Goal: Task Accomplishment & Management: Use online tool/utility

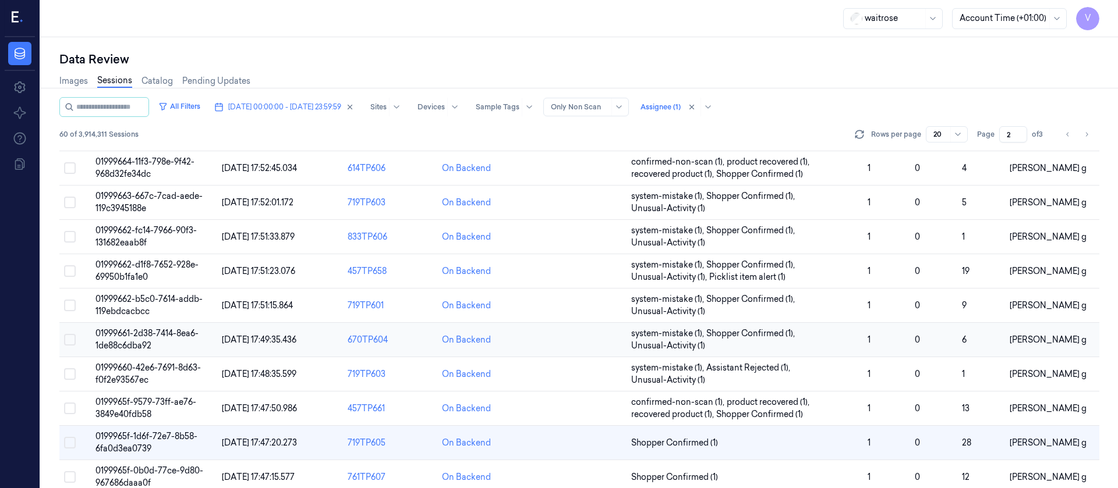
scroll to position [392, 0]
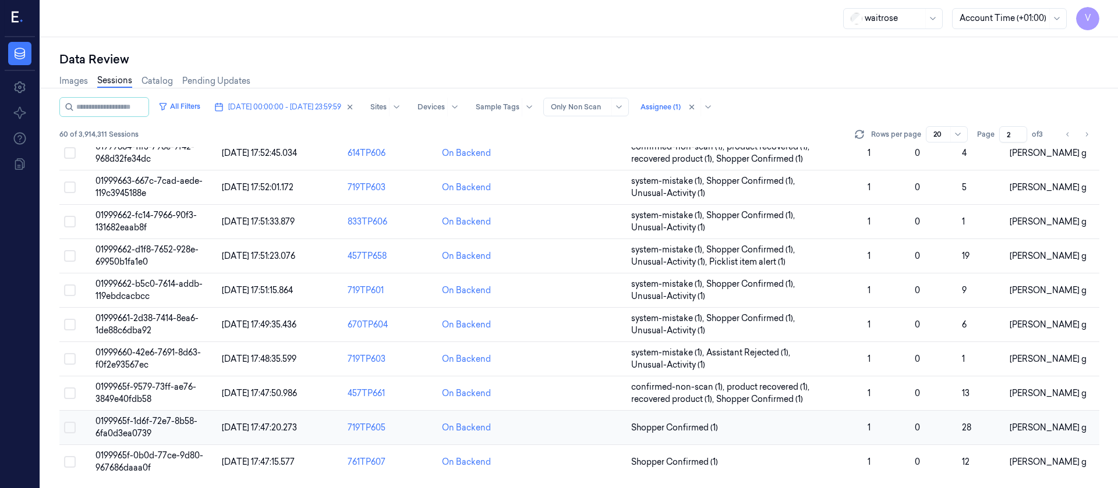
click at [587, 431] on td at bounding box center [579, 428] width 94 height 34
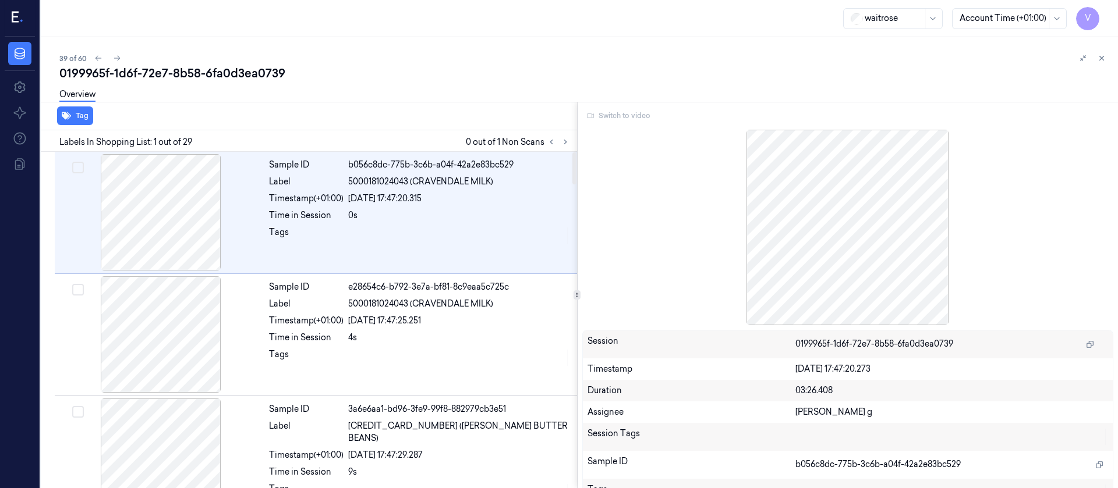
click at [564, 134] on div "Labels In Shopping List: 1 out of 29 0 out of 1 Non Scans" at bounding box center [306, 141] width 541 height 22
click at [564, 139] on icon at bounding box center [565, 142] width 8 height 8
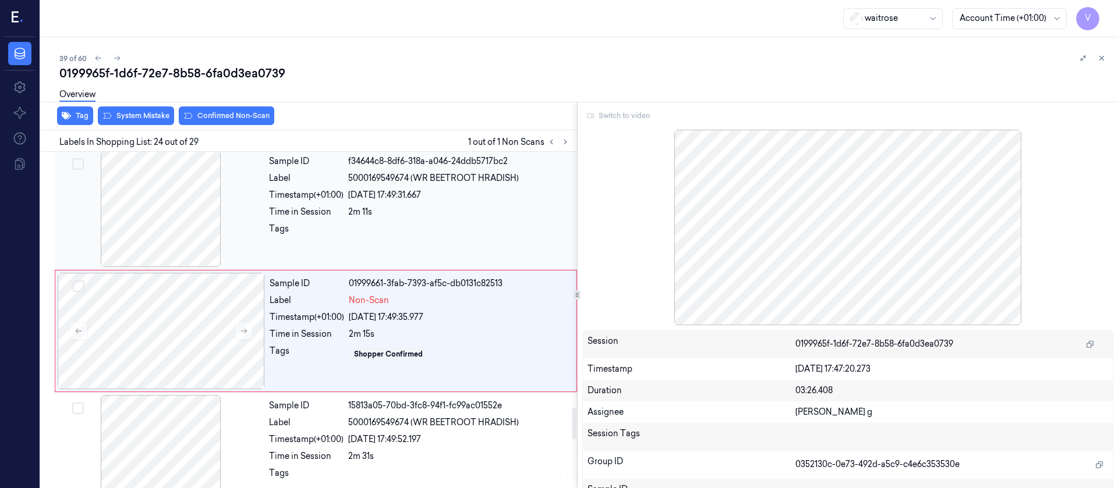
scroll to position [2704, 0]
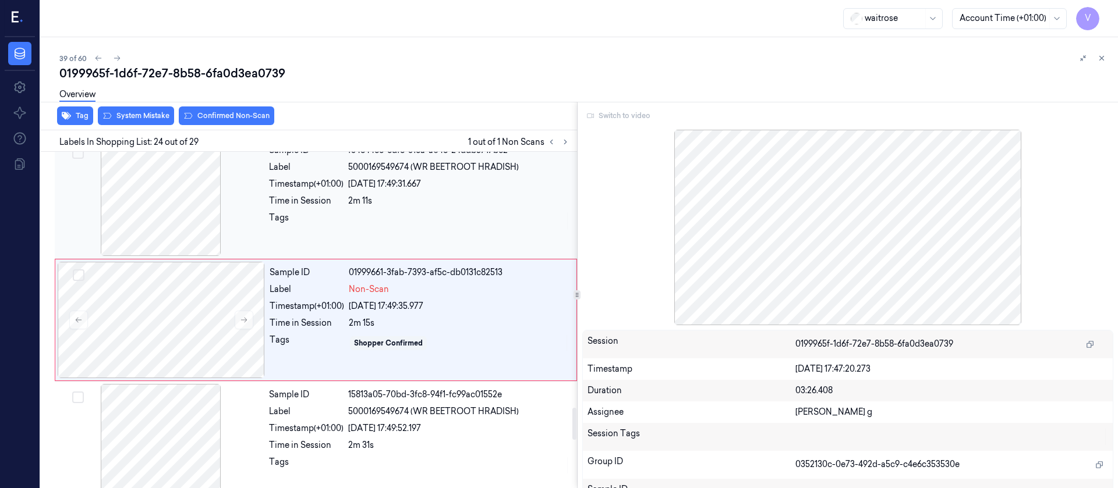
click at [197, 218] on div at bounding box center [160, 198] width 207 height 116
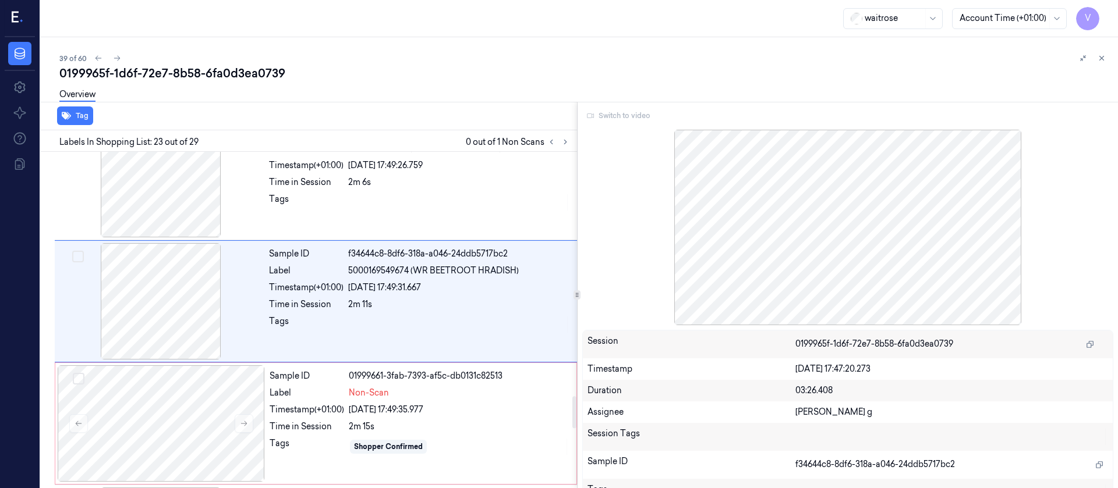
scroll to position [2582, 0]
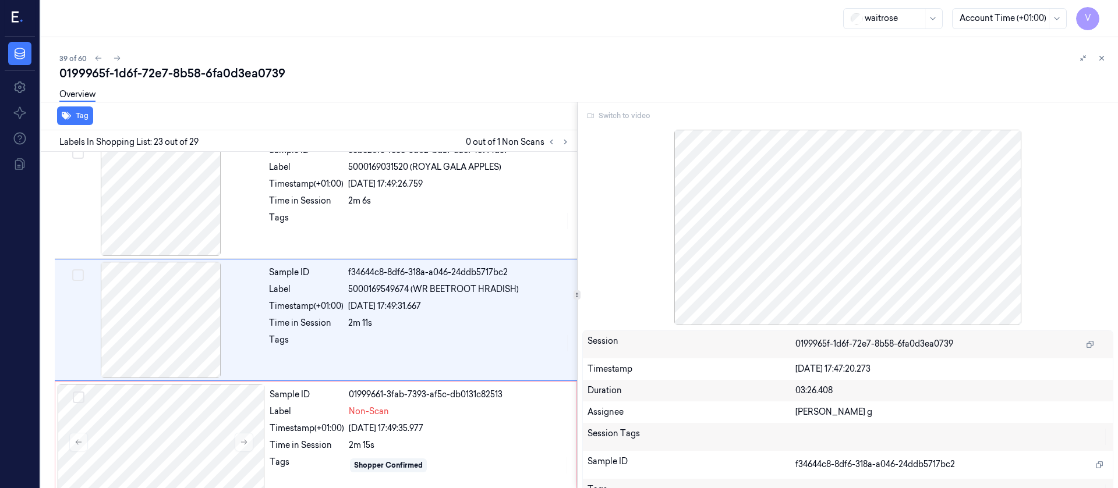
click at [619, 119] on div "Switch to video" at bounding box center [848, 116] width 532 height 19
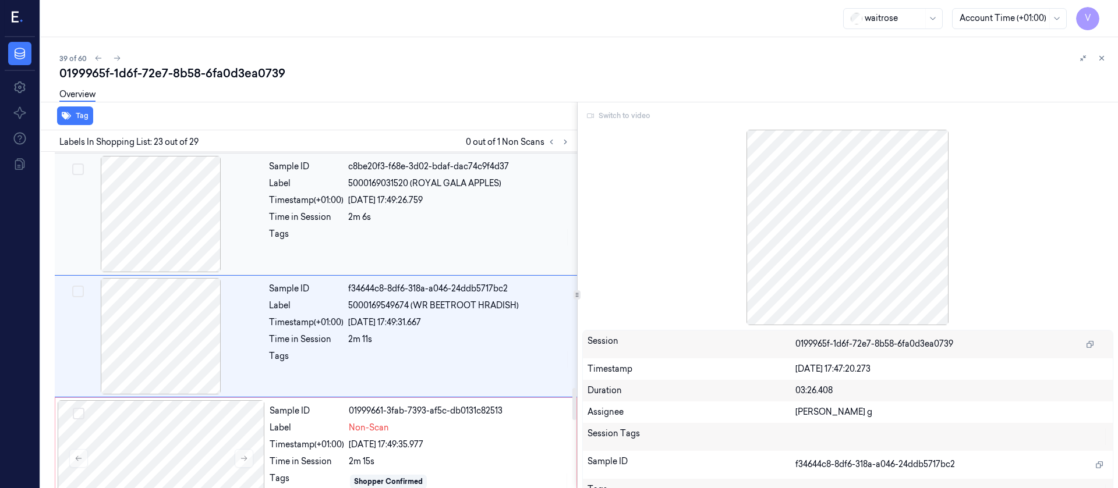
scroll to position [2495, 0]
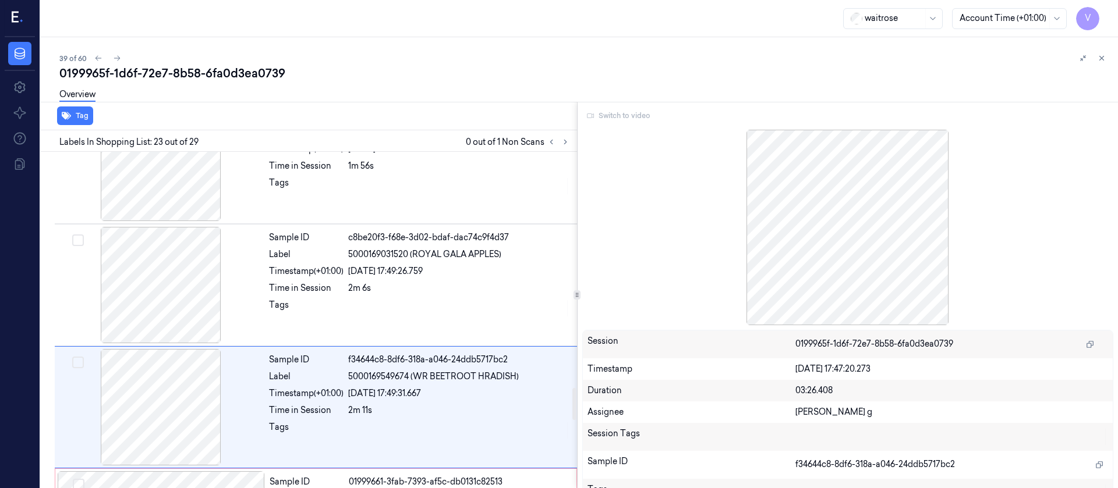
click at [608, 118] on div "Switch to video" at bounding box center [848, 116] width 532 height 19
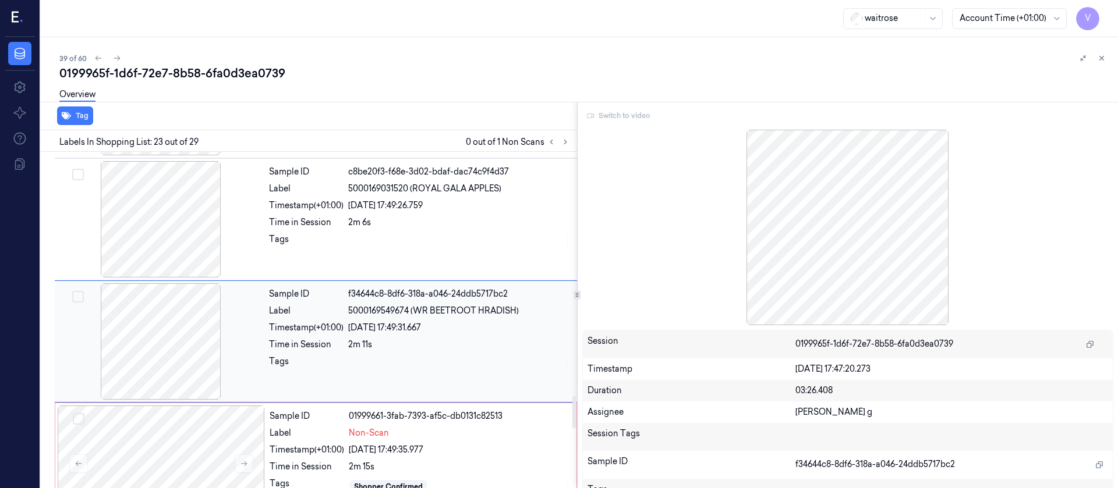
scroll to position [2582, 0]
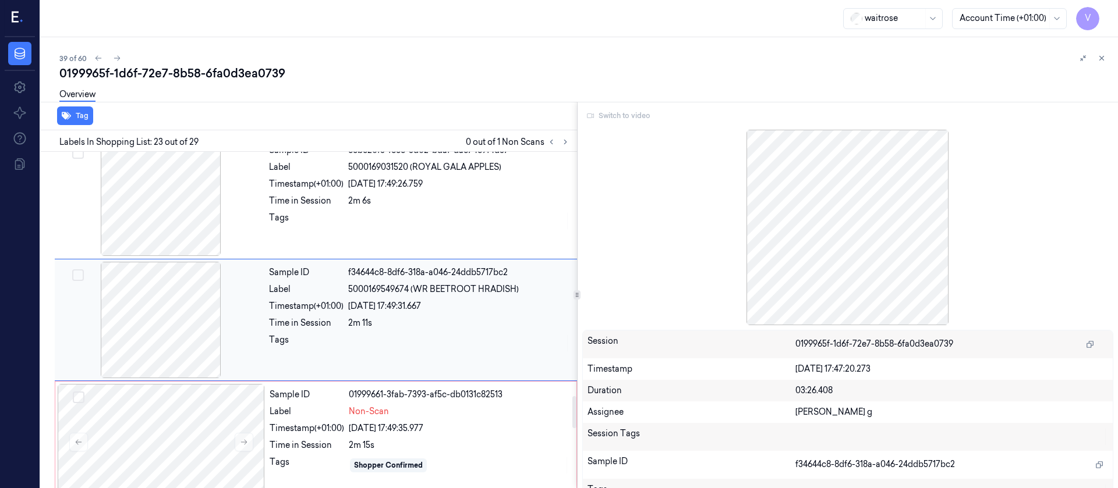
click at [193, 323] on div at bounding box center [160, 320] width 207 height 116
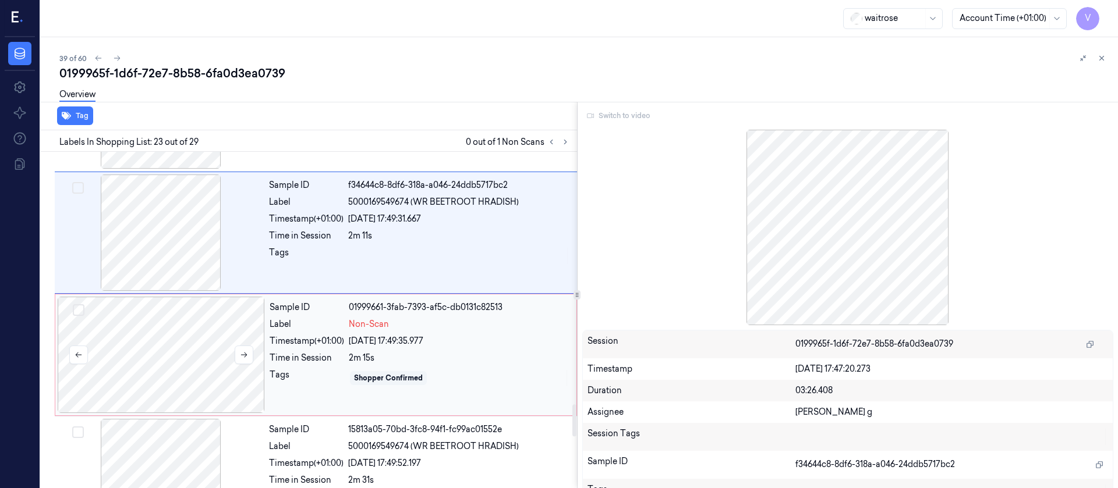
click at [189, 373] on div at bounding box center [161, 355] width 207 height 116
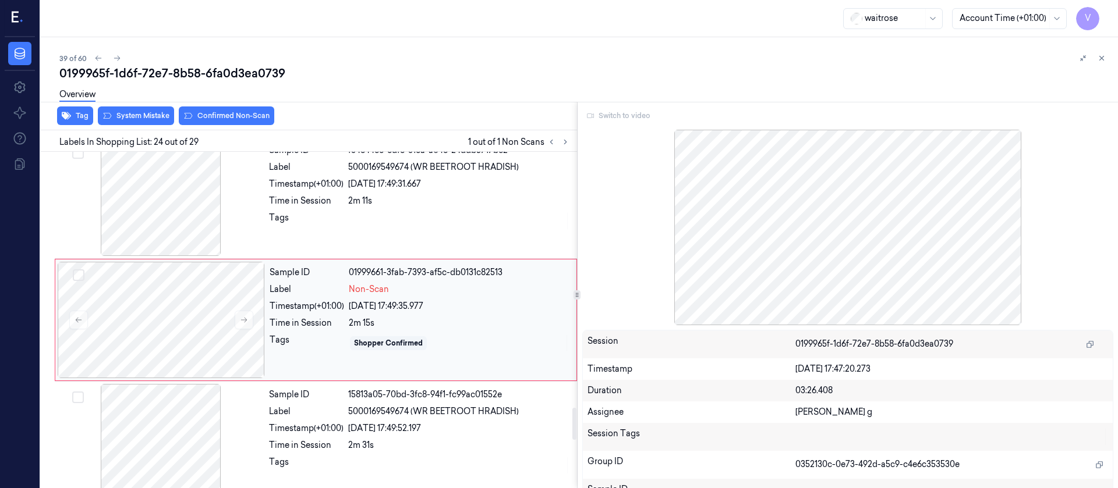
scroll to position [2792, 0]
click at [195, 212] on div at bounding box center [160, 198] width 207 height 116
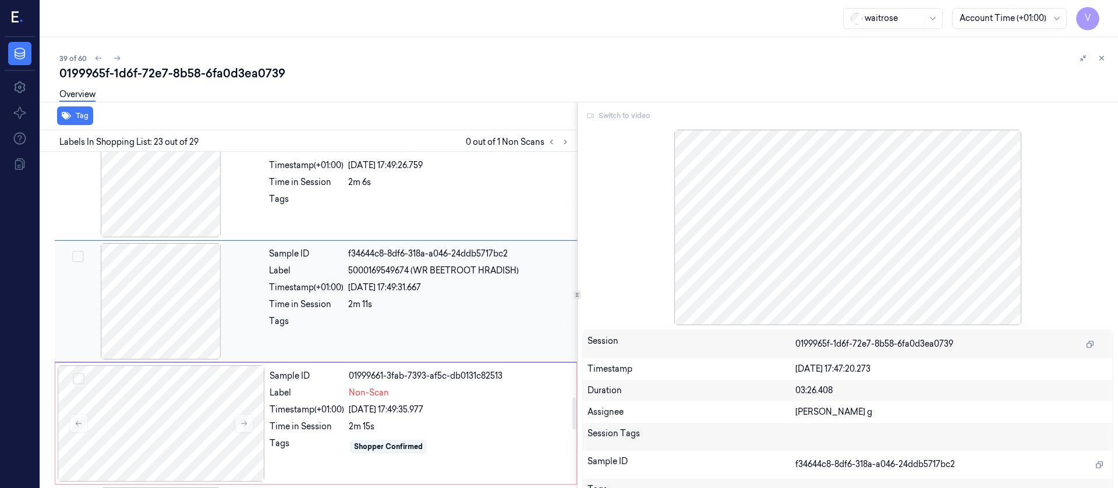
scroll to position [2582, 0]
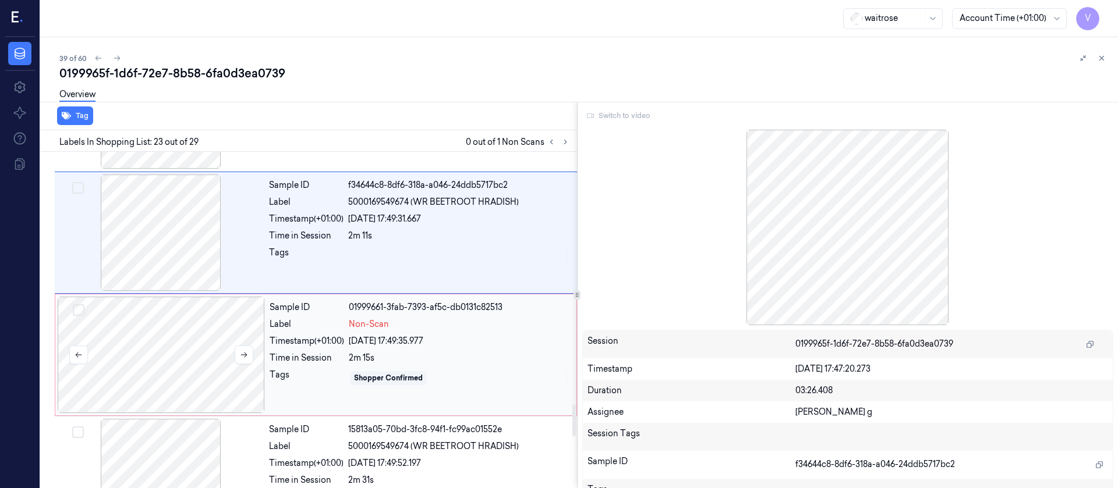
click at [203, 350] on div at bounding box center [161, 355] width 207 height 116
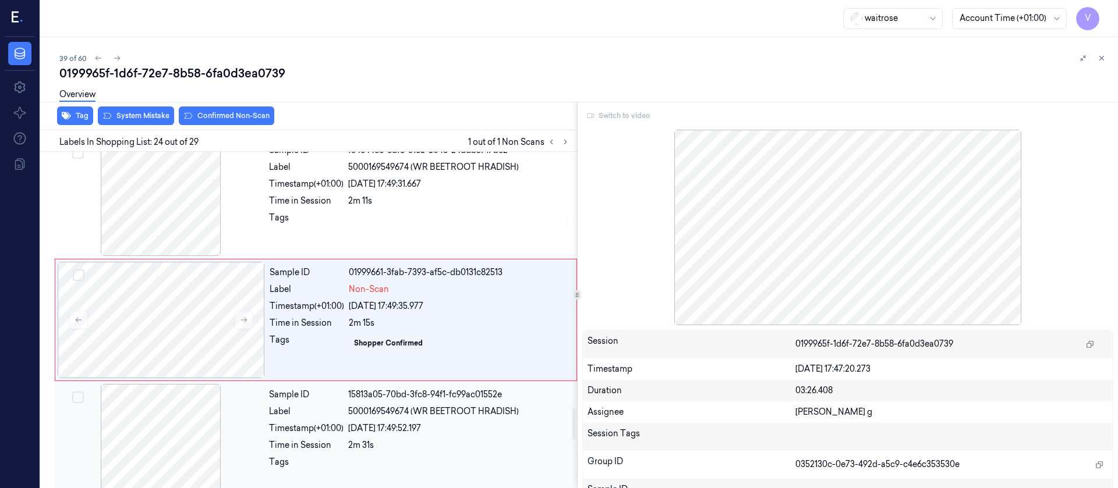
click at [164, 433] on div at bounding box center [160, 442] width 207 height 116
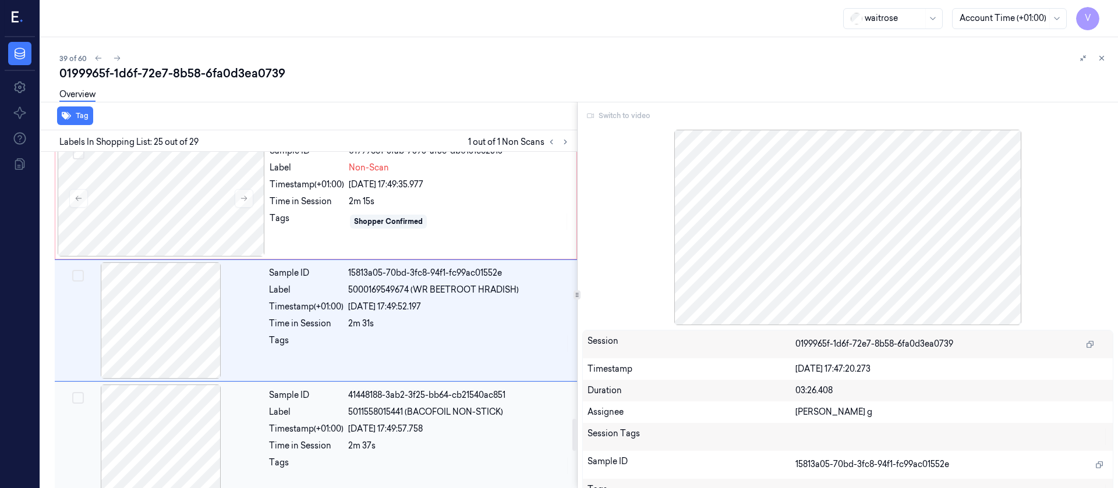
scroll to position [2826, 0]
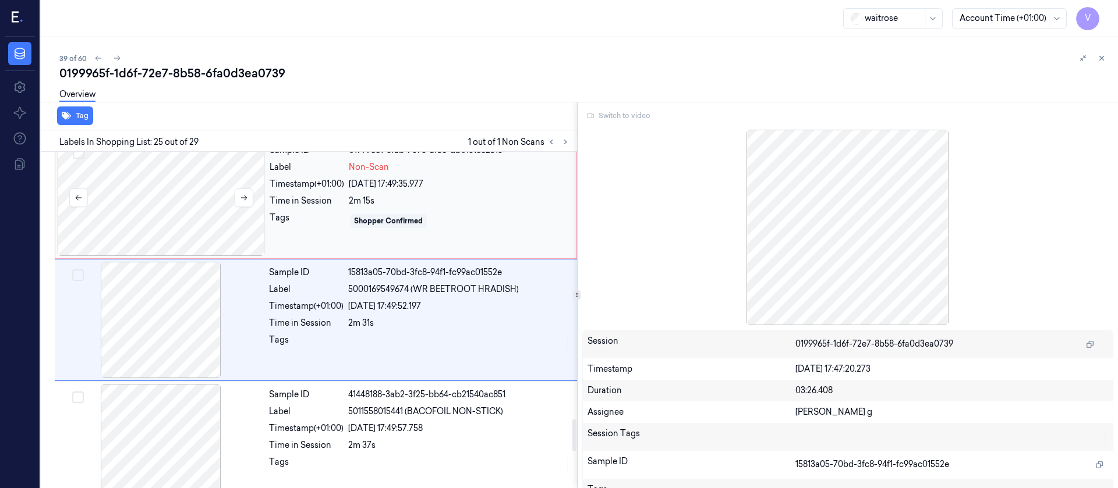
click at [194, 239] on div at bounding box center [161, 198] width 207 height 116
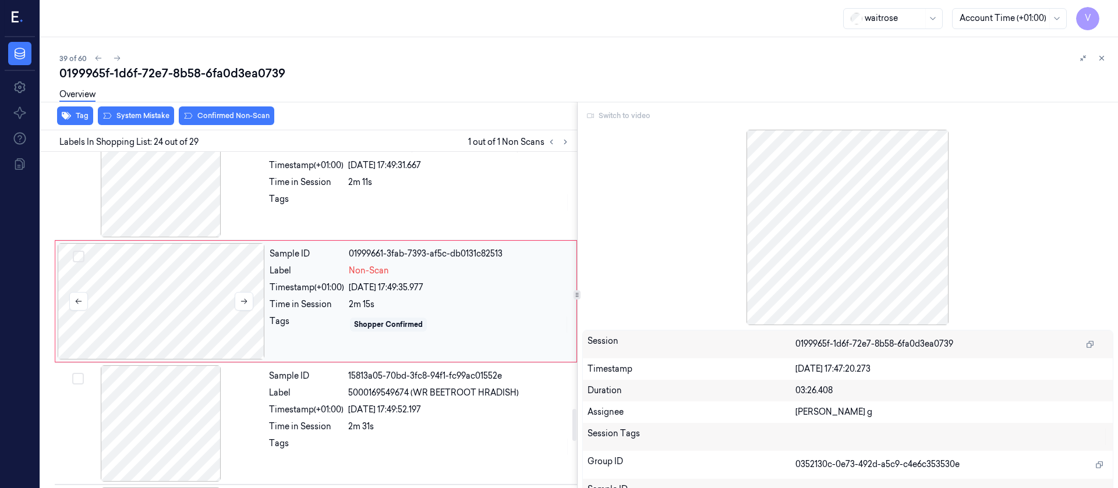
scroll to position [2704, 0]
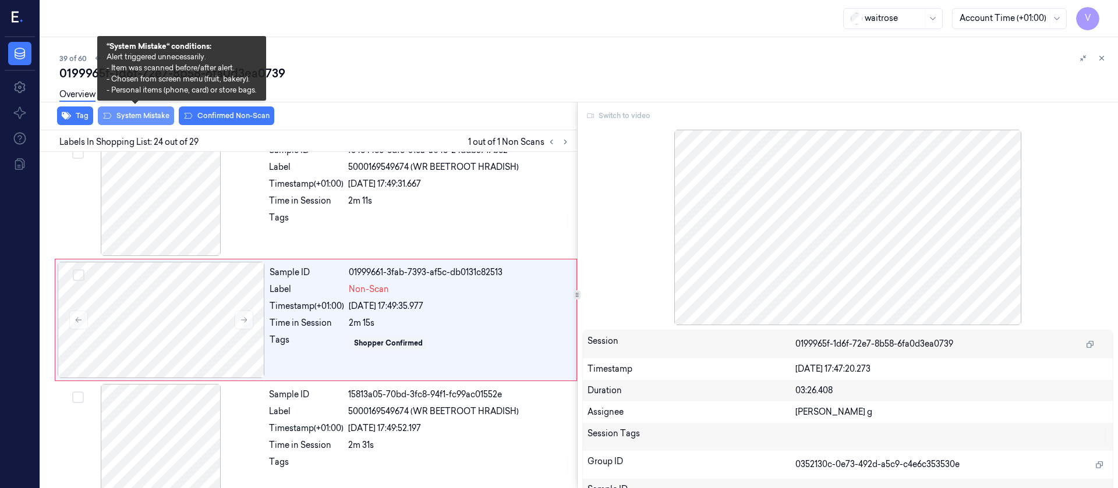
click at [132, 118] on button "System Mistake" at bounding box center [136, 116] width 76 height 19
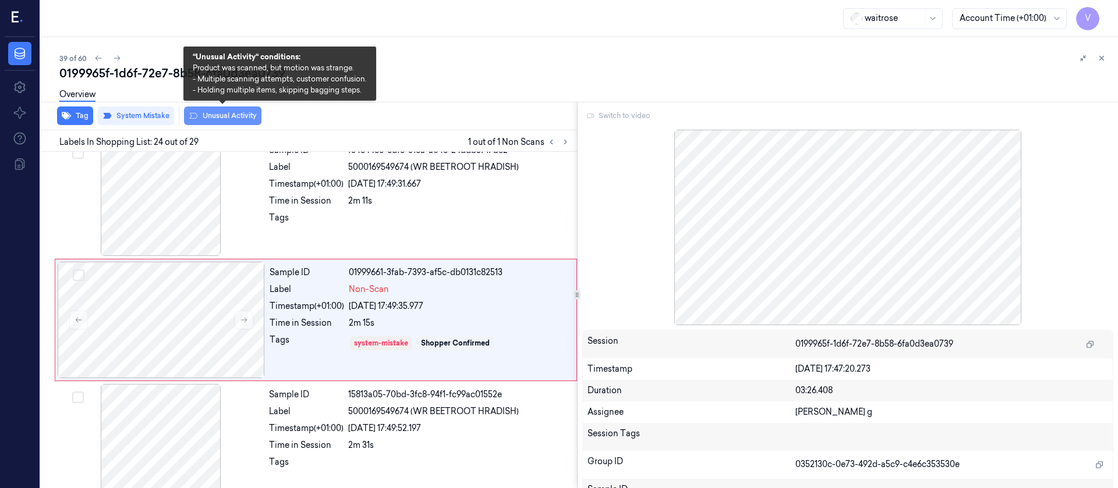
click at [211, 117] on button "Unusual Activity" at bounding box center [222, 116] width 77 height 19
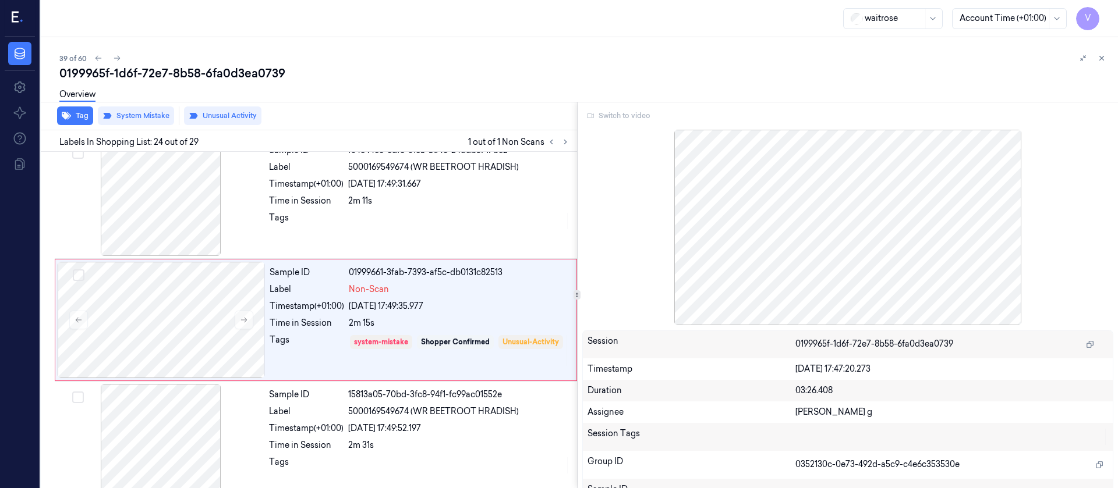
drag, startPoint x: 596, startPoint y: 90, endPoint x: 612, endPoint y: 89, distance: 16.9
click at [596, 89] on div "Overview" at bounding box center [583, 97] width 1049 height 30
click at [1104, 61] on icon at bounding box center [1101, 58] width 8 height 8
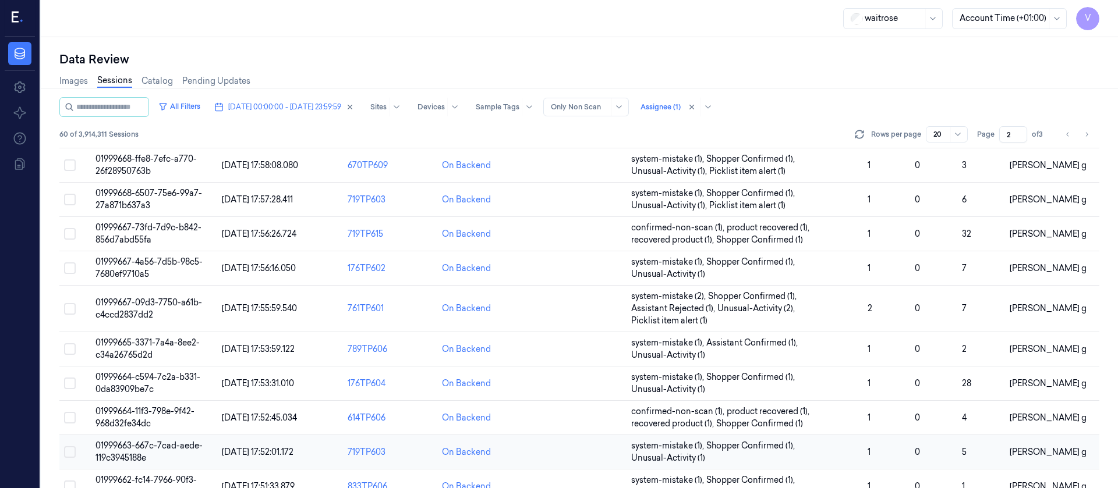
scroll to position [392, 0]
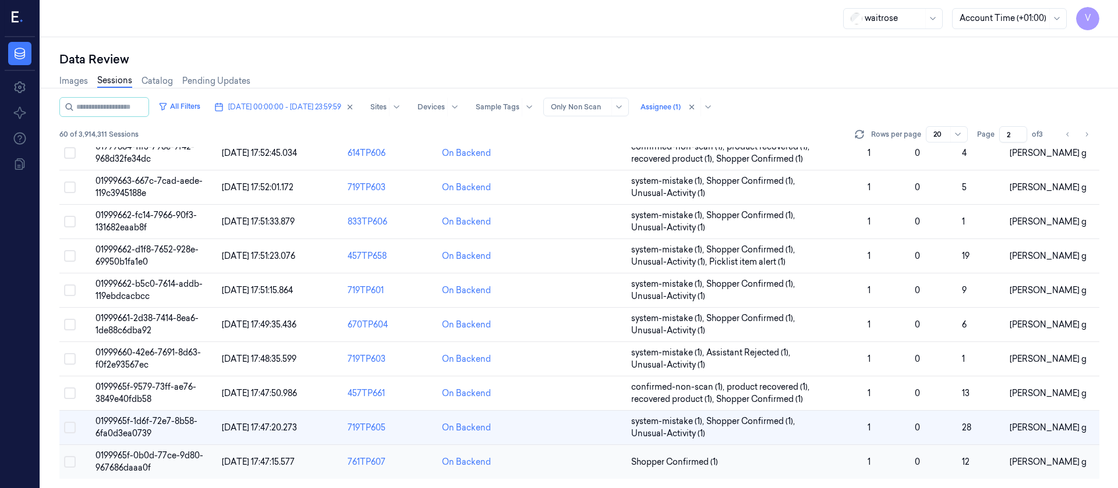
click at [548, 463] on td at bounding box center [579, 462] width 94 height 34
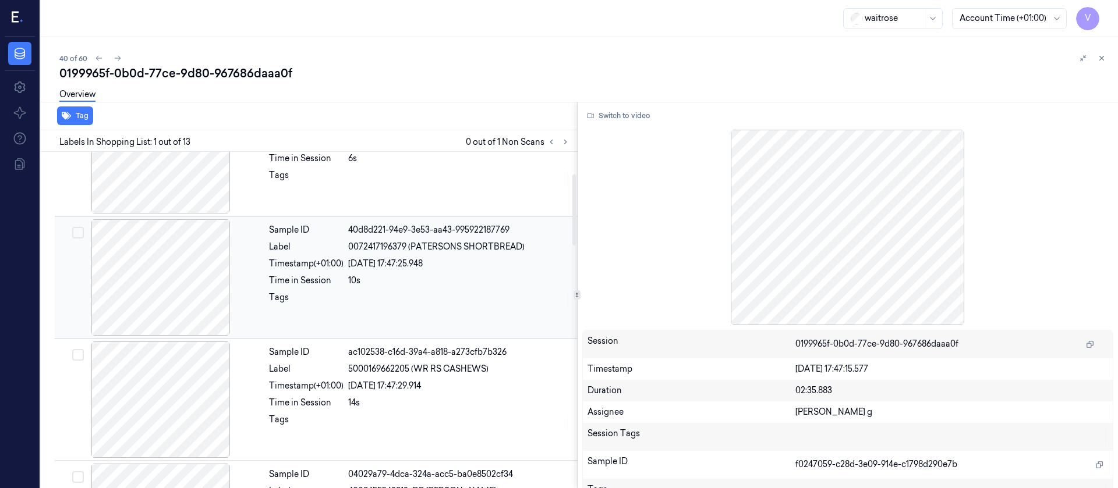
scroll to position [349, 0]
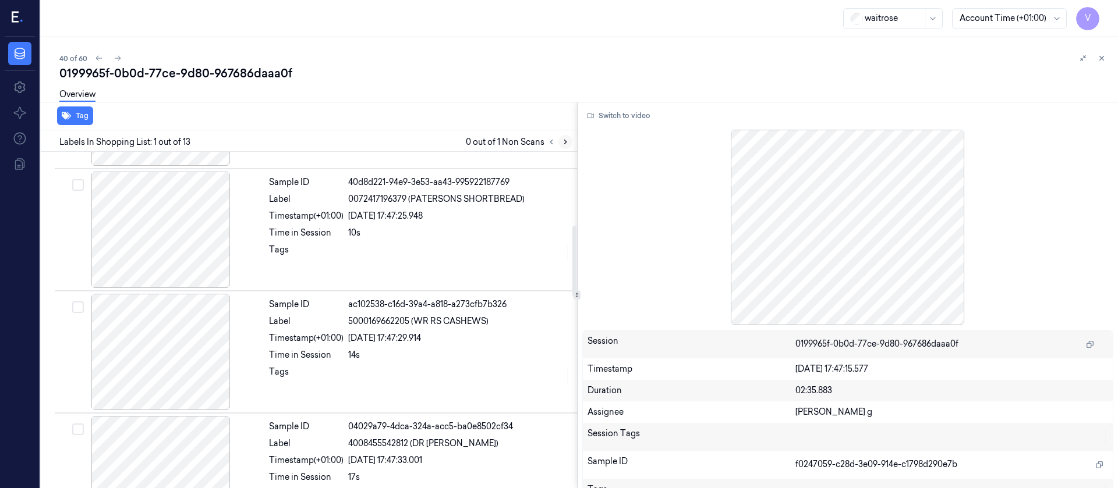
click at [570, 142] on button at bounding box center [565, 142] width 14 height 14
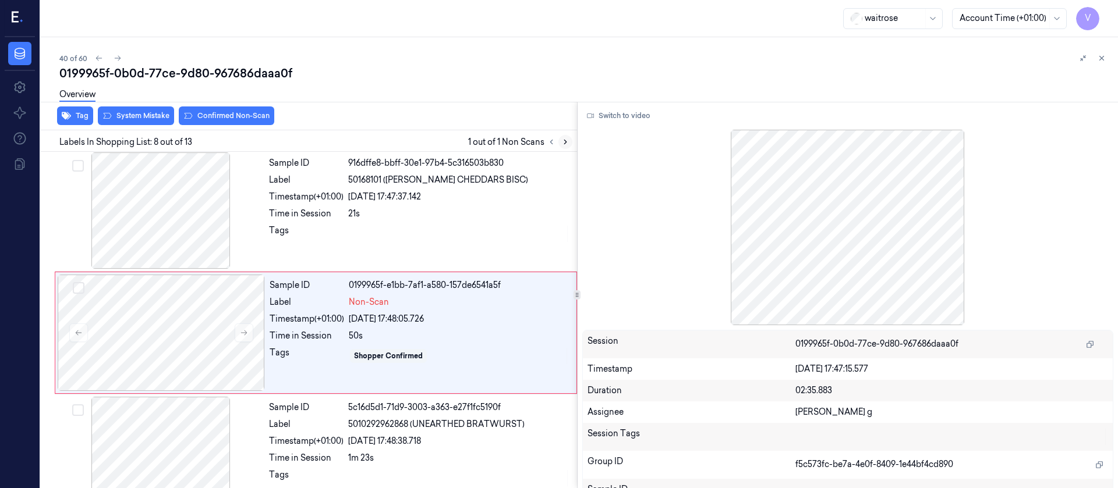
scroll to position [748, 0]
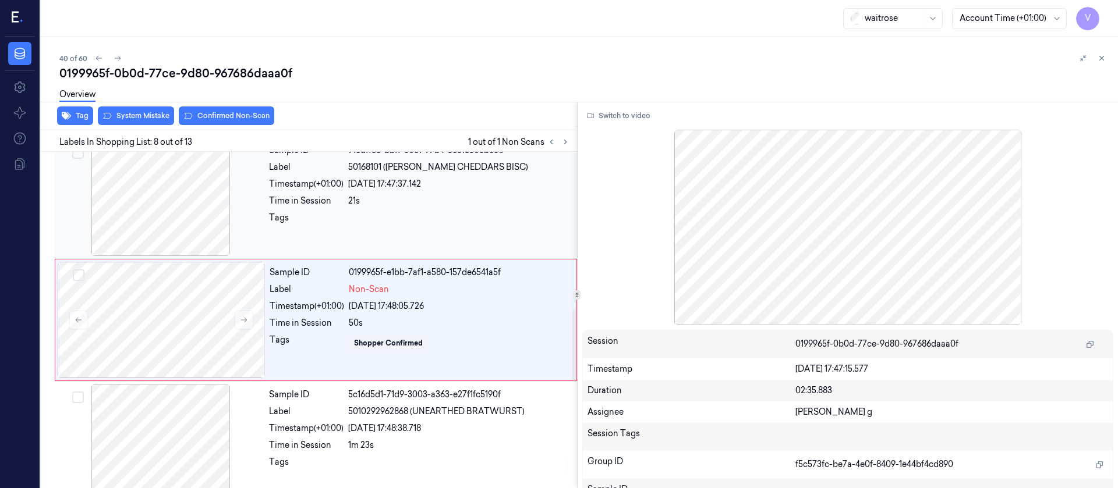
click at [189, 222] on div at bounding box center [160, 198] width 207 height 116
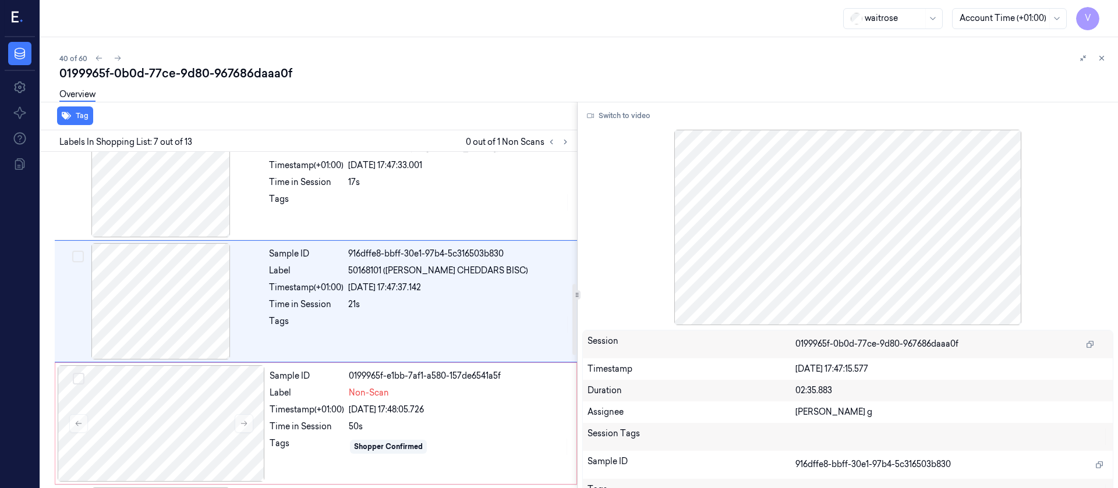
scroll to position [626, 0]
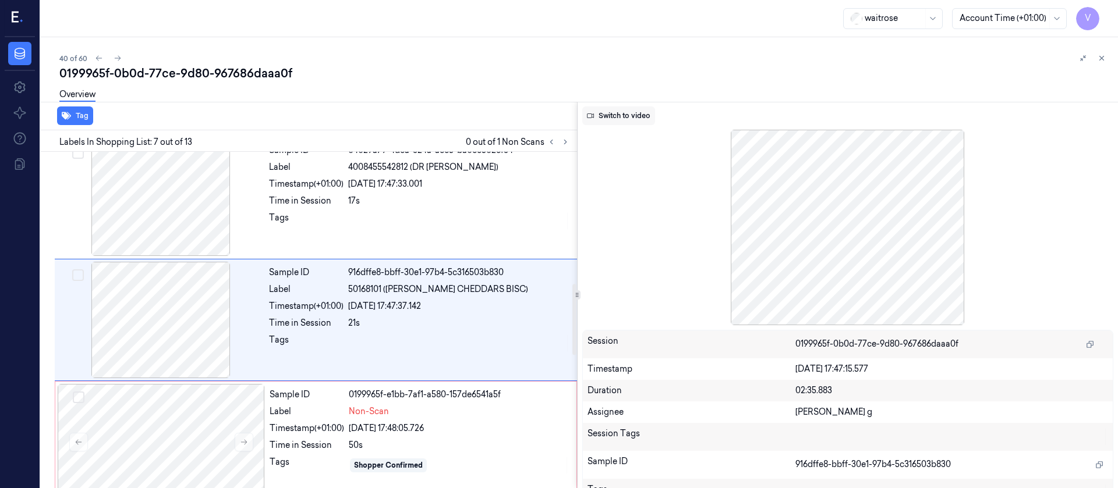
click at [611, 116] on button "Switch to video" at bounding box center [618, 116] width 73 height 19
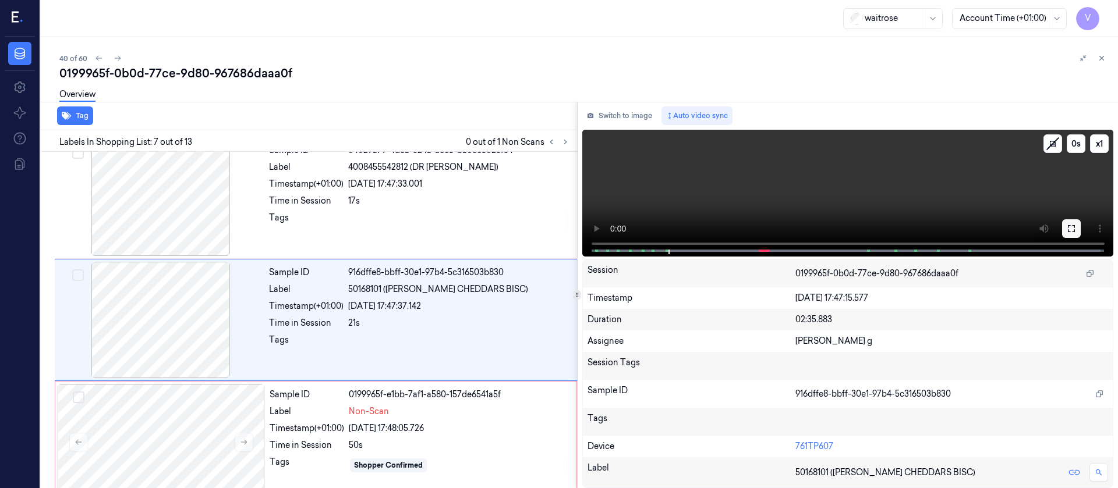
click at [1074, 227] on icon at bounding box center [1071, 228] width 7 height 7
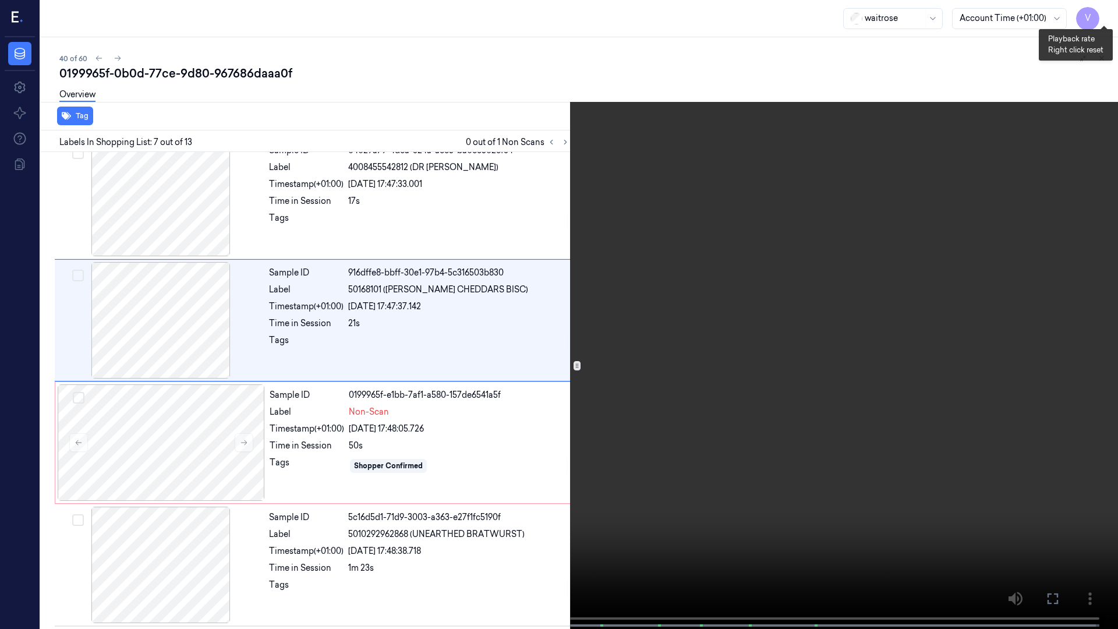
click at [1107, 10] on button "x 1" at bounding box center [1104, 14] width 19 height 19
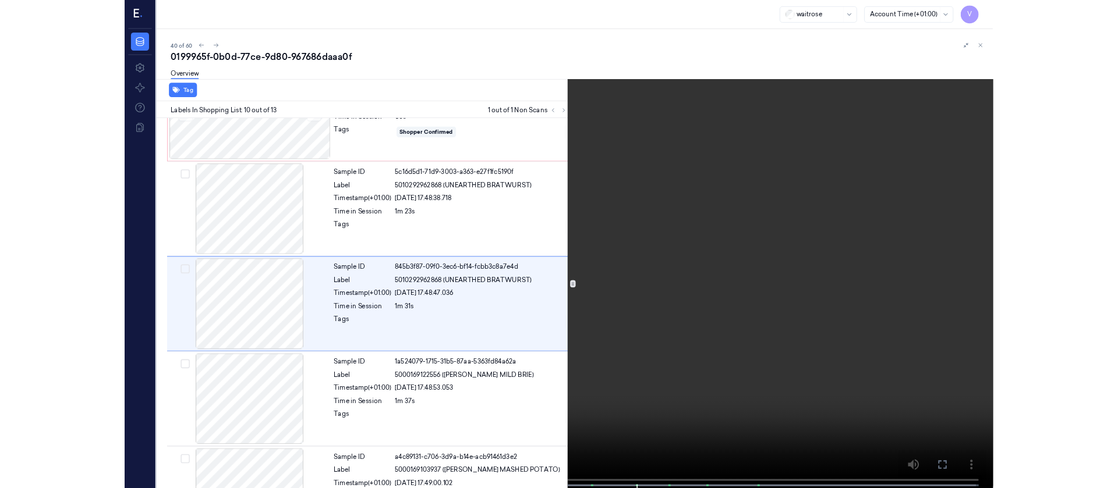
scroll to position [923, 0]
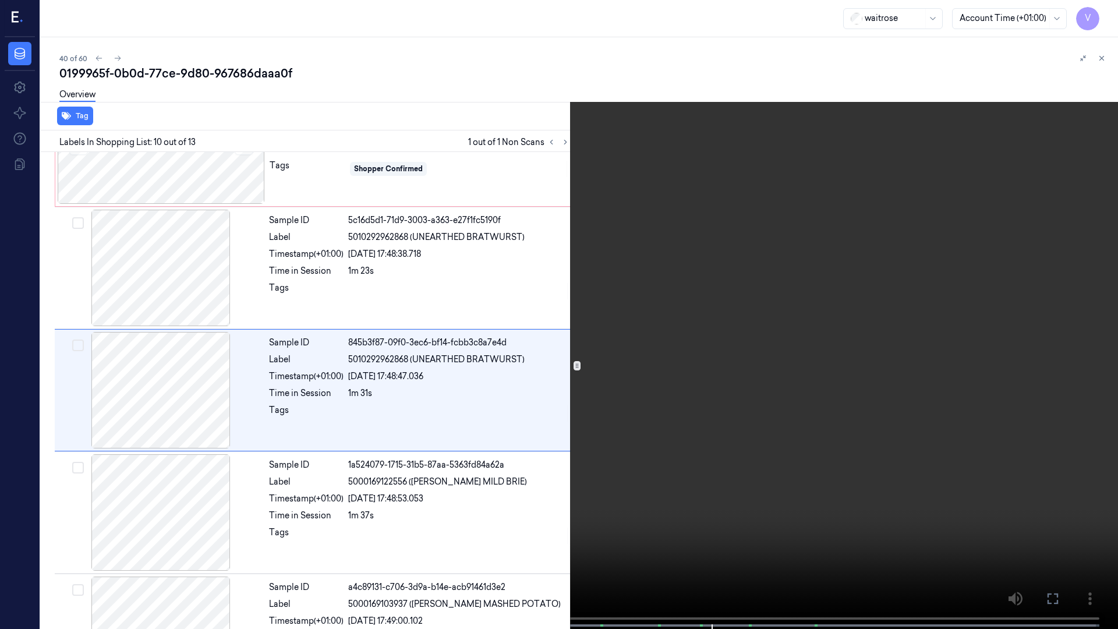
click at [0, 0] on icon at bounding box center [0, 0] width 0 height 0
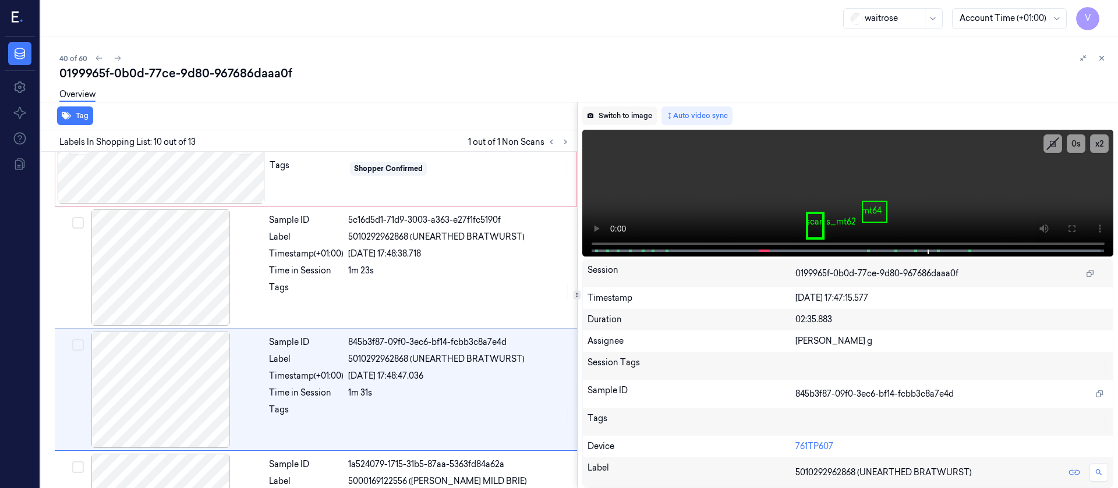
click at [625, 115] on button "Switch to image" at bounding box center [619, 116] width 75 height 19
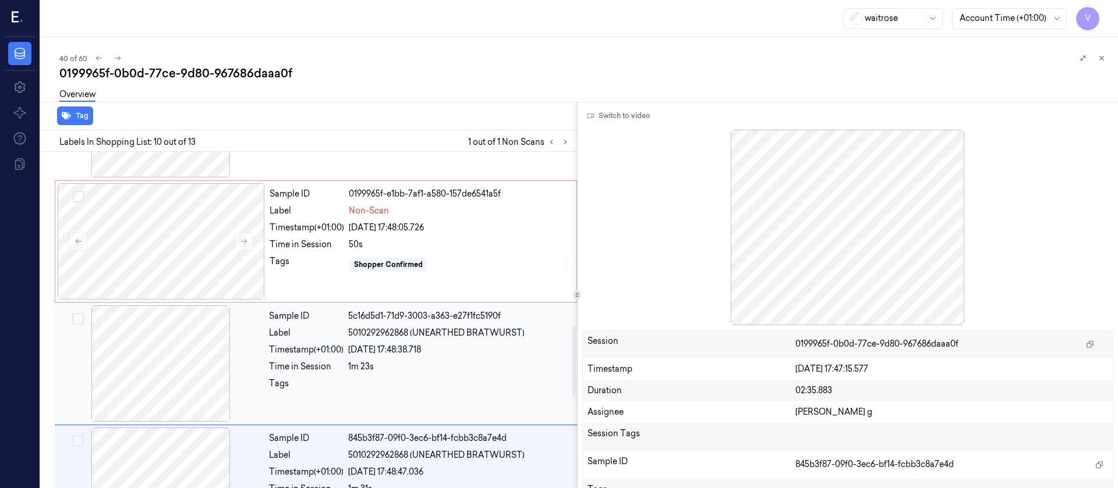
scroll to position [905, 0]
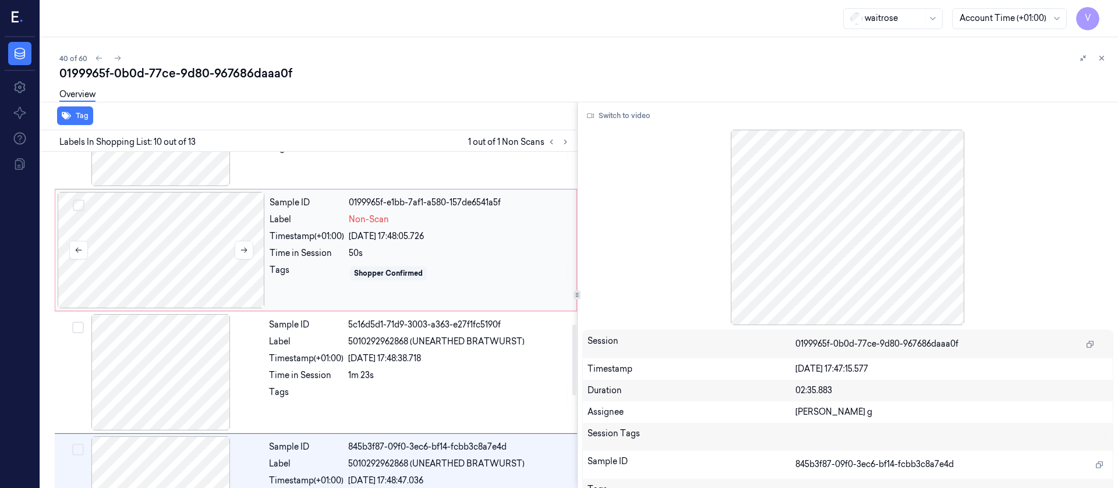
click at [191, 261] on div at bounding box center [161, 250] width 207 height 116
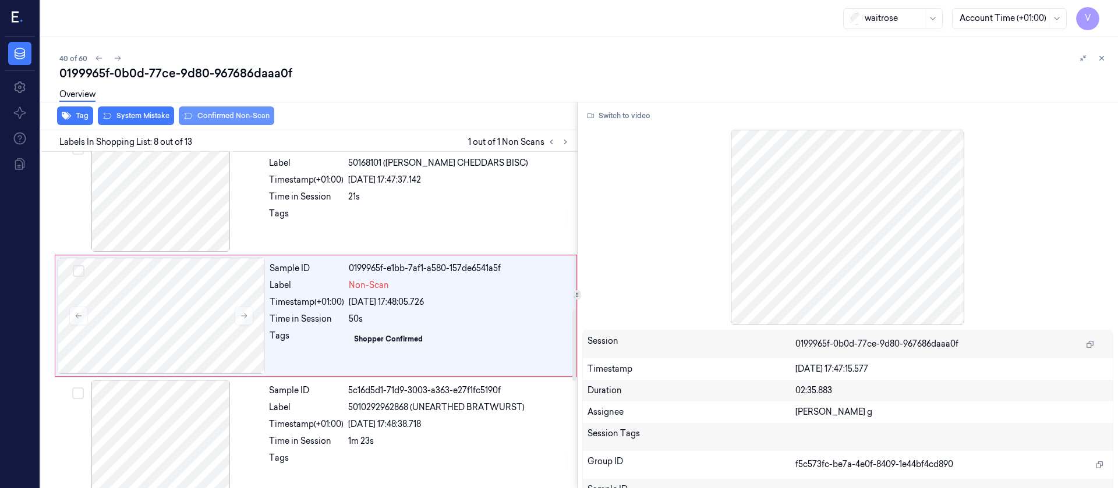
scroll to position [748, 0]
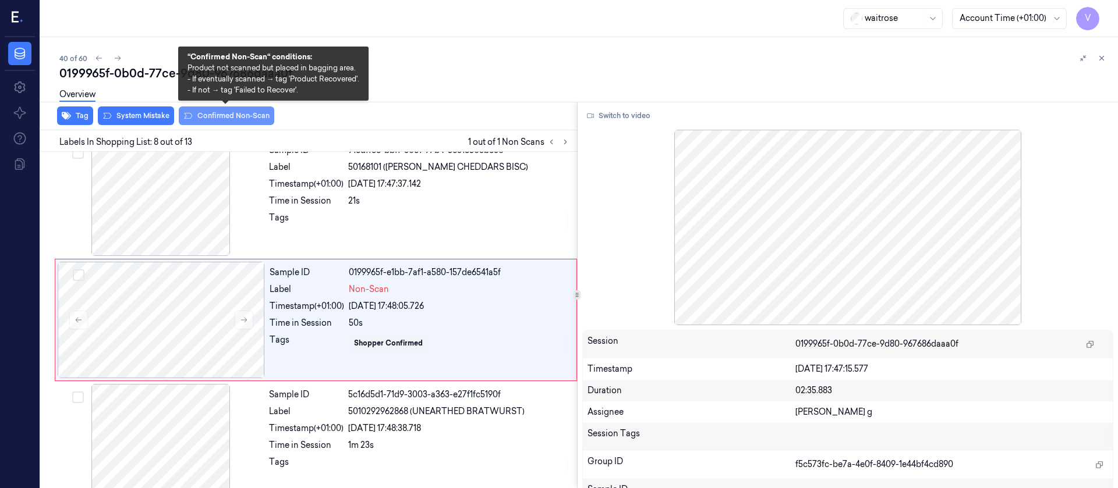
click at [218, 113] on button "Confirmed Non-Scan" at bounding box center [226, 116] width 95 height 19
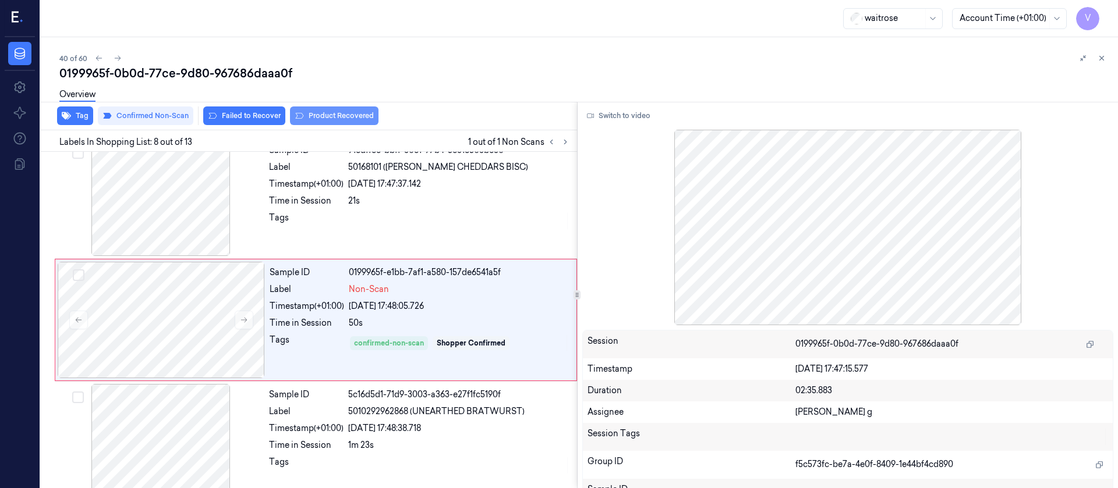
click at [352, 114] on button "Product Recovered" at bounding box center [334, 116] width 88 height 19
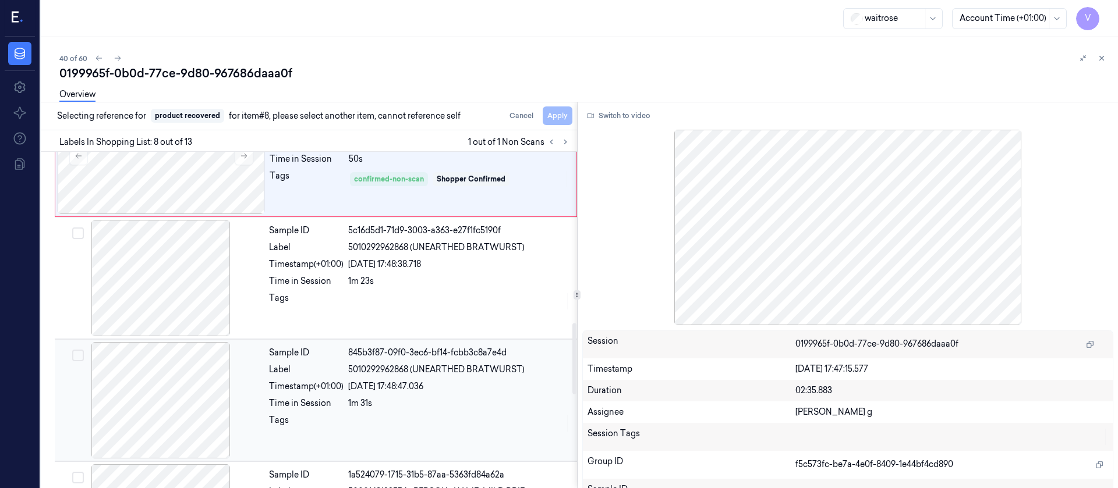
scroll to position [923, 0]
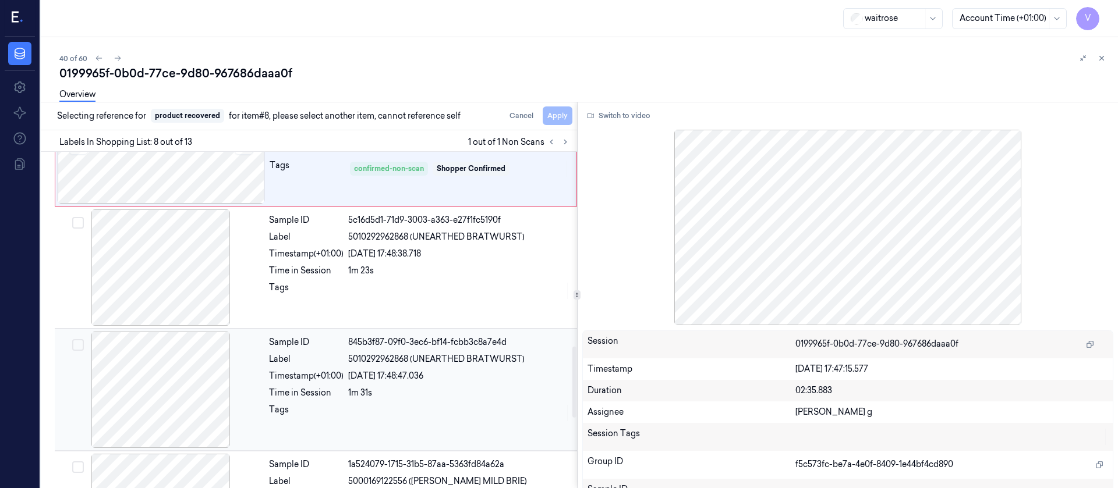
click at [183, 364] on div at bounding box center [160, 390] width 207 height 116
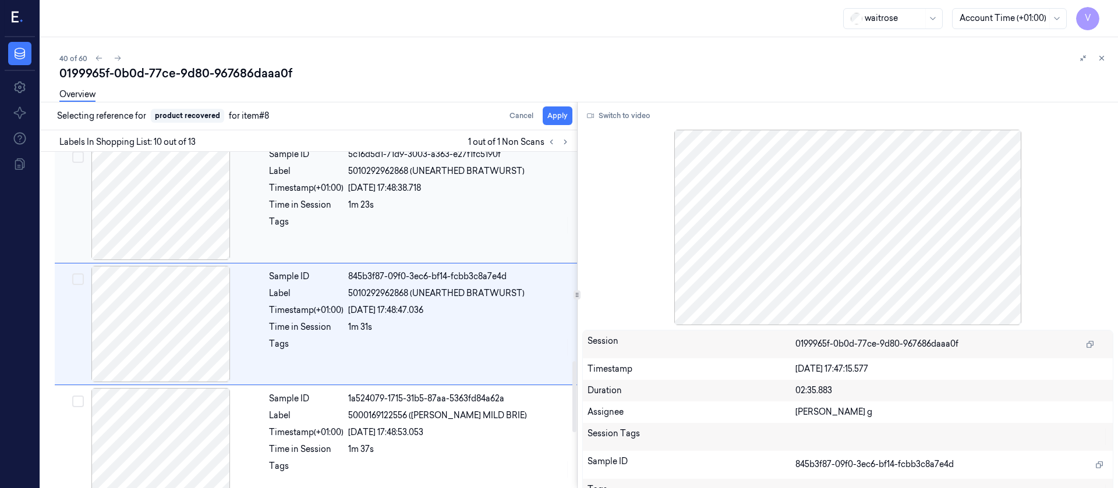
scroll to position [993, 0]
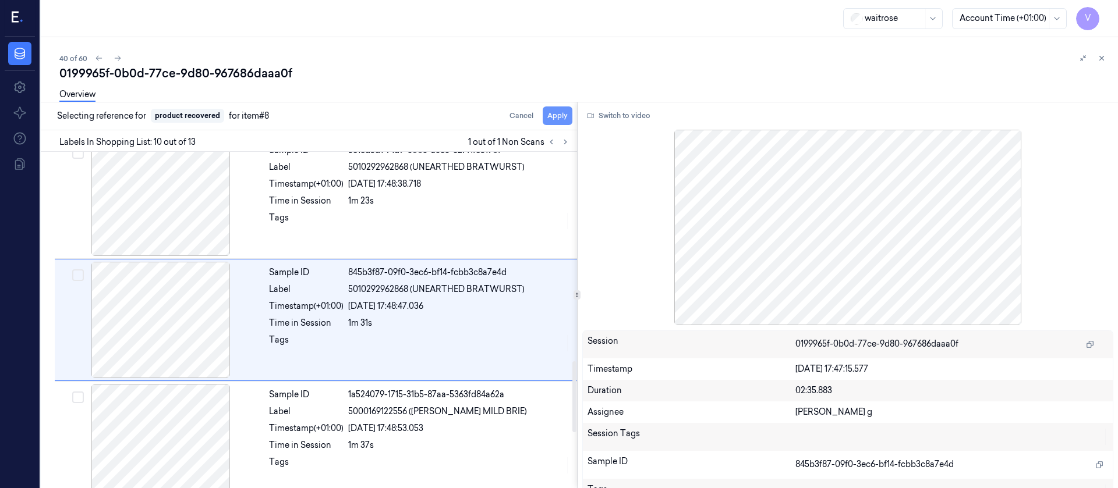
click at [554, 118] on button "Apply" at bounding box center [558, 116] width 30 height 19
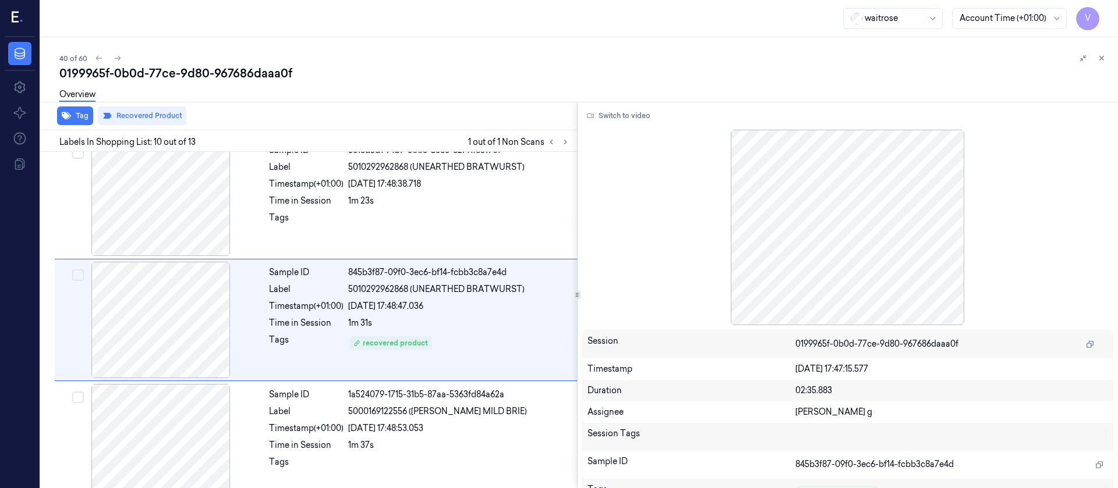
click at [1107, 57] on button at bounding box center [1102, 58] width 14 height 14
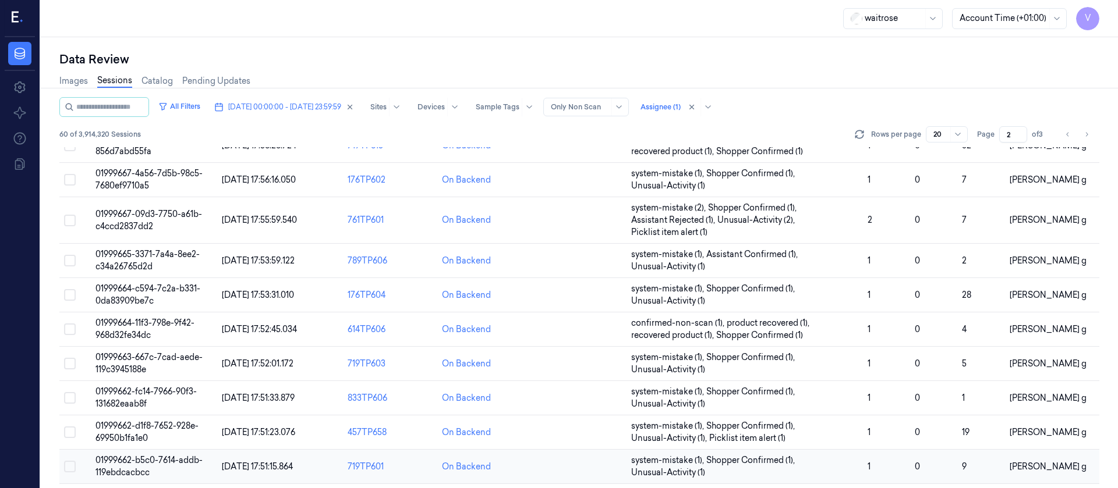
scroll to position [392, 0]
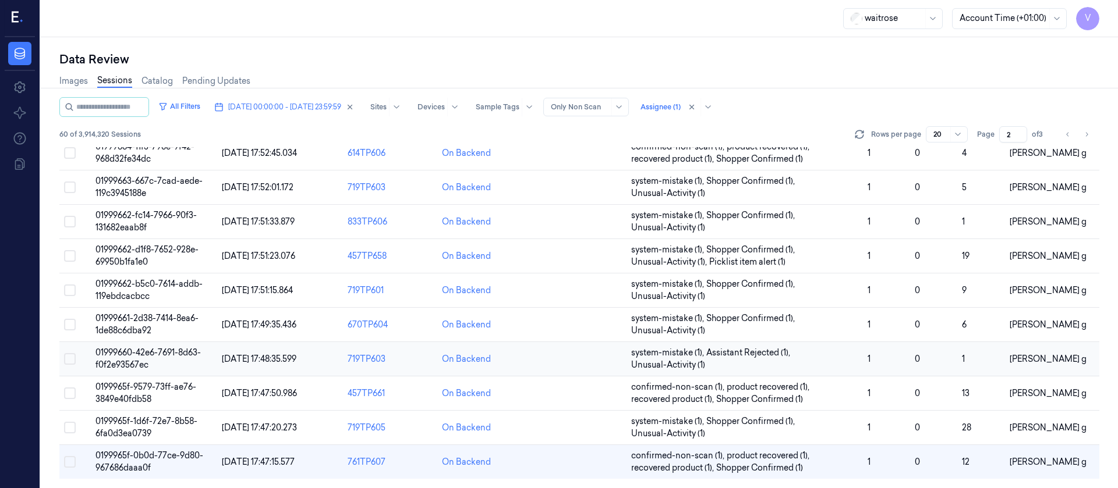
click at [533, 369] on td at bounding box center [579, 359] width 94 height 34
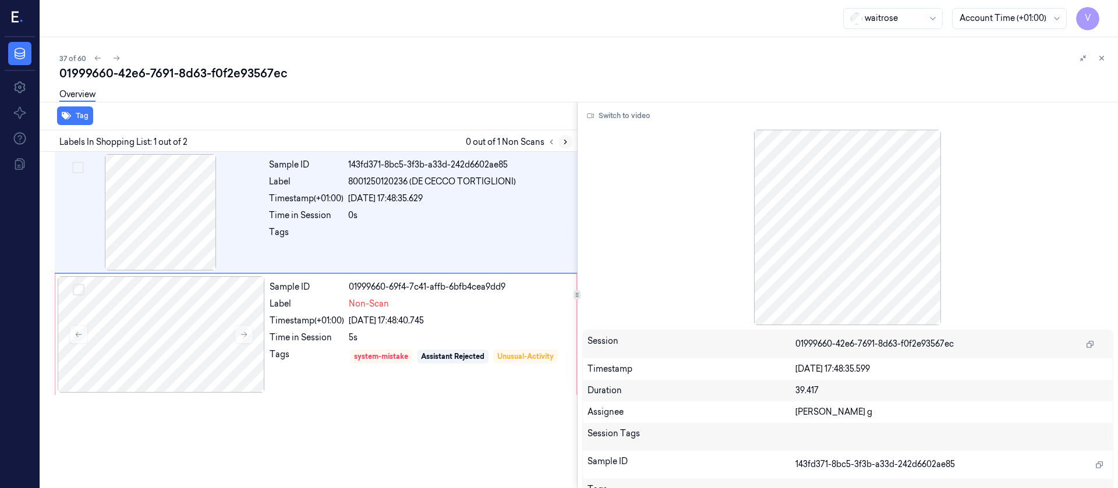
click at [565, 136] on button at bounding box center [565, 142] width 14 height 14
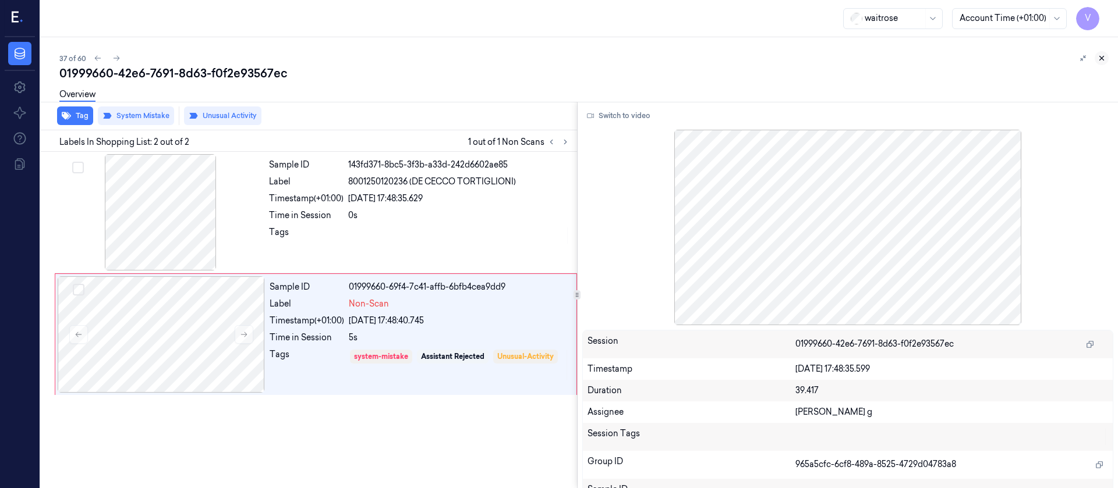
click at [1099, 54] on icon at bounding box center [1101, 58] width 8 height 8
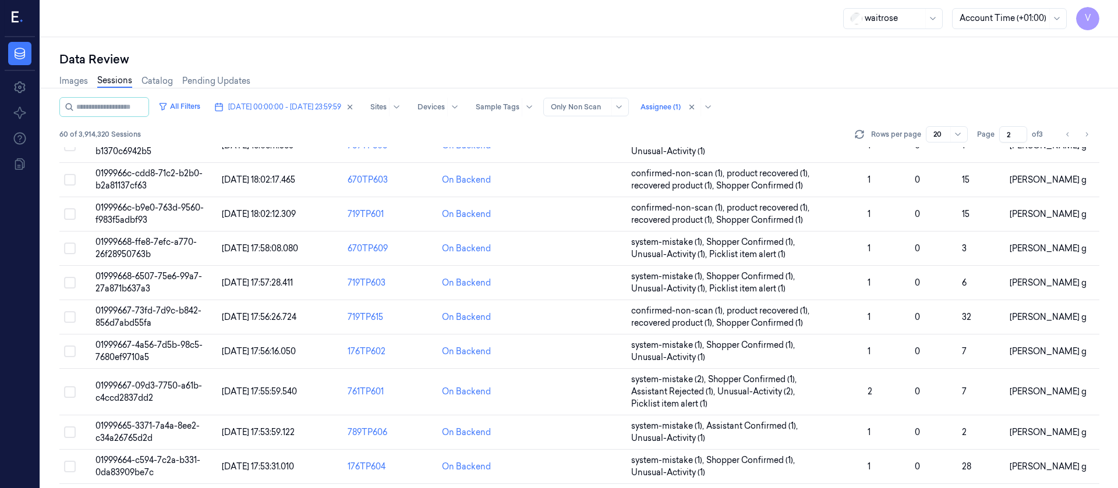
scroll to position [43, 0]
click at [1083, 137] on icon "Go to next page" at bounding box center [1086, 134] width 7 height 9
type input "3"
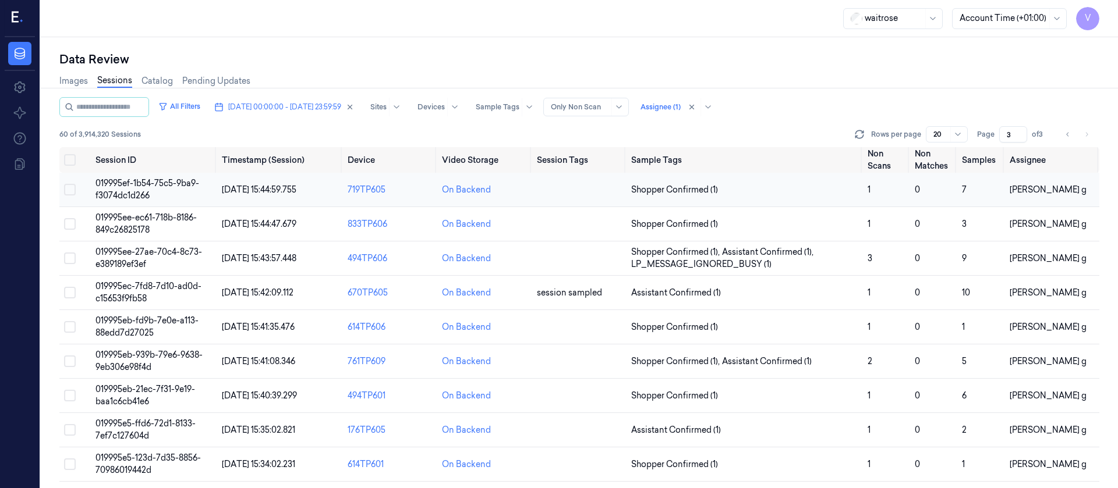
click at [559, 195] on td at bounding box center [579, 190] width 94 height 34
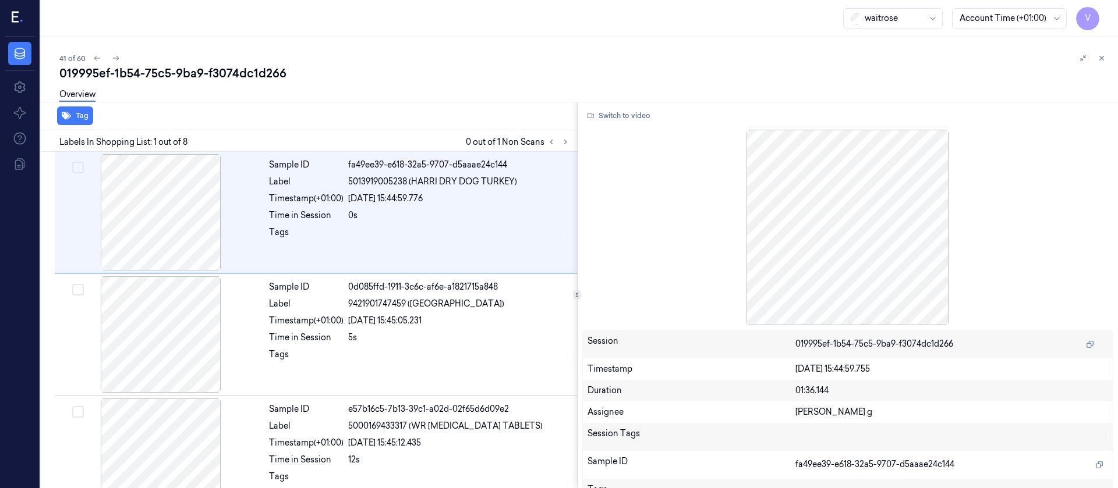
click at [357, 51] on div "41 of 60 019995ef-1b54-75c5-9ba9-f3074dc1d266 Overview Tag Labels In Shopping L…" at bounding box center [579, 262] width 1077 height 451
click at [562, 138] on icon at bounding box center [565, 142] width 8 height 8
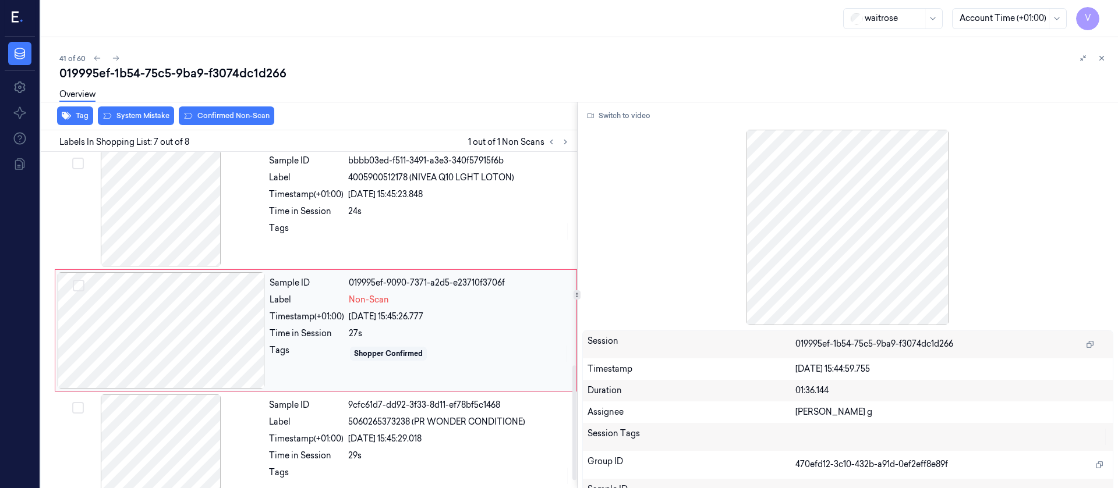
scroll to position [626, 0]
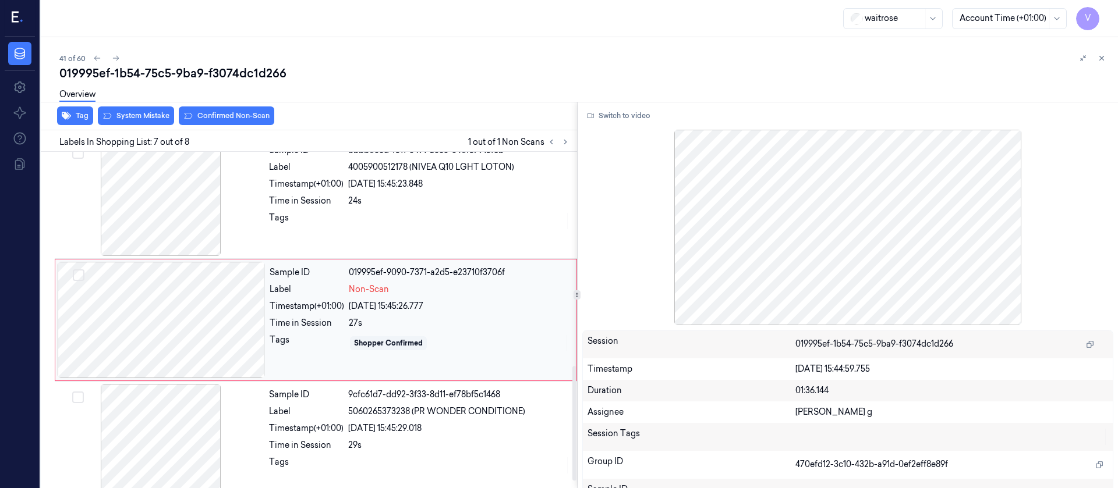
click at [169, 323] on div at bounding box center [161, 320] width 207 height 116
click at [207, 196] on div at bounding box center [160, 198] width 207 height 116
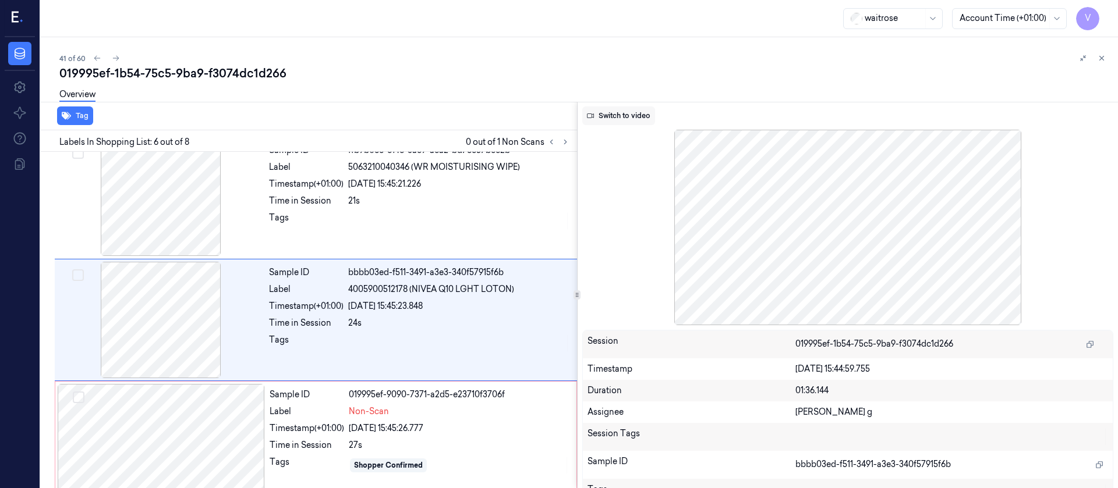
click at [638, 121] on button "Switch to video" at bounding box center [618, 116] width 73 height 19
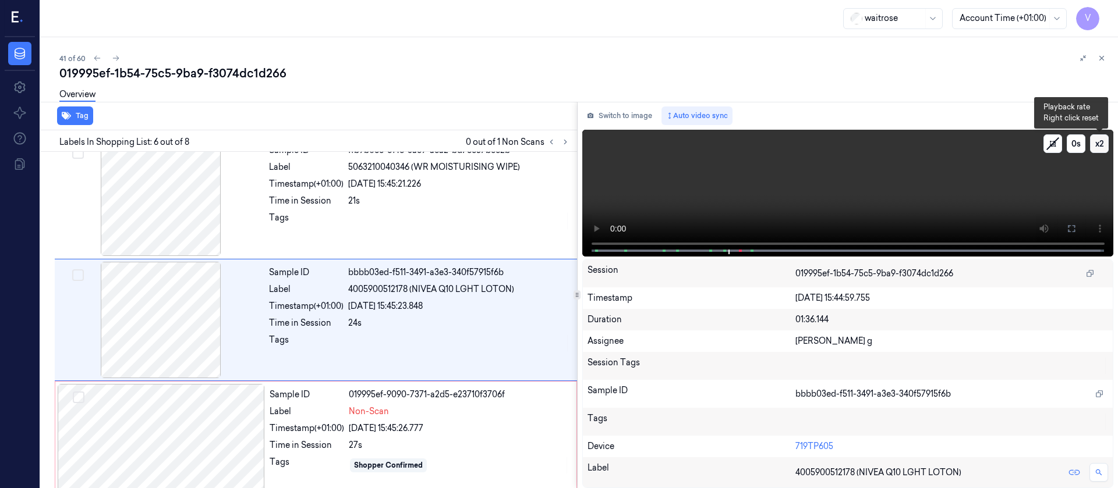
click at [1096, 145] on button "x 2" at bounding box center [1099, 143] width 19 height 19
click at [1096, 145] on button "x 4" at bounding box center [1099, 143] width 19 height 19
click at [1072, 229] on icon at bounding box center [1071, 228] width 9 height 9
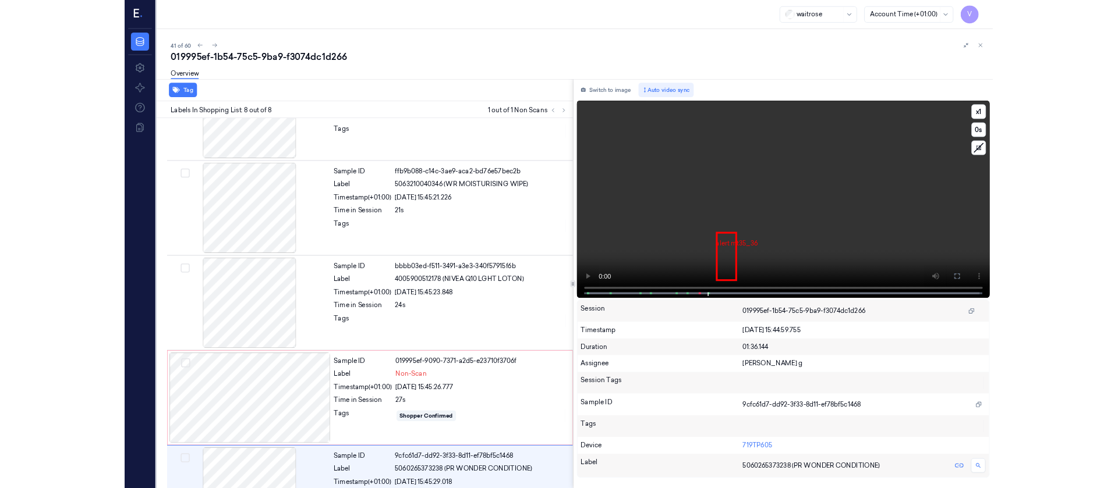
scroll to position [505, 0]
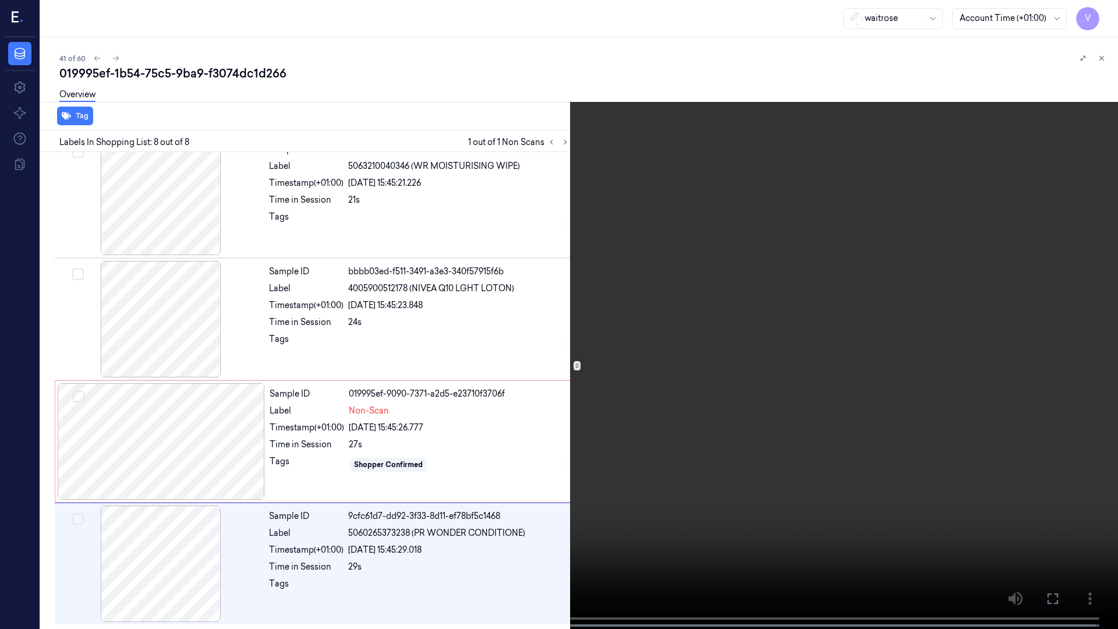
click at [0, 0] on icon at bounding box center [0, 0] width 0 height 0
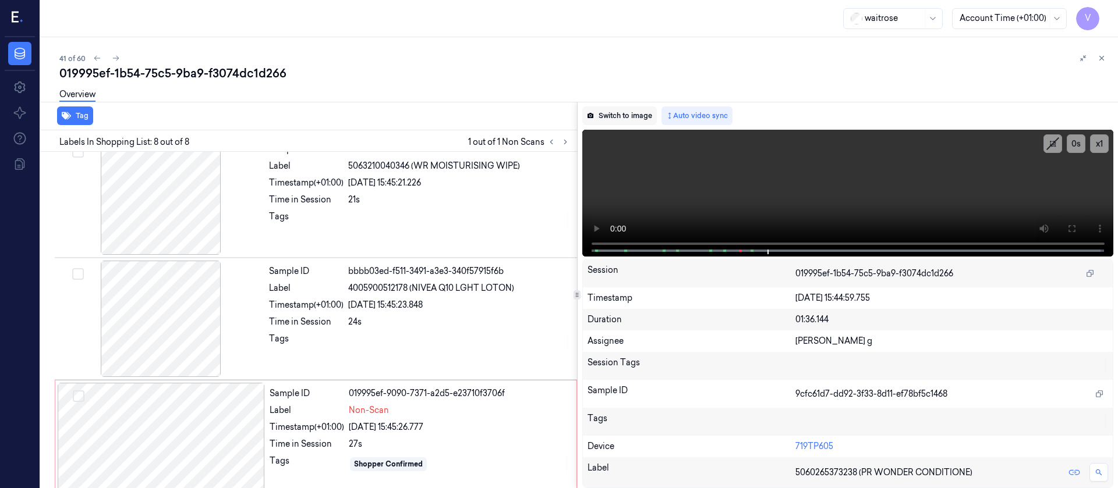
click at [637, 116] on button "Switch to image" at bounding box center [619, 116] width 75 height 19
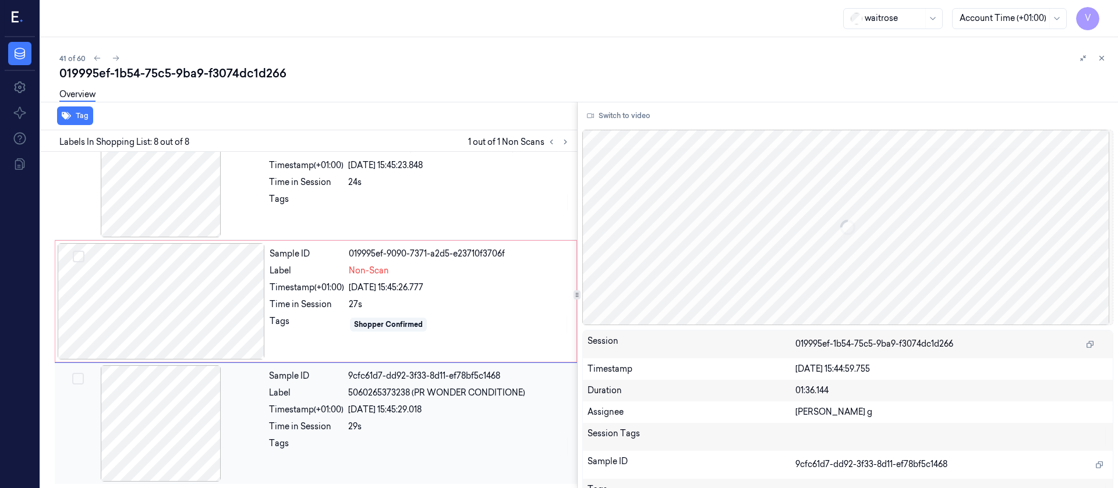
scroll to position [645, 0]
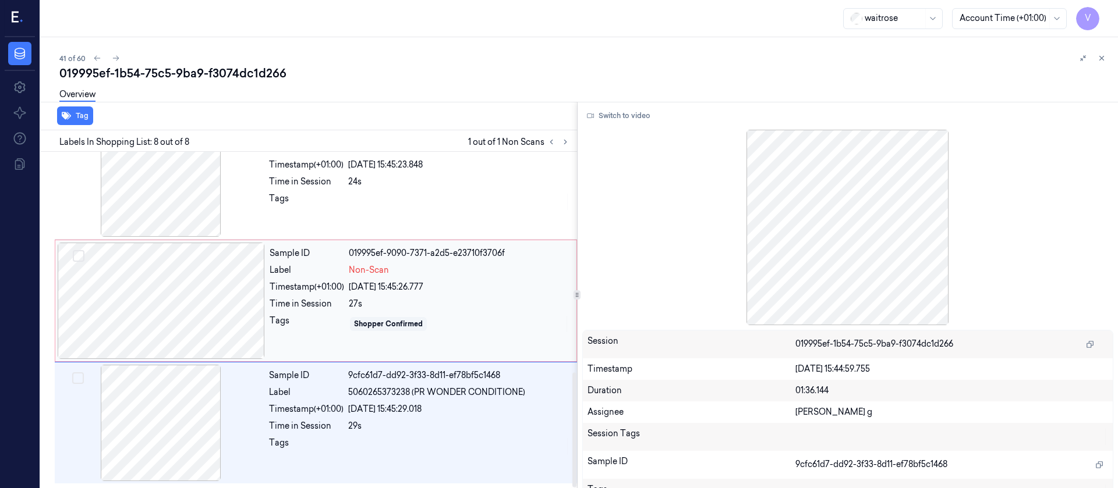
click at [173, 287] on div at bounding box center [161, 301] width 207 height 116
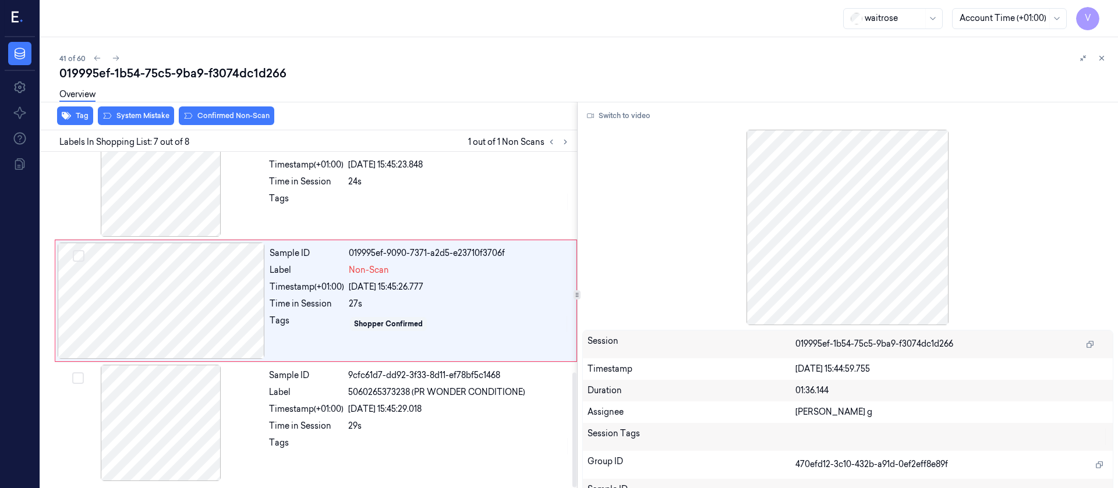
scroll to position [626, 0]
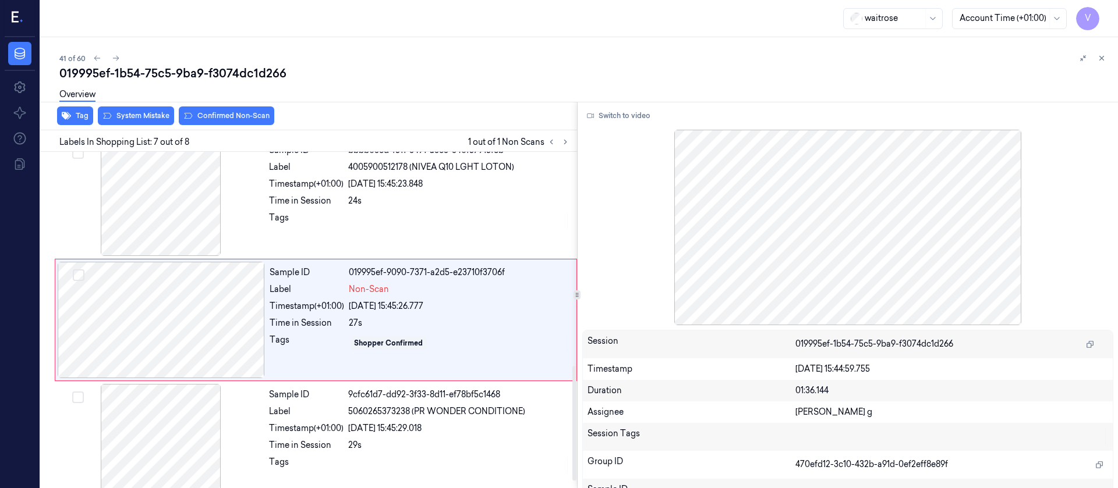
click at [139, 111] on button "System Mistake" at bounding box center [136, 116] width 76 height 19
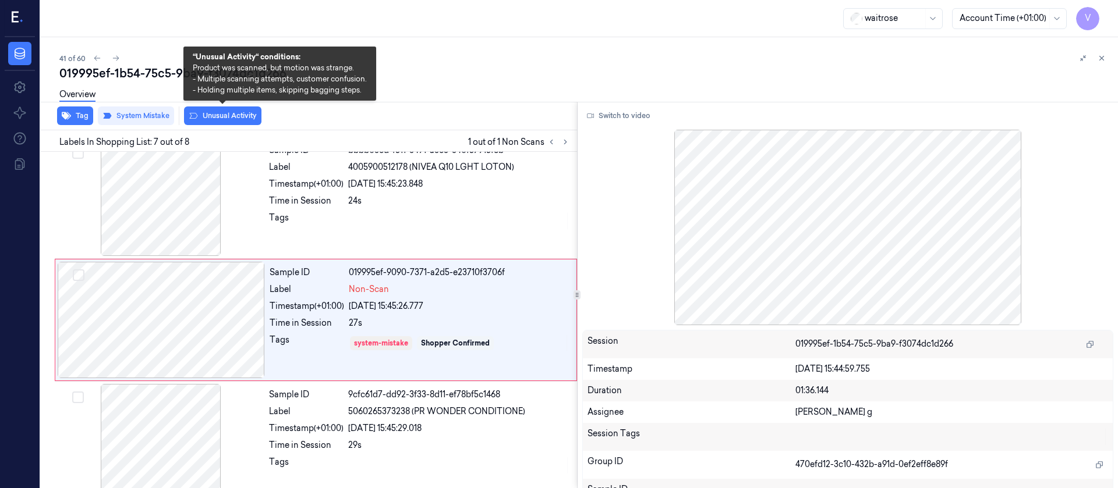
click at [204, 116] on button "Unusual Activity" at bounding box center [222, 116] width 77 height 19
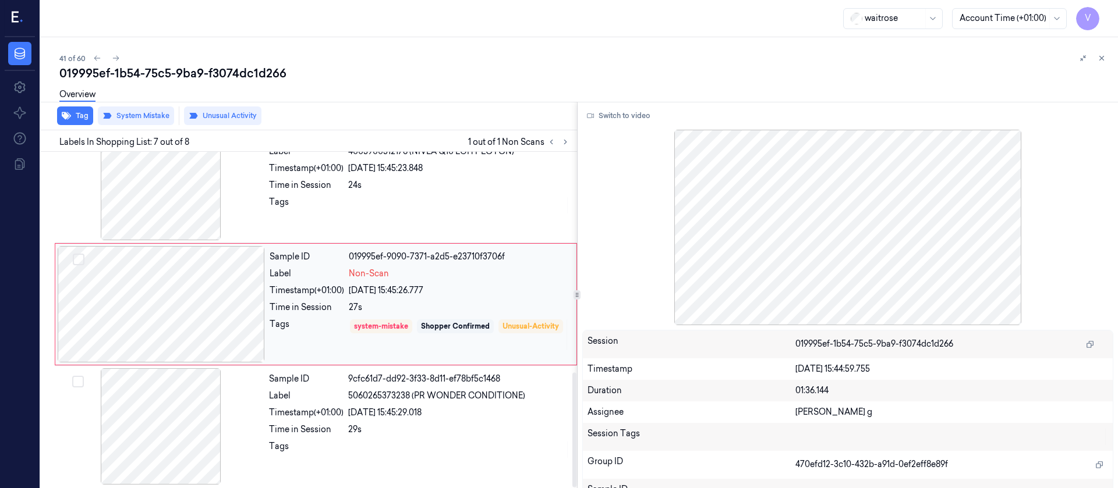
scroll to position [645, 0]
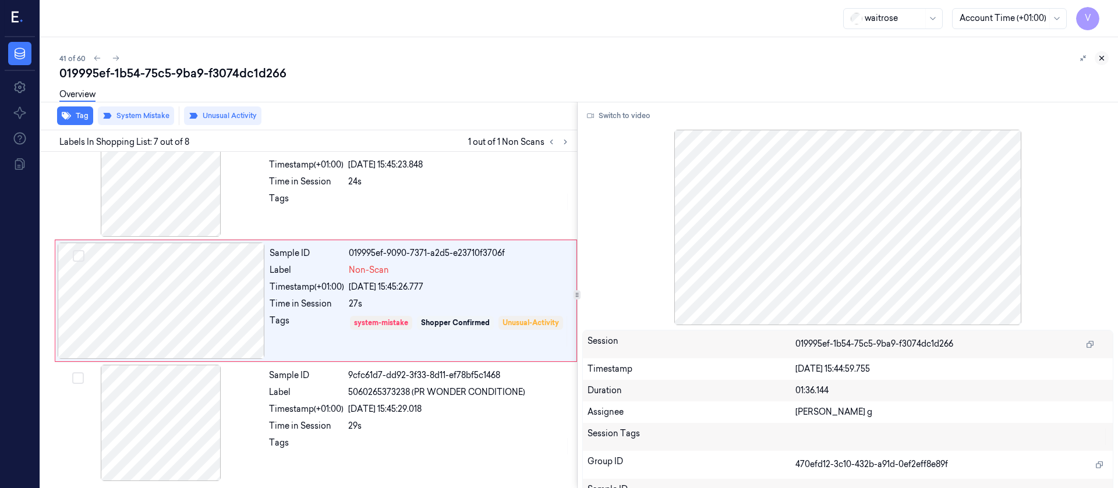
click at [1101, 55] on icon at bounding box center [1101, 58] width 8 height 8
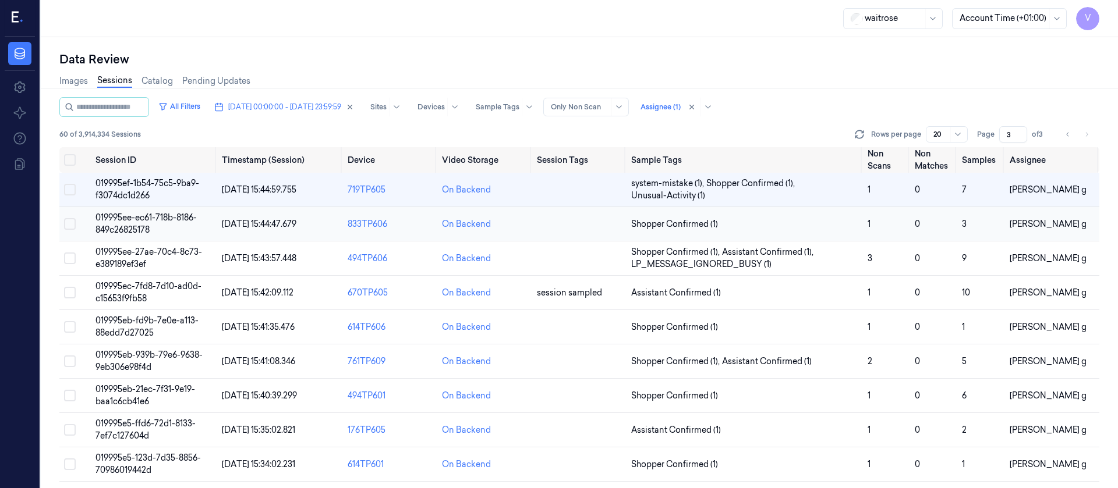
click at [577, 227] on td at bounding box center [579, 224] width 94 height 34
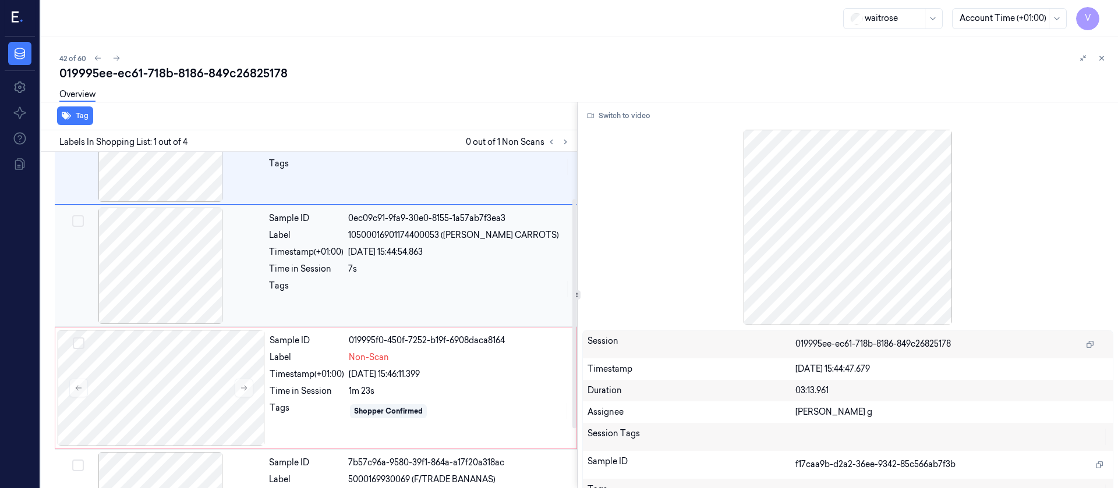
click at [279, 267] on div "Time in Session" at bounding box center [306, 269] width 75 height 12
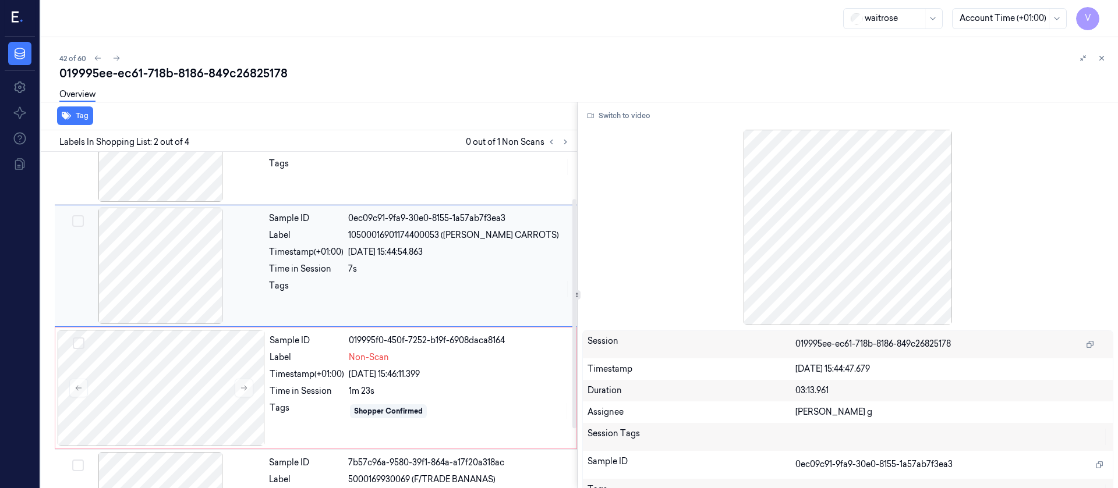
scroll to position [15, 0]
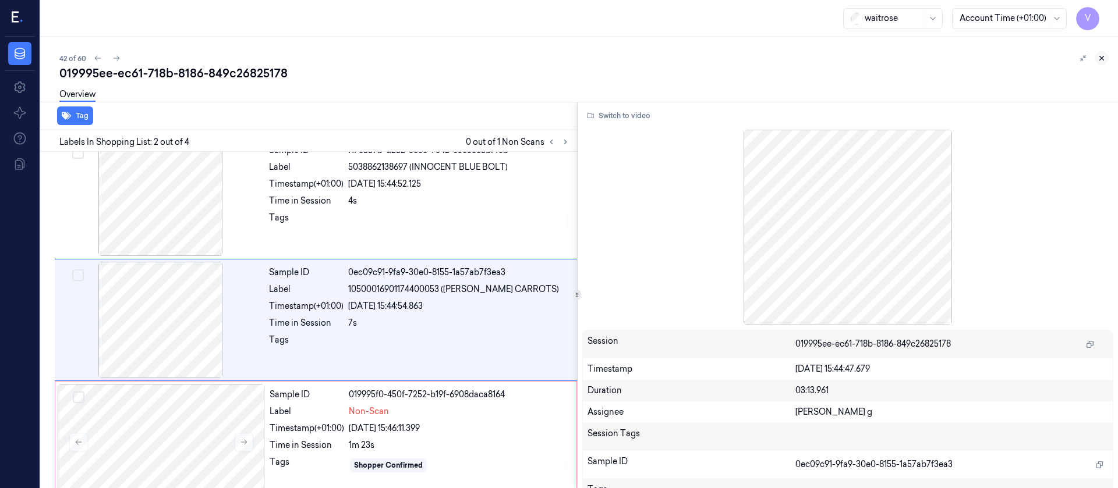
click at [1098, 59] on icon at bounding box center [1101, 58] width 8 height 8
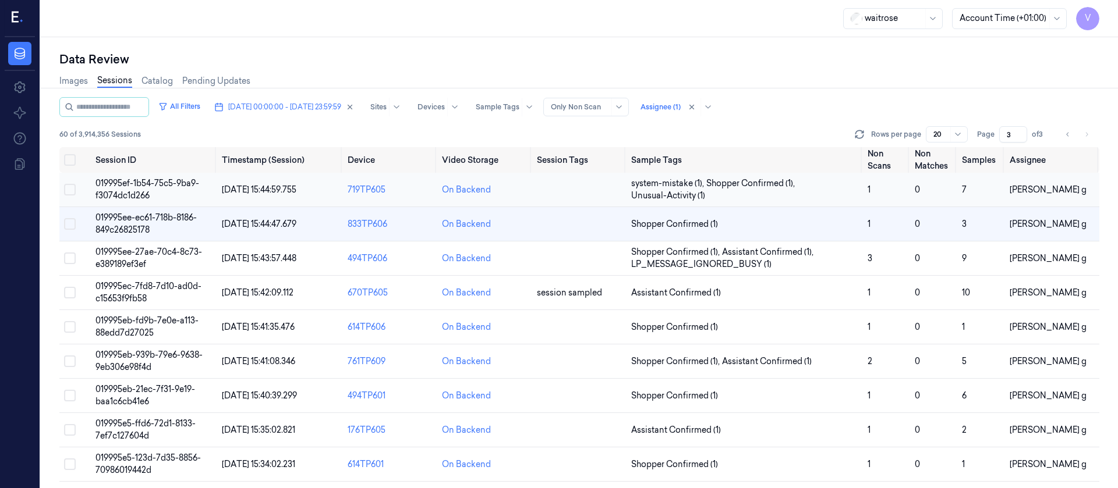
click at [582, 192] on td at bounding box center [579, 190] width 94 height 34
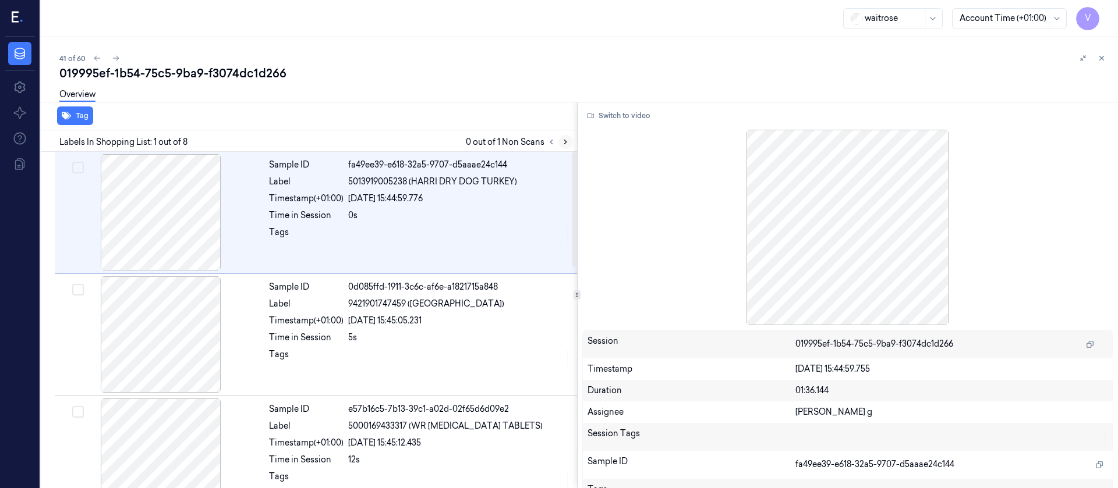
click at [565, 139] on icon at bounding box center [565, 142] width 8 height 8
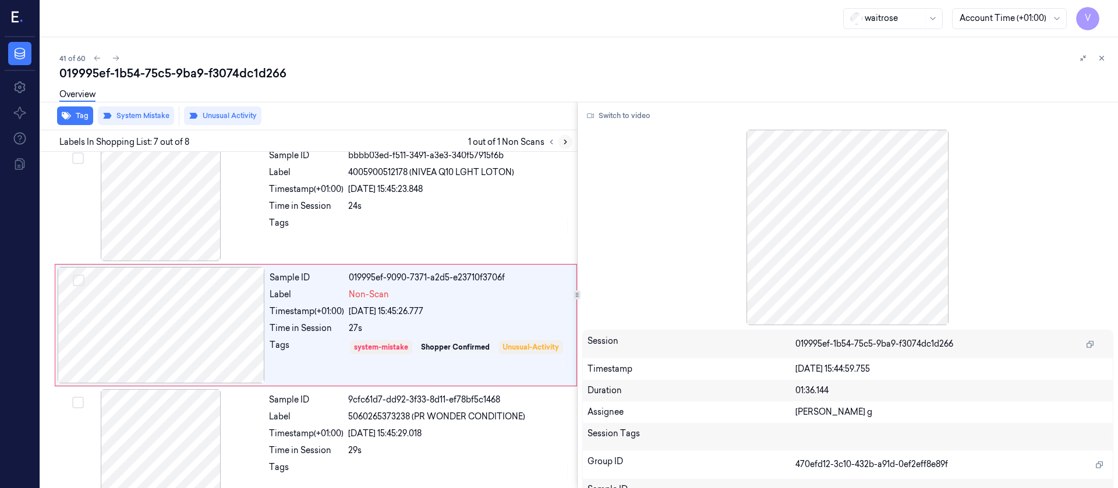
scroll to position [626, 0]
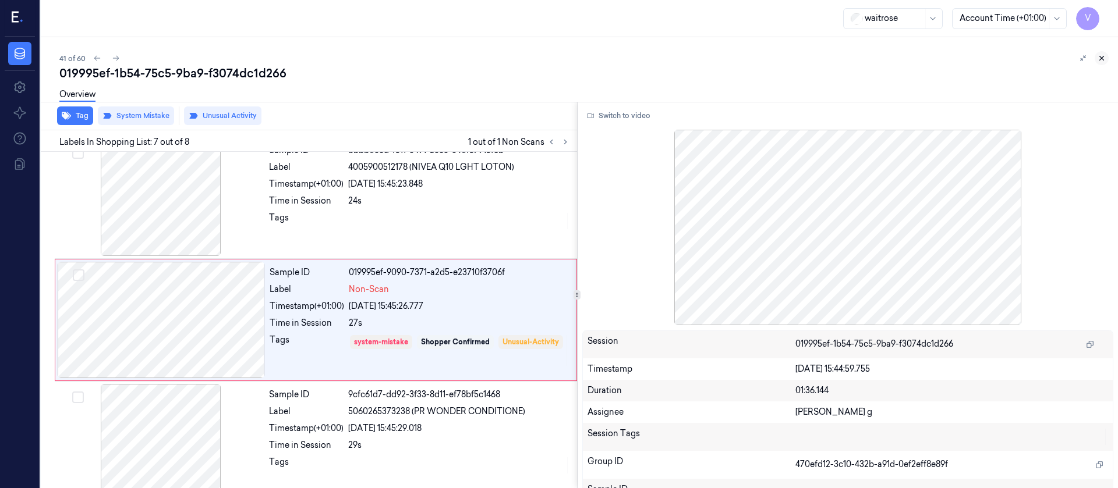
click at [1104, 59] on icon at bounding box center [1101, 58] width 8 height 8
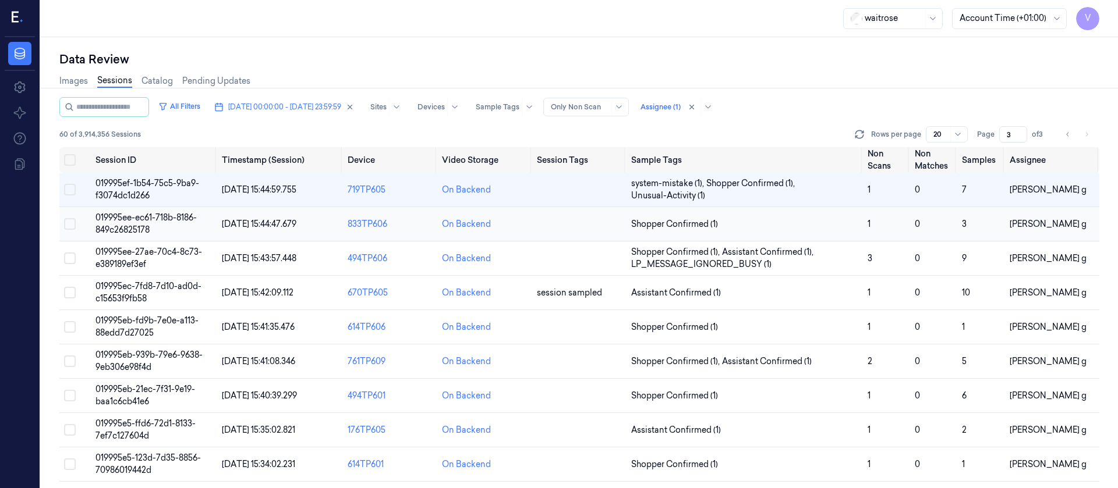
click at [533, 232] on td at bounding box center [579, 224] width 94 height 34
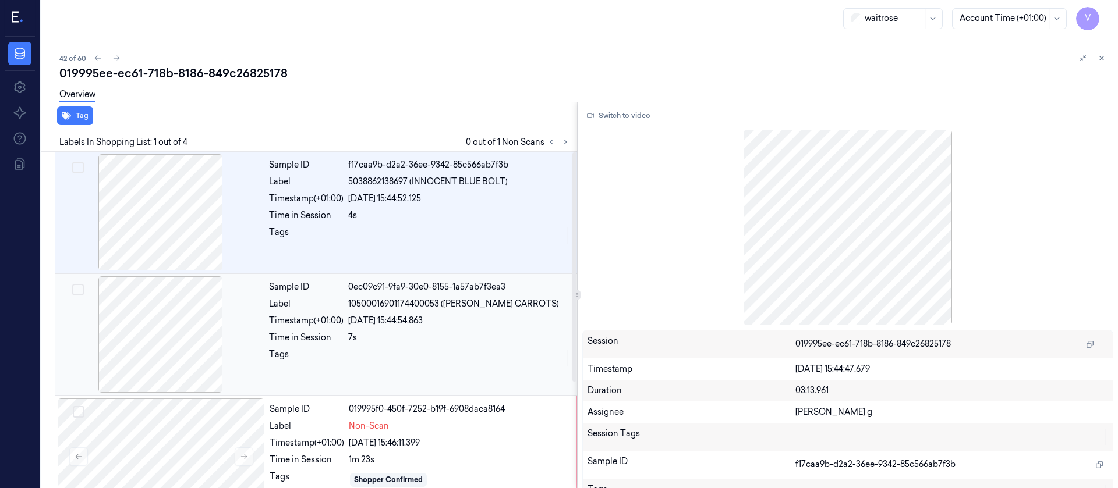
click at [243, 336] on div at bounding box center [160, 335] width 207 height 116
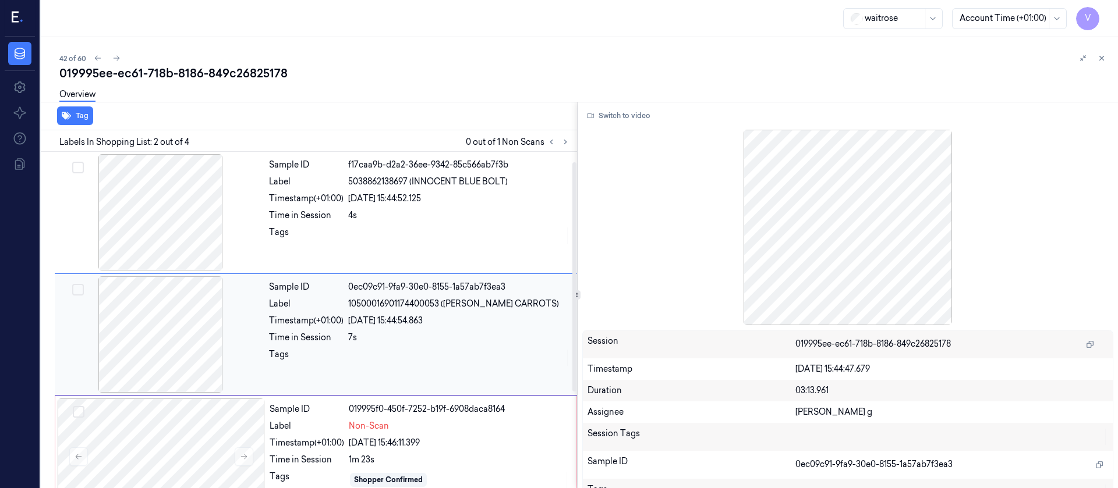
scroll to position [15, 0]
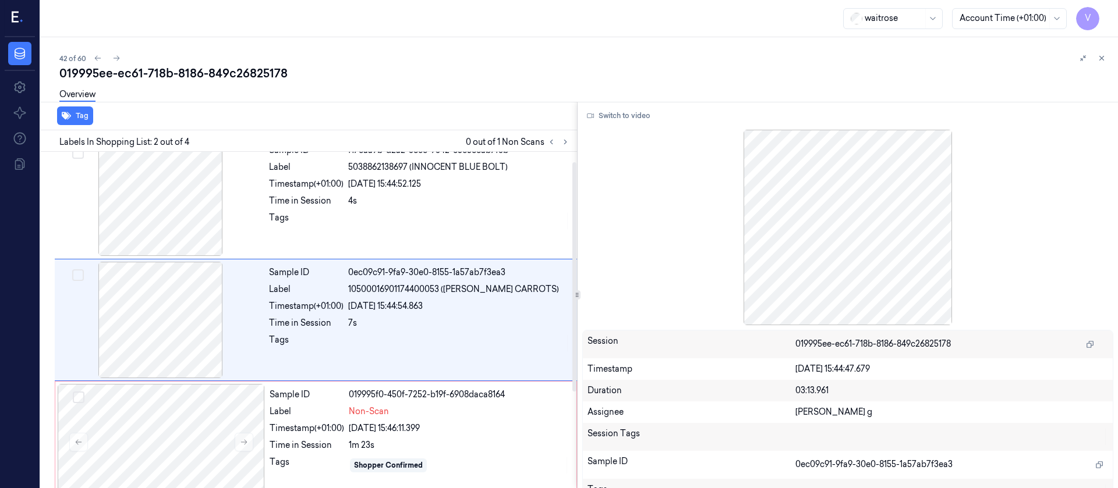
click at [674, 108] on div "Switch to video" at bounding box center [848, 116] width 532 height 19
click at [624, 123] on button "Switch to video" at bounding box center [618, 116] width 73 height 19
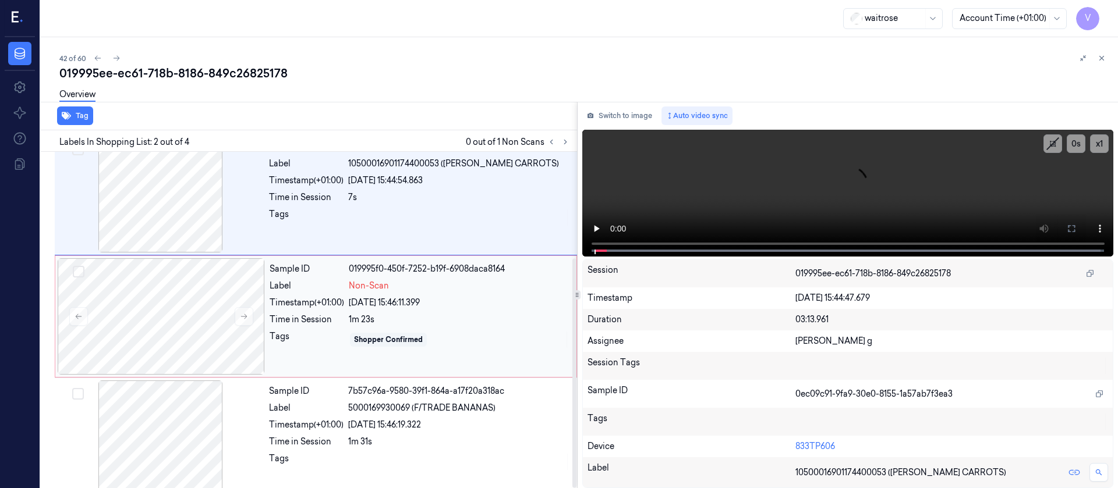
scroll to position [156, 0]
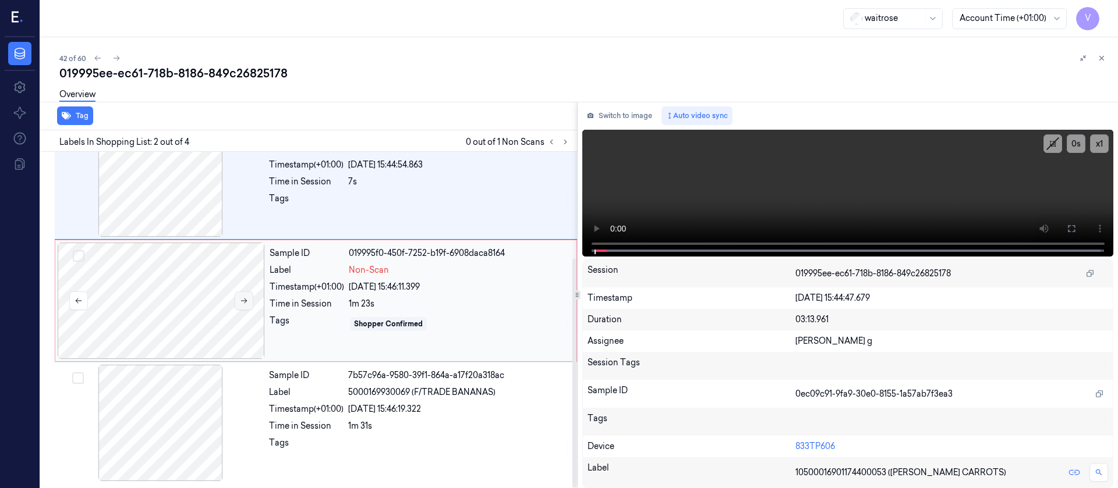
click at [243, 297] on icon at bounding box center [244, 301] width 8 height 8
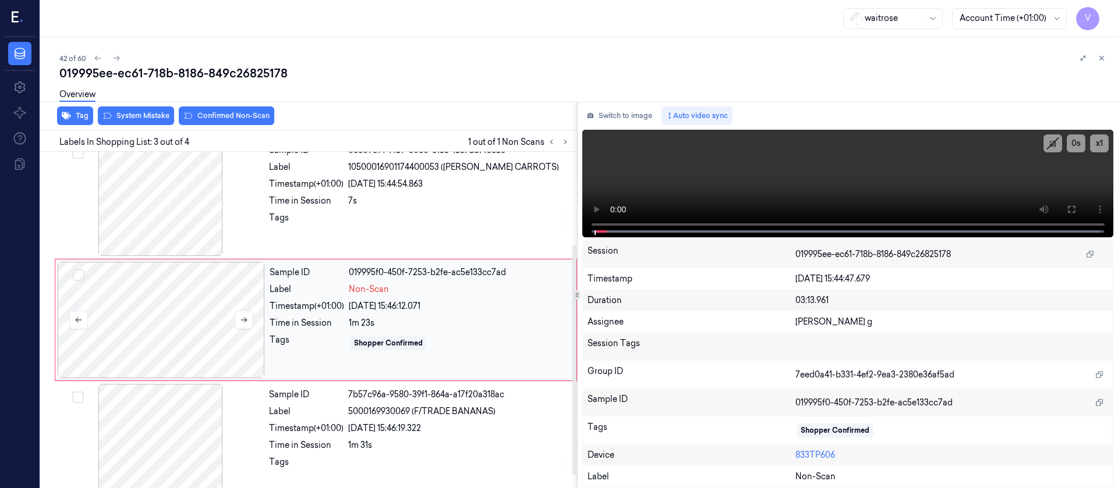
click at [247, 302] on div at bounding box center [161, 320] width 207 height 116
click at [249, 313] on button at bounding box center [244, 320] width 19 height 19
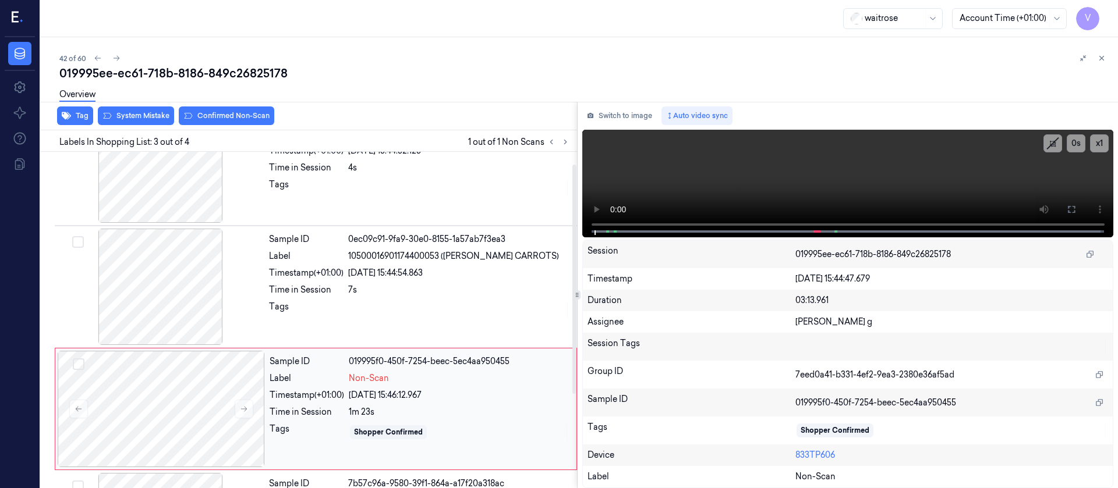
scroll to position [0, 0]
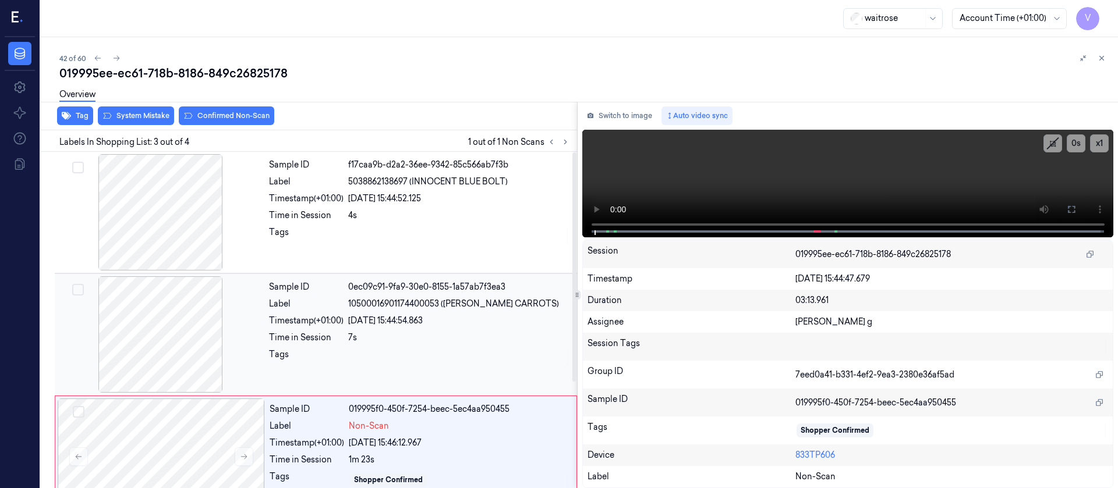
click at [348, 304] on div "Label 10500016901174400053 (WR ESS CARROTS)" at bounding box center [419, 304] width 301 height 12
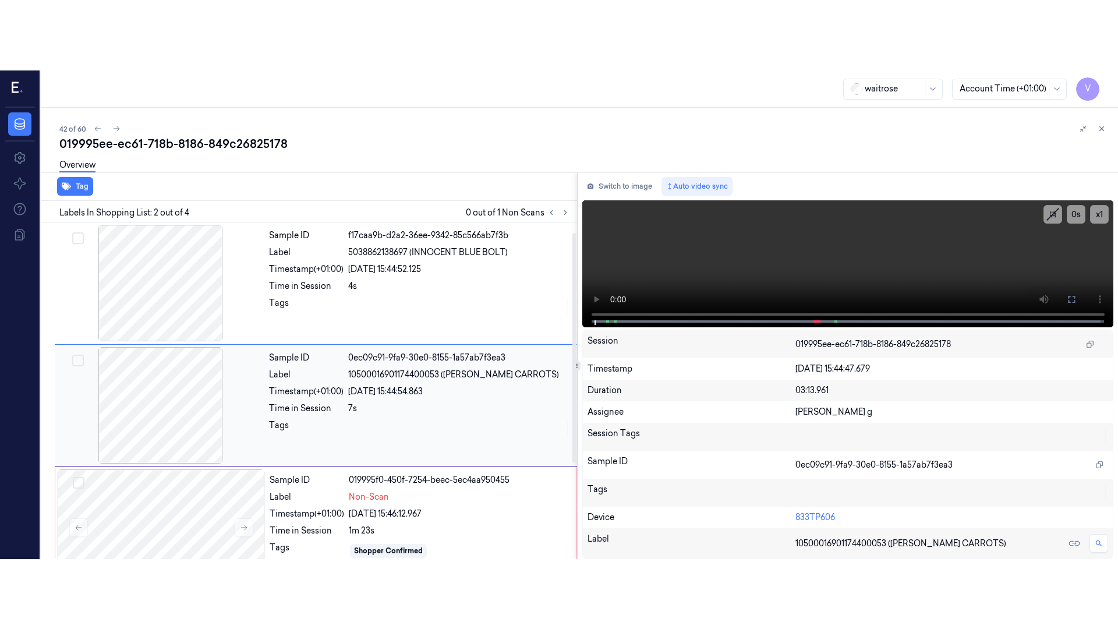
scroll to position [15, 0]
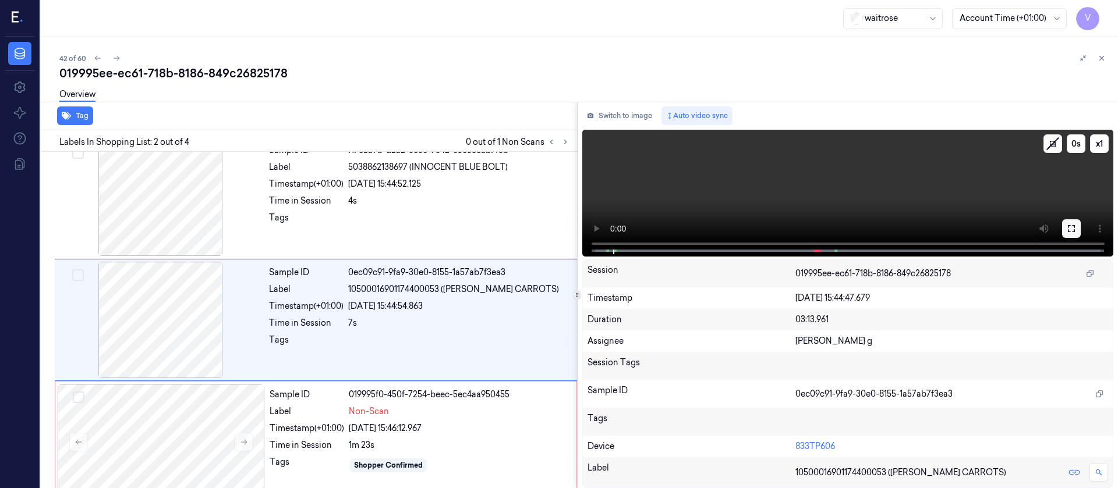
click at [1071, 232] on icon at bounding box center [1071, 228] width 9 height 9
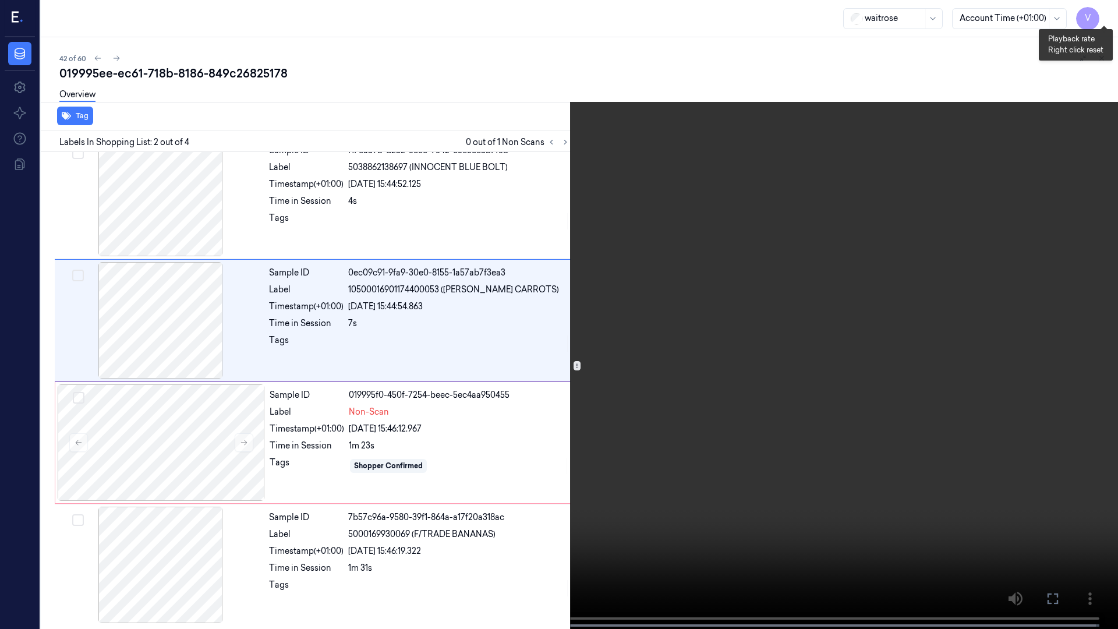
click at [1108, 19] on button "x 1" at bounding box center [1104, 14] width 19 height 19
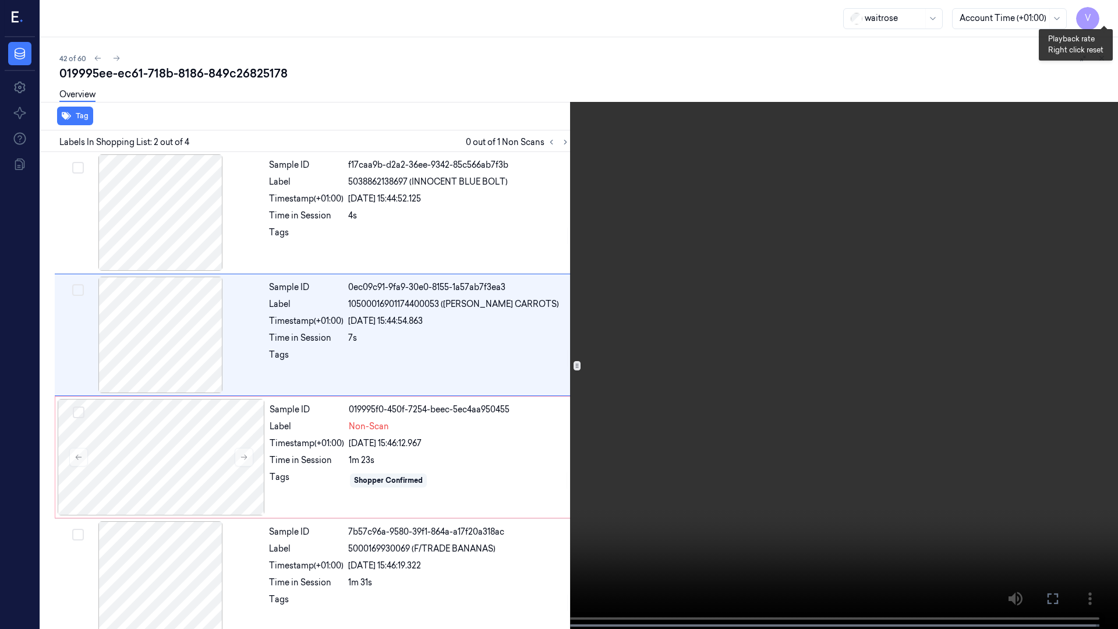
click at [1113, 13] on video at bounding box center [559, 315] width 1118 height 631
click at [1097, 22] on button "x 2" at bounding box center [1104, 14] width 19 height 19
click at [965, 304] on video at bounding box center [559, 315] width 1118 height 631
click at [1107, 12] on button "x 4" at bounding box center [1104, 14] width 19 height 19
click at [1107, 12] on button "x 1" at bounding box center [1104, 14] width 19 height 19
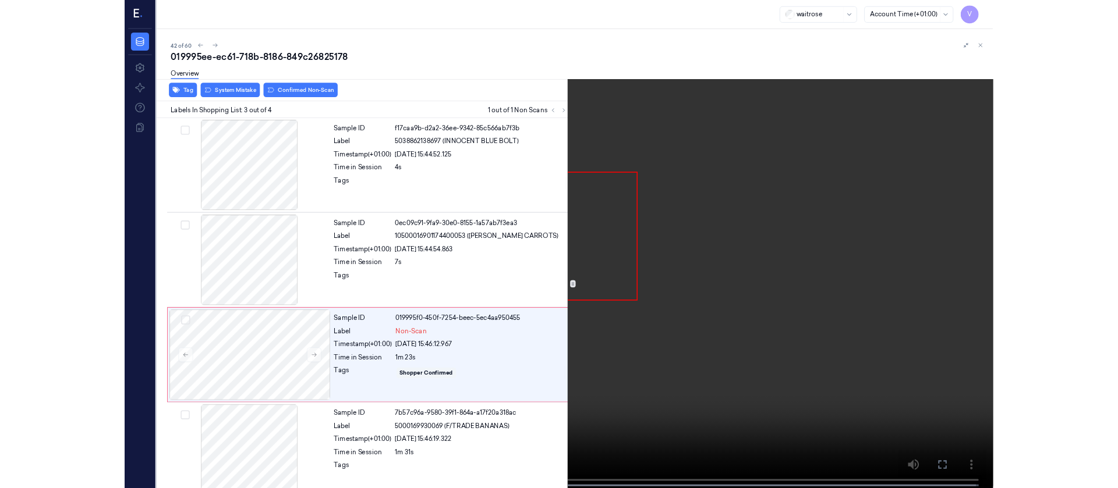
scroll to position [16, 0]
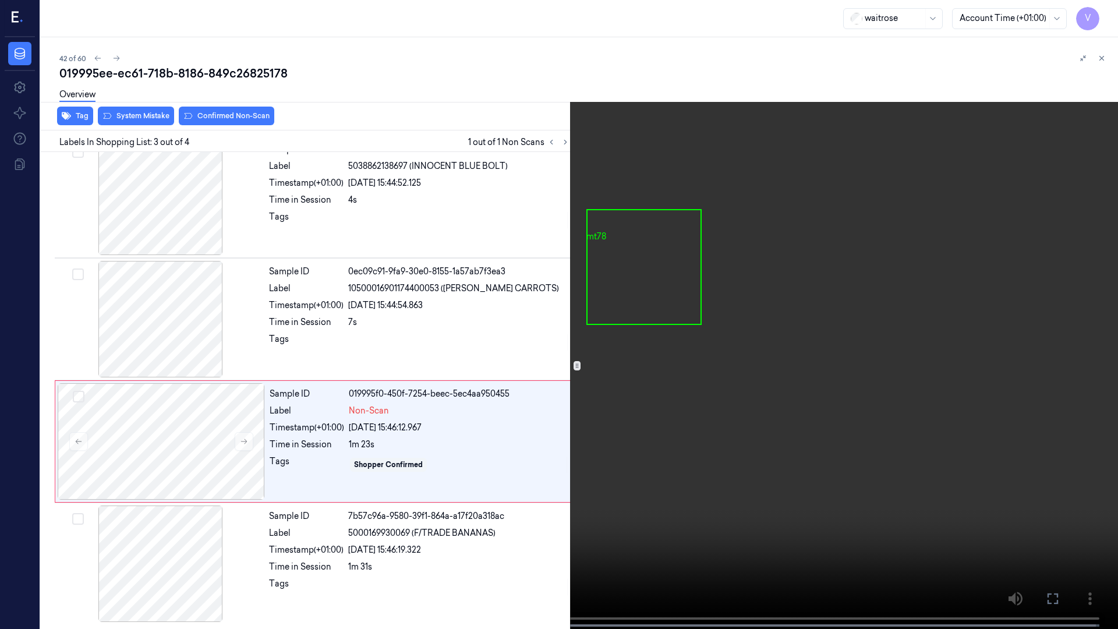
click at [0, 0] on icon at bounding box center [0, 0] width 0 height 0
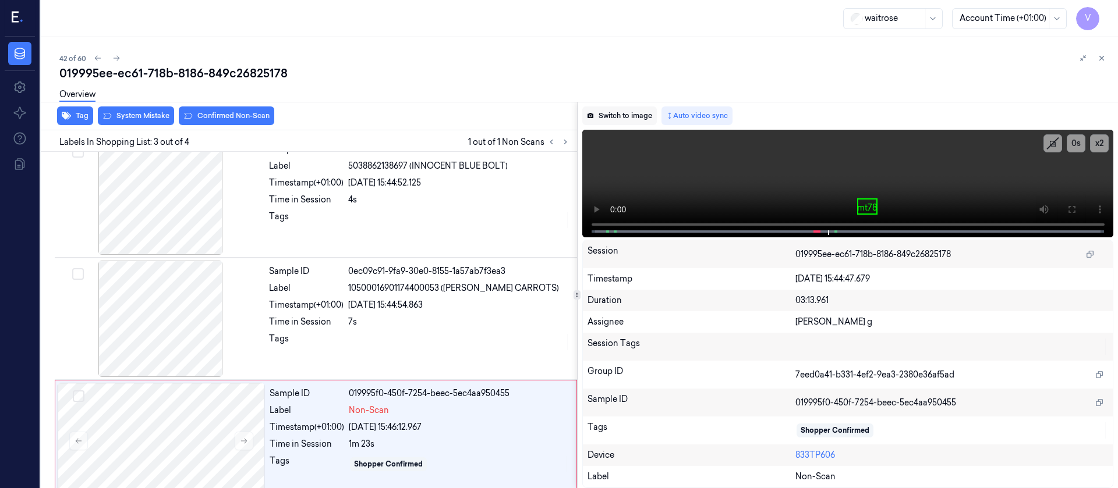
click at [610, 116] on button "Switch to image" at bounding box center [619, 116] width 75 height 19
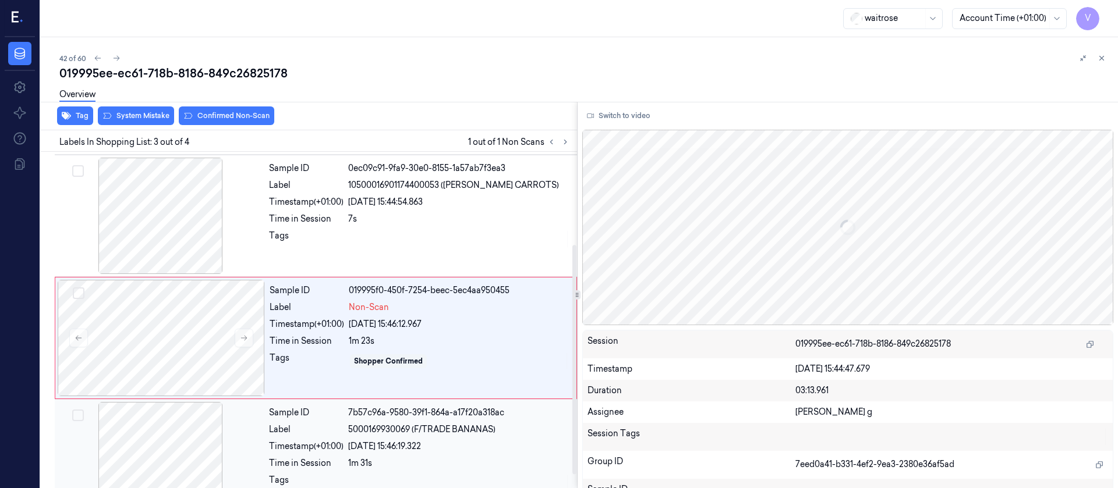
scroll to position [137, 0]
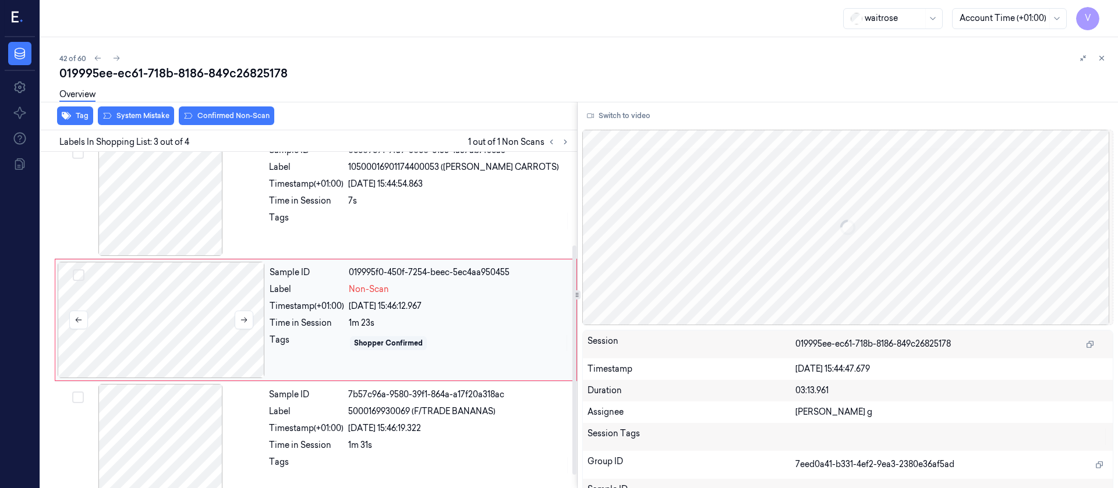
click at [173, 308] on div at bounding box center [161, 320] width 207 height 116
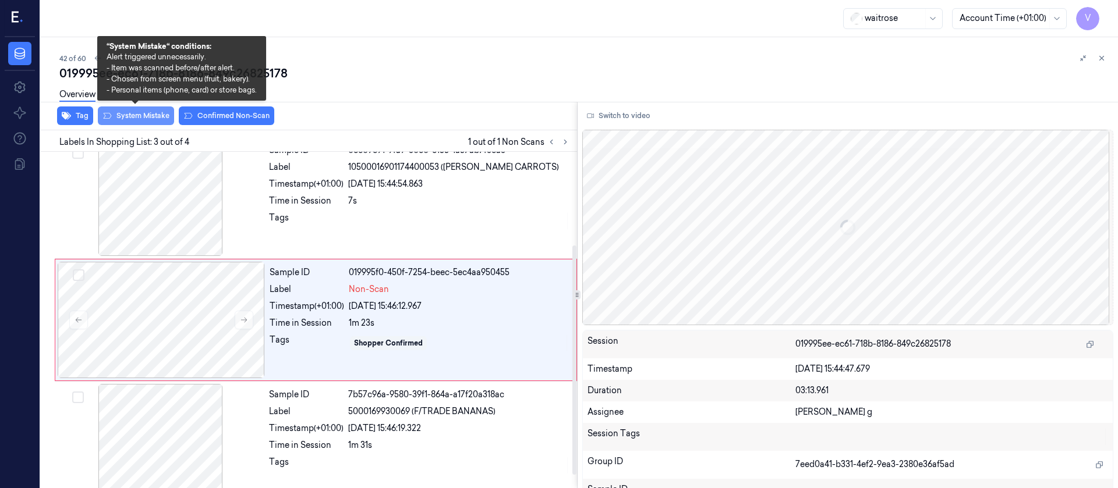
click at [148, 120] on button "System Mistake" at bounding box center [136, 116] width 76 height 19
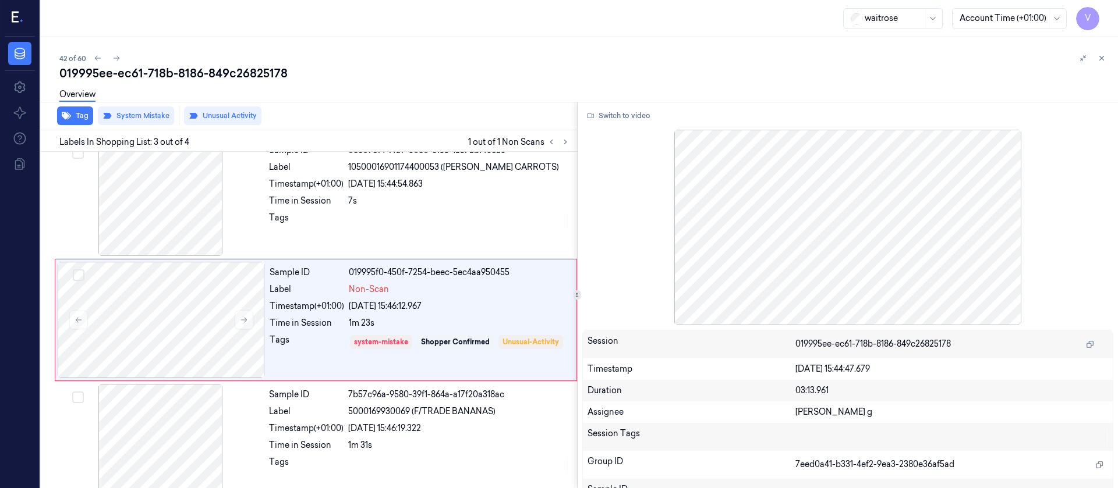
click at [1098, 58] on icon at bounding box center [1101, 58] width 8 height 8
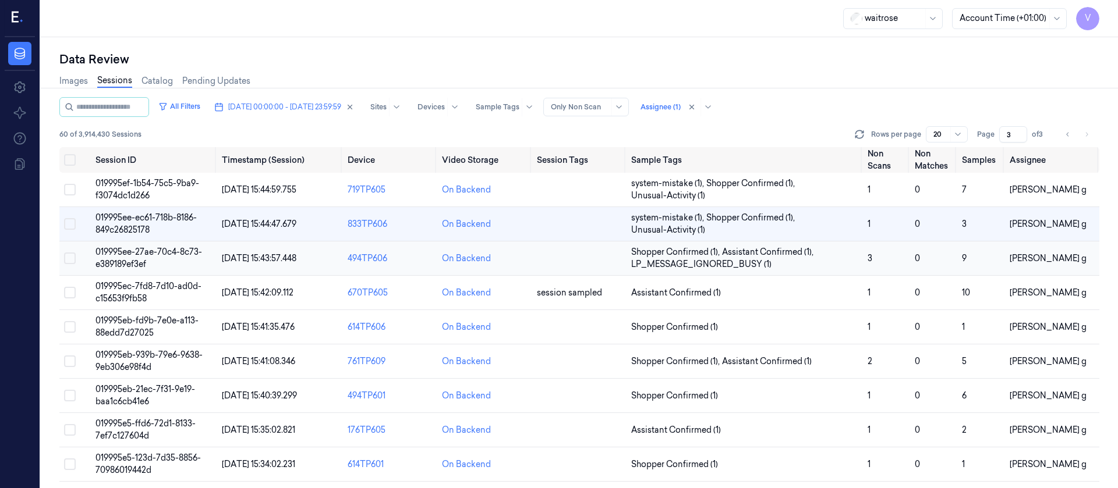
click at [559, 263] on td at bounding box center [579, 259] width 94 height 34
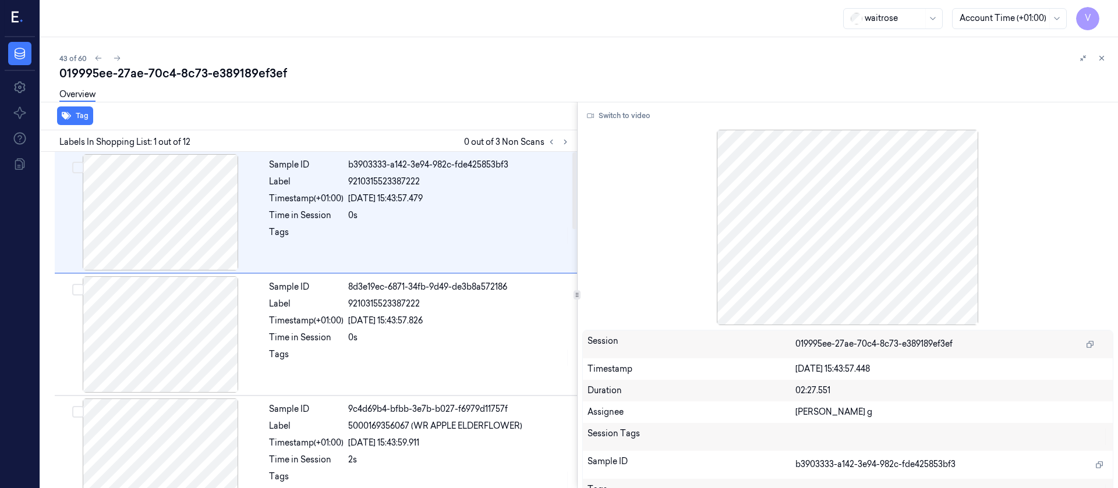
click at [565, 149] on div "Labels In Shopping List: 1 out of 12 0 out of 3 Non Scans" at bounding box center [306, 141] width 541 height 22
click at [565, 148] on button at bounding box center [565, 142] width 14 height 14
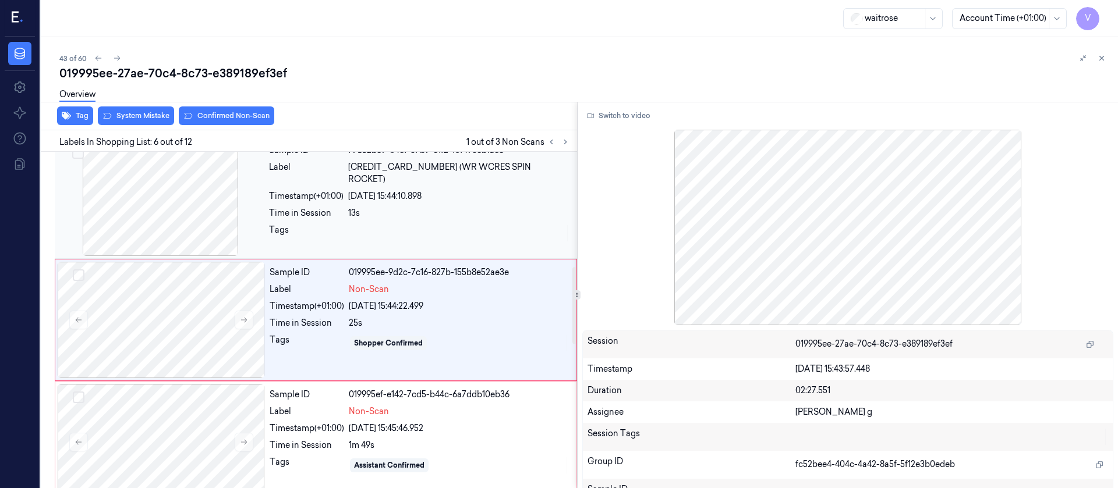
click at [357, 210] on div "Sample ID 77a52b69-04cf-37b9-81f2-10f493eb1ac6 Label 5000169635872 (WR WCRES SP…" at bounding box center [419, 198] width 310 height 116
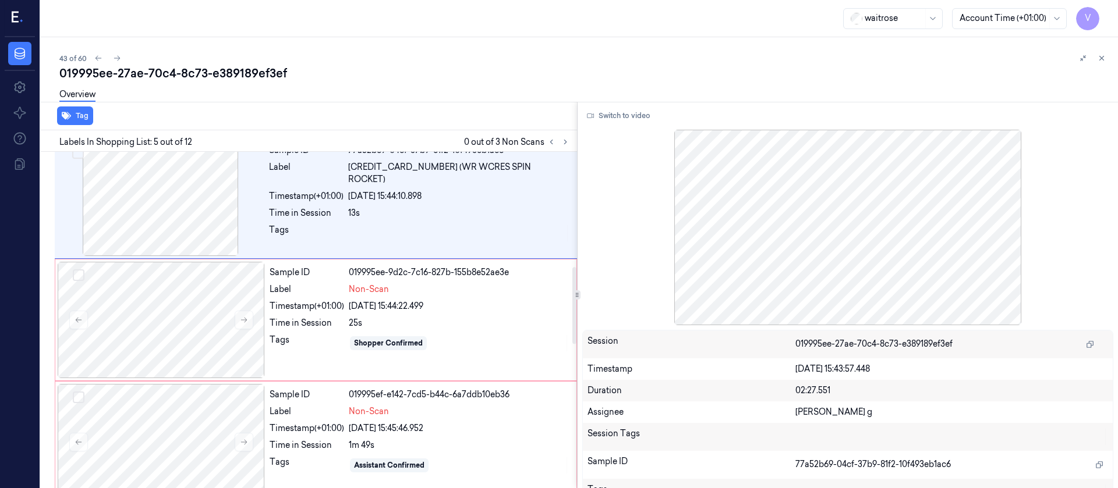
scroll to position [381, 0]
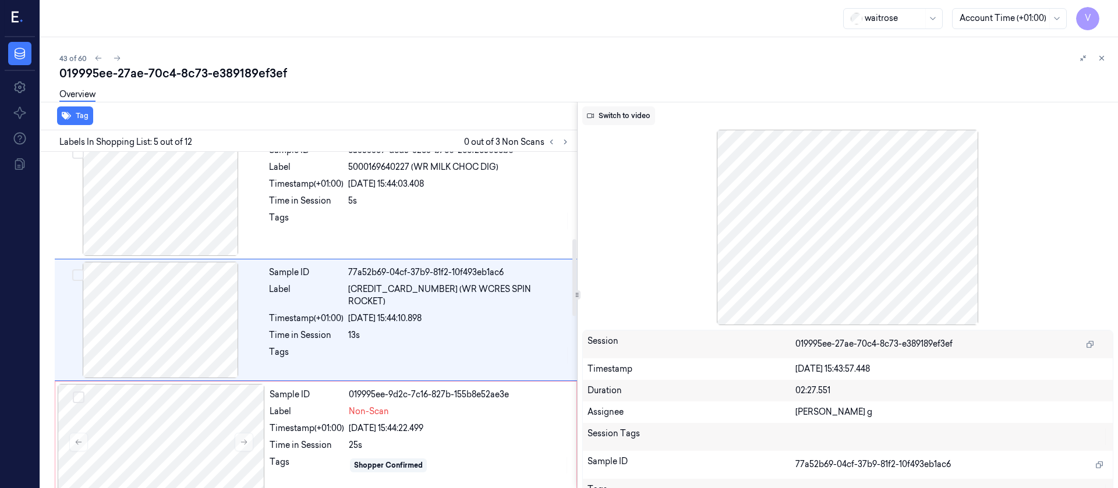
click at [626, 107] on button "Switch to video" at bounding box center [618, 116] width 73 height 19
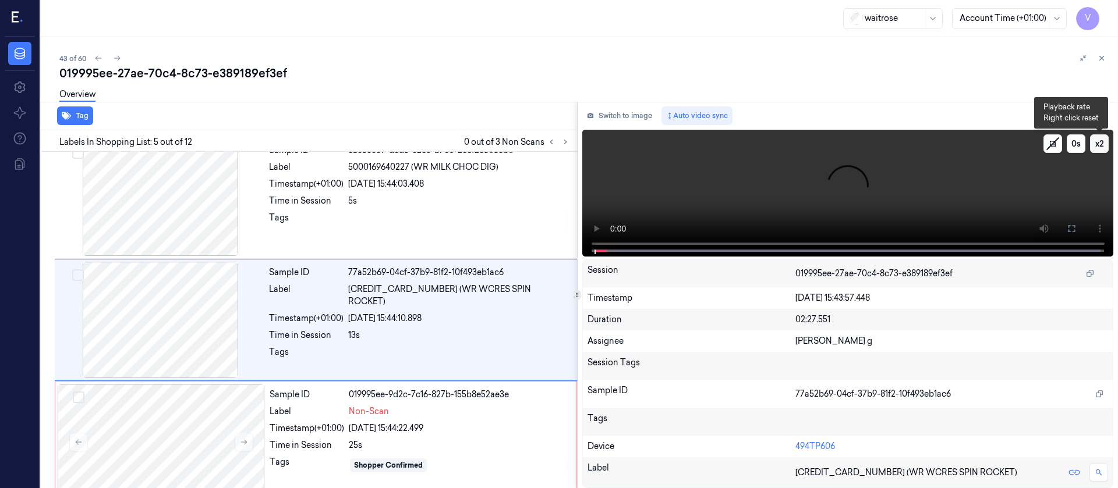
click at [1096, 141] on button "x 2" at bounding box center [1099, 143] width 19 height 19
click at [1096, 141] on button "x 4" at bounding box center [1099, 143] width 19 height 19
click at [1076, 234] on button at bounding box center [1071, 228] width 19 height 19
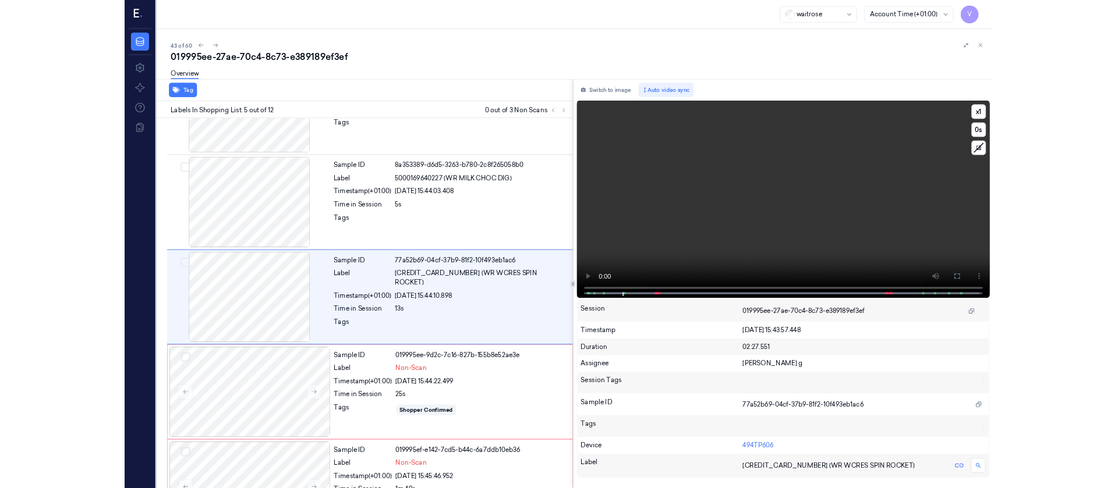
scroll to position [311, 0]
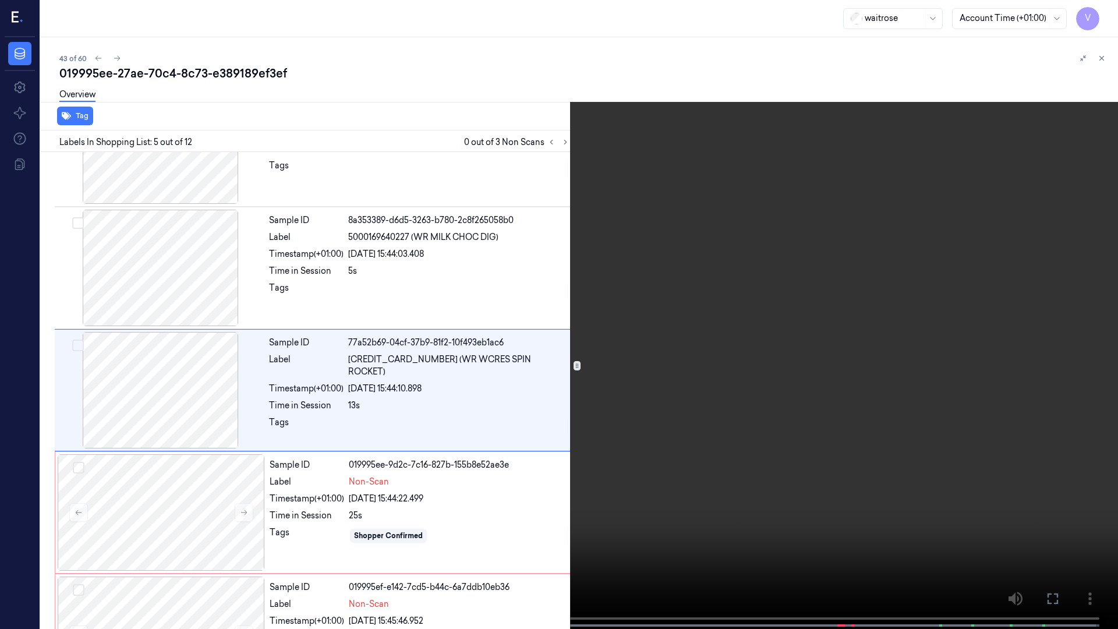
click at [0, 0] on icon at bounding box center [0, 0] width 0 height 0
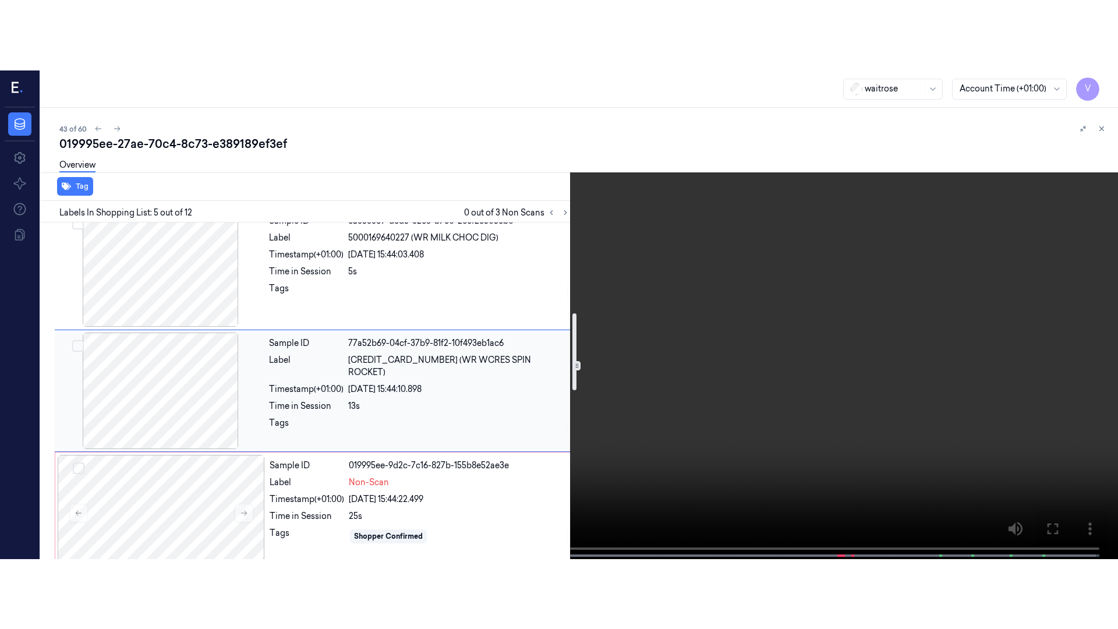
scroll to position [469, 0]
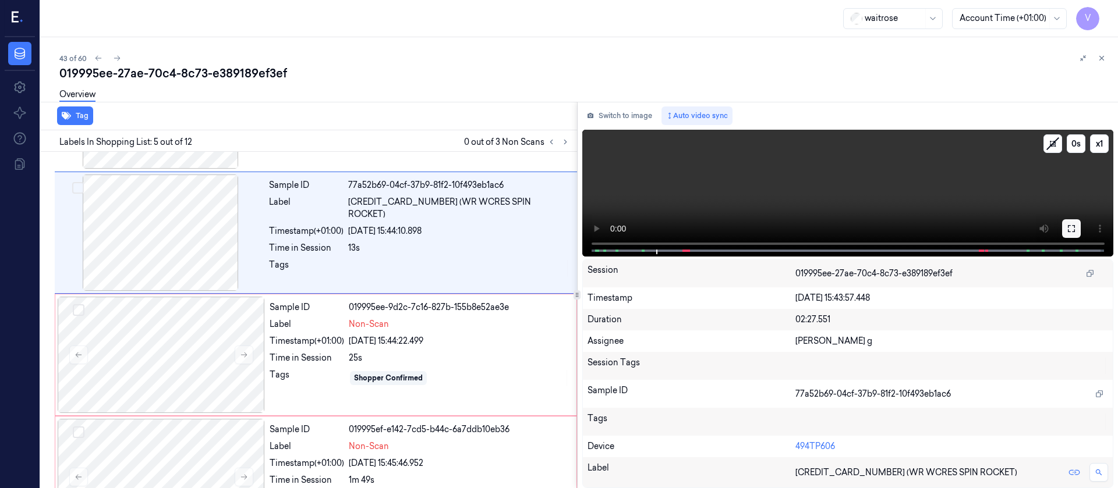
click at [1074, 228] on icon at bounding box center [1071, 228] width 9 height 9
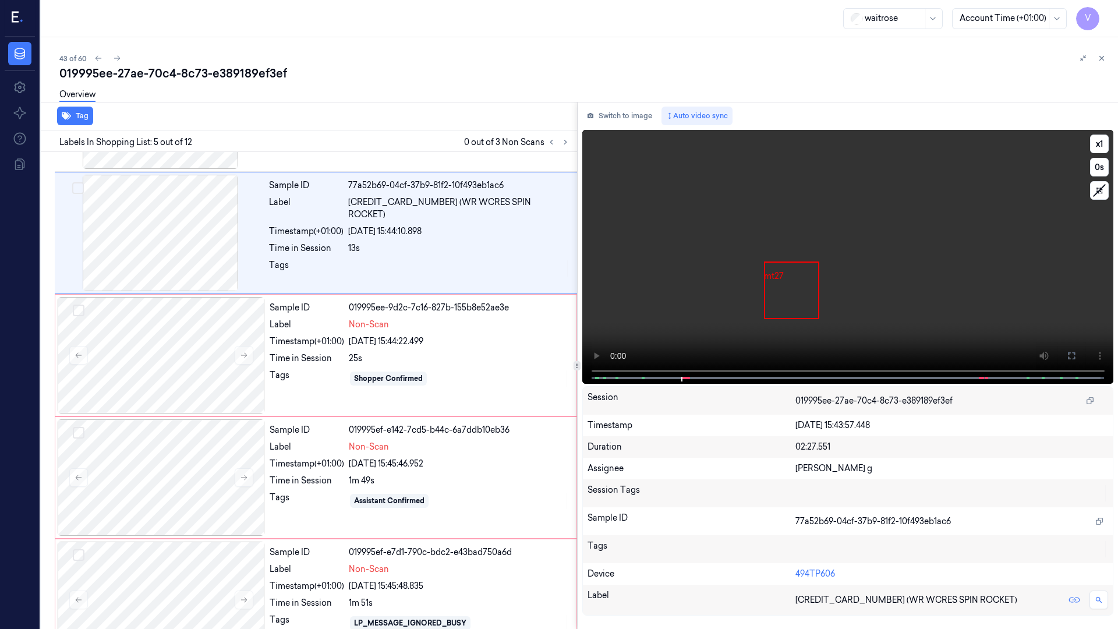
scroll to position [434, 0]
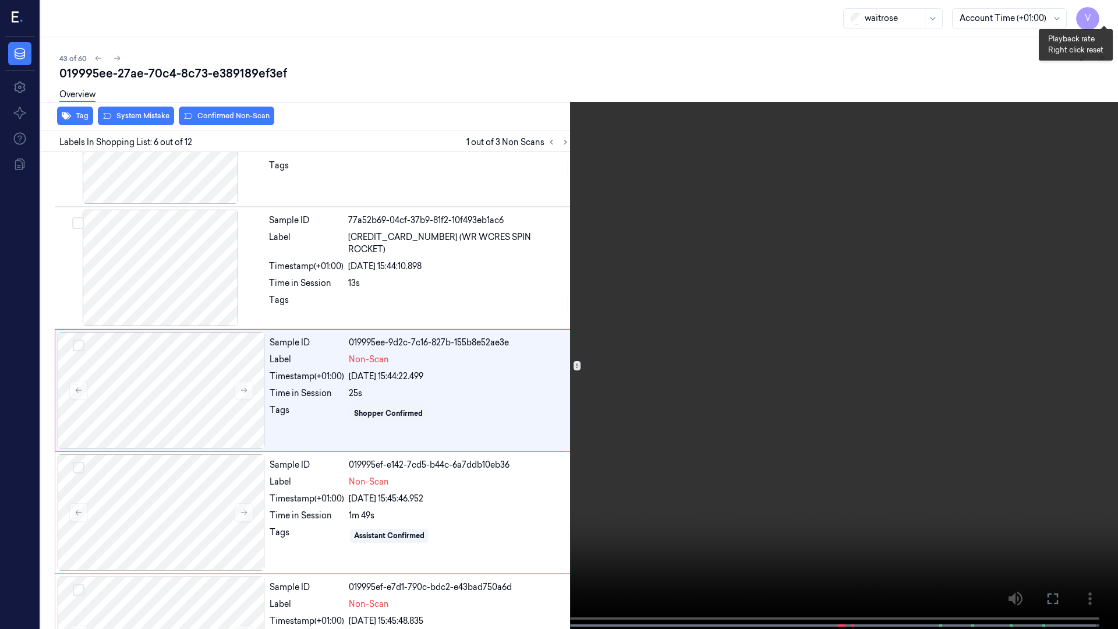
click at [1102, 16] on button "x 1" at bounding box center [1104, 14] width 19 height 19
click at [1108, 20] on button "x 2" at bounding box center [1104, 14] width 19 height 19
click at [1108, 20] on button "x 4" at bounding box center [1104, 14] width 19 height 19
click at [1097, 21] on button "x 1" at bounding box center [1104, 14] width 19 height 19
click at [1107, 12] on button "x 2" at bounding box center [1104, 14] width 19 height 19
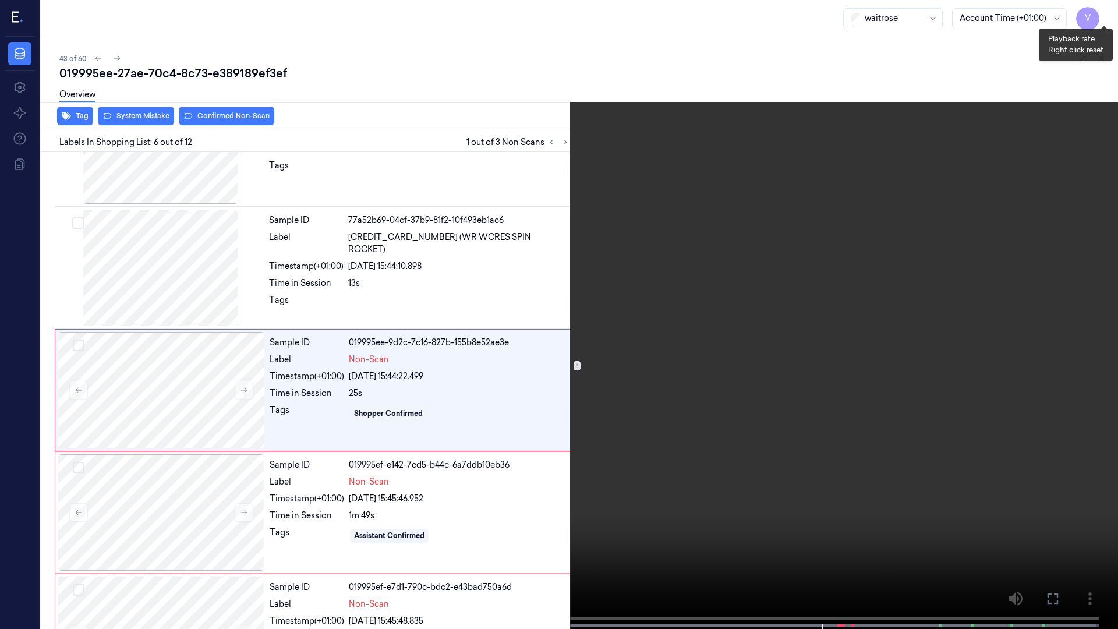
click at [1107, 12] on button "x 4" at bounding box center [1104, 14] width 19 height 19
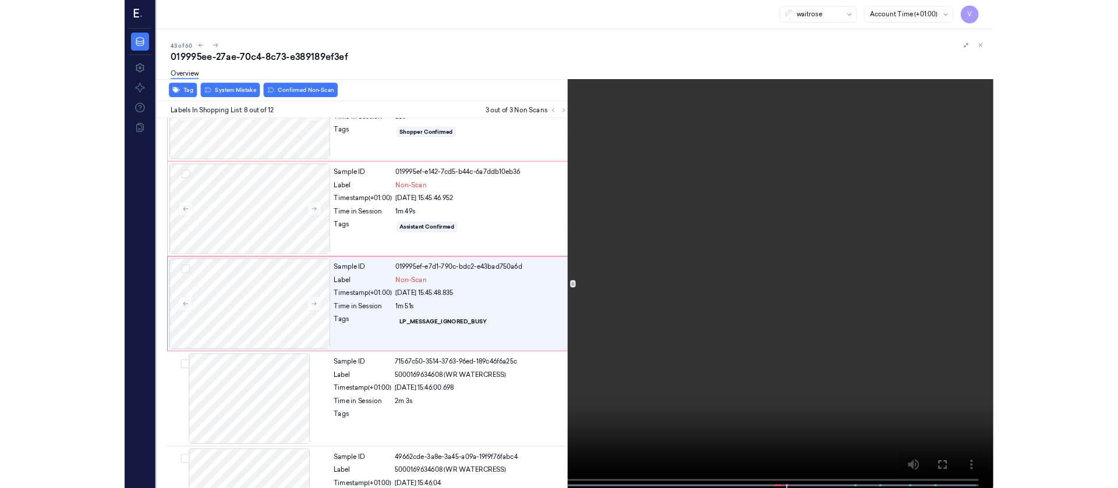
scroll to position [678, 0]
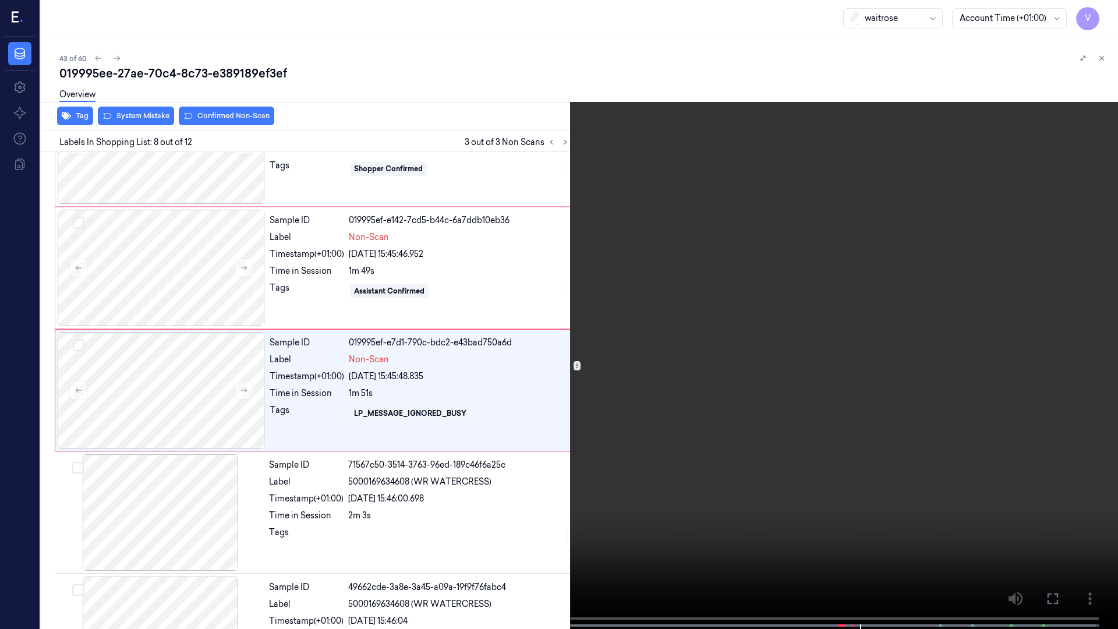
click at [0, 0] on button at bounding box center [0, 0] width 0 height 0
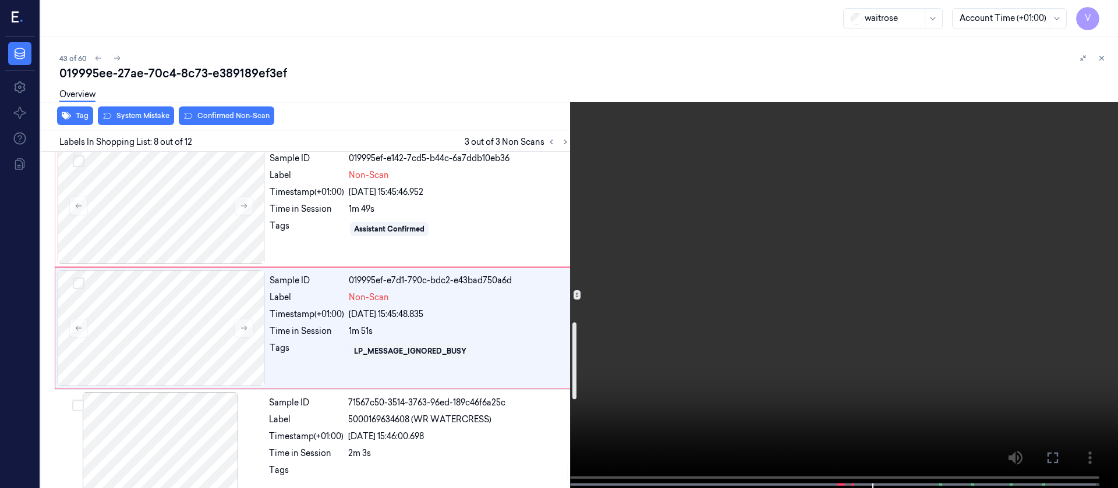
scroll to position [748, 0]
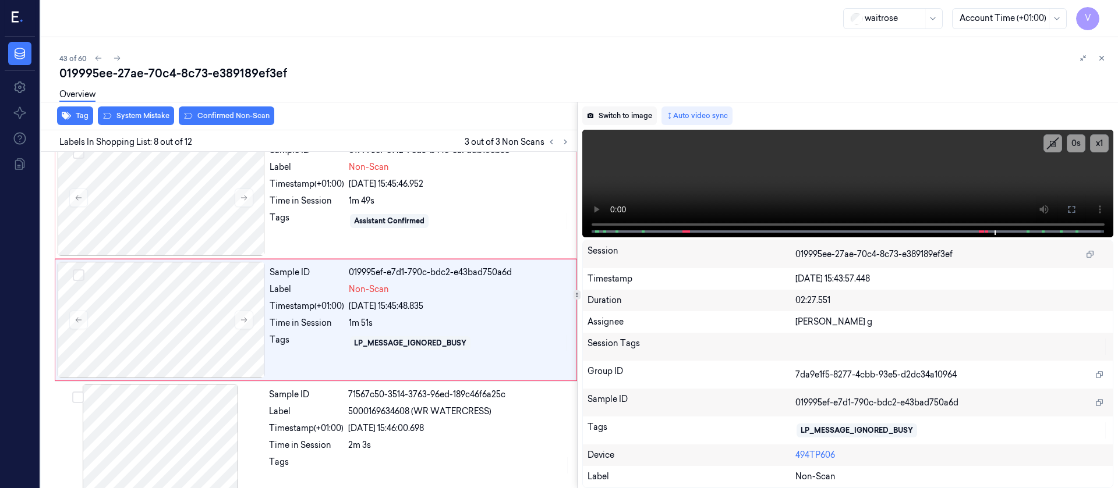
click at [618, 111] on button "Switch to image" at bounding box center [619, 116] width 75 height 19
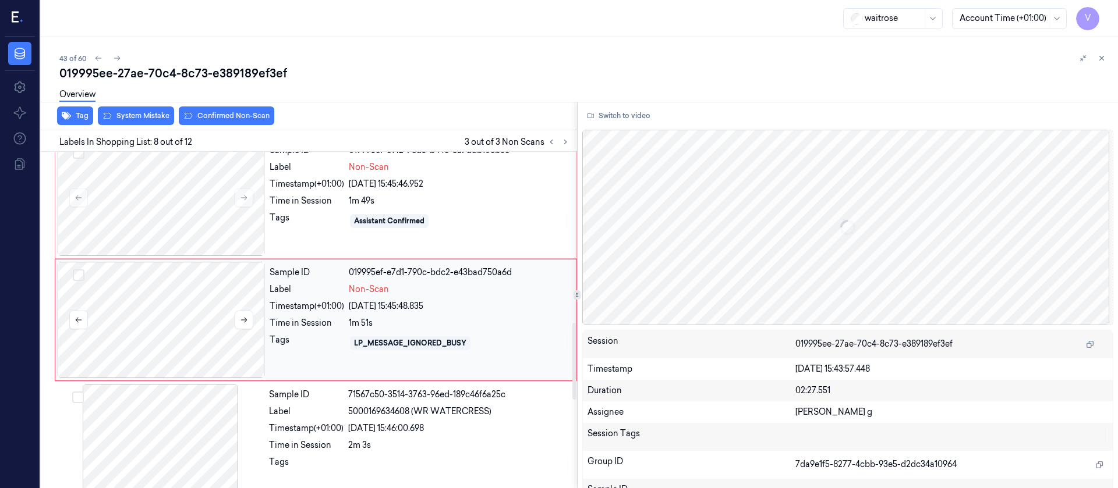
click at [193, 323] on div at bounding box center [161, 320] width 207 height 116
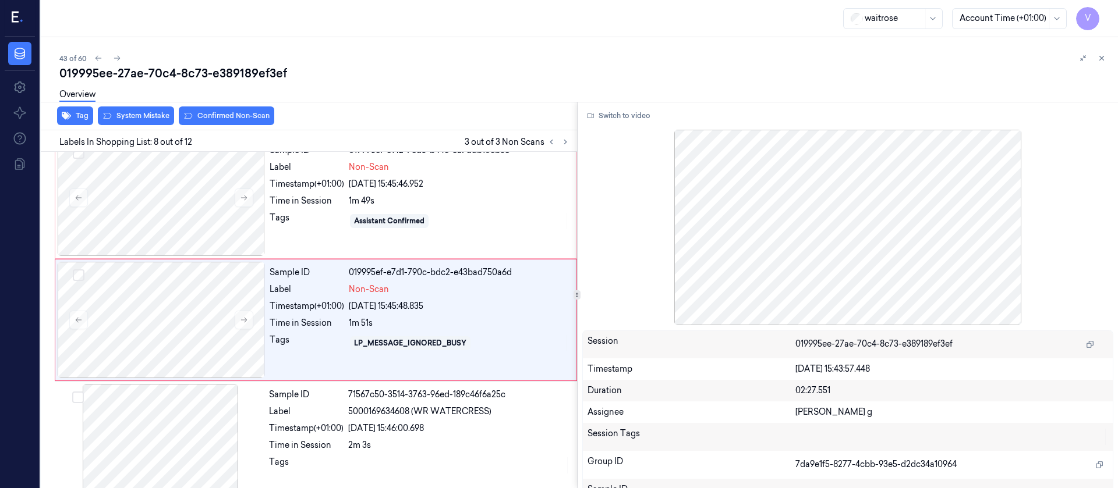
click at [140, 105] on div "Overview" at bounding box center [583, 97] width 1049 height 30
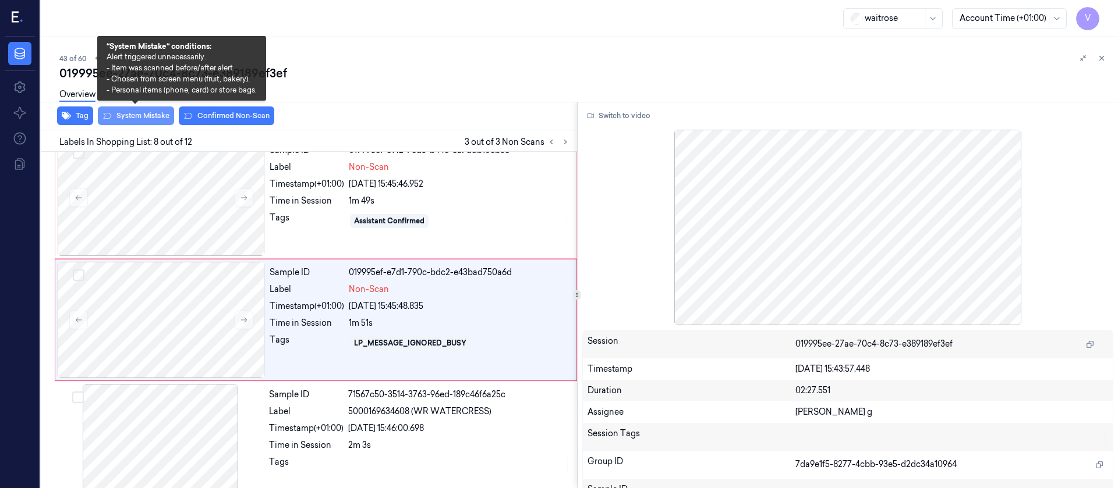
click at [129, 114] on button "System Mistake" at bounding box center [136, 116] width 76 height 19
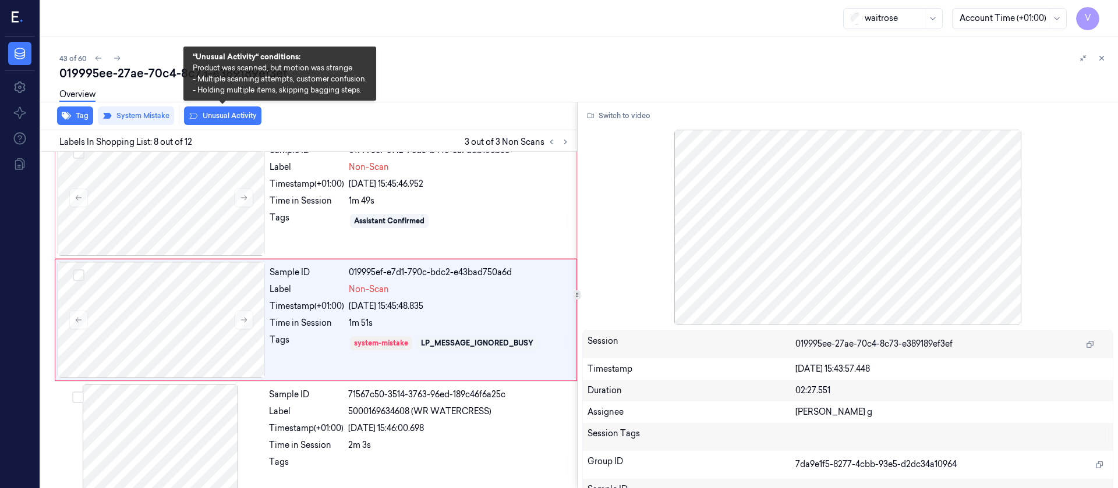
click at [234, 116] on button "Unusual Activity" at bounding box center [222, 116] width 77 height 19
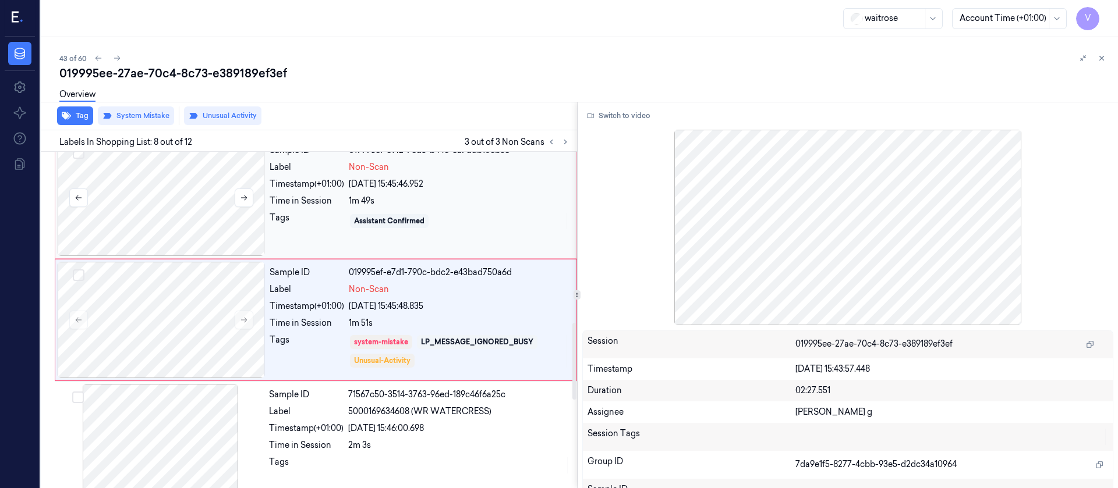
click at [167, 225] on div at bounding box center [161, 198] width 207 height 116
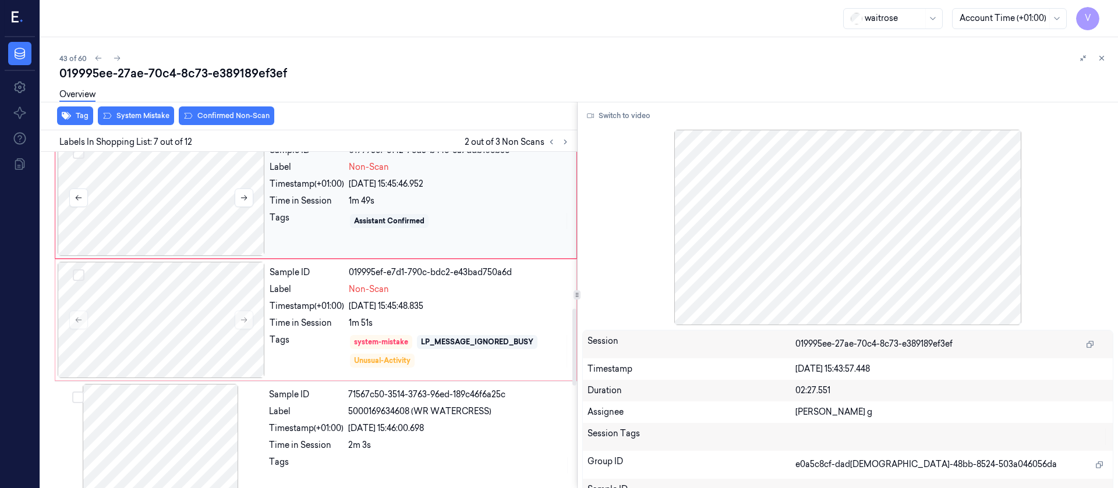
scroll to position [626, 0]
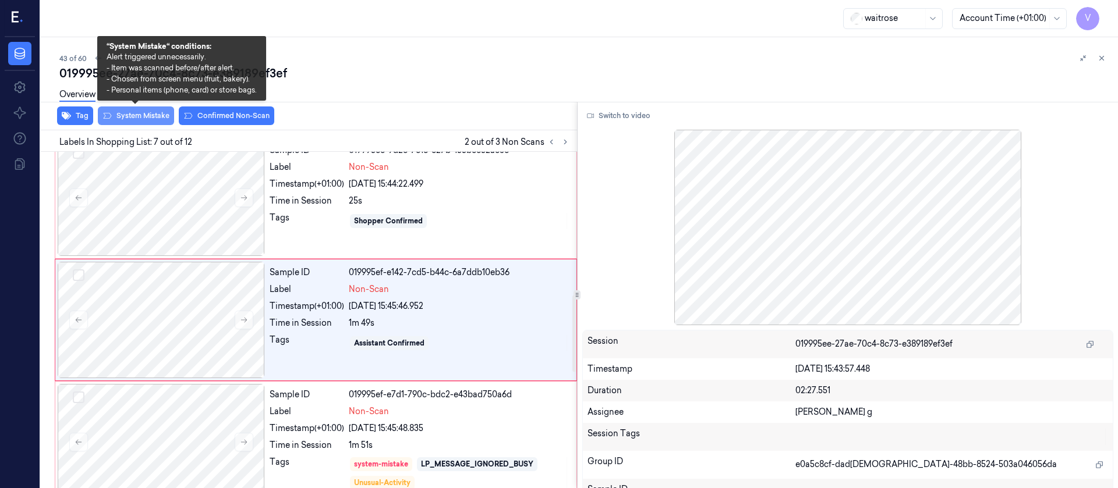
click at [129, 117] on button "System Mistake" at bounding box center [136, 116] width 76 height 19
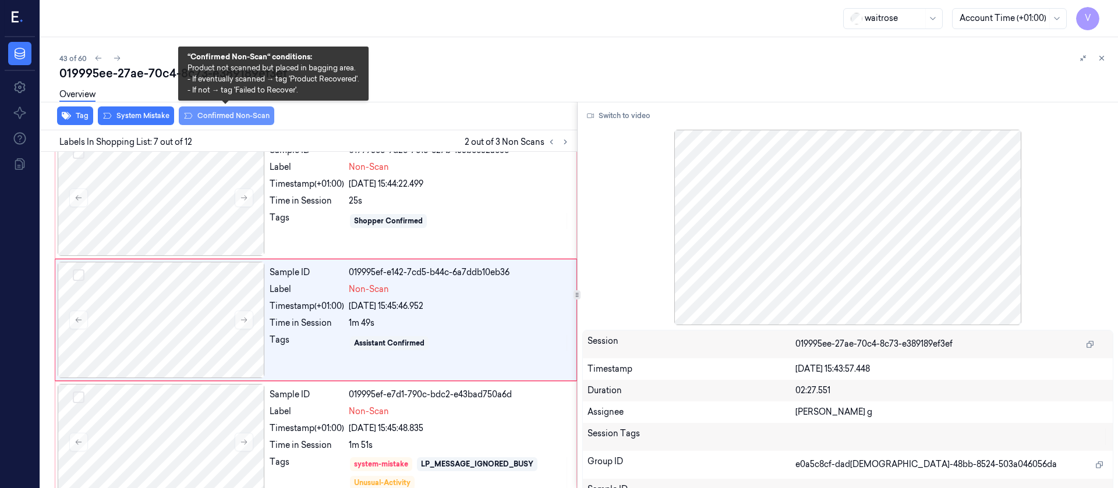
click at [234, 113] on button "Confirmed Non-Scan" at bounding box center [226, 116] width 95 height 19
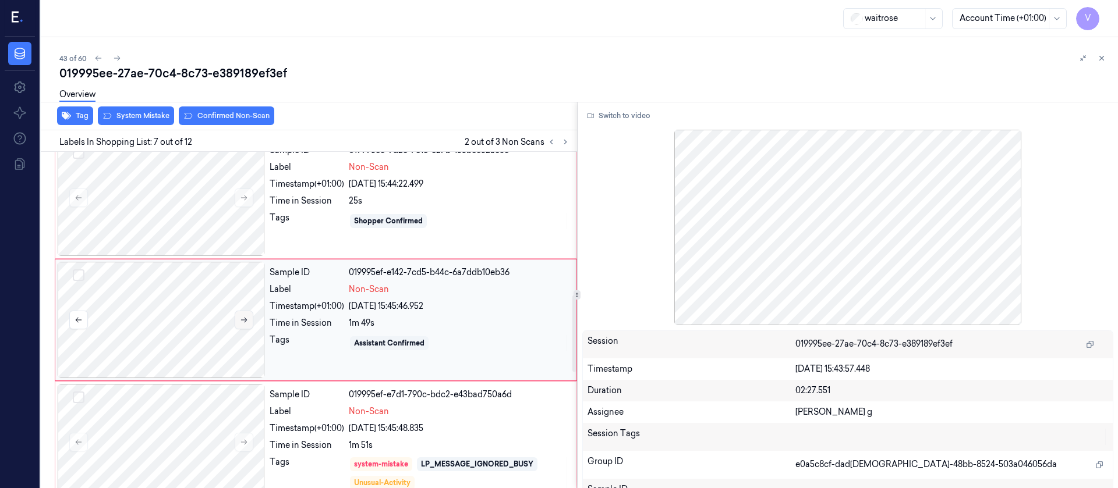
click at [245, 322] on icon at bounding box center [244, 320] width 8 height 8
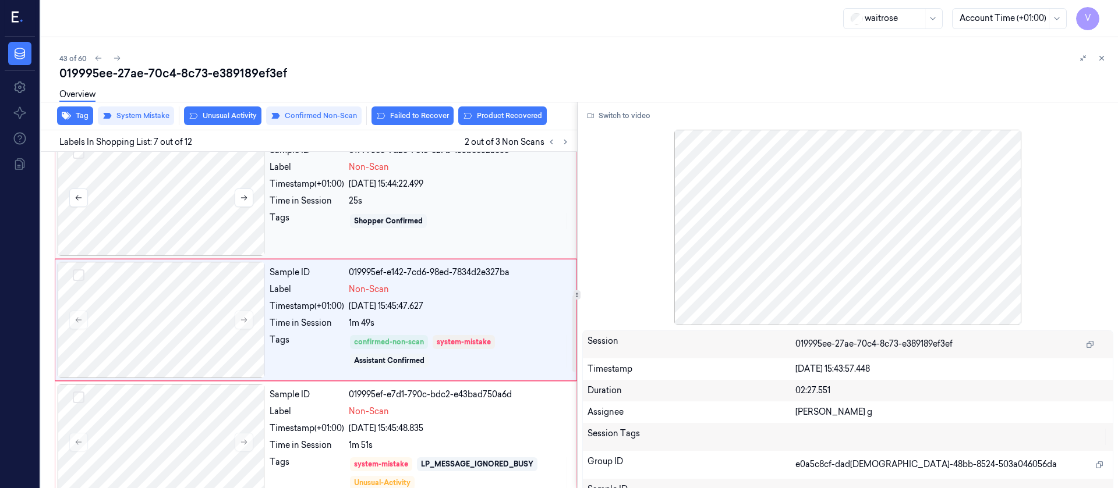
click at [156, 218] on div at bounding box center [161, 198] width 207 height 116
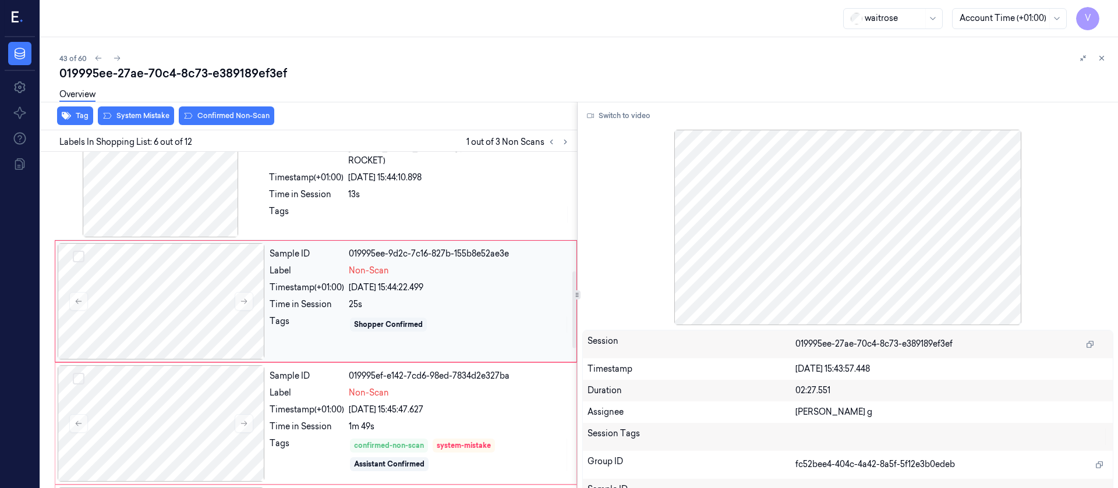
scroll to position [504, 0]
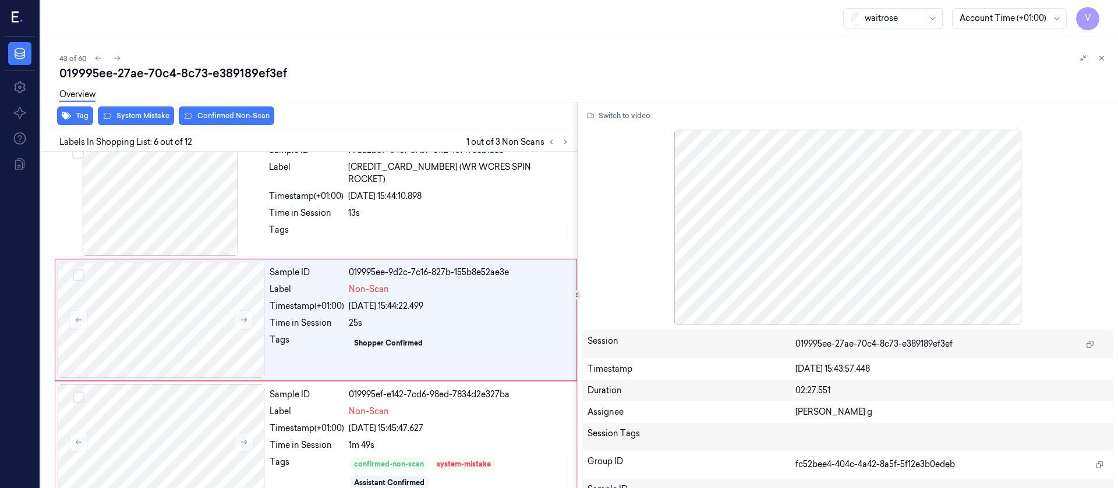
click at [137, 109] on div "Overview" at bounding box center [583, 97] width 1049 height 30
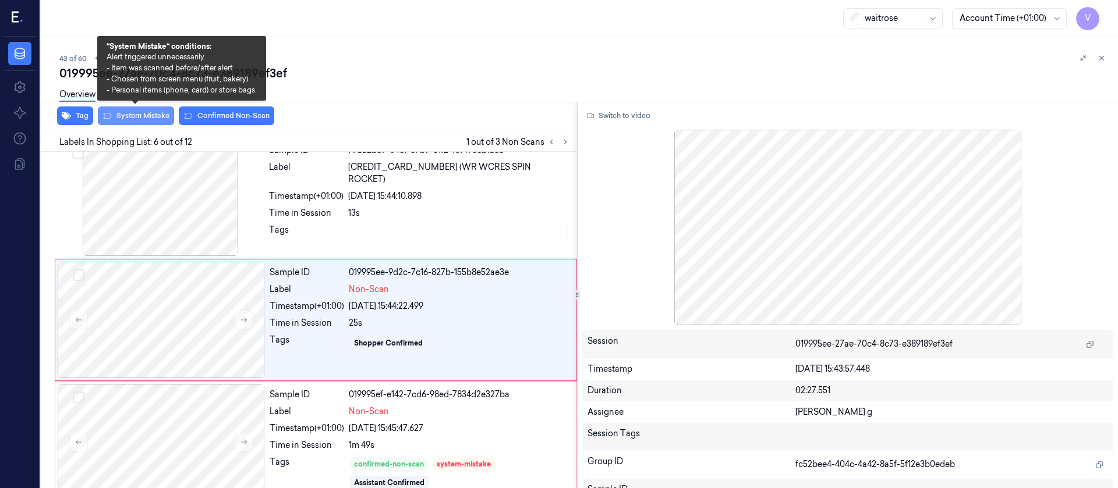
click at [136, 123] on button "System Mistake" at bounding box center [136, 116] width 76 height 19
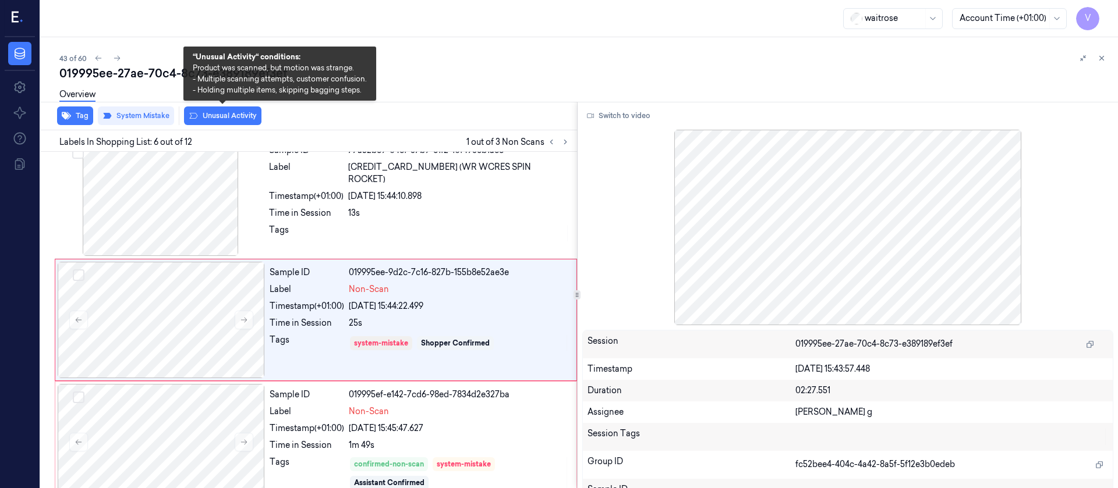
click at [203, 119] on button "Unusual Activity" at bounding box center [222, 116] width 77 height 19
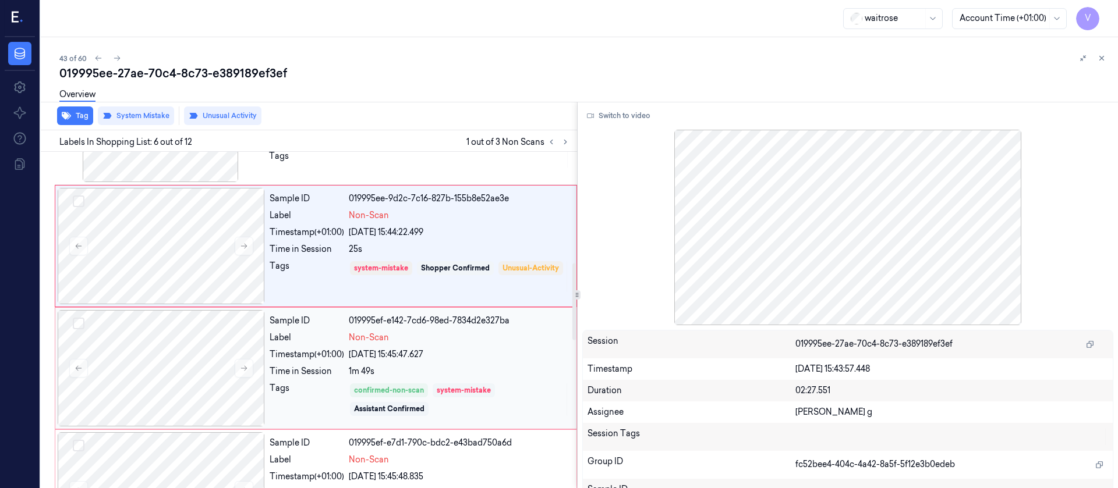
scroll to position [699, 0]
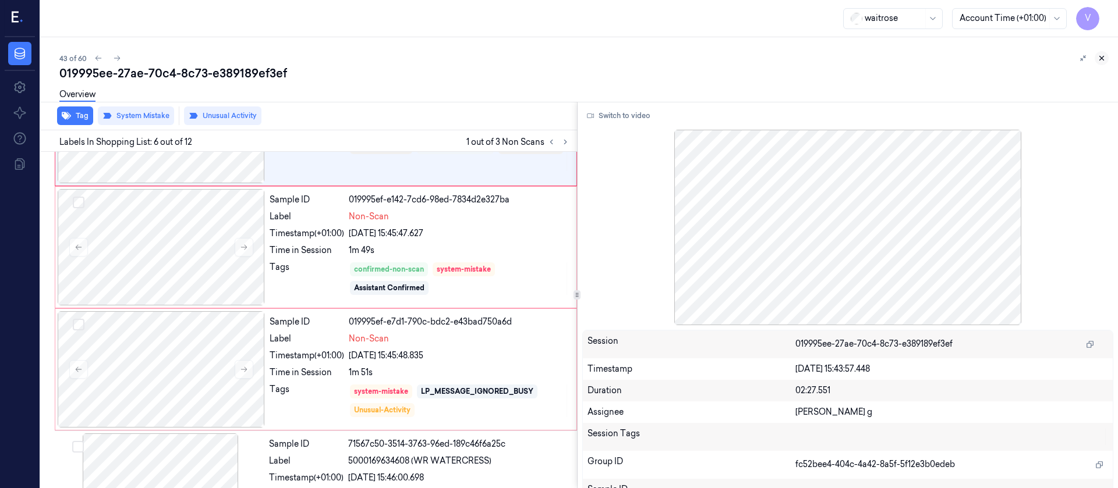
click at [1102, 61] on icon at bounding box center [1101, 58] width 8 height 8
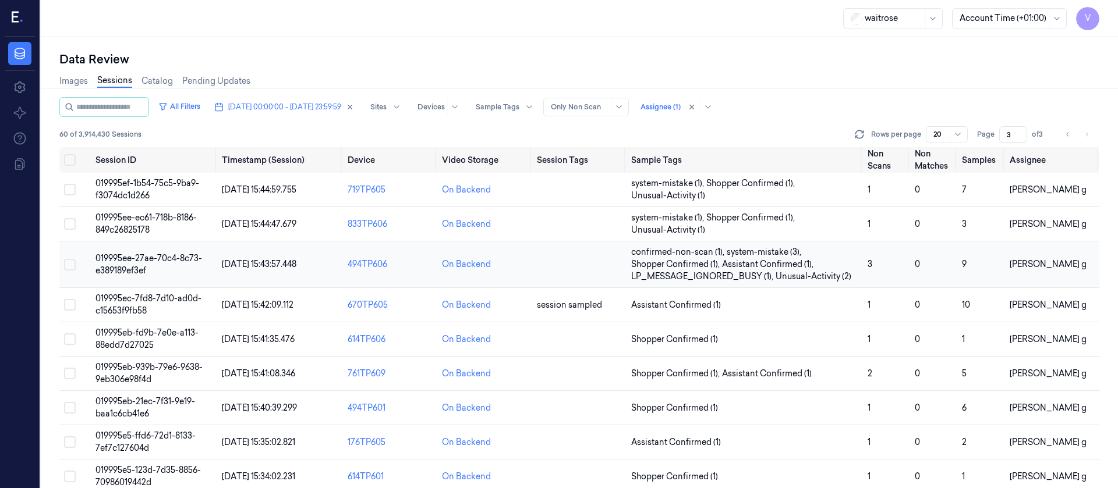
click at [548, 277] on td at bounding box center [579, 265] width 94 height 47
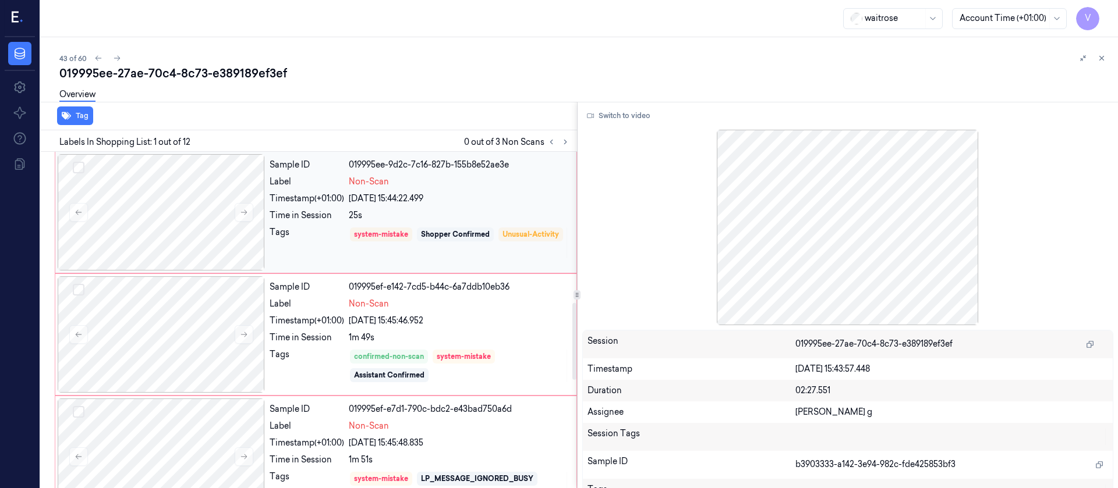
scroll to position [699, 0]
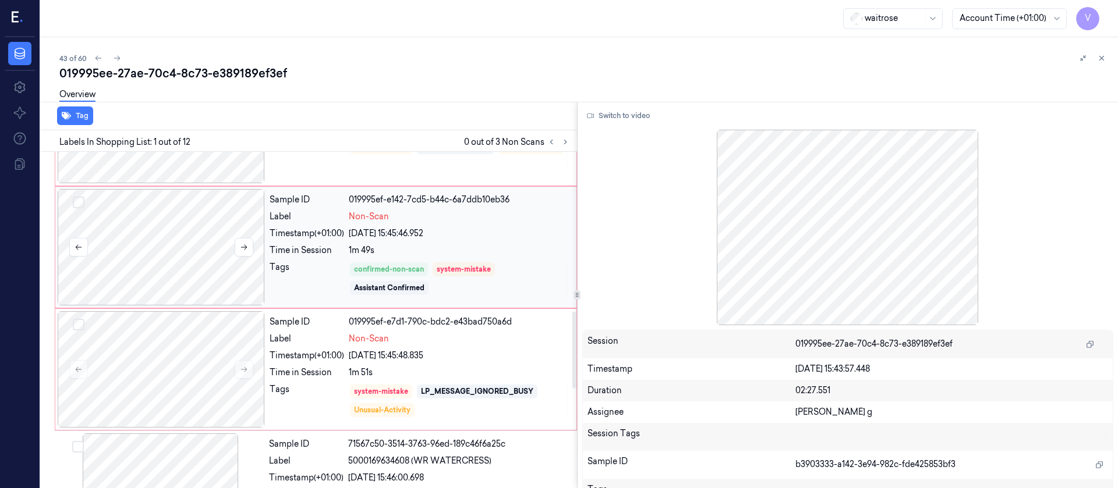
click at [191, 247] on div at bounding box center [161, 247] width 207 height 116
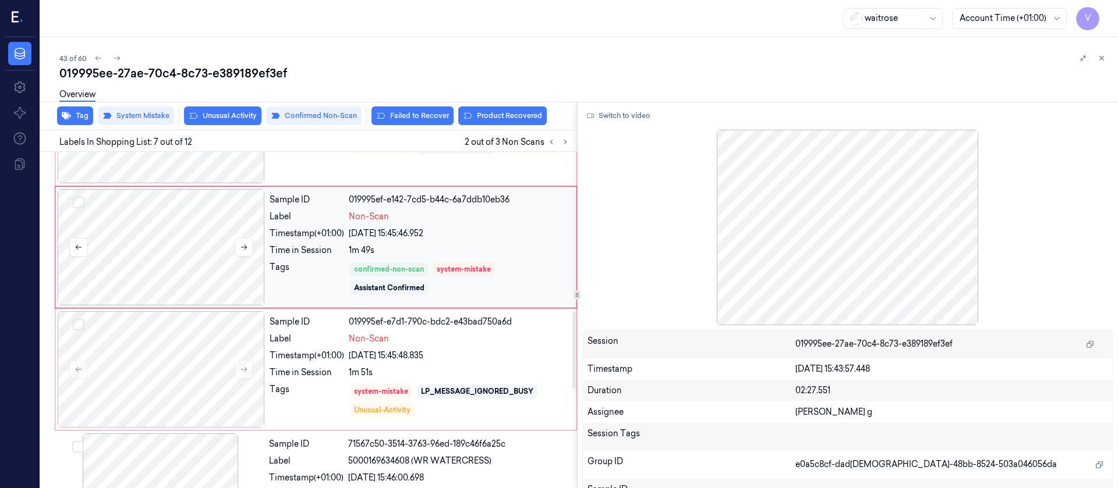
scroll to position [626, 0]
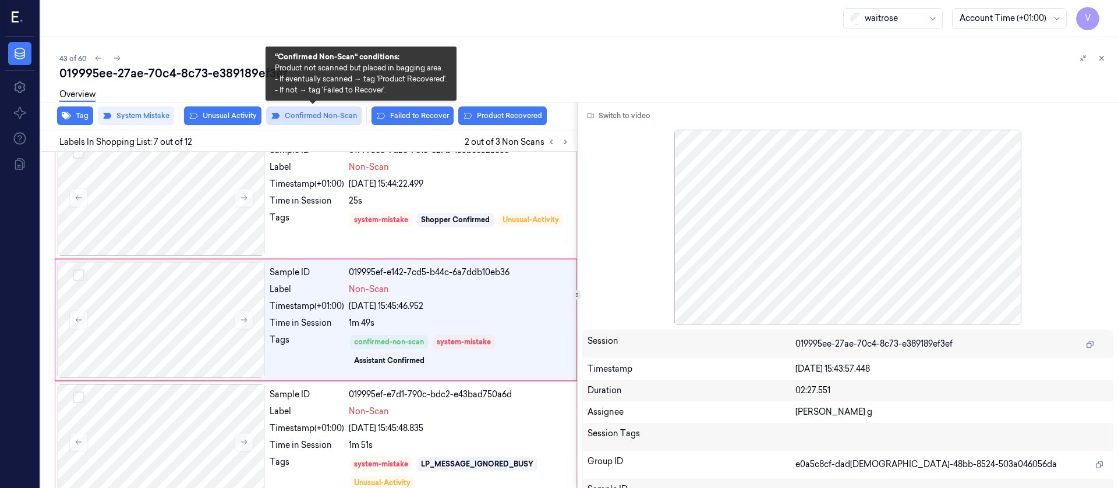
click at [299, 119] on button "Confirmed Non-Scan" at bounding box center [313, 116] width 95 height 19
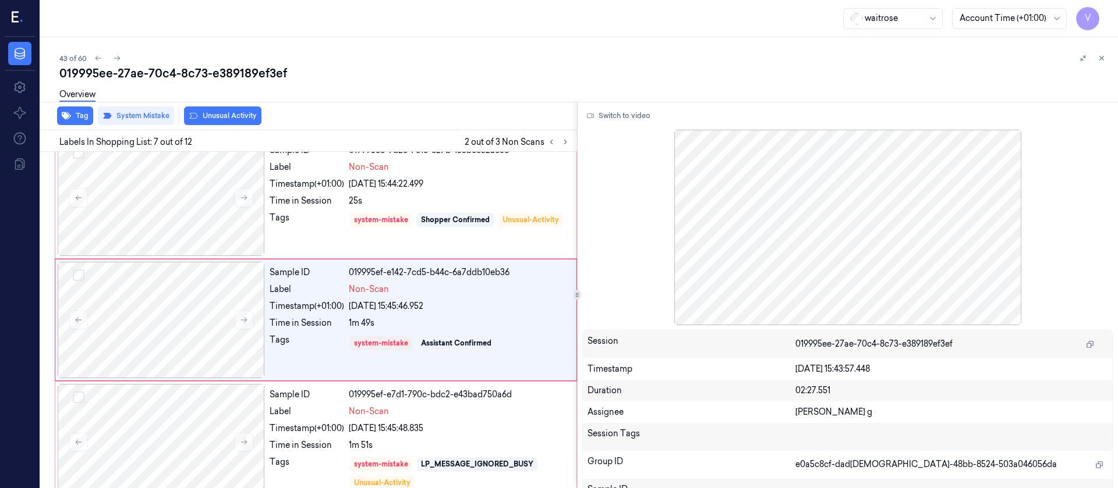
click at [220, 116] on button "Unusual Activity" at bounding box center [222, 116] width 77 height 19
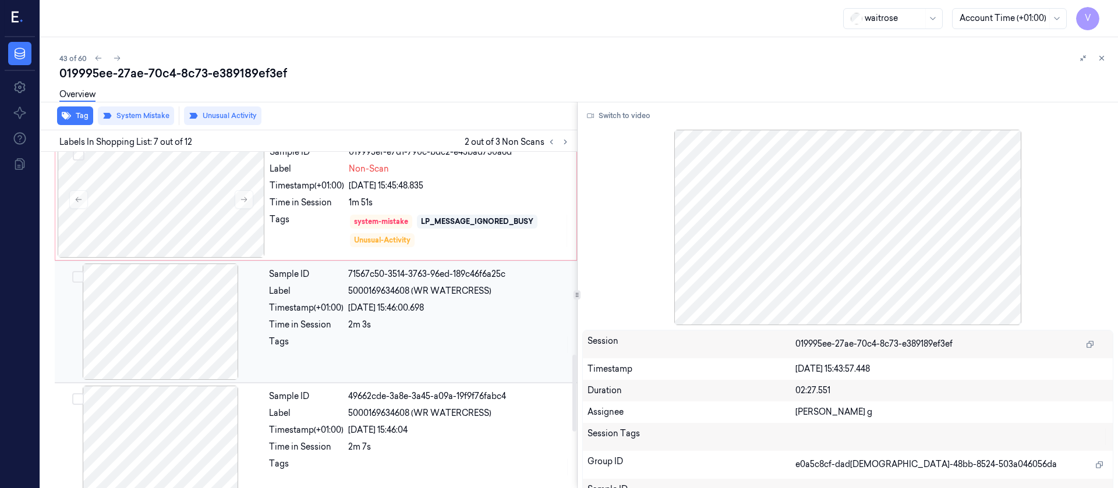
scroll to position [888, 0]
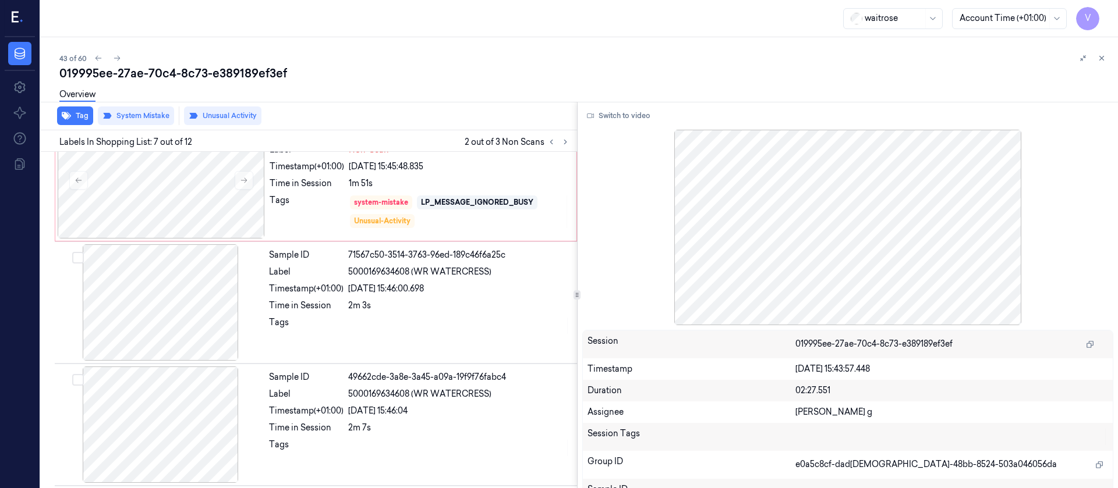
click at [1099, 72] on div "019995ee-27ae-70c4-8c73-e389189ef3ef" at bounding box center [583, 73] width 1049 height 16
click at [1102, 63] on button at bounding box center [1102, 58] width 14 height 14
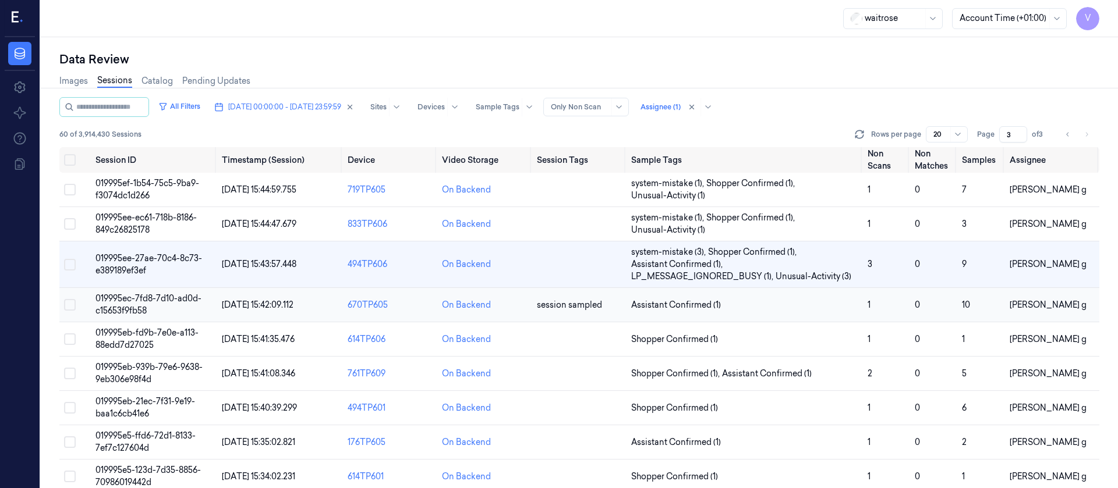
click at [559, 317] on td "session sampled" at bounding box center [579, 305] width 94 height 34
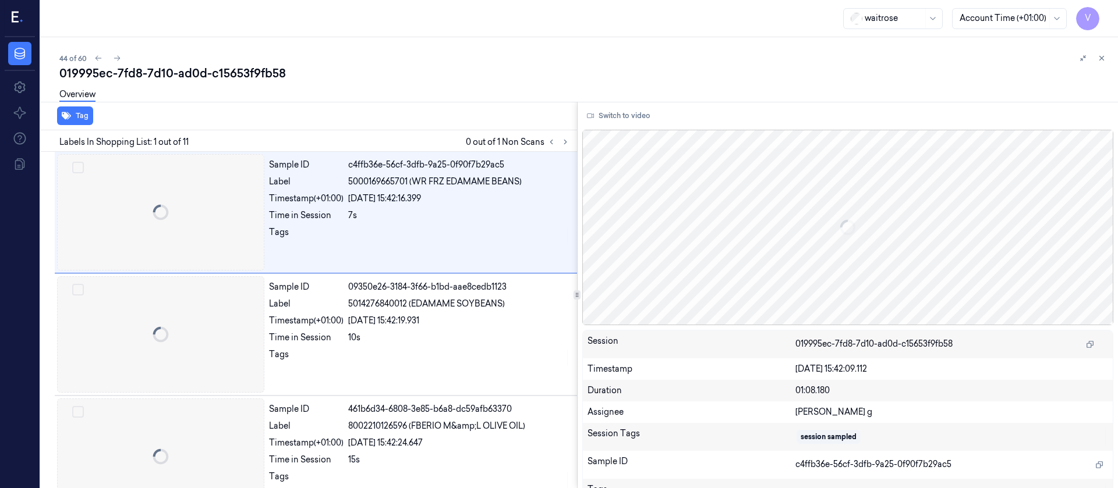
click at [510, 311] on div "44 of 60 019995ec-7fd8-7d10-ad0d-c15653f9fb58 Overview Tag Labels In Shopping L…" at bounding box center [579, 262] width 1077 height 451
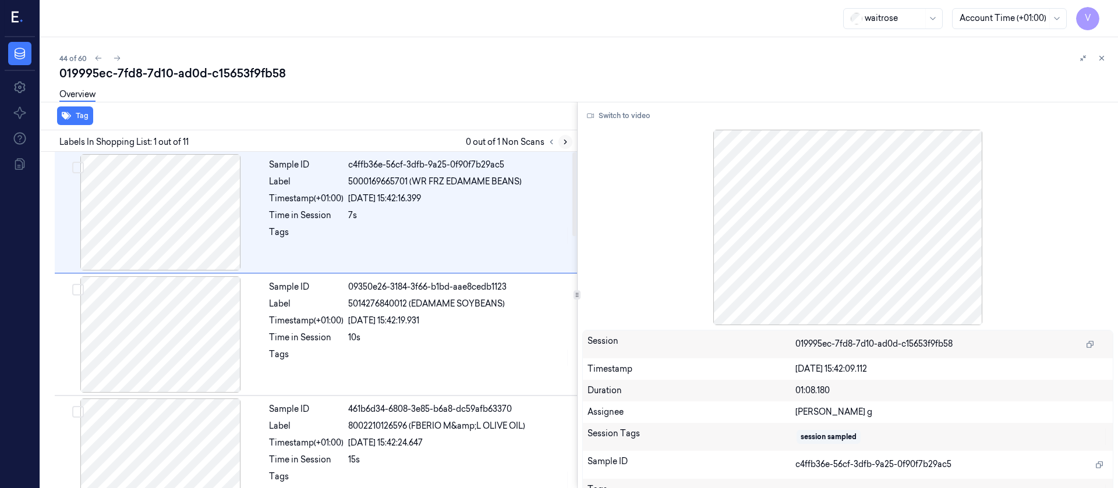
click at [562, 142] on icon at bounding box center [565, 142] width 8 height 8
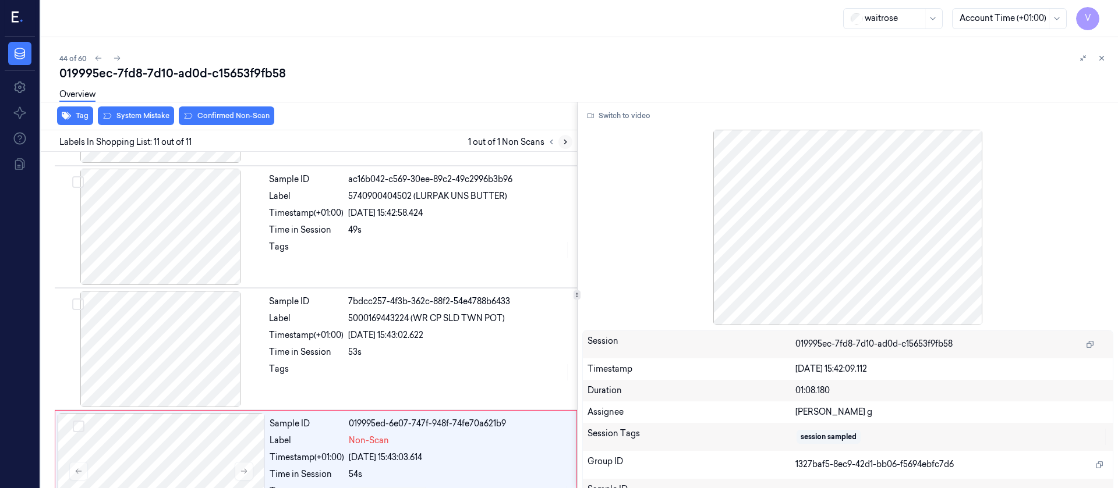
scroll to position [1012, 0]
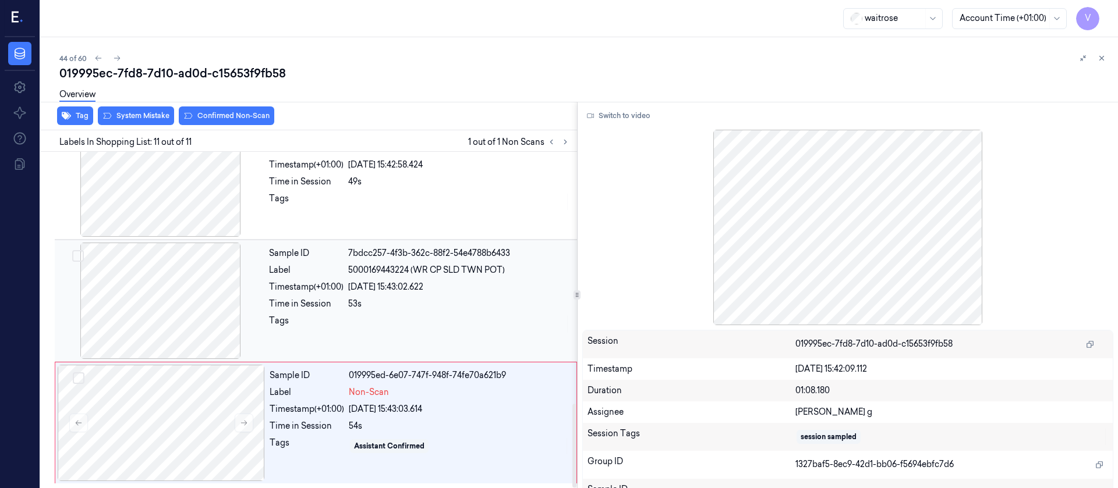
click at [298, 293] on div "Sample ID 7bdcc257-4f3b-362c-88f2-54e4788b6433 Label 5000169443224 (WR CP SLD T…" at bounding box center [419, 301] width 310 height 116
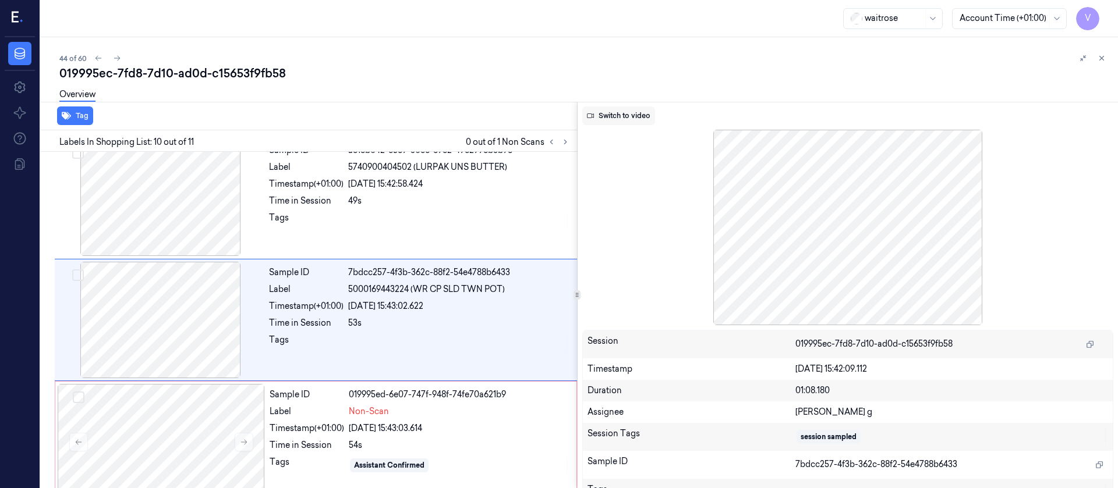
click at [627, 122] on button "Switch to video" at bounding box center [618, 116] width 73 height 19
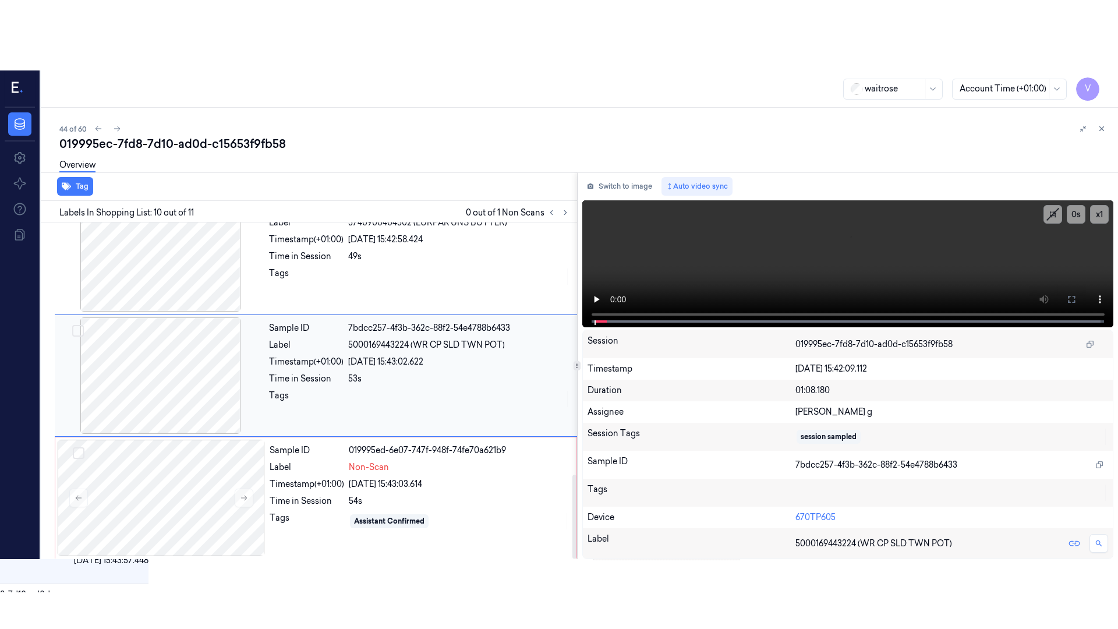
scroll to position [1012, 0]
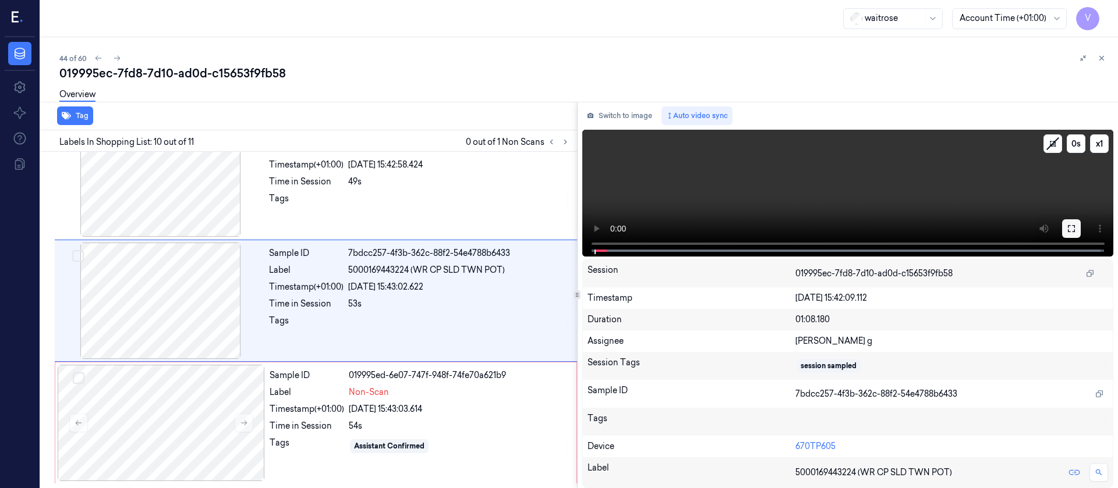
click at [1075, 226] on icon at bounding box center [1071, 228] width 7 height 7
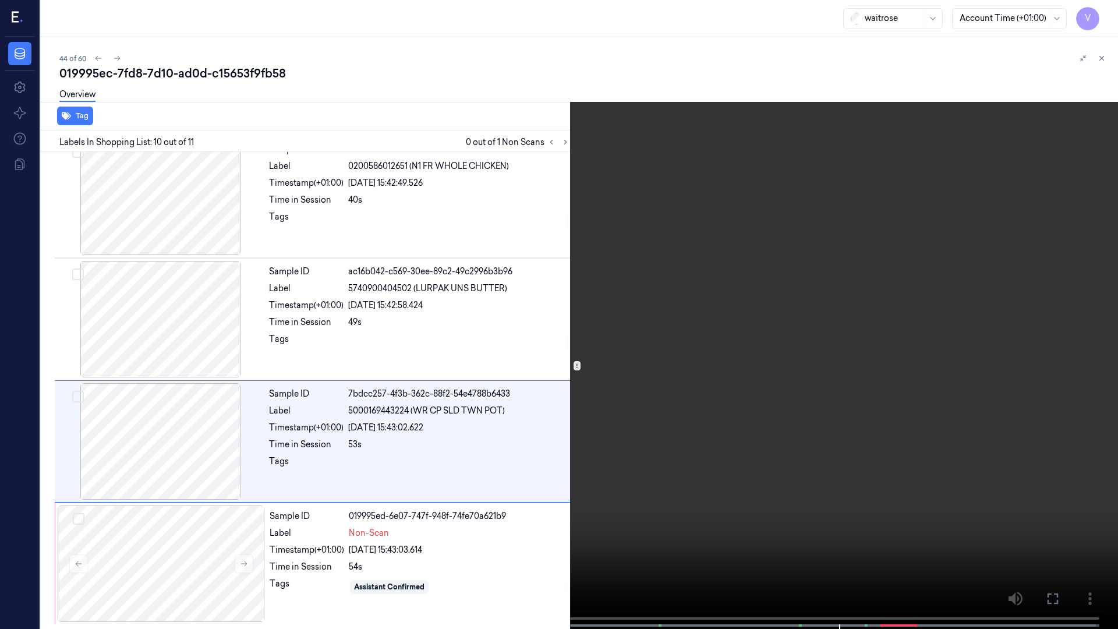
click at [182, 488] on video at bounding box center [559, 315] width 1118 height 631
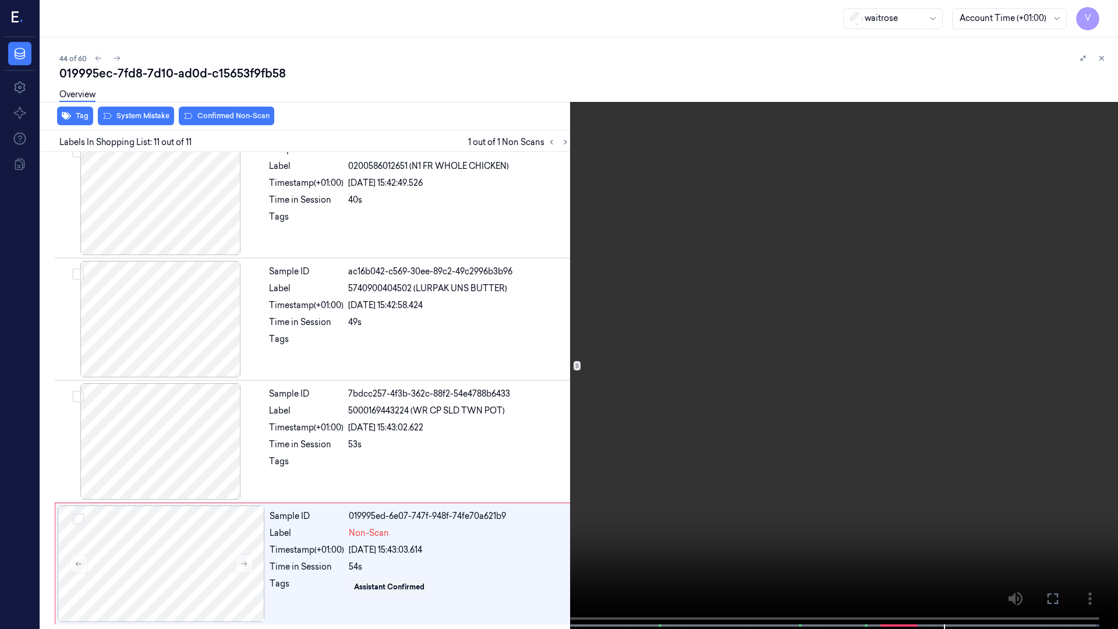
click at [0, 0] on button at bounding box center [0, 0] width 0 height 0
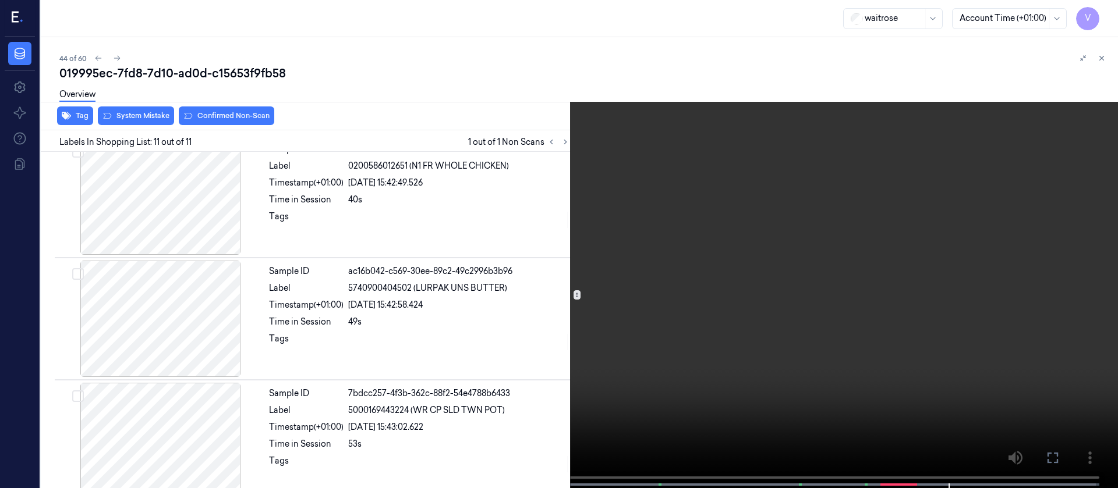
scroll to position [1012, 0]
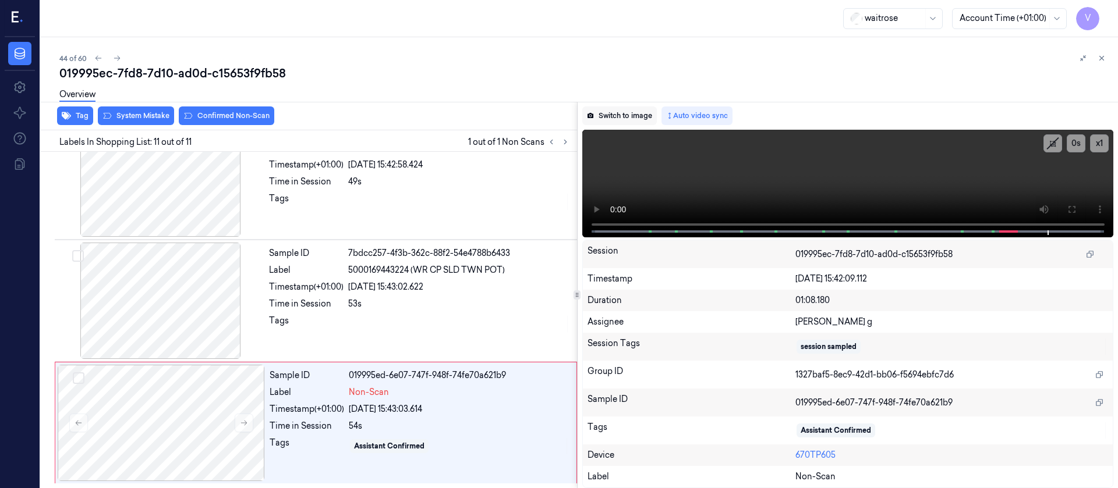
click at [612, 115] on button "Switch to image" at bounding box center [619, 116] width 75 height 19
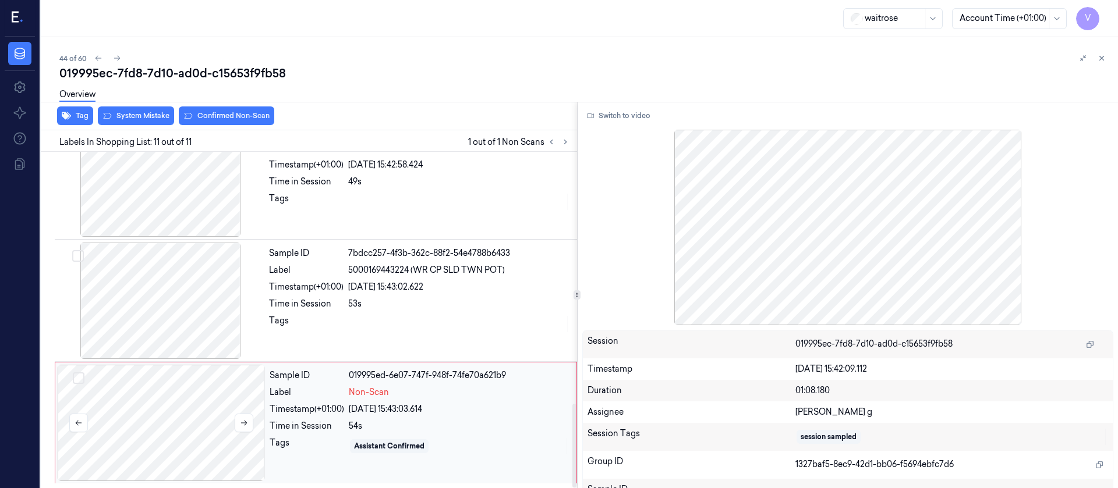
click at [199, 424] on div at bounding box center [161, 423] width 207 height 116
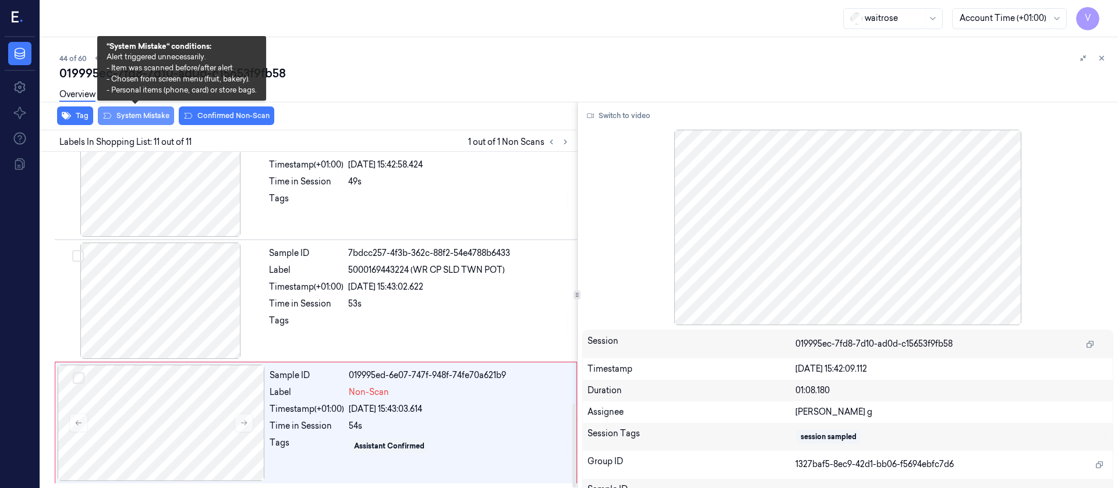
click at [134, 119] on button "System Mistake" at bounding box center [136, 116] width 76 height 19
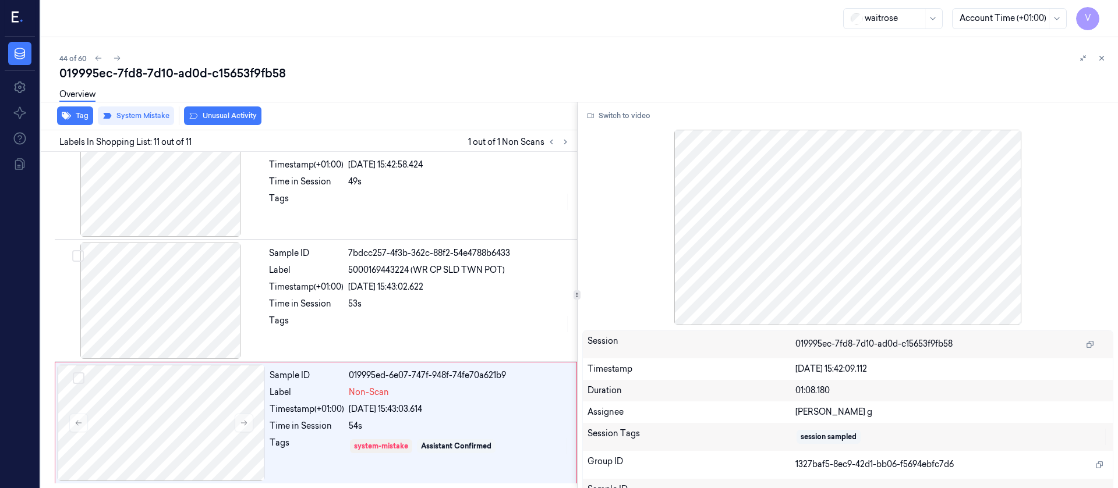
click at [208, 118] on button "Unusual Activity" at bounding box center [222, 116] width 77 height 19
click at [1102, 59] on icon at bounding box center [1102, 58] width 4 height 4
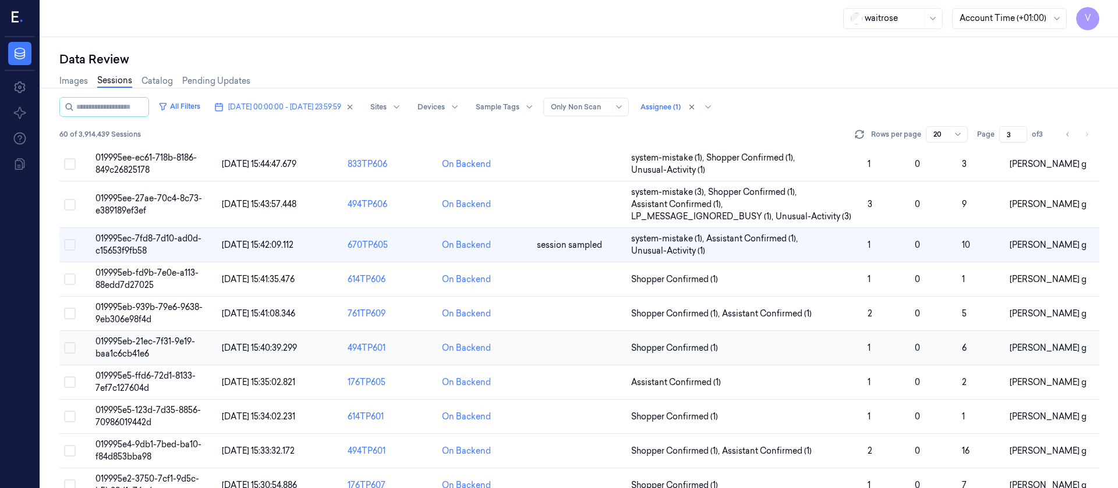
scroll to position [87, 0]
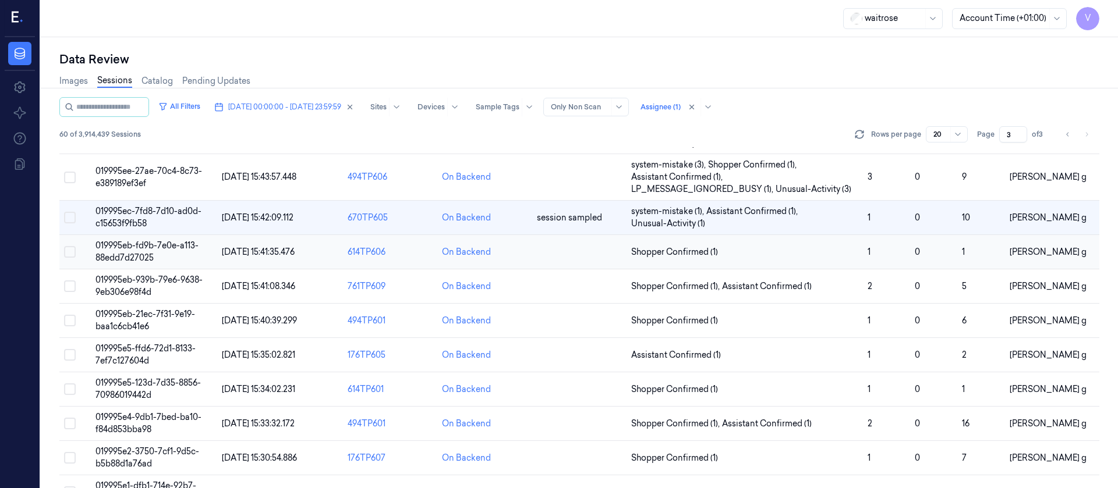
click at [572, 253] on td at bounding box center [579, 252] width 94 height 34
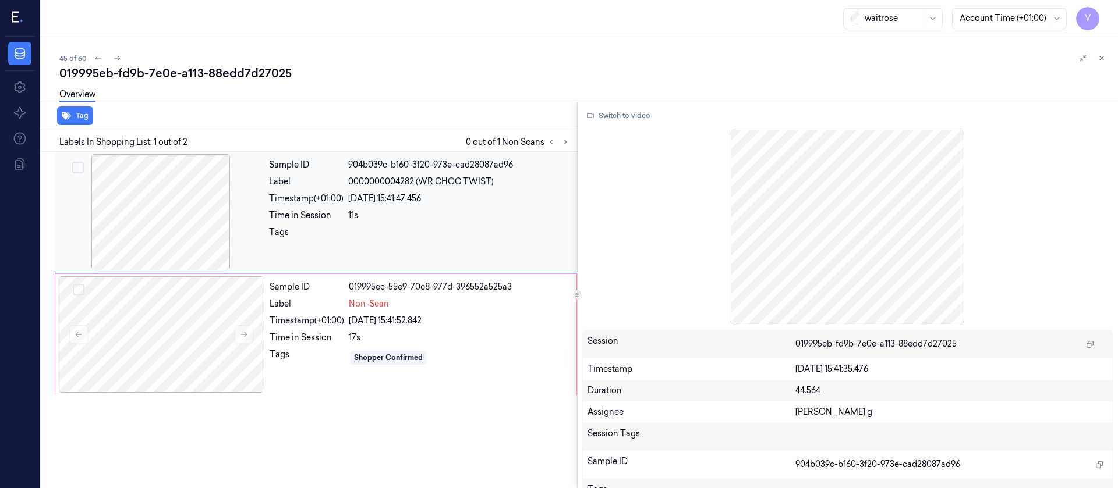
click at [152, 242] on div at bounding box center [160, 212] width 207 height 116
click at [619, 120] on button "Switch to video" at bounding box center [618, 116] width 73 height 19
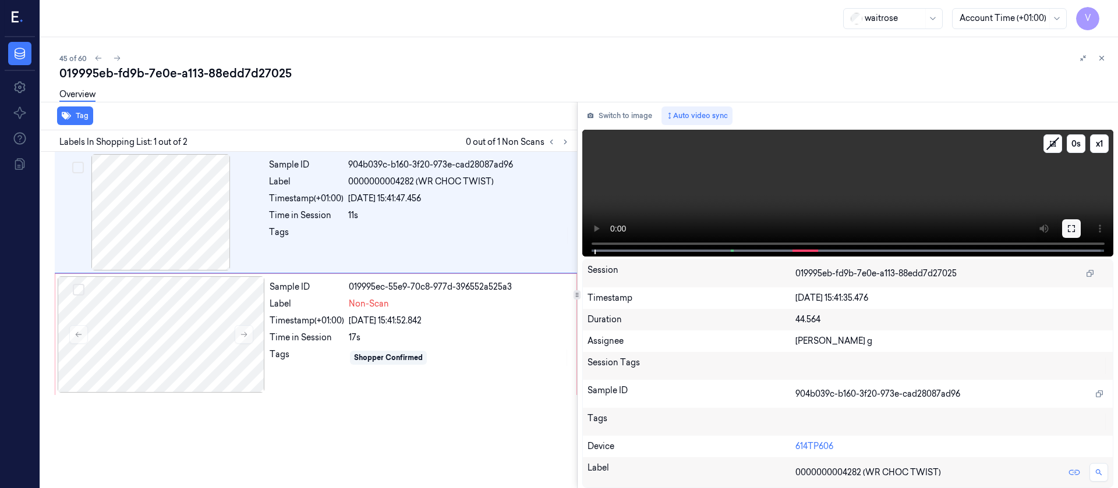
click at [1079, 233] on button at bounding box center [1071, 228] width 19 height 19
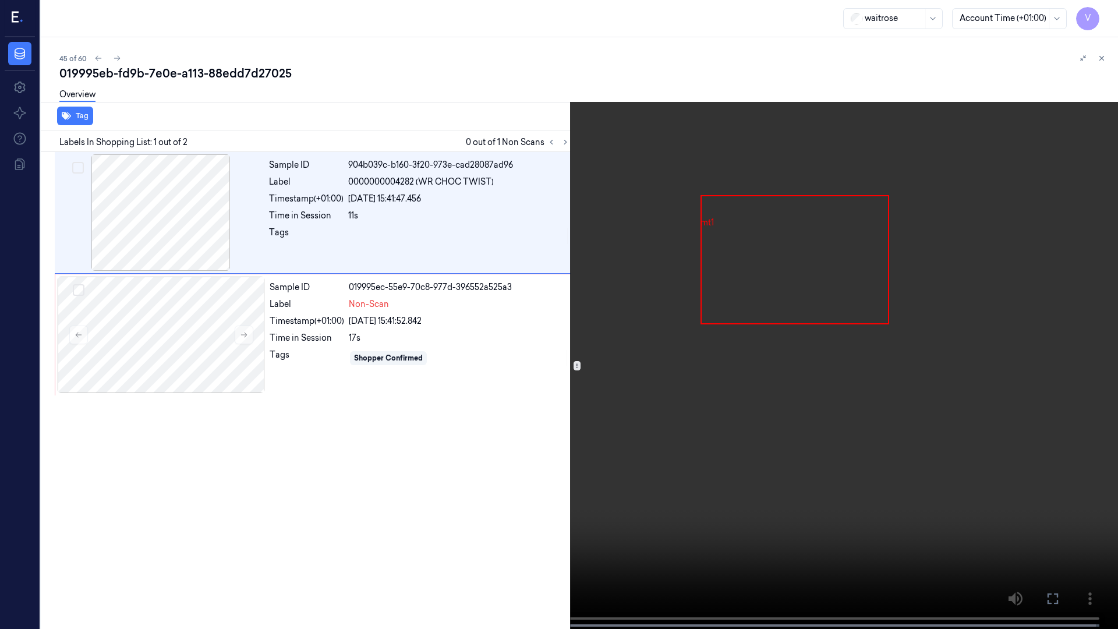
click at [0, 0] on button at bounding box center [0, 0] width 0 height 0
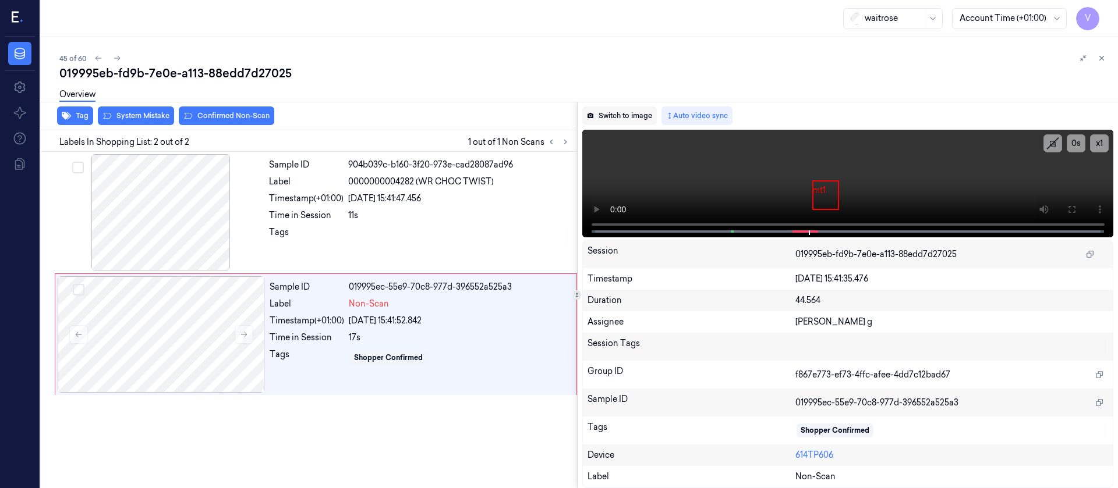
click at [647, 124] on button "Switch to image" at bounding box center [619, 116] width 75 height 19
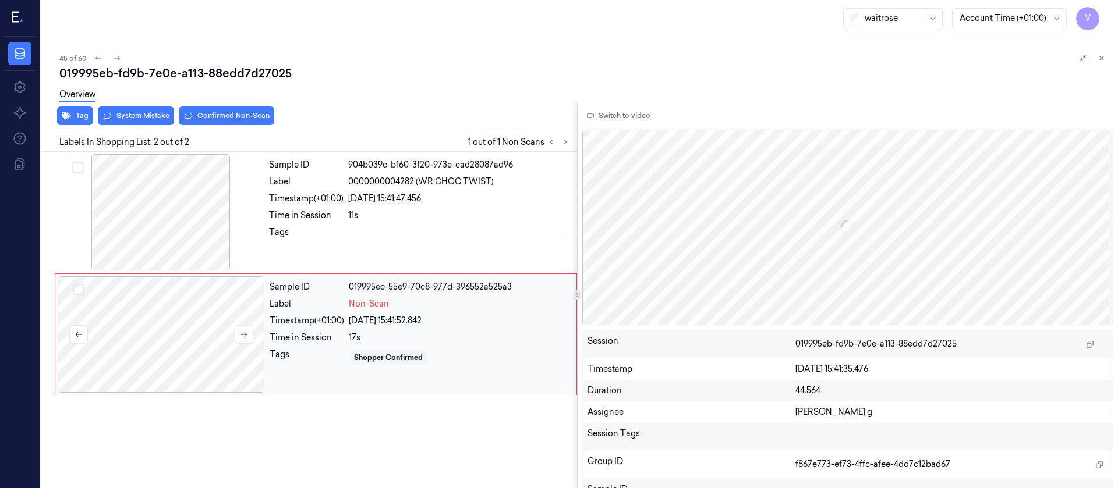
click at [189, 321] on div at bounding box center [161, 335] width 207 height 116
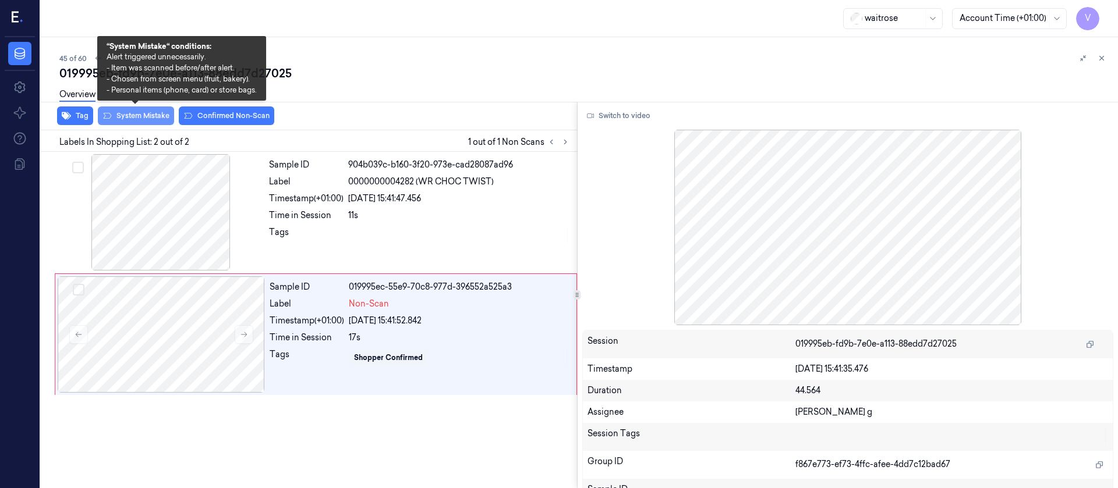
click at [132, 115] on button "System Mistake" at bounding box center [136, 116] width 76 height 19
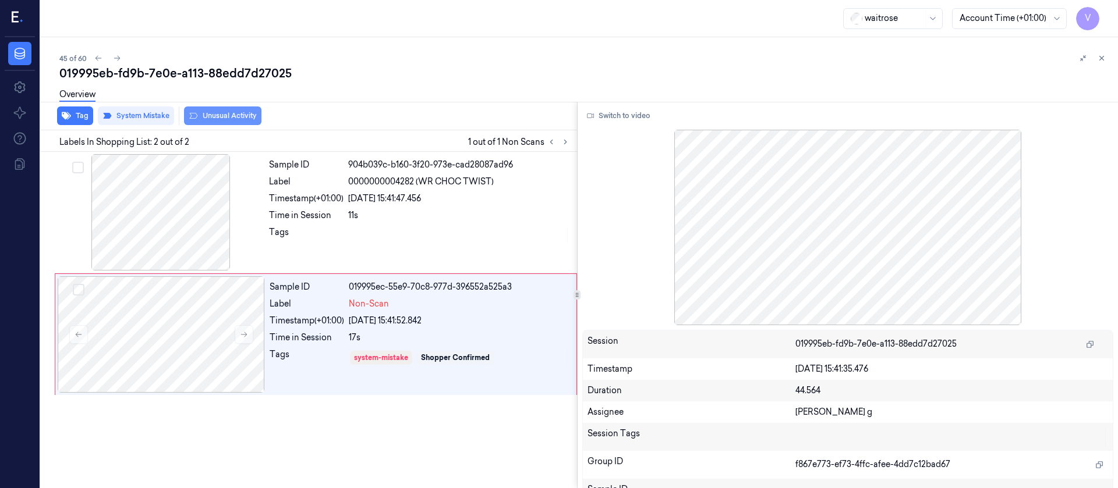
click at [238, 116] on button "Unusual Activity" at bounding box center [222, 116] width 77 height 19
click at [1108, 56] on button at bounding box center [1102, 58] width 14 height 14
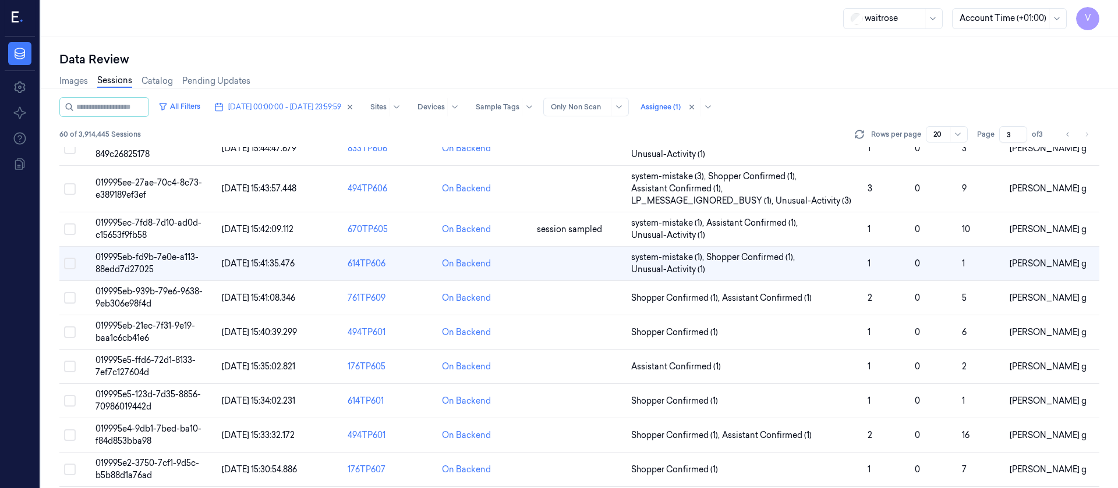
scroll to position [40, 0]
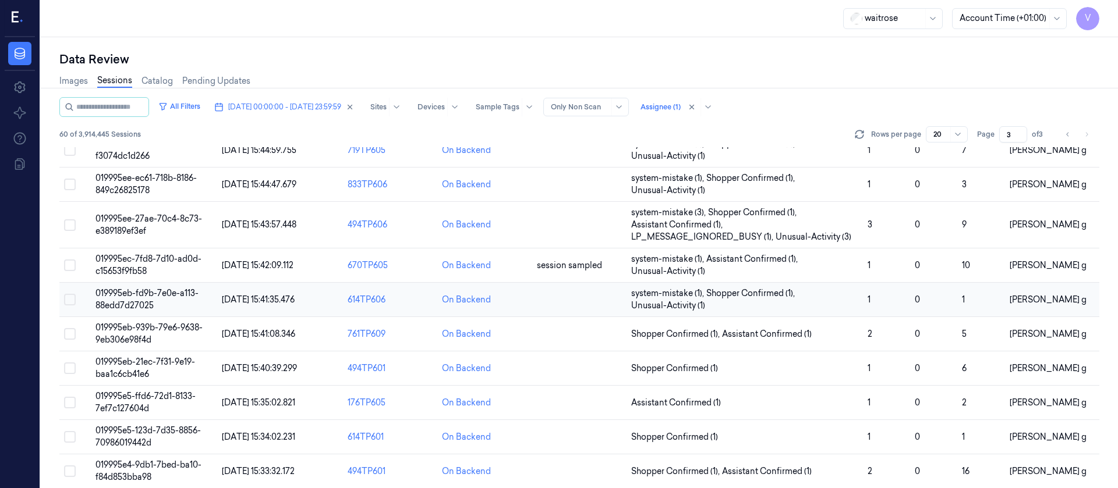
click at [564, 309] on td at bounding box center [579, 300] width 94 height 34
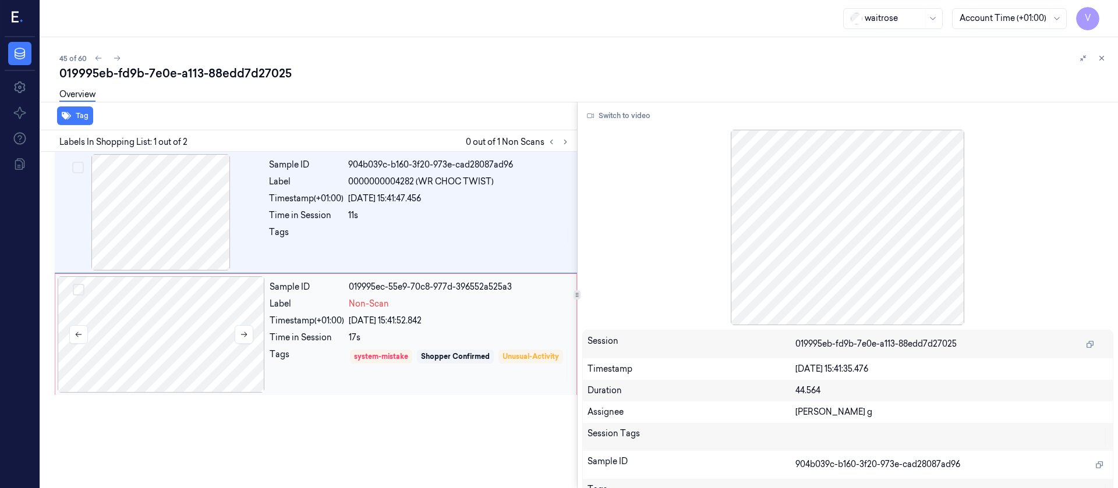
click at [140, 334] on div at bounding box center [161, 335] width 207 height 116
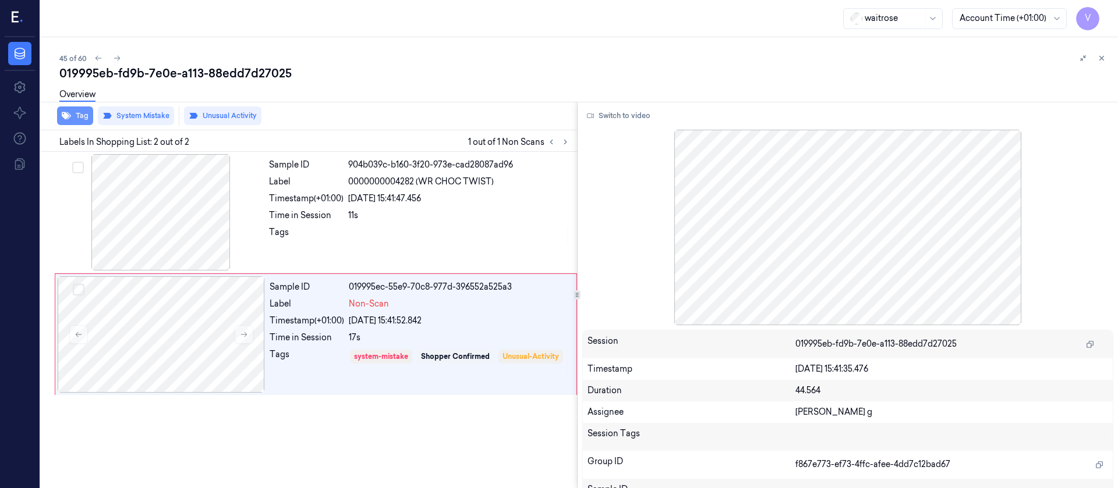
click at [75, 112] on button "Tag" at bounding box center [75, 116] width 36 height 19
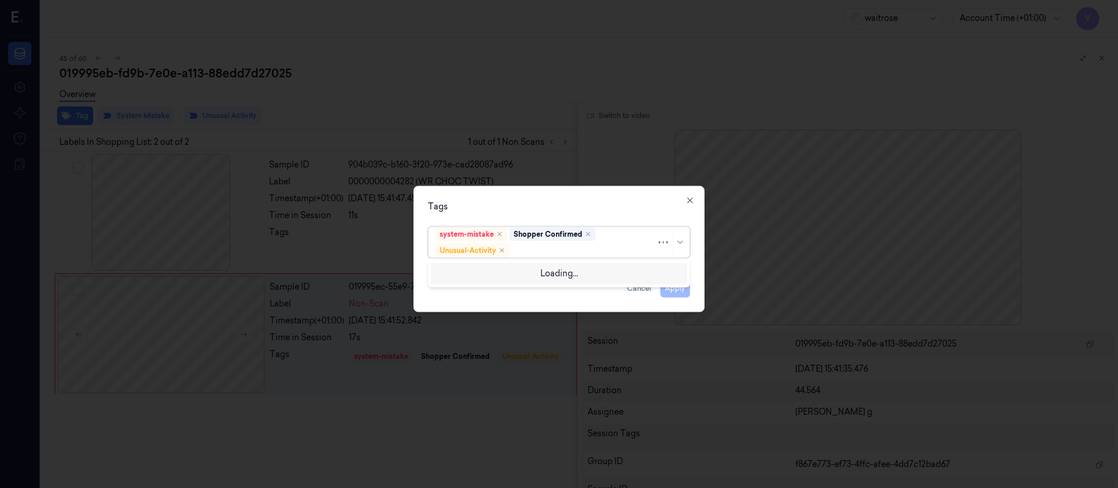
click at [549, 250] on div at bounding box center [584, 251] width 144 height 12
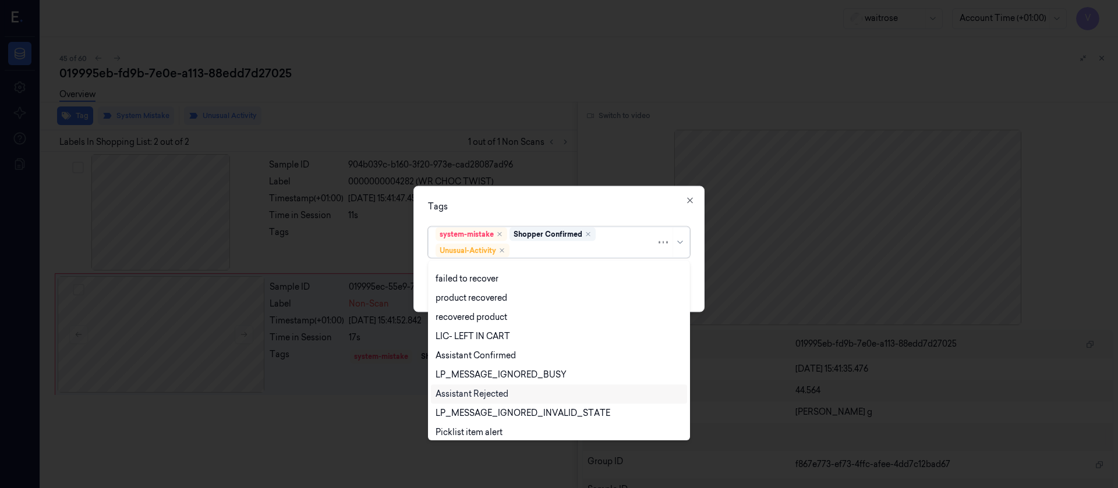
scroll to position [152, 0]
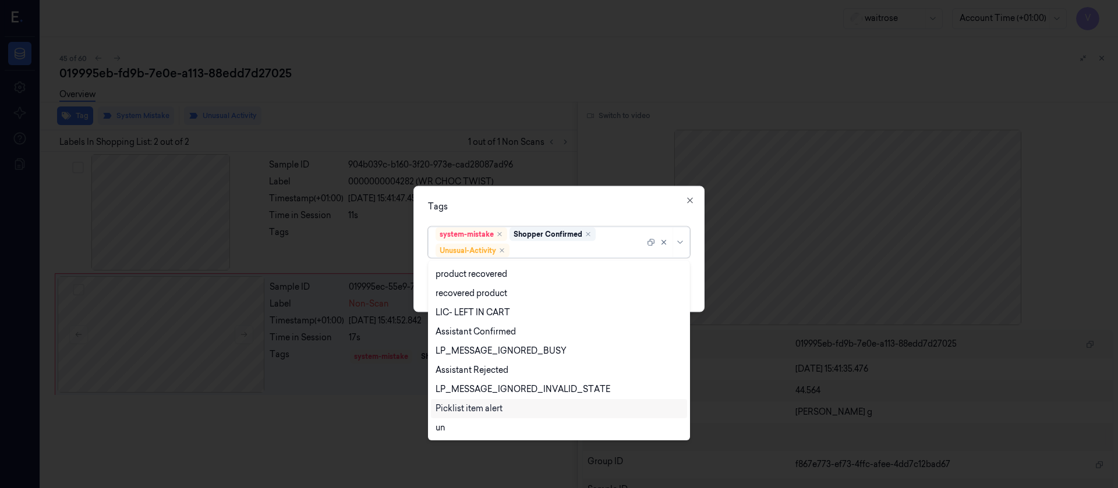
click at [465, 410] on div "Picklist item alert" at bounding box center [468, 409] width 67 height 12
click at [571, 211] on div "Tags" at bounding box center [559, 206] width 262 height 12
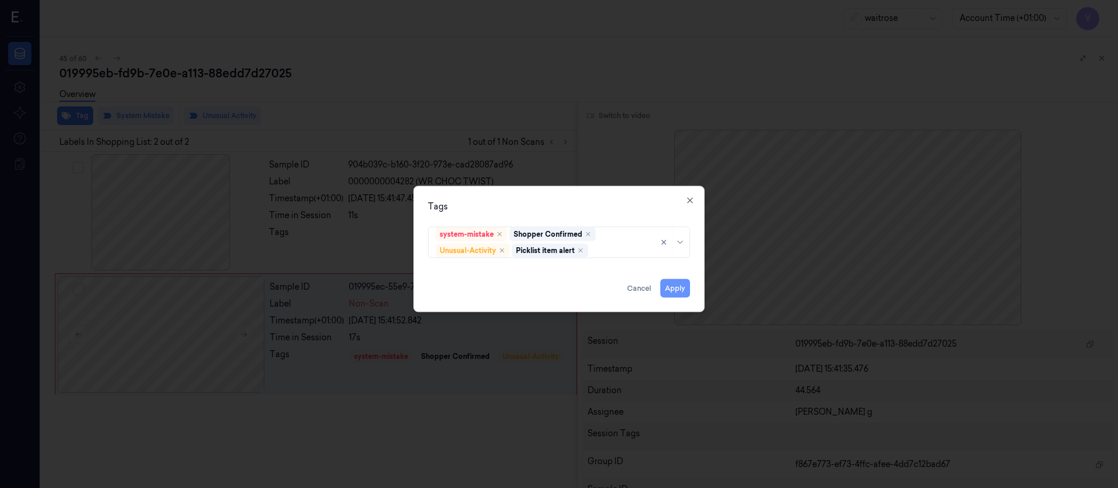
click at [681, 295] on button "Apply" at bounding box center [675, 288] width 30 height 19
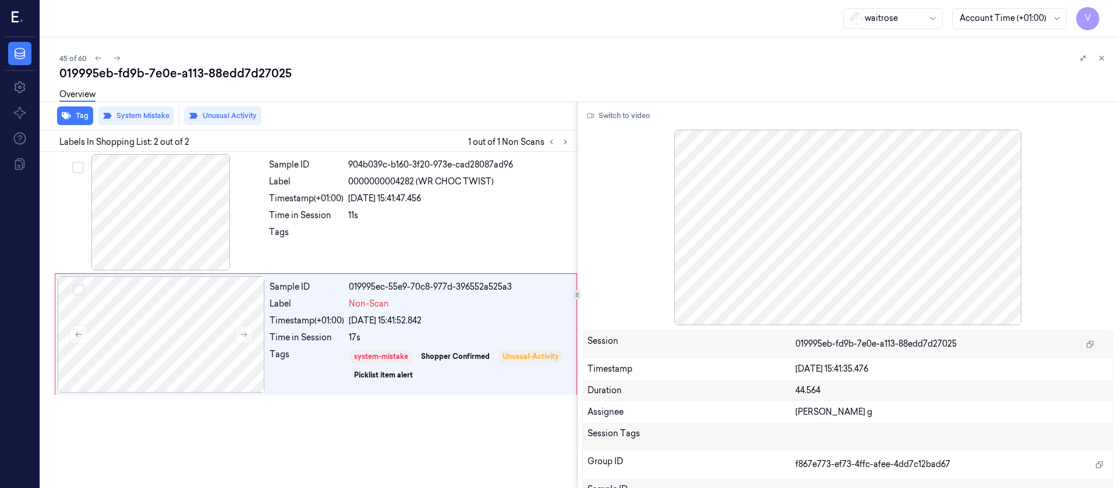
click at [785, 142] on div at bounding box center [848, 228] width 532 height 196
click at [1099, 55] on icon at bounding box center [1101, 58] width 8 height 8
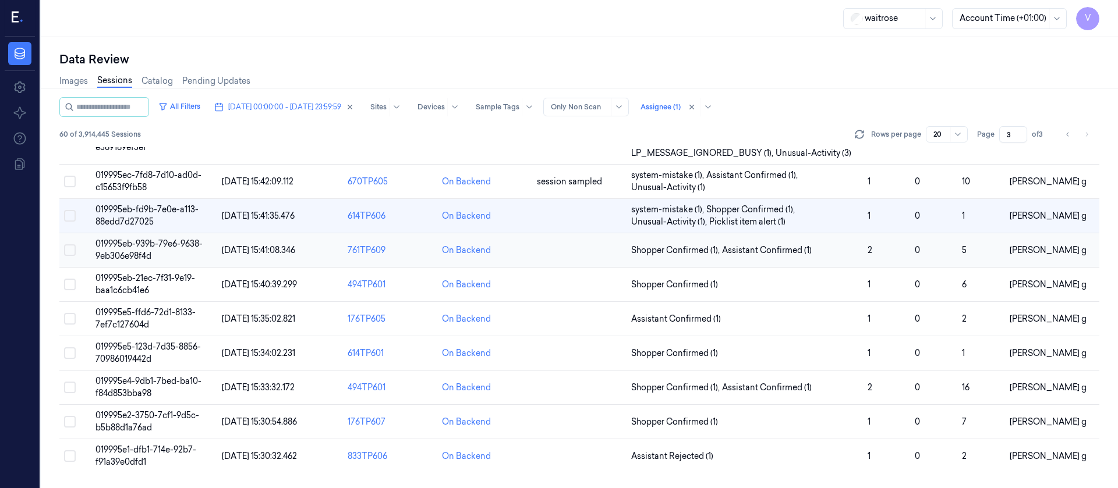
scroll to position [37, 0]
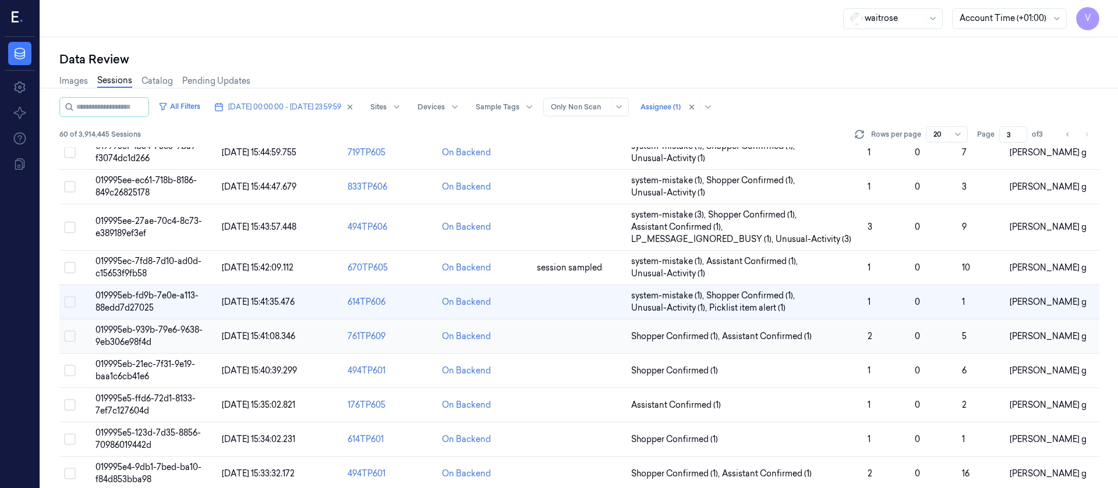
click at [586, 342] on td at bounding box center [579, 337] width 94 height 34
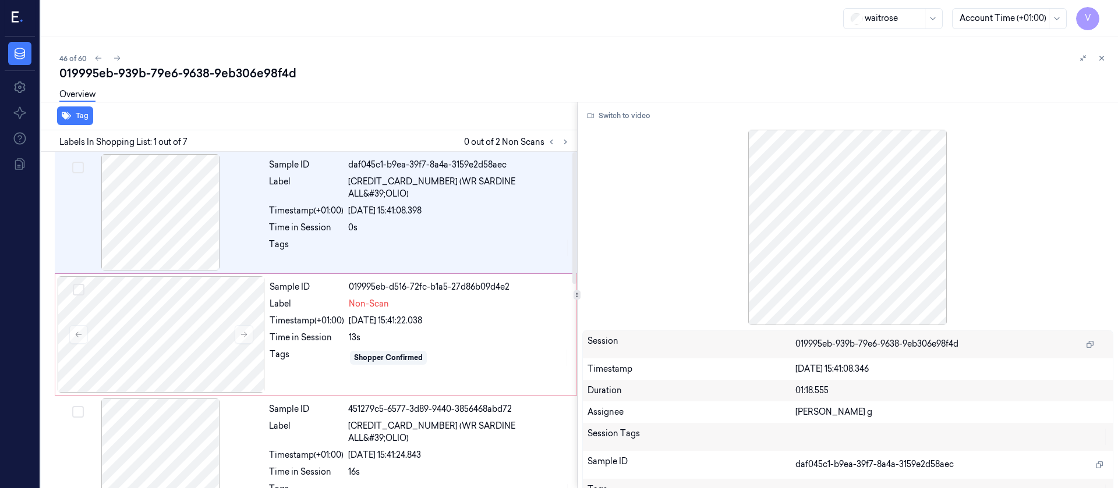
scroll to position [71, 0]
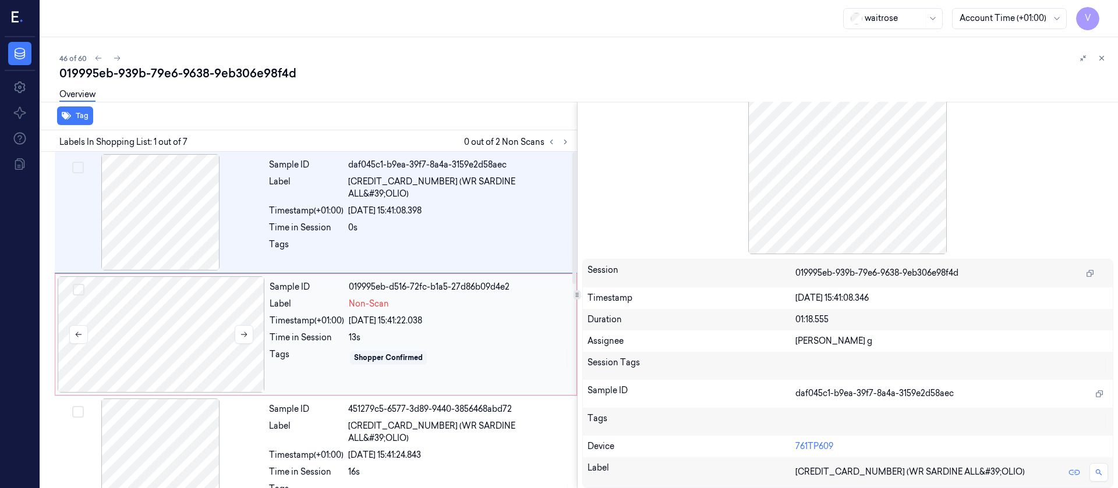
click at [185, 337] on div at bounding box center [161, 335] width 207 height 116
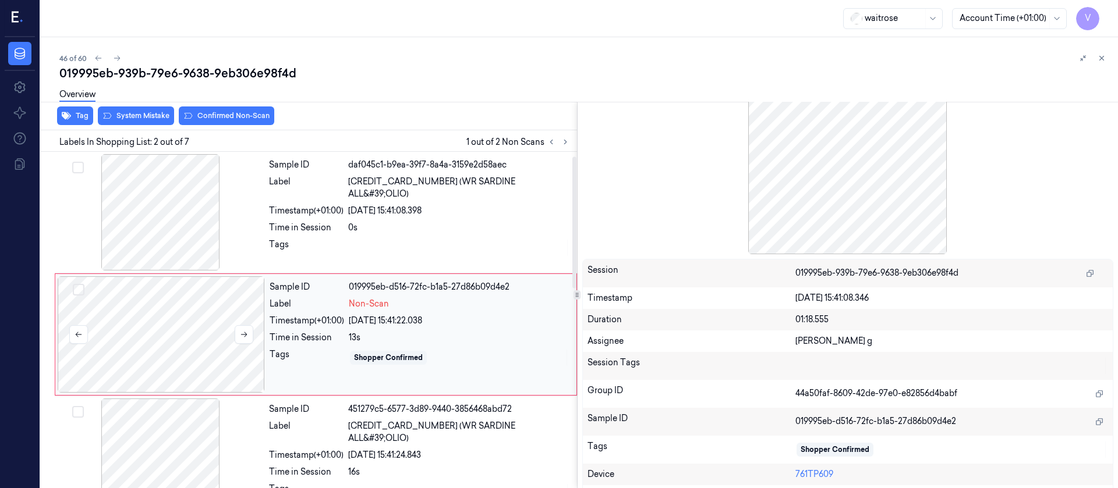
scroll to position [15, 0]
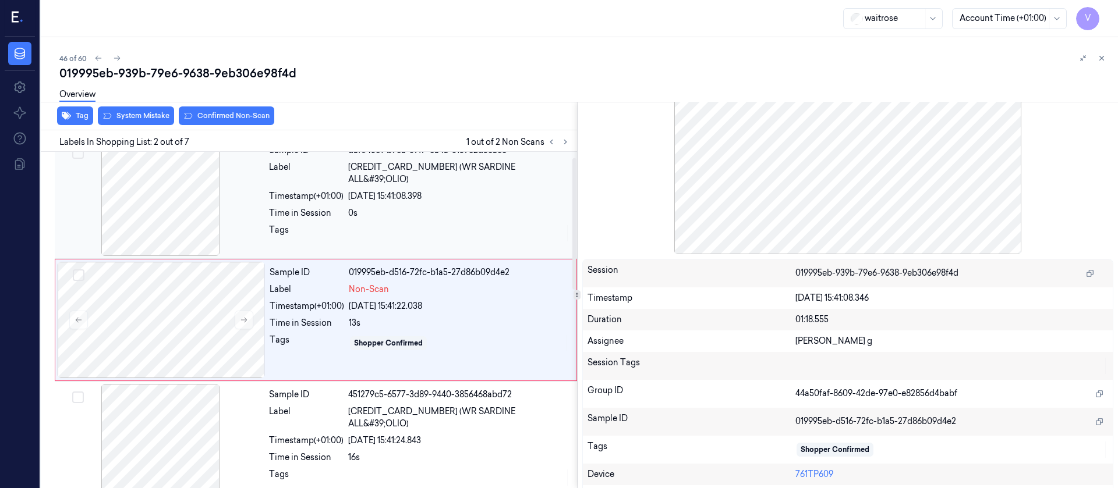
click at [371, 190] on div "29/09/2025 15:41:08.398" at bounding box center [459, 196] width 222 height 12
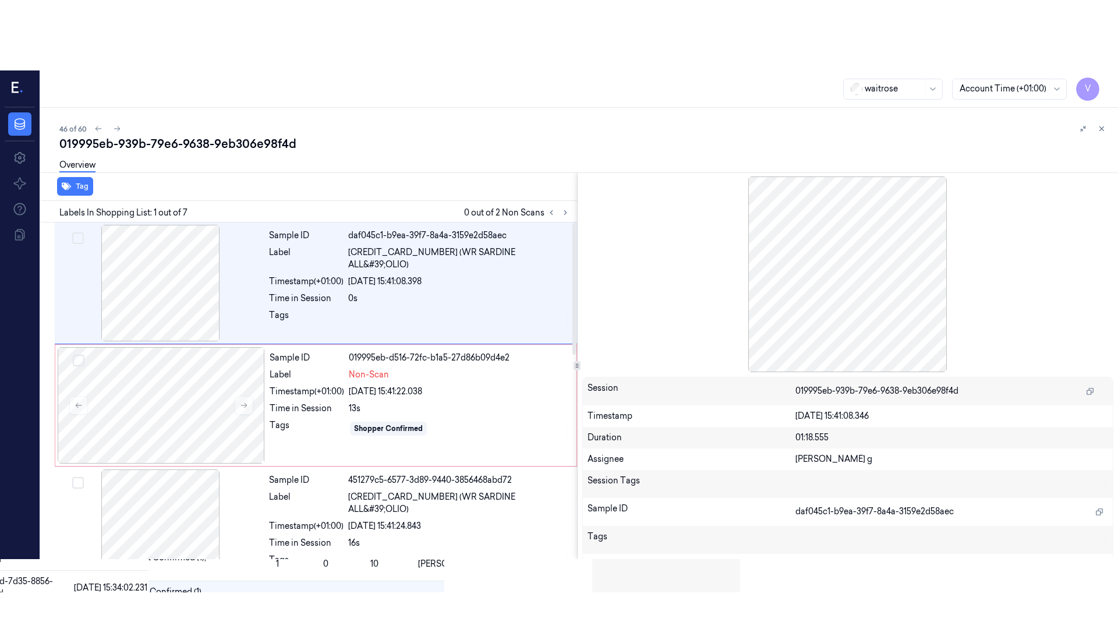
scroll to position [0, 0]
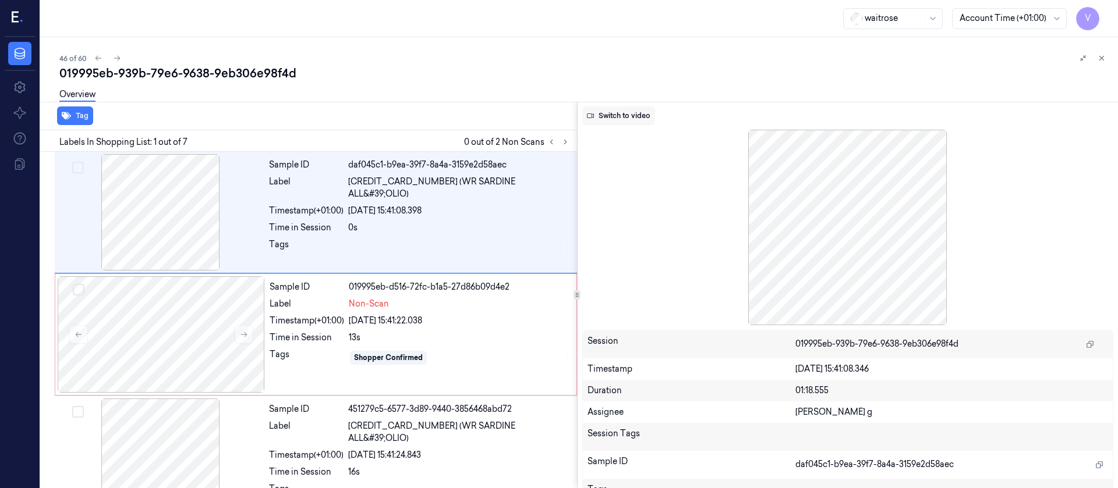
click at [607, 115] on button "Switch to video" at bounding box center [618, 116] width 73 height 19
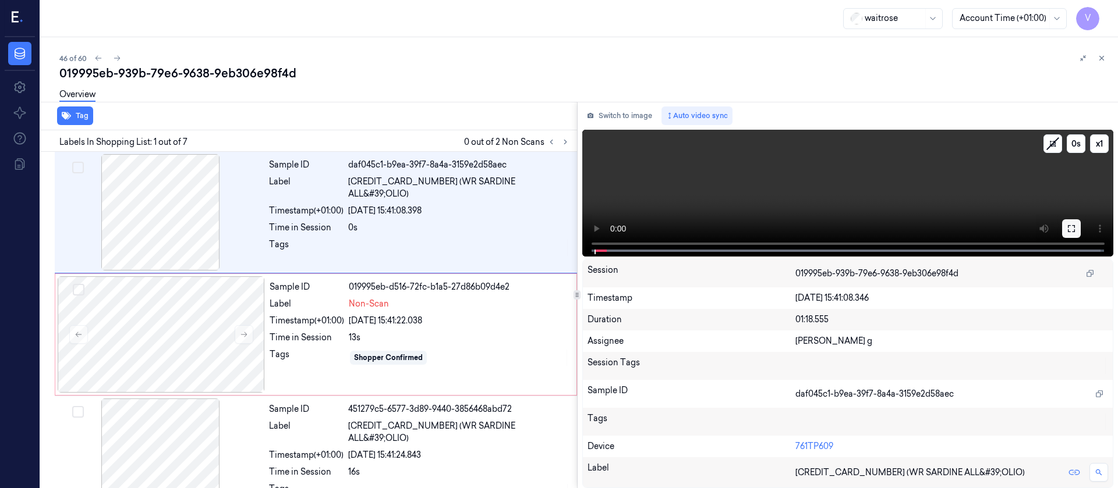
click at [1076, 229] on button at bounding box center [1071, 228] width 19 height 19
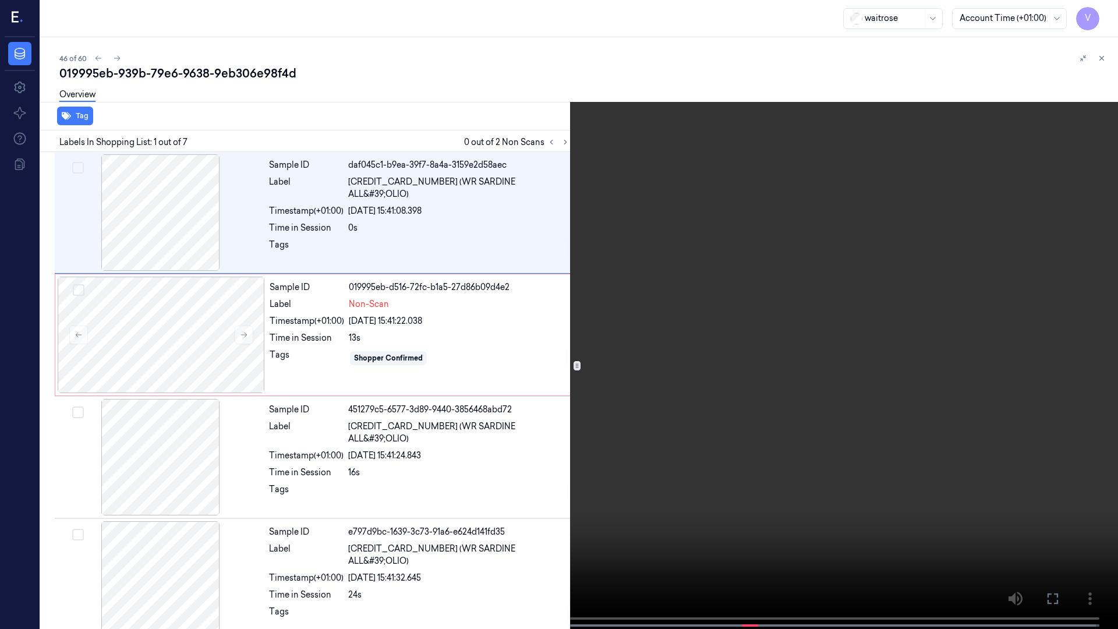
click at [0, 0] on icon at bounding box center [0, 0] width 0 height 0
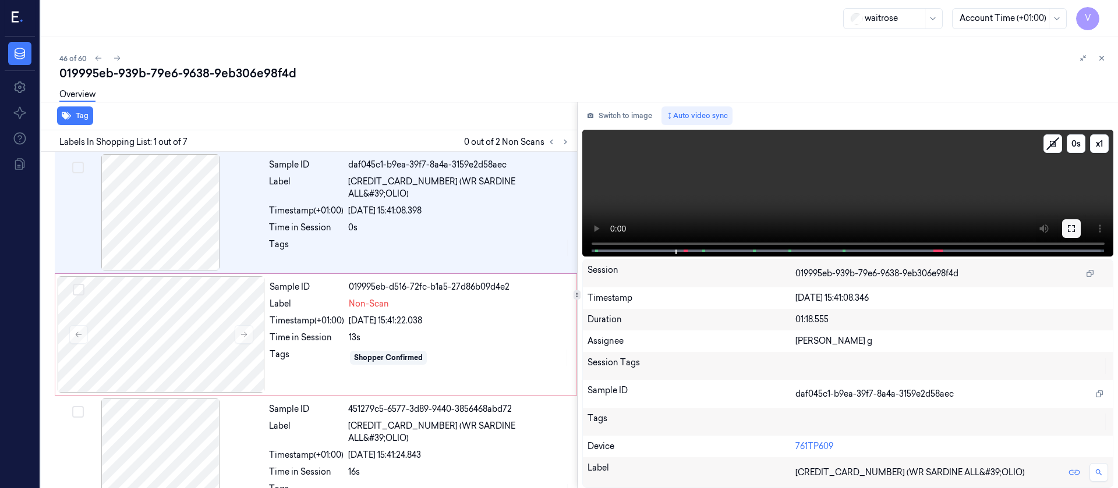
click at [1069, 231] on icon at bounding box center [1071, 228] width 9 height 9
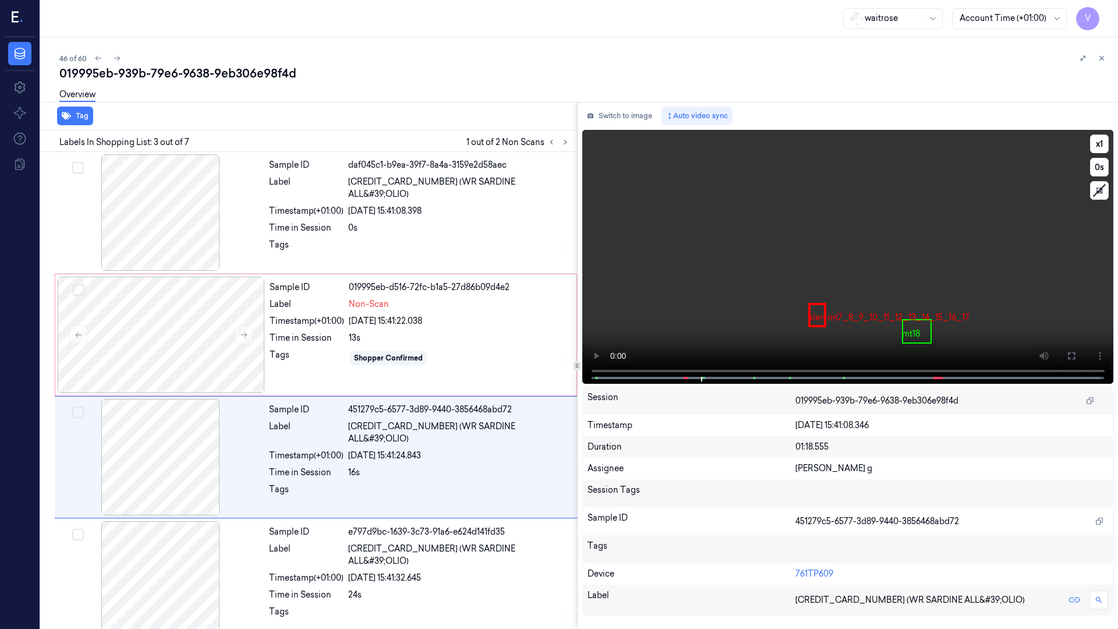
scroll to position [67, 0]
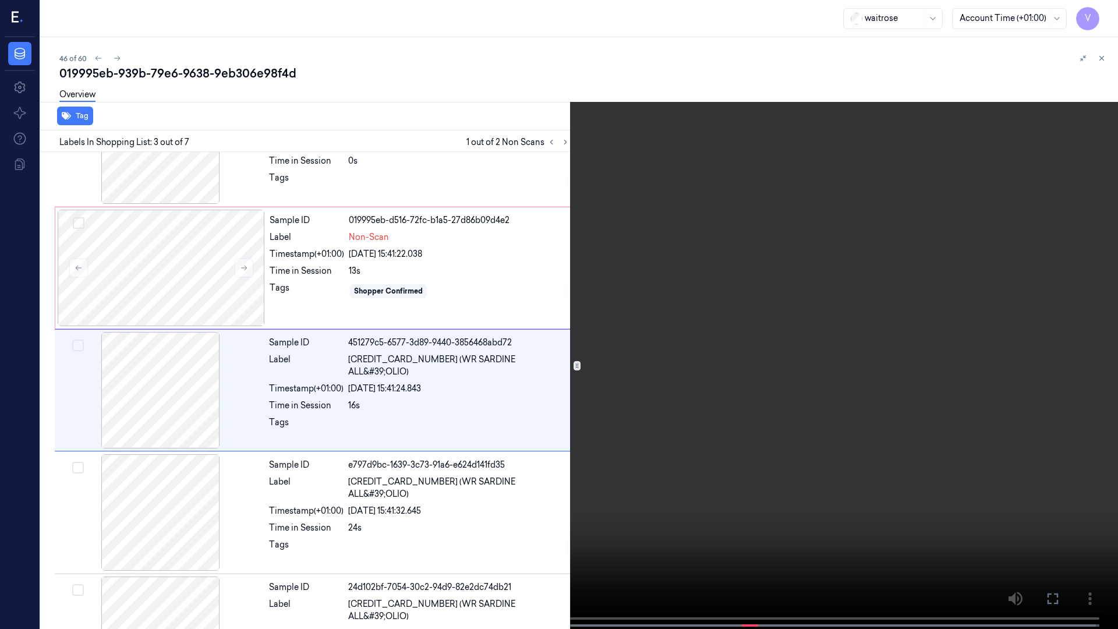
click at [0, 0] on icon at bounding box center [0, 0] width 0 height 0
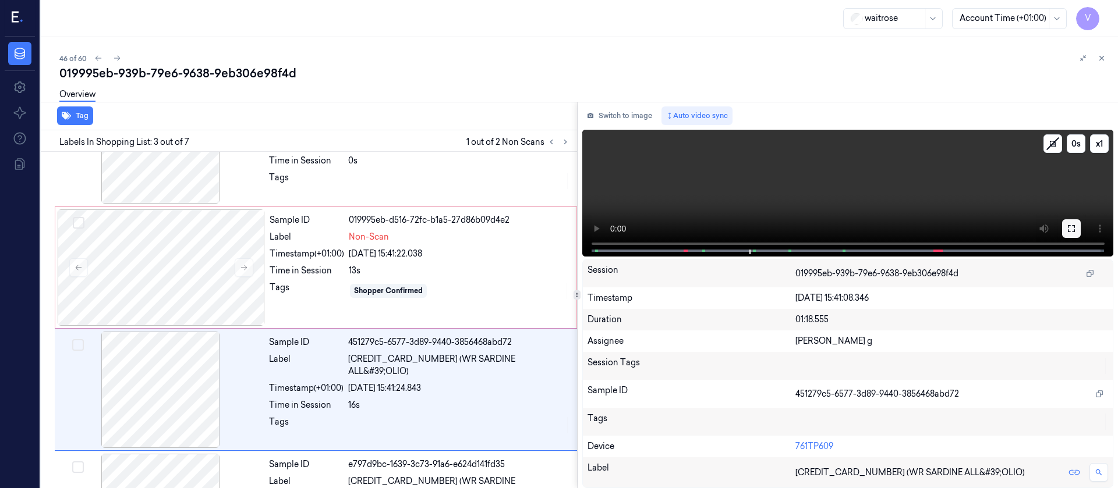
click at [1067, 228] on icon at bounding box center [1071, 228] width 9 height 9
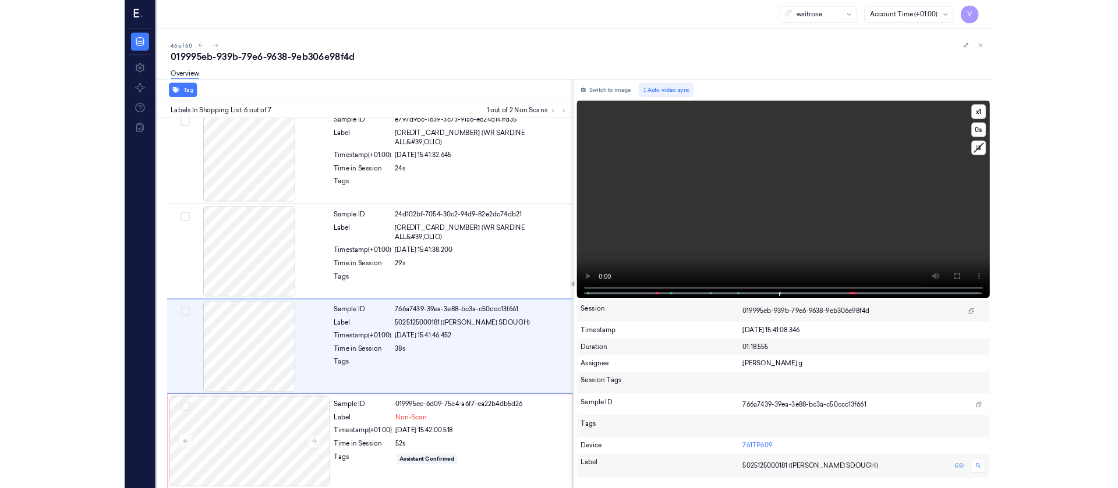
scroll to position [382, 0]
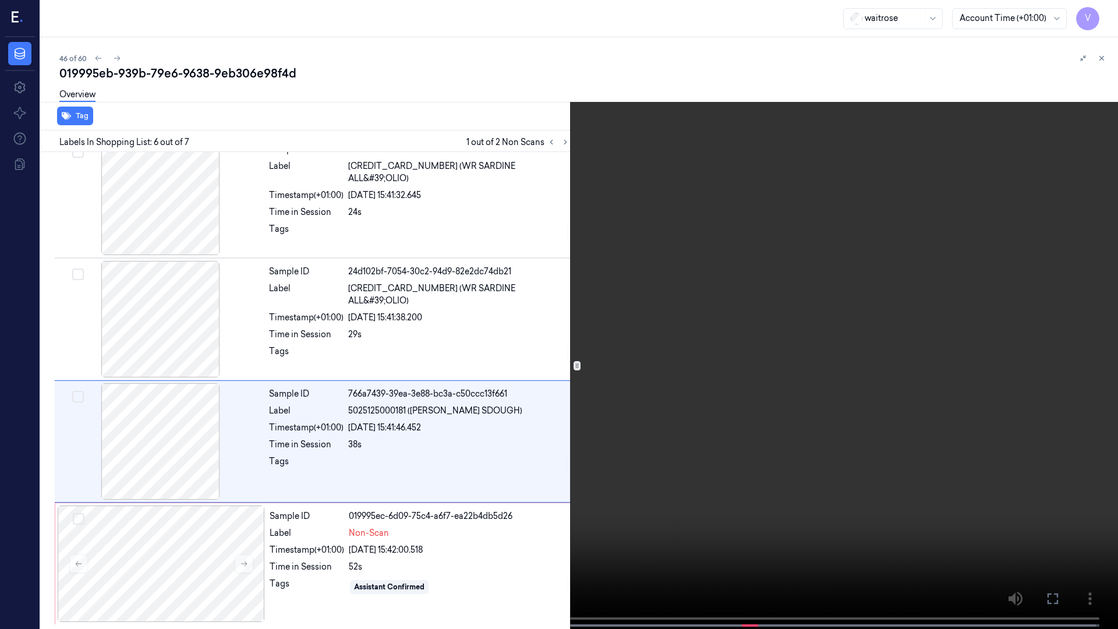
click at [0, 0] on icon at bounding box center [0, 0] width 0 height 0
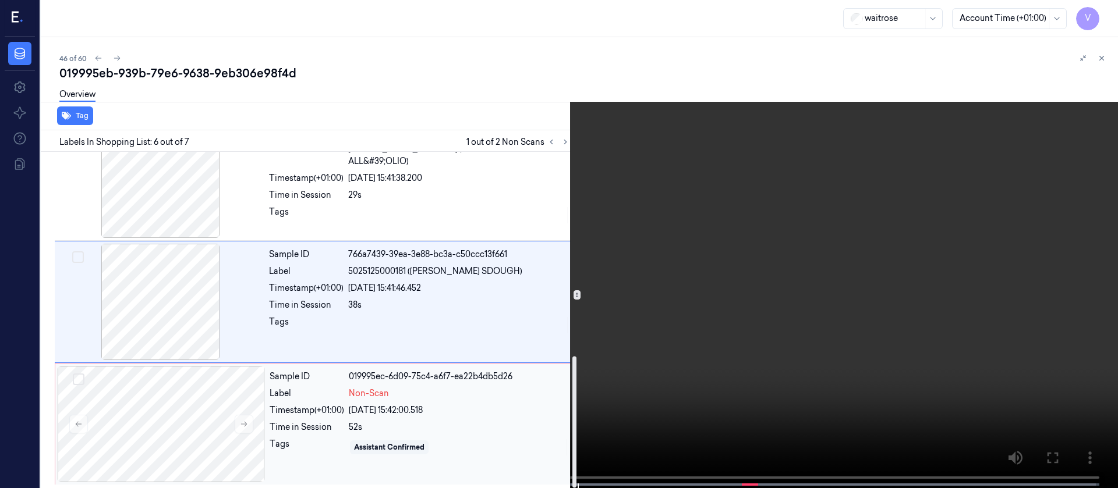
scroll to position [523, 0]
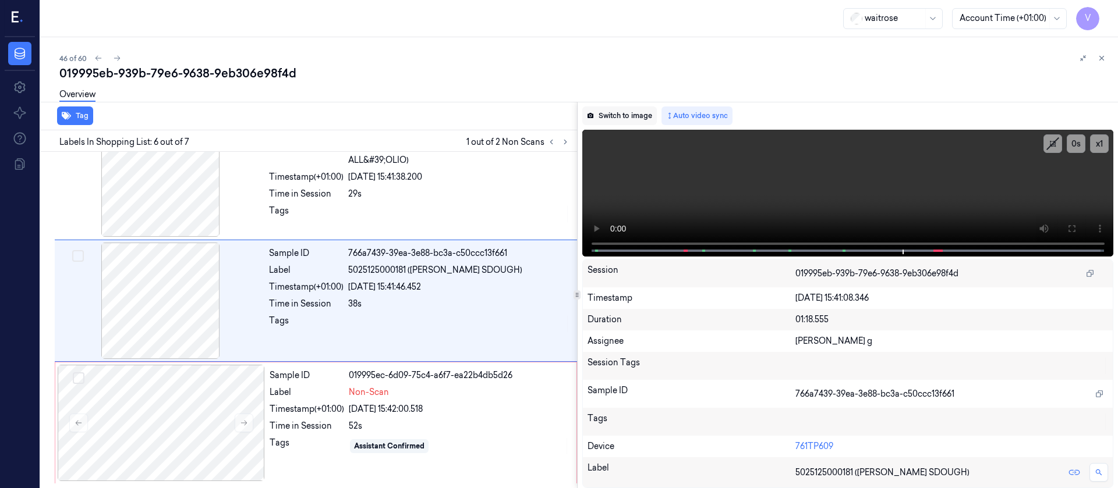
click at [614, 119] on button "Switch to image" at bounding box center [619, 116] width 75 height 19
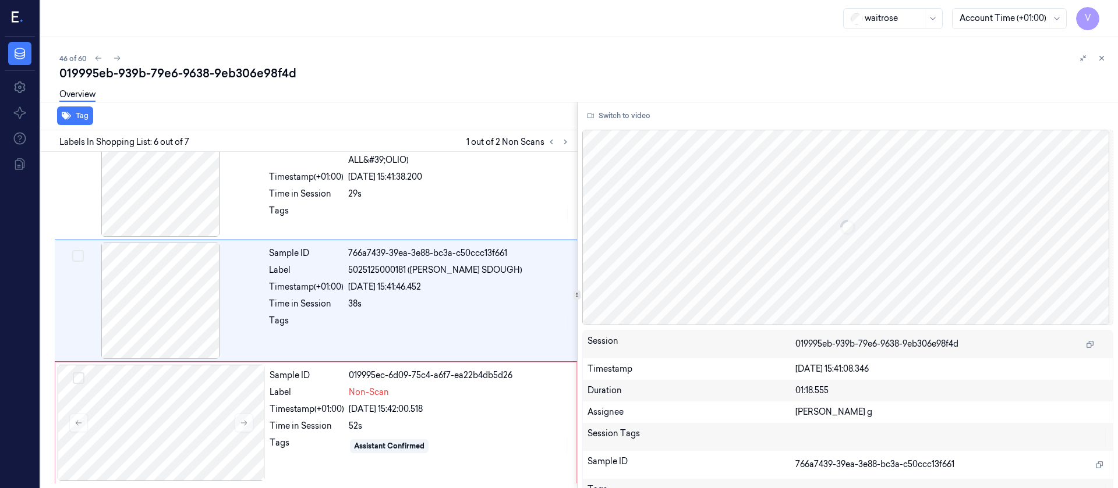
scroll to position [504, 0]
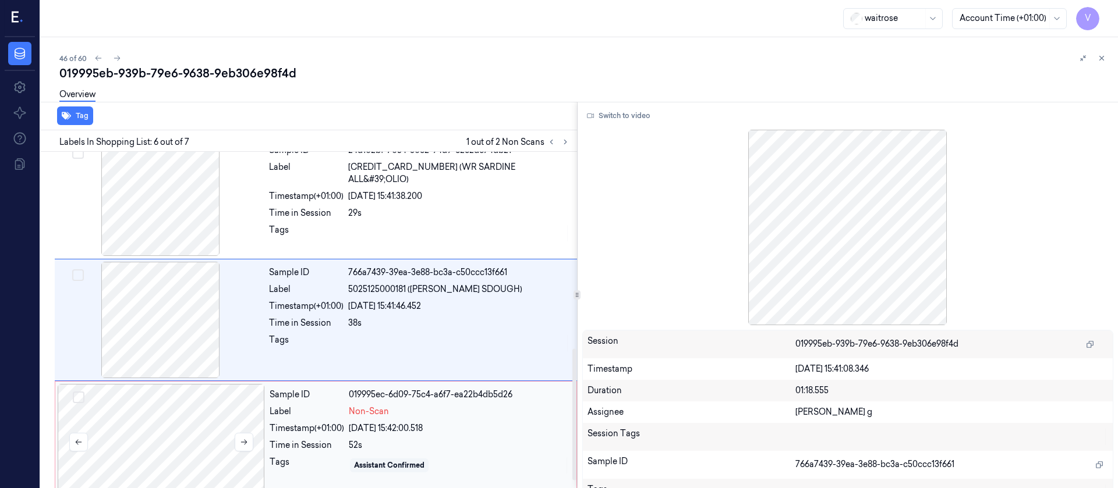
click at [228, 433] on div at bounding box center [161, 442] width 207 height 116
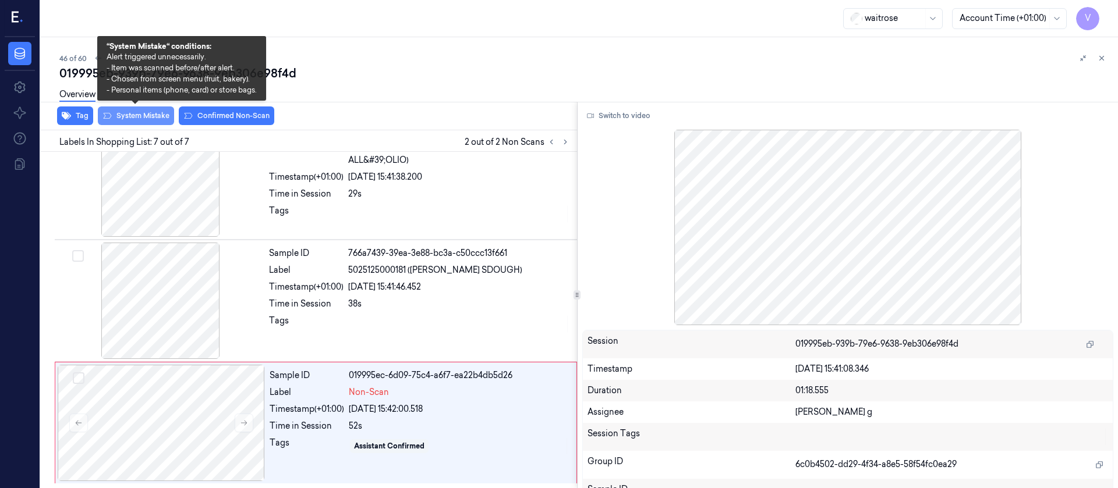
click at [140, 123] on button "System Mistake" at bounding box center [136, 116] width 76 height 19
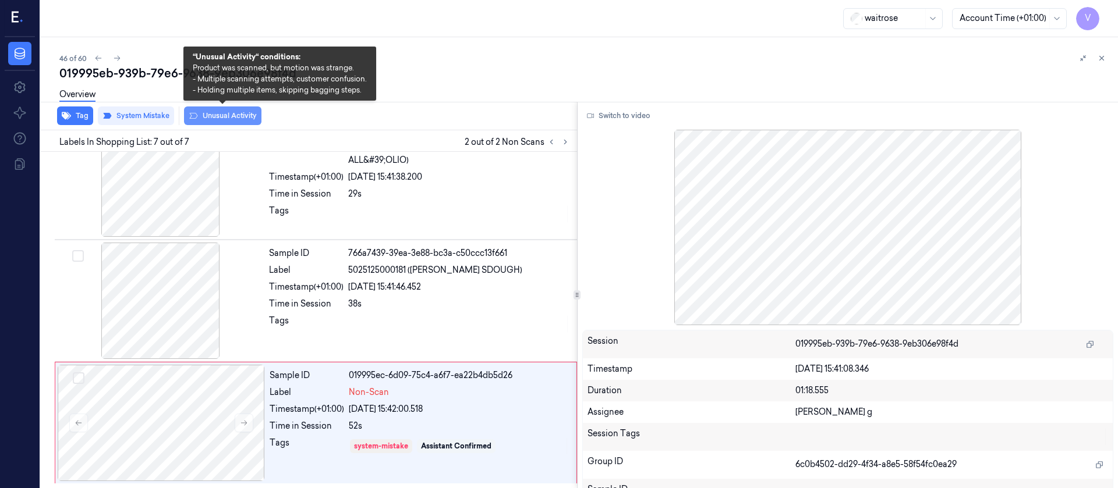
click at [197, 113] on icon at bounding box center [193, 115] width 9 height 9
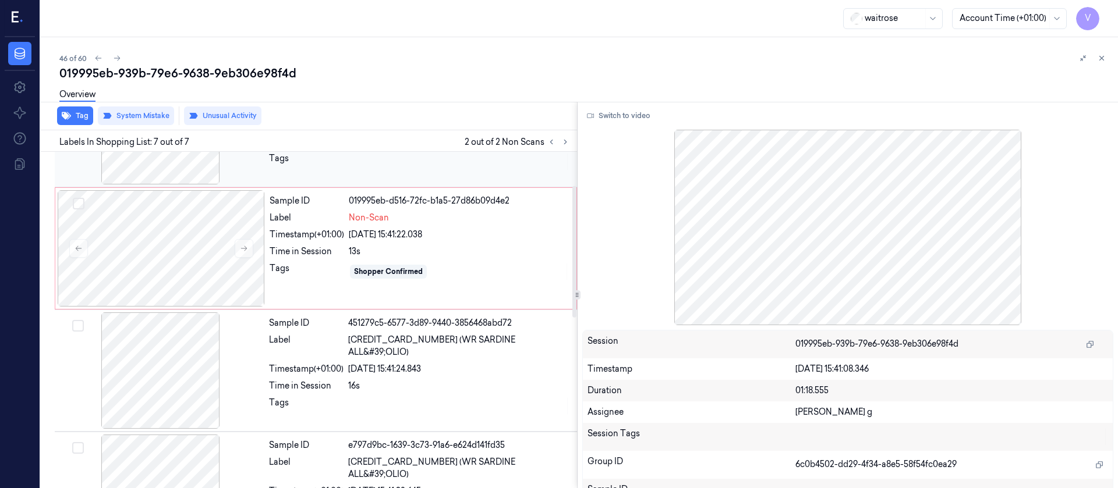
drag, startPoint x: 166, startPoint y: 240, endPoint x: 167, endPoint y: 207, distance: 33.8
click at [165, 240] on div at bounding box center [161, 248] width 207 height 116
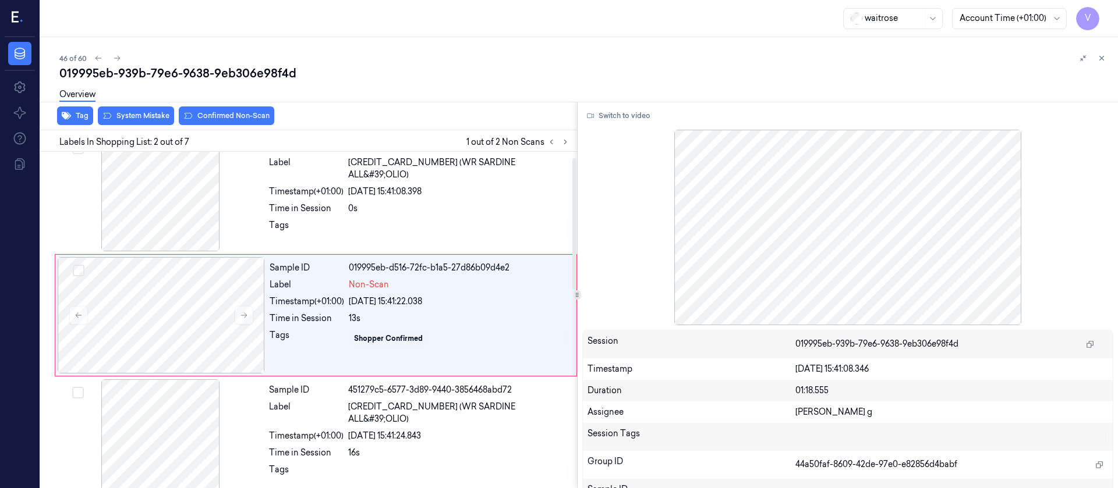
scroll to position [15, 0]
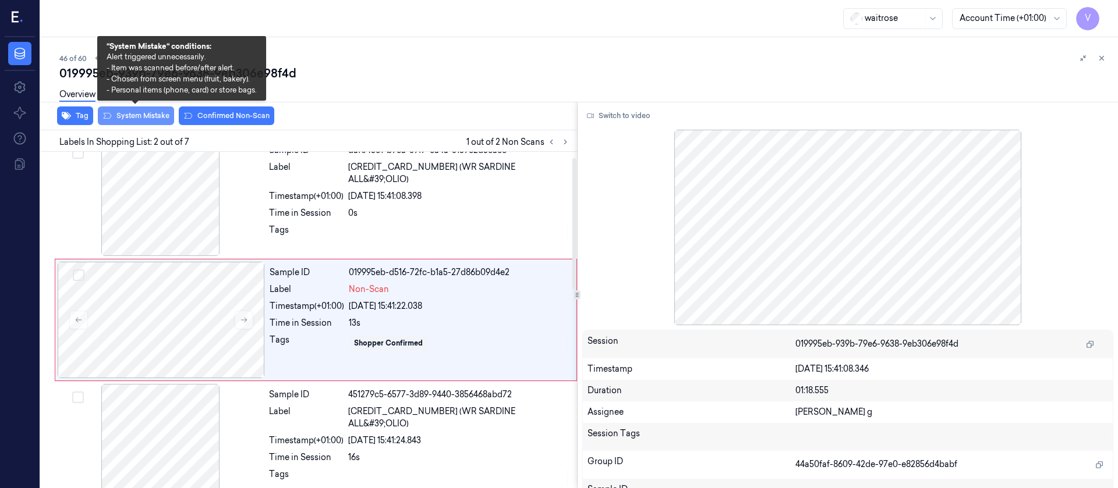
click at [130, 121] on button "System Mistake" at bounding box center [136, 116] width 76 height 19
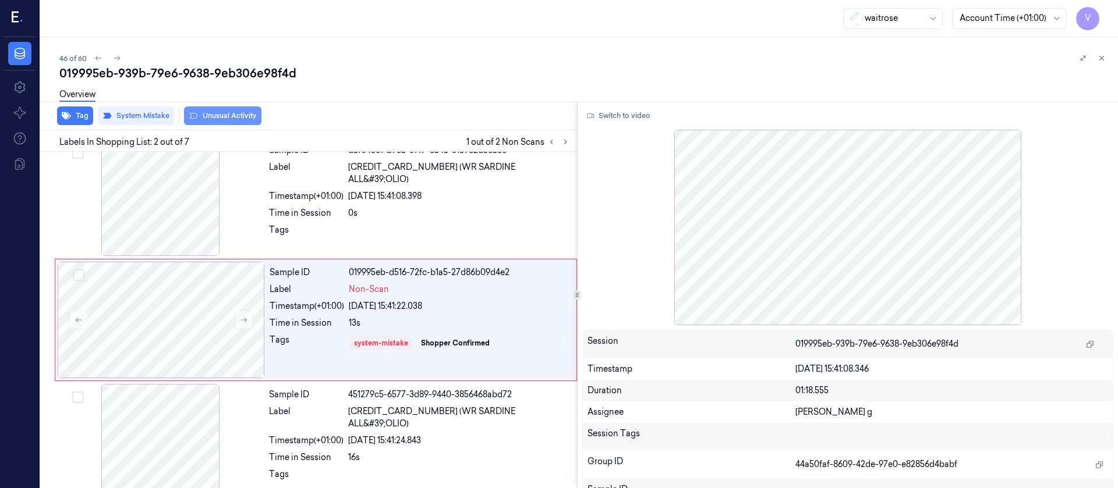
click at [217, 116] on button "Unusual Activity" at bounding box center [222, 116] width 77 height 19
click at [1099, 59] on icon at bounding box center [1101, 58] width 8 height 8
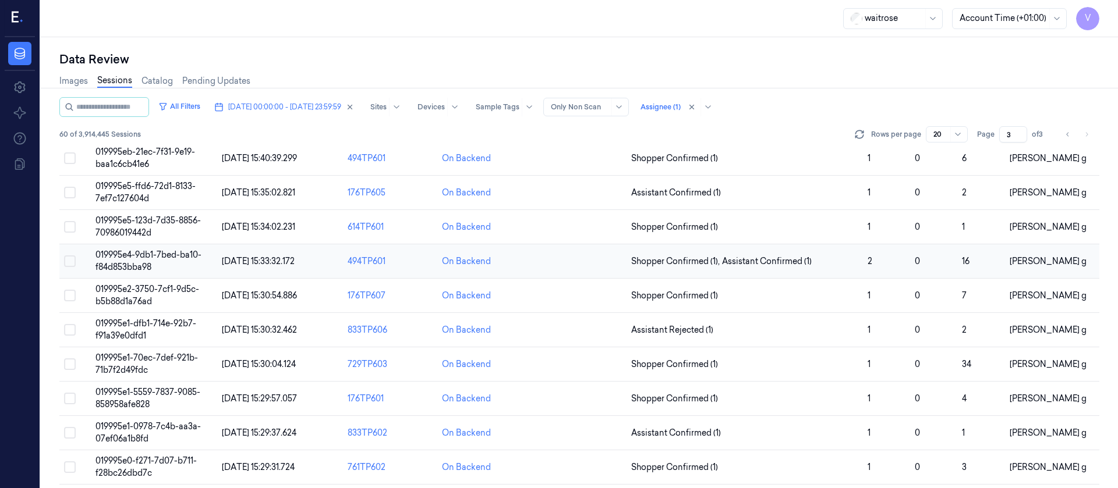
scroll to position [162, 0]
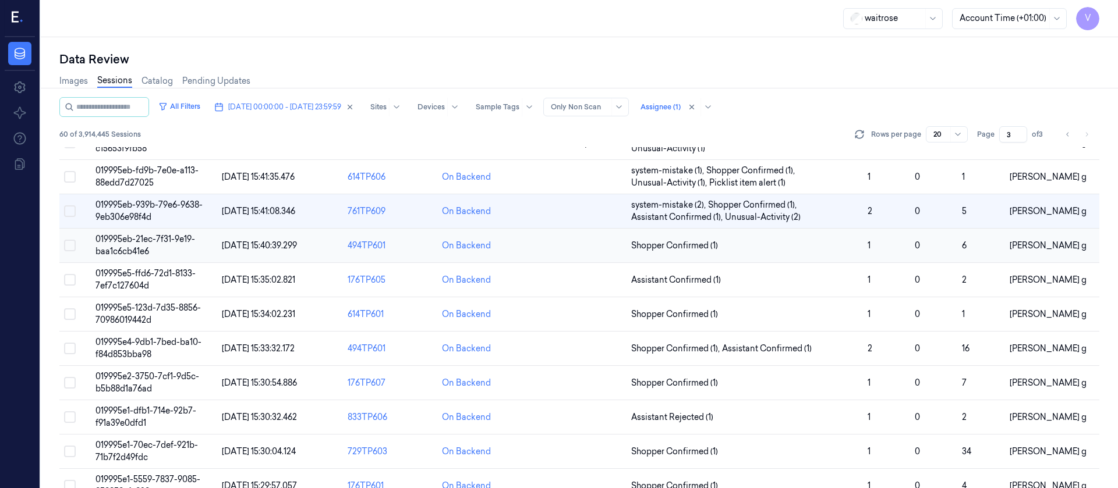
click at [570, 244] on td at bounding box center [579, 246] width 94 height 34
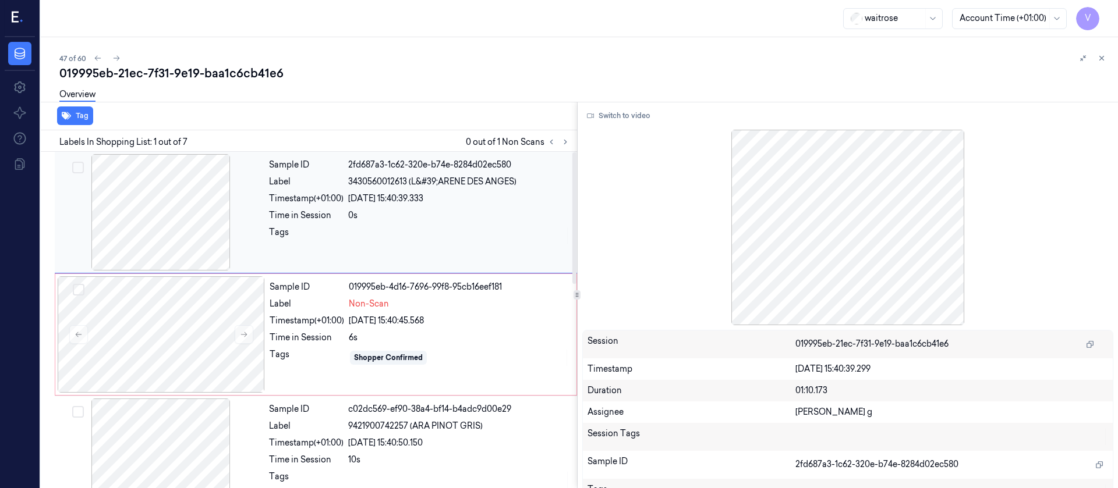
click at [207, 219] on div at bounding box center [160, 212] width 207 height 116
click at [625, 123] on button "Switch to video" at bounding box center [618, 116] width 73 height 19
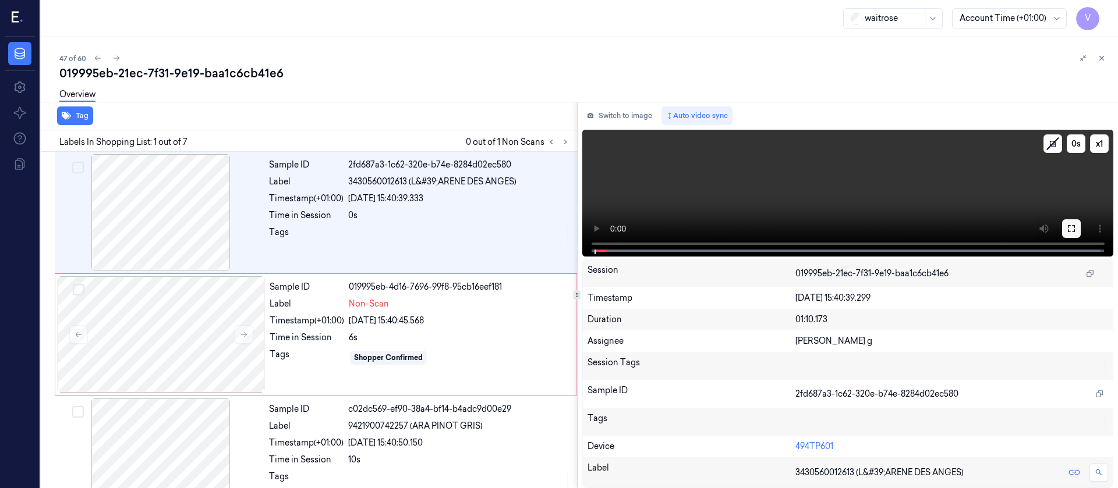
click at [1079, 232] on button at bounding box center [1071, 228] width 19 height 19
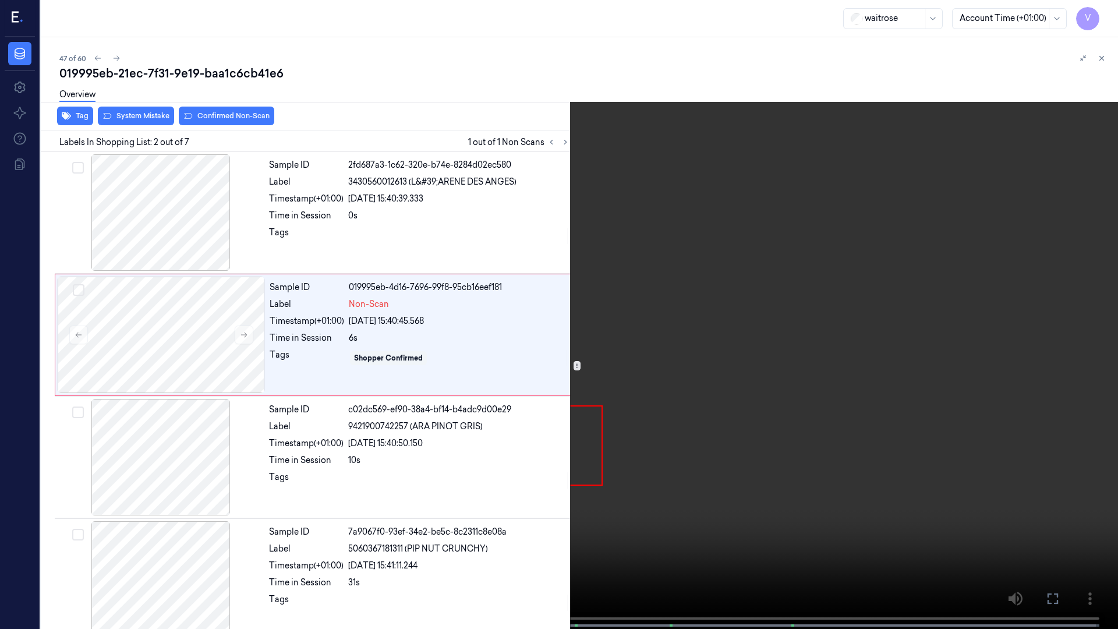
click at [0, 0] on button at bounding box center [0, 0] width 0 height 0
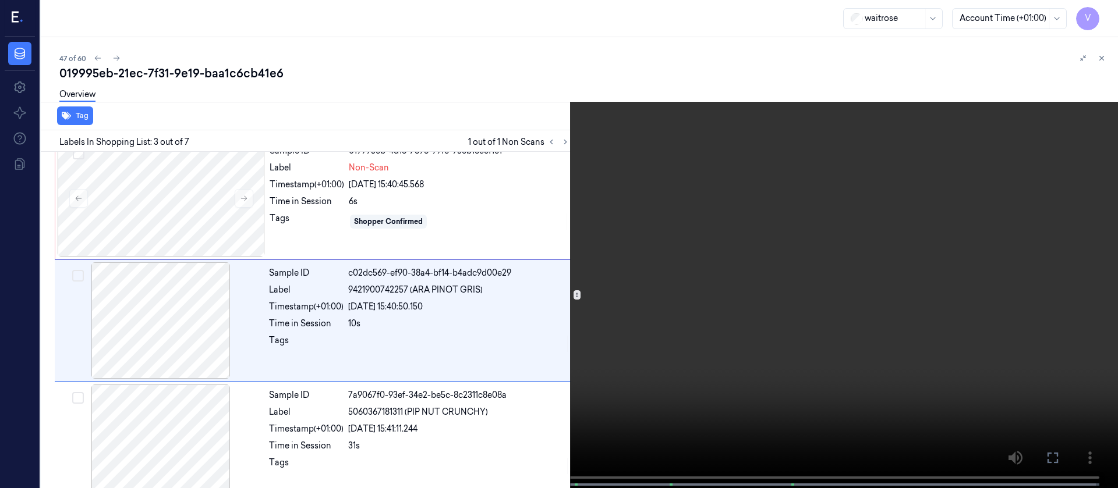
scroll to position [137, 0]
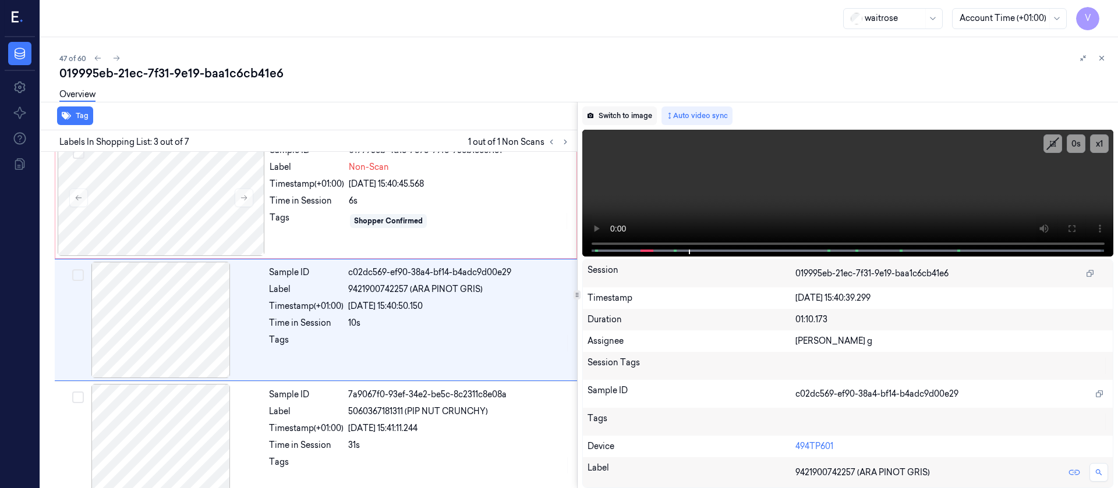
click at [618, 123] on button "Switch to image" at bounding box center [619, 116] width 75 height 19
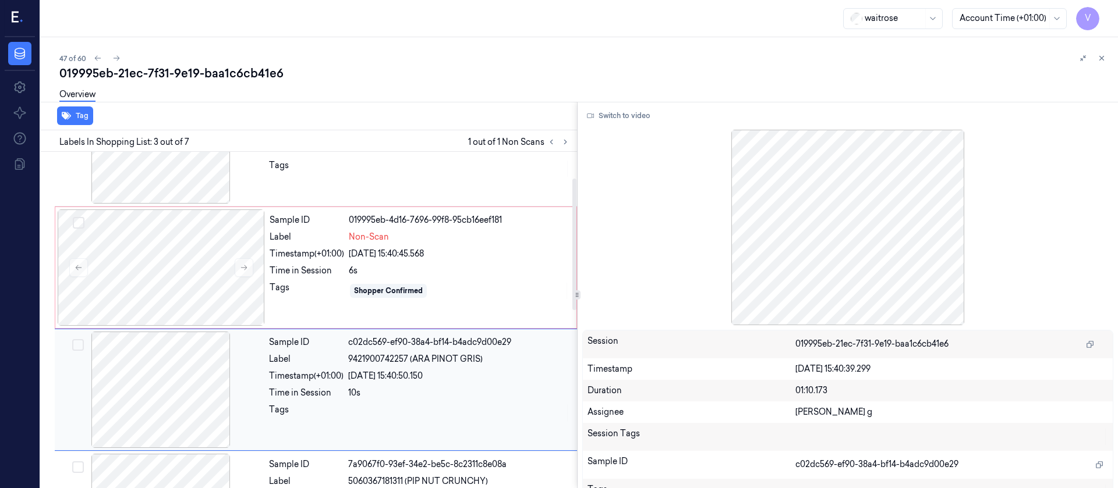
scroll to position [49, 0]
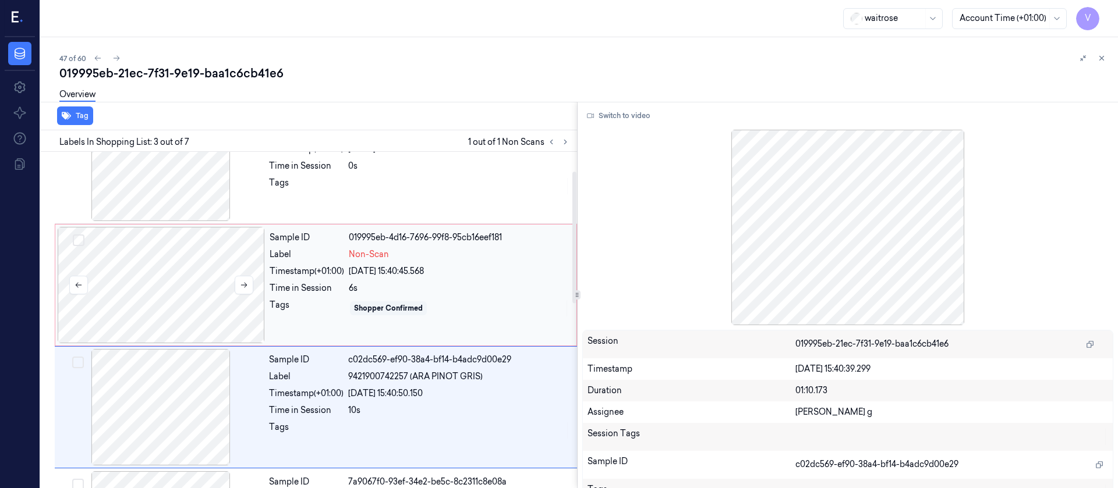
click at [167, 287] on div at bounding box center [161, 285] width 207 height 116
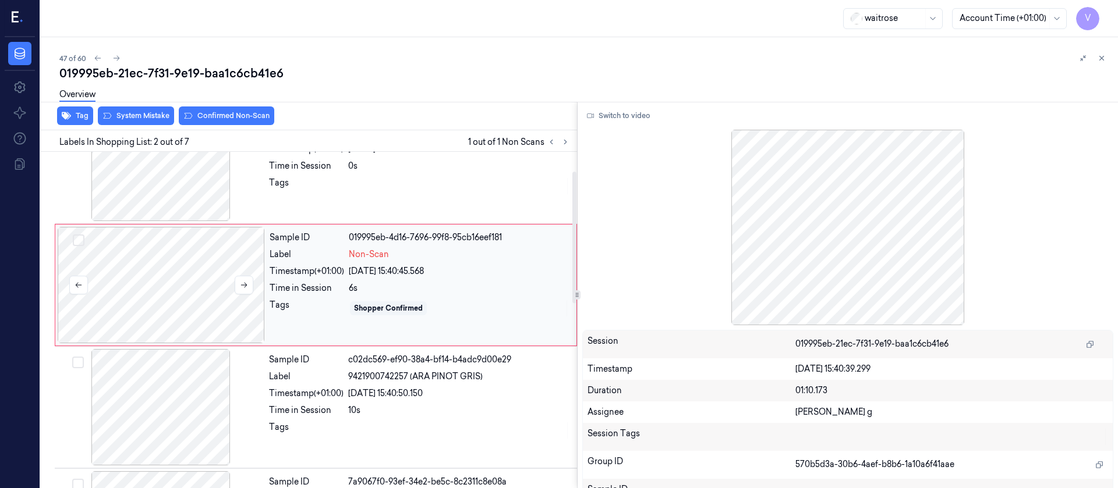
scroll to position [15, 0]
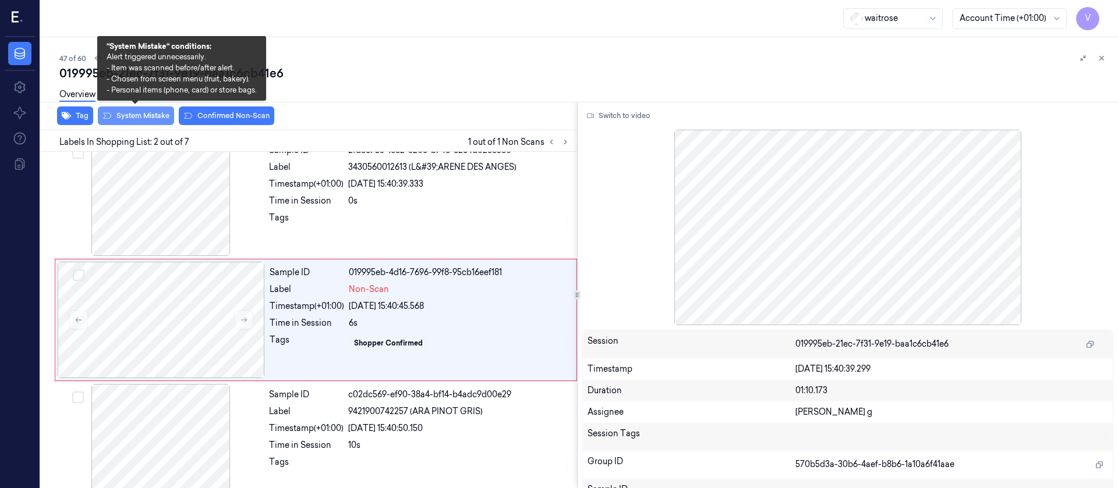
click at [147, 119] on button "System Mistake" at bounding box center [136, 116] width 76 height 19
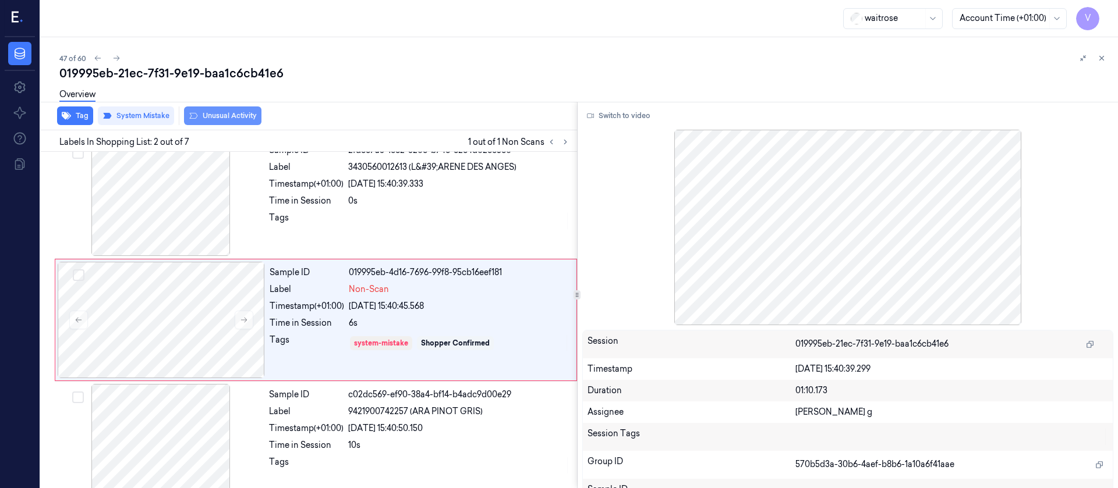
click at [233, 117] on button "Unusual Activity" at bounding box center [222, 116] width 77 height 19
click at [1102, 54] on icon at bounding box center [1101, 58] width 8 height 8
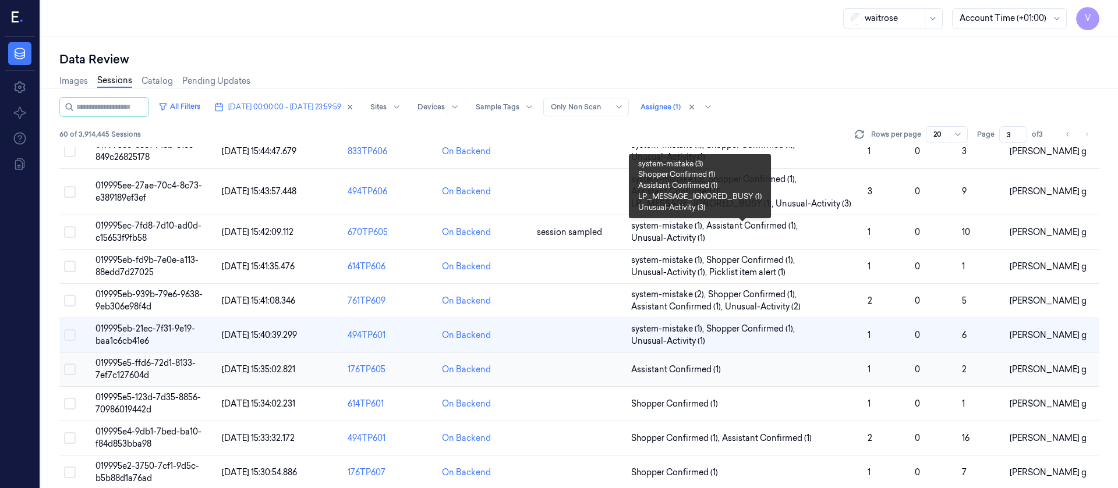
scroll to position [175, 0]
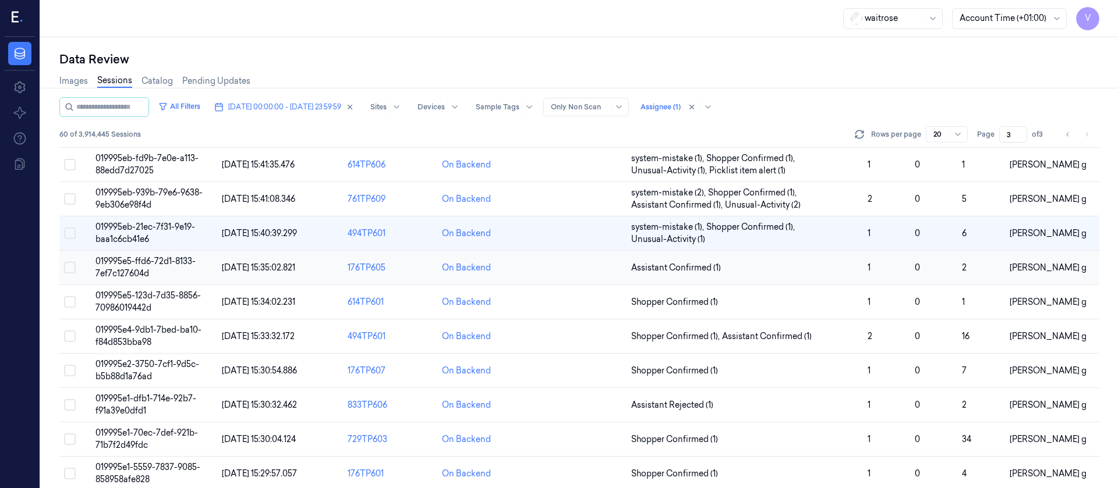
click at [545, 276] on td at bounding box center [579, 268] width 94 height 34
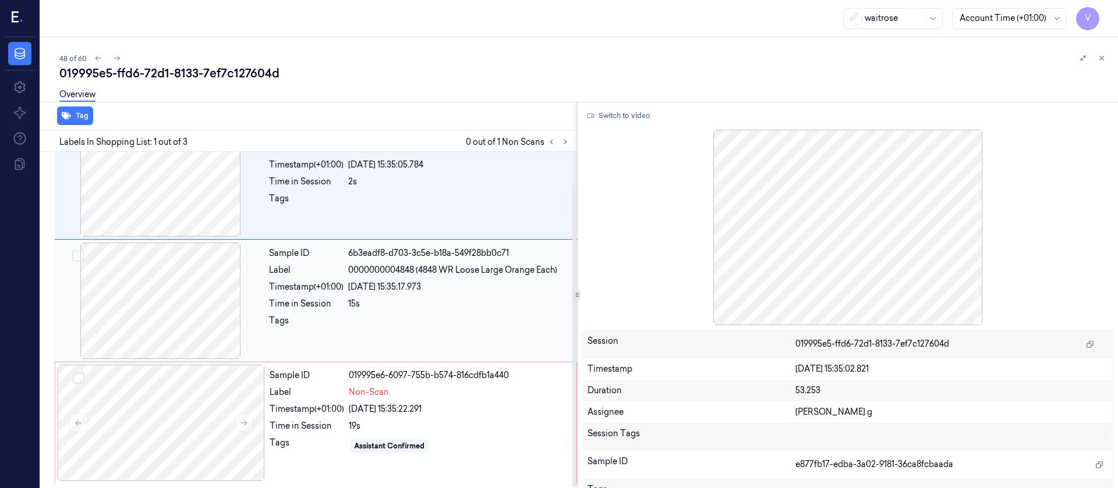
click at [188, 298] on div at bounding box center [160, 301] width 207 height 116
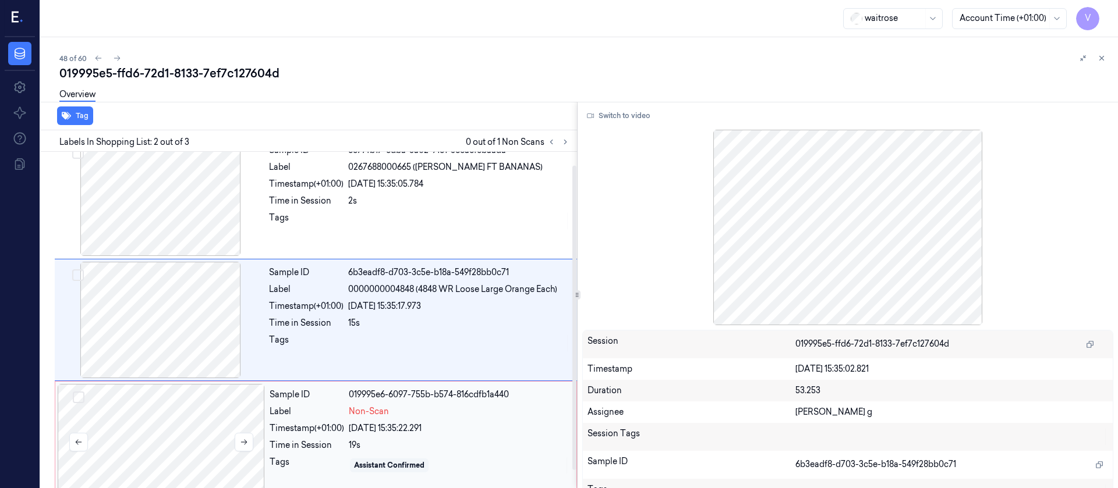
click at [180, 417] on div at bounding box center [161, 442] width 207 height 116
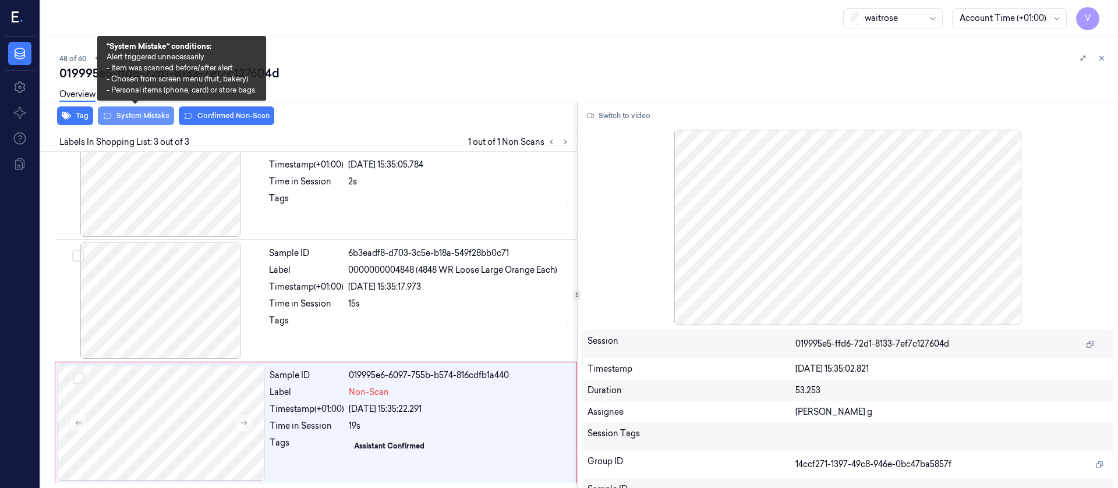
click at [123, 112] on button "System Mistake" at bounding box center [136, 116] width 76 height 19
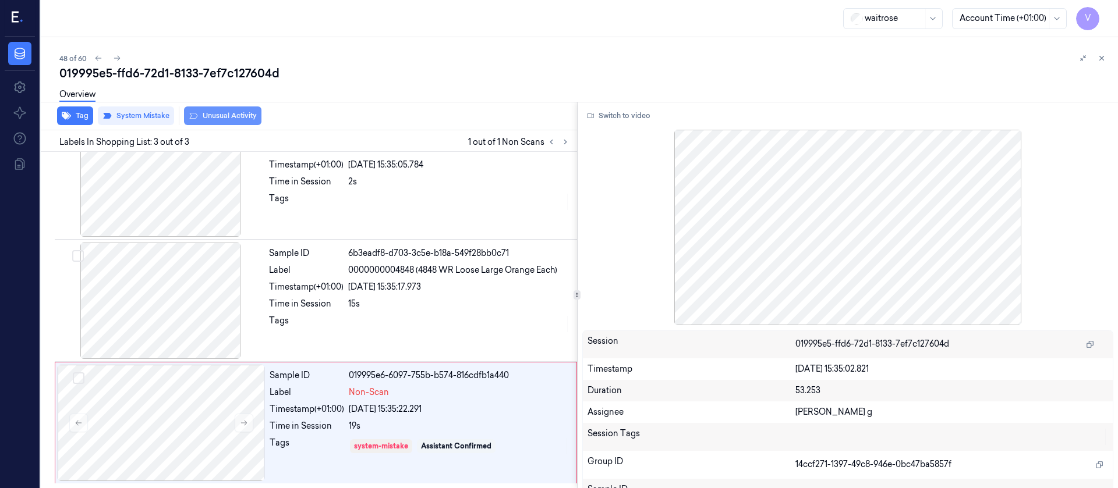
click at [226, 118] on button "Unusual Activity" at bounding box center [222, 116] width 77 height 19
click at [79, 120] on button "Tag" at bounding box center [75, 116] width 36 height 19
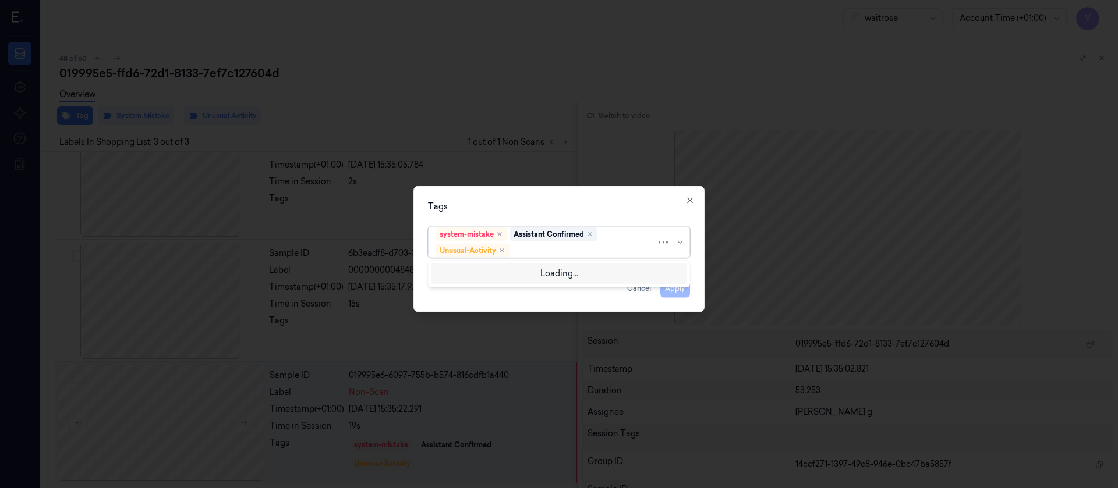
click at [552, 252] on div at bounding box center [584, 251] width 144 height 12
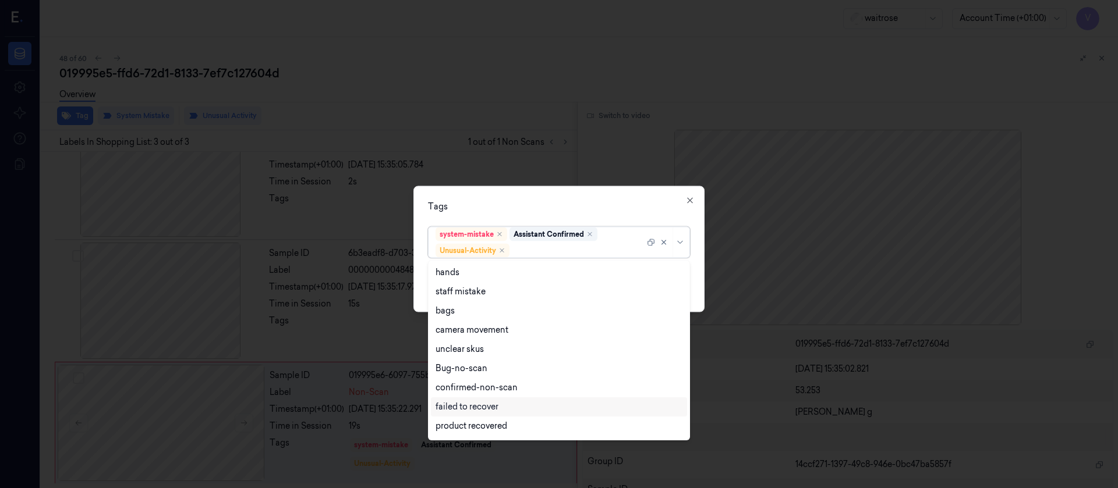
click at [473, 413] on div "failed to recover" at bounding box center [466, 407] width 63 height 12
click at [576, 251] on icon "Remove ,failed to recover" at bounding box center [578, 250] width 7 height 7
click at [578, 250] on div at bounding box center [578, 251] width 133 height 12
click at [570, 243] on div "system-mistake Assistant Confirmed Unusual-Activity" at bounding box center [539, 242] width 209 height 30
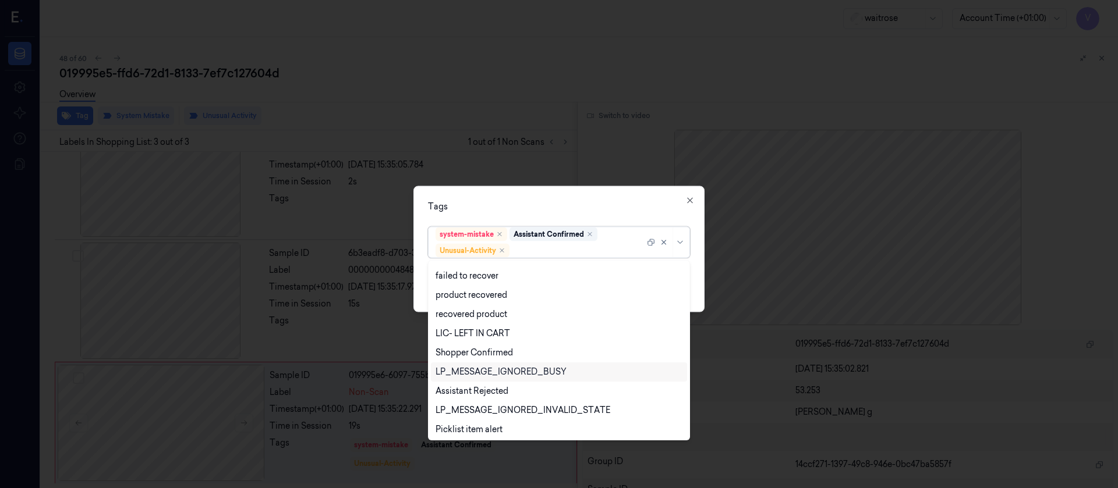
scroll to position [152, 0]
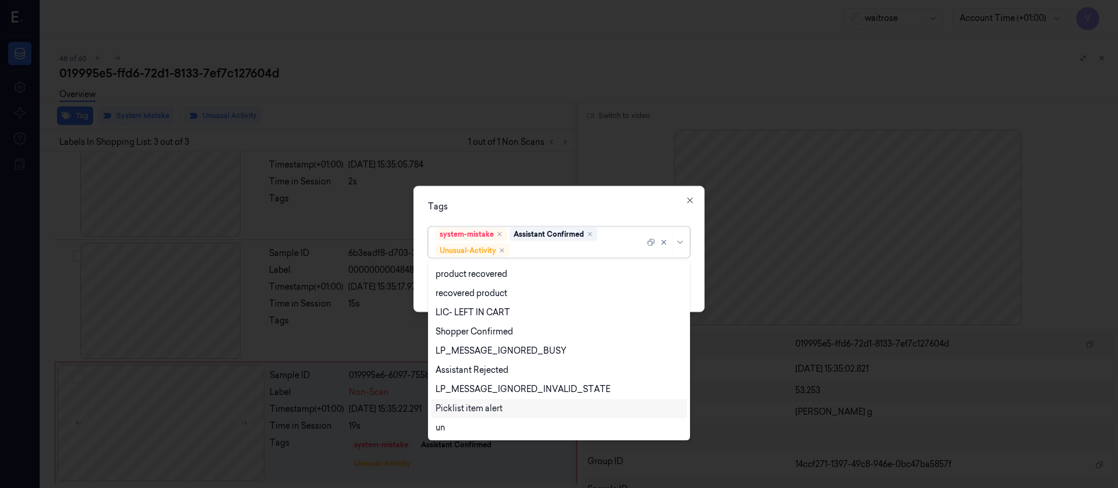
click at [480, 411] on div "Picklist item alert" at bounding box center [468, 409] width 67 height 12
click at [578, 190] on div "Tags option Picklist item alert, selected. 20 results available. Use Up and Dow…" at bounding box center [558, 249] width 291 height 126
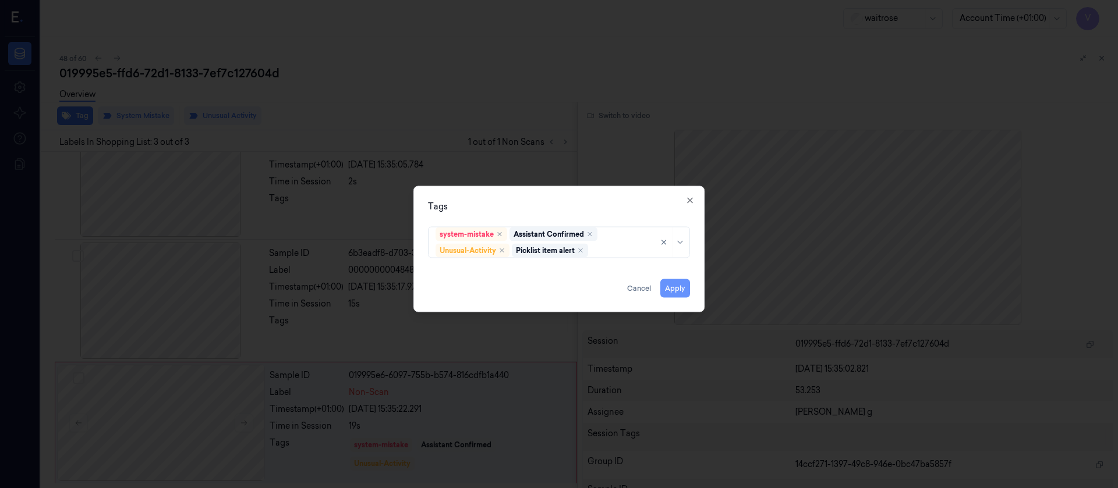
click at [668, 280] on button "Apply" at bounding box center [675, 288] width 30 height 19
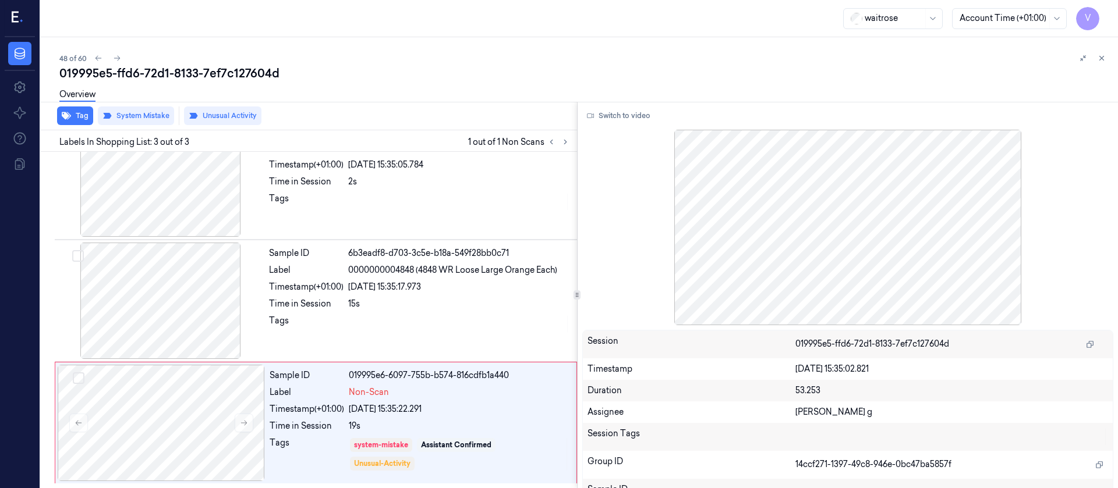
click at [903, 68] on div "019995e5-ffd6-72d1-8133-7ef7c127604d" at bounding box center [583, 73] width 1049 height 16
click at [1106, 61] on button at bounding box center [1102, 58] width 14 height 14
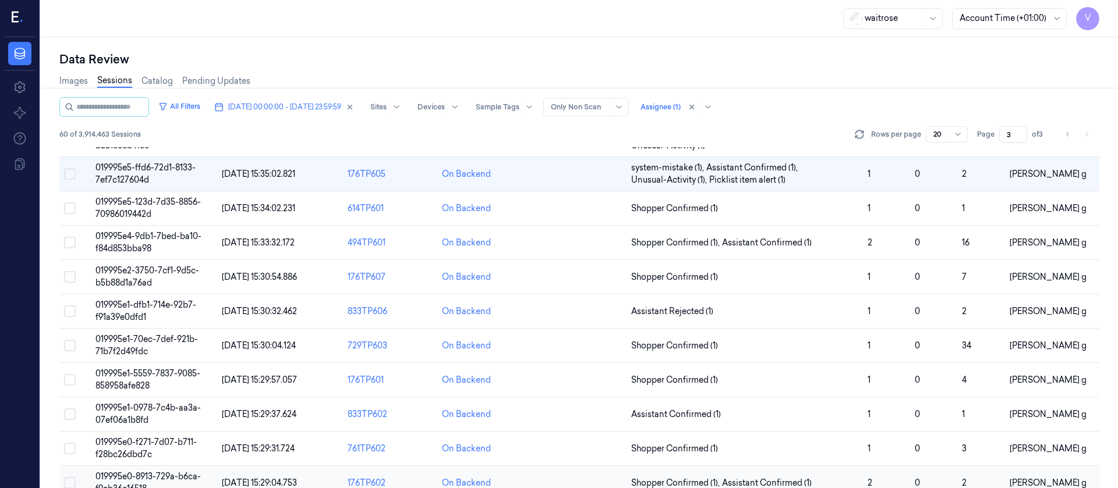
scroll to position [218, 0]
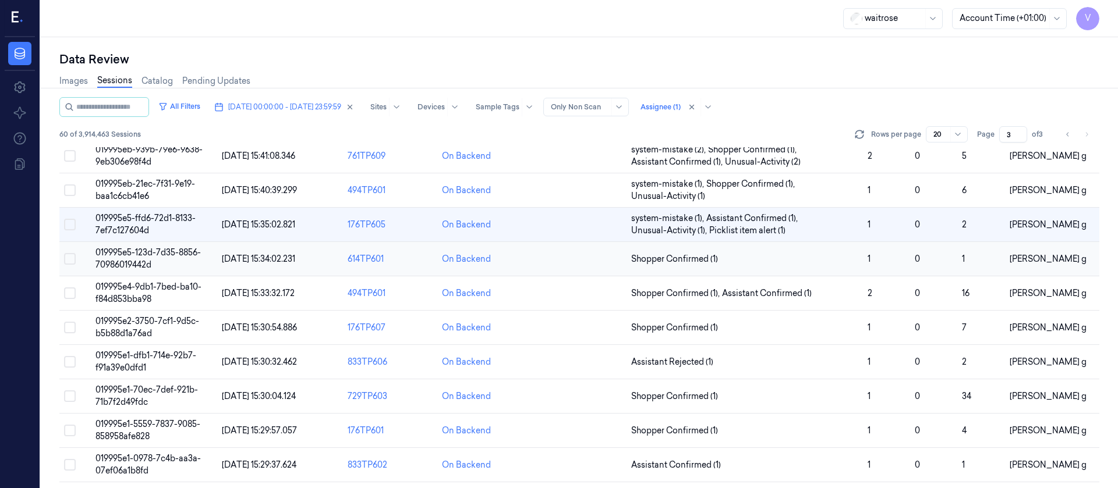
click at [591, 266] on td at bounding box center [579, 259] width 94 height 34
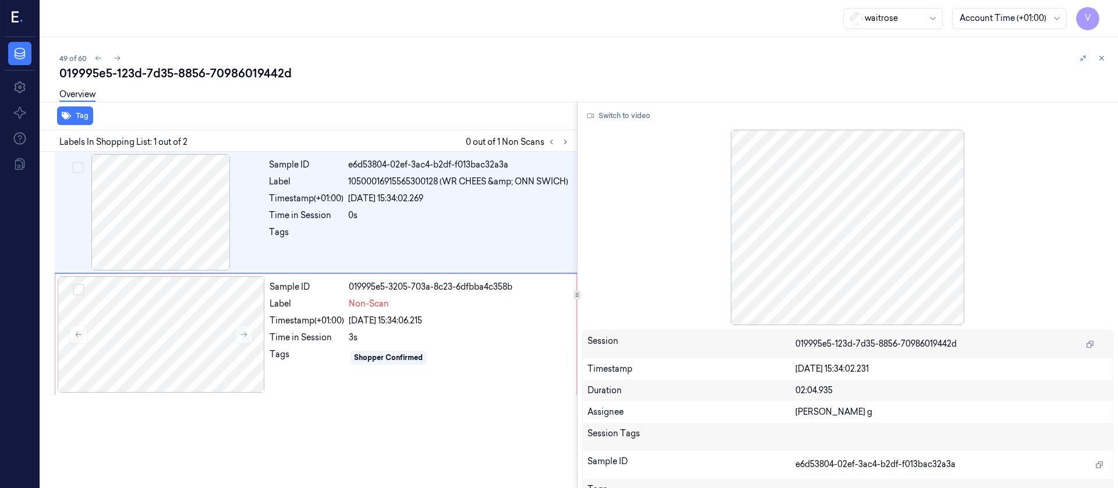
click at [423, 101] on div "Overview" at bounding box center [583, 97] width 1049 height 30
click at [164, 317] on div at bounding box center [161, 335] width 207 height 116
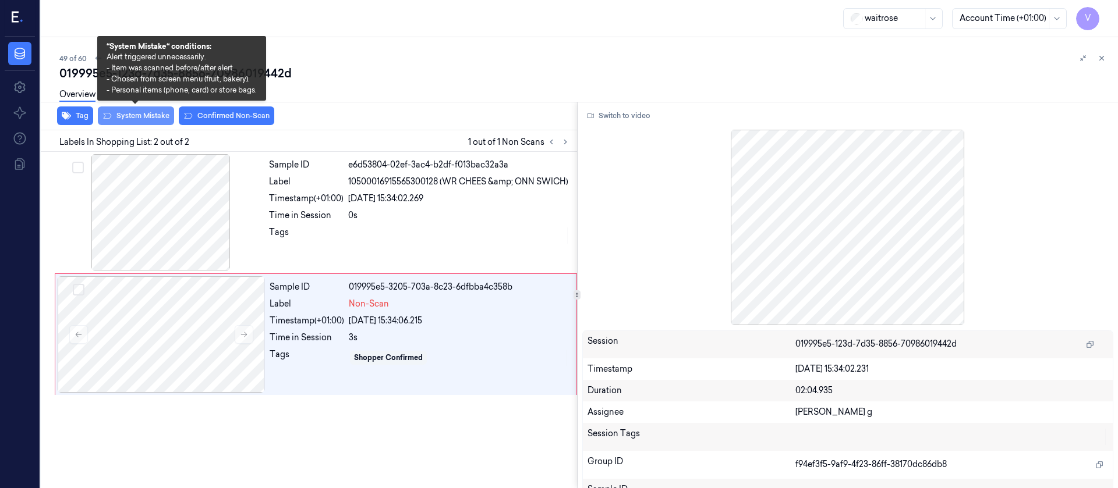
click at [120, 114] on button "System Mistake" at bounding box center [136, 116] width 76 height 19
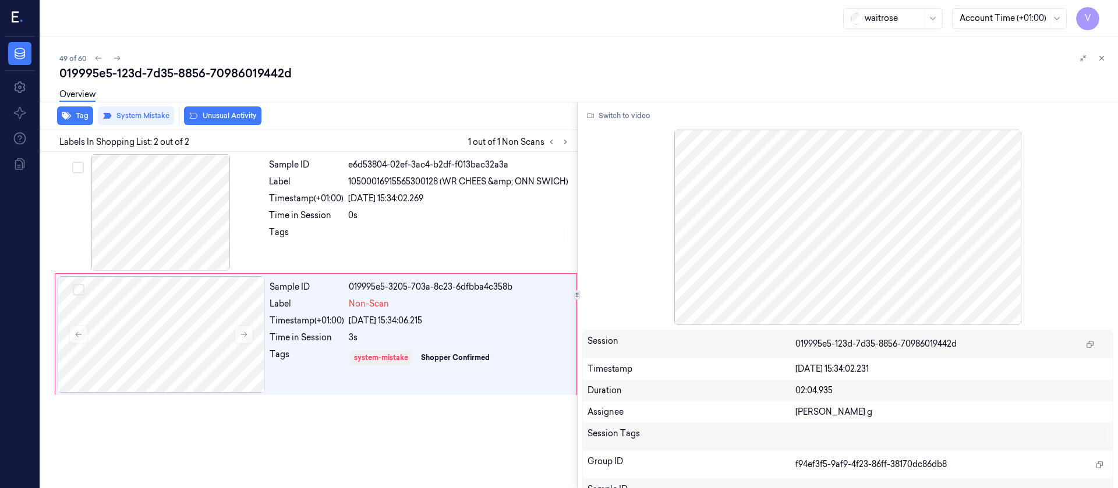
click at [238, 109] on div "Overview" at bounding box center [583, 97] width 1049 height 30
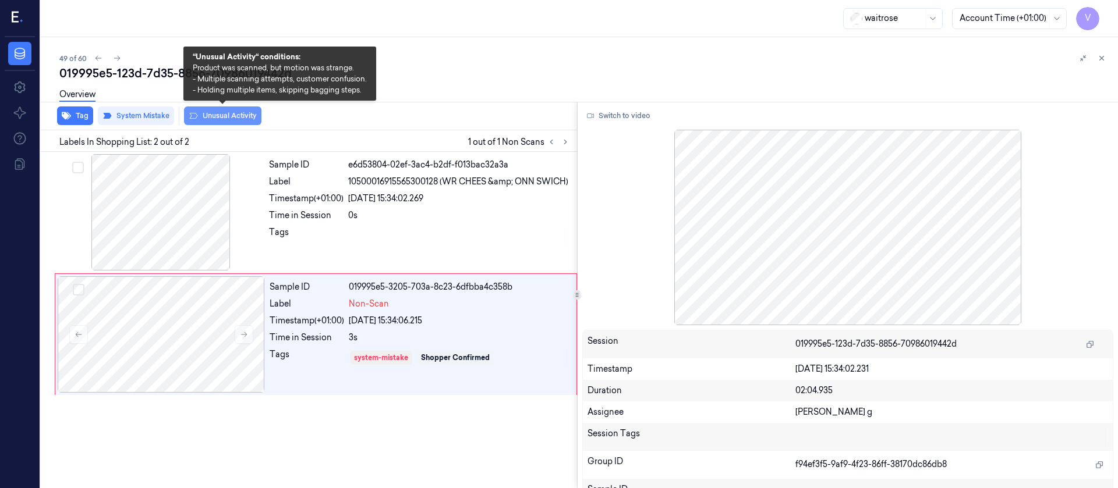
click at [231, 117] on button "Unusual Activity" at bounding box center [222, 116] width 77 height 19
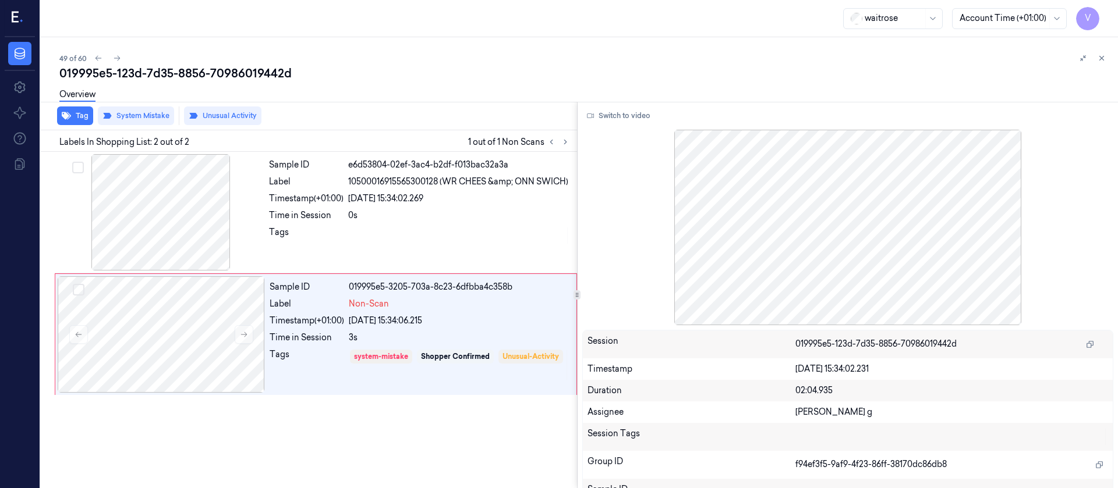
click at [697, 86] on div "Overview" at bounding box center [583, 97] width 1049 height 30
click at [1097, 59] on button at bounding box center [1102, 58] width 14 height 14
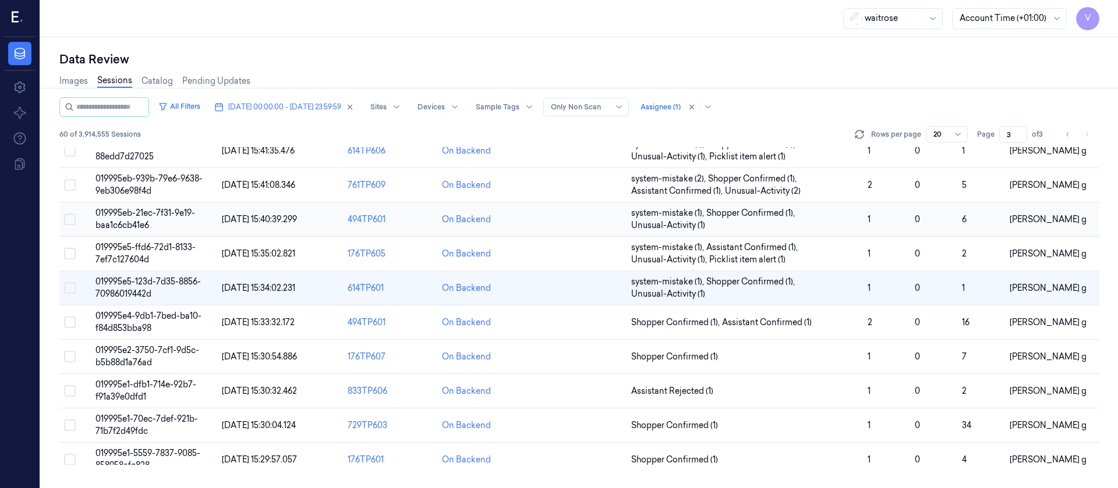
scroll to position [178, 0]
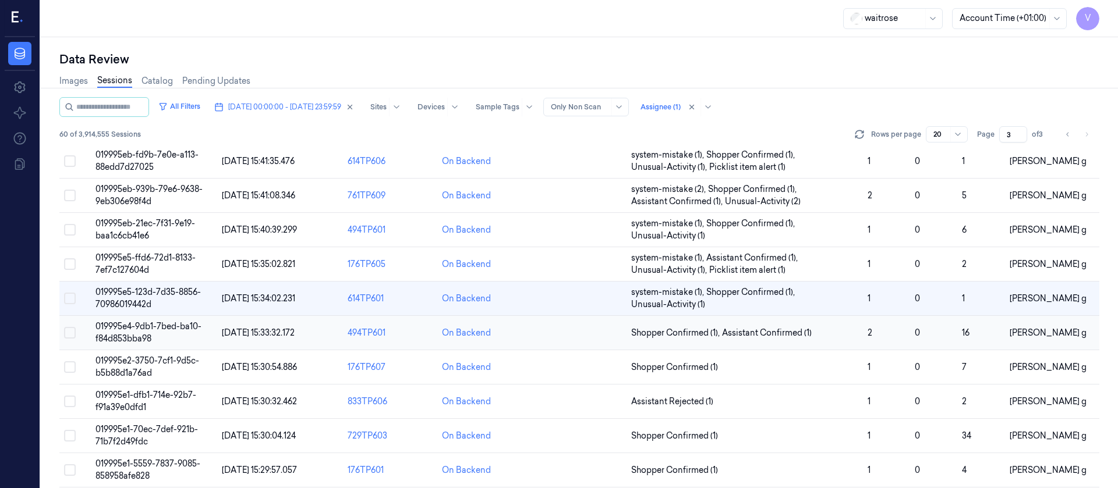
click at [569, 332] on td at bounding box center [579, 333] width 94 height 34
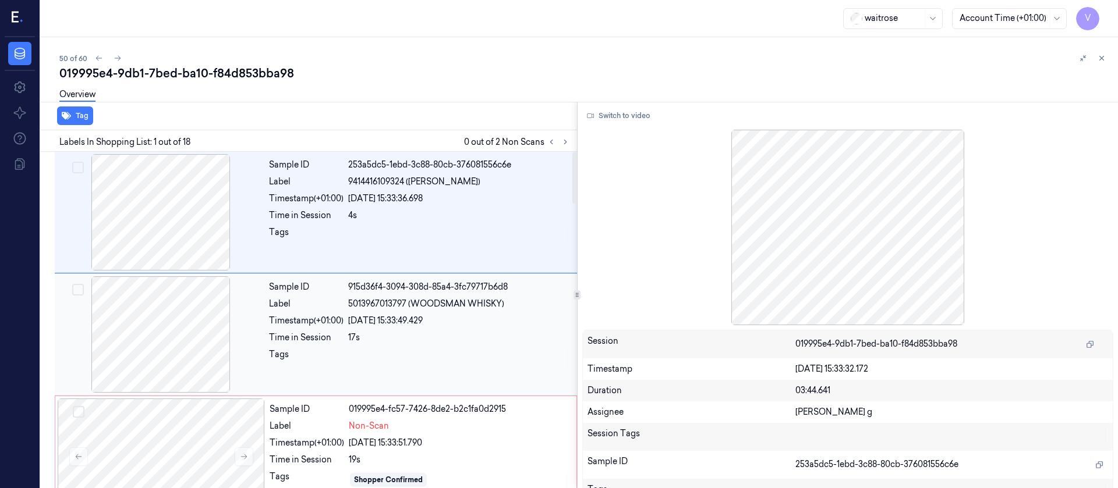
click at [252, 306] on div at bounding box center [160, 335] width 207 height 116
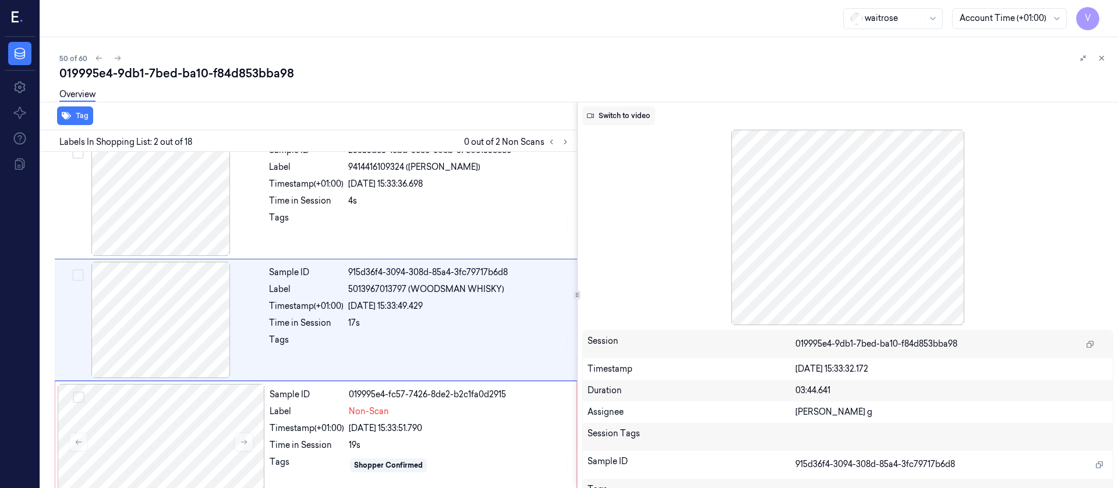
click at [609, 118] on button "Switch to video" at bounding box center [618, 116] width 73 height 19
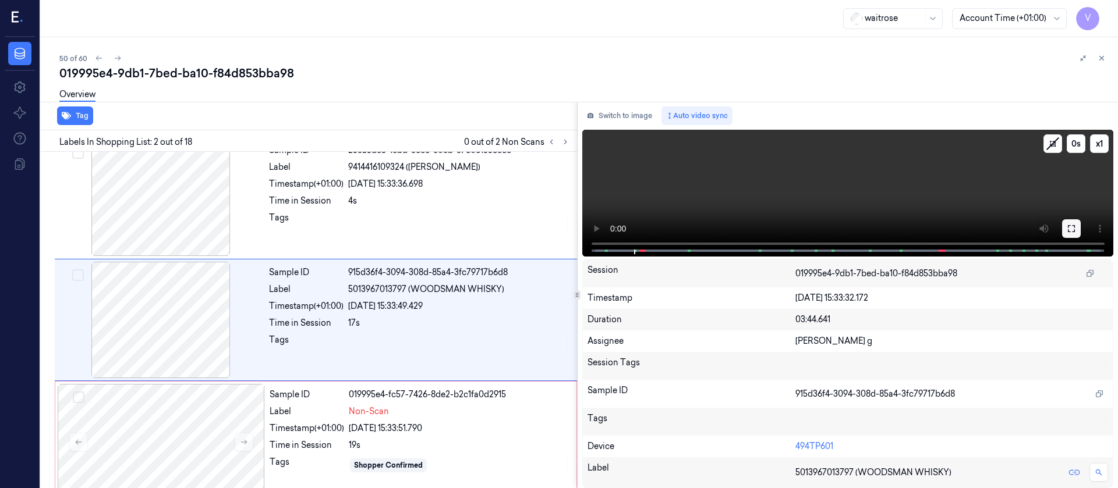
click at [1075, 235] on button at bounding box center [1071, 228] width 19 height 19
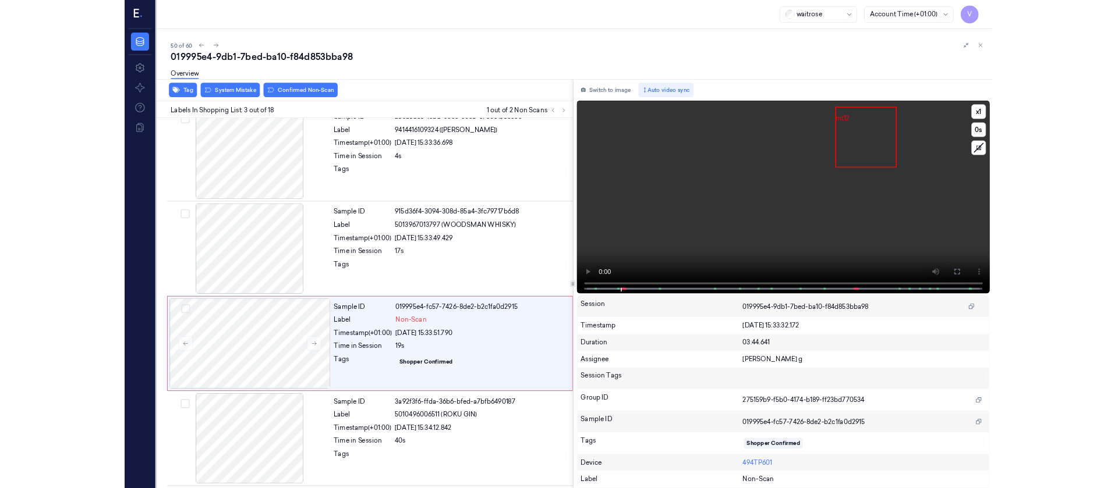
scroll to position [67, 0]
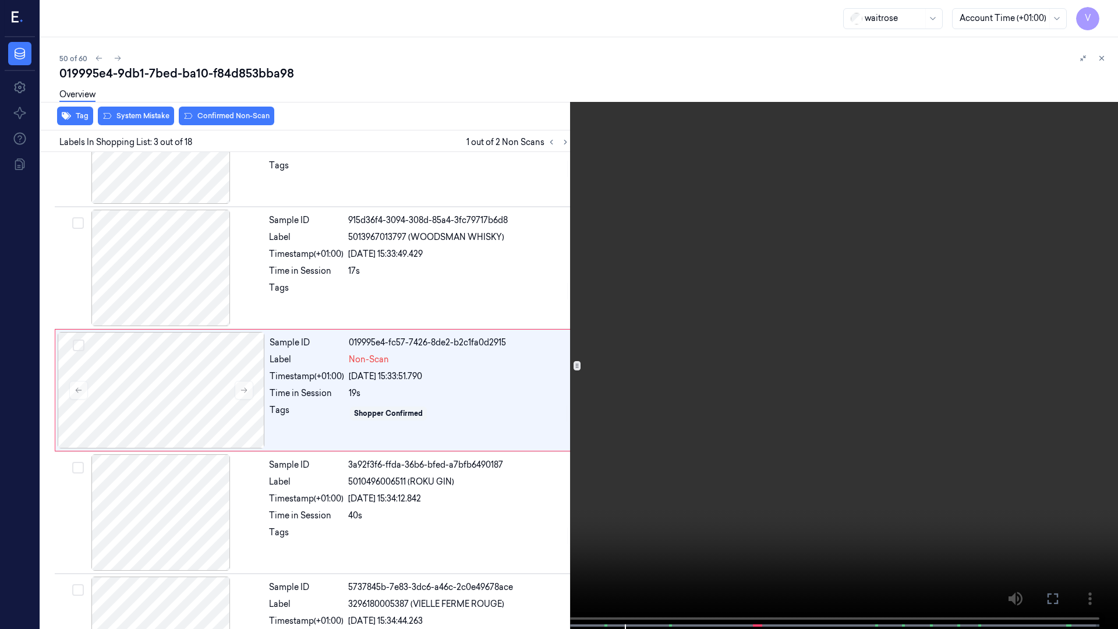
click at [0, 0] on icon at bounding box center [0, 0] width 0 height 0
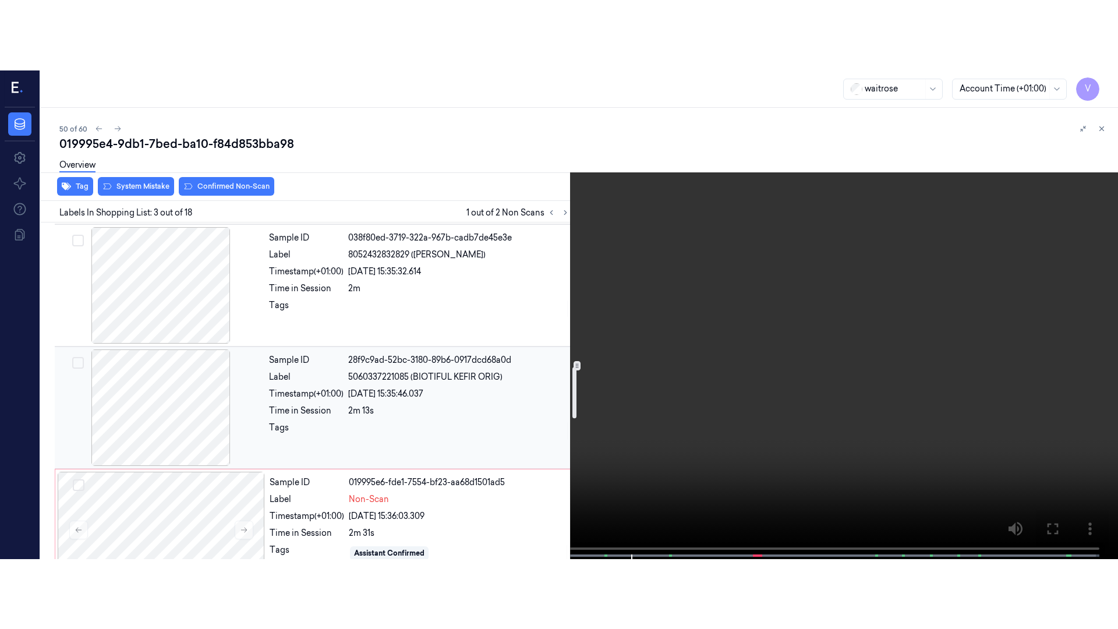
scroll to position [1028, 0]
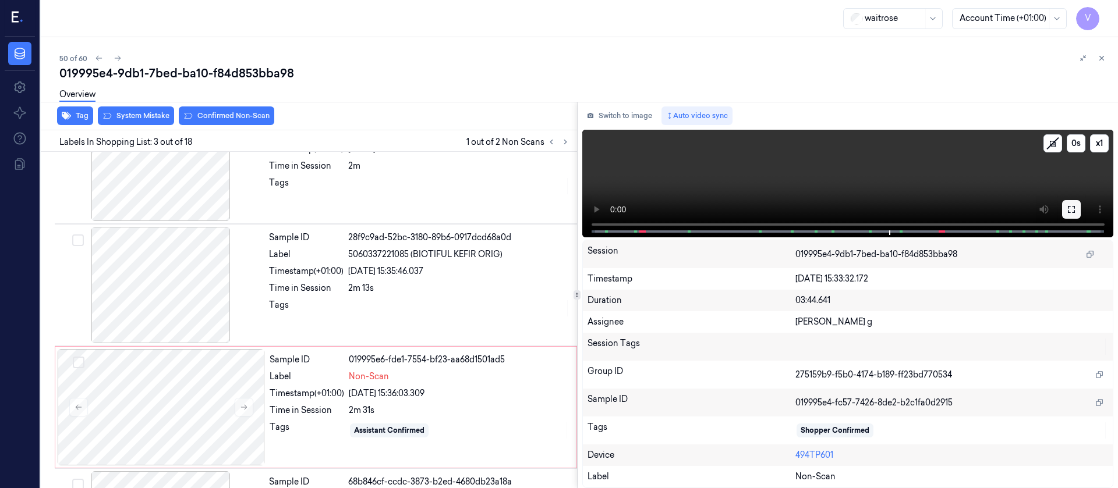
click at [1072, 210] on icon at bounding box center [1071, 209] width 9 height 9
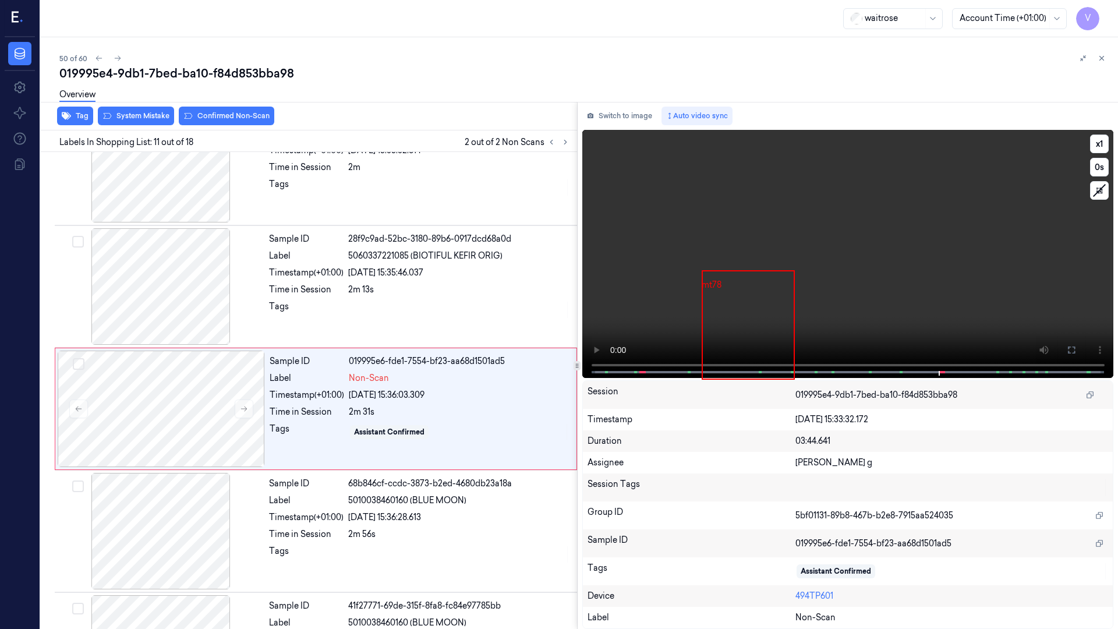
scroll to position [1045, 0]
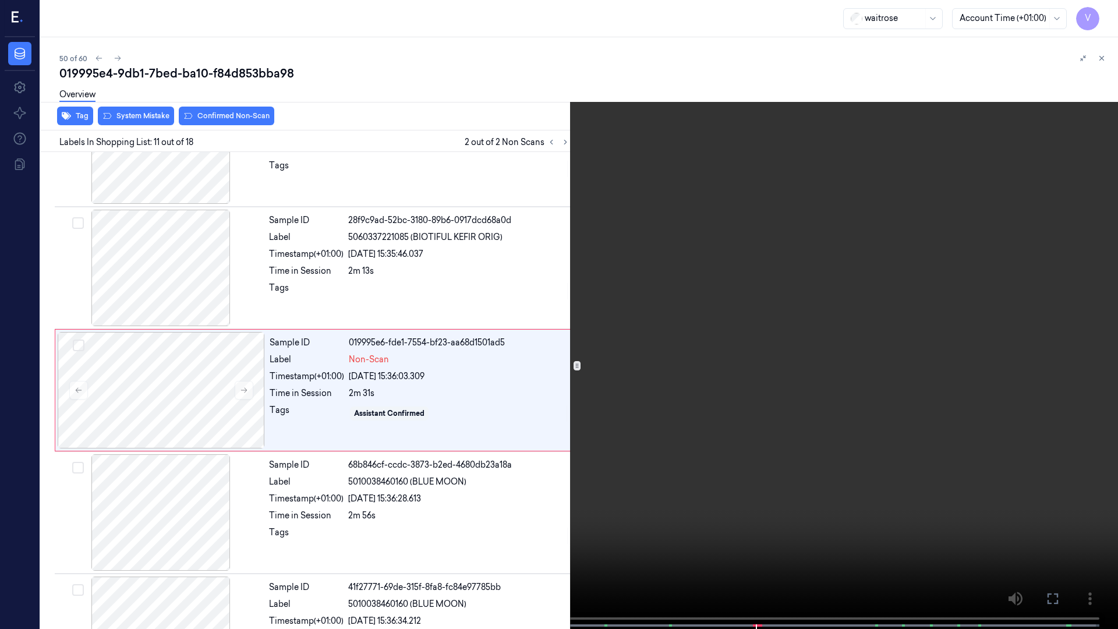
click at [0, 0] on icon at bounding box center [0, 0] width 0 height 0
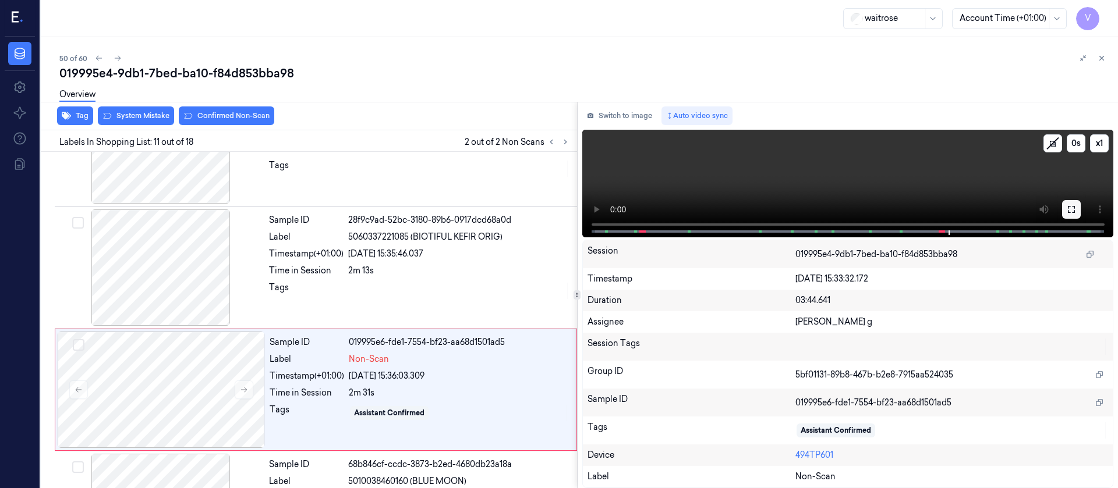
click at [1078, 207] on button at bounding box center [1071, 209] width 19 height 19
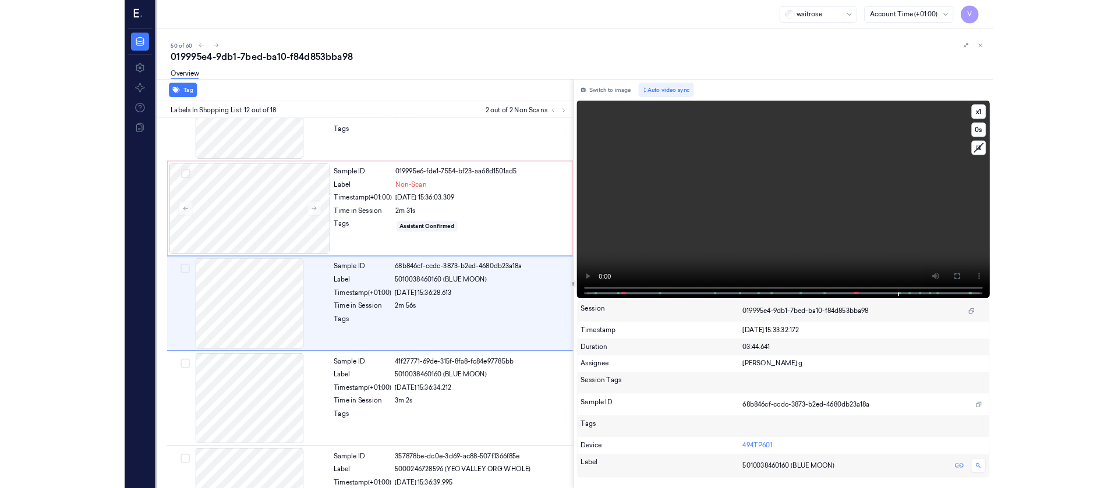
scroll to position [1167, 0]
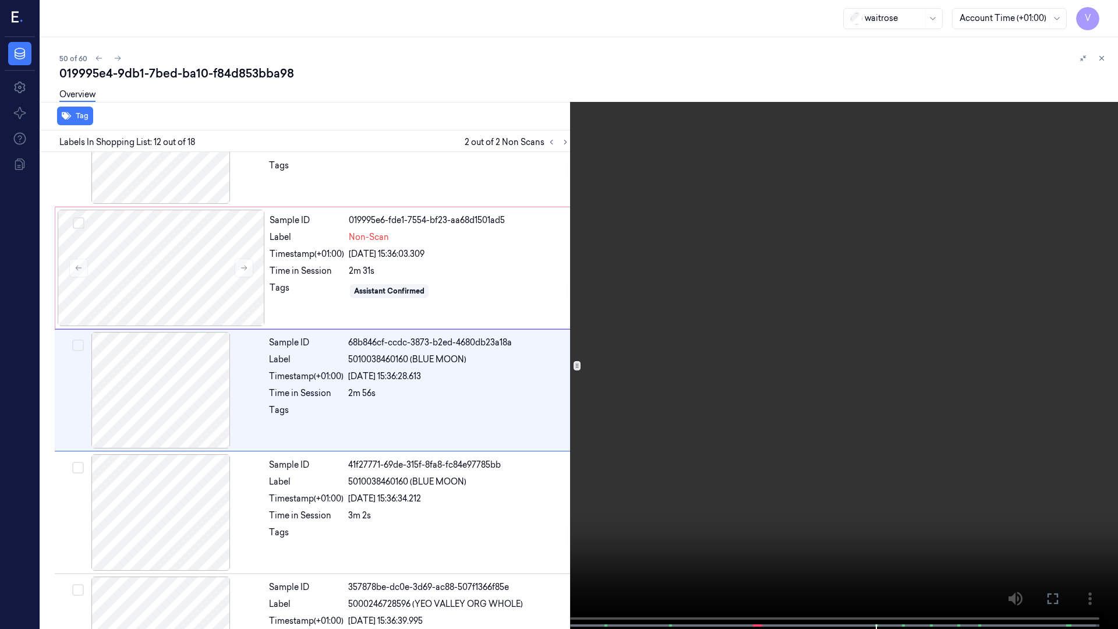
click at [0, 0] on icon at bounding box center [0, 0] width 0 height 0
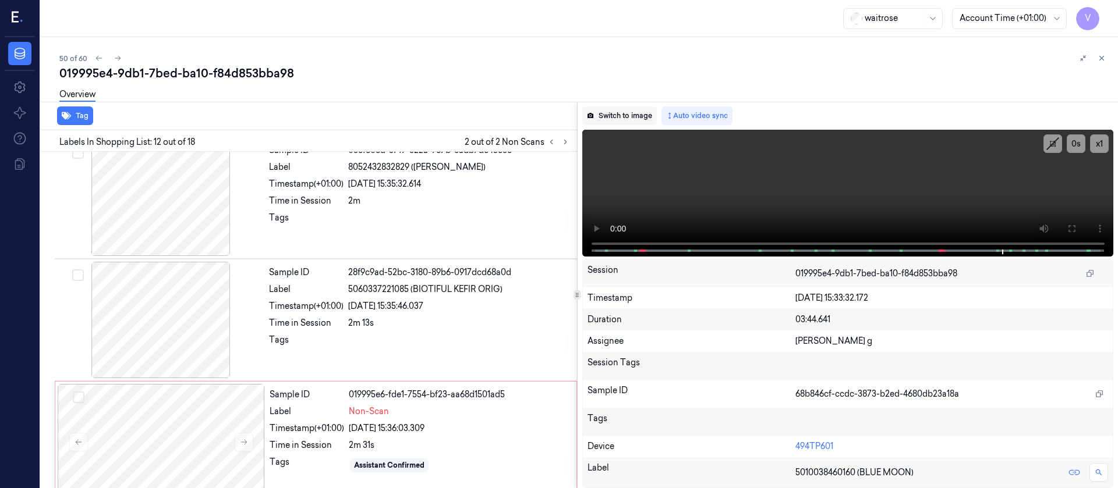
click at [606, 119] on button "Switch to image" at bounding box center [619, 116] width 75 height 19
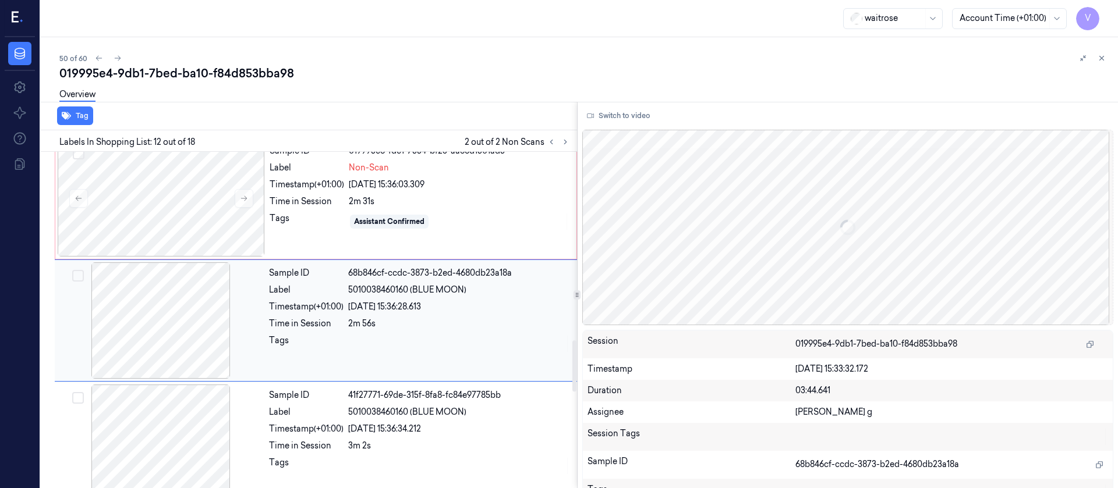
scroll to position [1237, 0]
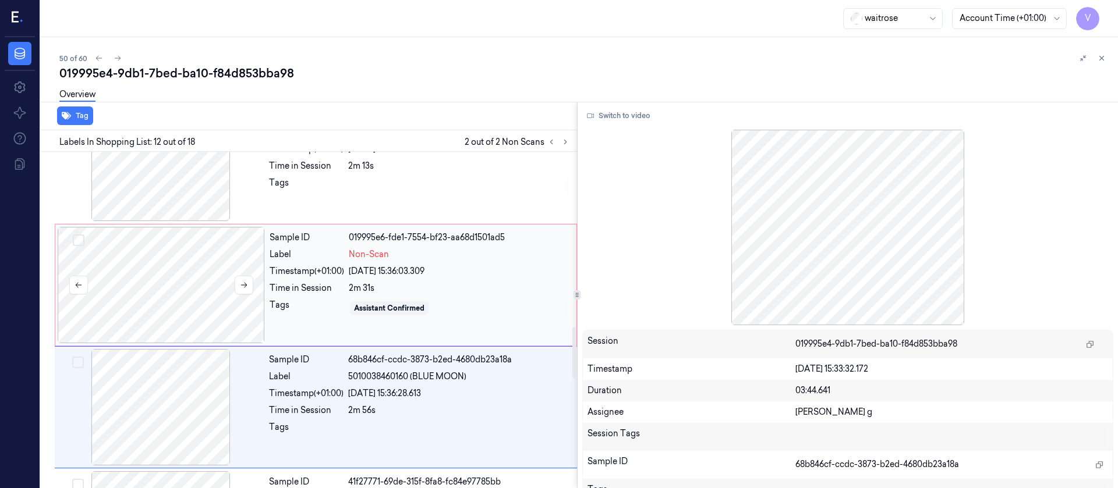
click at [172, 322] on div at bounding box center [161, 285] width 207 height 116
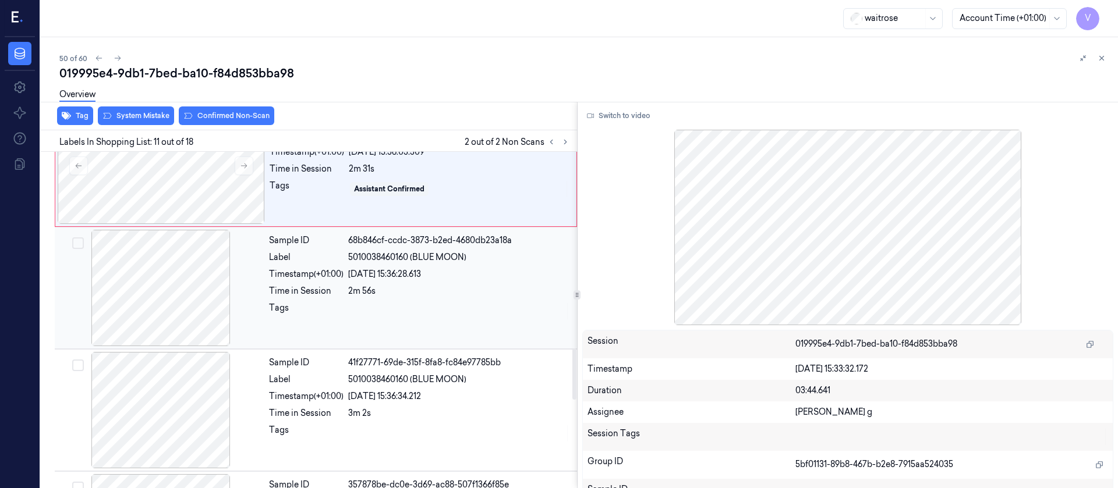
scroll to position [1290, 0]
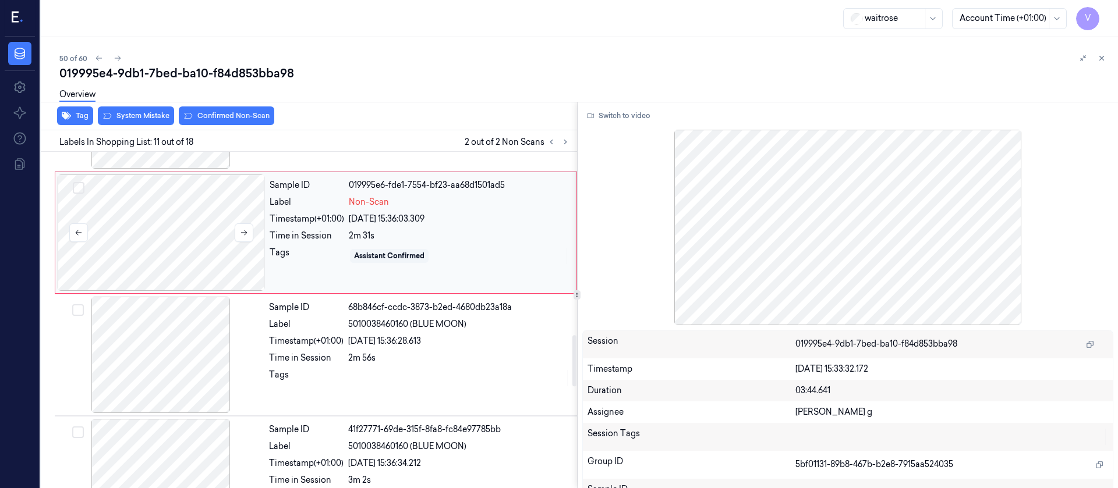
click at [174, 245] on div at bounding box center [161, 233] width 207 height 116
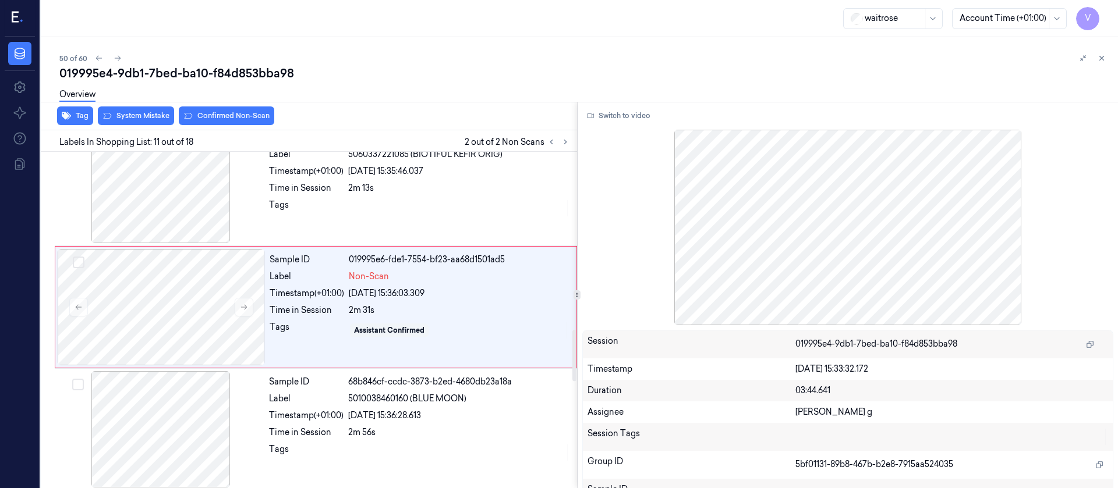
scroll to position [1115, 0]
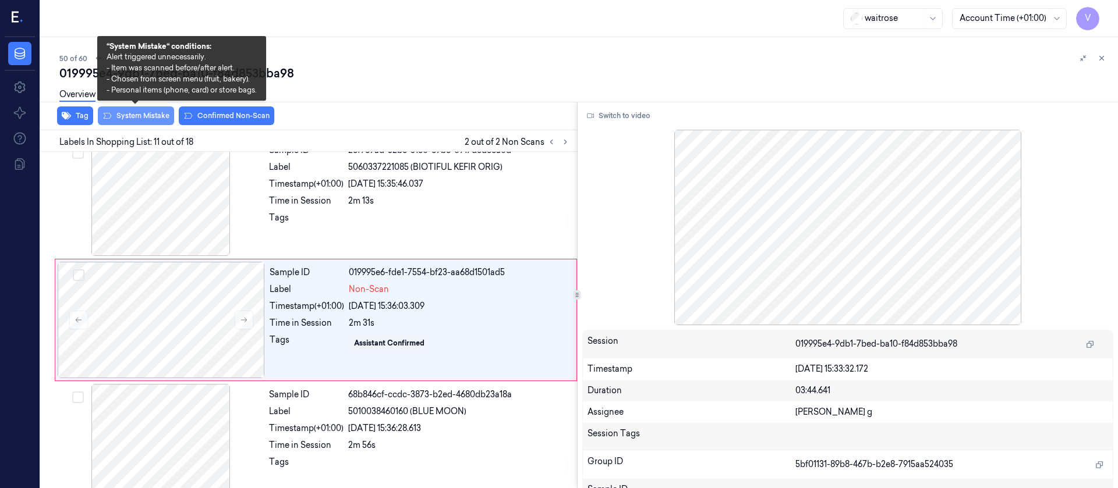
click at [139, 112] on button "System Mistake" at bounding box center [136, 116] width 76 height 19
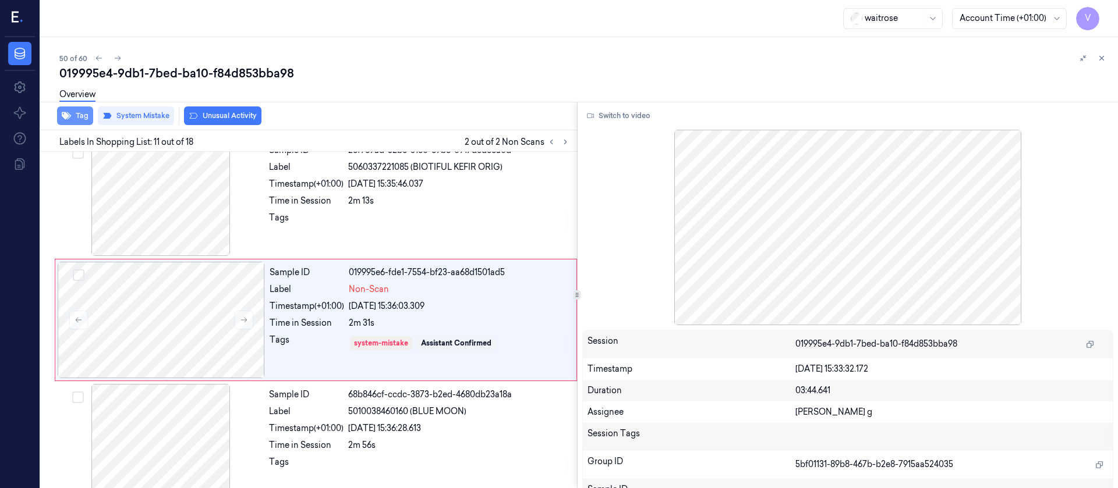
click at [72, 118] on button "Tag" at bounding box center [75, 116] width 36 height 19
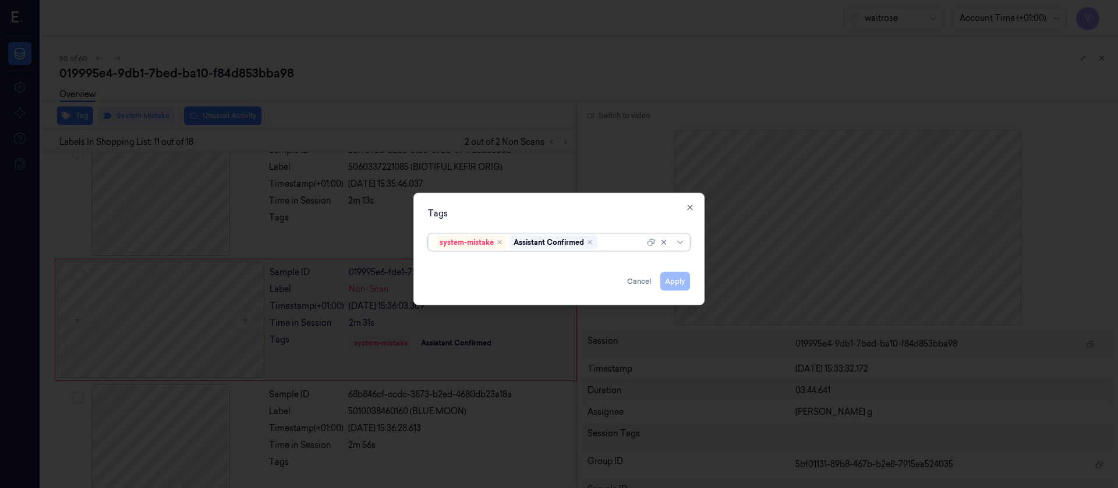
click at [617, 243] on div at bounding box center [622, 242] width 45 height 12
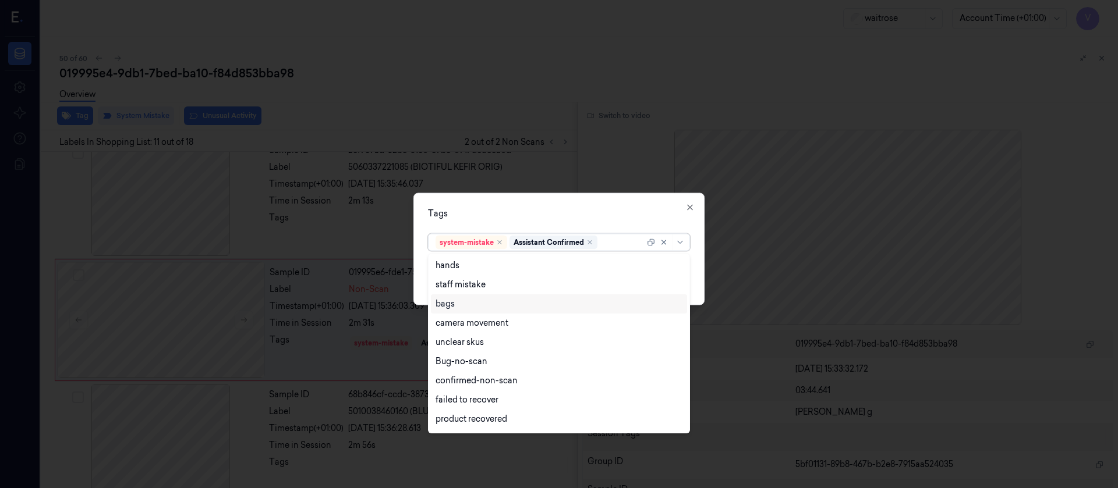
click at [453, 306] on div "bags" at bounding box center [444, 304] width 19 height 12
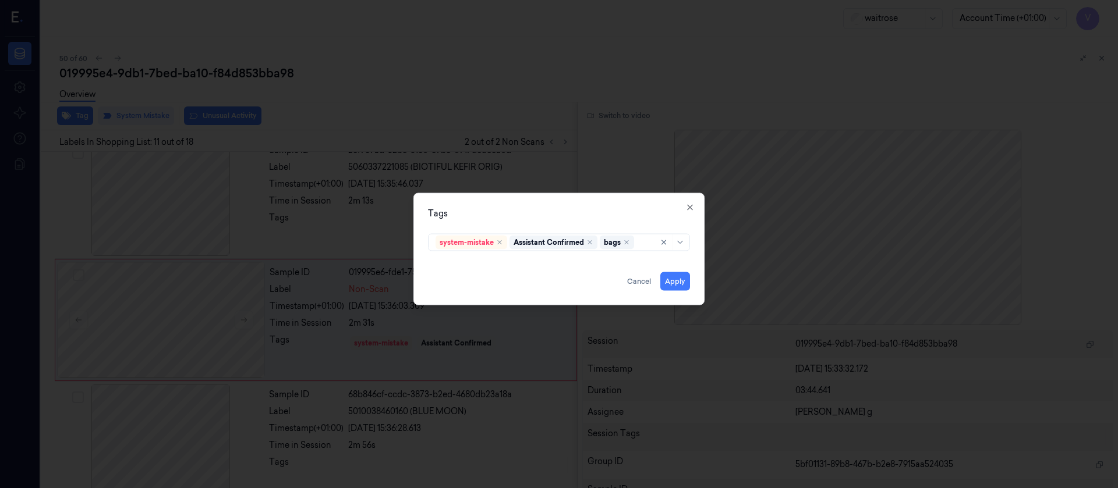
click at [610, 214] on div "Tags" at bounding box center [559, 213] width 262 height 12
click at [670, 285] on button "Apply" at bounding box center [675, 281] width 30 height 19
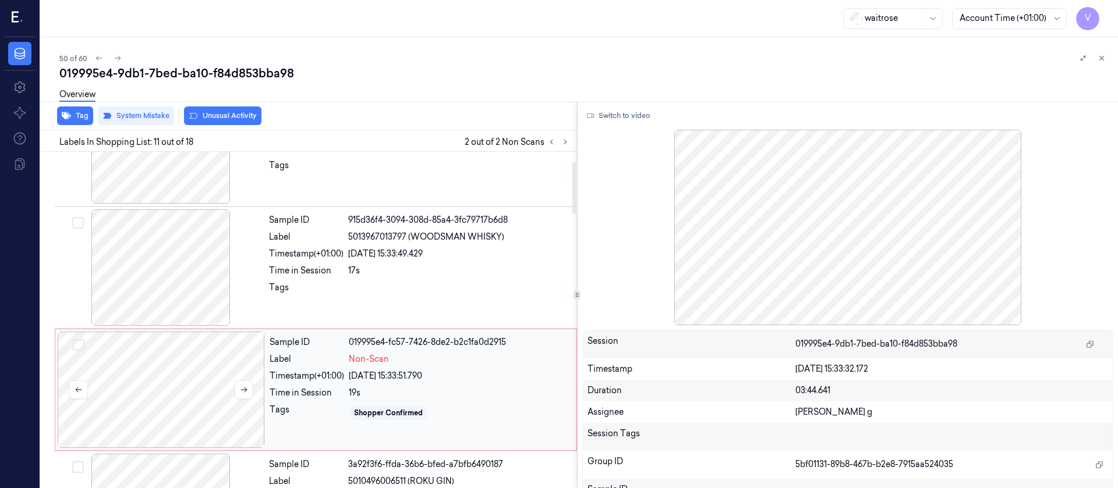
click at [169, 412] on div at bounding box center [161, 390] width 207 height 116
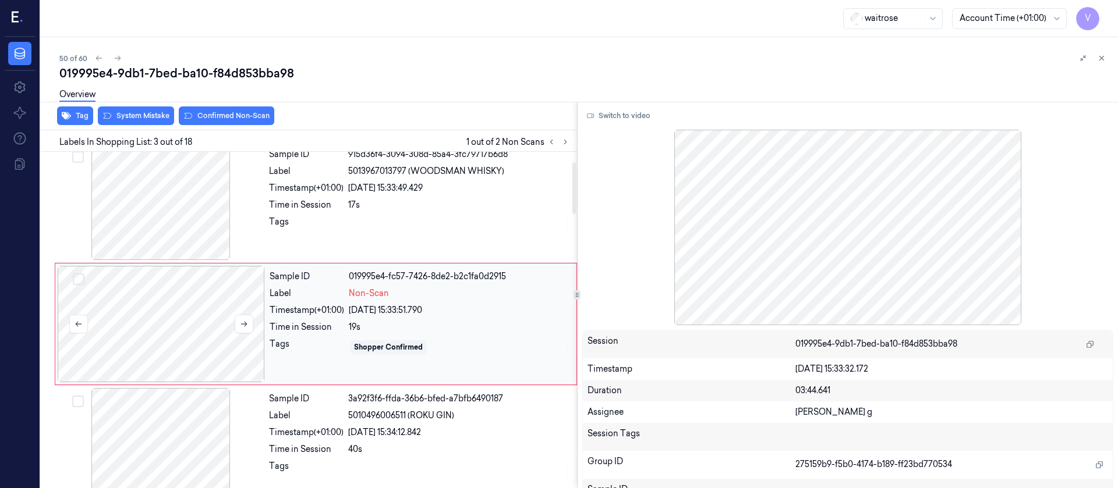
scroll to position [137, 0]
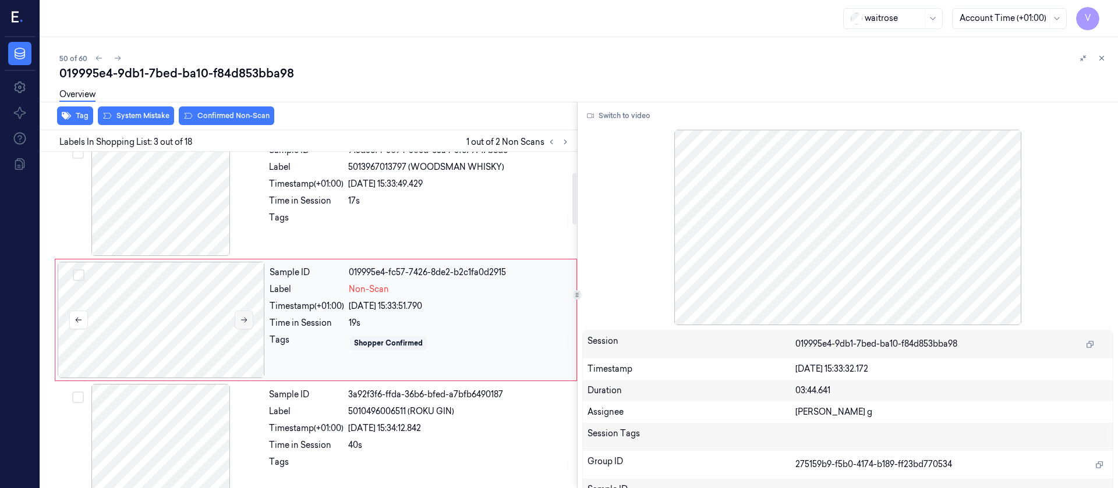
click at [247, 322] on icon at bounding box center [244, 320] width 8 height 8
click at [254, 311] on div at bounding box center [161, 320] width 207 height 116
click at [250, 318] on button at bounding box center [244, 320] width 19 height 19
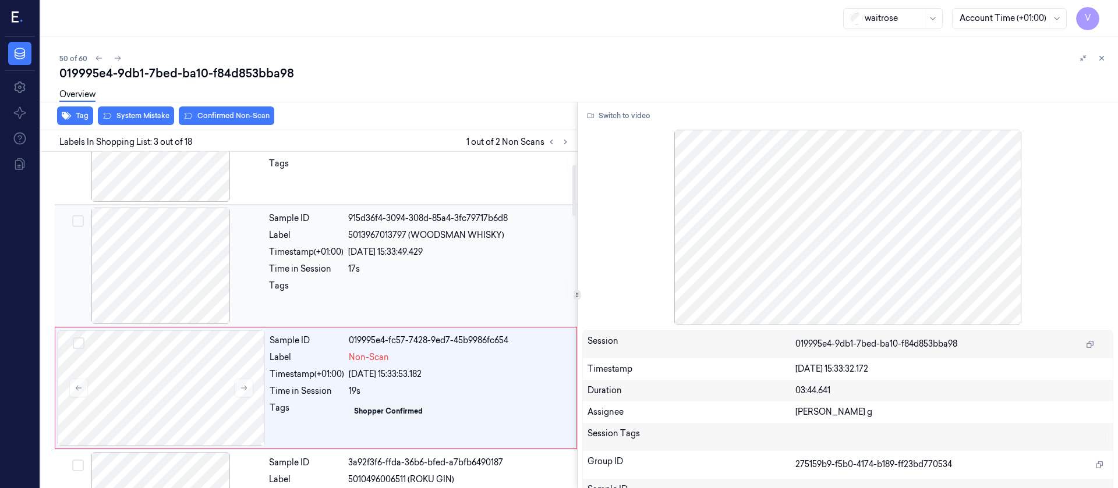
scroll to position [0, 0]
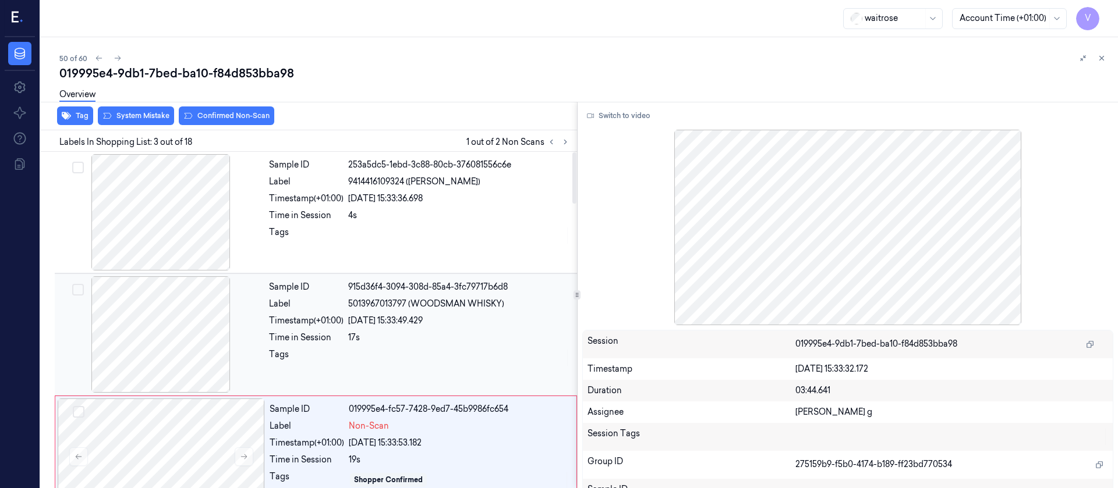
click at [155, 313] on div at bounding box center [160, 335] width 207 height 116
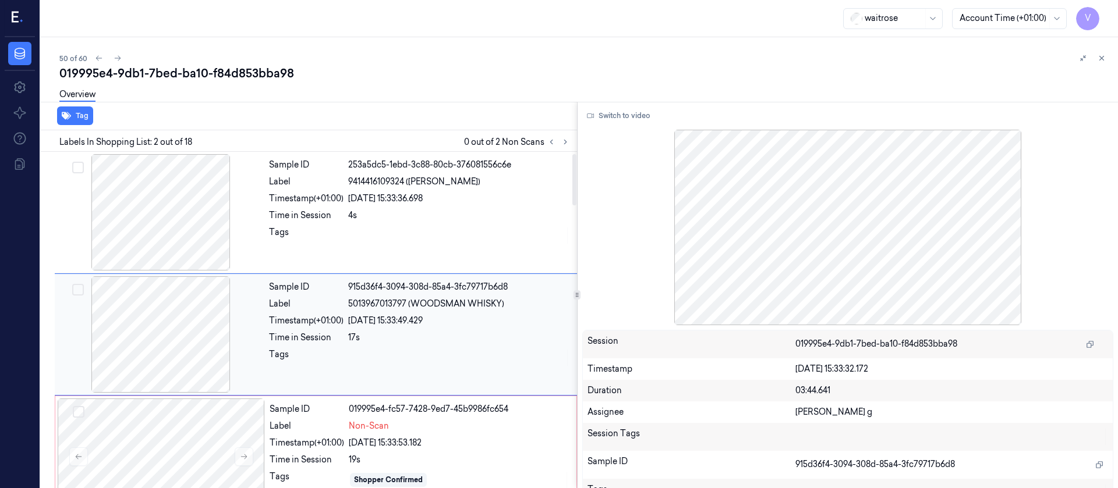
scroll to position [15, 0]
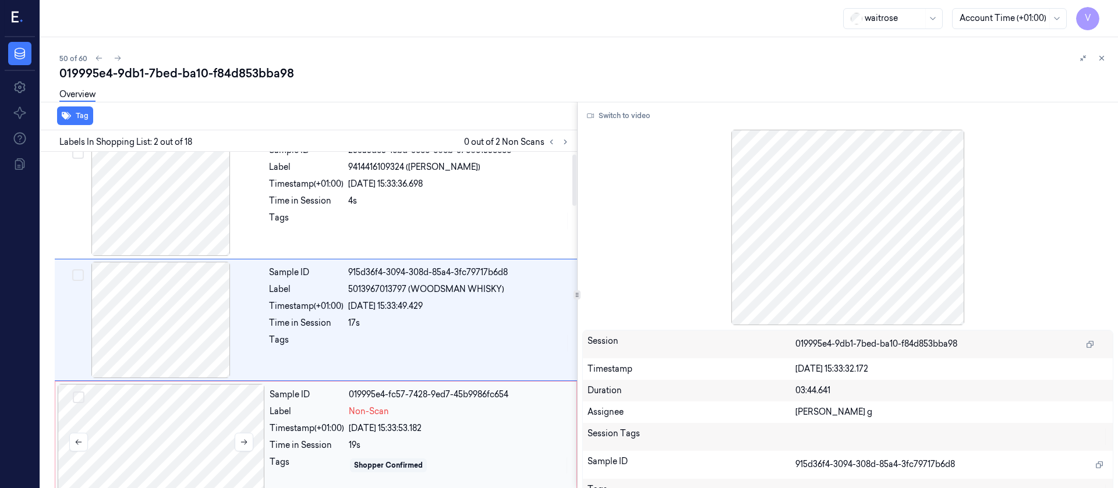
click at [162, 431] on div at bounding box center [161, 442] width 207 height 116
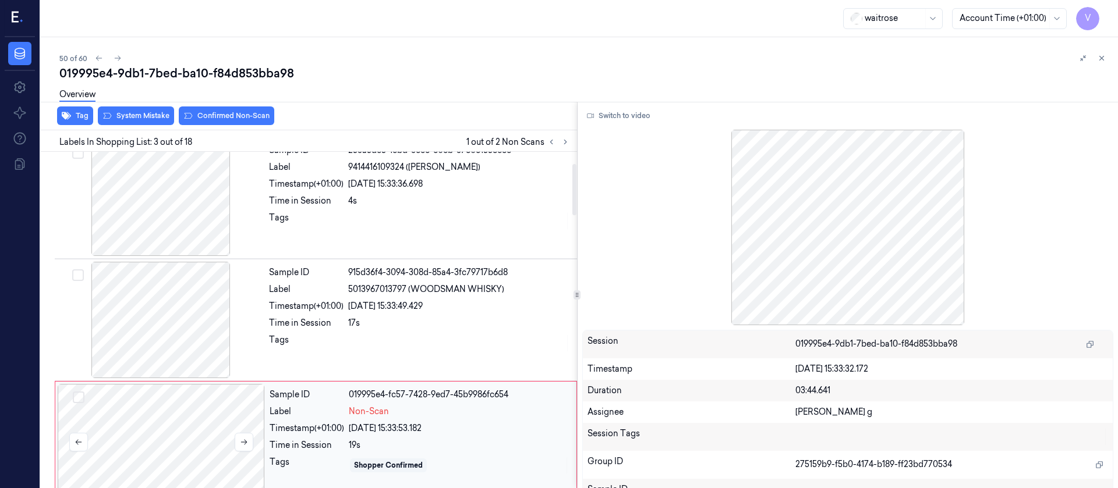
scroll to position [137, 0]
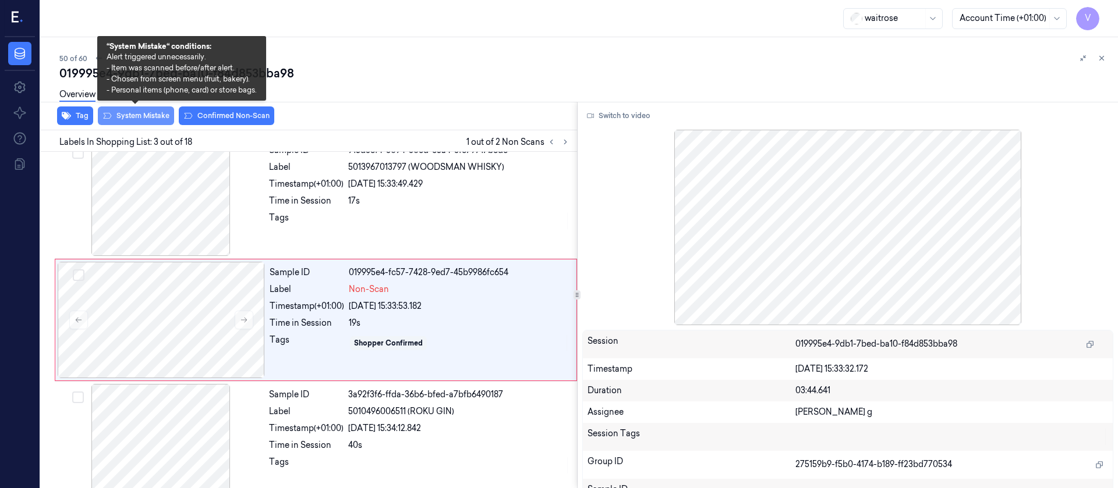
click at [137, 125] on button "System Mistake" at bounding box center [136, 116] width 76 height 19
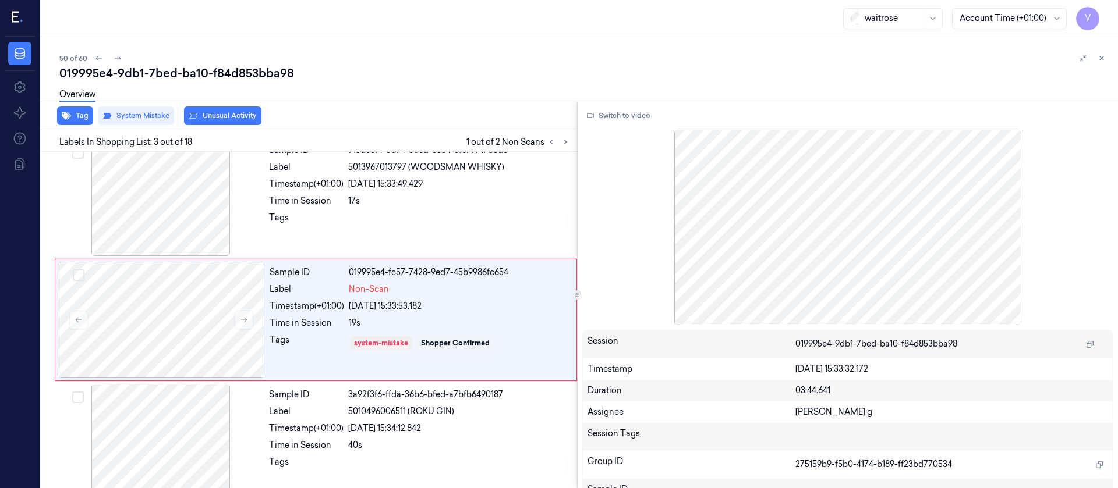
click at [250, 119] on button "Unusual Activity" at bounding box center [222, 116] width 77 height 19
click at [1106, 61] on button at bounding box center [1102, 58] width 14 height 14
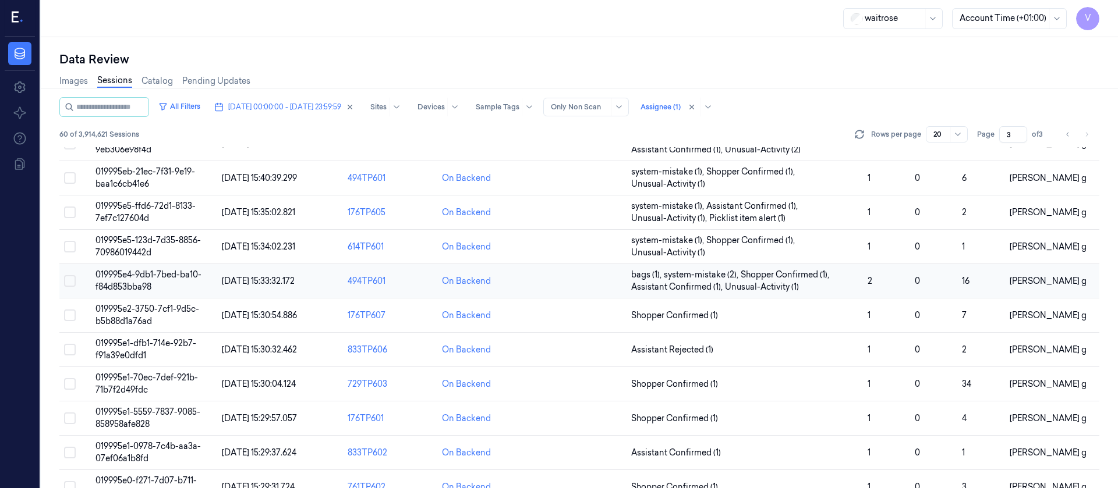
scroll to position [218, 0]
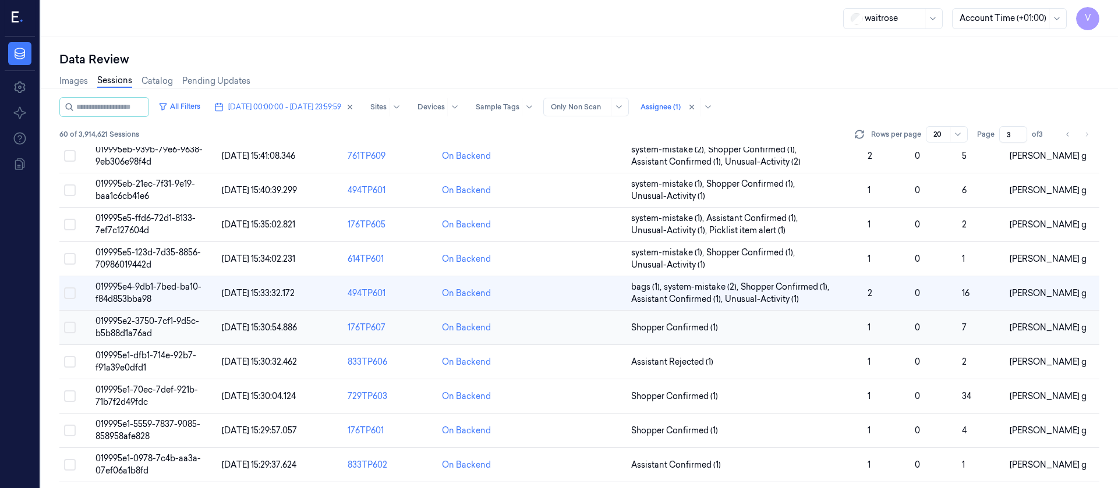
click at [596, 328] on td at bounding box center [579, 328] width 94 height 34
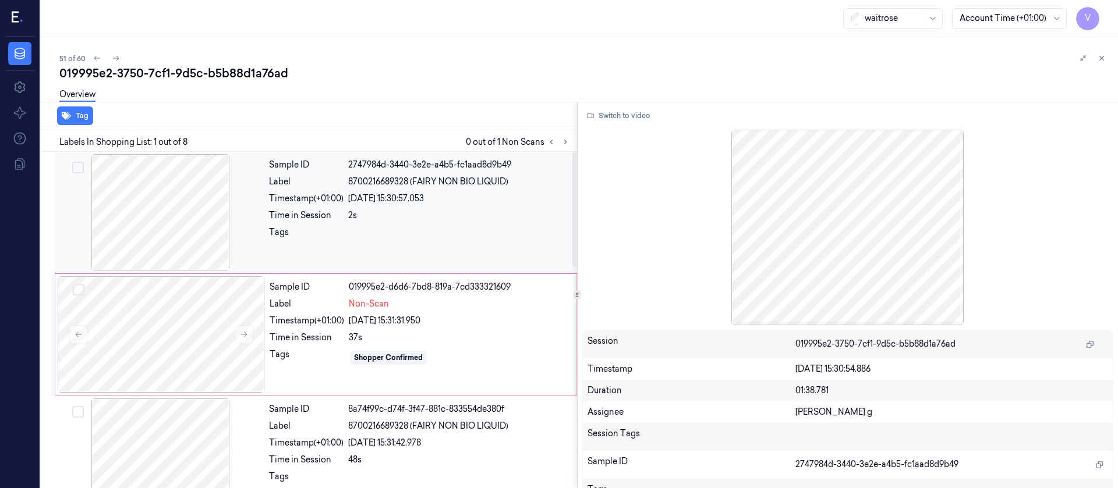
click at [224, 206] on div at bounding box center [160, 212] width 207 height 116
click at [633, 115] on button "Switch to video" at bounding box center [618, 116] width 73 height 19
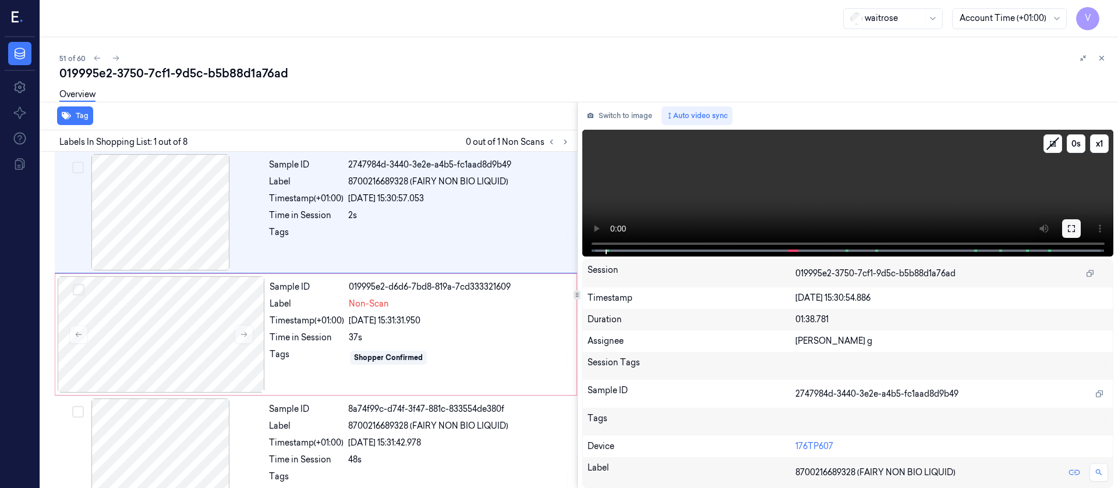
click at [1080, 231] on button at bounding box center [1071, 228] width 19 height 19
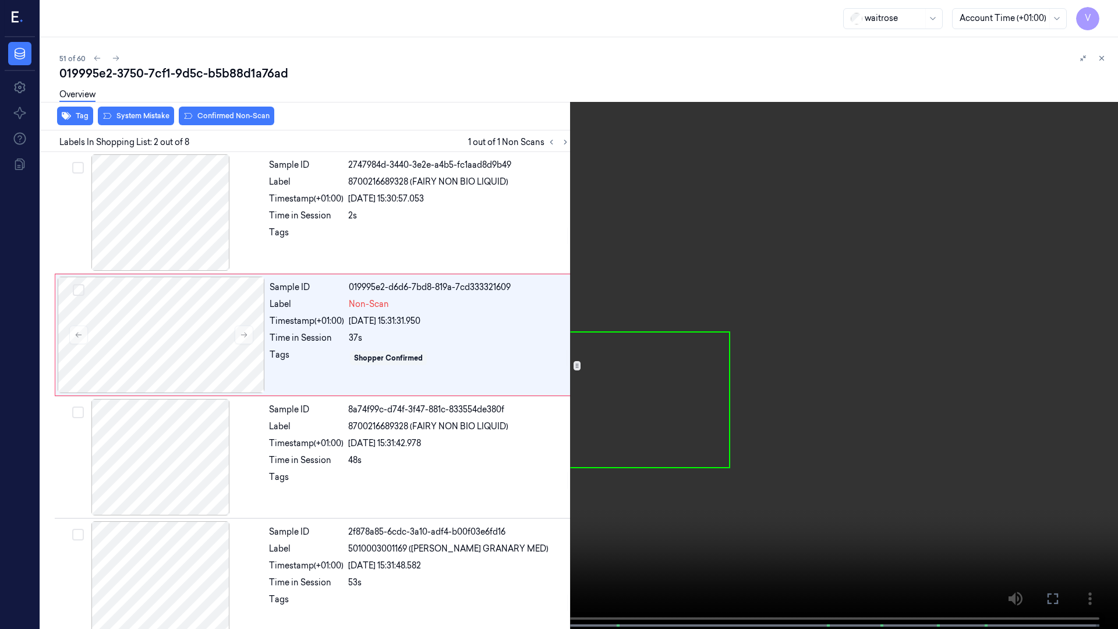
click at [0, 0] on icon at bounding box center [0, 0] width 0 height 0
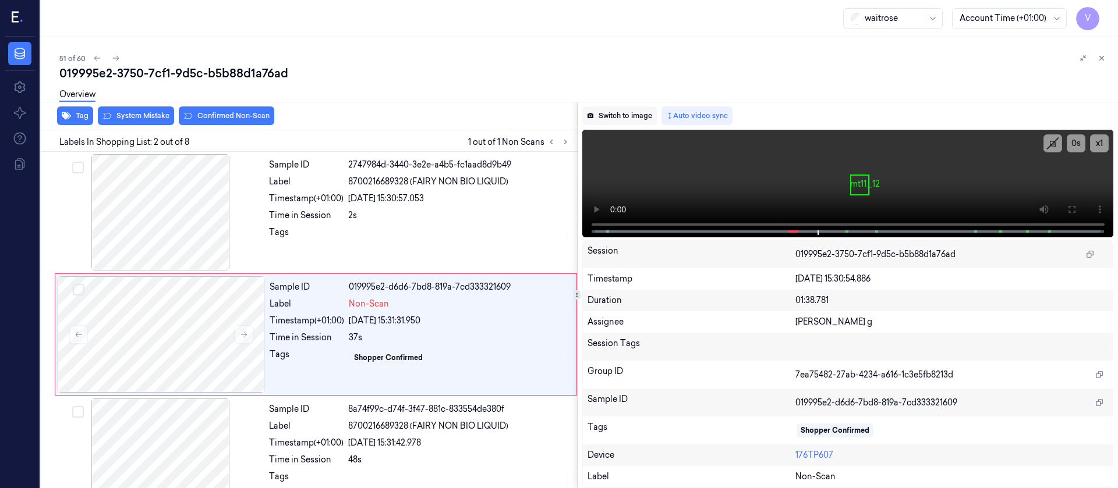
click at [614, 119] on button "Switch to image" at bounding box center [619, 116] width 75 height 19
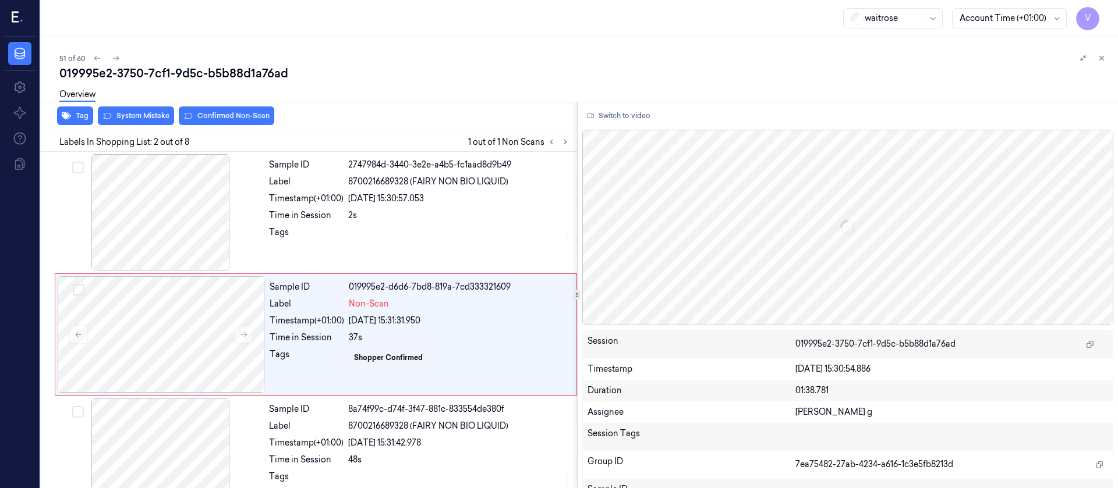
scroll to position [15, 0]
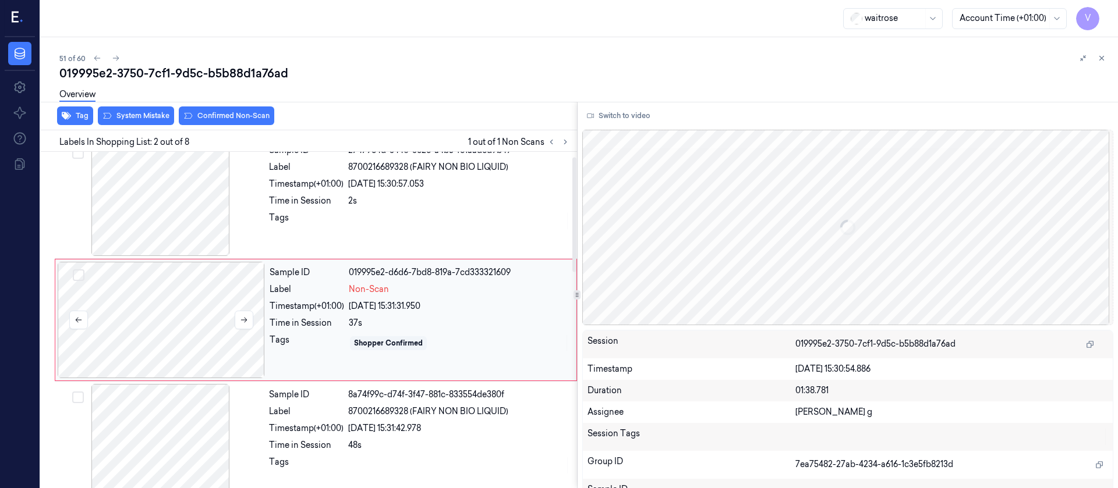
click at [185, 338] on div at bounding box center [161, 320] width 207 height 116
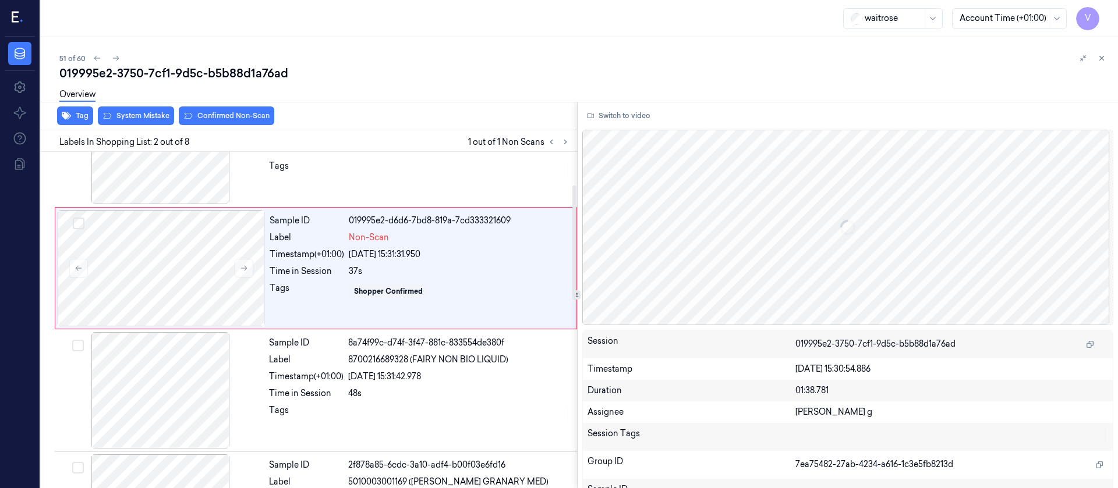
scroll to position [102, 0]
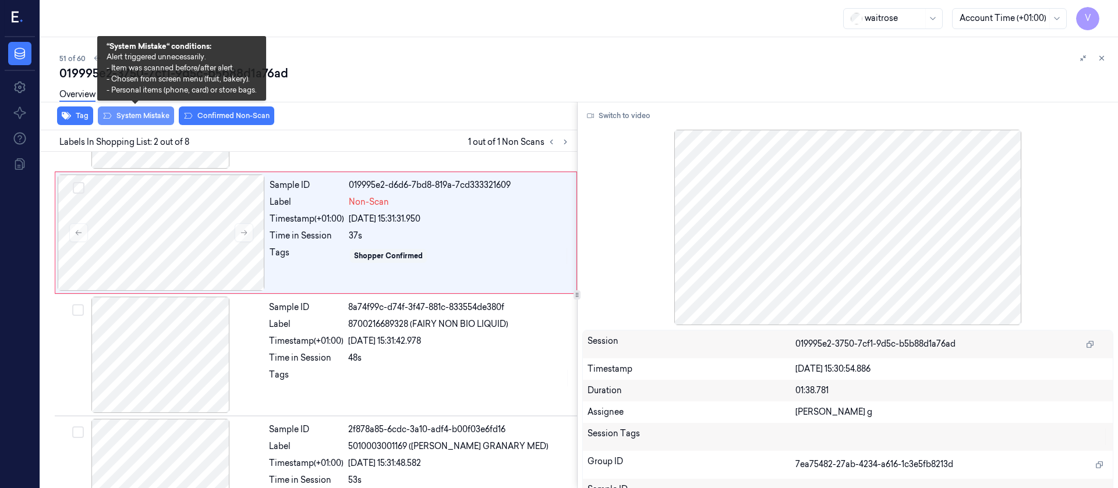
click at [140, 121] on button "System Mistake" at bounding box center [136, 116] width 76 height 19
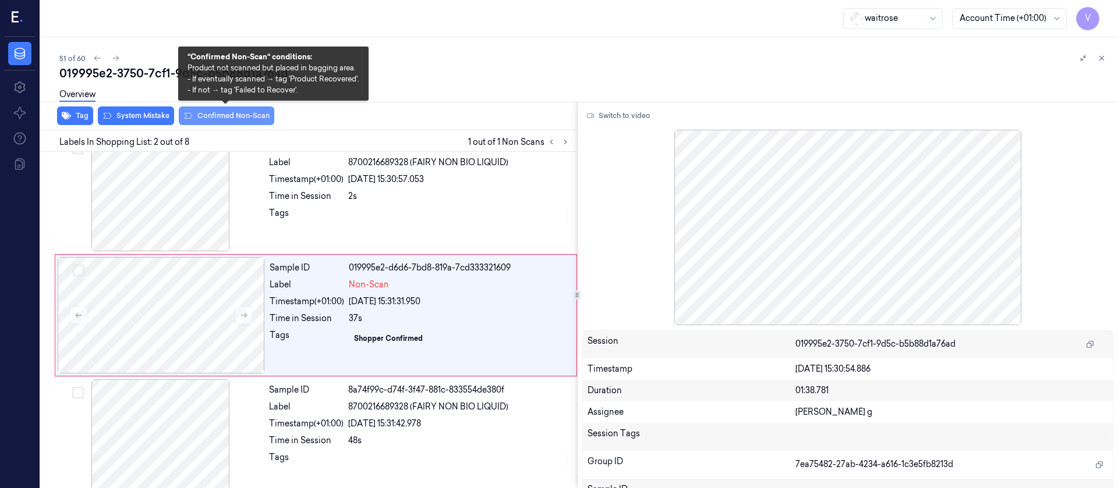
scroll to position [15, 0]
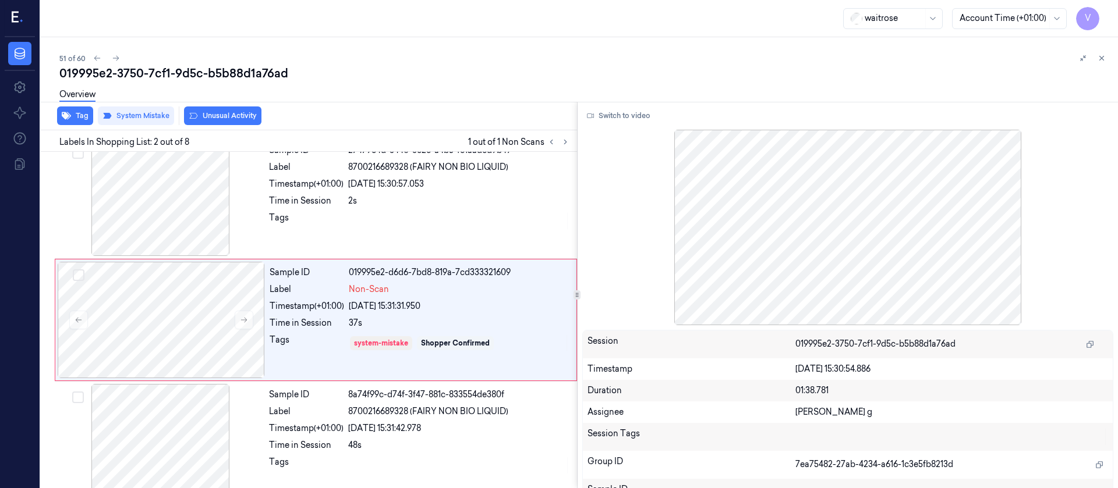
click at [214, 115] on button "Unusual Activity" at bounding box center [222, 116] width 77 height 19
click at [1095, 54] on button at bounding box center [1102, 58] width 14 height 14
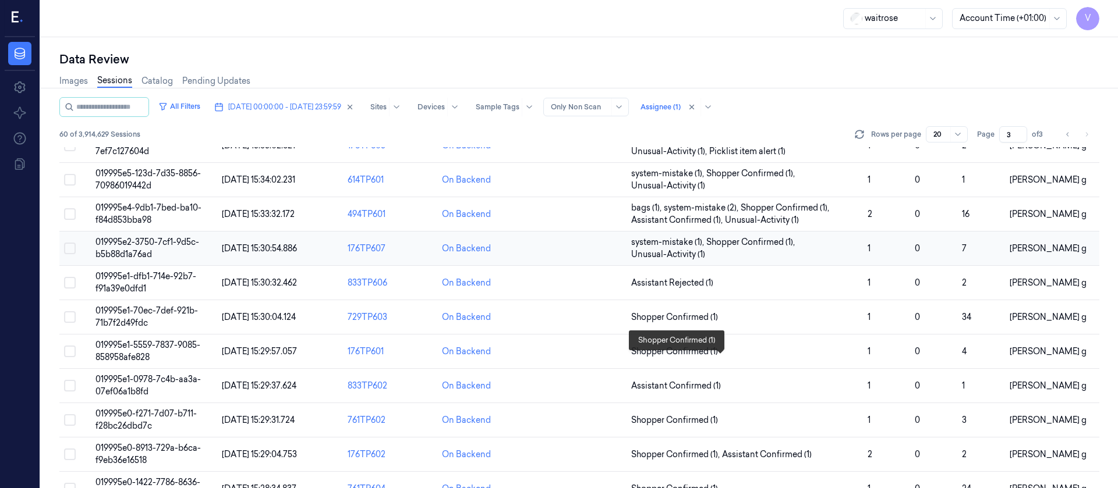
scroll to position [392, 0]
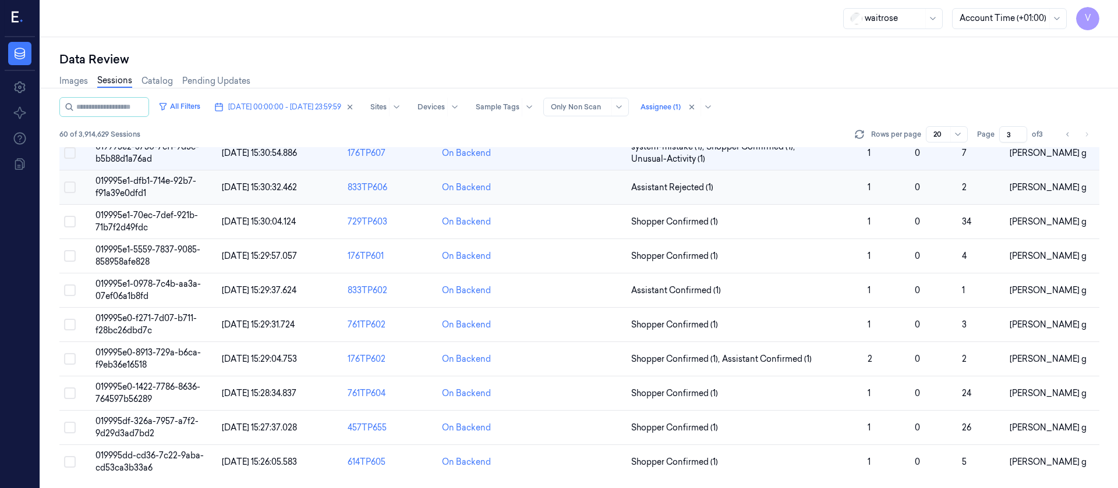
click at [580, 200] on td at bounding box center [579, 188] width 94 height 34
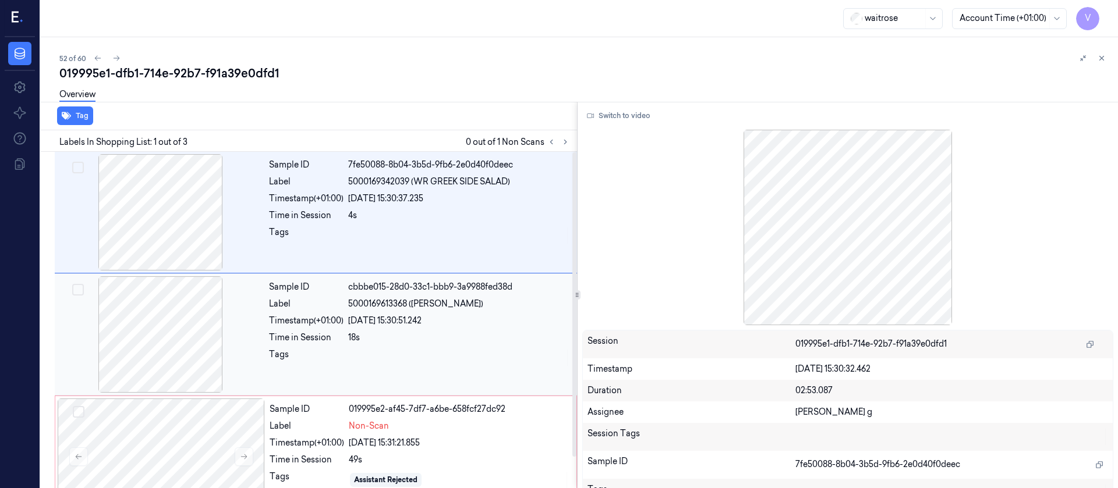
click at [168, 323] on div at bounding box center [160, 335] width 207 height 116
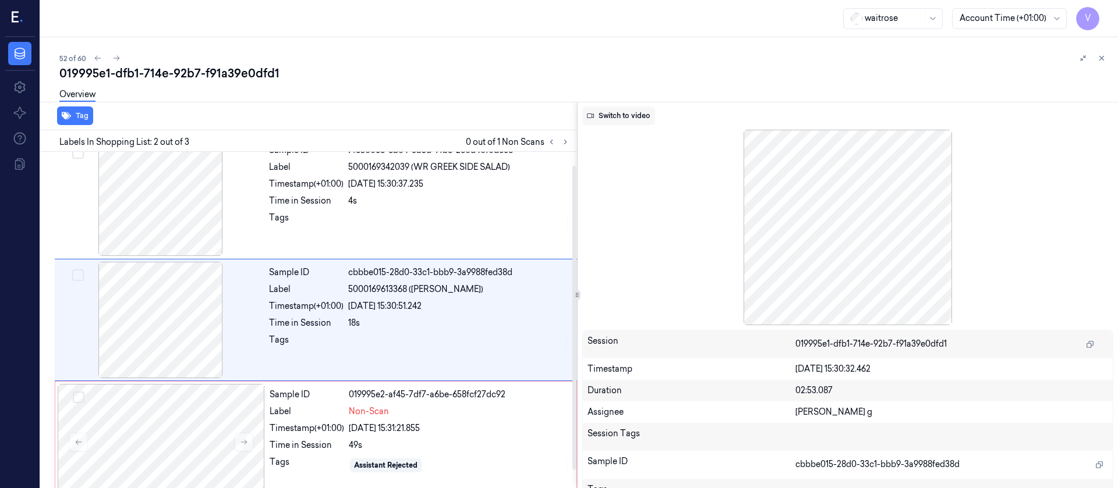
click at [623, 114] on button "Switch to video" at bounding box center [618, 116] width 73 height 19
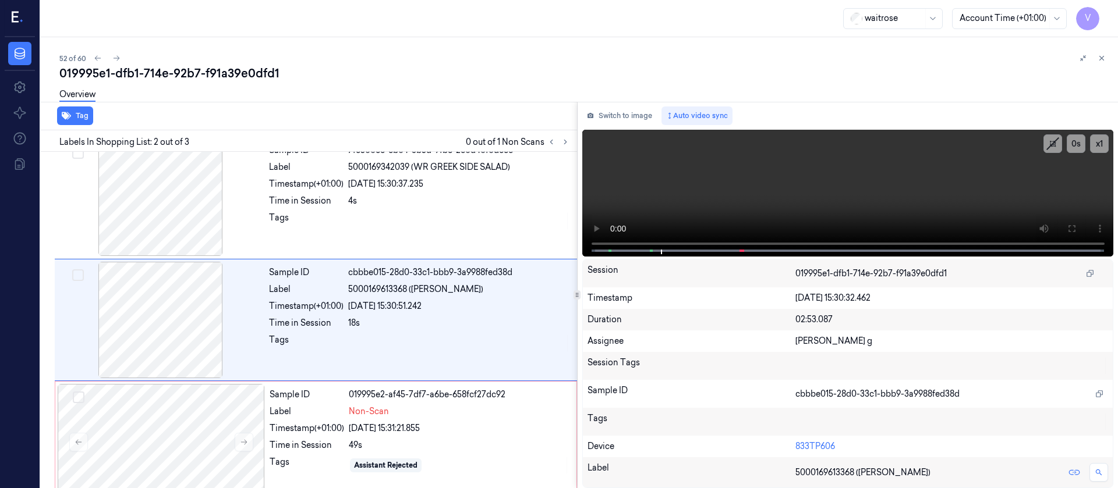
click at [393, 90] on div "Overview" at bounding box center [583, 97] width 1049 height 30
click at [139, 438] on div at bounding box center [161, 442] width 207 height 116
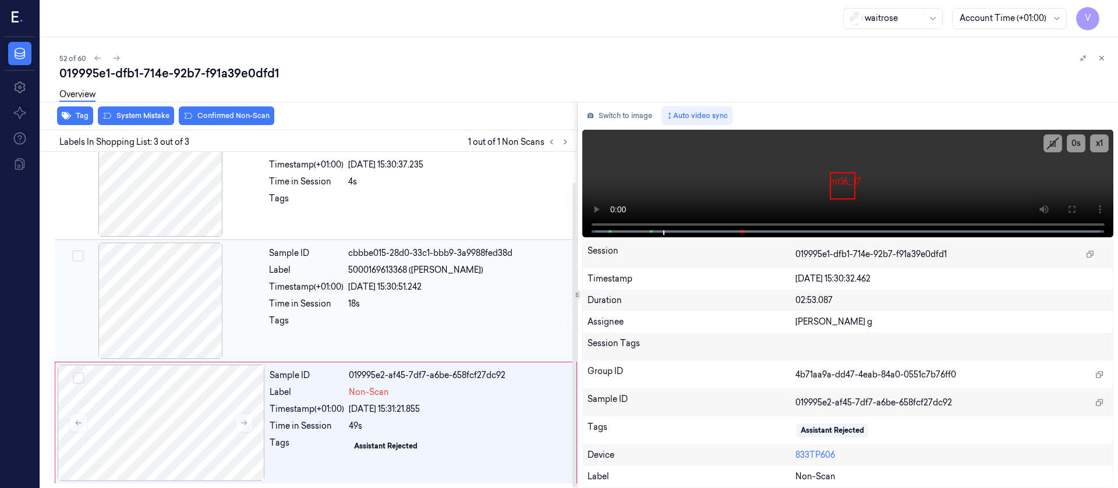
click at [155, 298] on div at bounding box center [160, 301] width 207 height 116
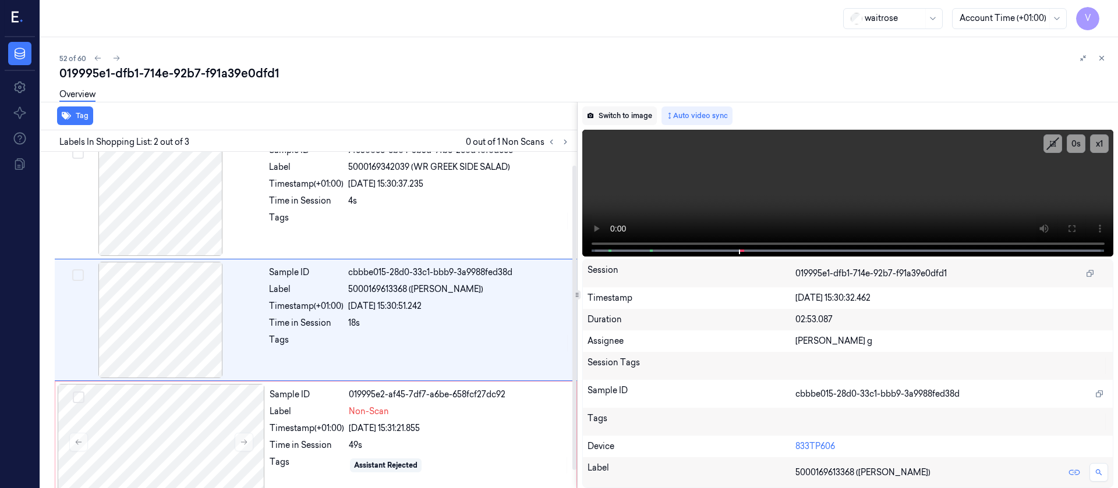
click at [617, 112] on button "Switch to image" at bounding box center [619, 116] width 75 height 19
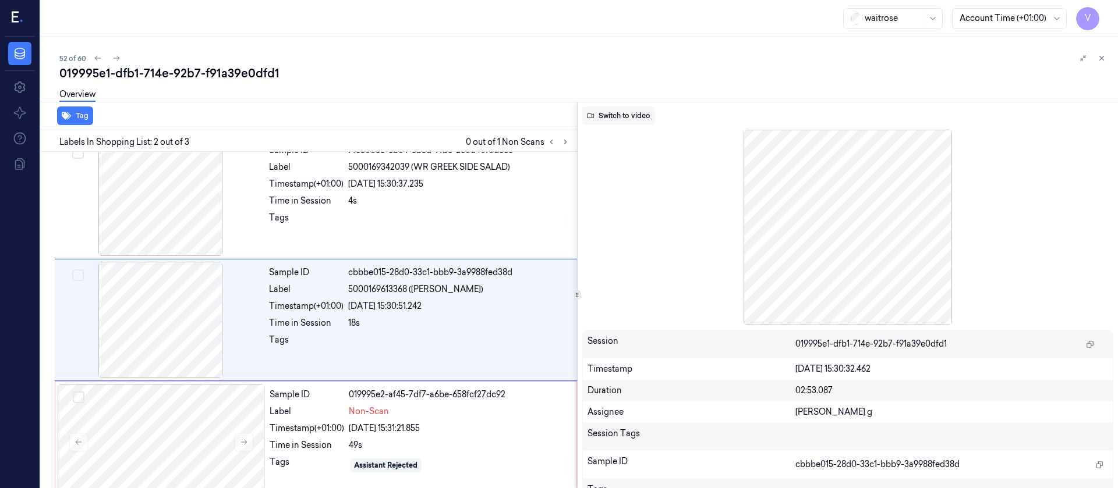
click at [631, 122] on button "Switch to video" at bounding box center [618, 116] width 73 height 19
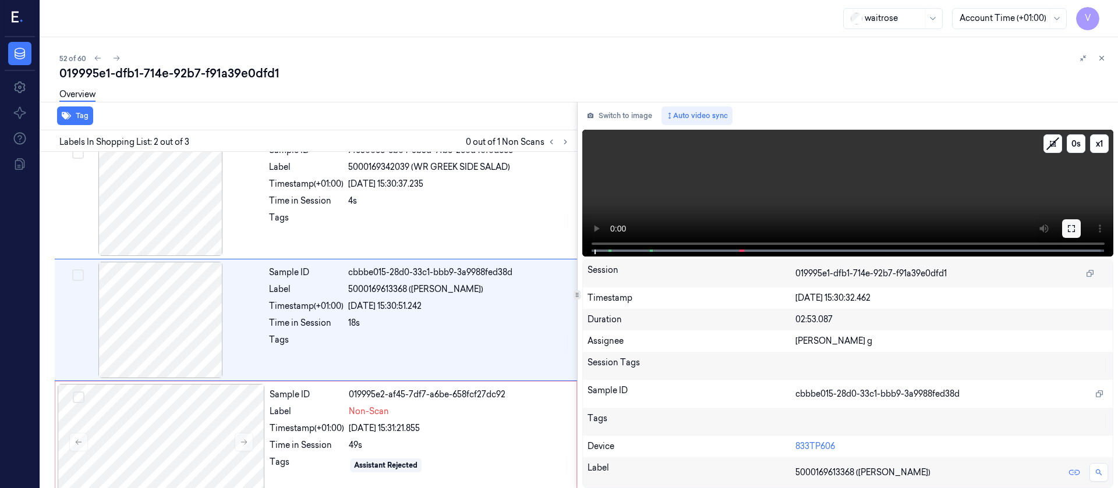
click at [1068, 236] on button at bounding box center [1071, 228] width 19 height 19
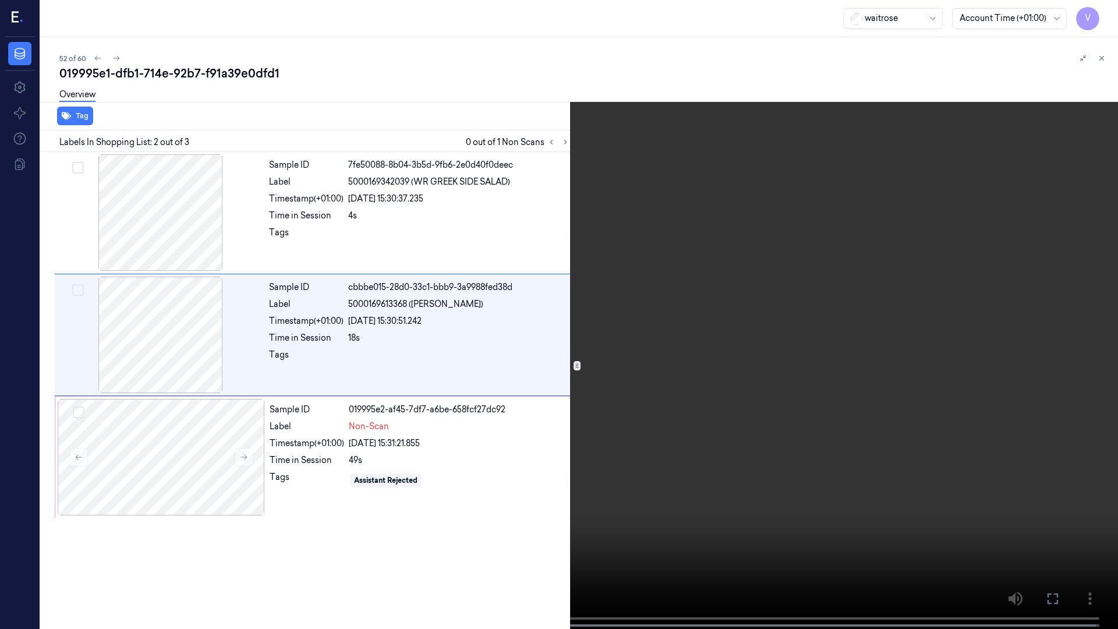
click at [0, 0] on icon at bounding box center [0, 0] width 0 height 0
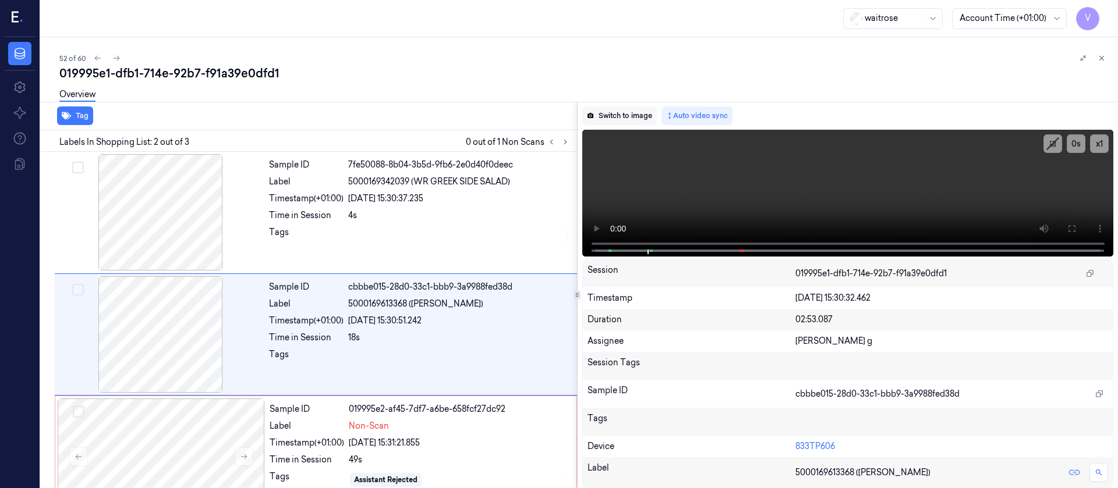
click at [611, 112] on button "Switch to image" at bounding box center [619, 116] width 75 height 19
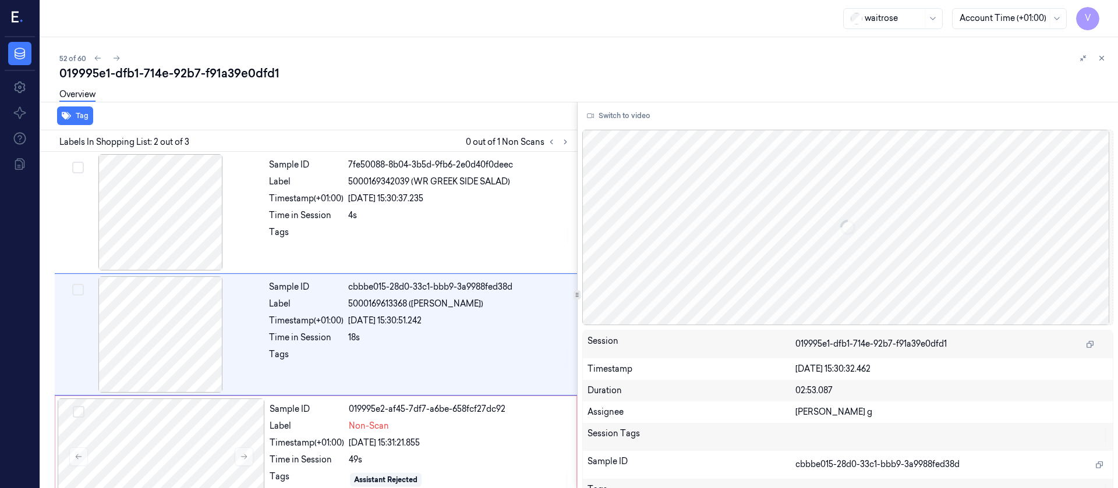
scroll to position [15, 0]
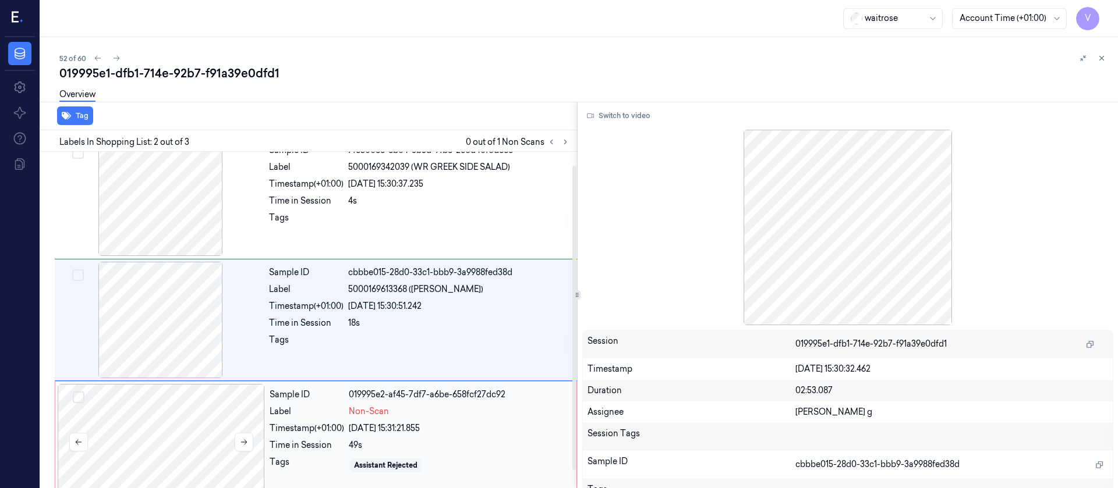
click at [214, 401] on div at bounding box center [161, 442] width 207 height 116
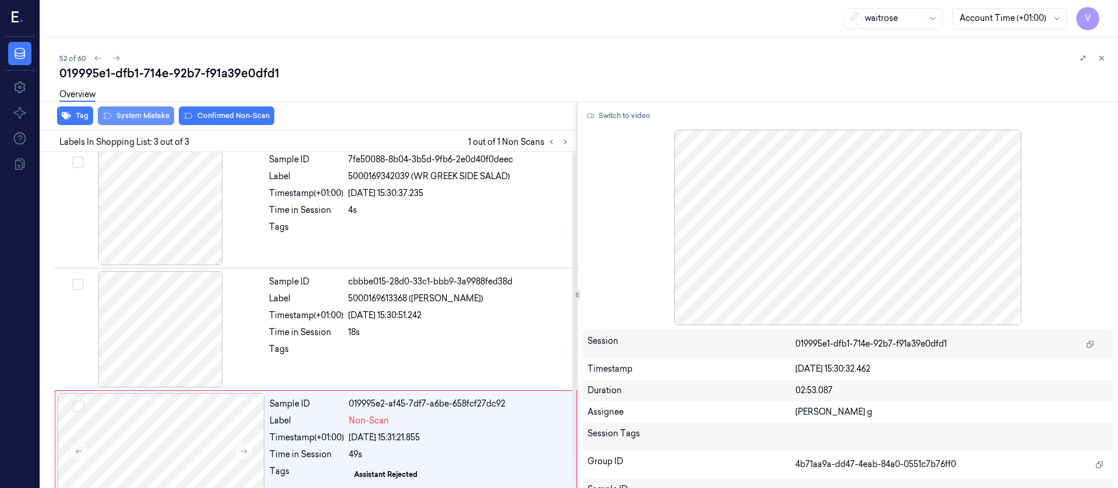
scroll to position [0, 0]
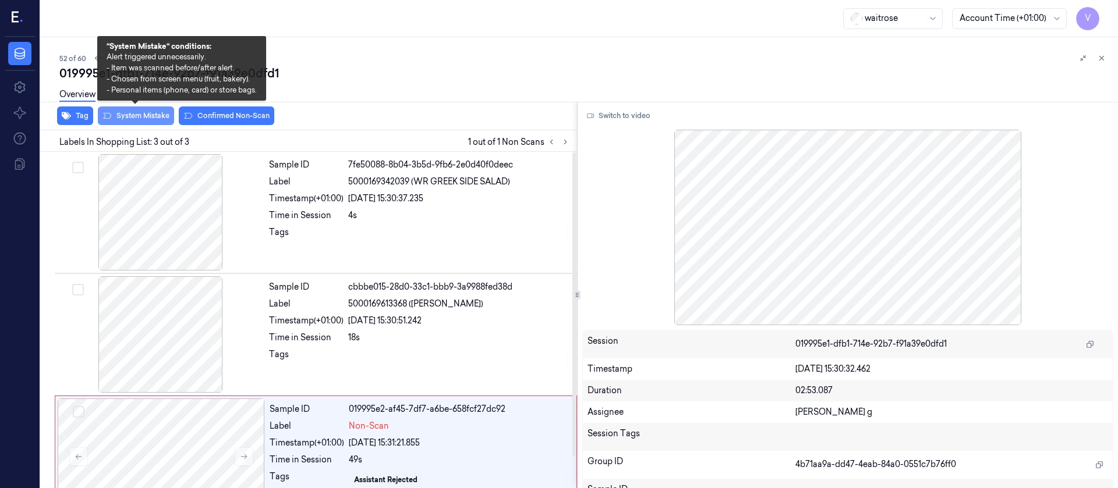
click at [144, 121] on button "System Mistake" at bounding box center [136, 116] width 76 height 19
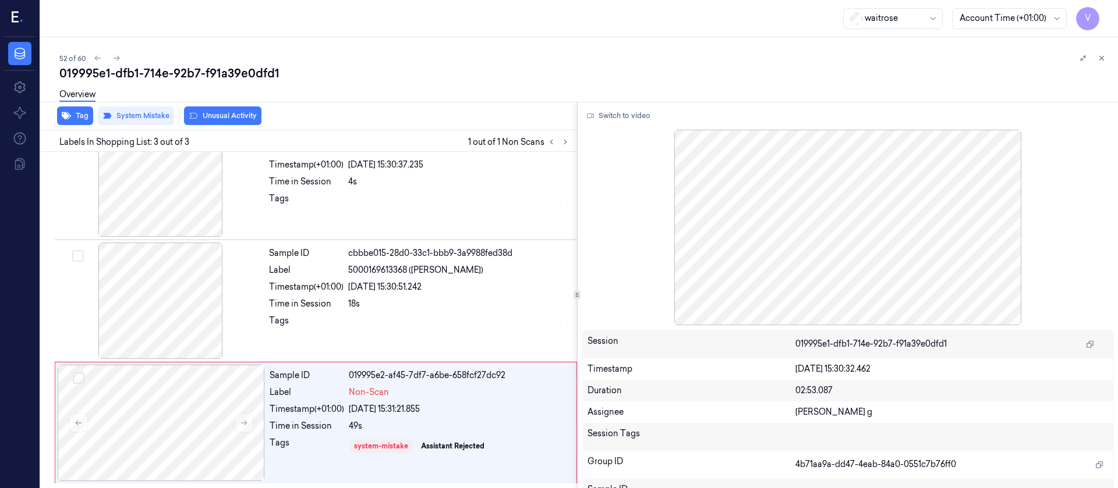
click at [231, 114] on button "Unusual Activity" at bounding box center [222, 116] width 77 height 19
click at [72, 116] on button "Tag" at bounding box center [75, 116] width 36 height 19
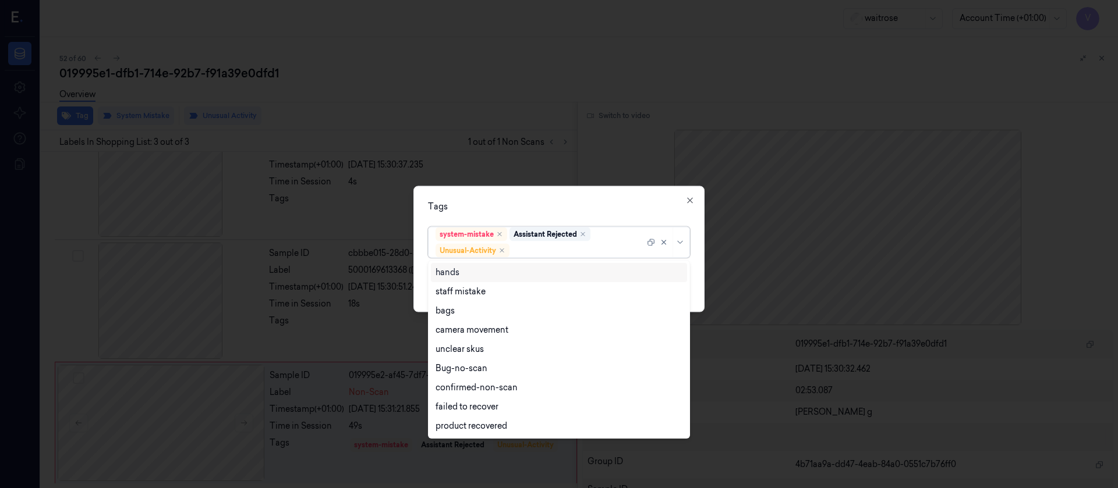
click at [526, 252] on div at bounding box center [578, 251] width 133 height 12
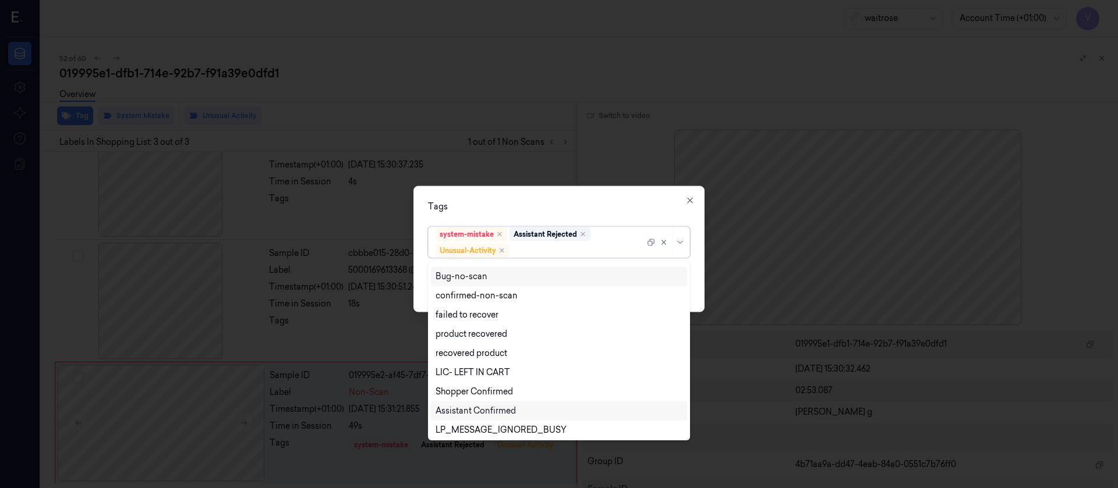
scroll to position [152, 0]
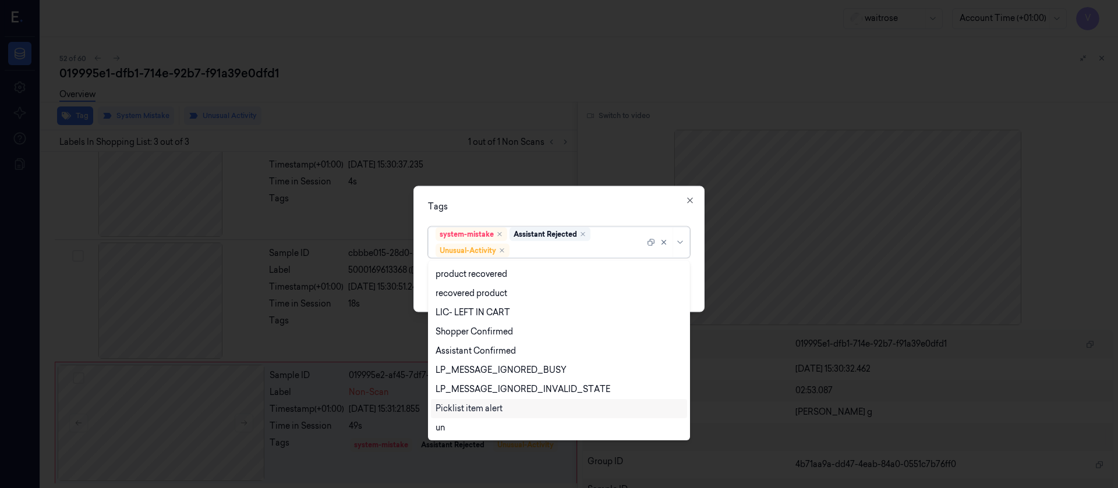
click at [463, 409] on div "Picklist item alert" at bounding box center [468, 409] width 67 height 12
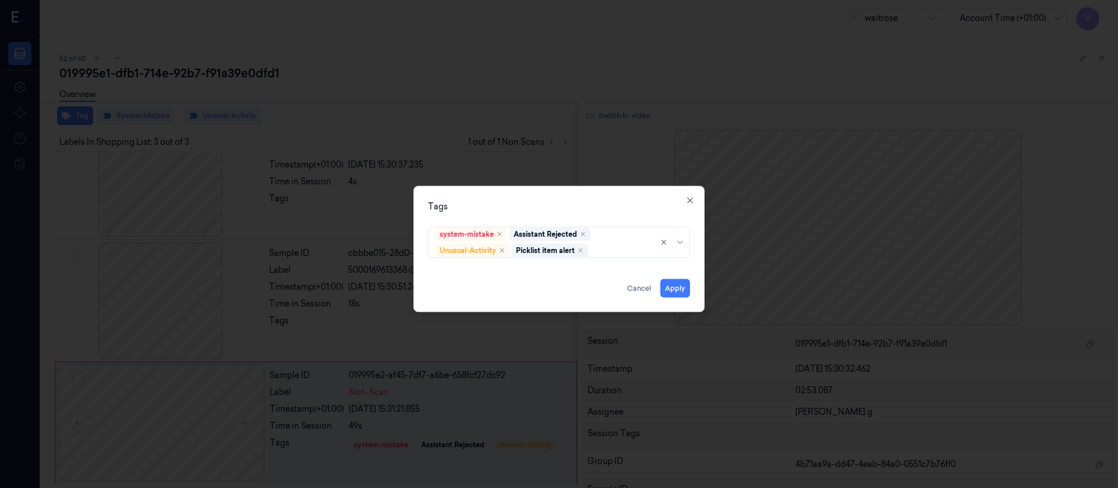
click at [544, 213] on div "Tags system-mistake Assistant Rejected Unusual-Activity Picklist item alert App…" at bounding box center [558, 249] width 291 height 126
click at [668, 288] on button "Apply" at bounding box center [675, 288] width 30 height 19
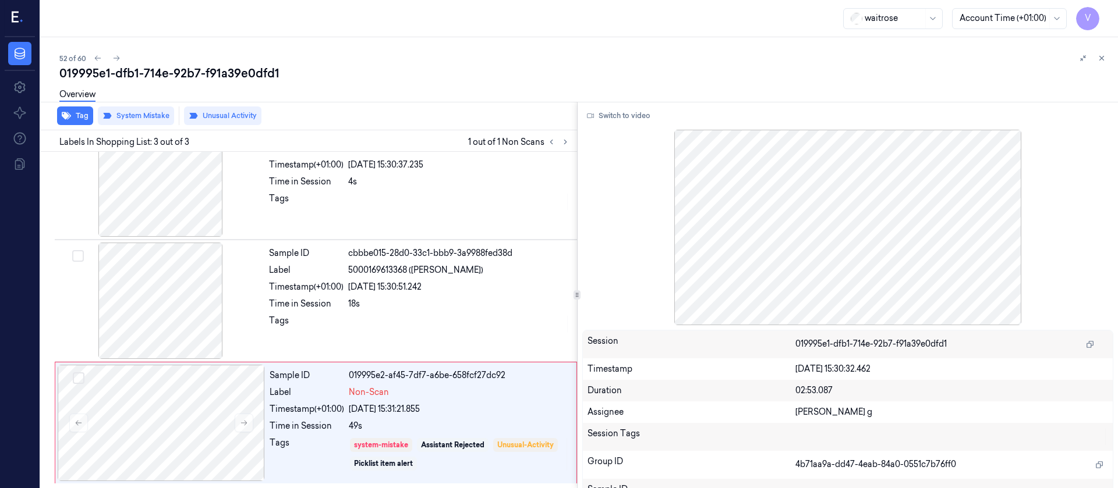
drag, startPoint x: 877, startPoint y: 95, endPoint x: 904, endPoint y: 99, distance: 27.1
click at [878, 100] on div "Overview" at bounding box center [583, 97] width 1049 height 30
click at [1103, 60] on icon at bounding box center [1102, 58] width 4 height 4
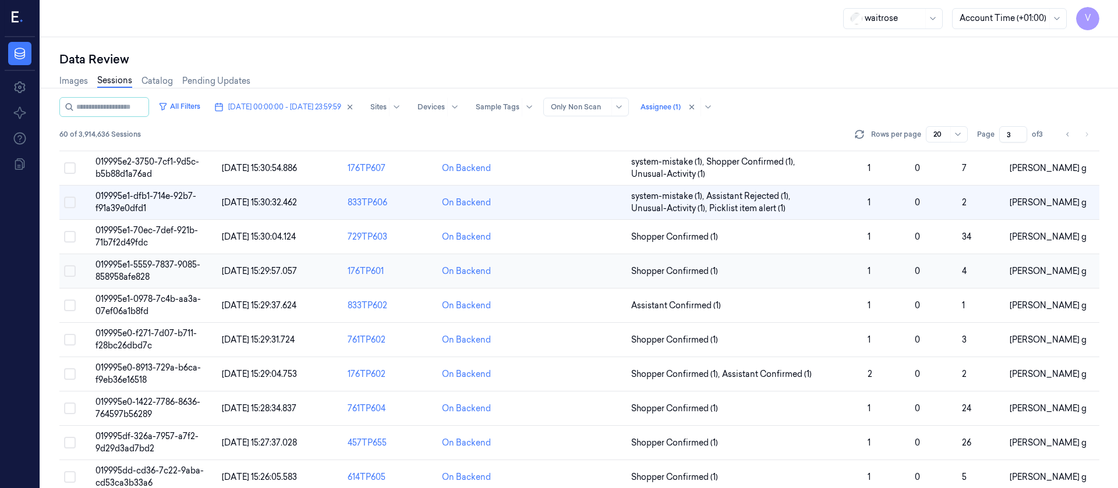
scroll to position [392, 0]
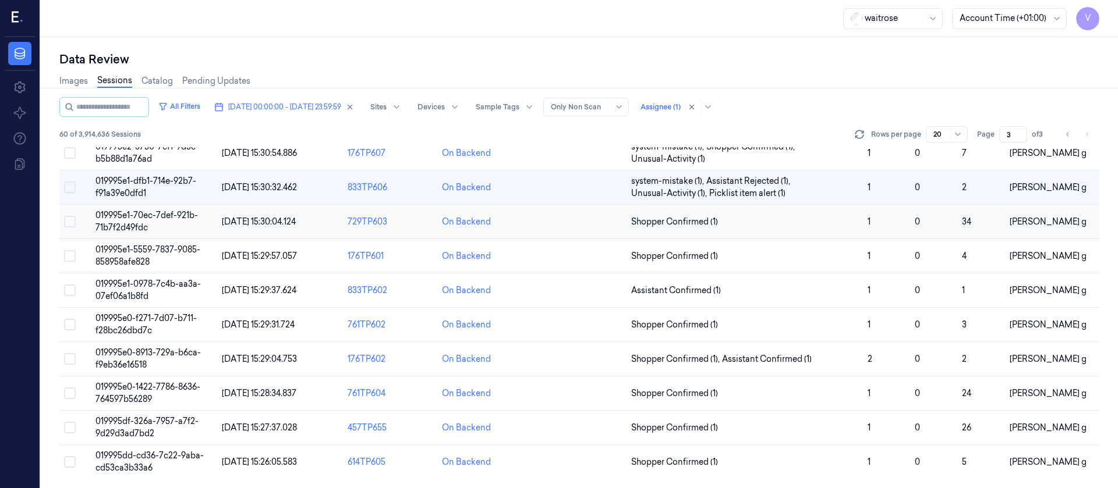
click at [572, 221] on td at bounding box center [579, 222] width 94 height 34
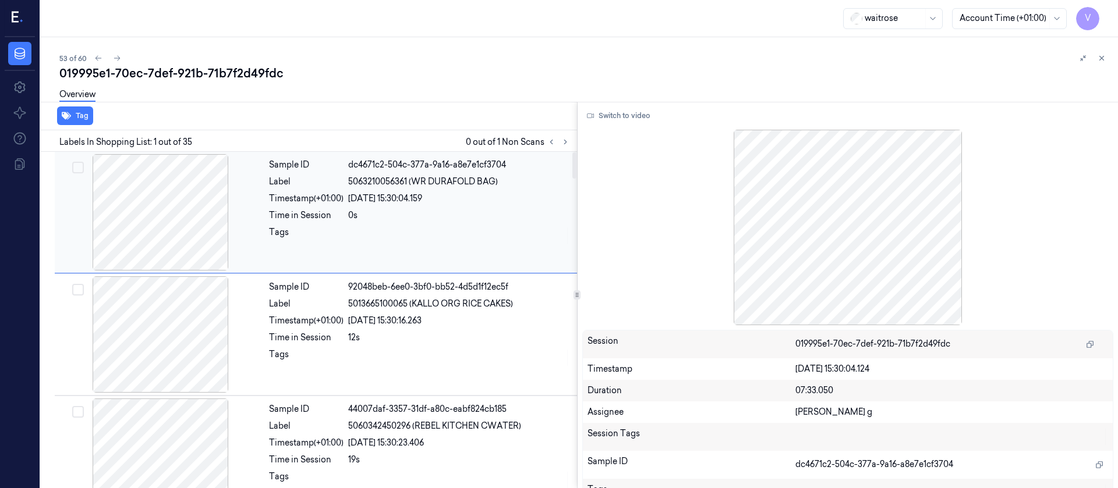
click at [274, 185] on div "Label" at bounding box center [306, 182] width 75 height 12
click at [569, 139] on button at bounding box center [565, 142] width 14 height 14
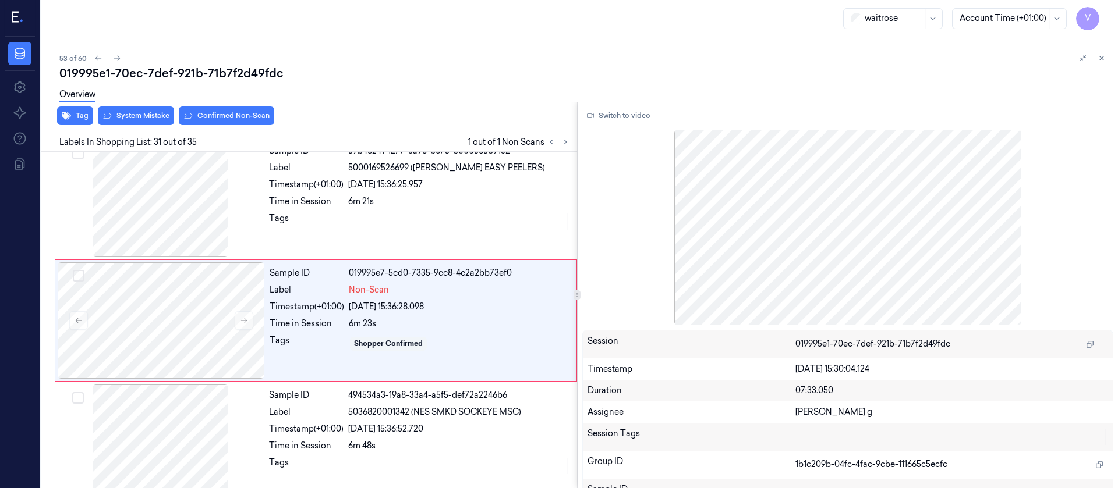
scroll to position [3560, 0]
click at [243, 322] on icon at bounding box center [244, 320] width 8 height 8
click at [249, 323] on button at bounding box center [244, 320] width 19 height 19
click at [418, 207] on div "Sample ID 59b46241-1277-3a96-be75-b0005c5b9132 Label 5000169526699 (WR DORG EAS…" at bounding box center [419, 198] width 310 height 116
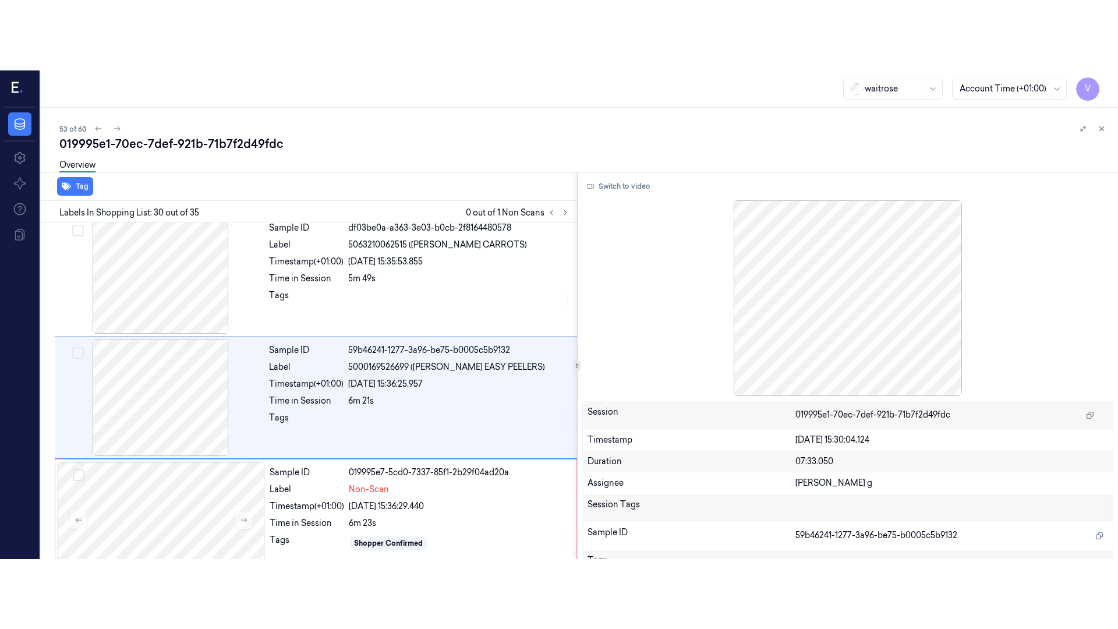
scroll to position [3438, 0]
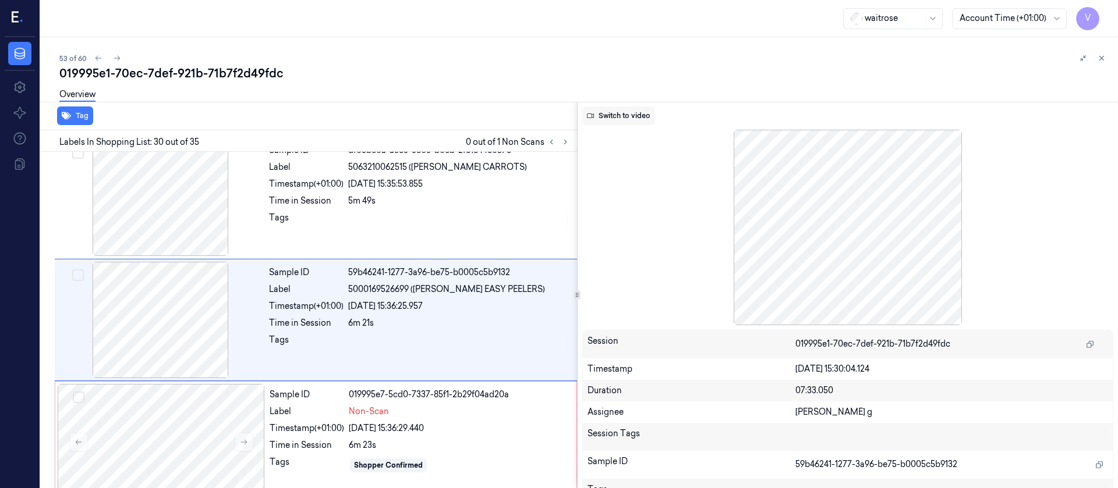
click at [631, 120] on button "Switch to video" at bounding box center [618, 116] width 73 height 19
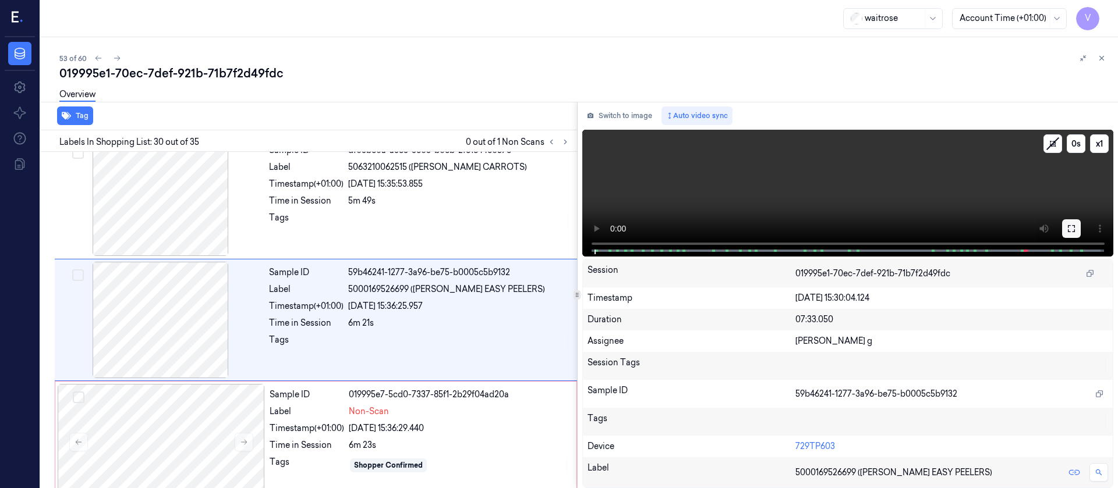
click at [1079, 227] on button at bounding box center [1071, 228] width 19 height 19
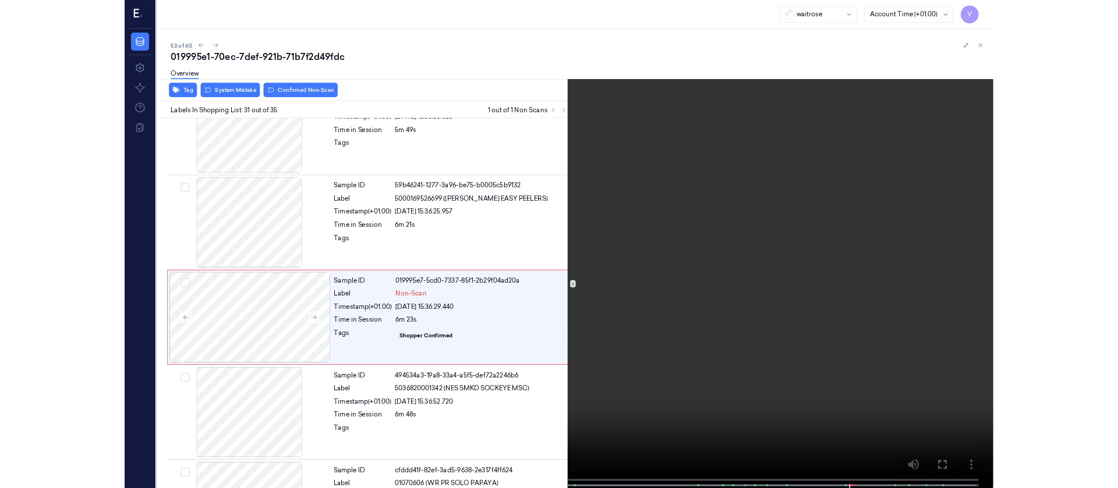
scroll to position [3490, 0]
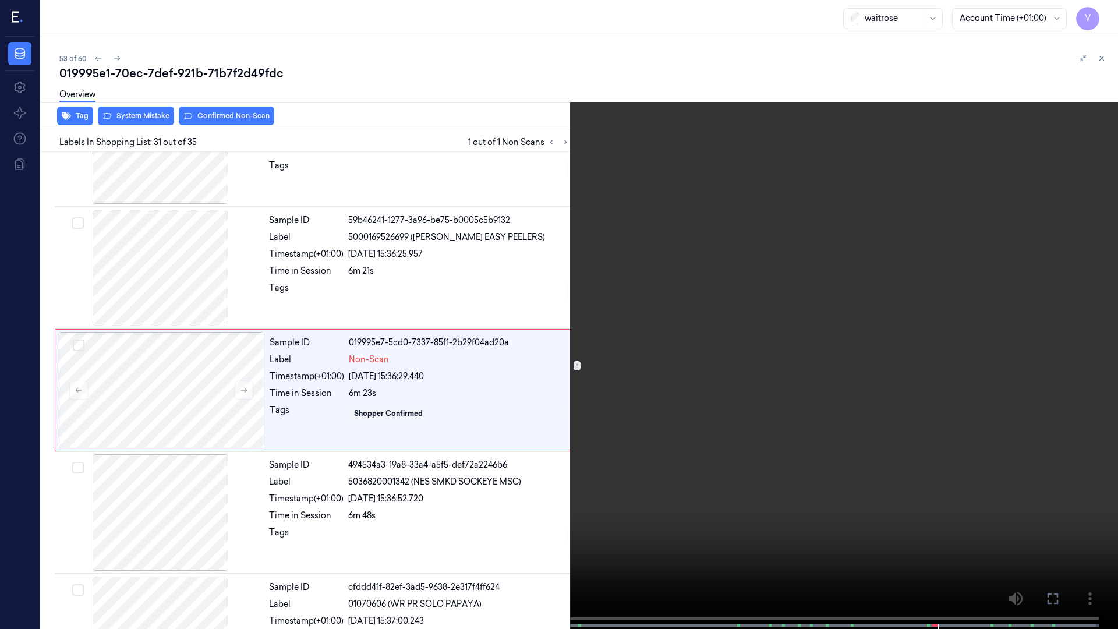
click at [0, 0] on icon at bounding box center [0, 0] width 0 height 0
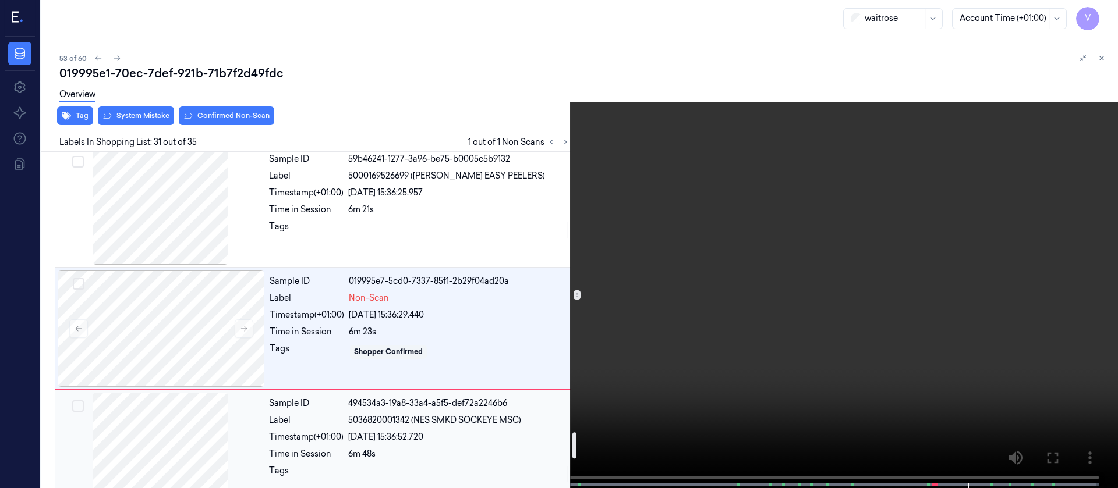
scroll to position [3578, 0]
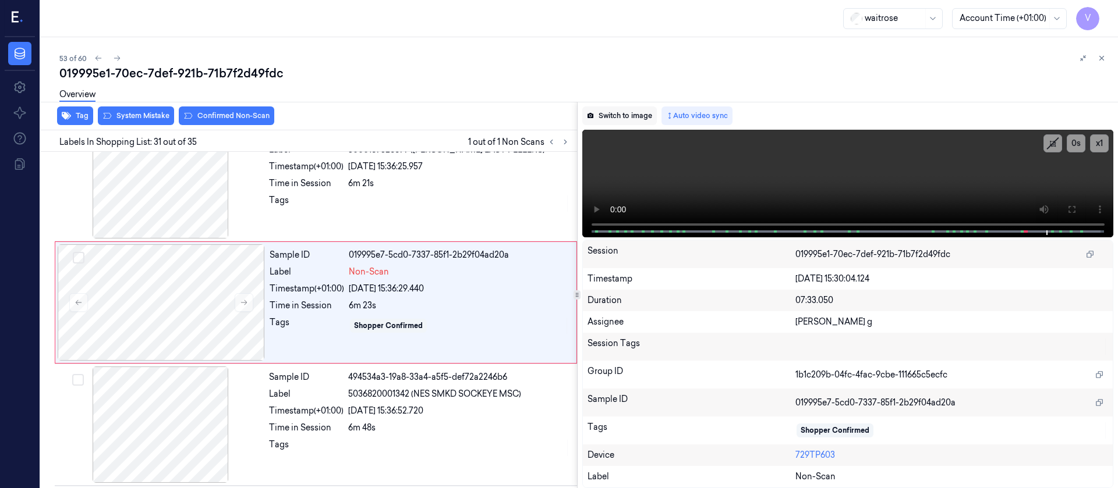
click at [634, 114] on button "Switch to image" at bounding box center [619, 116] width 75 height 19
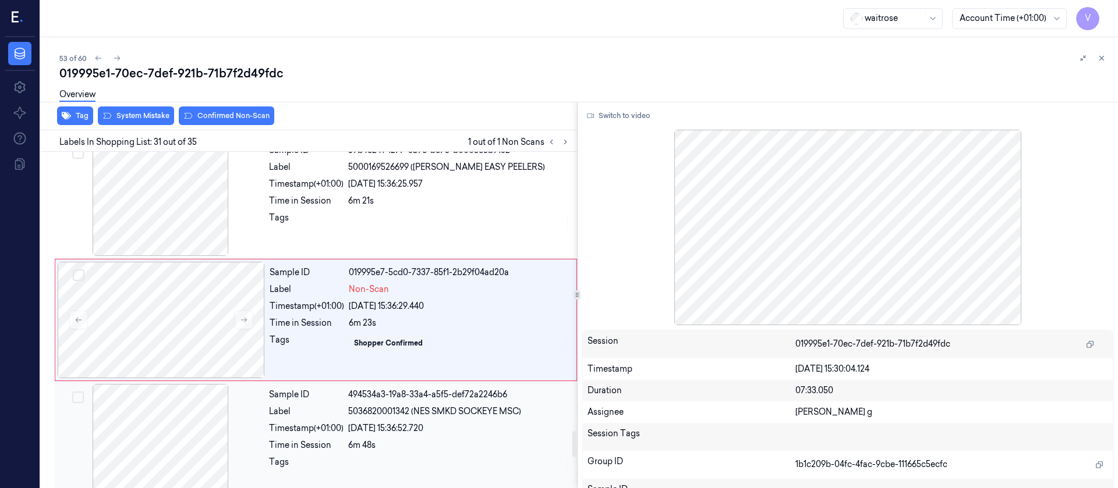
click at [146, 434] on div at bounding box center [160, 442] width 207 height 116
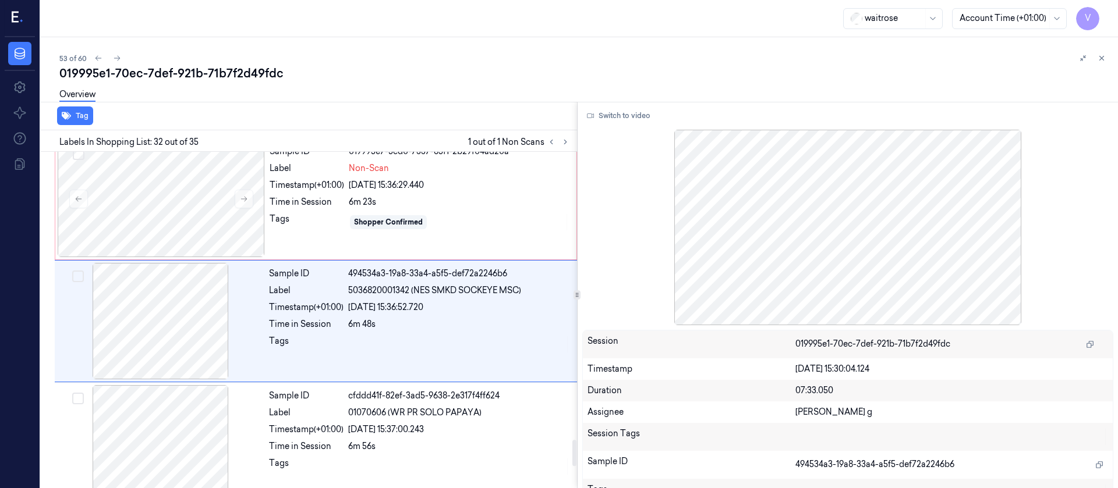
scroll to position [3682, 0]
click at [154, 211] on div at bounding box center [161, 198] width 207 height 116
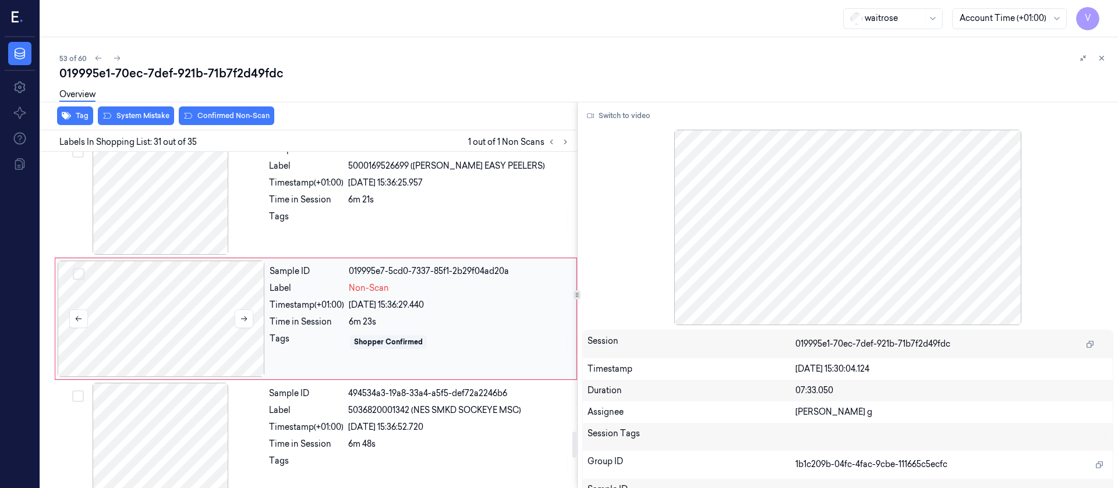
scroll to position [3560, 0]
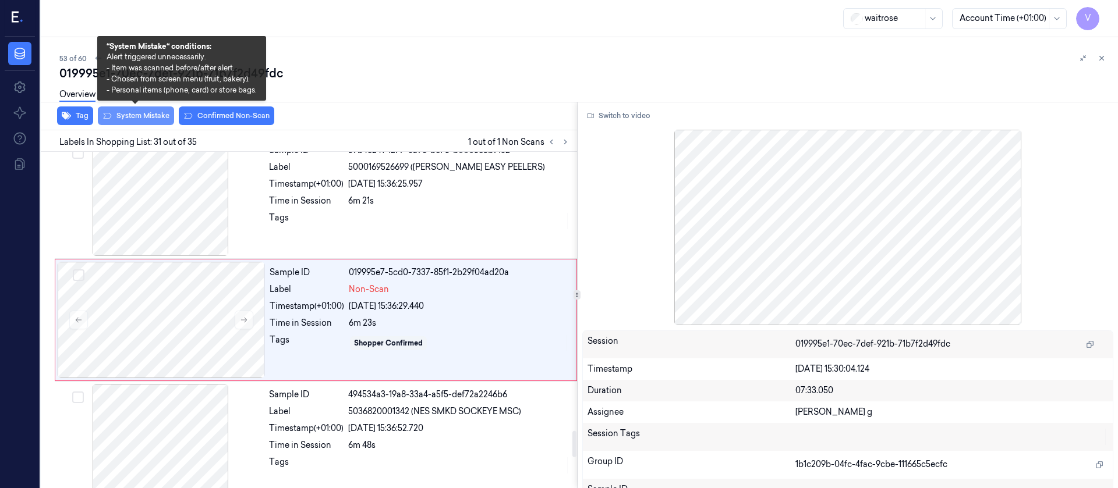
click at [140, 115] on button "System Mistake" at bounding box center [136, 116] width 76 height 19
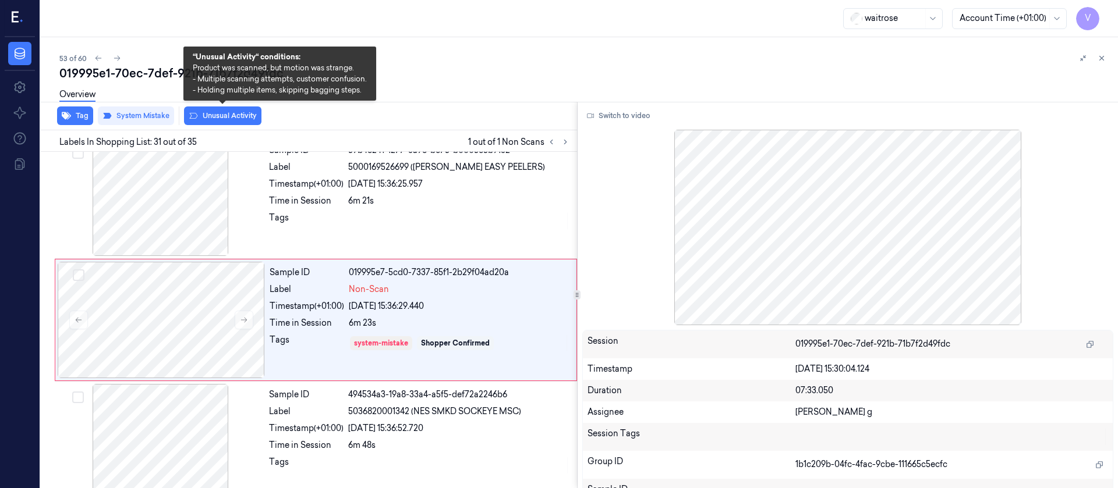
click at [219, 119] on button "Unusual Activity" at bounding box center [222, 116] width 77 height 19
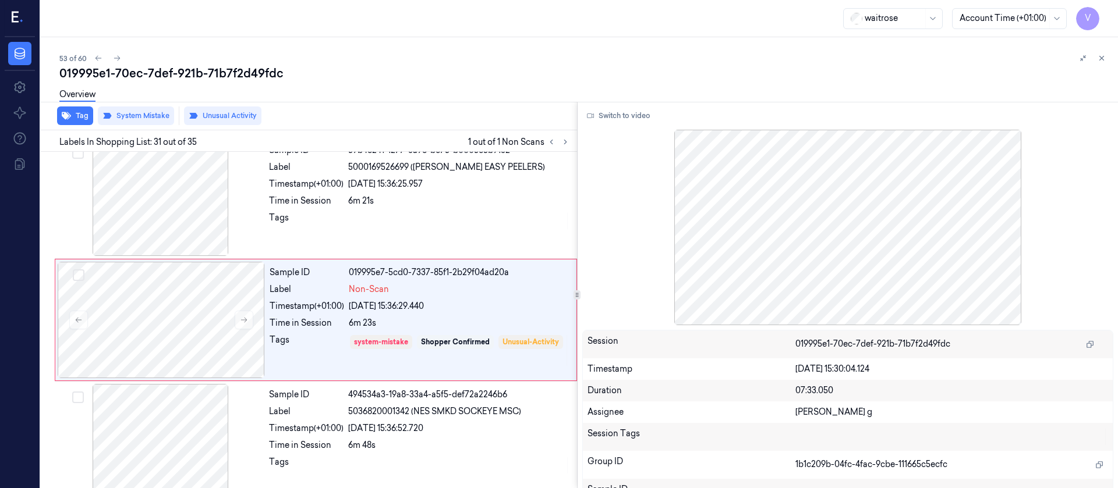
click at [494, 68] on div "019995e1-70ec-7def-921b-71b7f2d49fdc" at bounding box center [583, 73] width 1049 height 16
click at [1101, 58] on icon at bounding box center [1102, 58] width 4 height 4
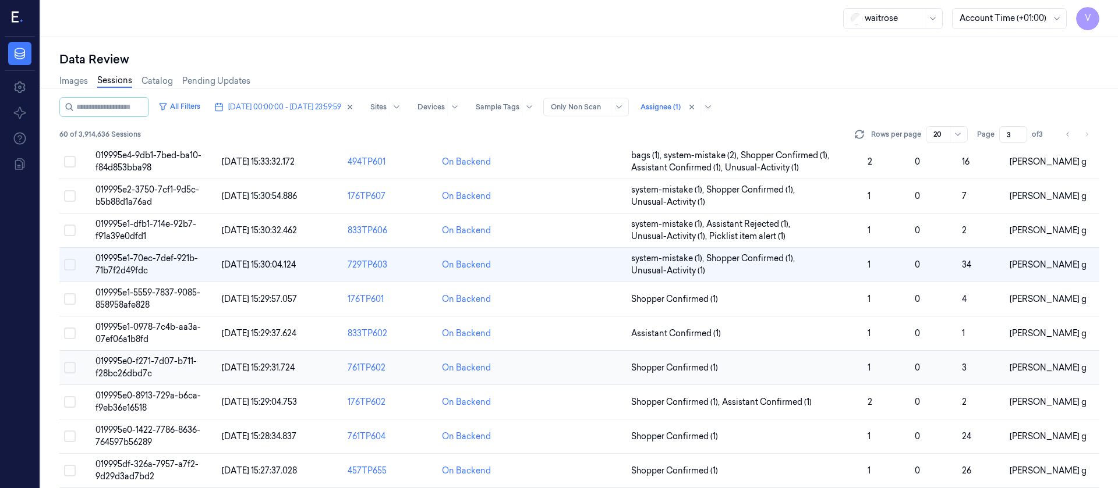
scroll to position [392, 0]
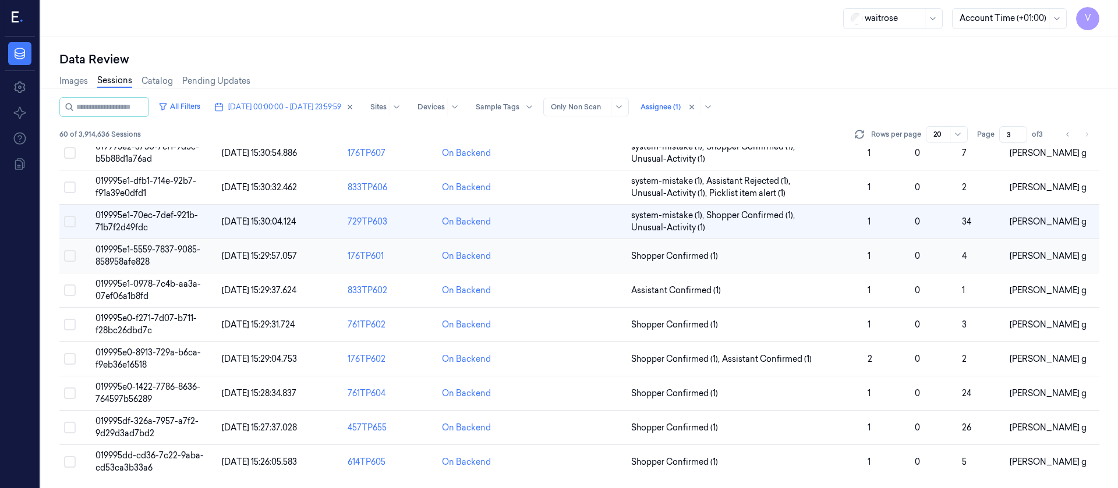
click at [583, 260] on td at bounding box center [579, 256] width 94 height 34
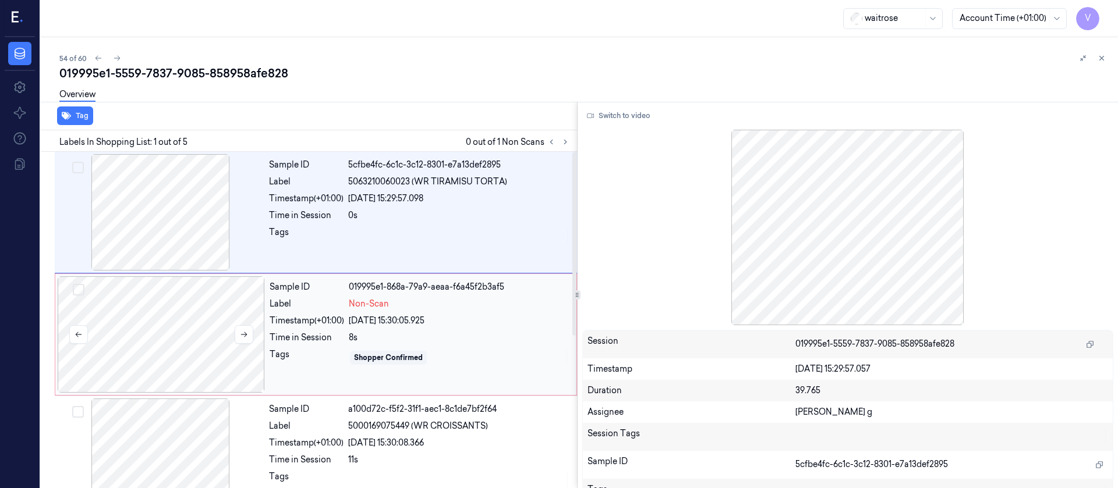
click at [147, 343] on div at bounding box center [161, 335] width 207 height 116
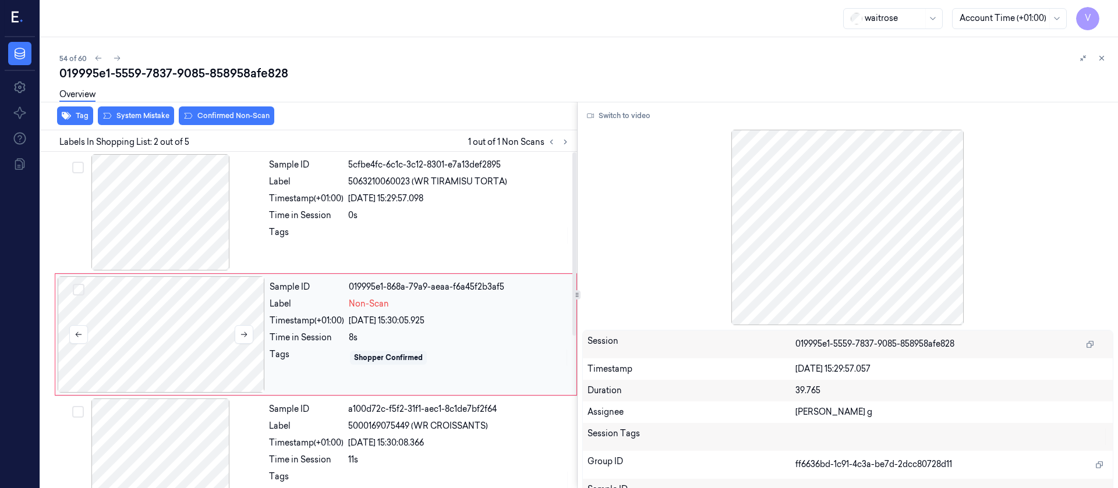
scroll to position [15, 0]
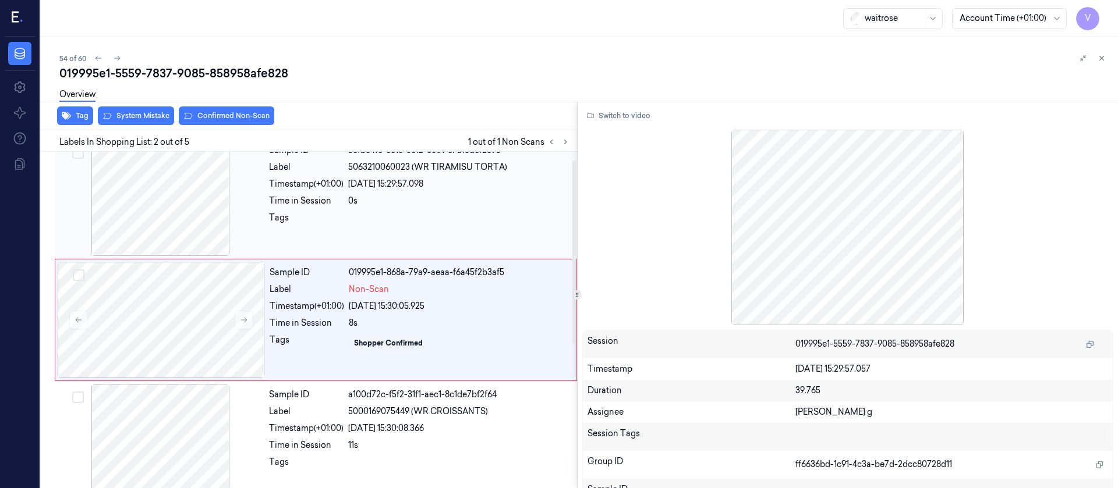
click at [240, 199] on div at bounding box center [160, 198] width 207 height 116
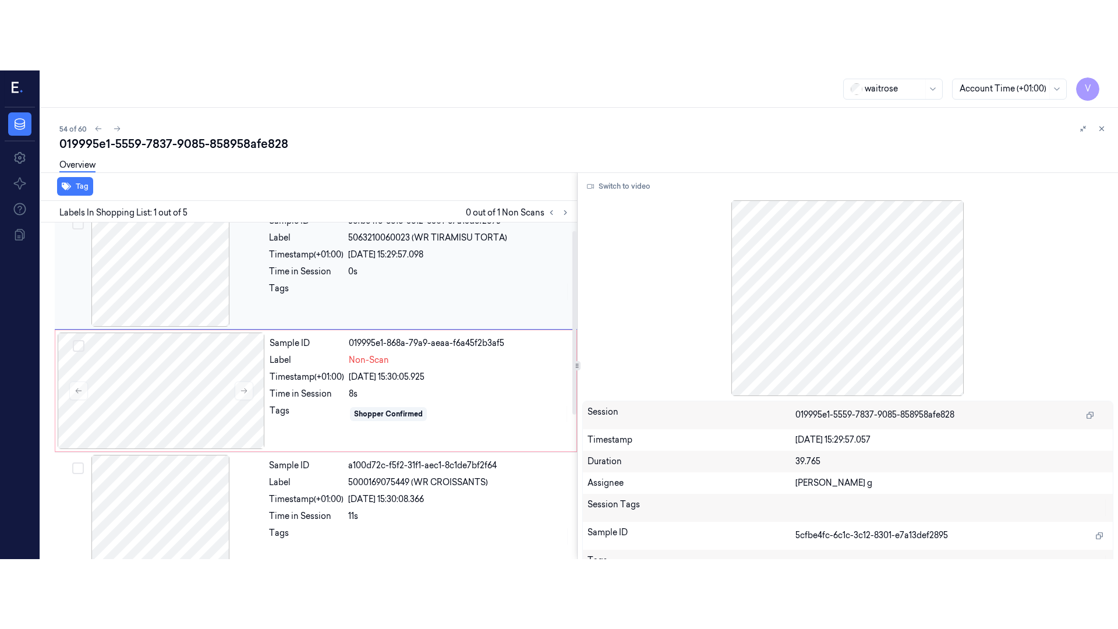
scroll to position [0, 0]
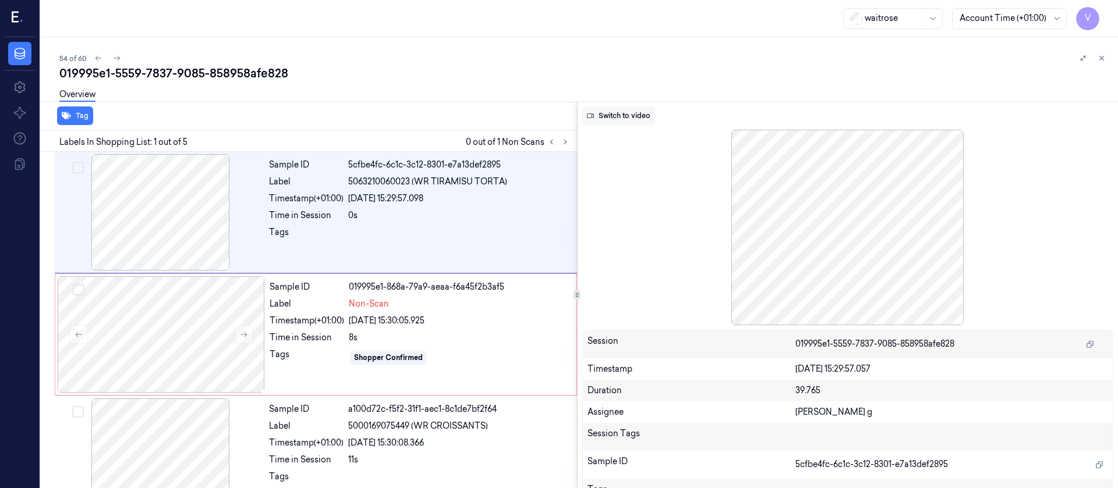
click at [612, 118] on button "Switch to video" at bounding box center [618, 116] width 73 height 19
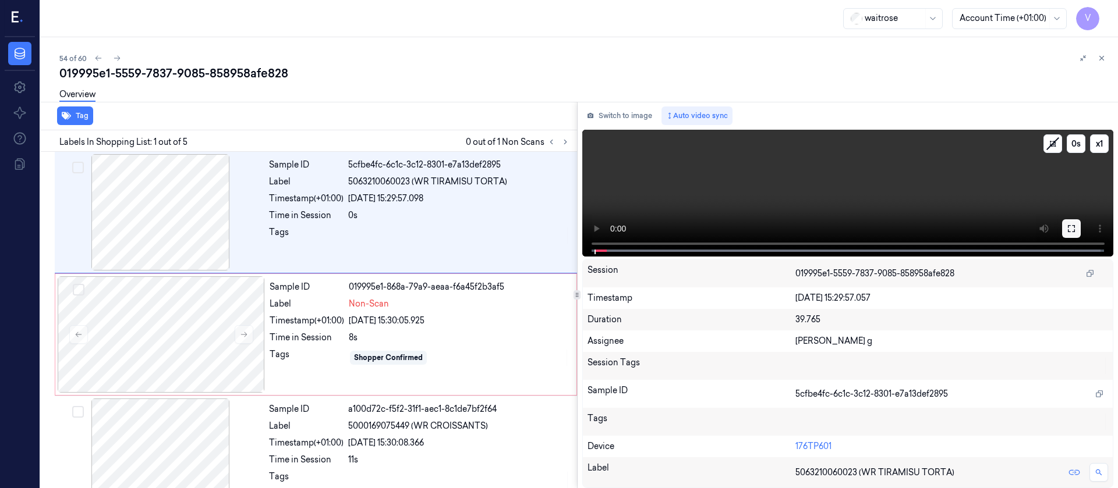
click at [1076, 226] on button at bounding box center [1071, 228] width 19 height 19
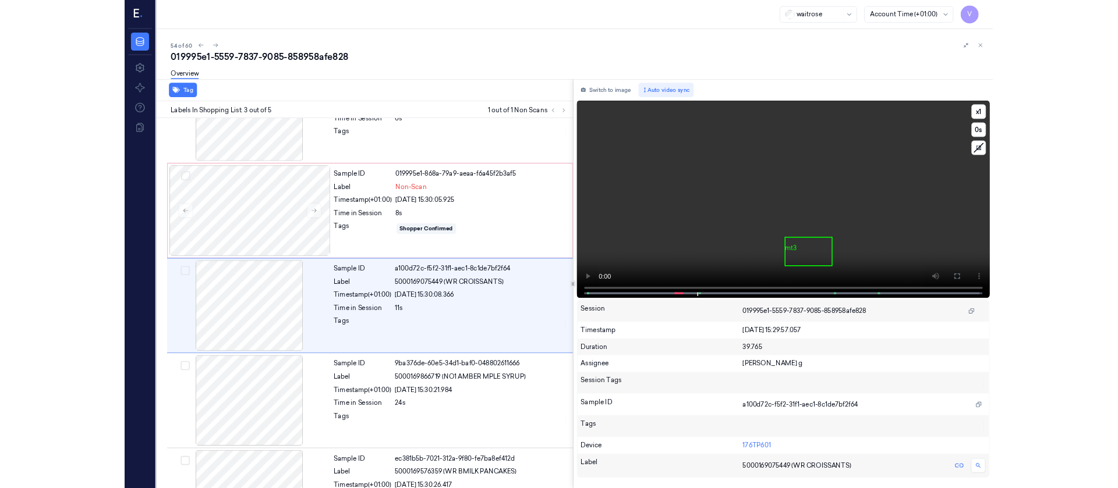
scroll to position [67, 0]
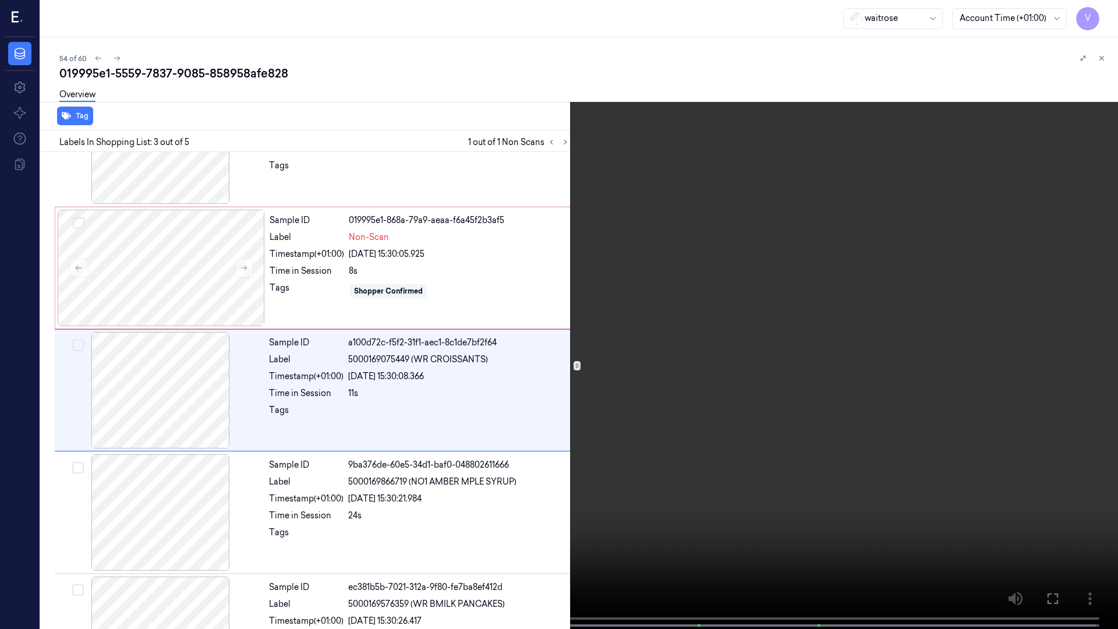
click at [0, 0] on button at bounding box center [0, 0] width 0 height 0
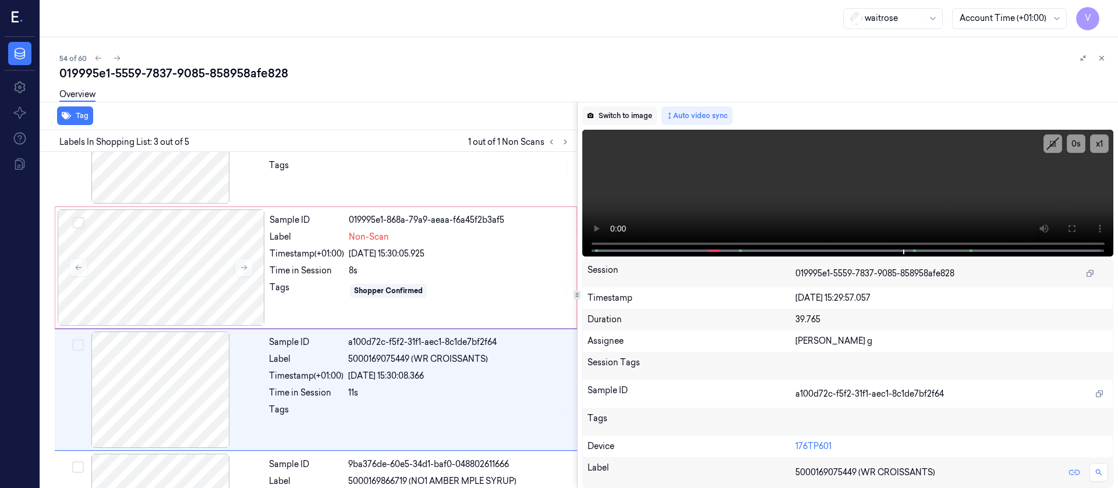
click at [617, 117] on button "Switch to image" at bounding box center [619, 116] width 75 height 19
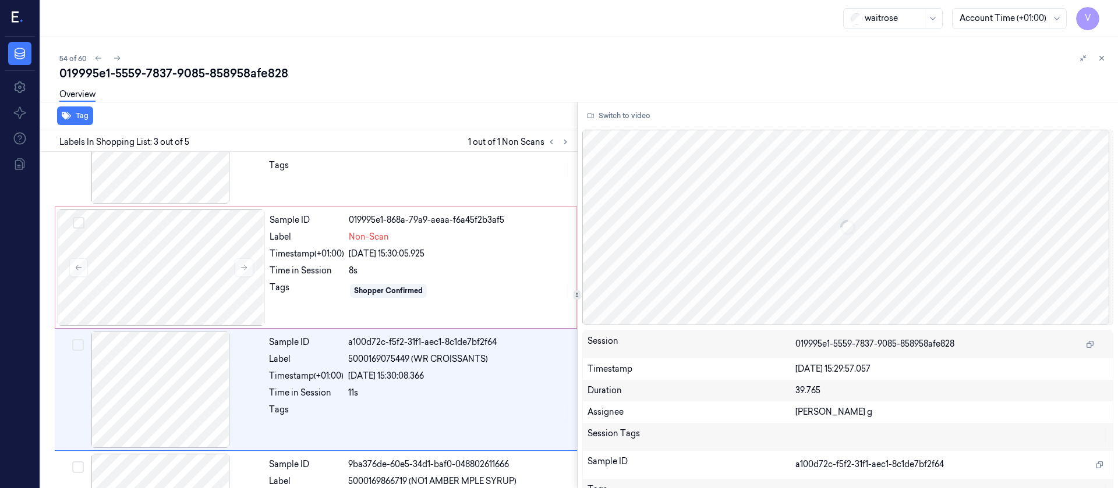
scroll to position [137, 0]
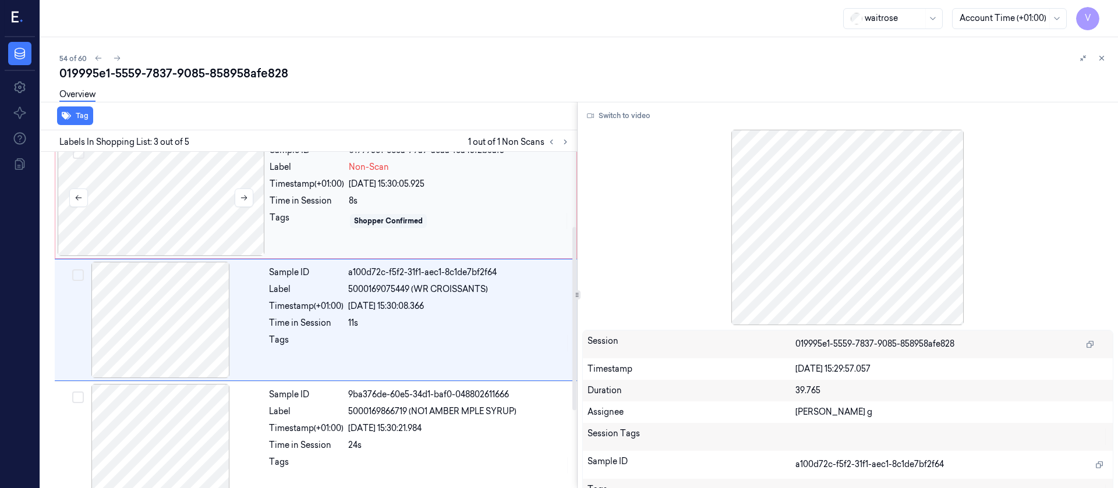
click at [179, 167] on div at bounding box center [161, 198] width 207 height 116
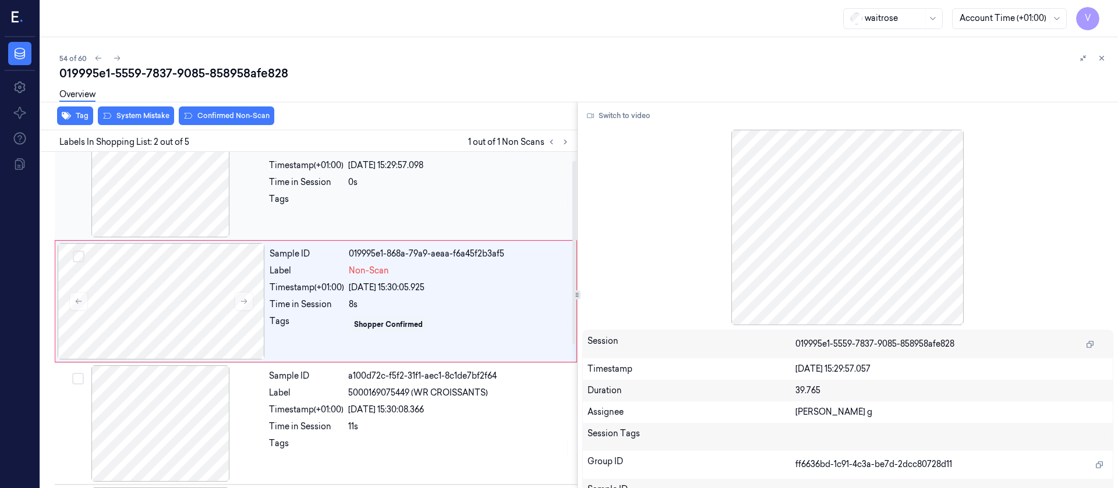
scroll to position [15, 0]
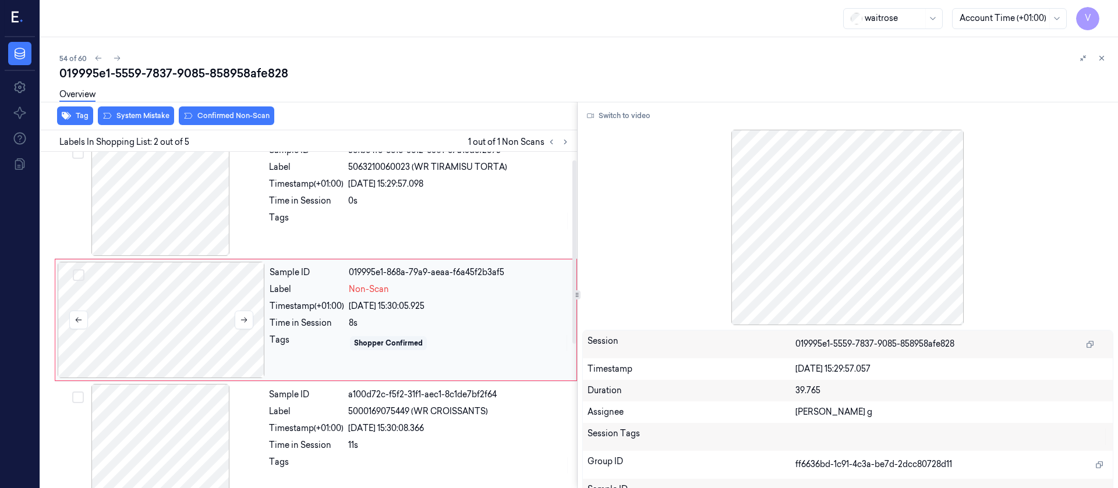
click at [123, 295] on div at bounding box center [161, 320] width 207 height 116
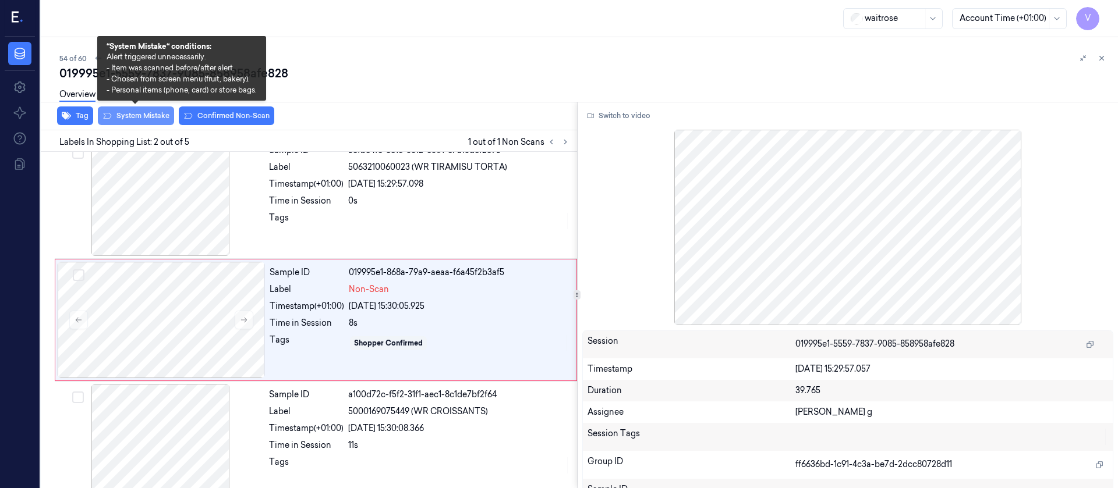
click at [136, 112] on button "System Mistake" at bounding box center [136, 116] width 76 height 19
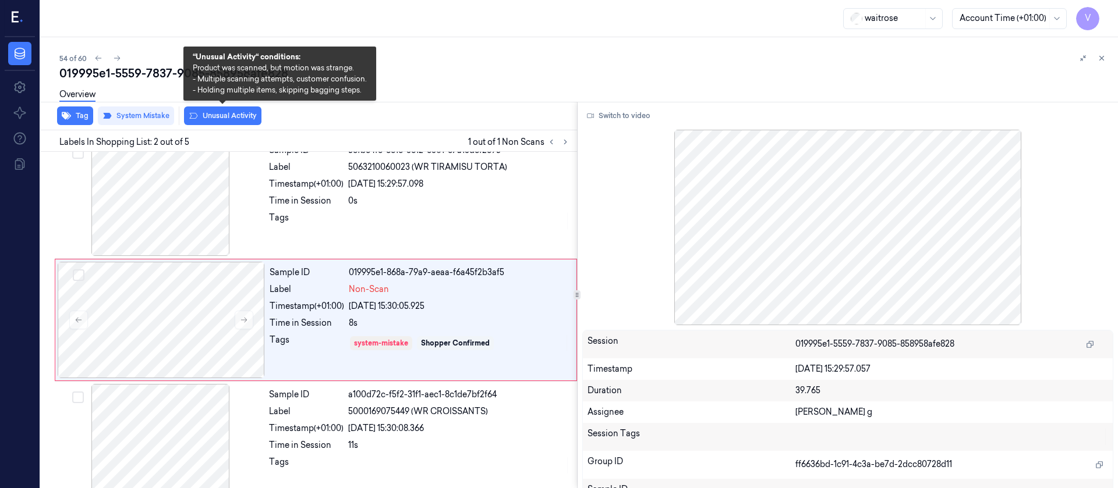
click at [239, 115] on button "Unusual Activity" at bounding box center [222, 116] width 77 height 19
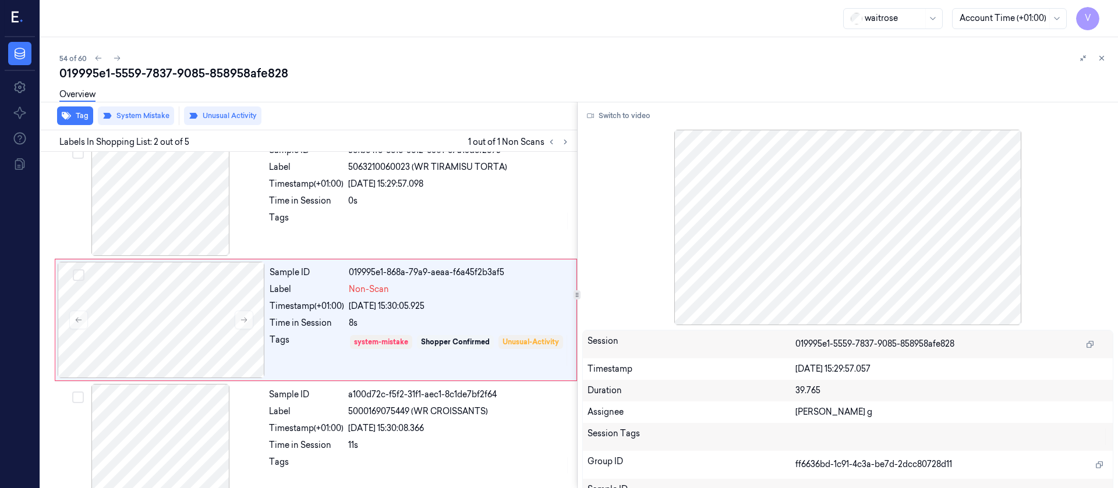
click at [631, 97] on div "Overview" at bounding box center [583, 97] width 1049 height 30
click at [388, 208] on div "Sample ID 5cfbe4fc-6c1c-3c12-8301-e7a13def2895 Label 5063210060023 (WR TIRAMISU…" at bounding box center [419, 198] width 310 height 116
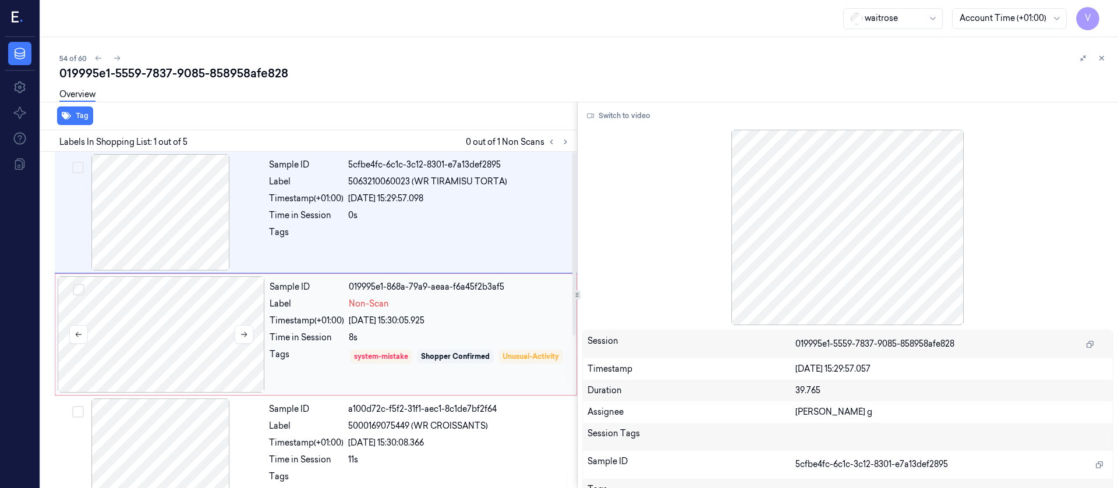
click at [170, 321] on div at bounding box center [161, 335] width 207 height 116
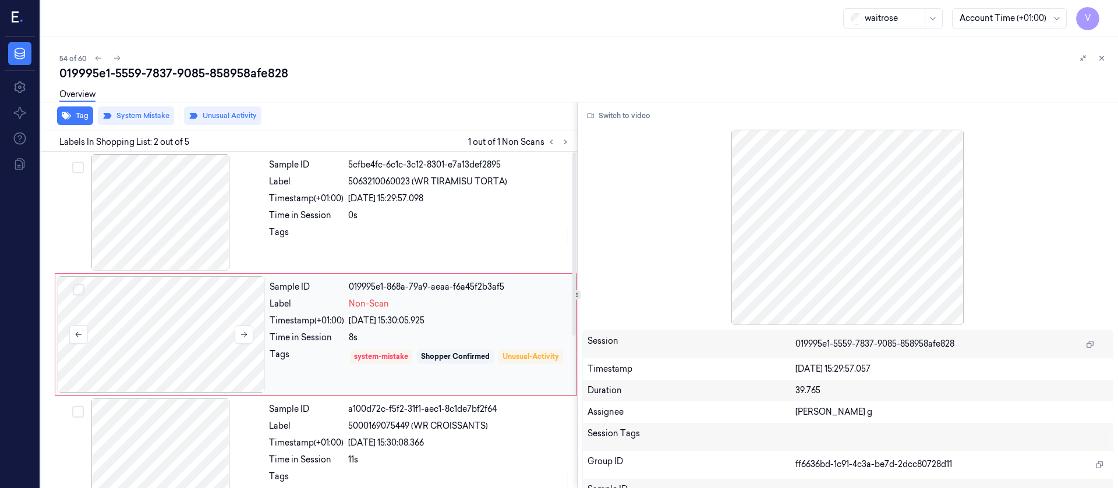
scroll to position [15, 0]
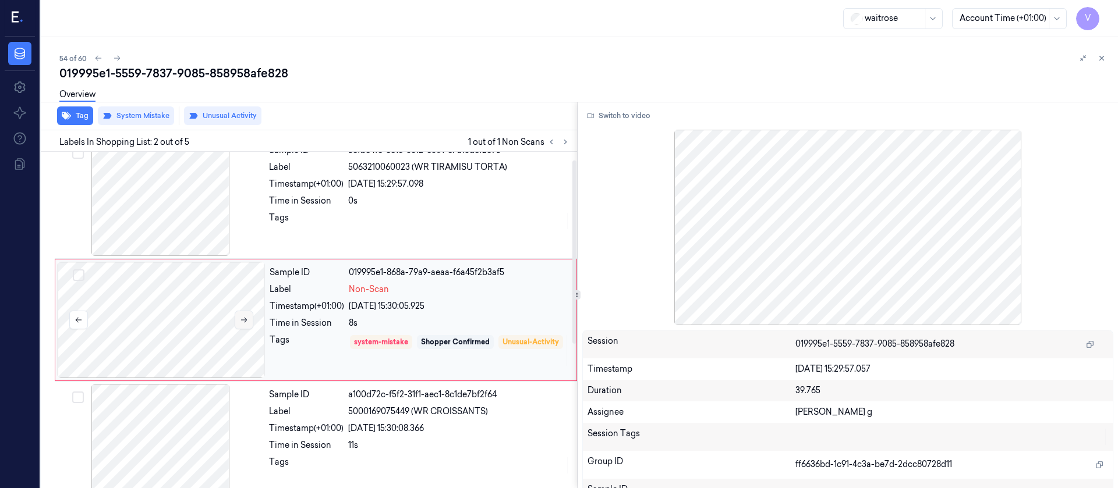
click at [240, 318] on icon at bounding box center [244, 320] width 8 height 8
click at [1104, 55] on icon at bounding box center [1101, 58] width 8 height 8
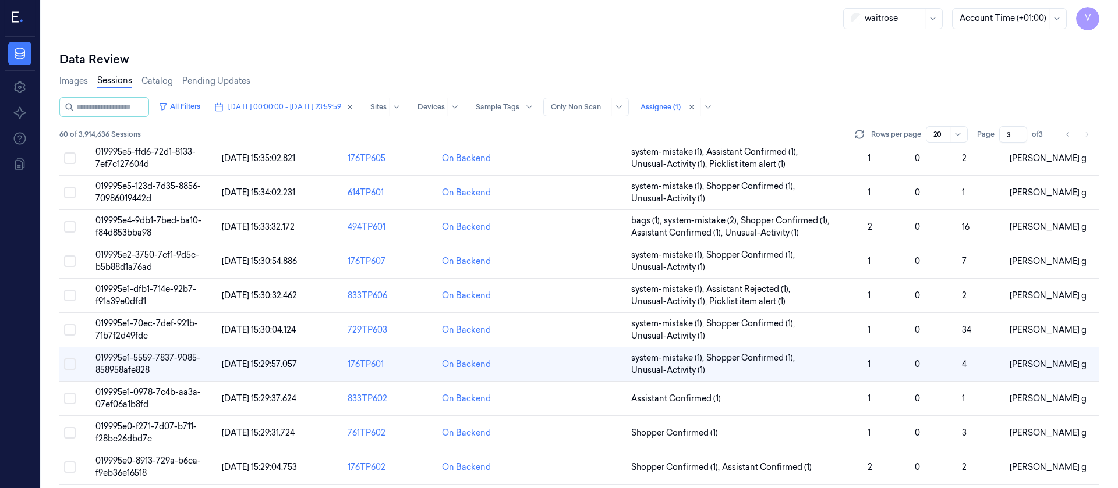
scroll to position [392, 0]
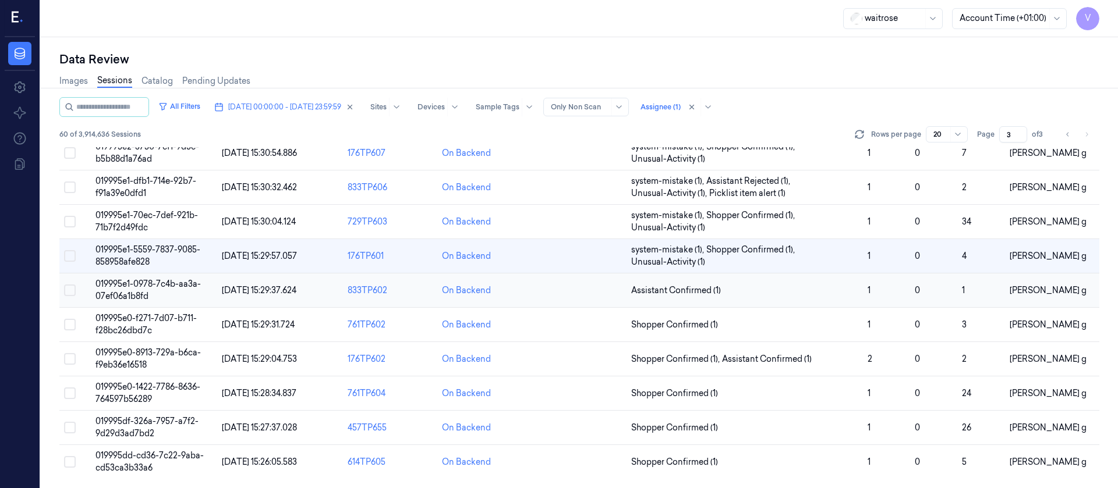
click at [571, 293] on td at bounding box center [579, 291] width 94 height 34
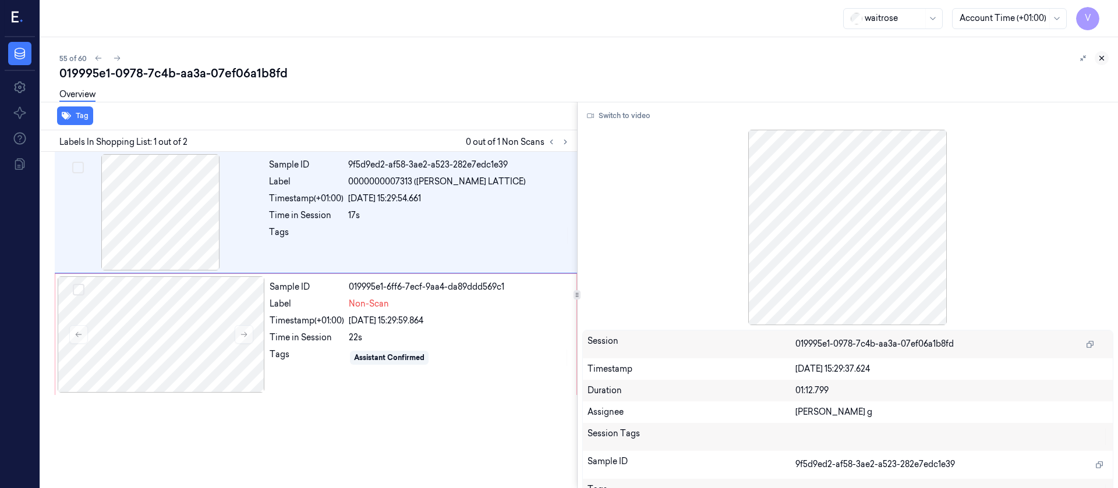
click at [1101, 55] on icon at bounding box center [1101, 58] width 8 height 8
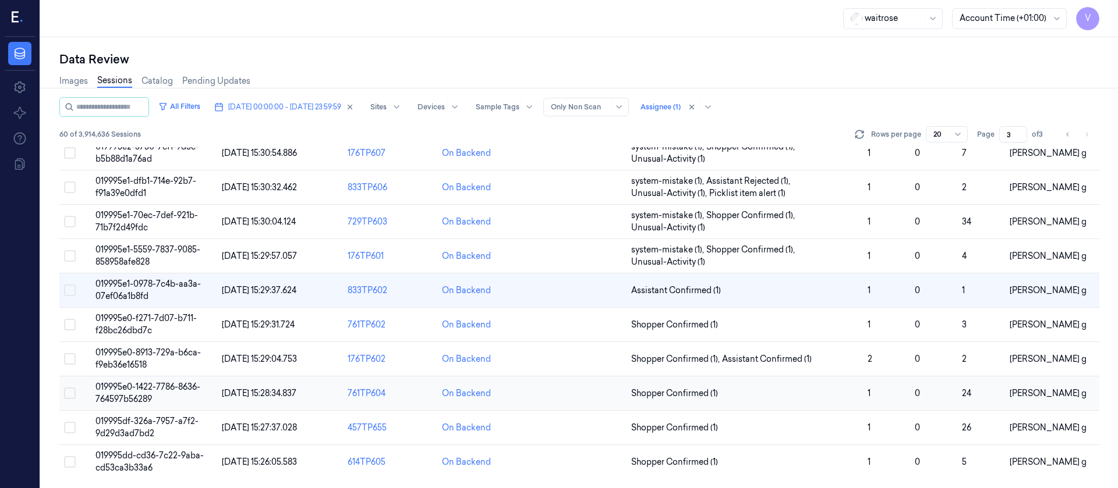
scroll to position [392, 0]
click at [593, 295] on td at bounding box center [579, 291] width 94 height 34
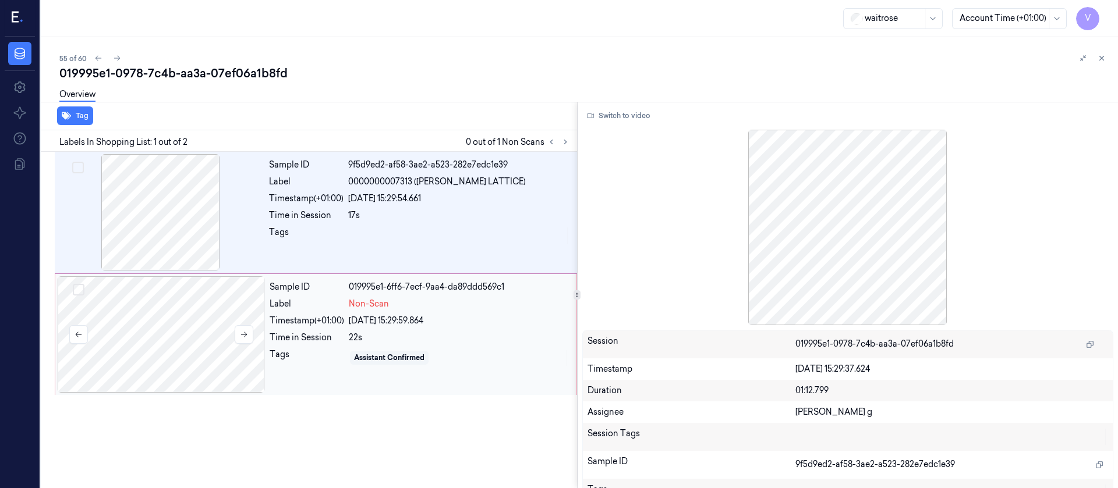
click at [163, 320] on div at bounding box center [161, 335] width 207 height 116
click at [173, 204] on div at bounding box center [160, 212] width 207 height 116
click at [607, 115] on button "Switch to video" at bounding box center [618, 116] width 73 height 19
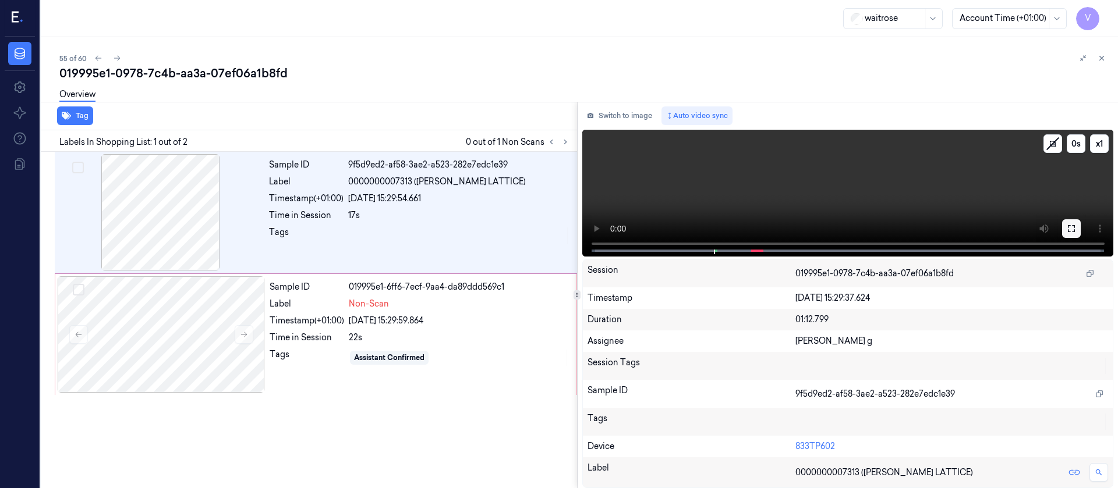
click at [1078, 232] on button at bounding box center [1071, 228] width 19 height 19
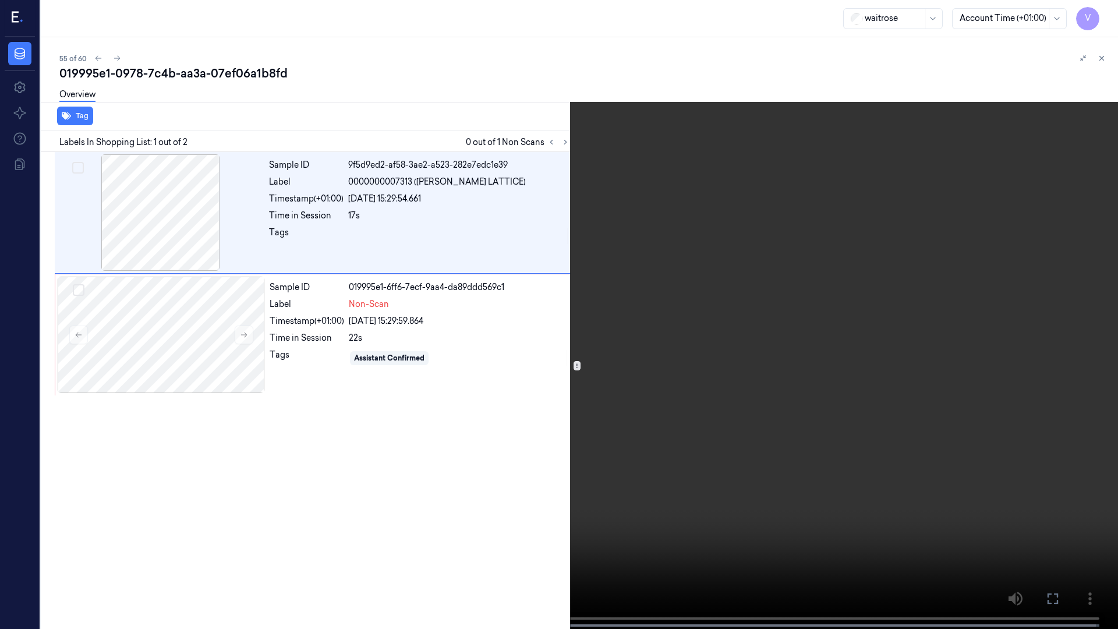
click at [0, 0] on icon at bounding box center [0, 0] width 0 height 0
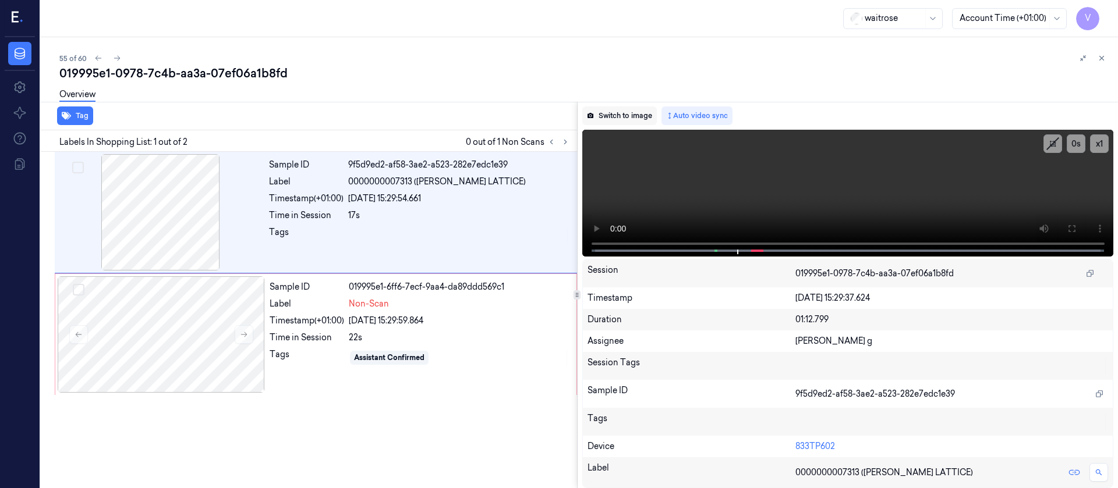
click at [621, 119] on button "Switch to image" at bounding box center [619, 116] width 75 height 19
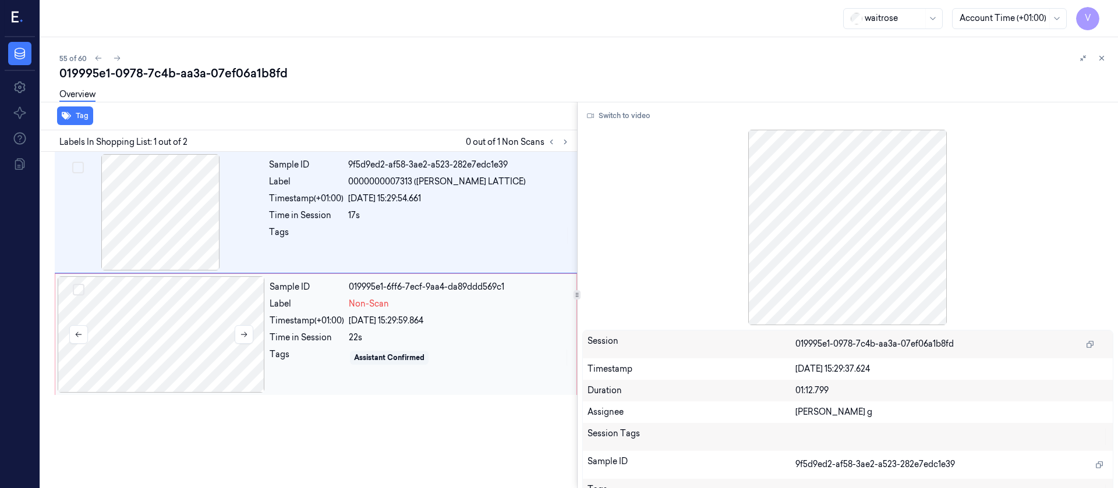
click at [148, 317] on div at bounding box center [161, 335] width 207 height 116
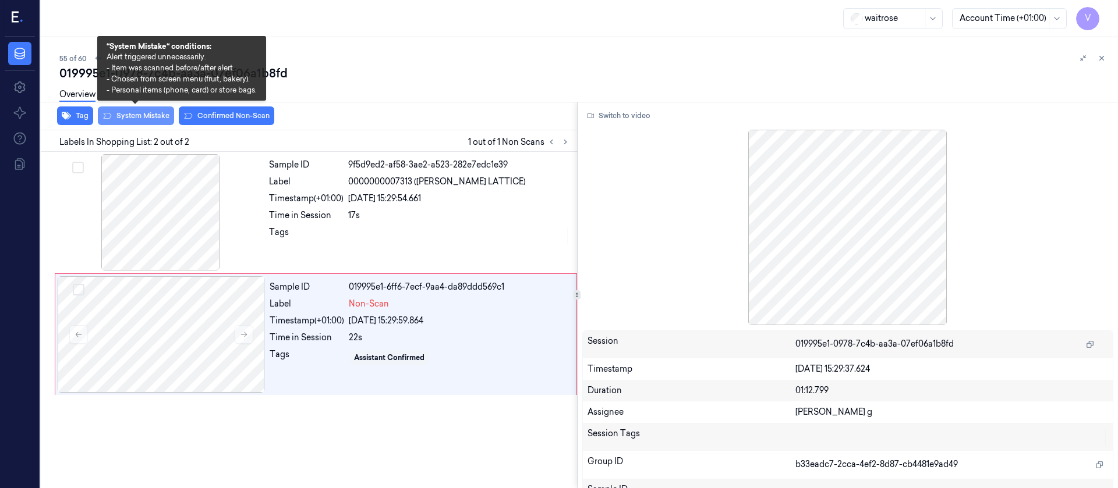
click at [128, 115] on button "System Mistake" at bounding box center [136, 116] width 76 height 19
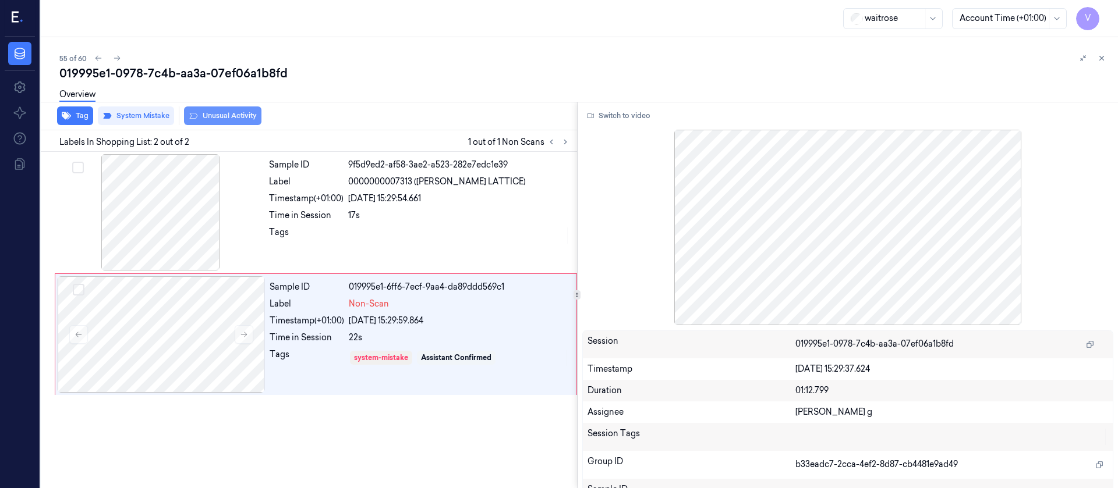
drag, startPoint x: 222, startPoint y: 119, endPoint x: 234, endPoint y: 119, distance: 12.2
click at [234, 119] on button "Unusual Activity" at bounding box center [222, 116] width 77 height 19
click at [66, 111] on icon "button" at bounding box center [66, 115] width 9 height 9
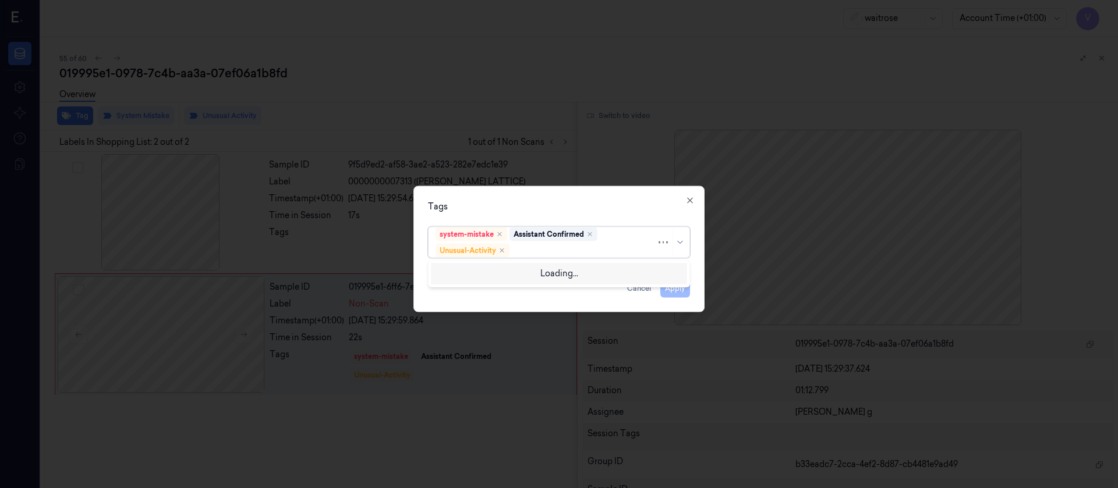
click at [532, 245] on div at bounding box center [584, 251] width 144 height 12
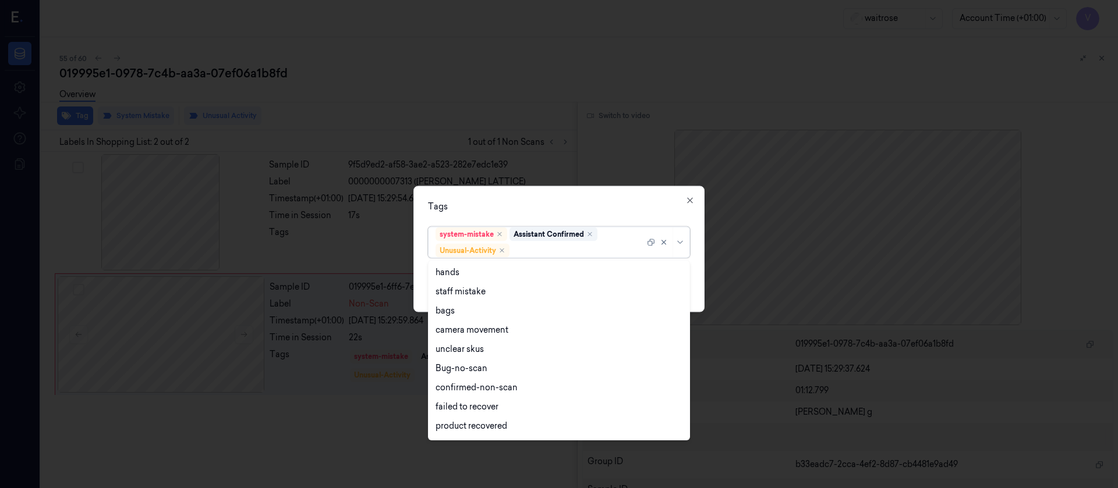
scroll to position [152, 0]
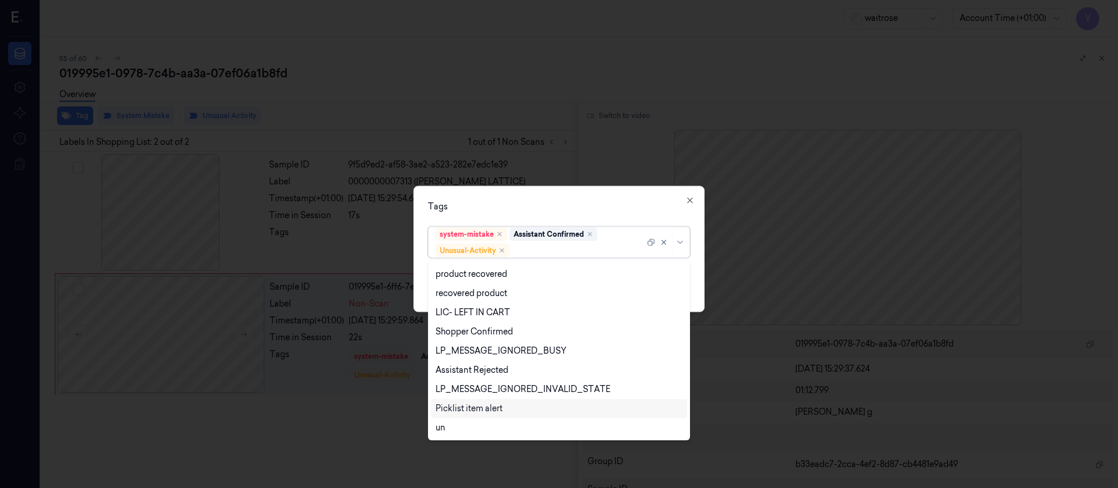
click at [470, 409] on div "Picklist item alert" at bounding box center [468, 409] width 67 height 12
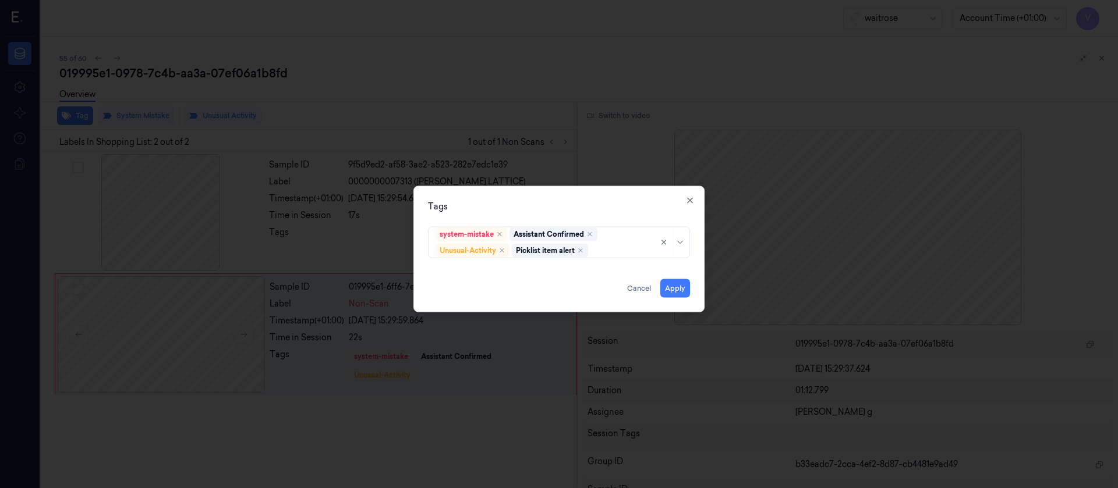
click at [572, 207] on div "Tags" at bounding box center [559, 206] width 262 height 12
click at [672, 289] on button "Apply" at bounding box center [675, 288] width 30 height 19
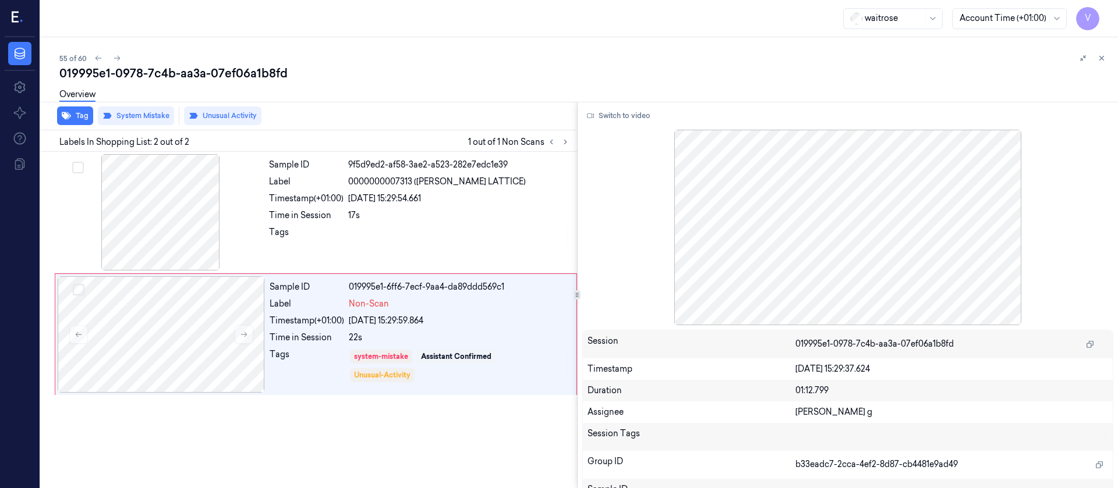
click at [796, 56] on div "55 of 60" at bounding box center [583, 58] width 1049 height 14
click at [1103, 57] on icon at bounding box center [1101, 58] width 8 height 8
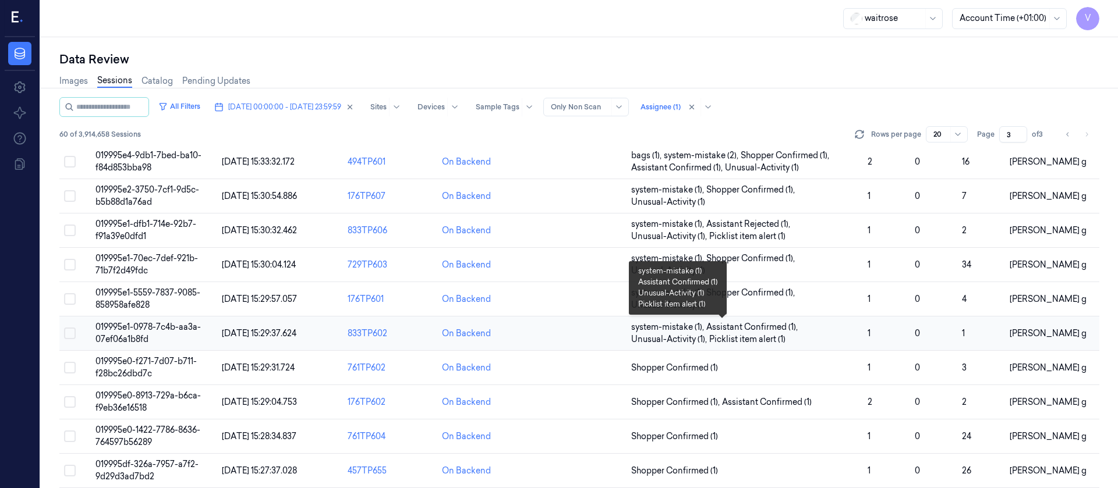
scroll to position [392, 0]
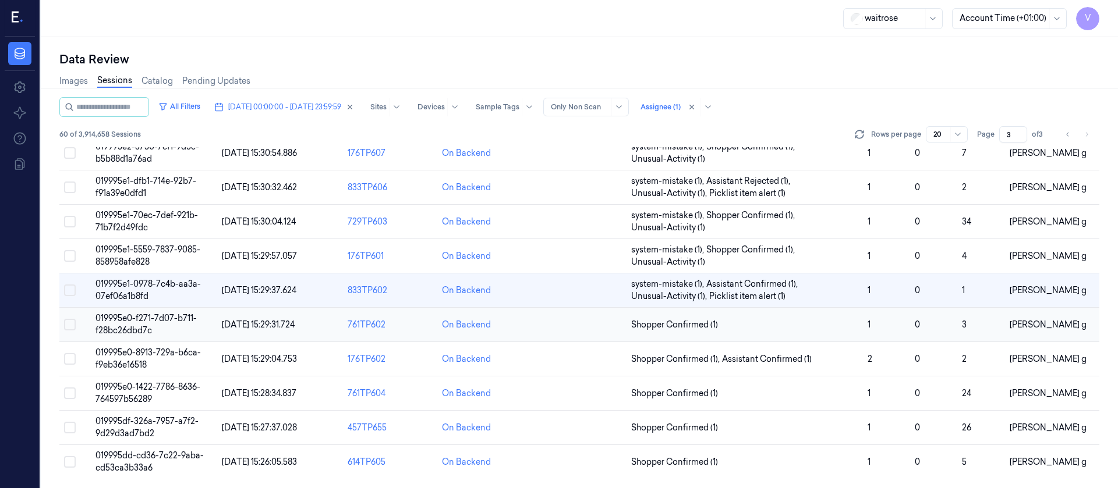
click at [573, 328] on td at bounding box center [579, 325] width 94 height 34
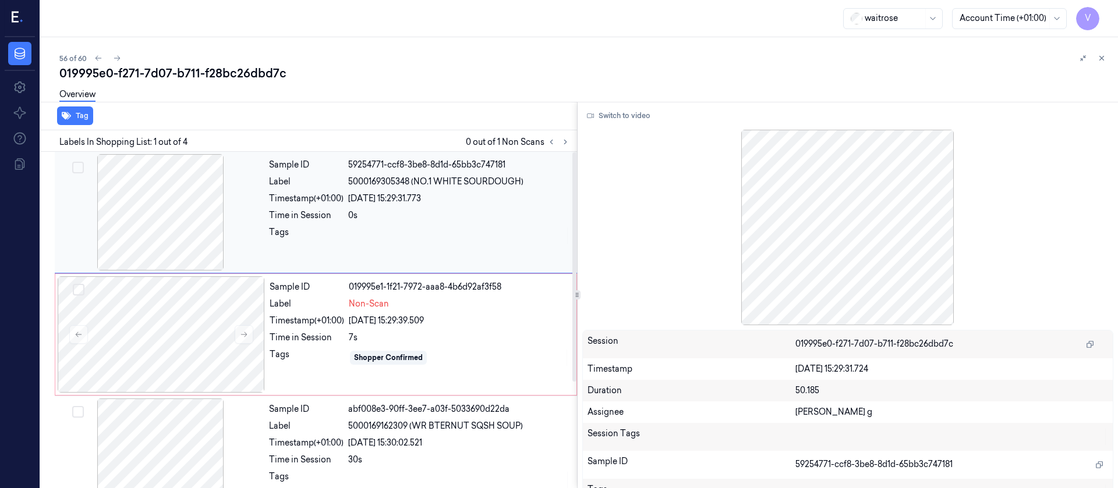
click at [290, 176] on div "Label" at bounding box center [306, 182] width 75 height 12
click at [340, 203] on div "Timestamp (+01:00)" at bounding box center [306, 199] width 75 height 12
click at [612, 116] on button "Switch to video" at bounding box center [618, 116] width 73 height 19
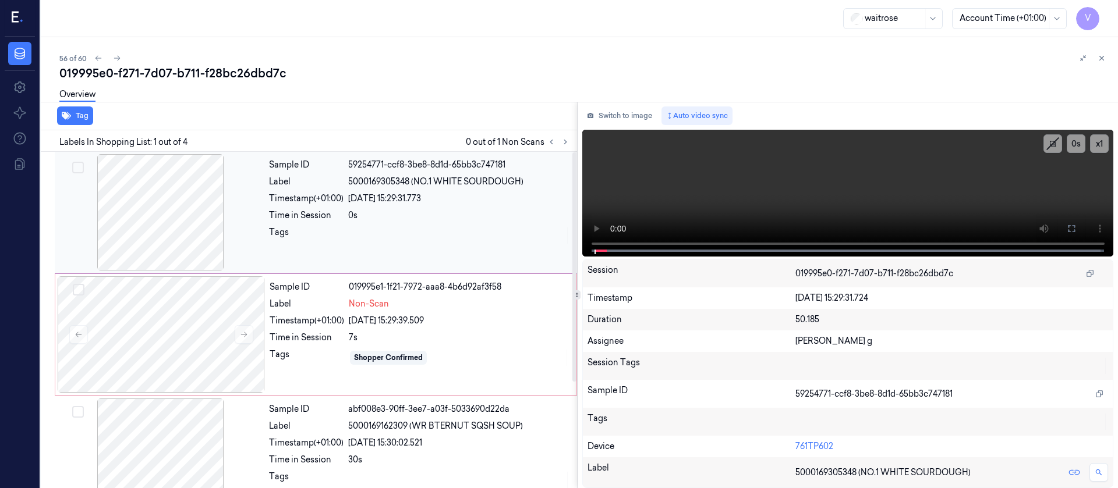
click at [398, 229] on div "Sample ID 59254771-ccf8-3be8-8d1d-65bb3c747181 Label 5000169305348 (NO.1 WHITE …" at bounding box center [419, 212] width 310 height 116
click at [1068, 224] on icon at bounding box center [1071, 228] width 9 height 9
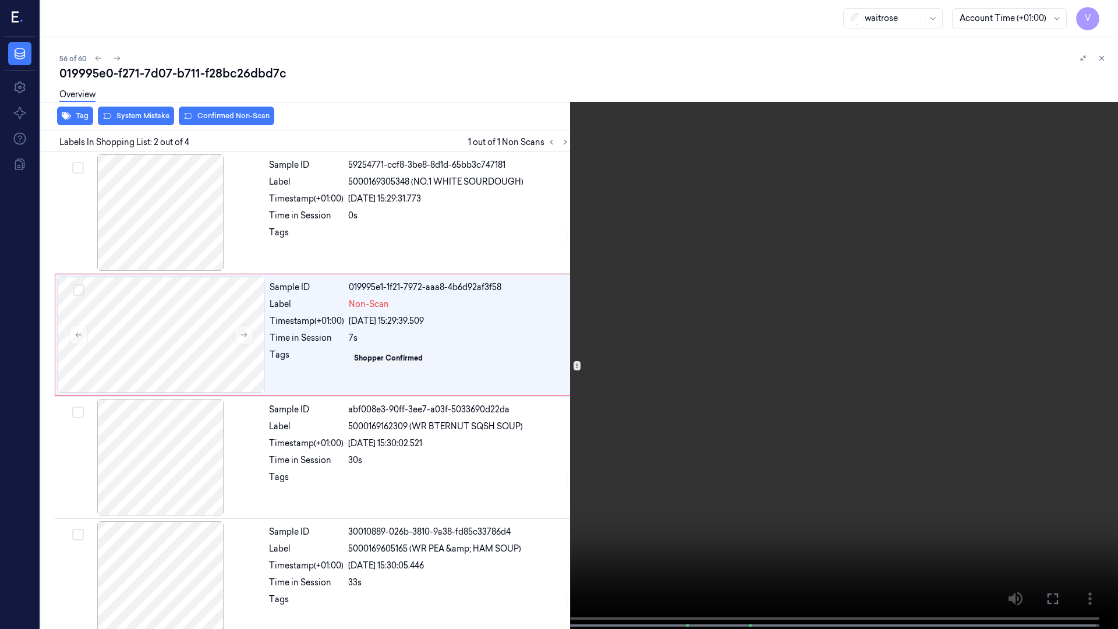
click at [0, 0] on icon at bounding box center [0, 0] width 0 height 0
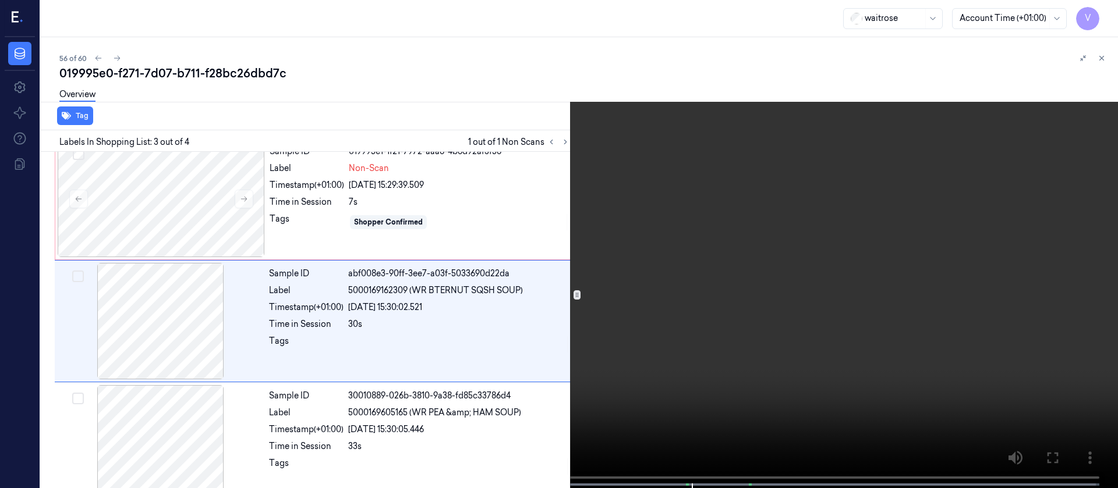
scroll to position [137, 0]
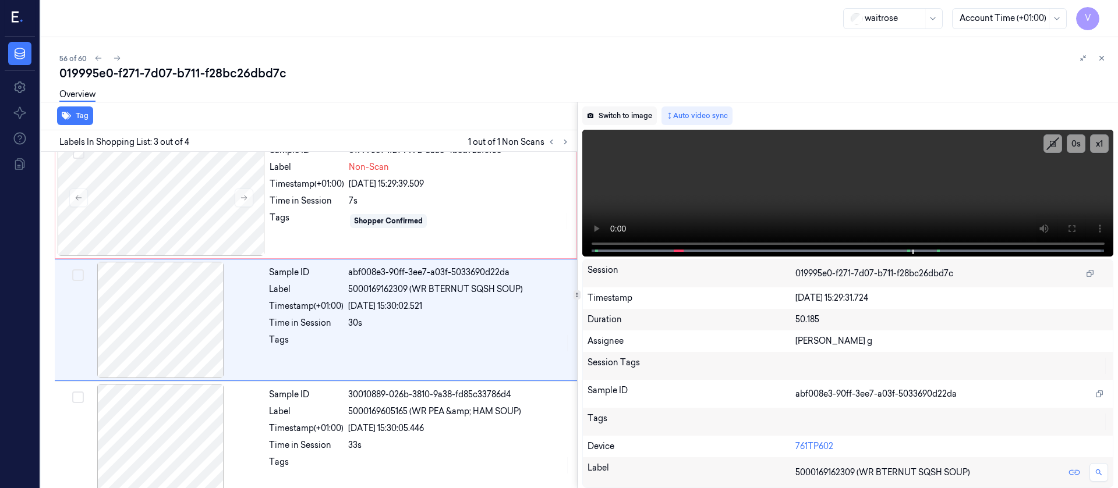
click at [627, 123] on button "Switch to image" at bounding box center [619, 116] width 75 height 19
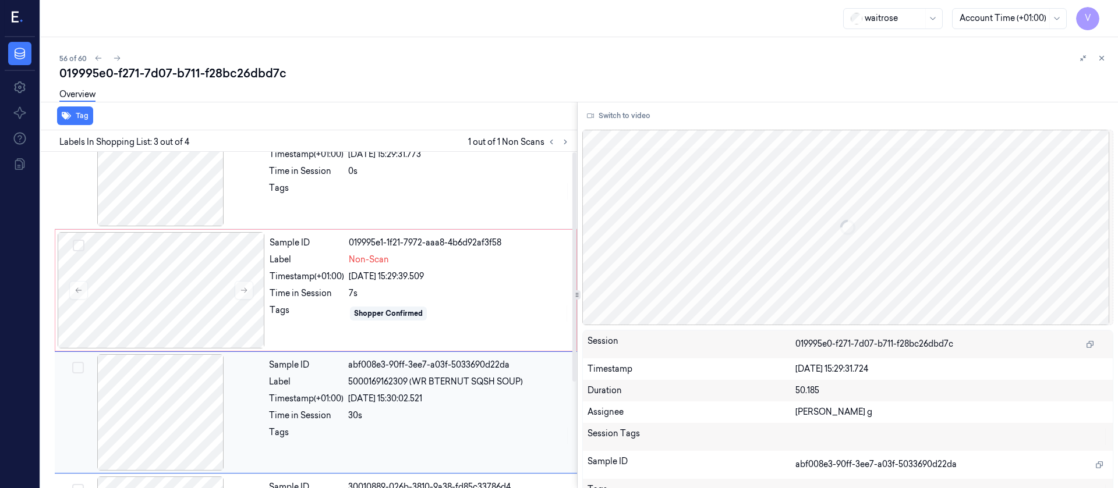
scroll to position [0, 0]
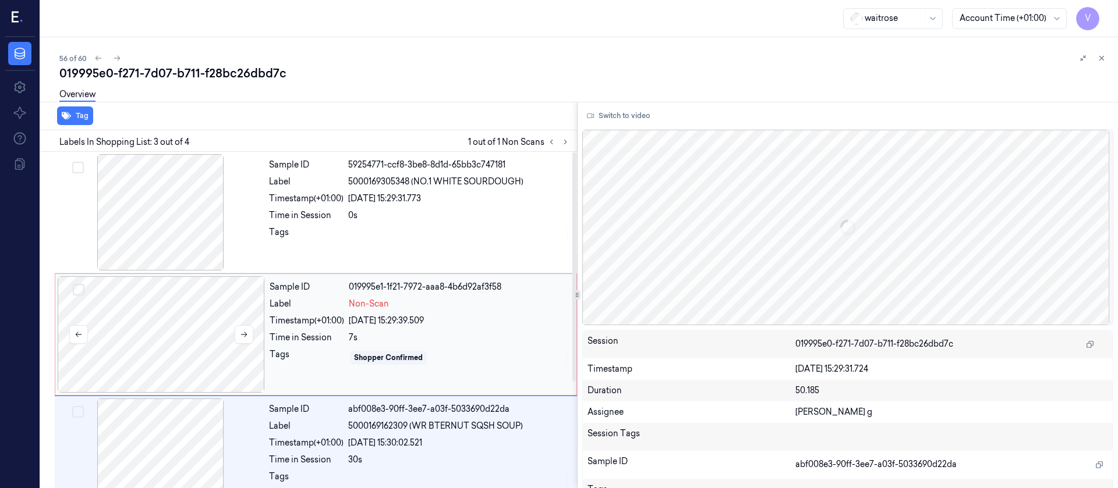
click at [229, 316] on div at bounding box center [161, 335] width 207 height 116
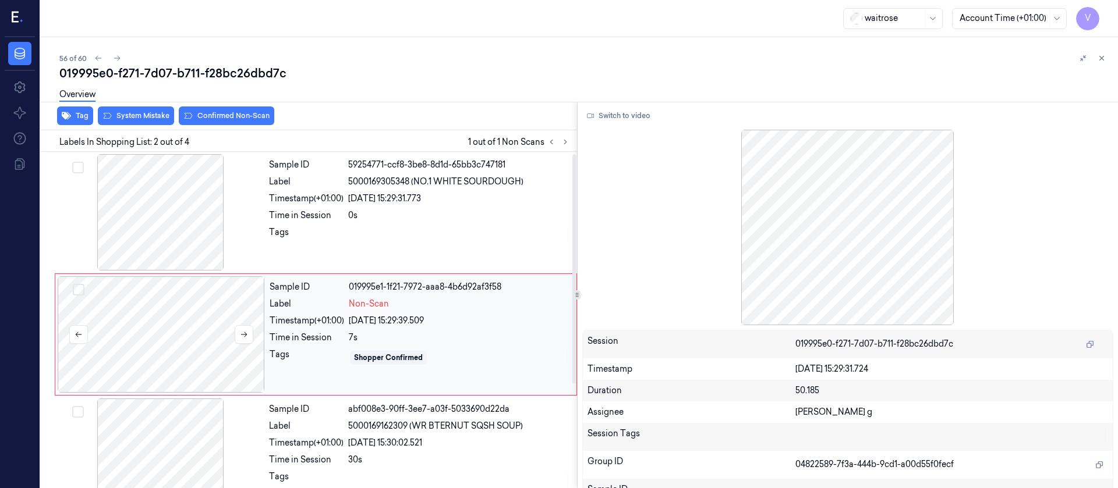
scroll to position [15, 0]
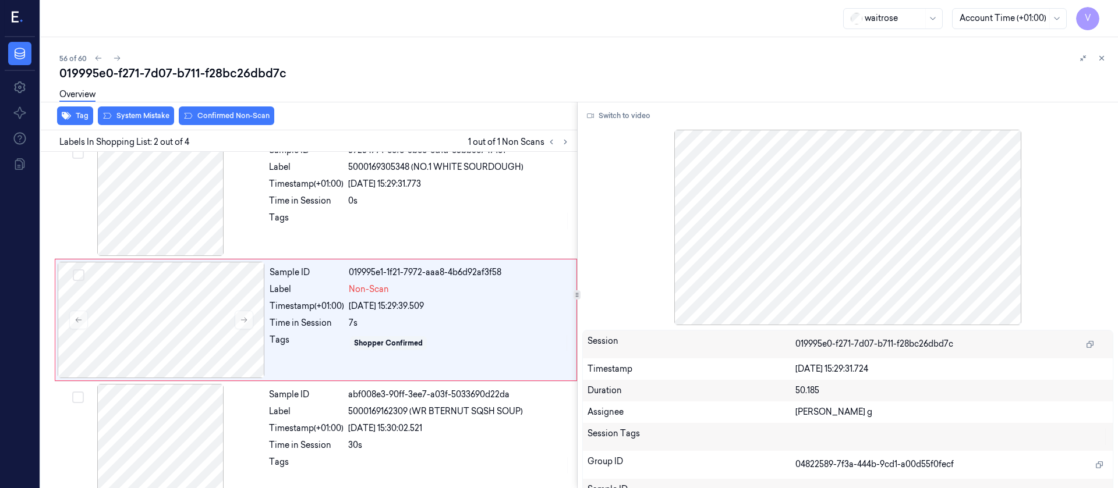
click at [136, 110] on div "Overview" at bounding box center [583, 97] width 1049 height 30
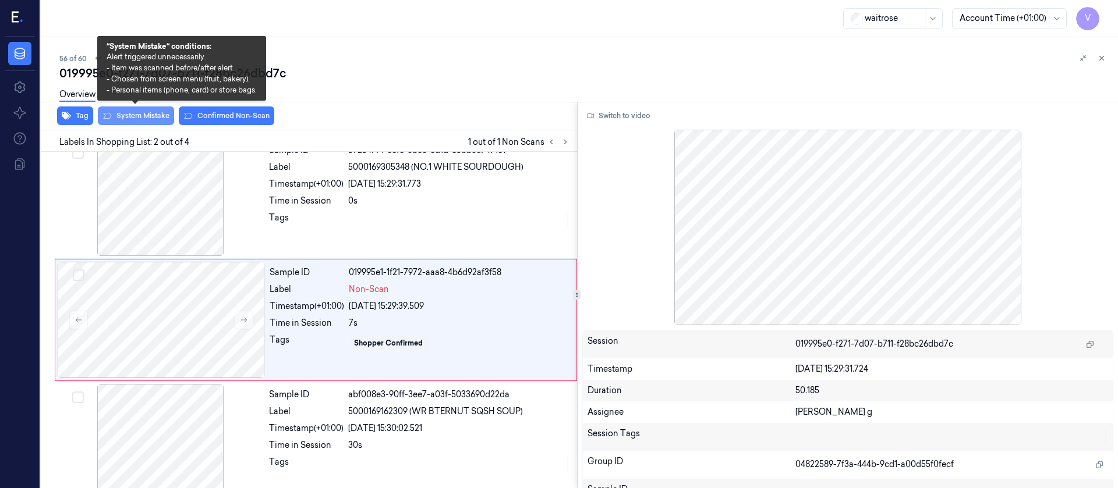
click at [153, 118] on button "System Mistake" at bounding box center [136, 116] width 76 height 19
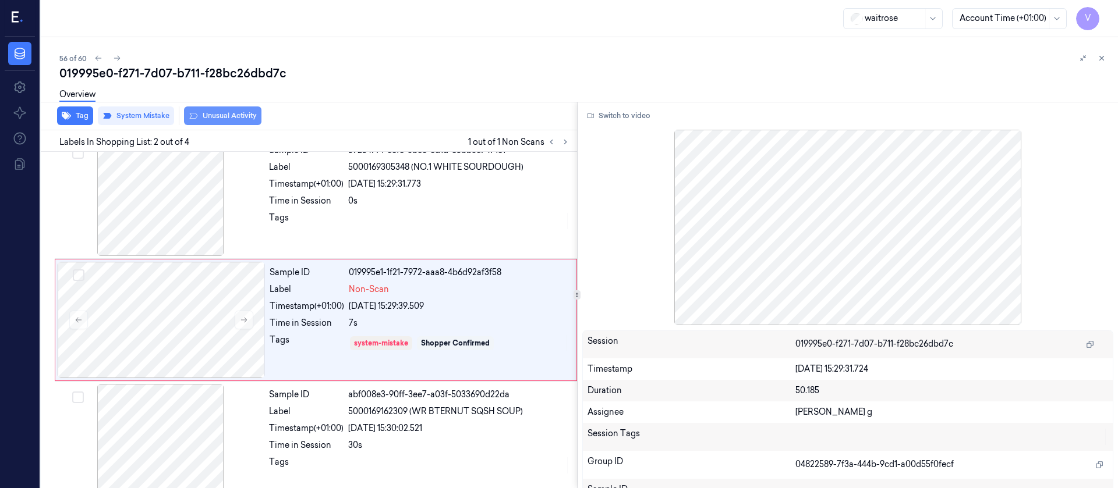
click at [250, 120] on button "Unusual Activity" at bounding box center [222, 116] width 77 height 19
click at [438, 113] on div "Tag System Mistake Unusual Activity" at bounding box center [306, 116] width 541 height 29
click at [1100, 61] on icon at bounding box center [1101, 58] width 8 height 8
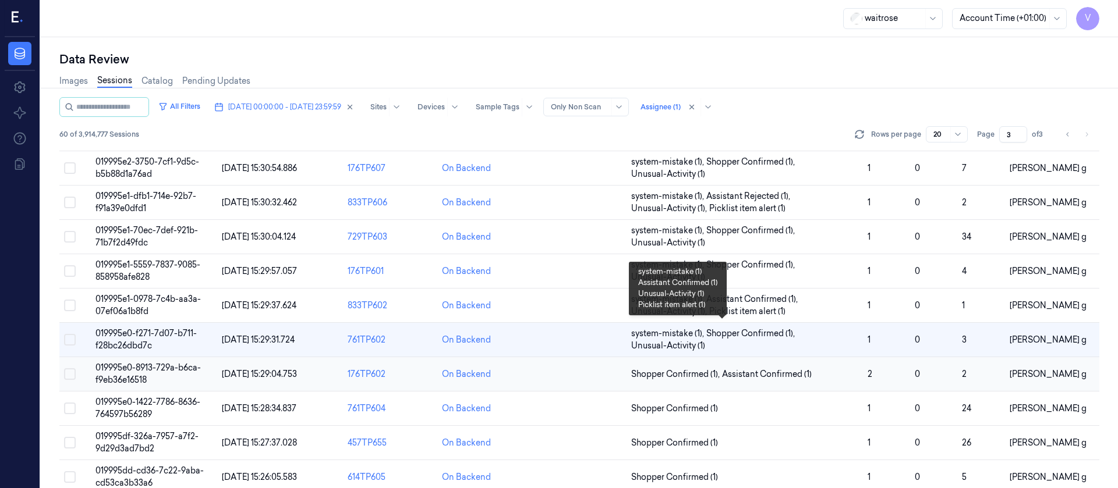
scroll to position [392, 0]
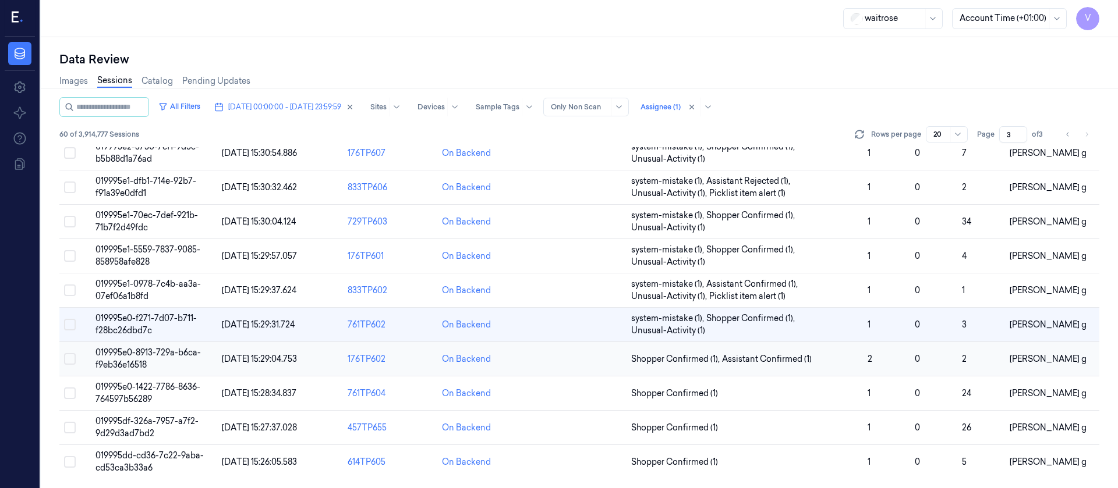
click at [563, 359] on td at bounding box center [579, 359] width 94 height 34
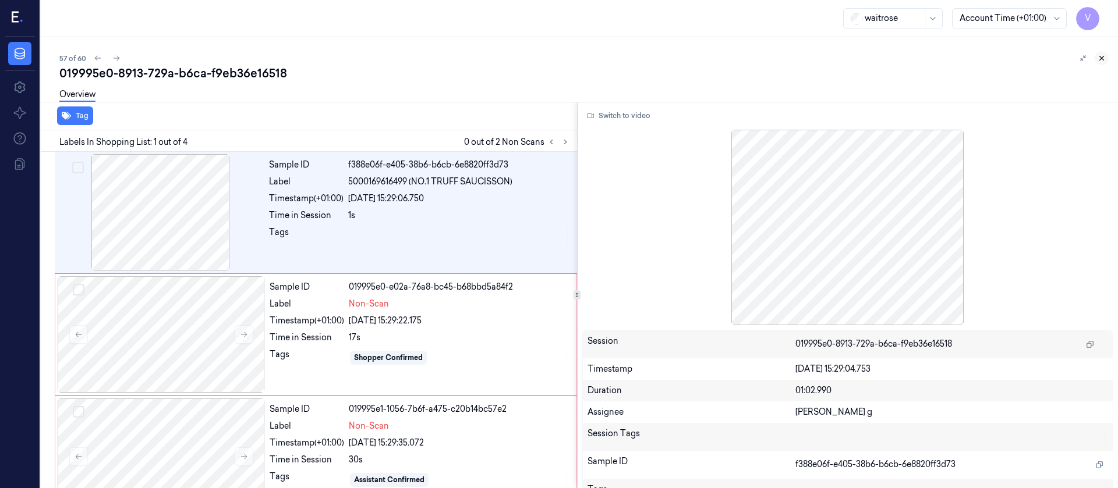
click at [1106, 59] on button at bounding box center [1102, 58] width 14 height 14
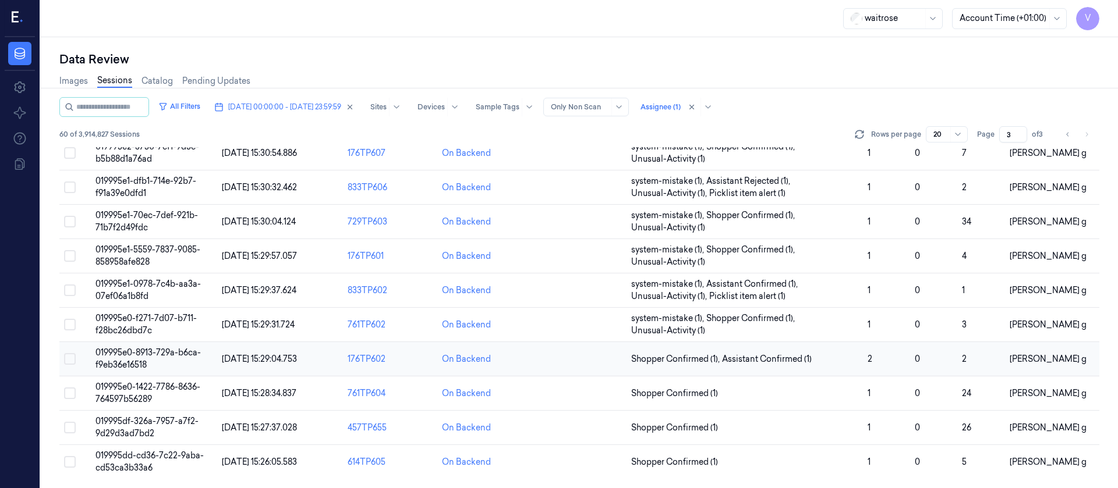
scroll to position [392, 0]
click at [582, 369] on td at bounding box center [579, 359] width 94 height 34
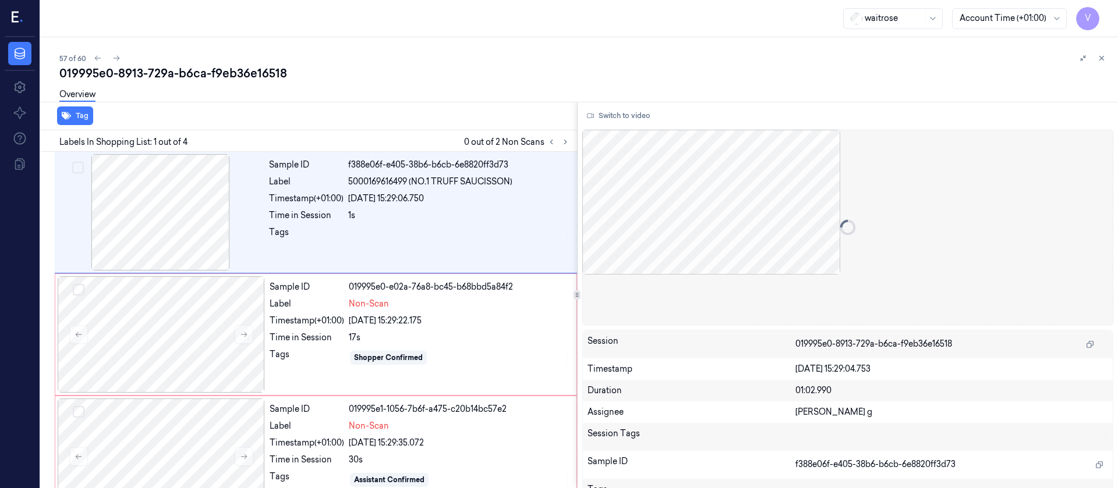
scroll to position [18, 0]
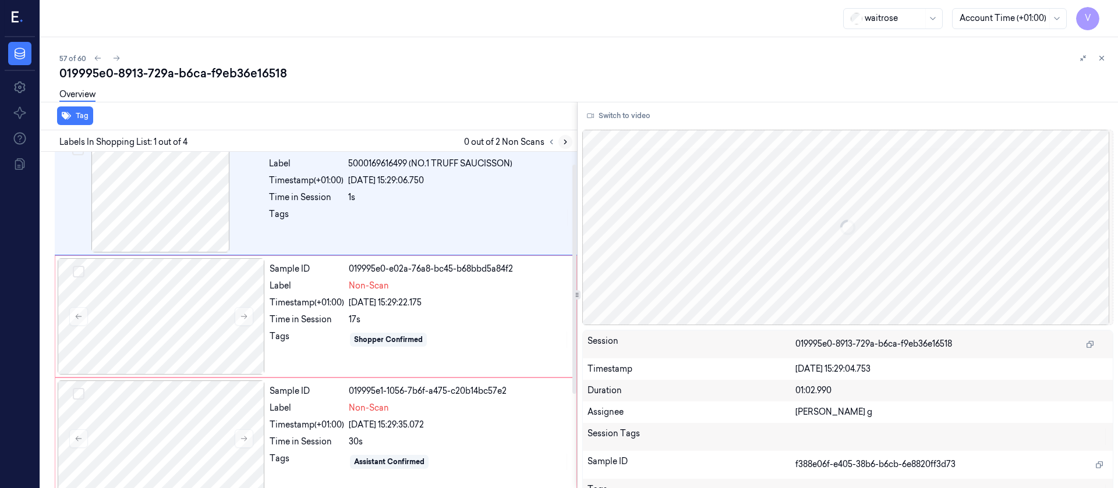
click at [565, 140] on icon at bounding box center [565, 142] width 8 height 8
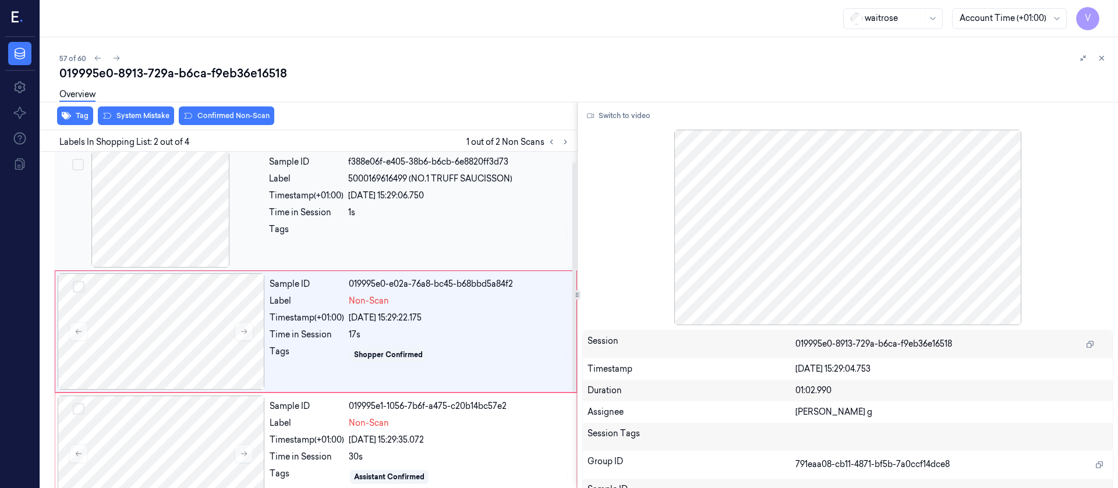
scroll to position [0, 0]
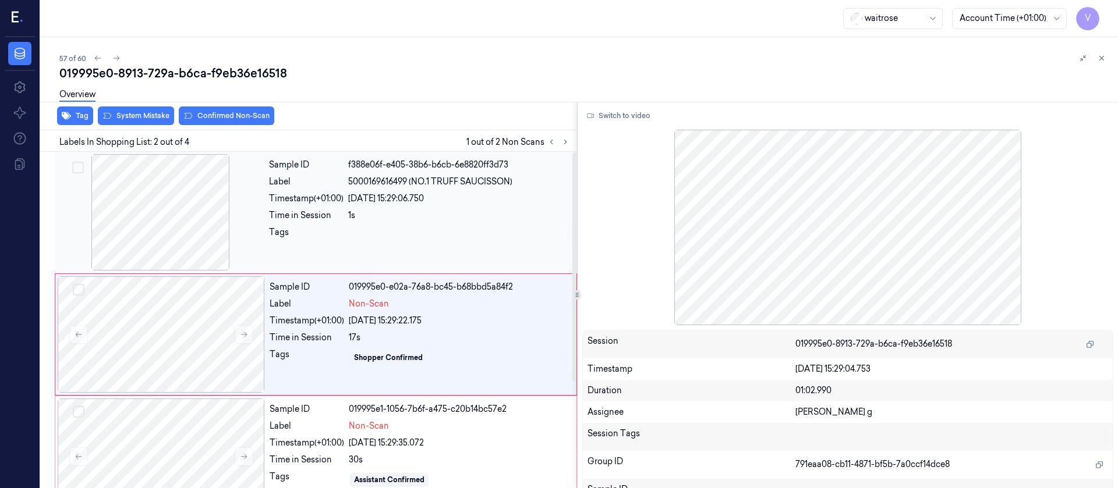
click at [251, 210] on div at bounding box center [160, 212] width 207 height 116
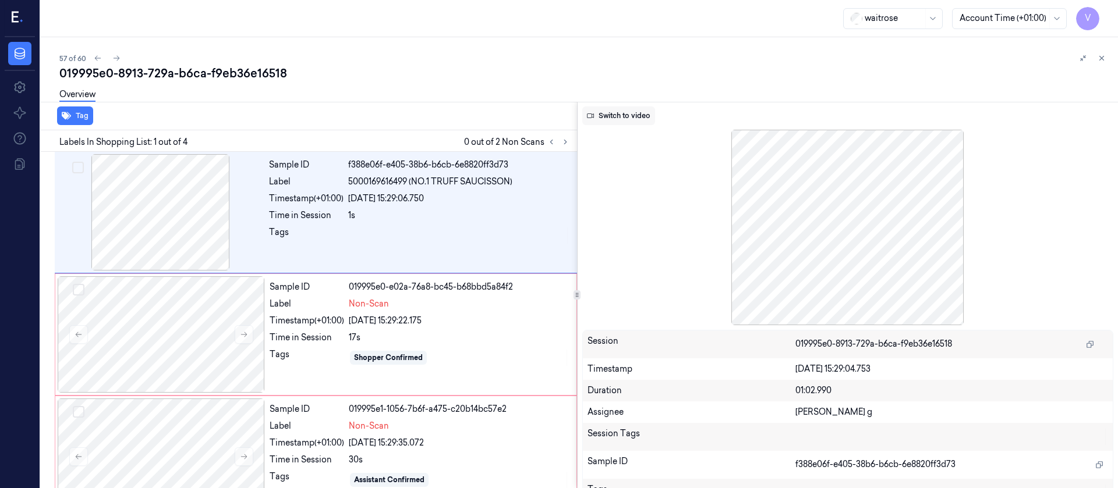
click at [618, 124] on button "Switch to video" at bounding box center [618, 116] width 73 height 19
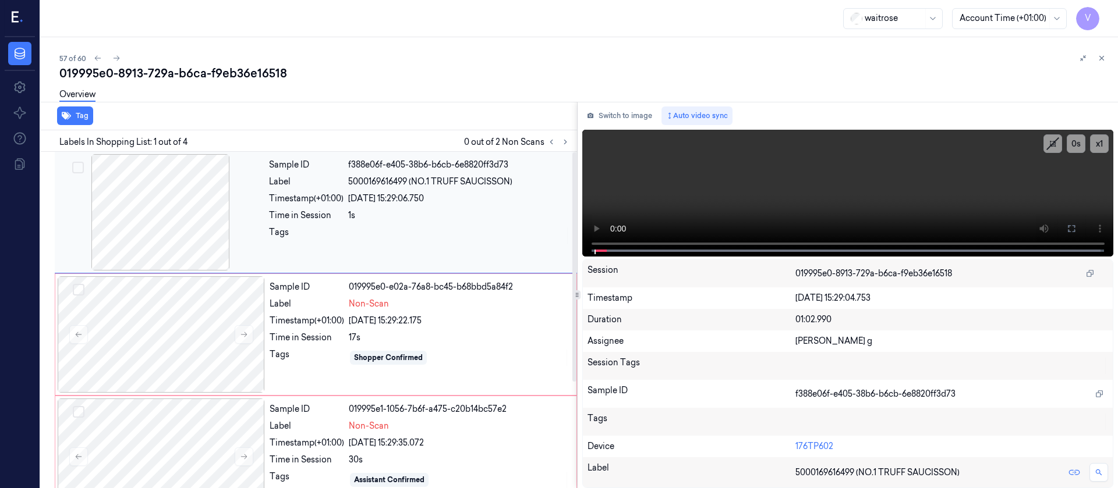
click at [303, 243] on div "Tags" at bounding box center [306, 235] width 75 height 19
click at [1078, 232] on button at bounding box center [1071, 228] width 19 height 19
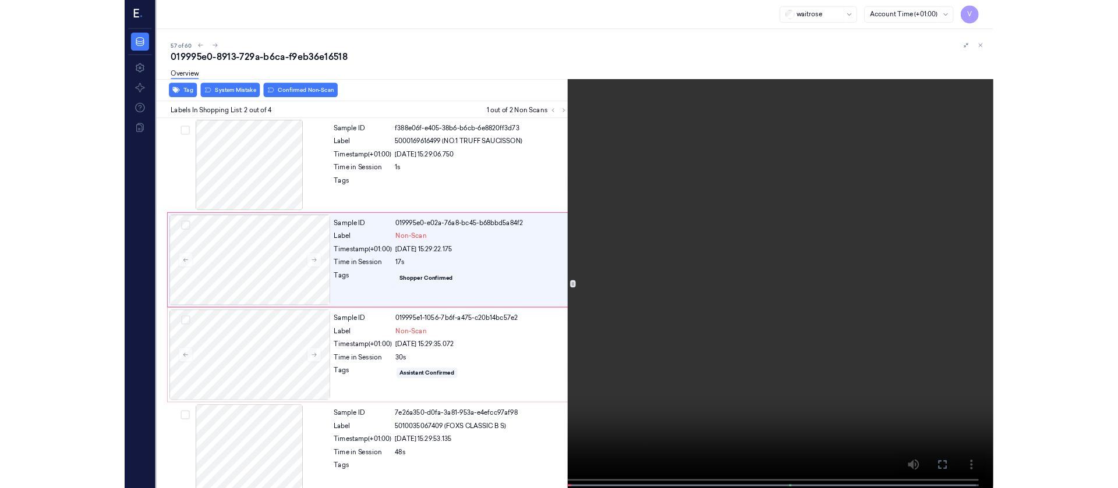
scroll to position [16, 0]
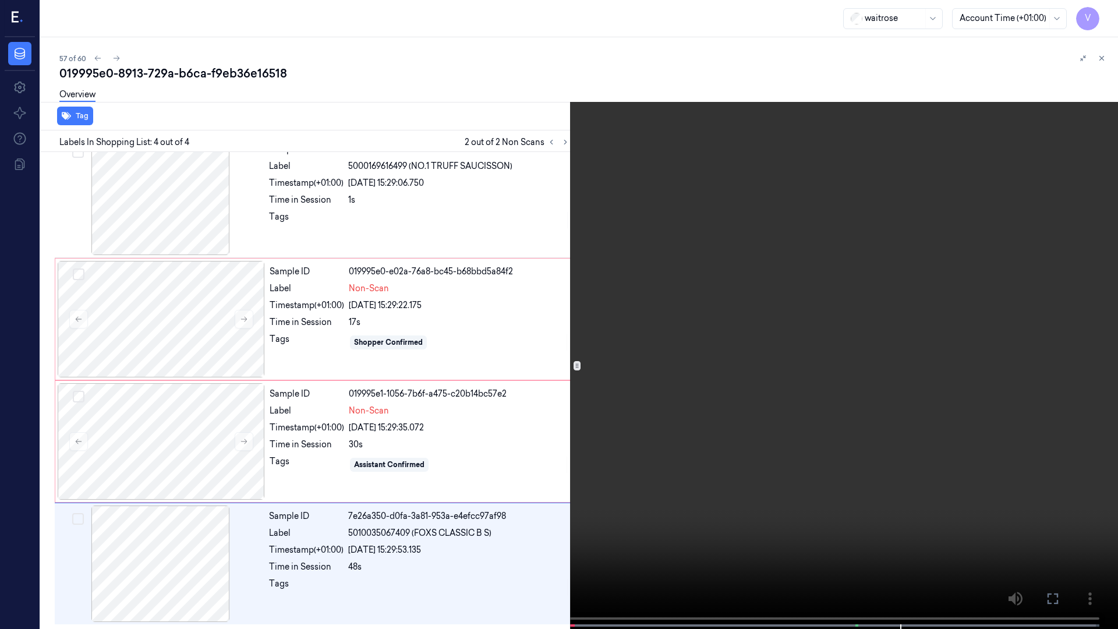
click at [0, 0] on button at bounding box center [0, 0] width 0 height 0
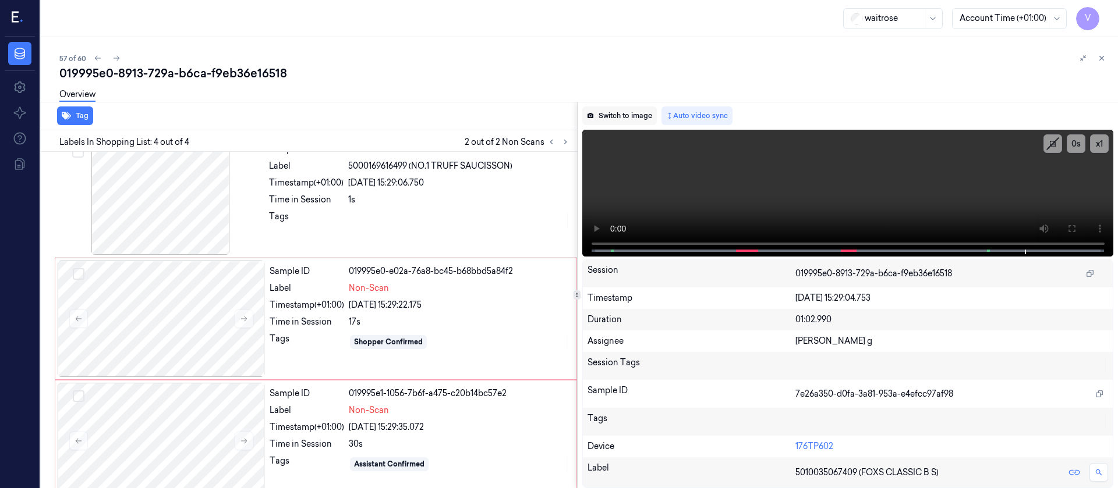
click at [612, 119] on button "Switch to image" at bounding box center [619, 116] width 75 height 19
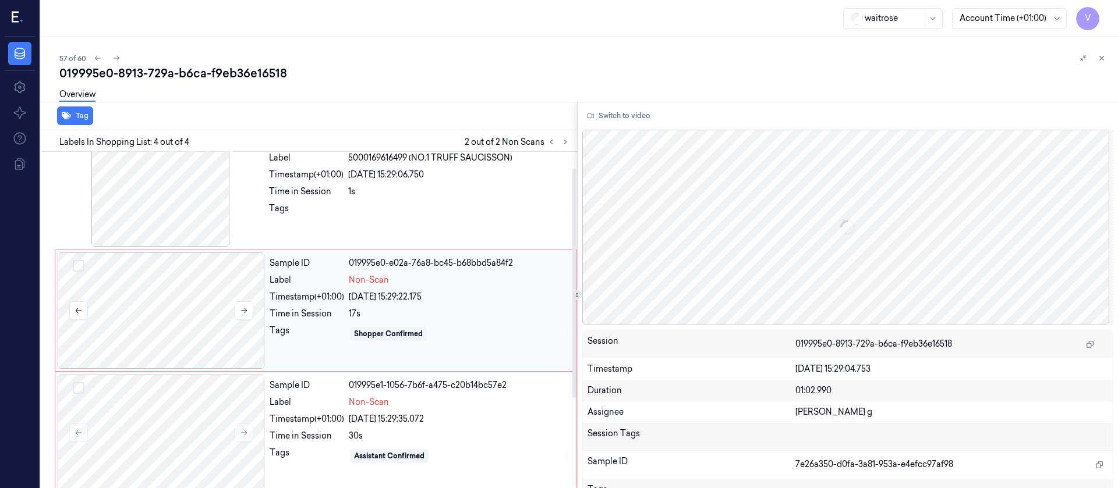
scroll to position [0, 0]
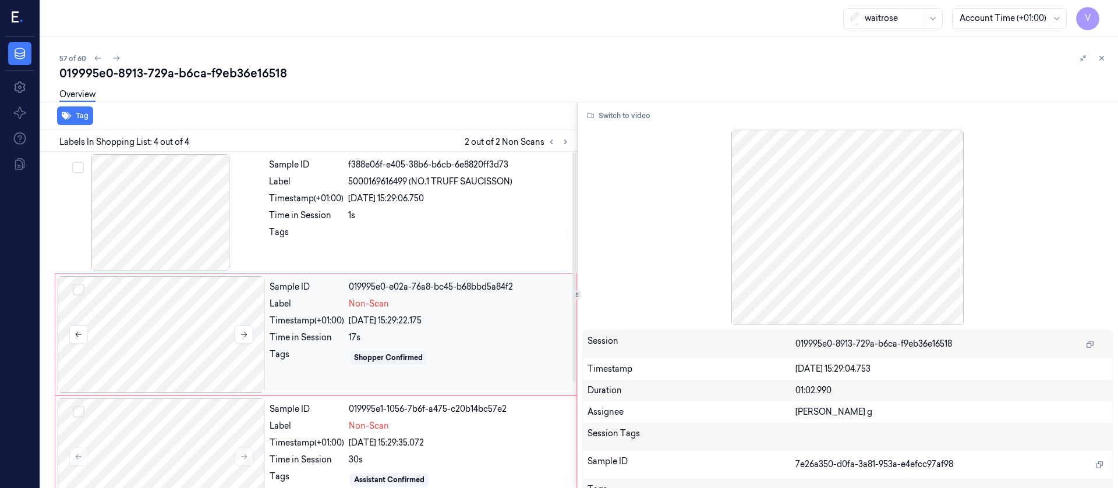
click at [134, 331] on div at bounding box center [161, 335] width 207 height 116
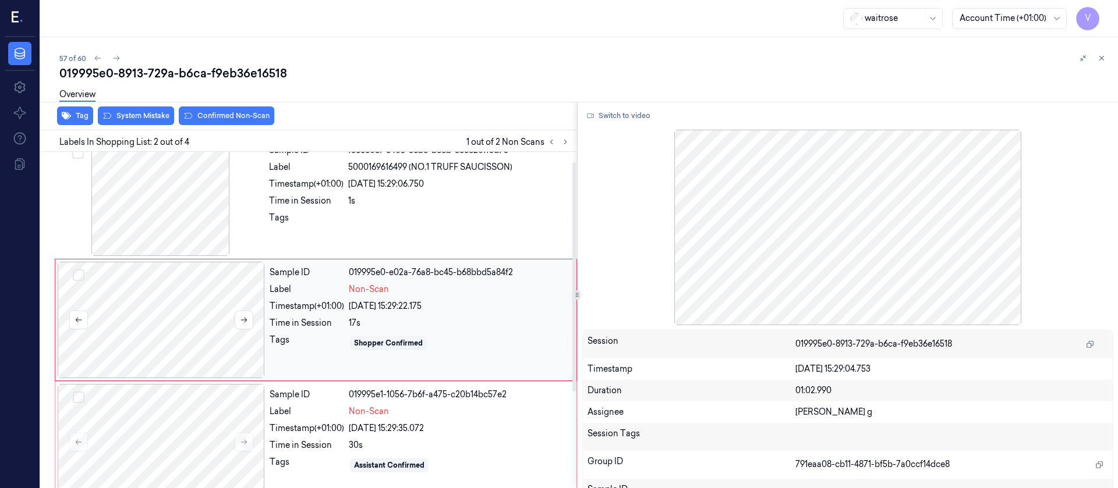
click at [164, 352] on div at bounding box center [161, 320] width 207 height 116
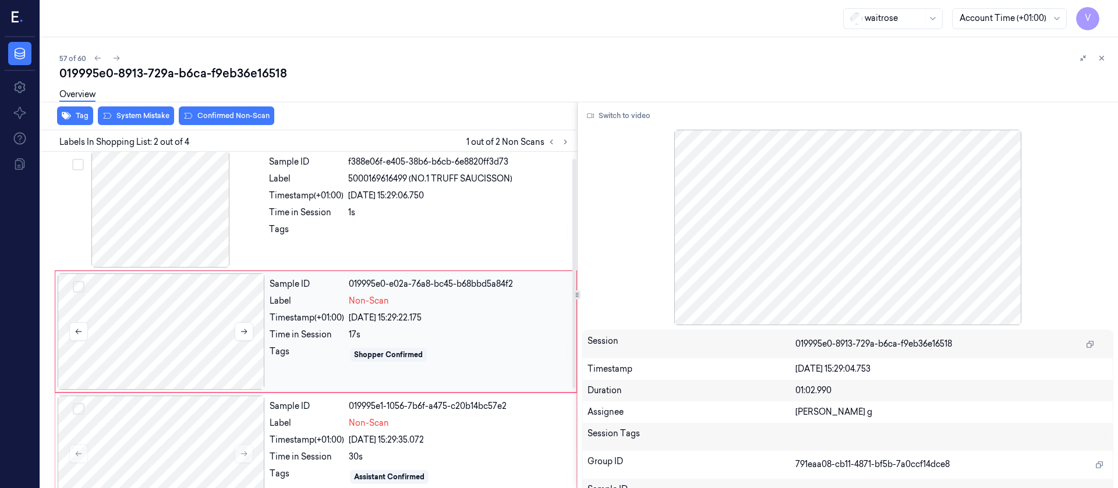
scroll to position [0, 0]
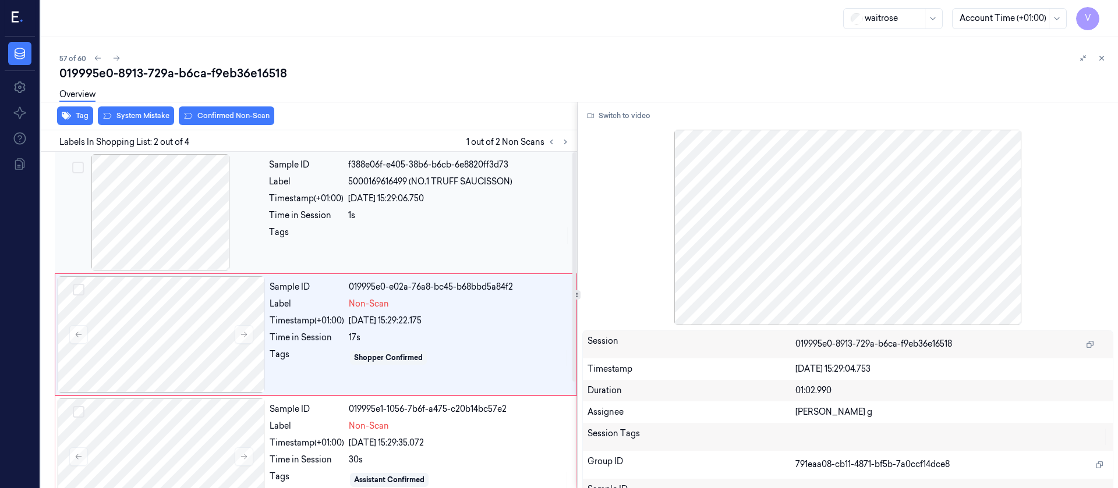
click at [219, 225] on div at bounding box center [160, 212] width 207 height 116
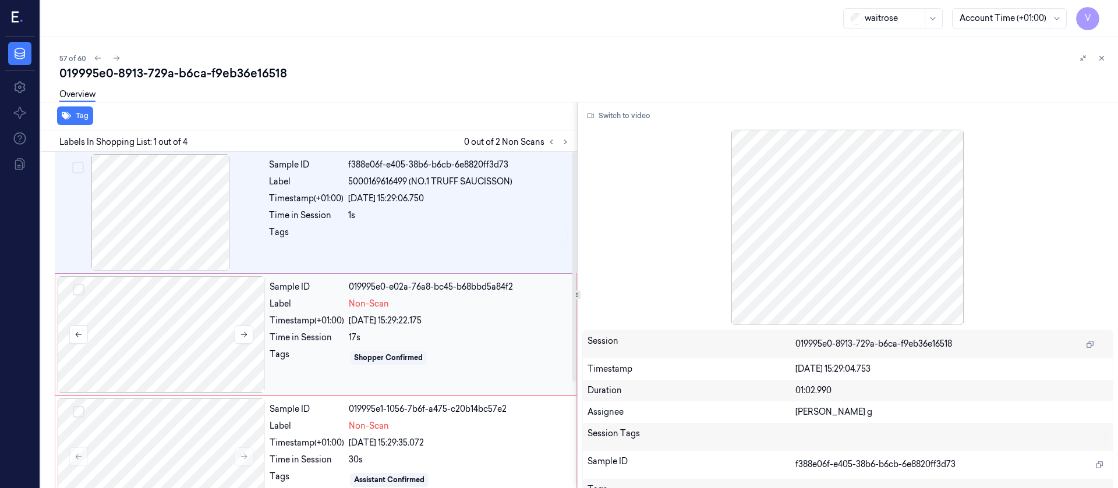
click at [220, 327] on div at bounding box center [161, 335] width 207 height 116
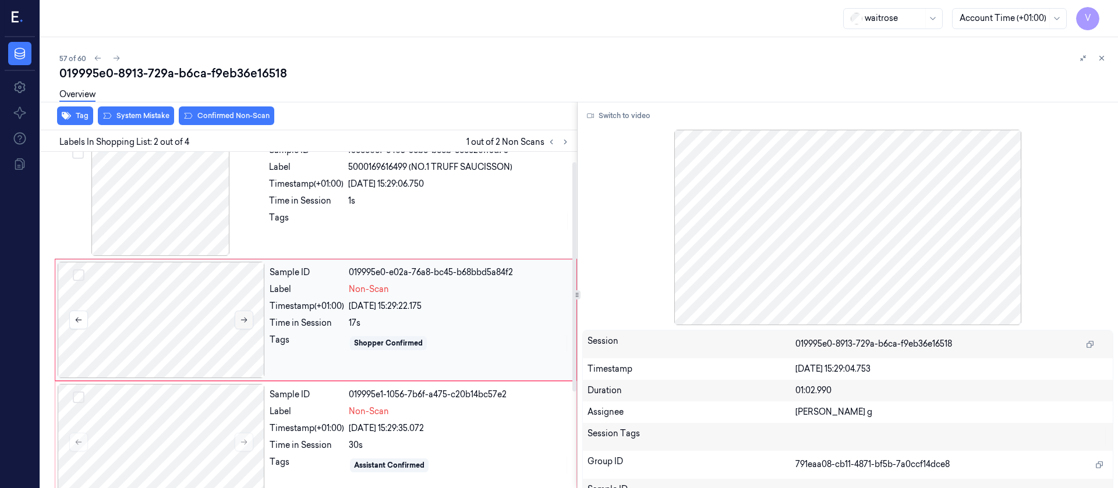
click at [249, 320] on button at bounding box center [244, 320] width 19 height 19
click at [247, 320] on icon at bounding box center [244, 320] width 8 height 8
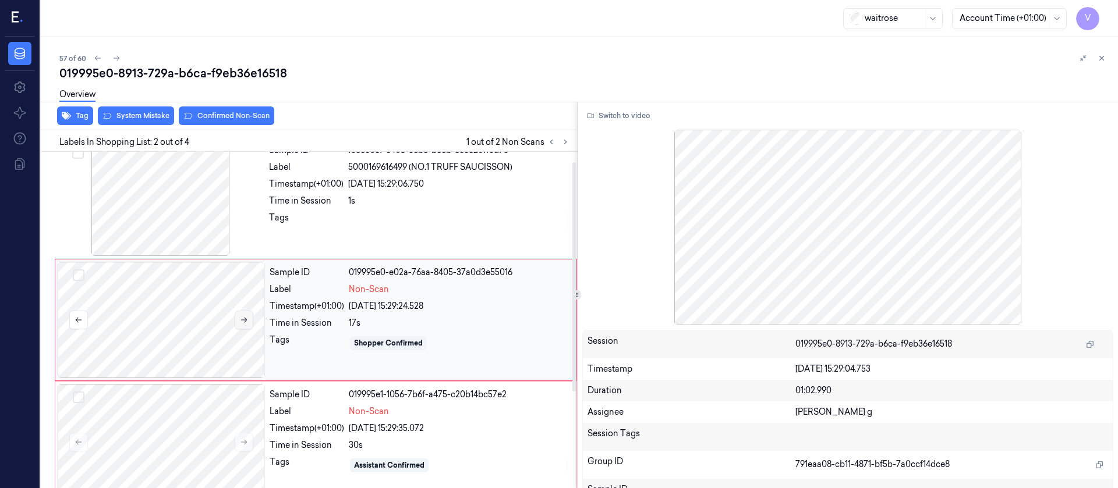
click at [247, 320] on icon at bounding box center [244, 320] width 8 height 8
click at [212, 462] on div at bounding box center [161, 442] width 207 height 116
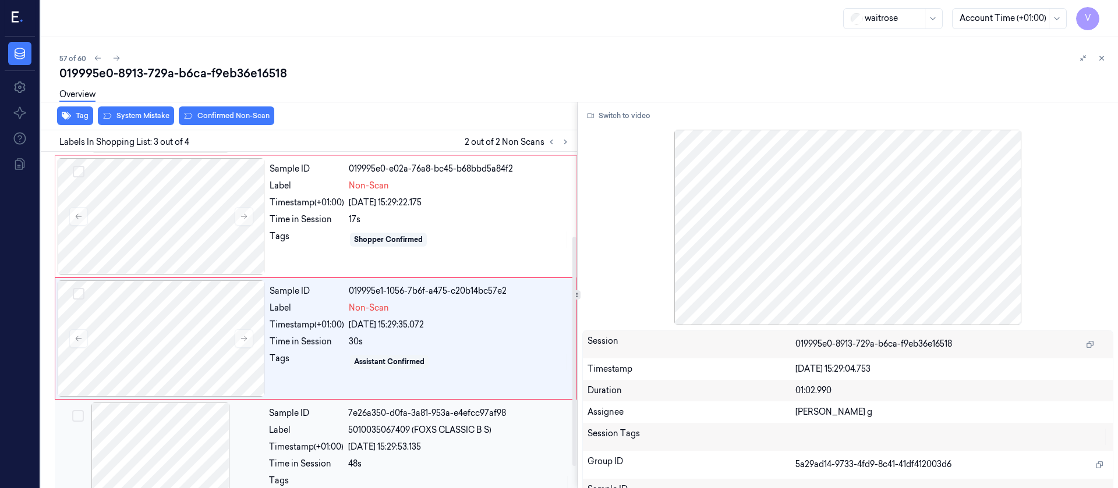
scroll to position [137, 0]
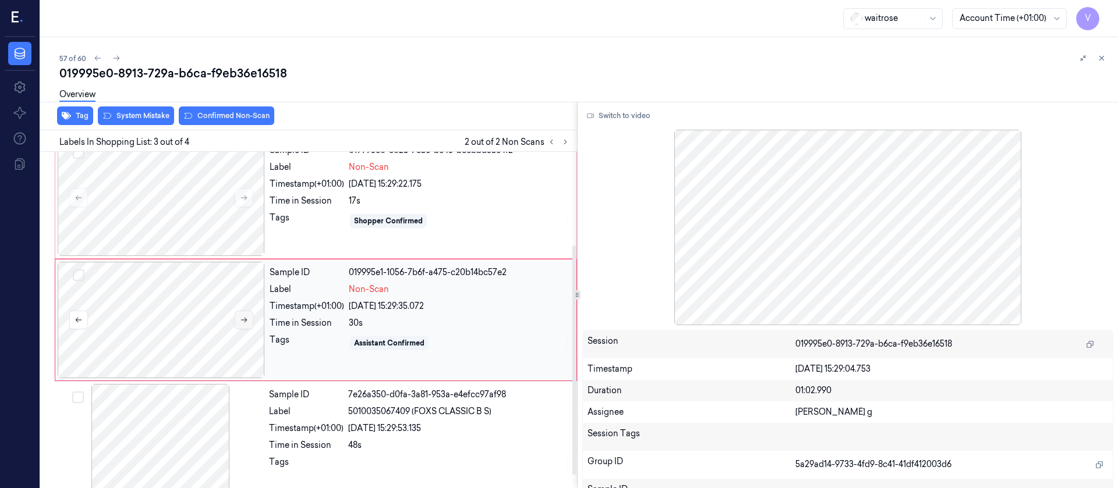
click at [245, 324] on button at bounding box center [244, 320] width 19 height 19
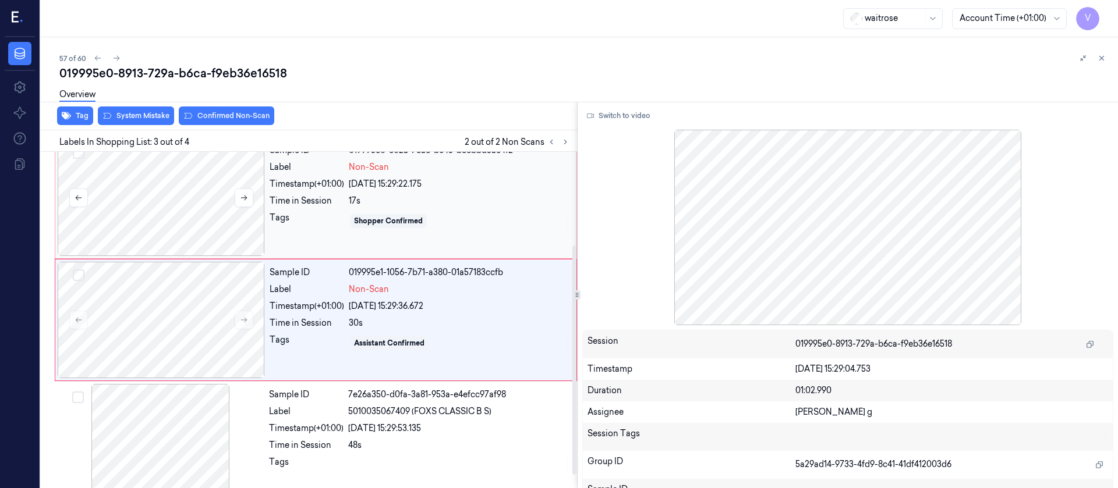
click at [136, 186] on div at bounding box center [161, 198] width 207 height 116
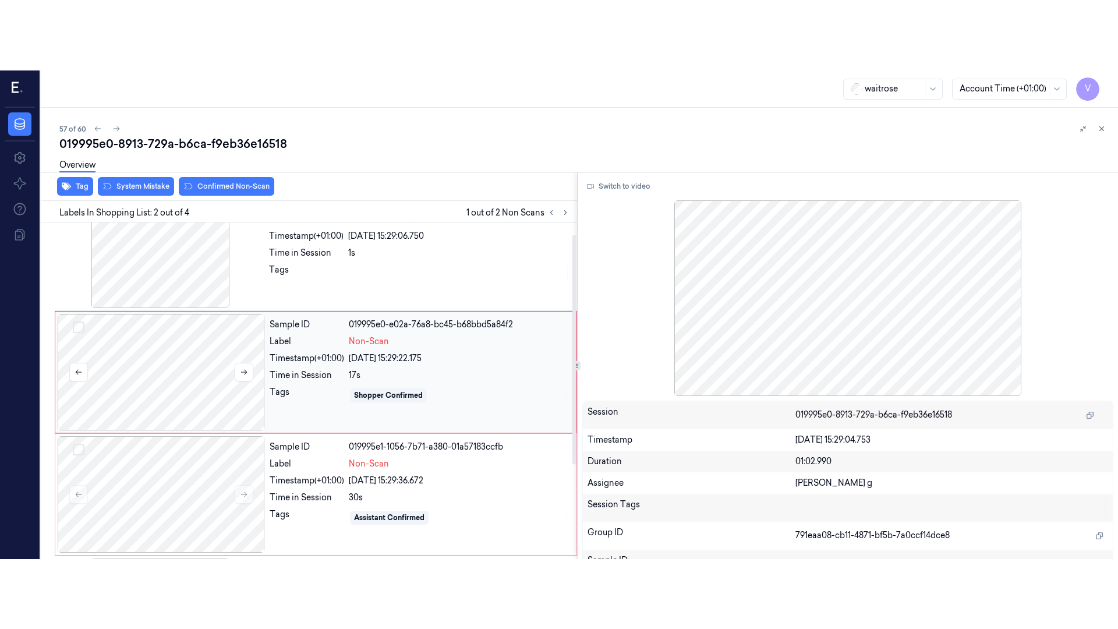
scroll to position [15, 0]
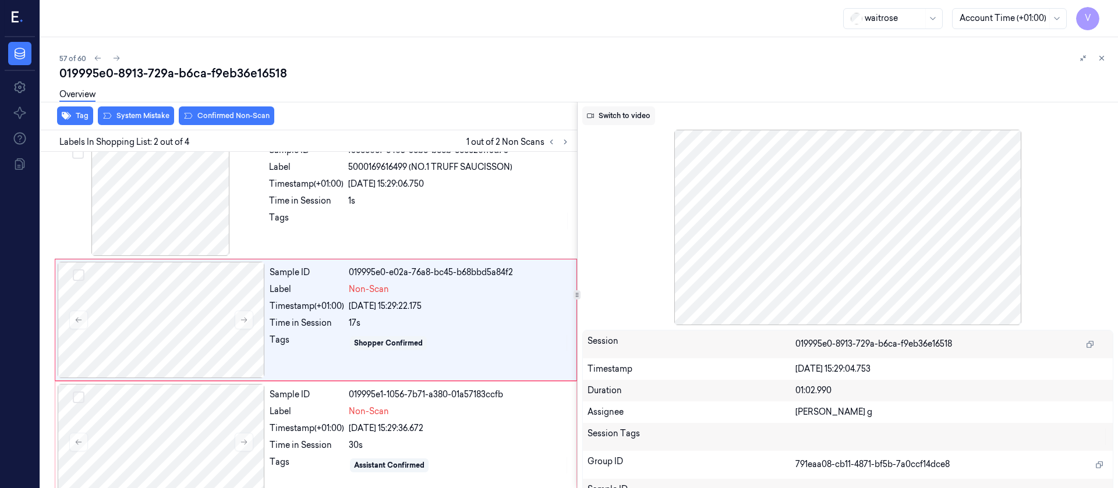
click at [635, 110] on button "Switch to video" at bounding box center [618, 116] width 73 height 19
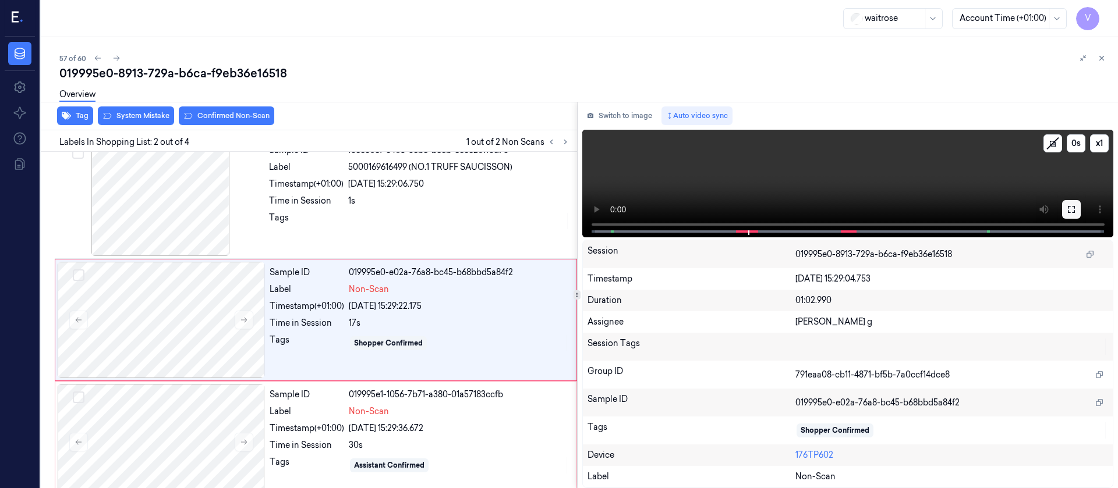
click at [1072, 212] on icon at bounding box center [1071, 209] width 9 height 9
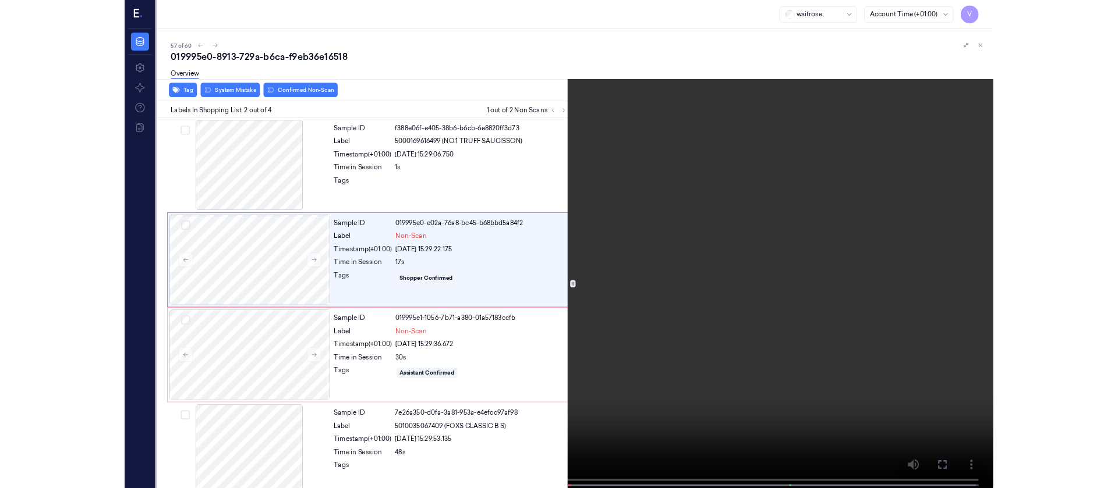
scroll to position [16, 0]
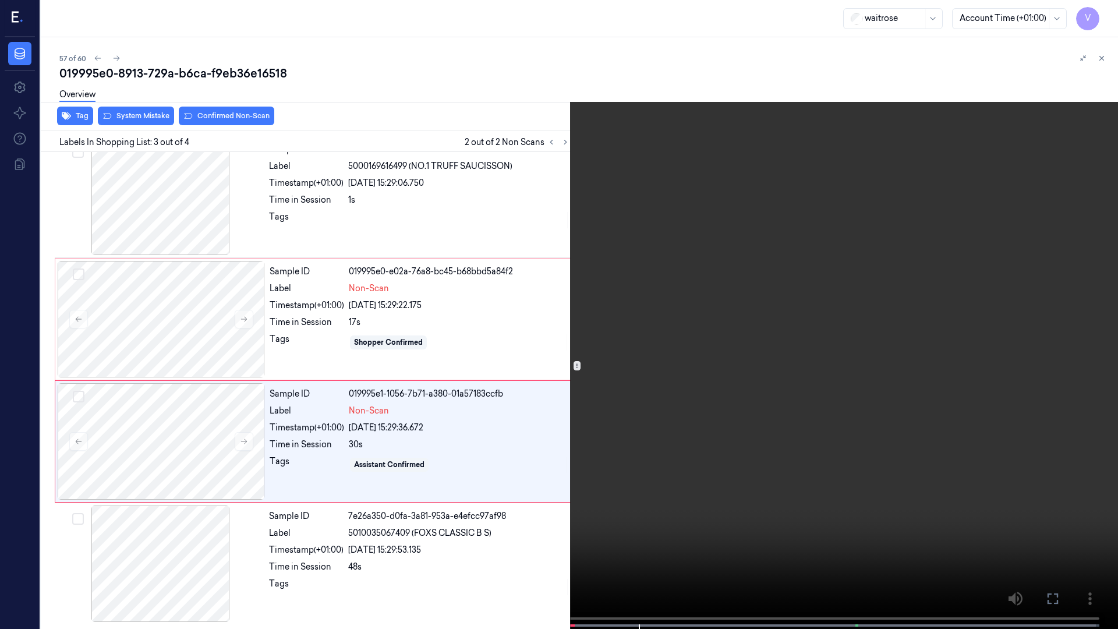
click at [0, 0] on icon at bounding box center [0, 0] width 0 height 0
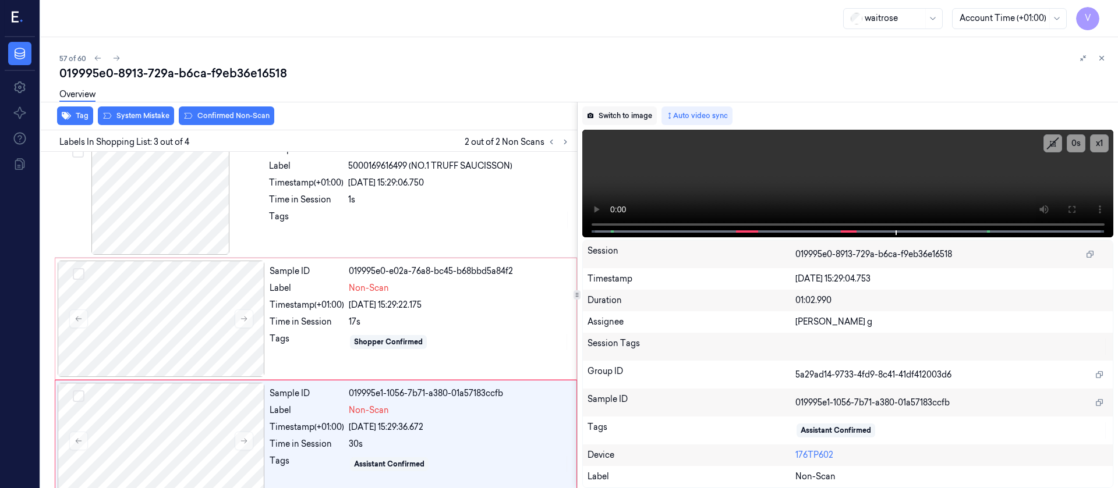
click at [621, 115] on button "Switch to image" at bounding box center [619, 116] width 75 height 19
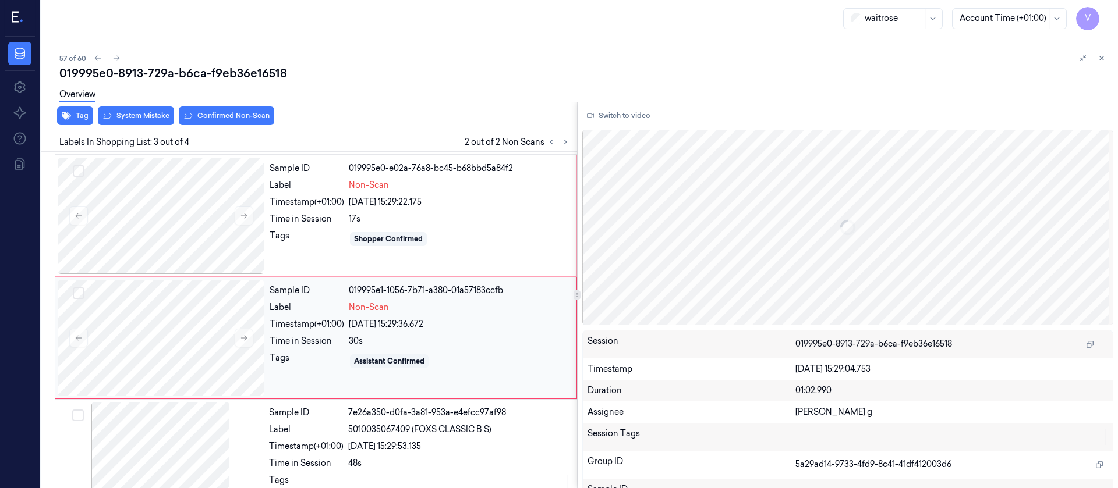
scroll to position [137, 0]
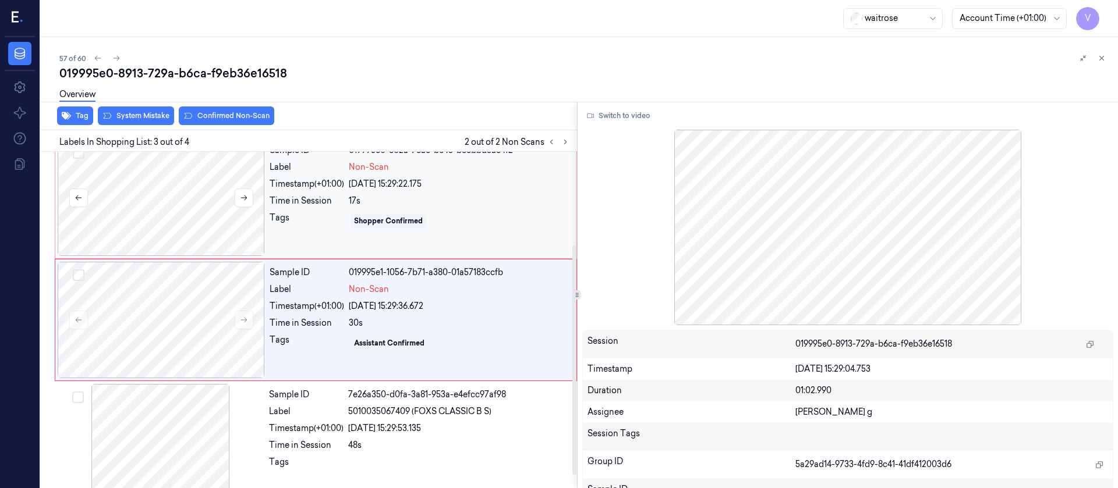
click at [192, 212] on div at bounding box center [161, 198] width 207 height 116
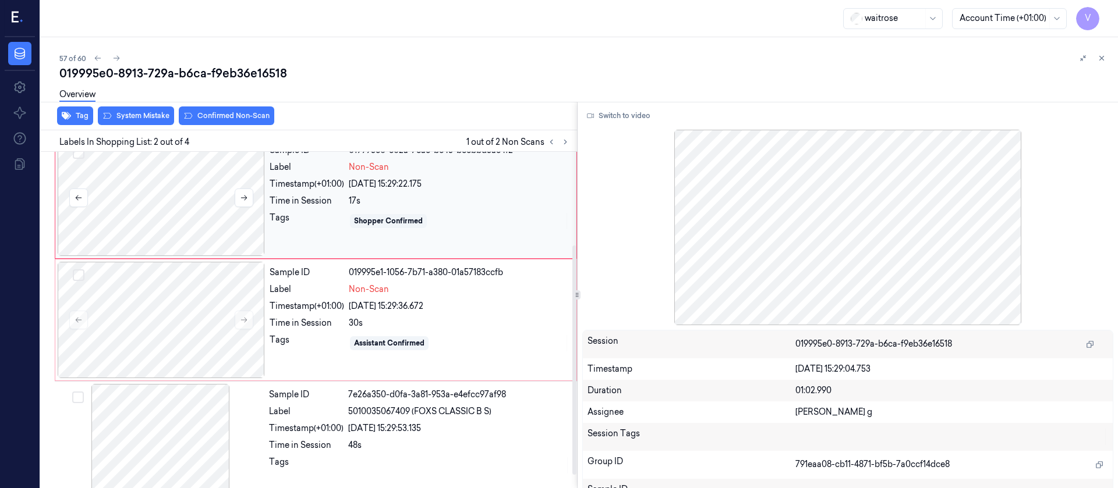
scroll to position [15, 0]
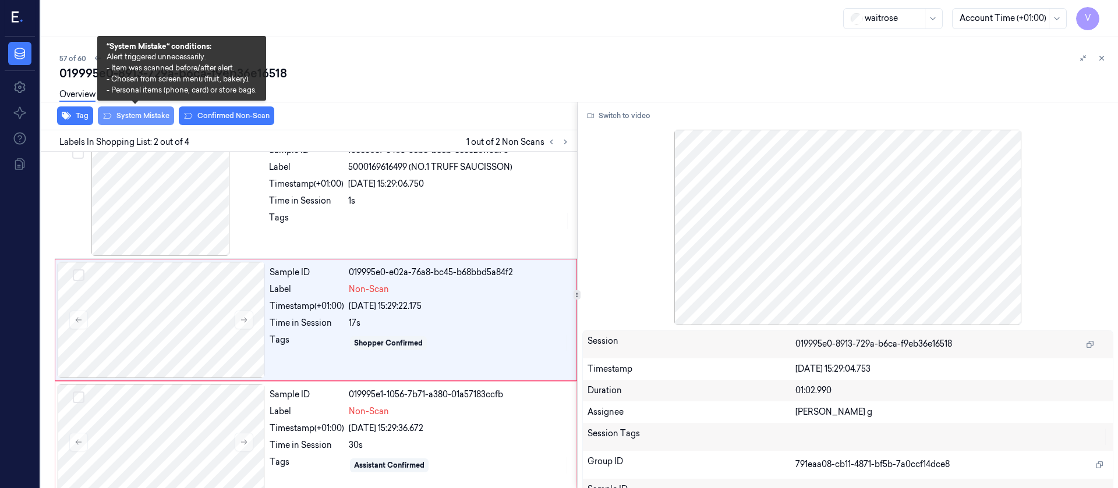
click at [141, 115] on button "System Mistake" at bounding box center [136, 116] width 76 height 19
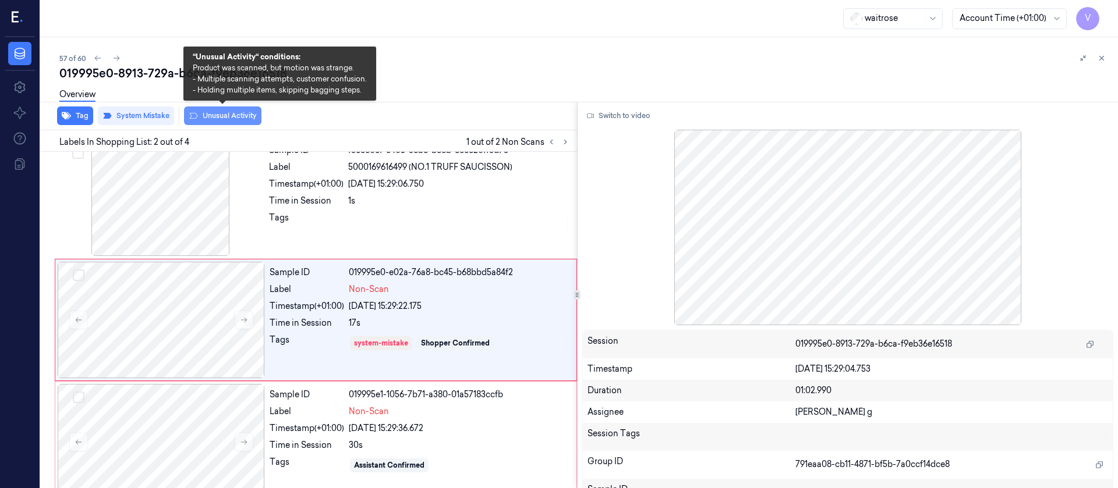
click at [224, 116] on button "Unusual Activity" at bounding box center [222, 116] width 77 height 19
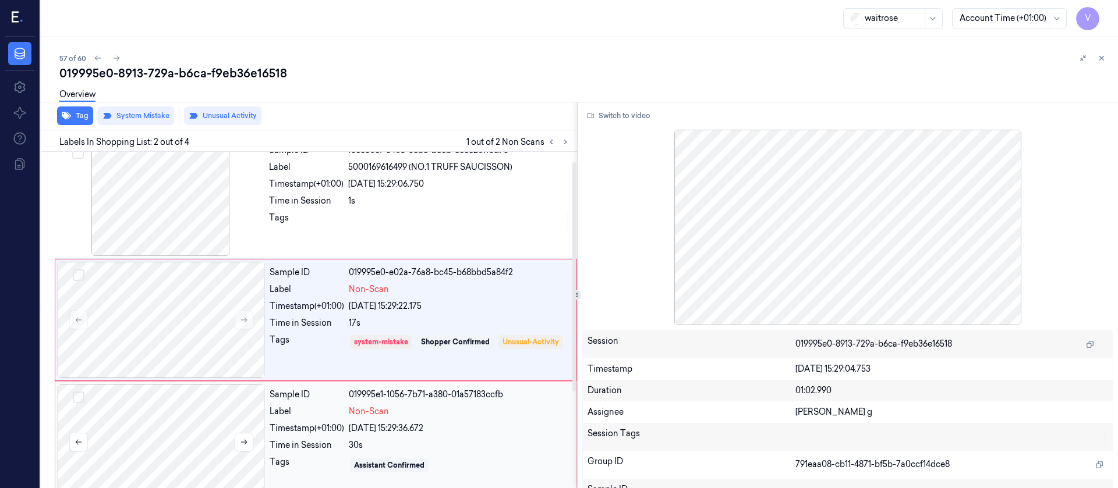
scroll to position [102, 0]
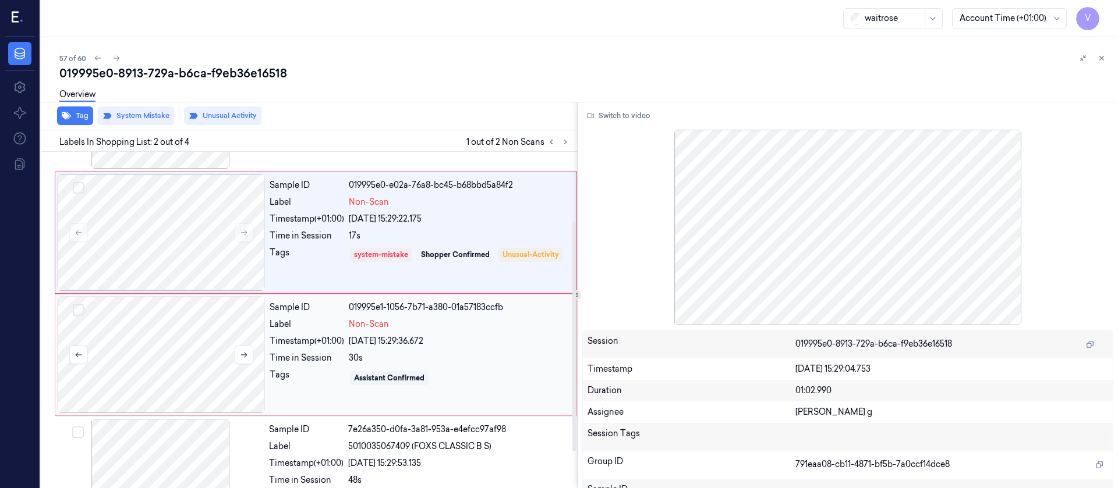
click at [169, 366] on div at bounding box center [161, 355] width 207 height 116
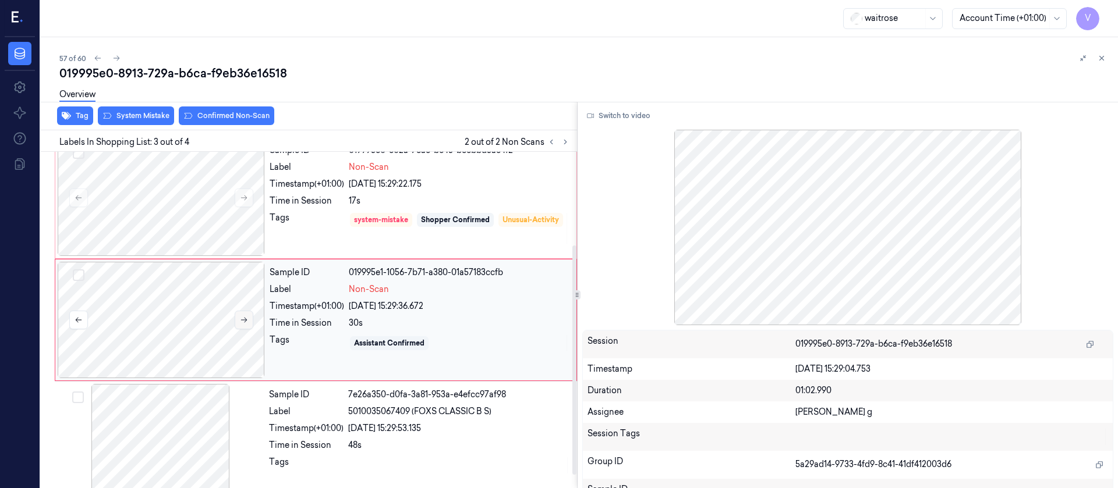
click at [244, 320] on icon at bounding box center [244, 320] width 8 height 8
click at [245, 320] on icon at bounding box center [244, 320] width 8 height 8
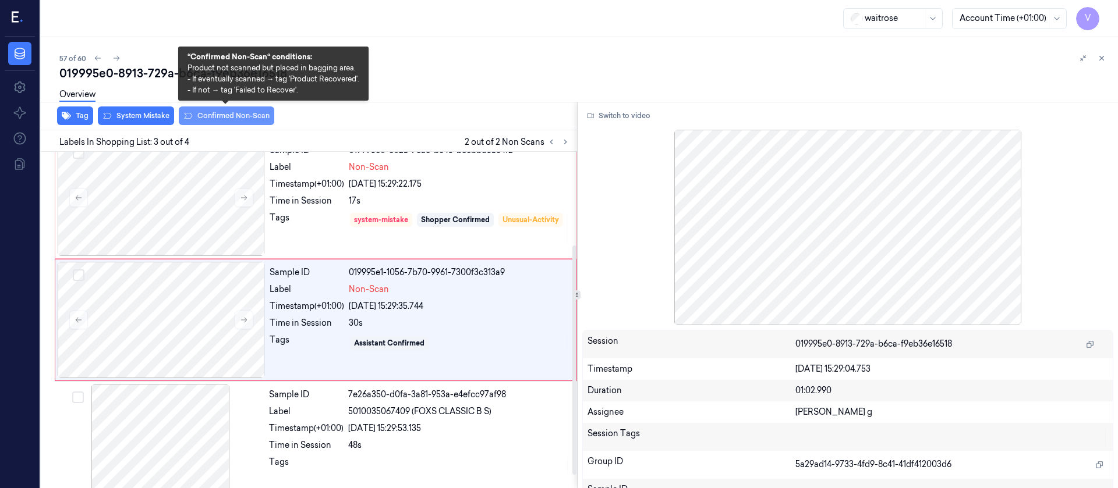
click at [239, 115] on button "Confirmed Non-Scan" at bounding box center [226, 116] width 95 height 19
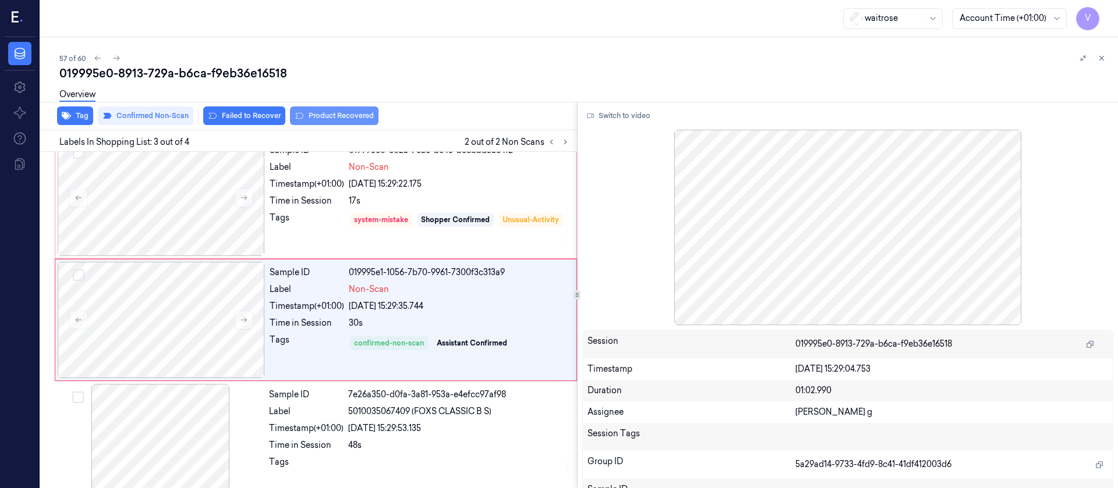
click at [343, 116] on button "Product Recovered" at bounding box center [334, 116] width 88 height 19
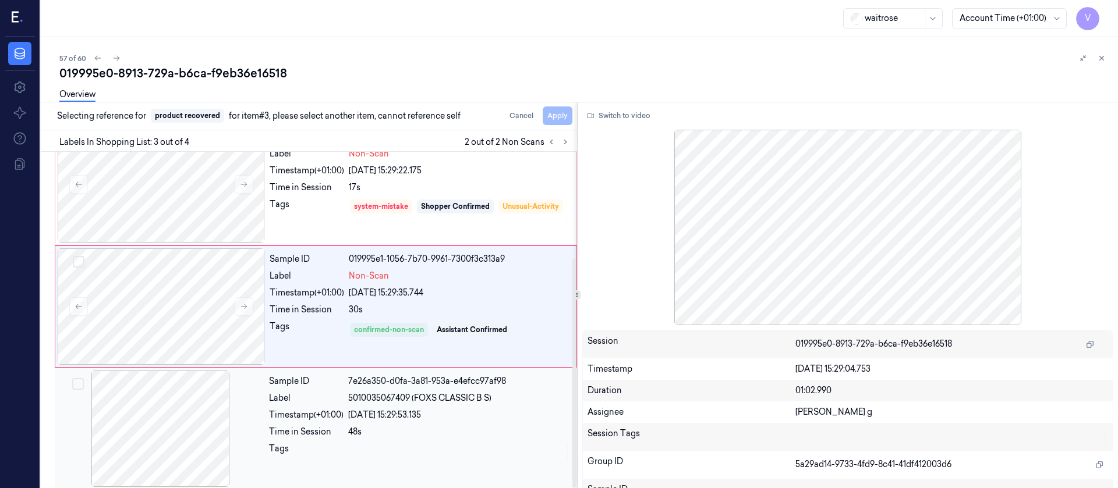
scroll to position [156, 0]
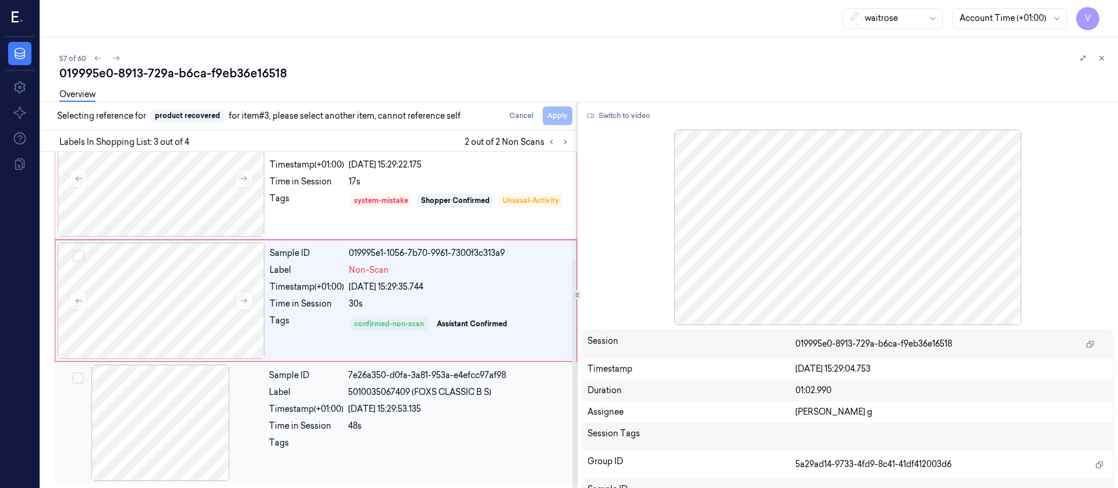
click at [138, 417] on div at bounding box center [160, 423] width 207 height 116
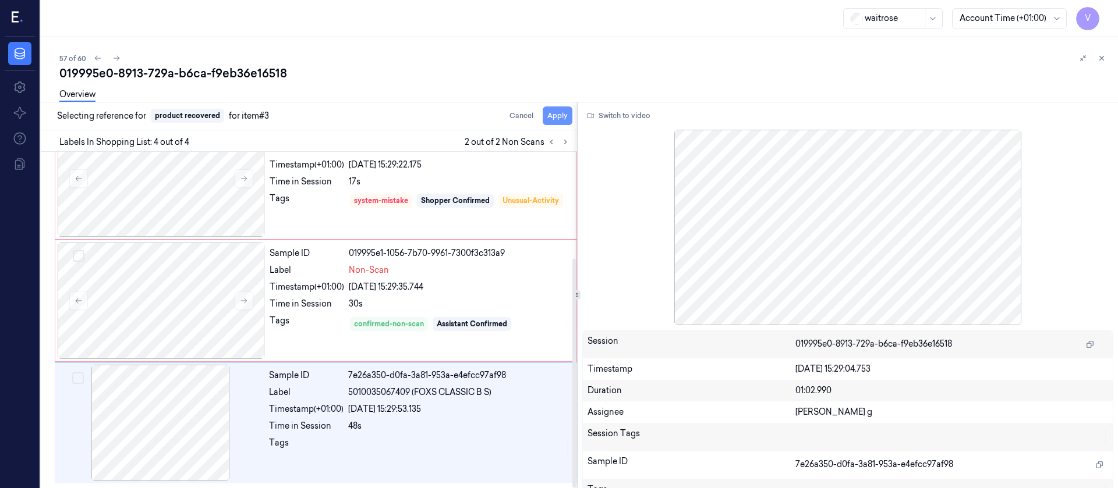
click at [547, 111] on button "Apply" at bounding box center [558, 116] width 30 height 19
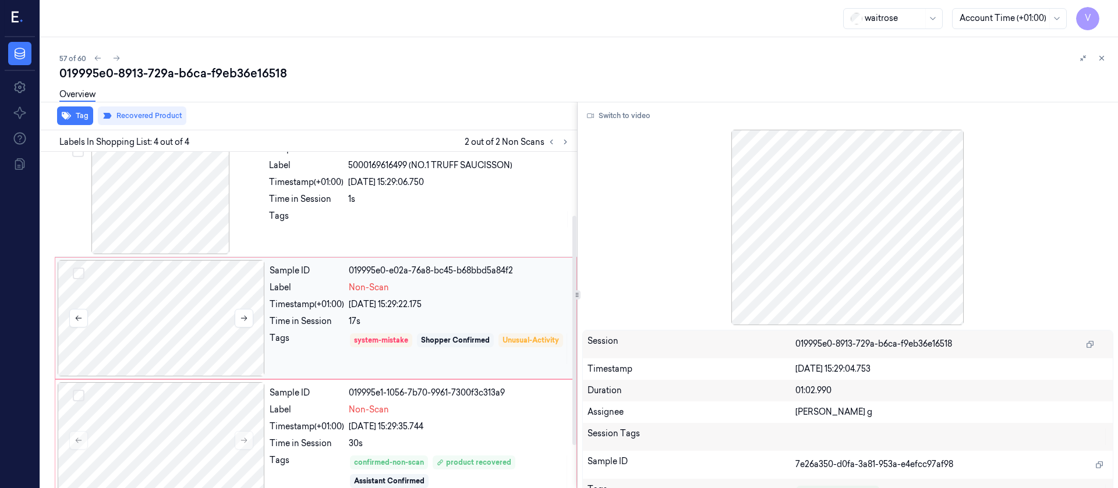
scroll to position [0, 0]
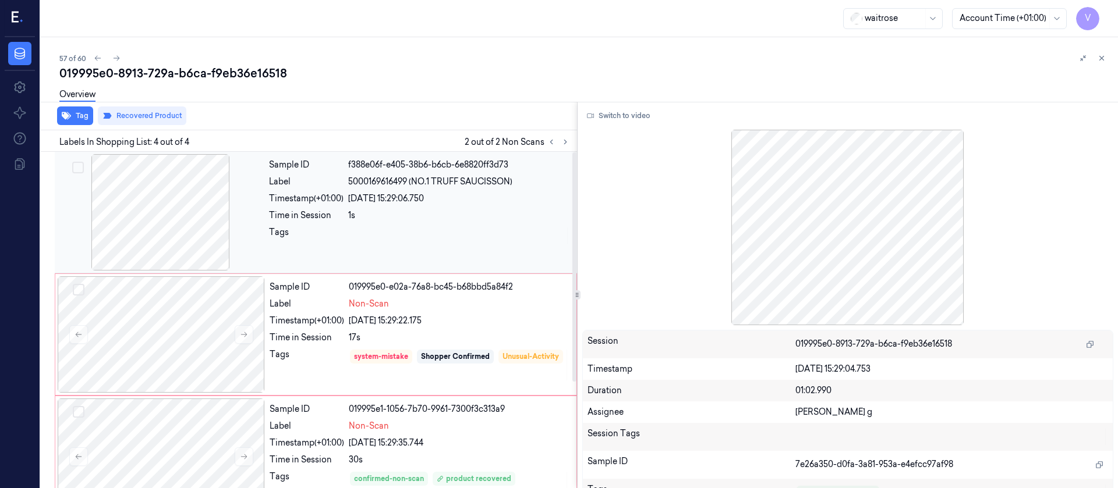
click at [163, 200] on div at bounding box center [160, 212] width 207 height 116
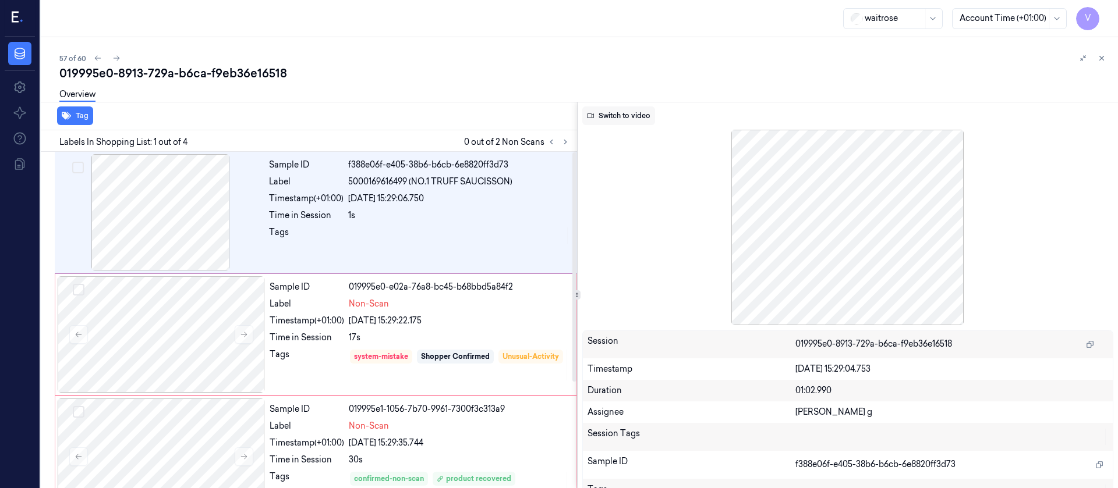
click at [614, 120] on button "Switch to video" at bounding box center [618, 116] width 73 height 19
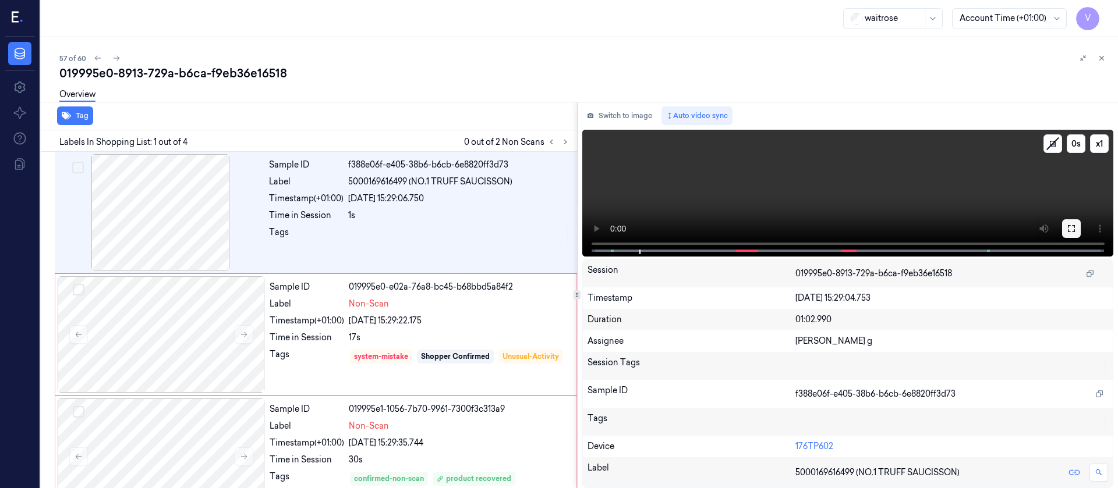
click at [1076, 231] on button at bounding box center [1071, 228] width 19 height 19
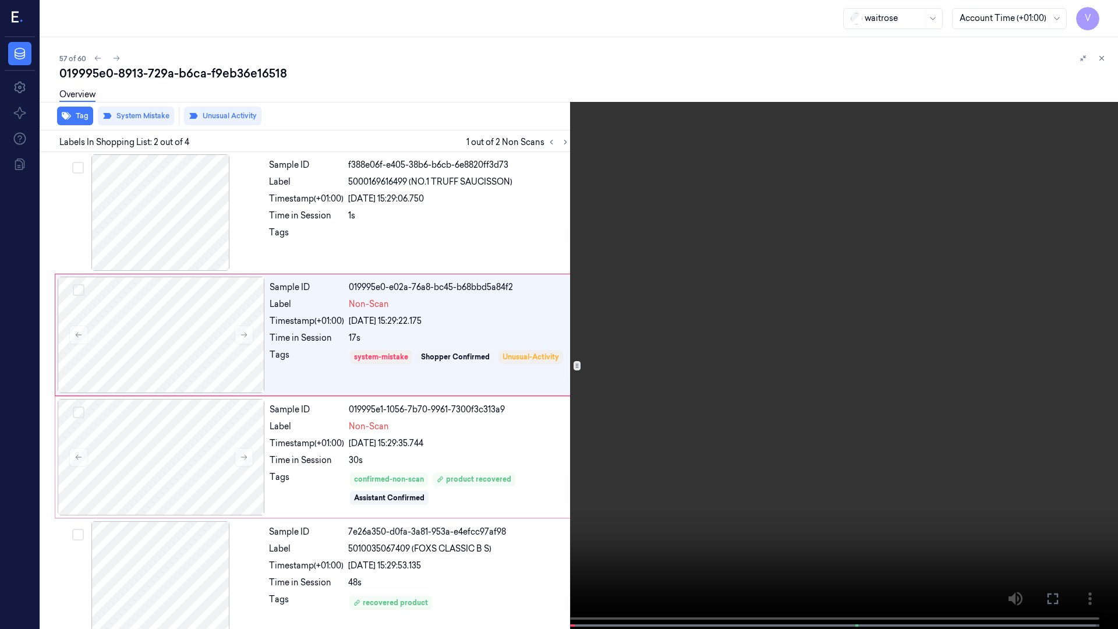
click at [0, 0] on icon at bounding box center [0, 0] width 0 height 0
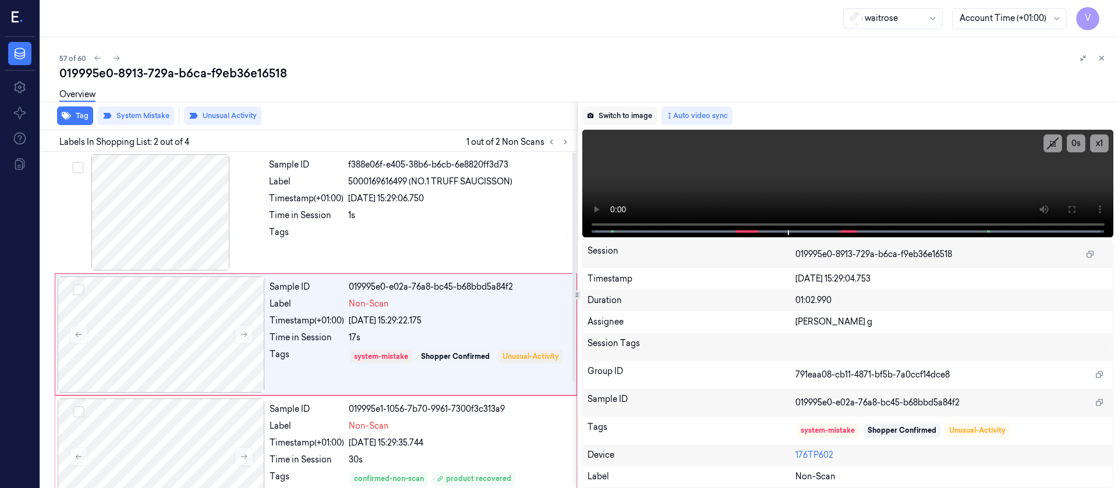
click at [603, 114] on button "Switch to image" at bounding box center [619, 116] width 75 height 19
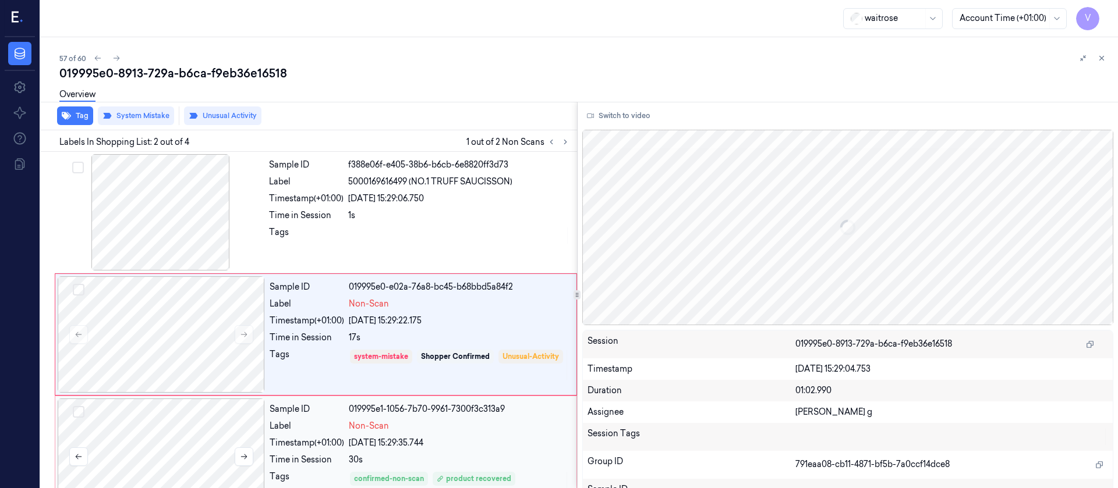
scroll to position [15, 0]
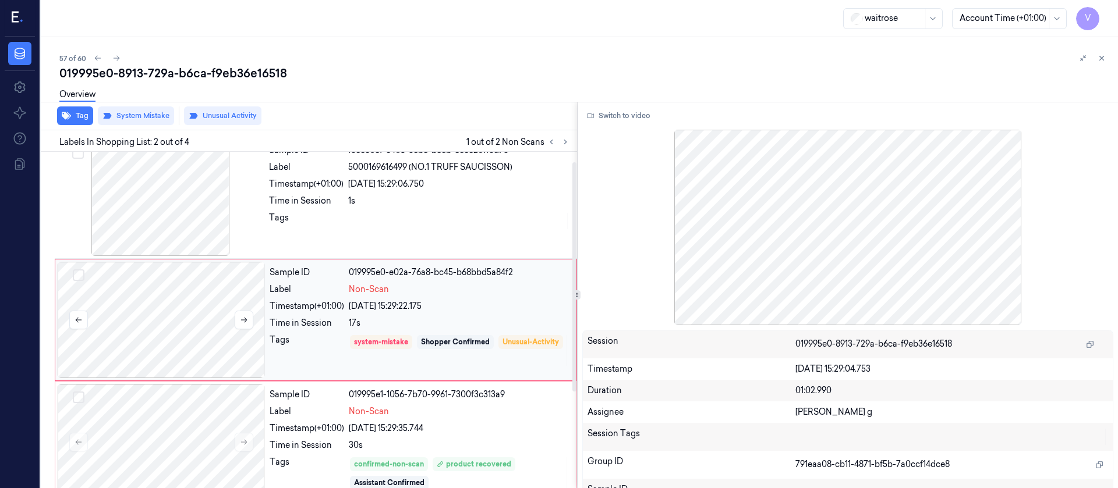
click at [182, 307] on div at bounding box center [161, 320] width 207 height 116
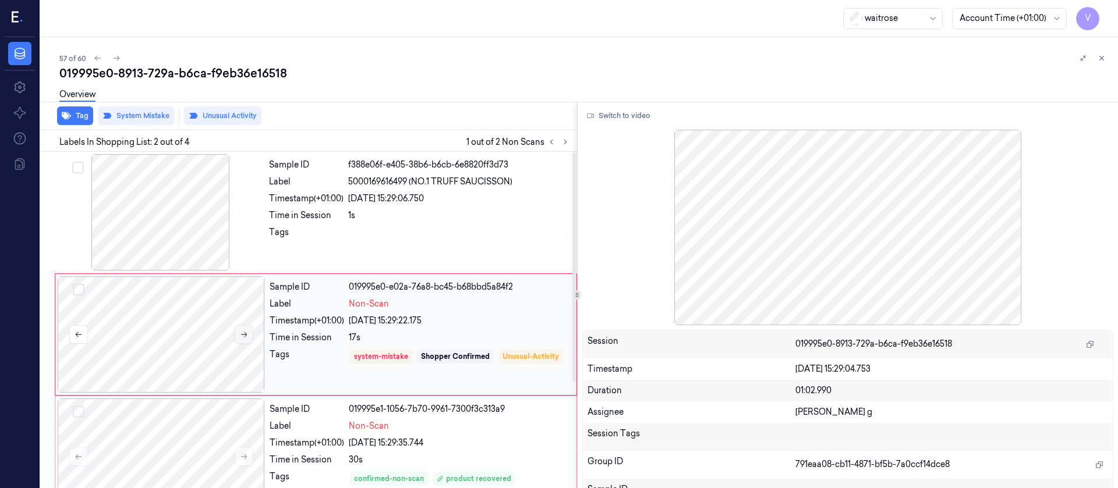
click at [241, 334] on icon at bounding box center [244, 335] width 8 height 8
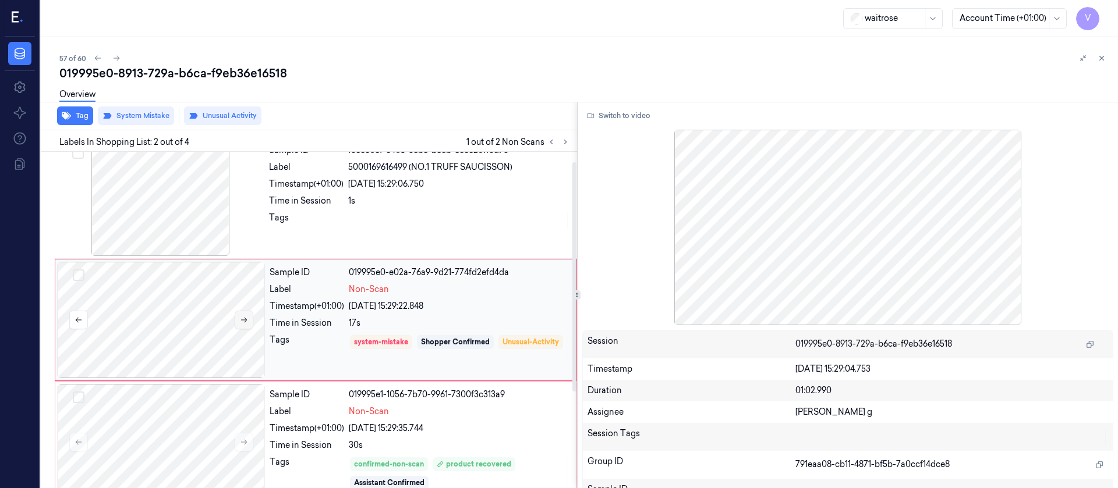
click at [249, 329] on div at bounding box center [161, 320] width 207 height 116
click at [246, 322] on icon at bounding box center [244, 320] width 8 height 8
click at [278, 356] on div "Tags" at bounding box center [307, 350] width 75 height 33
click at [249, 320] on button at bounding box center [244, 320] width 19 height 19
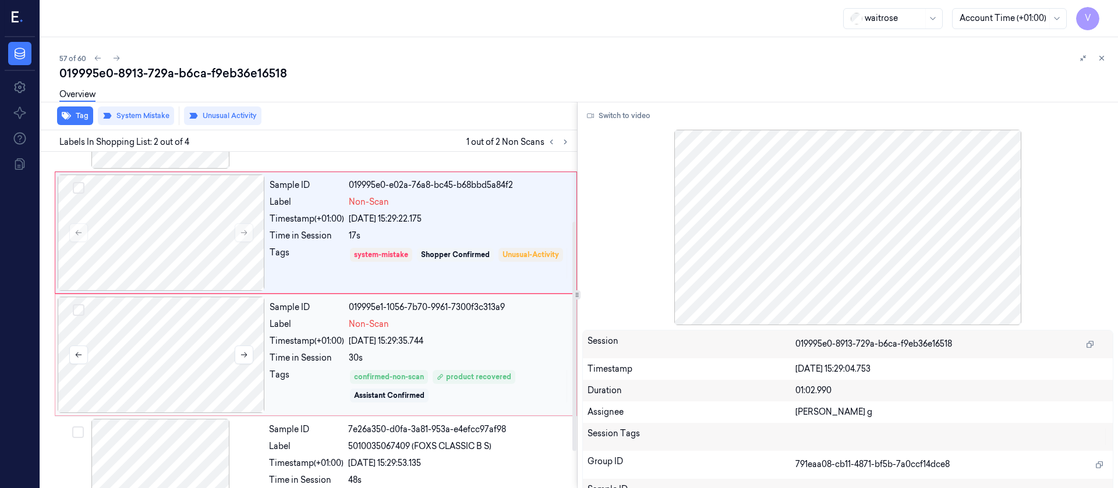
click at [190, 351] on div at bounding box center [161, 355] width 207 height 116
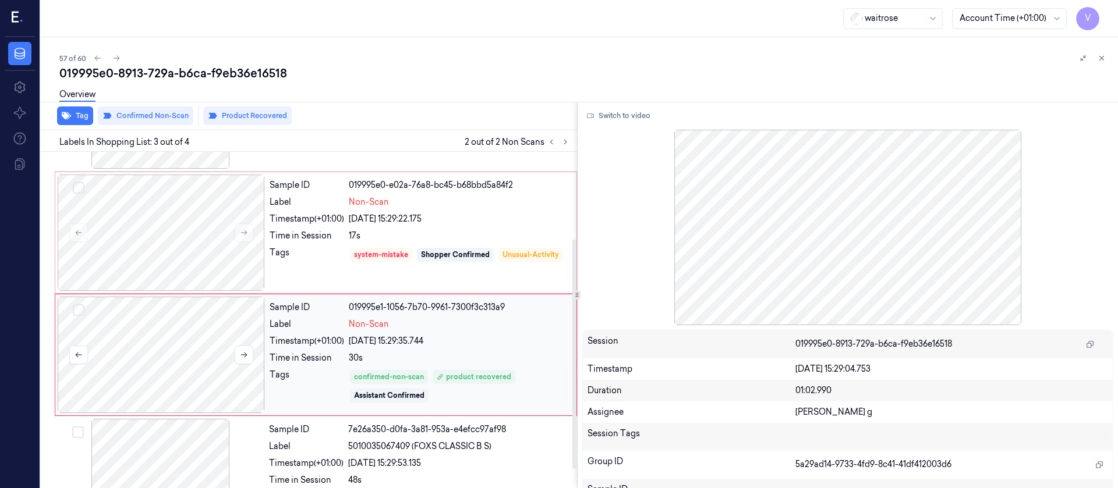
scroll to position [137, 0]
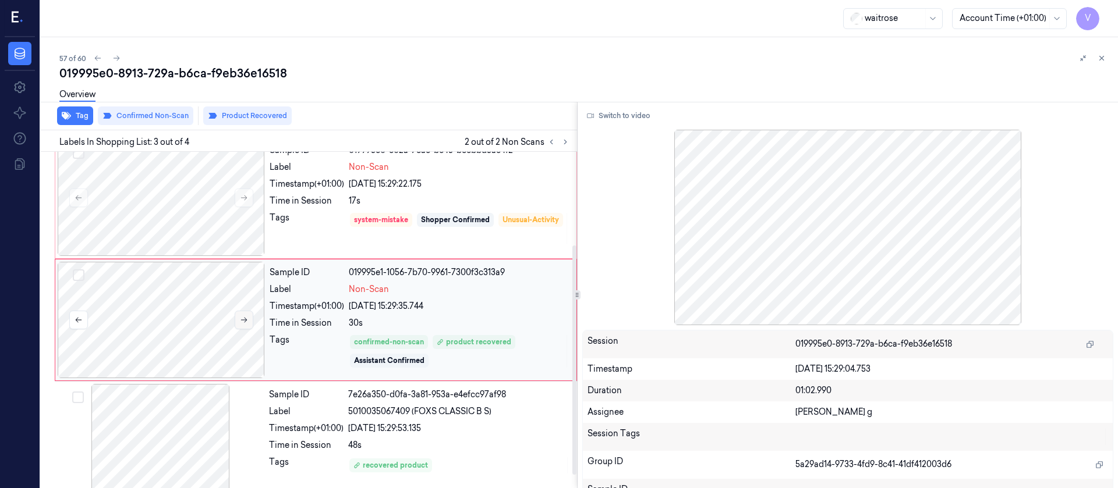
click at [247, 321] on icon at bounding box center [244, 320] width 8 height 8
click at [247, 320] on icon at bounding box center [244, 320] width 8 height 8
click at [158, 219] on div at bounding box center [161, 198] width 207 height 116
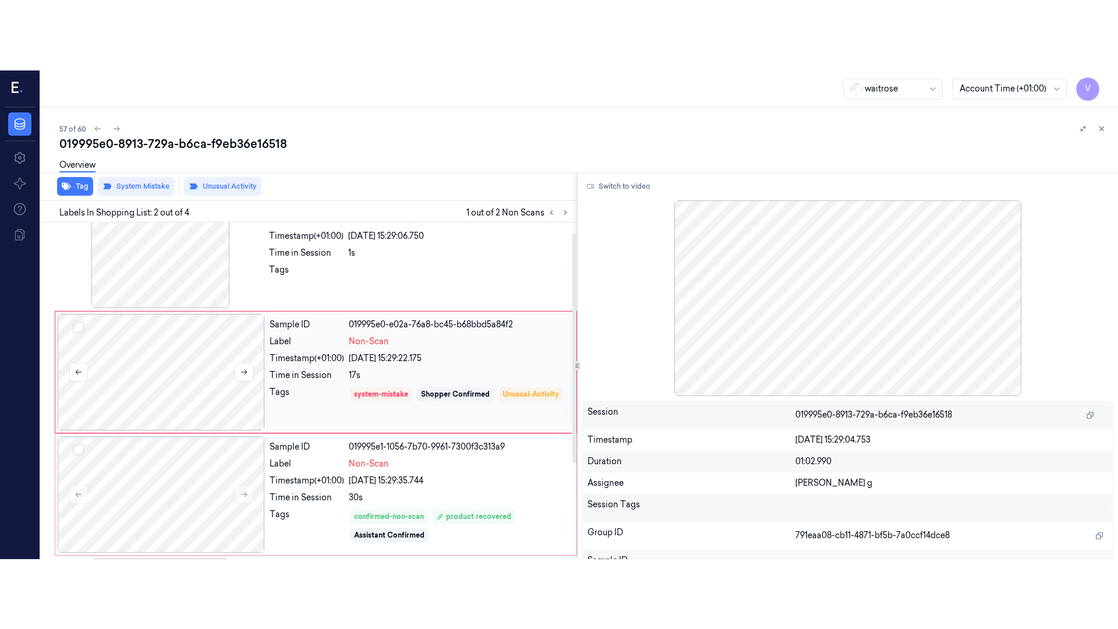
scroll to position [15, 0]
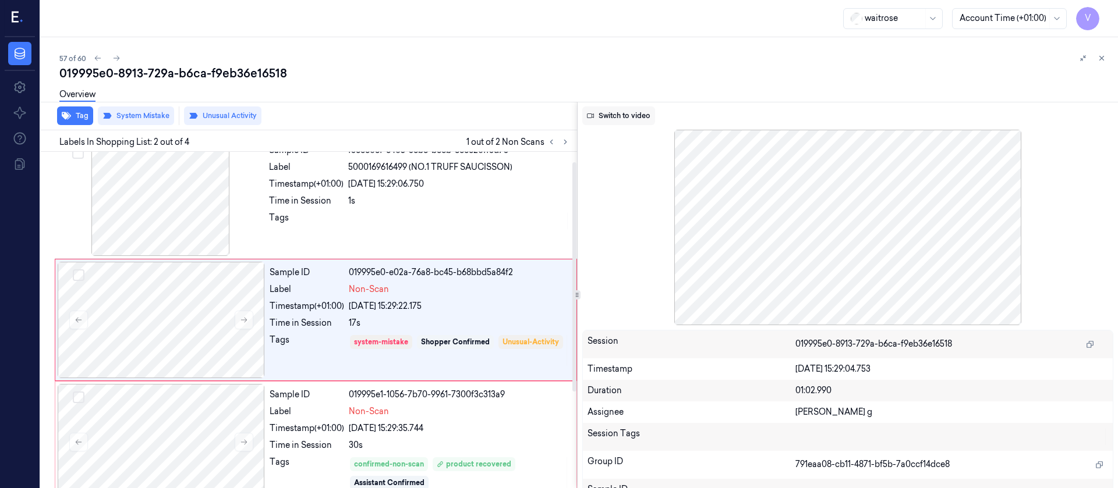
click at [610, 118] on button "Switch to video" at bounding box center [618, 116] width 73 height 19
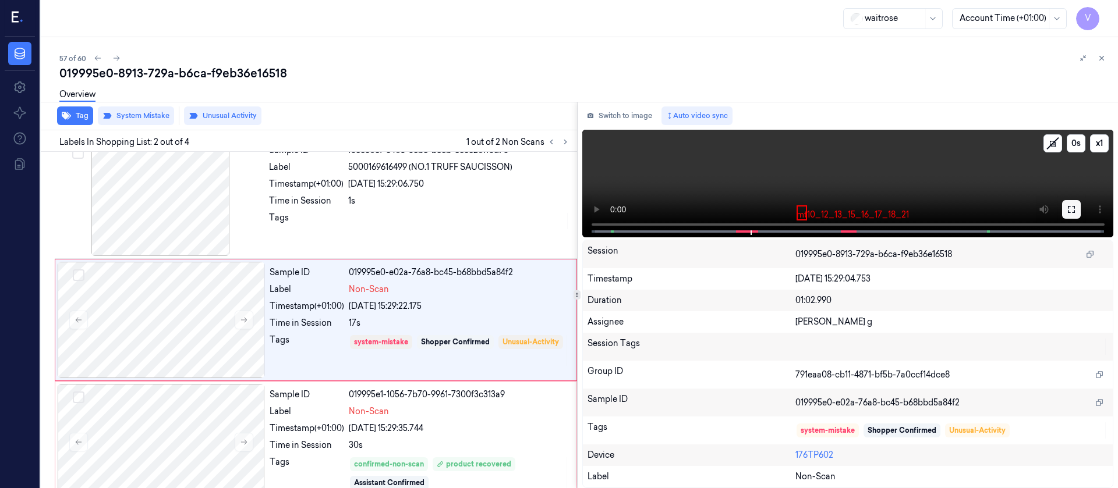
click at [1072, 214] on icon at bounding box center [1071, 209] width 9 height 9
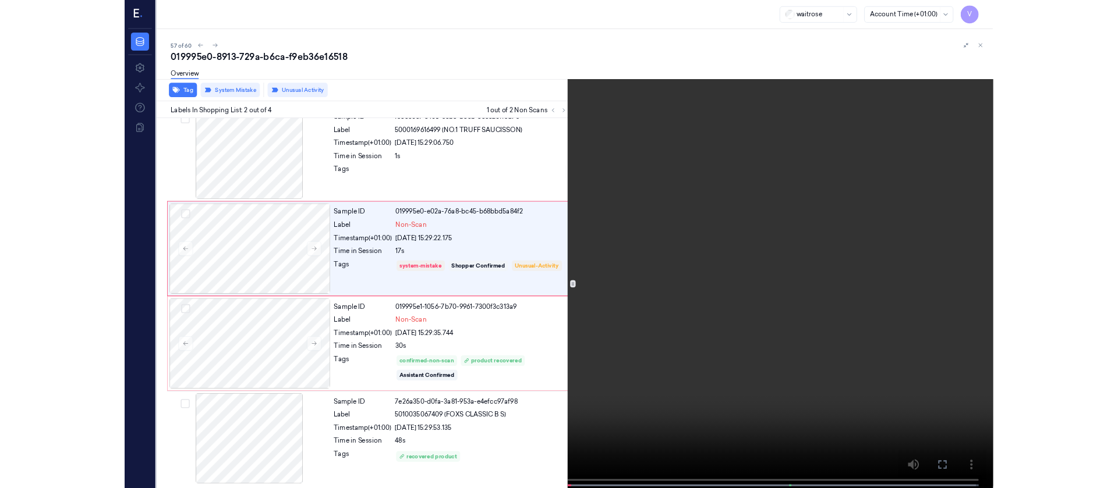
scroll to position [0, 0]
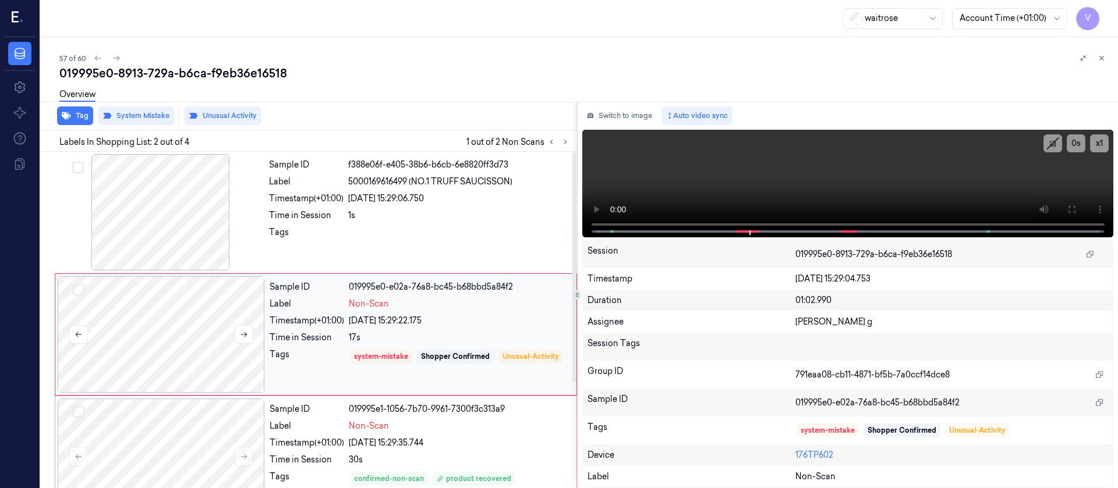
click at [196, 334] on div at bounding box center [161, 335] width 207 height 116
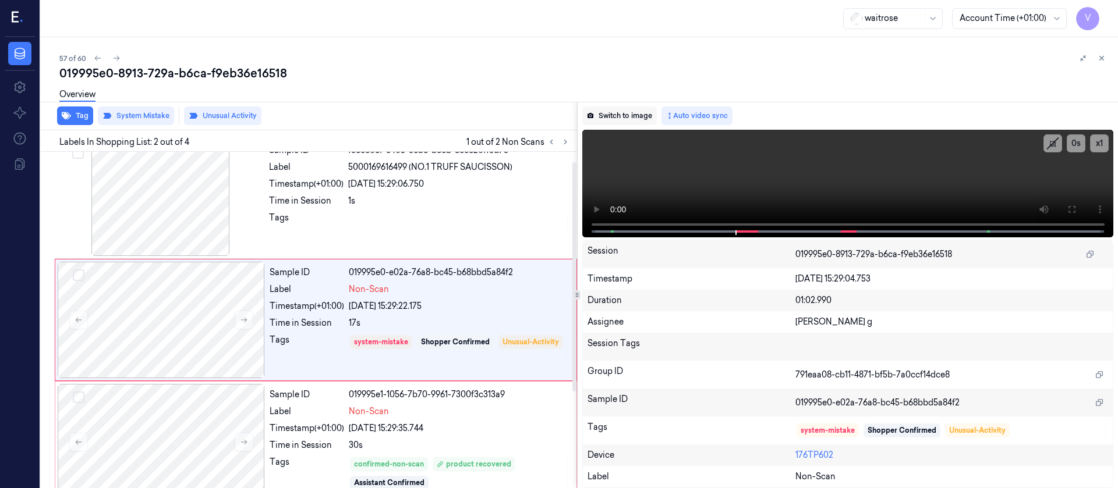
click at [621, 124] on button "Switch to image" at bounding box center [619, 116] width 75 height 19
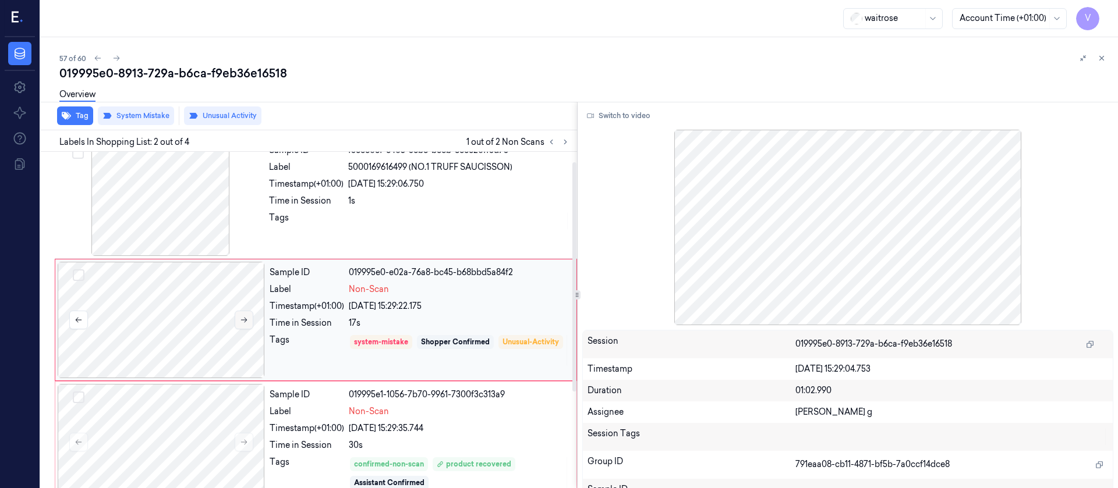
click at [239, 317] on button at bounding box center [244, 320] width 19 height 19
click at [215, 304] on div at bounding box center [161, 320] width 207 height 116
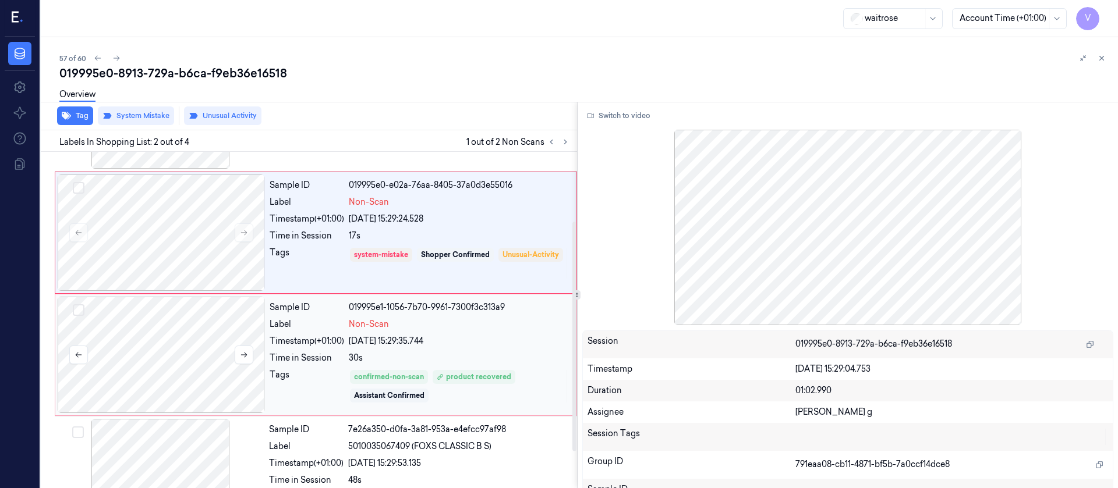
click at [198, 335] on div at bounding box center [161, 355] width 207 height 116
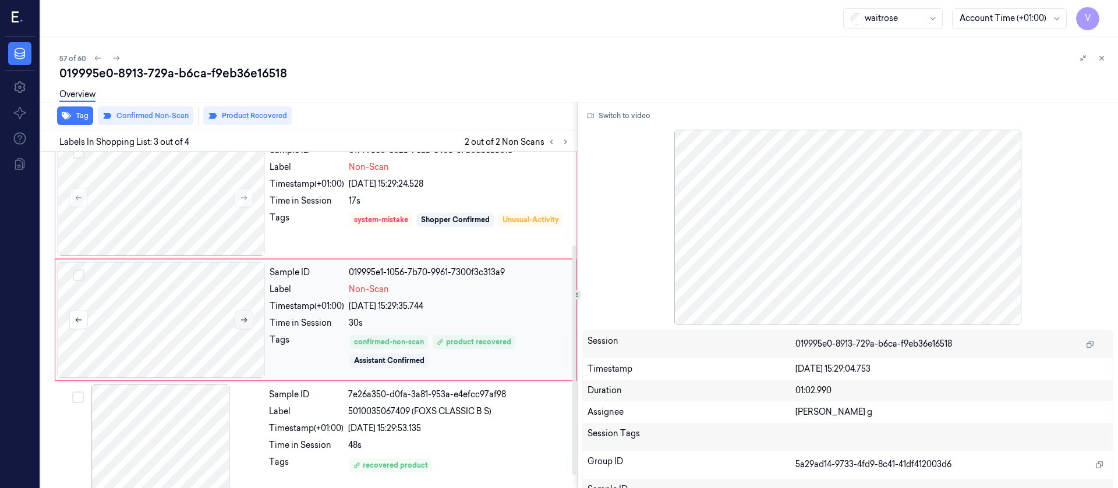
click at [242, 324] on button at bounding box center [244, 320] width 19 height 19
click at [243, 325] on button at bounding box center [244, 320] width 19 height 19
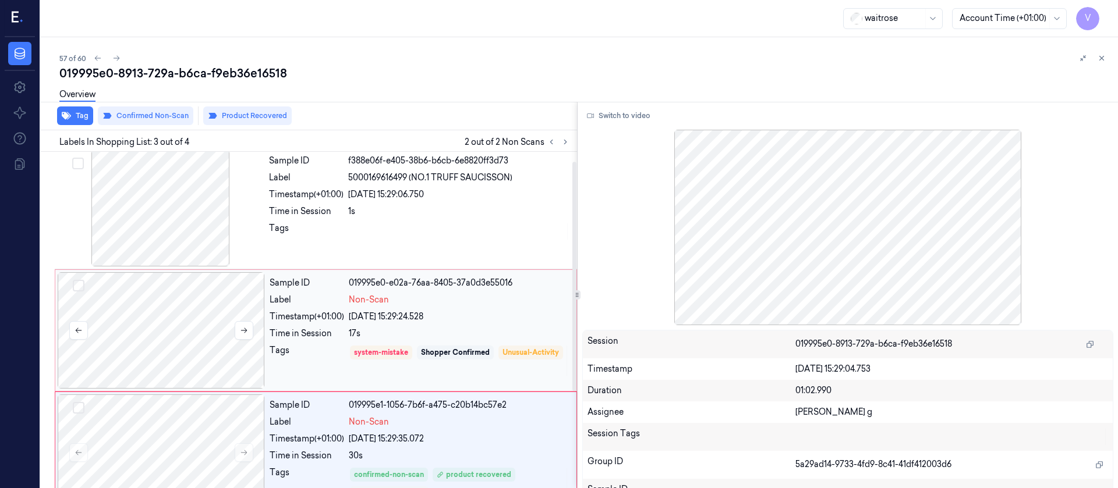
scroll to position [0, 0]
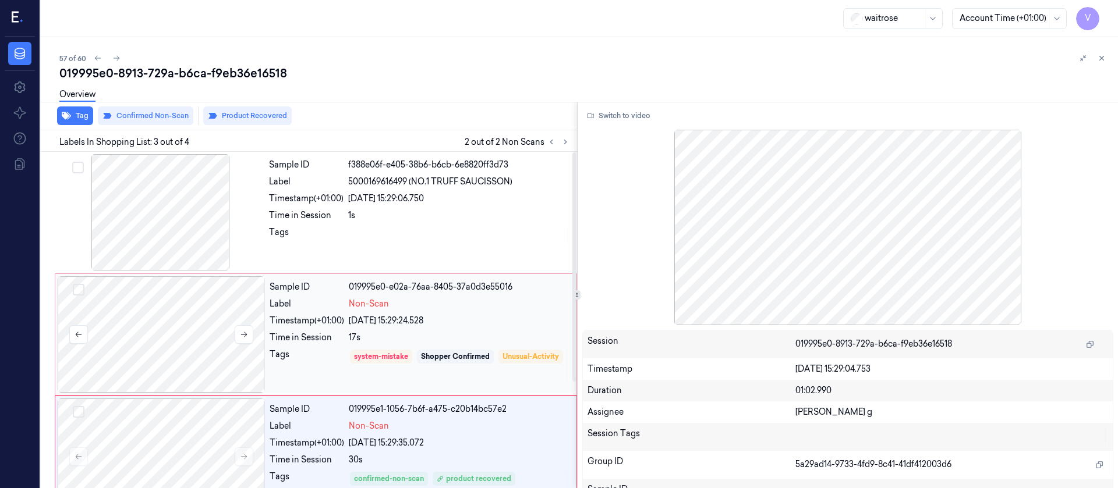
click at [198, 336] on div at bounding box center [161, 335] width 207 height 116
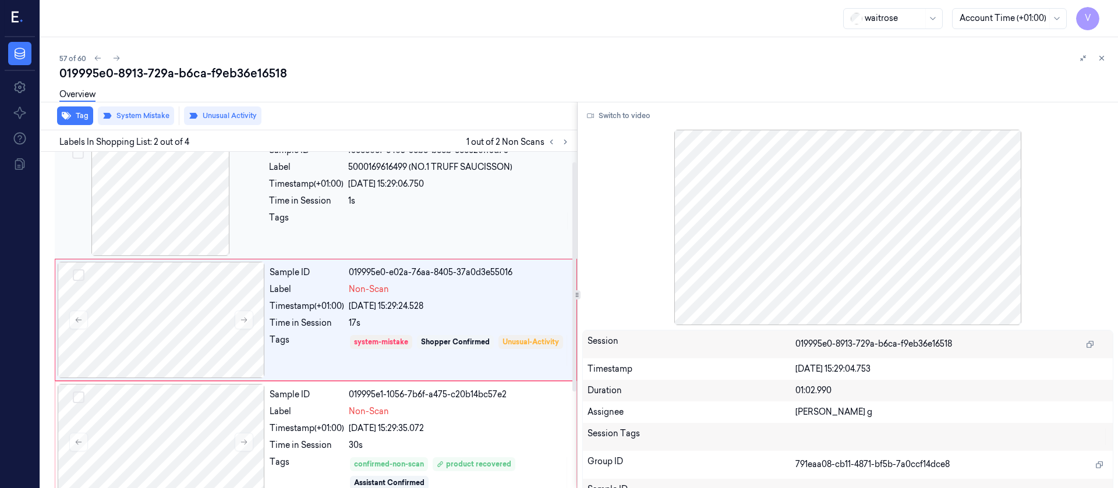
click at [196, 242] on div at bounding box center [160, 198] width 207 height 116
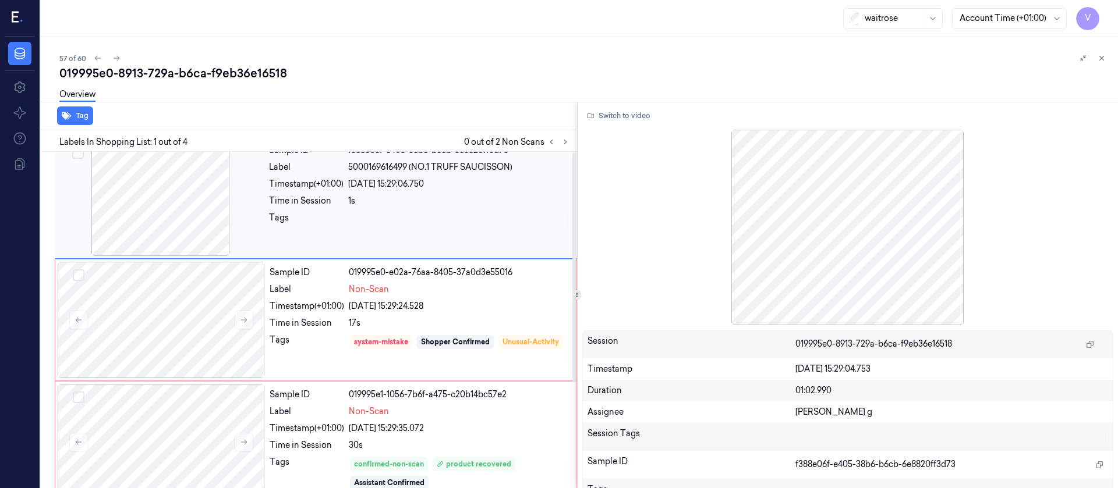
scroll to position [0, 0]
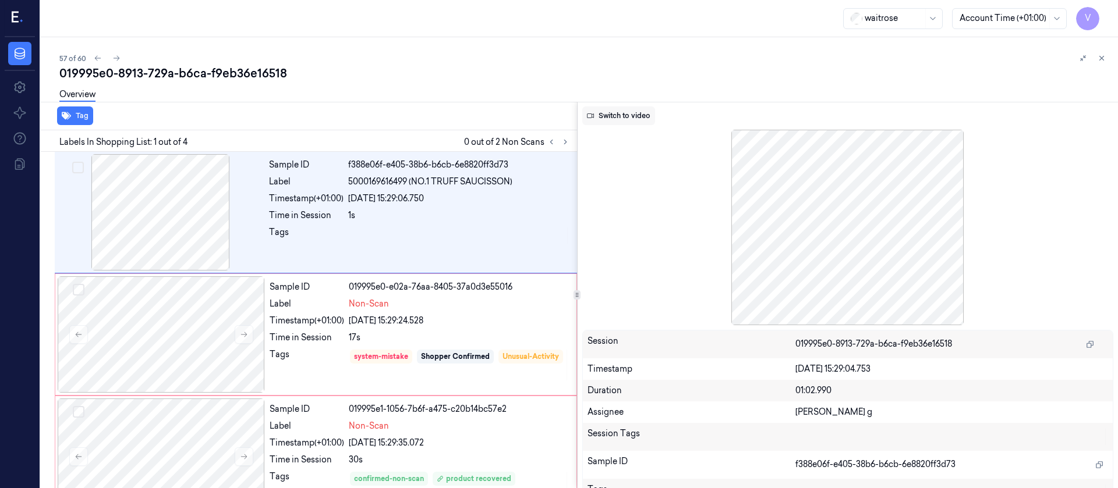
click at [634, 117] on button "Switch to video" at bounding box center [618, 116] width 73 height 19
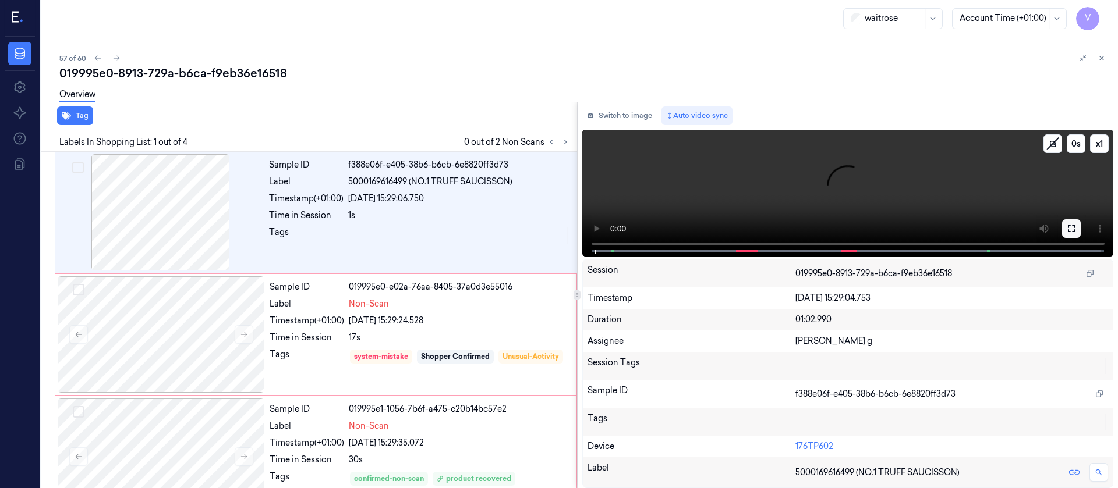
click at [1078, 229] on button at bounding box center [1071, 228] width 19 height 19
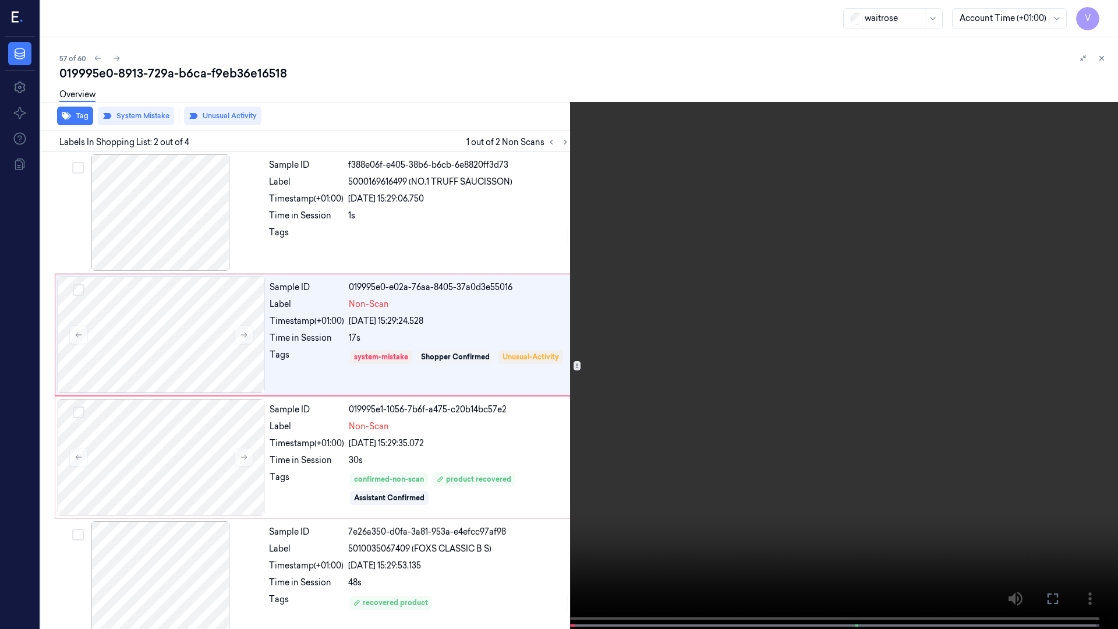
click at [0, 0] on icon at bounding box center [0, 0] width 0 height 0
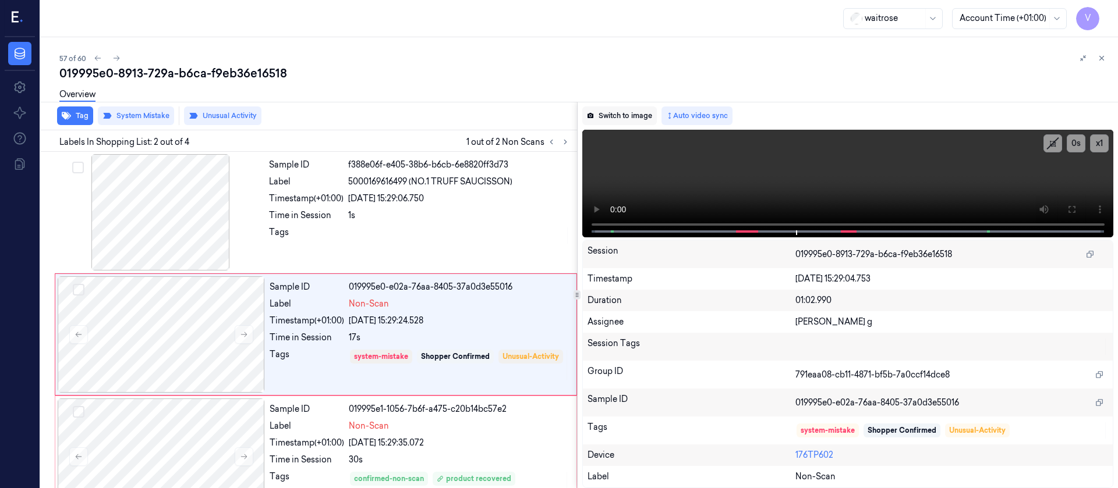
click at [620, 116] on button "Switch to image" at bounding box center [619, 116] width 75 height 19
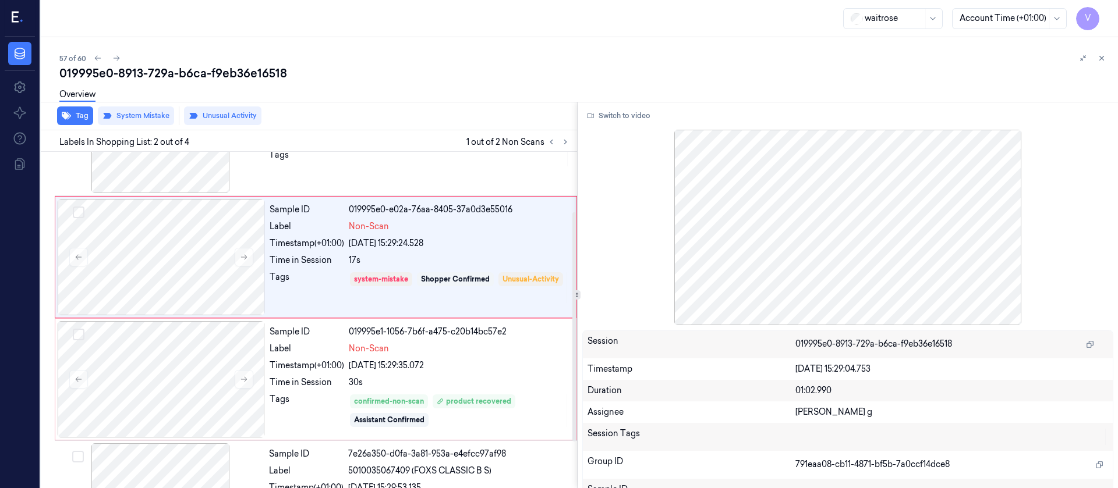
scroll to position [102, 0]
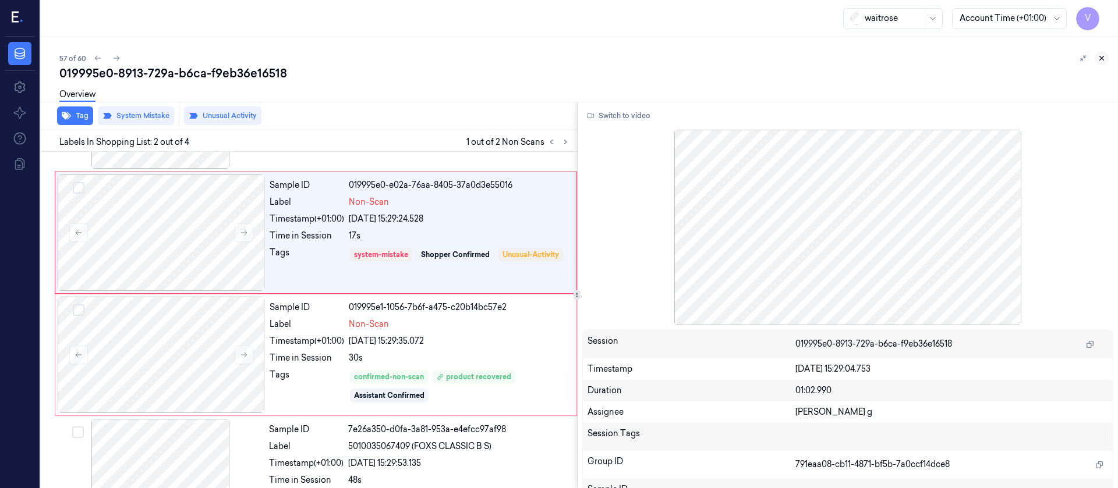
click at [1104, 59] on icon at bounding box center [1101, 58] width 8 height 8
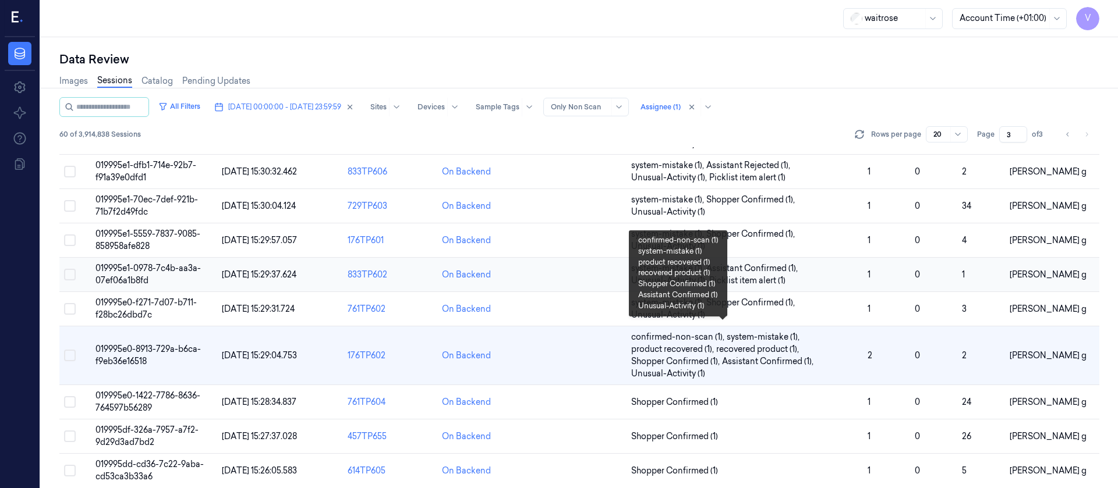
scroll to position [417, 0]
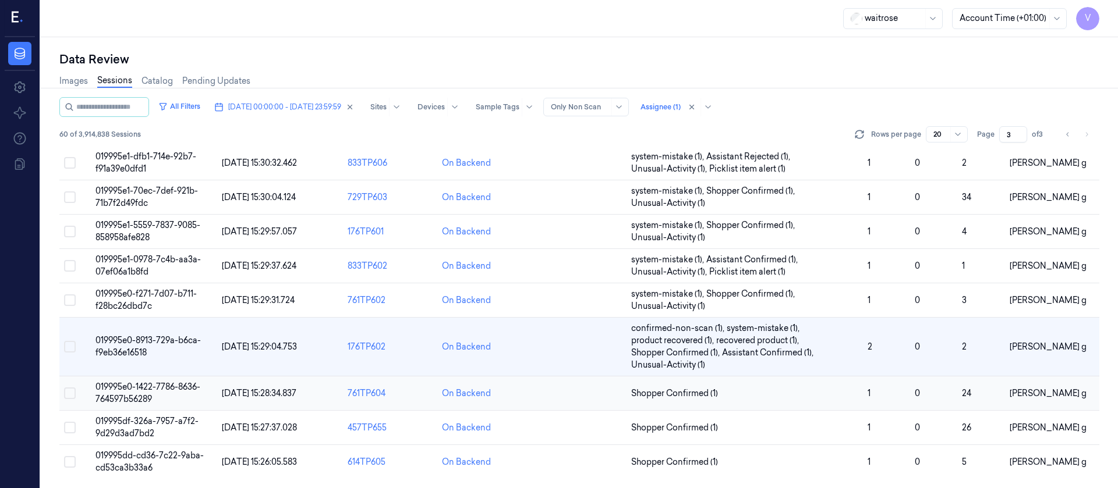
click at [577, 402] on td at bounding box center [579, 394] width 94 height 34
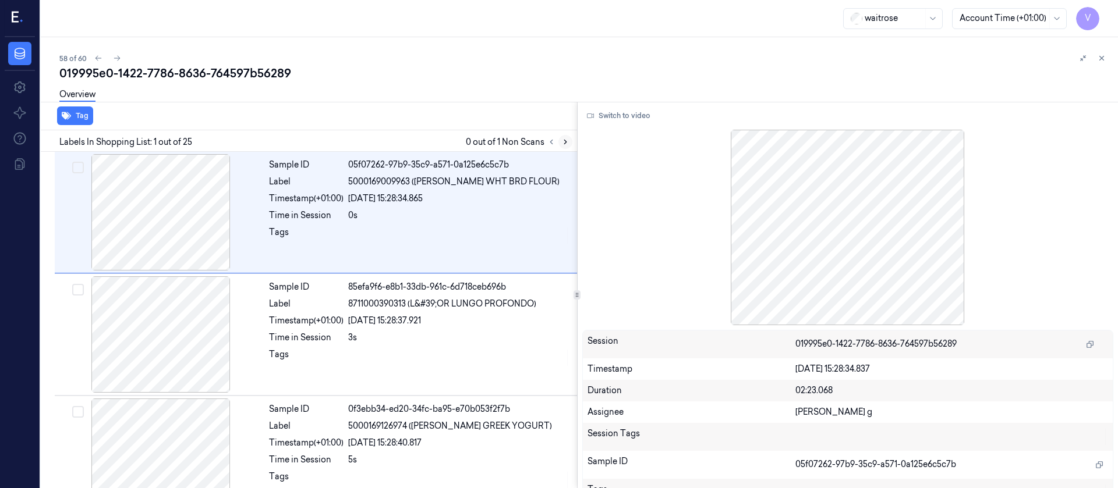
click at [567, 145] on icon at bounding box center [565, 142] width 8 height 8
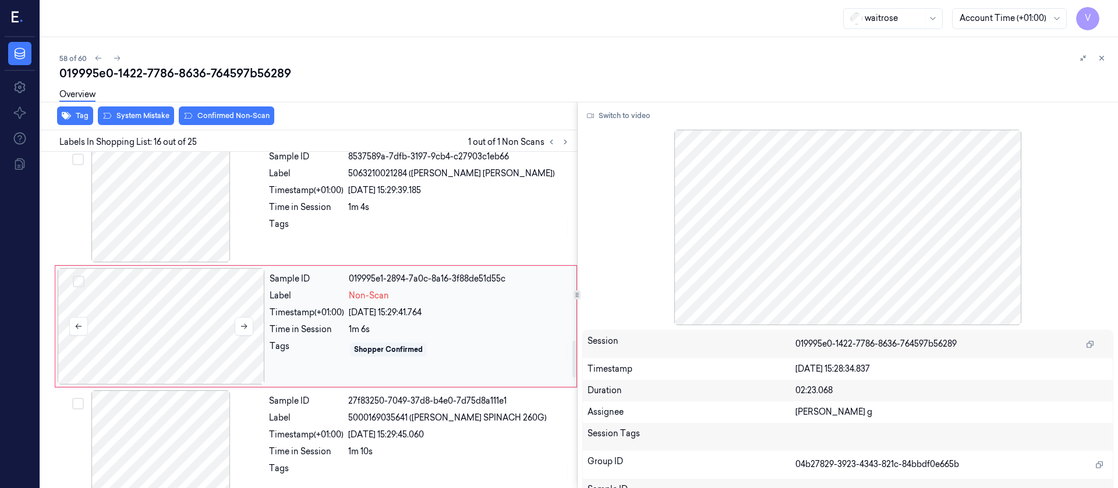
scroll to position [1726, 0]
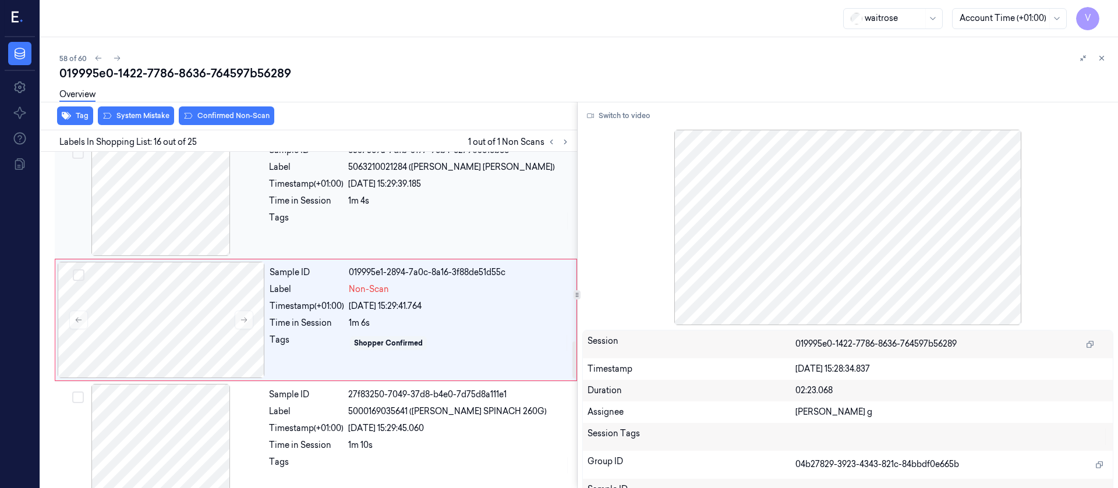
click at [260, 184] on div at bounding box center [160, 198] width 207 height 116
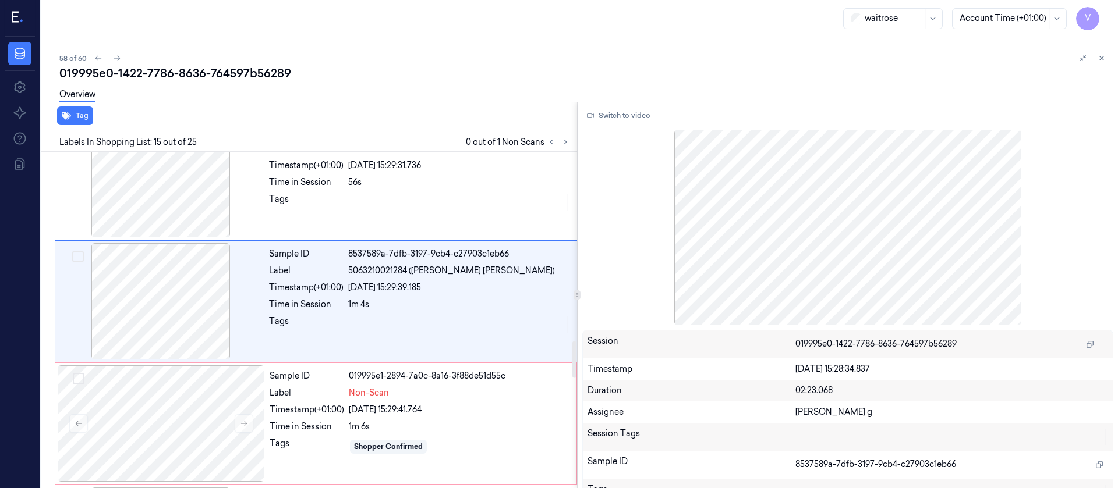
scroll to position [1604, 0]
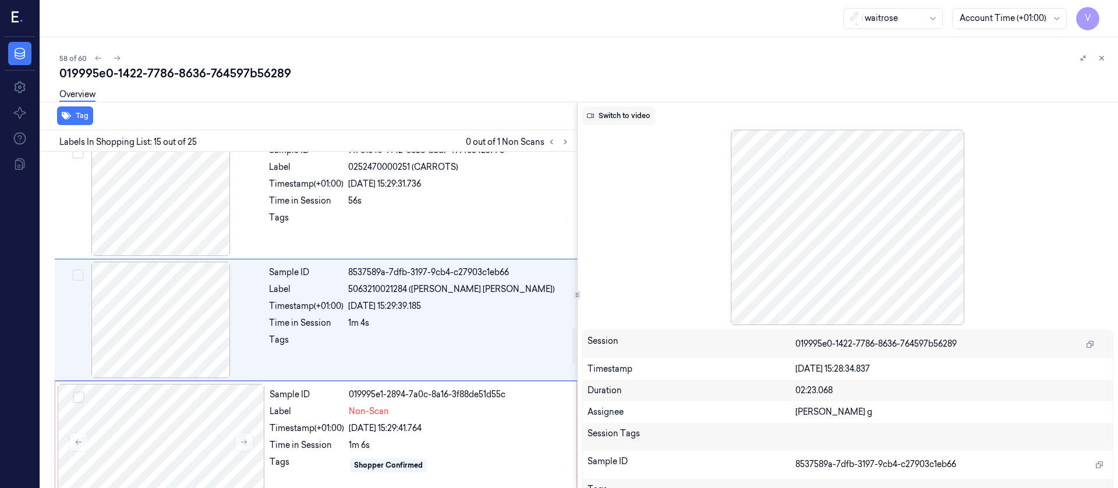
click at [634, 121] on button "Switch to video" at bounding box center [618, 116] width 73 height 19
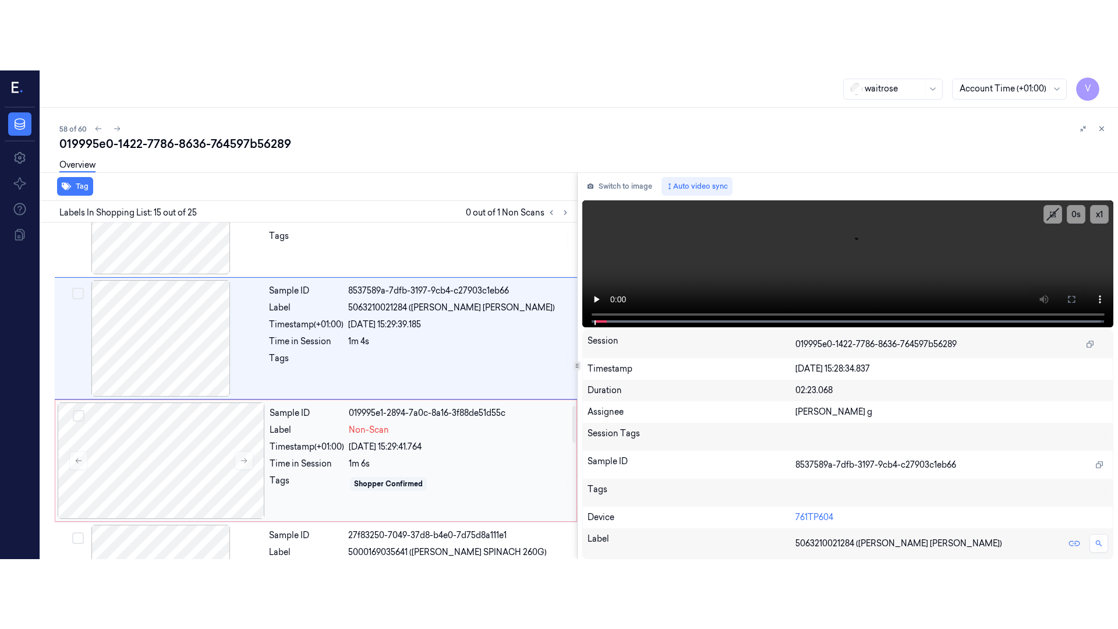
scroll to position [1691, 0]
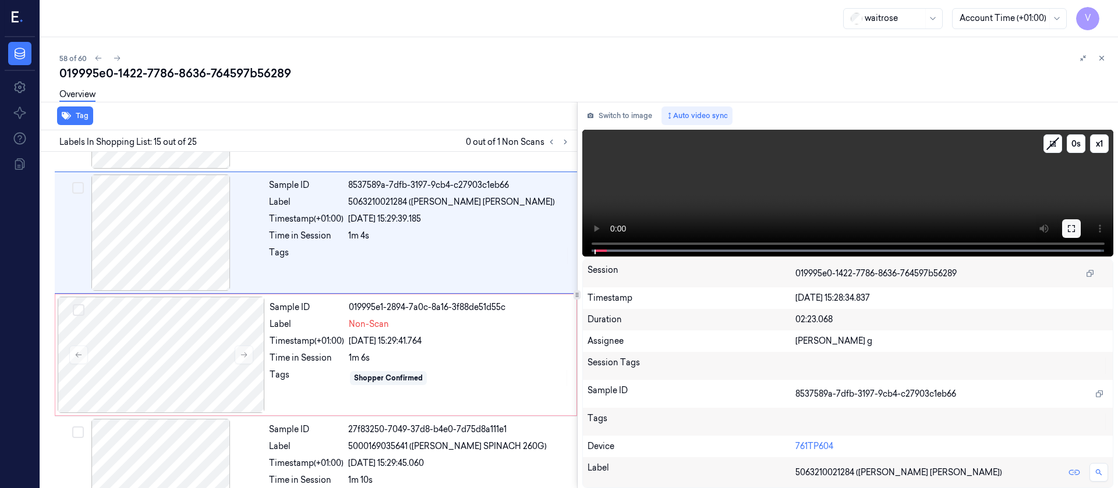
click at [1072, 227] on icon at bounding box center [1071, 228] width 9 height 9
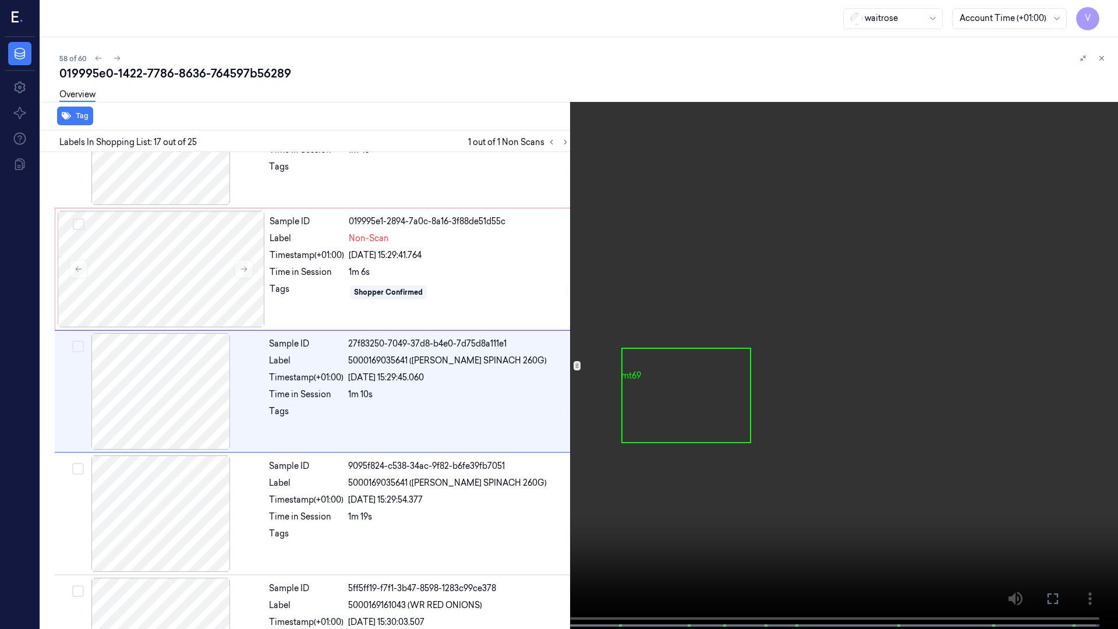
scroll to position [1779, 0]
click at [0, 0] on button at bounding box center [0, 0] width 0 height 0
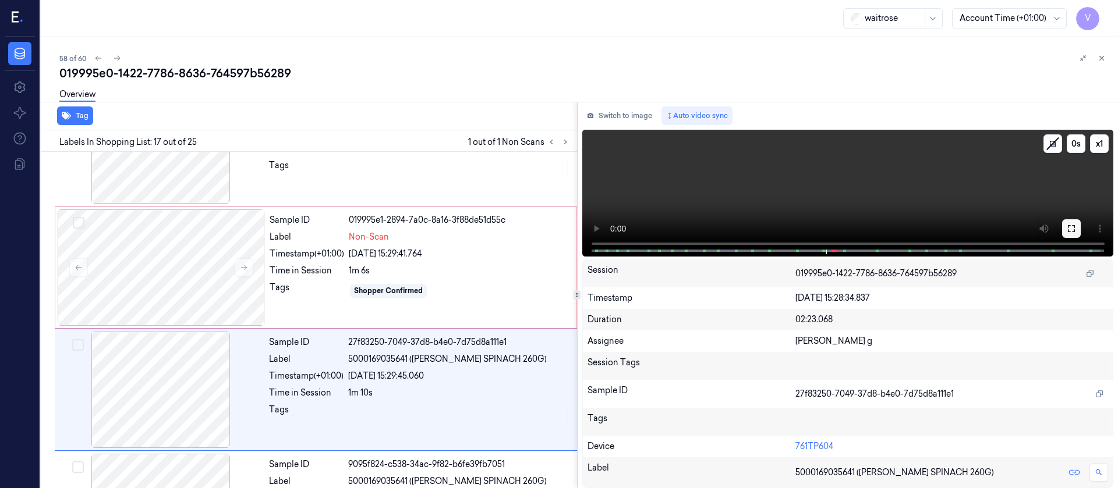
click at [1071, 223] on button at bounding box center [1071, 228] width 19 height 19
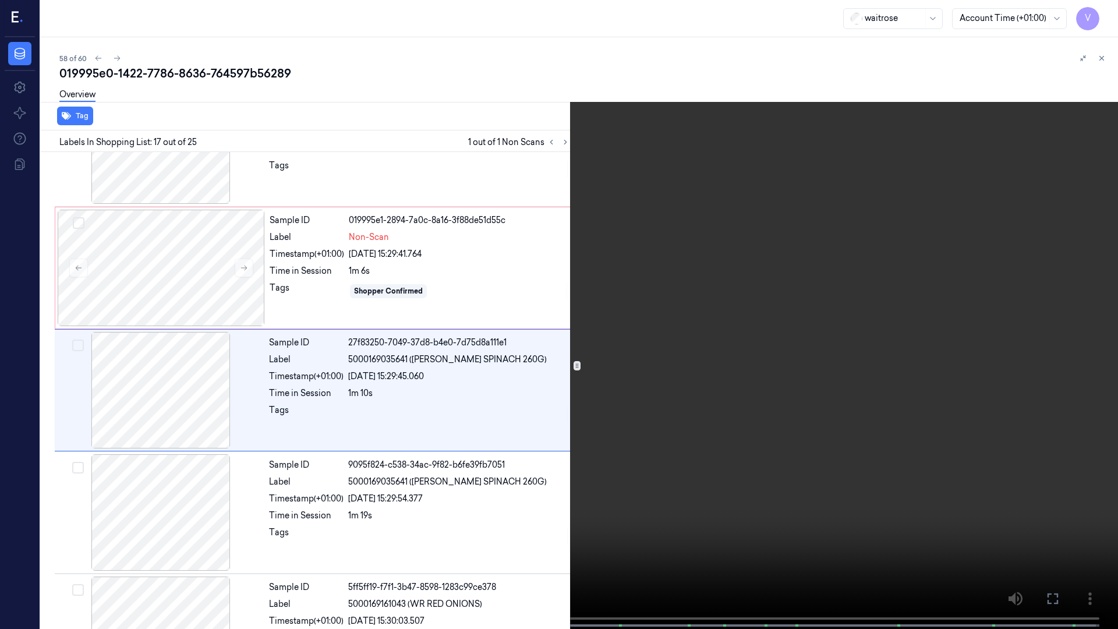
click at [0, 0] on icon at bounding box center [0, 0] width 0 height 0
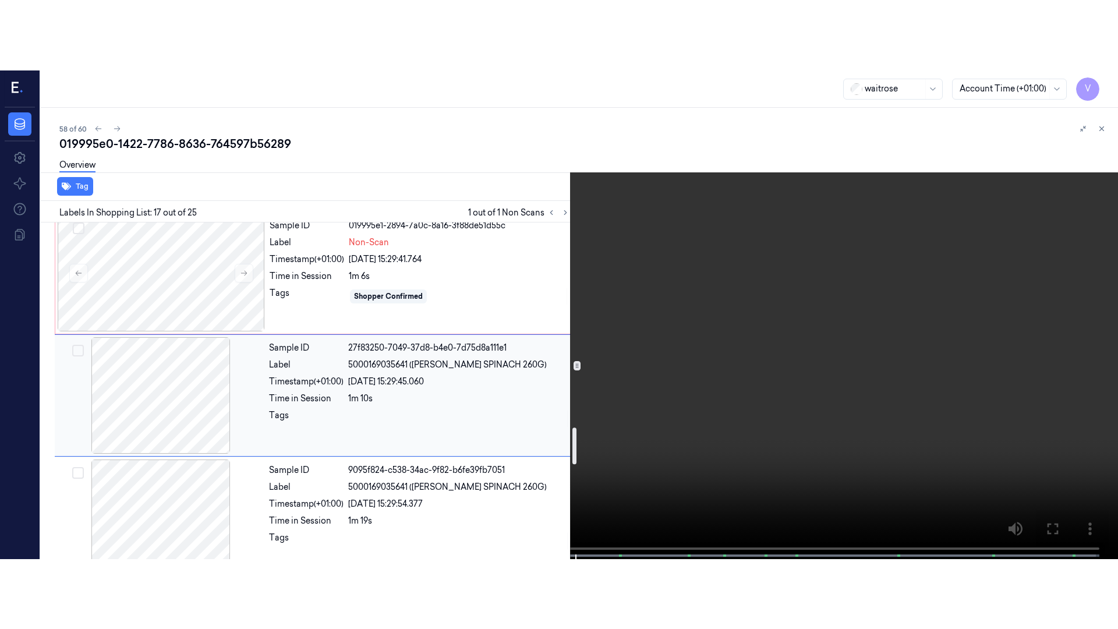
scroll to position [1866, 0]
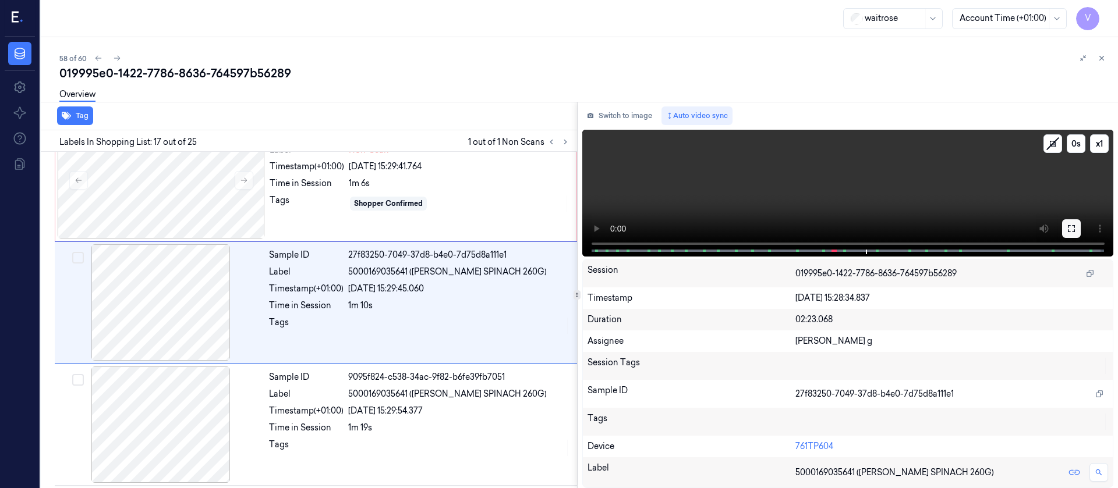
click at [1074, 230] on icon at bounding box center [1071, 228] width 9 height 9
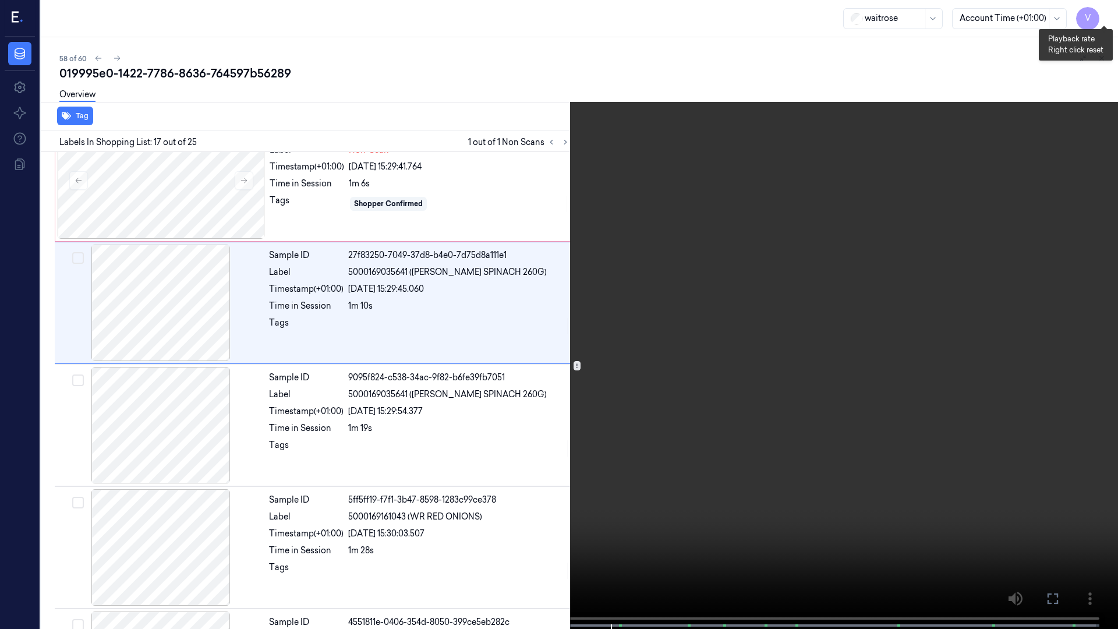
click at [1108, 13] on button "x 1" at bounding box center [1104, 14] width 19 height 19
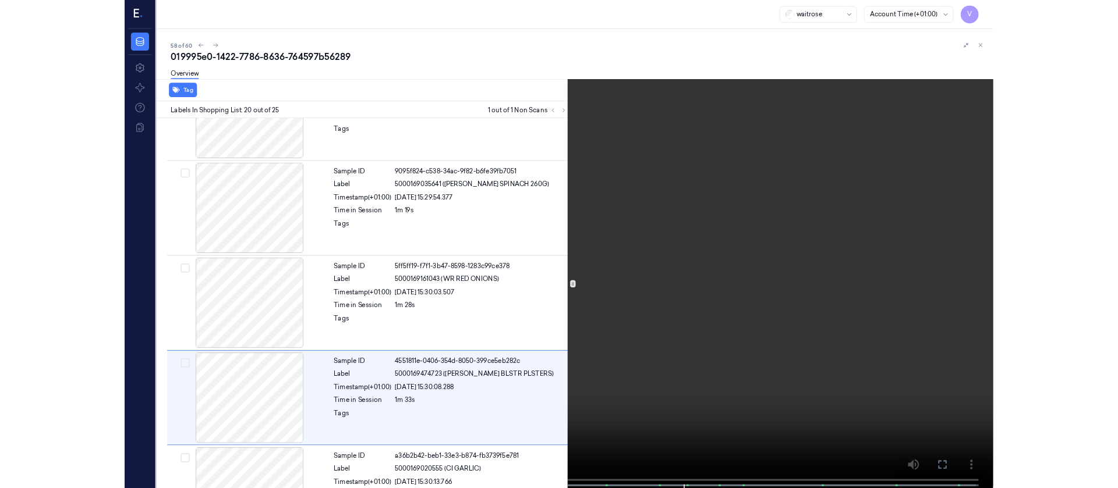
scroll to position [2145, 0]
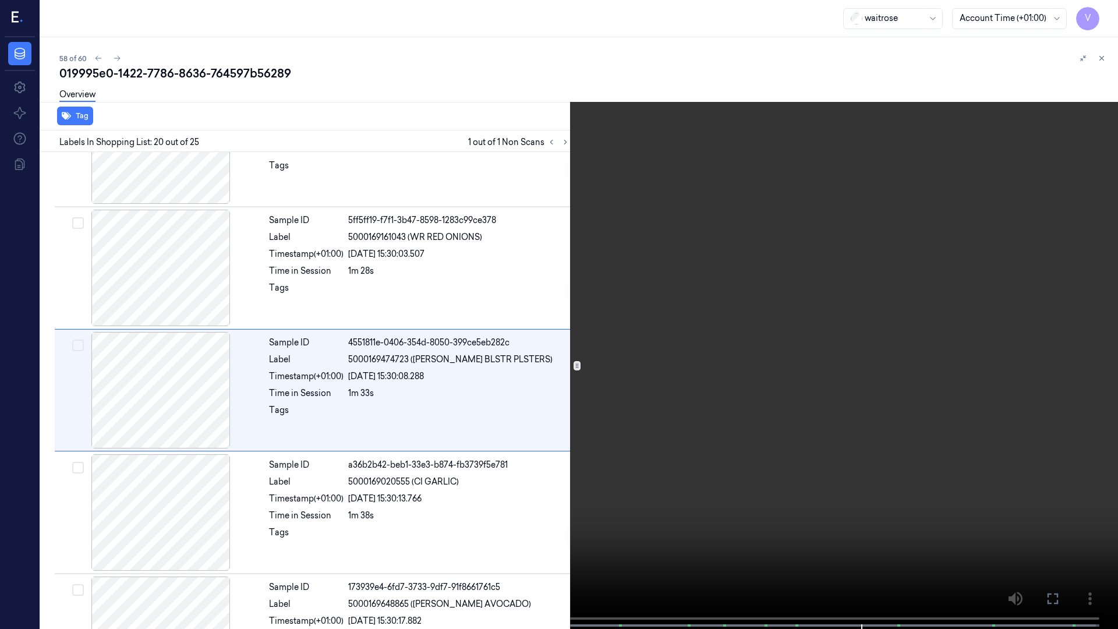
click at [0, 0] on icon at bounding box center [0, 0] width 0 height 0
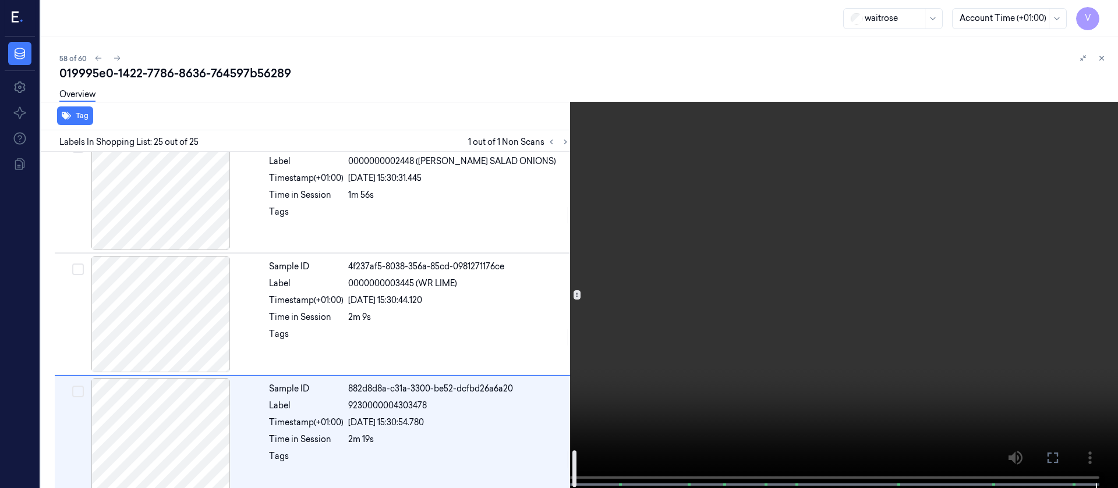
scroll to position [2723, 0]
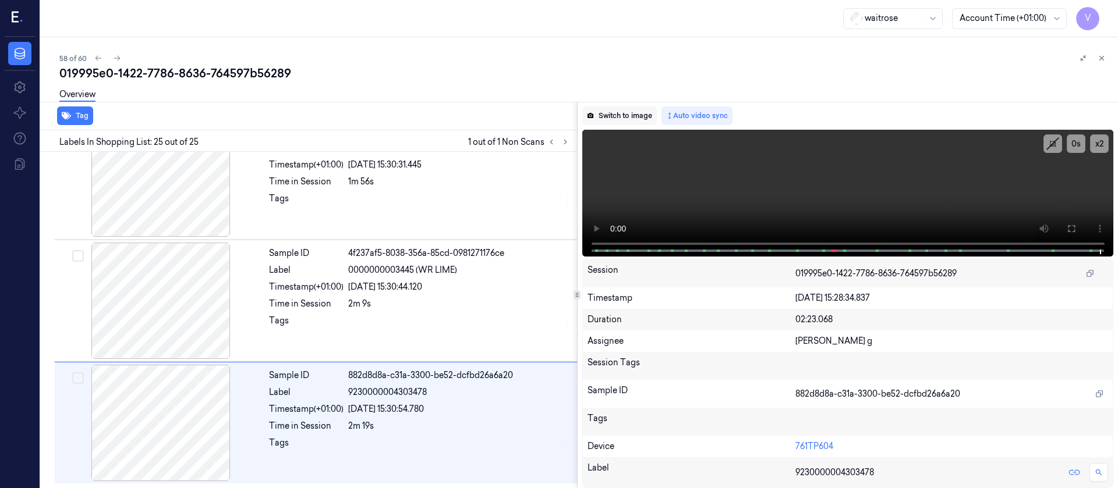
click at [619, 117] on button "Switch to image" at bounding box center [619, 116] width 75 height 19
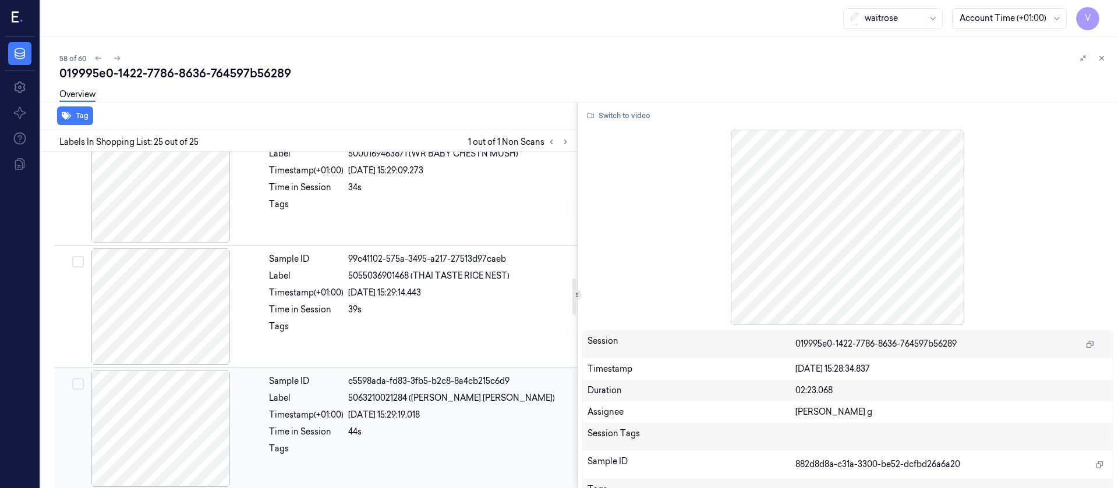
scroll to position [1152, 0]
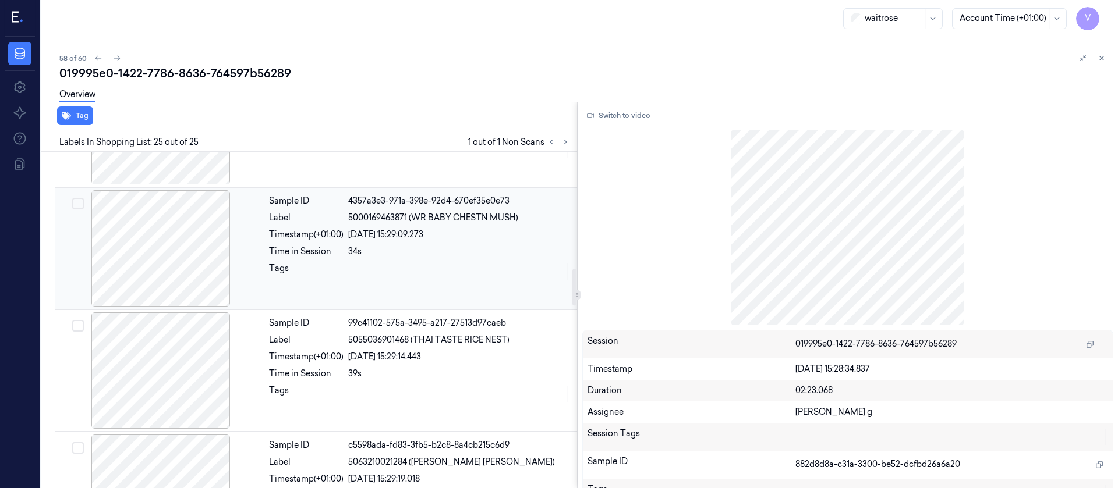
click at [316, 257] on div "Time in Session" at bounding box center [306, 252] width 75 height 12
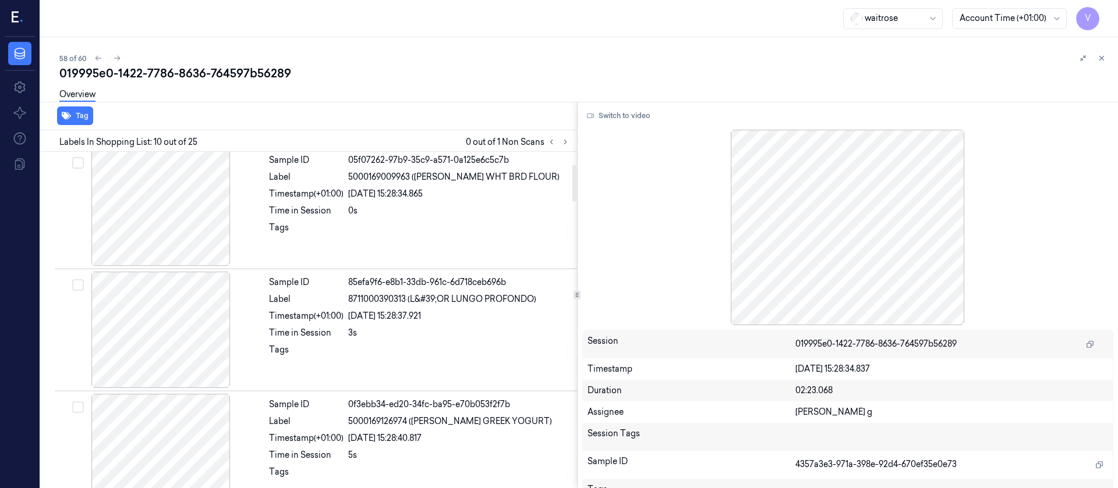
scroll to position [0, 0]
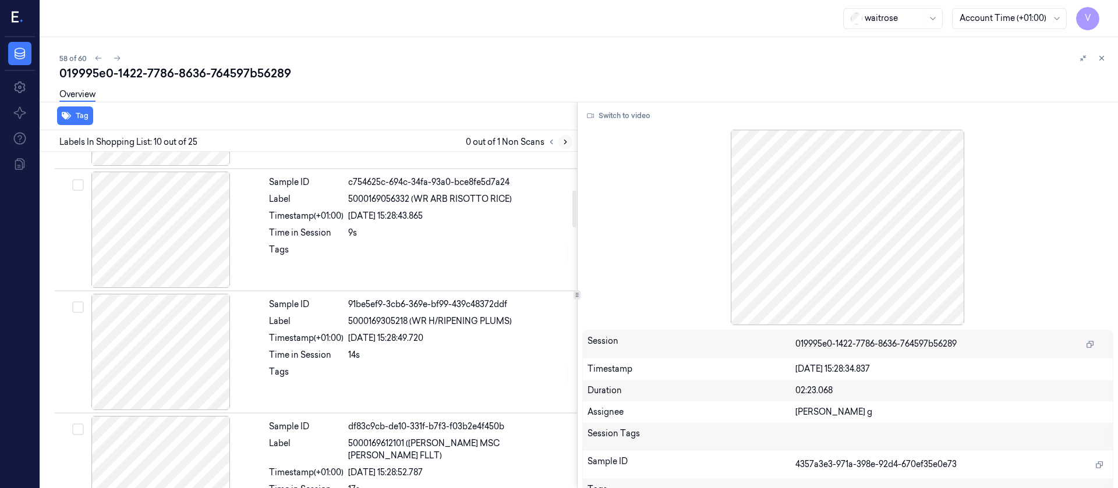
click at [565, 139] on icon at bounding box center [565, 142] width 8 height 8
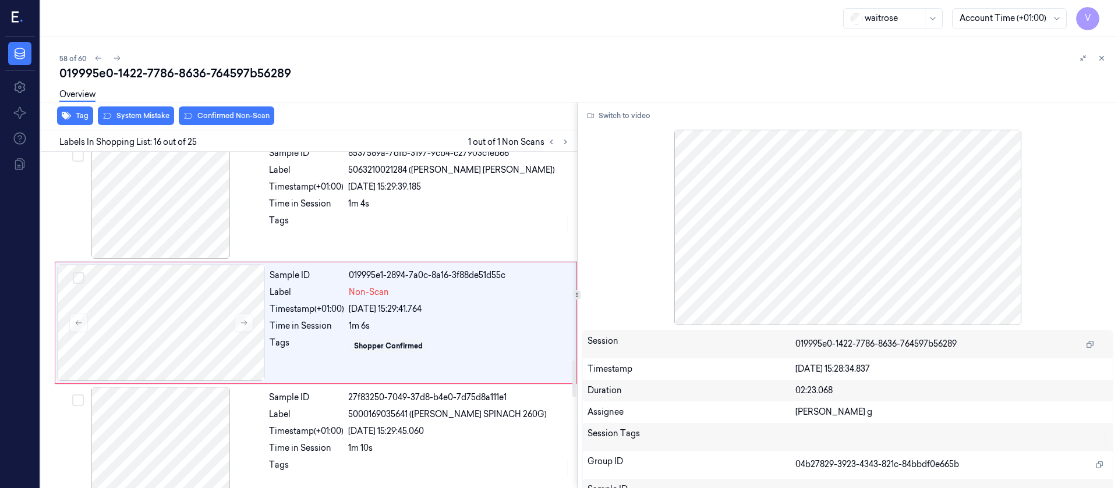
scroll to position [2073, 0]
click at [163, 281] on div at bounding box center [161, 323] width 207 height 116
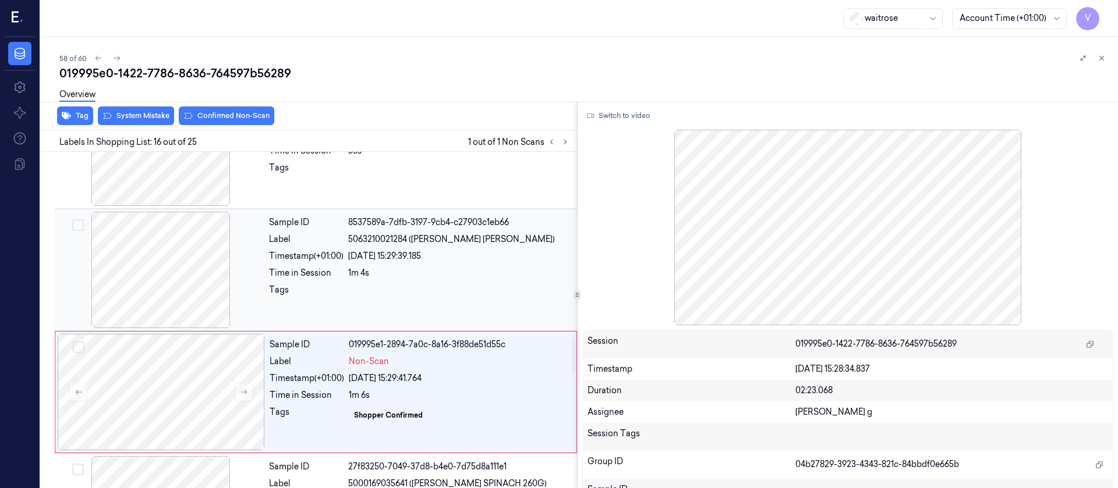
scroll to position [1639, 0]
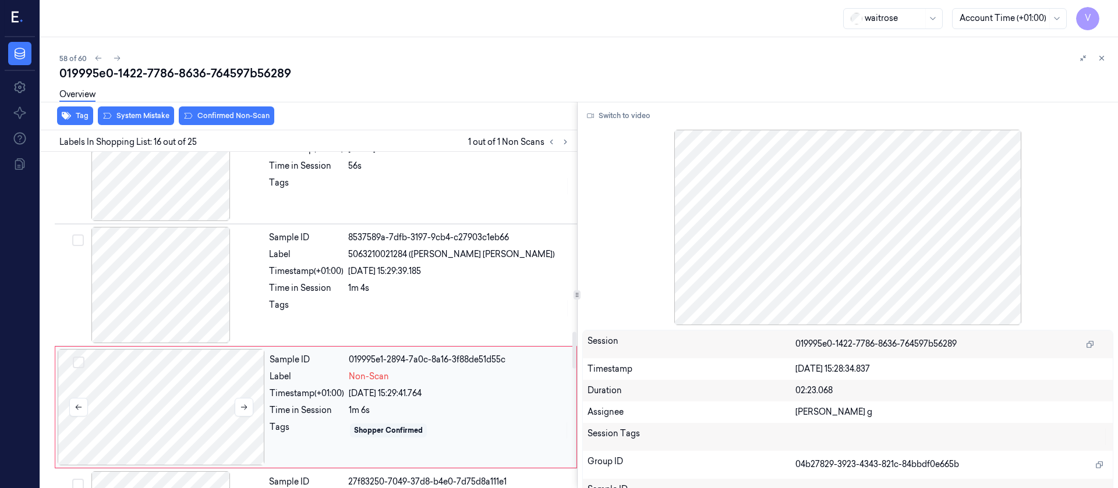
click at [199, 396] on div at bounding box center [161, 407] width 207 height 116
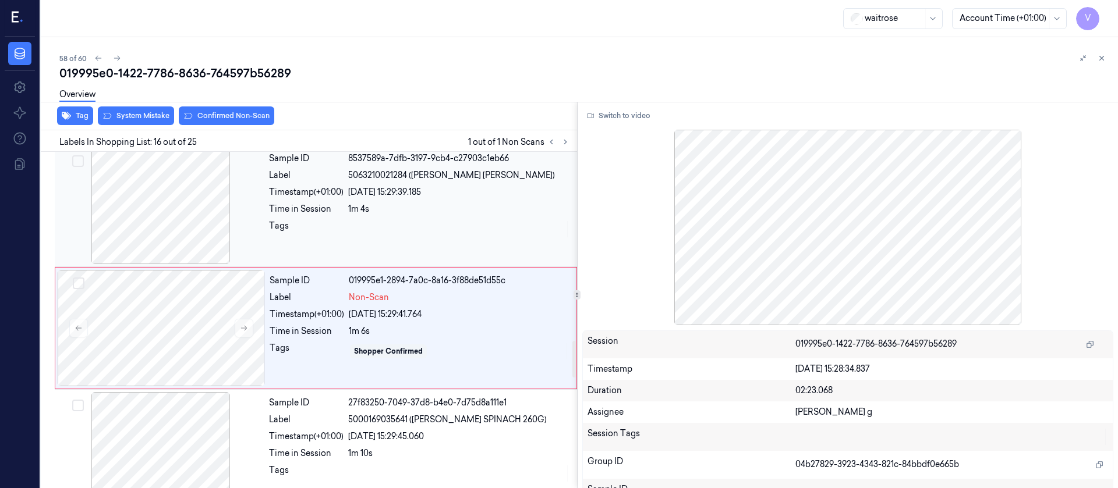
scroll to position [1726, 0]
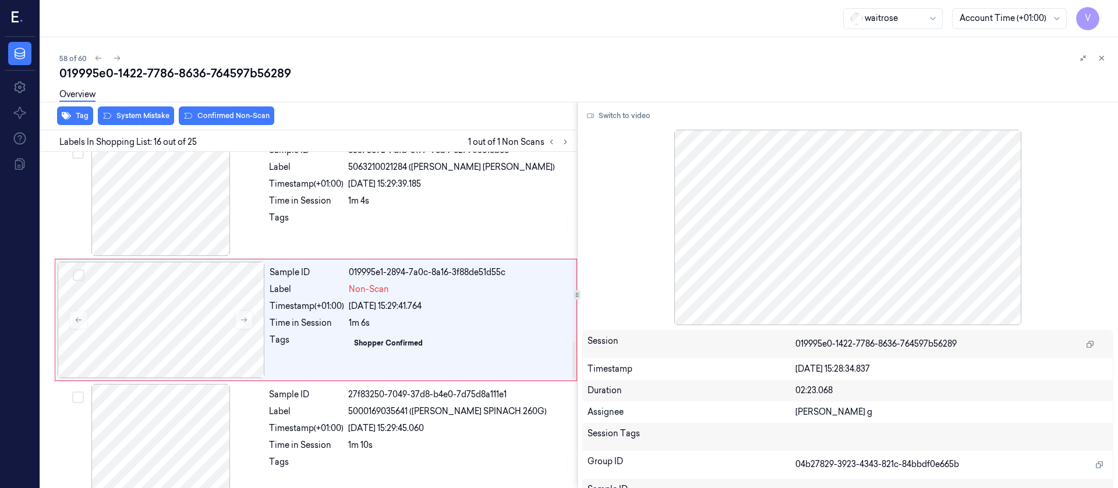
click at [253, 111] on div "Overview" at bounding box center [583, 97] width 1049 height 30
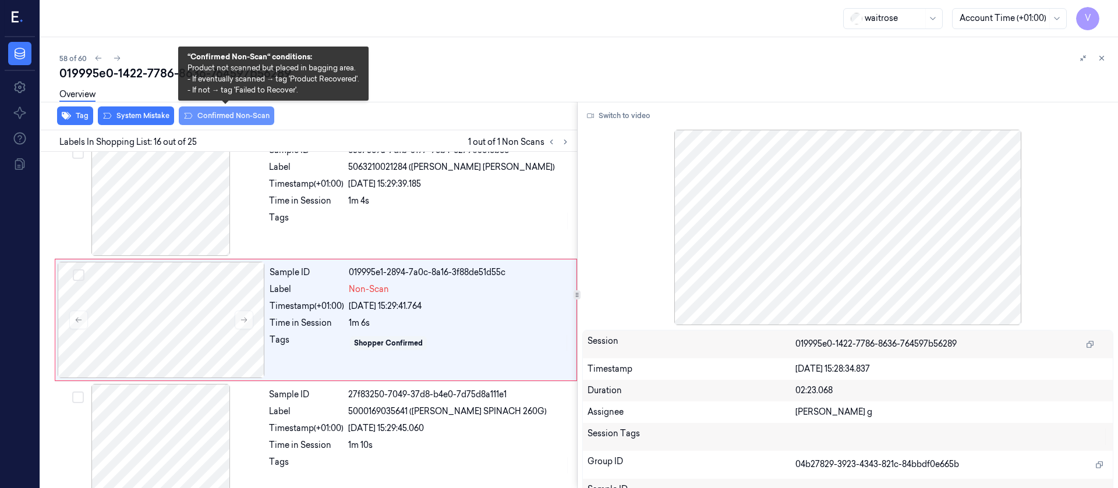
click at [234, 123] on button "Confirmed Non-Scan" at bounding box center [226, 116] width 95 height 19
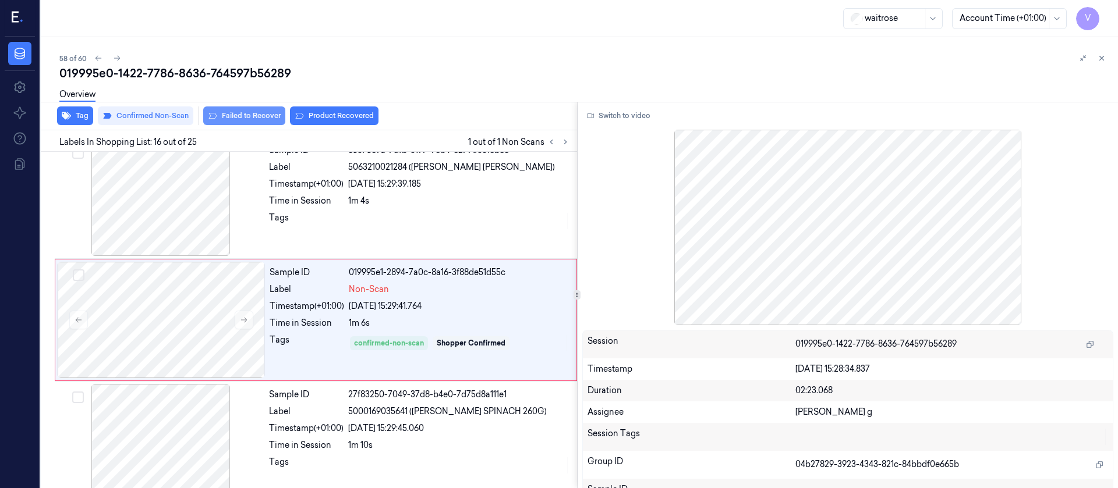
click at [242, 113] on button "Failed to Recover" at bounding box center [244, 116] width 82 height 19
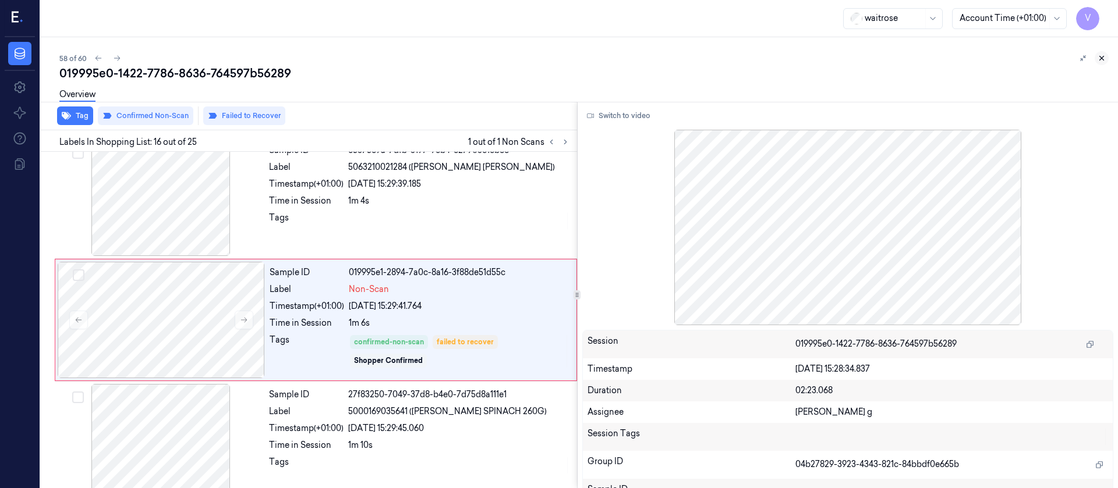
click at [1101, 56] on icon at bounding box center [1101, 58] width 8 height 8
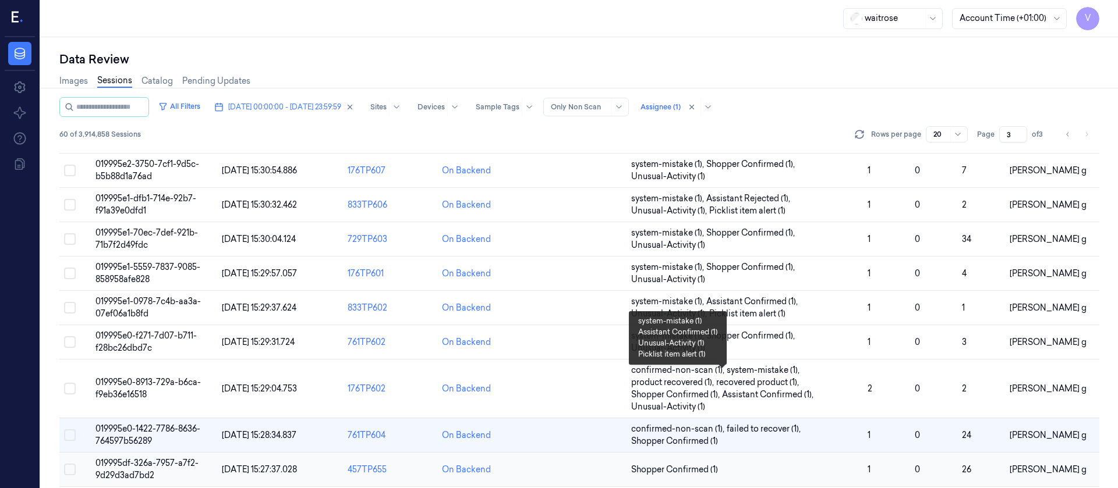
scroll to position [417, 0]
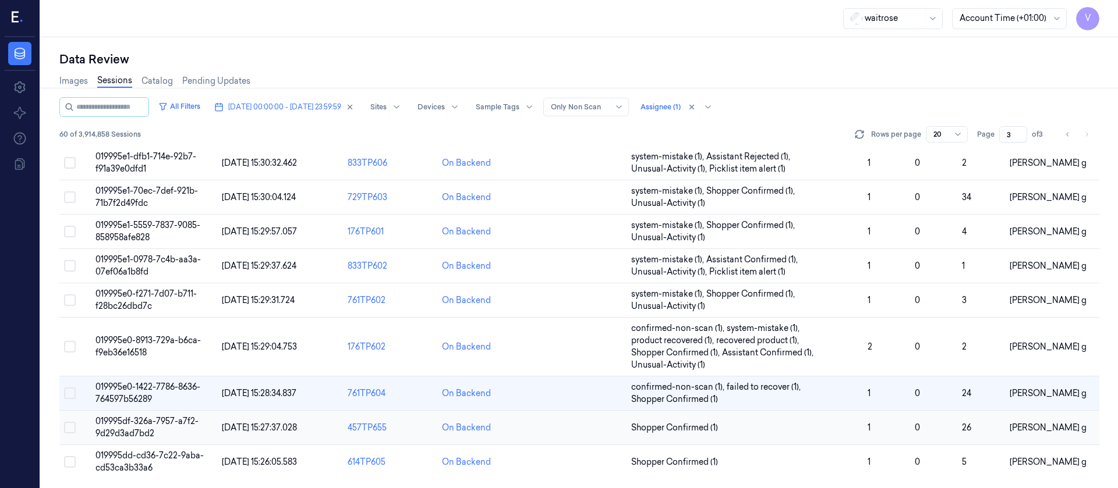
click at [585, 431] on td at bounding box center [579, 428] width 94 height 34
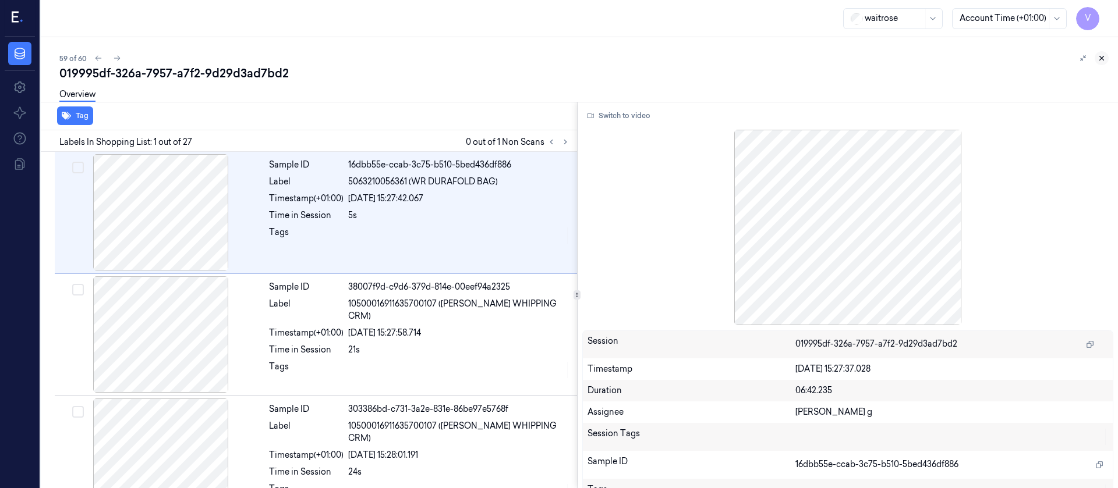
click at [1099, 58] on icon at bounding box center [1101, 58] width 8 height 8
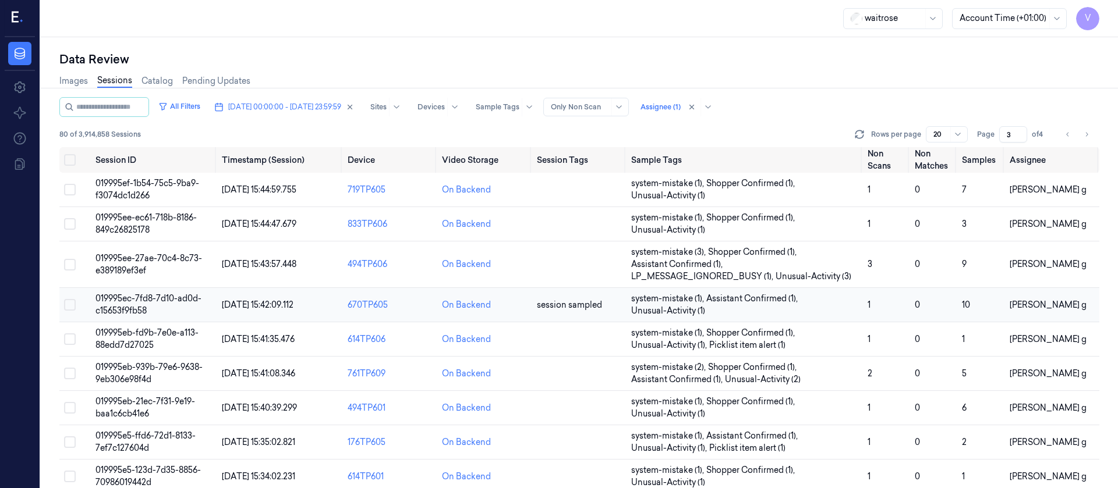
scroll to position [417, 0]
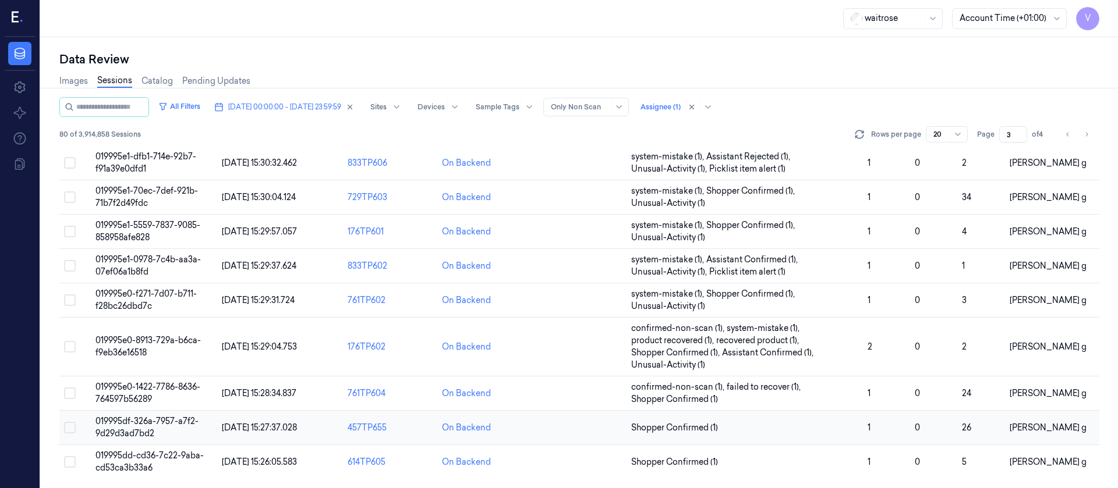
click at [575, 427] on td at bounding box center [579, 428] width 94 height 34
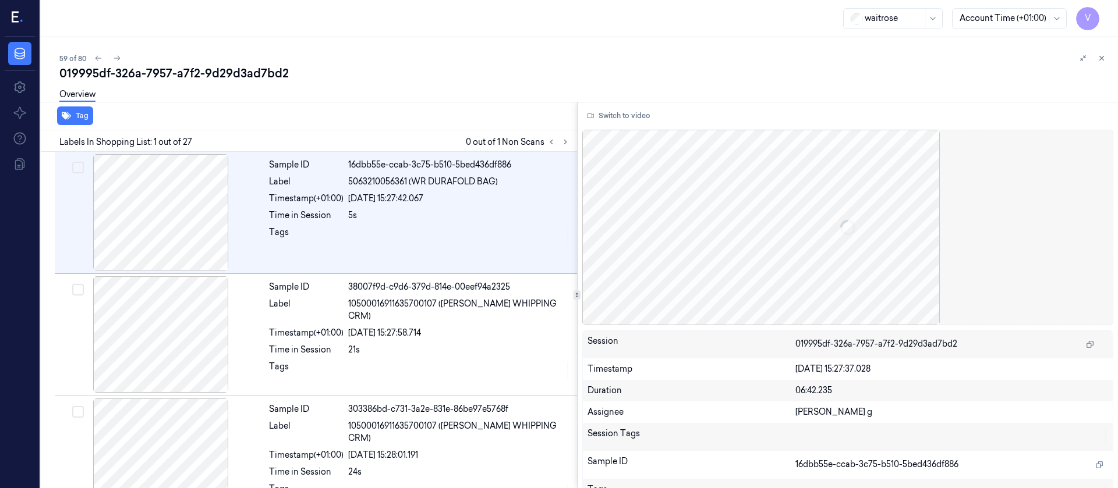
scroll to position [18, 0]
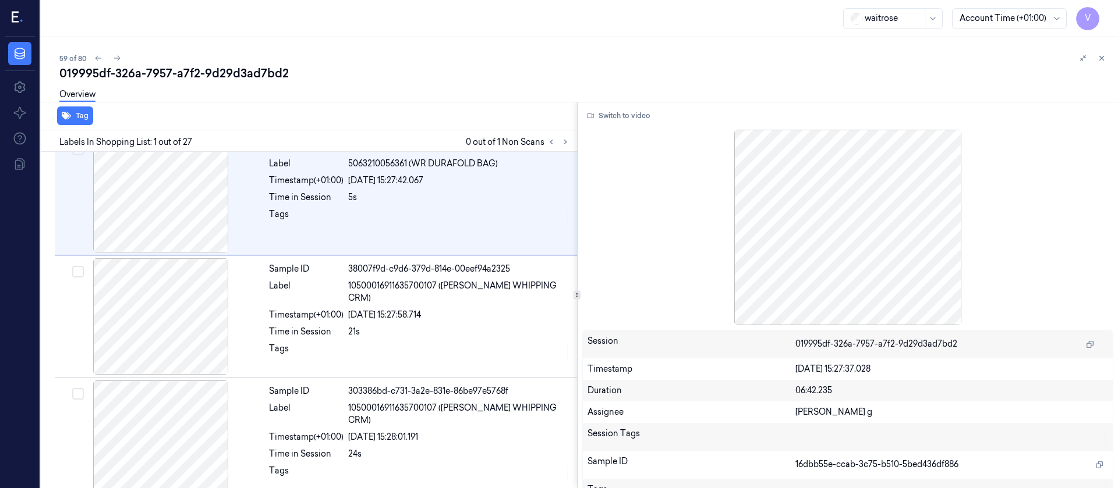
click at [435, 62] on div "59 of 80" at bounding box center [583, 58] width 1049 height 14
click at [566, 139] on icon at bounding box center [565, 142] width 8 height 8
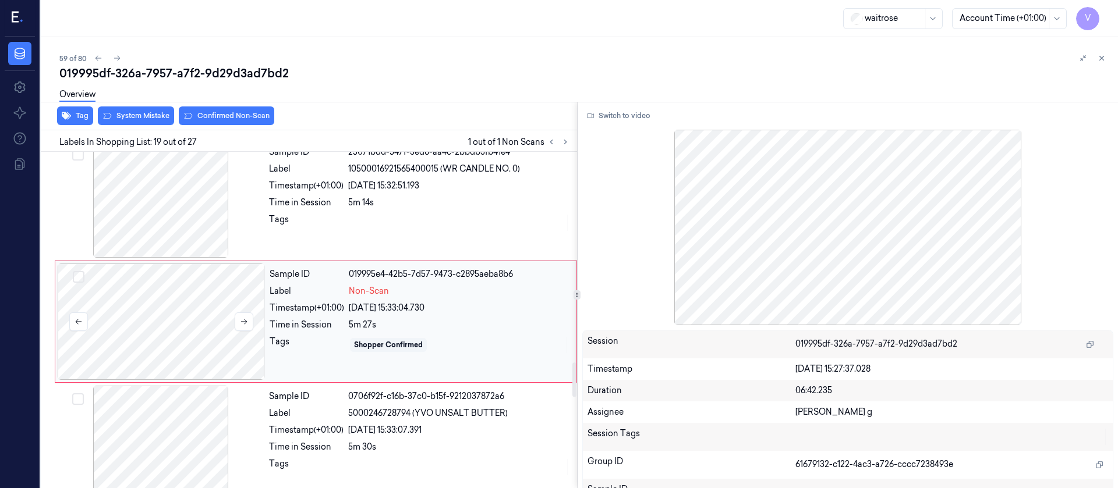
scroll to position [2093, 0]
click at [178, 211] on div at bounding box center [160, 198] width 207 height 116
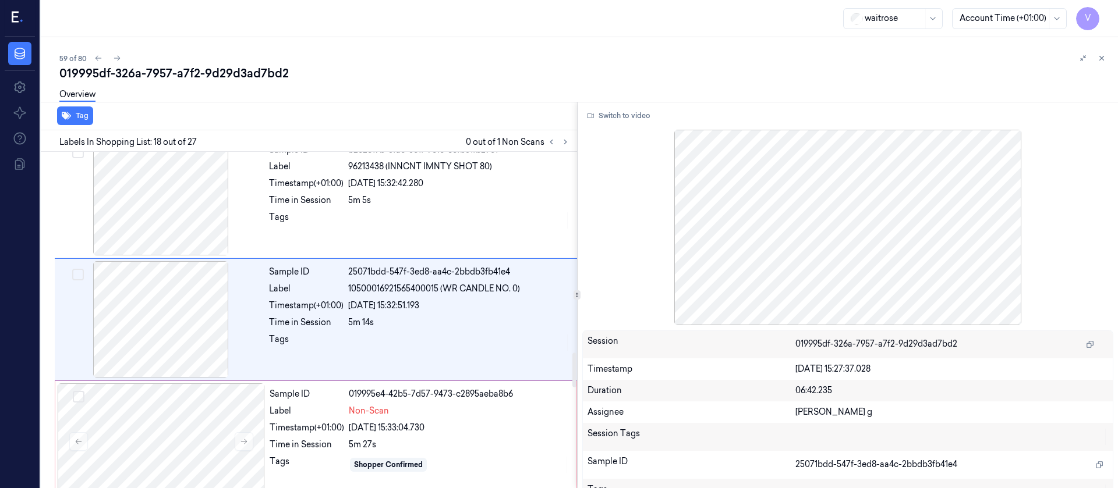
scroll to position [1971, 0]
click at [627, 121] on button "Switch to video" at bounding box center [618, 116] width 73 height 19
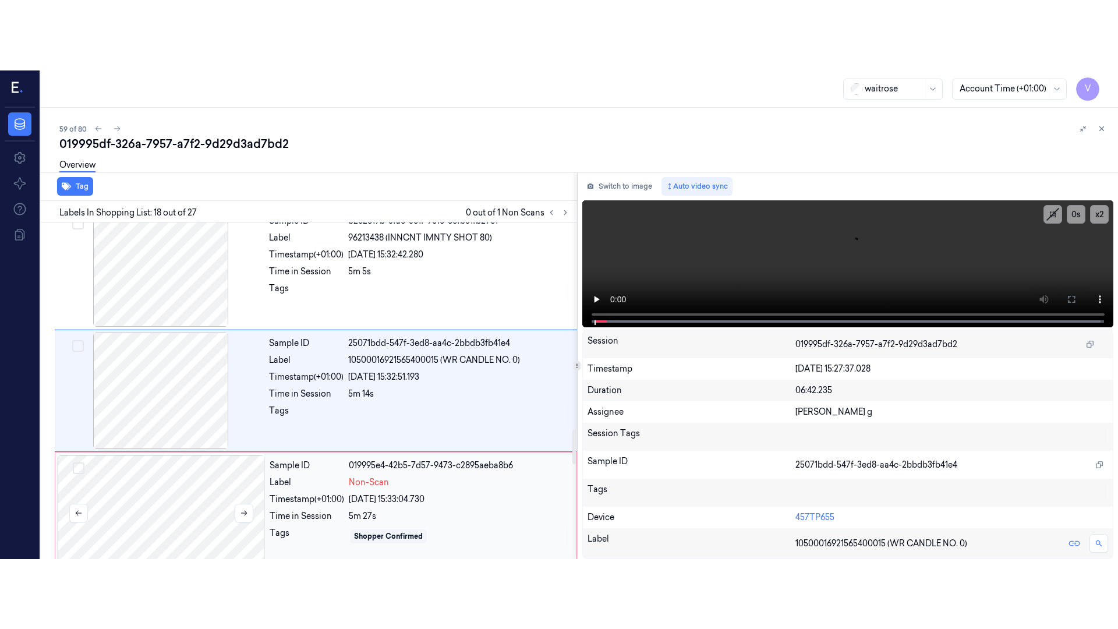
scroll to position [2058, 0]
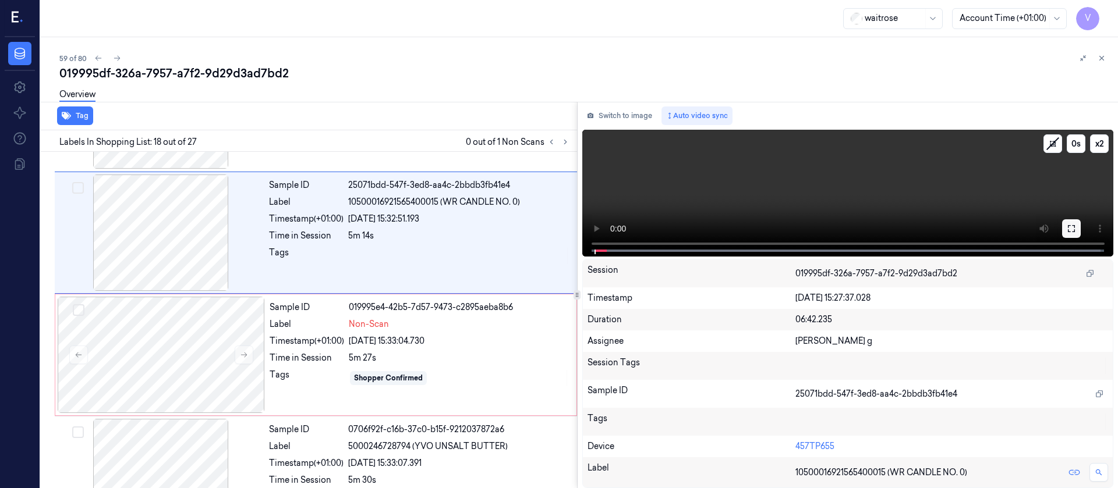
click at [1069, 229] on icon at bounding box center [1071, 228] width 9 height 9
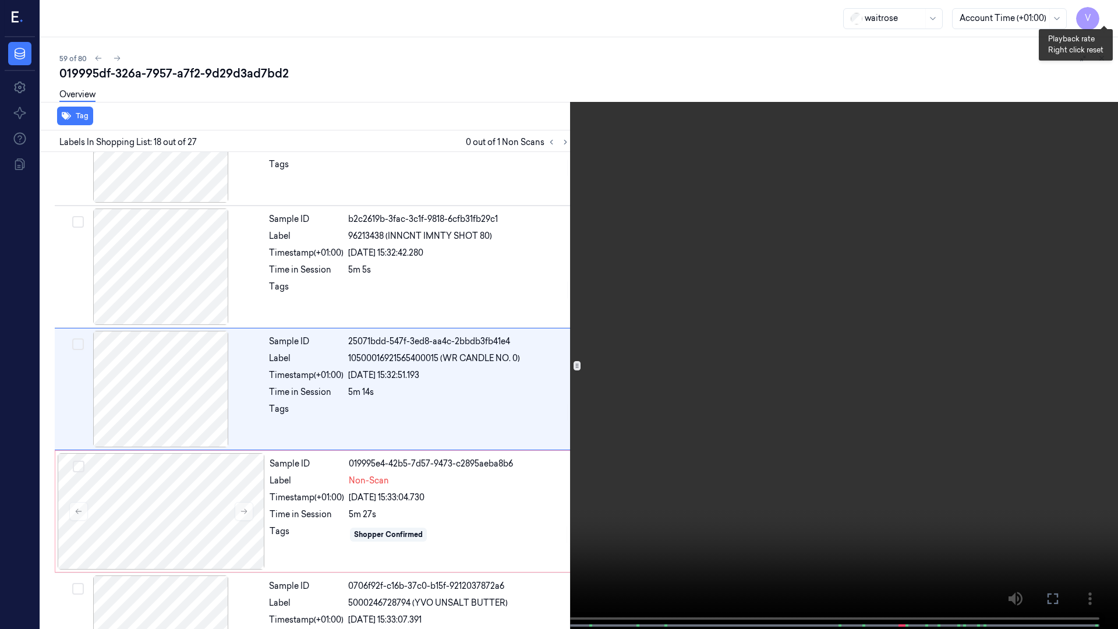
scroll to position [1901, 0]
click at [1106, 16] on button "x 2" at bounding box center [1104, 14] width 19 height 19
click at [1106, 16] on button "x 4" at bounding box center [1104, 14] width 19 height 19
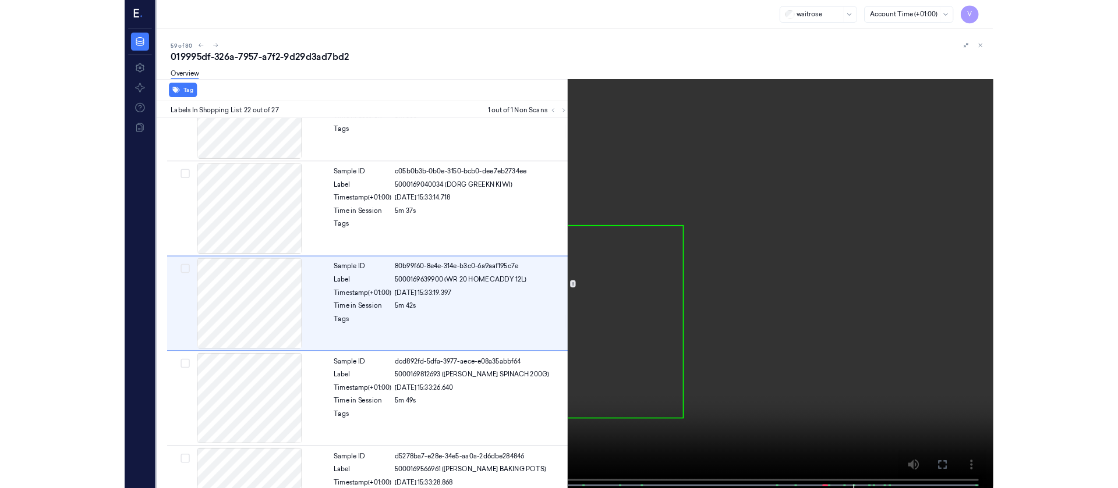
scroll to position [2390, 0]
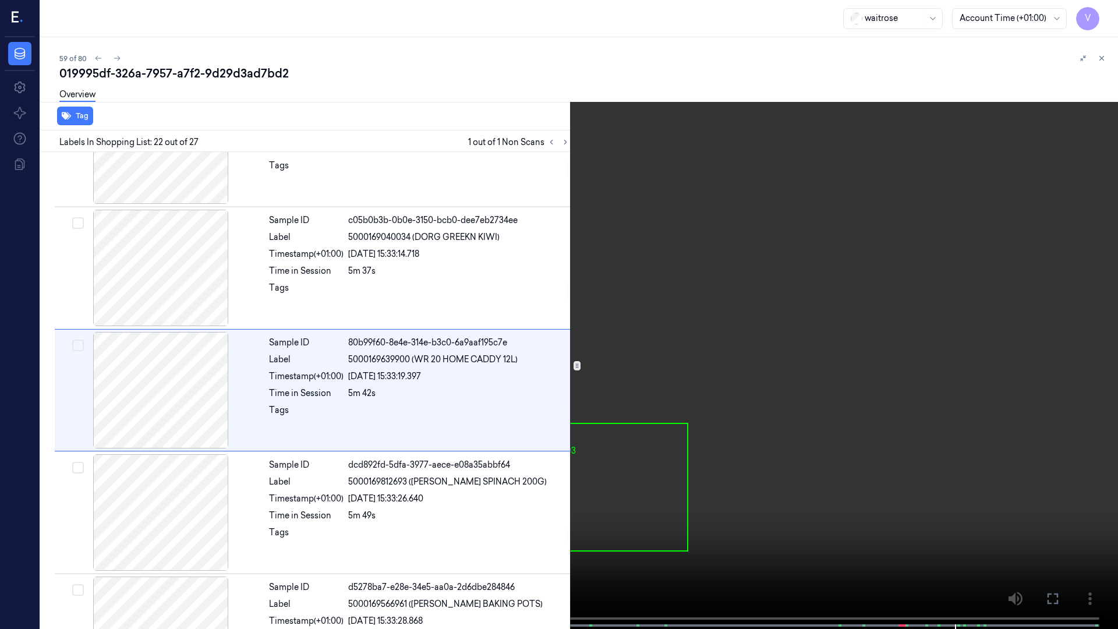
click at [0, 0] on icon at bounding box center [0, 0] width 0 height 0
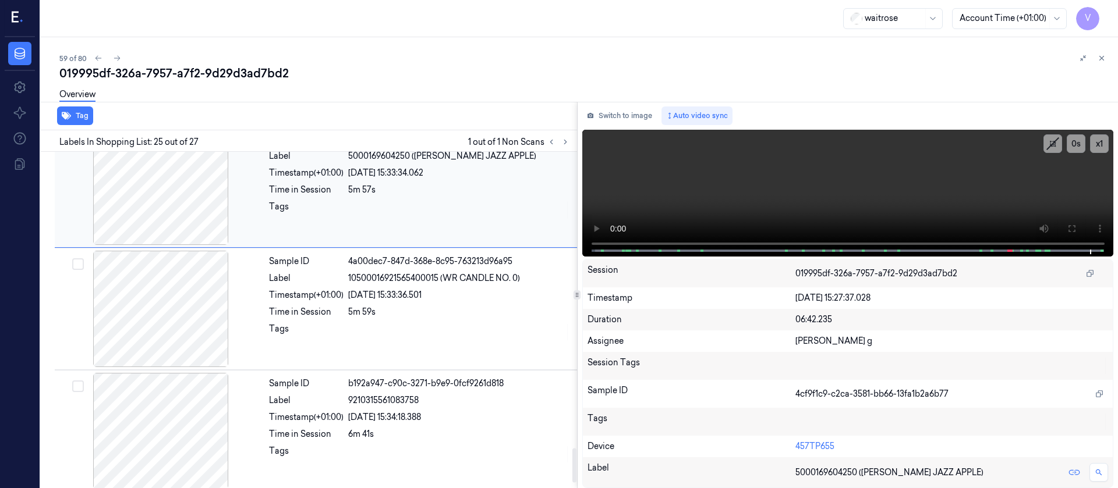
scroll to position [2968, 0]
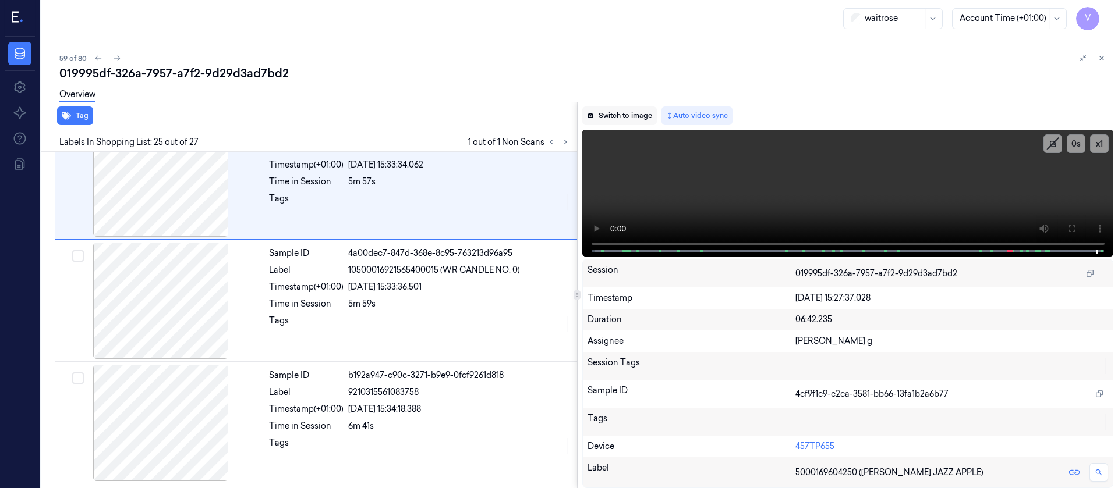
click at [636, 119] on button "Switch to image" at bounding box center [619, 116] width 75 height 19
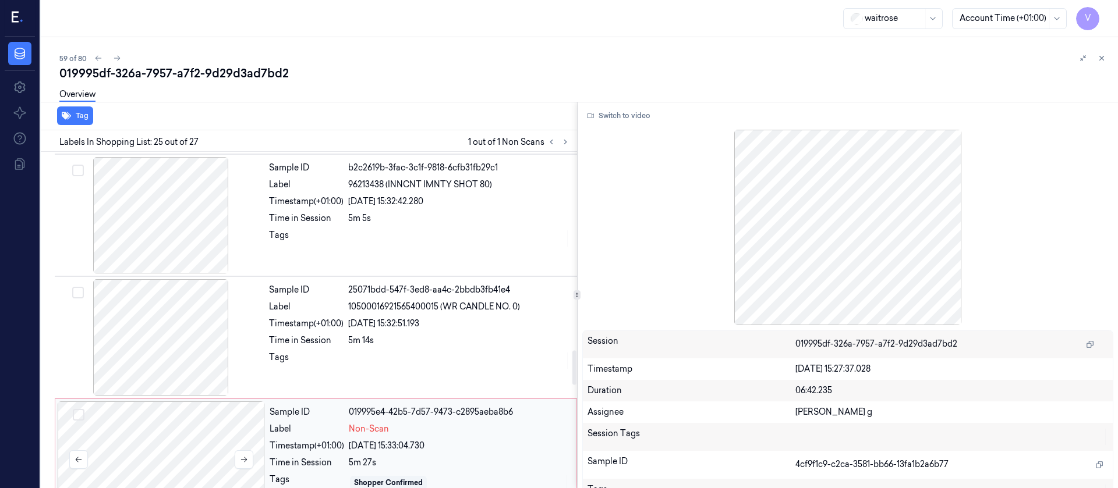
click at [126, 439] on div at bounding box center [161, 460] width 207 height 116
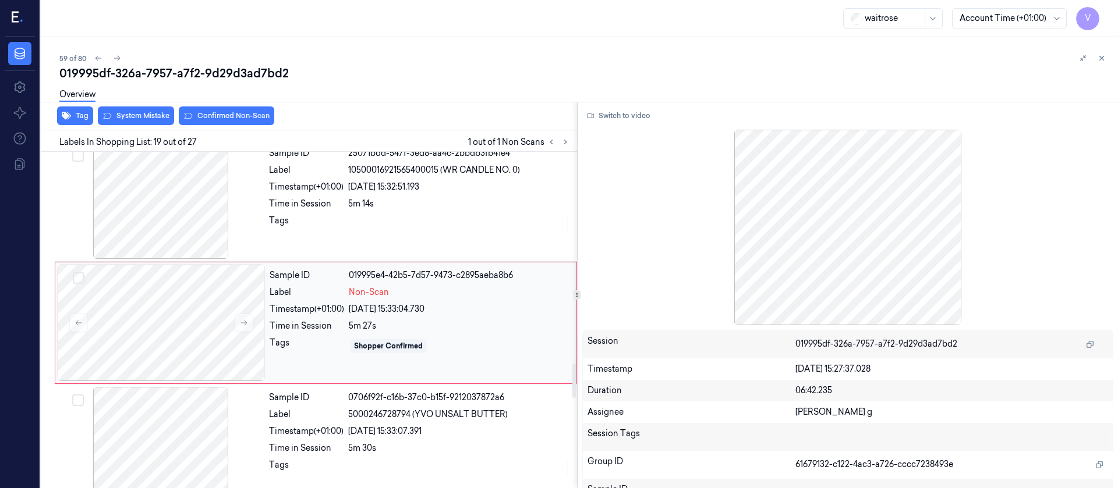
scroll to position [2093, 0]
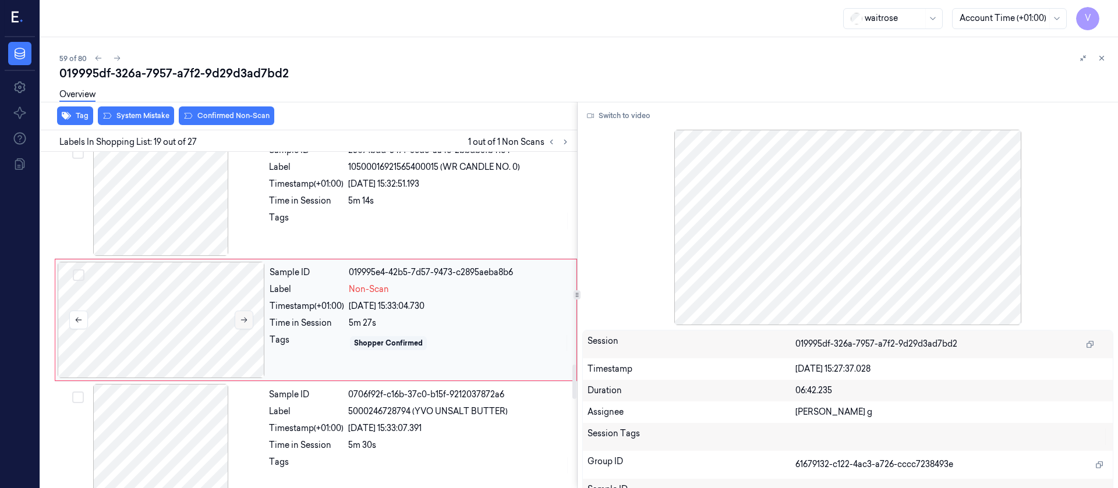
click at [247, 318] on icon at bounding box center [244, 320] width 8 height 8
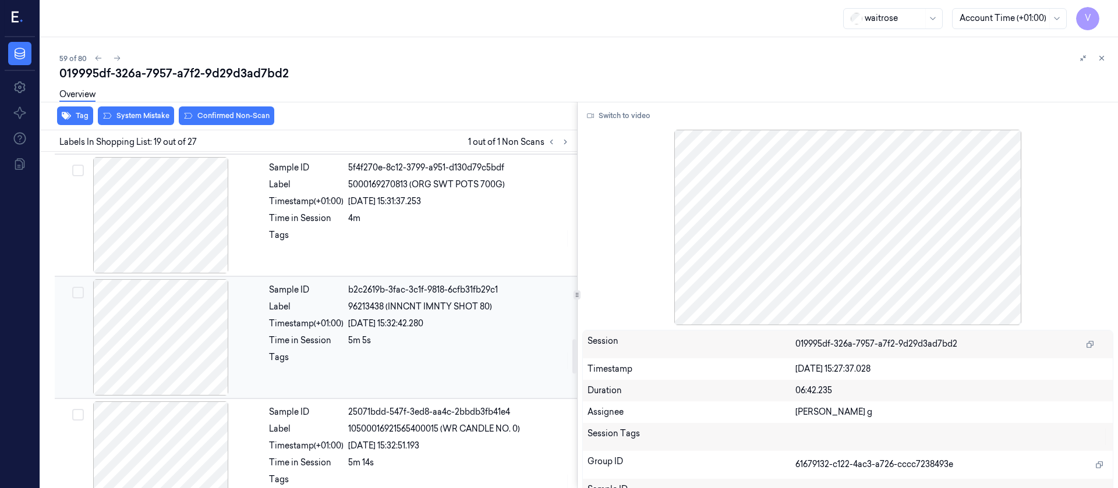
scroll to position [1918, 0]
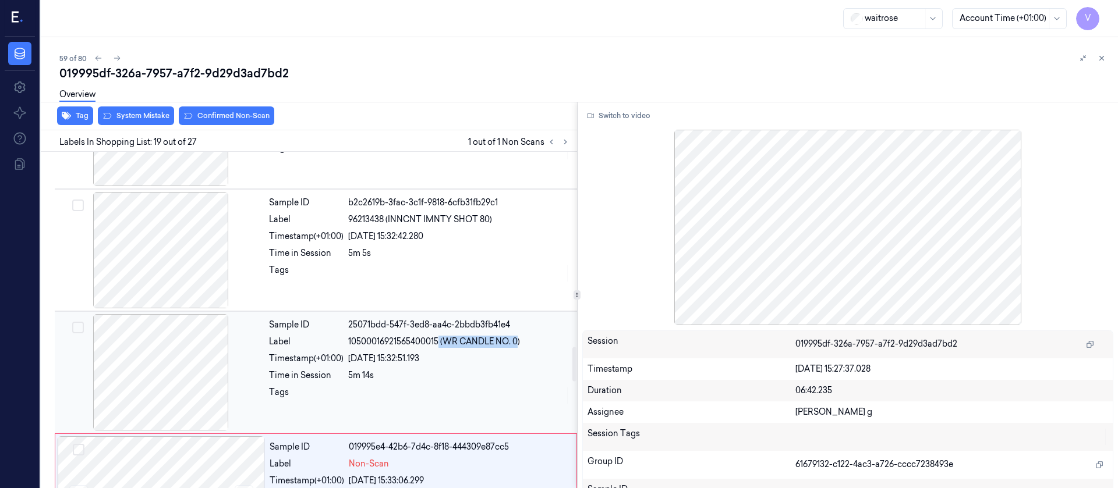
drag, startPoint x: 439, startPoint y: 341, endPoint x: 518, endPoint y: 343, distance: 79.2
click at [518, 343] on span "10500016921565400015 (WR CANDLE NO. 0)" at bounding box center [434, 342] width 172 height 12
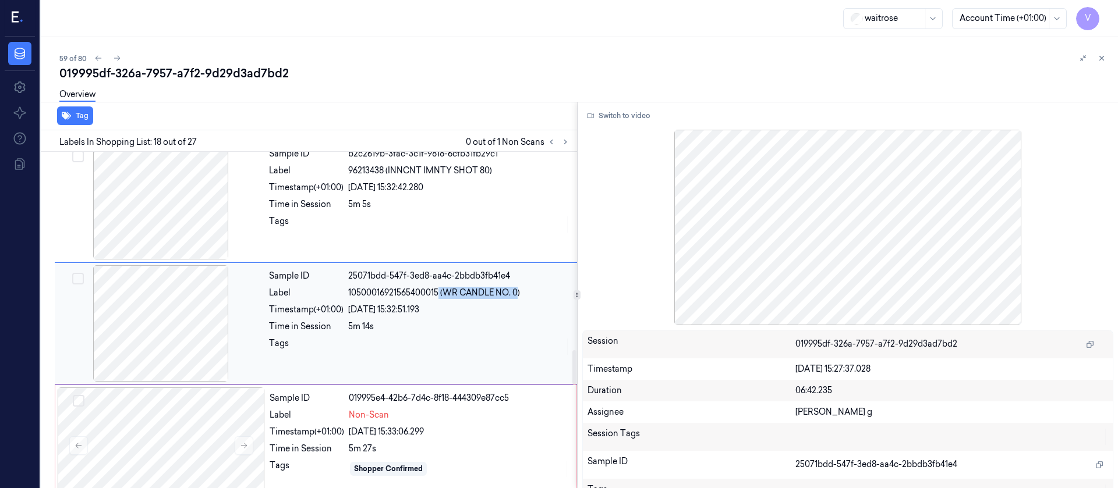
scroll to position [1971, 0]
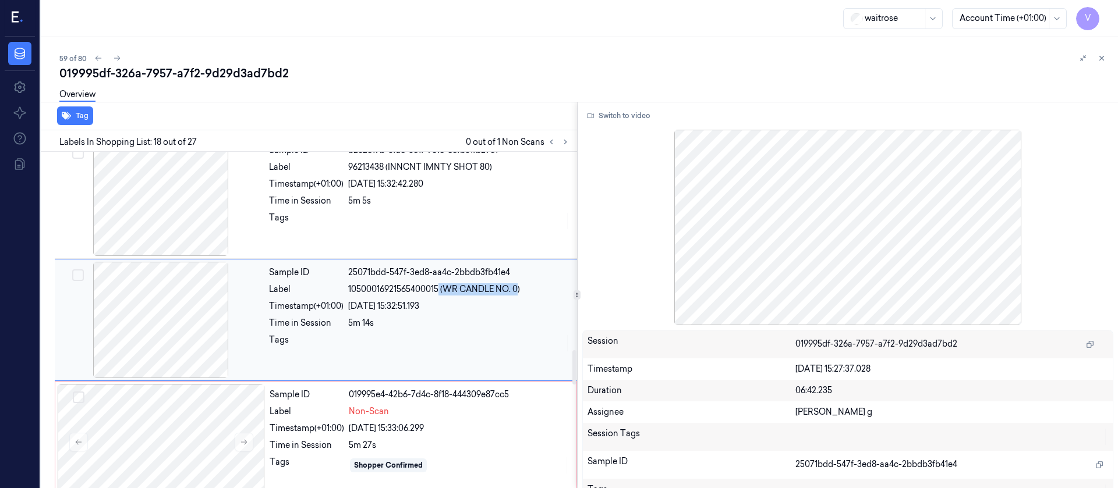
copy span "(WR CANDLE NO. 0"
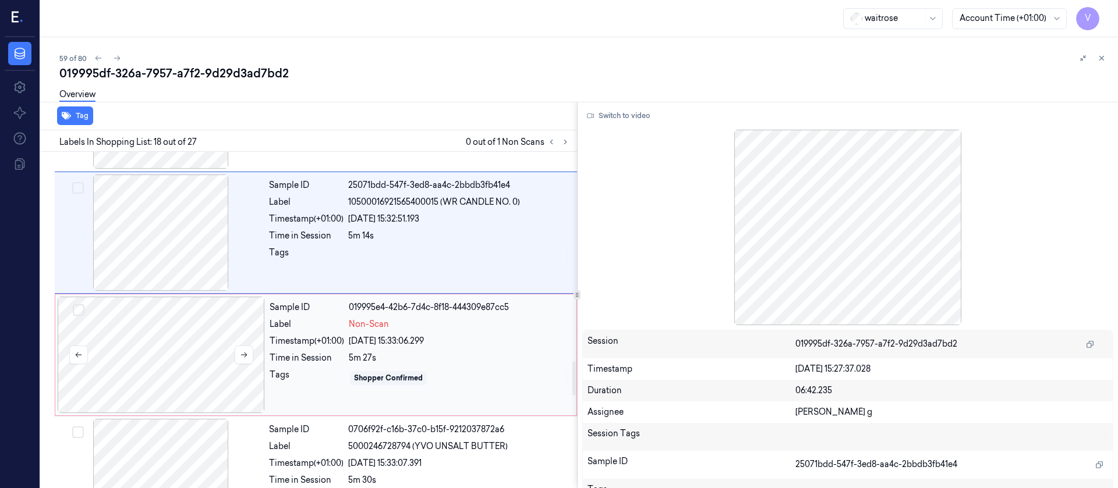
click at [144, 355] on div at bounding box center [161, 355] width 207 height 116
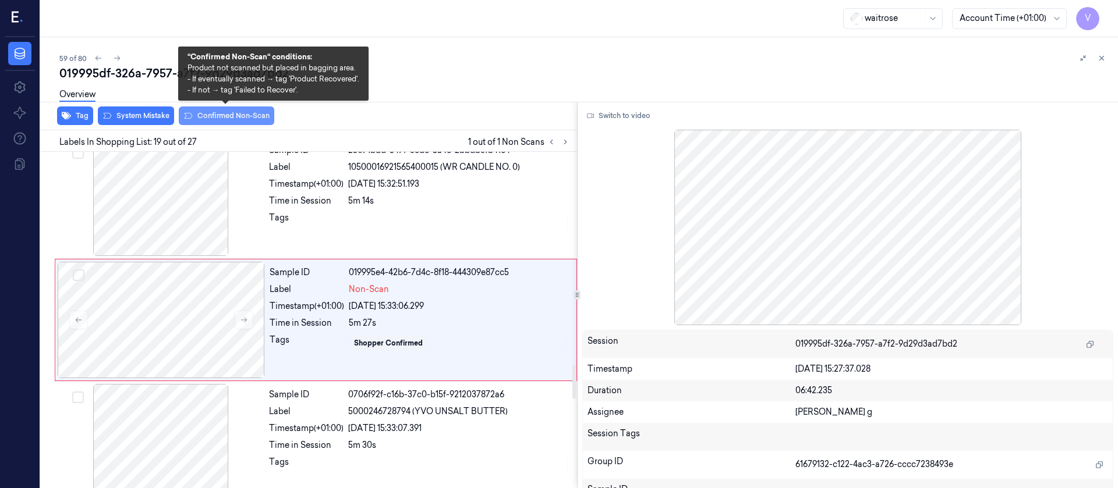
click at [218, 120] on button "Confirmed Non-Scan" at bounding box center [226, 116] width 95 height 19
click at [218, 115] on button "Confirmed Non-Scan" at bounding box center [226, 116] width 95 height 19
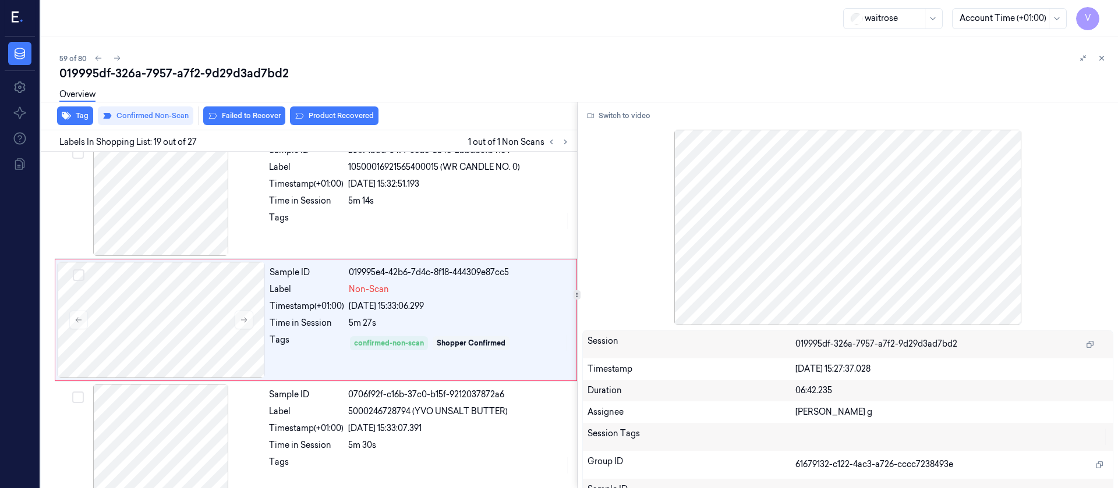
click at [245, 107] on div "Overview" at bounding box center [583, 97] width 1049 height 30
click at [240, 116] on button "Failed to Recover" at bounding box center [244, 116] width 82 height 19
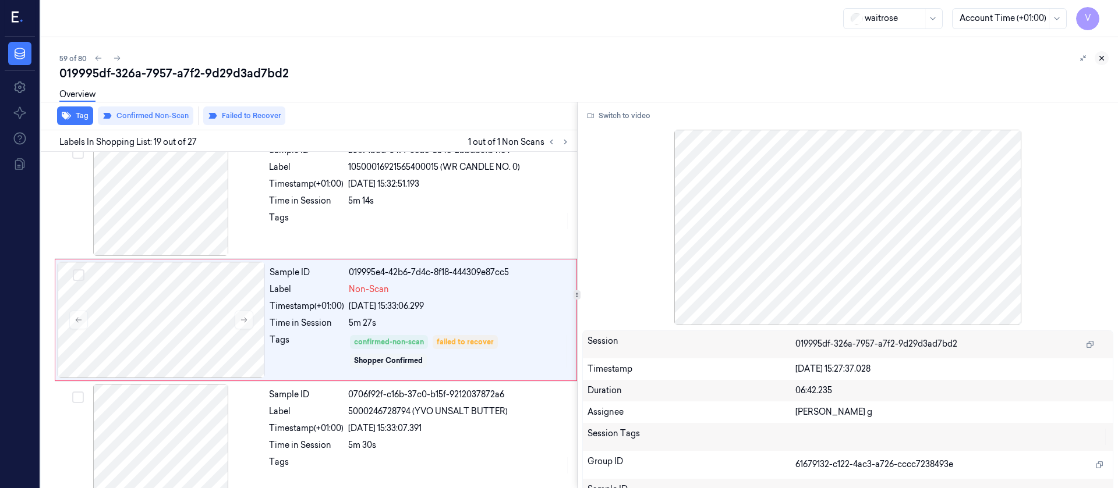
click at [1102, 55] on icon at bounding box center [1101, 58] width 8 height 8
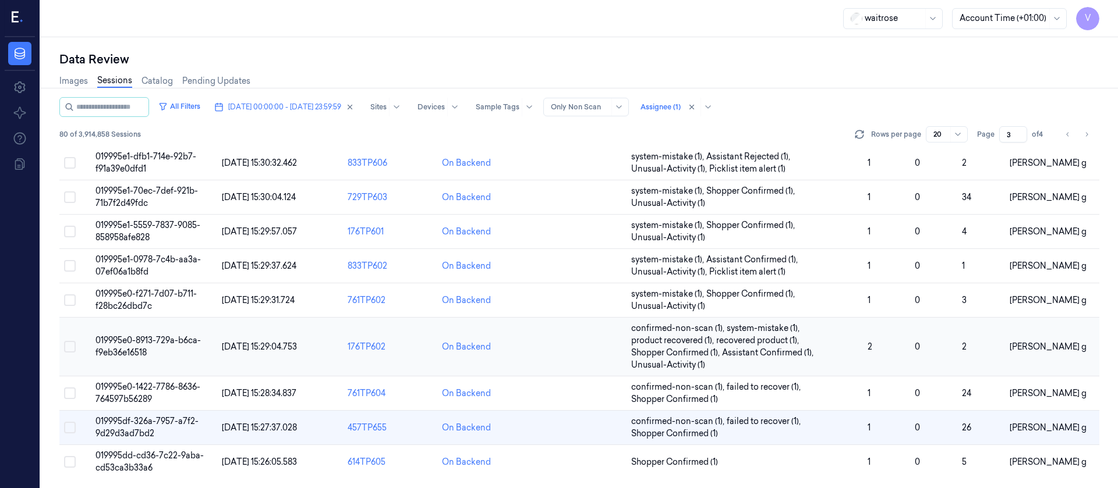
scroll to position [417, 0]
click at [576, 459] on td at bounding box center [579, 462] width 94 height 34
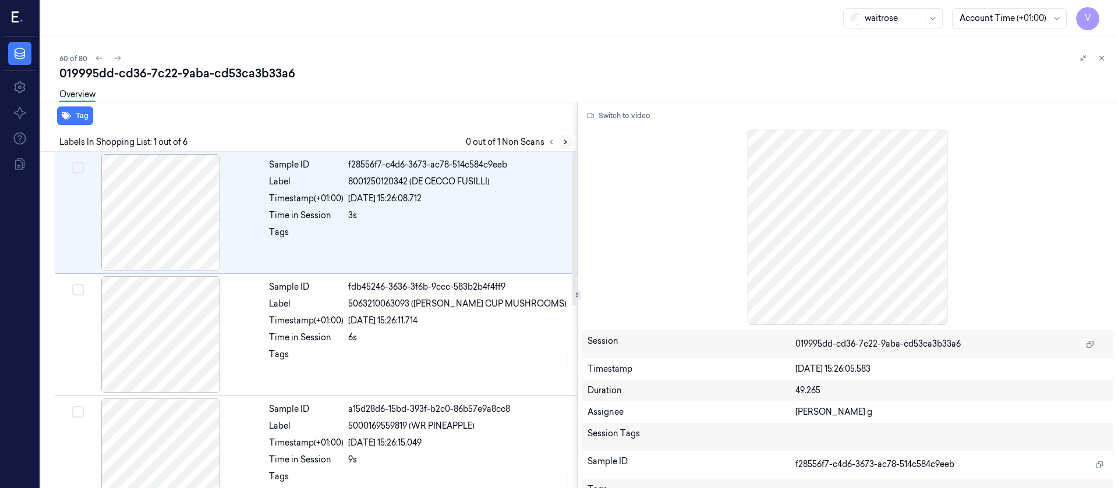
click at [559, 143] on button at bounding box center [565, 142] width 14 height 14
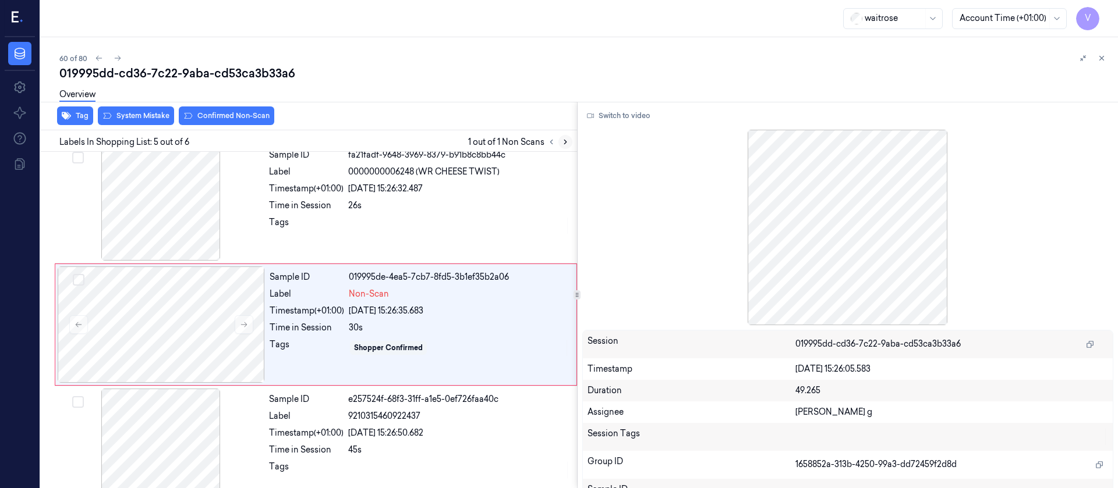
scroll to position [381, 0]
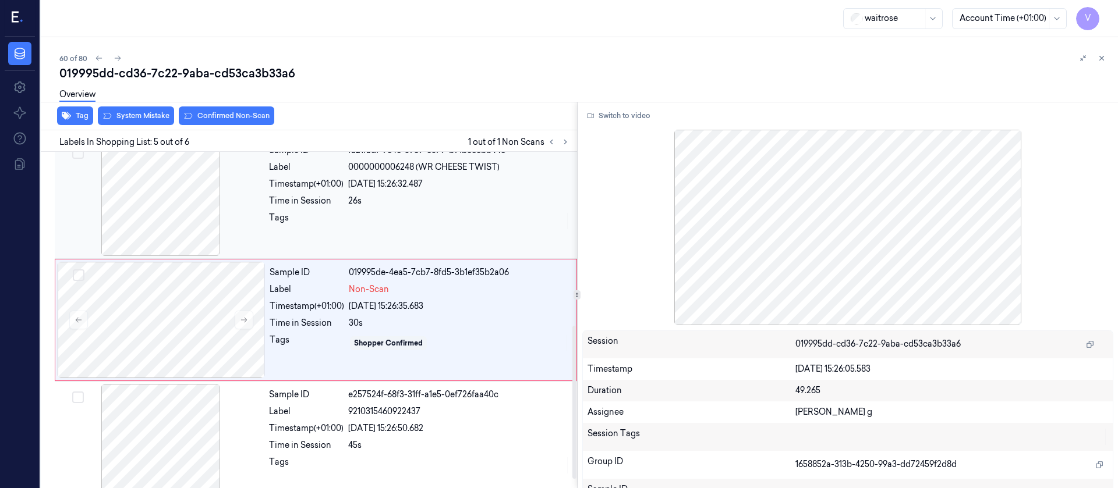
click at [182, 211] on div at bounding box center [160, 198] width 207 height 116
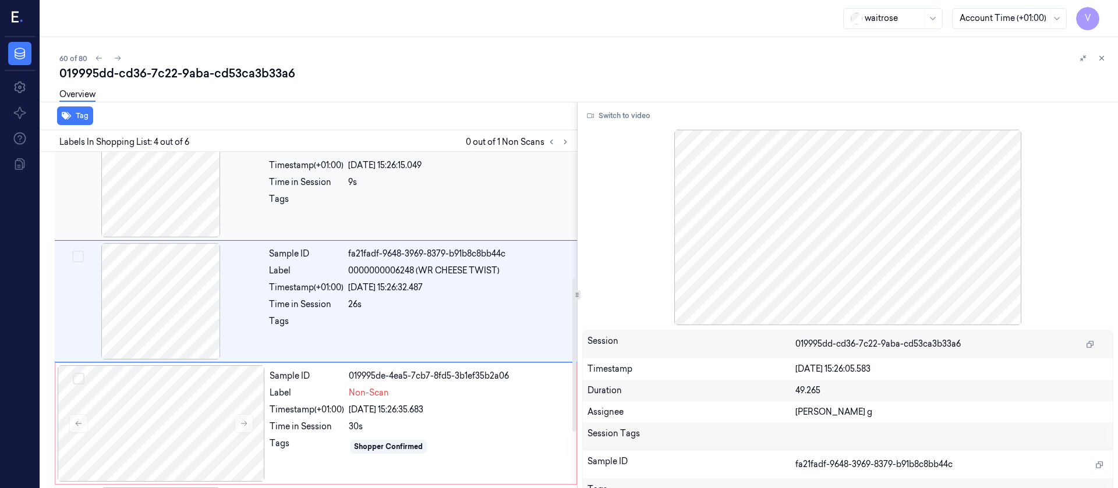
scroll to position [259, 0]
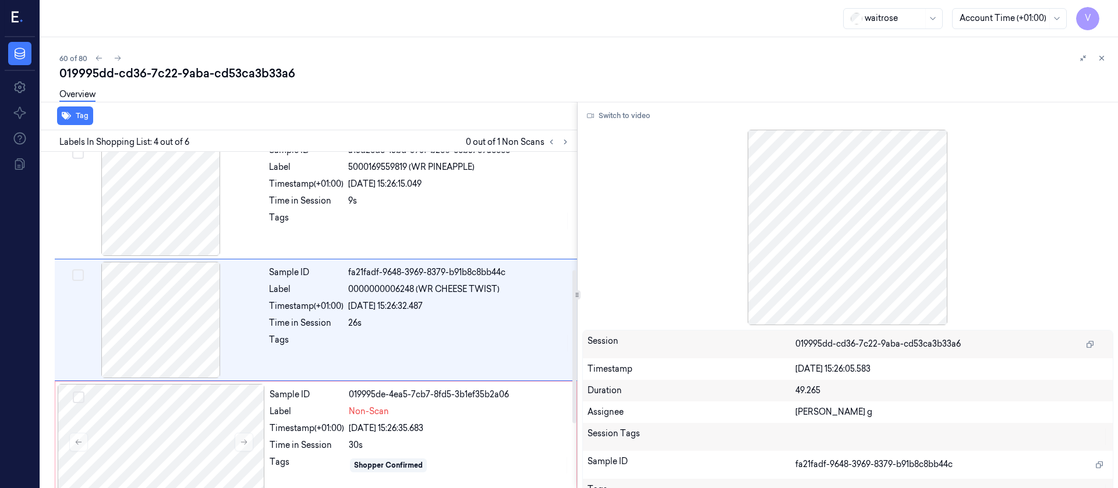
click at [619, 130] on div at bounding box center [848, 228] width 532 height 196
click at [626, 115] on button "Switch to video" at bounding box center [618, 116] width 73 height 19
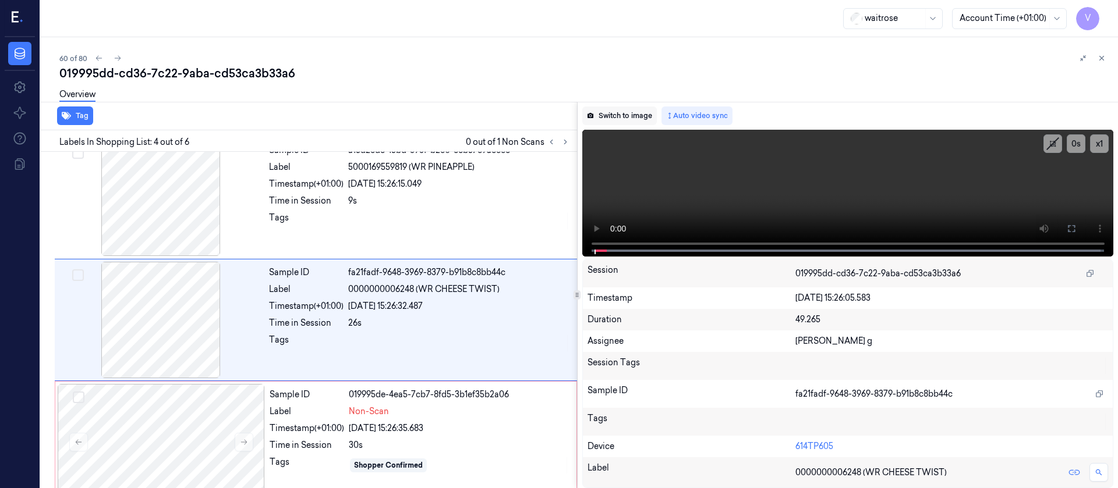
click at [618, 107] on button "Switch to image" at bounding box center [619, 116] width 75 height 19
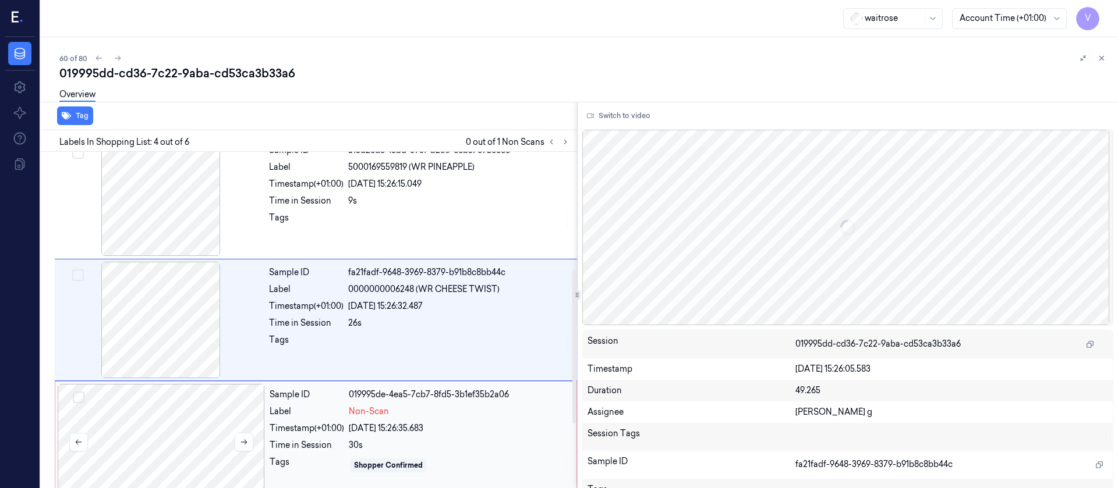
click at [118, 420] on div at bounding box center [161, 442] width 207 height 116
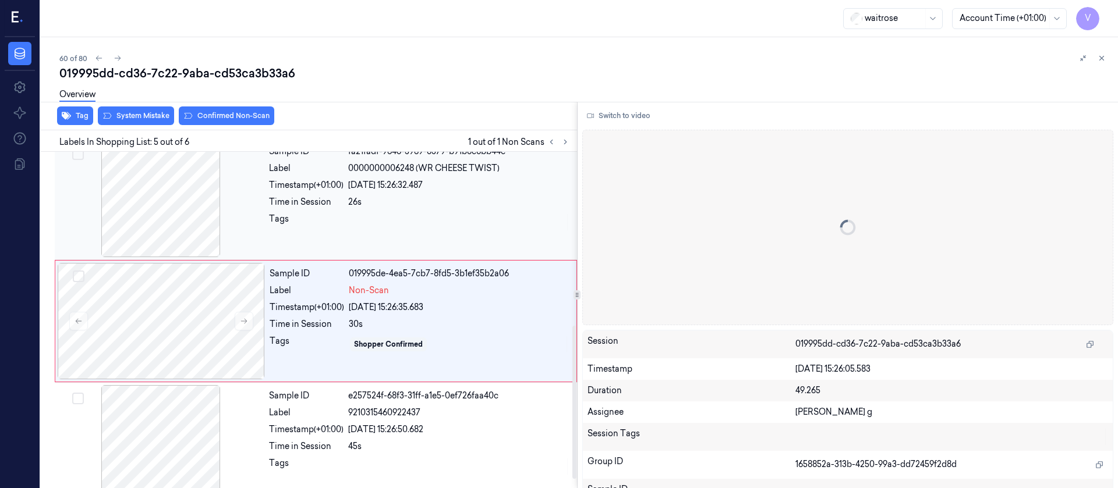
scroll to position [381, 0]
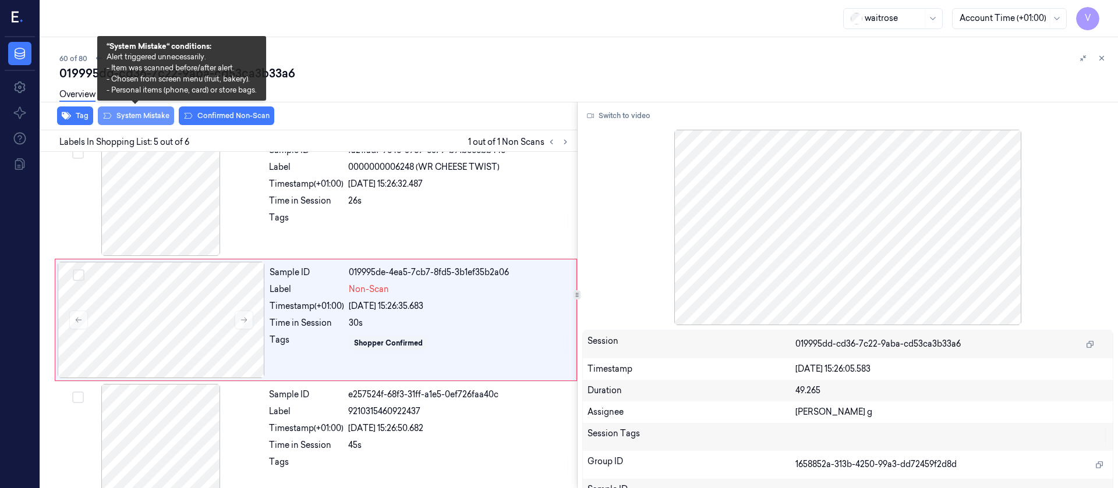
click at [139, 112] on button "System Mistake" at bounding box center [136, 116] width 76 height 19
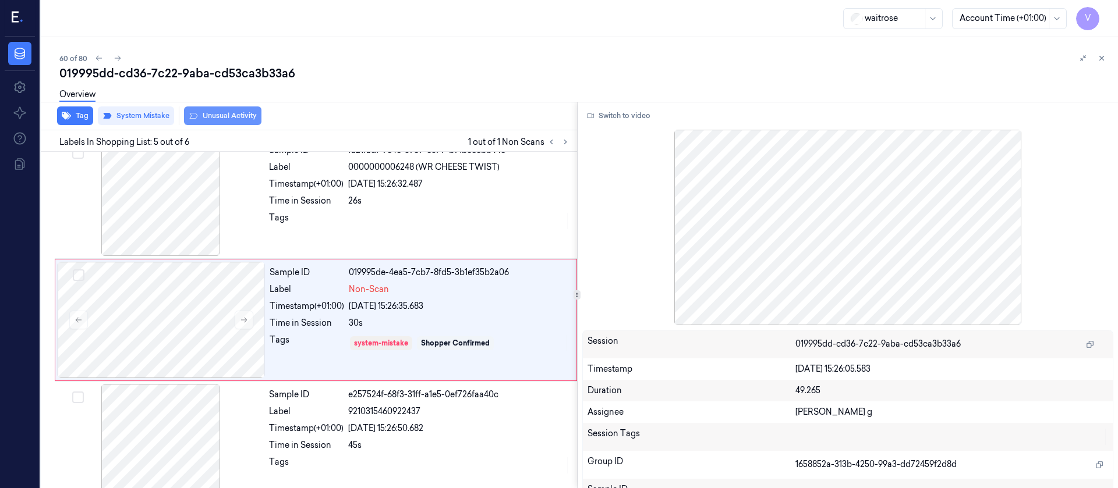
click at [223, 115] on button "Unusual Activity" at bounding box center [222, 116] width 77 height 19
click at [67, 111] on icon "button" at bounding box center [66, 115] width 9 height 9
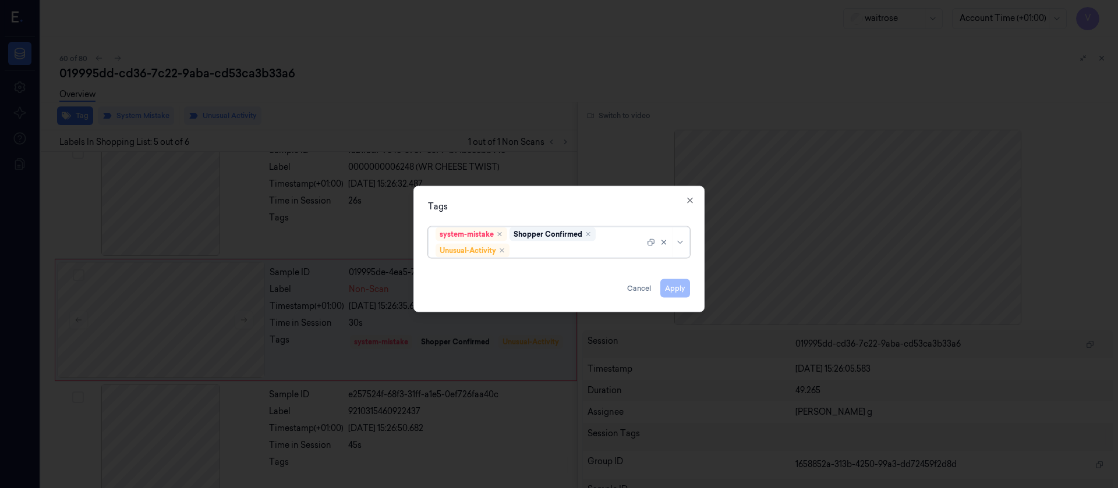
click at [537, 248] on div at bounding box center [578, 251] width 133 height 12
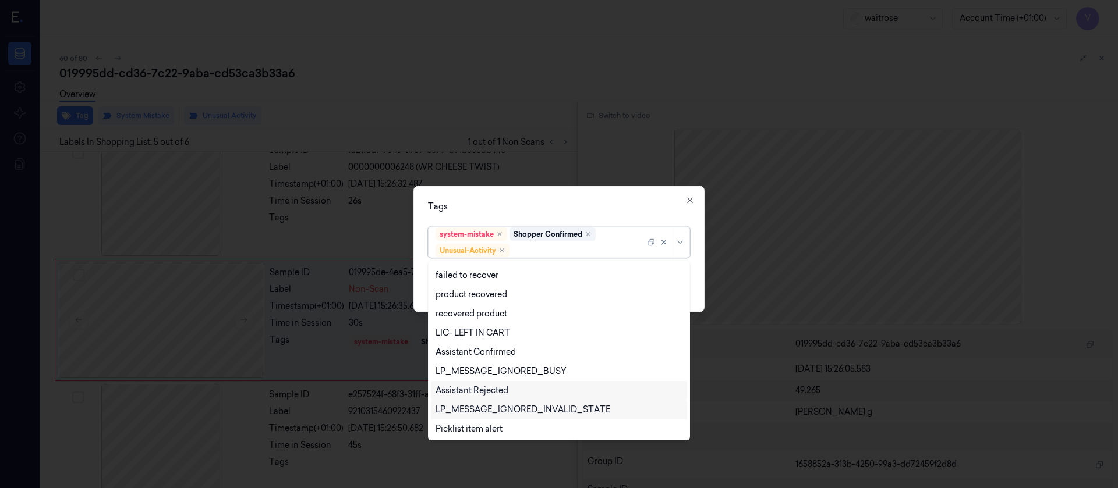
scroll to position [152, 0]
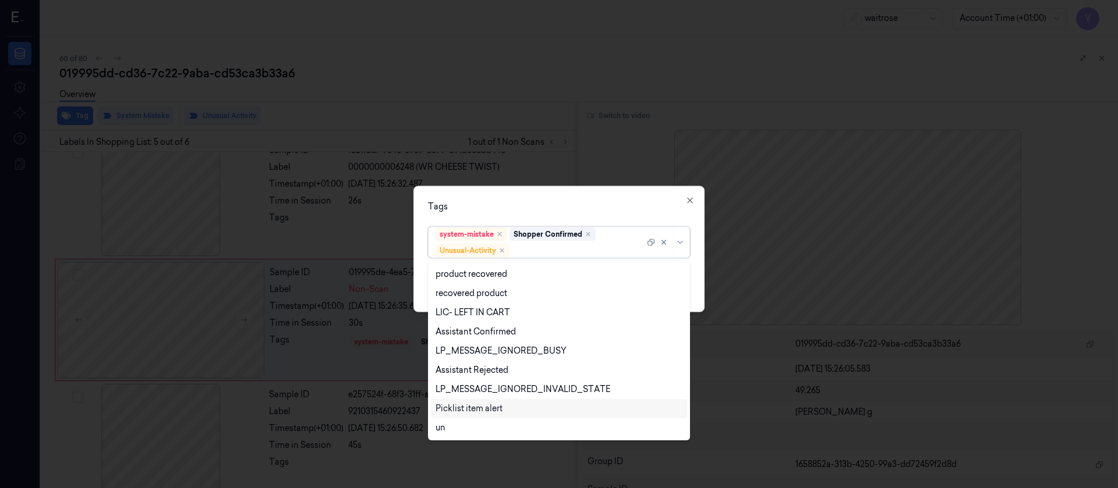
click at [470, 408] on div "Picklist item alert" at bounding box center [468, 409] width 67 height 12
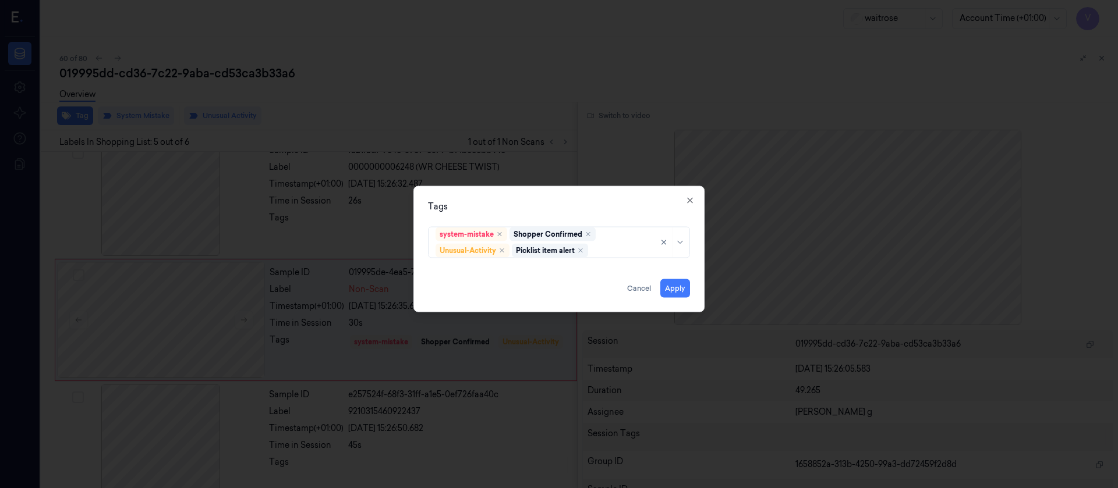
click at [573, 192] on div "Tags system-mistake Shopper Confirmed Unusual-Activity Picklist item alert Appl…" at bounding box center [558, 249] width 291 height 126
click at [671, 293] on button "Apply" at bounding box center [675, 288] width 30 height 19
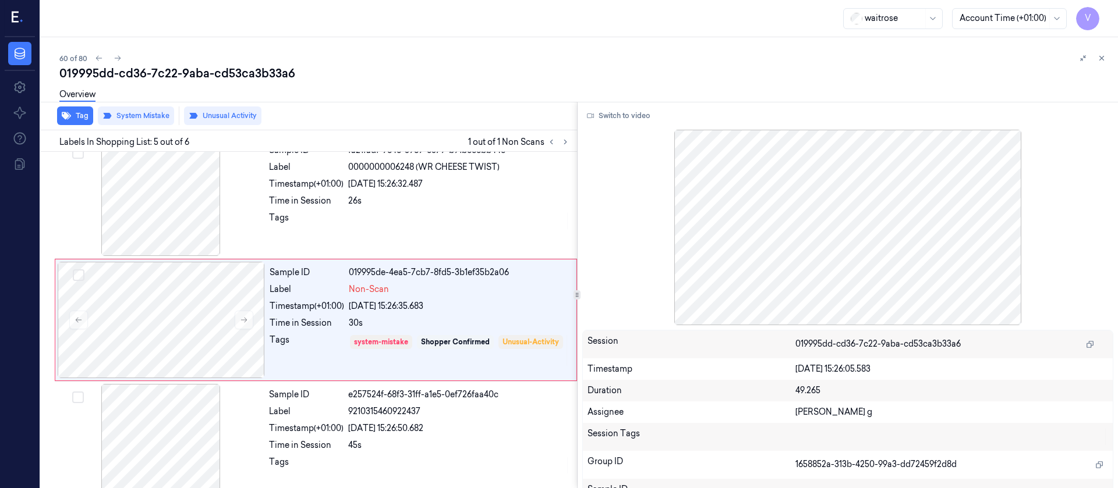
click at [863, 42] on div "60 of 80 019995dd-cd36-7c22-9aba-cd53ca3b33a6 Overview Tag System Mistake Unusu…" at bounding box center [579, 262] width 1077 height 451
click at [1092, 59] on div at bounding box center [1092, 58] width 33 height 14
click at [1097, 57] on button at bounding box center [1102, 58] width 14 height 14
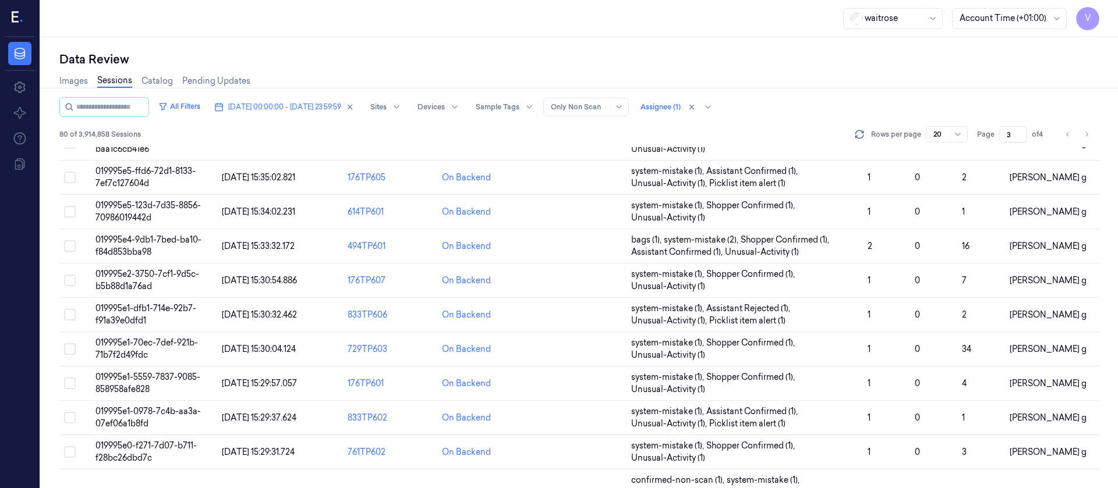
scroll to position [417, 0]
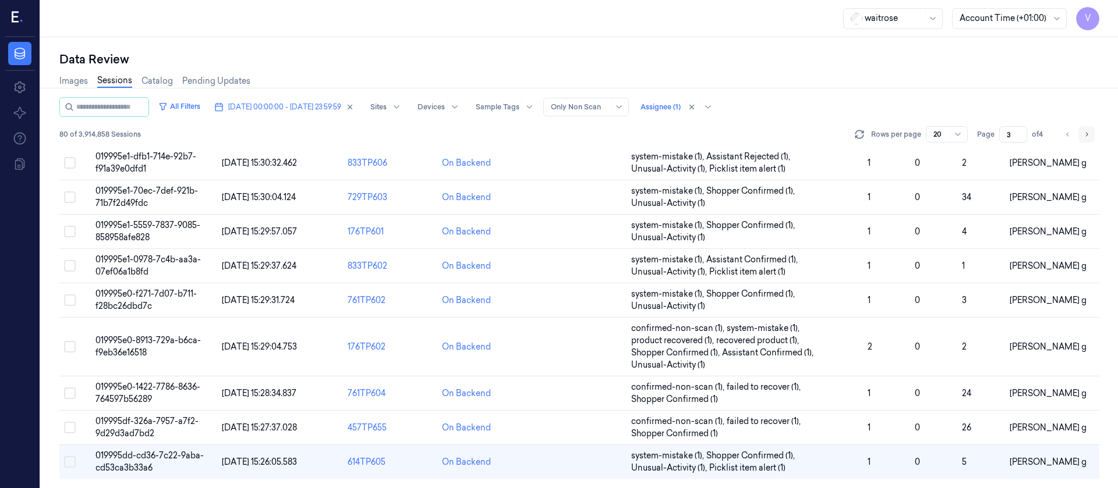
click at [1088, 132] on icon "Go to next page" at bounding box center [1086, 134] width 7 height 9
type input "4"
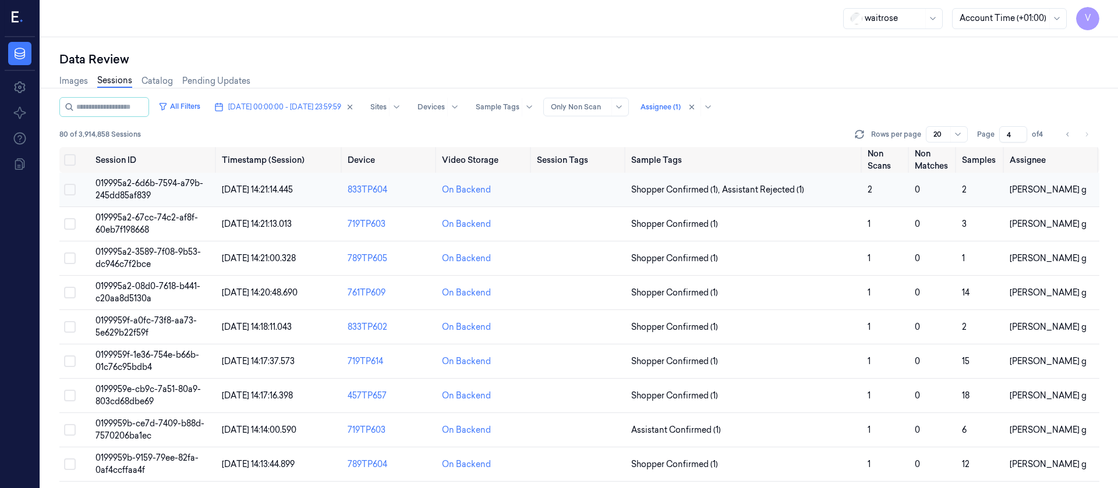
click at [561, 194] on td at bounding box center [579, 190] width 94 height 34
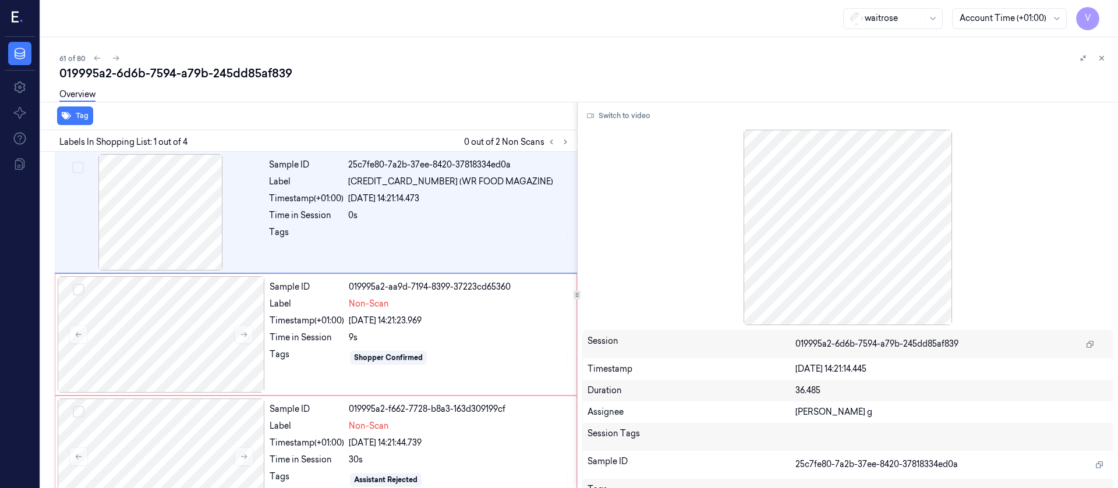
click at [1113, 65] on div "61 of 80 019995a2-6d6b-7594-a79b-245dd85af839 Overview Tag Labels In Shopping L…" at bounding box center [579, 262] width 1077 height 451
click at [1101, 61] on icon at bounding box center [1101, 58] width 8 height 8
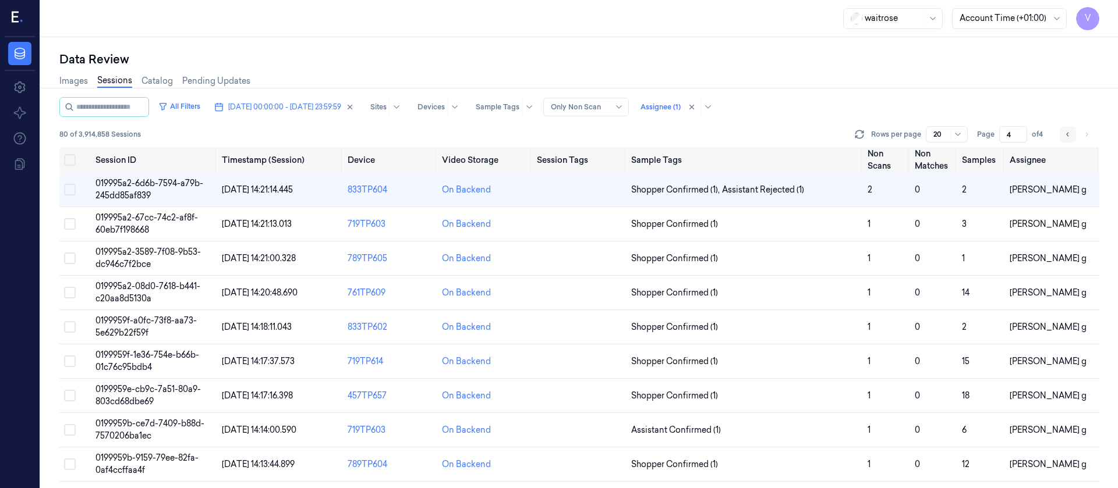
click at [1062, 136] on button "Go to previous page" at bounding box center [1068, 134] width 16 height 16
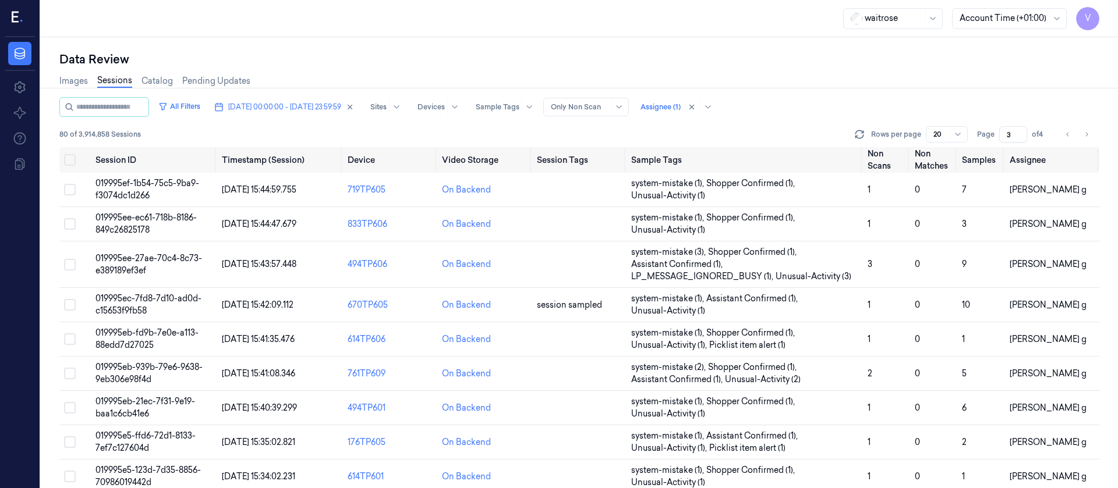
scroll to position [417, 0]
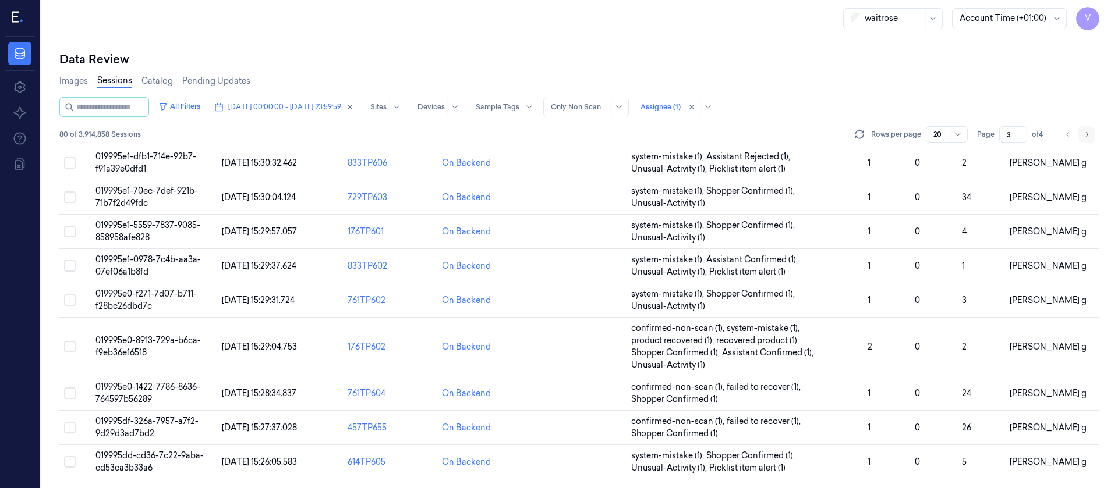
click at [1091, 136] on button "Go to next page" at bounding box center [1086, 134] width 16 height 16
type input "4"
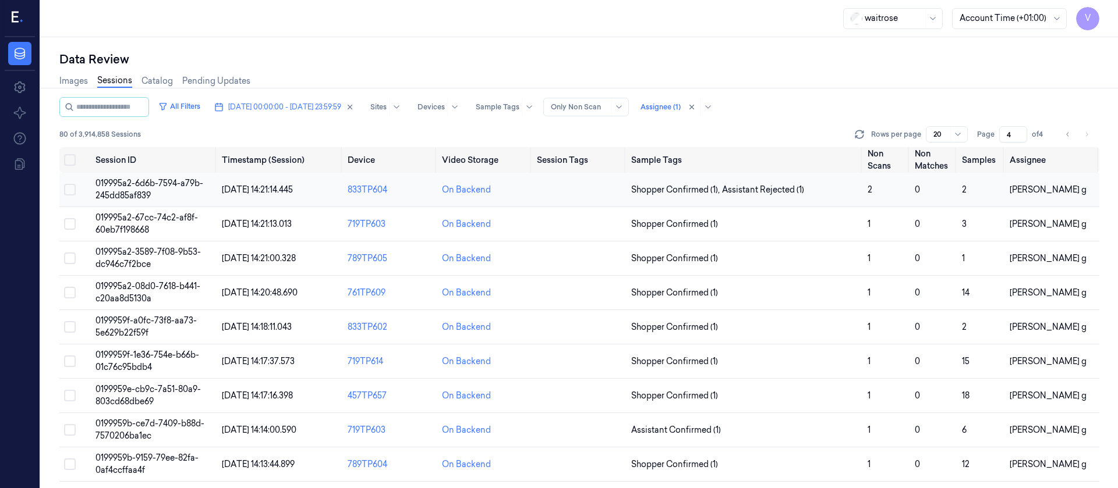
click at [568, 194] on td at bounding box center [579, 190] width 94 height 34
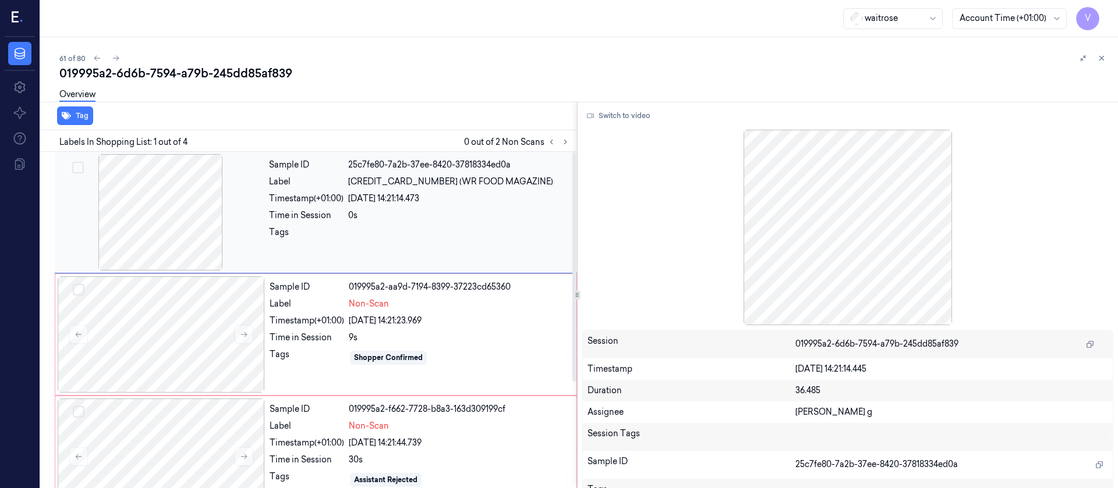
click at [132, 218] on div at bounding box center [160, 212] width 207 height 116
click at [628, 122] on button "Switch to video" at bounding box center [618, 116] width 73 height 19
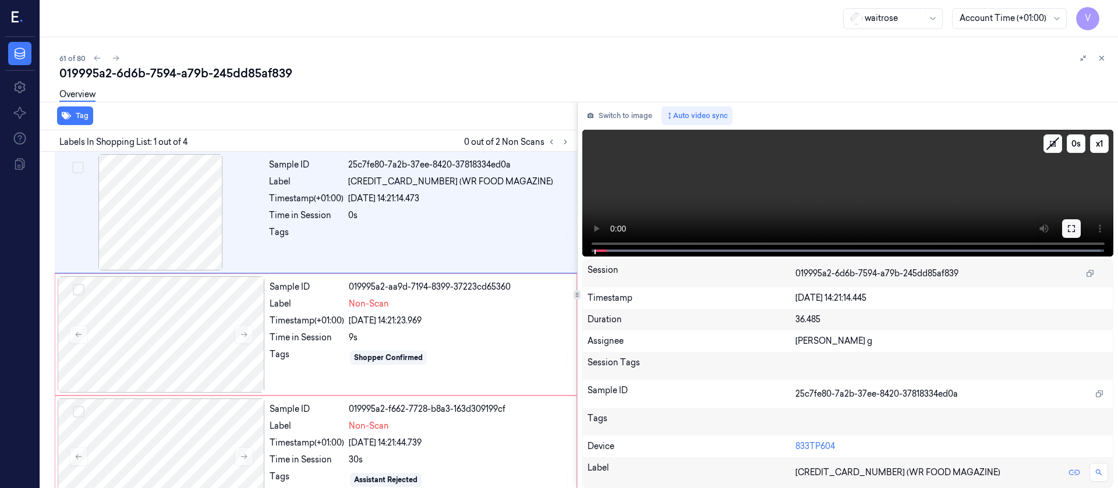
click at [1075, 229] on icon at bounding box center [1071, 228] width 9 height 9
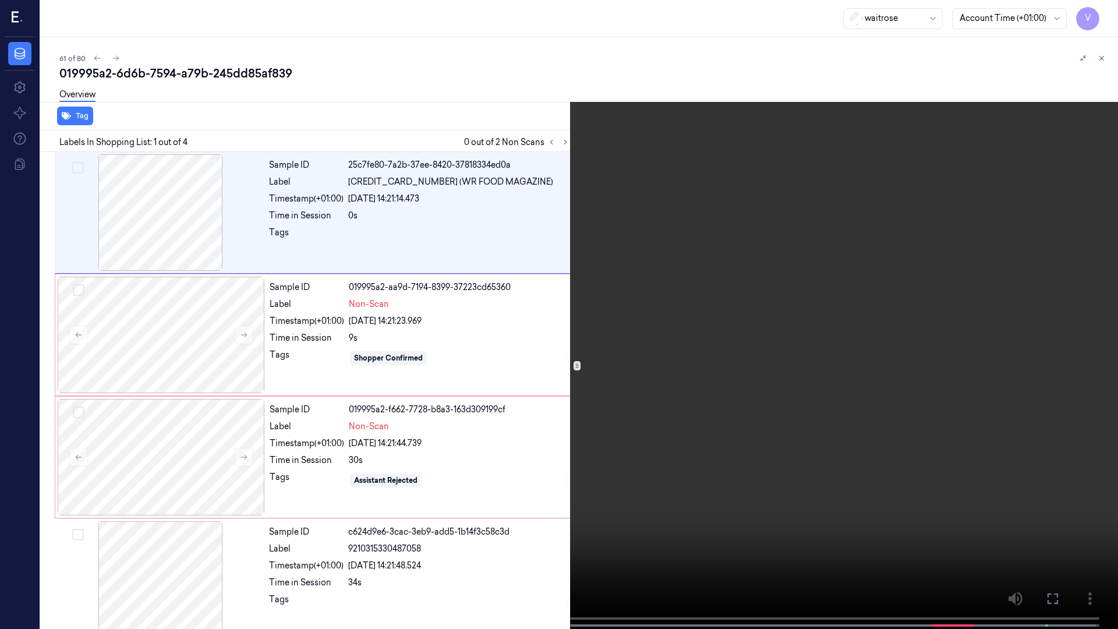
click at [0, 0] on icon at bounding box center [0, 0] width 0 height 0
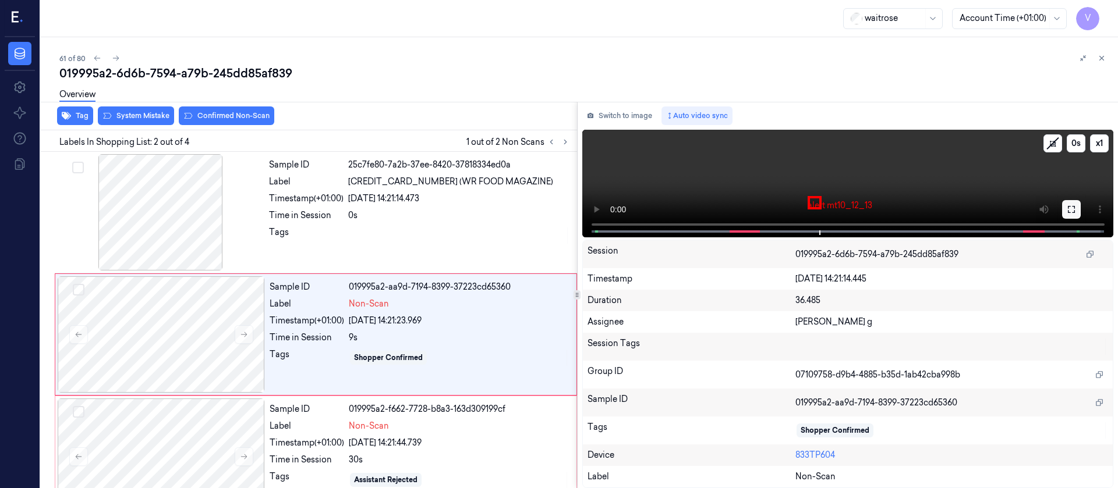
click at [1067, 206] on icon at bounding box center [1071, 209] width 9 height 9
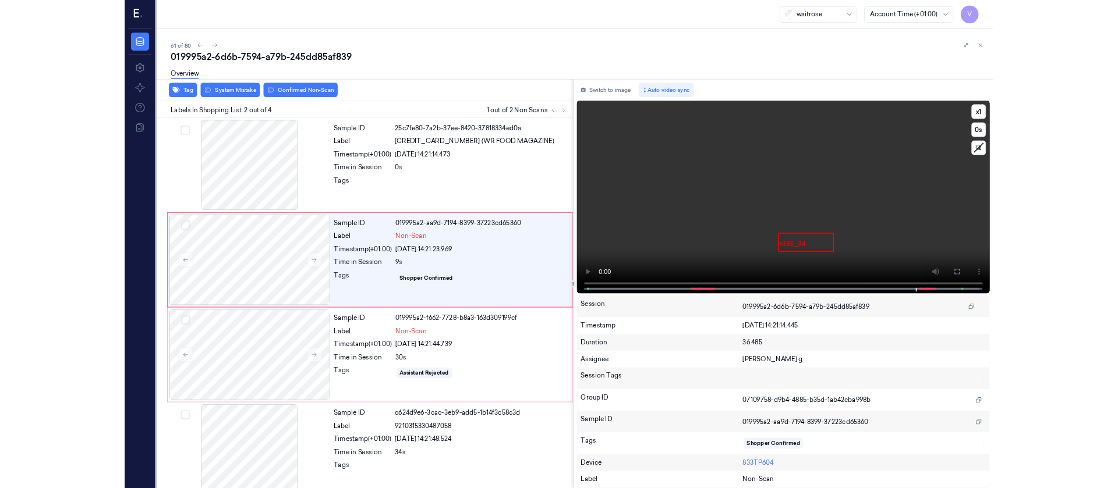
scroll to position [16, 0]
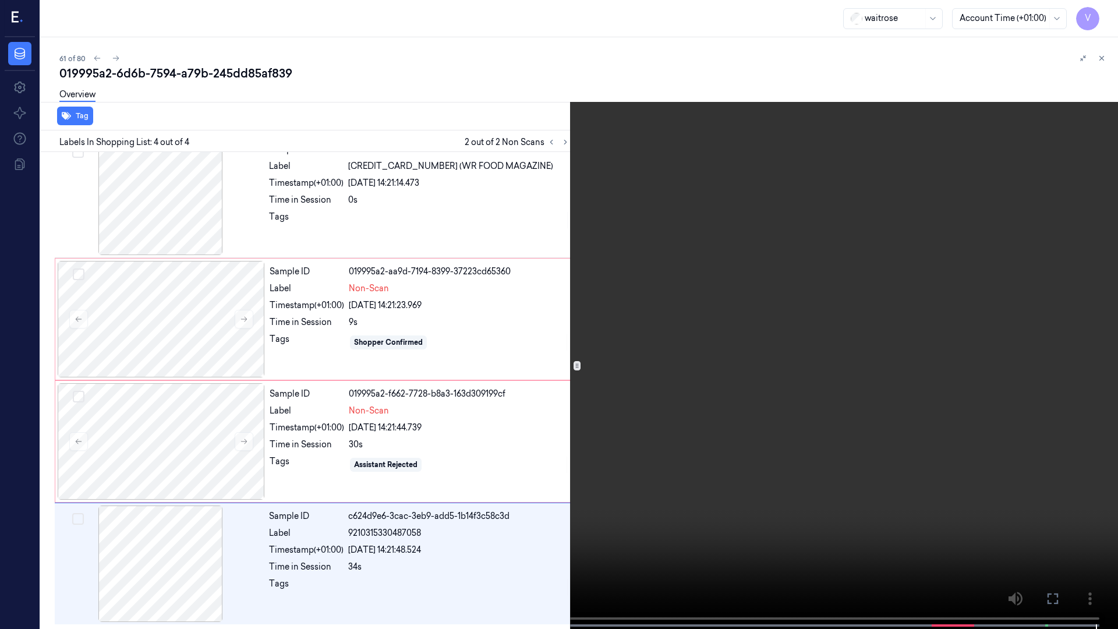
click at [0, 0] on icon at bounding box center [0, 0] width 0 height 0
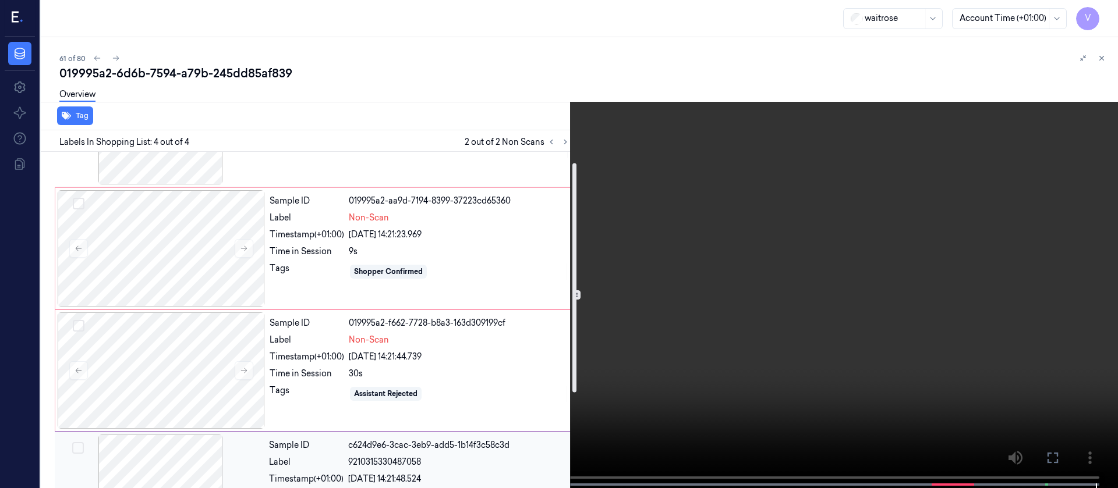
scroll to position [156, 0]
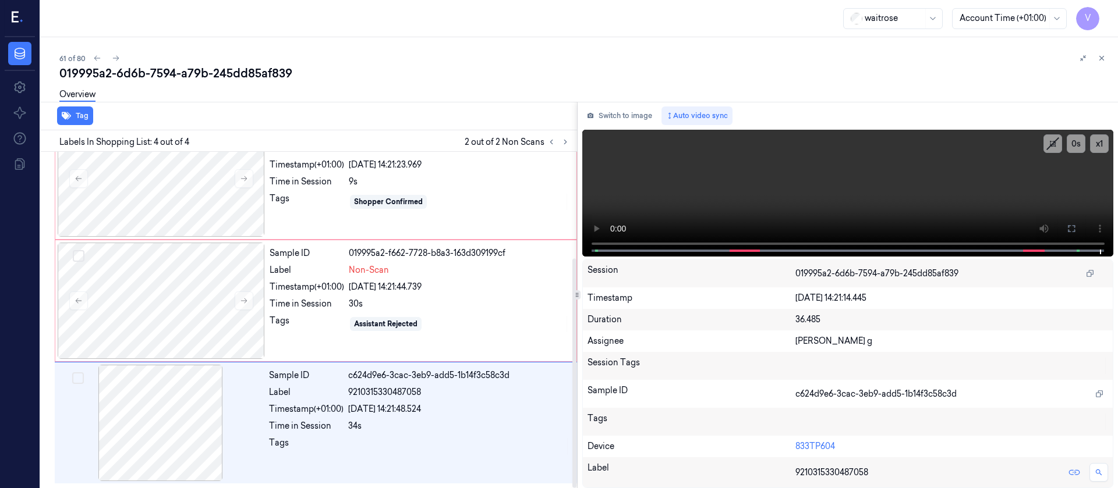
click at [629, 105] on div "Switch to image Auto video sync x 1 0 s Session 019995a2-6d6b-7594-a79b-245dd85…" at bounding box center [848, 295] width 541 height 387
click at [628, 111] on button "Switch to image" at bounding box center [619, 116] width 75 height 19
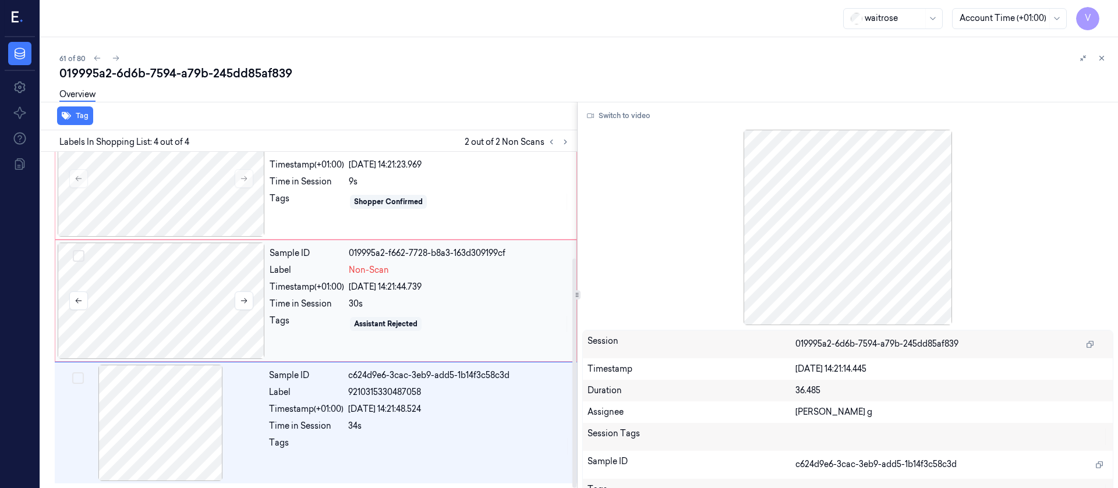
click at [189, 286] on div at bounding box center [161, 301] width 207 height 116
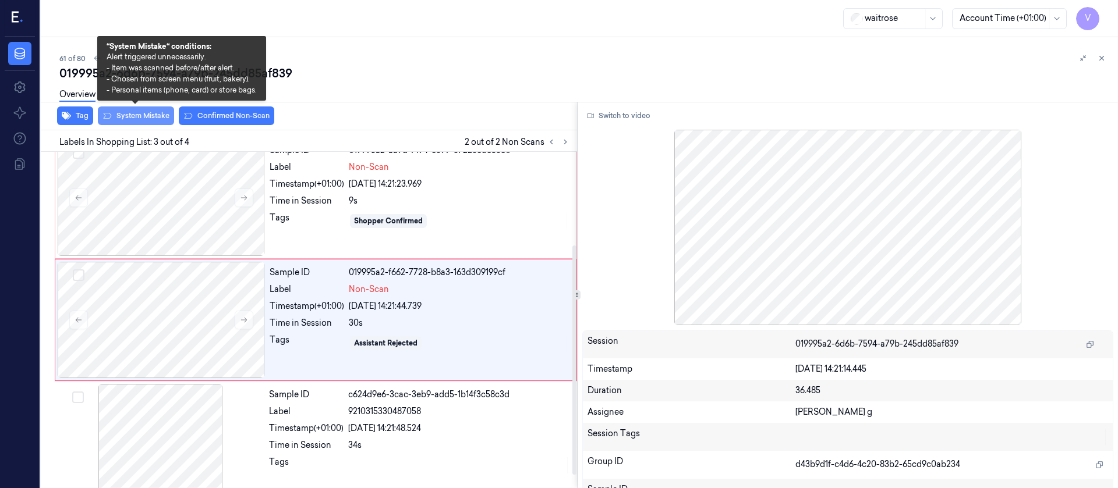
click at [128, 112] on button "System Mistake" at bounding box center [136, 116] width 76 height 19
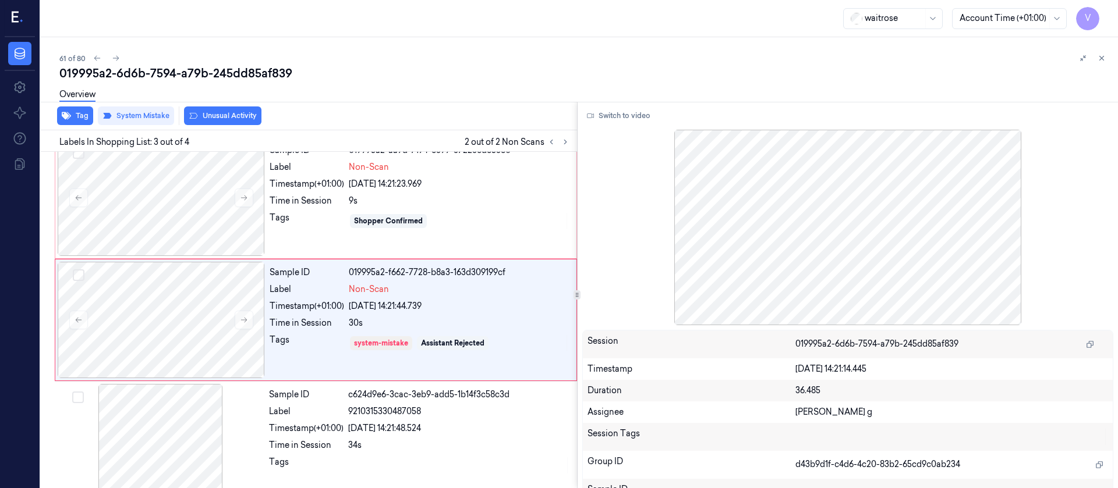
click at [224, 113] on button "Unusual Activity" at bounding box center [222, 116] width 77 height 19
click at [185, 222] on div at bounding box center [161, 198] width 207 height 116
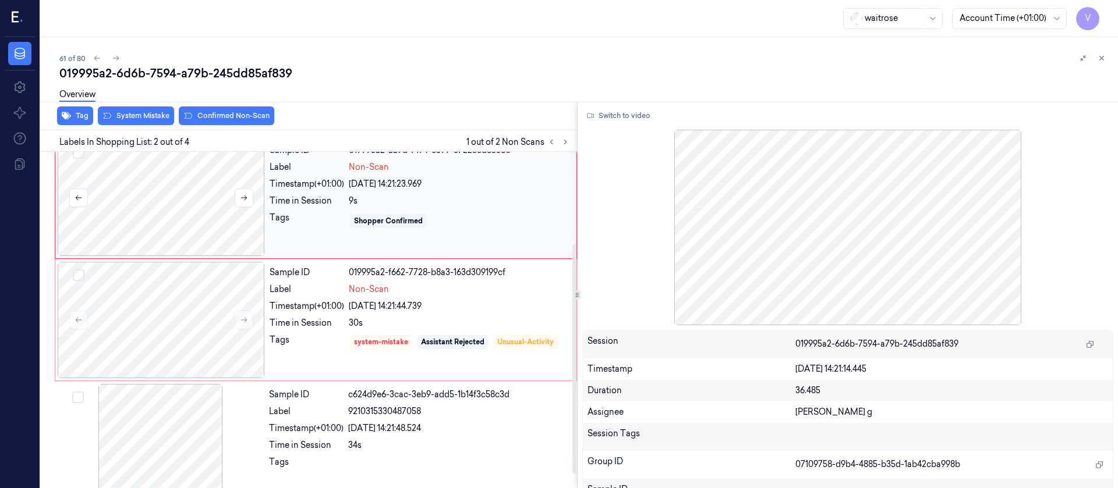
scroll to position [15, 0]
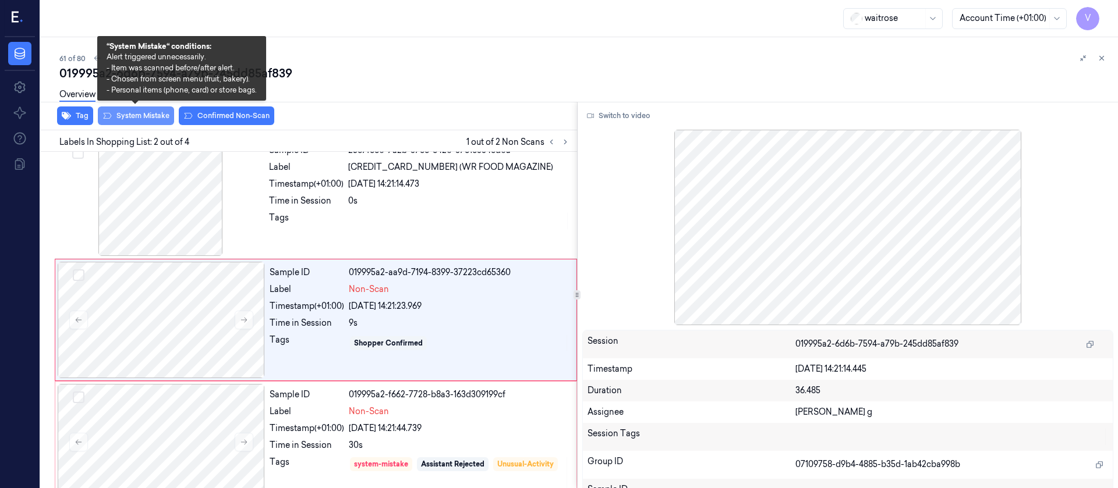
click at [131, 119] on button "System Mistake" at bounding box center [136, 116] width 76 height 19
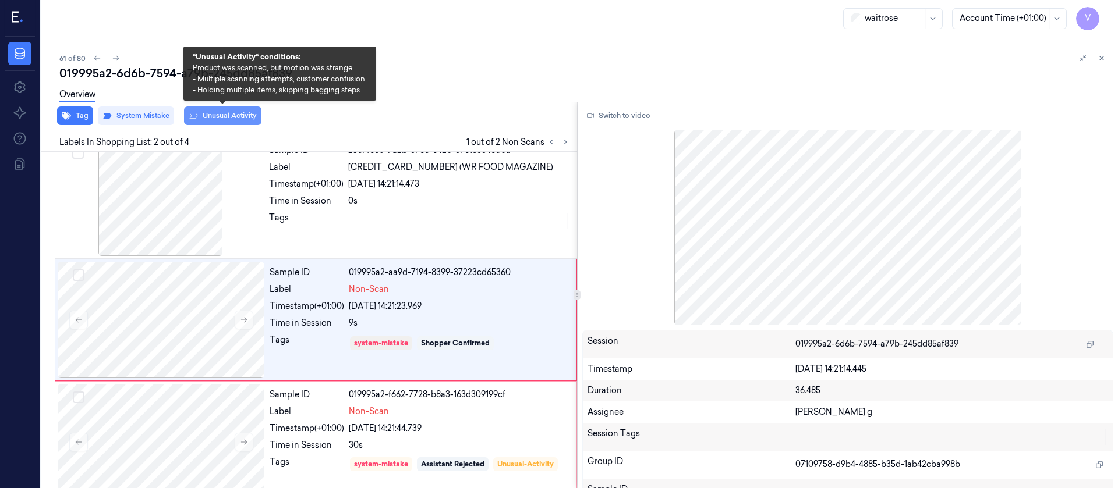
click at [214, 116] on button "Unusual Activity" at bounding box center [222, 116] width 77 height 19
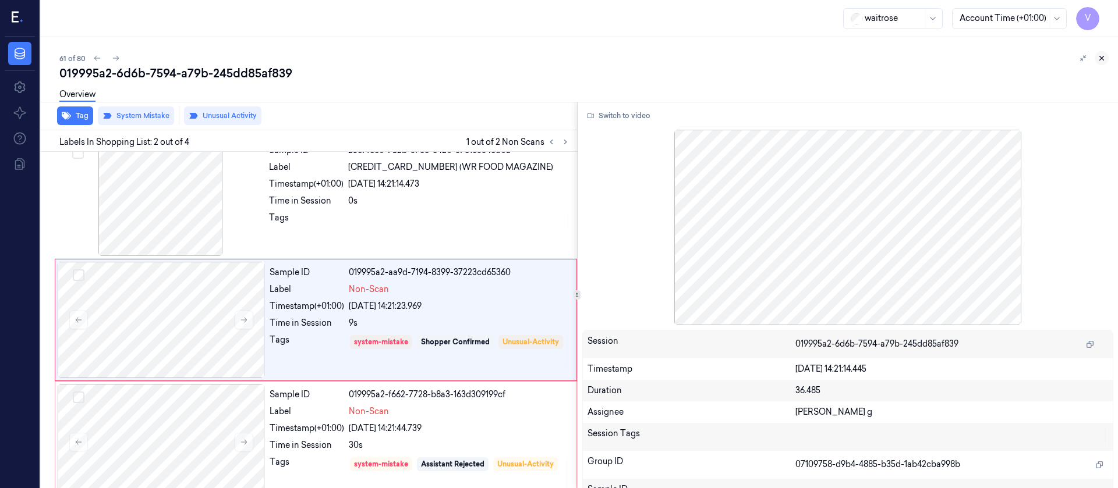
click at [1104, 60] on icon at bounding box center [1101, 58] width 8 height 8
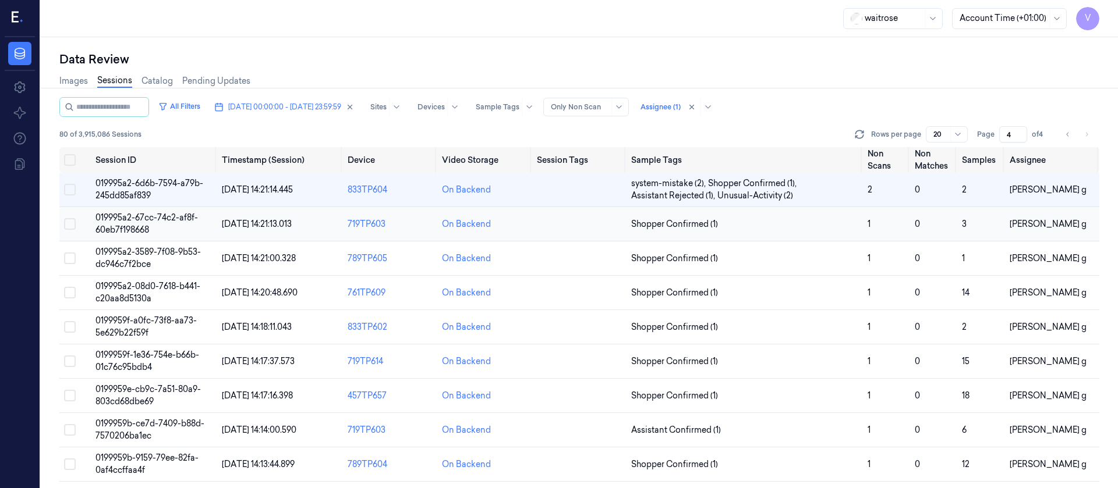
click at [558, 221] on td at bounding box center [579, 224] width 94 height 34
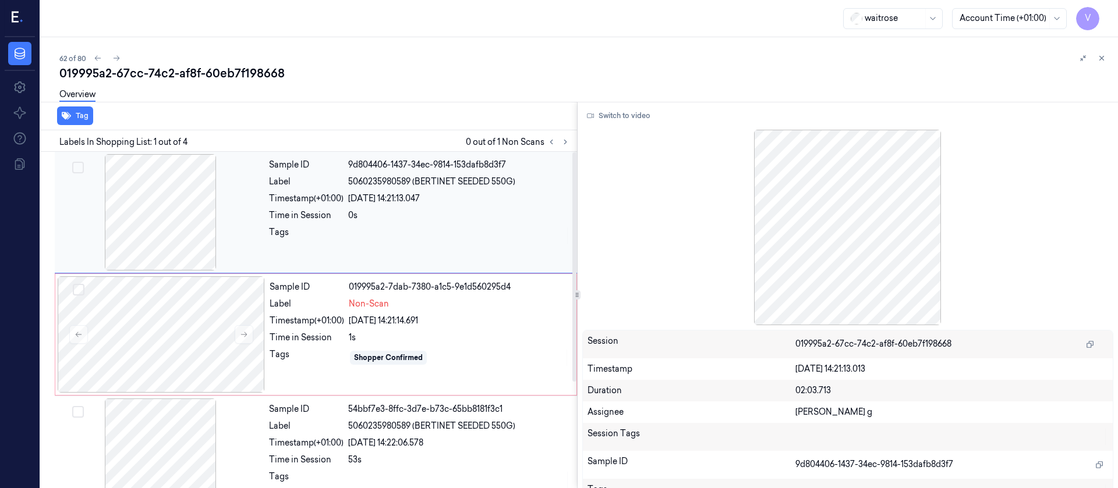
click at [191, 183] on div at bounding box center [160, 212] width 207 height 116
click at [118, 338] on div at bounding box center [161, 335] width 207 height 116
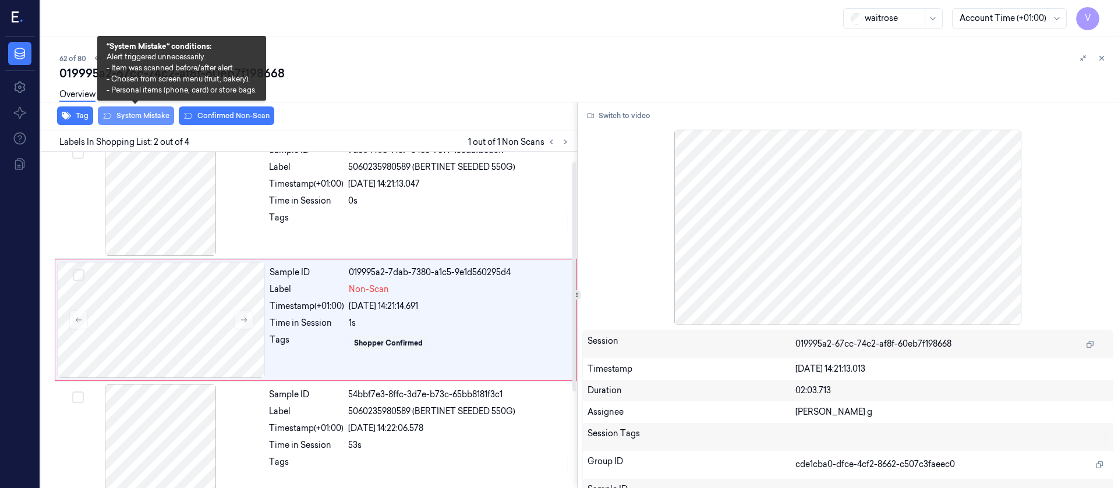
click at [144, 120] on button "System Mistake" at bounding box center [136, 116] width 76 height 19
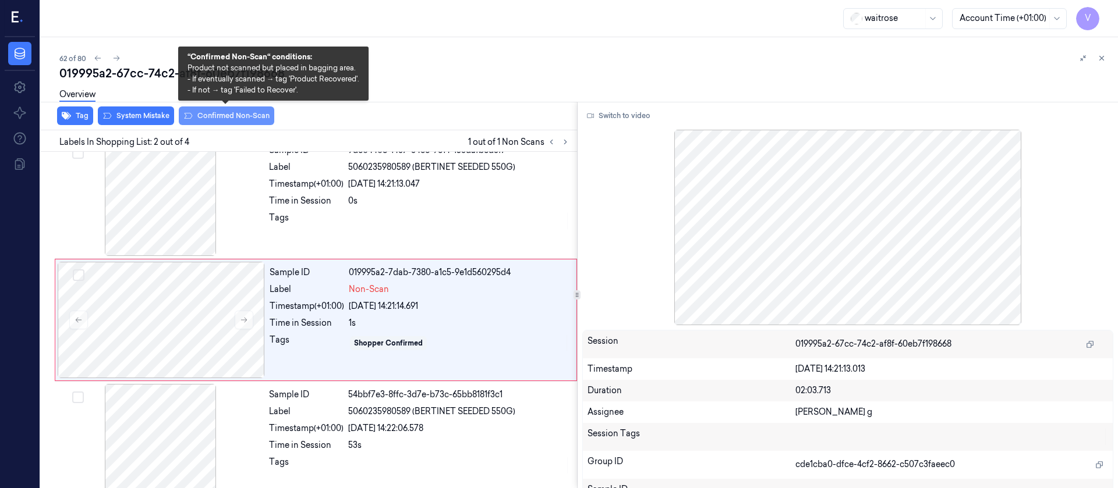
click at [200, 116] on button "Confirmed Non-Scan" at bounding box center [226, 116] width 95 height 19
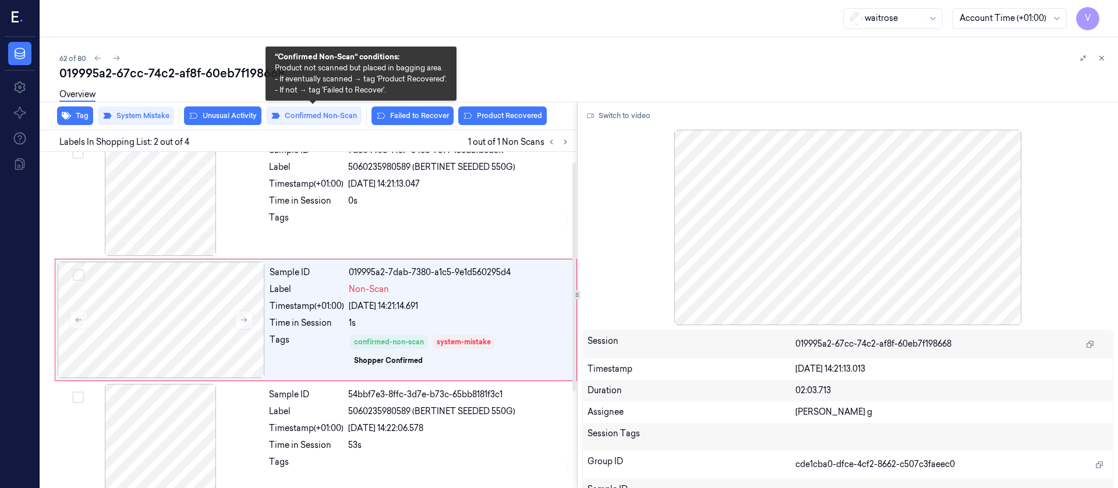
click at [317, 107] on div "Overview" at bounding box center [583, 97] width 1049 height 30
click at [306, 118] on button "Confirmed Non-Scan" at bounding box center [313, 116] width 95 height 19
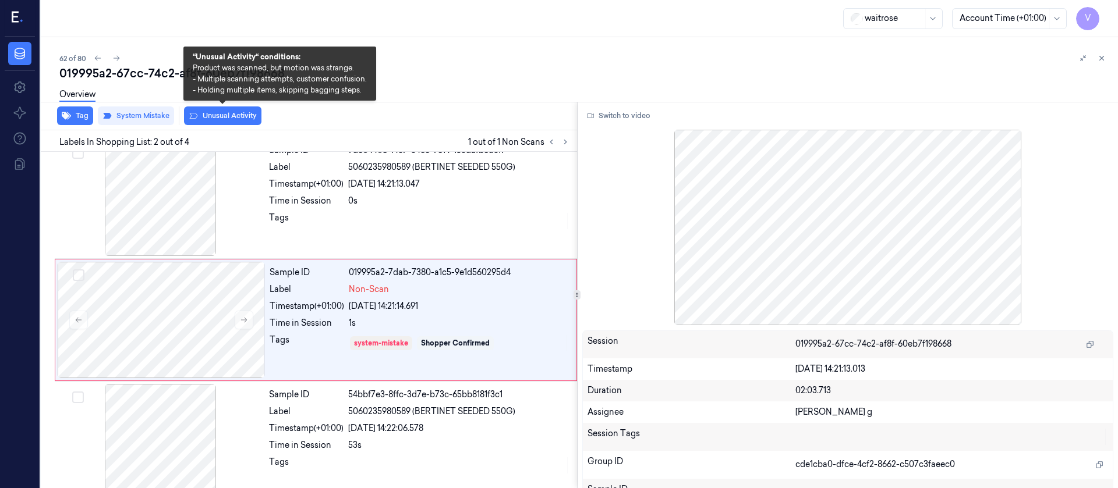
click at [238, 113] on button "Unusual Activity" at bounding box center [222, 116] width 77 height 19
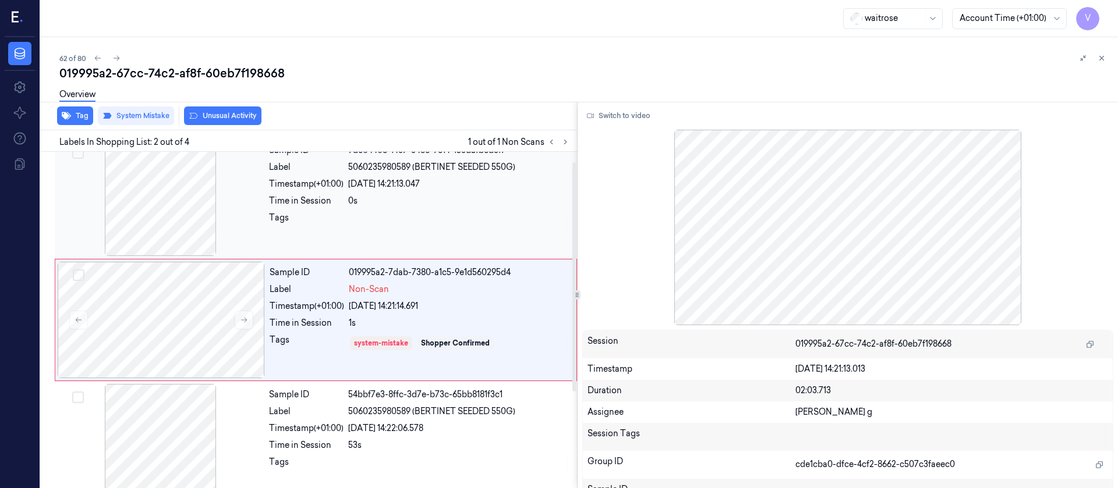
click at [403, 224] on div at bounding box center [459, 221] width 222 height 19
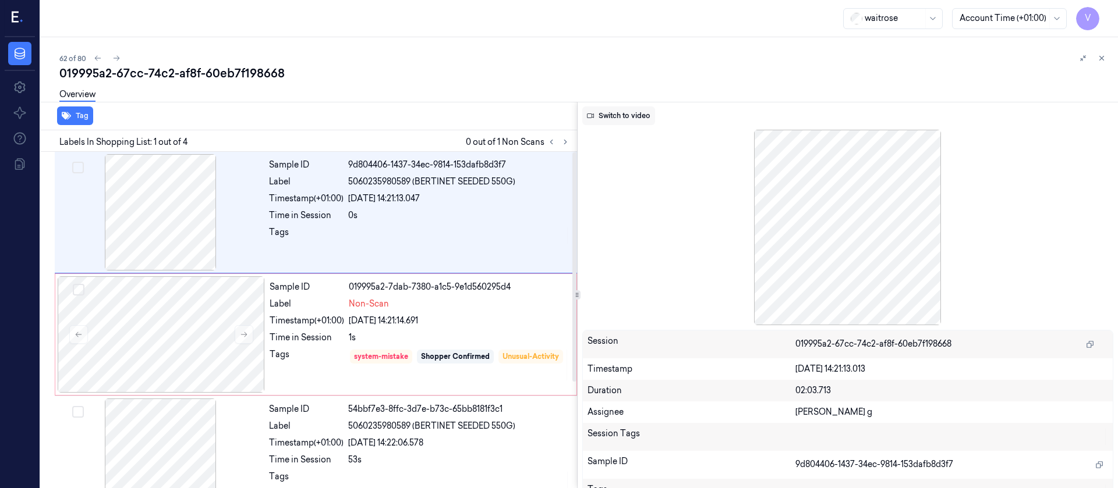
click at [587, 119] on button "Switch to video" at bounding box center [618, 116] width 73 height 19
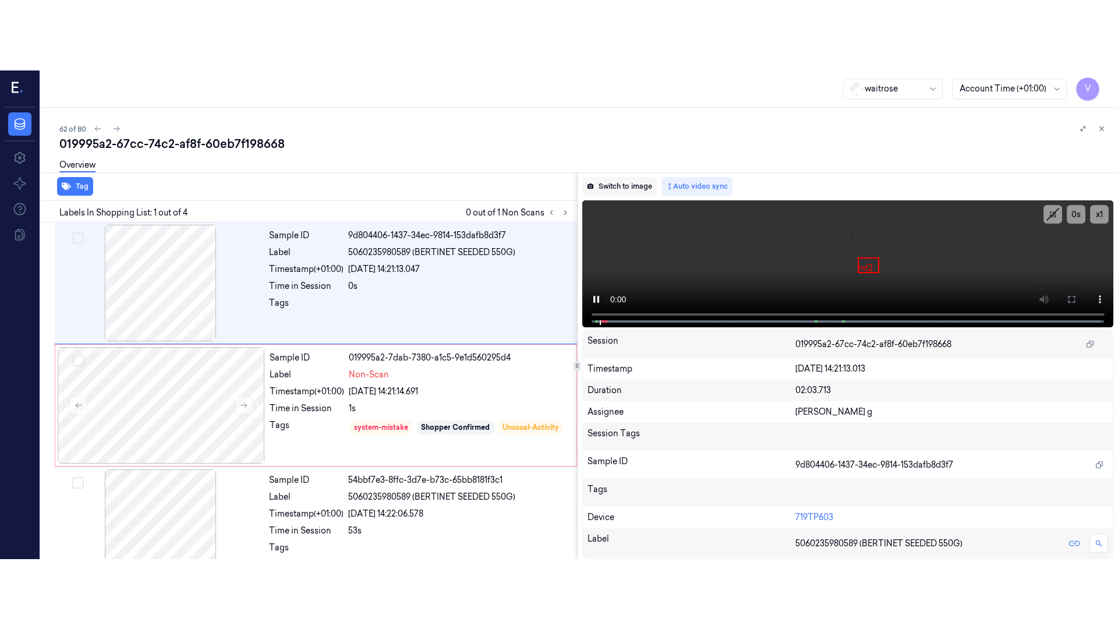
scroll to position [15, 0]
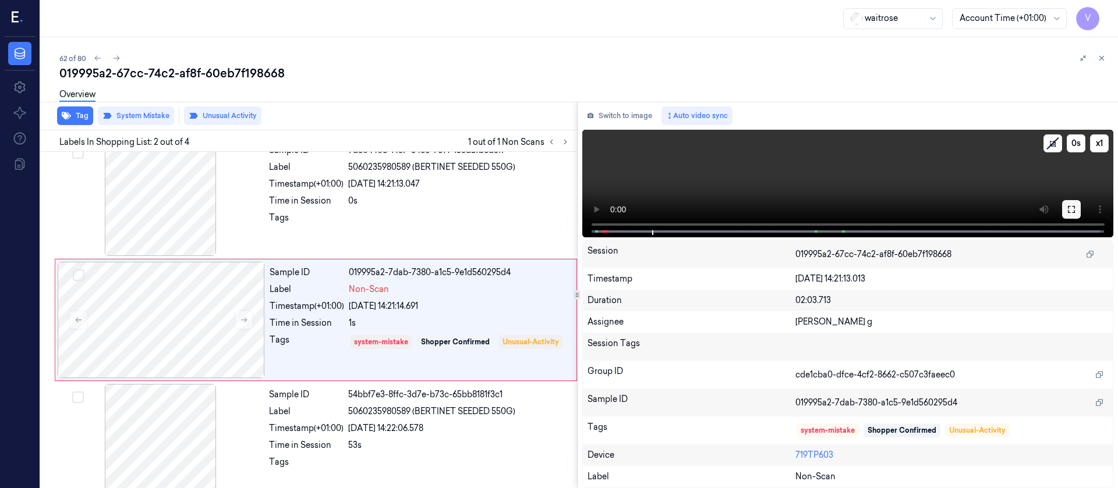
click at [1078, 207] on button at bounding box center [1071, 209] width 19 height 19
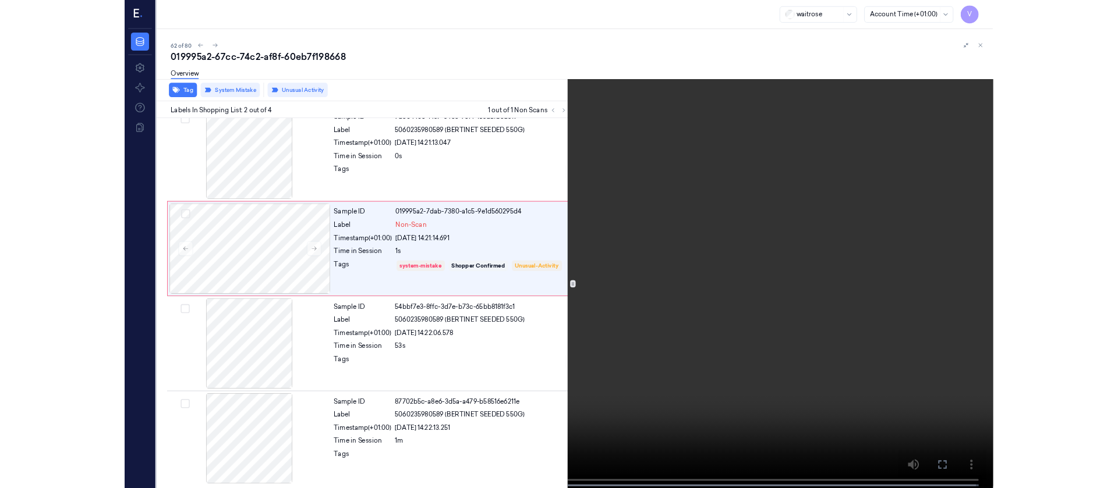
scroll to position [0, 0]
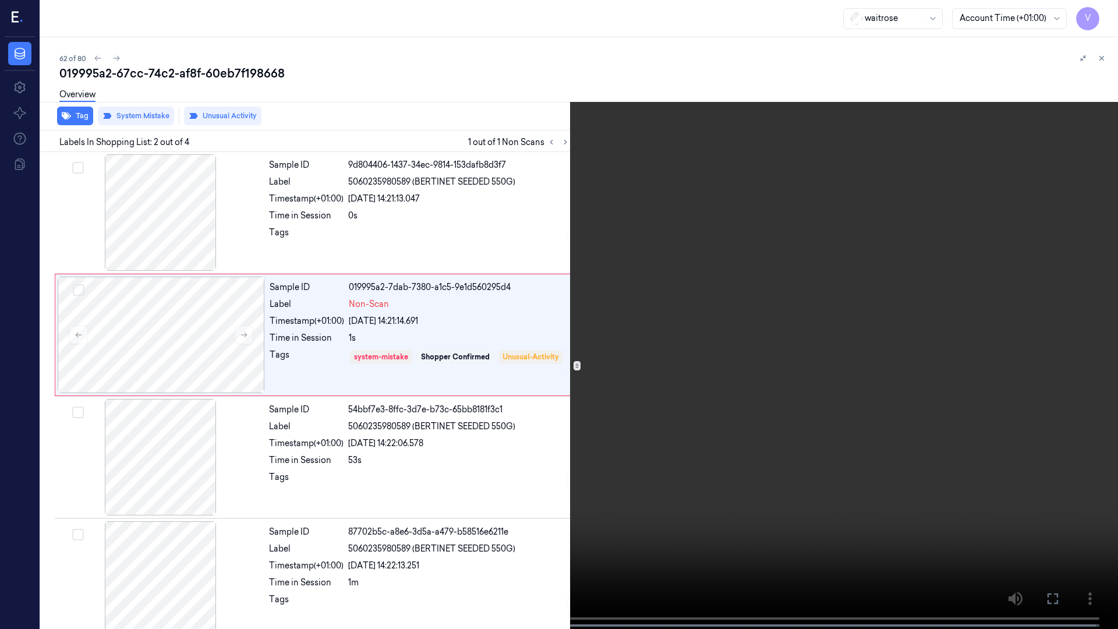
click at [0, 0] on icon at bounding box center [0, 0] width 0 height 0
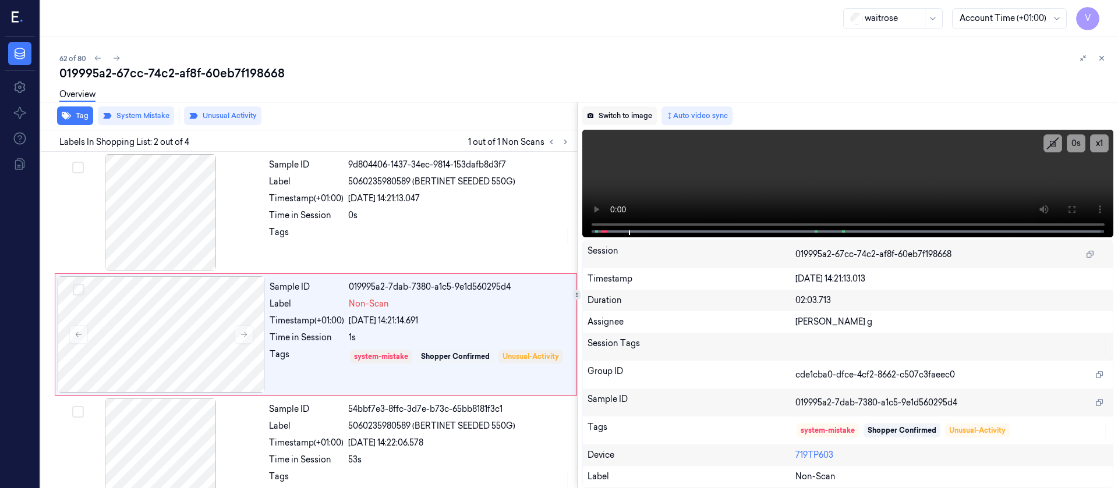
click at [643, 116] on button "Switch to image" at bounding box center [619, 116] width 75 height 19
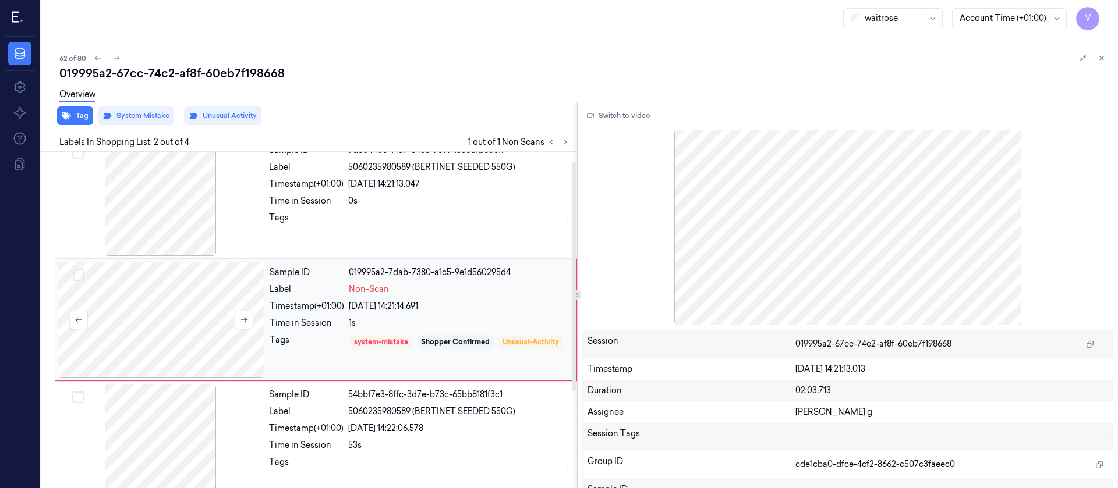
click at [160, 315] on div at bounding box center [161, 320] width 207 height 116
click at [571, 98] on div "Overview" at bounding box center [583, 97] width 1049 height 30
click at [1101, 61] on icon at bounding box center [1101, 58] width 8 height 8
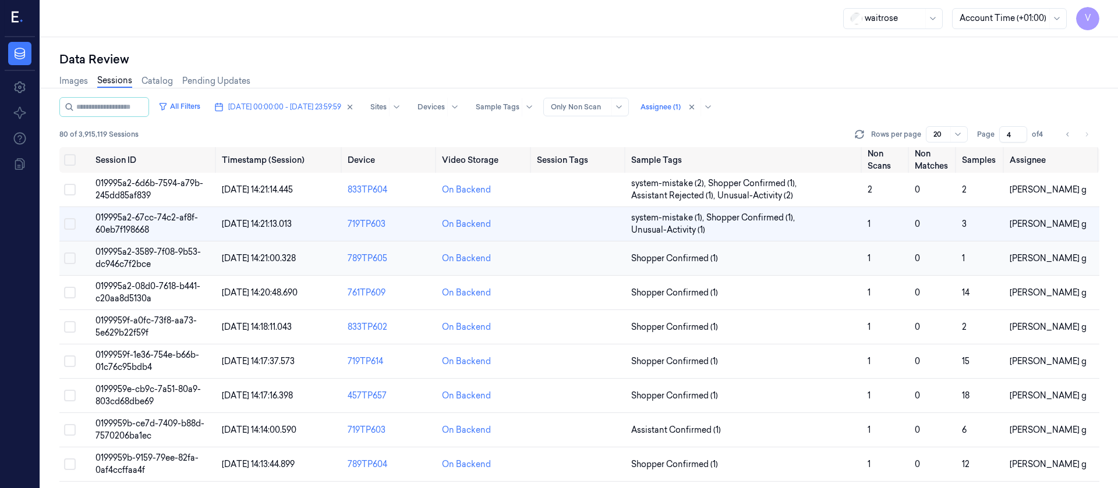
click at [575, 256] on td at bounding box center [579, 259] width 94 height 34
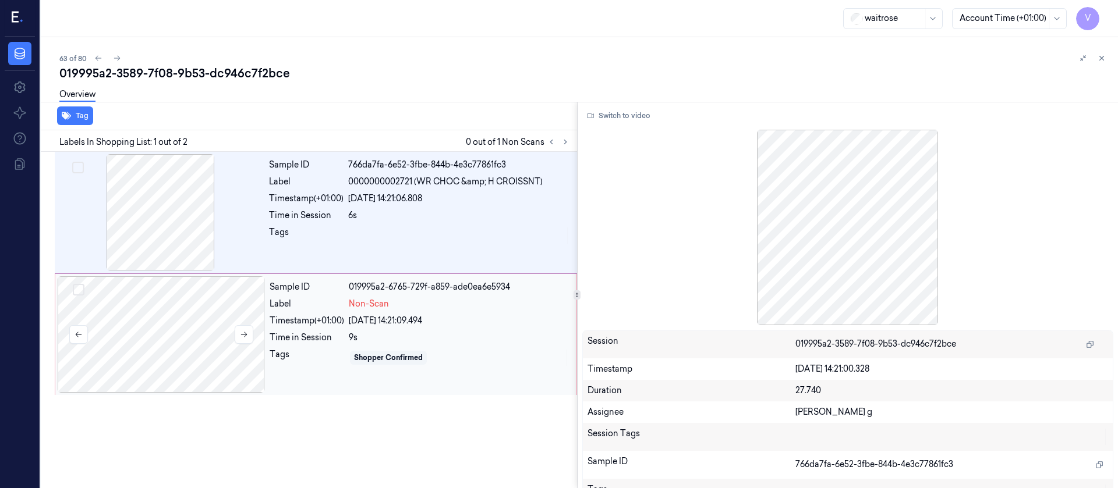
click at [193, 345] on div at bounding box center [161, 335] width 207 height 116
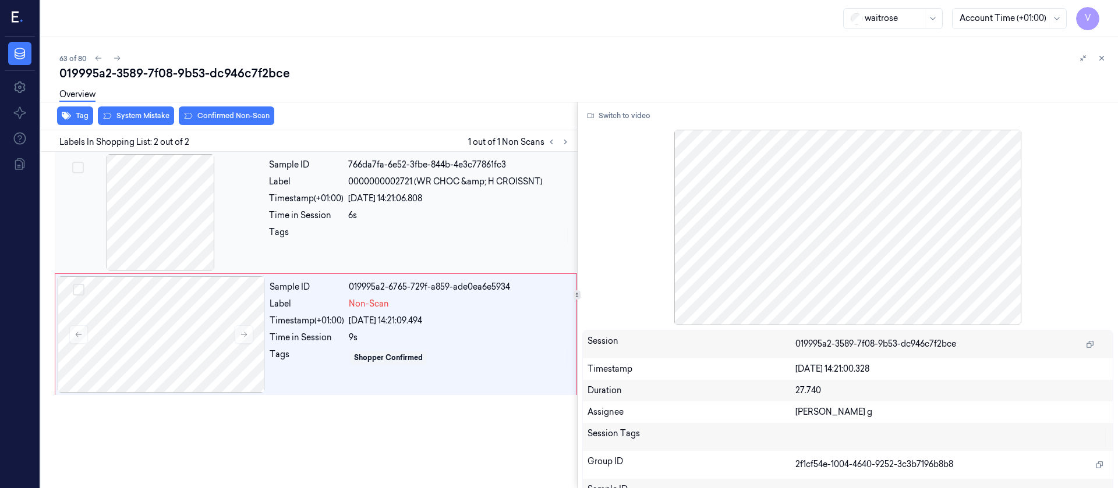
click at [235, 210] on div at bounding box center [160, 212] width 207 height 116
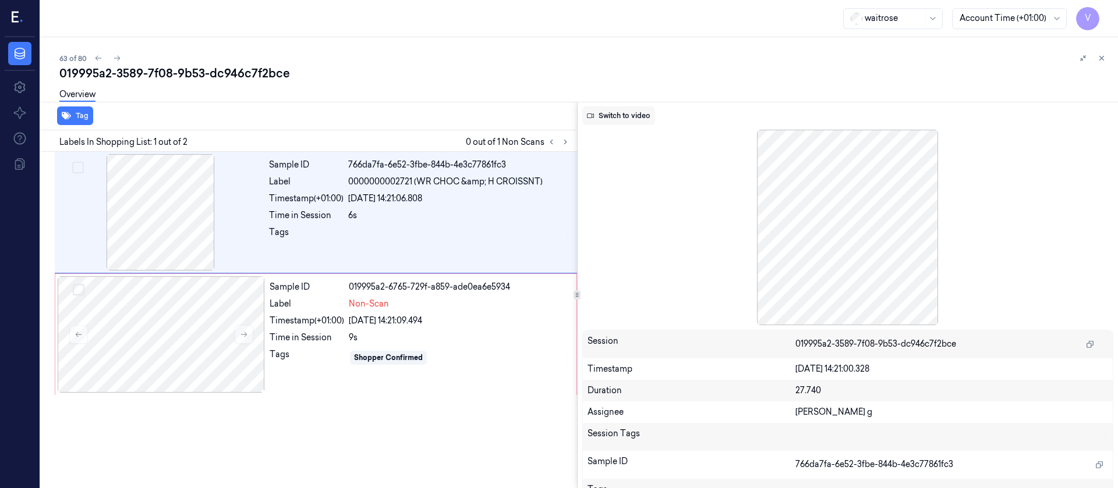
click at [607, 114] on button "Switch to video" at bounding box center [618, 116] width 73 height 19
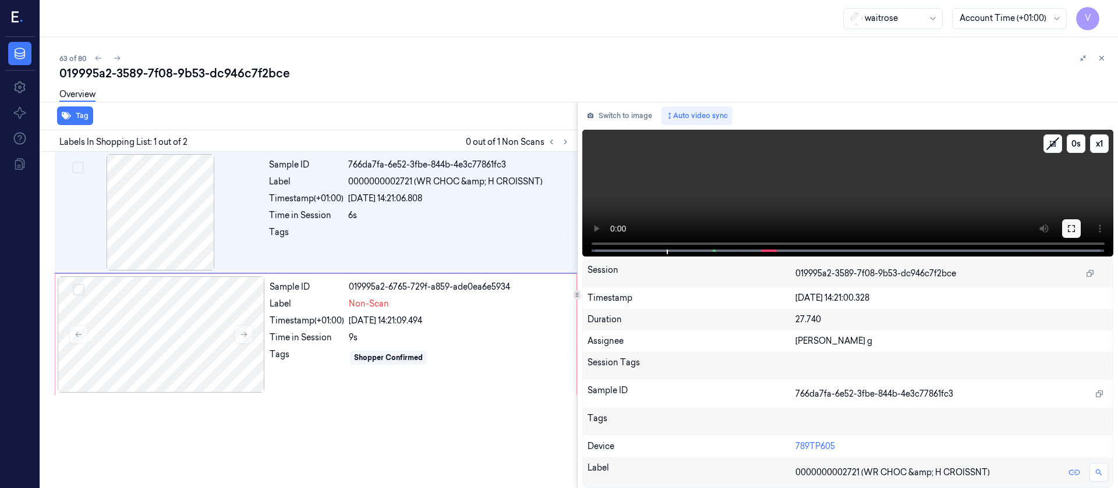
click at [1073, 233] on icon at bounding box center [1071, 228] width 9 height 9
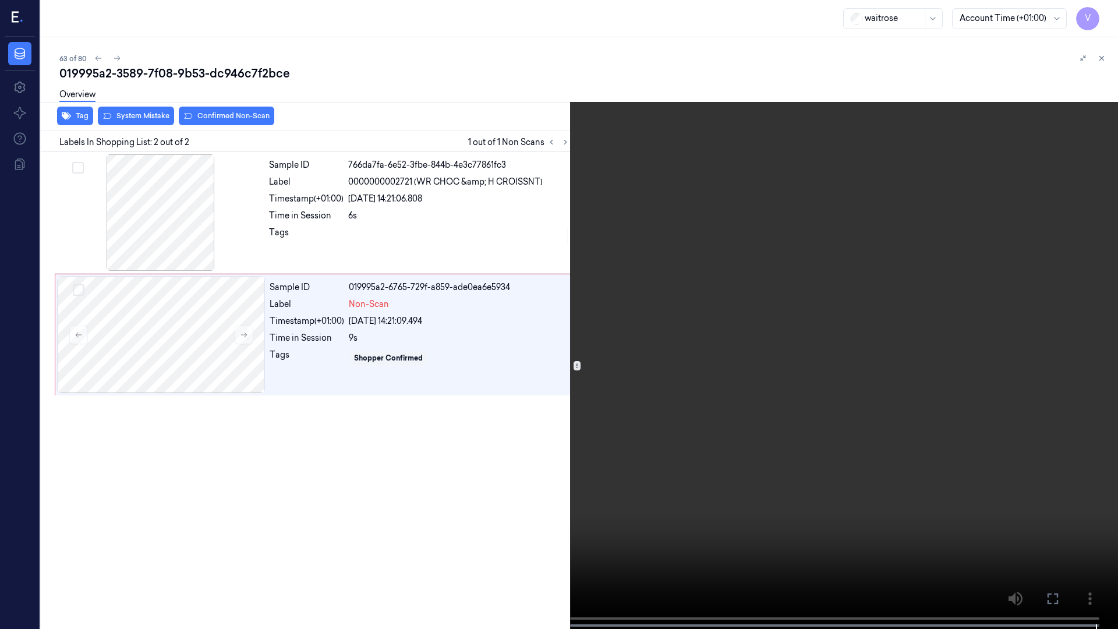
click at [0, 0] on icon at bounding box center [0, 0] width 0 height 0
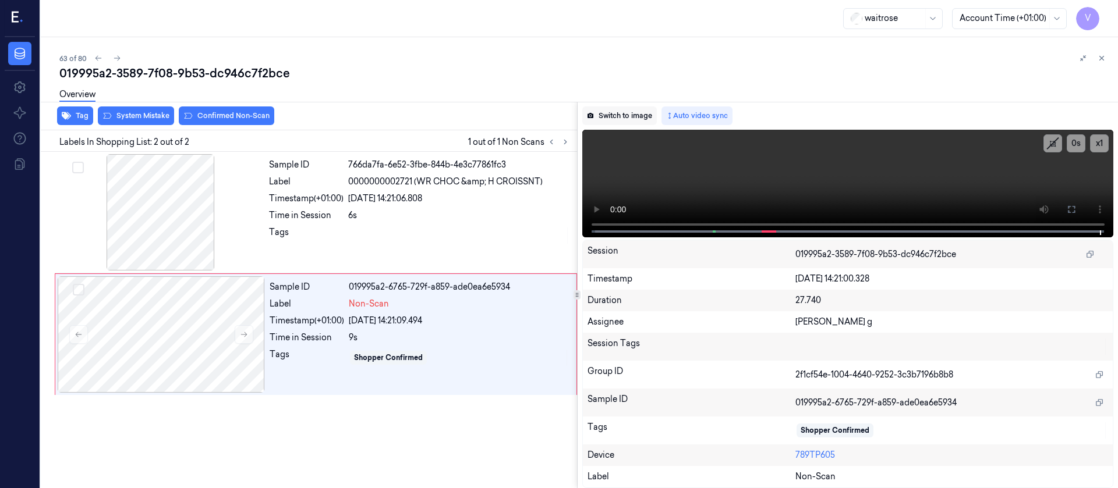
click at [607, 108] on button "Switch to image" at bounding box center [619, 116] width 75 height 19
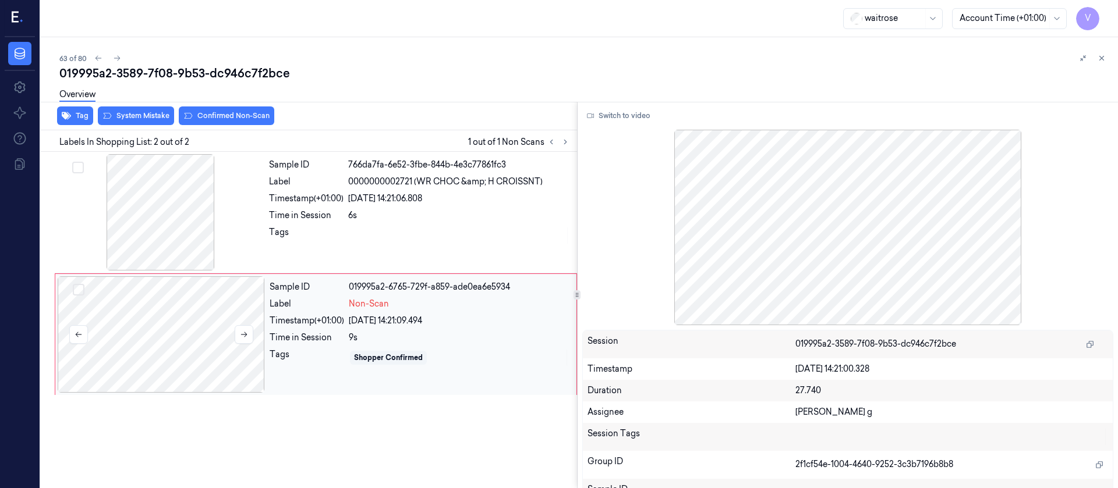
click at [162, 324] on div at bounding box center [161, 335] width 207 height 116
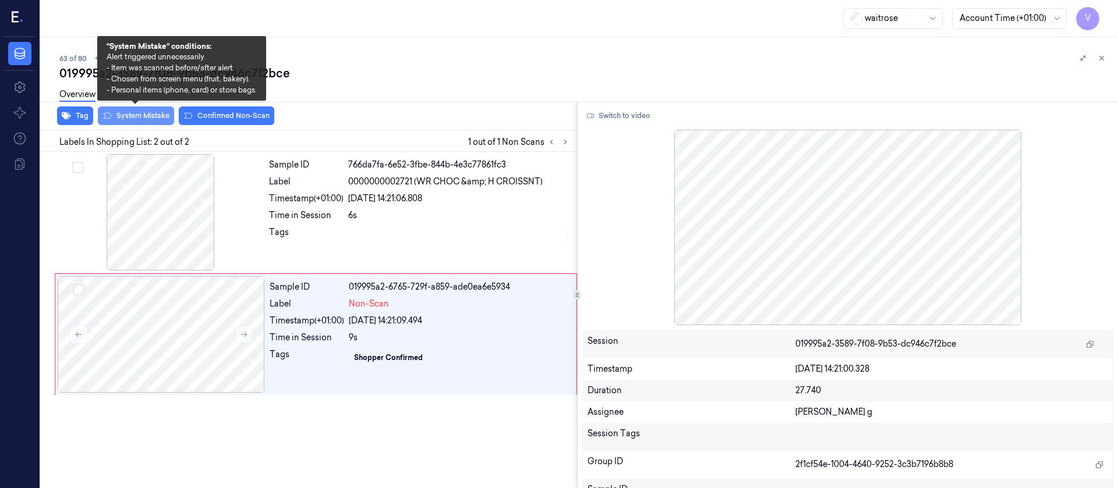
click at [133, 116] on button "System Mistake" at bounding box center [136, 116] width 76 height 19
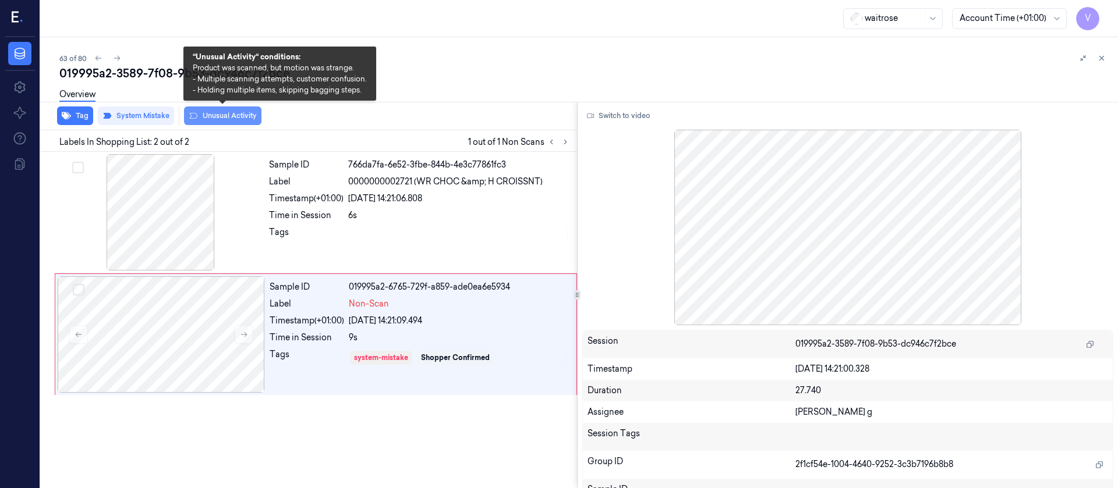
click at [221, 116] on button "Unusual Activity" at bounding box center [222, 116] width 77 height 19
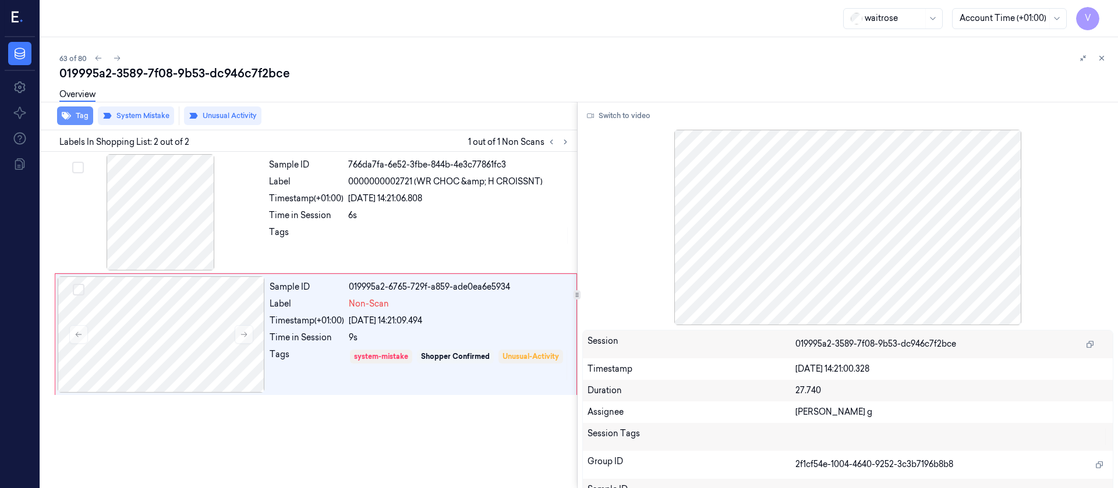
click at [73, 119] on button "Tag" at bounding box center [75, 116] width 36 height 19
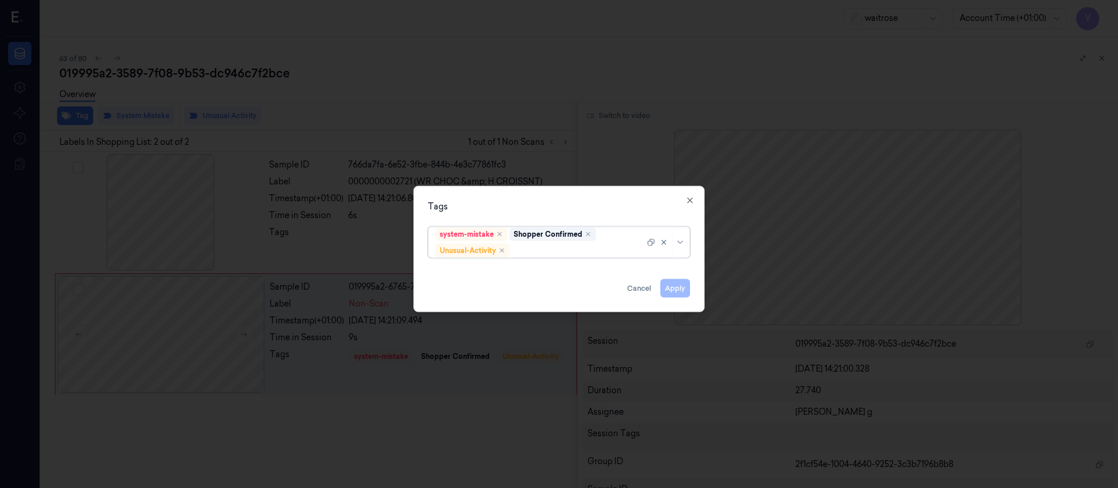
click at [573, 252] on div at bounding box center [578, 251] width 133 height 12
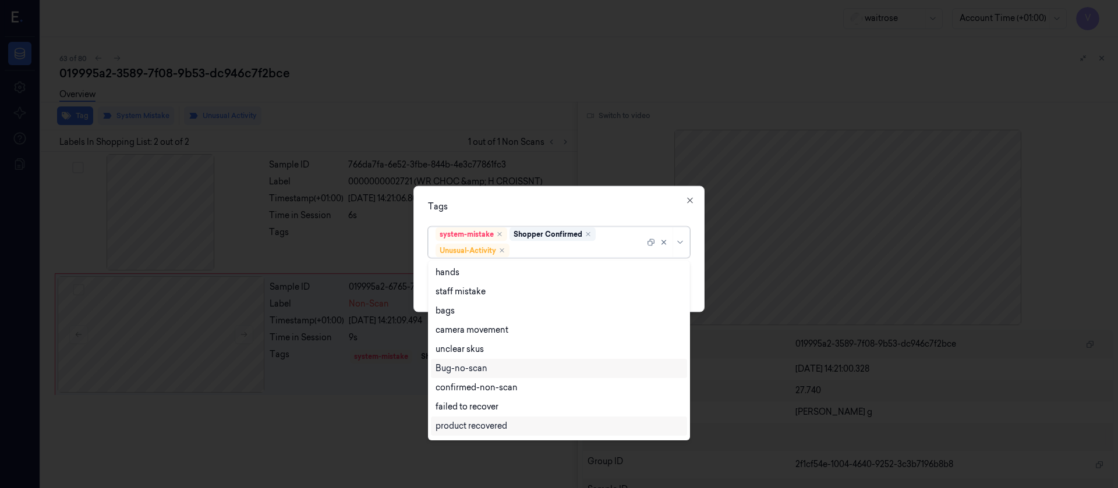
scroll to position [152, 0]
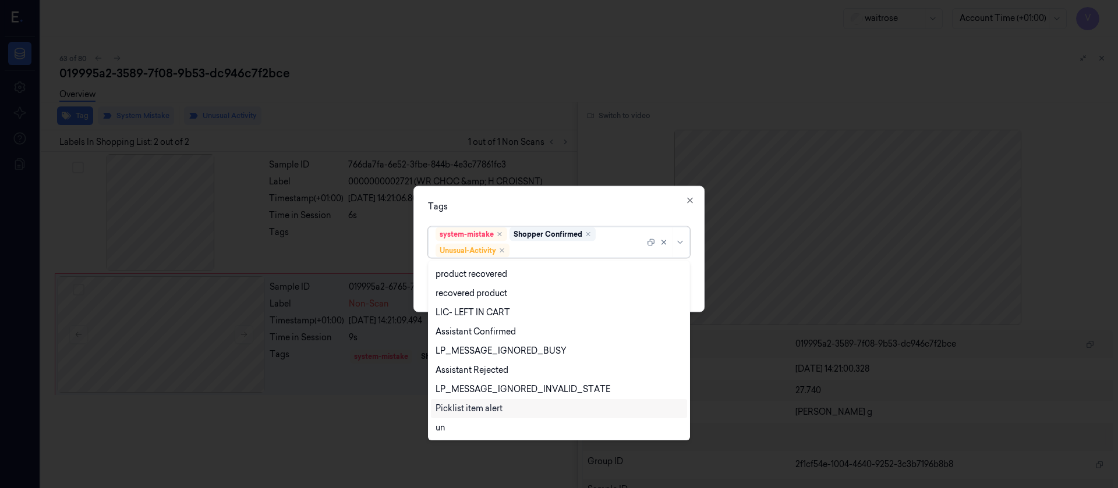
click at [475, 408] on div "Picklist item alert" at bounding box center [468, 409] width 67 height 12
click at [596, 210] on div "Tags" at bounding box center [559, 206] width 262 height 12
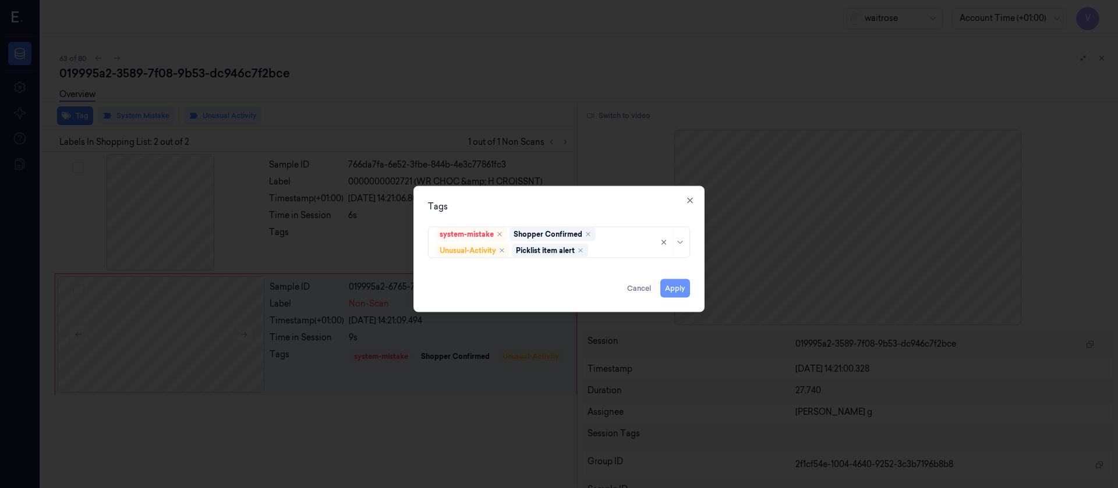
click at [675, 293] on button "Apply" at bounding box center [675, 288] width 30 height 19
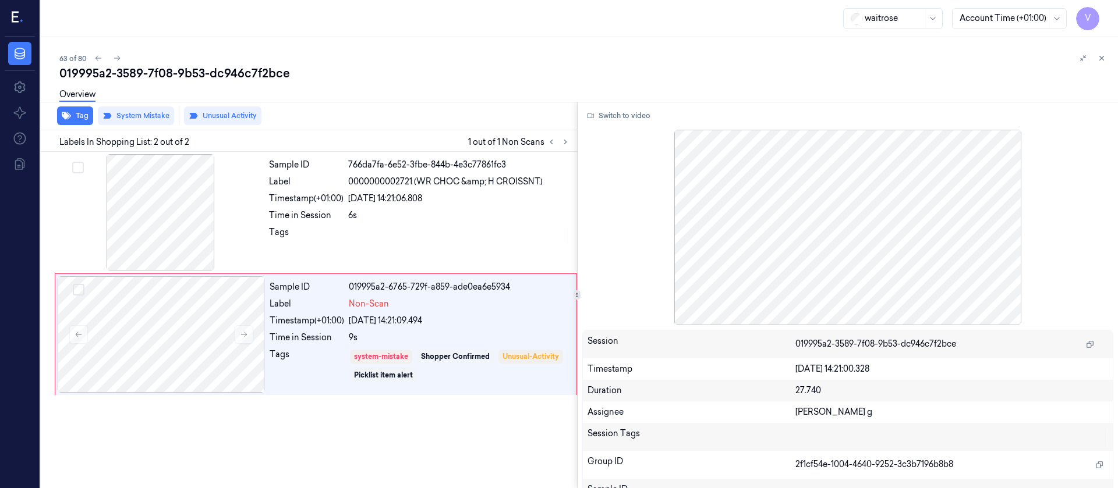
click at [682, 55] on div "63 of 80" at bounding box center [583, 58] width 1049 height 14
click at [1099, 54] on icon at bounding box center [1101, 58] width 8 height 8
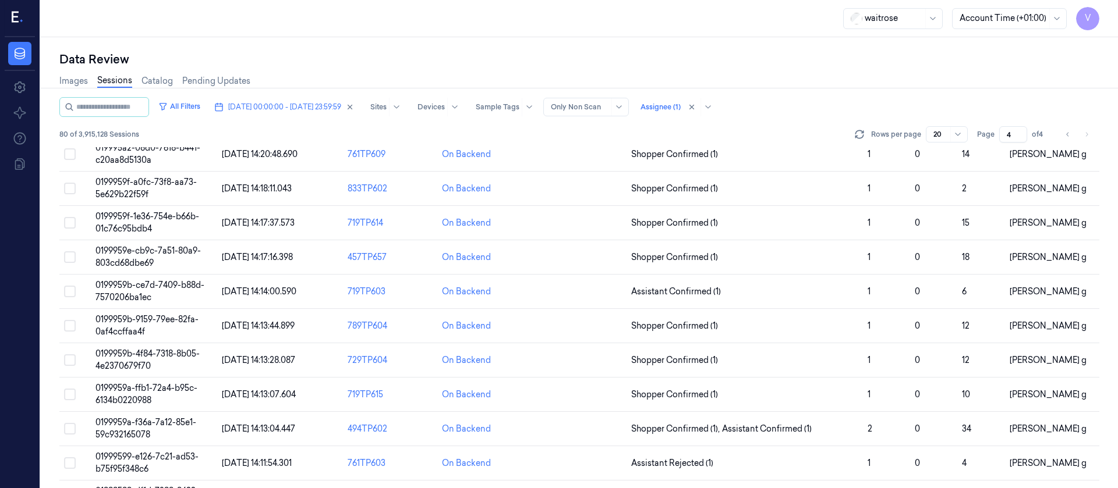
scroll to position [4, 0]
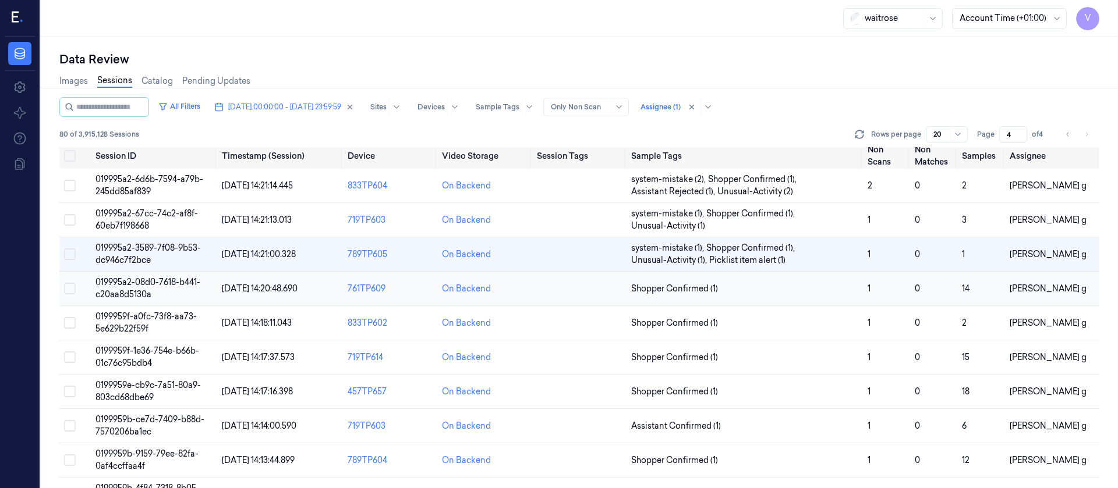
click at [573, 288] on td at bounding box center [579, 289] width 94 height 34
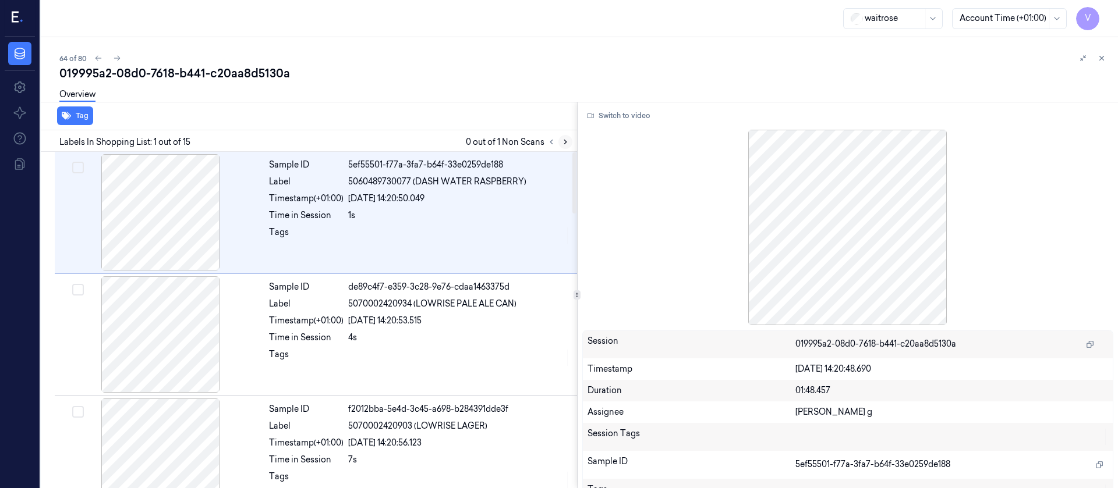
click at [565, 143] on icon at bounding box center [565, 142] width 2 height 4
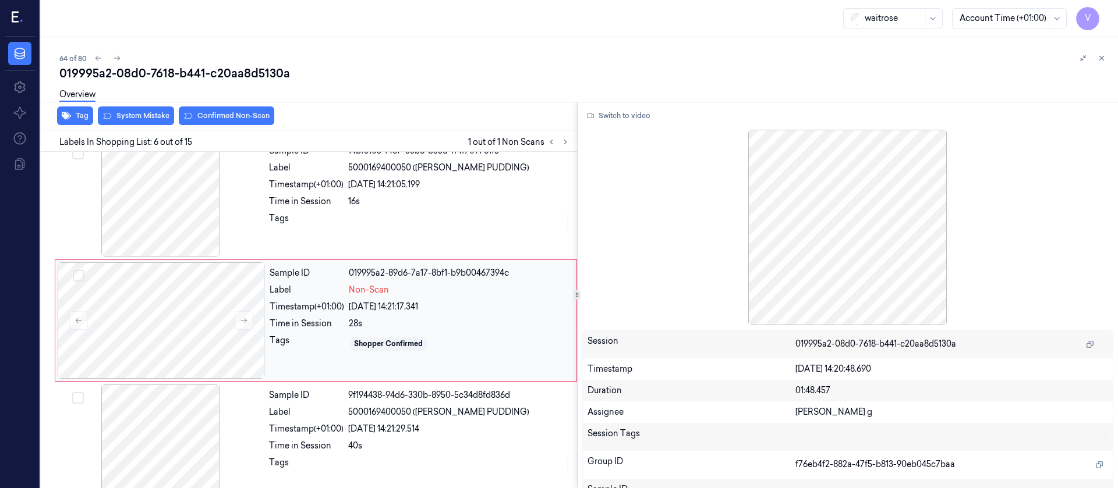
scroll to position [504, 0]
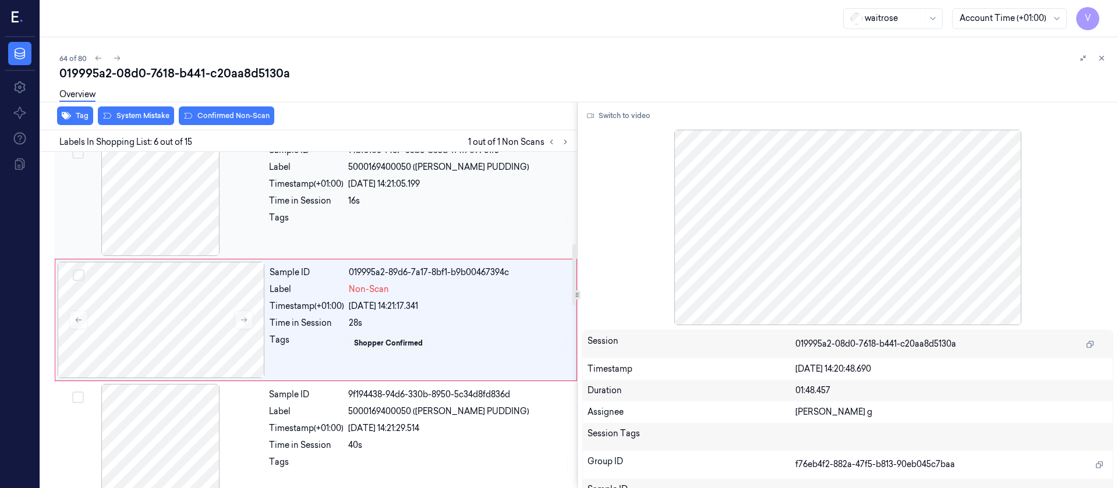
click at [171, 202] on div at bounding box center [160, 198] width 207 height 116
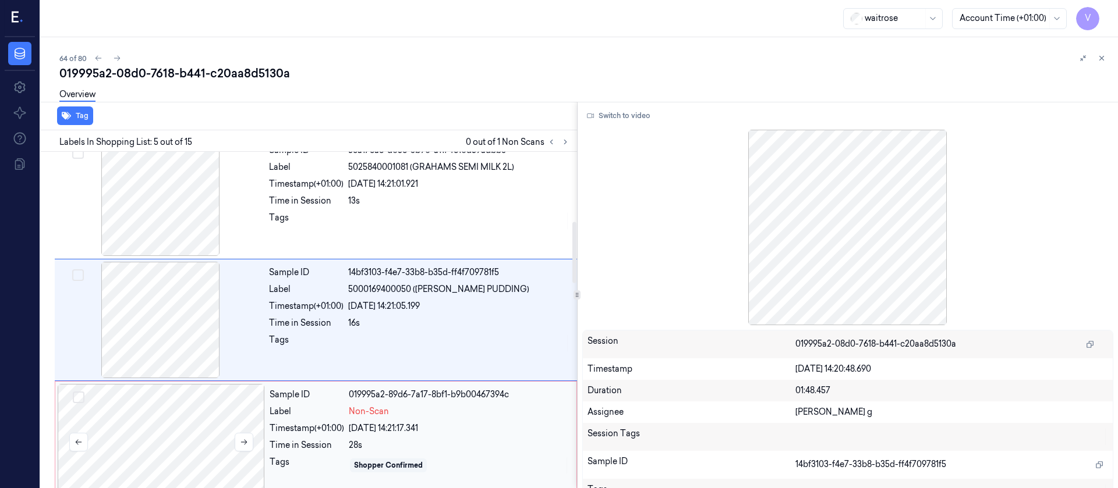
click at [164, 420] on div at bounding box center [161, 442] width 207 height 116
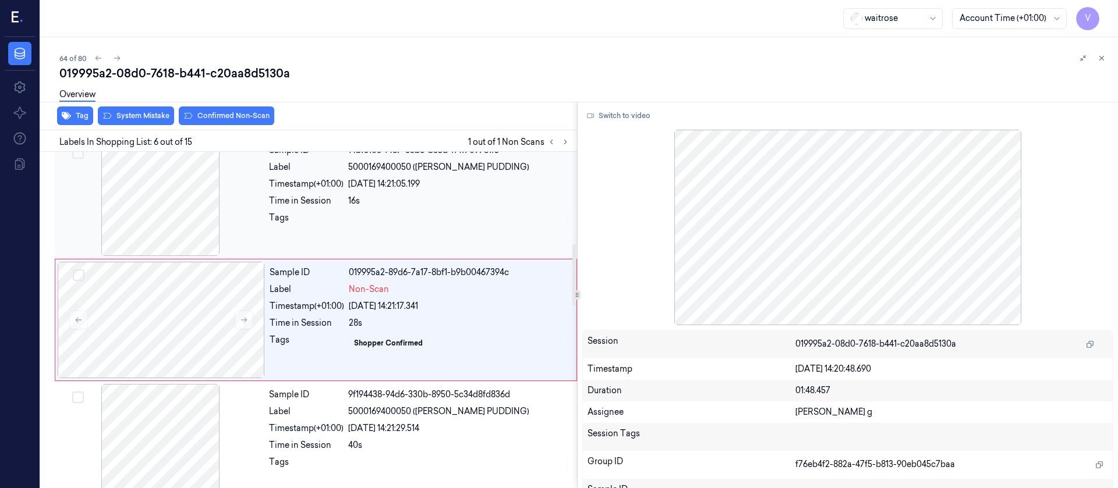
click at [325, 221] on div "Tags" at bounding box center [306, 221] width 75 height 19
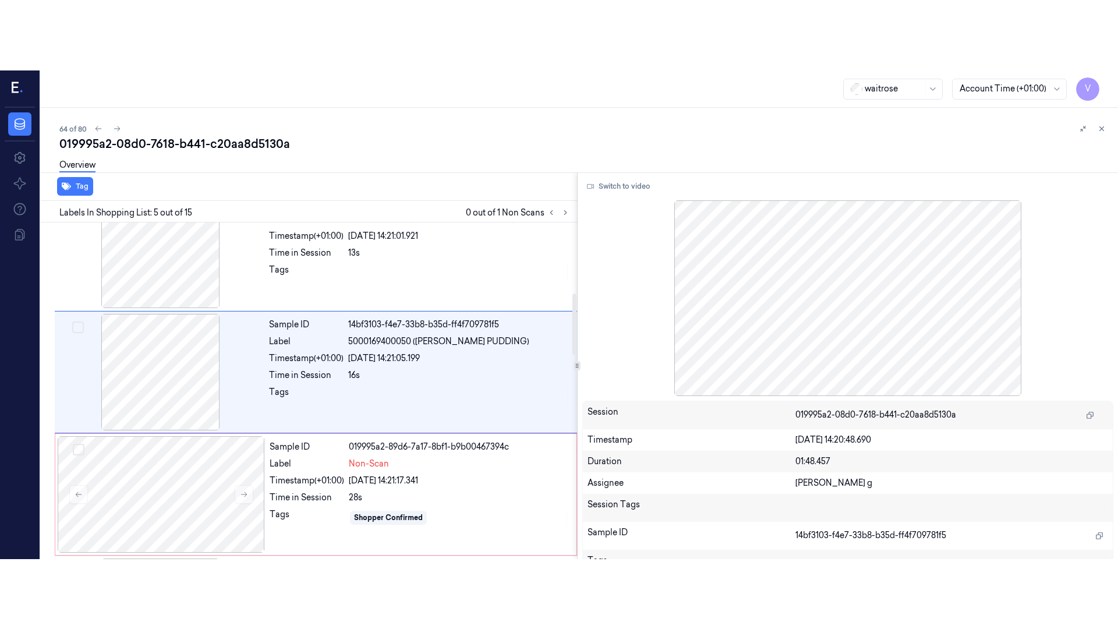
scroll to position [381, 0]
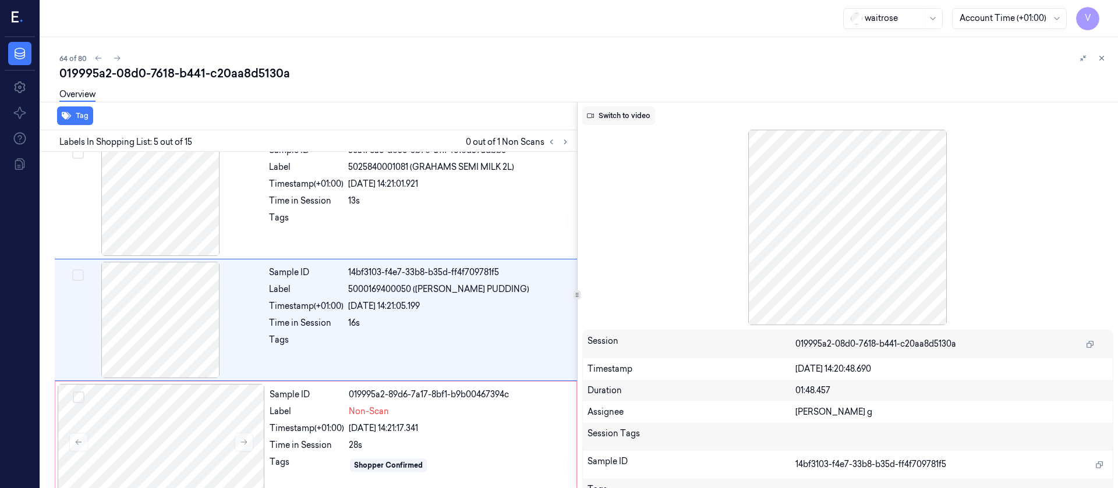
click at [625, 115] on button "Switch to video" at bounding box center [618, 116] width 73 height 19
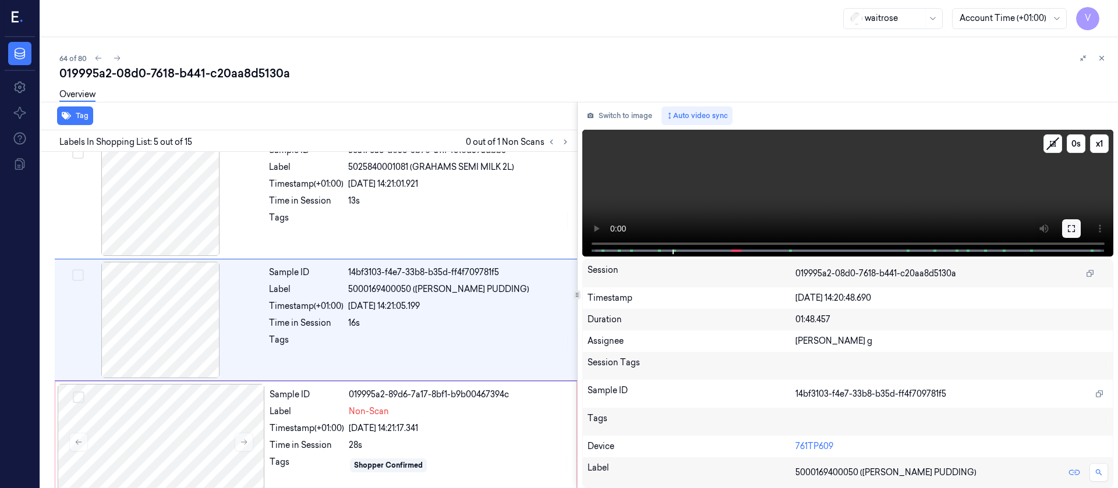
click at [1076, 226] on button at bounding box center [1071, 228] width 19 height 19
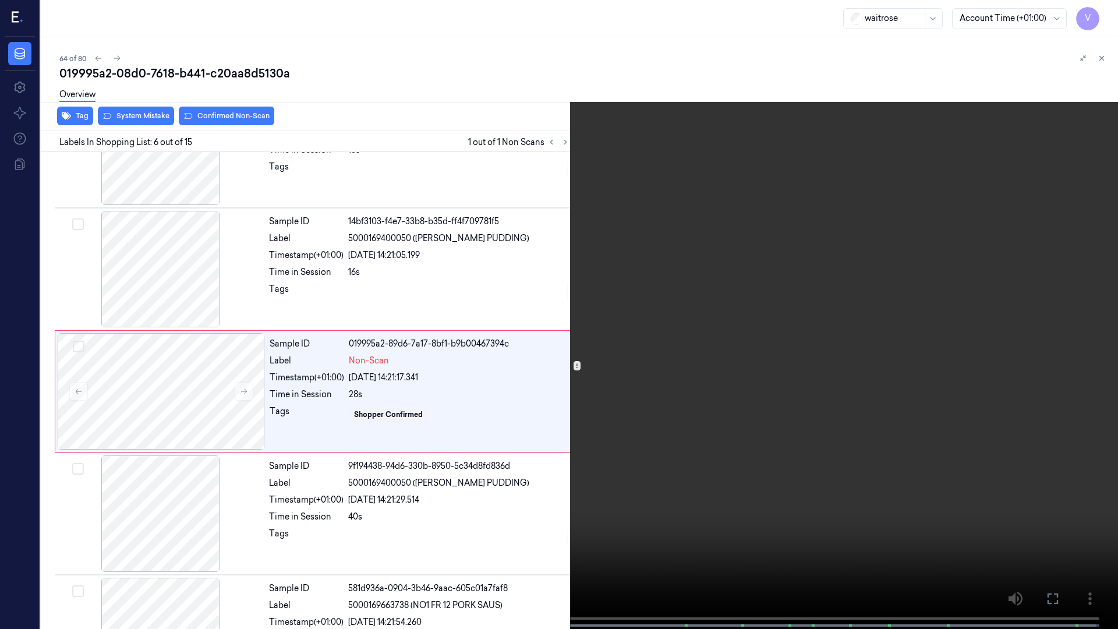
scroll to position [434, 0]
click at [997, 448] on video at bounding box center [559, 315] width 1118 height 631
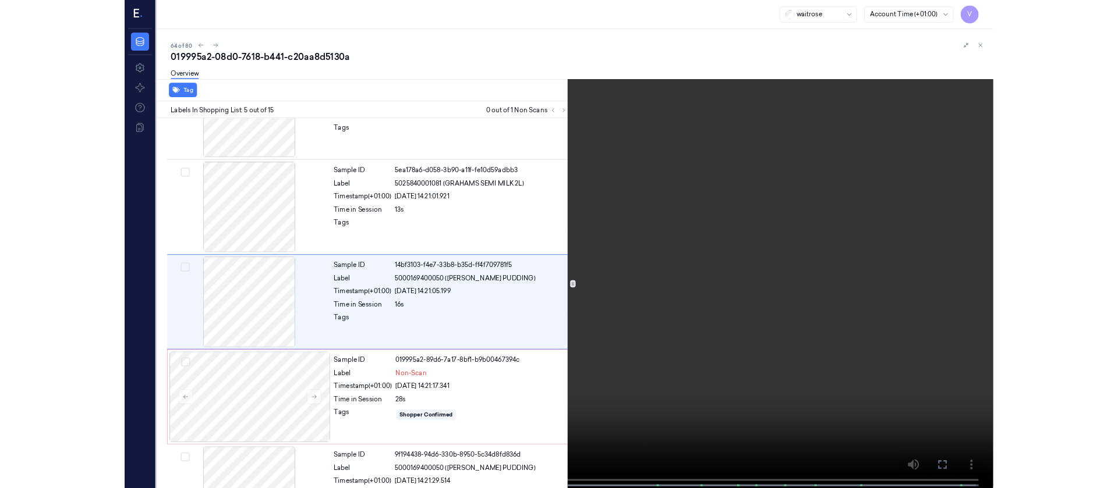
scroll to position [311, 0]
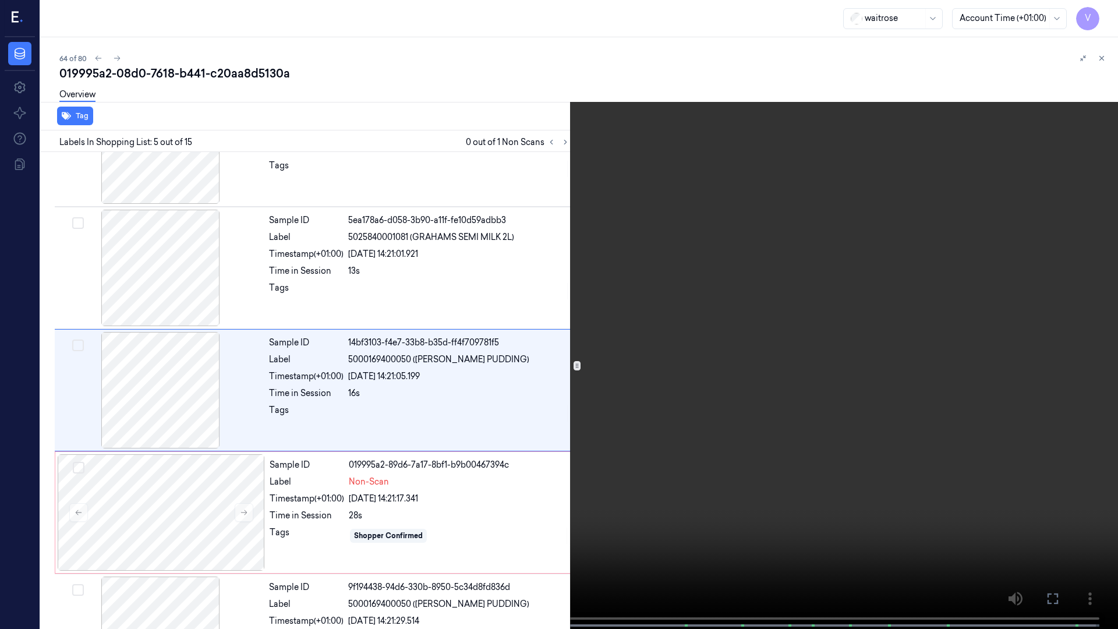
click at [0, 0] on button at bounding box center [0, 0] width 0 height 0
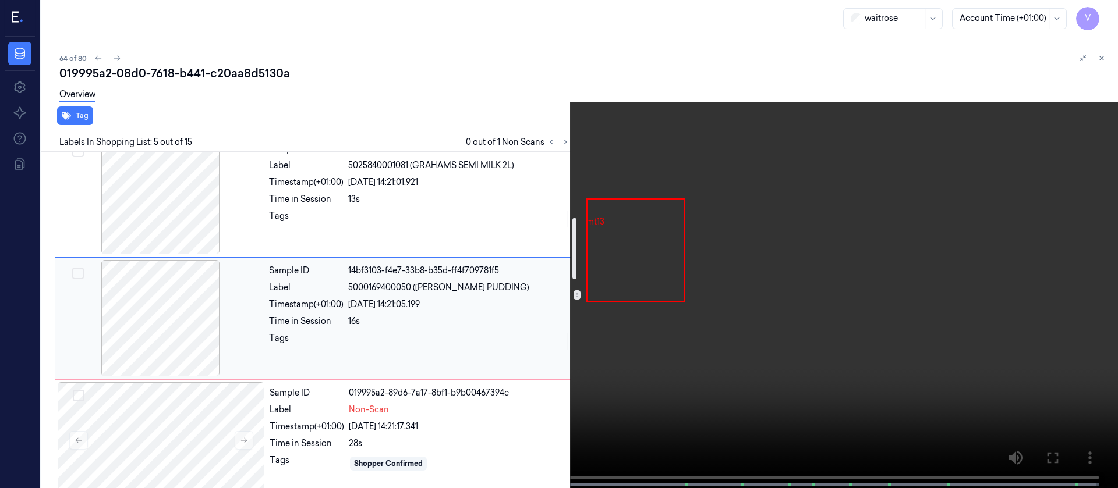
scroll to position [399, 0]
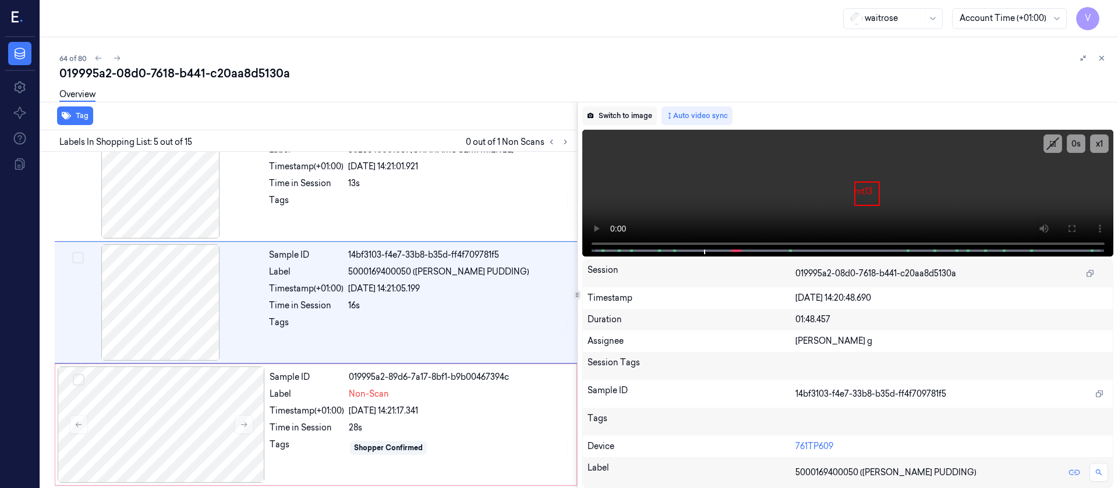
click at [628, 120] on button "Switch to image" at bounding box center [619, 116] width 75 height 19
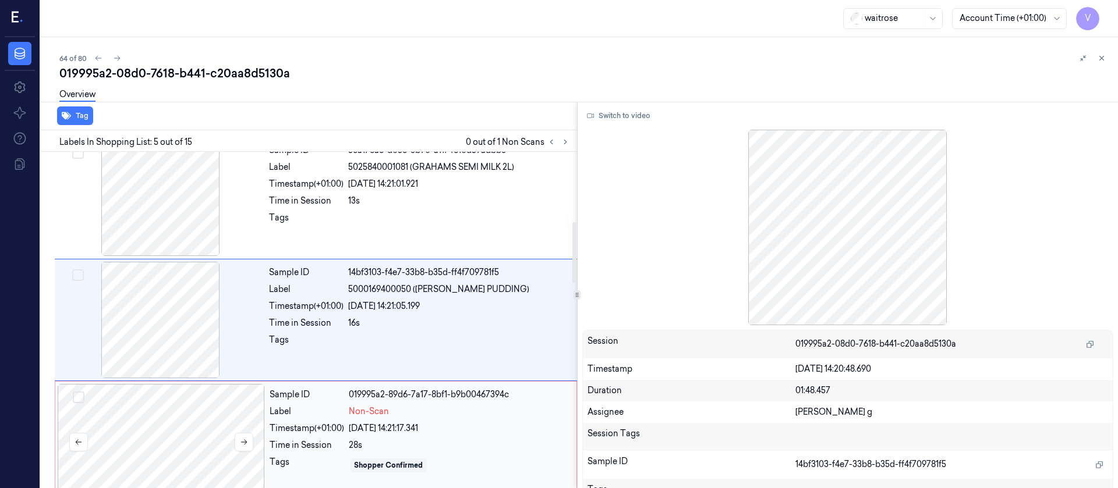
click at [180, 477] on div at bounding box center [161, 442] width 207 height 116
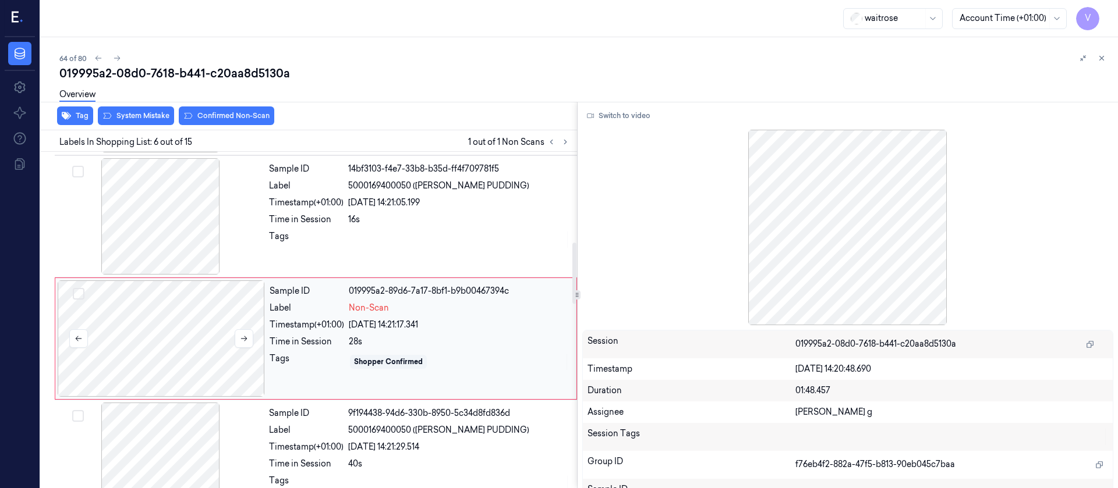
scroll to position [504, 0]
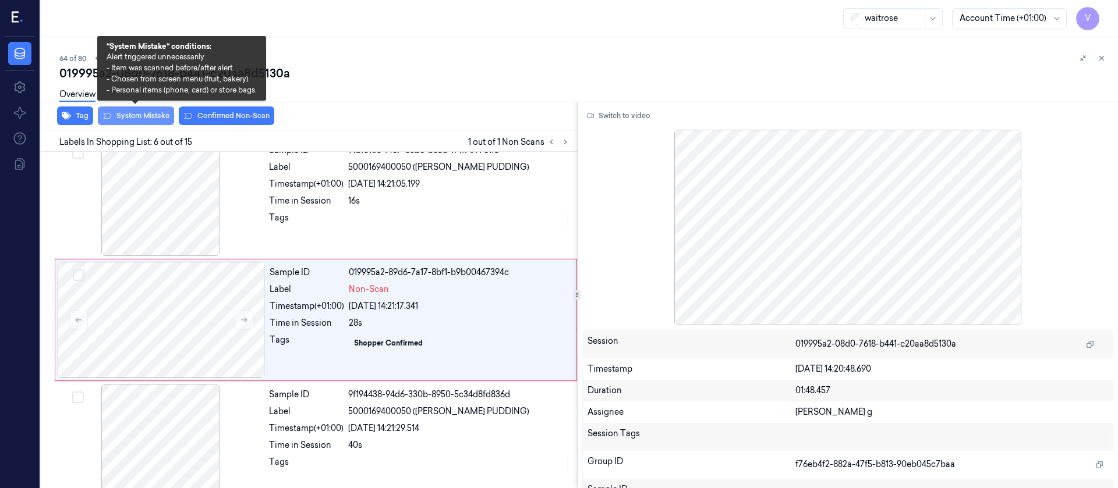
click at [133, 111] on button "System Mistake" at bounding box center [136, 116] width 76 height 19
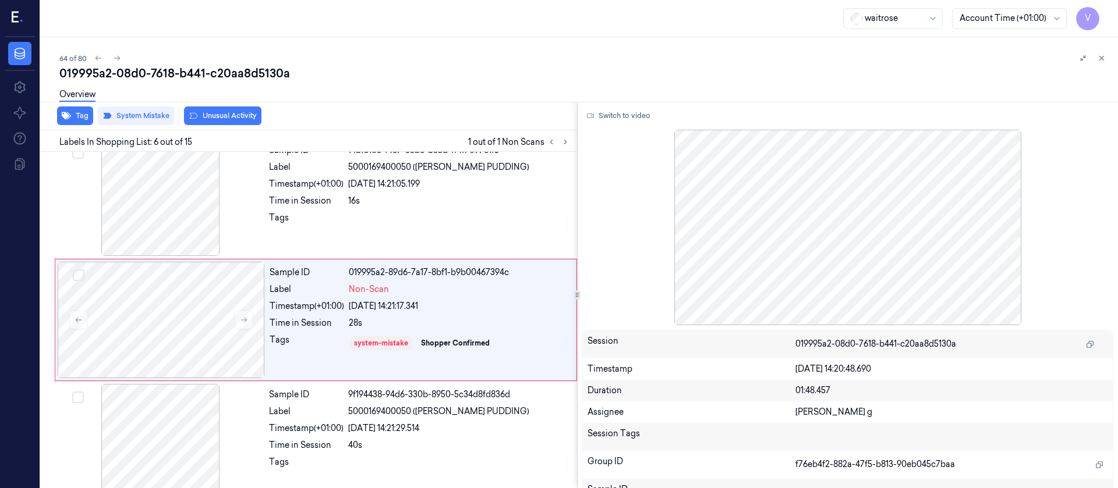
click at [229, 116] on button "Unusual Activity" at bounding box center [222, 116] width 77 height 19
click at [476, 48] on div "64 of 80 019995a2-08d0-7618-b441-c20aa8d5130a Overview Tag System Mistake Unusu…" at bounding box center [579, 262] width 1077 height 451
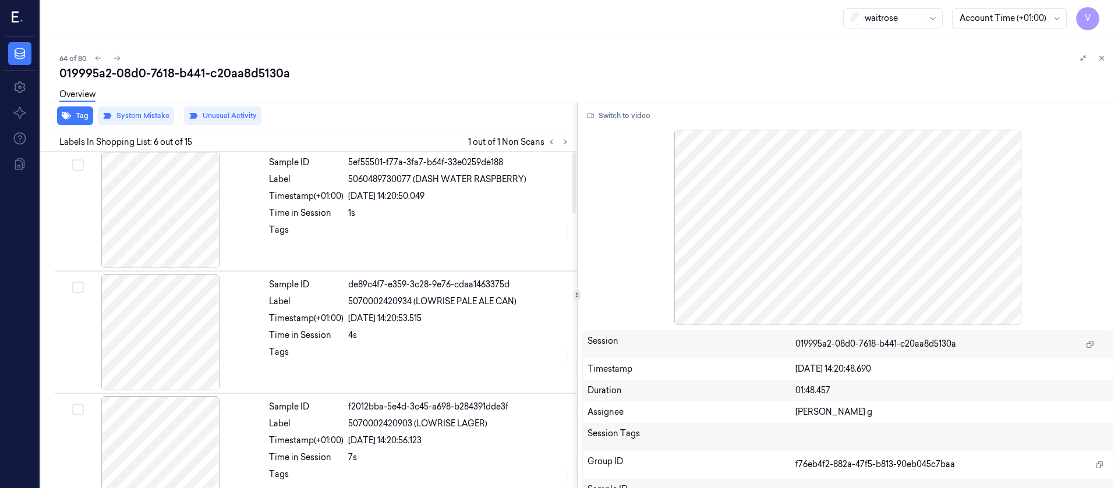
scroll to position [0, 0]
click at [567, 141] on icon at bounding box center [565, 142] width 8 height 8
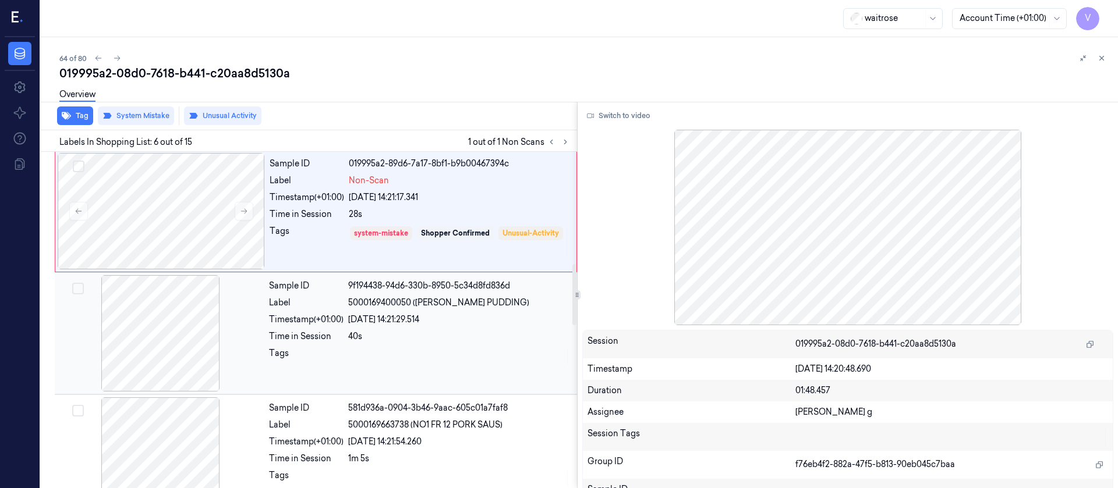
scroll to position [611, 0]
click at [171, 203] on div at bounding box center [161, 212] width 207 height 116
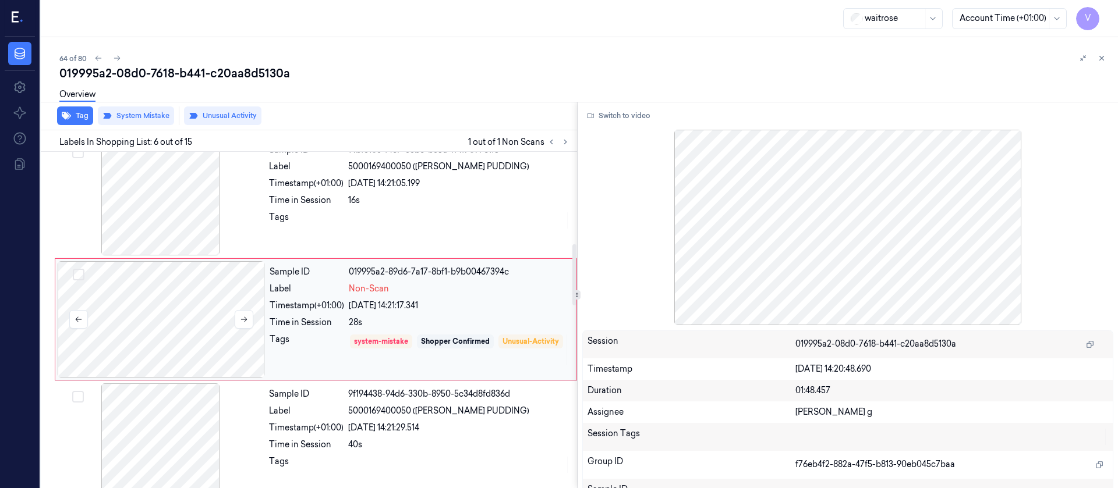
scroll to position [504, 0]
click at [242, 325] on button at bounding box center [244, 320] width 19 height 19
click at [243, 325] on button at bounding box center [244, 320] width 19 height 19
click at [251, 191] on div at bounding box center [160, 198] width 207 height 116
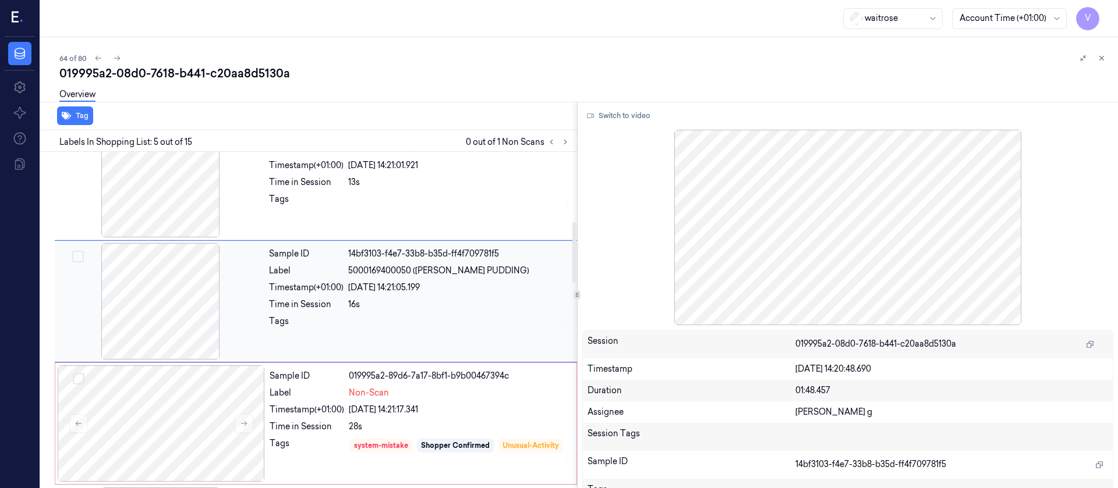
scroll to position [381, 0]
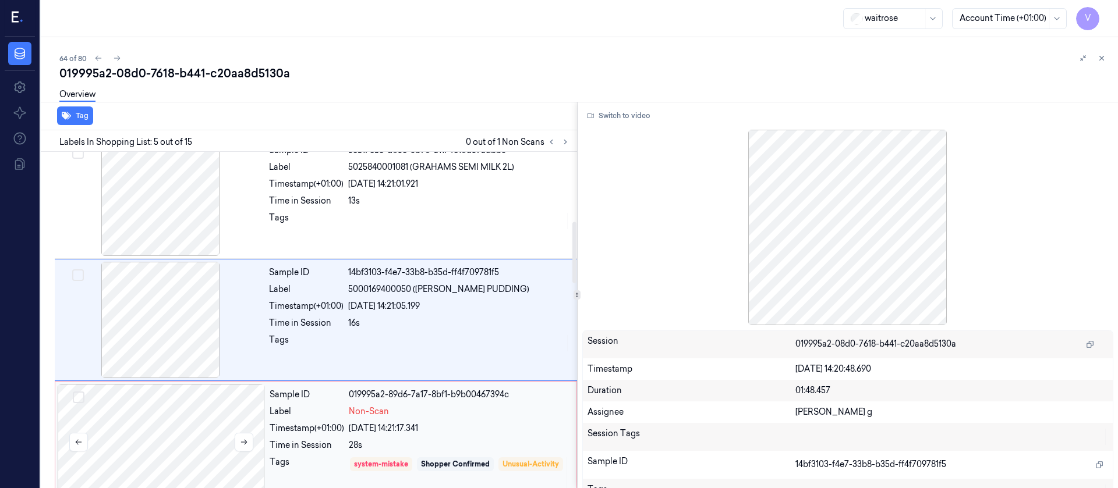
click at [182, 447] on div at bounding box center [161, 442] width 207 height 116
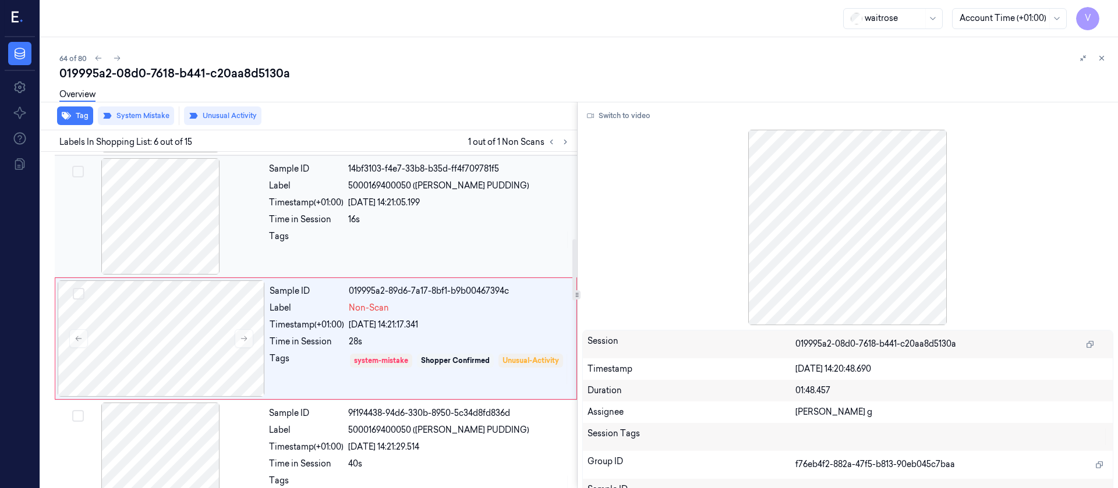
scroll to position [504, 0]
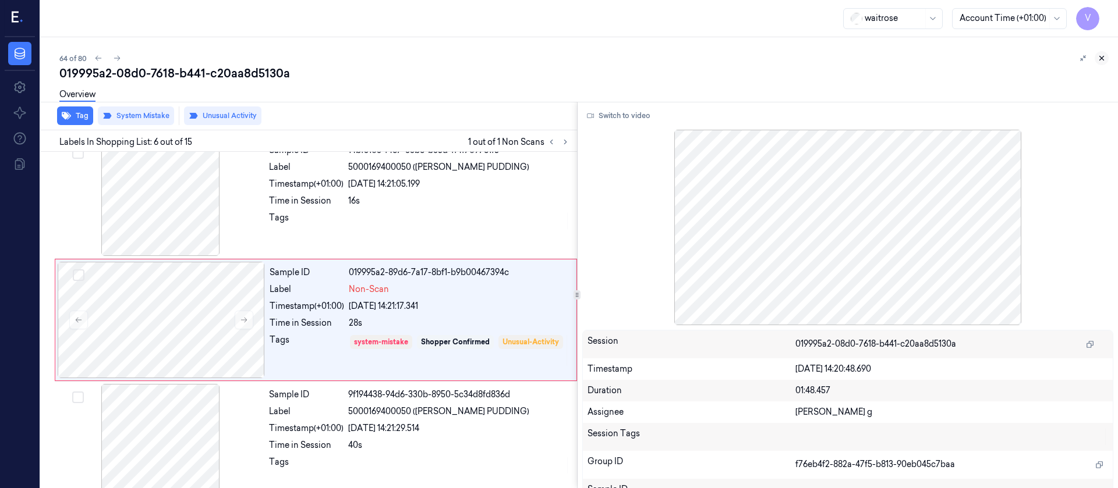
click at [1102, 62] on icon at bounding box center [1101, 58] width 8 height 8
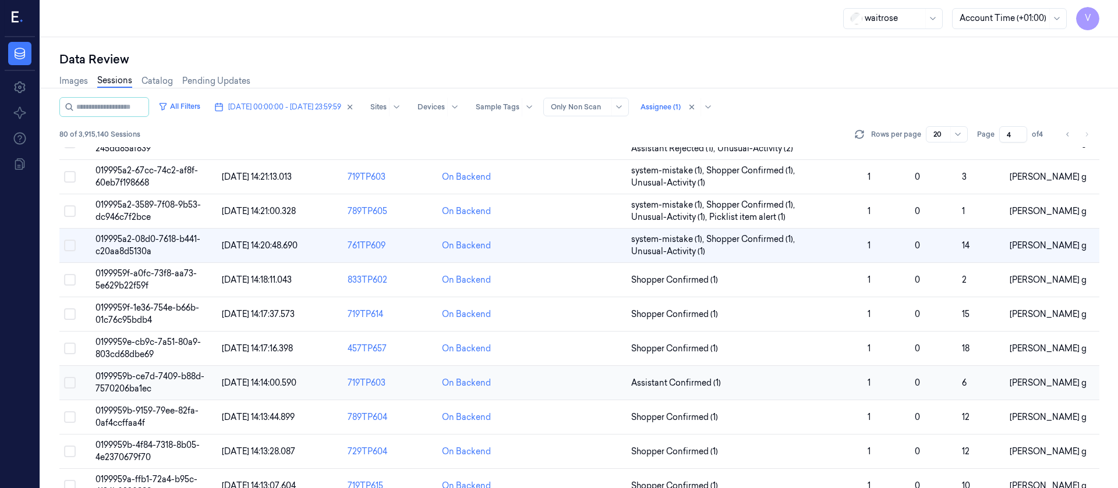
scroll to position [87, 0]
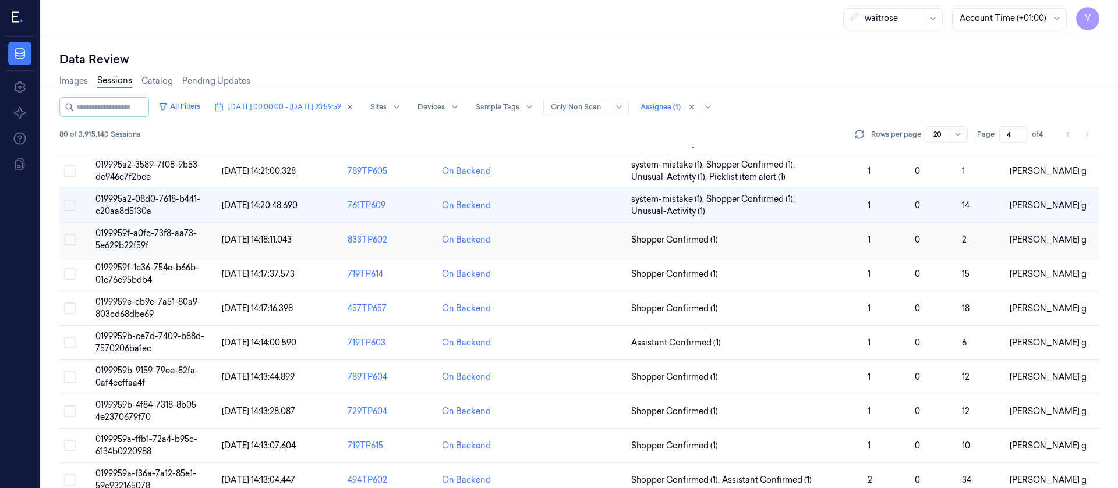
click at [586, 245] on td at bounding box center [579, 240] width 94 height 34
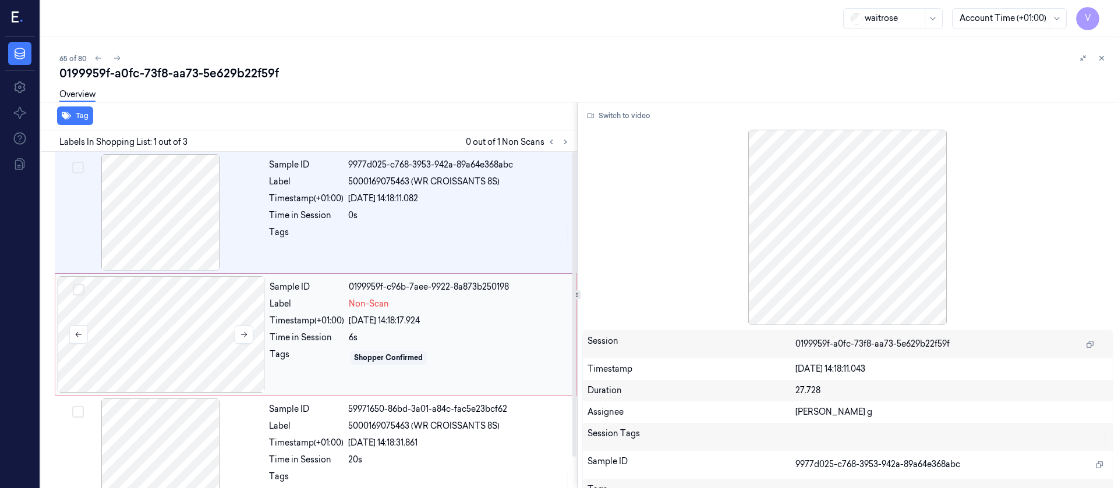
click at [155, 336] on div at bounding box center [161, 335] width 207 height 116
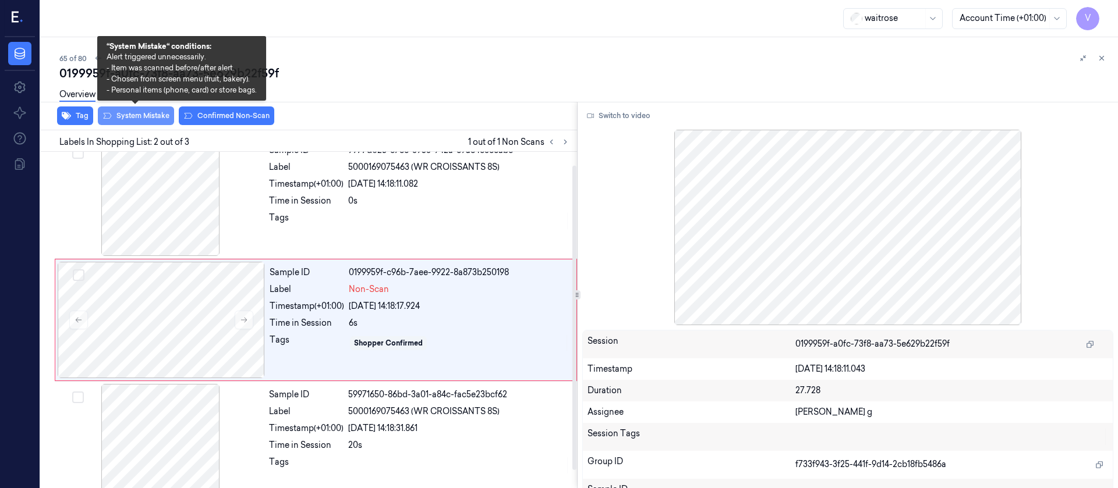
click at [139, 113] on button "System Mistake" at bounding box center [136, 116] width 76 height 19
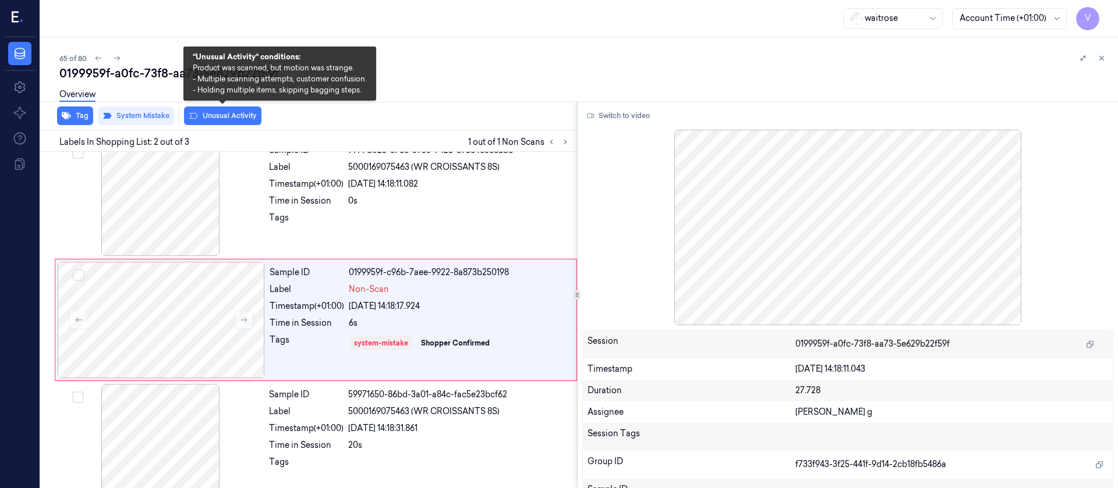
click at [223, 119] on button "Unusual Activity" at bounding box center [222, 116] width 77 height 19
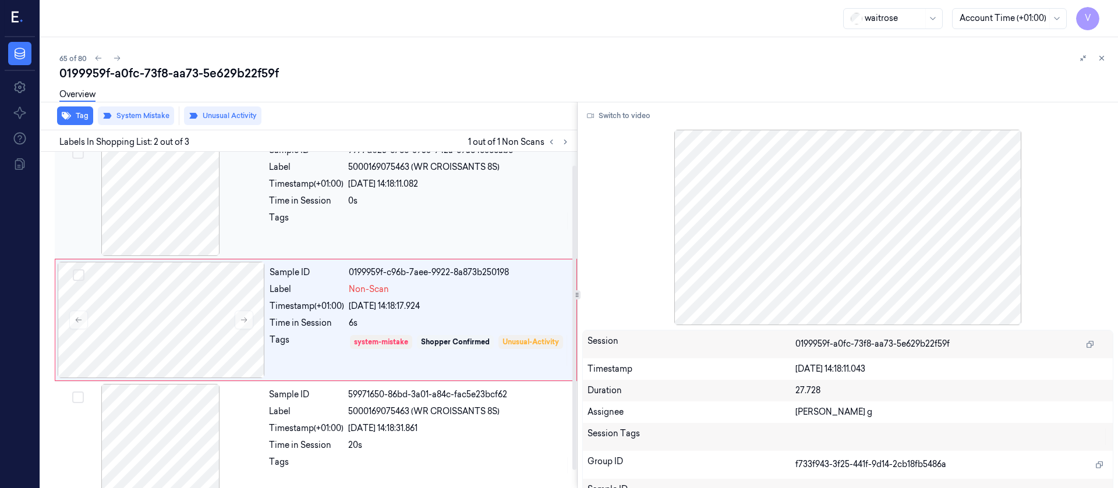
click at [291, 189] on div "Timestamp (+01:00)" at bounding box center [306, 184] width 75 height 12
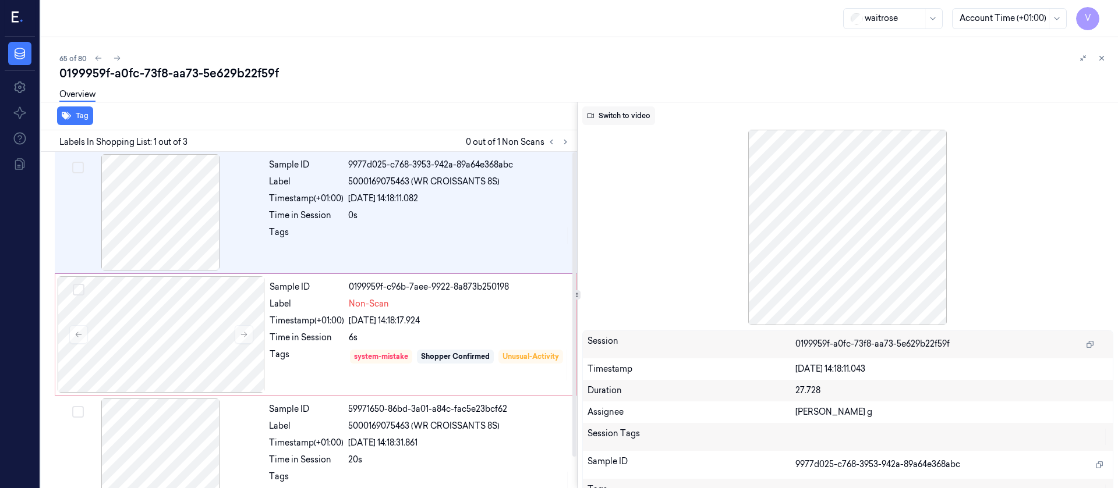
click at [623, 119] on button "Switch to video" at bounding box center [618, 116] width 73 height 19
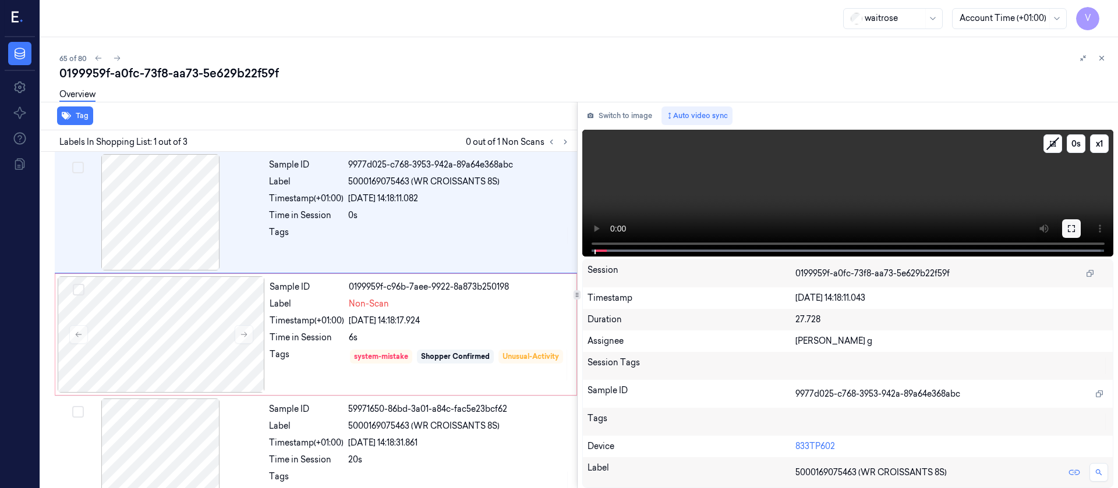
click at [1078, 225] on button at bounding box center [1071, 228] width 19 height 19
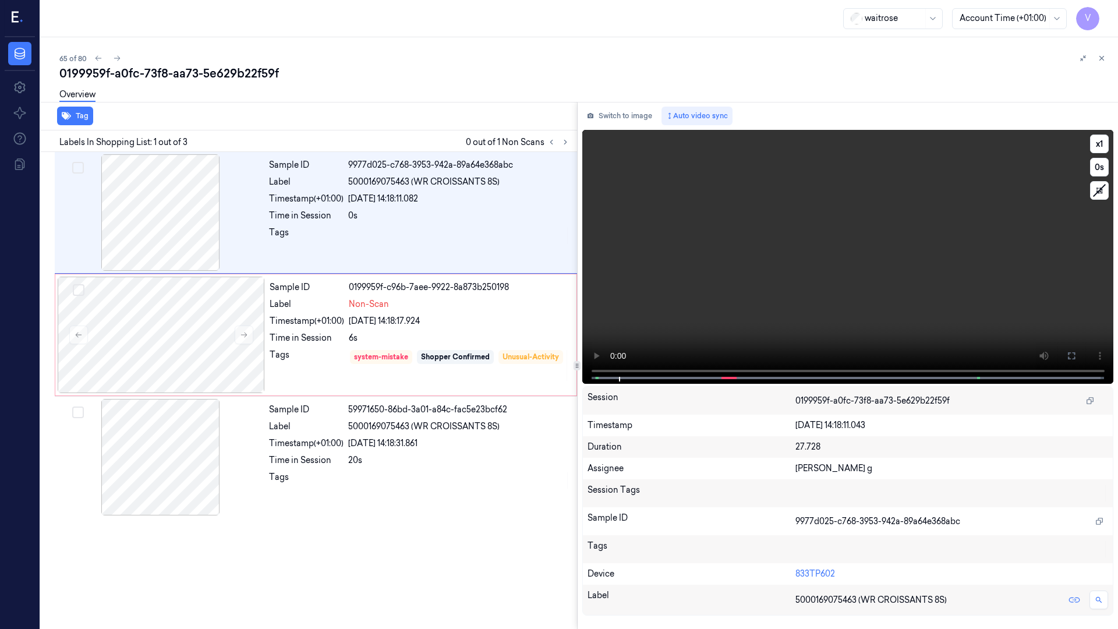
click at [582, 381] on div "x 1 0 s" at bounding box center [848, 256] width 532 height 252
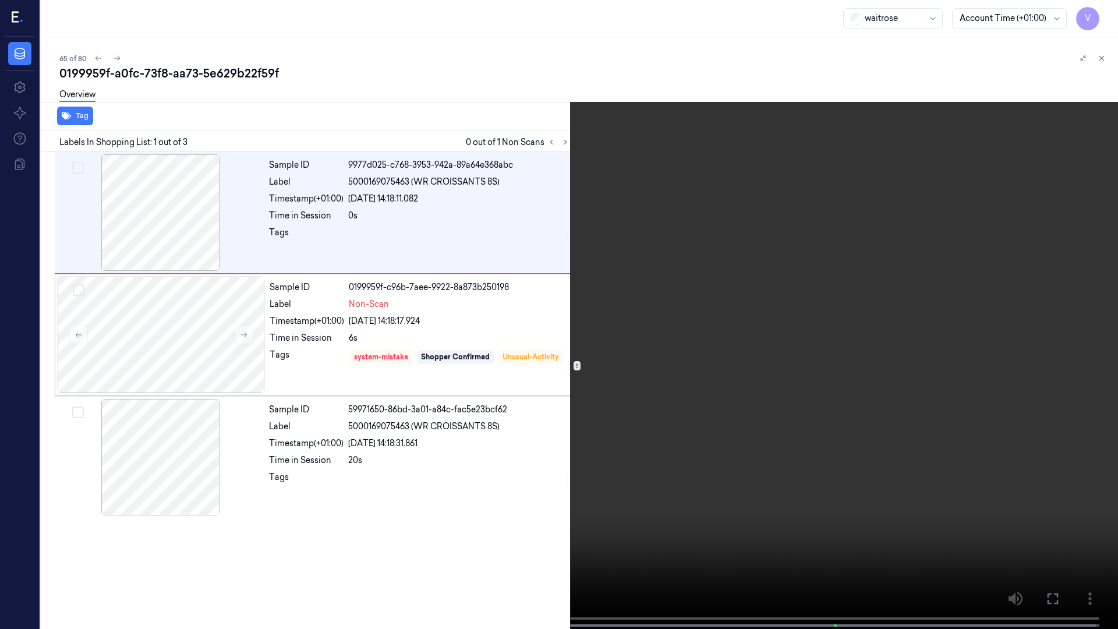
click at [0, 0] on button at bounding box center [0, 0] width 0 height 0
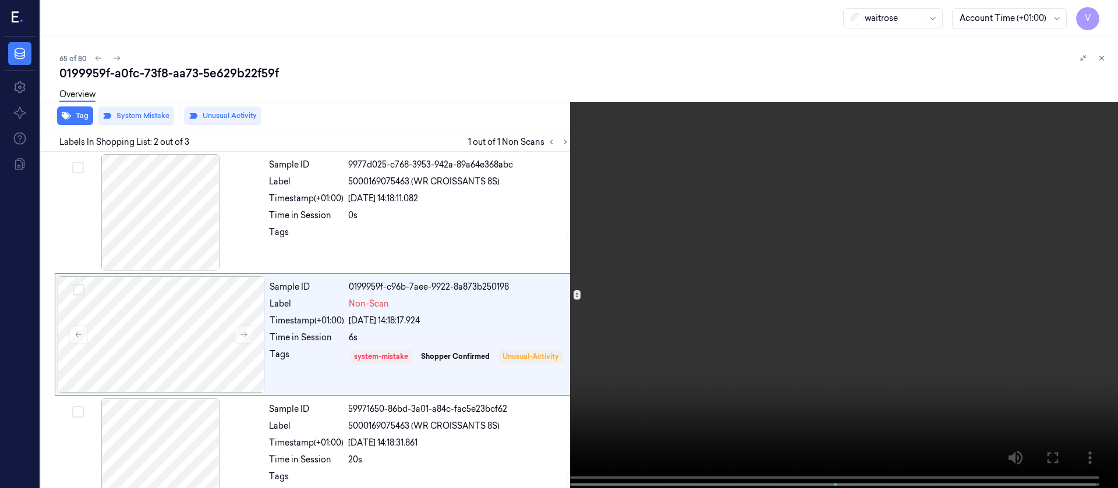
scroll to position [15, 0]
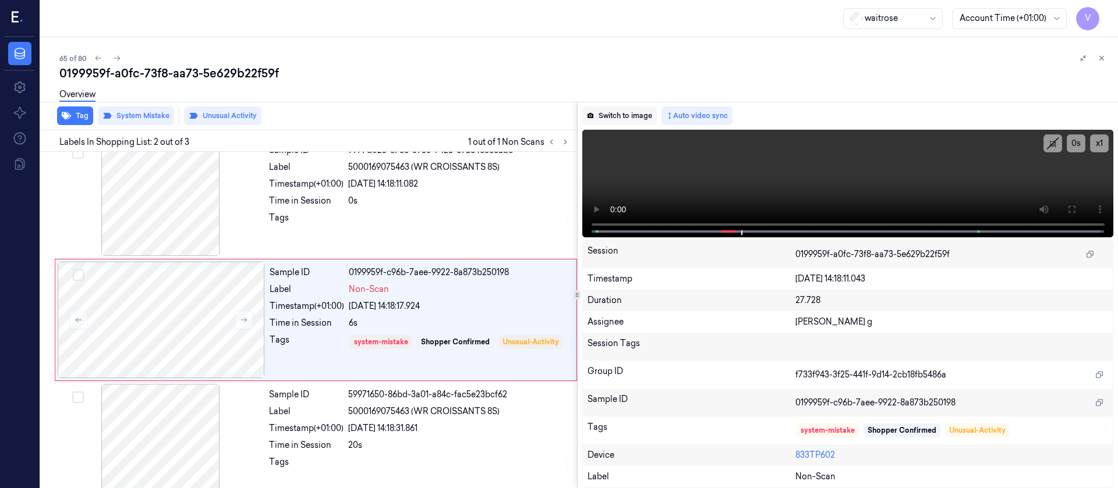
click at [631, 121] on button "Switch to image" at bounding box center [619, 116] width 75 height 19
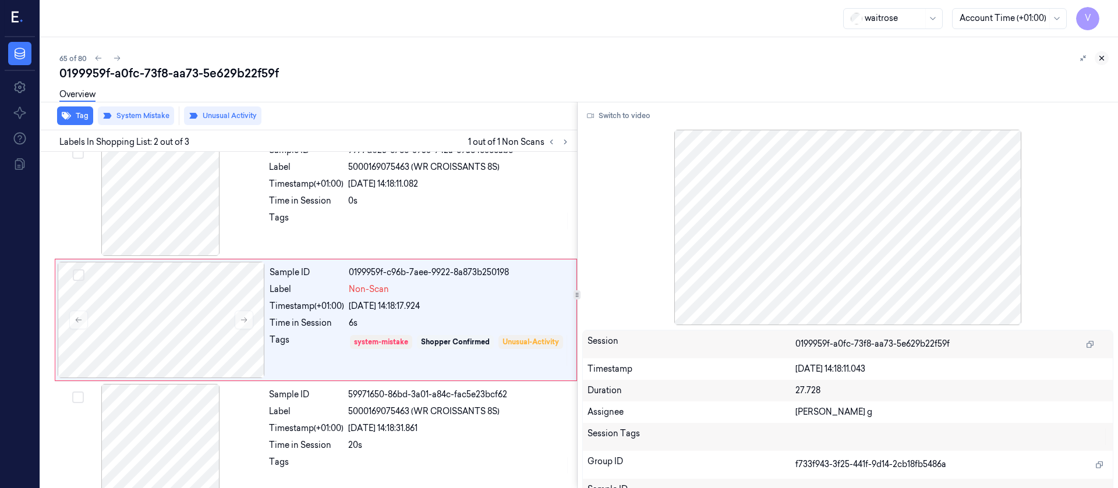
click at [1100, 58] on icon at bounding box center [1101, 58] width 8 height 8
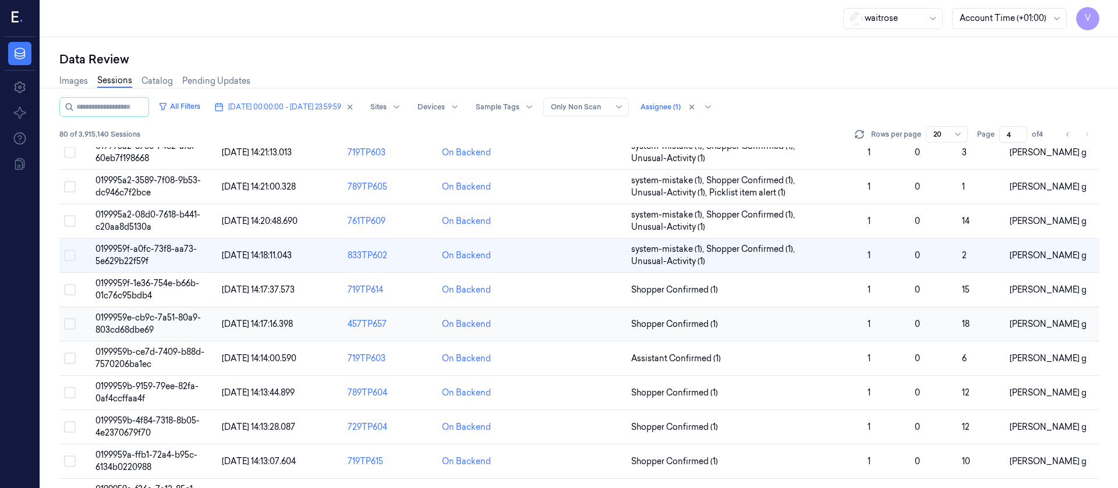
scroll to position [24, 0]
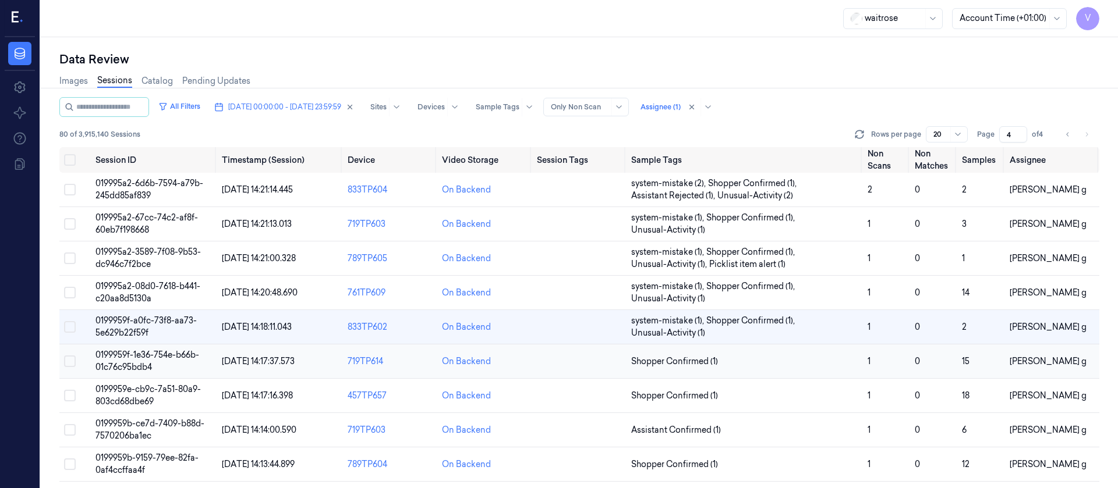
click at [572, 367] on td at bounding box center [579, 362] width 94 height 34
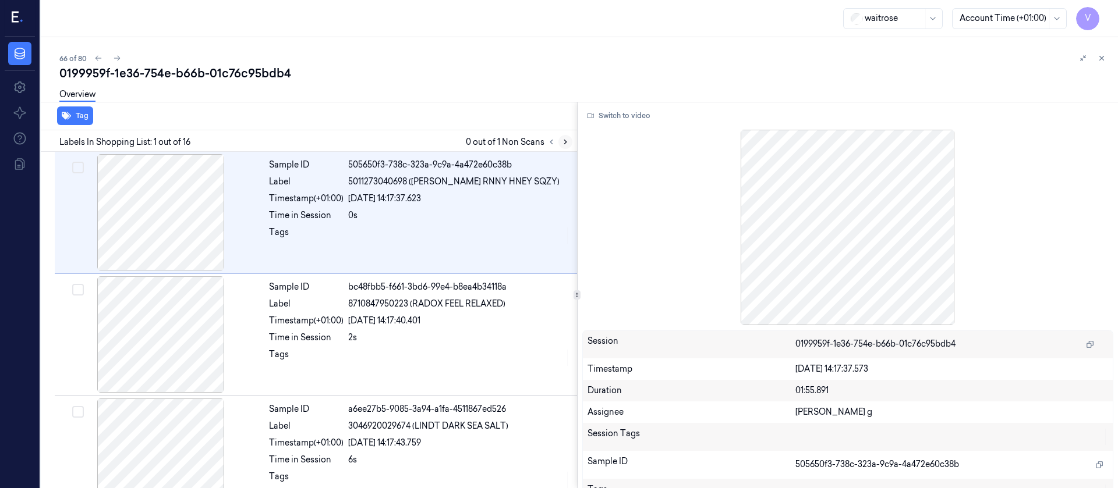
click at [567, 144] on icon at bounding box center [565, 142] width 8 height 8
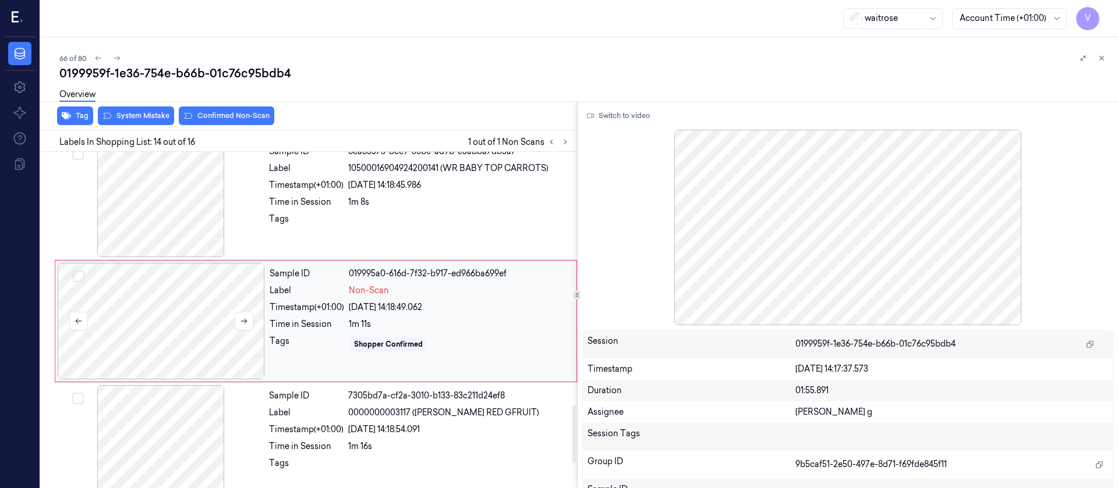
scroll to position [1482, 0]
click at [192, 200] on div at bounding box center [160, 198] width 207 height 116
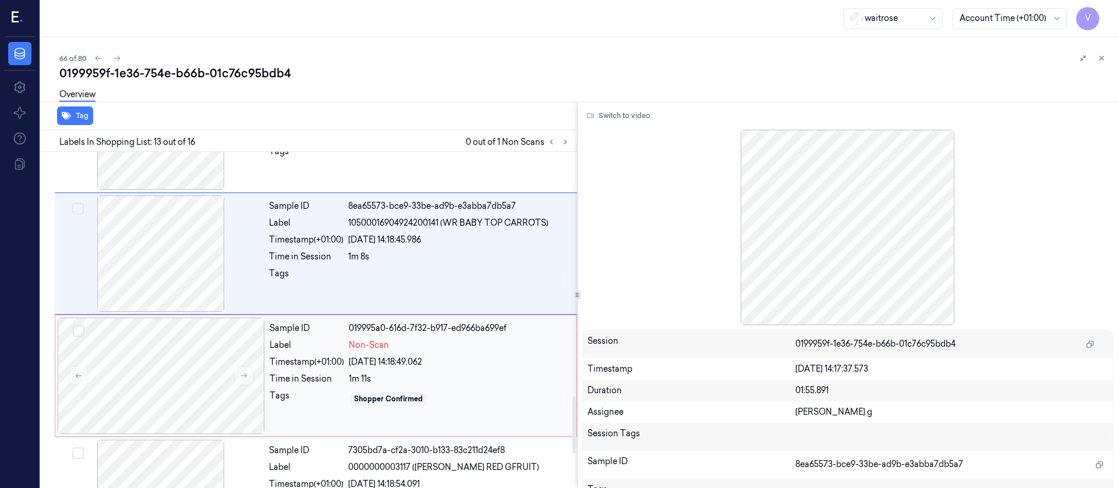
scroll to position [1447, 0]
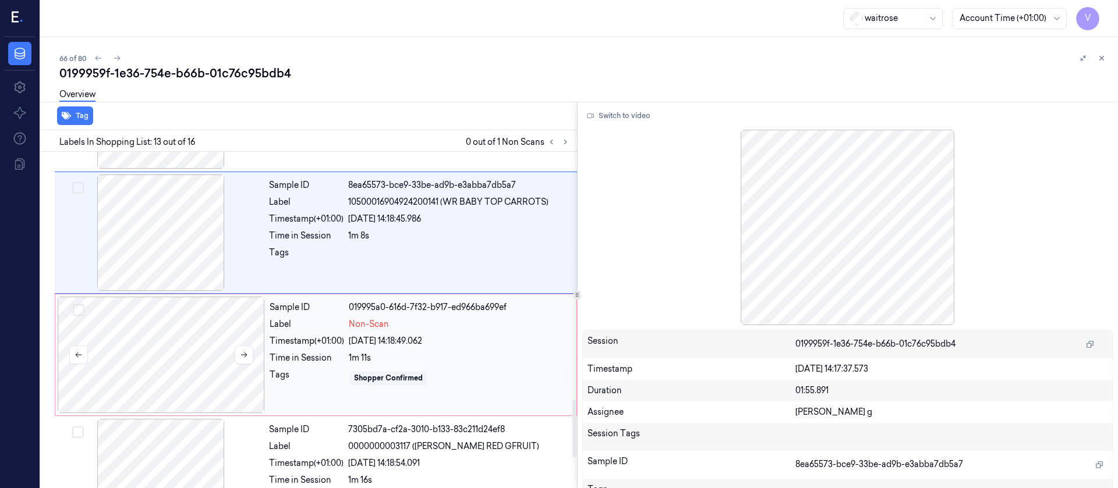
click at [175, 348] on div at bounding box center [161, 355] width 207 height 116
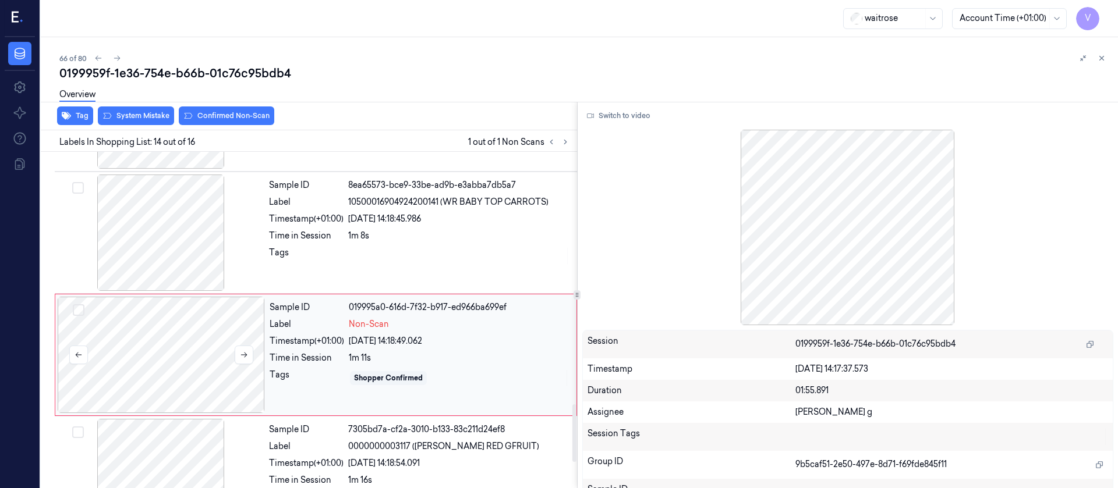
scroll to position [1482, 0]
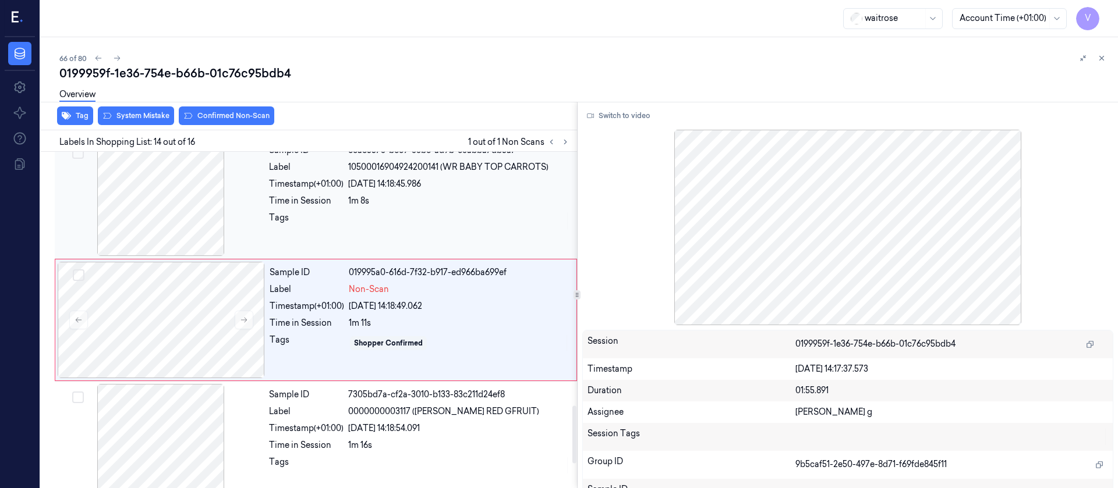
click at [381, 189] on div "29/09/2025 14:18:45.986" at bounding box center [459, 184] width 222 height 12
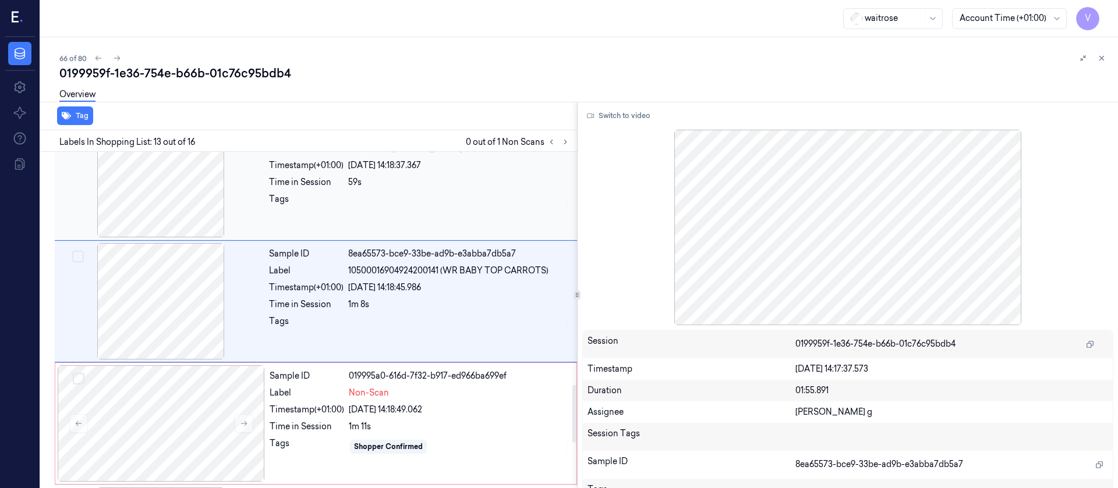
scroll to position [1359, 0]
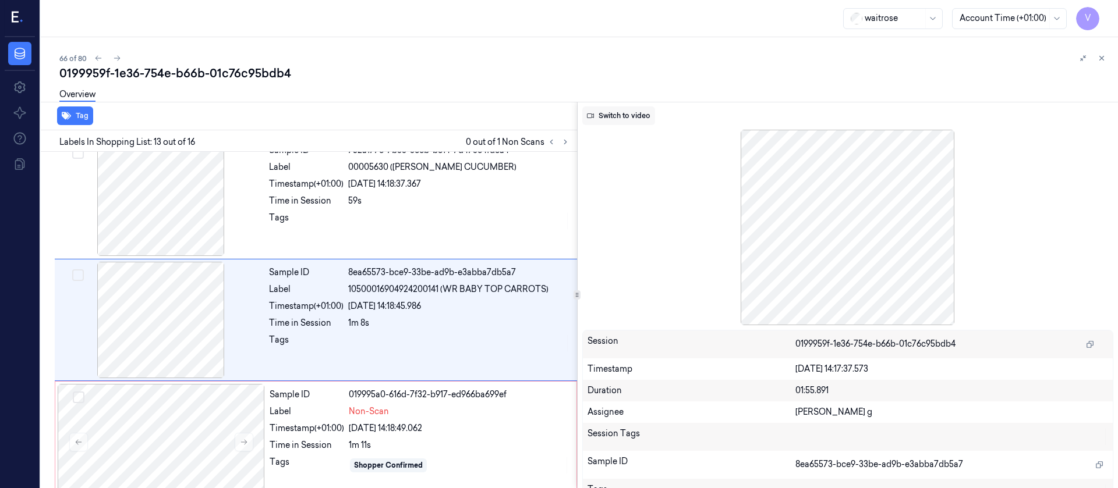
click at [624, 116] on button "Switch to video" at bounding box center [618, 116] width 73 height 19
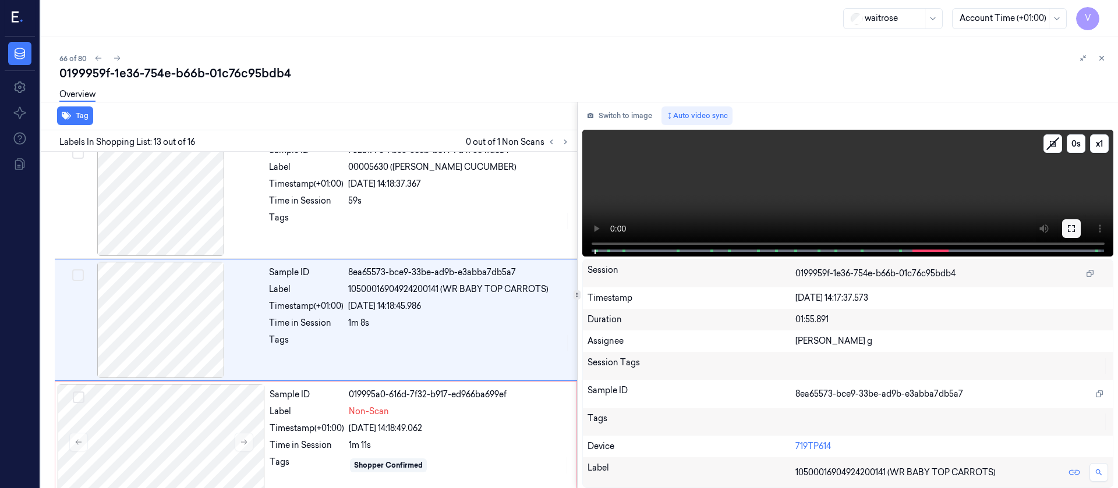
click at [1070, 226] on icon at bounding box center [1071, 228] width 9 height 9
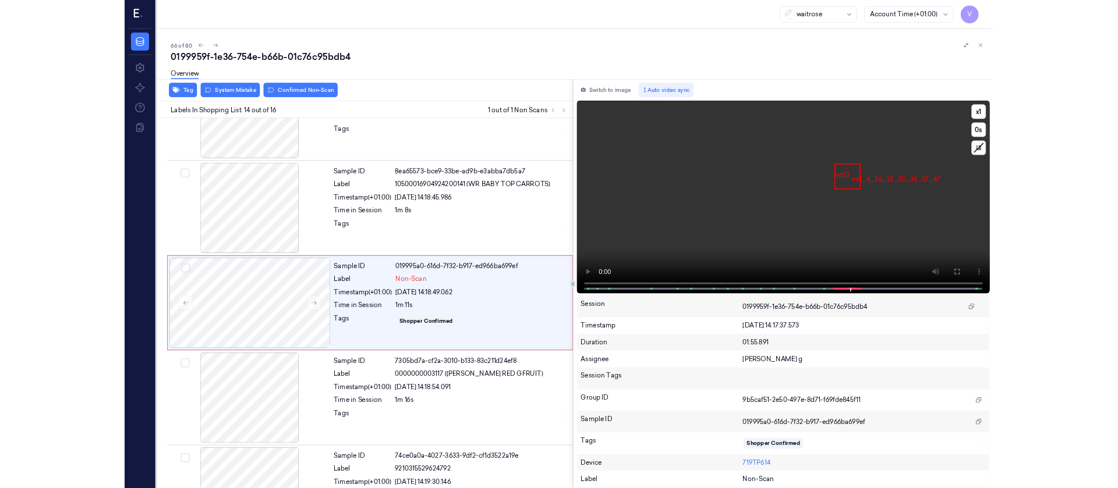
scroll to position [1422, 0]
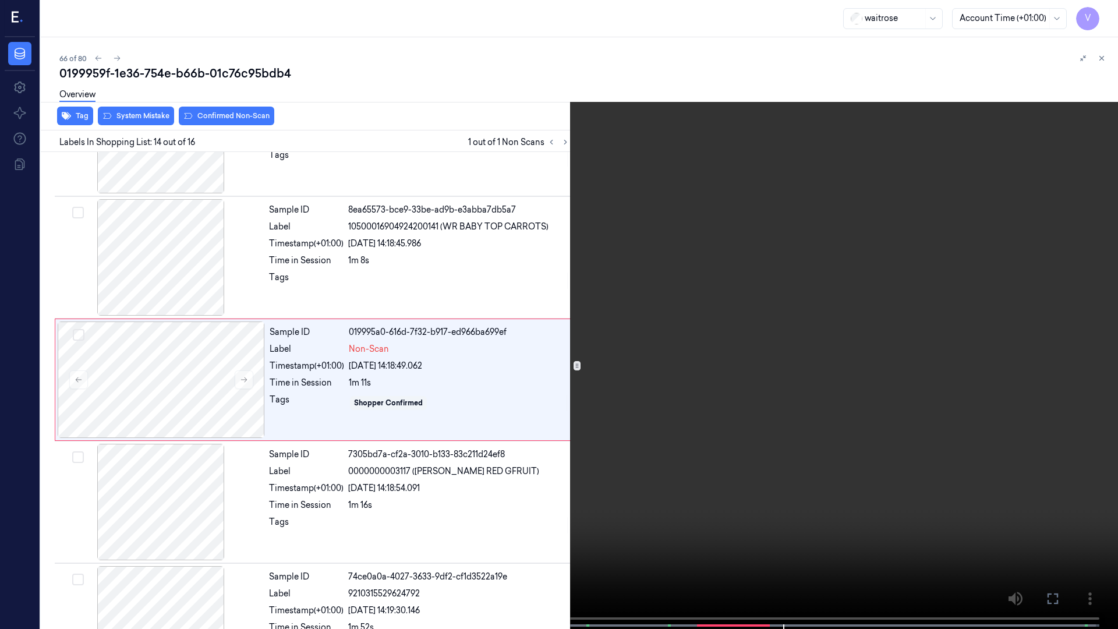
click at [0, 0] on icon at bounding box center [0, 0] width 0 height 0
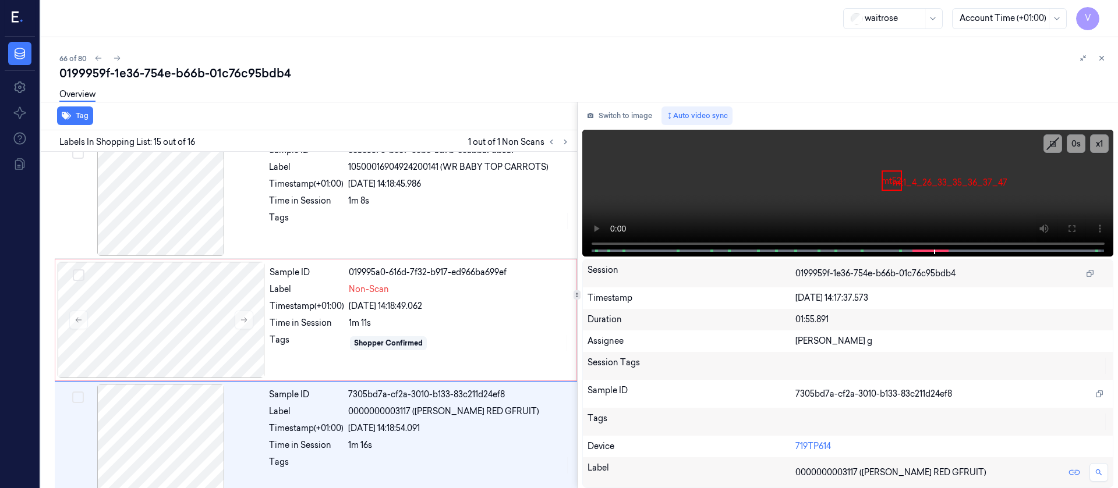
scroll to position [1482, 0]
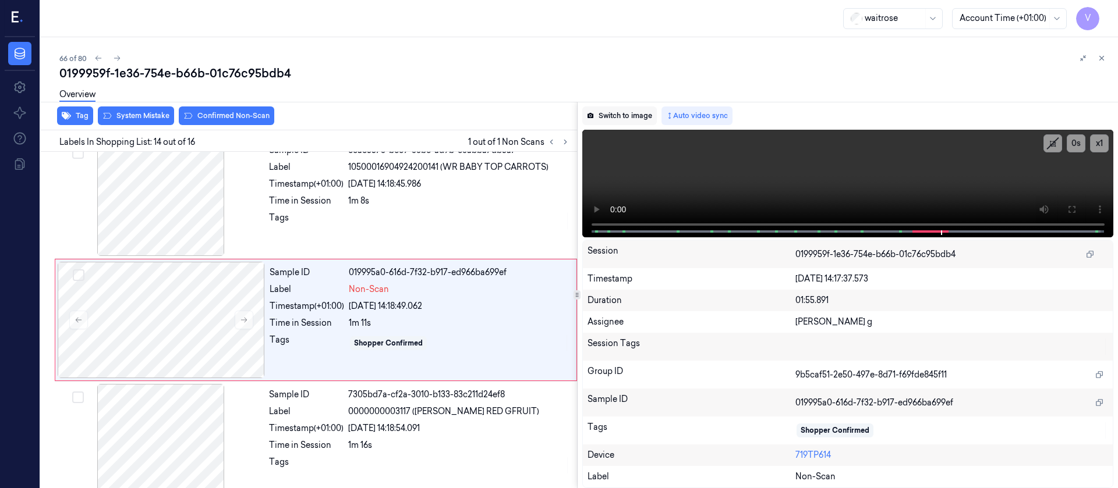
click at [628, 115] on button "Switch to image" at bounding box center [619, 116] width 75 height 19
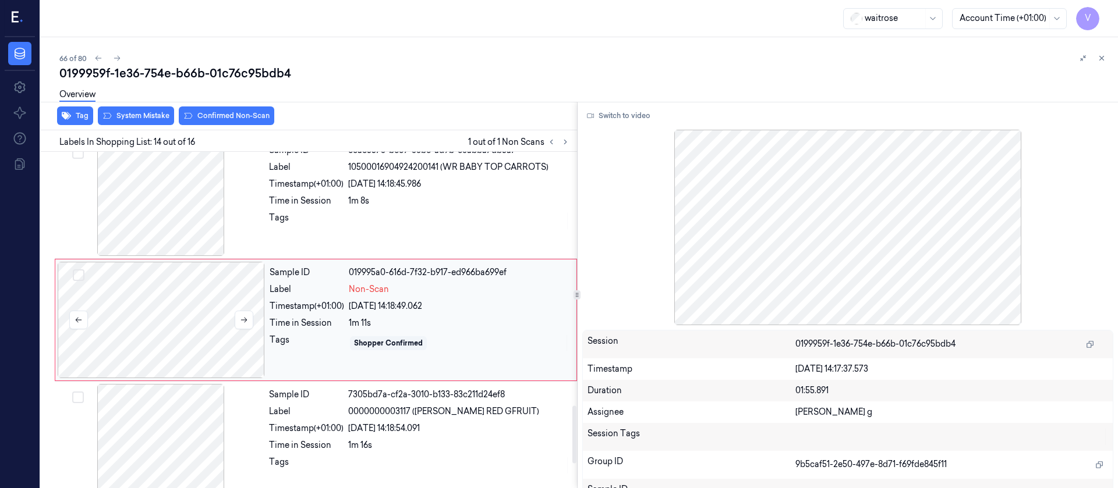
click at [185, 343] on div at bounding box center [161, 320] width 207 height 116
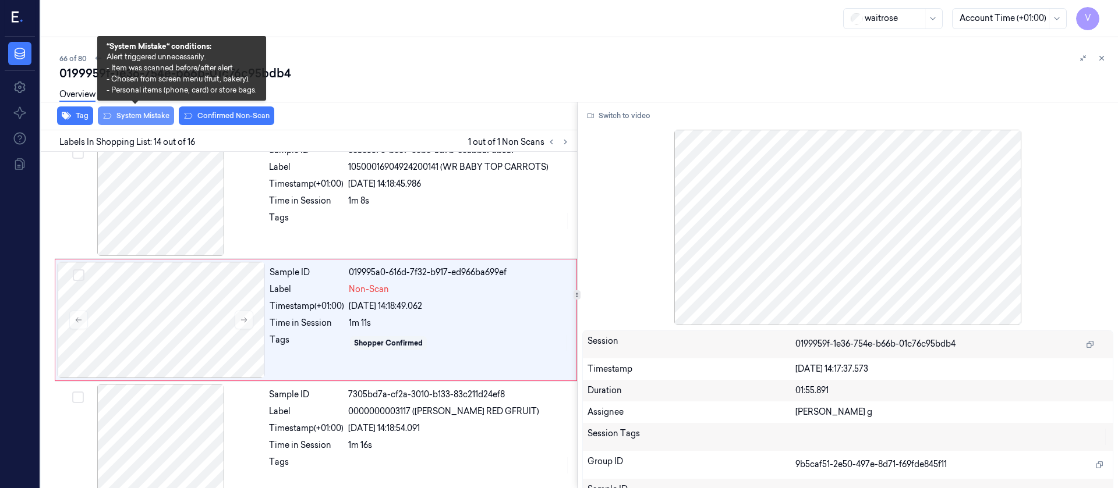
click at [121, 122] on button "System Mistake" at bounding box center [136, 116] width 76 height 19
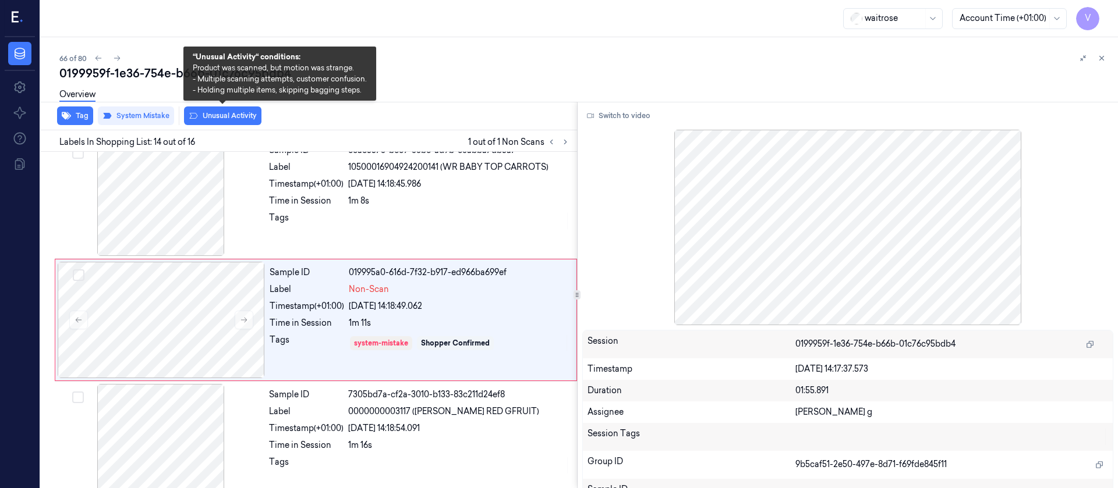
click at [189, 114] on icon at bounding box center [193, 115] width 9 height 9
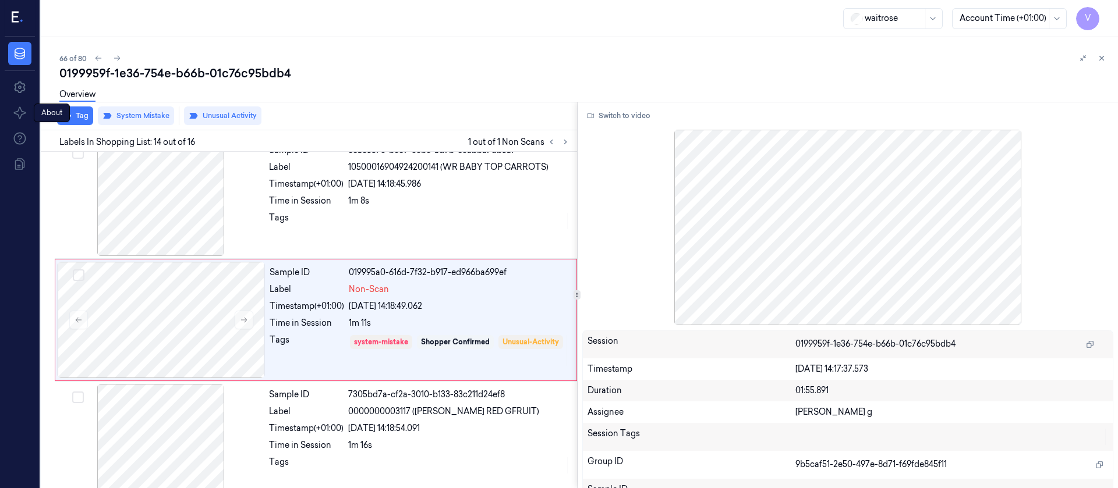
click at [65, 118] on div "About About" at bounding box center [52, 113] width 36 height 19
click at [83, 119] on button "Tag" at bounding box center [75, 116] width 36 height 19
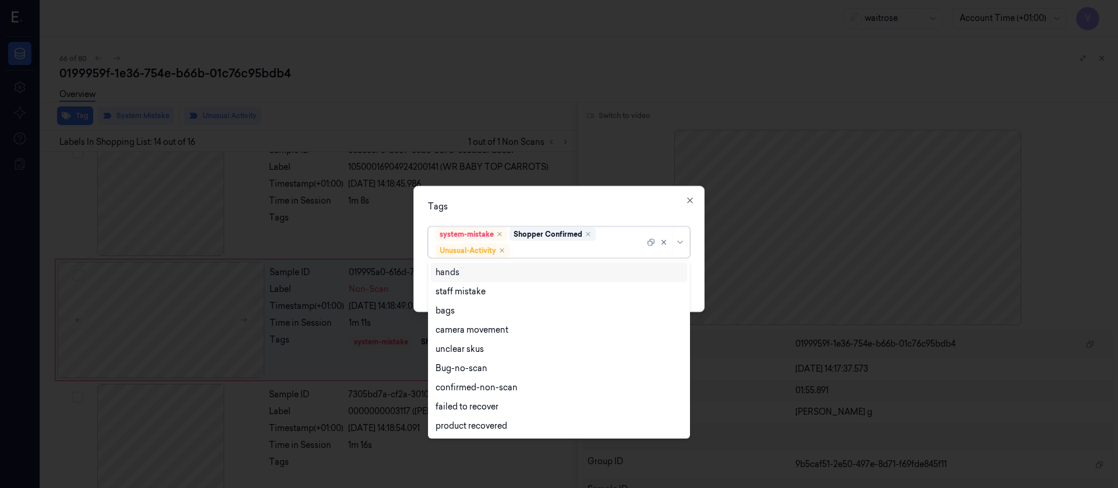
click at [550, 250] on div at bounding box center [578, 251] width 133 height 12
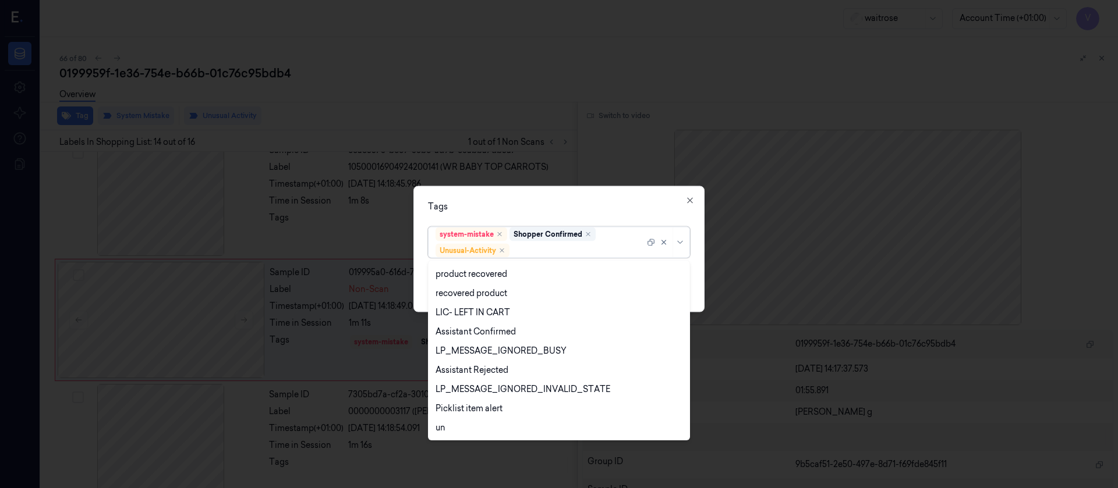
scroll to position [229, 0]
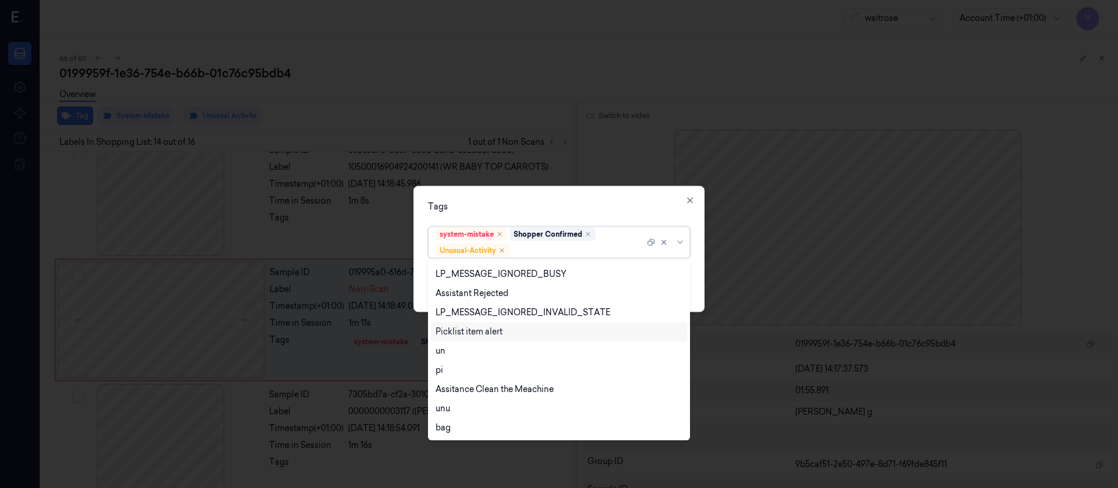
click at [492, 324] on div "Picklist item alert" at bounding box center [559, 332] width 256 height 19
click at [636, 207] on div "Tags" at bounding box center [559, 206] width 262 height 12
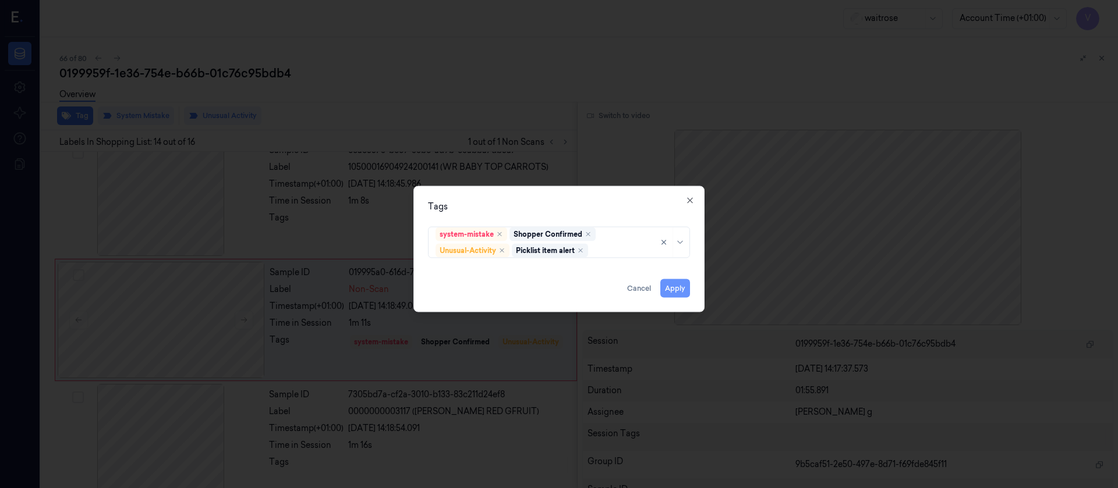
click at [671, 290] on button "Apply" at bounding box center [675, 288] width 30 height 19
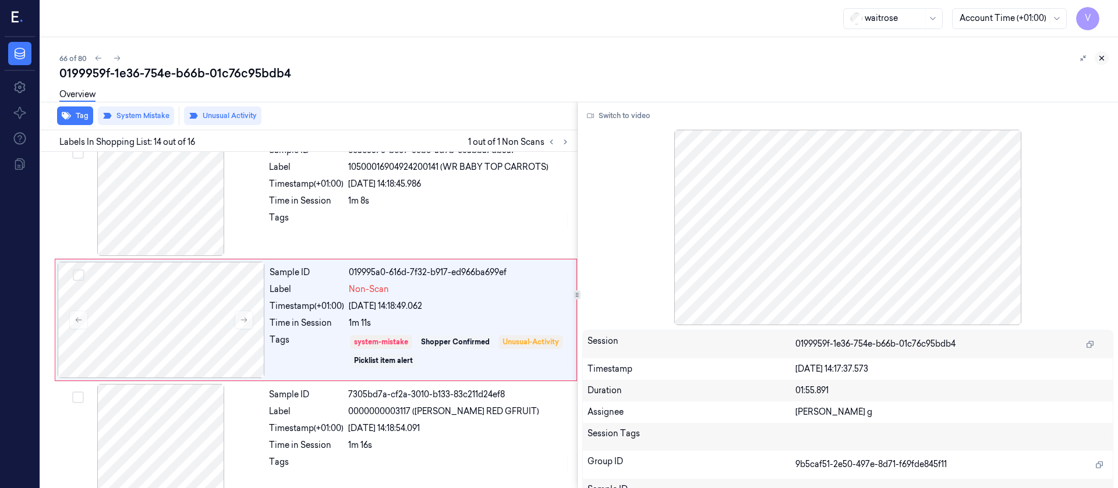
click at [1104, 60] on icon at bounding box center [1102, 58] width 4 height 4
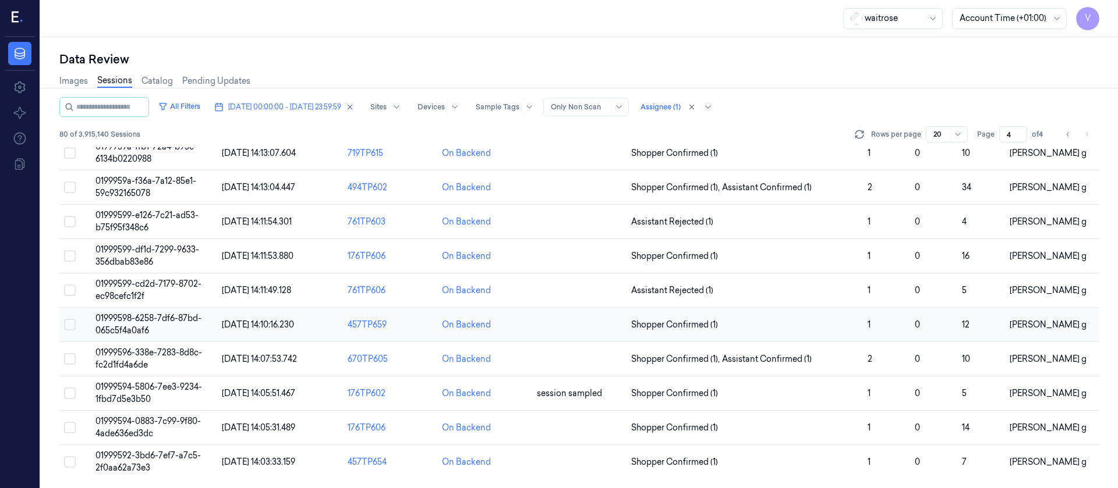
scroll to position [206, 0]
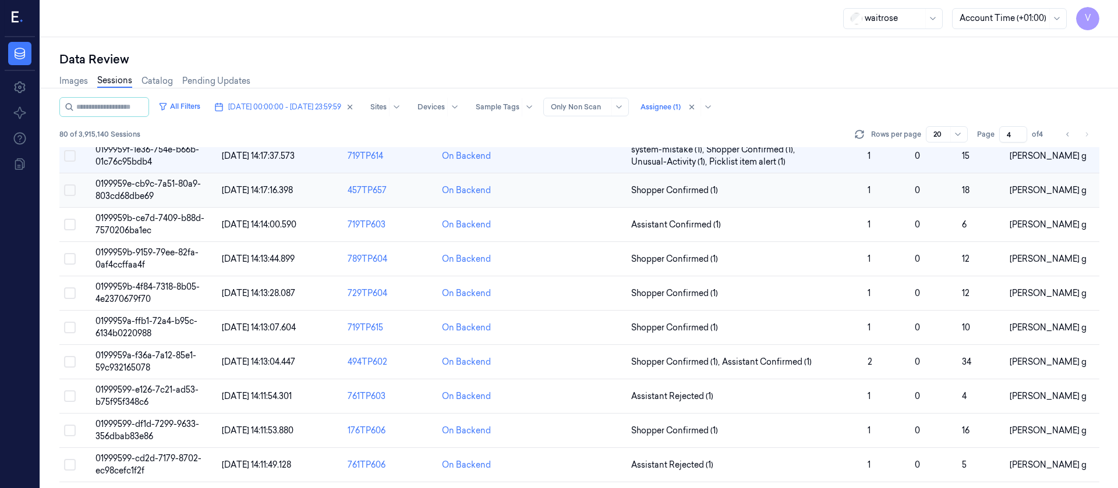
click at [573, 188] on td at bounding box center [579, 190] width 94 height 34
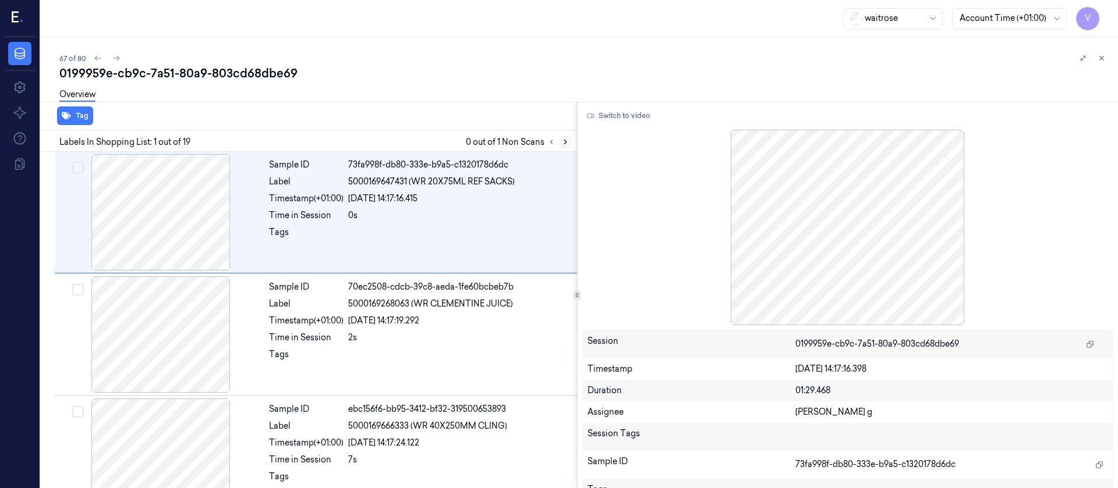
click at [563, 143] on icon at bounding box center [565, 142] width 8 height 8
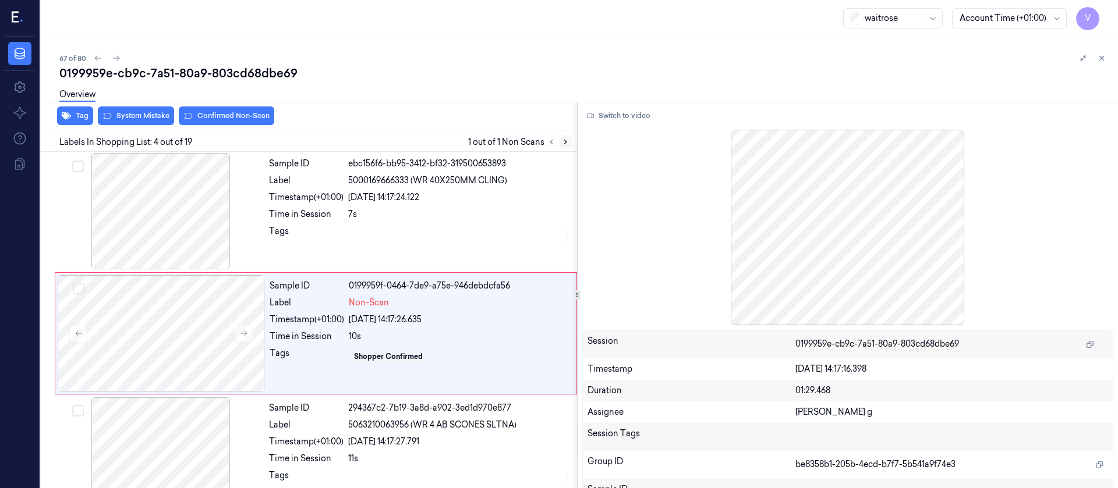
scroll to position [259, 0]
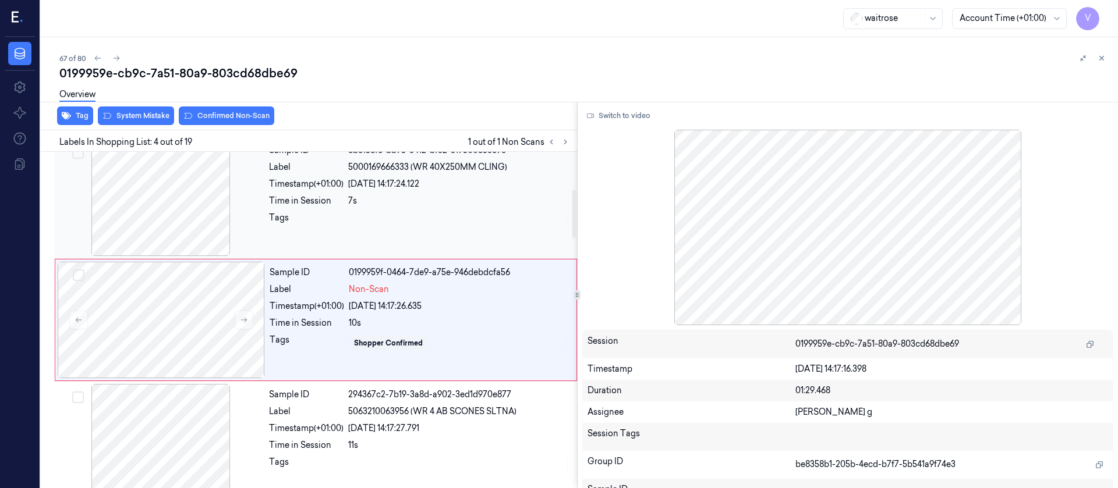
click at [173, 214] on div at bounding box center [160, 198] width 207 height 116
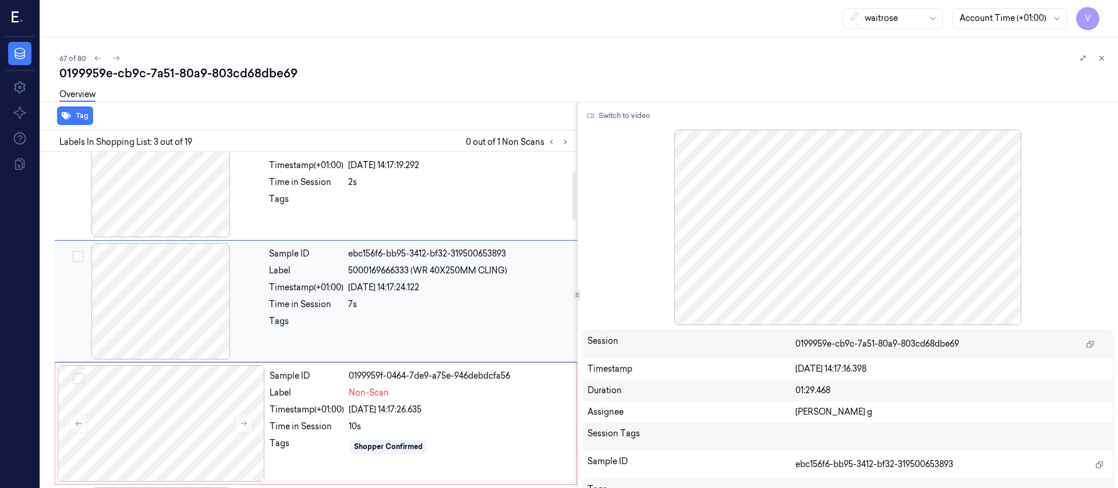
scroll to position [137, 0]
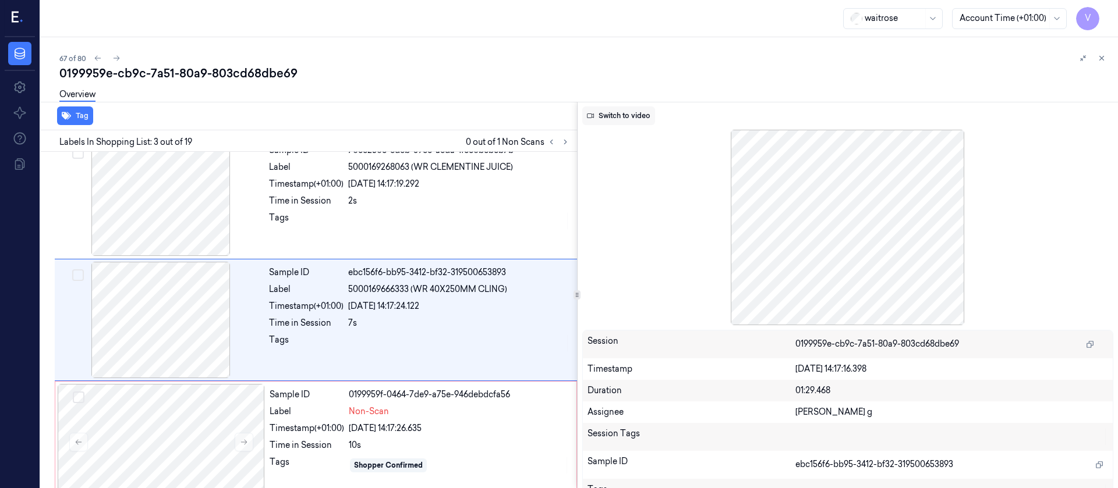
click at [612, 123] on button "Switch to video" at bounding box center [618, 116] width 73 height 19
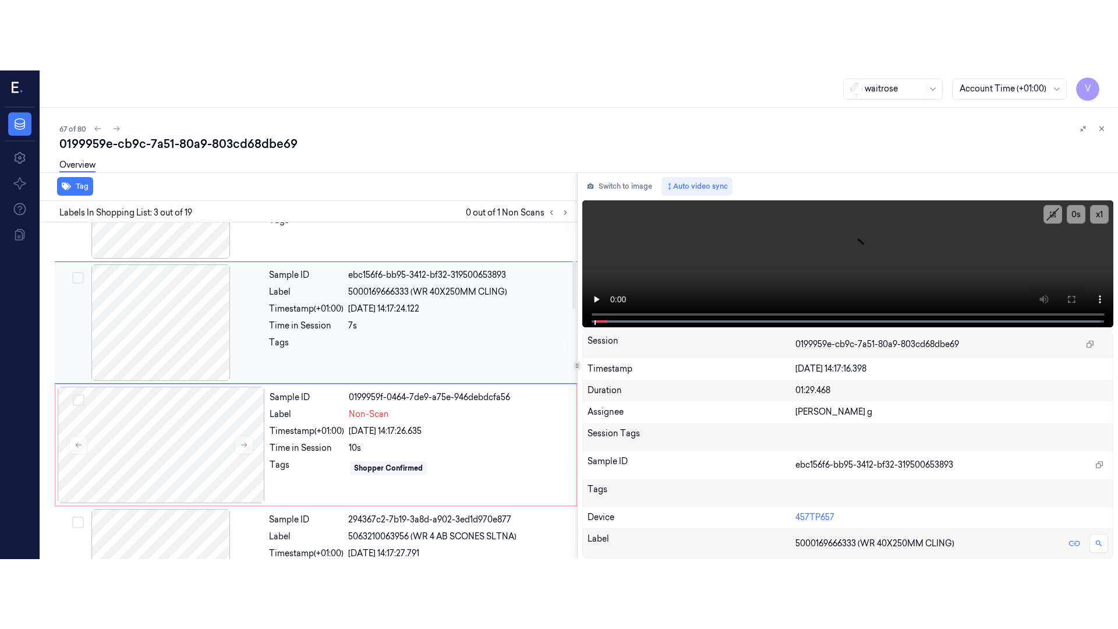
scroll to position [311, 0]
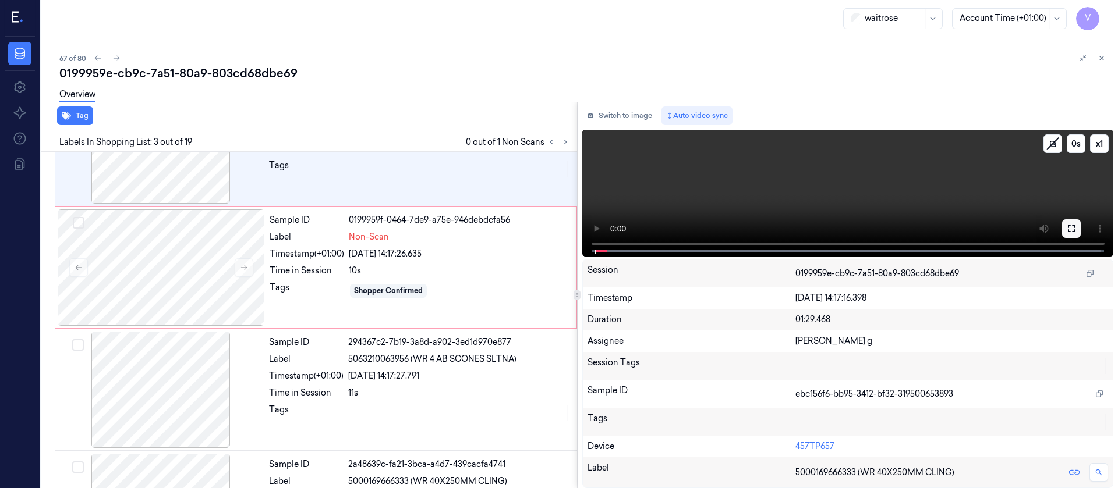
click at [1071, 226] on icon at bounding box center [1071, 228] width 9 height 9
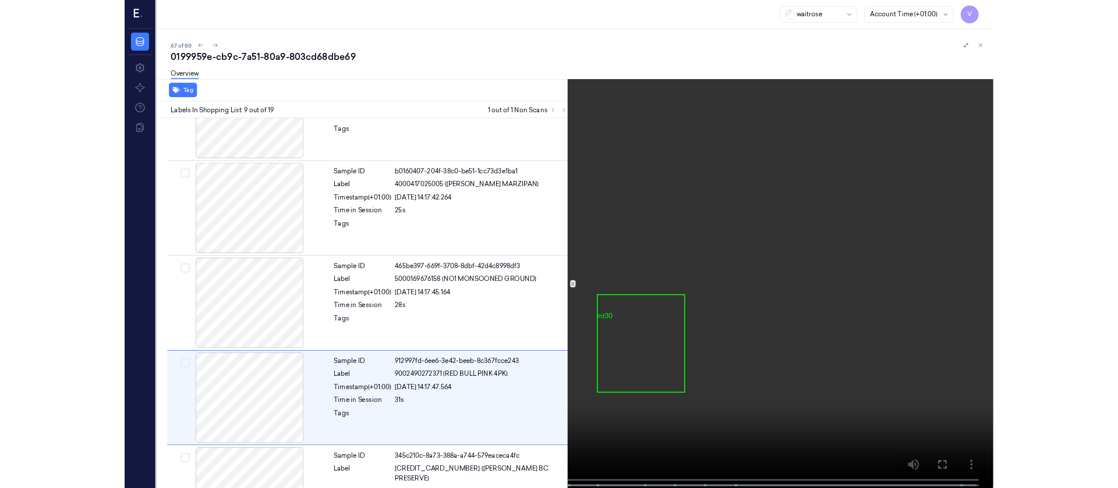
scroll to position [801, 0]
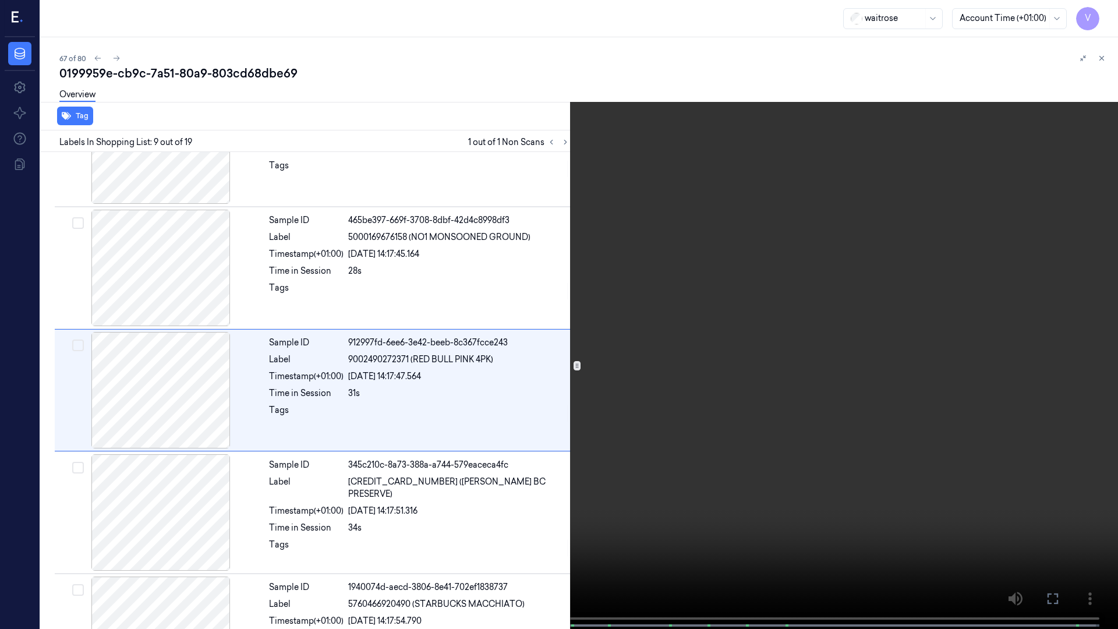
click at [0, 0] on icon at bounding box center [0, 0] width 0 height 0
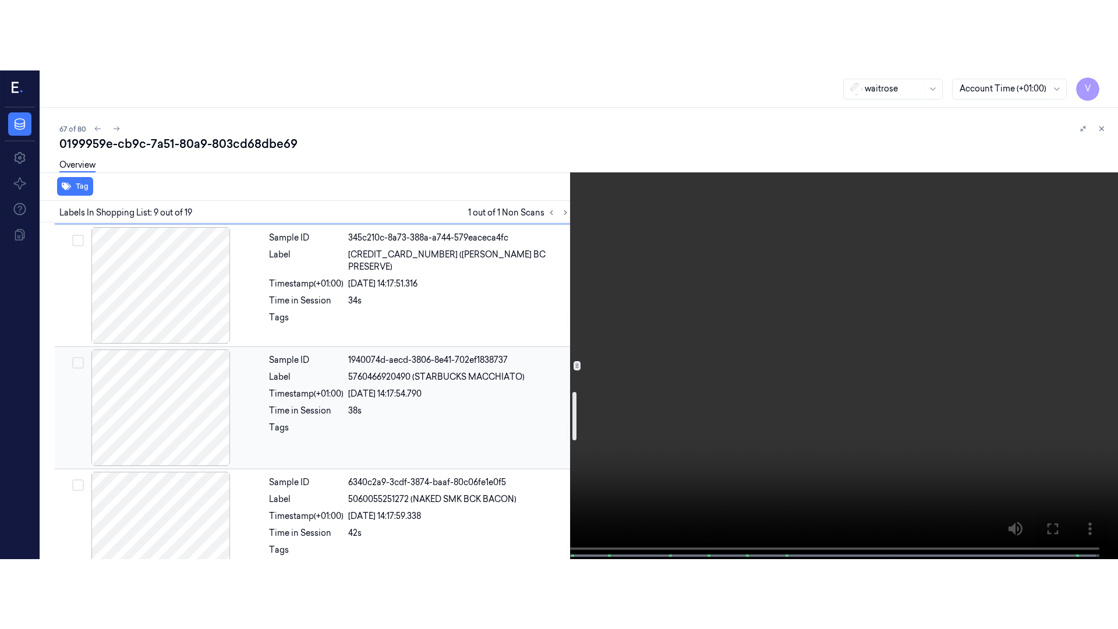
scroll to position [1220, 0]
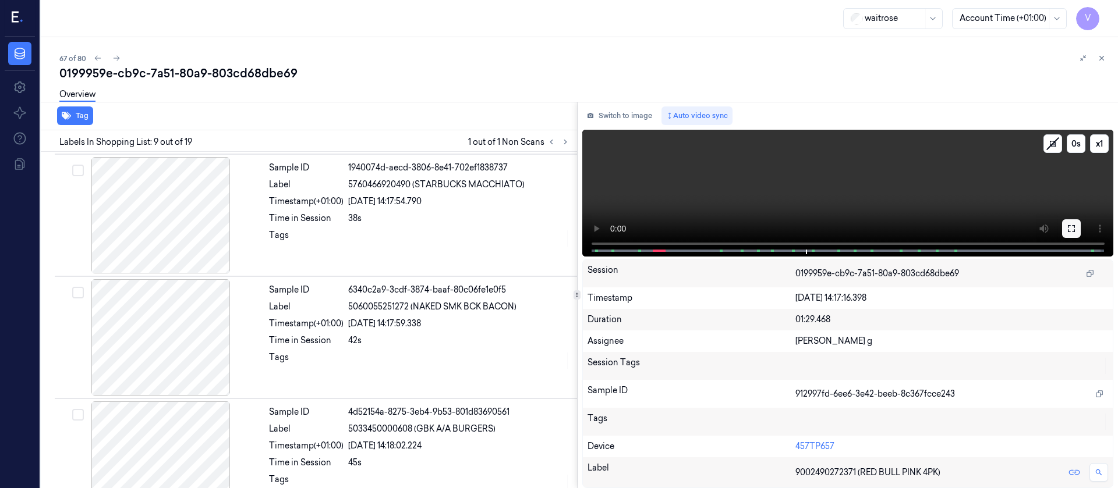
click at [1072, 234] on button at bounding box center [1071, 228] width 19 height 19
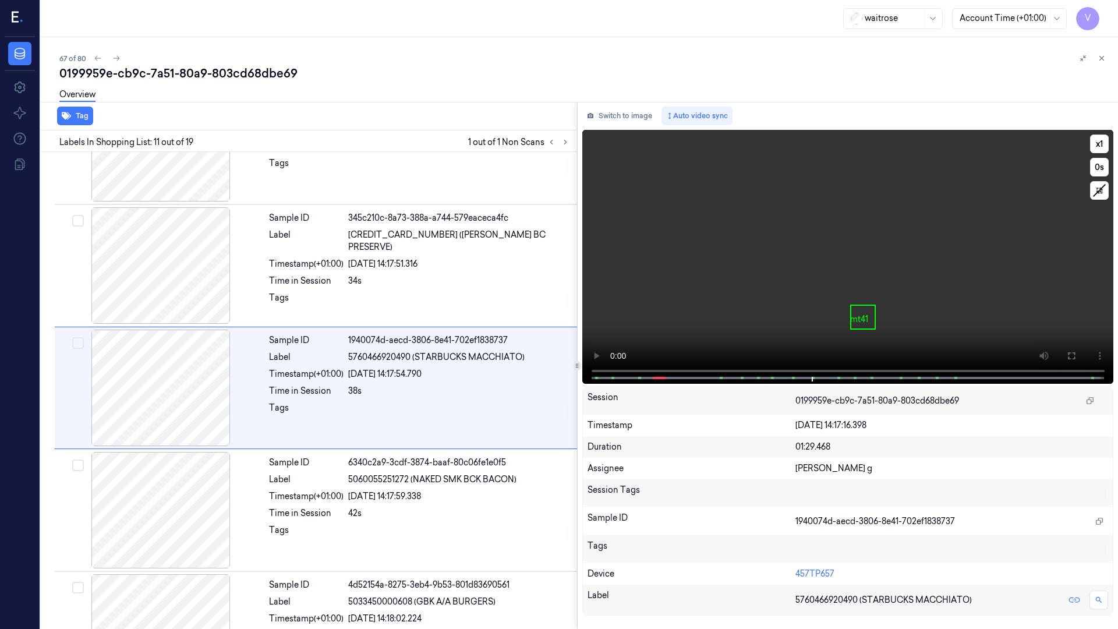
scroll to position [1045, 0]
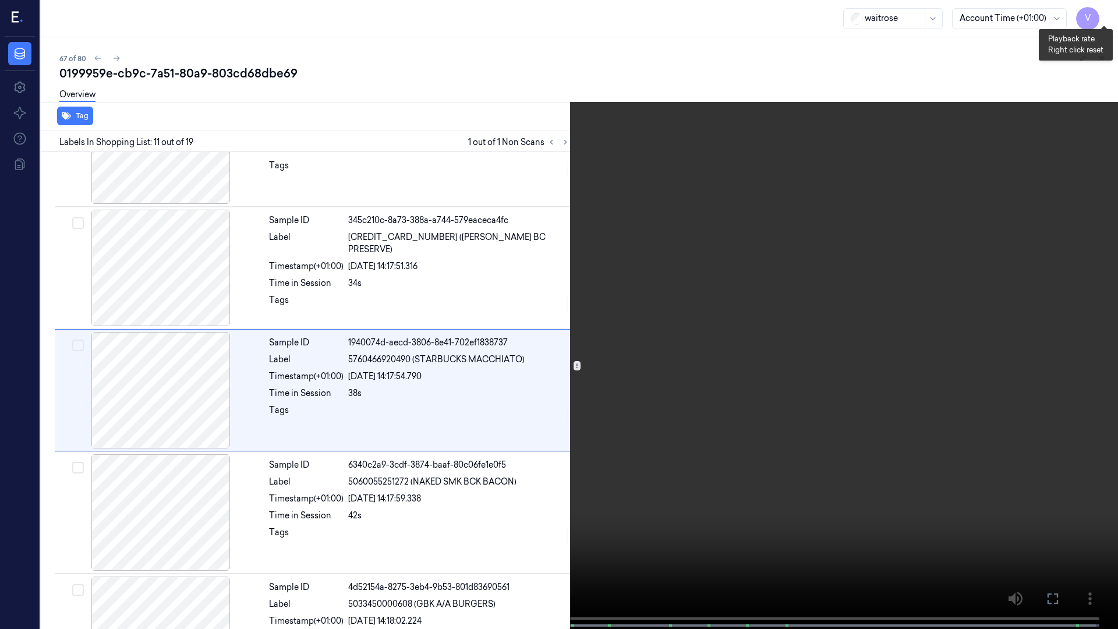
click at [1099, 14] on button "x 1" at bounding box center [1104, 14] width 19 height 19
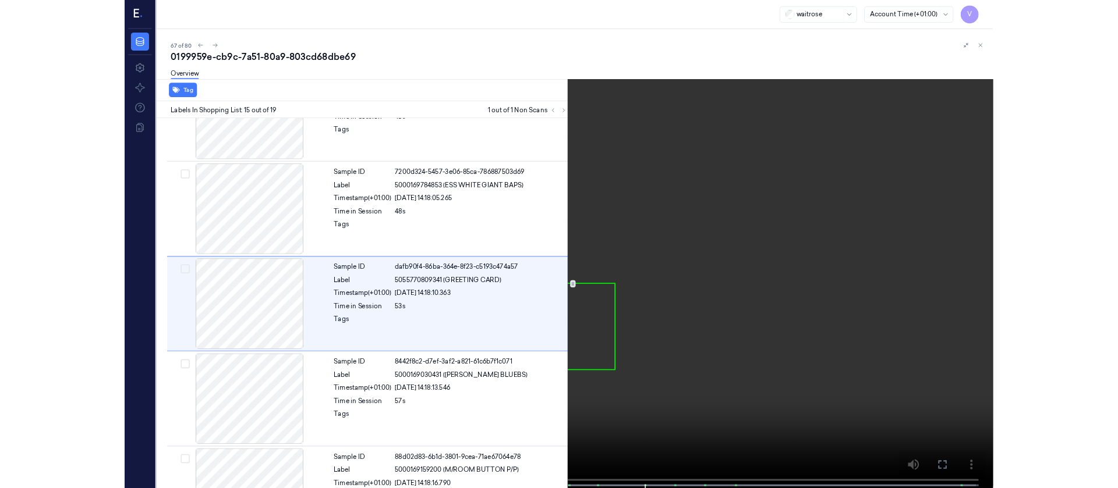
scroll to position [1534, 0]
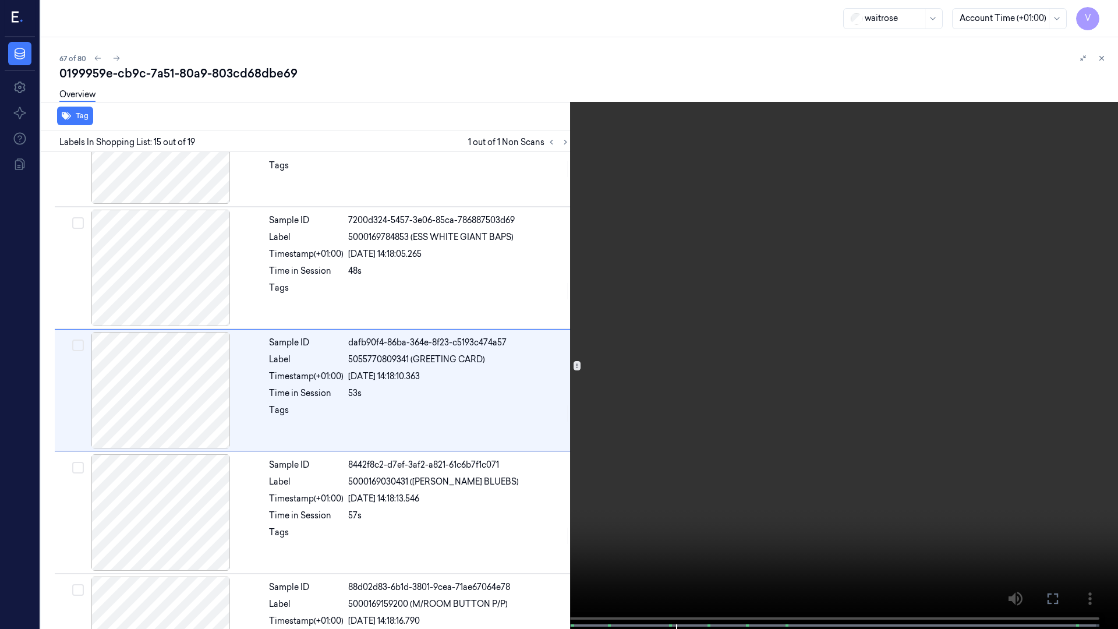
click at [0, 0] on icon at bounding box center [0, 0] width 0 height 0
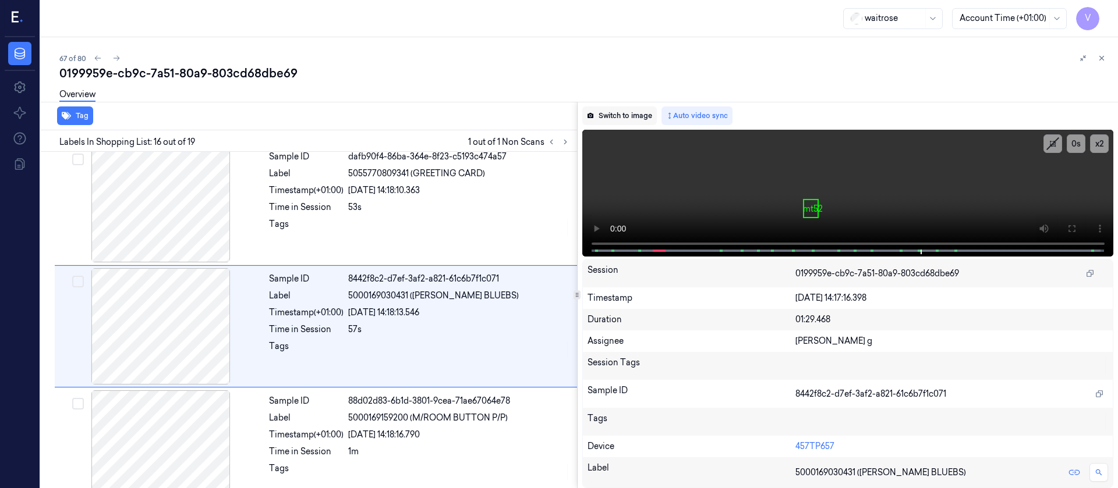
scroll to position [1726, 0]
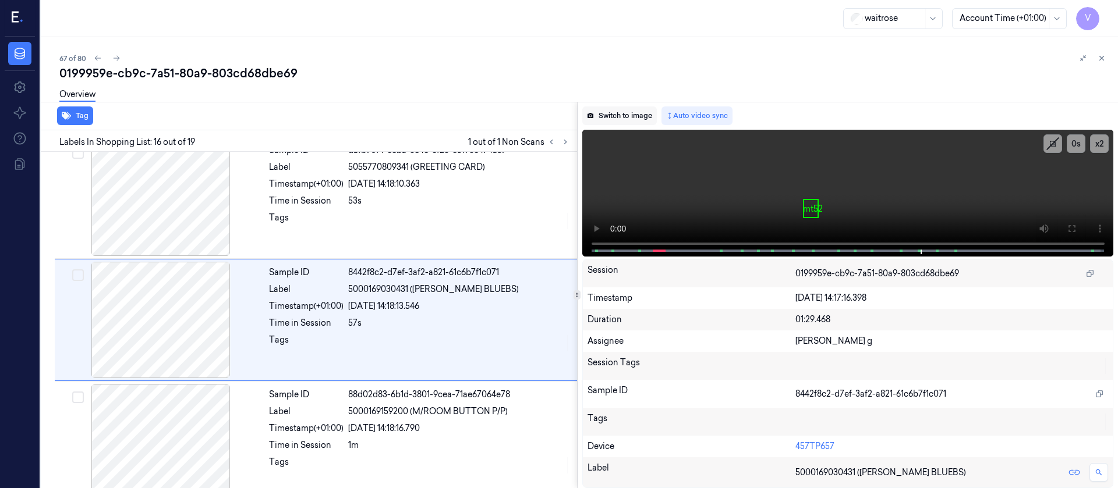
click at [612, 115] on button "Switch to image" at bounding box center [619, 116] width 75 height 19
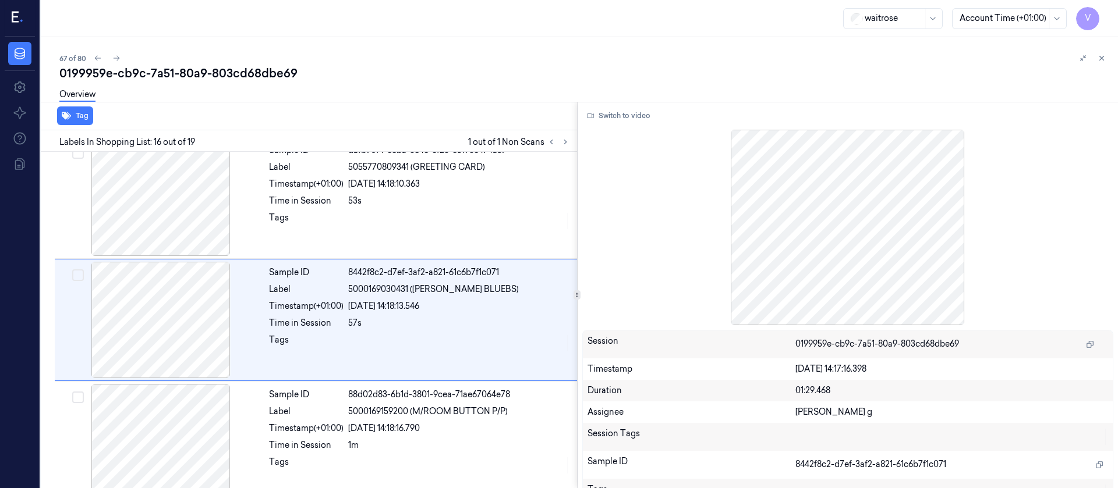
click at [1097, 59] on button at bounding box center [1102, 58] width 14 height 14
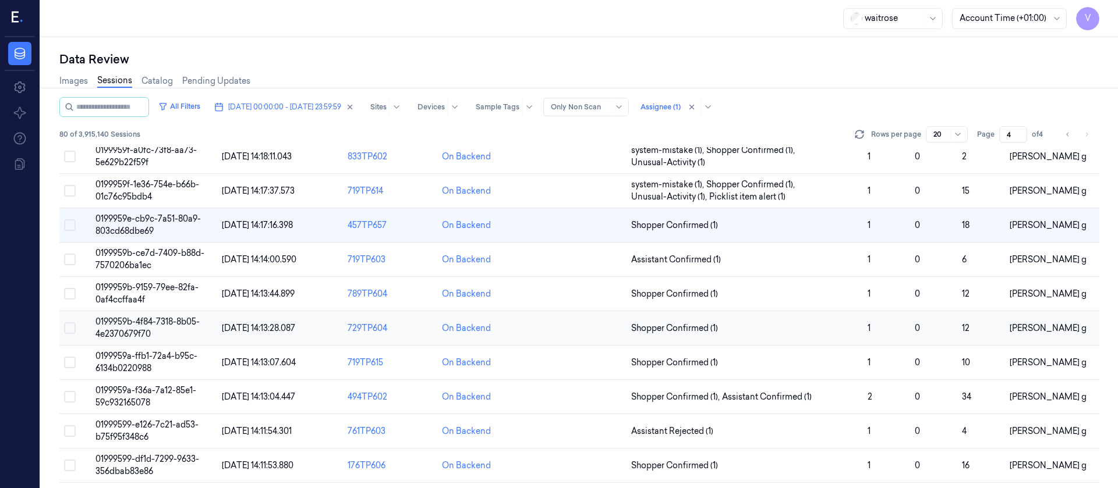
scroll to position [108, 0]
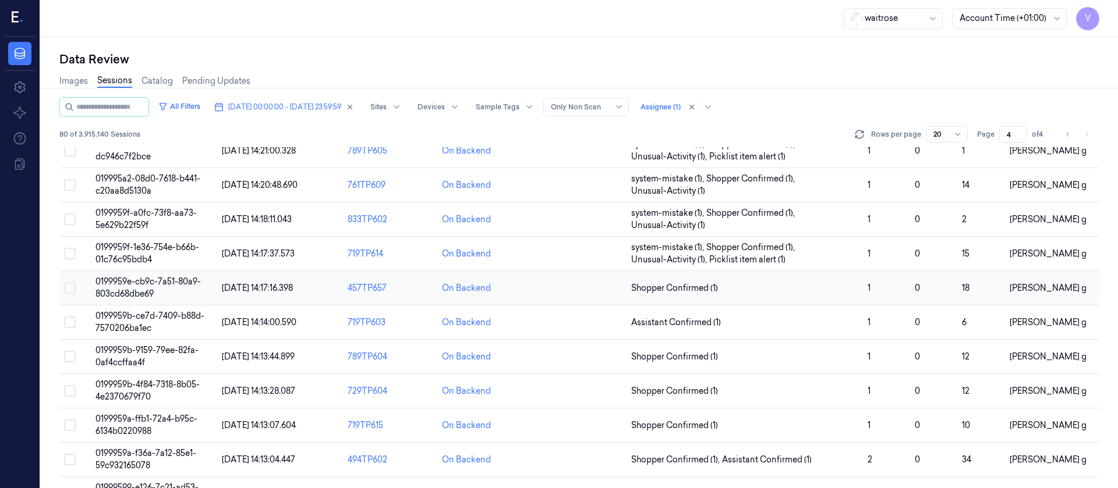
click at [559, 285] on td at bounding box center [579, 288] width 94 height 34
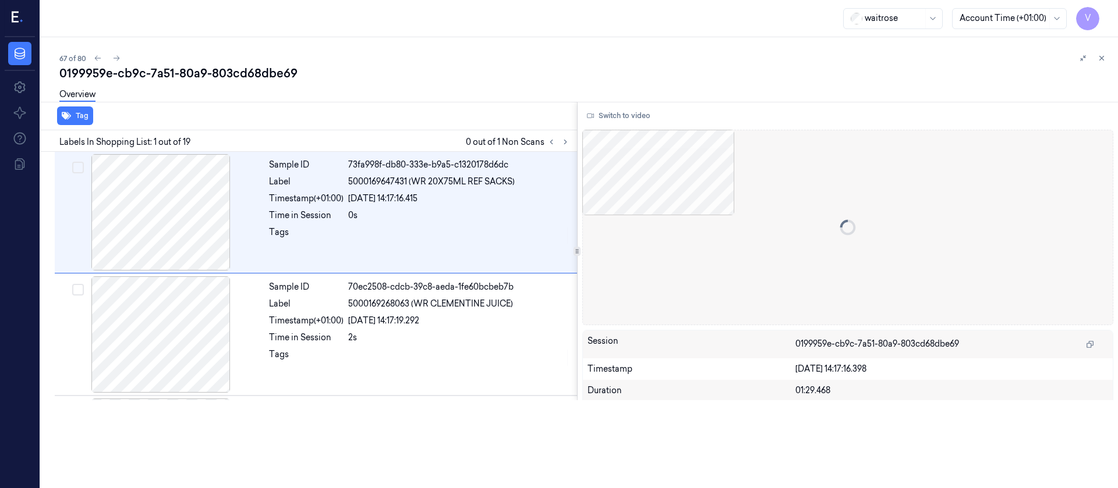
scroll to position [18, 0]
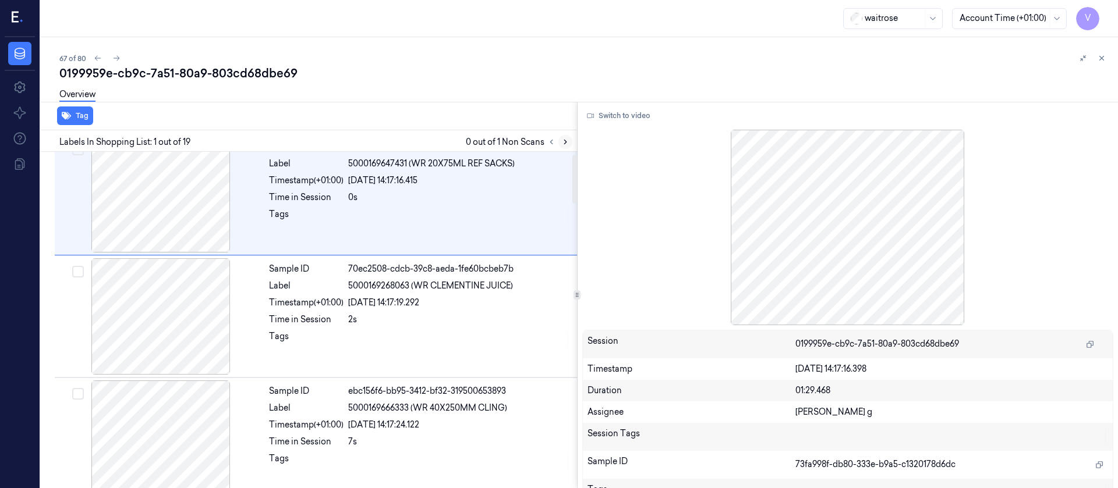
click at [566, 142] on icon at bounding box center [565, 142] width 2 height 4
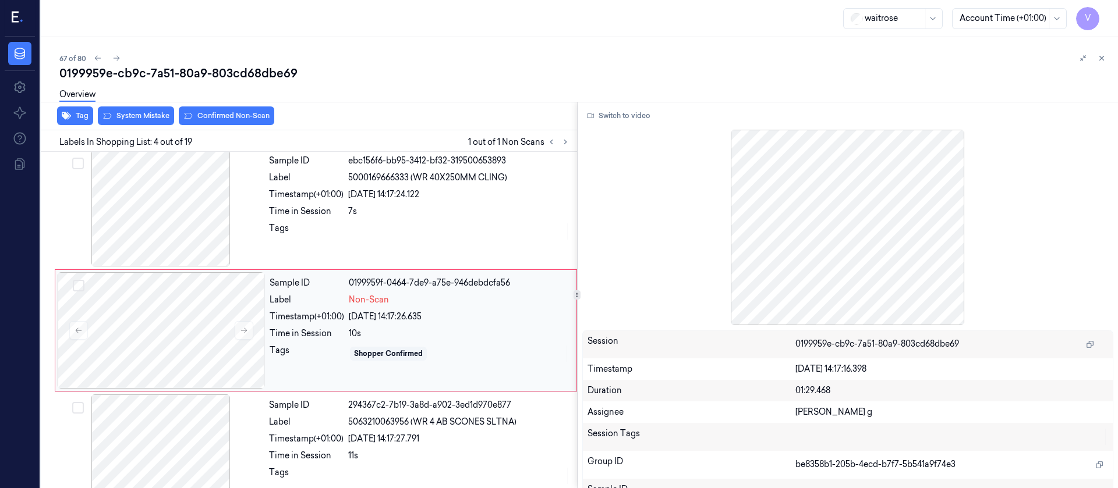
scroll to position [259, 0]
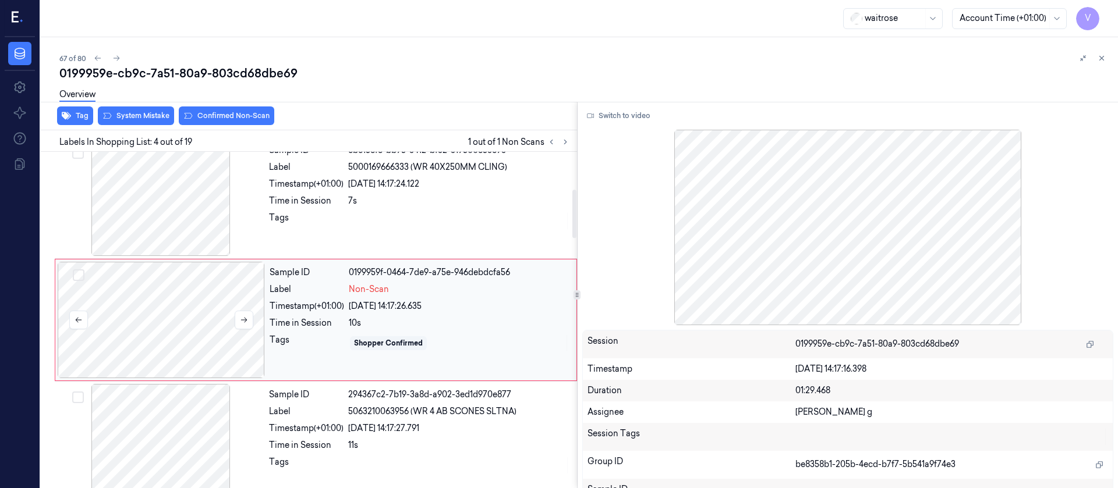
click at [150, 320] on div at bounding box center [161, 320] width 207 height 116
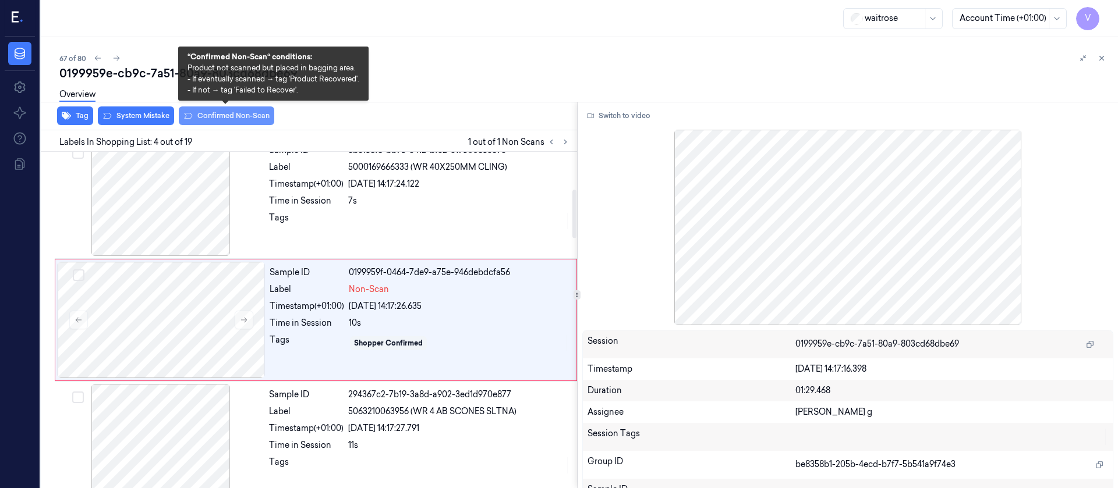
click at [236, 121] on button "Confirmed Non-Scan" at bounding box center [226, 116] width 95 height 19
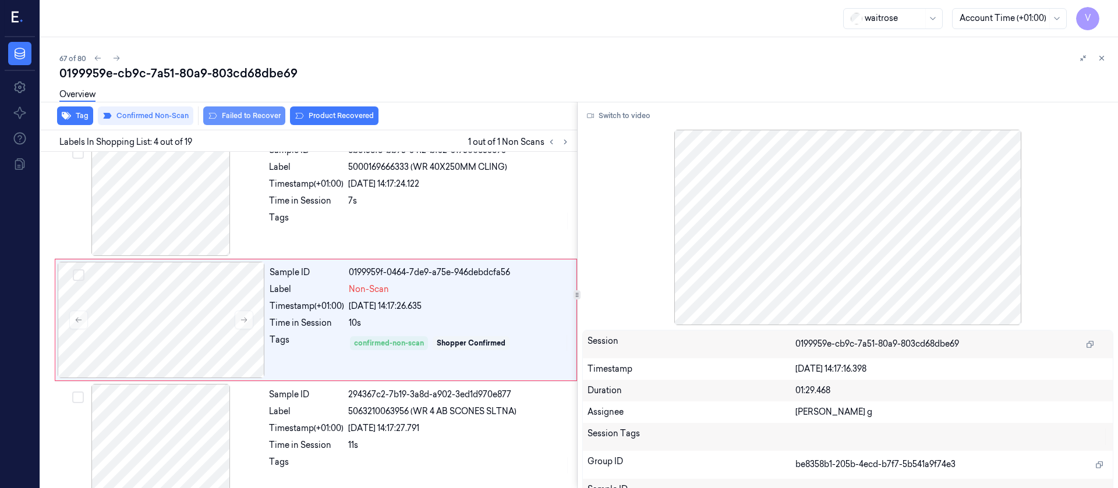
click at [236, 118] on button "Failed to Recover" at bounding box center [244, 116] width 82 height 19
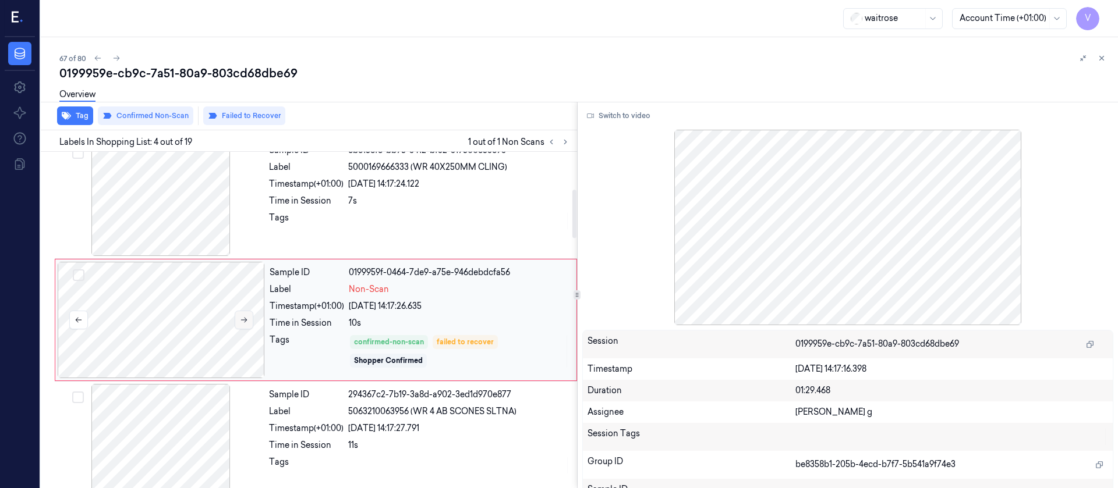
click at [240, 318] on icon at bounding box center [244, 320] width 8 height 8
click at [242, 317] on icon at bounding box center [244, 320] width 8 height 8
click at [1102, 62] on icon at bounding box center [1101, 58] width 8 height 8
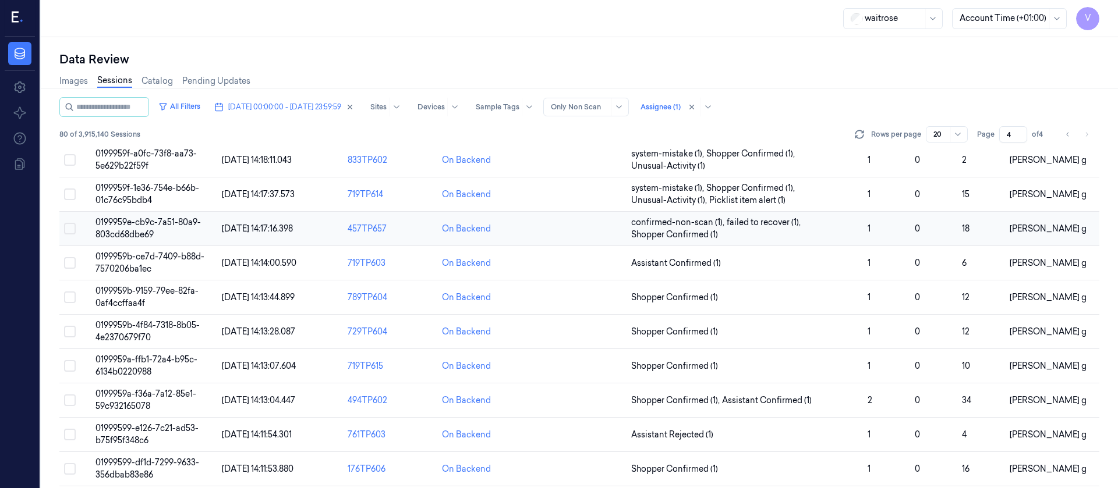
scroll to position [143, 0]
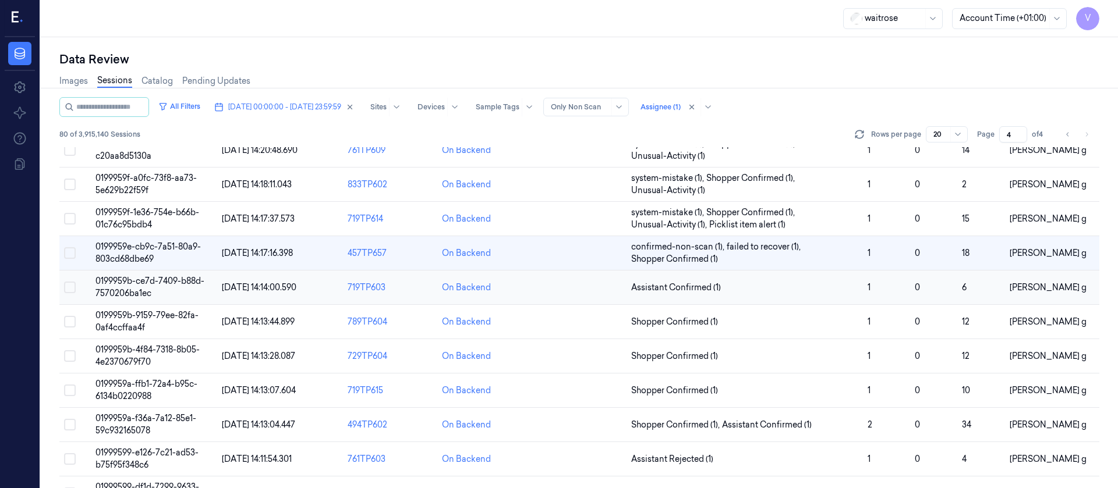
click at [551, 293] on td at bounding box center [579, 288] width 94 height 34
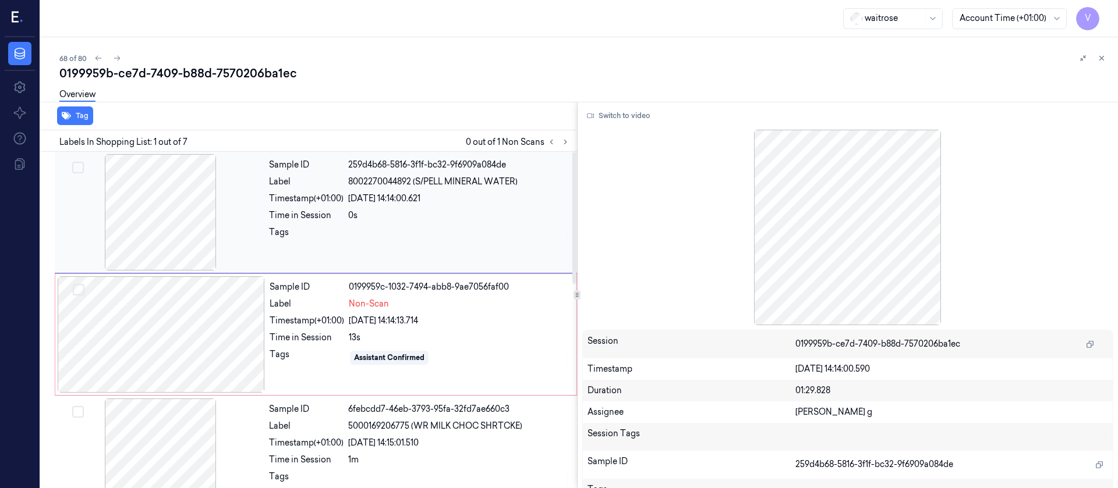
click at [177, 208] on div at bounding box center [160, 212] width 207 height 116
click at [651, 118] on button "Switch to video" at bounding box center [618, 116] width 73 height 19
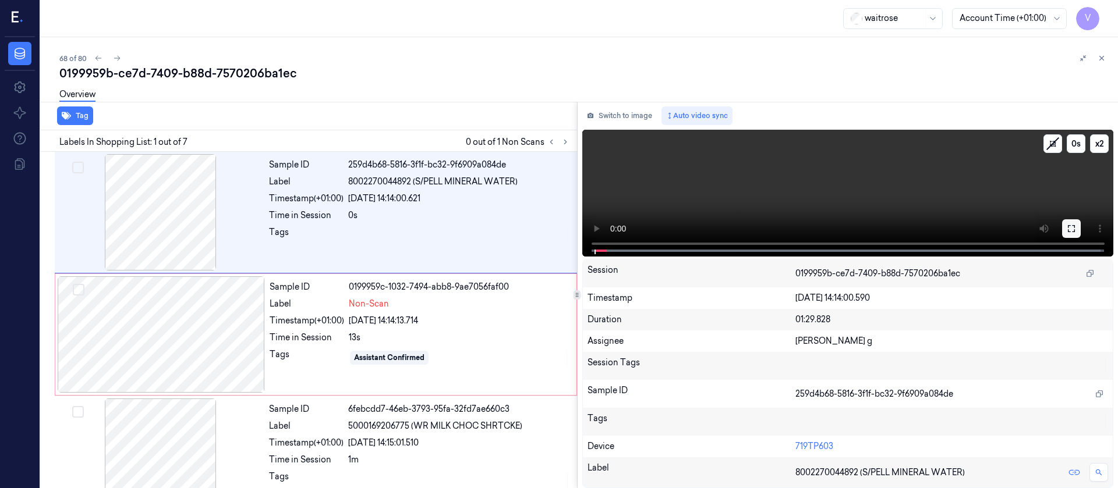
click at [1071, 226] on icon at bounding box center [1071, 228] width 9 height 9
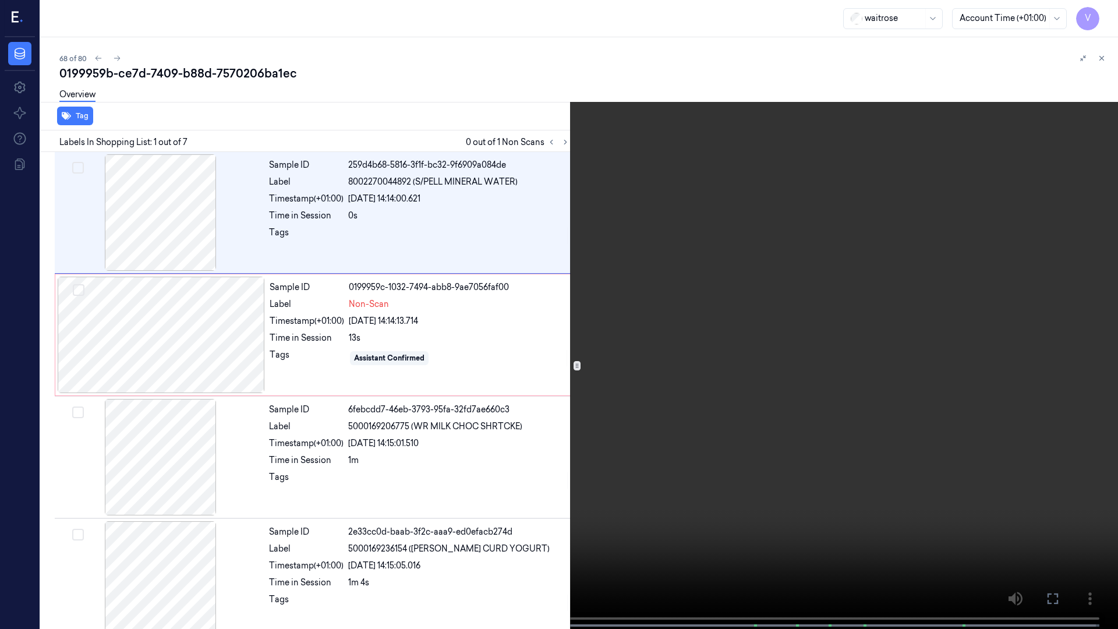
click at [0, 0] on button at bounding box center [0, 0] width 0 height 0
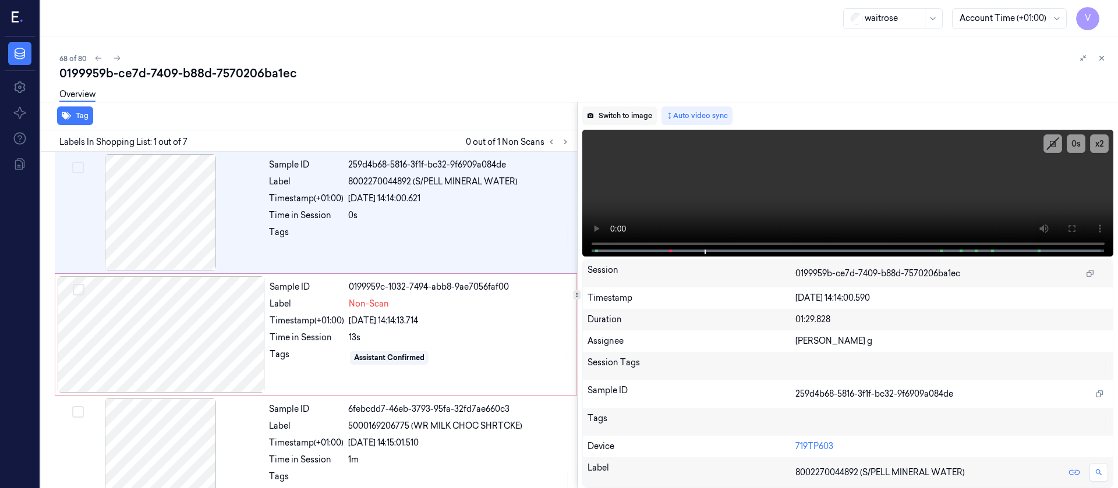
click at [629, 124] on button "Switch to image" at bounding box center [619, 116] width 75 height 19
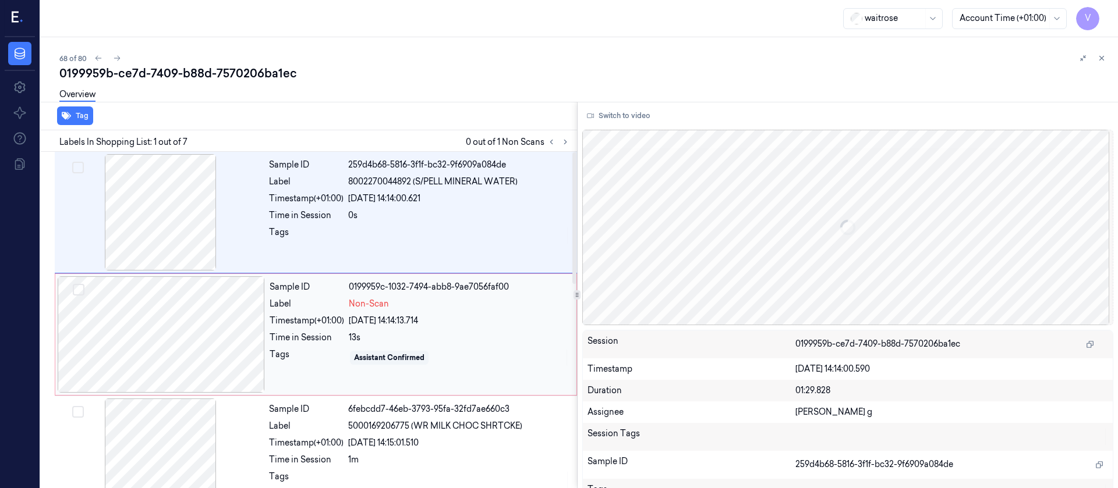
click at [175, 327] on div at bounding box center [161, 335] width 207 height 116
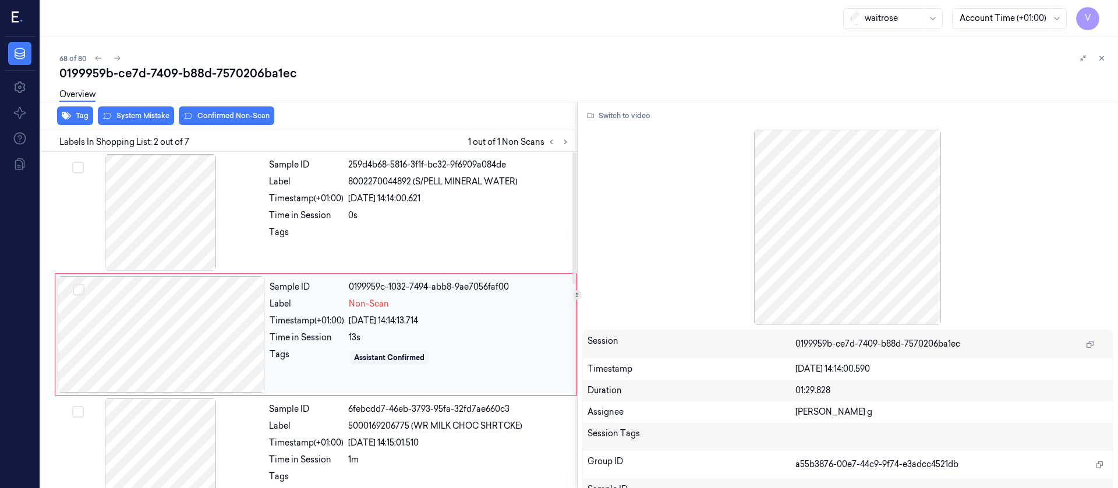
scroll to position [15, 0]
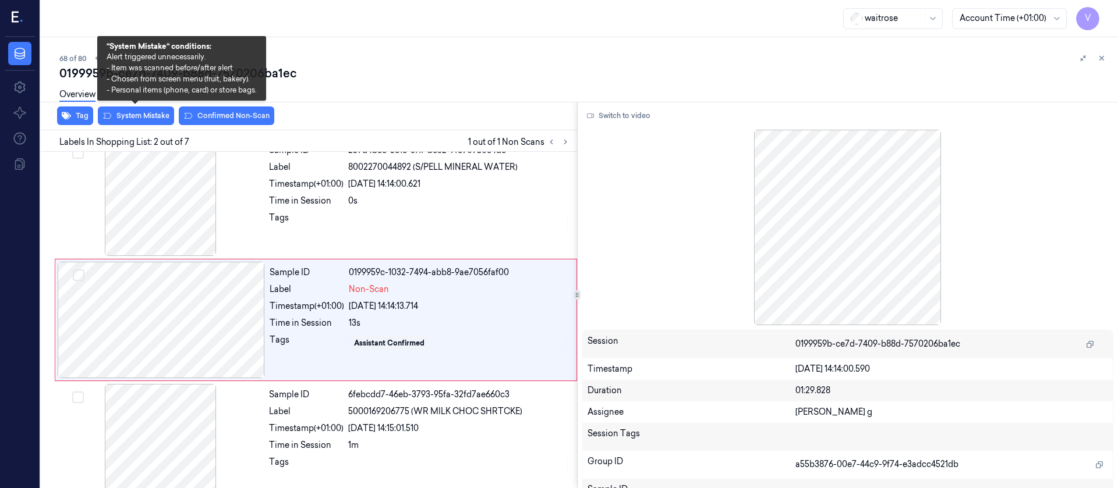
click at [129, 110] on div "Overview" at bounding box center [583, 97] width 1049 height 30
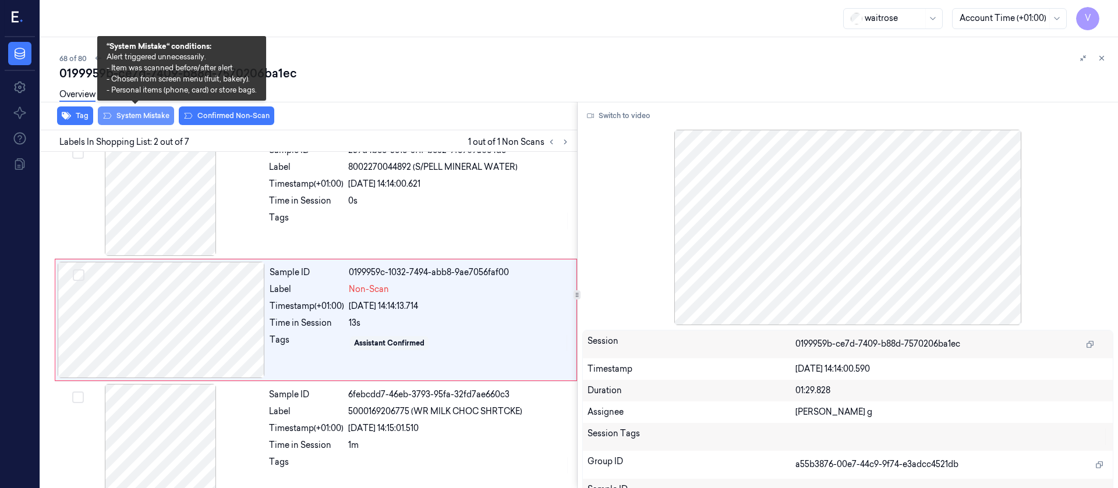
click at [141, 124] on button "System Mistake" at bounding box center [136, 116] width 76 height 19
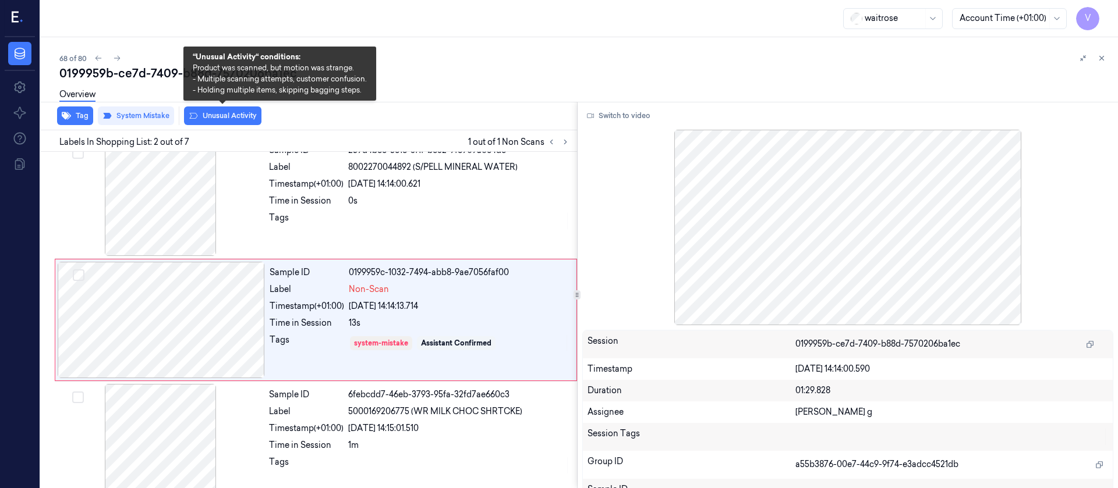
click at [208, 124] on button "Unusual Activity" at bounding box center [222, 116] width 77 height 19
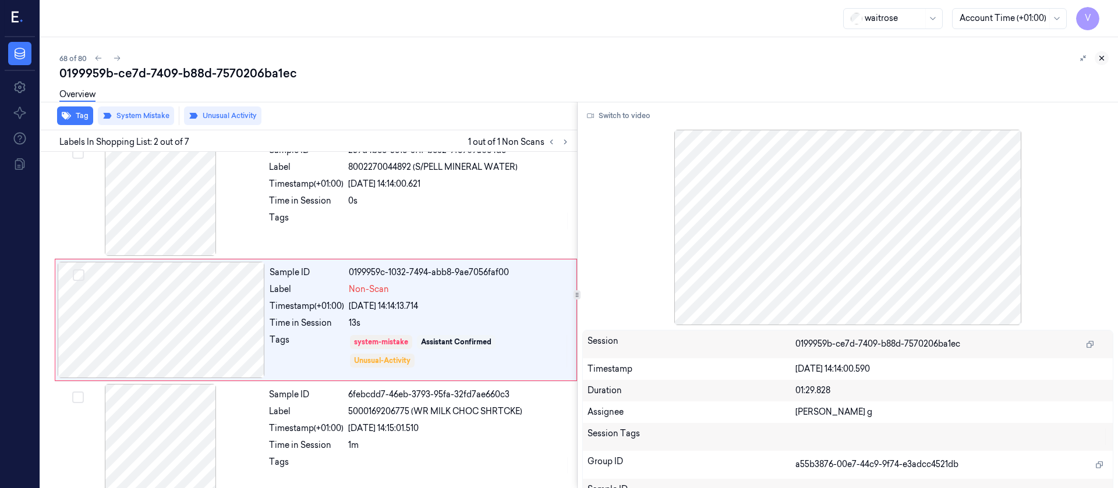
click at [1100, 62] on button at bounding box center [1102, 58] width 14 height 14
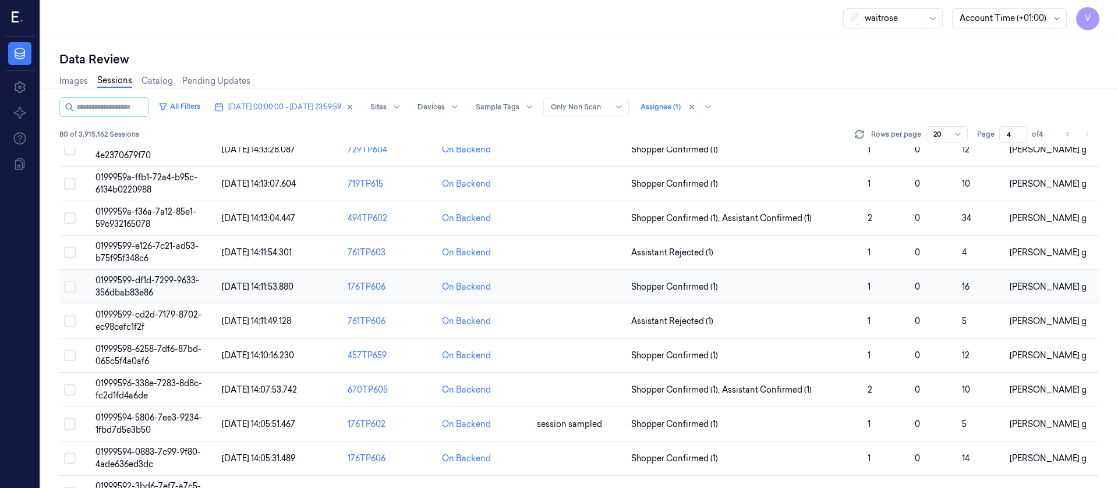
scroll to position [262, 0]
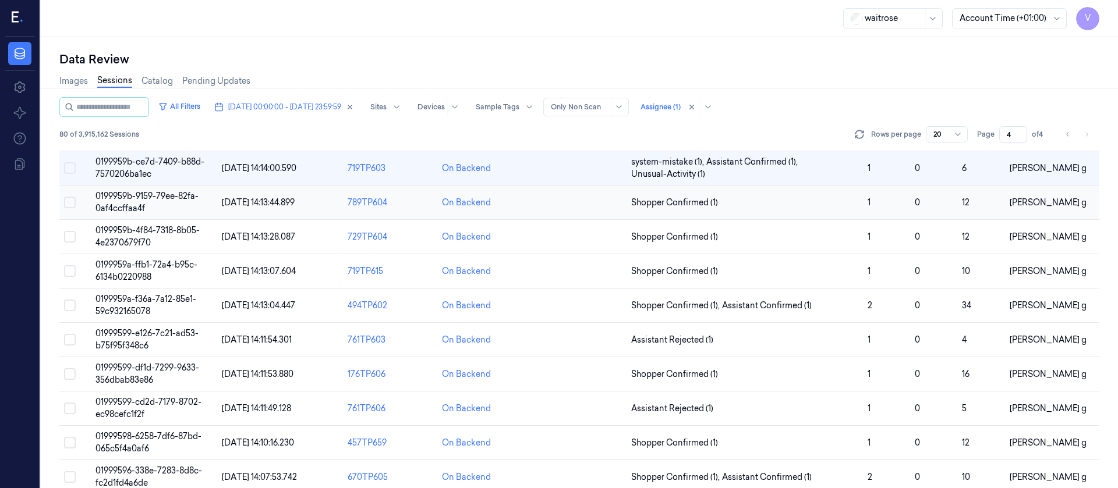
click at [573, 205] on td at bounding box center [579, 203] width 94 height 34
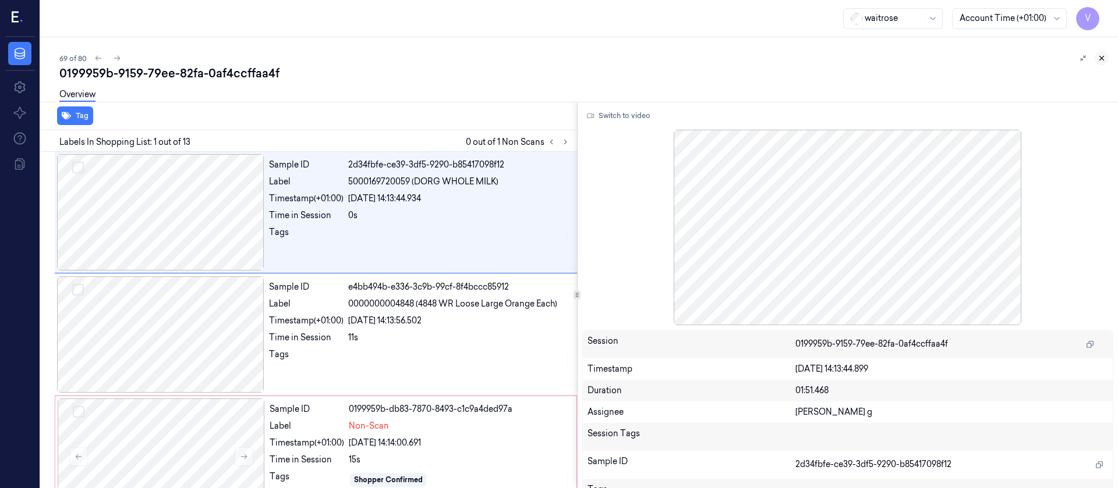
drag, startPoint x: 1110, startPoint y: 53, endPoint x: 1106, endPoint y: 58, distance: 6.6
click at [1108, 53] on div "69 of 80 0199959b-9159-79ee-82fa-0af4ccffaa4f Overview Tag Labels In Shopping L…" at bounding box center [579, 262] width 1077 height 451
click at [1106, 58] on button at bounding box center [1102, 58] width 14 height 14
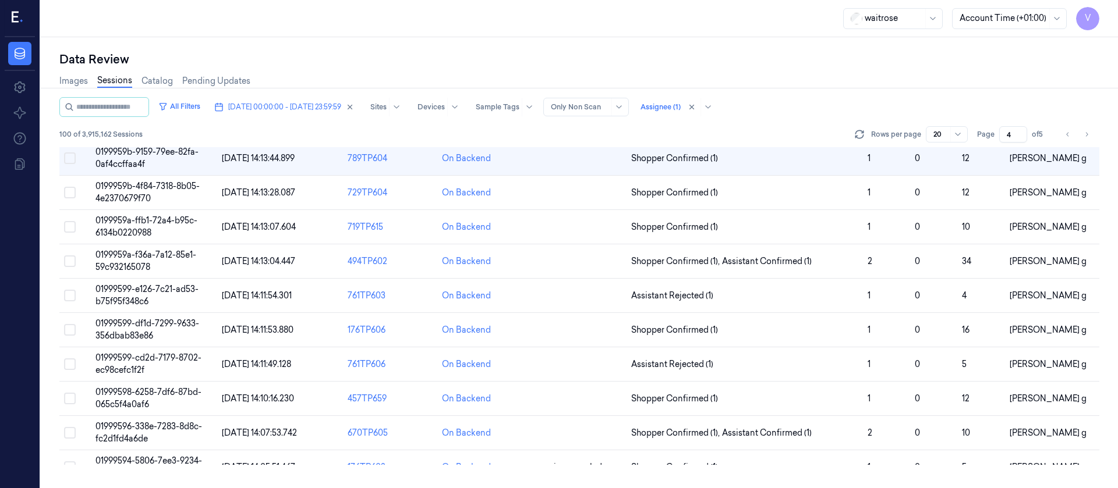
scroll to position [147, 0]
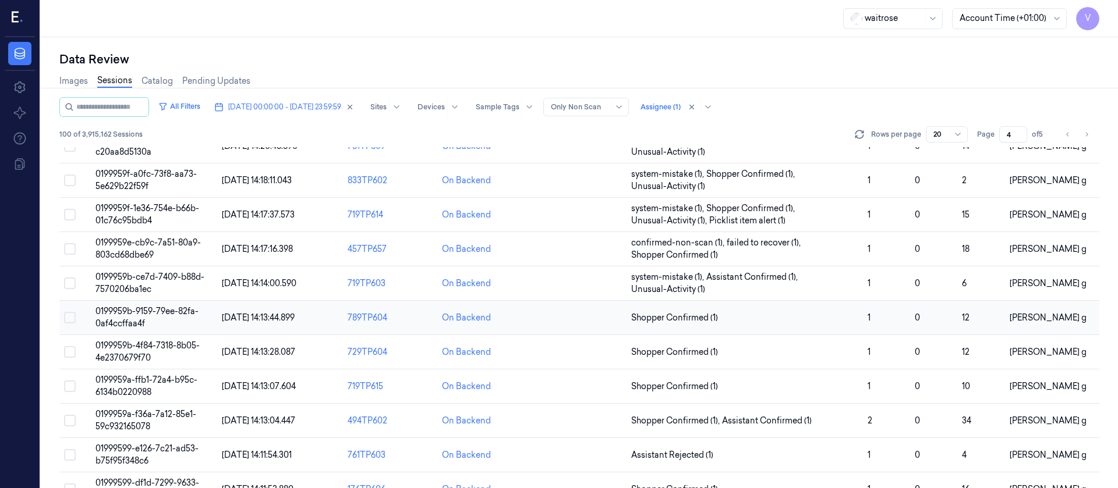
click at [592, 323] on td at bounding box center [579, 318] width 94 height 34
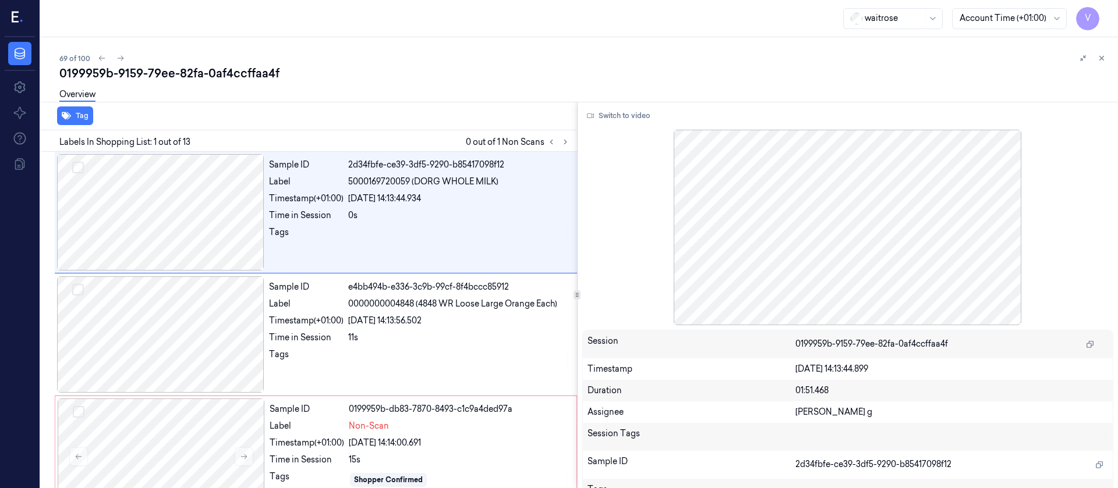
click at [417, 107] on div "Overview" at bounding box center [583, 97] width 1049 height 30
click at [550, 143] on icon at bounding box center [551, 142] width 8 height 8
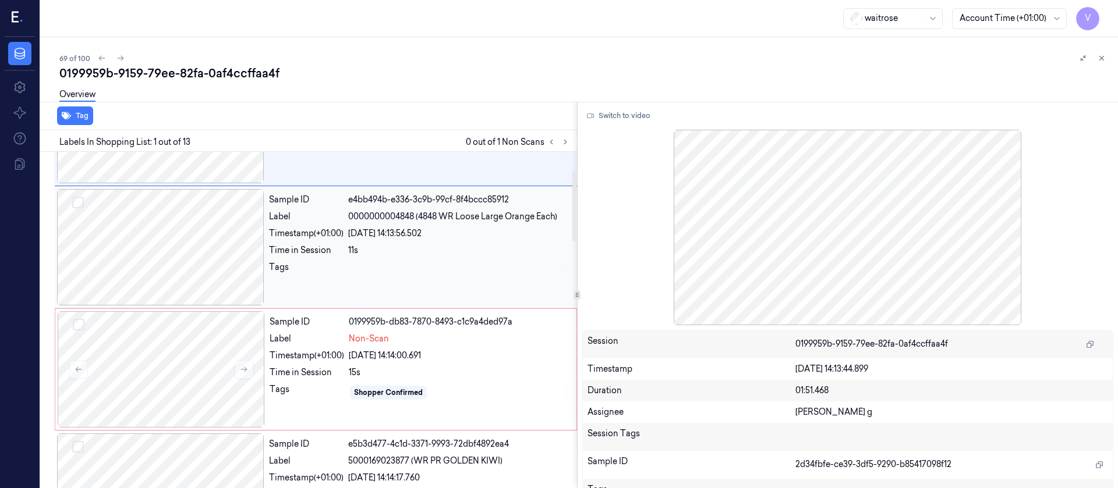
click at [179, 249] on div at bounding box center [160, 247] width 207 height 116
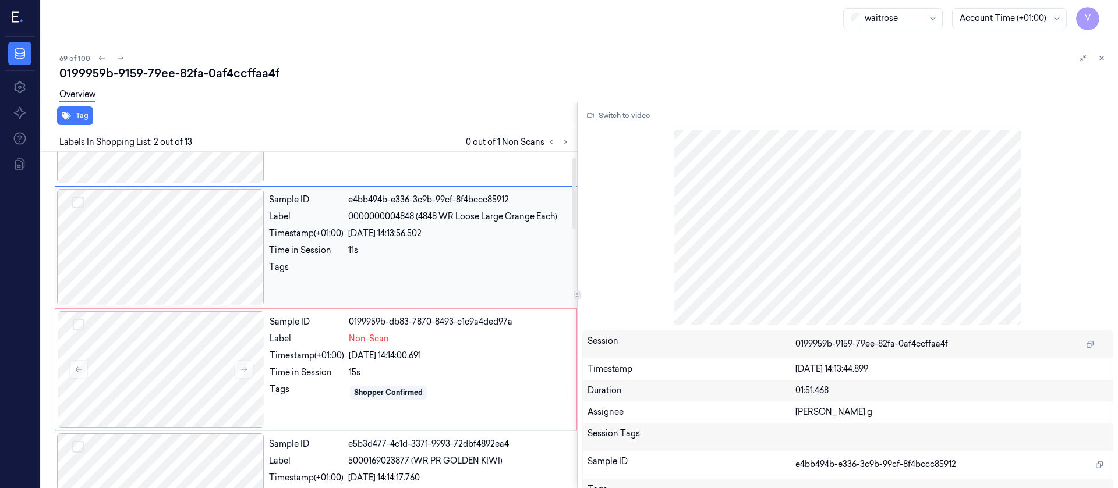
scroll to position [15, 0]
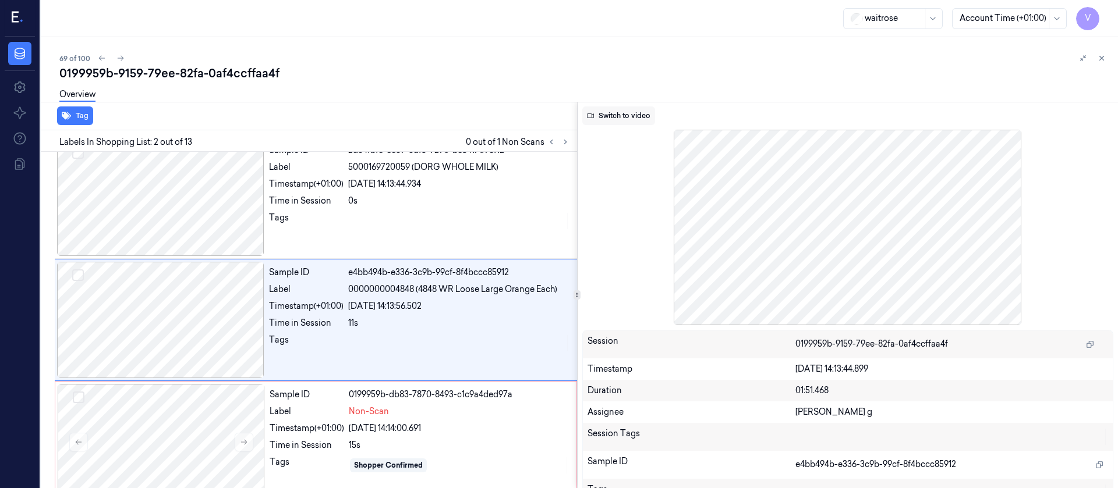
click at [615, 112] on button "Switch to video" at bounding box center [618, 116] width 73 height 19
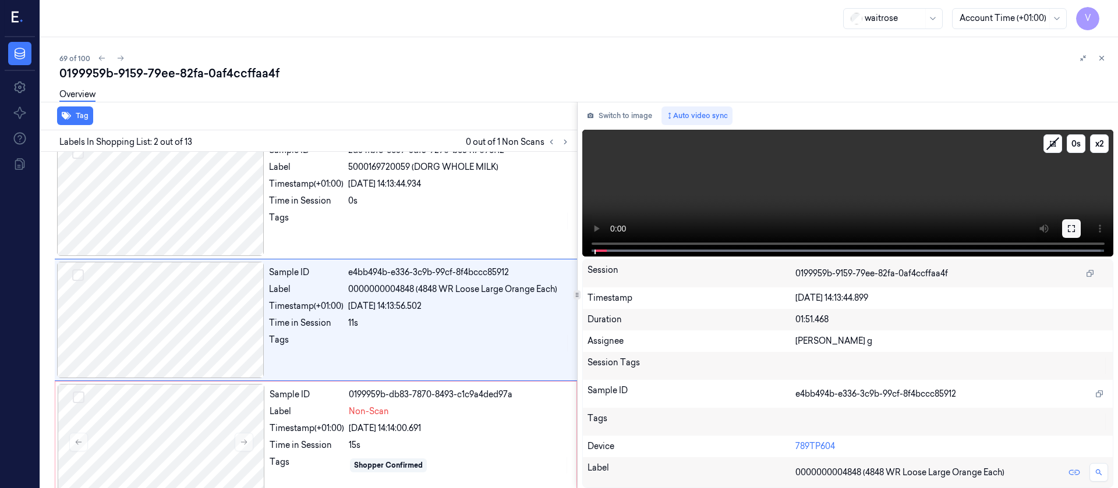
click at [1069, 231] on icon at bounding box center [1071, 228] width 9 height 9
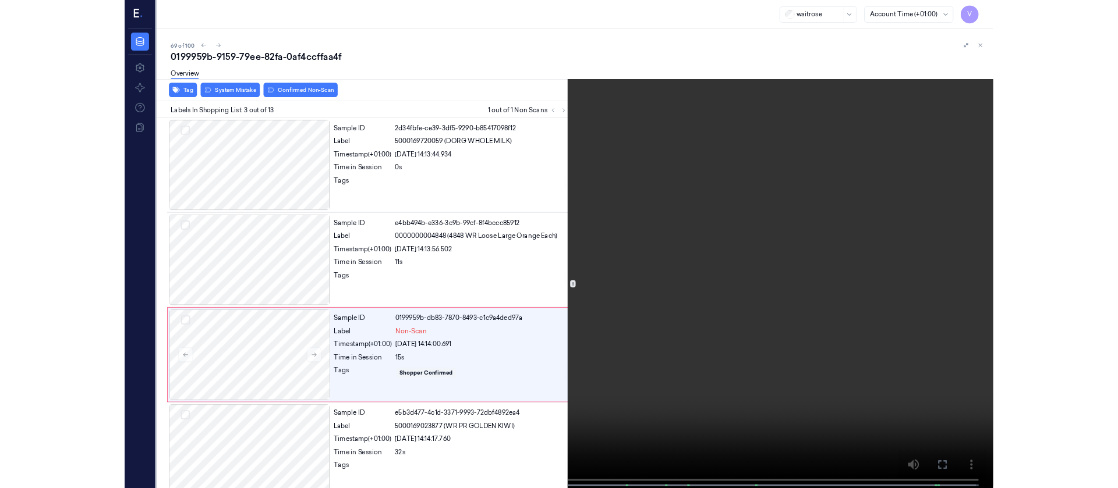
scroll to position [67, 0]
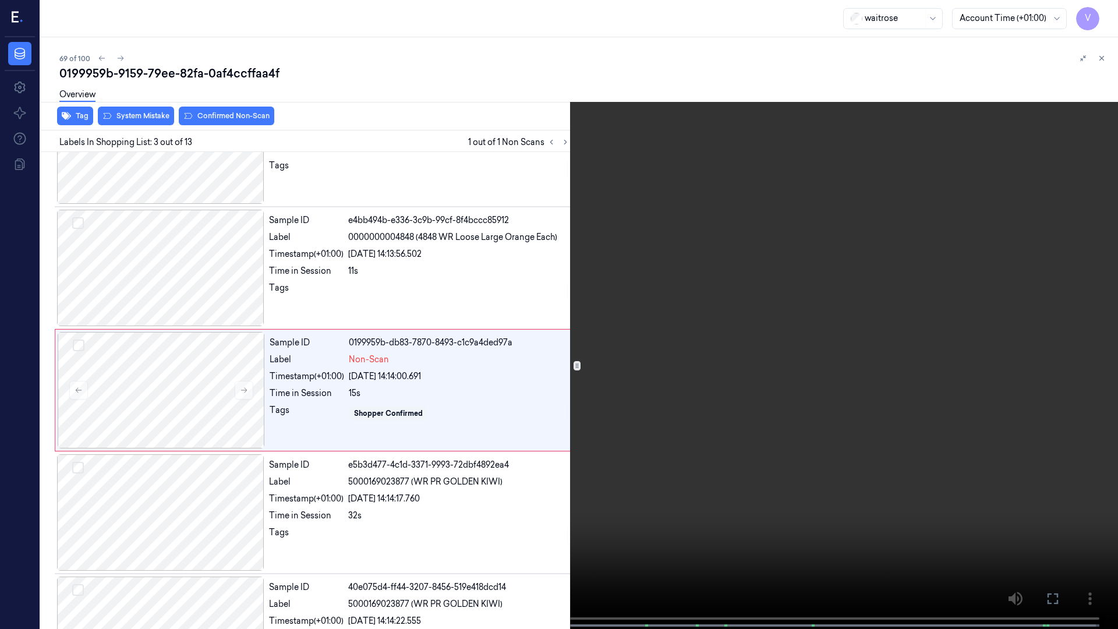
click at [0, 0] on button at bounding box center [0, 0] width 0 height 0
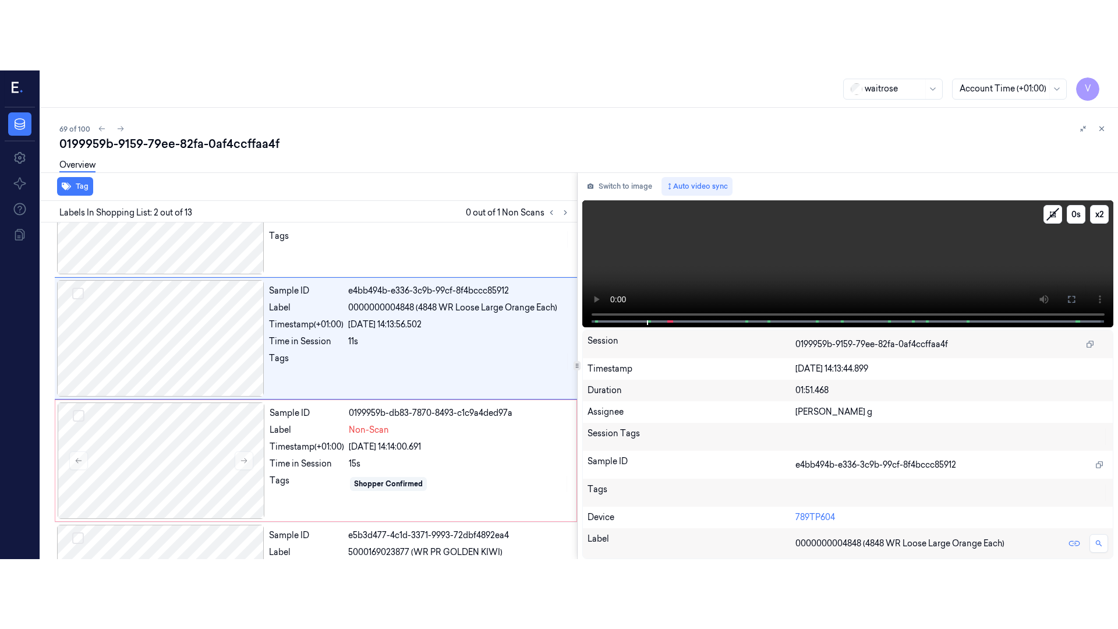
scroll to position [15, 0]
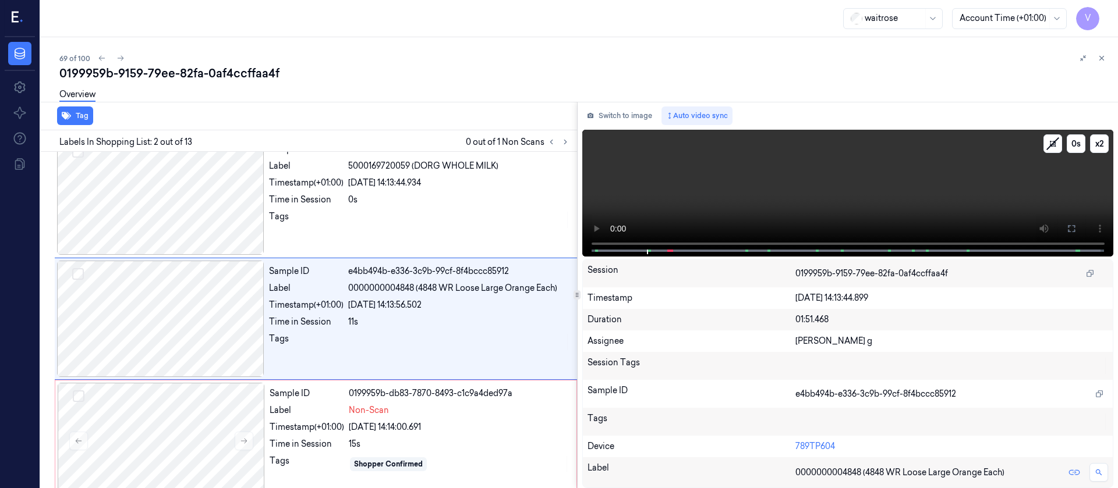
click at [1074, 208] on video at bounding box center [848, 193] width 532 height 127
click at [1072, 232] on icon at bounding box center [1071, 228] width 9 height 9
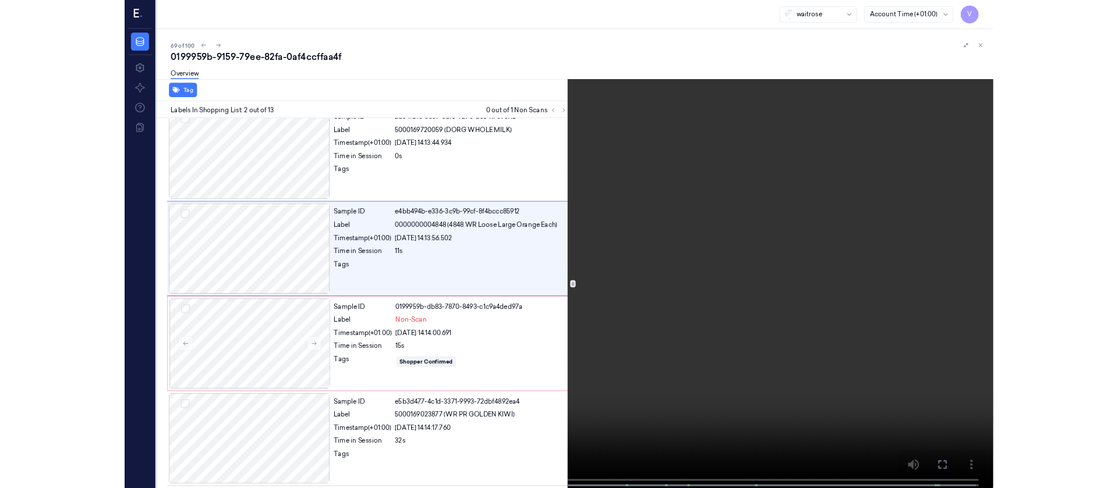
scroll to position [0, 0]
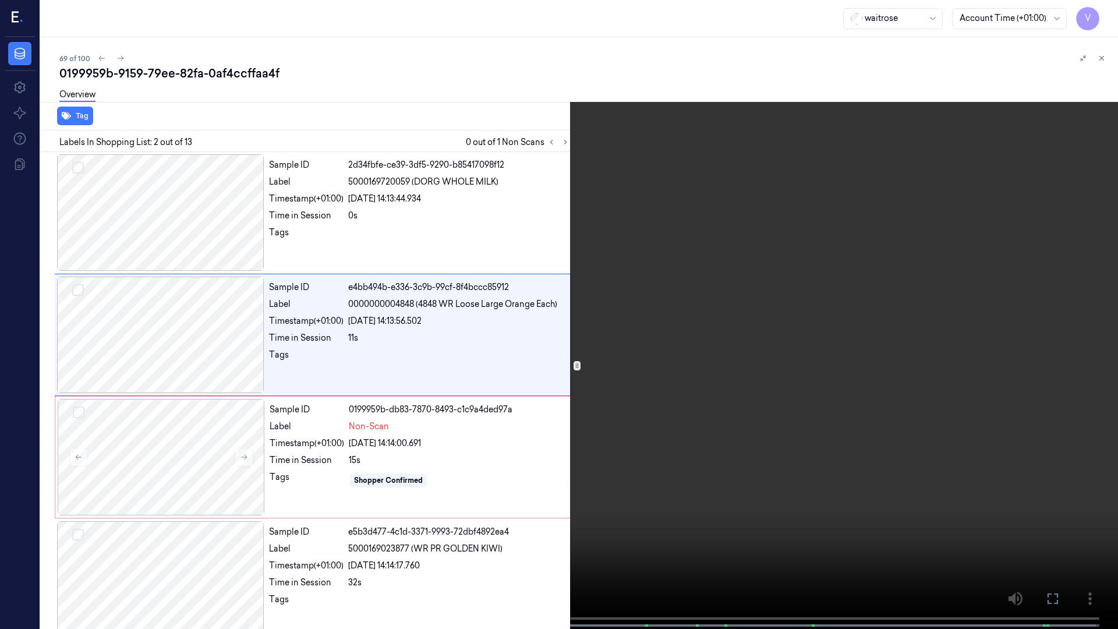
click at [0, 0] on button at bounding box center [0, 0] width 0 height 0
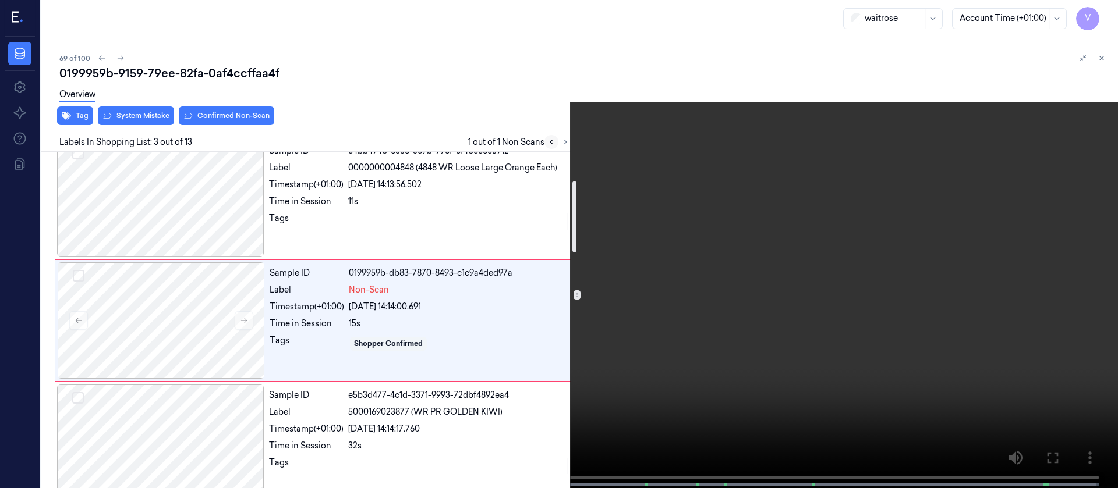
scroll to position [137, 0]
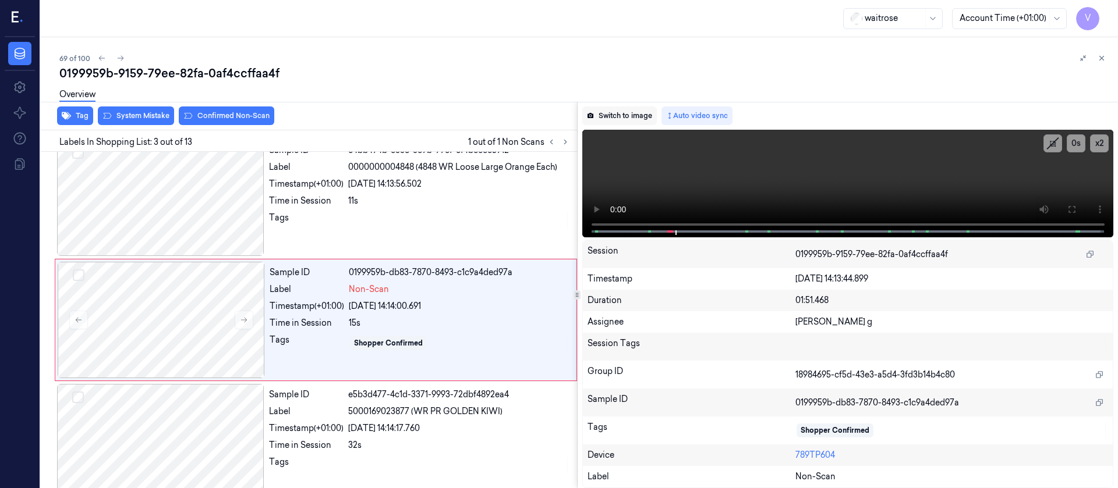
click at [628, 121] on button "Switch to image" at bounding box center [619, 116] width 75 height 19
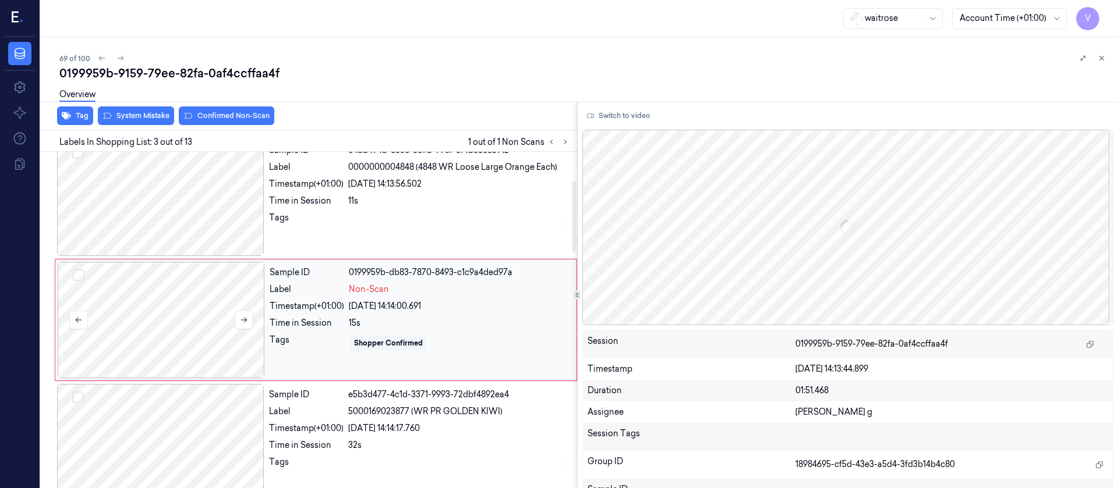
click at [182, 321] on div at bounding box center [161, 320] width 207 height 116
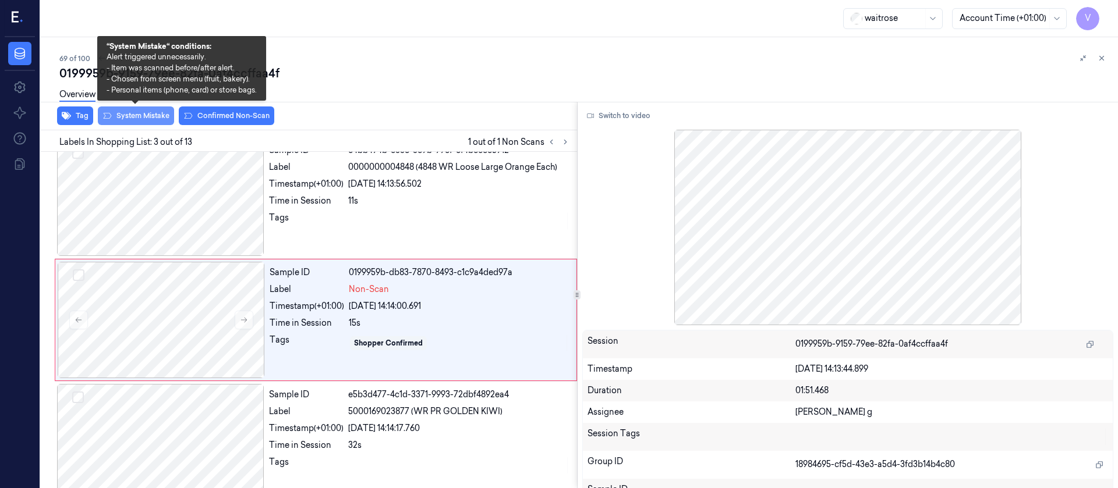
click at [133, 122] on button "System Mistake" at bounding box center [136, 116] width 76 height 19
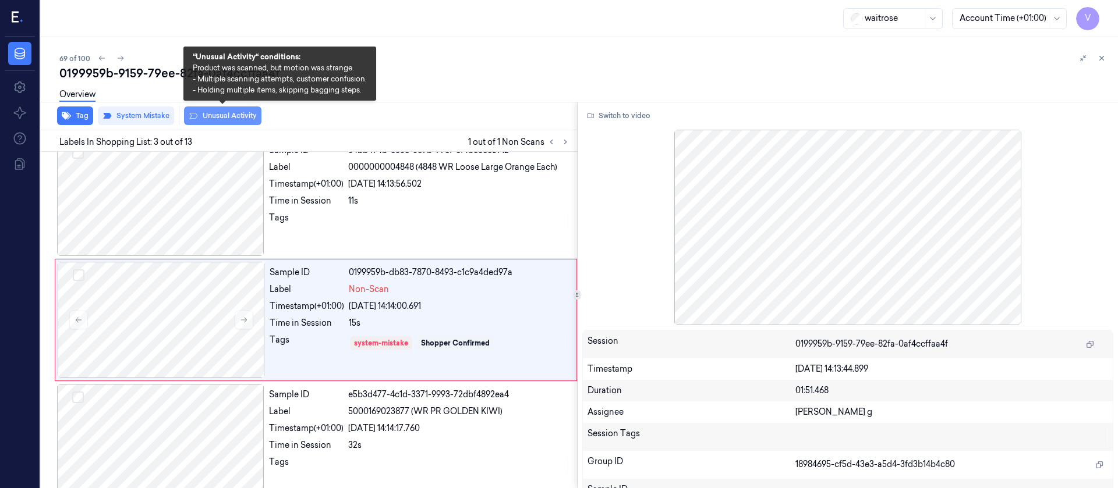
click at [210, 114] on button "Unusual Activity" at bounding box center [222, 116] width 77 height 19
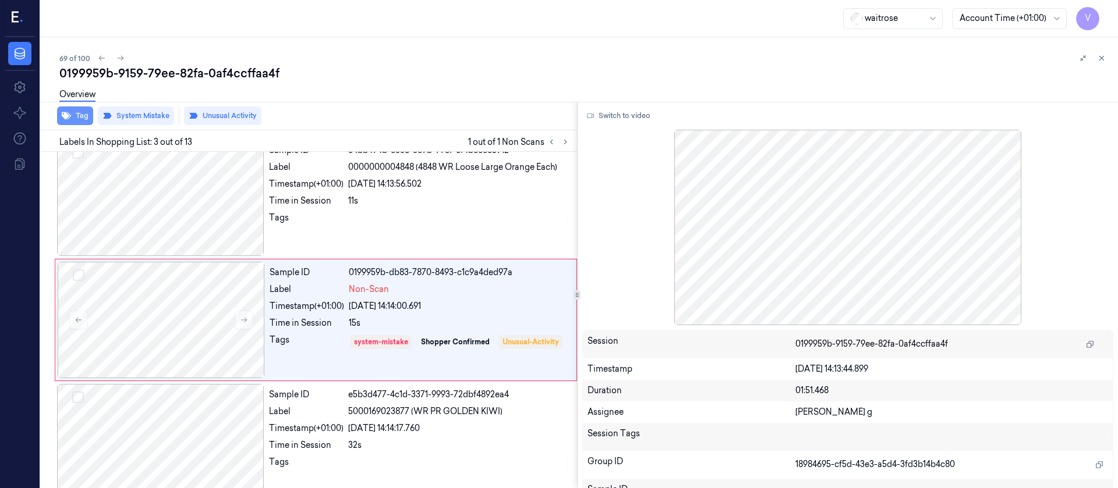
click at [86, 115] on button "Tag" at bounding box center [75, 116] width 36 height 19
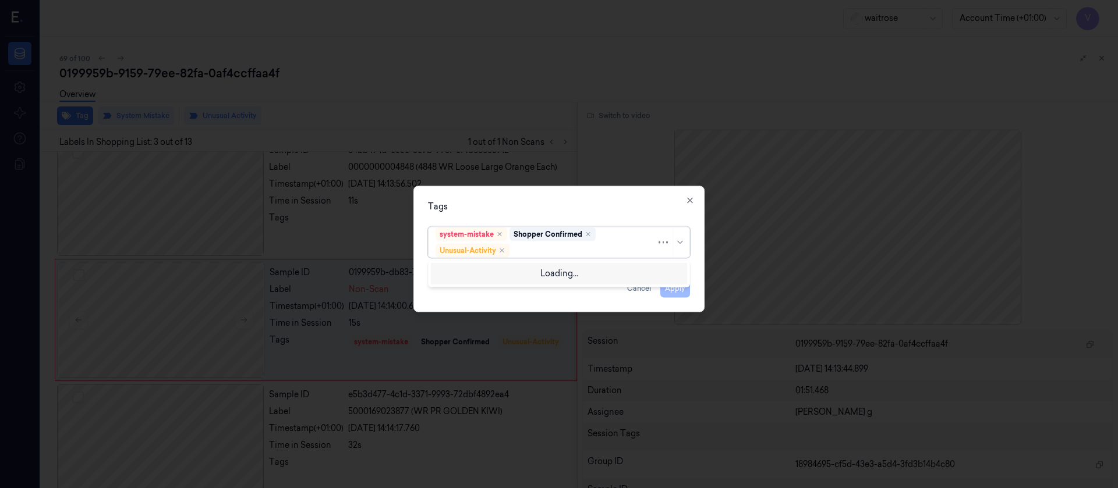
click at [563, 255] on div at bounding box center [584, 251] width 144 height 12
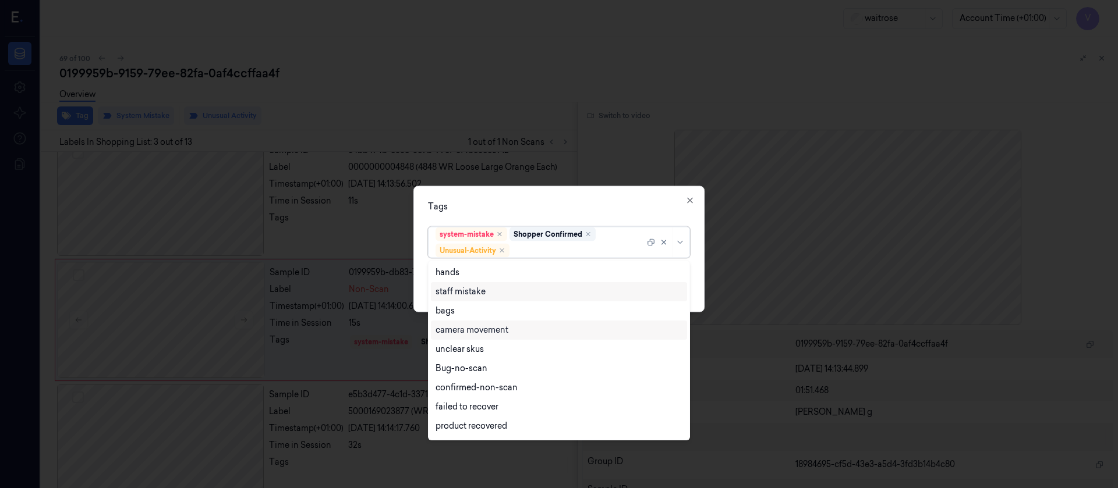
scroll to position [152, 0]
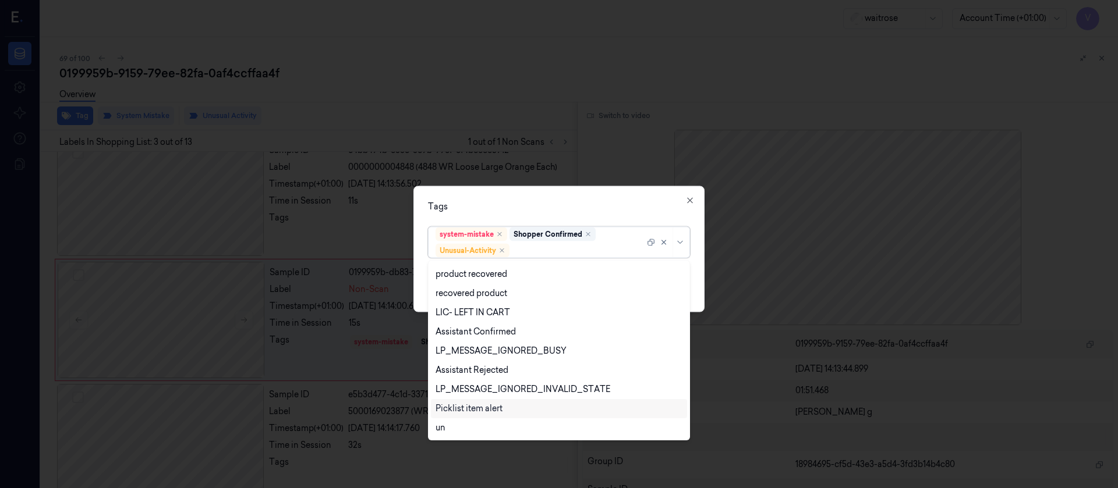
click at [472, 409] on div "Picklist item alert" at bounding box center [468, 409] width 67 height 12
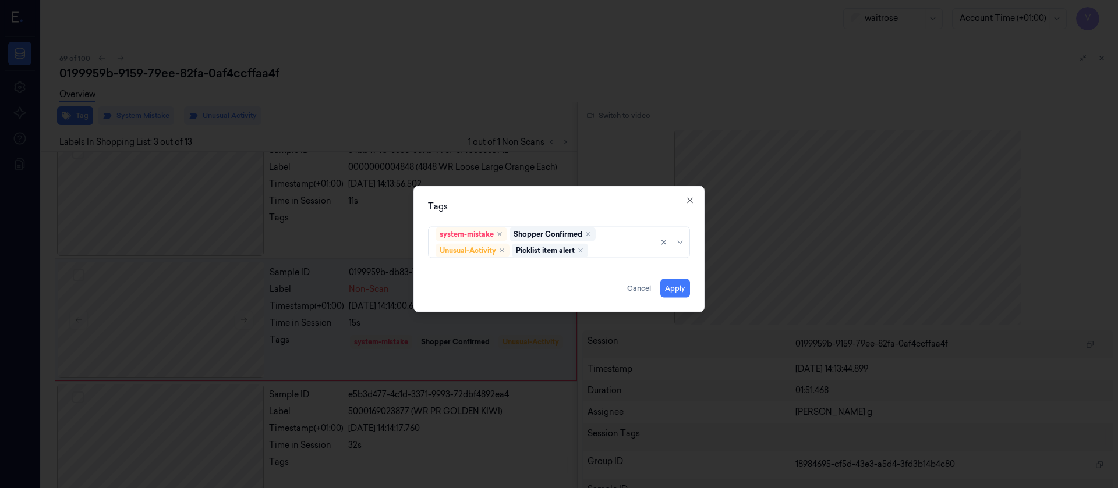
click at [572, 211] on div "Tags" at bounding box center [559, 206] width 262 height 12
click at [670, 288] on button "Apply" at bounding box center [675, 288] width 30 height 19
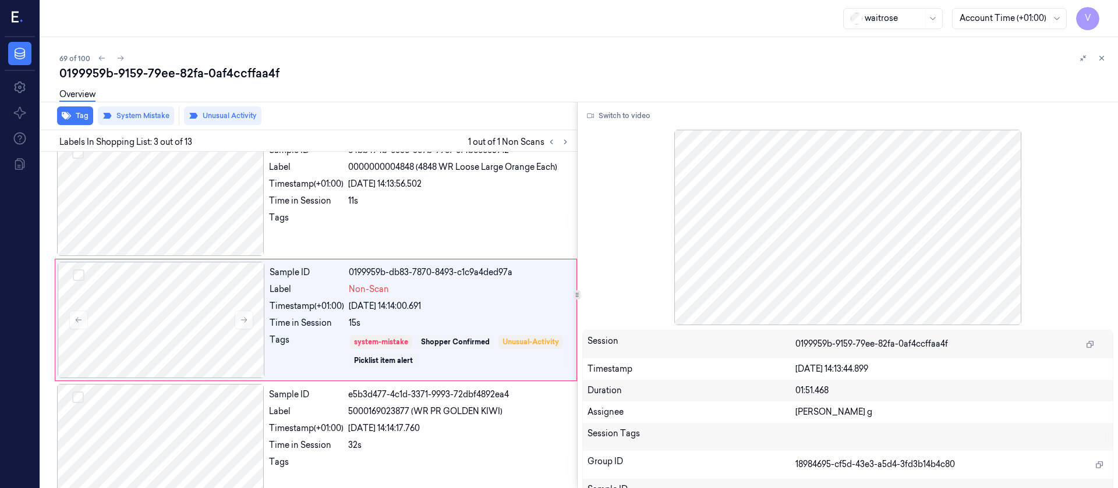
click at [846, 38] on div "69 of 100 0199959b-9159-79ee-82fa-0af4ccffaa4f Overview Tag System Mistake Unus…" at bounding box center [579, 262] width 1077 height 451
click at [1103, 58] on icon at bounding box center [1101, 58] width 8 height 8
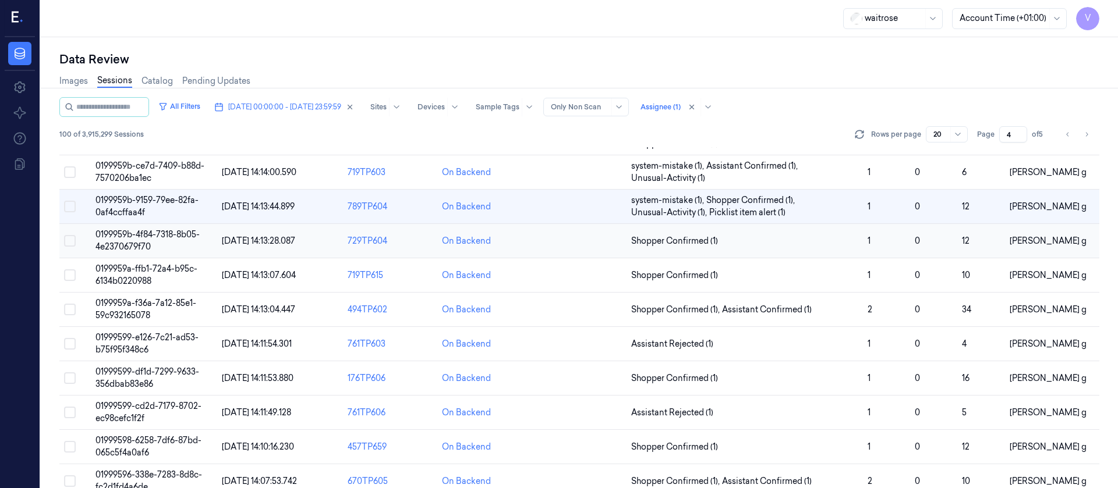
scroll to position [206, 0]
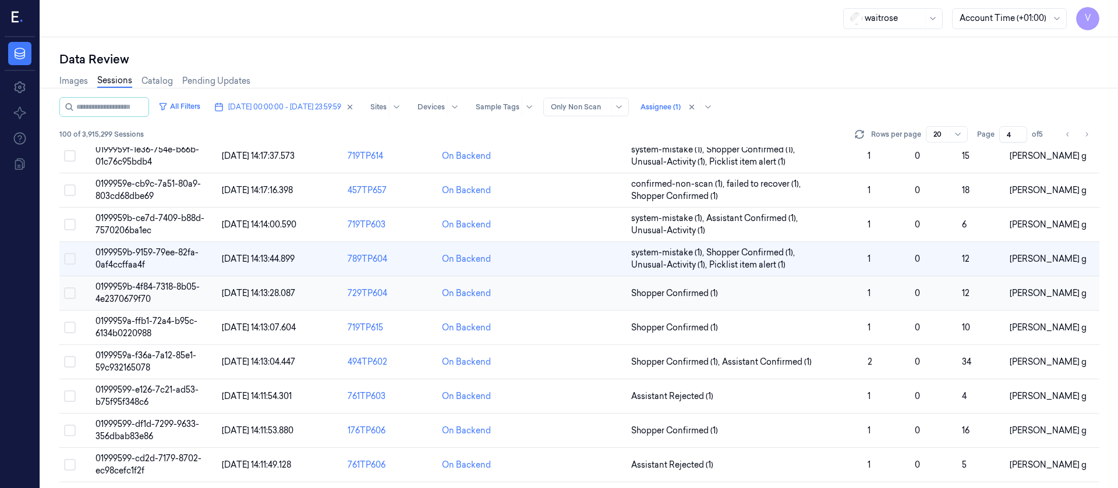
click at [594, 296] on td at bounding box center [579, 294] width 94 height 34
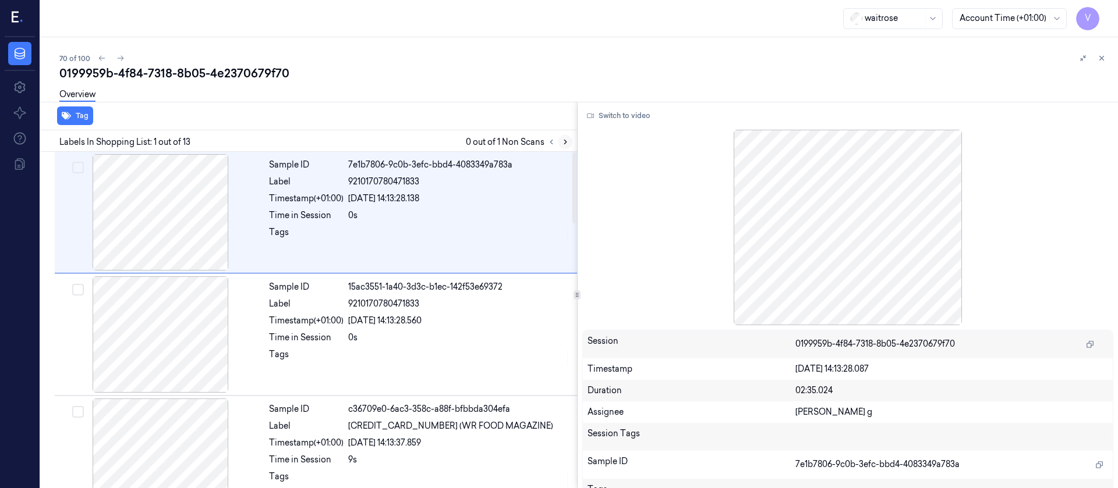
click at [566, 140] on icon at bounding box center [565, 142] width 8 height 8
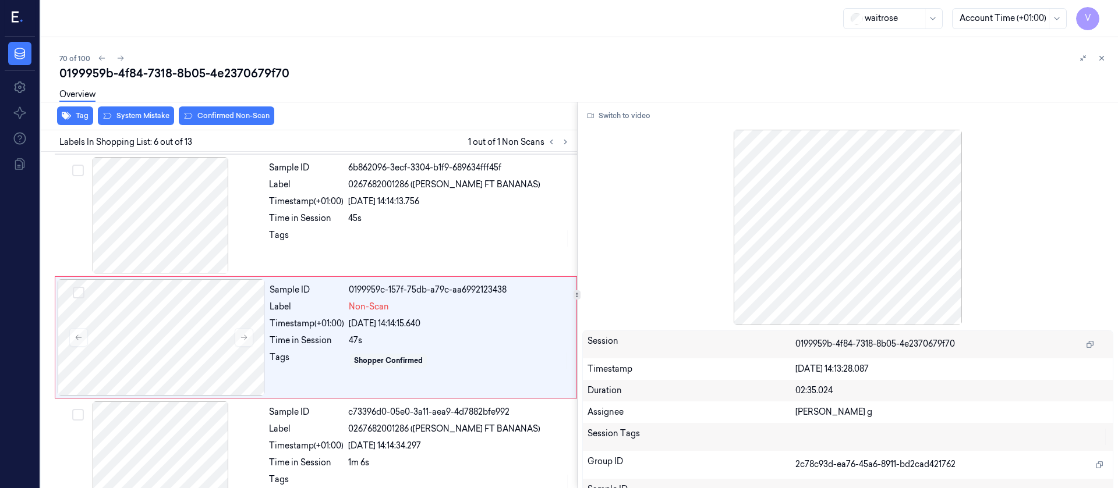
scroll to position [504, 0]
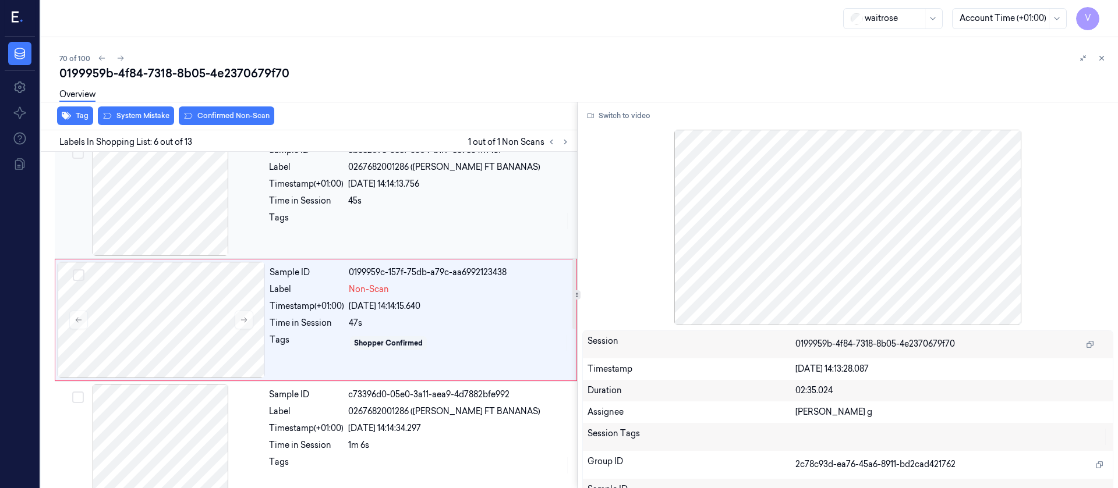
click at [197, 210] on div at bounding box center [160, 198] width 207 height 116
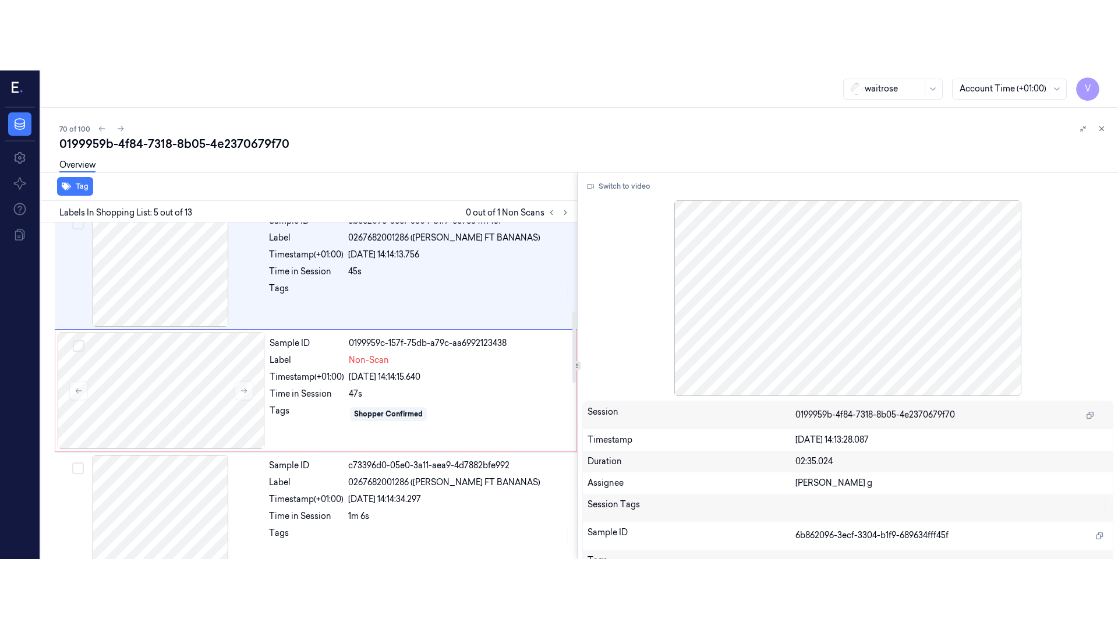
scroll to position [381, 0]
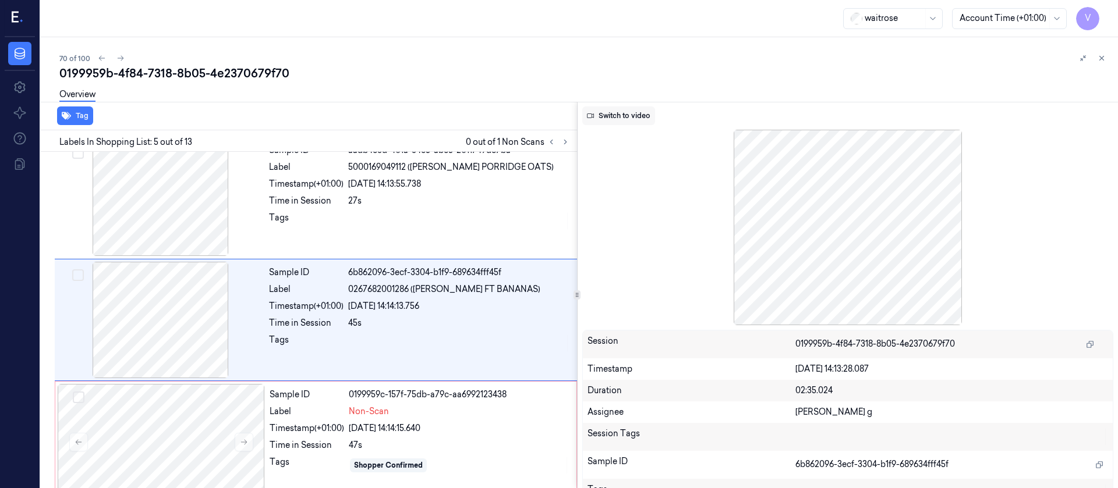
click at [623, 116] on button "Switch to video" at bounding box center [618, 116] width 73 height 19
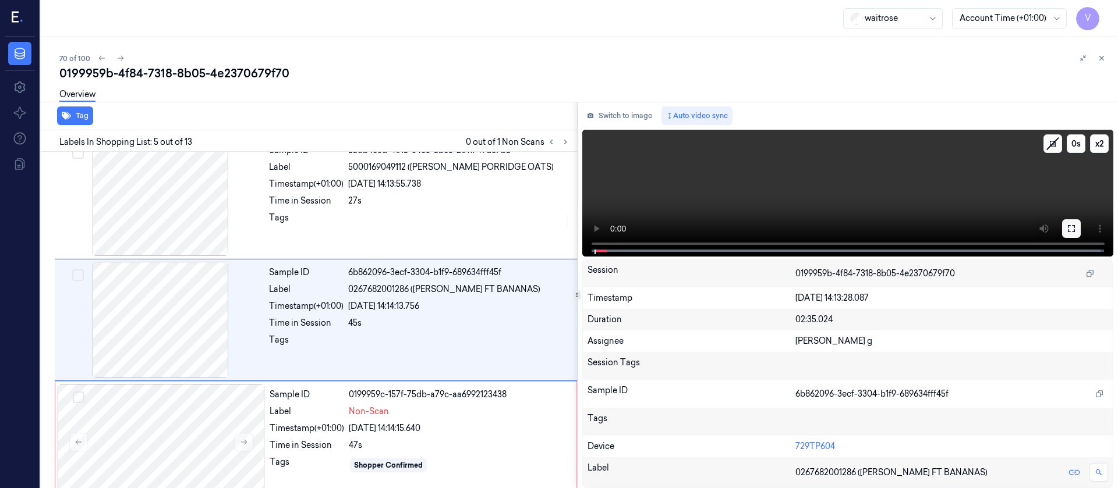
click at [1071, 225] on icon at bounding box center [1071, 228] width 9 height 9
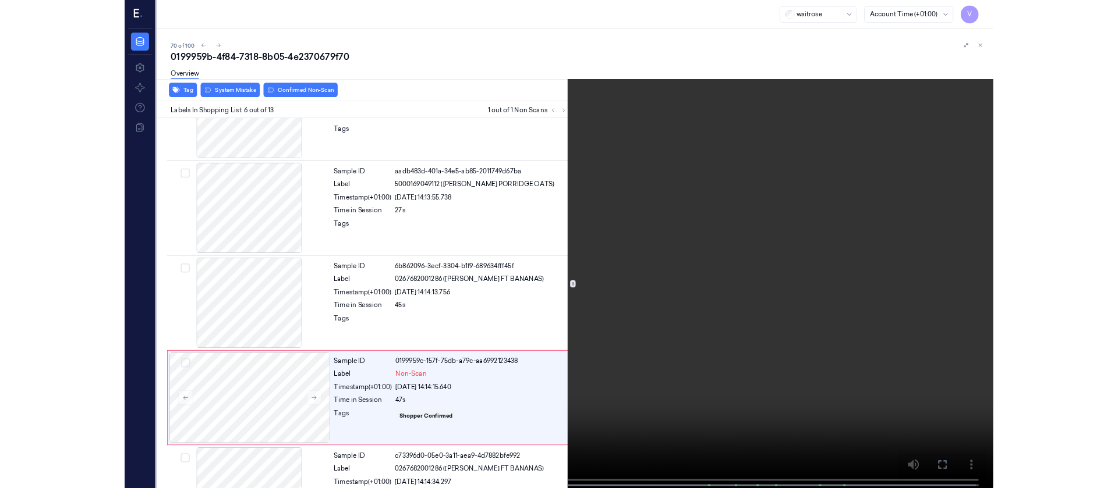
scroll to position [434, 0]
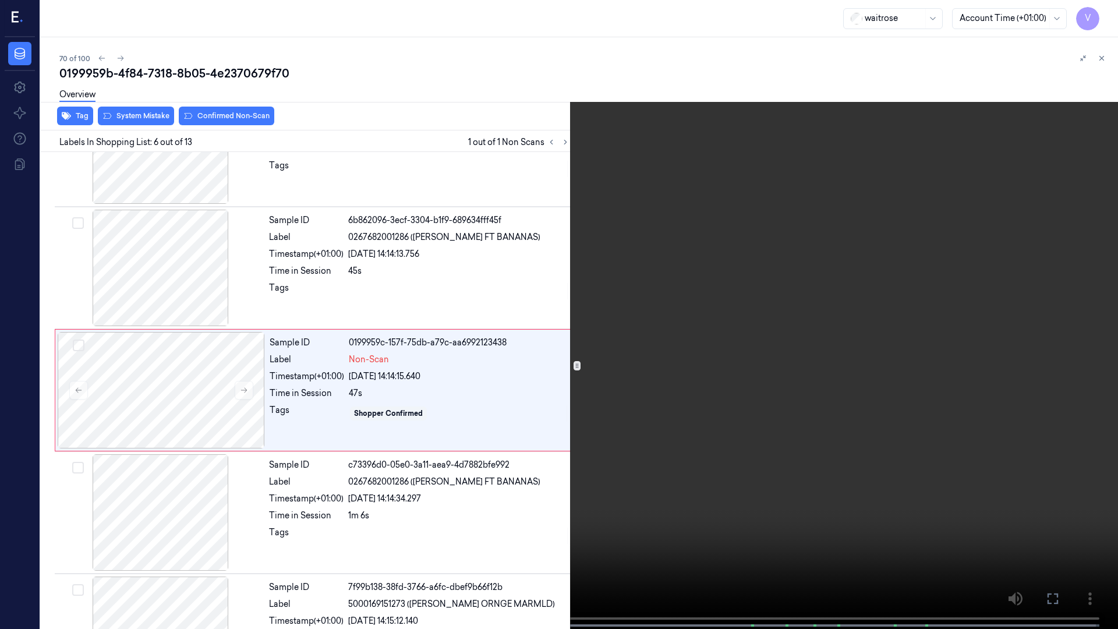
click at [0, 0] on button at bounding box center [0, 0] width 0 height 0
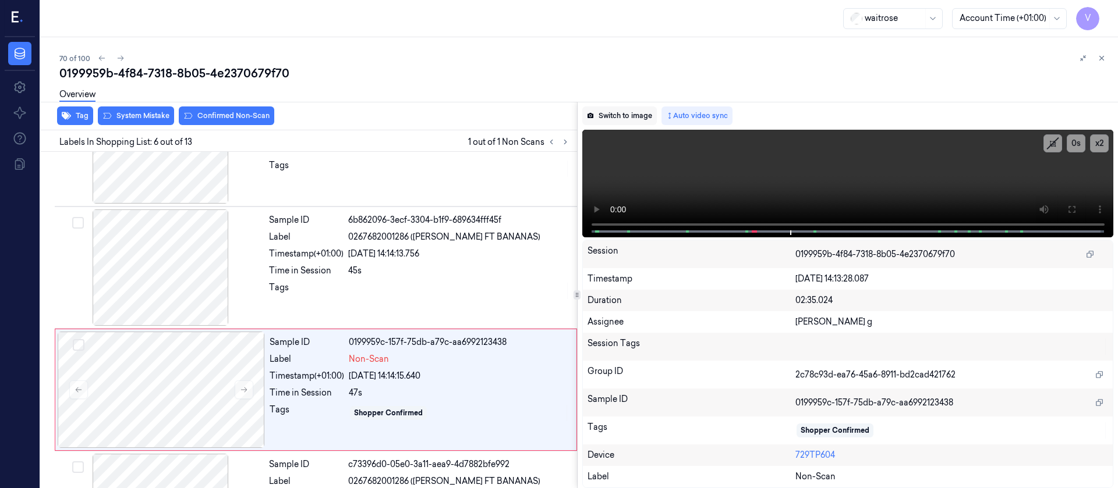
click at [604, 121] on button "Switch to image" at bounding box center [619, 116] width 75 height 19
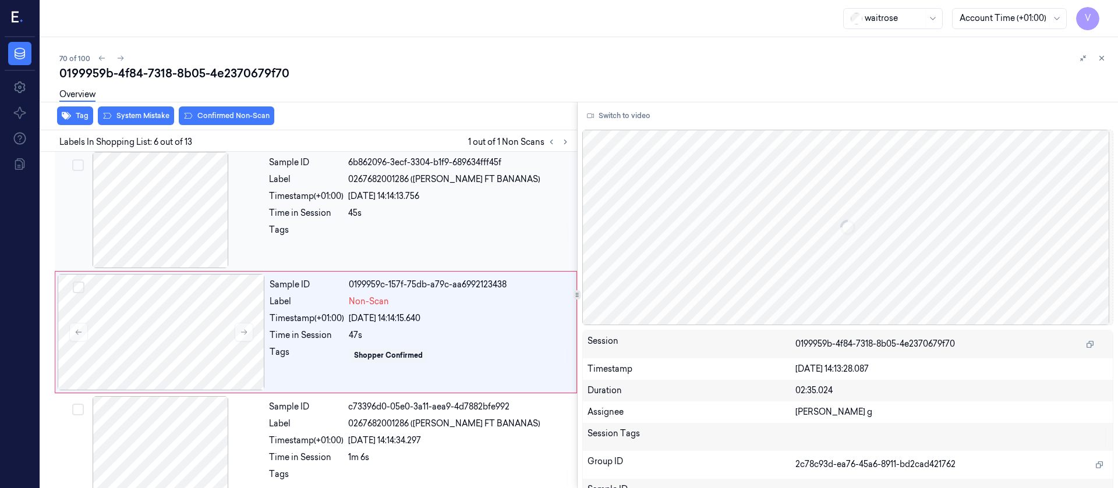
scroll to position [504, 0]
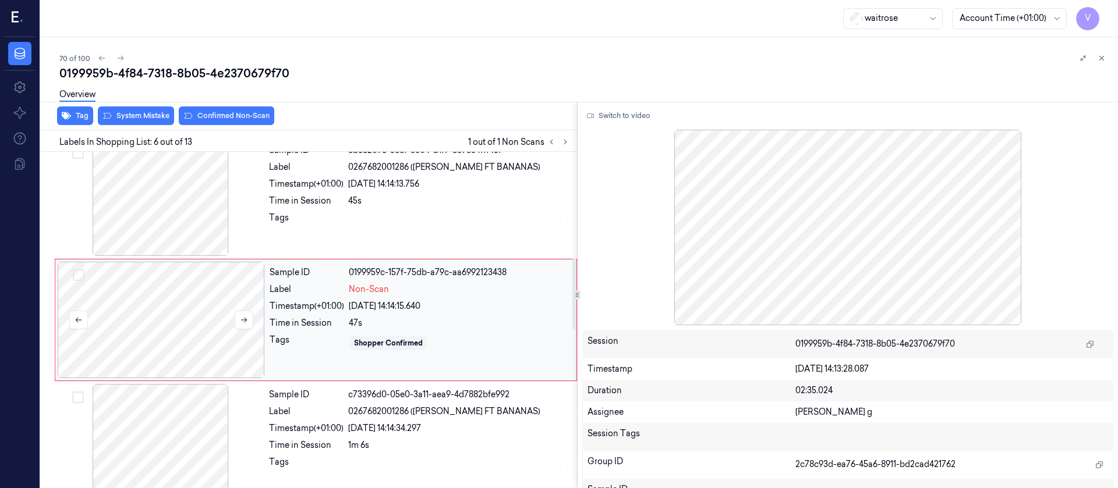
click at [178, 331] on div at bounding box center [161, 320] width 207 height 116
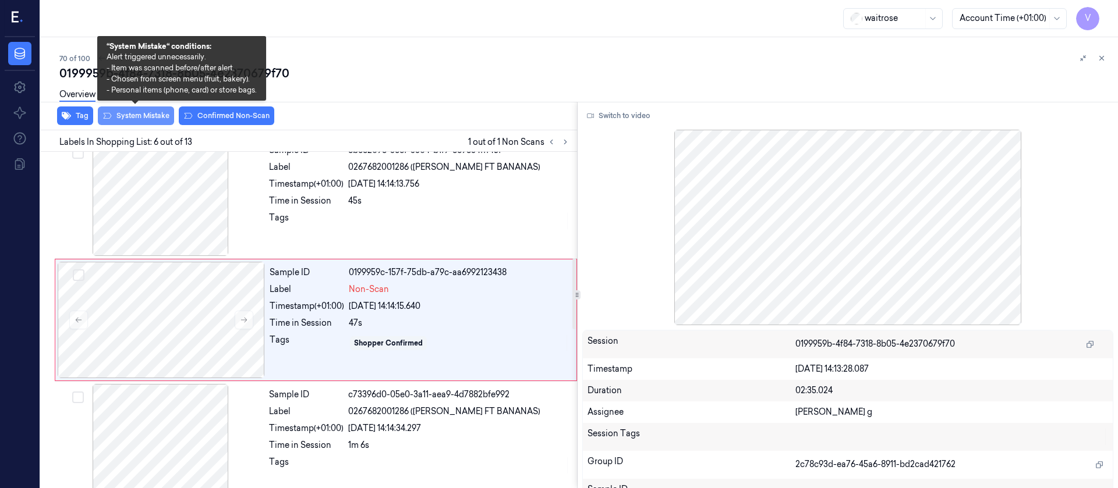
click at [146, 121] on button "System Mistake" at bounding box center [136, 116] width 76 height 19
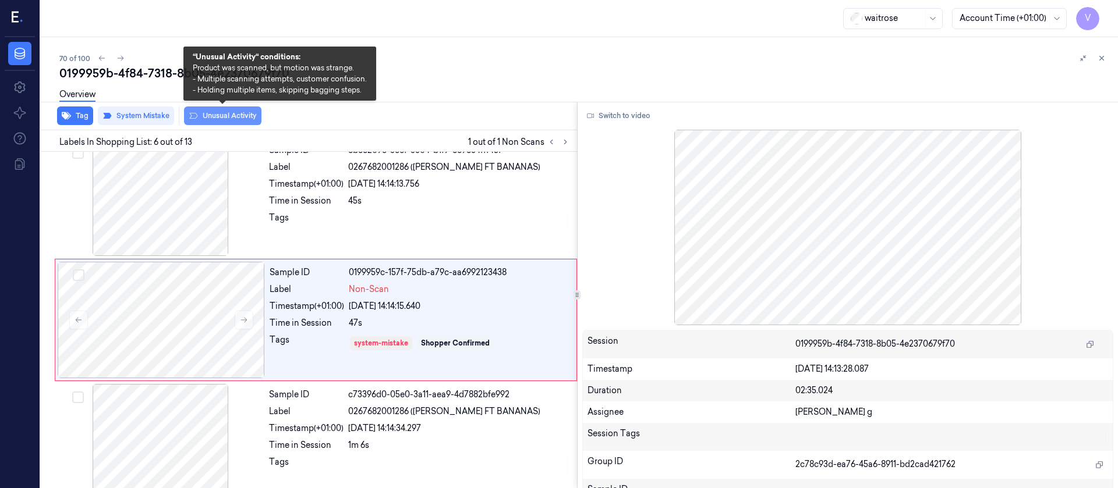
click at [221, 116] on button "Unusual Activity" at bounding box center [222, 116] width 77 height 19
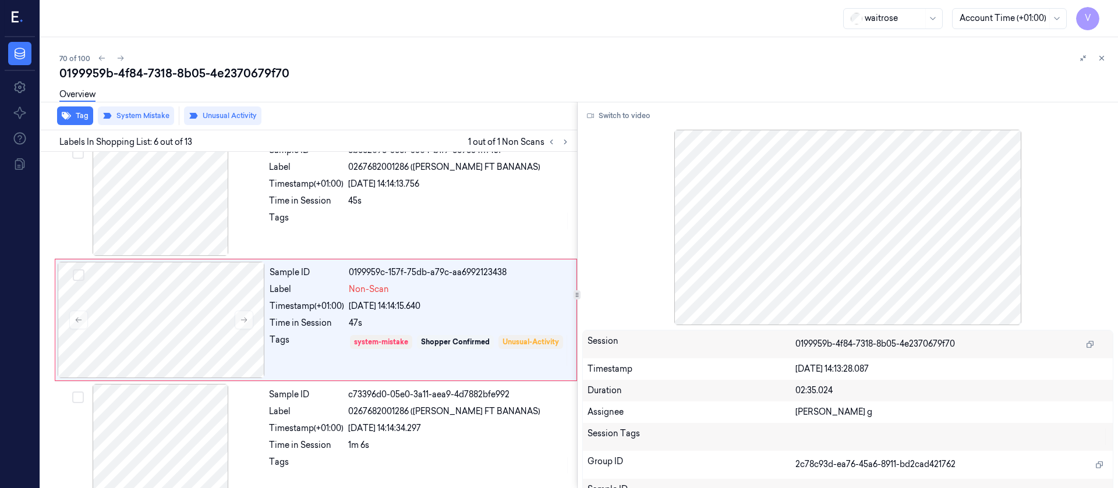
click at [1092, 56] on div at bounding box center [1092, 58] width 33 height 14
click at [1103, 55] on icon at bounding box center [1101, 58] width 8 height 8
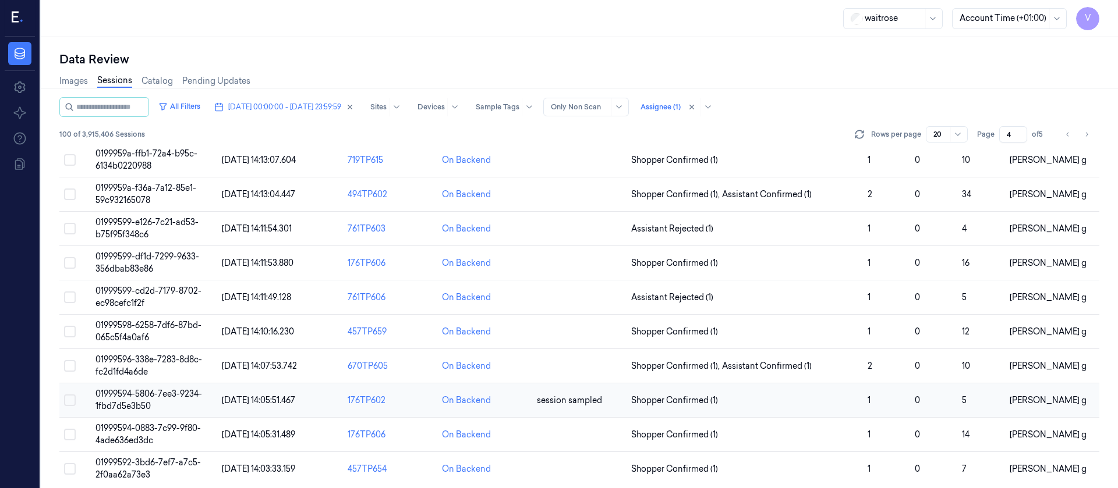
scroll to position [380, 0]
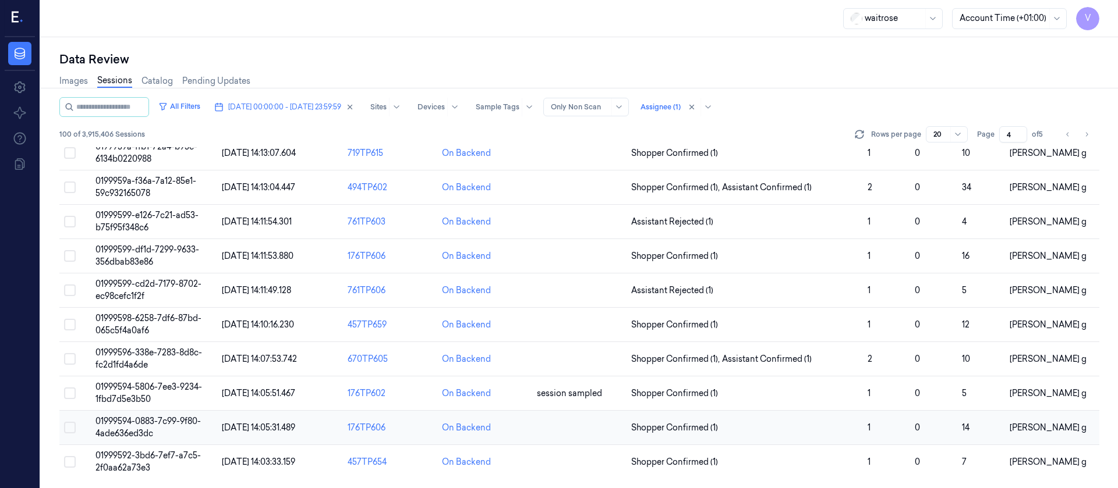
click at [559, 434] on td at bounding box center [579, 428] width 94 height 34
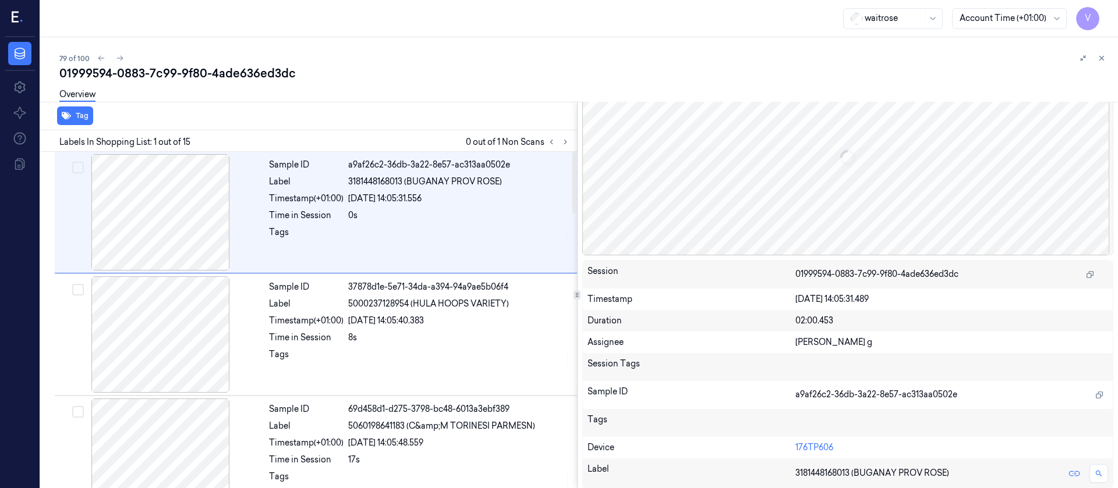
scroll to position [71, 0]
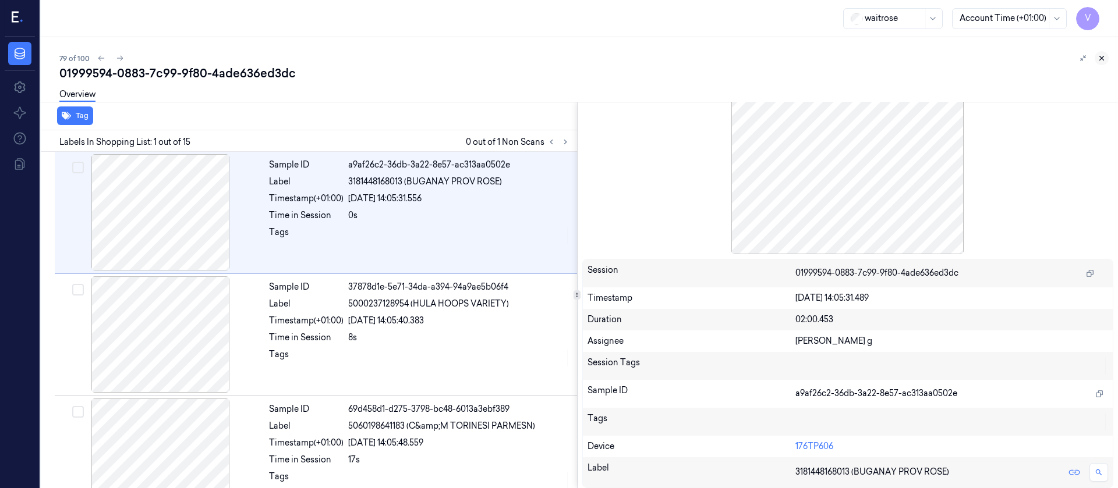
click at [1104, 60] on icon at bounding box center [1102, 58] width 4 height 4
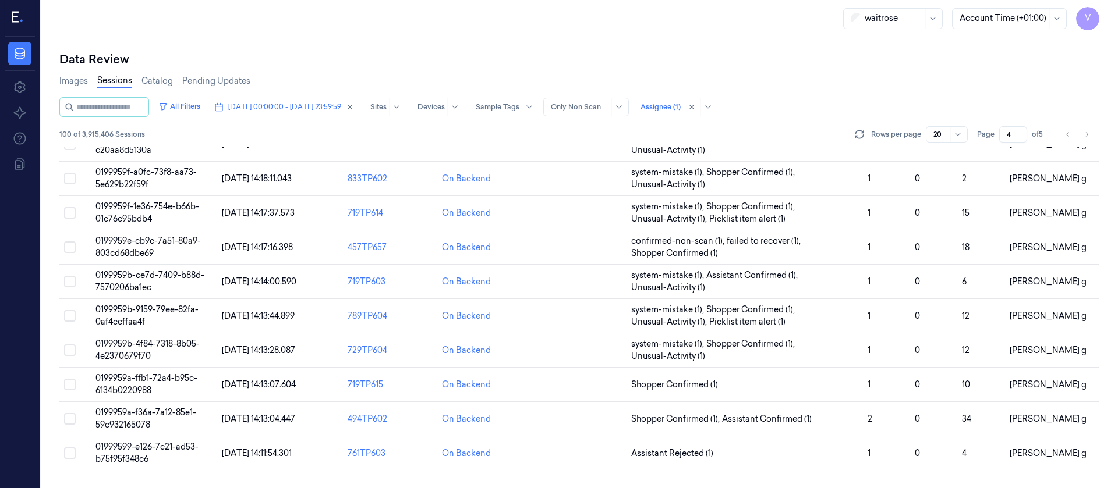
scroll to position [380, 0]
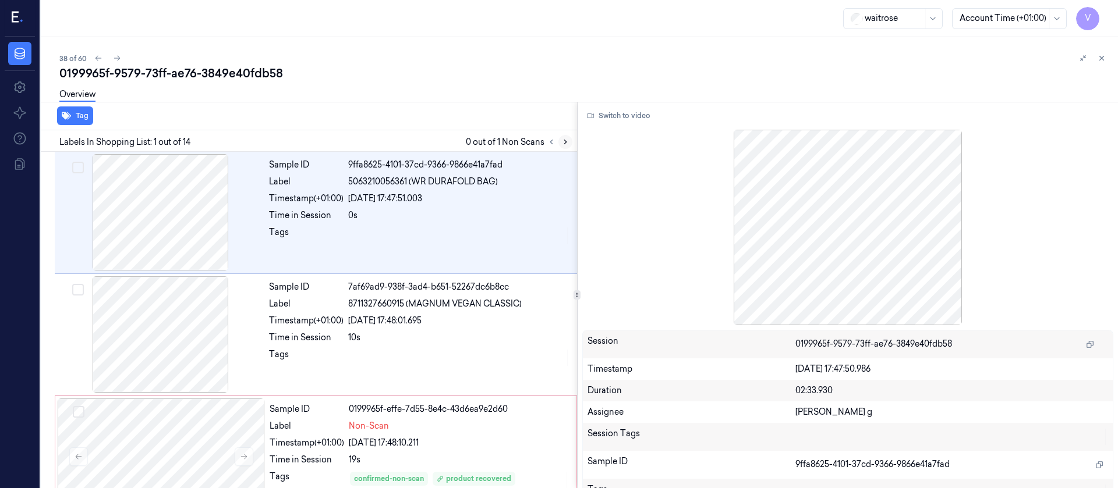
click at [566, 141] on icon at bounding box center [565, 142] width 8 height 8
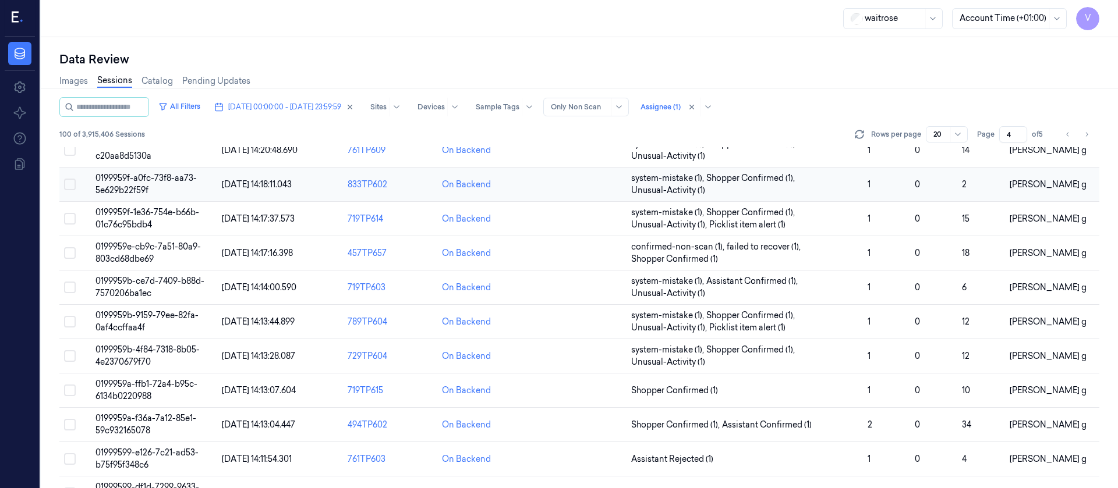
scroll to position [262, 0]
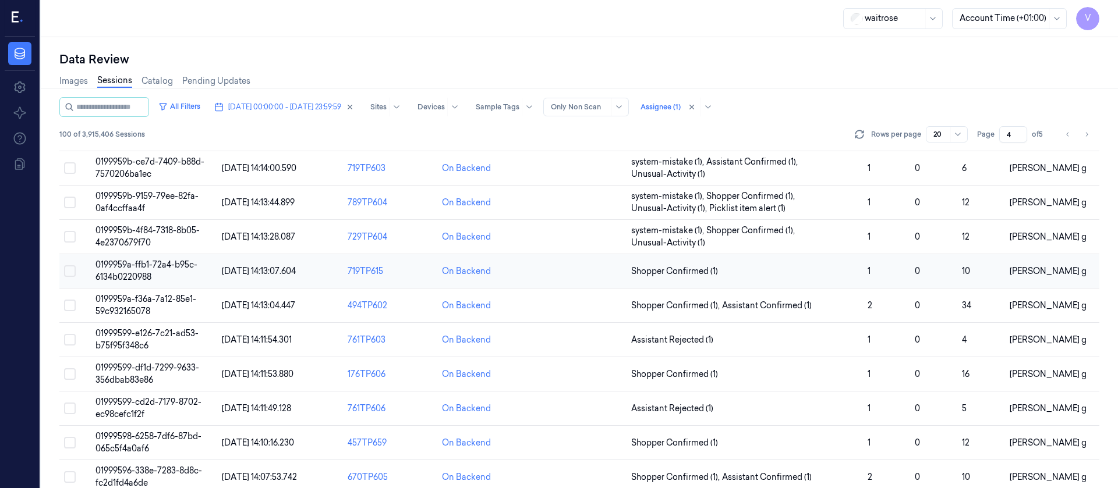
click at [556, 281] on td at bounding box center [579, 271] width 94 height 34
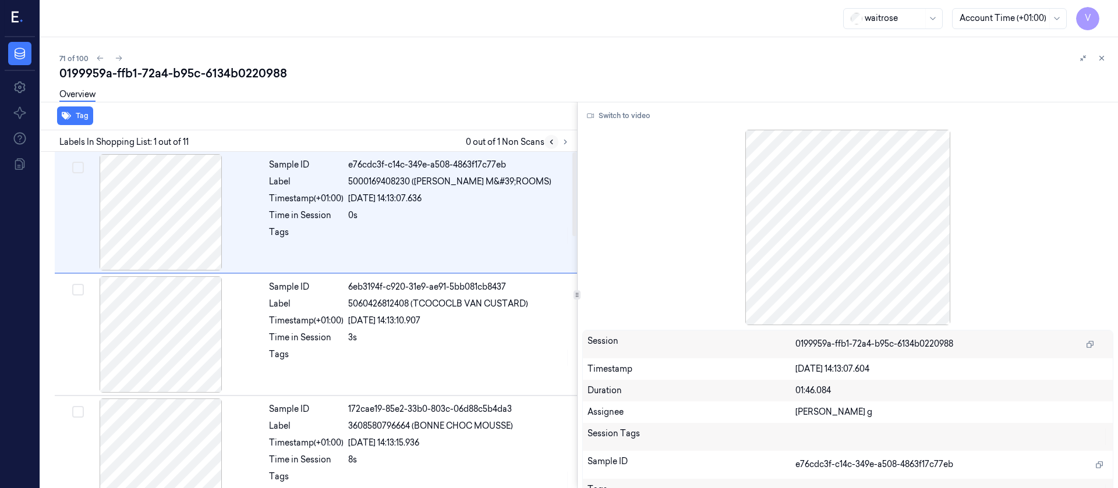
click at [554, 145] on icon at bounding box center [551, 142] width 8 height 8
click at [552, 143] on icon at bounding box center [551, 142] width 8 height 8
click at [552, 143] on icon at bounding box center [551, 142] width 2 height 4
click at [562, 146] on icon at bounding box center [565, 142] width 8 height 8
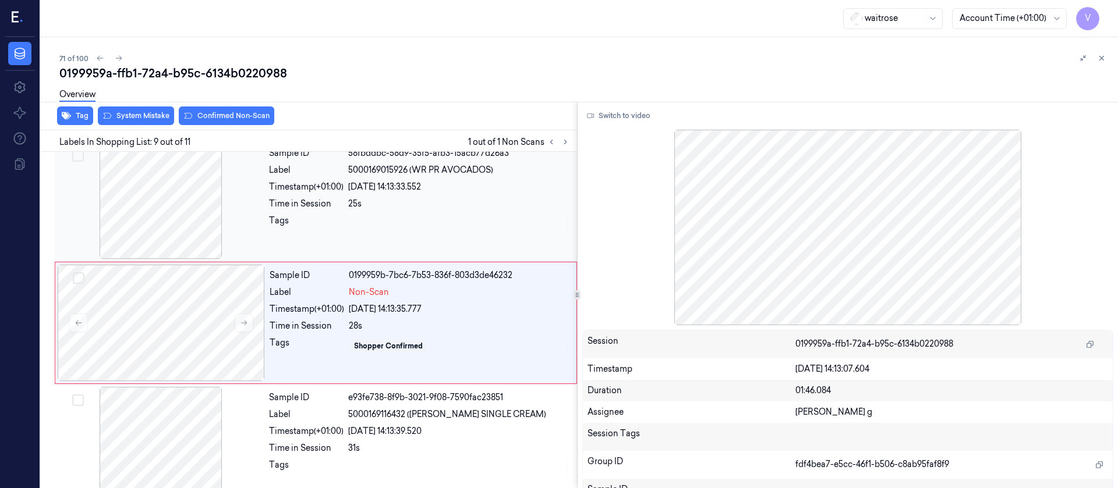
scroll to position [870, 0]
click at [204, 203] on div at bounding box center [160, 198] width 207 height 116
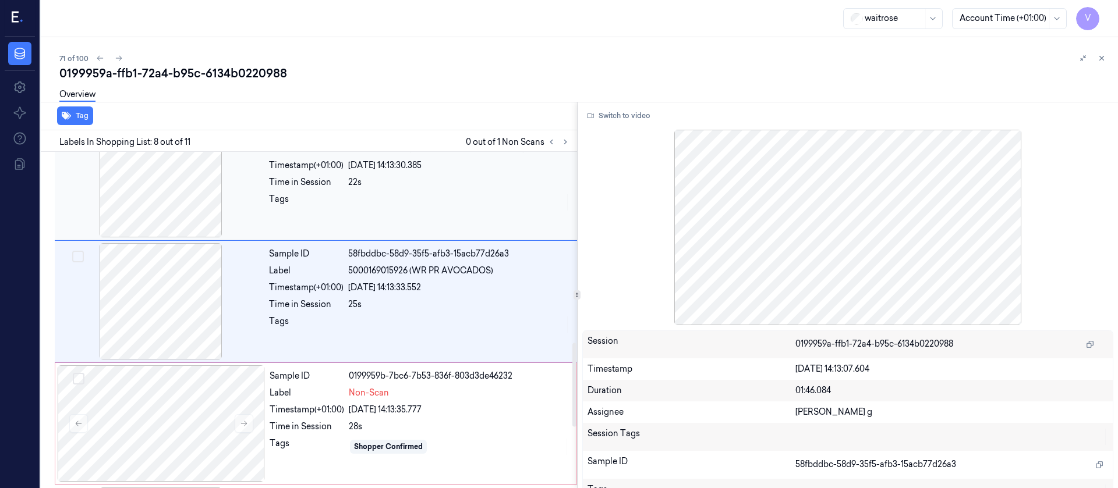
scroll to position [748, 0]
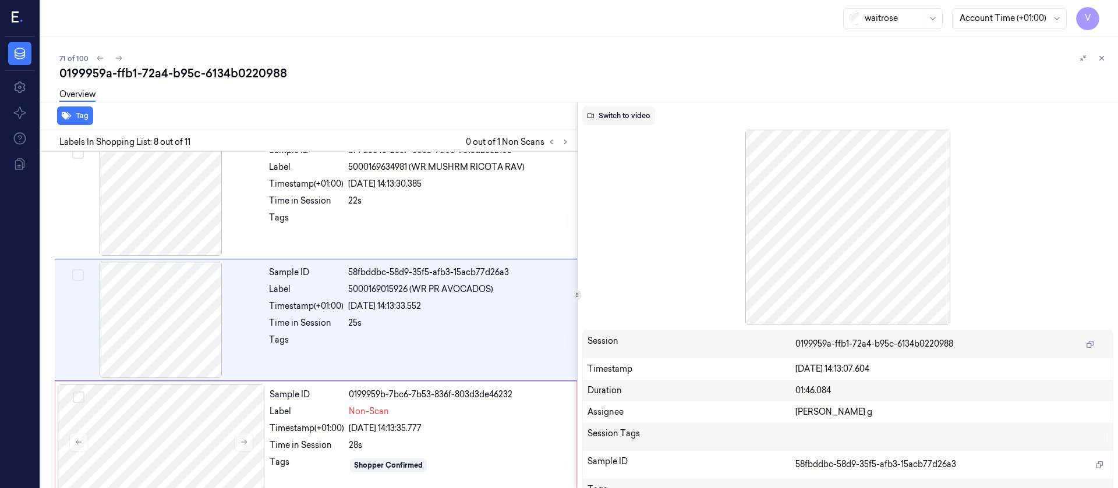
click at [622, 115] on button "Switch to video" at bounding box center [618, 116] width 73 height 19
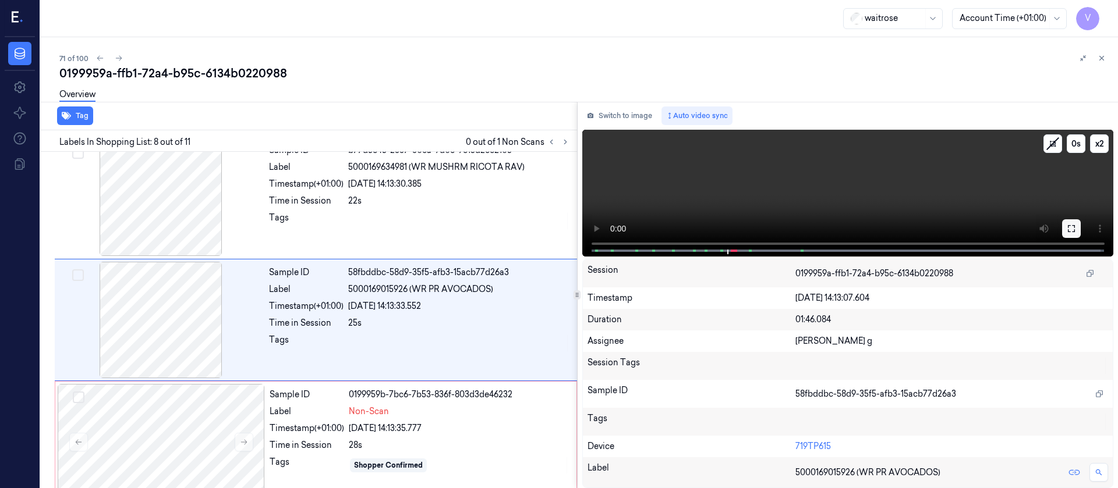
click at [1071, 231] on icon at bounding box center [1071, 228] width 9 height 9
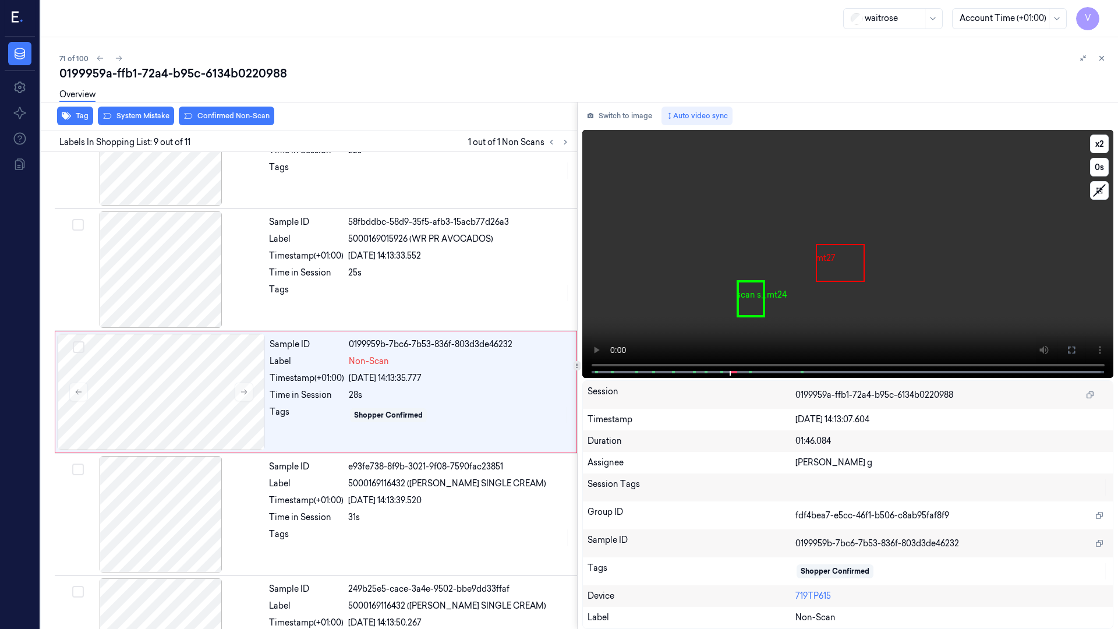
scroll to position [801, 0]
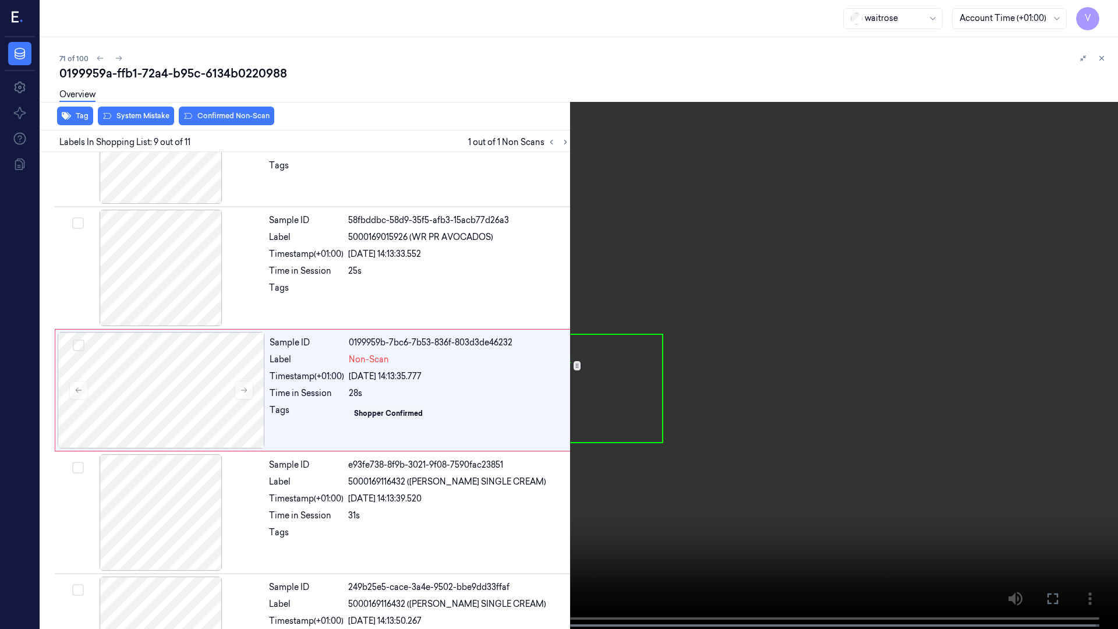
click at [1101, 9] on button "x 2" at bounding box center [1104, 14] width 19 height 19
click at [1104, 10] on button "x 4" at bounding box center [1104, 14] width 19 height 19
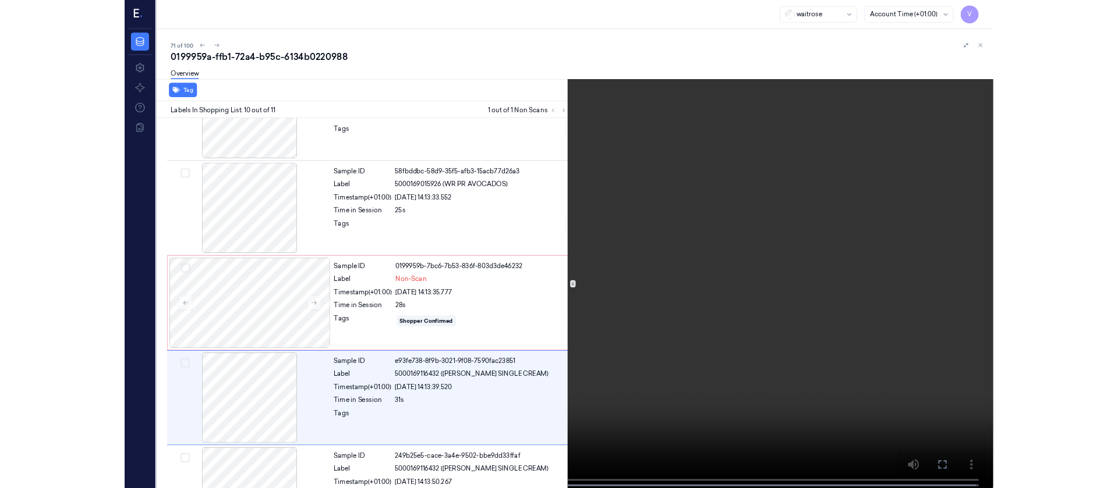
scroll to position [872, 0]
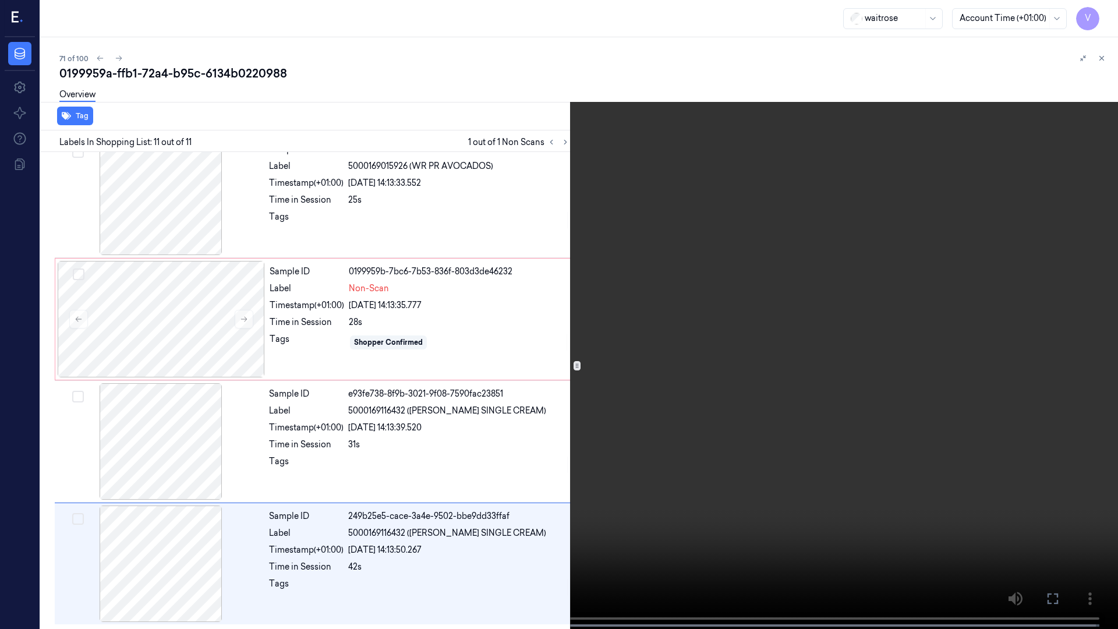
click at [0, 0] on button at bounding box center [0, 0] width 0 height 0
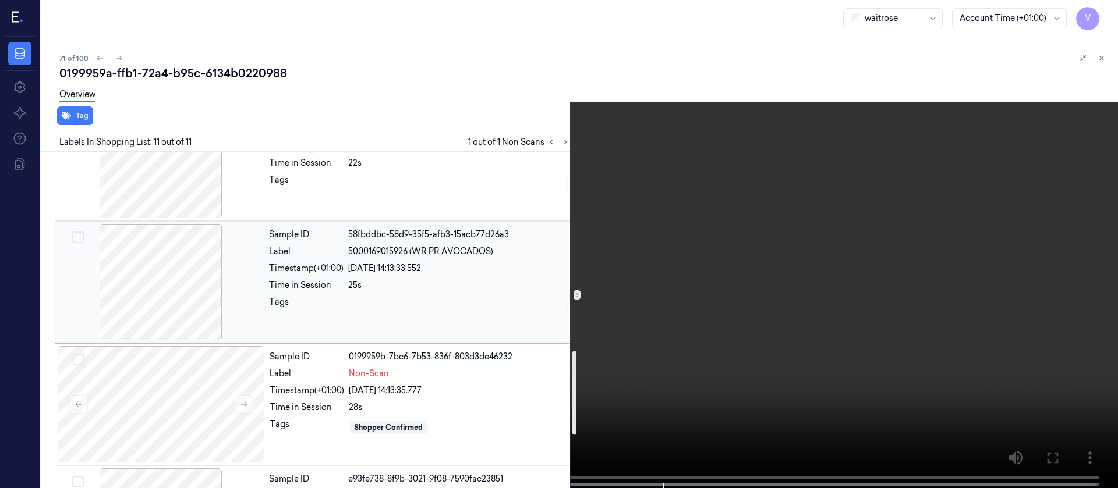
scroll to position [873, 0]
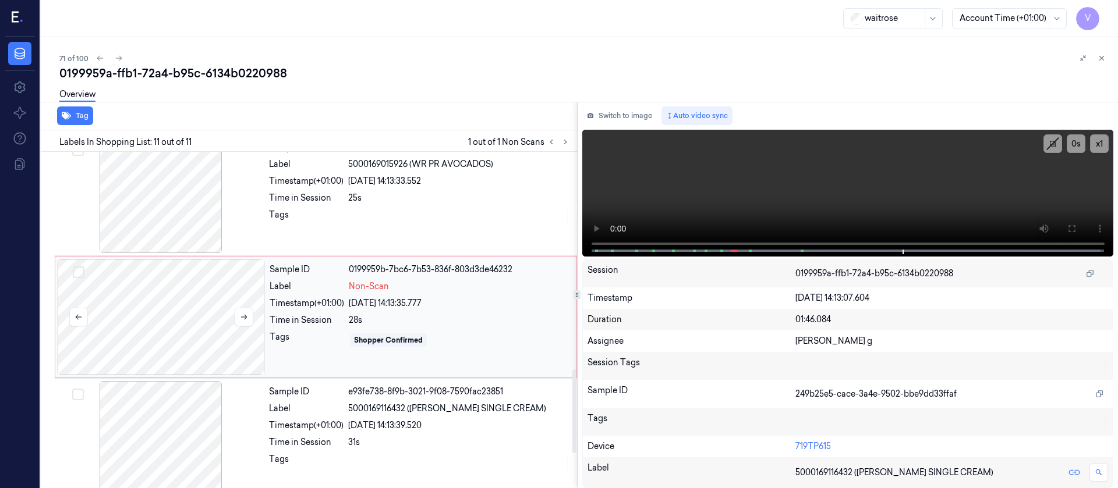
click at [194, 323] on div at bounding box center [161, 317] width 207 height 116
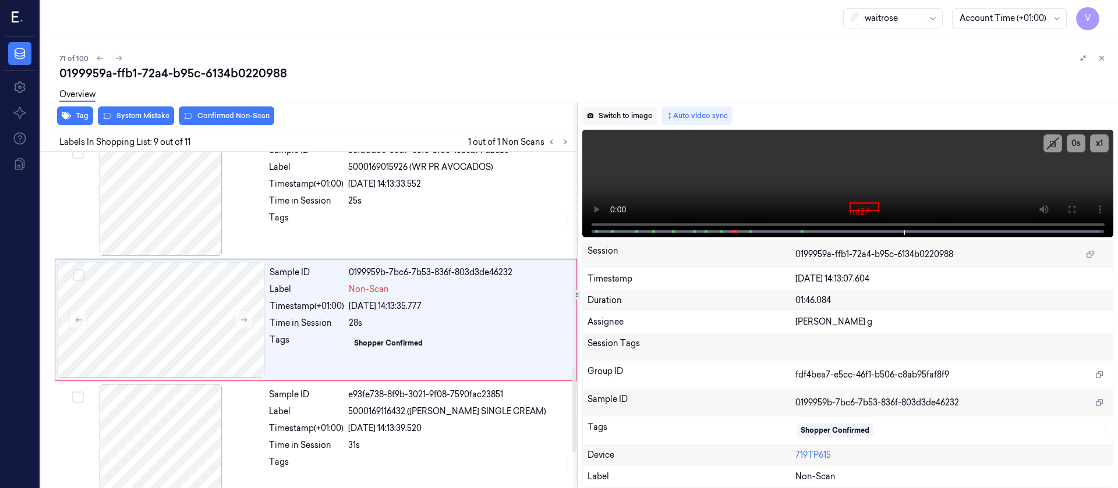
click at [617, 111] on button "Switch to image" at bounding box center [619, 116] width 75 height 19
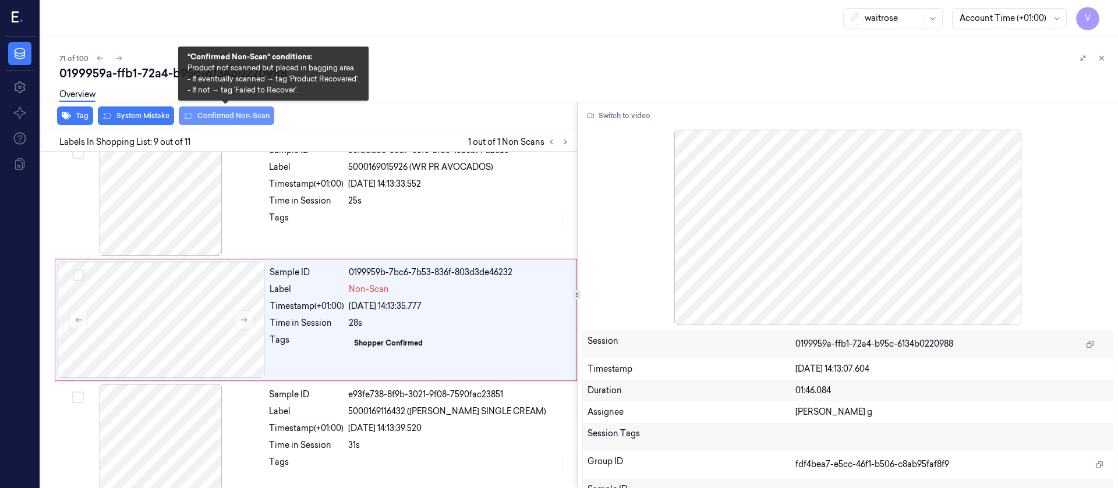
click at [229, 116] on button "Confirmed Non-Scan" at bounding box center [226, 116] width 95 height 19
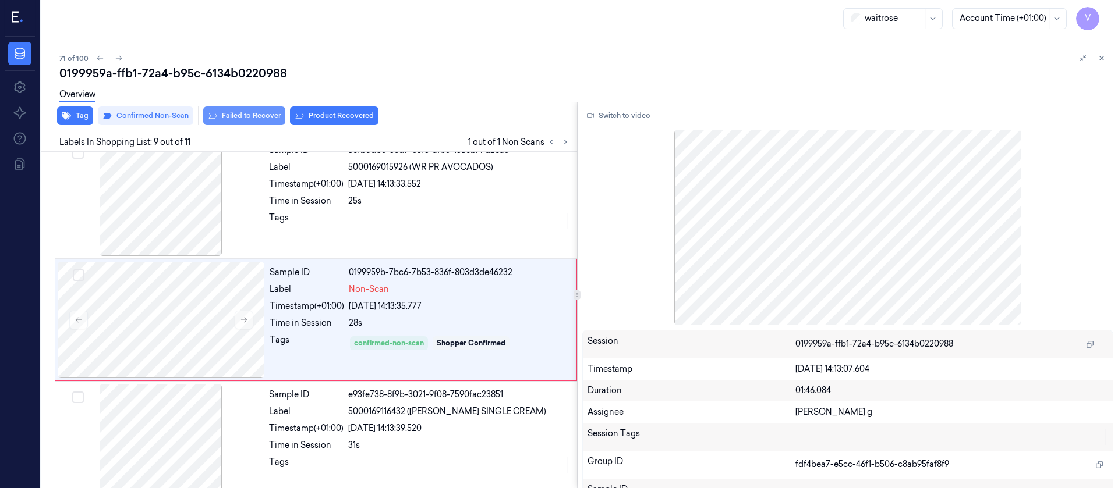
click at [245, 113] on button "Failed to Recover" at bounding box center [244, 116] width 82 height 19
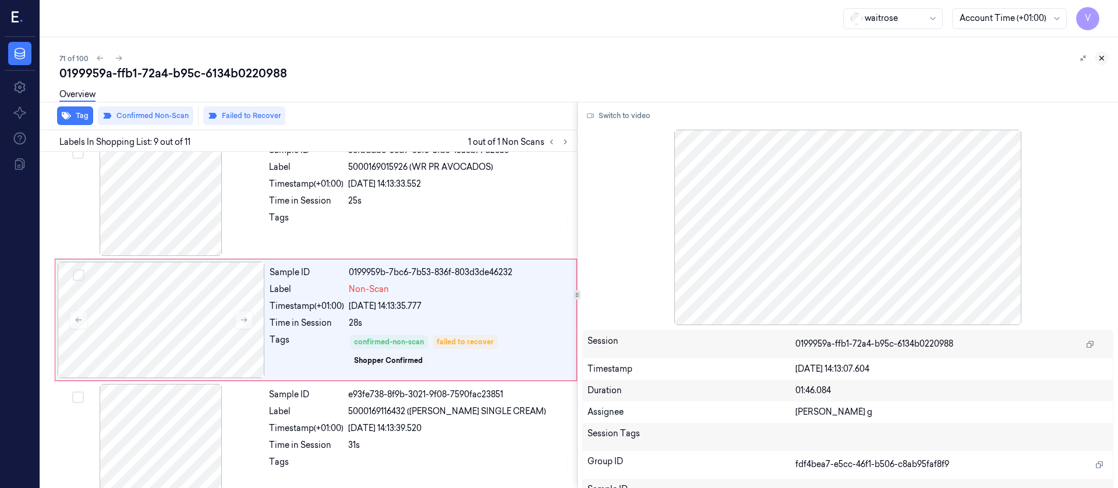
click at [1105, 62] on button at bounding box center [1102, 58] width 14 height 14
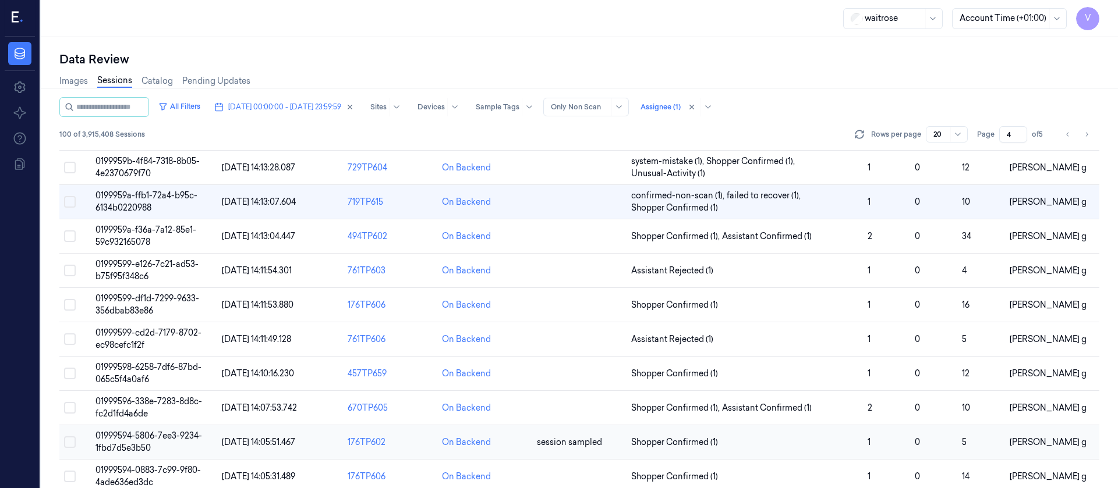
scroll to position [293, 0]
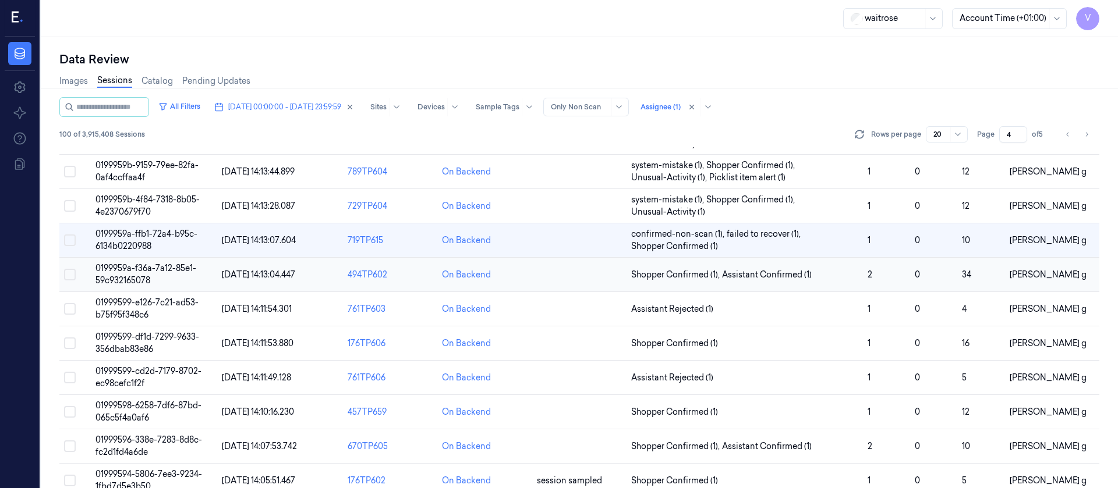
click at [568, 280] on td at bounding box center [579, 275] width 94 height 34
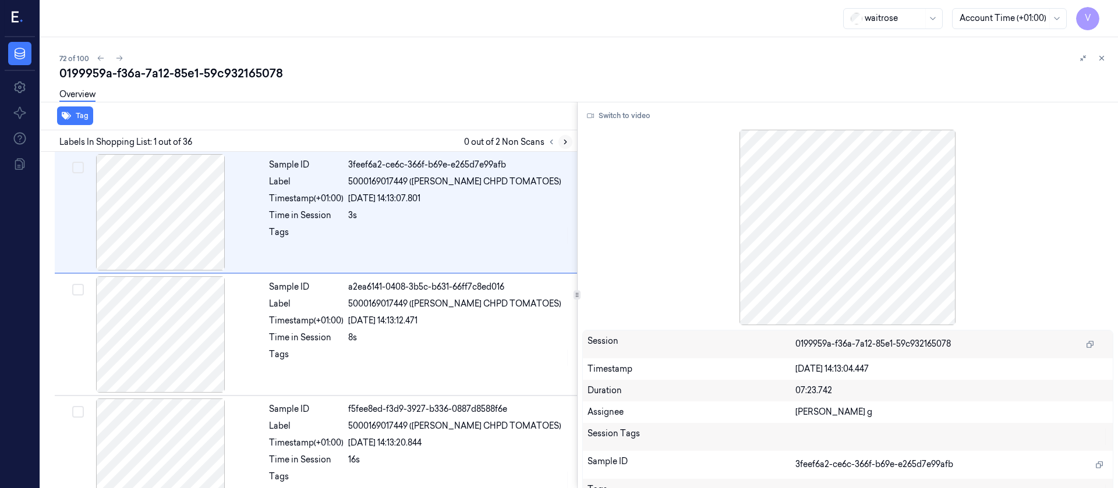
click at [565, 140] on icon at bounding box center [565, 142] width 8 height 8
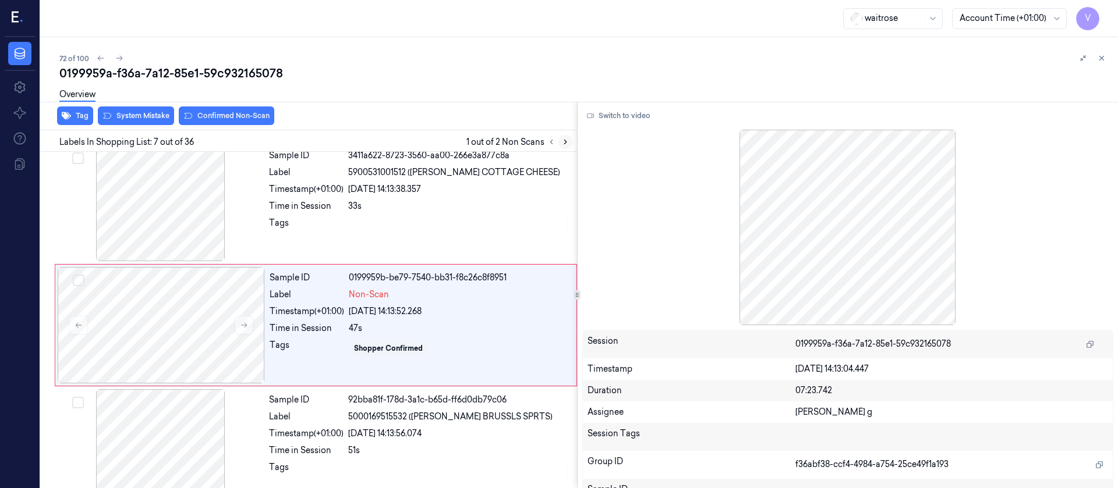
scroll to position [626, 0]
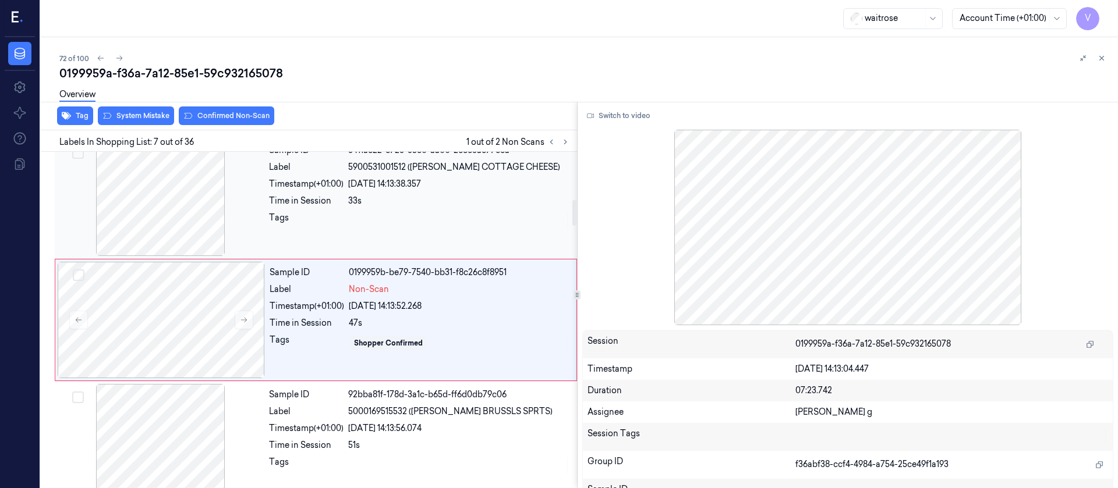
click at [211, 201] on div at bounding box center [160, 198] width 207 height 116
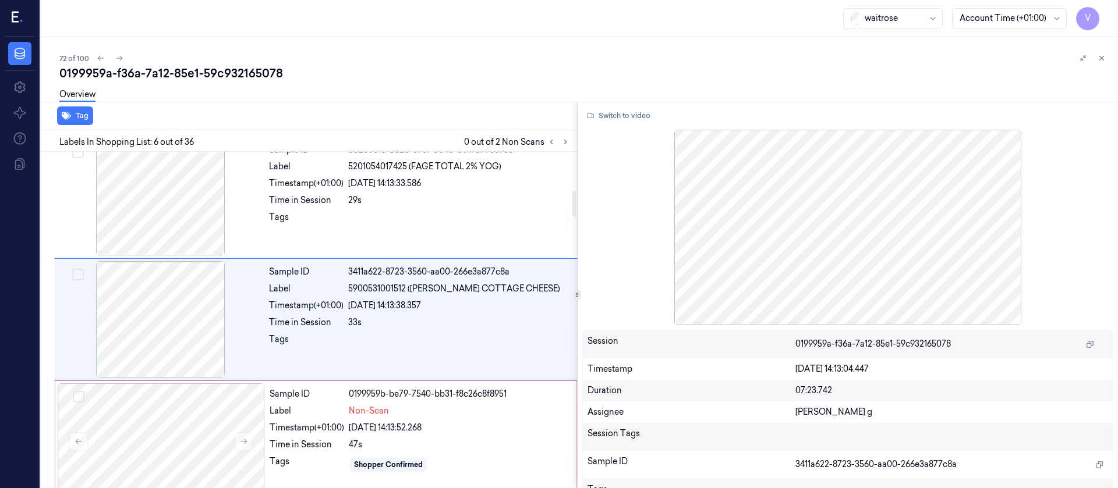
scroll to position [504, 0]
click at [629, 112] on button "Switch to video" at bounding box center [618, 116] width 73 height 19
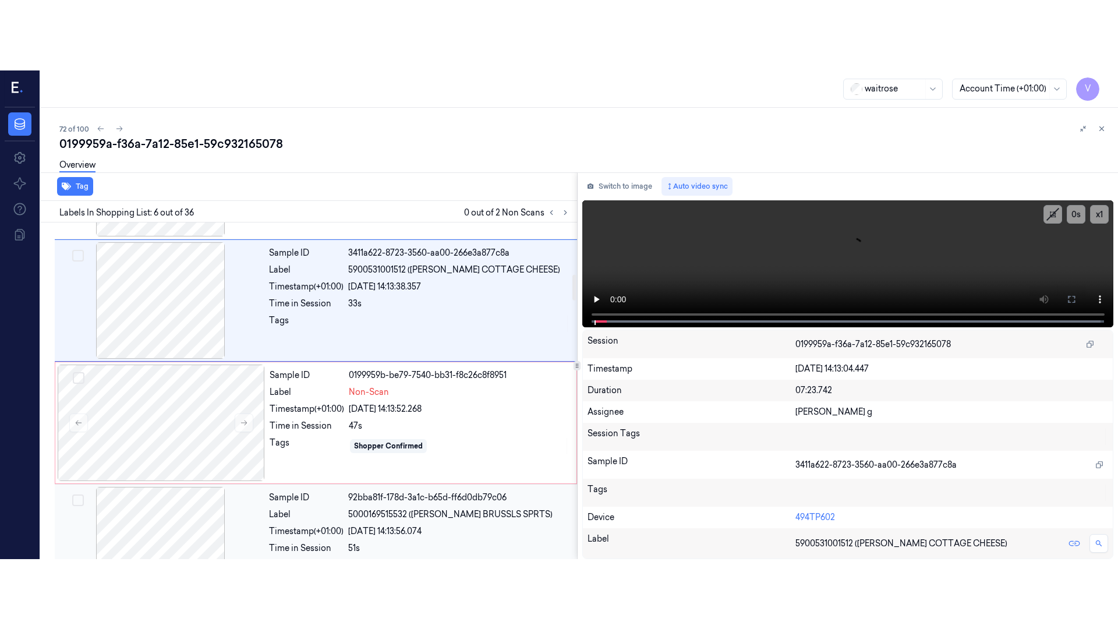
scroll to position [678, 0]
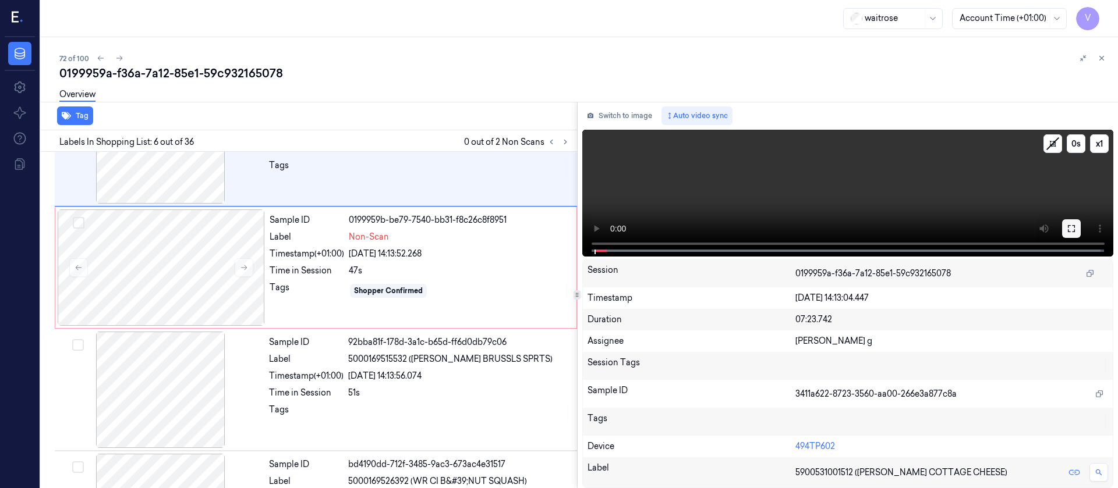
click at [1067, 231] on icon at bounding box center [1071, 228] width 9 height 9
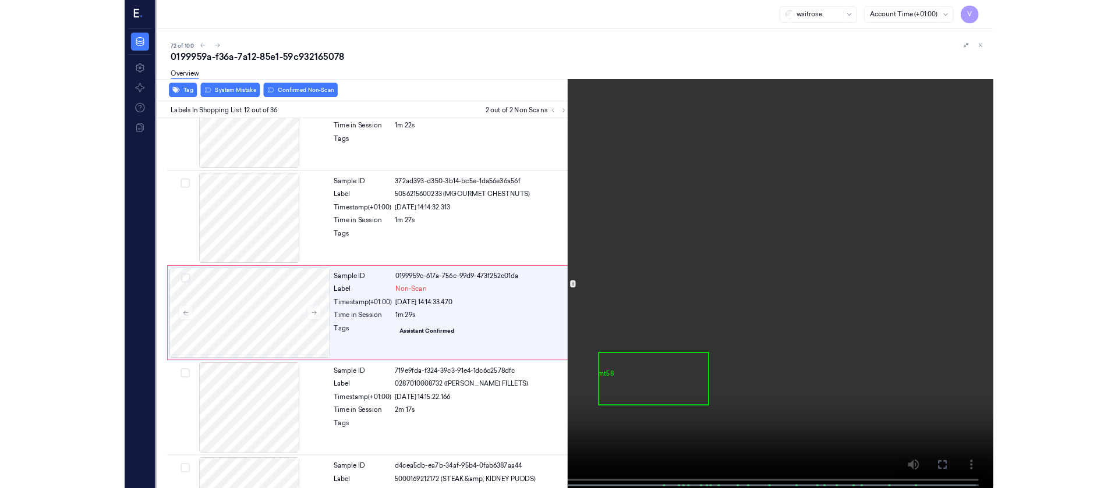
scroll to position [1167, 0]
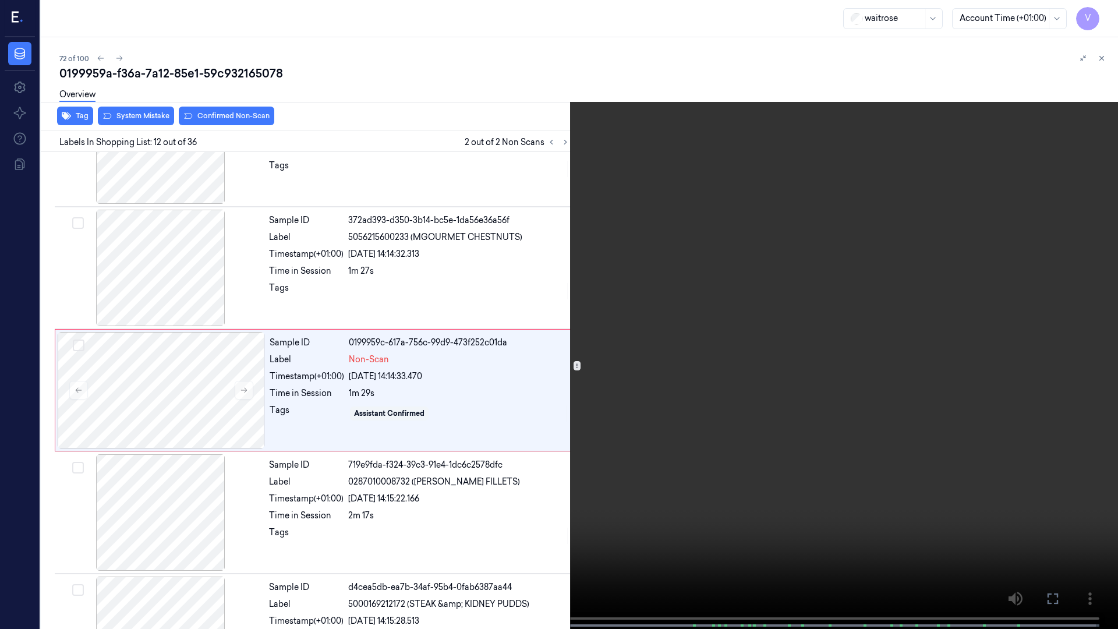
click at [0, 0] on icon at bounding box center [0, 0] width 0 height 0
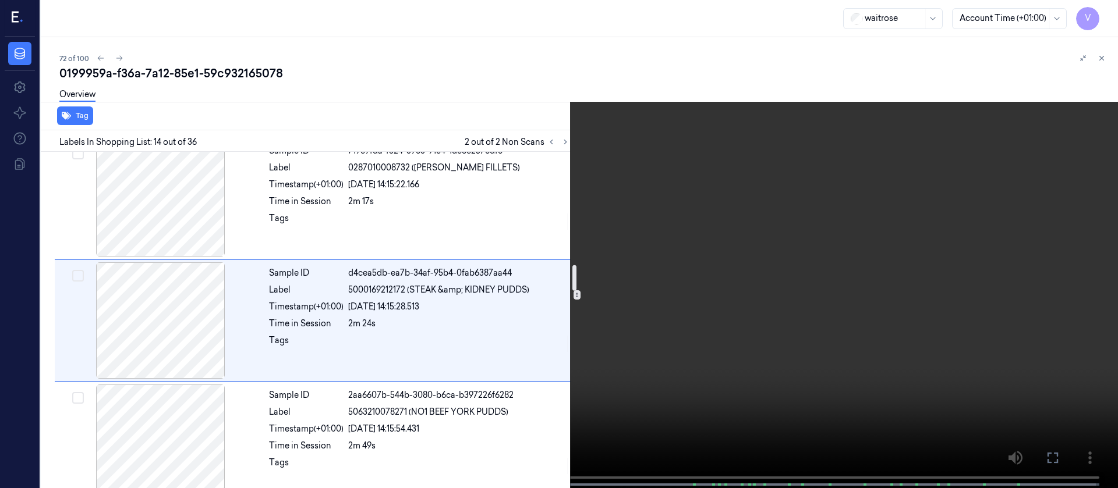
scroll to position [1482, 0]
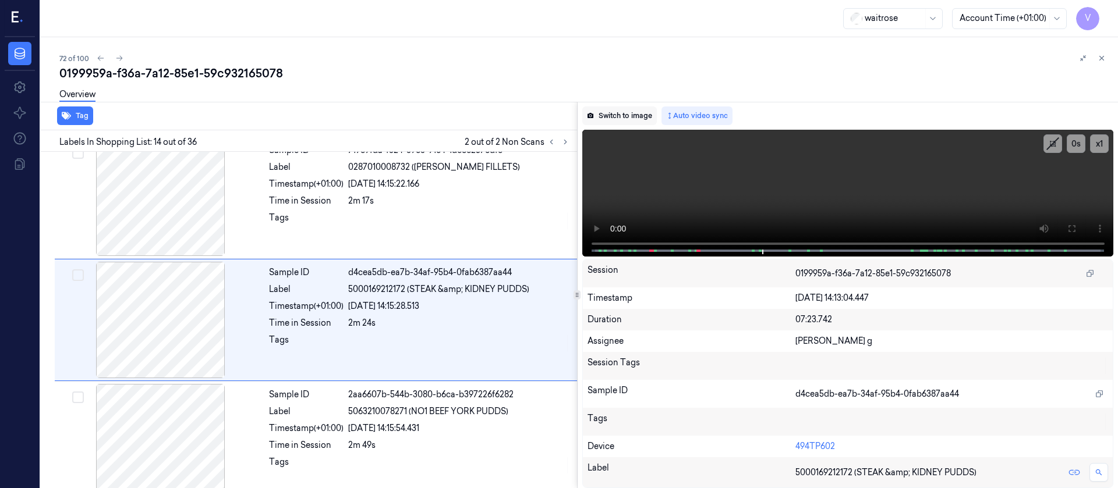
click at [612, 119] on button "Switch to image" at bounding box center [619, 116] width 75 height 19
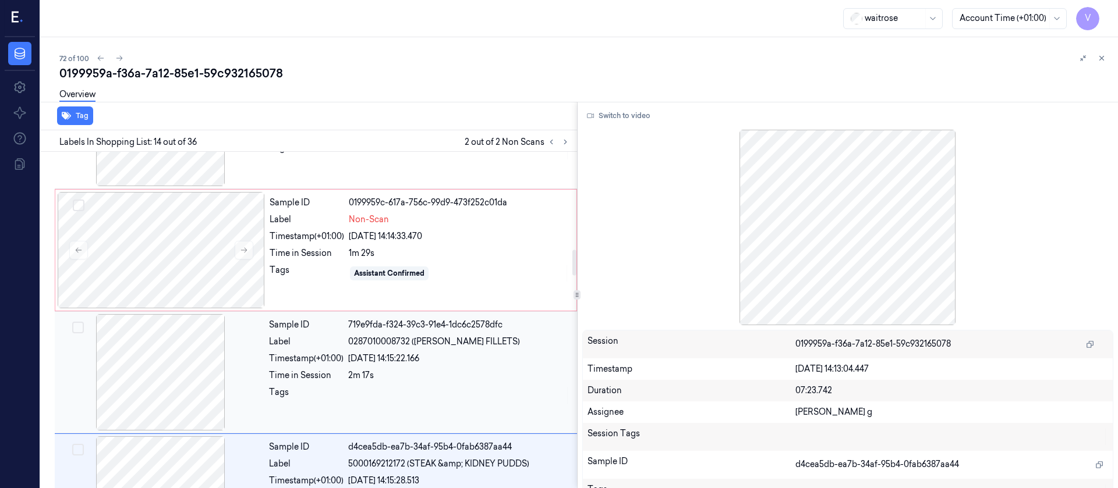
scroll to position [1220, 0]
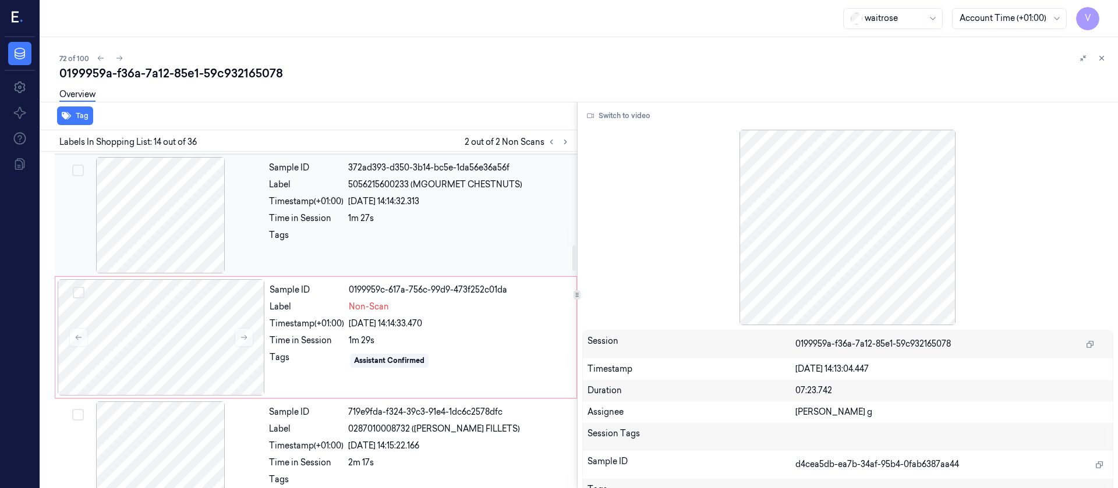
click at [404, 231] on div at bounding box center [459, 238] width 222 height 19
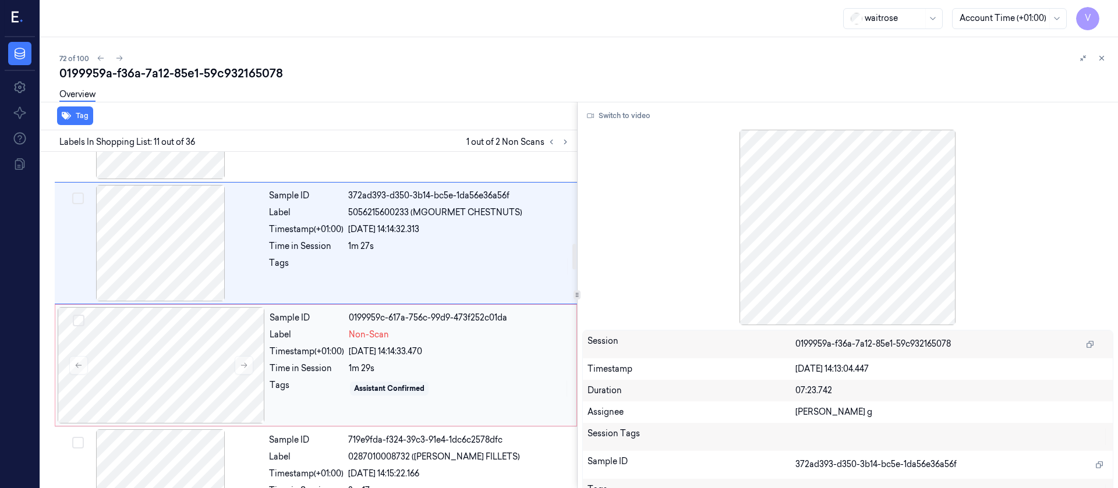
scroll to position [1202, 0]
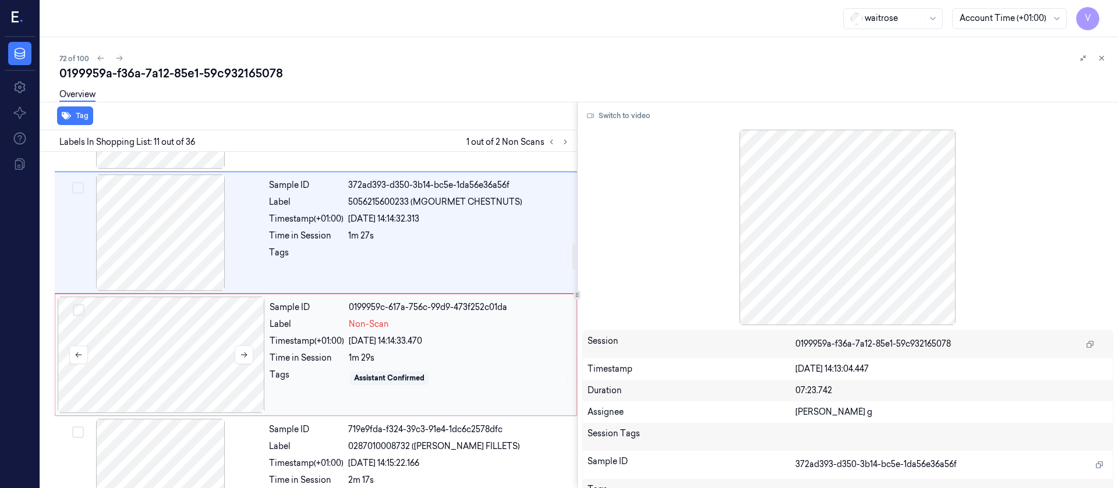
click at [178, 380] on div at bounding box center [161, 355] width 207 height 116
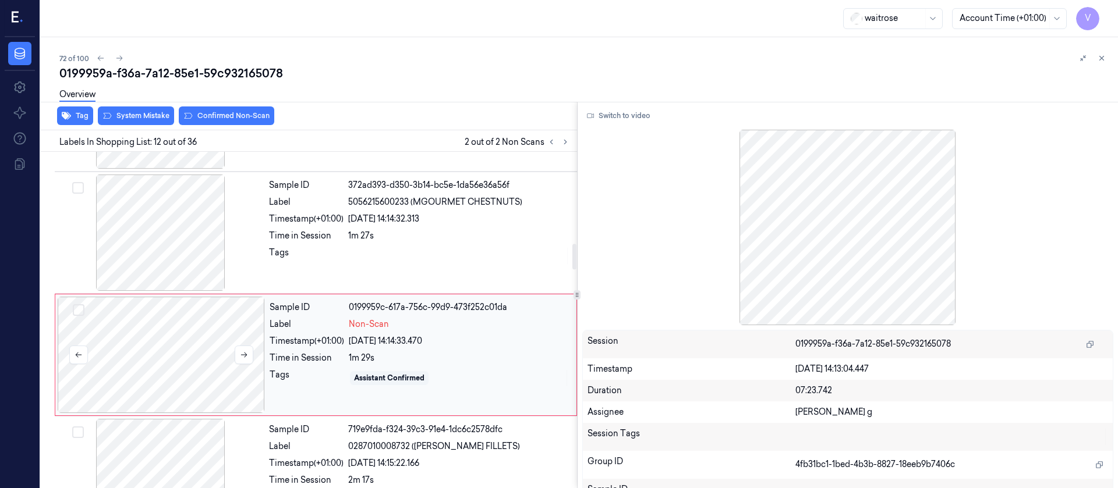
scroll to position [1237, 0]
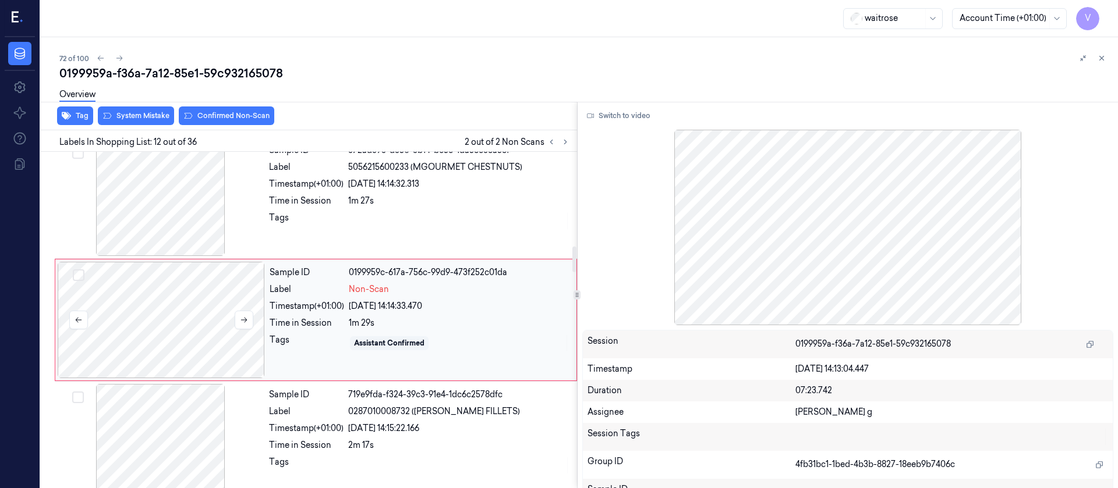
click at [161, 335] on div at bounding box center [161, 320] width 207 height 116
click at [419, 191] on div "Sample ID 372ad393-d350-3b14-bc5e-1da56e36a56f Label 5056215600233 (MGOURMET CH…" at bounding box center [419, 198] width 310 height 116
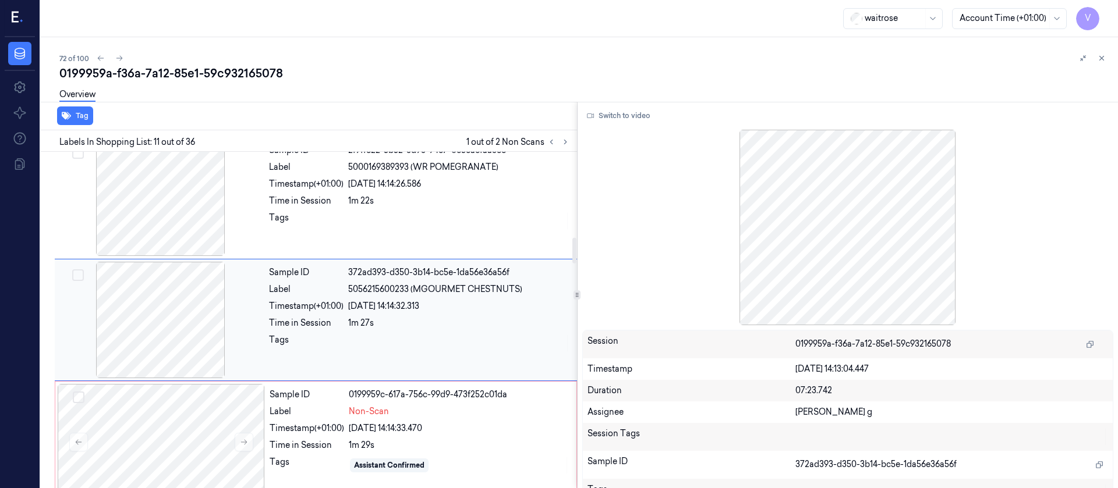
scroll to position [1202, 0]
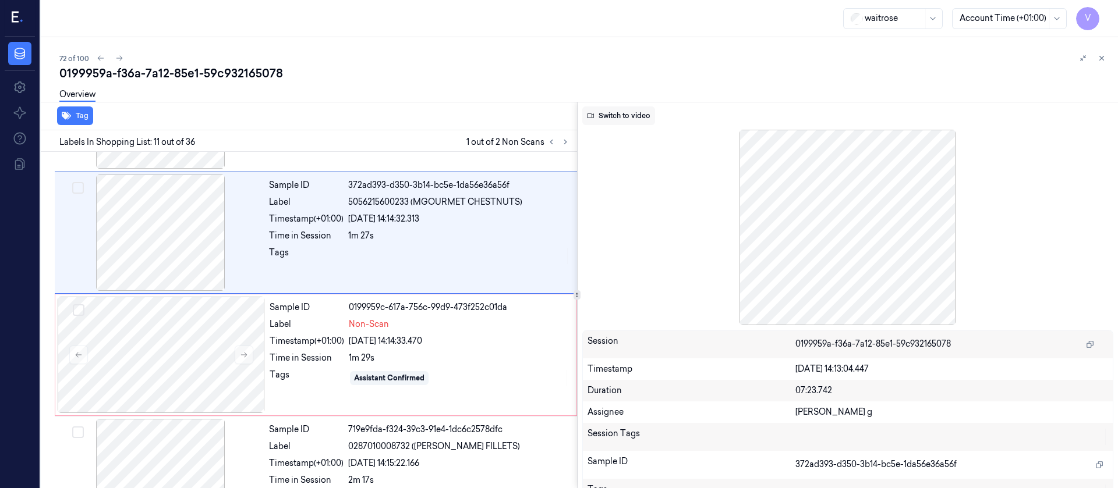
click at [618, 109] on button "Switch to video" at bounding box center [618, 116] width 73 height 19
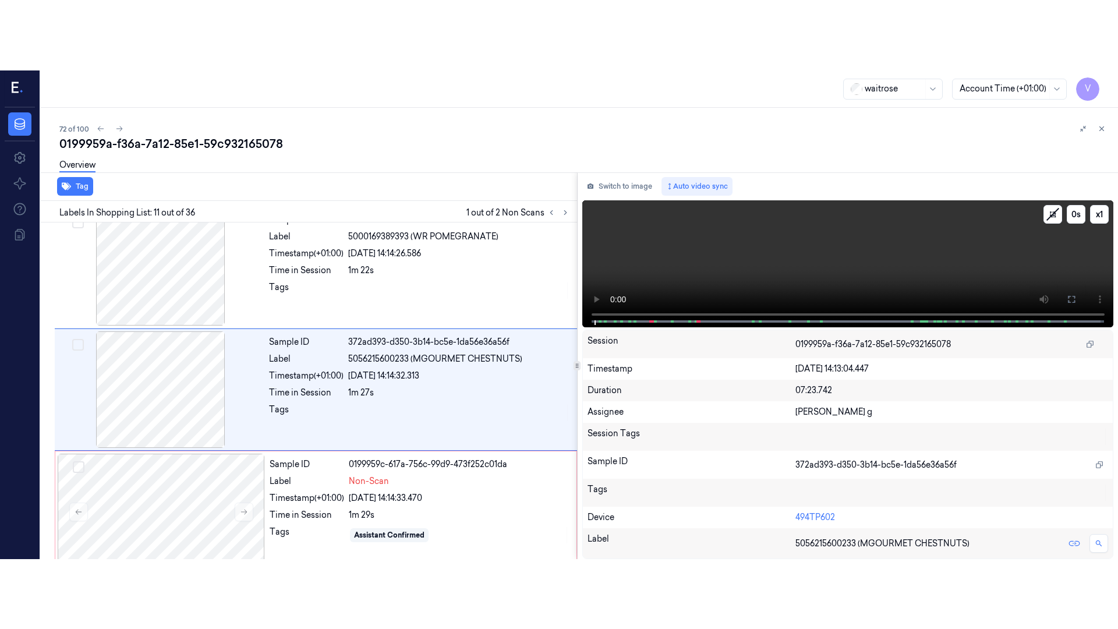
scroll to position [1115, 0]
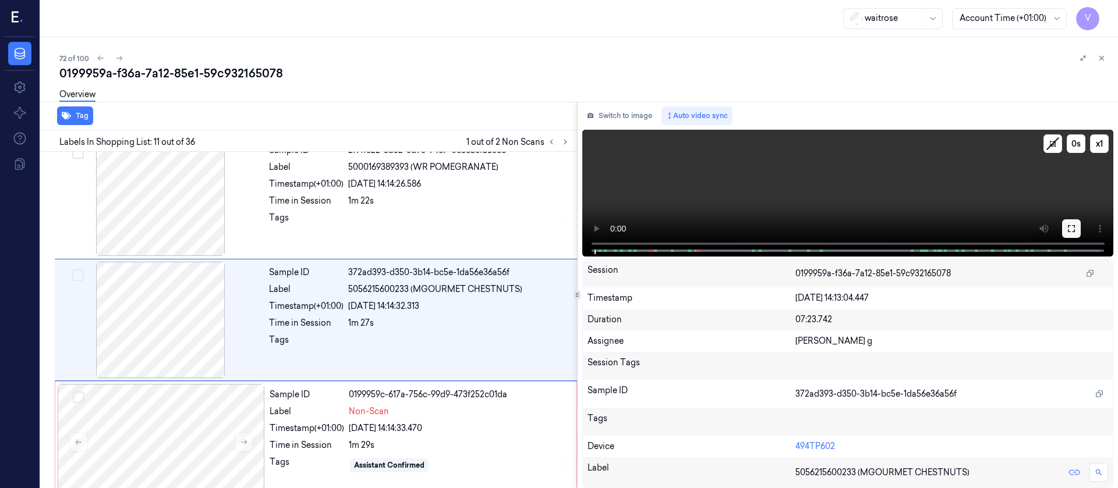
click at [1072, 233] on button at bounding box center [1071, 228] width 19 height 19
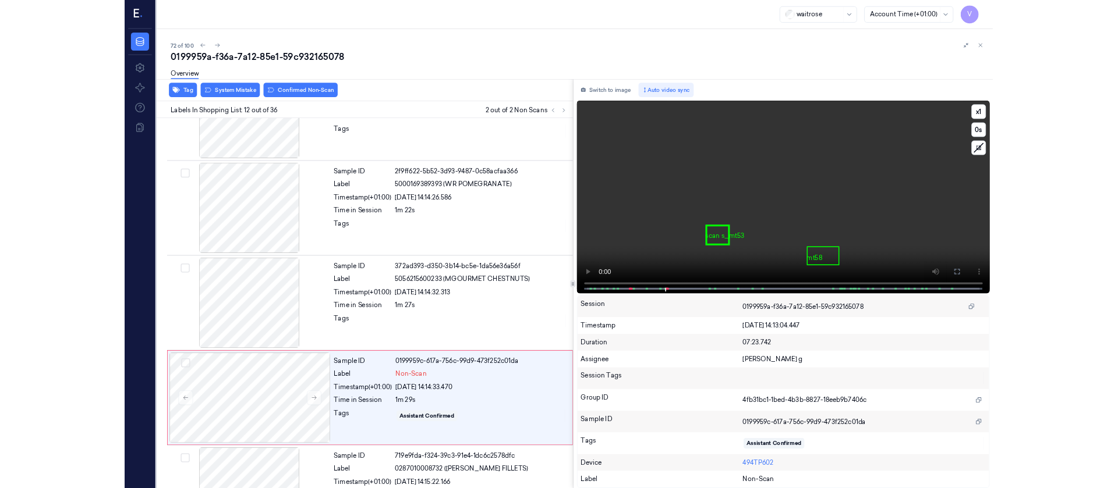
scroll to position [1167, 0]
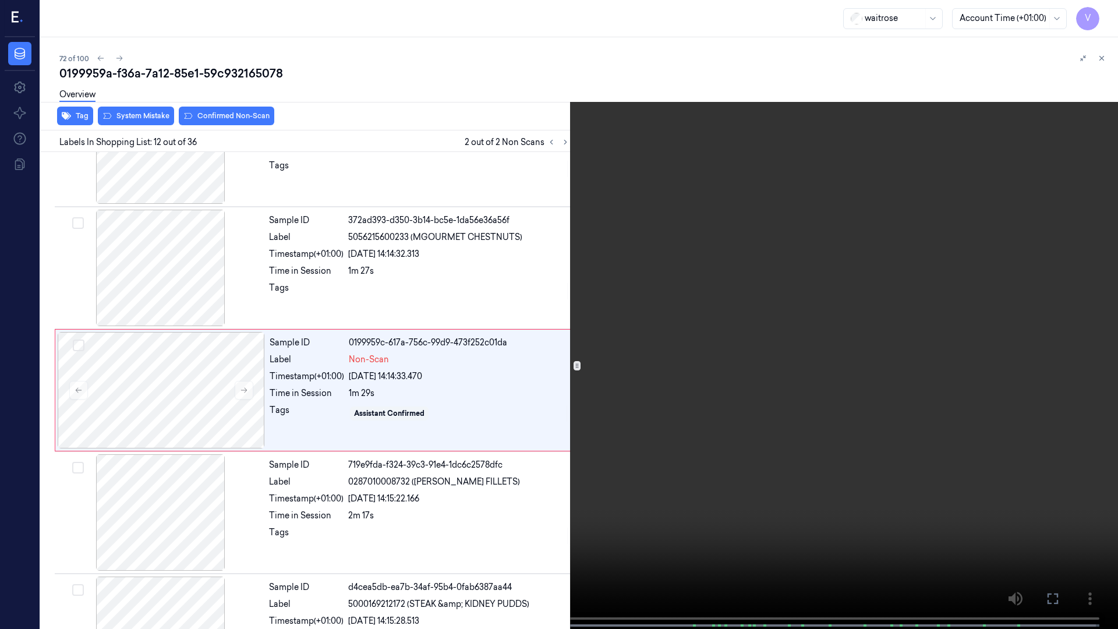
click at [0, 0] on button at bounding box center [0, 0] width 0 height 0
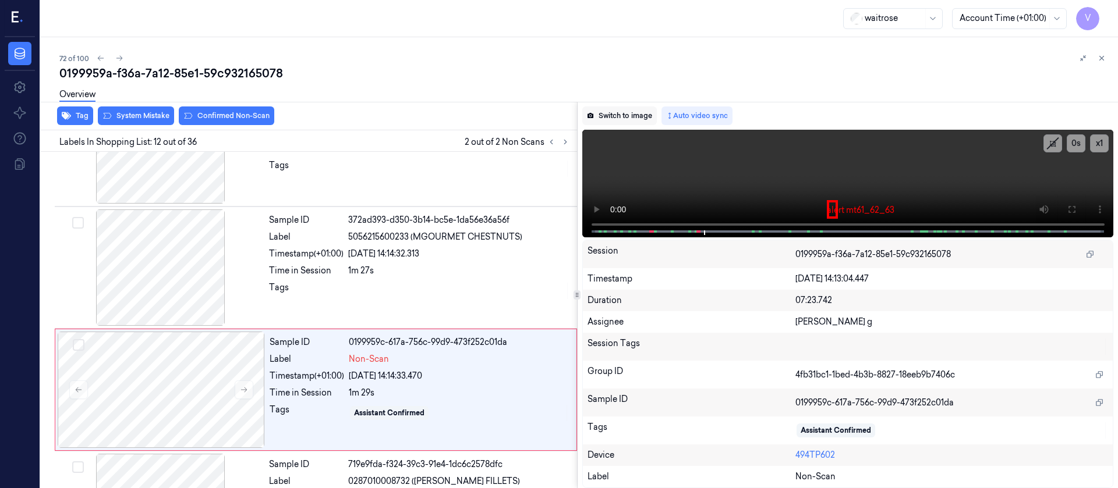
click at [620, 116] on button "Switch to image" at bounding box center [619, 116] width 75 height 19
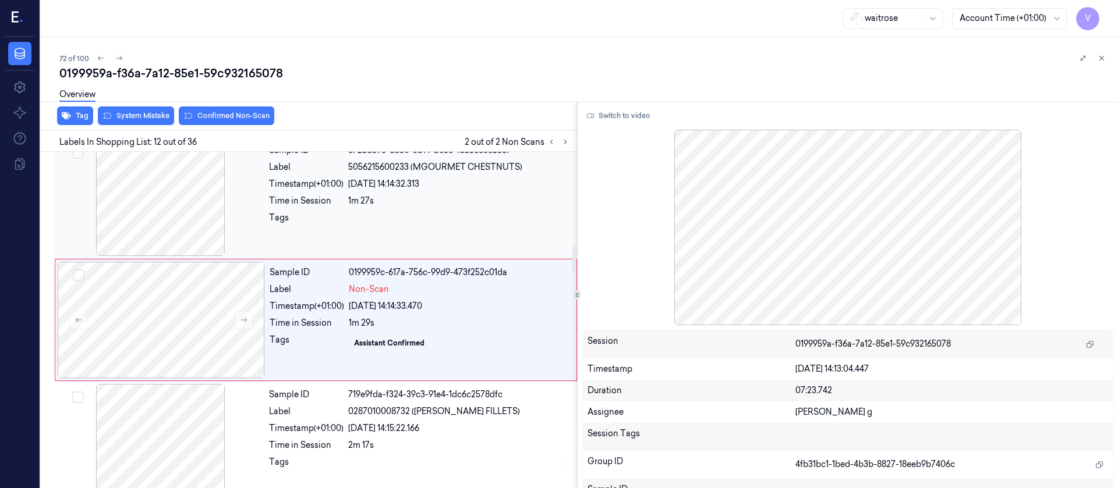
click at [311, 205] on div "Time in Session" at bounding box center [306, 201] width 75 height 12
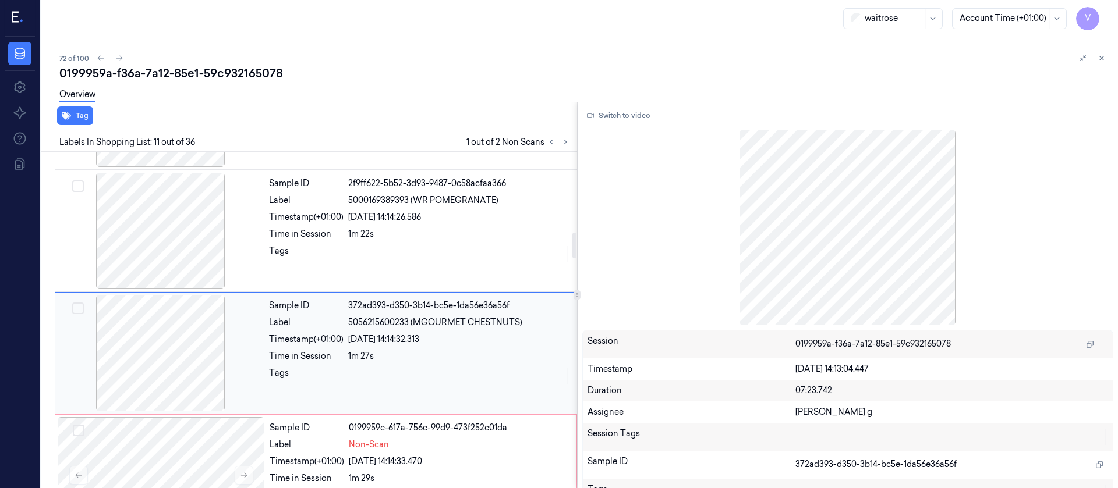
scroll to position [1115, 0]
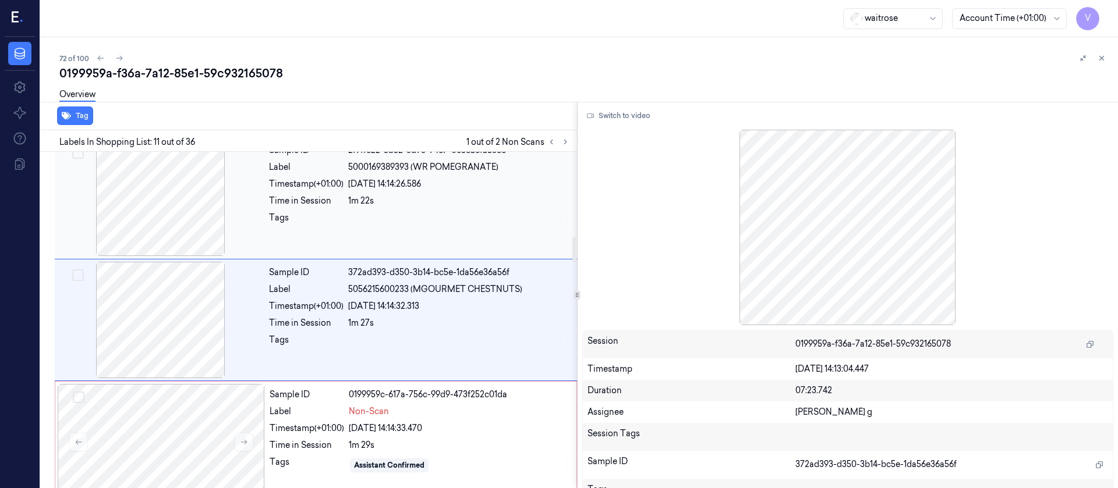
click at [405, 215] on div at bounding box center [459, 221] width 222 height 19
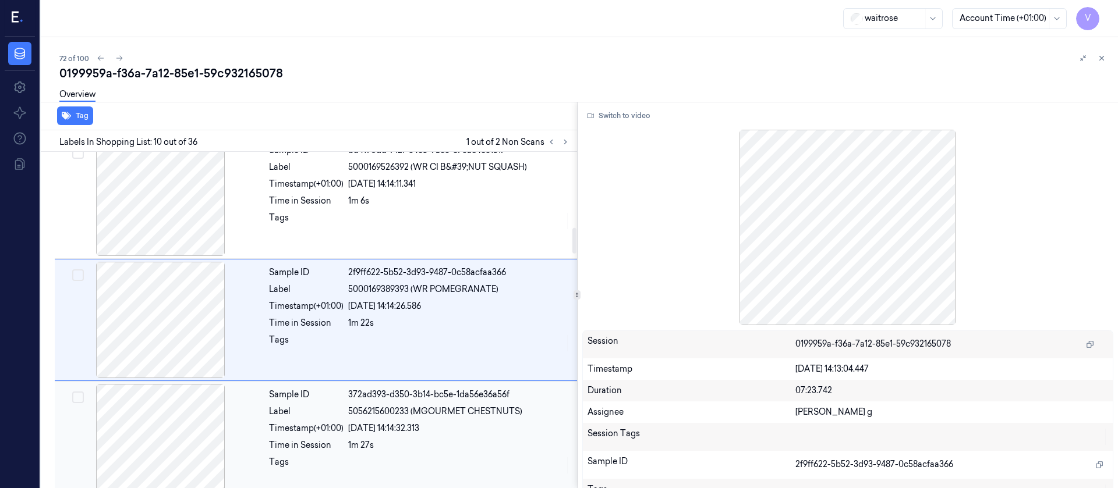
click at [369, 428] on div "29/09/2025 14:14:32.313" at bounding box center [459, 429] width 222 height 12
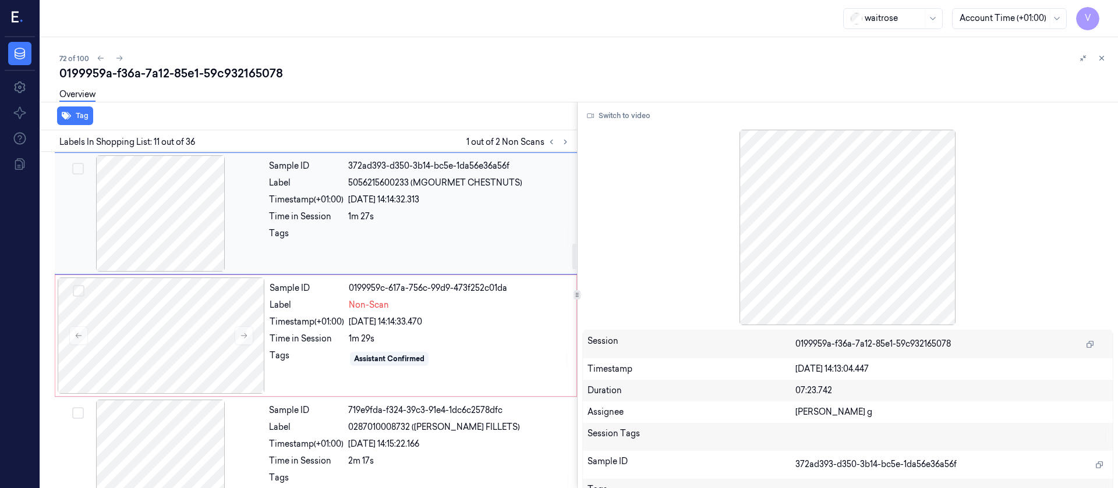
scroll to position [1284, 0]
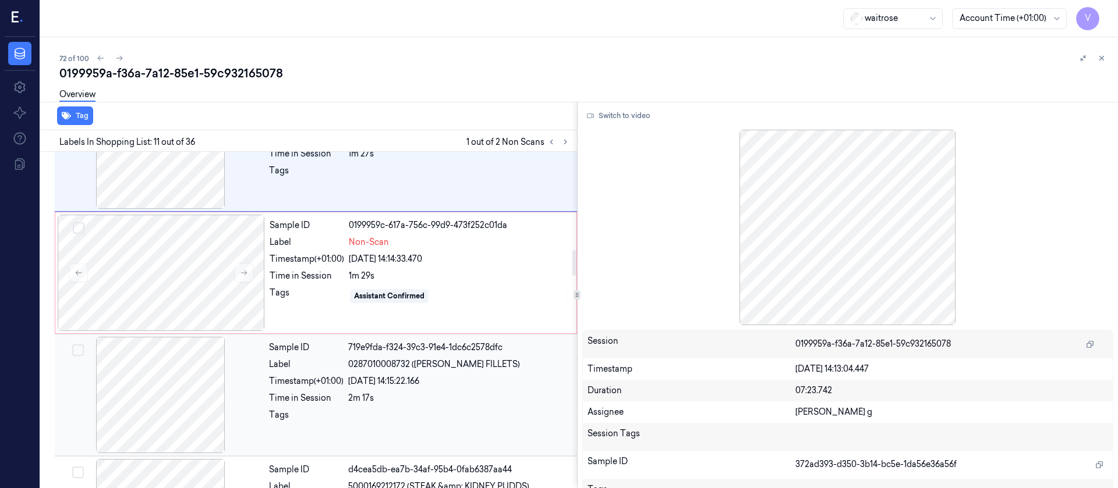
click at [181, 404] on div at bounding box center [160, 395] width 207 height 116
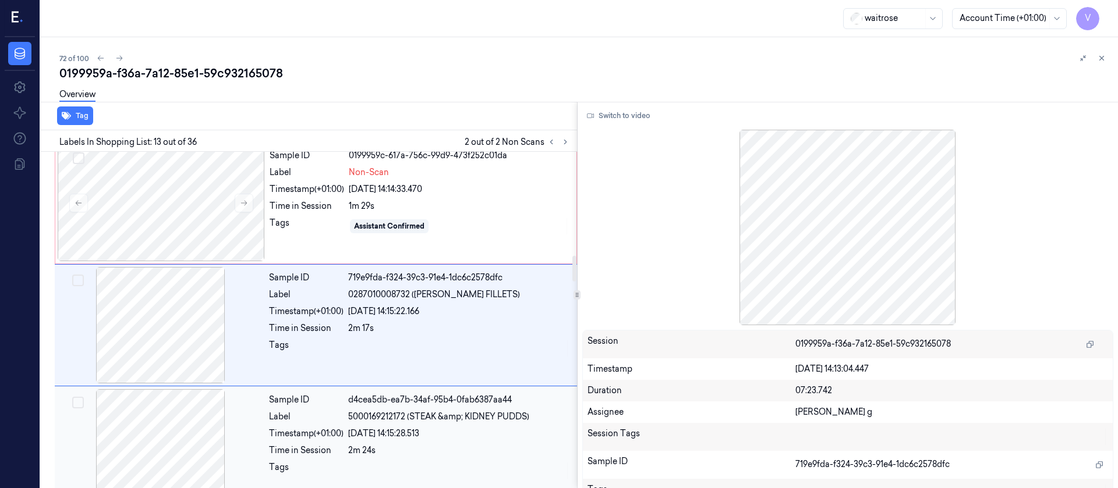
scroll to position [1359, 0]
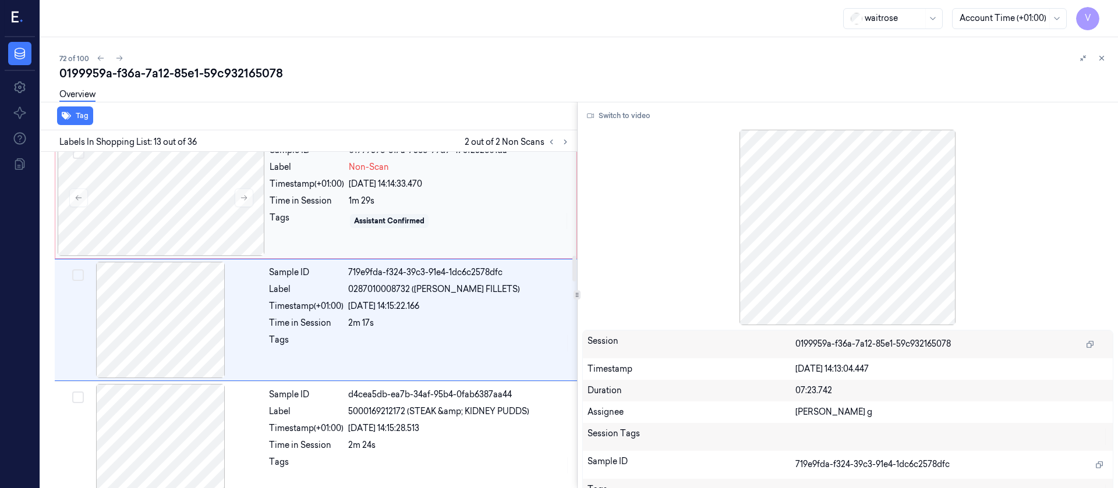
click at [470, 223] on div "Assistant Confirmed" at bounding box center [459, 221] width 221 height 19
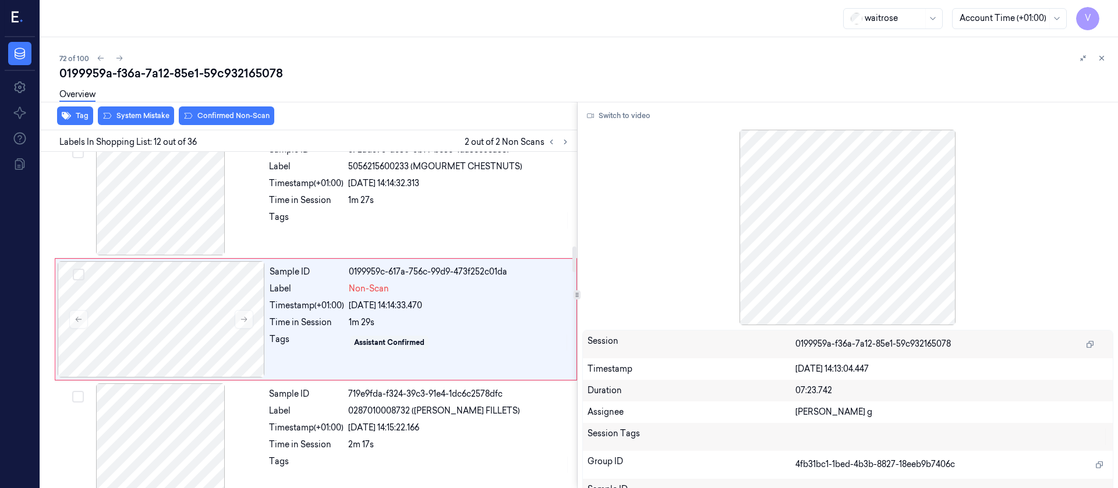
scroll to position [1237, 0]
click at [622, 120] on button "Switch to video" at bounding box center [618, 116] width 73 height 19
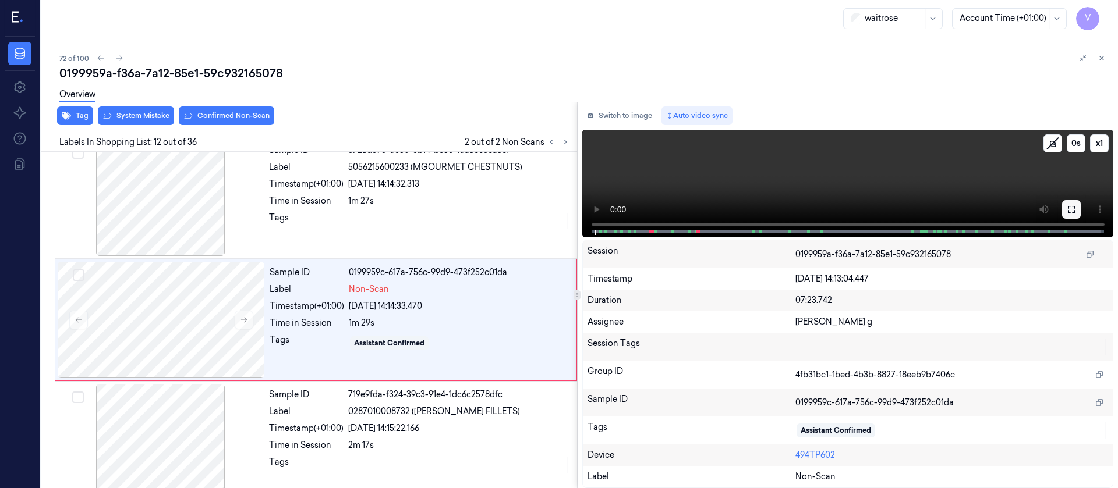
click at [1076, 206] on button at bounding box center [1071, 209] width 19 height 19
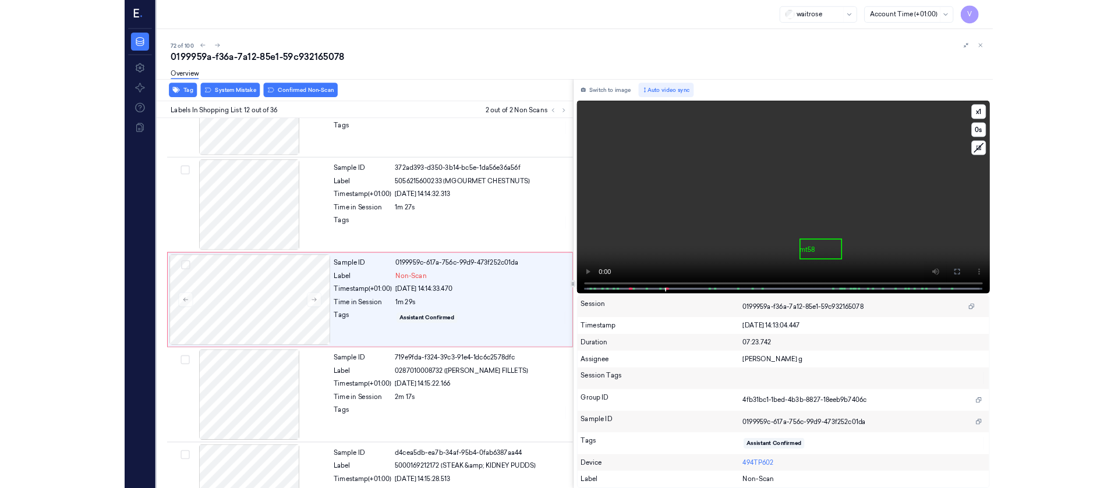
scroll to position [1167, 0]
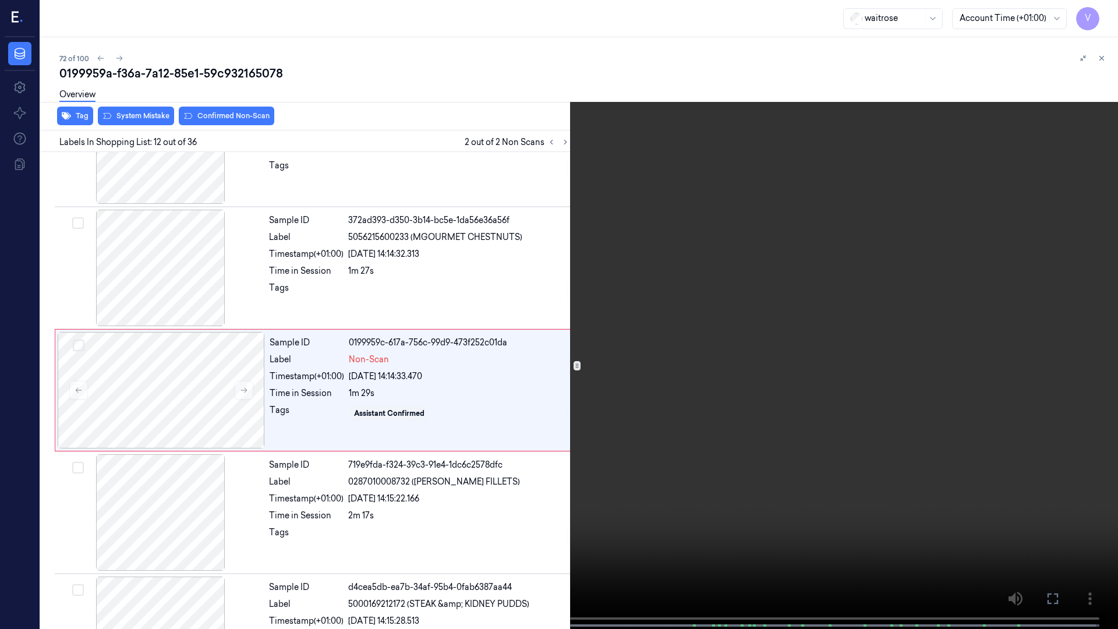
click at [0, 0] on icon at bounding box center [0, 0] width 0 height 0
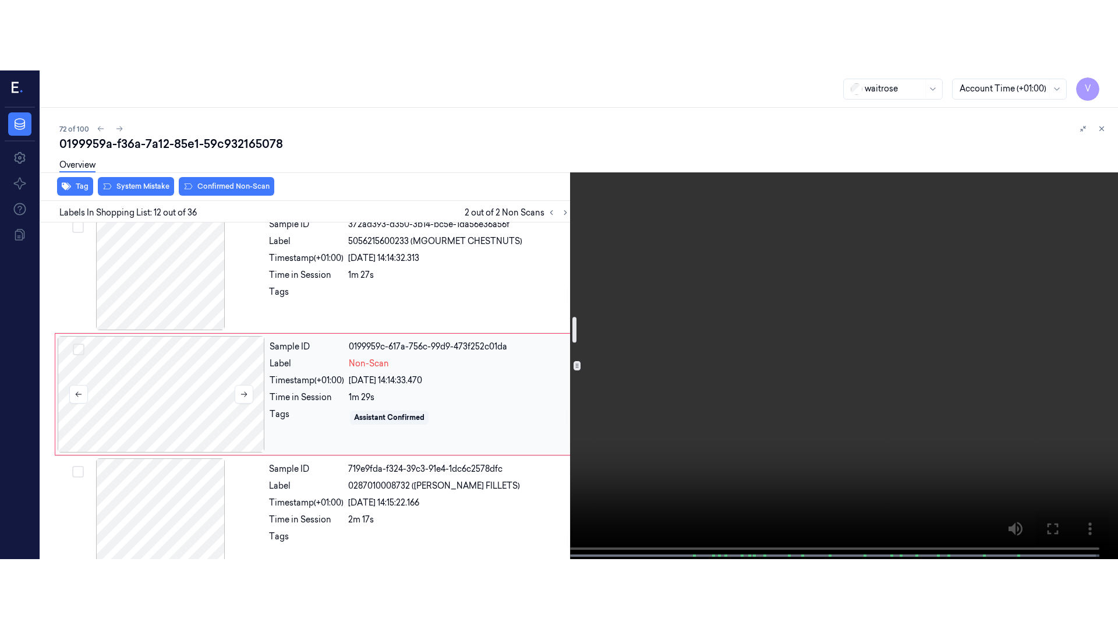
scroll to position [1255, 0]
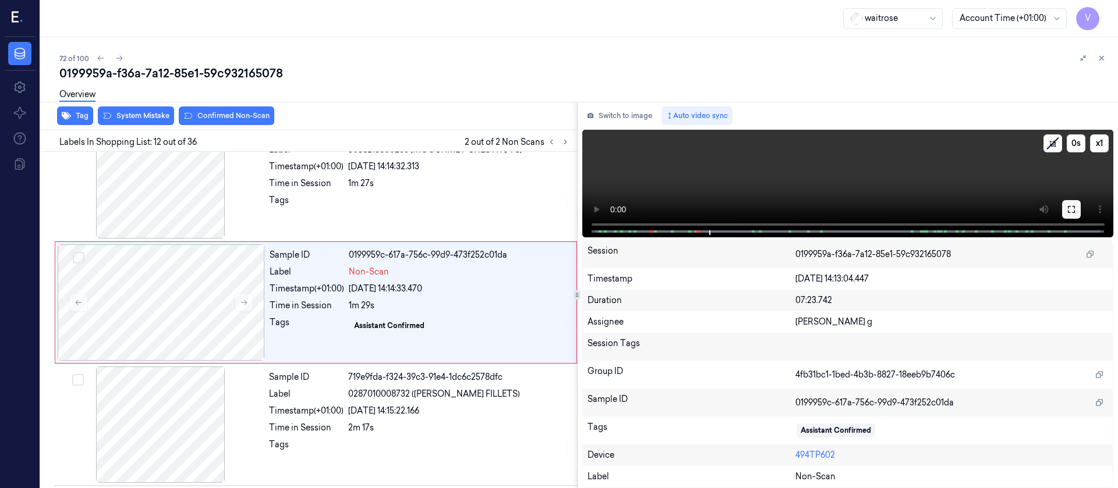
click at [1067, 205] on icon at bounding box center [1071, 209] width 9 height 9
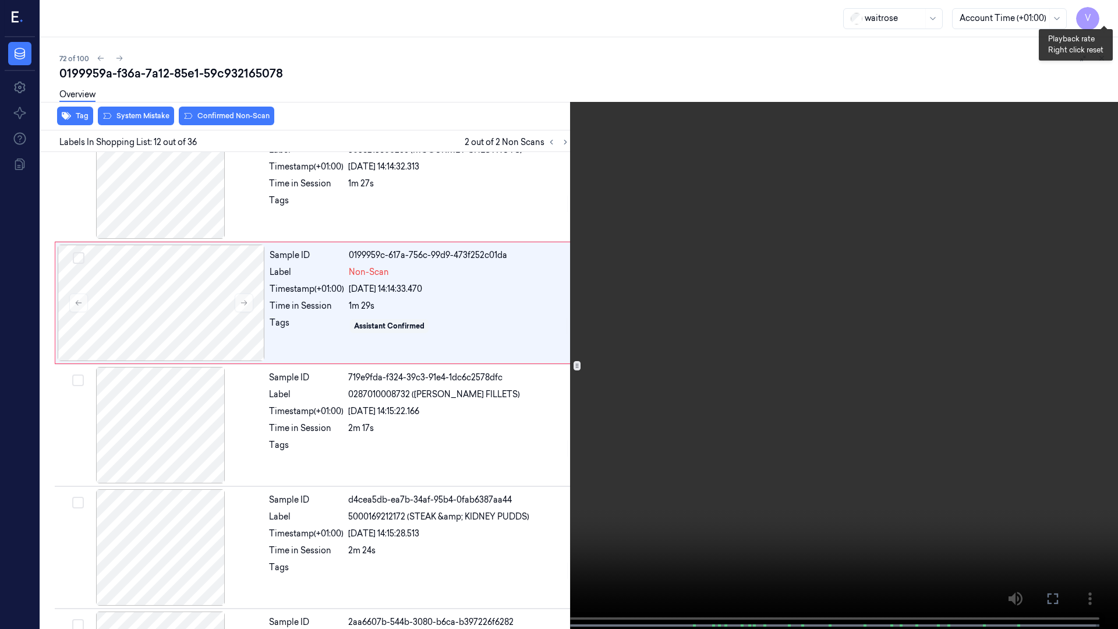
click at [1107, 15] on button "x 1" at bounding box center [1104, 14] width 19 height 19
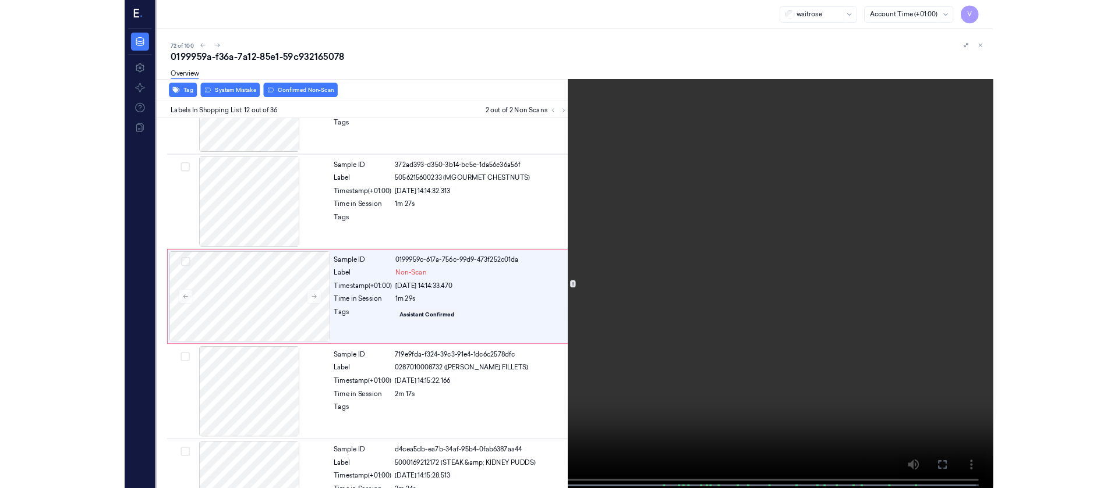
scroll to position [1167, 0]
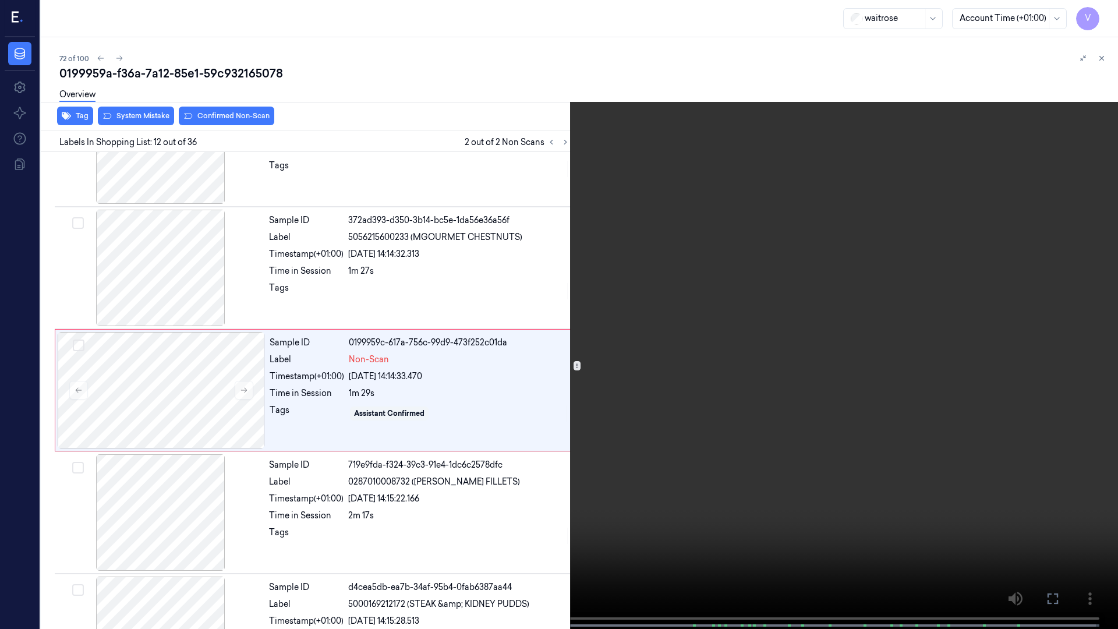
click at [0, 0] on button at bounding box center [0, 0] width 0 height 0
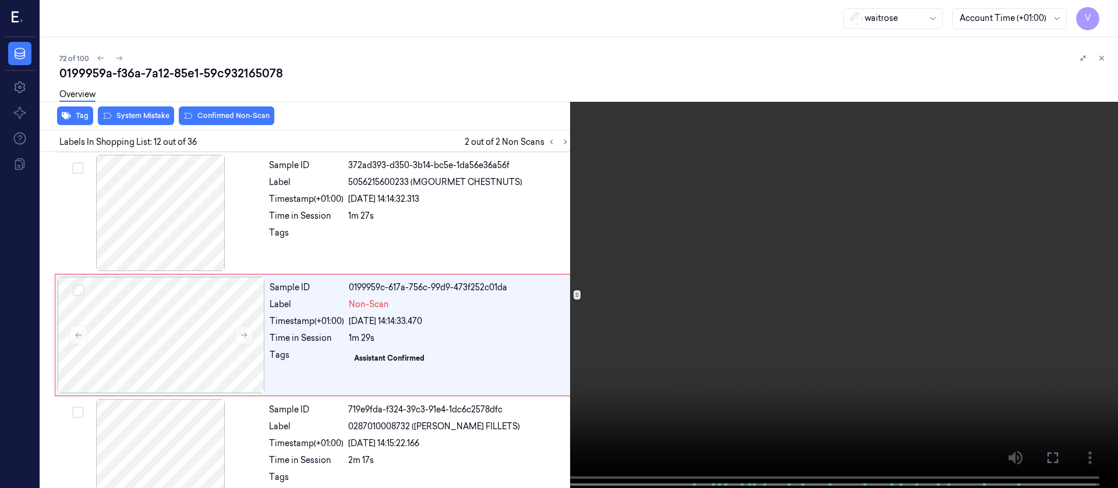
scroll to position [1237, 0]
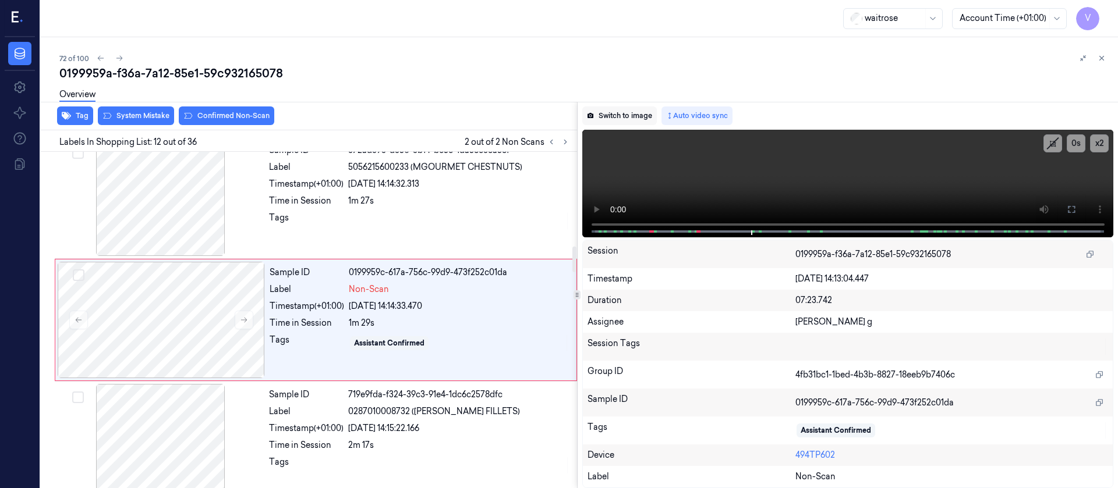
click at [603, 119] on button "Switch to image" at bounding box center [619, 116] width 75 height 19
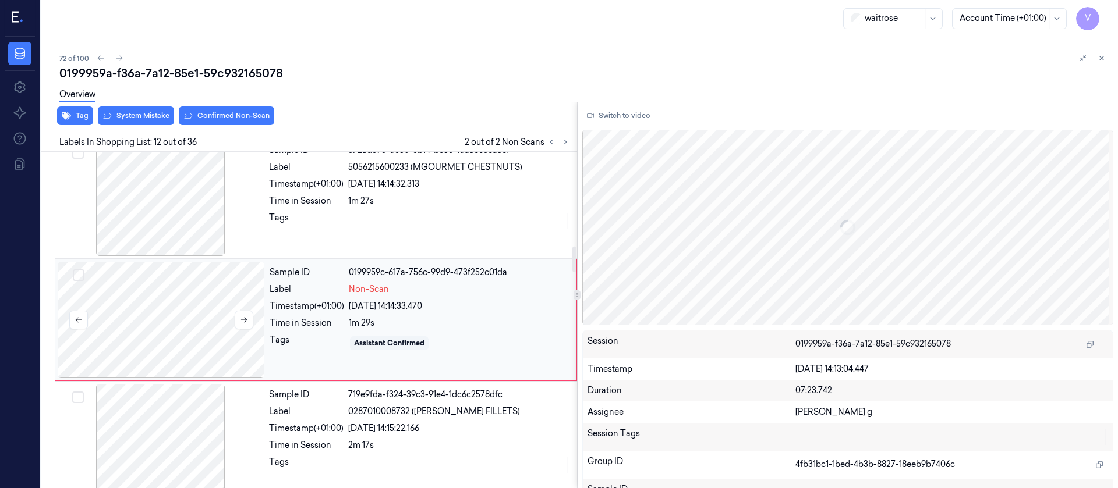
click at [164, 318] on div at bounding box center [161, 320] width 207 height 116
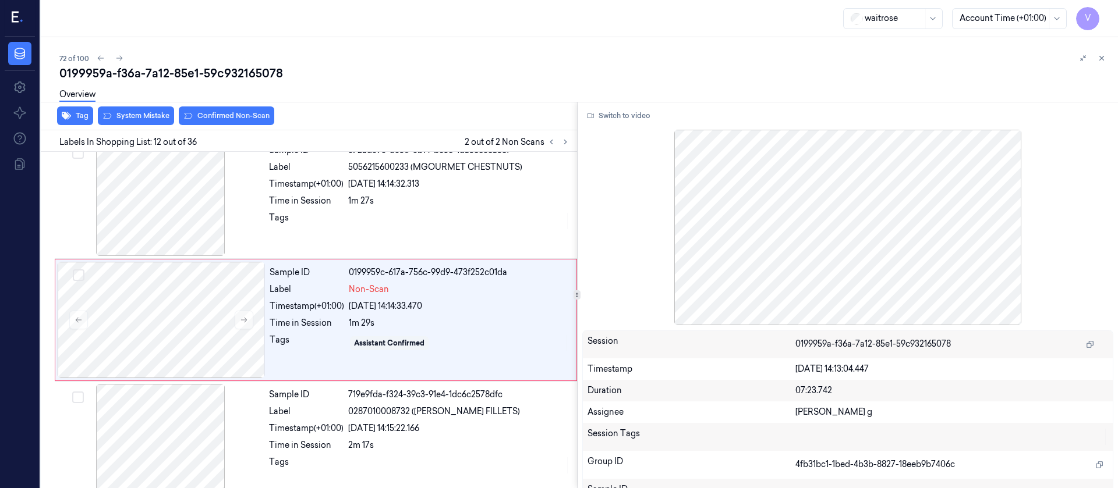
click at [235, 106] on div "Overview" at bounding box center [583, 97] width 1049 height 30
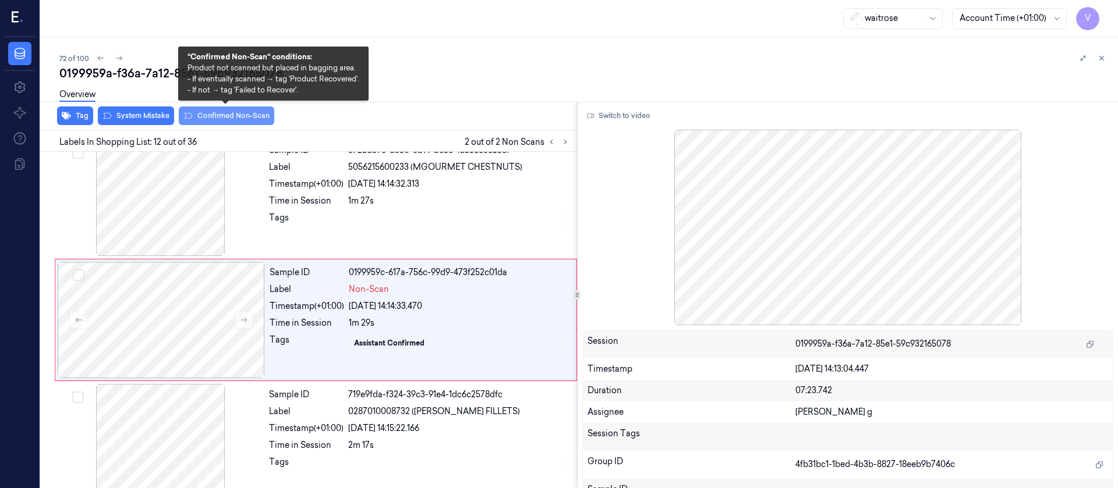
click at [222, 114] on button "Confirmed Non-Scan" at bounding box center [226, 116] width 95 height 19
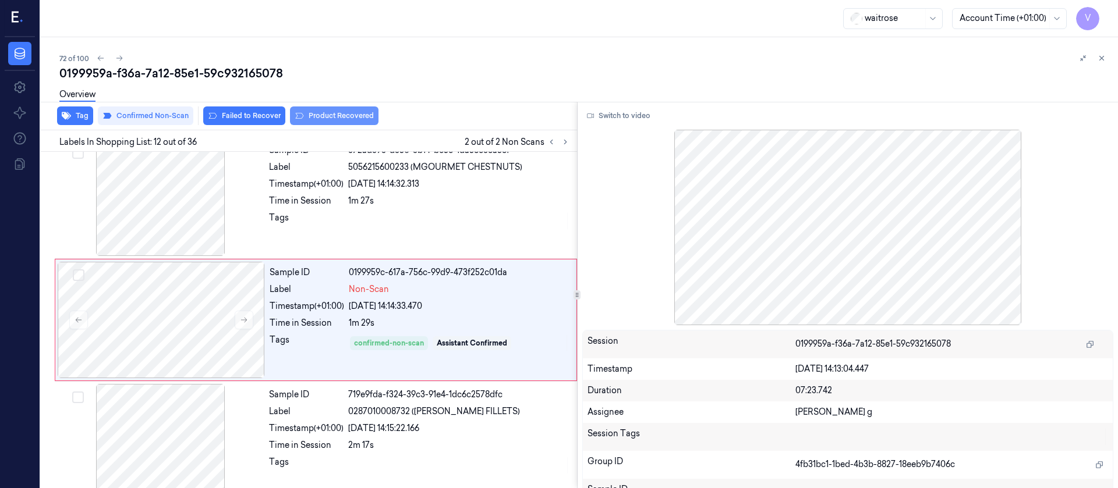
click at [314, 115] on button "Product Recovered" at bounding box center [334, 116] width 88 height 19
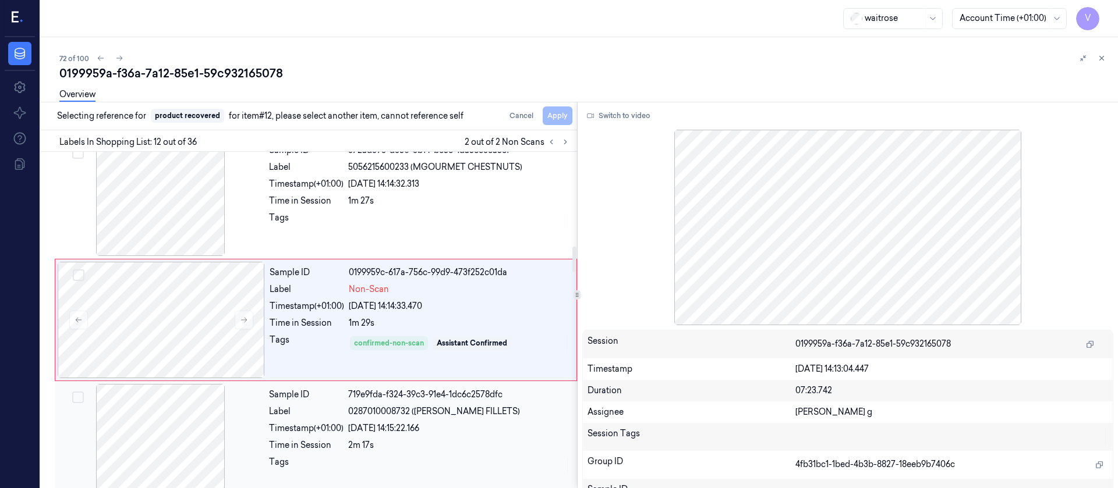
click at [160, 421] on div at bounding box center [160, 442] width 207 height 116
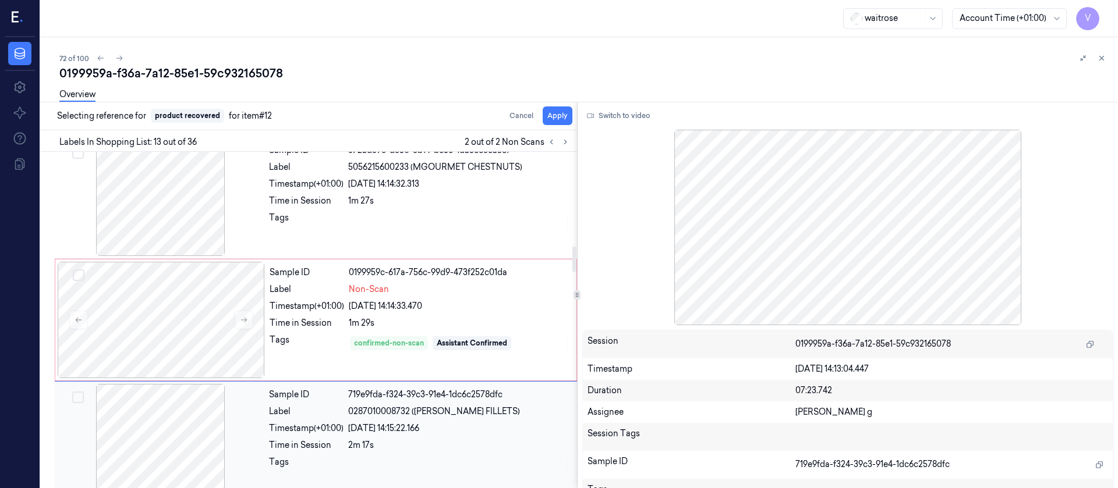
scroll to position [1359, 0]
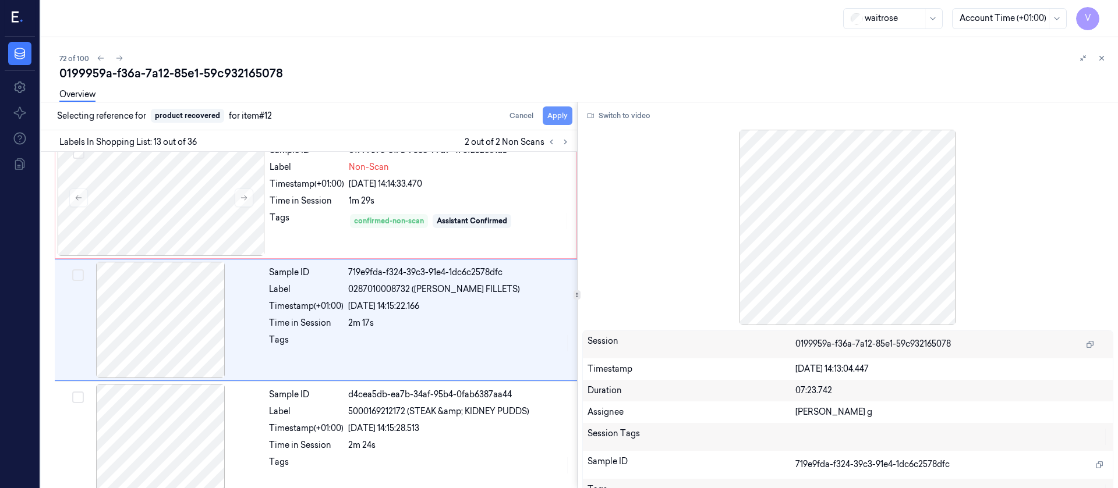
click at [557, 119] on button "Apply" at bounding box center [558, 116] width 30 height 19
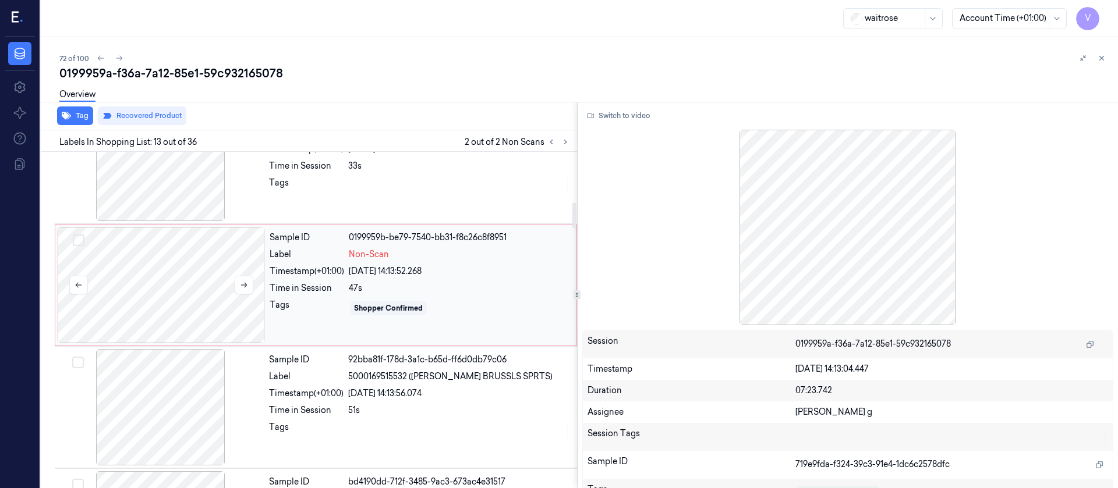
click at [188, 285] on div at bounding box center [161, 285] width 207 height 116
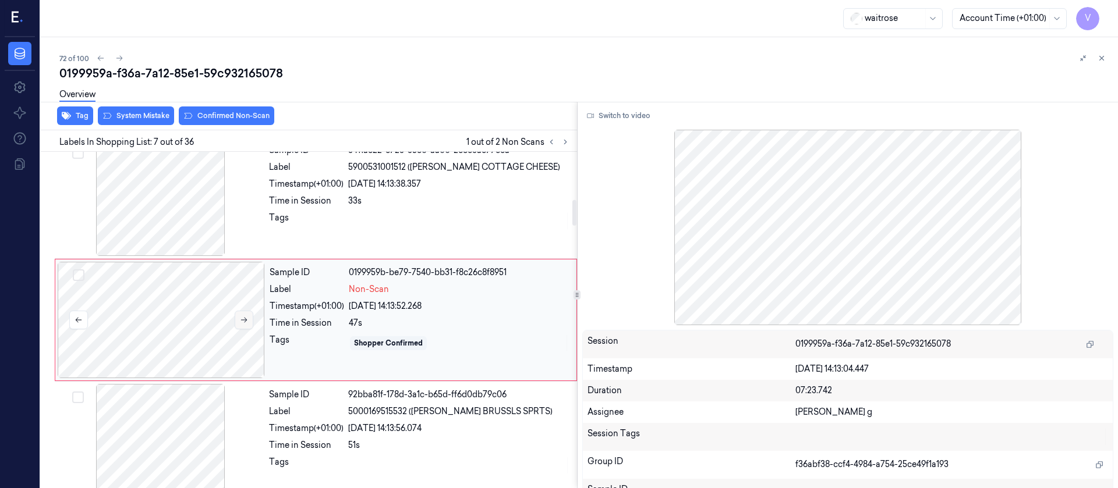
click at [249, 320] on button at bounding box center [244, 320] width 19 height 19
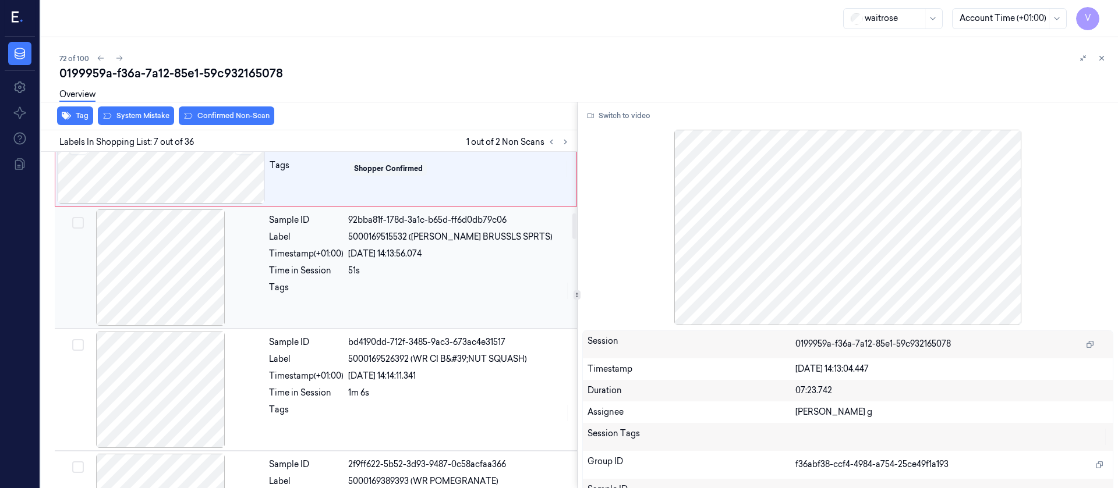
click at [168, 285] on div at bounding box center [160, 268] width 207 height 116
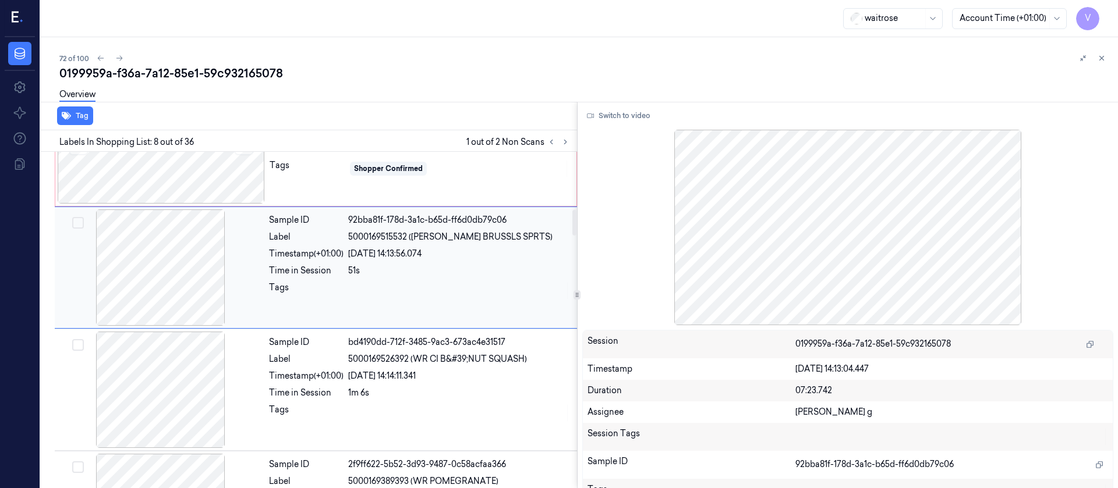
scroll to position [748, 0]
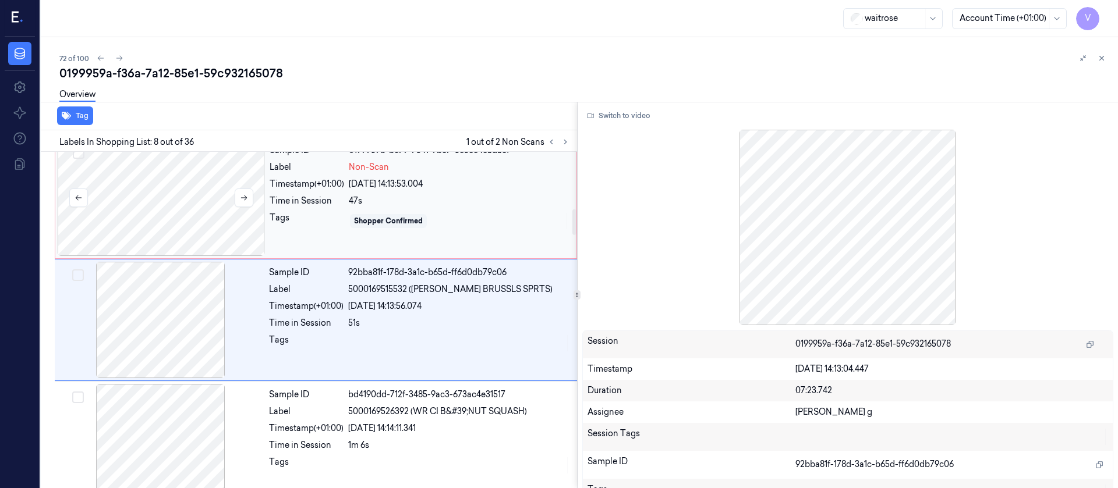
click at [201, 206] on div at bounding box center [161, 198] width 207 height 116
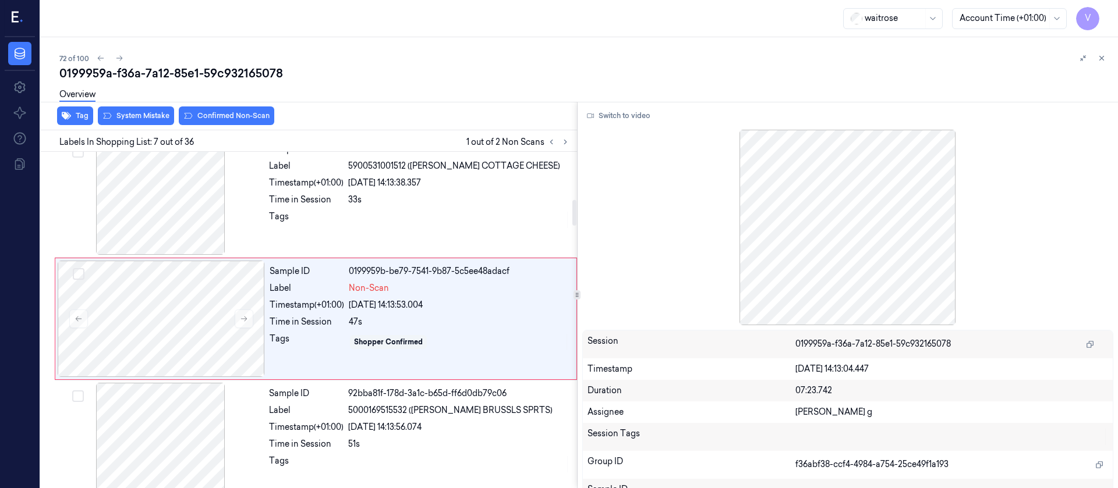
scroll to position [626, 0]
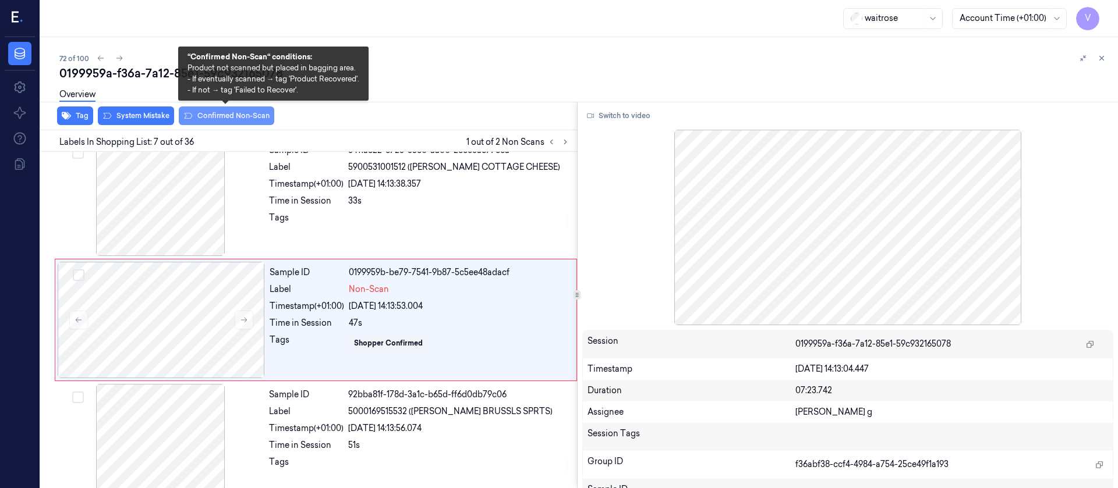
click at [218, 119] on button "Confirmed Non-Scan" at bounding box center [226, 116] width 95 height 19
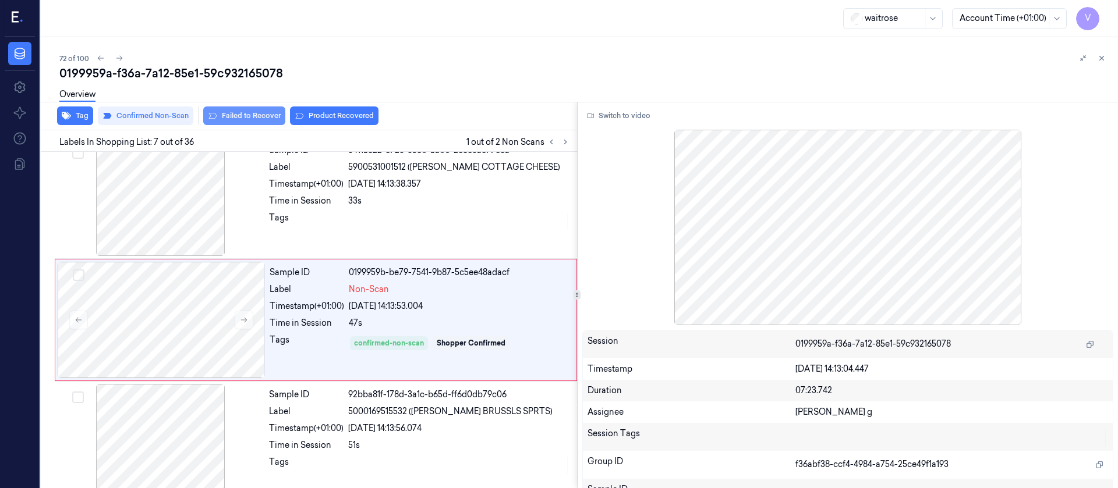
click at [237, 116] on button "Failed to Recover" at bounding box center [244, 116] width 82 height 19
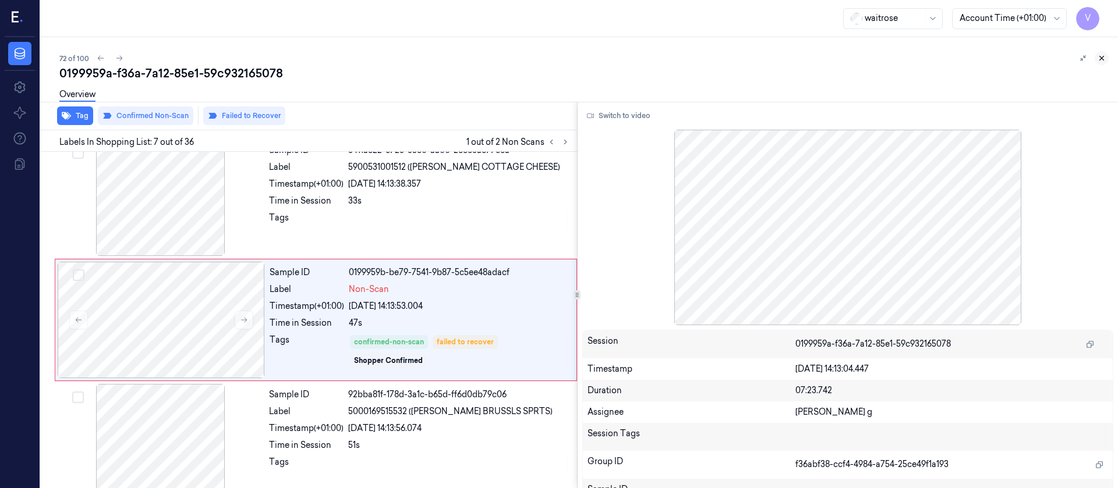
click at [1100, 56] on icon at bounding box center [1101, 58] width 8 height 8
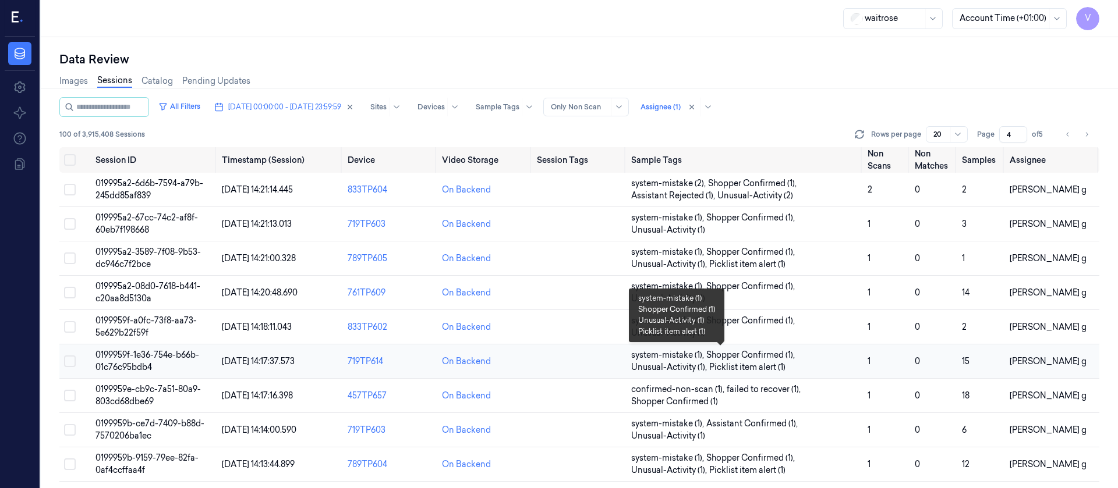
scroll to position [392, 0]
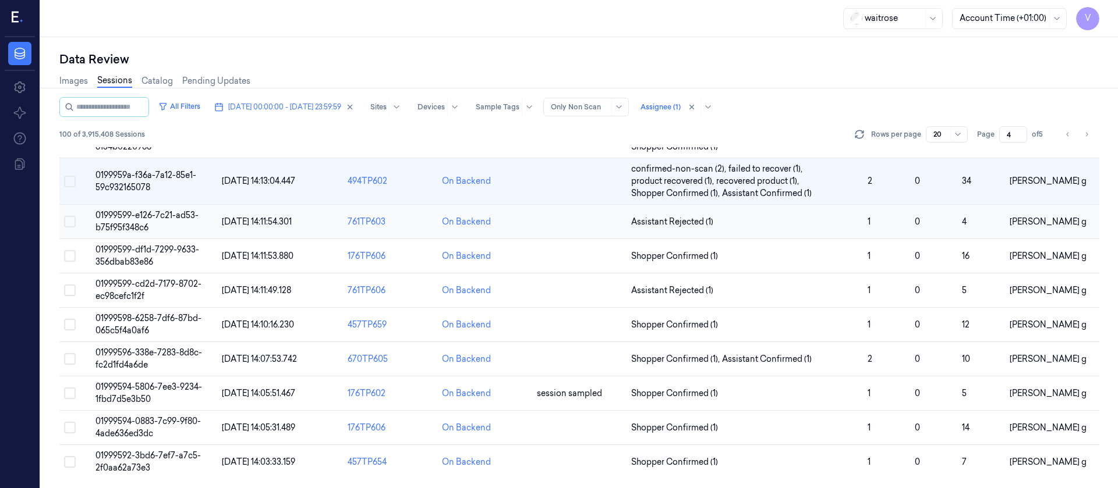
click at [571, 227] on td at bounding box center [579, 222] width 94 height 34
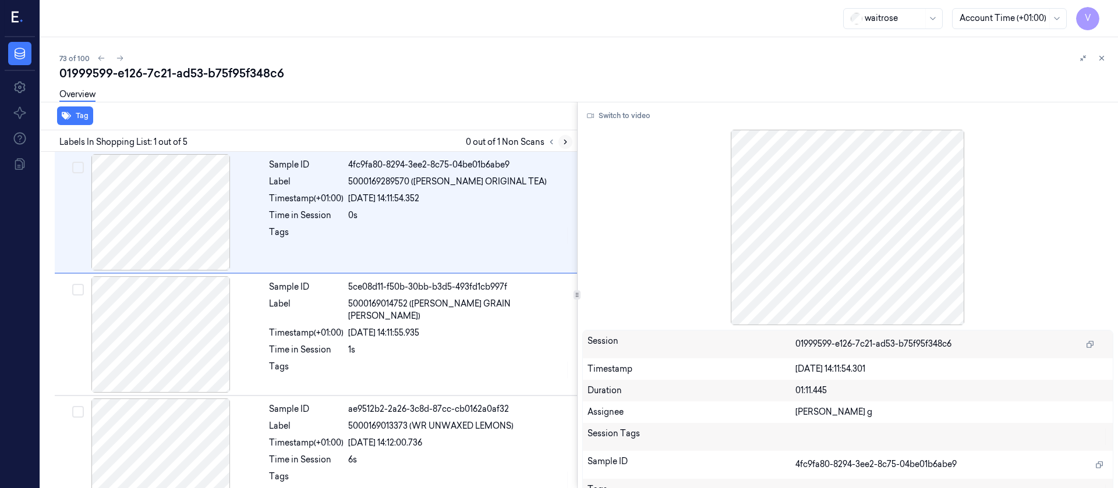
click at [565, 144] on icon at bounding box center [565, 142] width 8 height 8
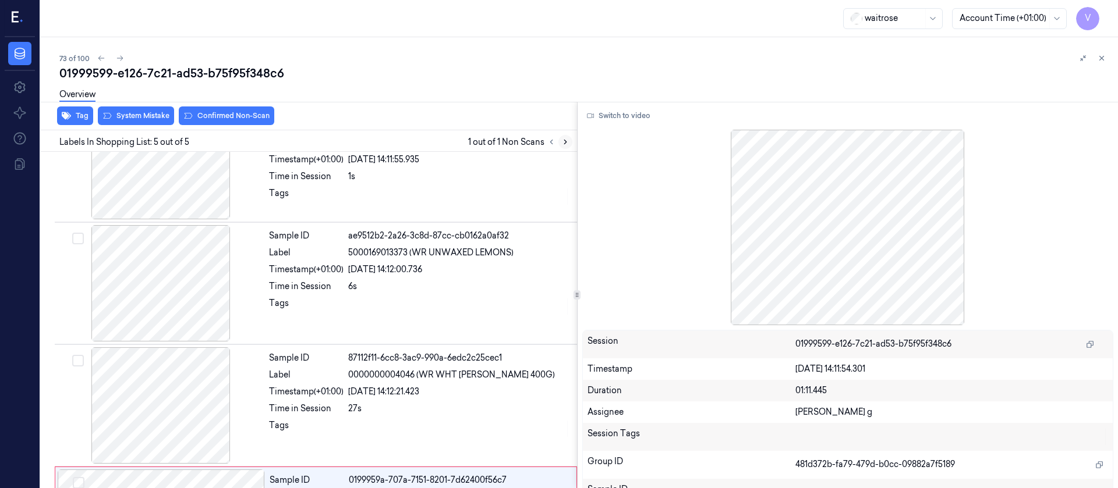
scroll to position [278, 0]
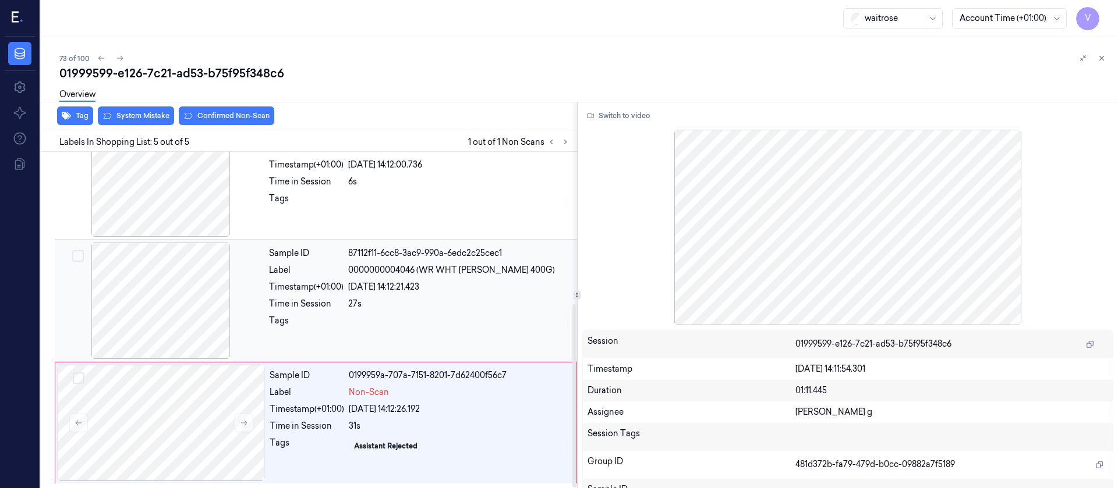
click at [163, 309] on div at bounding box center [160, 301] width 207 height 116
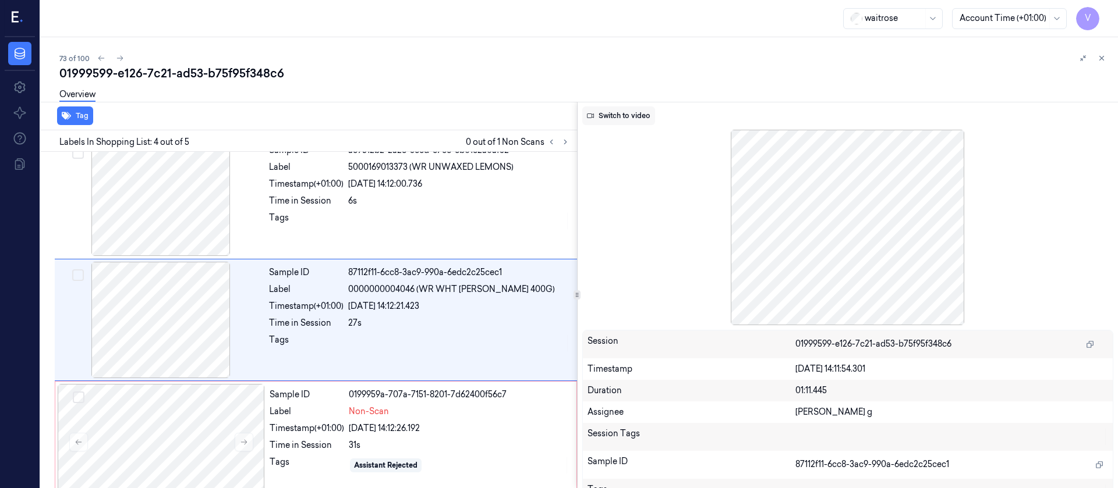
click at [636, 116] on button "Switch to video" at bounding box center [618, 116] width 73 height 19
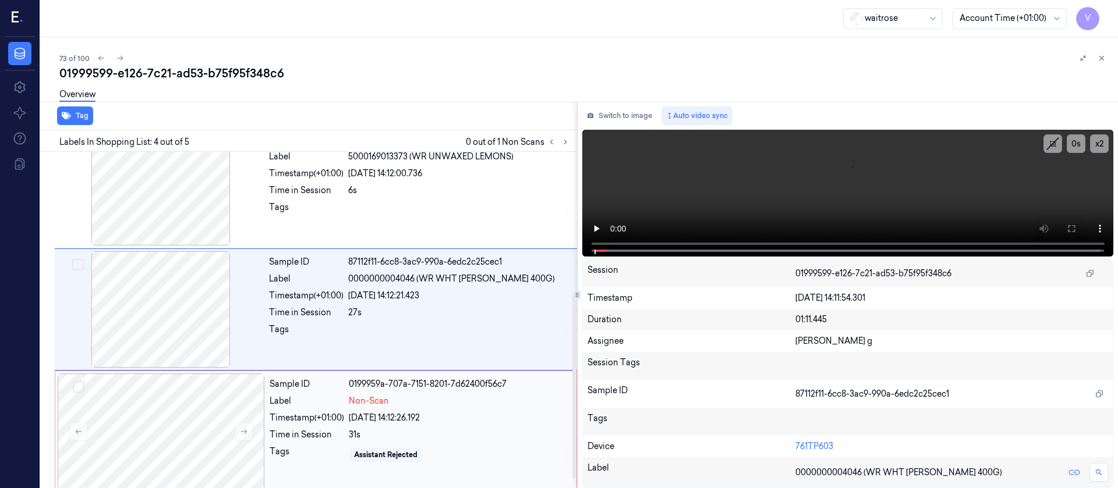
scroll to position [278, 0]
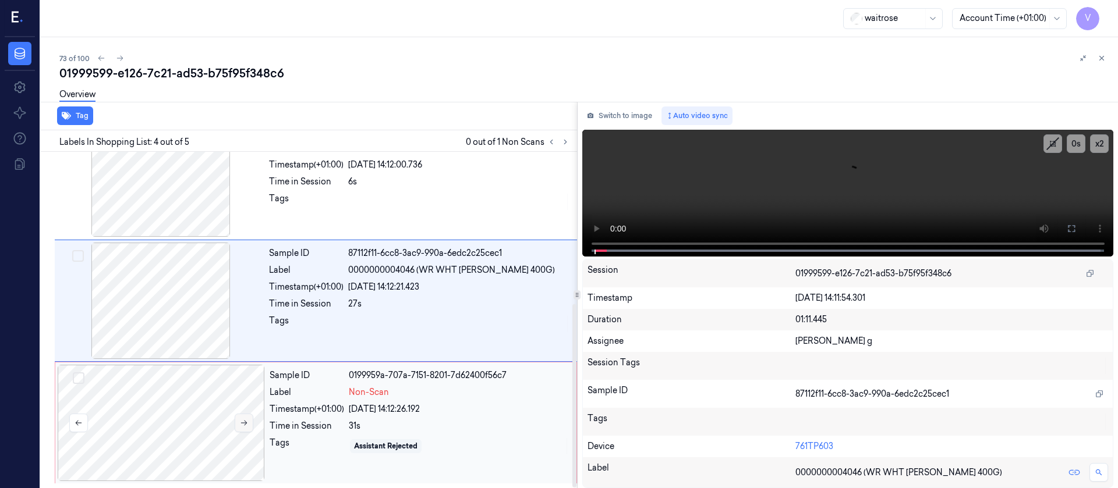
click at [248, 425] on button at bounding box center [244, 423] width 19 height 19
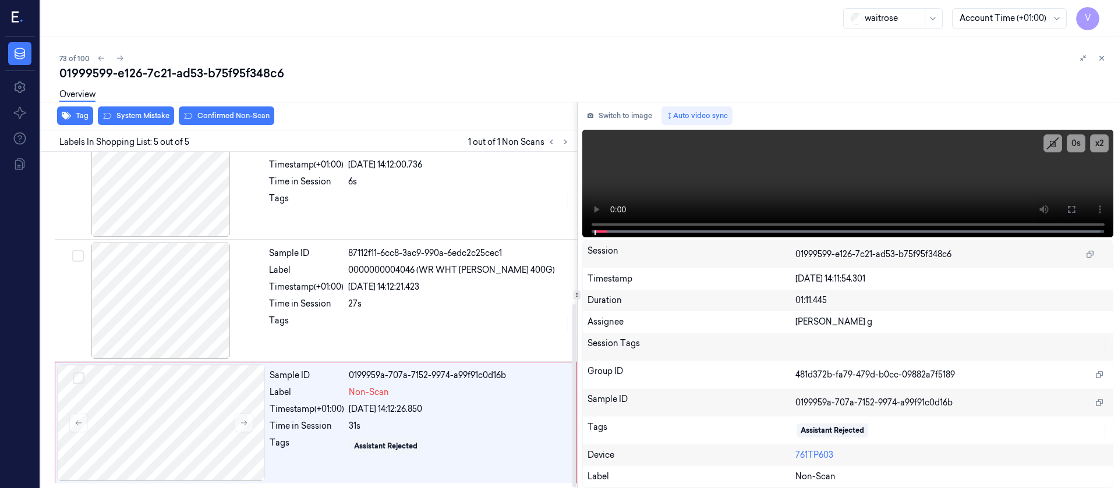
click at [621, 105] on div "Switch to image Auto video sync x 2 0 s Session 01999599-e126-7c21-ad53-b75f95f…" at bounding box center [848, 295] width 541 height 387
click at [612, 111] on button "Switch to image" at bounding box center [619, 116] width 75 height 19
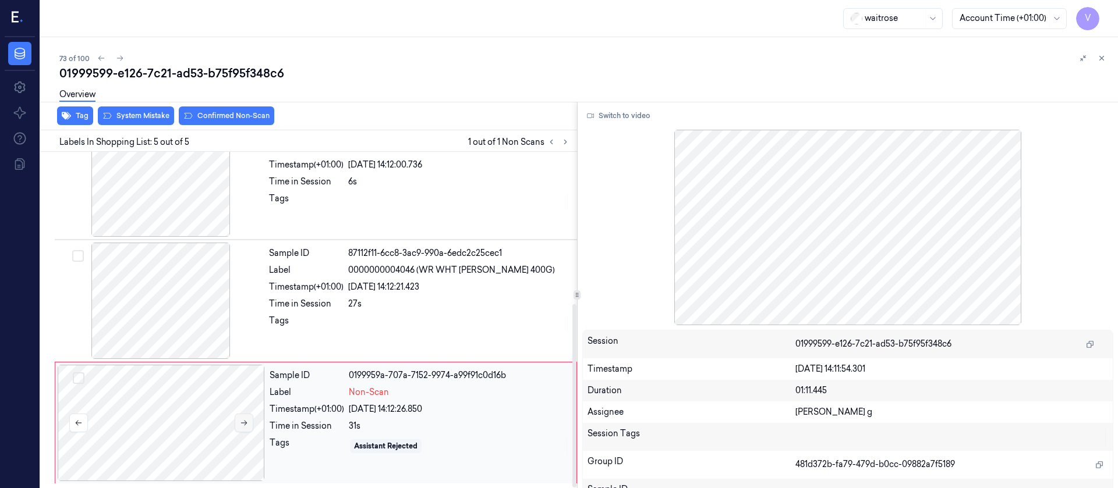
click at [243, 421] on icon at bounding box center [244, 423] width 8 height 8
click at [180, 299] on div at bounding box center [160, 301] width 207 height 116
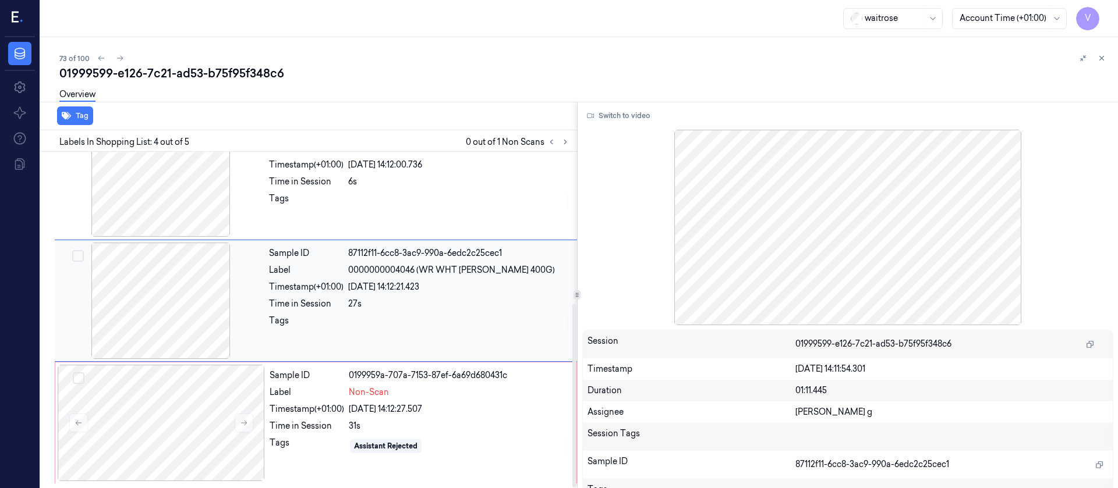
scroll to position [259, 0]
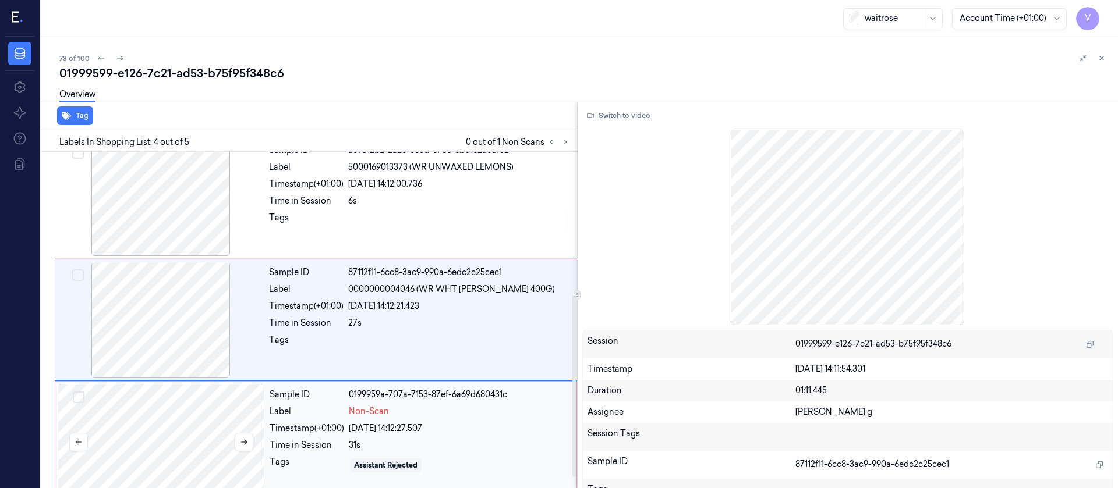
click at [146, 456] on div at bounding box center [161, 442] width 207 height 116
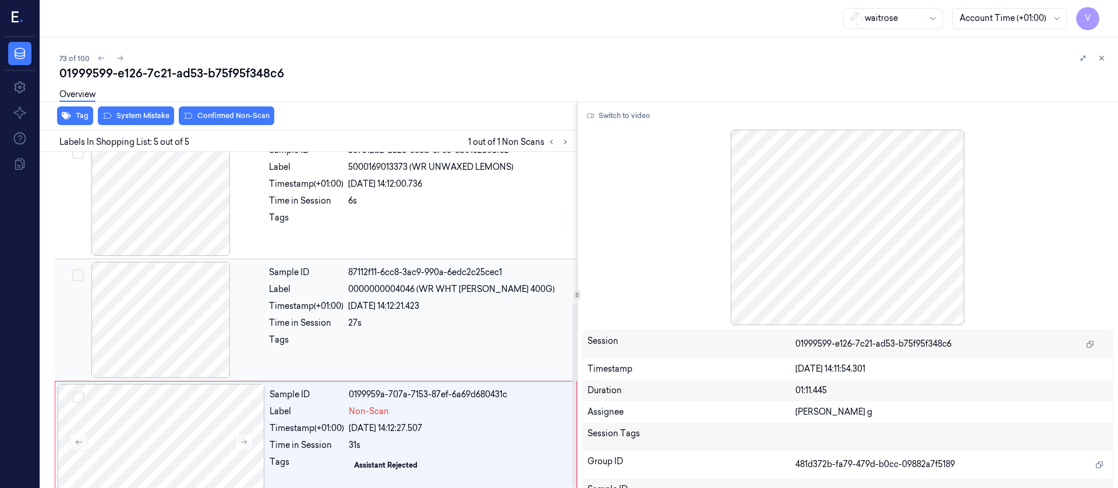
scroll to position [278, 0]
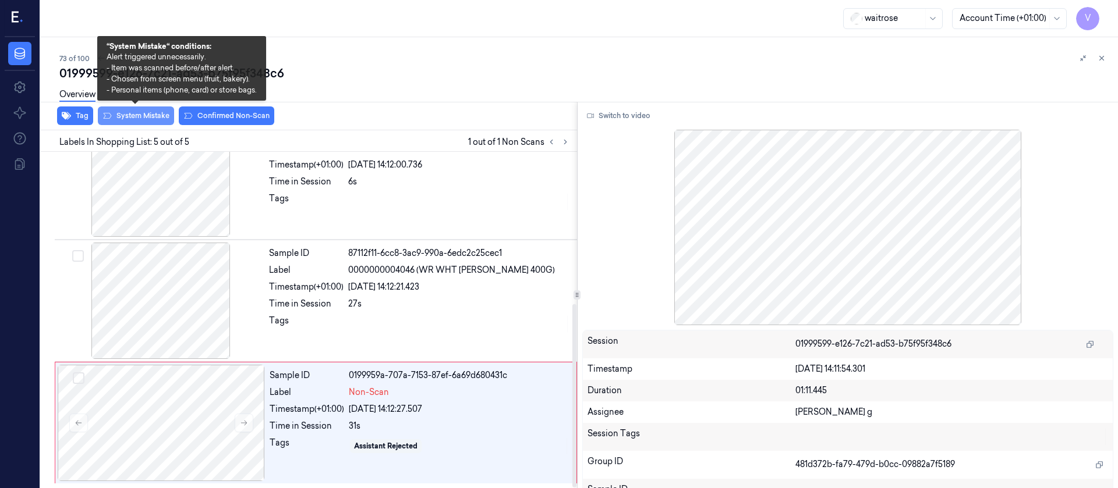
click at [135, 119] on button "System Mistake" at bounding box center [136, 116] width 76 height 19
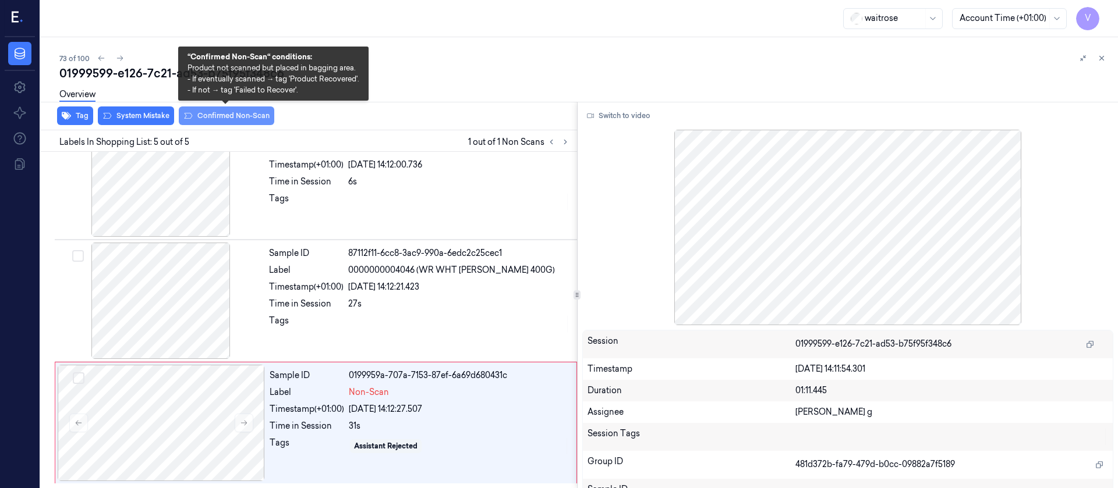
click at [246, 118] on button "Confirmed Non-Scan" at bounding box center [226, 116] width 95 height 19
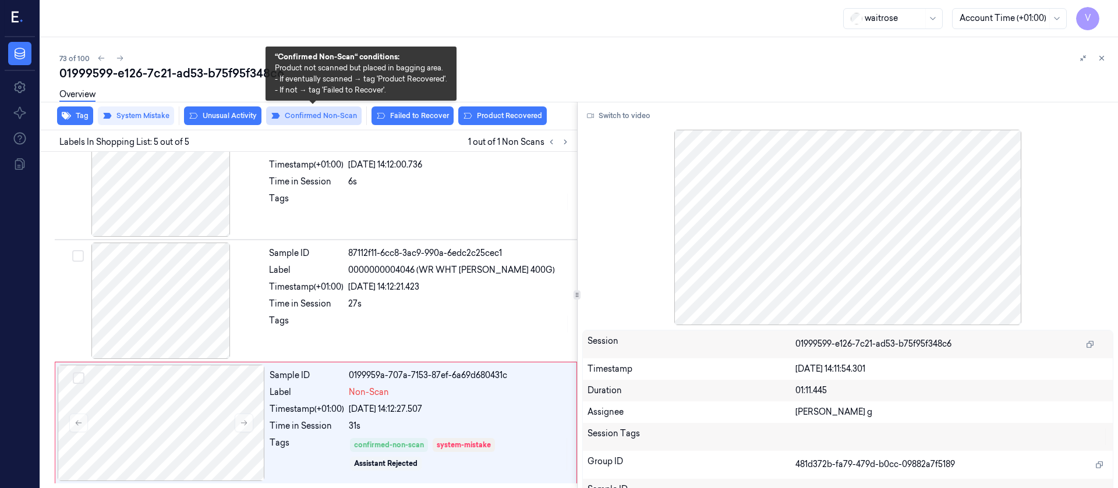
click at [332, 112] on button "Confirmed Non-Scan" at bounding box center [313, 116] width 95 height 19
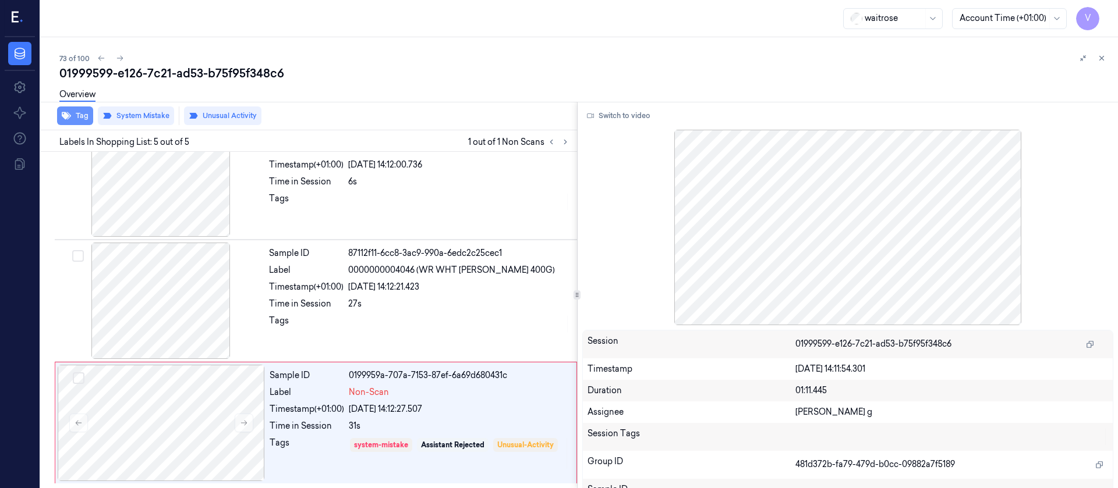
click at [75, 118] on button "Tag" at bounding box center [75, 116] width 36 height 19
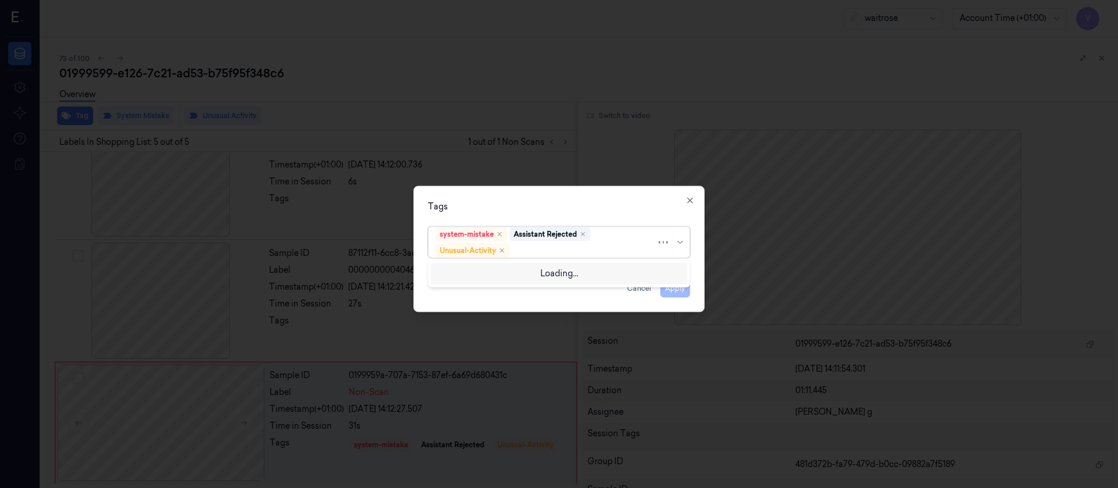
click at [540, 249] on div at bounding box center [584, 251] width 144 height 12
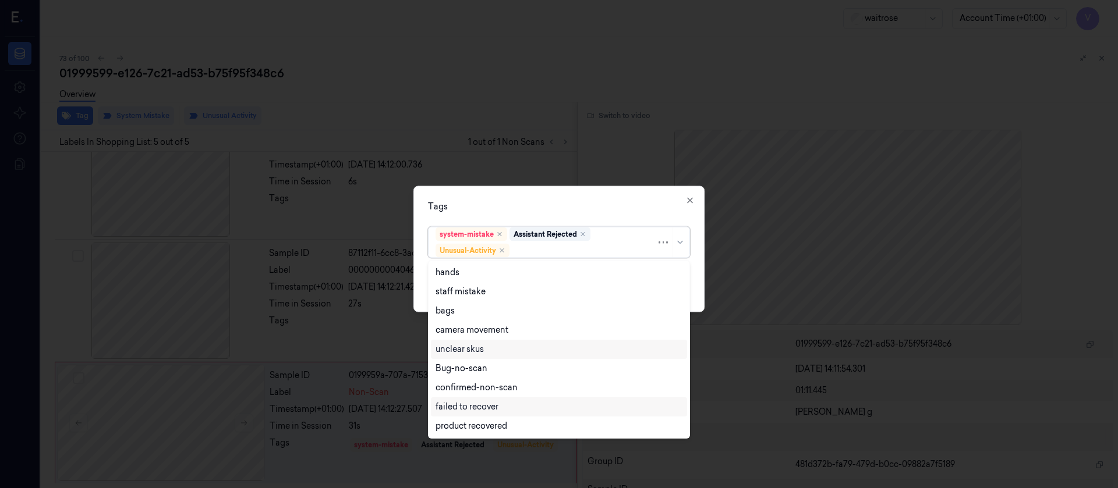
scroll to position [152, 0]
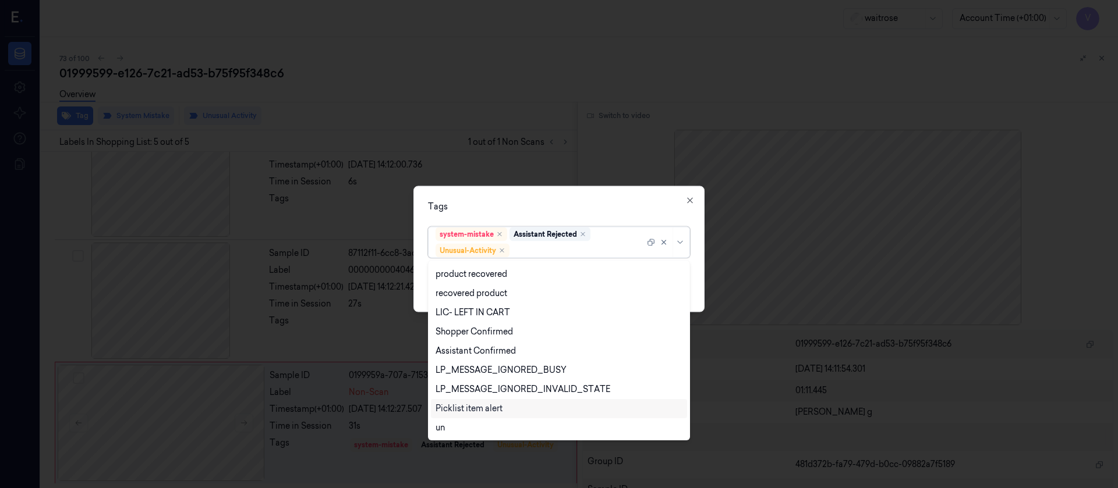
click at [455, 414] on div "Picklist item alert" at bounding box center [468, 409] width 67 height 12
click at [533, 217] on div "Tags option Picklist item alert, selected. 20 results available. Use Up and Dow…" at bounding box center [558, 249] width 291 height 126
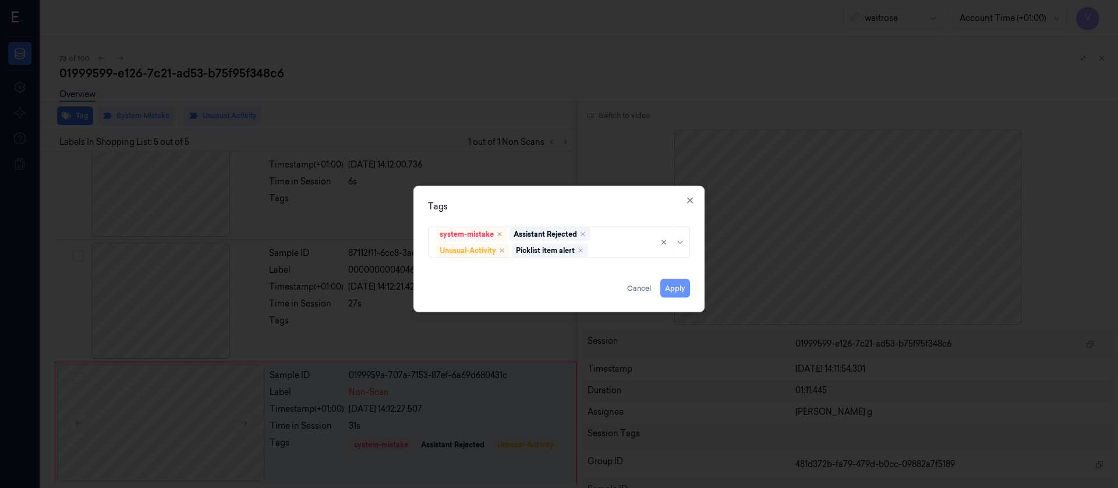
click at [676, 289] on button "Apply" at bounding box center [675, 288] width 30 height 19
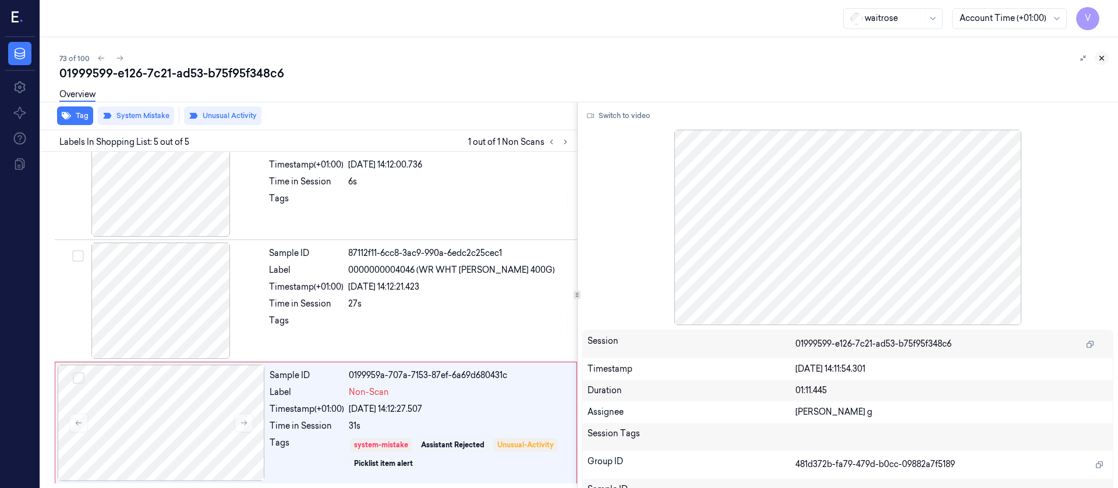
click at [1104, 62] on button at bounding box center [1102, 58] width 14 height 14
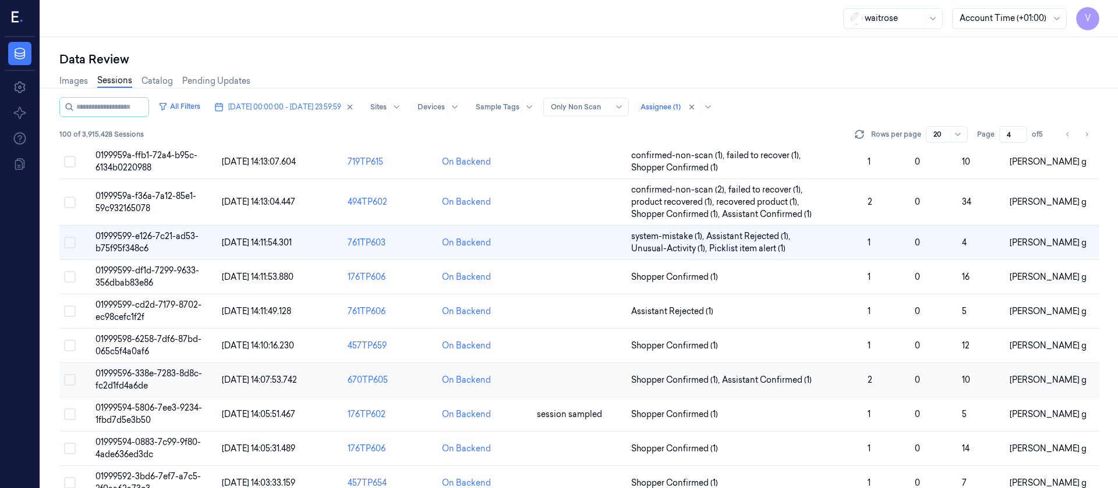
scroll to position [392, 0]
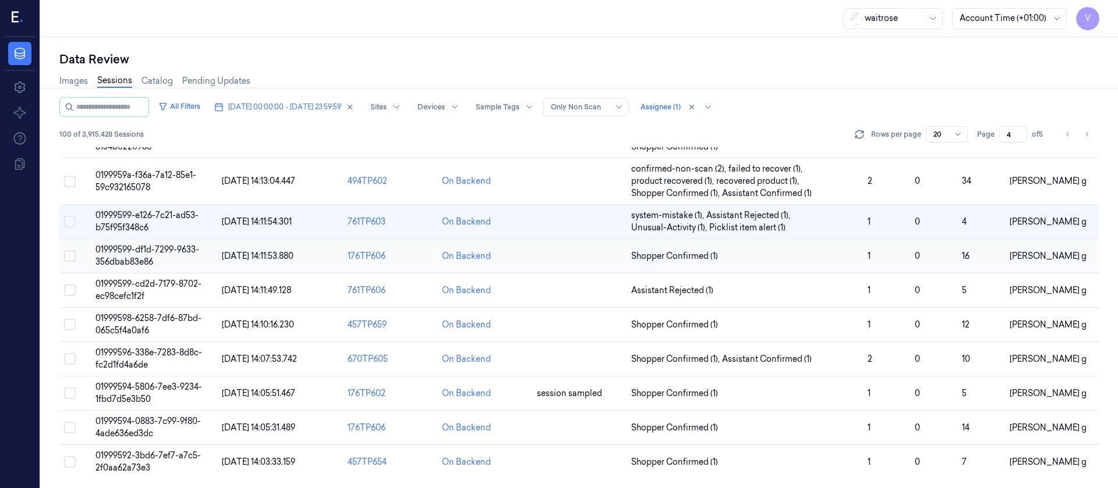
click at [569, 257] on td at bounding box center [579, 256] width 94 height 34
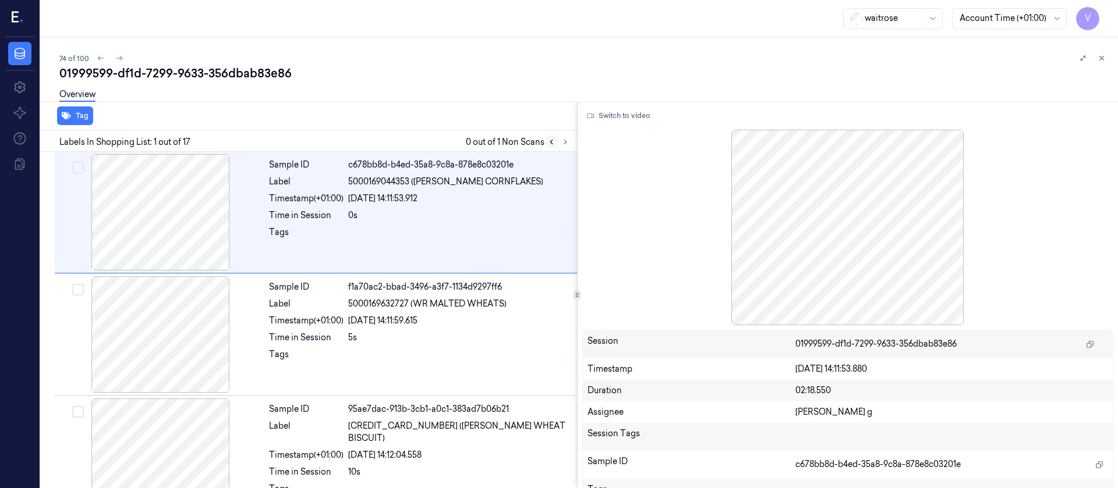
click at [553, 144] on icon at bounding box center [551, 142] width 8 height 8
click at [575, 140] on div "Tag Labels In Shopping List: 1 out of 17 0 out of 1 Non Scans Sample ID c678bb8…" at bounding box center [577, 295] width 1082 height 387
click at [566, 146] on icon at bounding box center [564, 142] width 8 height 8
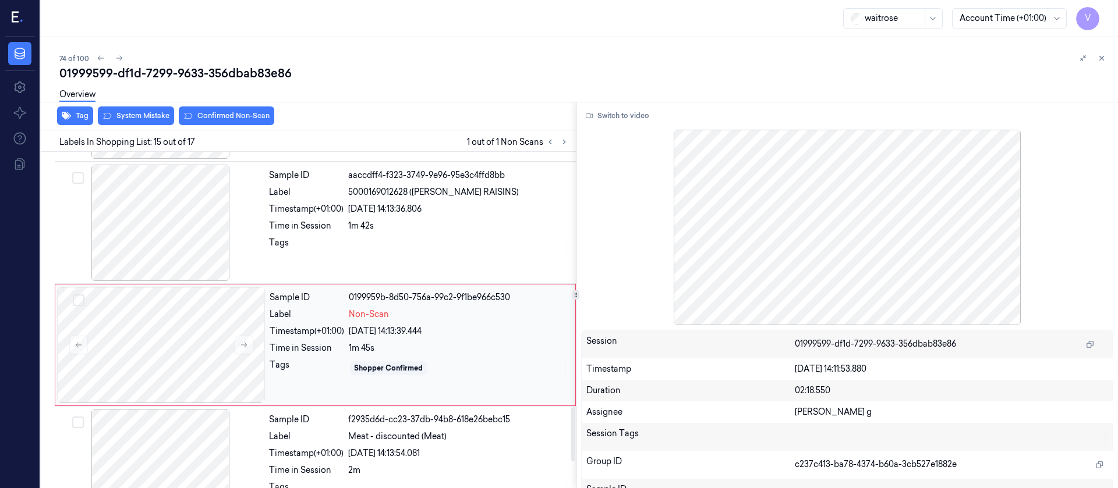
scroll to position [1604, 0]
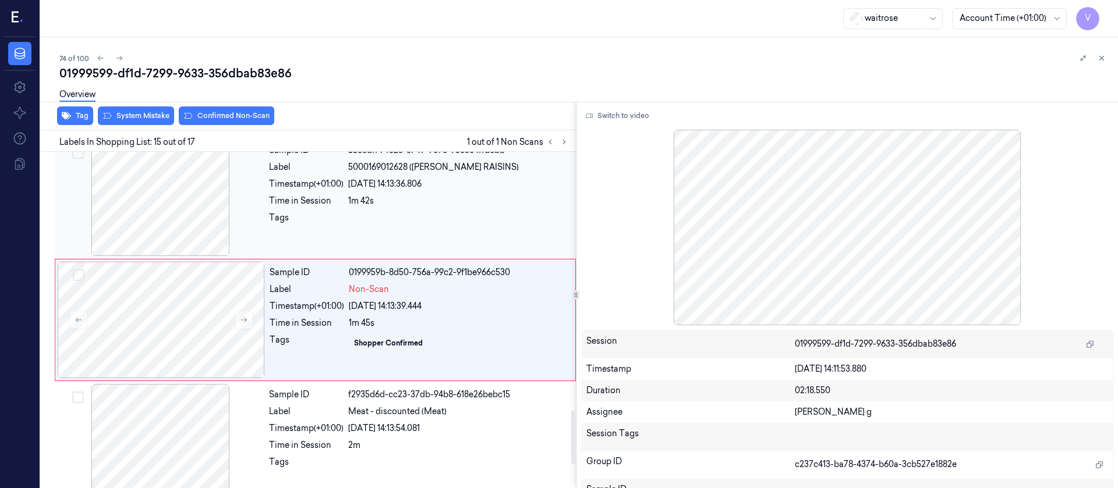
click at [393, 213] on div at bounding box center [458, 221] width 221 height 19
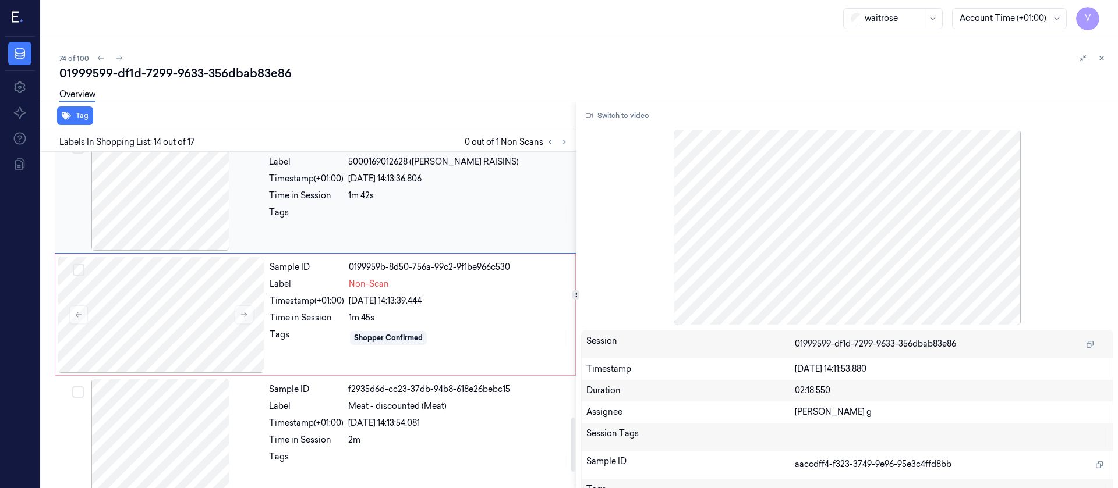
scroll to position [1656, 0]
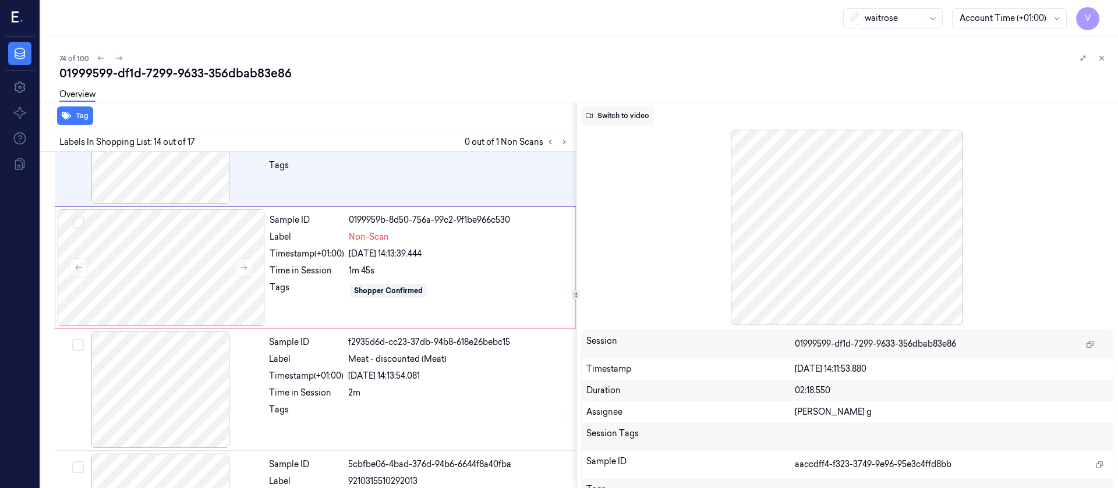
click at [612, 119] on button "Switch to video" at bounding box center [617, 116] width 73 height 19
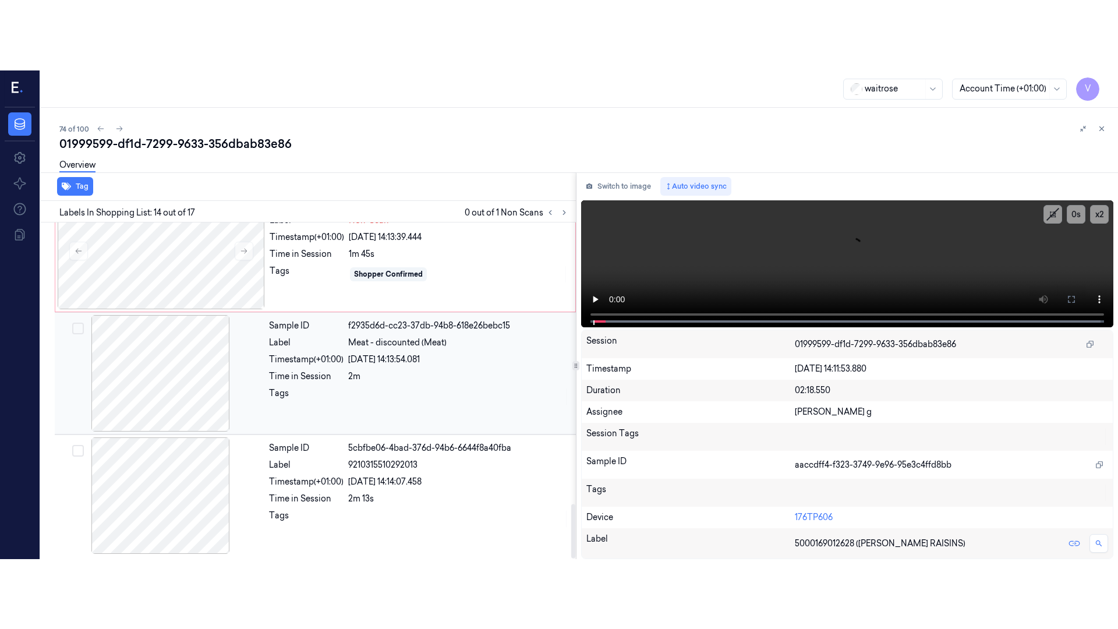
scroll to position [1745, 0]
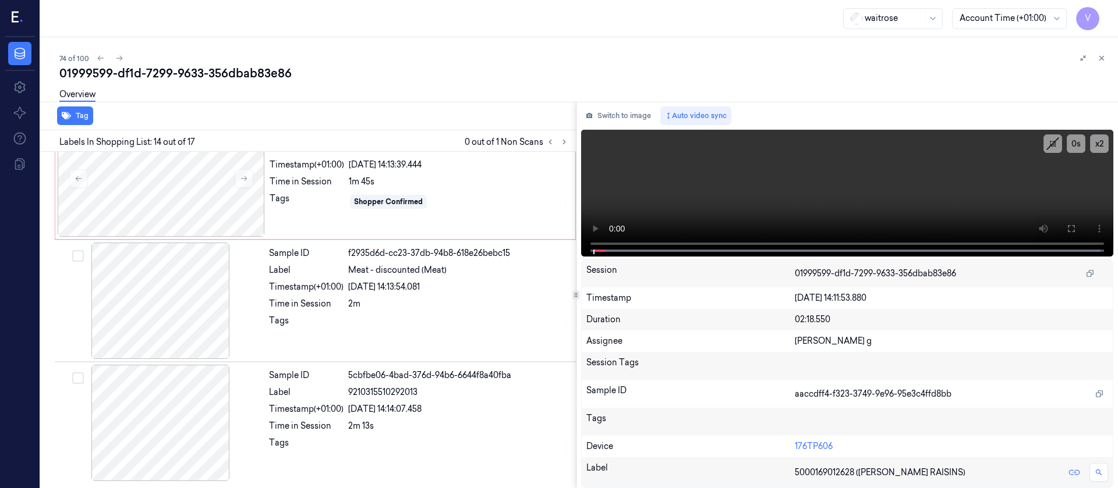
click at [1068, 231] on icon at bounding box center [1071, 228] width 7 height 7
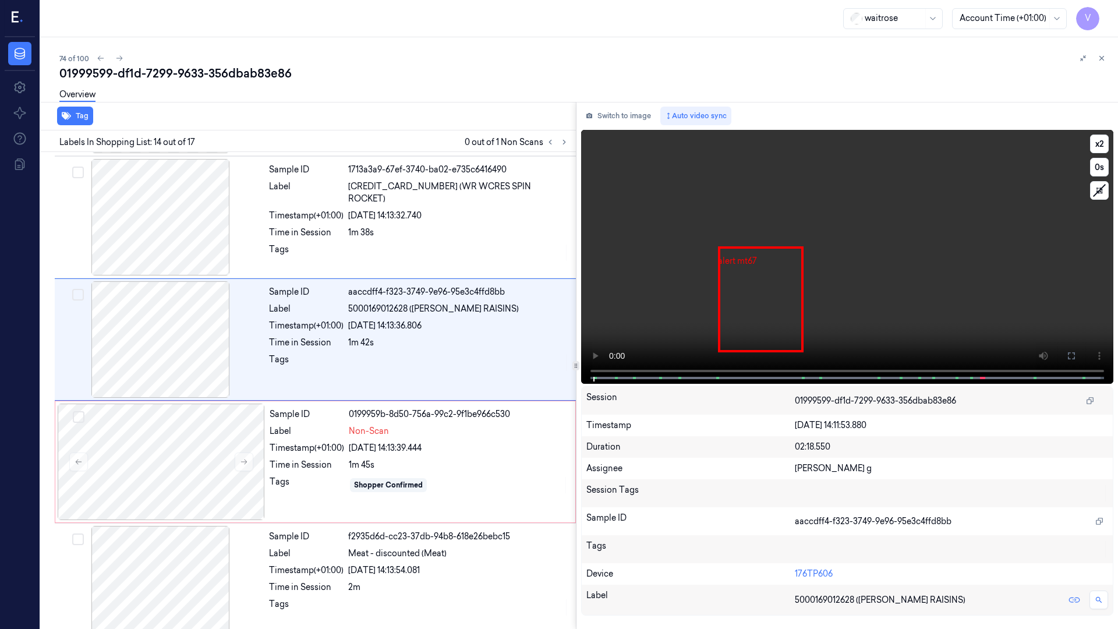
scroll to position [1412, 0]
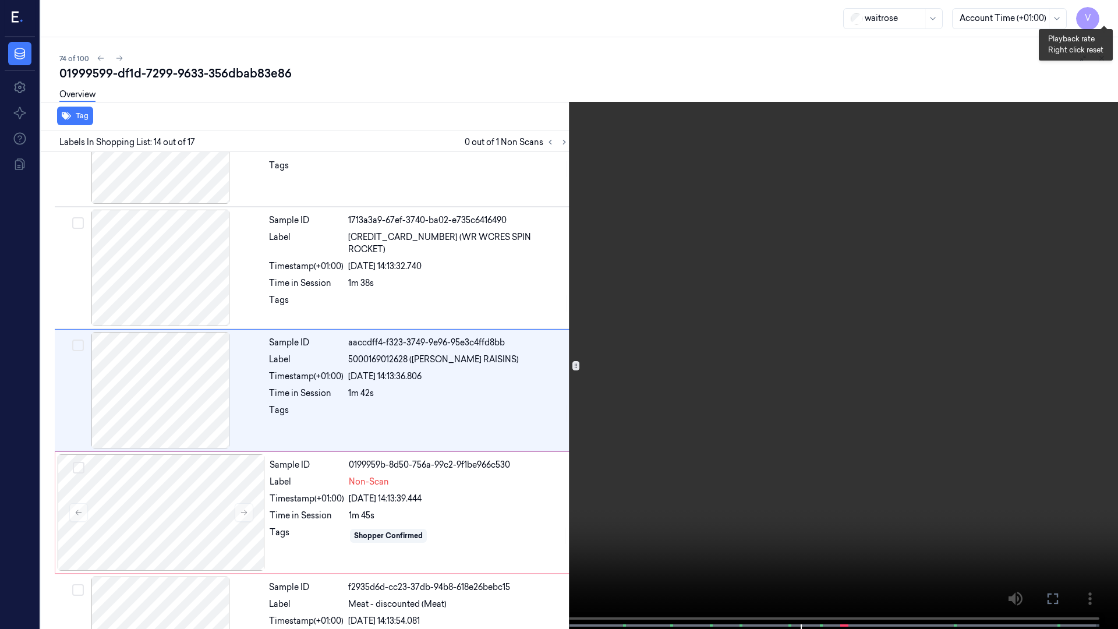
click at [1097, 15] on button "x 2" at bounding box center [1104, 14] width 19 height 19
click at [1097, 15] on button "x 4" at bounding box center [1104, 14] width 19 height 19
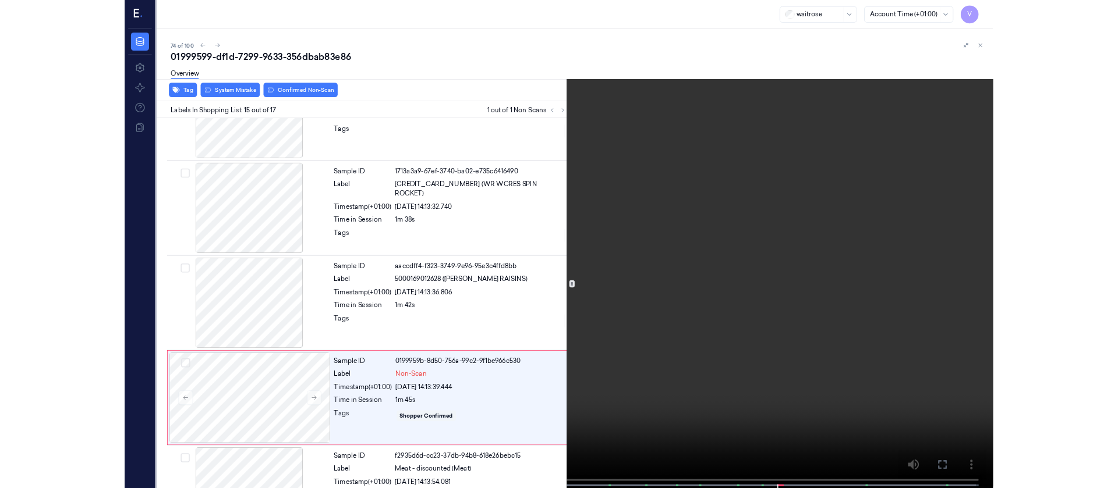
scroll to position [1534, 0]
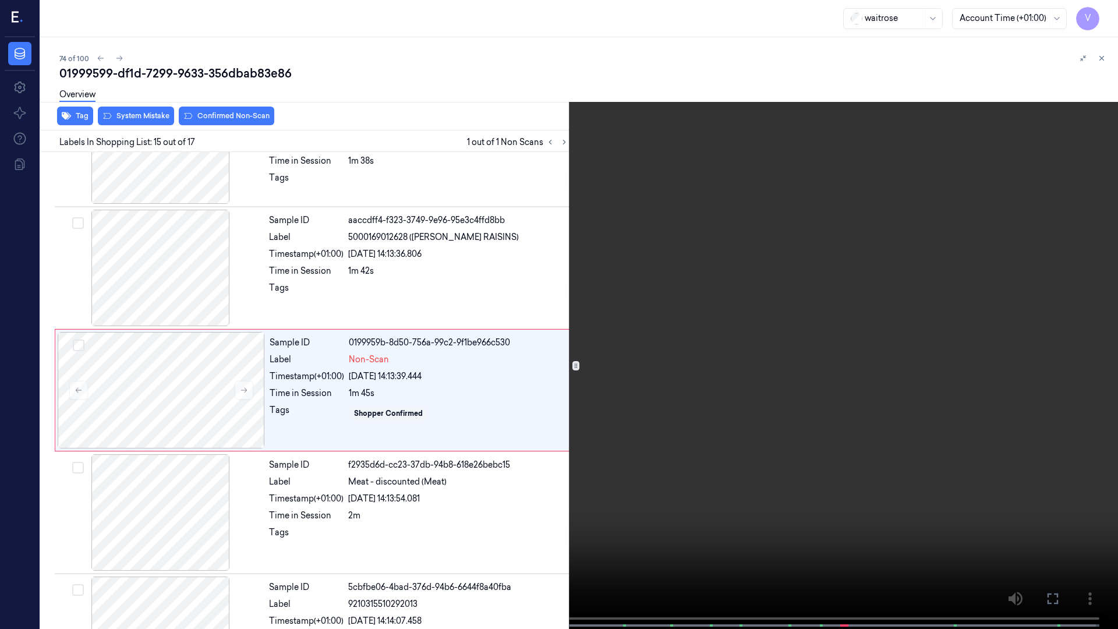
click at [0, 0] on icon at bounding box center [0, 0] width 0 height 0
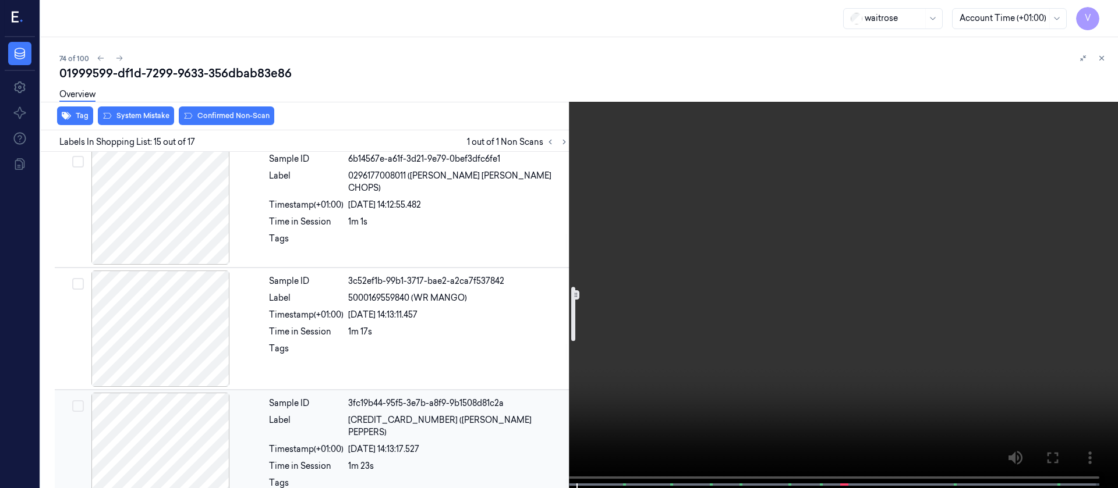
scroll to position [835, 0]
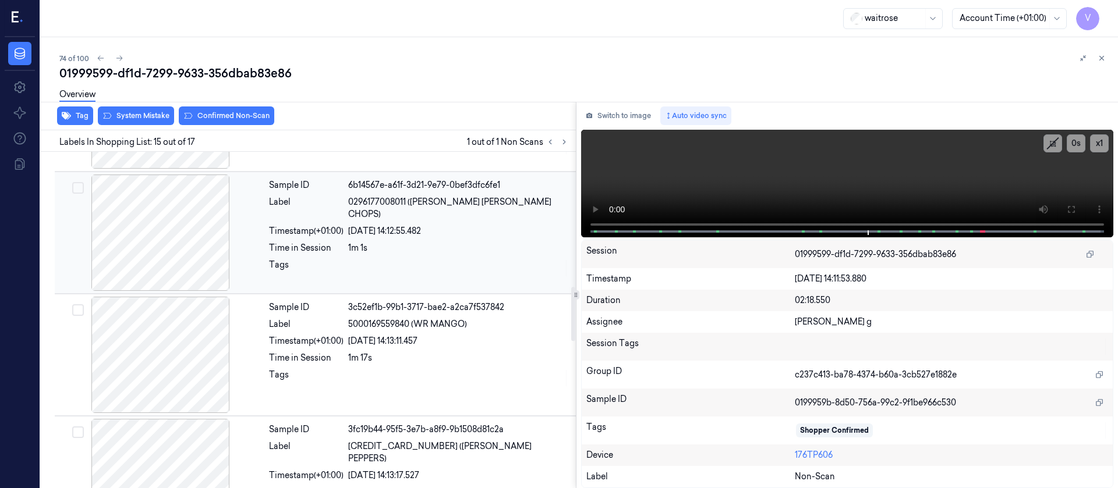
click at [327, 242] on div "Time in Session" at bounding box center [306, 248] width 75 height 12
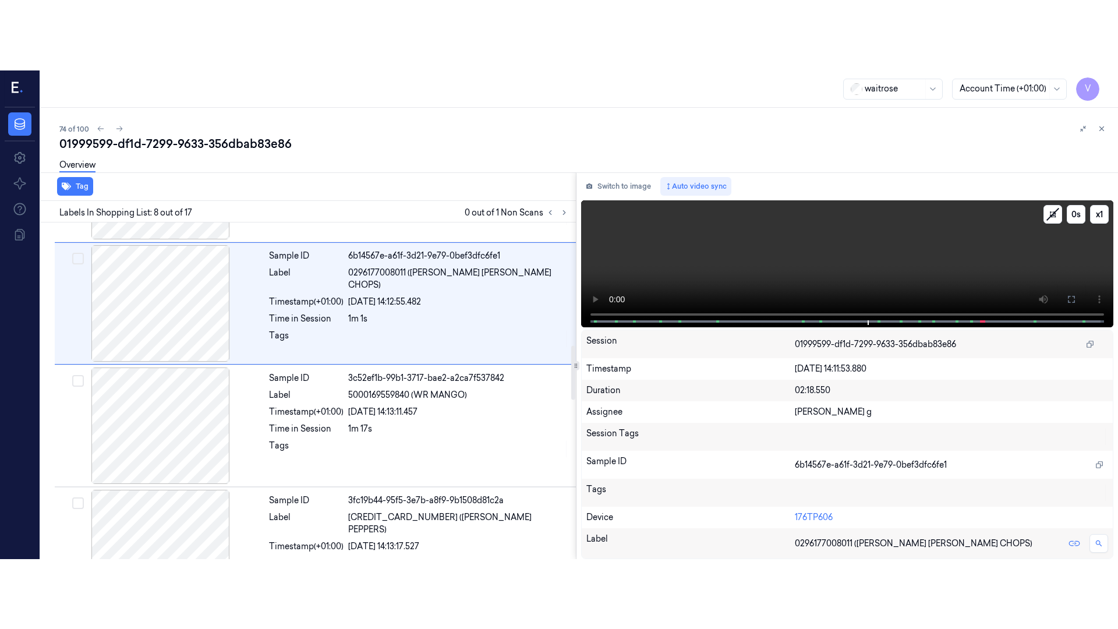
scroll to position [748, 0]
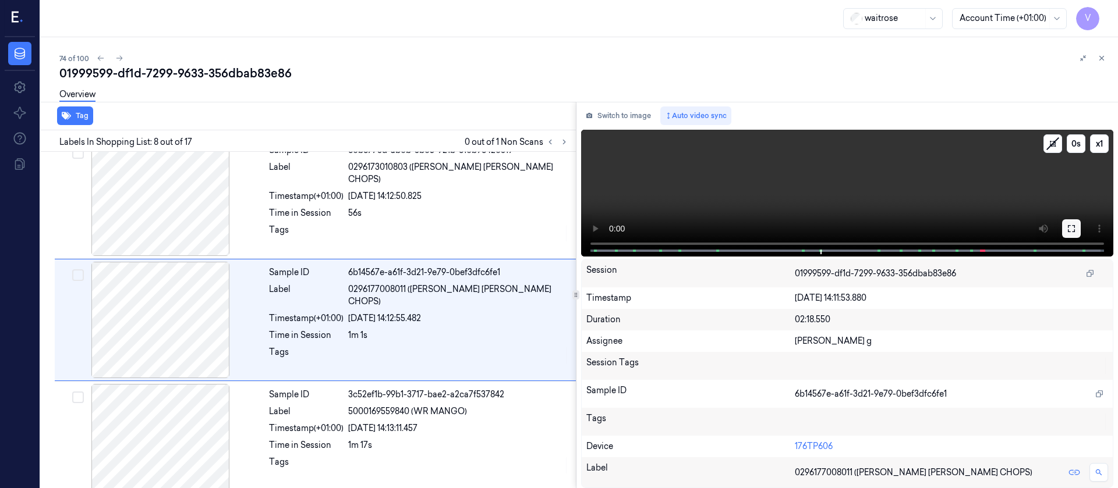
click at [1074, 229] on icon at bounding box center [1071, 228] width 9 height 9
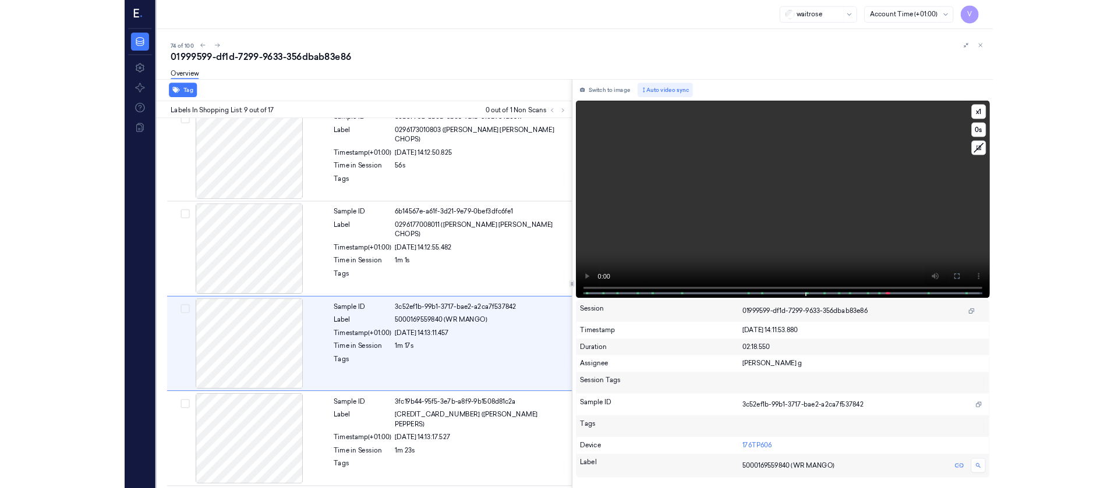
scroll to position [801, 0]
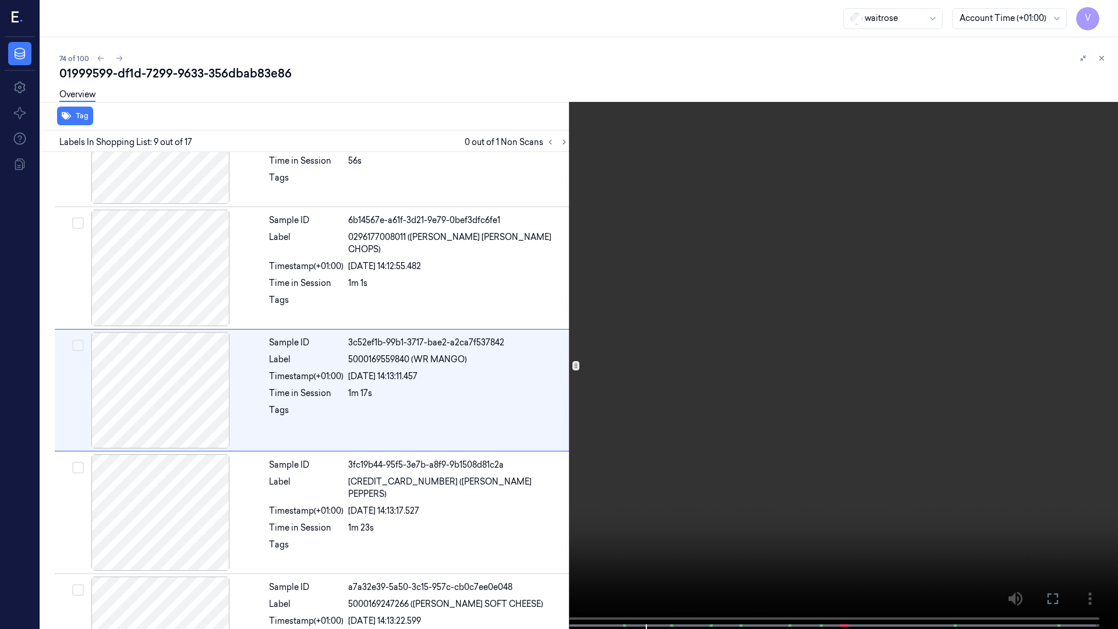
click at [0, 0] on icon at bounding box center [0, 0] width 0 height 0
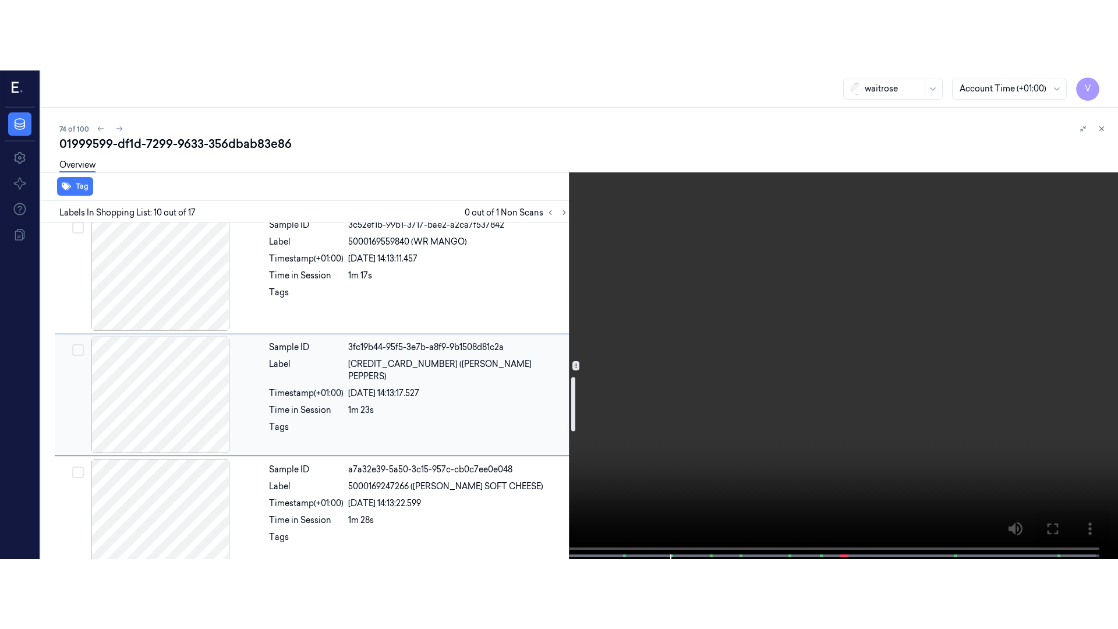
scroll to position [993, 0]
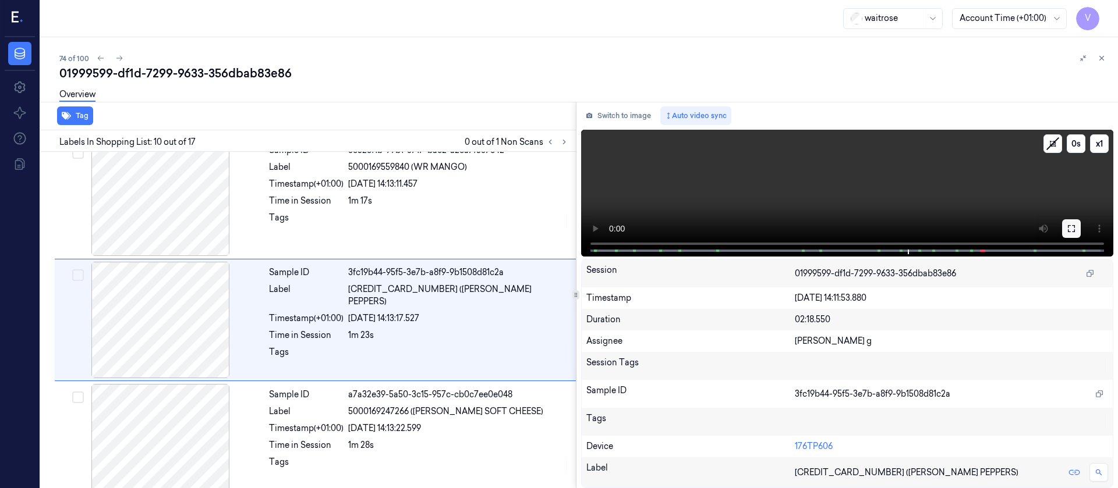
click at [1072, 231] on icon at bounding box center [1071, 228] width 9 height 9
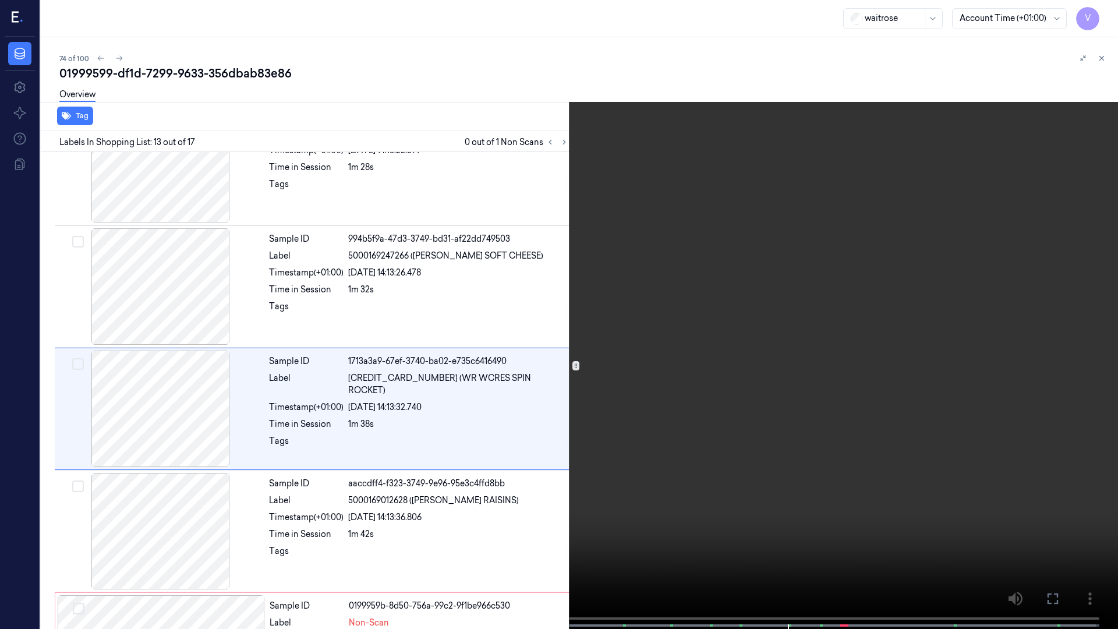
scroll to position [1290, 0]
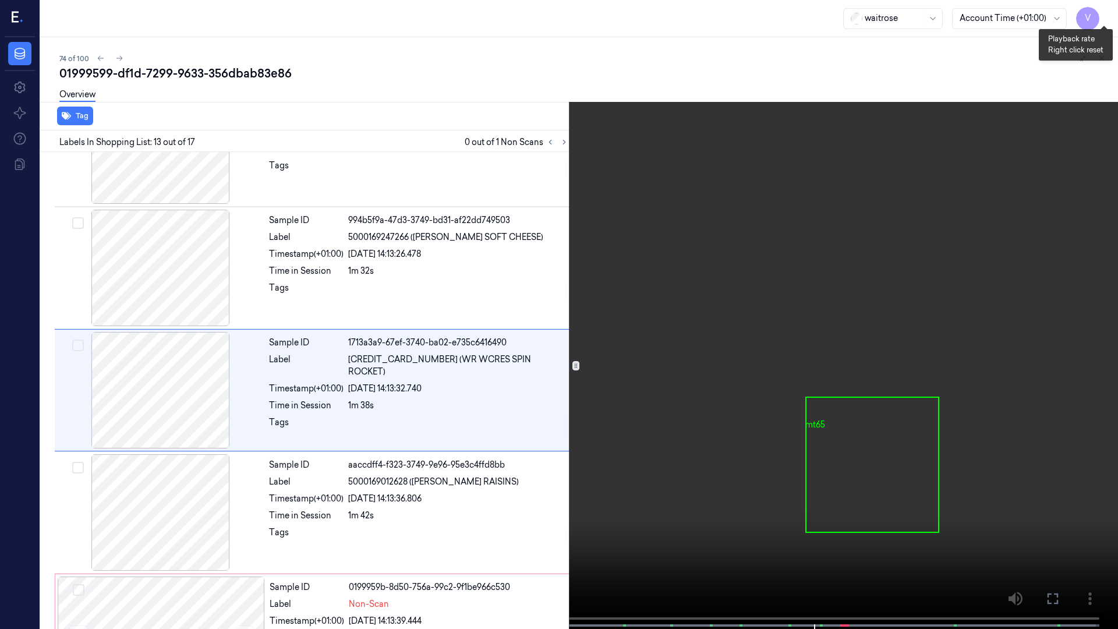
click at [1099, 17] on button "x 1" at bounding box center [1104, 14] width 19 height 19
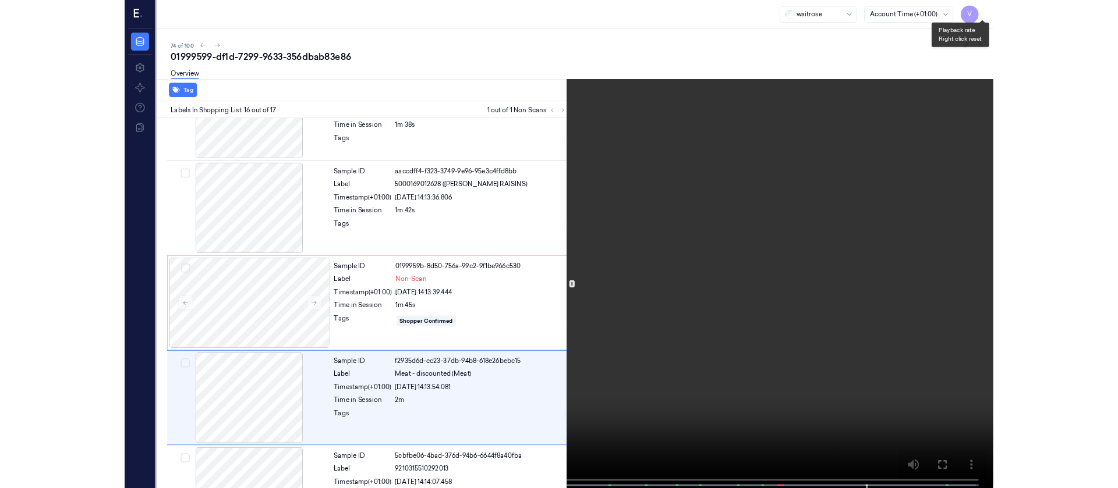
scroll to position [1605, 0]
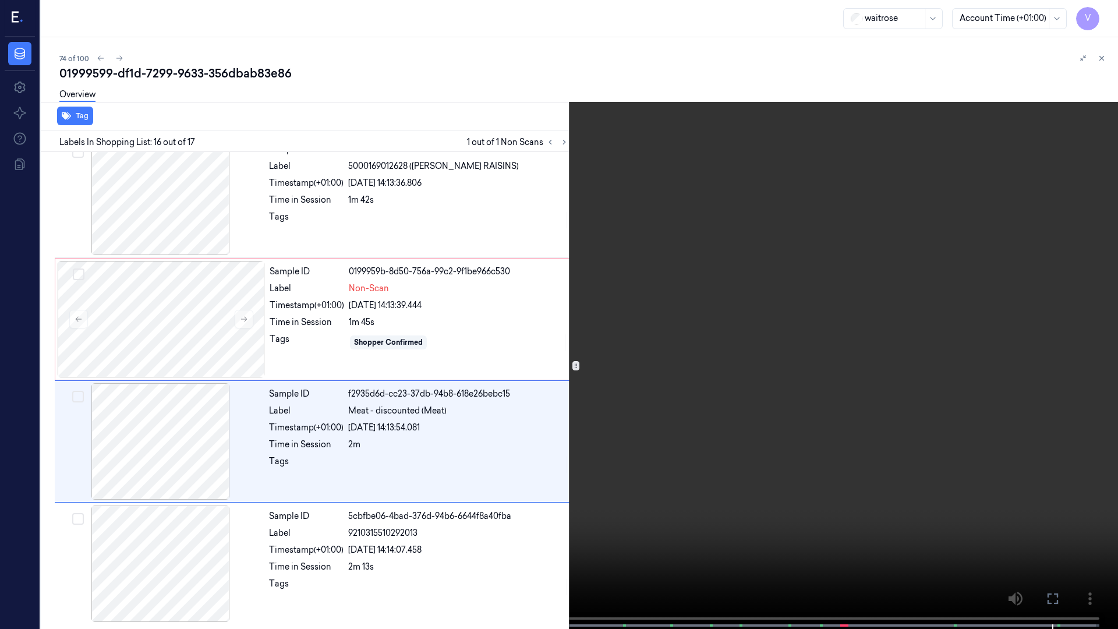
click at [0, 0] on icon at bounding box center [0, 0] width 0 height 0
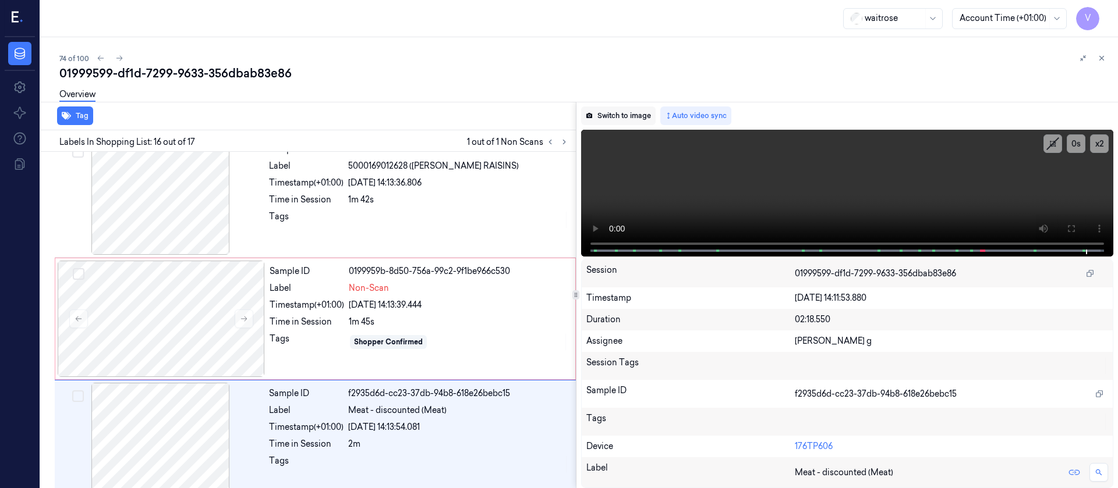
click at [609, 116] on button "Switch to image" at bounding box center [618, 116] width 75 height 19
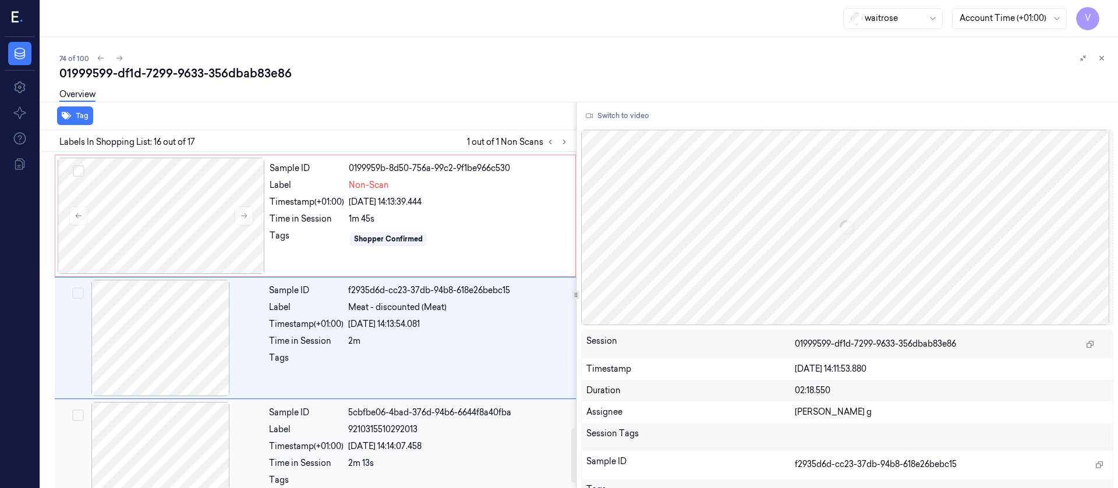
scroll to position [1726, 0]
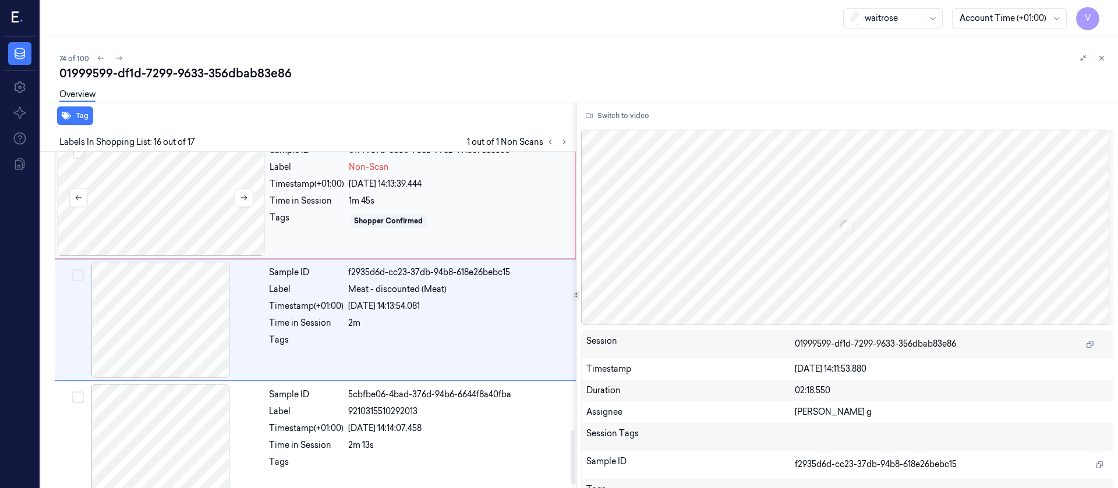
click at [186, 232] on div at bounding box center [161, 198] width 207 height 116
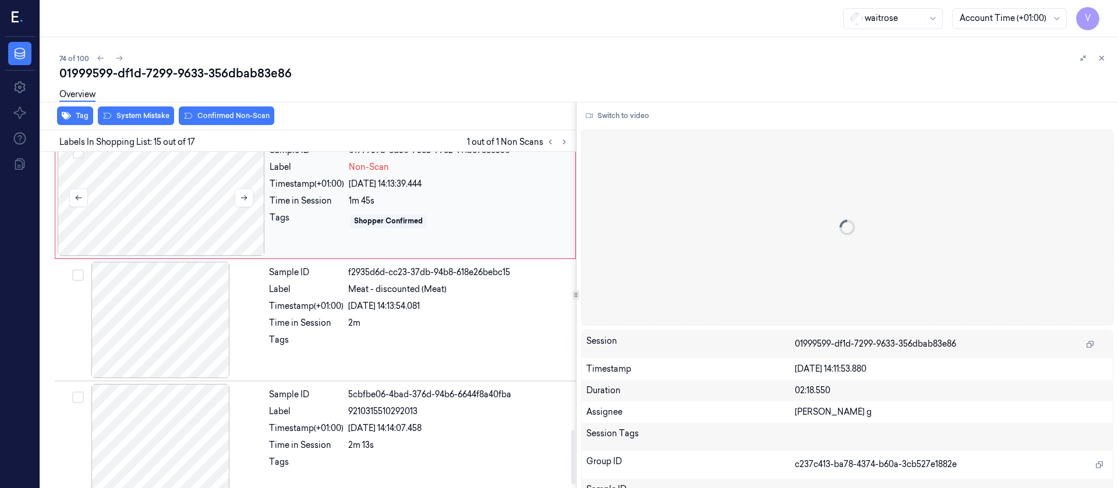
scroll to position [1604, 0]
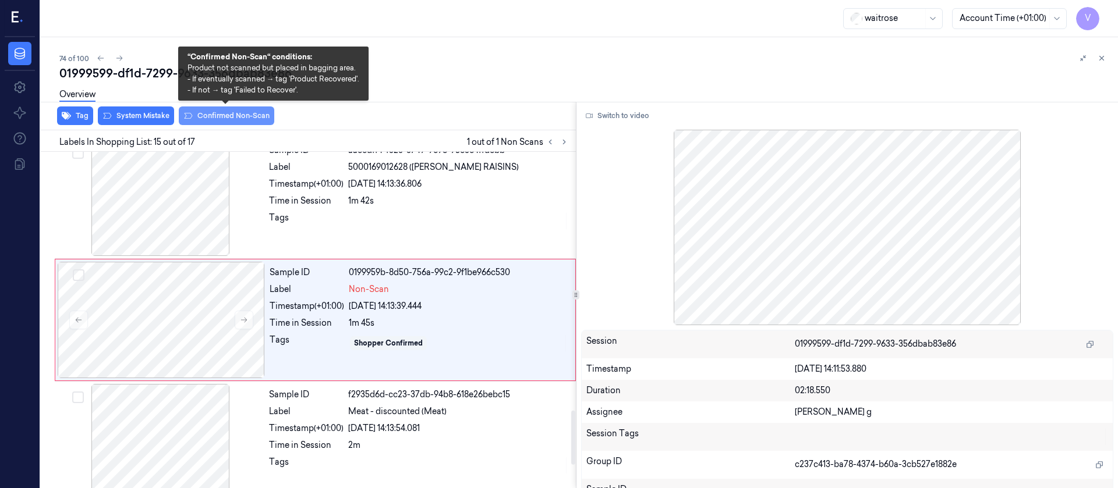
click at [216, 112] on button "Confirmed Non-Scan" at bounding box center [226, 116] width 95 height 19
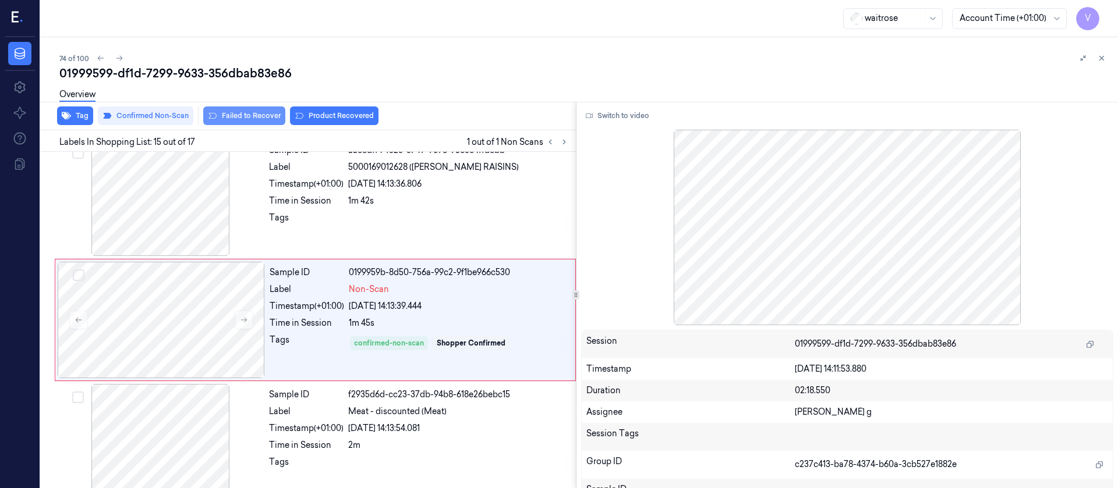
click at [237, 112] on button "Failed to Recover" at bounding box center [244, 116] width 82 height 19
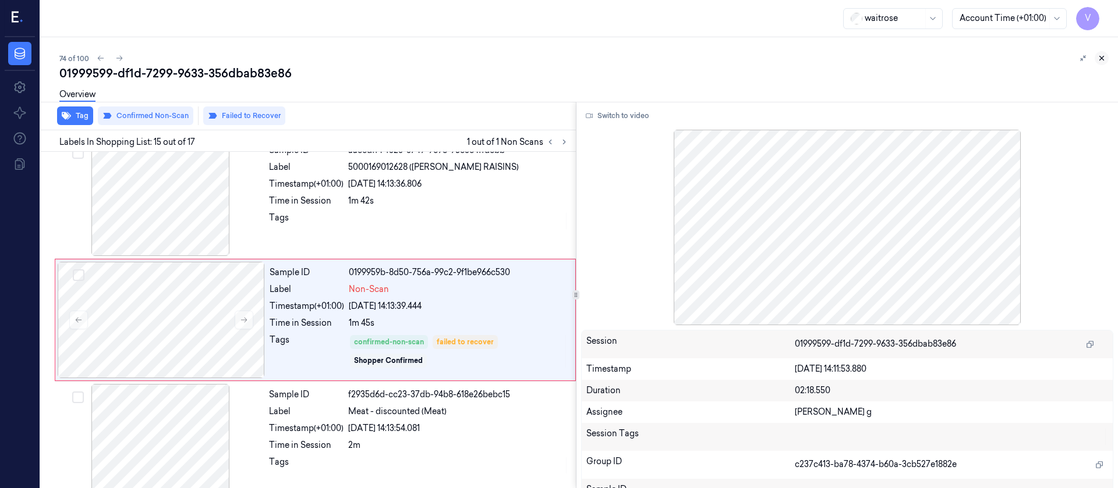
click at [1101, 56] on icon at bounding box center [1101, 58] width 8 height 8
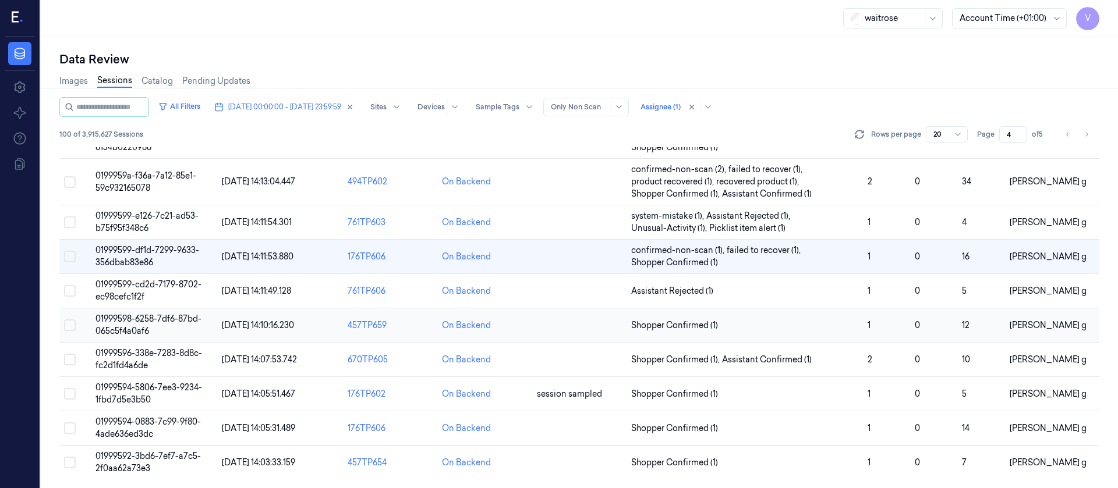
scroll to position [392, 0]
click at [577, 297] on td at bounding box center [579, 291] width 94 height 34
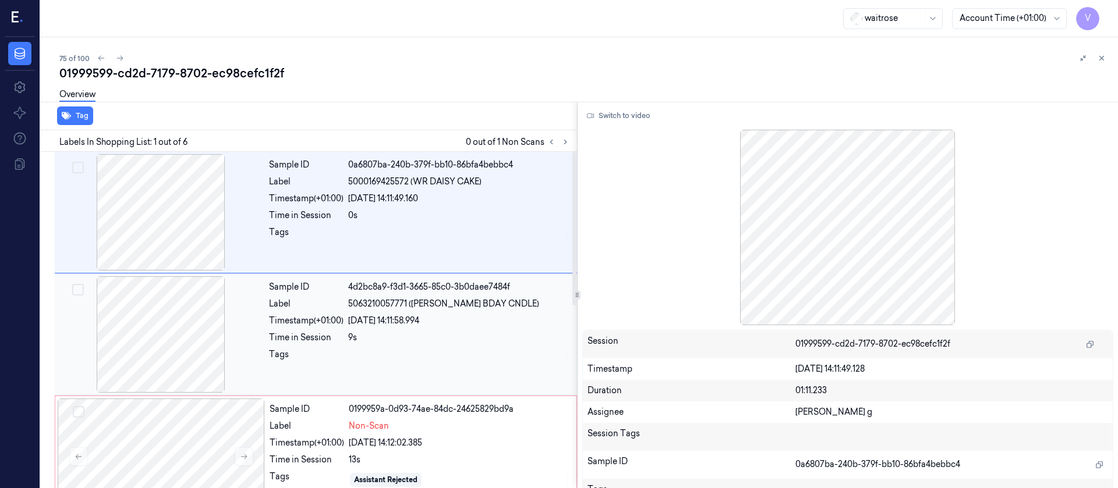
click at [181, 325] on div at bounding box center [160, 335] width 207 height 116
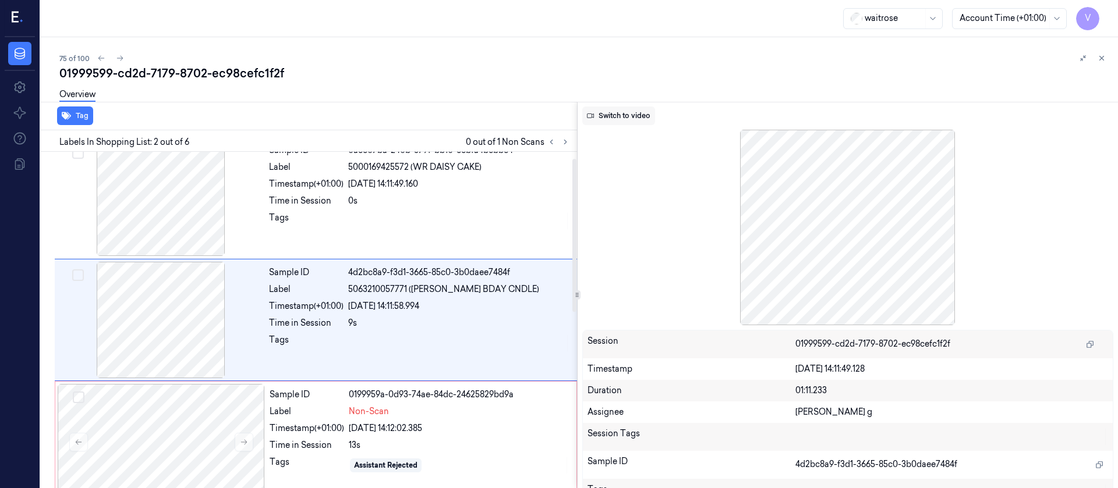
click at [630, 115] on button "Switch to video" at bounding box center [618, 116] width 73 height 19
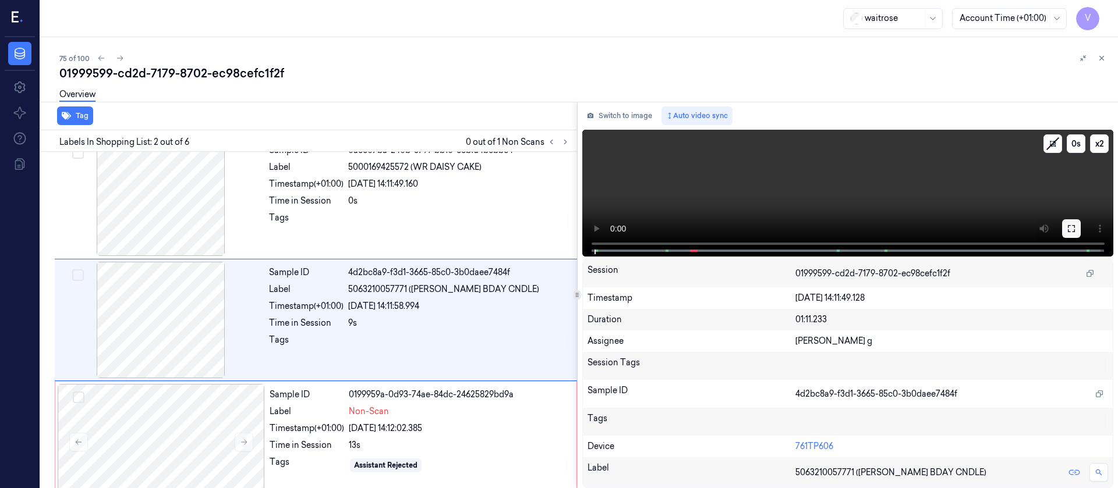
click at [1071, 232] on icon at bounding box center [1071, 228] width 9 height 9
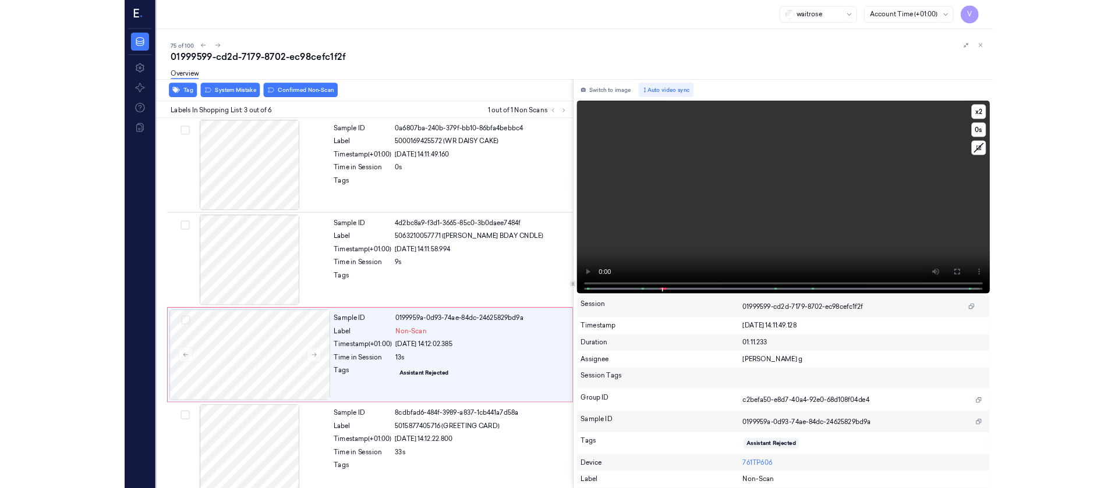
scroll to position [67, 0]
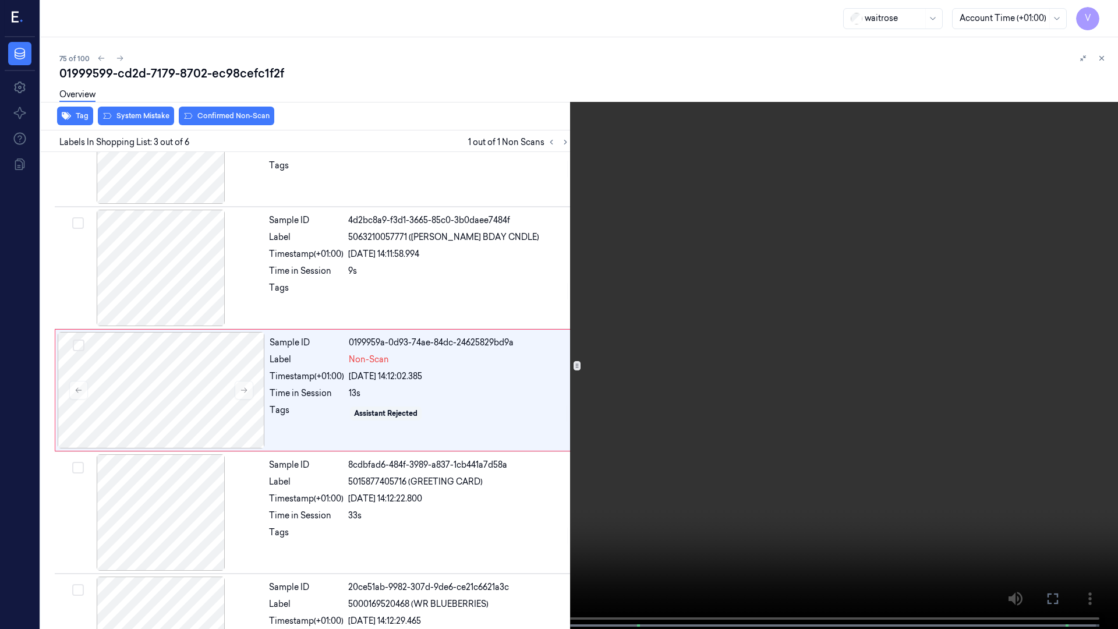
click at [0, 0] on icon at bounding box center [0, 0] width 0 height 0
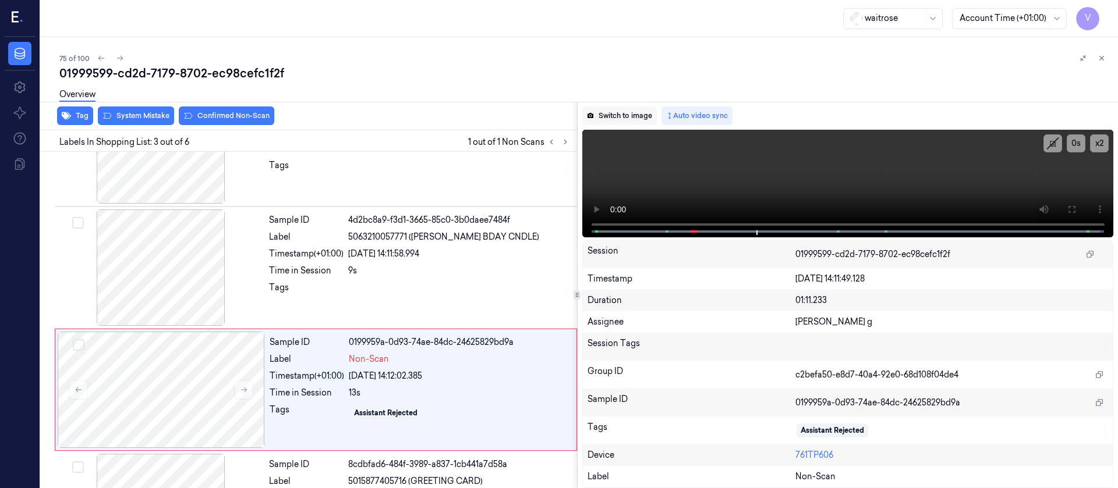
click at [625, 118] on button "Switch to image" at bounding box center [619, 116] width 75 height 19
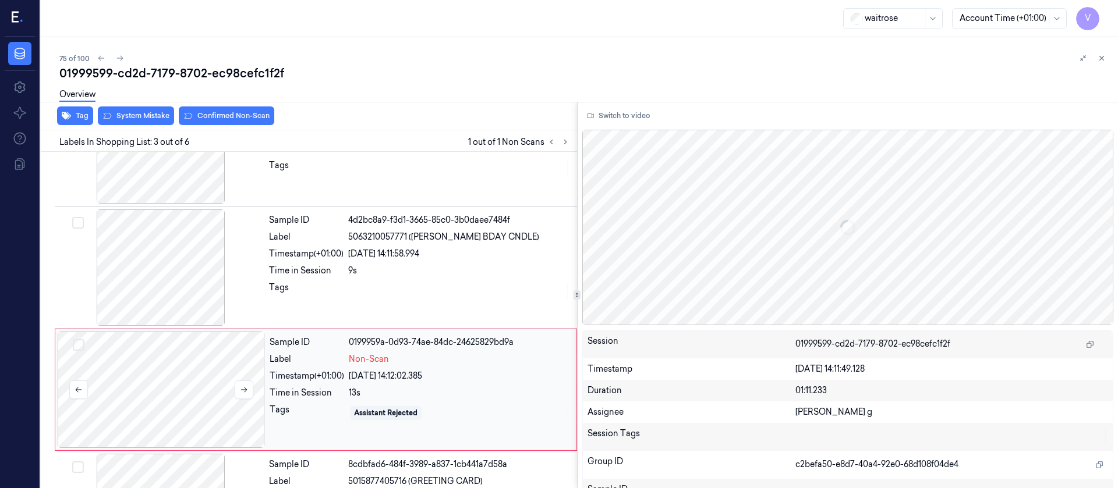
scroll to position [137, 0]
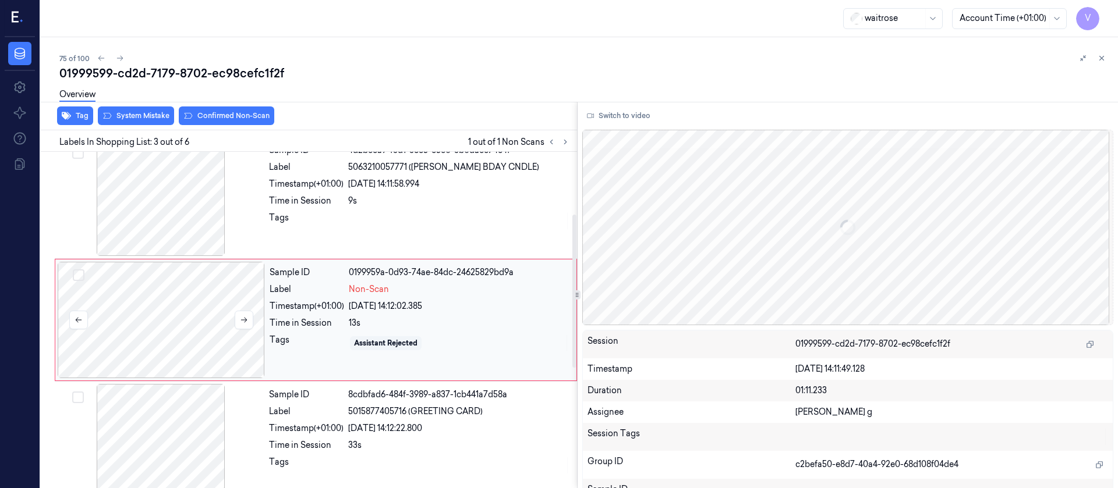
click at [199, 328] on div at bounding box center [161, 320] width 207 height 116
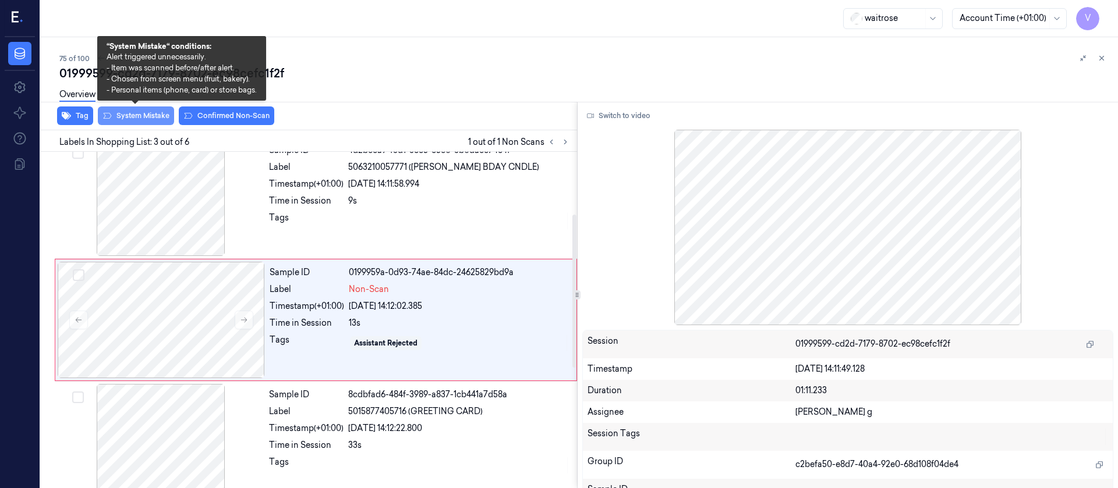
click at [129, 112] on button "System Mistake" at bounding box center [136, 116] width 76 height 19
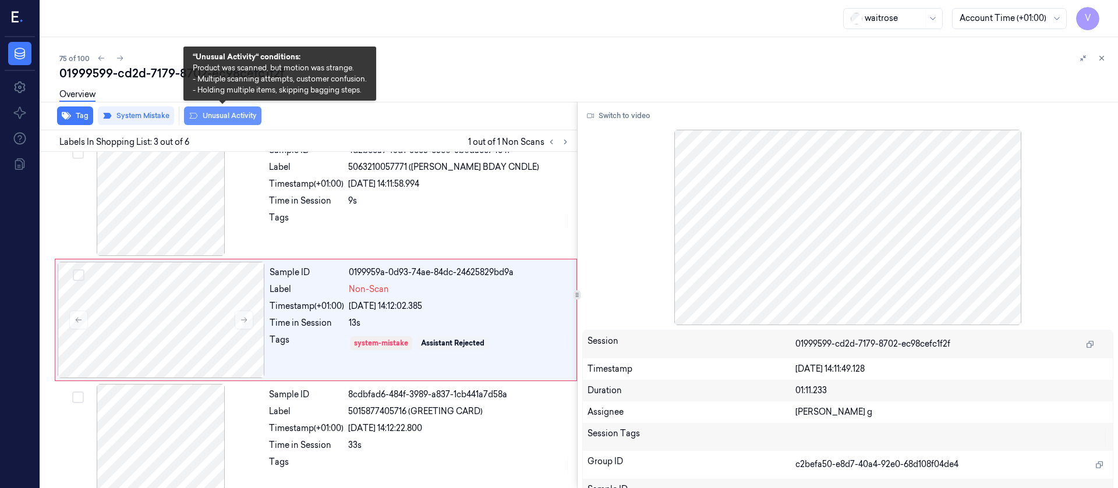
click at [239, 116] on button "Unusual Activity" at bounding box center [222, 116] width 77 height 19
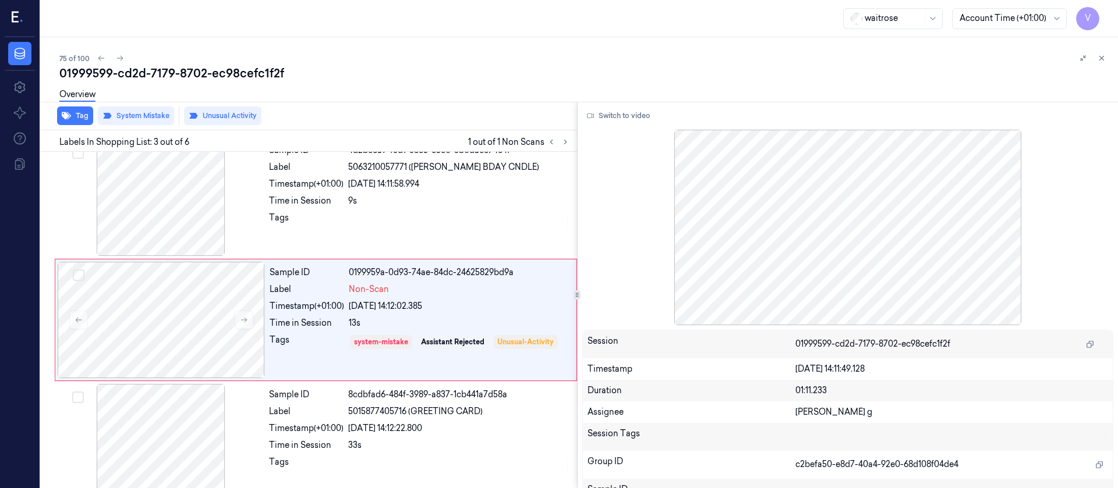
click at [1107, 52] on div at bounding box center [1092, 58] width 33 height 14
click at [1108, 59] on div "75 of 100 01999599-cd2d-7179-8702-ec98cefc1f2f Overview Tag System Mistake Unus…" at bounding box center [579, 262] width 1077 height 451
click at [1101, 59] on icon at bounding box center [1101, 58] width 8 height 8
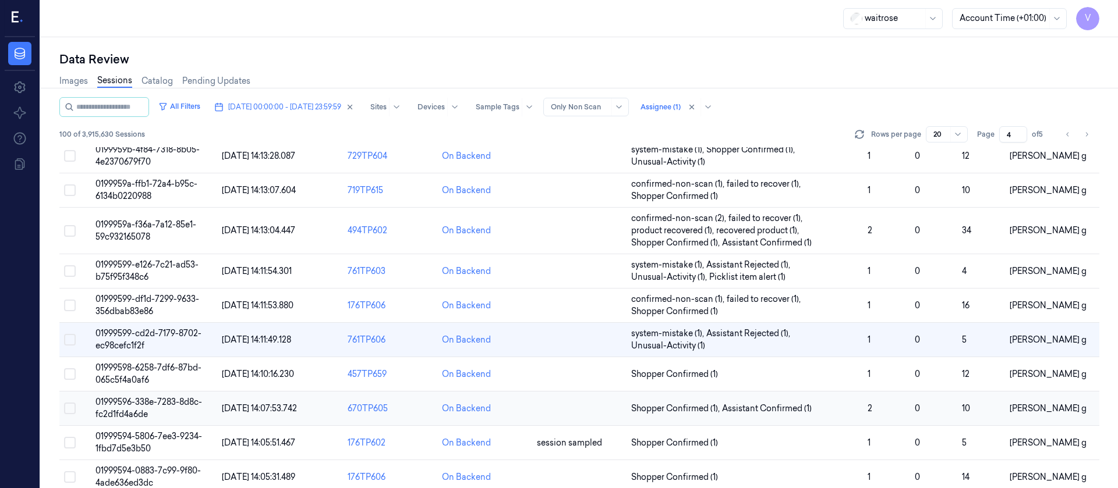
scroll to position [392, 0]
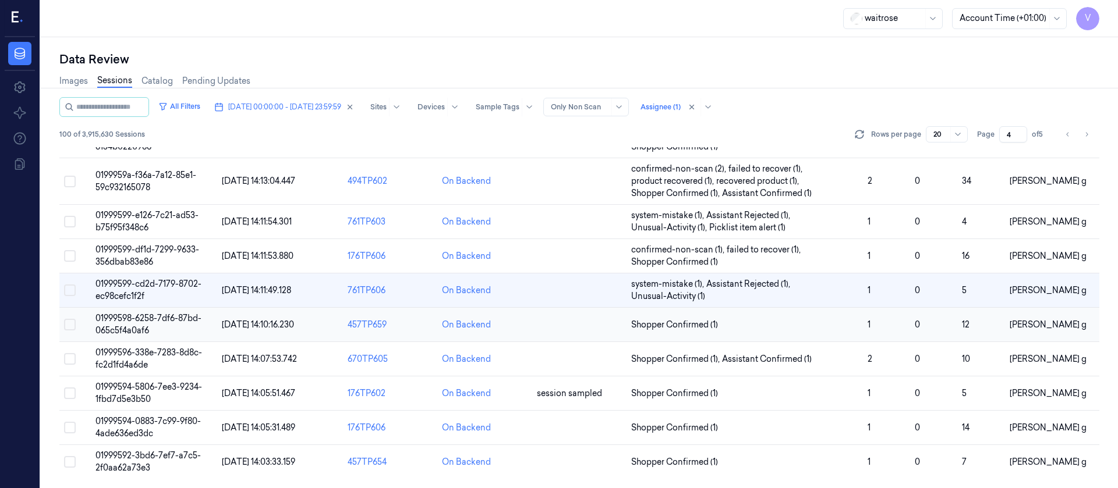
click at [574, 326] on td at bounding box center [579, 325] width 94 height 34
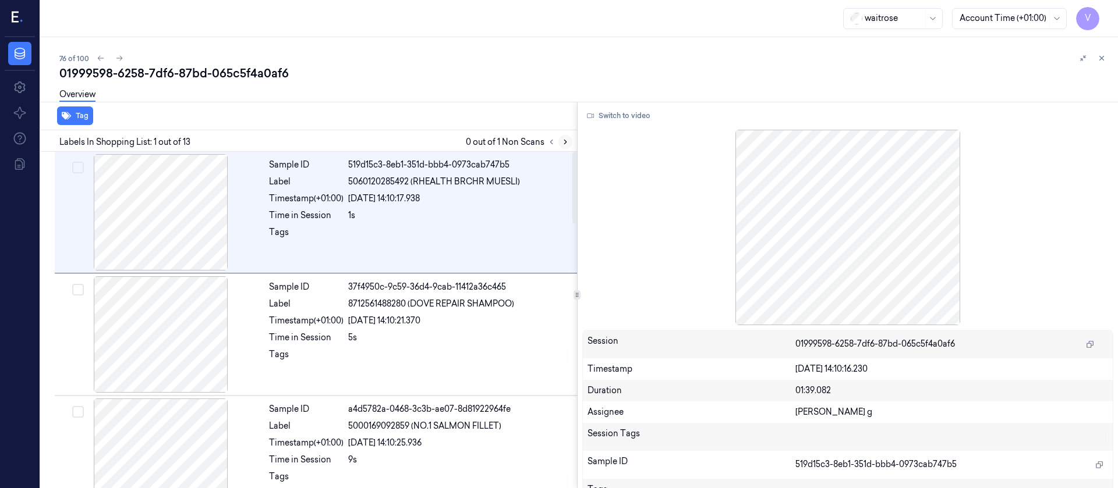
click at [564, 143] on icon at bounding box center [565, 142] width 8 height 8
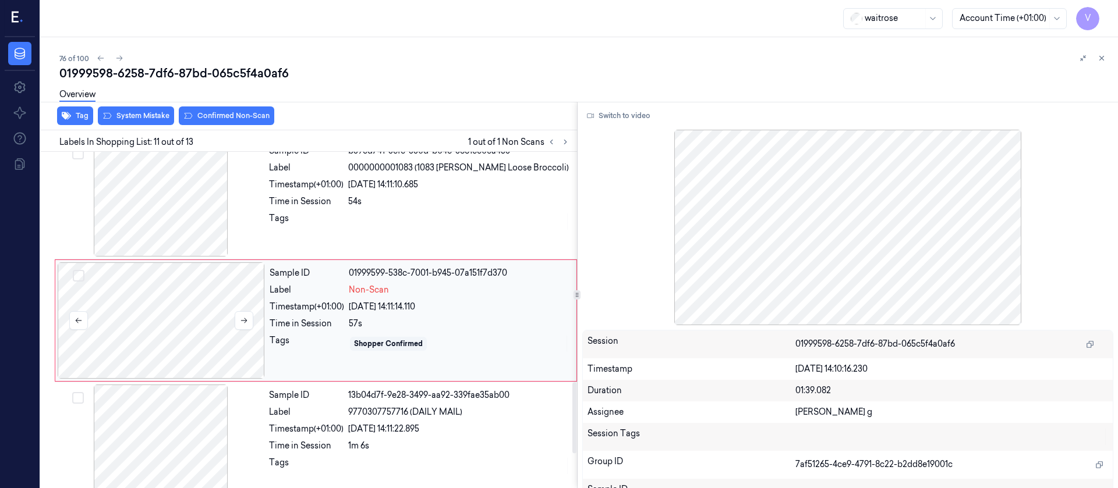
scroll to position [1115, 0]
click at [175, 309] on div at bounding box center [161, 320] width 207 height 116
click at [175, 210] on div at bounding box center [160, 198] width 207 height 116
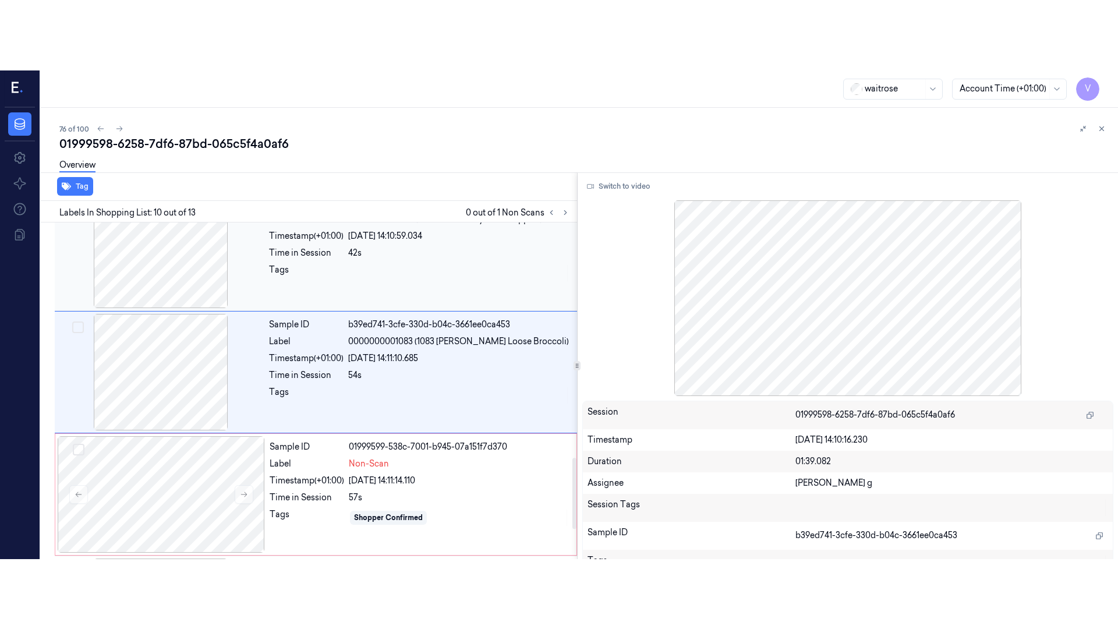
scroll to position [993, 0]
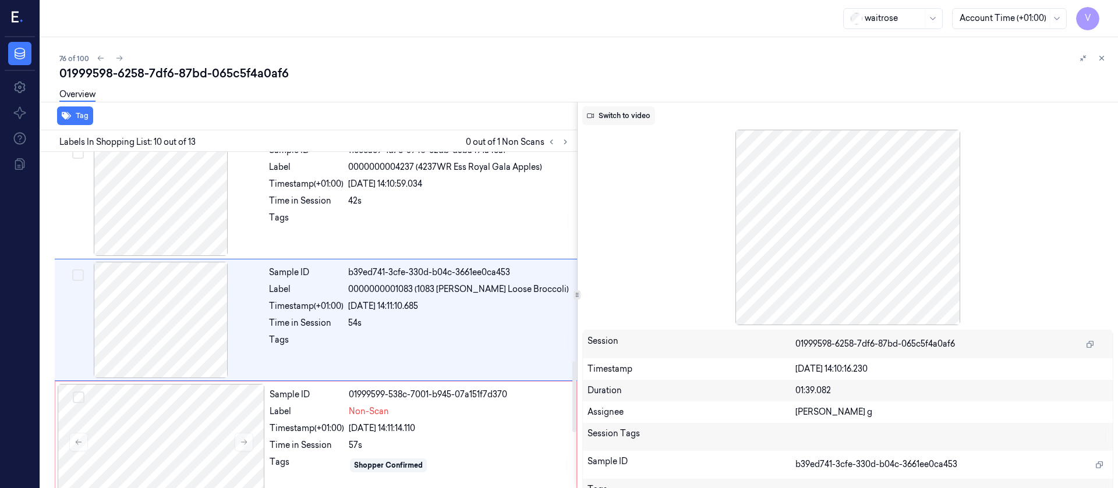
click at [614, 113] on button "Switch to video" at bounding box center [618, 116] width 73 height 19
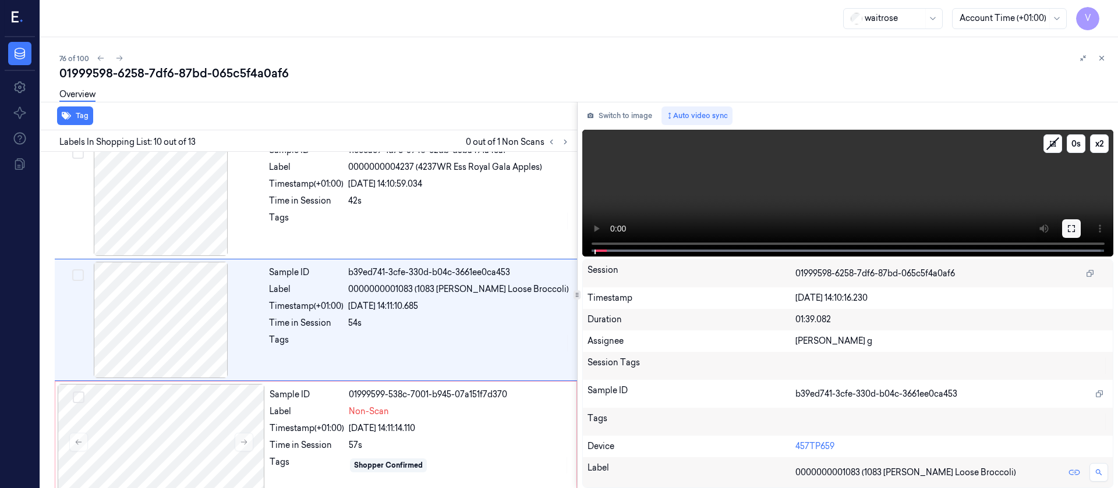
click at [1080, 231] on button at bounding box center [1071, 228] width 19 height 19
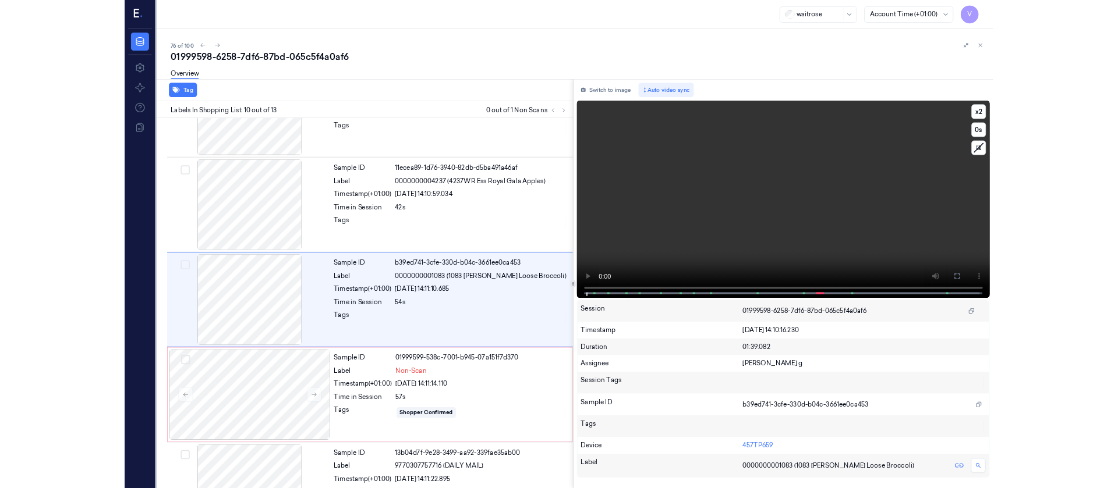
scroll to position [923, 0]
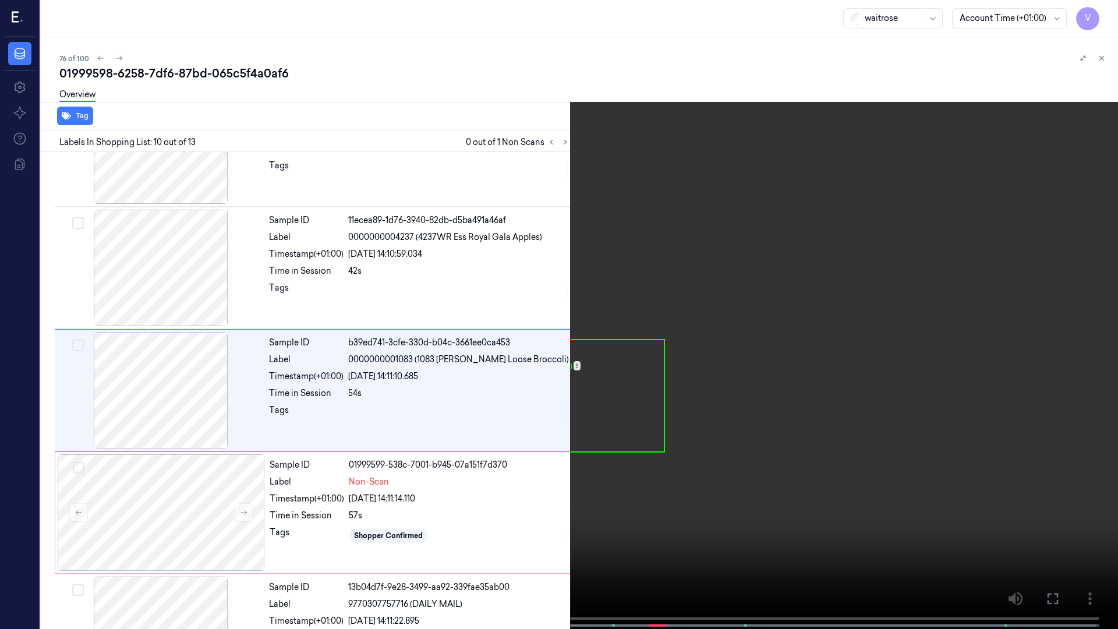
click at [470, 488] on video at bounding box center [559, 315] width 1118 height 631
click at [0, 0] on icon at bounding box center [0, 0] width 0 height 0
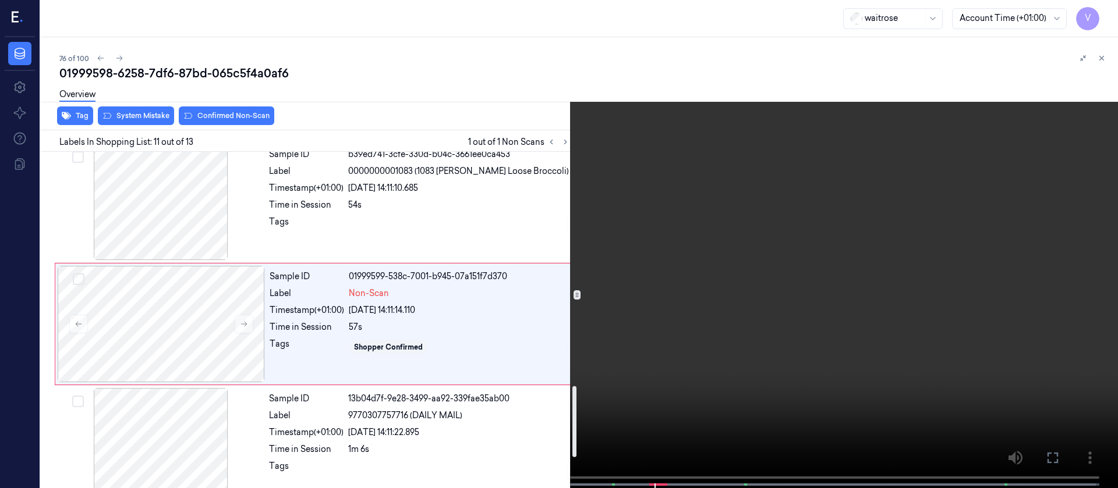
scroll to position [1115, 0]
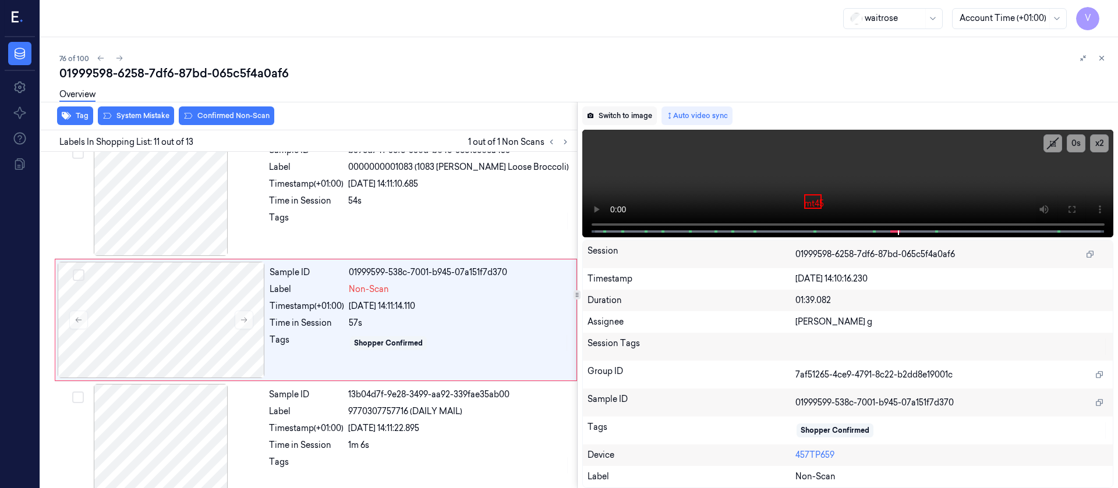
click at [595, 118] on button "Switch to image" at bounding box center [619, 116] width 75 height 19
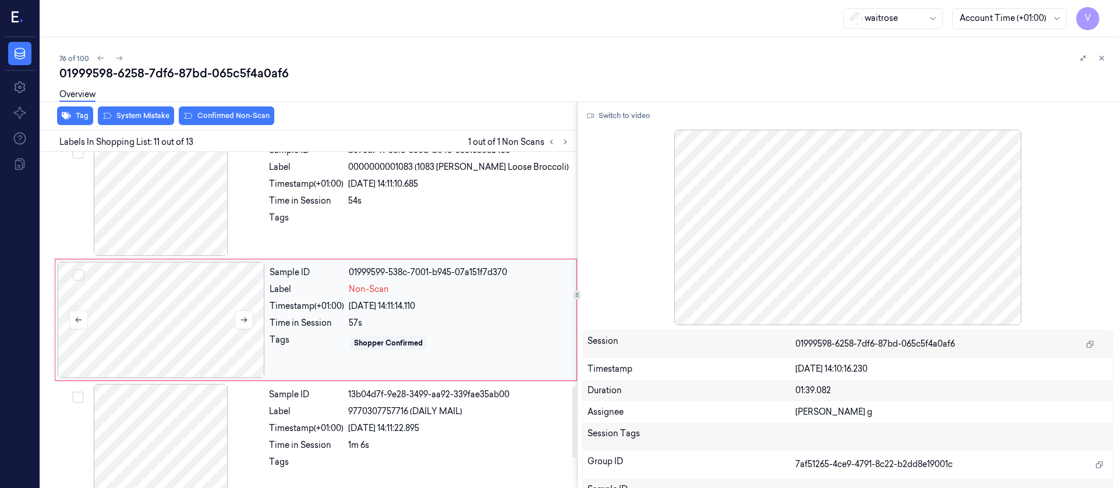
click at [183, 345] on div at bounding box center [161, 320] width 207 height 116
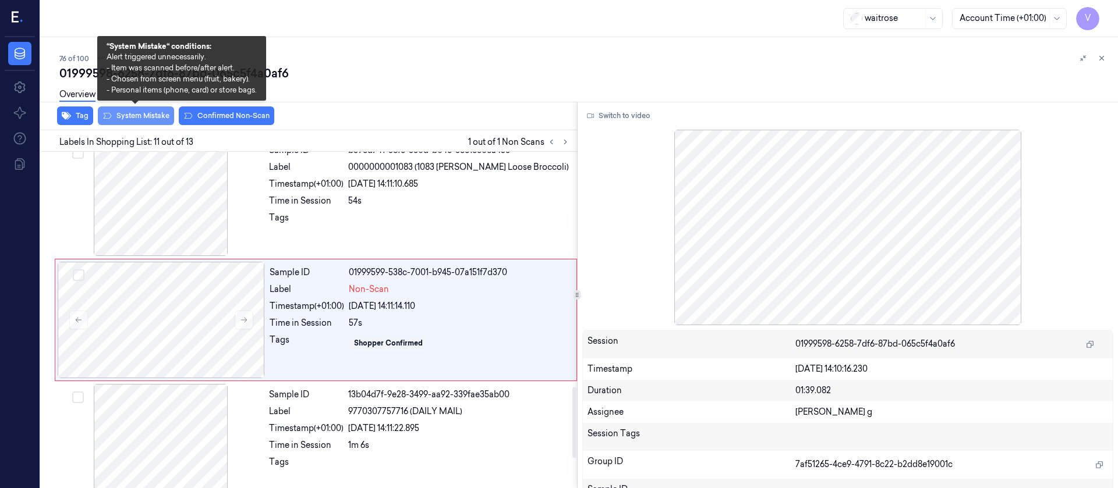
click at [138, 116] on button "System Mistake" at bounding box center [136, 116] width 76 height 19
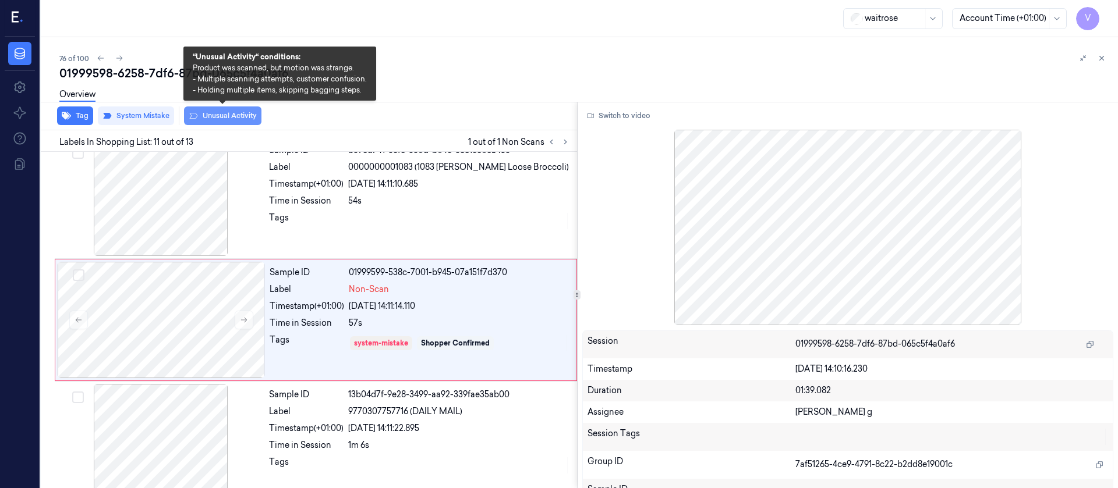
click at [207, 112] on button "Unusual Activity" at bounding box center [222, 116] width 77 height 19
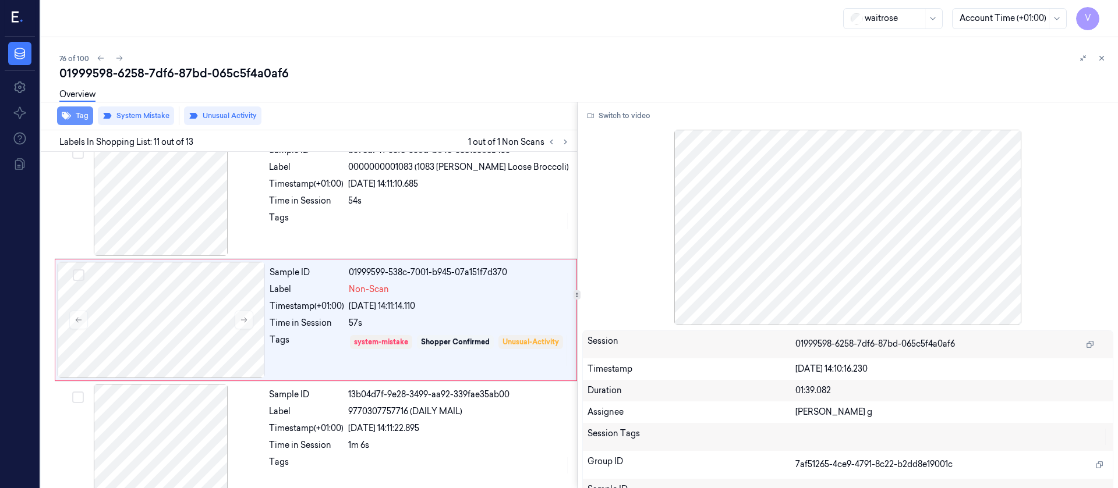
click at [68, 121] on button "Tag" at bounding box center [75, 116] width 36 height 19
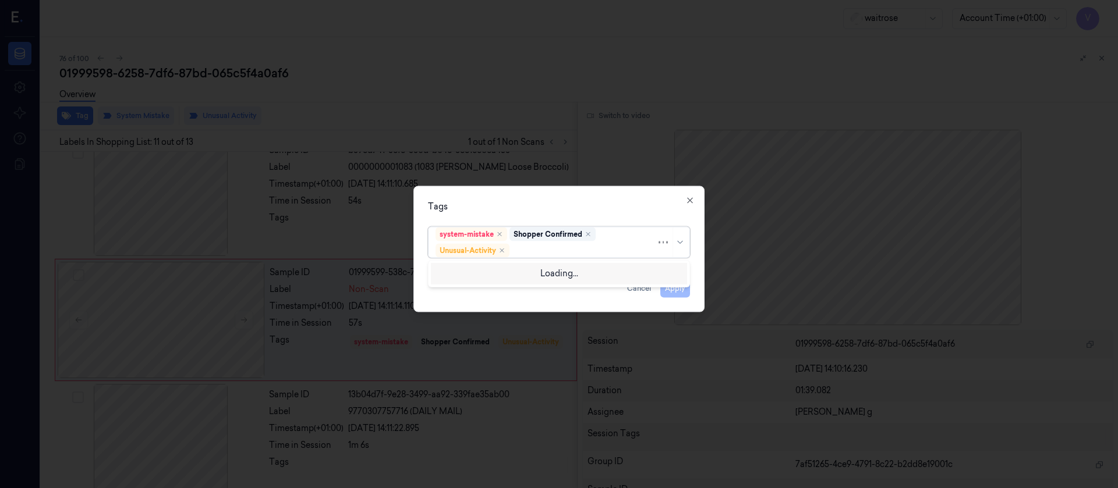
click at [557, 246] on div at bounding box center [584, 251] width 144 height 12
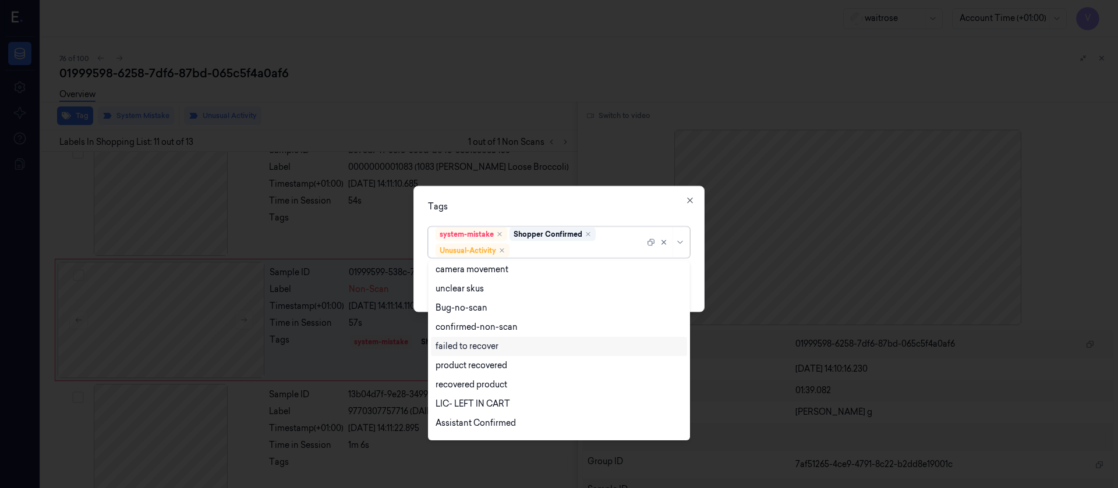
scroll to position [152, 0]
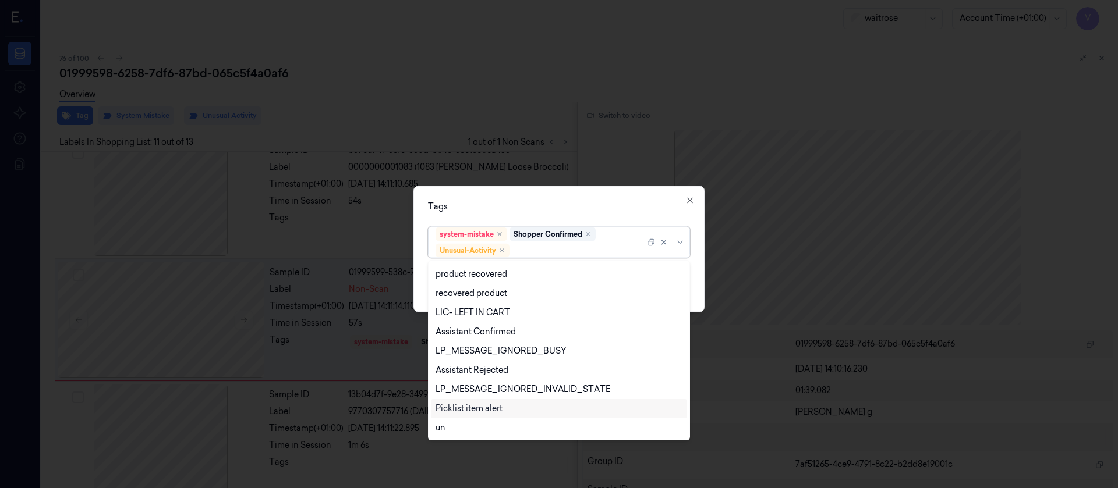
click at [472, 411] on div "Picklist item alert" at bounding box center [468, 409] width 67 height 12
click at [582, 216] on div "Tags option Picklist item alert, selected. 20 results available. Use Up and Dow…" at bounding box center [558, 249] width 291 height 126
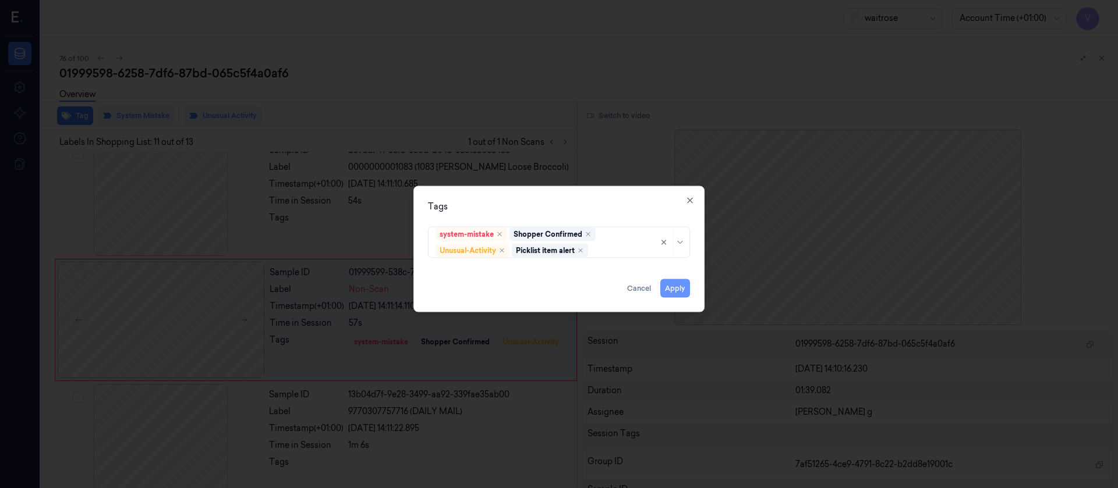
click at [677, 281] on button "Apply" at bounding box center [675, 288] width 30 height 19
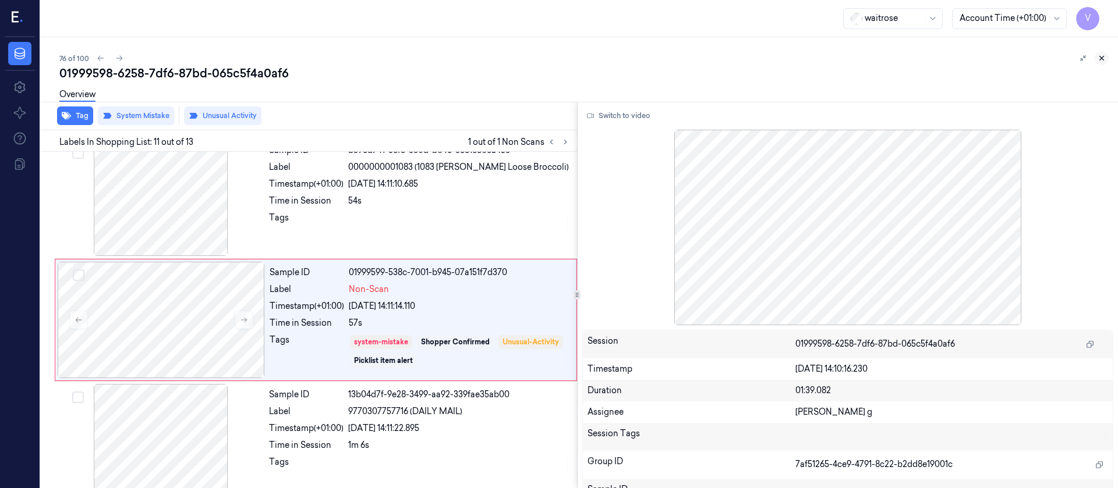
click at [1108, 56] on button at bounding box center [1102, 58] width 14 height 14
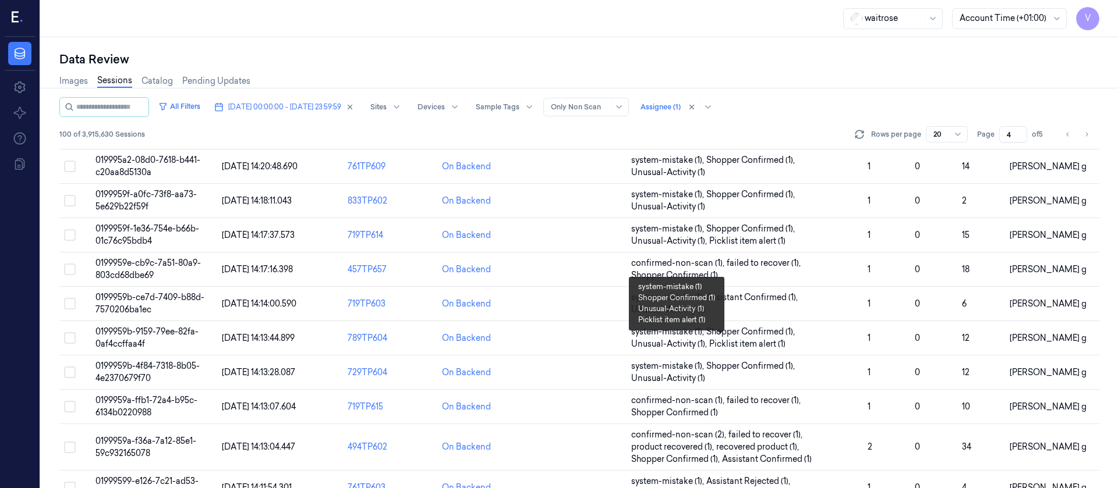
scroll to position [392, 0]
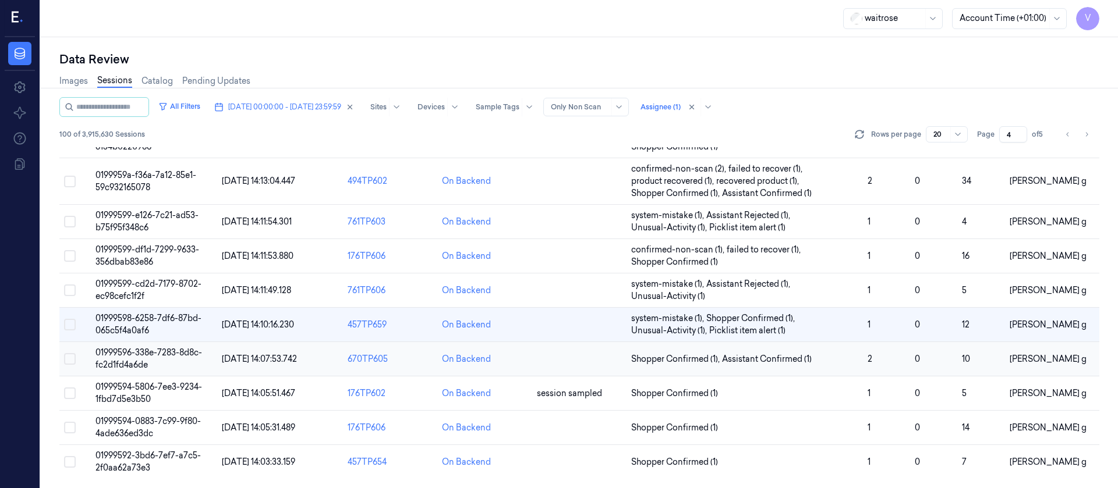
click at [576, 359] on td at bounding box center [579, 359] width 94 height 34
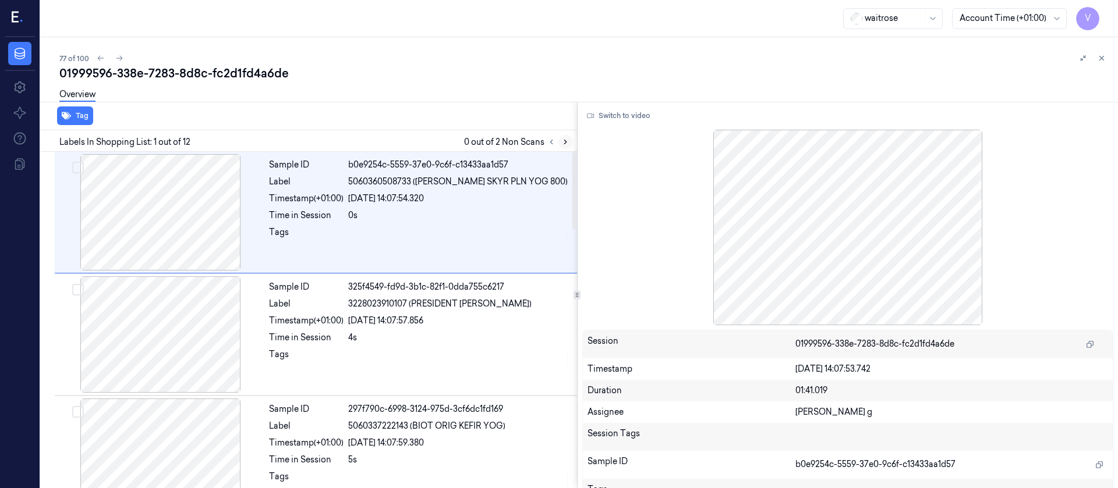
click at [558, 142] on button at bounding box center [565, 142] width 14 height 14
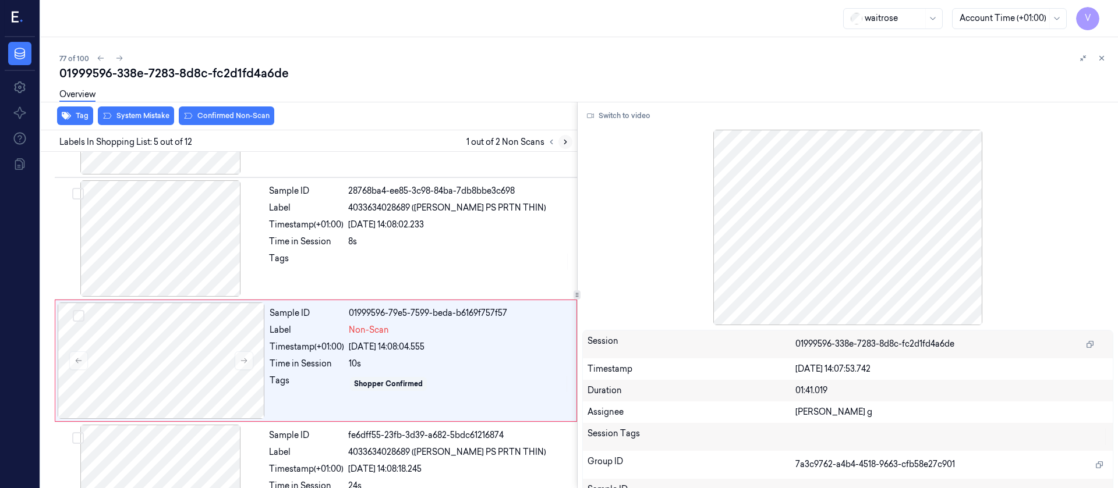
scroll to position [381, 0]
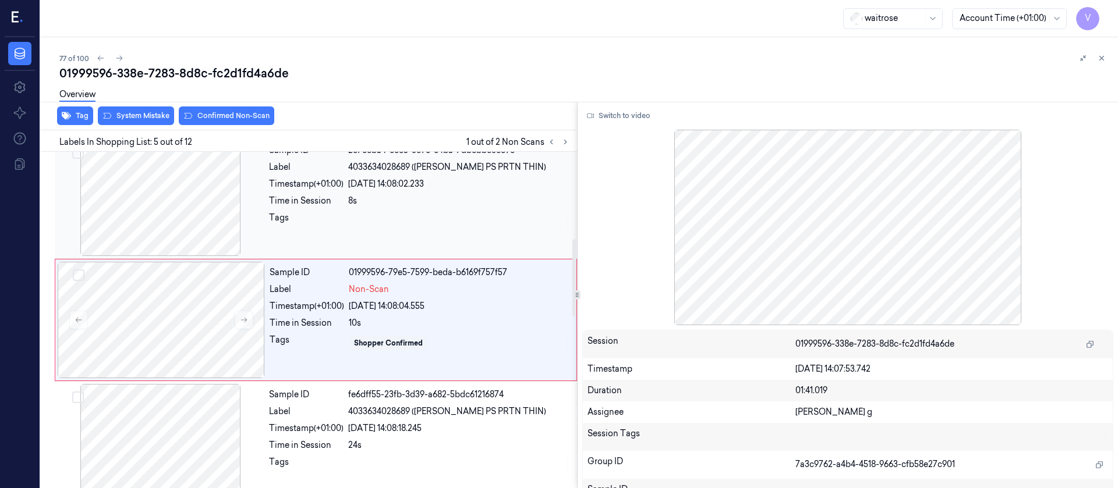
click at [331, 199] on div "Time in Session" at bounding box center [306, 201] width 75 height 12
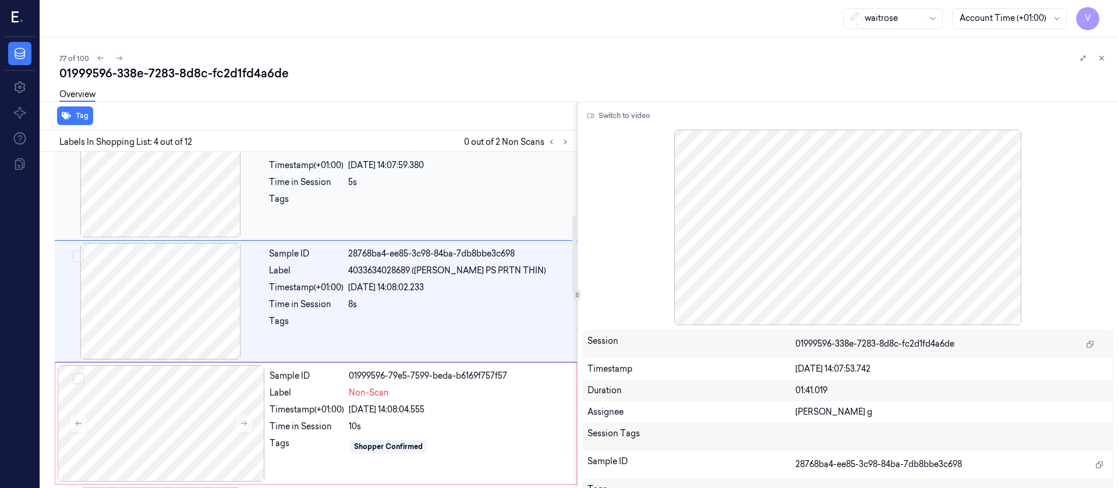
scroll to position [259, 0]
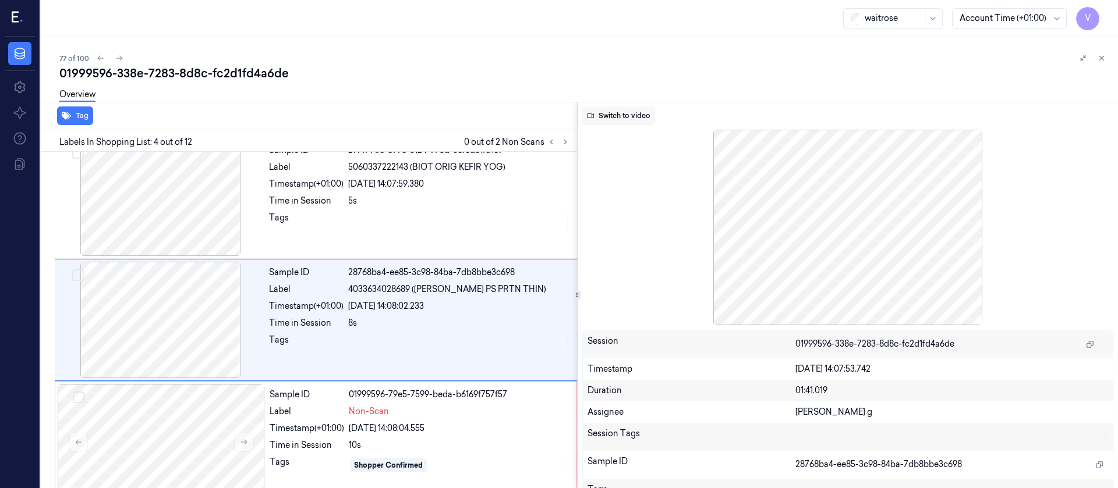
click at [611, 123] on button "Switch to video" at bounding box center [618, 116] width 73 height 19
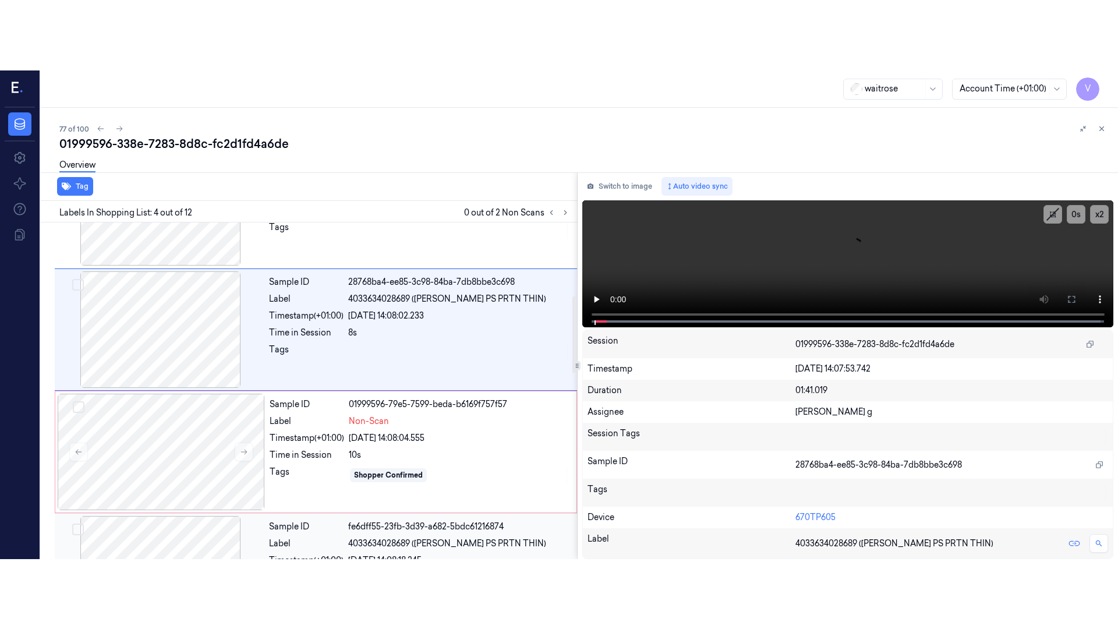
scroll to position [346, 0]
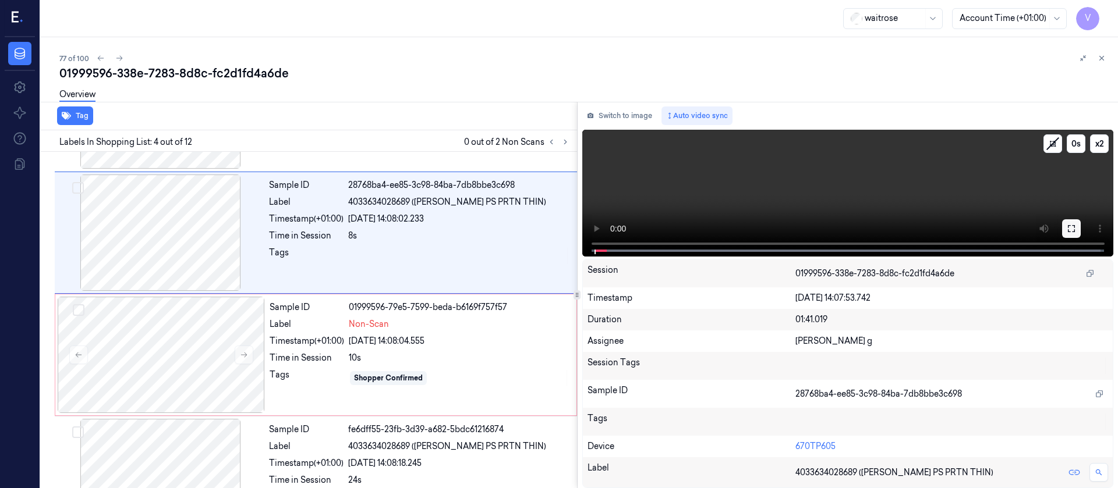
click at [1071, 227] on icon at bounding box center [1071, 228] width 9 height 9
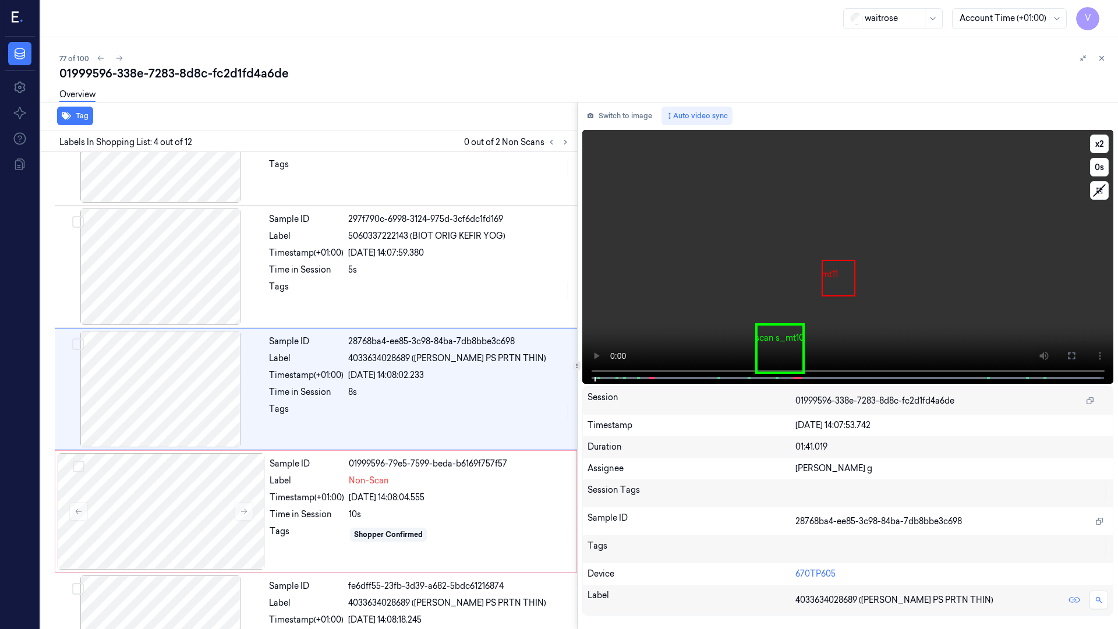
scroll to position [189, 0]
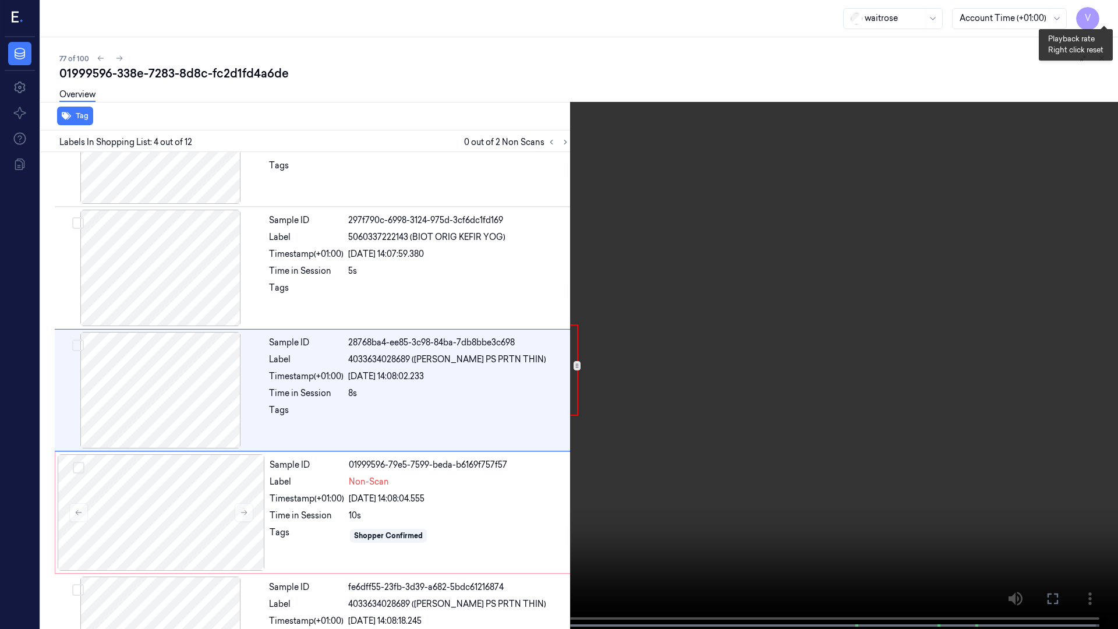
click at [1102, 11] on button "x 2" at bounding box center [1104, 14] width 19 height 19
click at [1102, 11] on button "x 4" at bounding box center [1104, 14] width 19 height 19
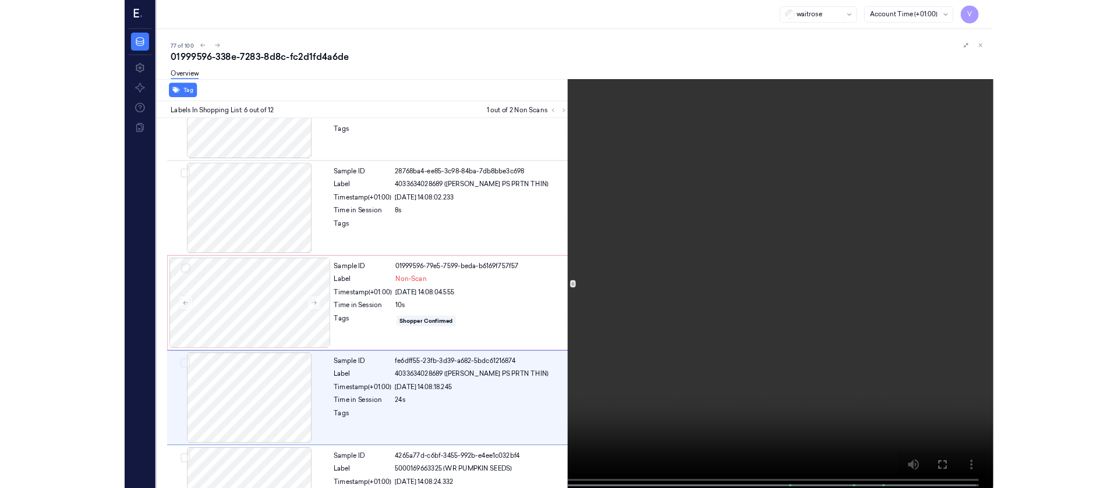
scroll to position [434, 0]
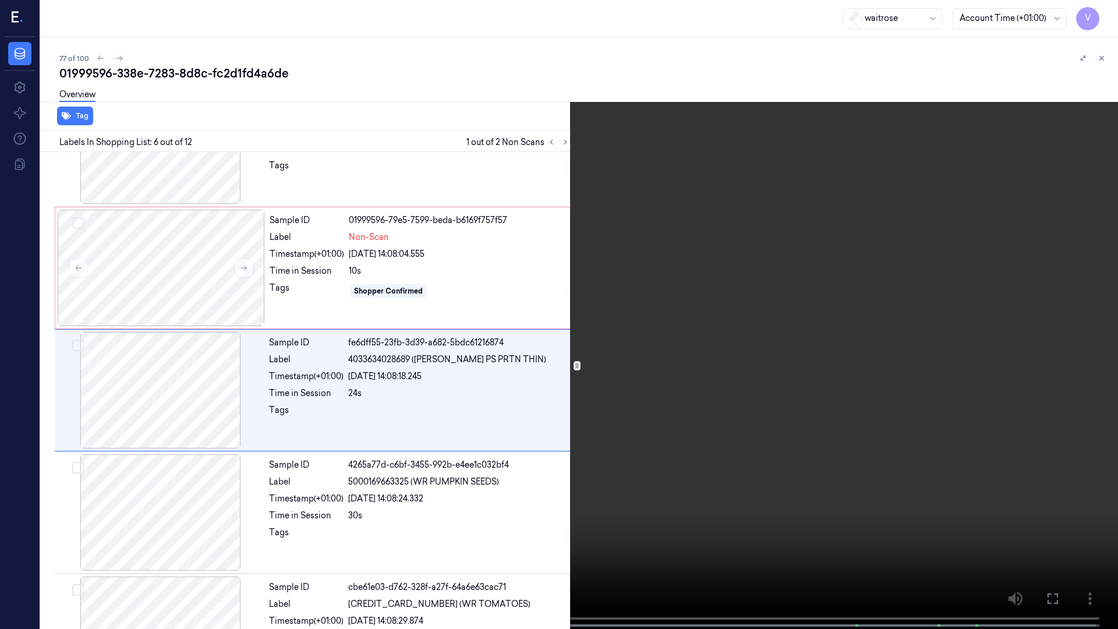
click at [0, 0] on icon at bounding box center [0, 0] width 0 height 0
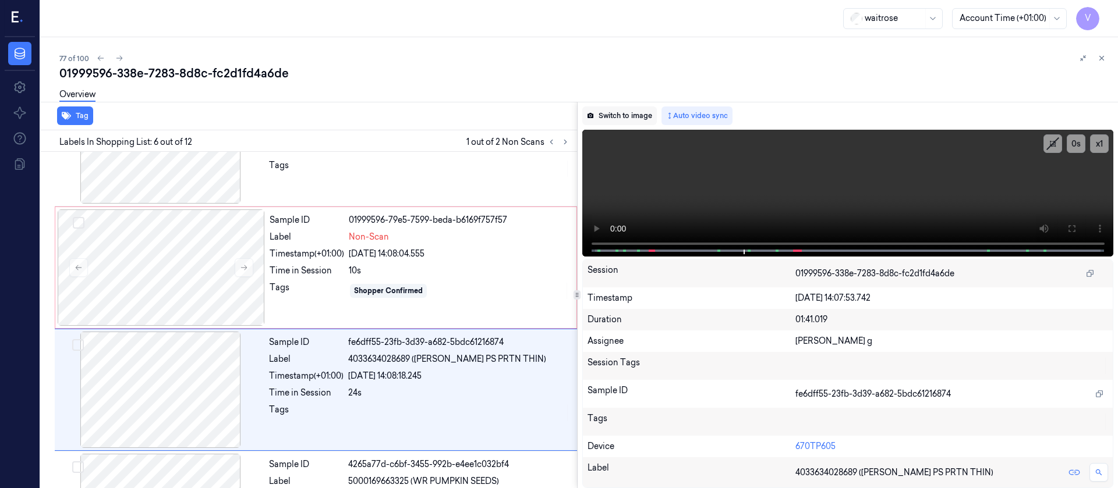
click at [643, 114] on button "Switch to image" at bounding box center [619, 116] width 75 height 19
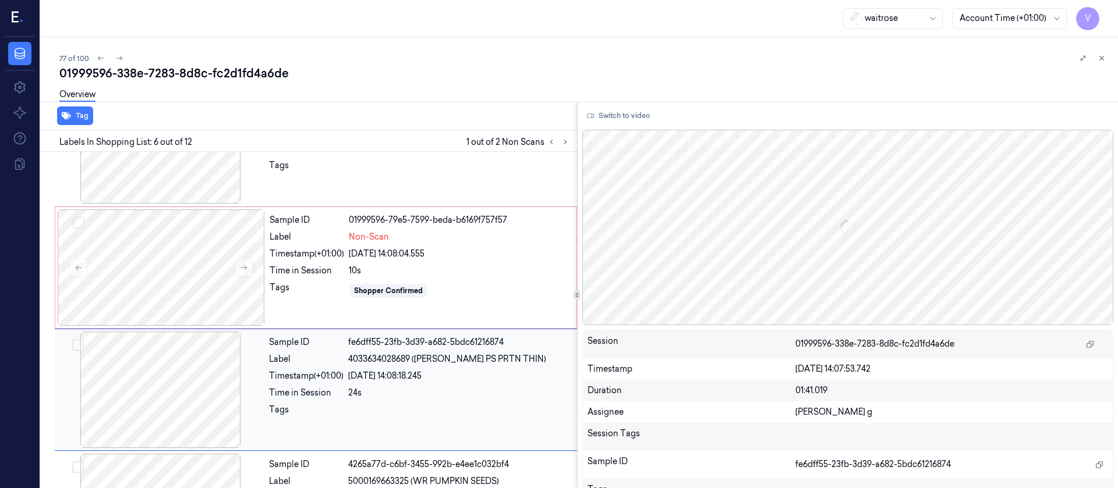
scroll to position [504, 0]
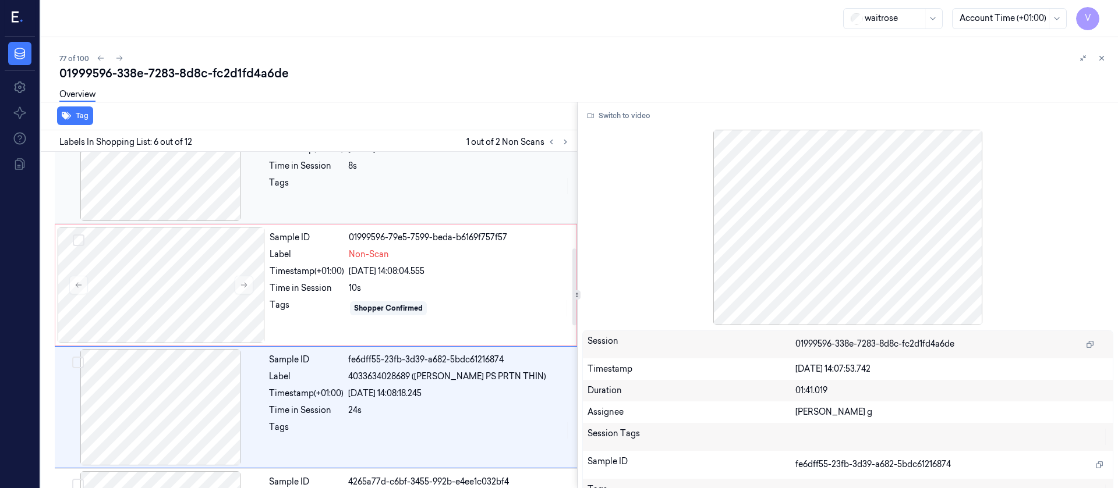
click at [176, 205] on div at bounding box center [160, 163] width 207 height 116
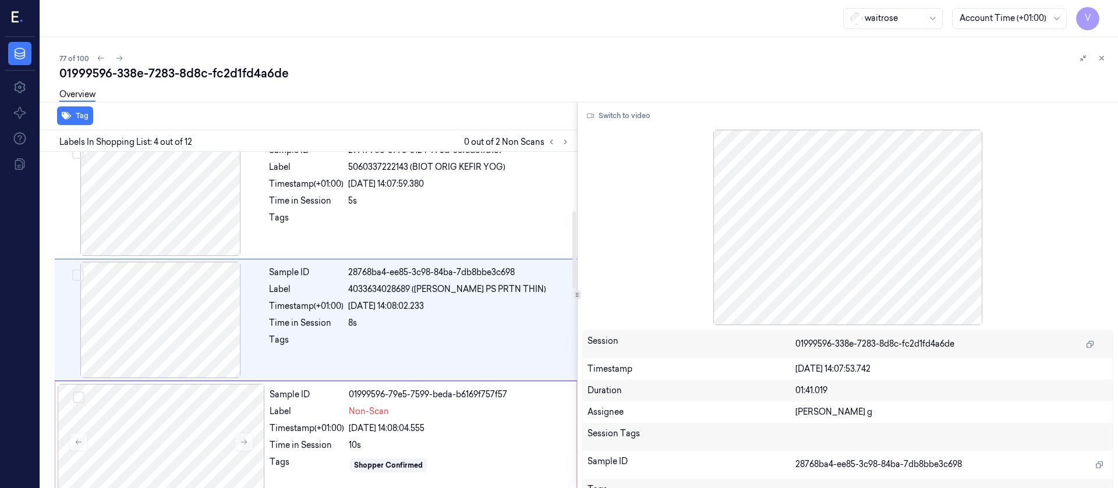
drag, startPoint x: 179, startPoint y: 419, endPoint x: 189, endPoint y: 413, distance: 12.0
click at [180, 420] on div at bounding box center [161, 442] width 207 height 116
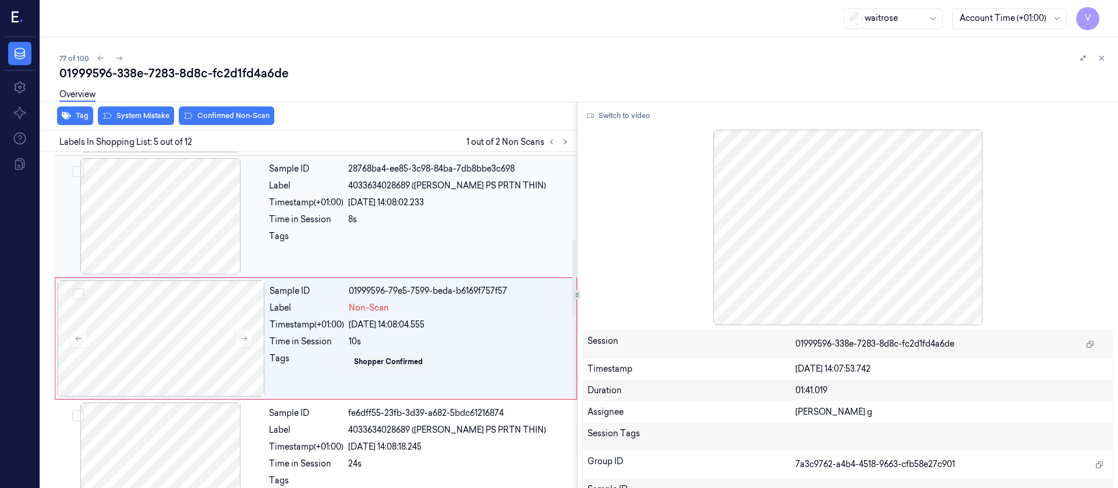
scroll to position [381, 0]
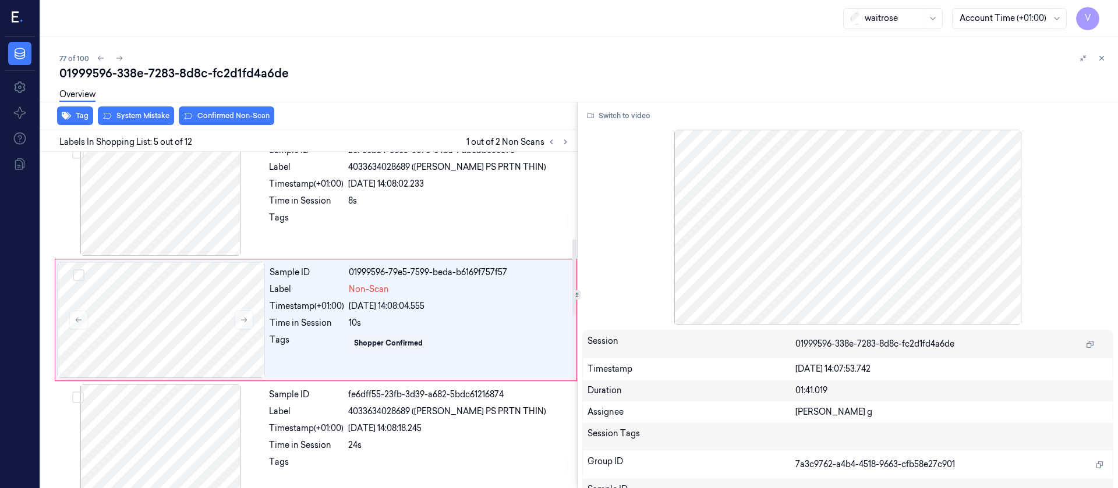
click at [208, 108] on div "Overview" at bounding box center [583, 97] width 1049 height 30
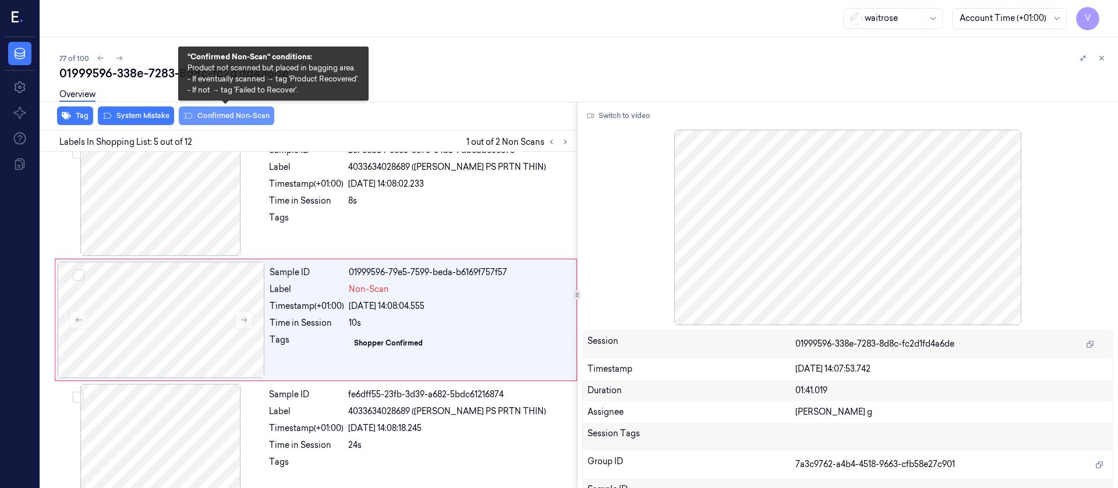
click at [231, 119] on button "Confirmed Non-Scan" at bounding box center [226, 116] width 95 height 19
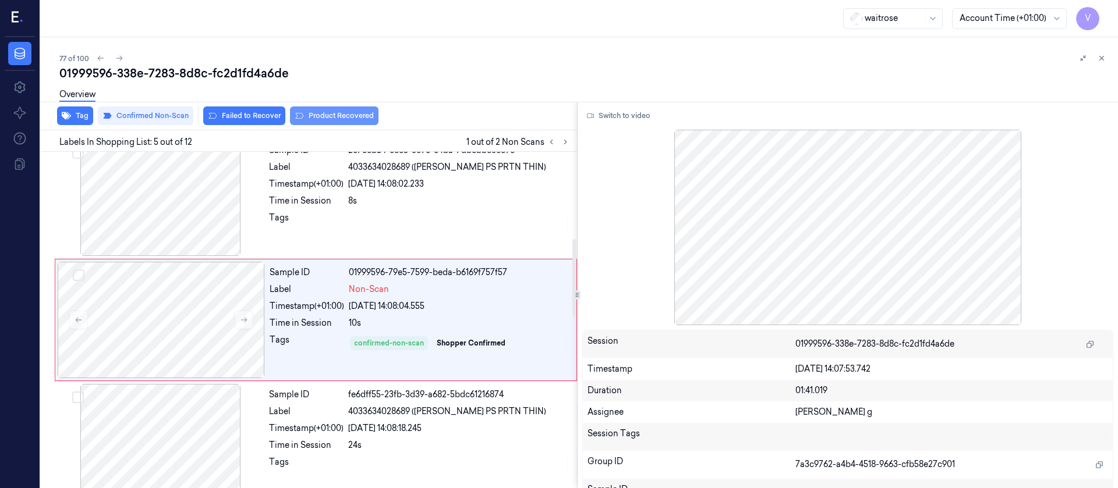
click at [328, 118] on button "Product Recovered" at bounding box center [334, 116] width 88 height 19
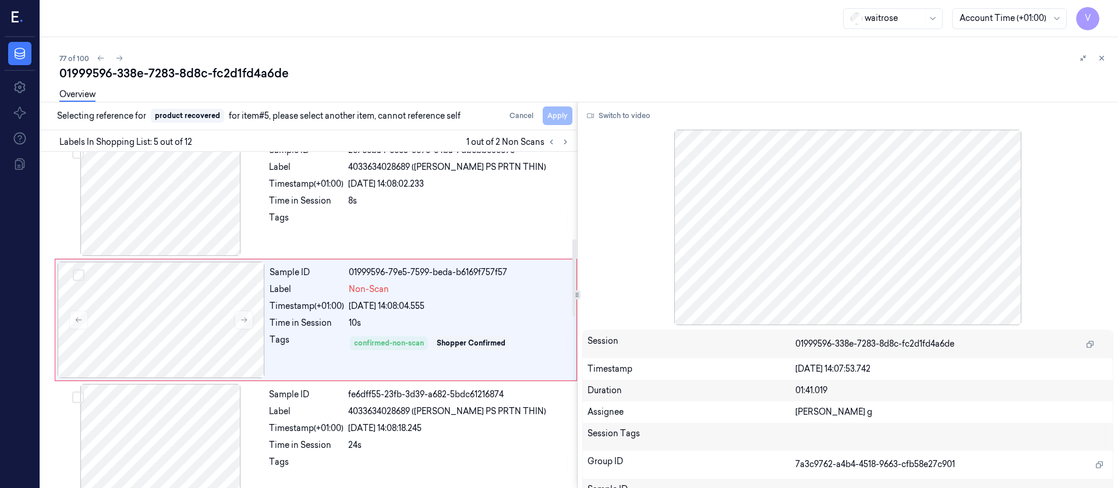
click at [188, 445] on div at bounding box center [160, 442] width 207 height 116
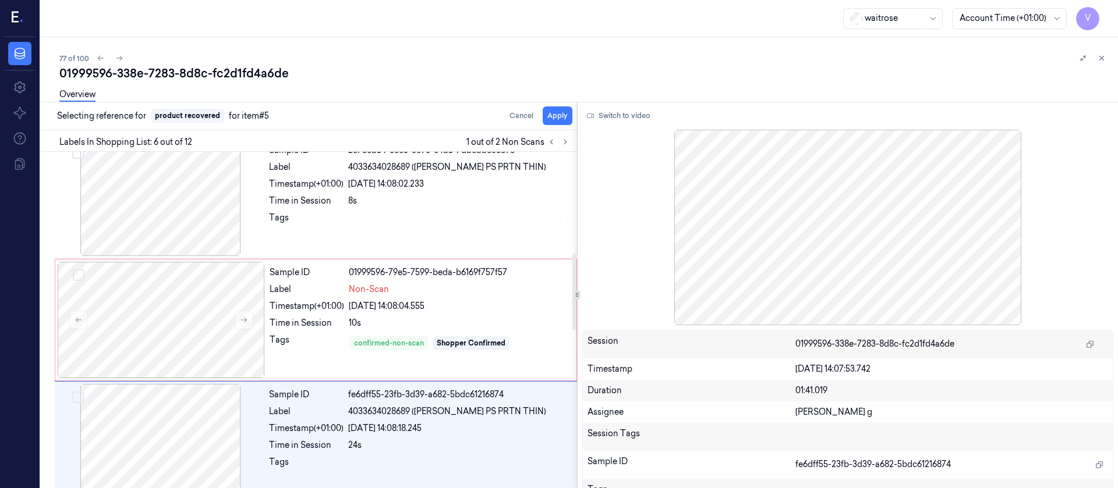
scroll to position [504, 0]
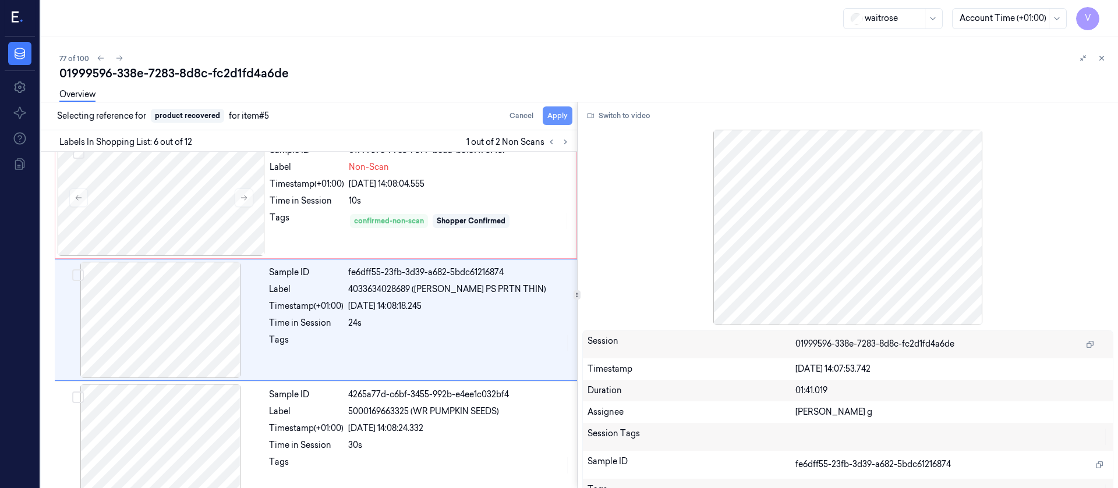
click at [564, 121] on button "Apply" at bounding box center [558, 116] width 30 height 19
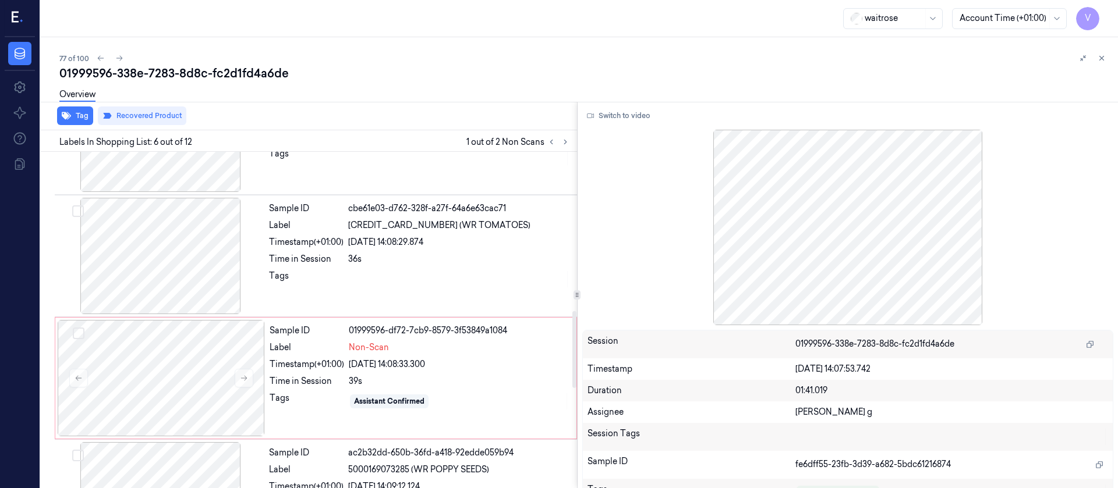
scroll to position [856, 0]
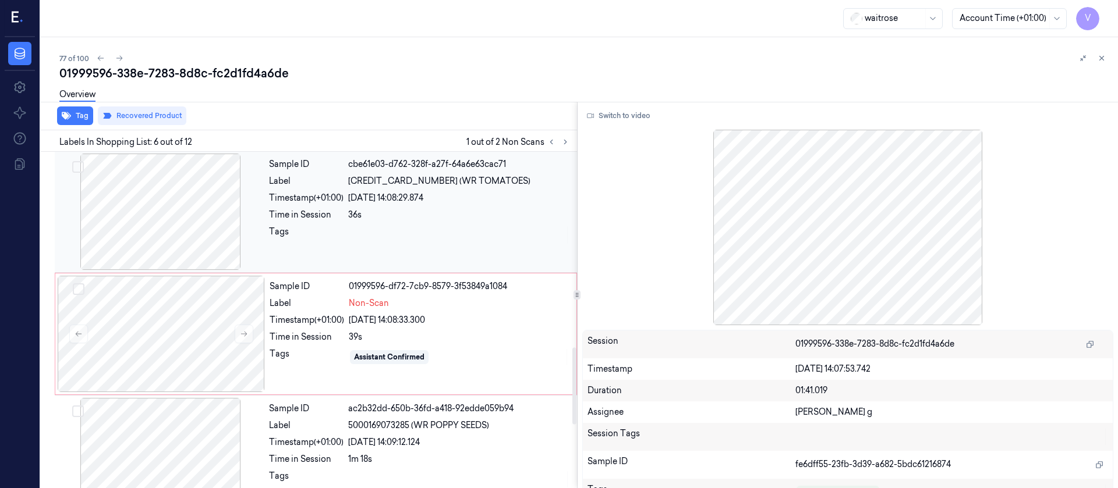
click at [339, 236] on div "Tags" at bounding box center [306, 235] width 75 height 19
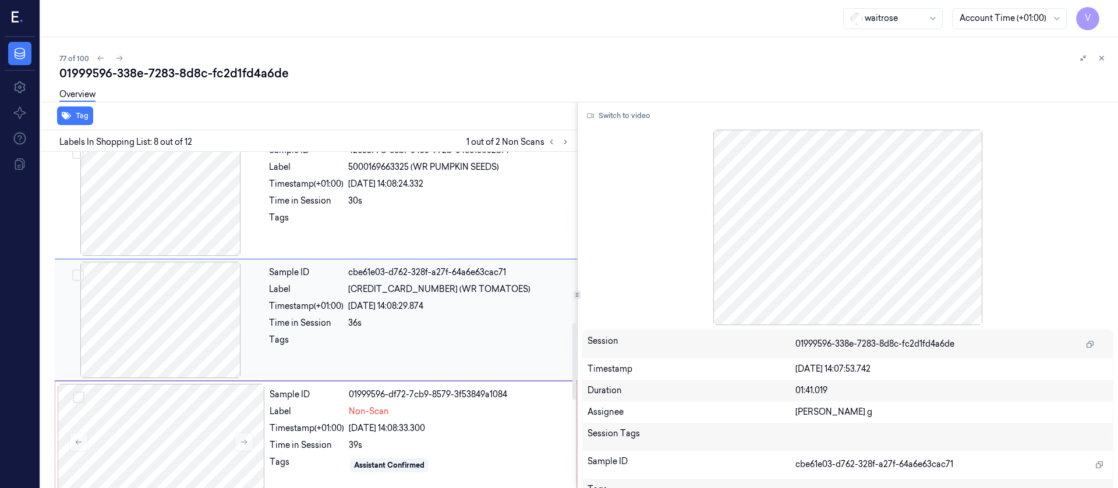
click at [376, 316] on div "Sample ID cbe61e03-d762-328f-a27f-64a6e63cac71 Label 5000169033128 (WR TOMATOES…" at bounding box center [419, 320] width 310 height 116
click at [625, 119] on button "Switch to video" at bounding box center [618, 116] width 73 height 19
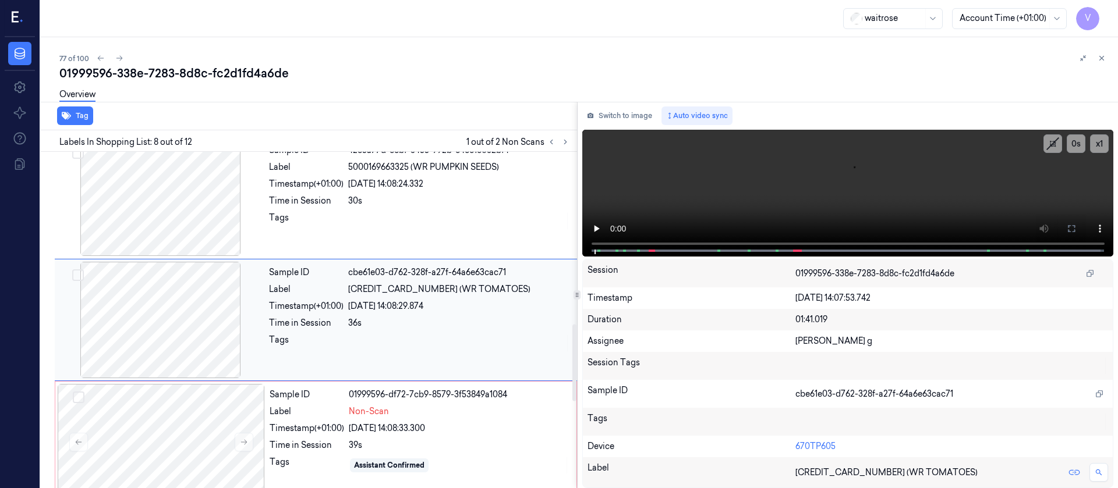
scroll to position [835, 0]
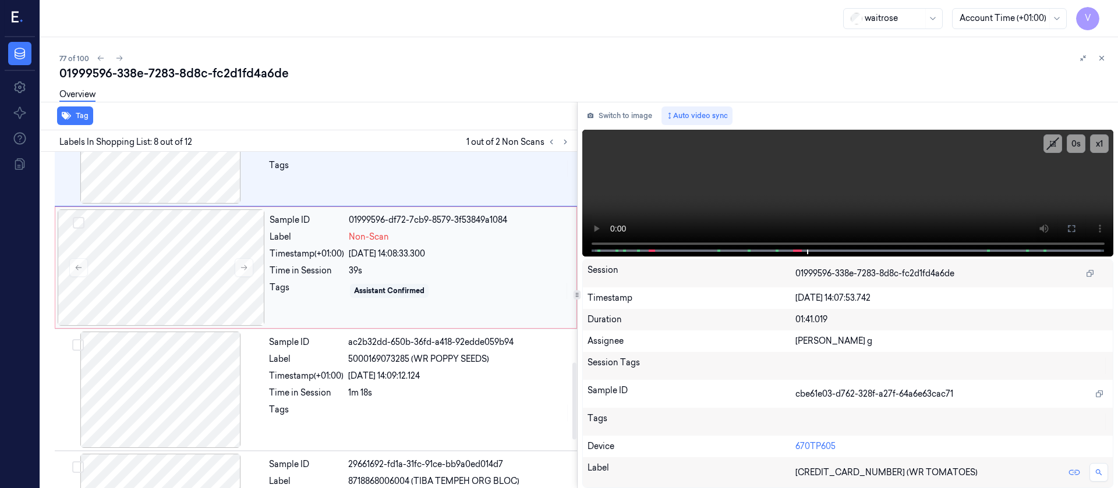
click at [321, 225] on div "Sample ID" at bounding box center [307, 220] width 75 height 12
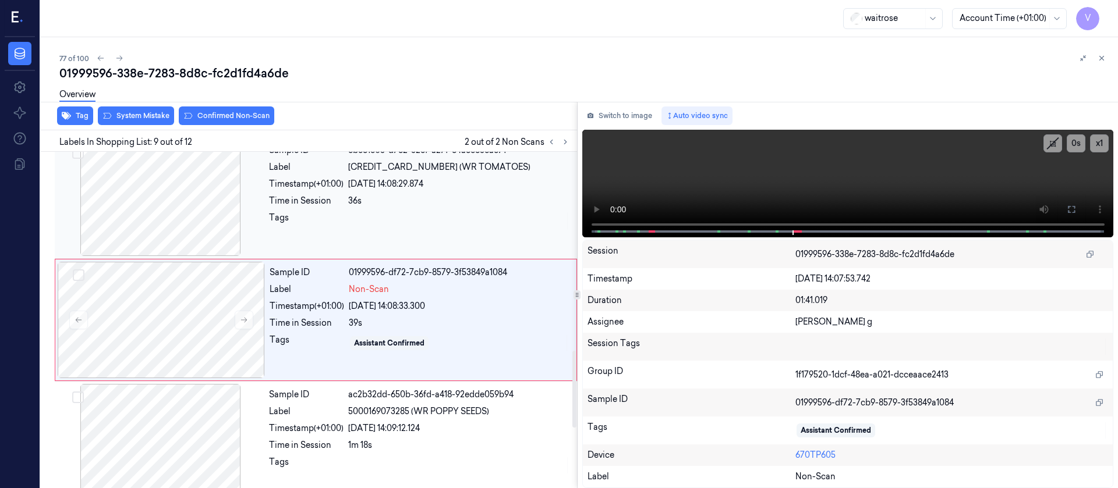
click at [332, 216] on div "Tags" at bounding box center [306, 221] width 75 height 19
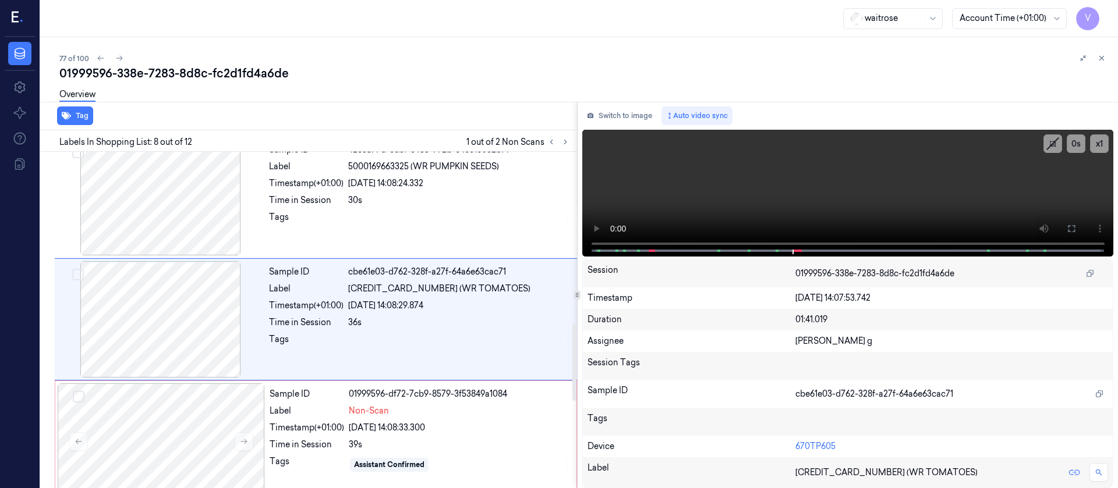
scroll to position [748, 0]
click at [602, 114] on button "Switch to image" at bounding box center [619, 116] width 75 height 19
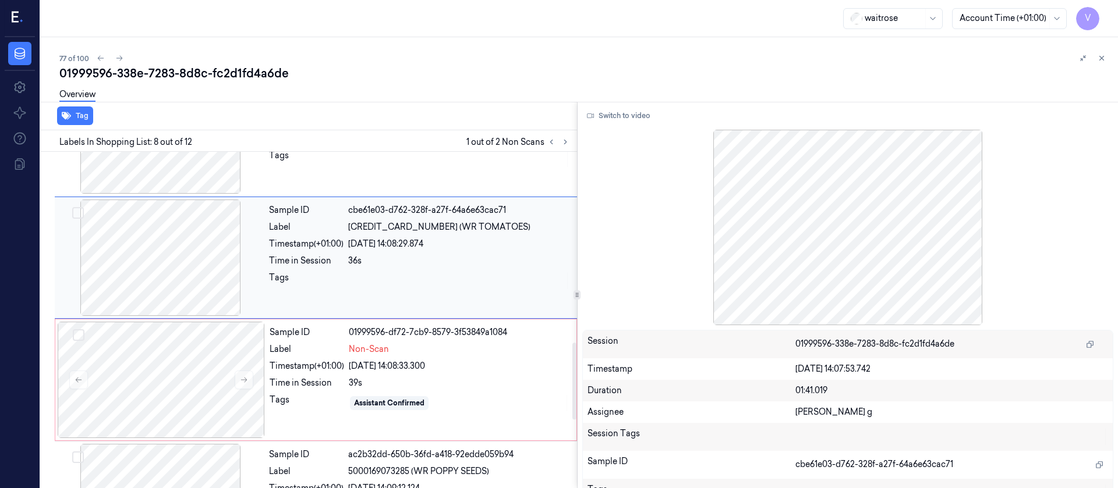
scroll to position [835, 0]
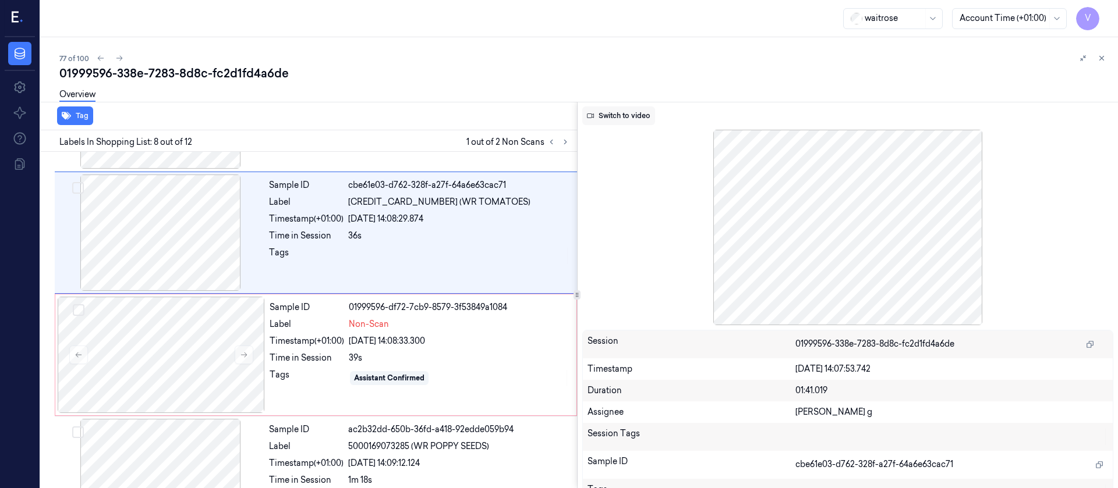
click at [628, 120] on button "Switch to video" at bounding box center [618, 116] width 73 height 19
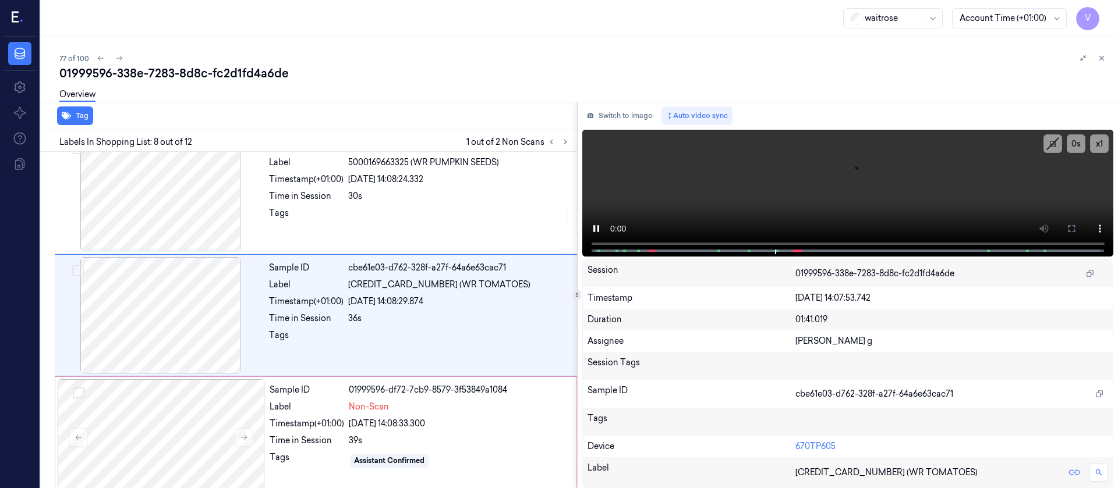
scroll to position [748, 0]
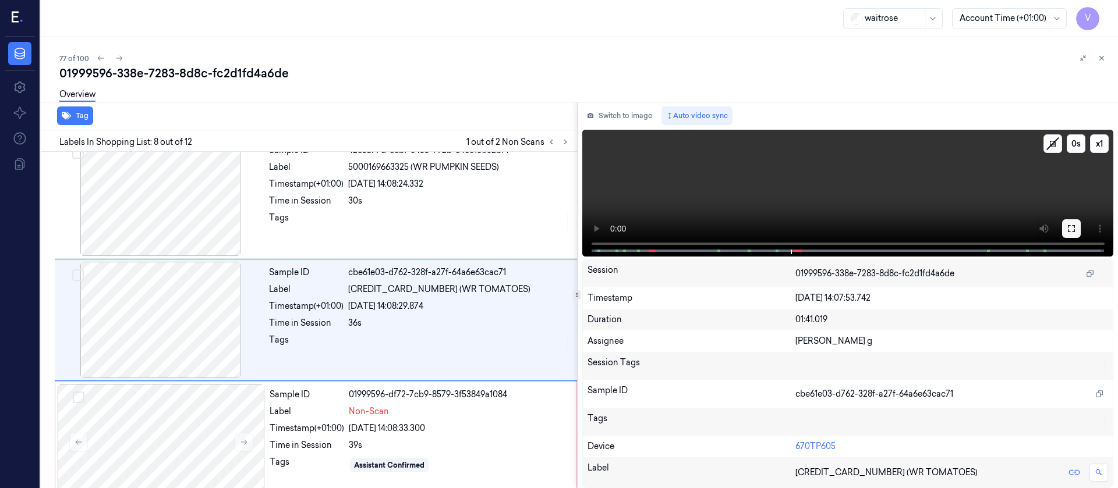
click at [1067, 228] on div "x 1 0 s" at bounding box center [848, 192] width 532 height 125
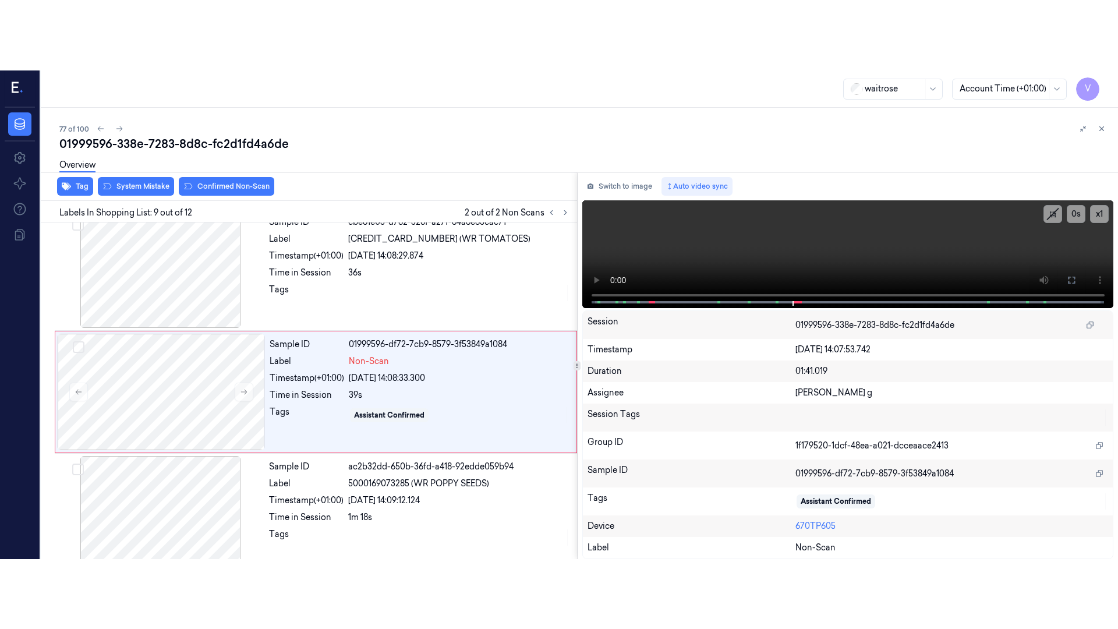
scroll to position [870, 0]
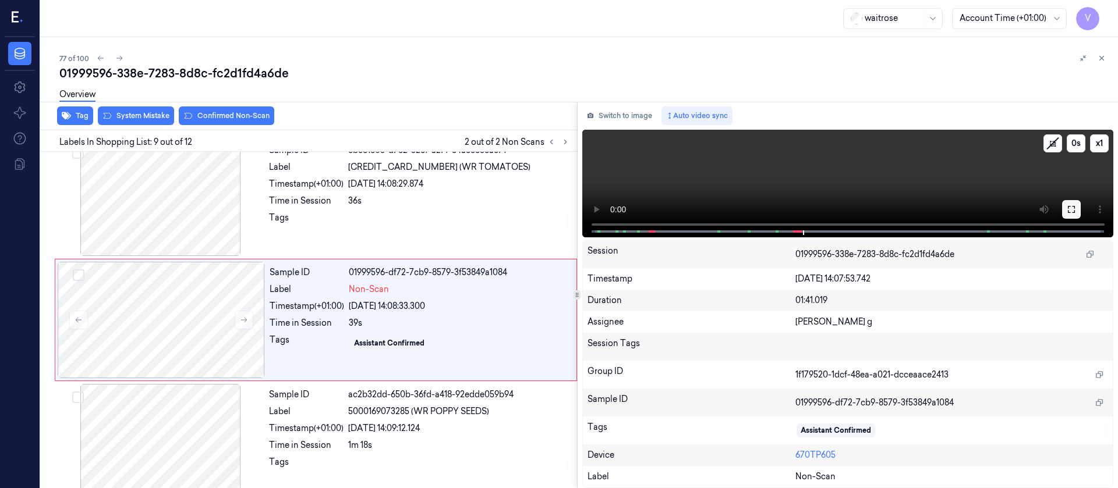
click at [1065, 211] on button at bounding box center [1071, 209] width 19 height 19
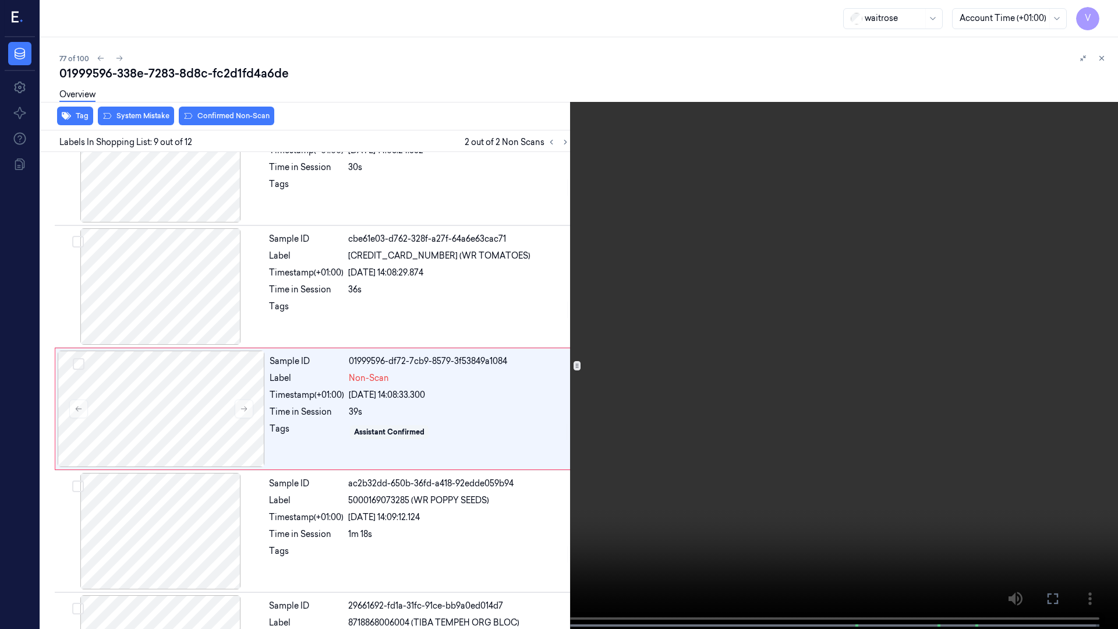
scroll to position [801, 0]
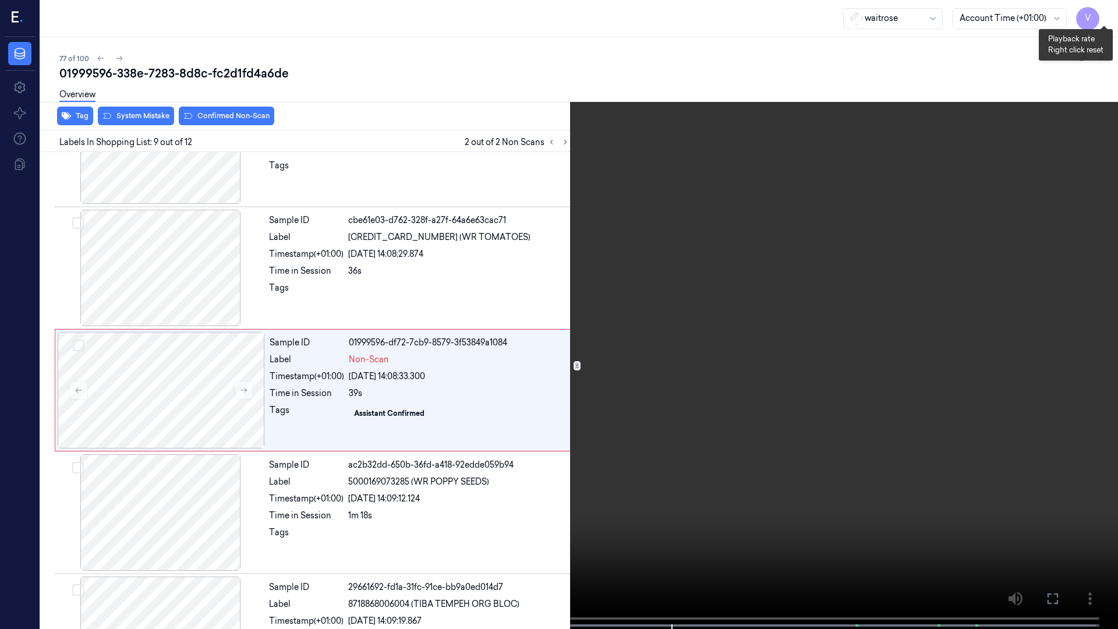
click at [1104, 10] on button "x 1" at bounding box center [1104, 14] width 19 height 19
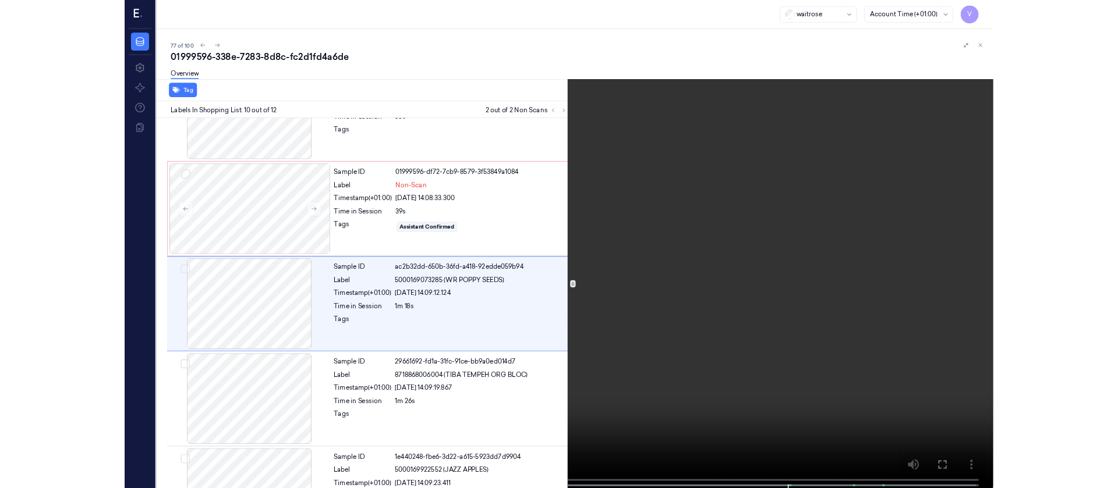
scroll to position [923, 0]
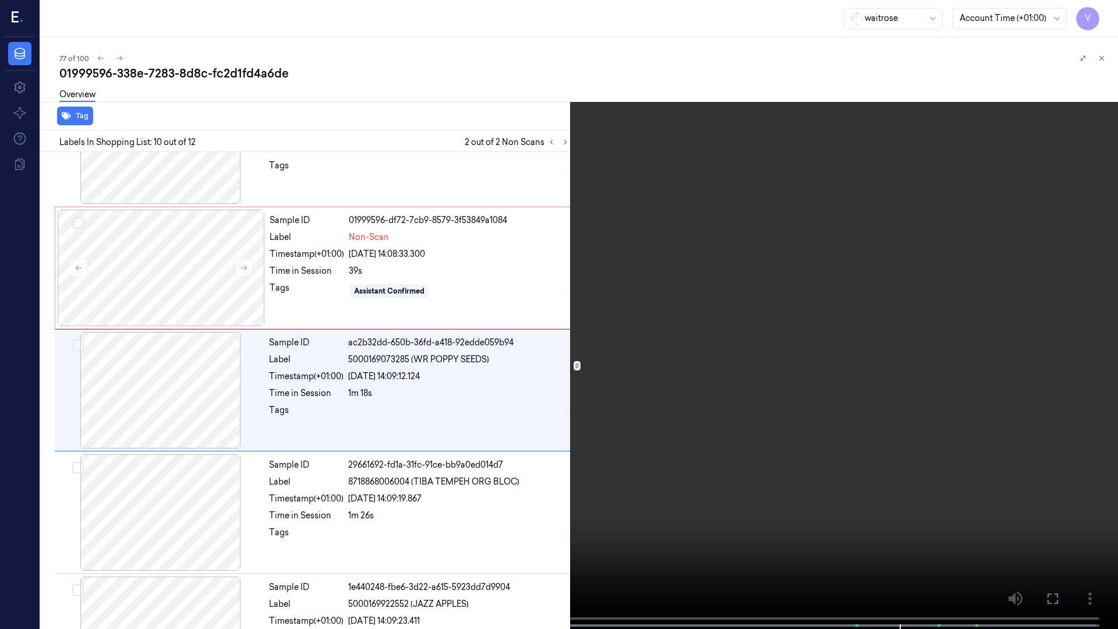
click at [0, 0] on icon at bounding box center [0, 0] width 0 height 0
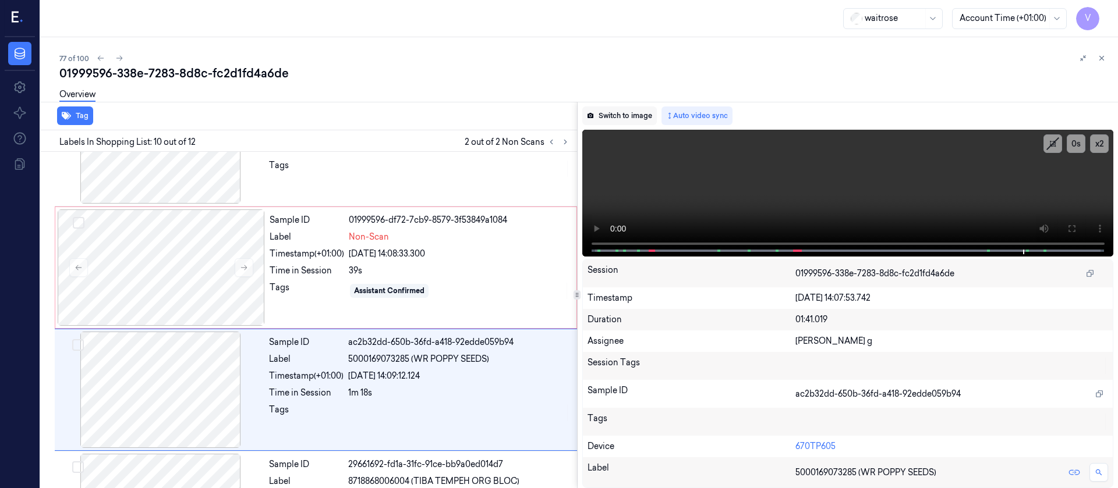
click at [620, 120] on button "Switch to image" at bounding box center [619, 116] width 75 height 19
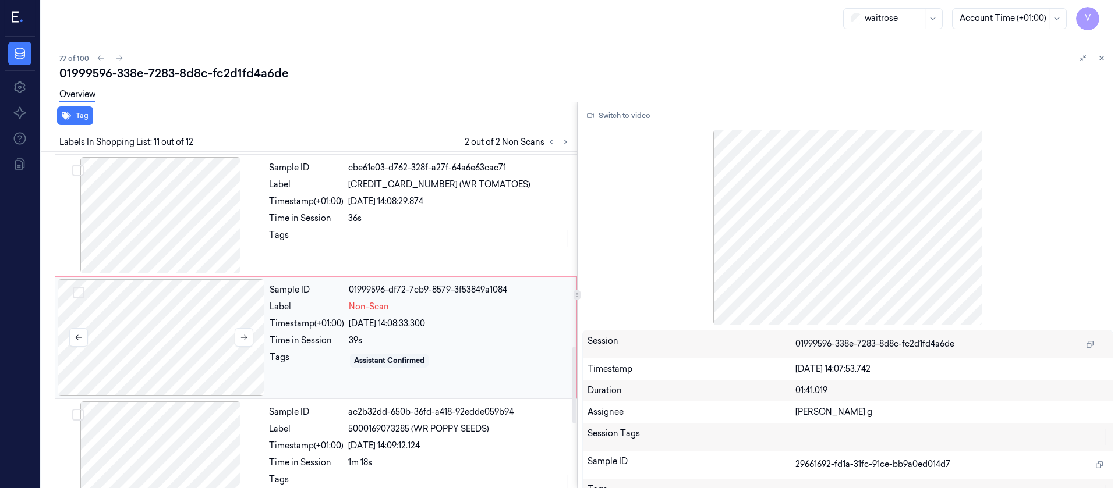
click at [176, 331] on div at bounding box center [161, 337] width 207 height 116
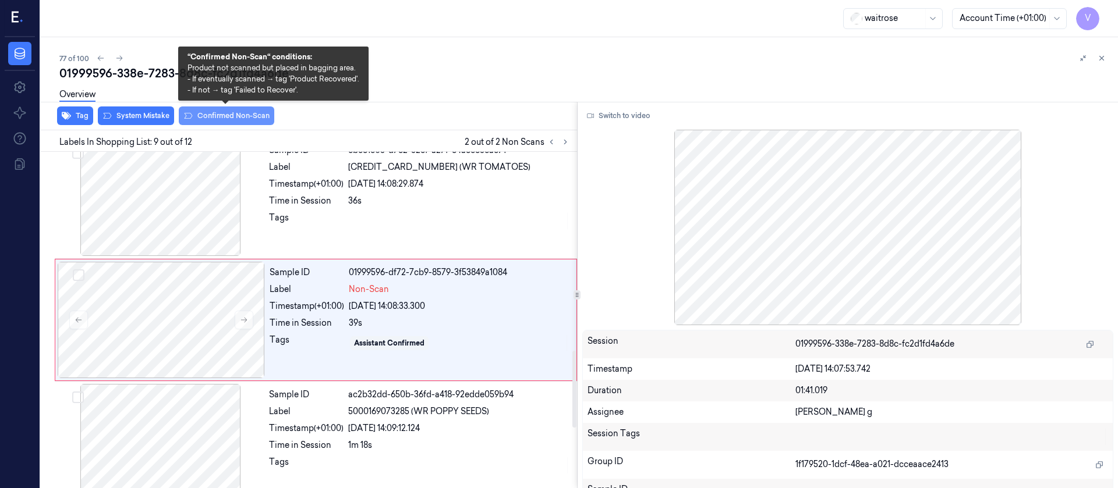
click at [238, 123] on button "Confirmed Non-Scan" at bounding box center [226, 116] width 95 height 19
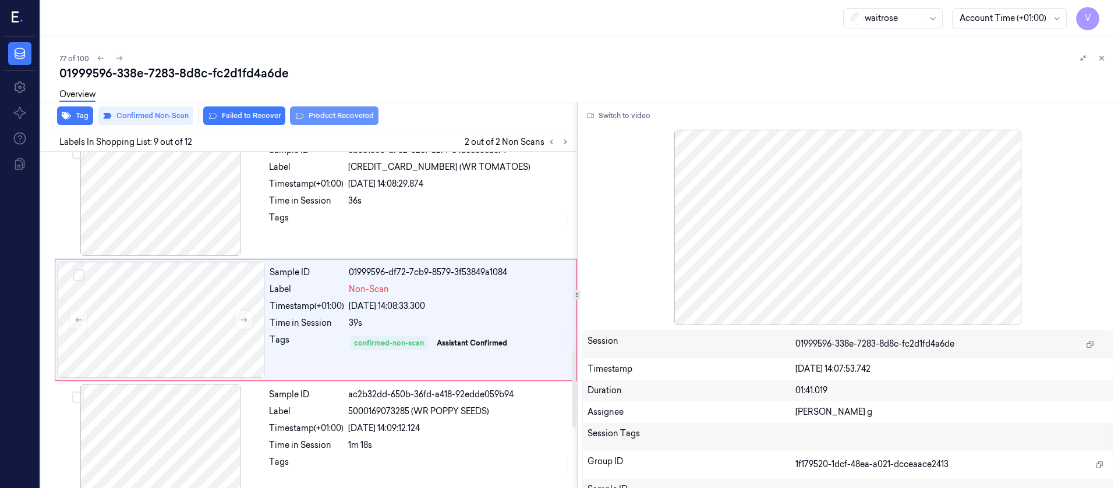
click at [343, 116] on button "Product Recovered" at bounding box center [334, 116] width 88 height 19
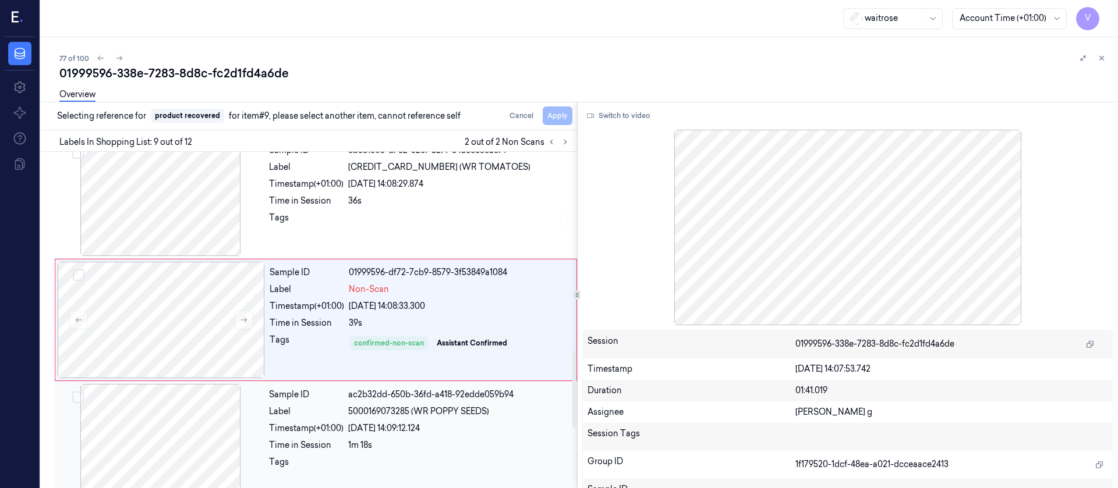
click at [165, 433] on div at bounding box center [160, 442] width 207 height 116
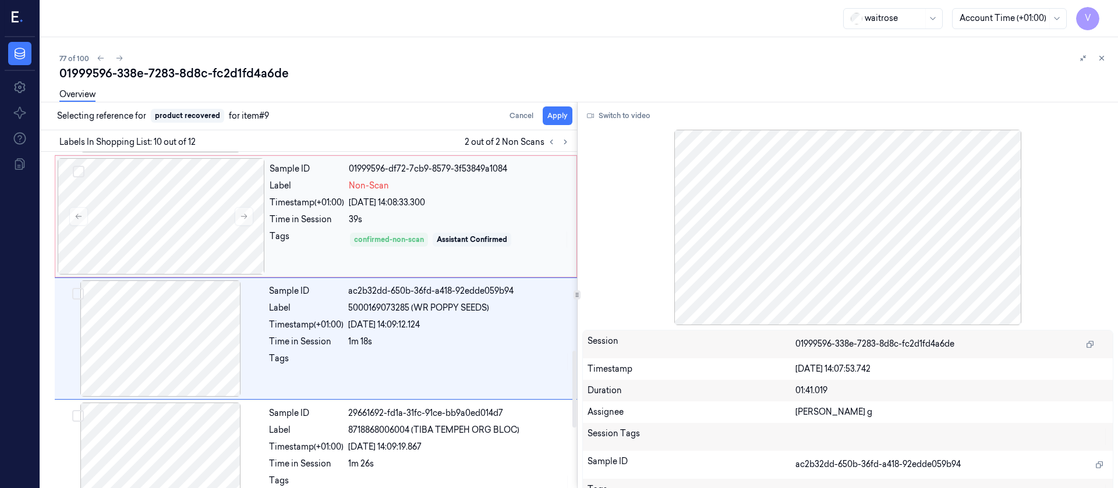
scroll to position [993, 0]
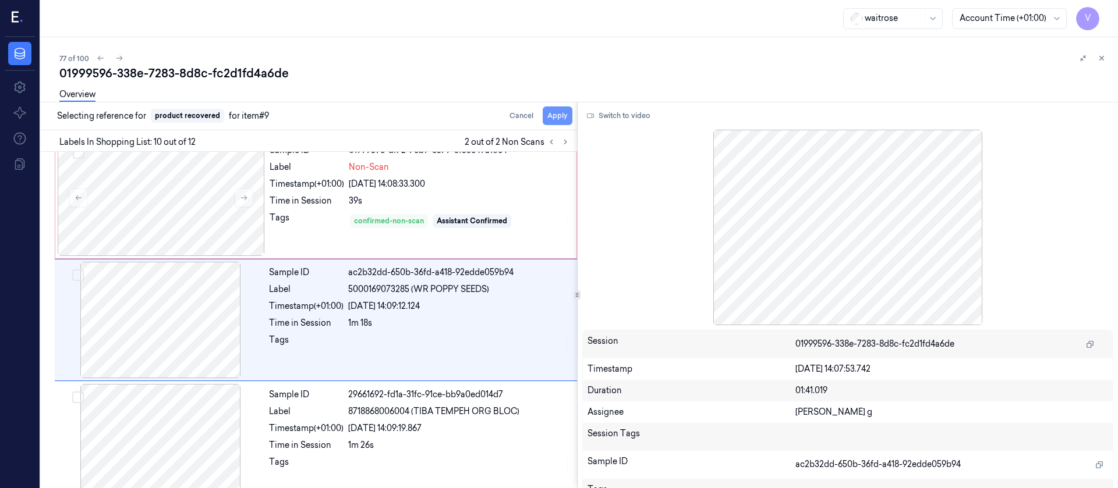
click at [562, 118] on button "Apply" at bounding box center [558, 116] width 30 height 19
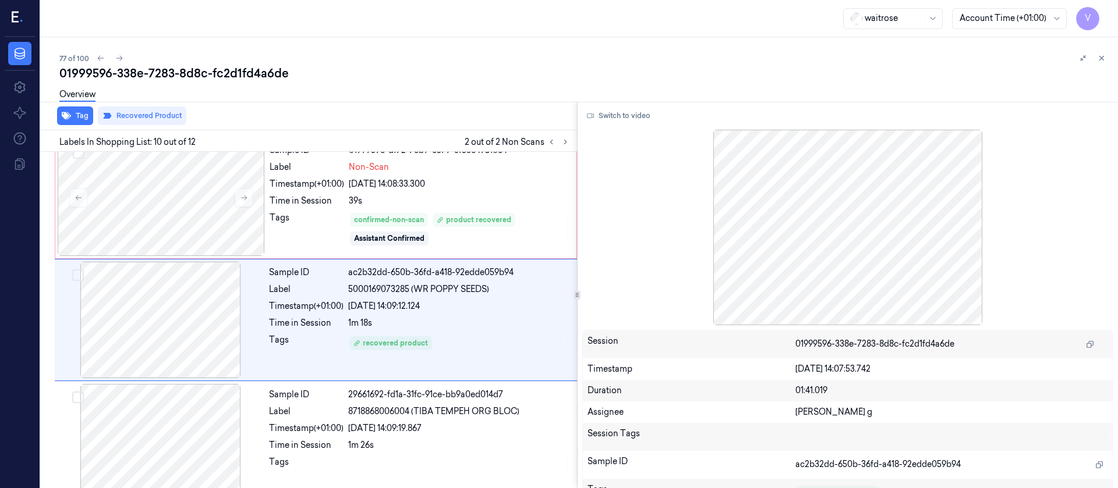
click at [1110, 58] on div "77 of 100 01999596-338e-7283-8d8c-fc2d1fd4a6de Overview Tag Recovered Product L…" at bounding box center [579, 262] width 1077 height 451
click at [1101, 54] on icon at bounding box center [1101, 58] width 8 height 8
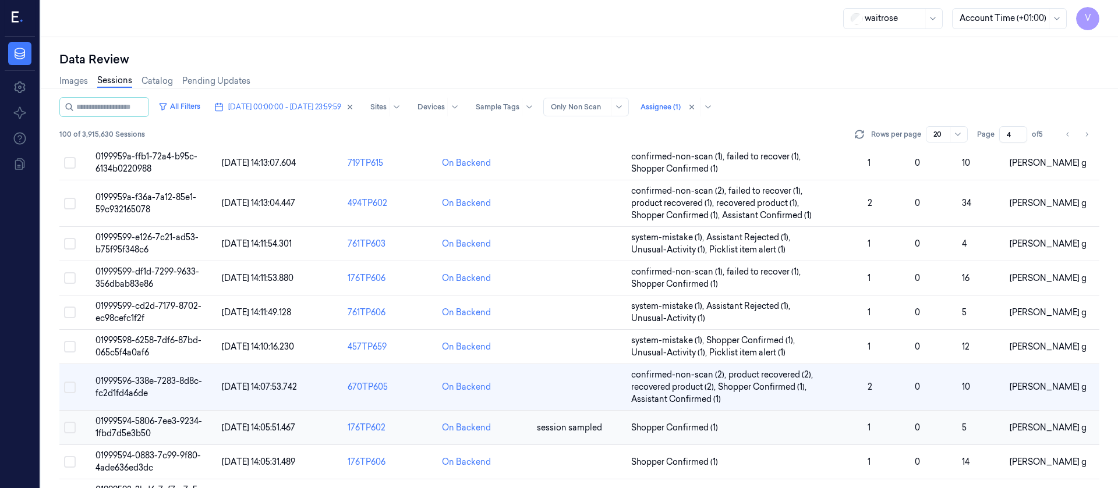
scroll to position [405, 0]
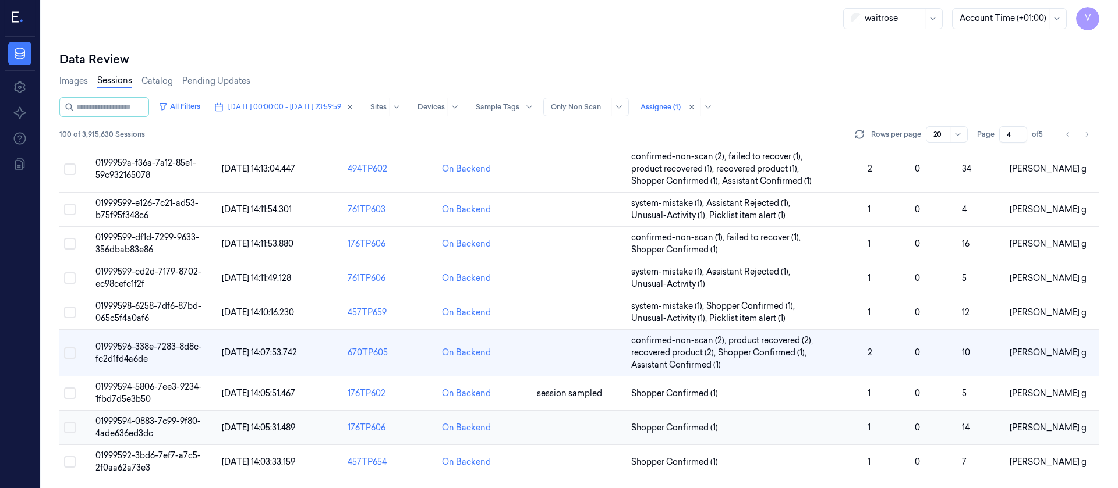
click at [561, 412] on td at bounding box center [579, 428] width 94 height 34
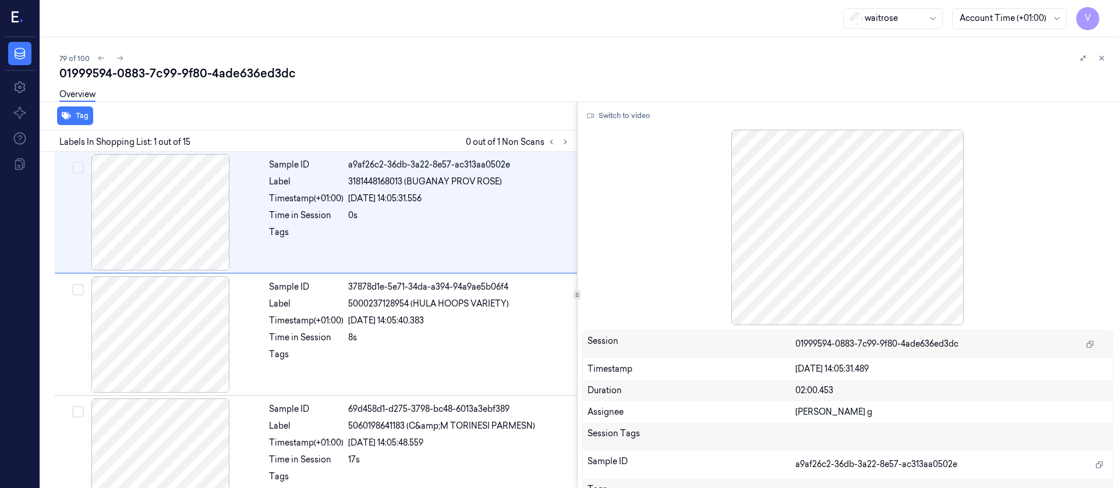
drag, startPoint x: 1101, startPoint y: 61, endPoint x: 1053, endPoint y: 130, distance: 84.9
click at [1101, 60] on icon at bounding box center [1101, 58] width 8 height 8
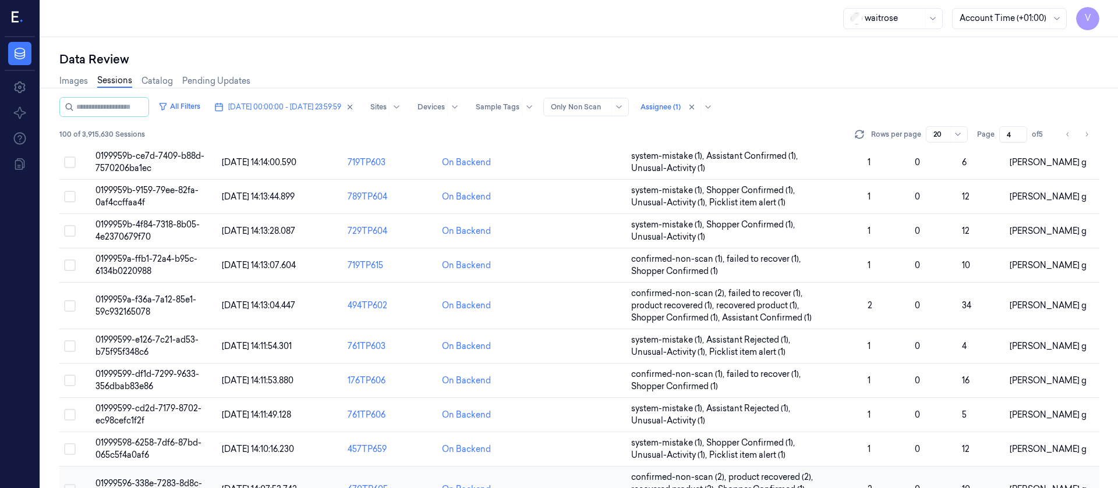
scroll to position [405, 0]
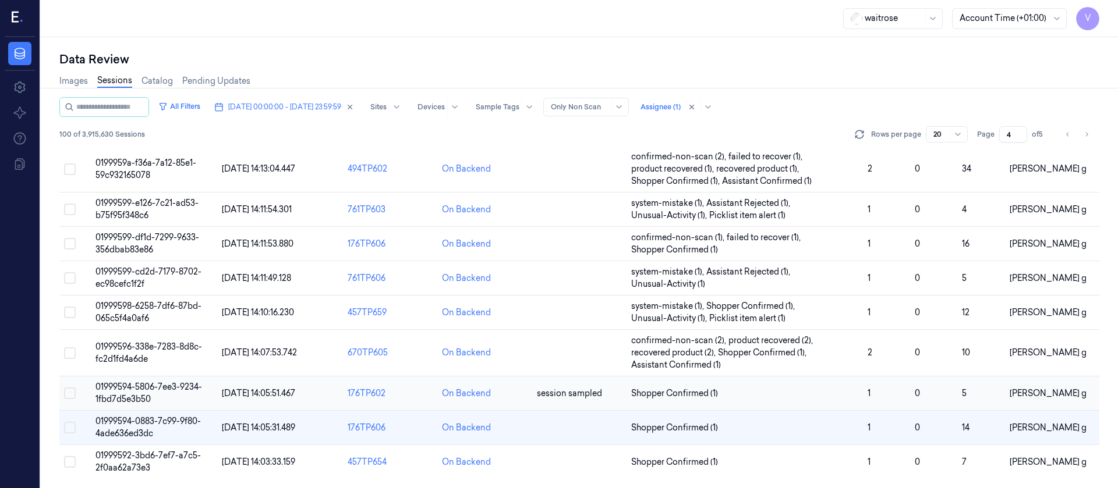
click at [525, 409] on td "On Backend" at bounding box center [484, 394] width 94 height 34
click at [501, 397] on div "On Backend" at bounding box center [484, 394] width 85 height 12
click at [510, 390] on div "On Backend" at bounding box center [484, 394] width 85 height 12
click at [539, 388] on span "session sampled" at bounding box center [569, 393] width 65 height 10
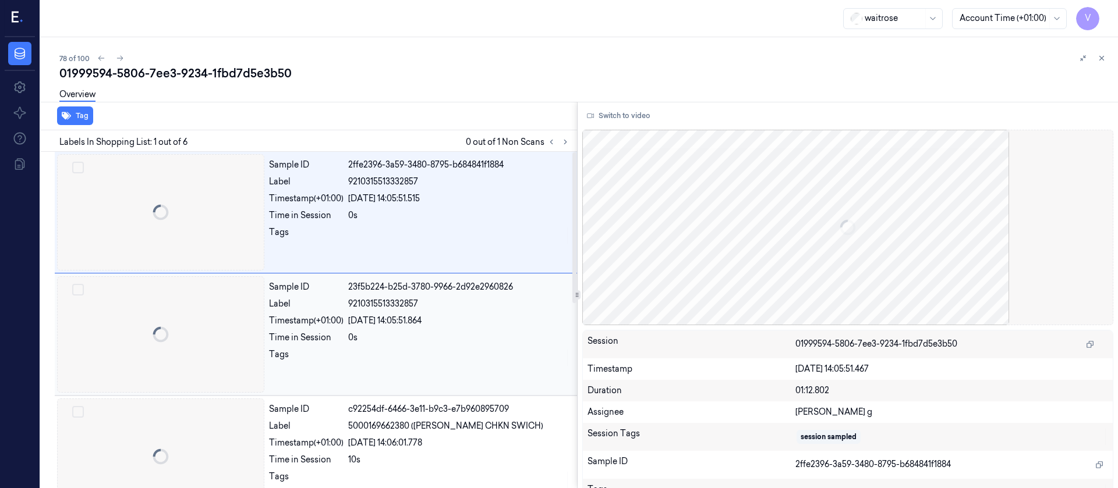
click at [547, 384] on div "Sample ID 23f5b224-b25d-3780-9966-2d92e2960826 Label 9210315513332857 Timestamp…" at bounding box center [419, 335] width 310 height 116
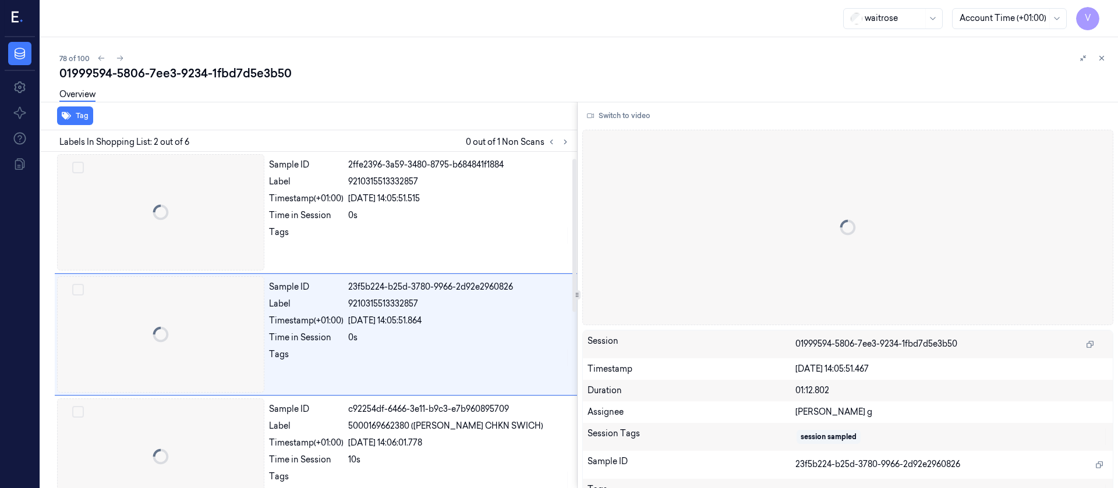
scroll to position [15, 0]
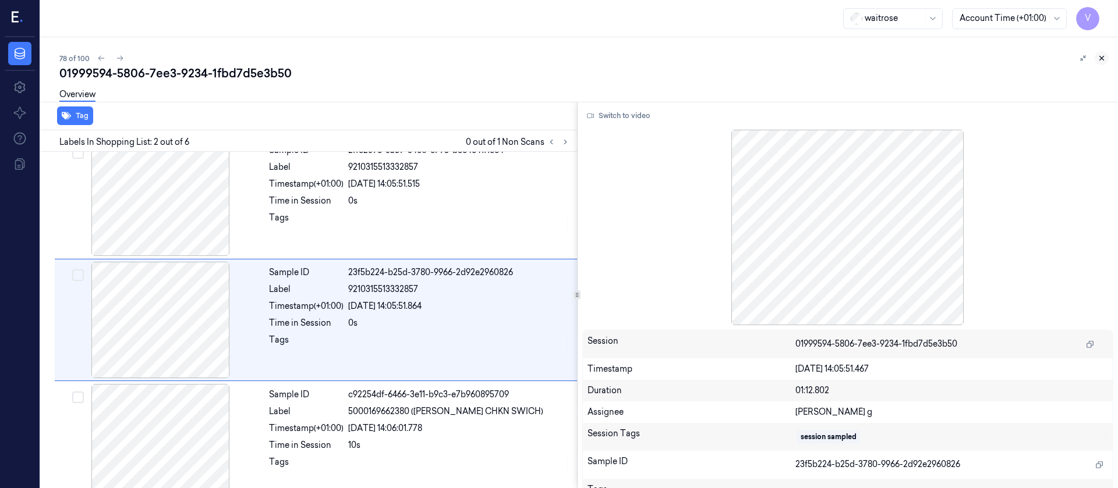
click at [1101, 57] on icon at bounding box center [1102, 58] width 4 height 4
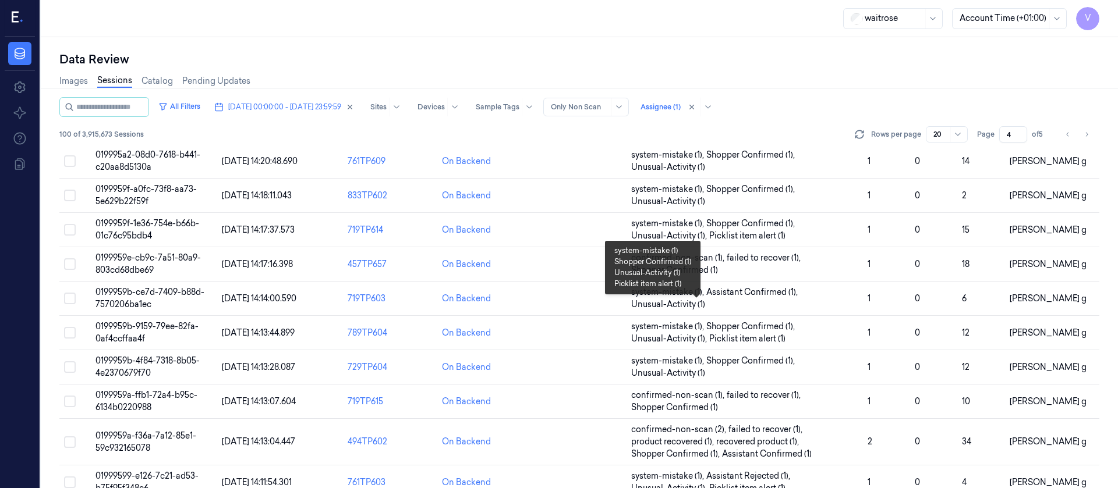
scroll to position [405, 0]
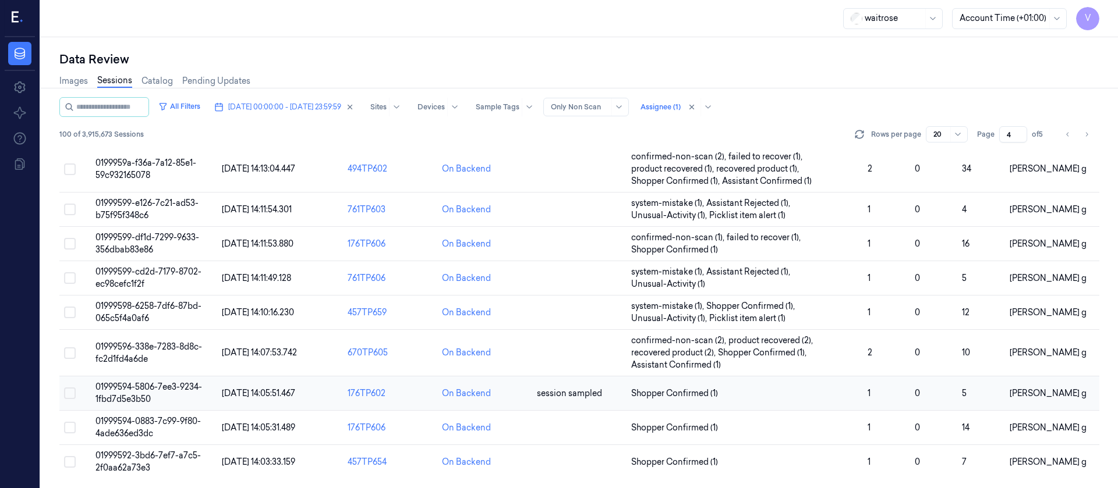
click at [506, 392] on div "On Backend" at bounding box center [484, 394] width 85 height 12
click at [528, 380] on td "On Backend" at bounding box center [484, 394] width 94 height 34
click at [520, 392] on div "On Backend" at bounding box center [484, 394] width 85 height 12
click at [520, 401] on td "On Backend" at bounding box center [484, 394] width 94 height 34
click at [799, 399] on td "Shopper Confirmed (1)" at bounding box center [744, 394] width 236 height 34
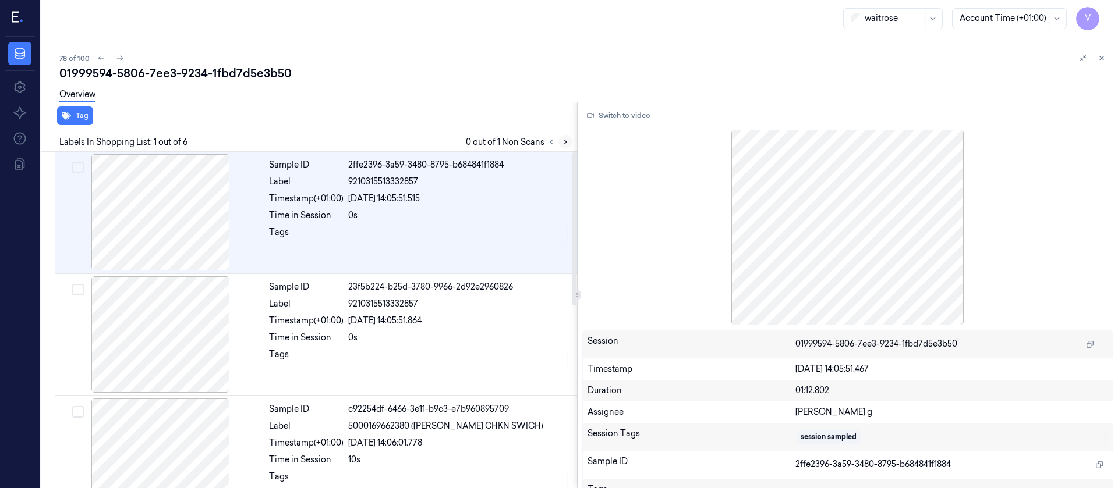
click at [570, 147] on button at bounding box center [565, 142] width 14 height 14
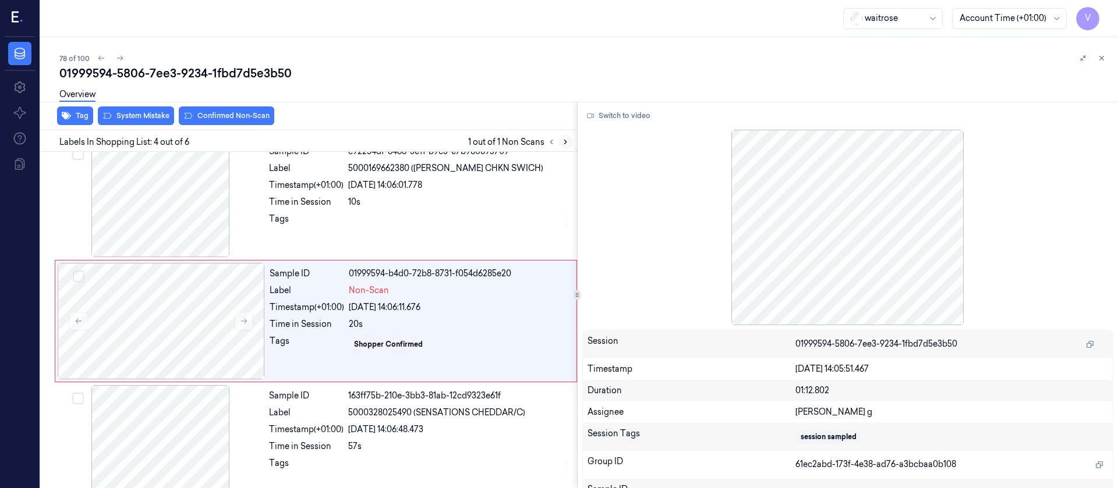
scroll to position [259, 0]
click at [187, 217] on div at bounding box center [160, 198] width 207 height 116
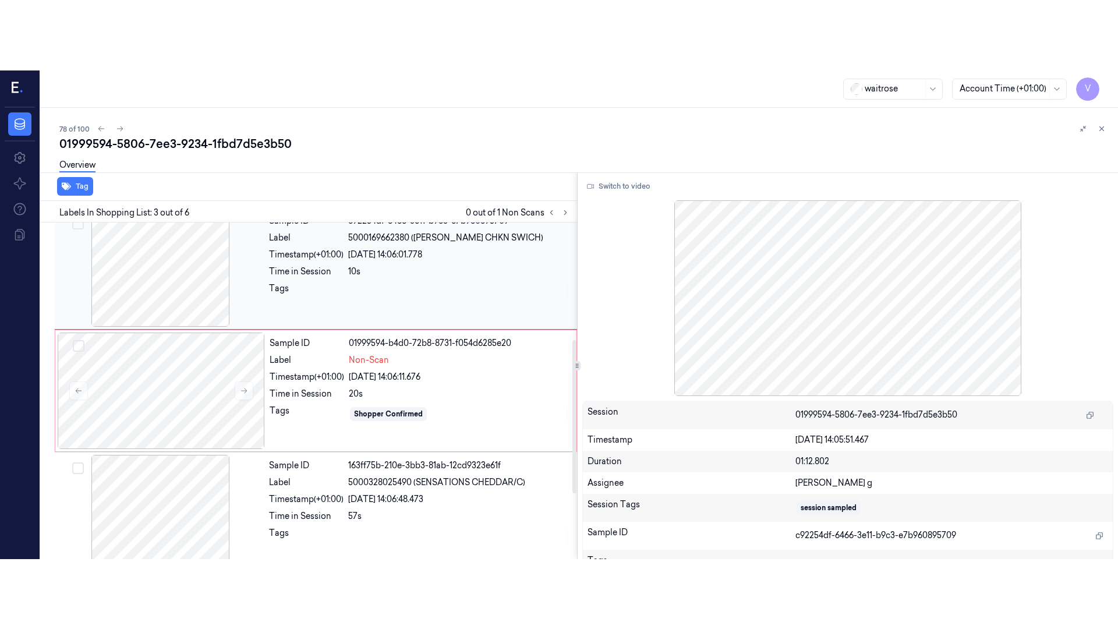
scroll to position [137, 0]
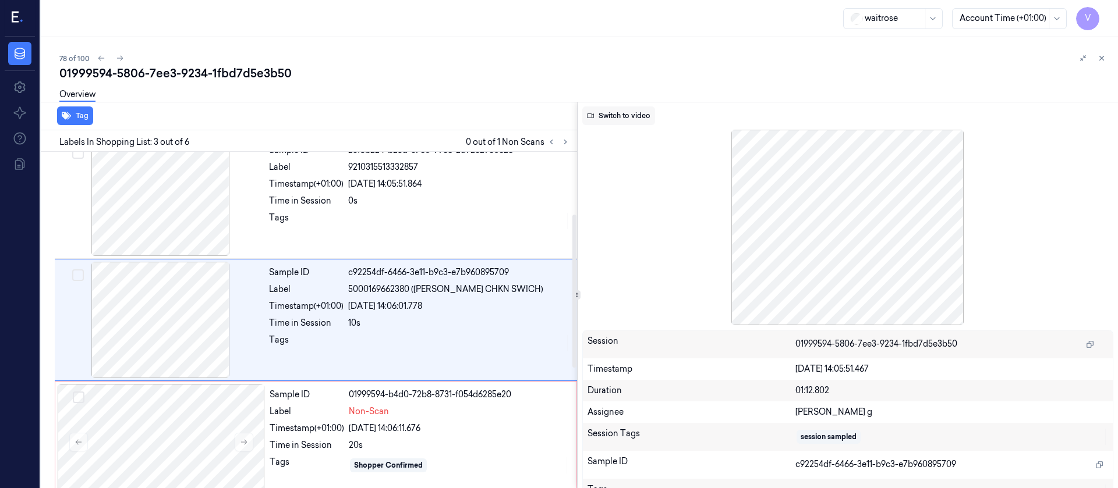
click at [612, 115] on button "Switch to video" at bounding box center [618, 116] width 73 height 19
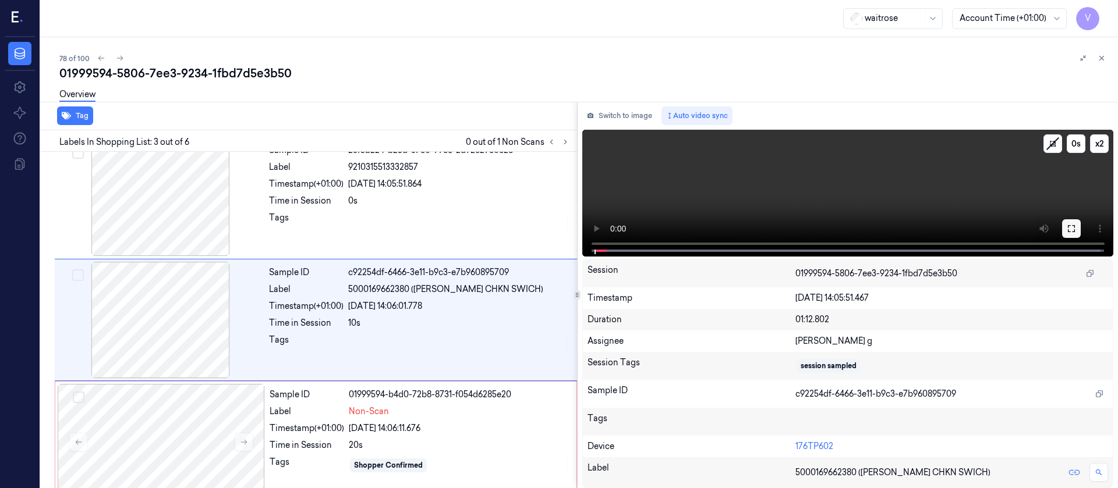
click at [1072, 229] on icon at bounding box center [1071, 228] width 9 height 9
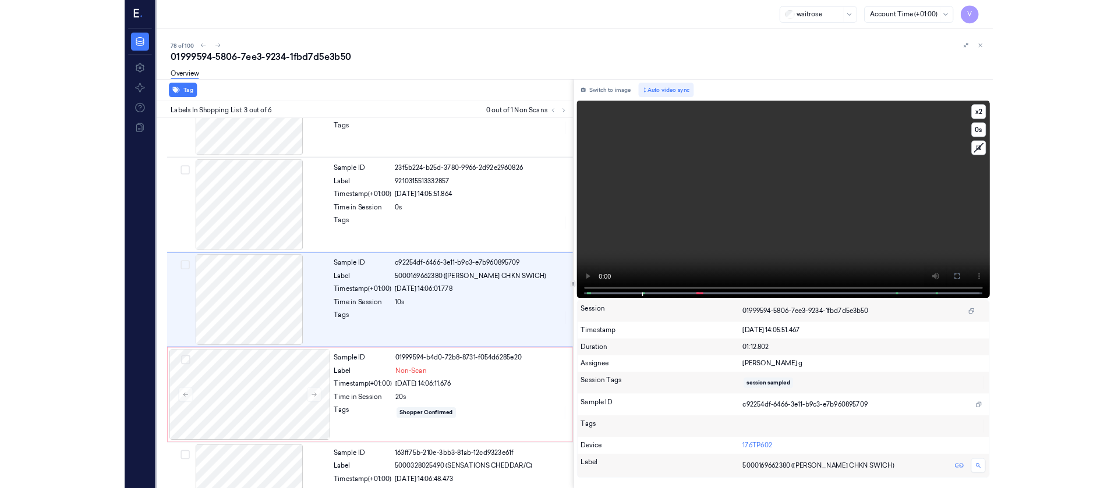
scroll to position [67, 0]
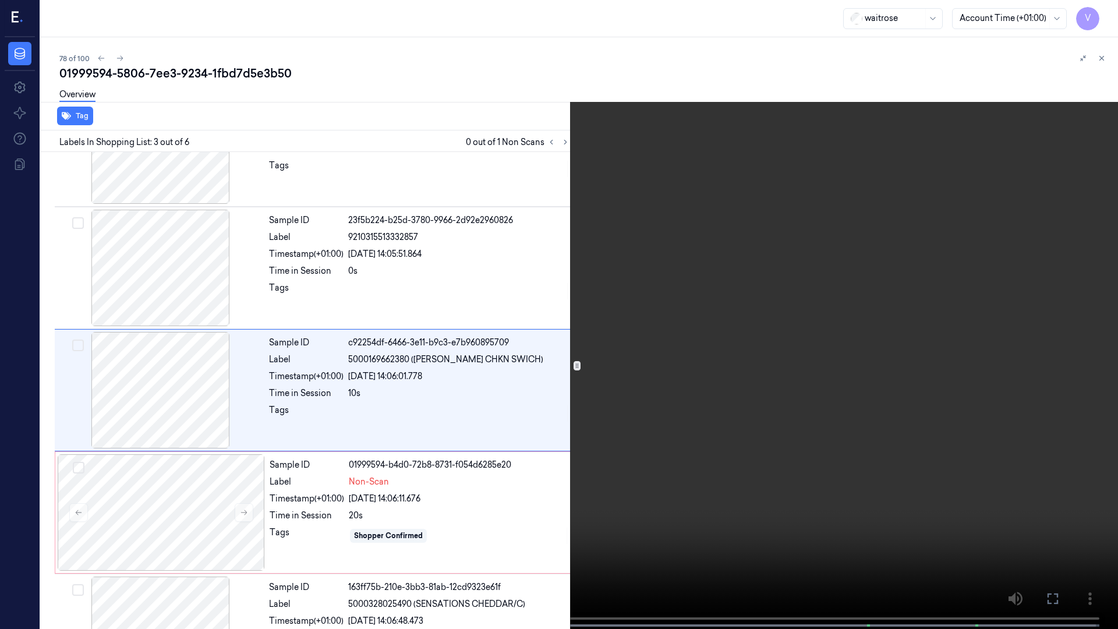
click at [0, 0] on icon at bounding box center [0, 0] width 0 height 0
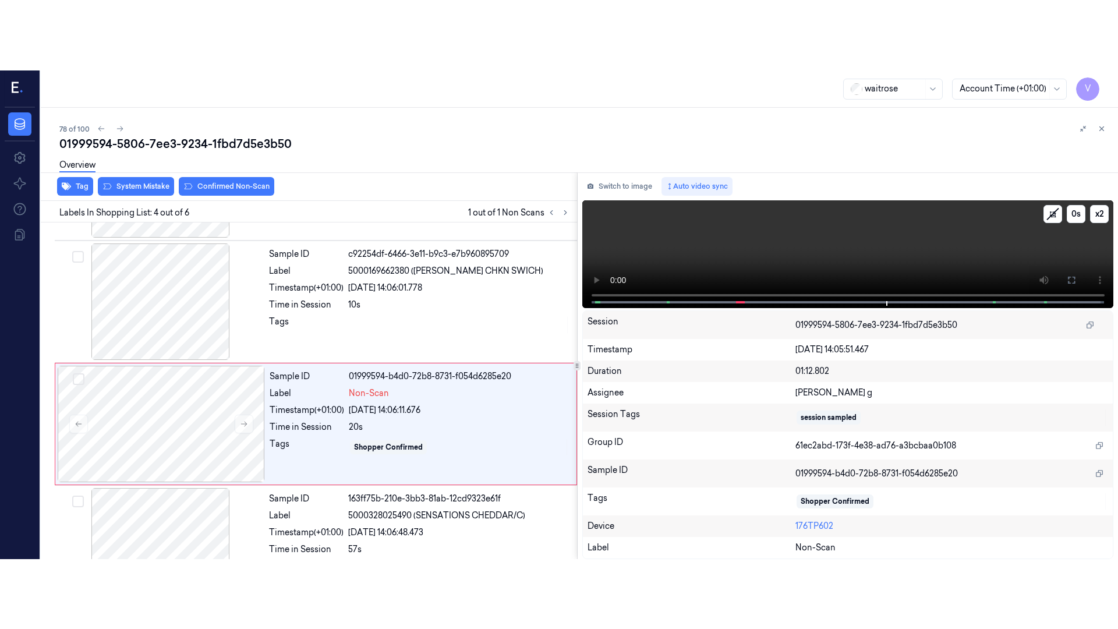
scroll to position [259, 0]
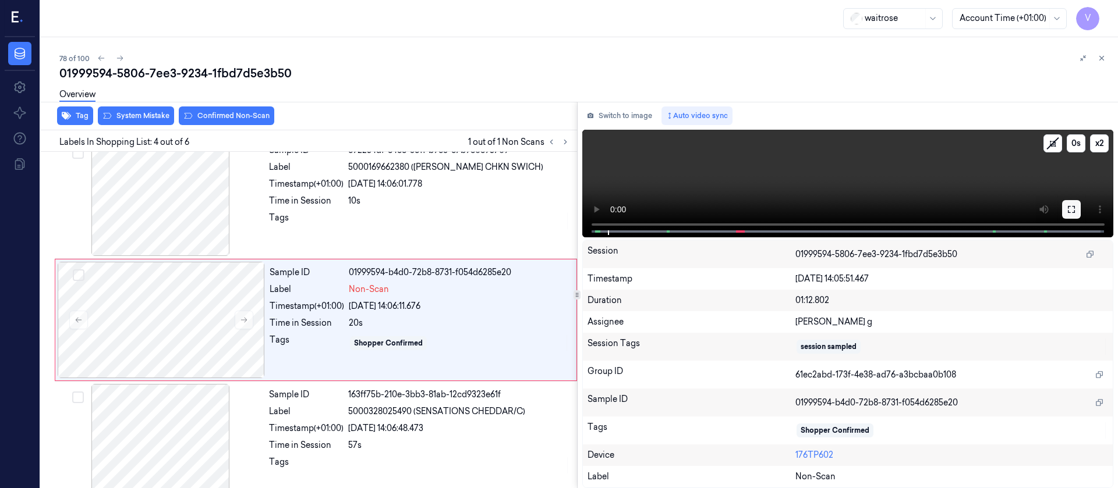
click at [1069, 213] on icon at bounding box center [1071, 209] width 9 height 9
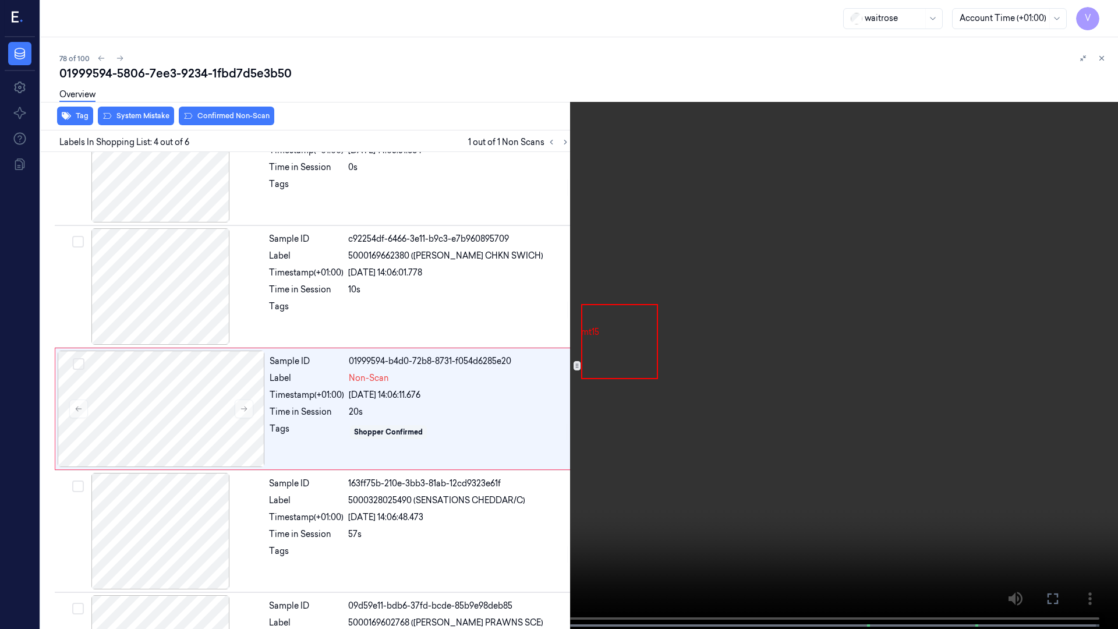
scroll to position [189, 0]
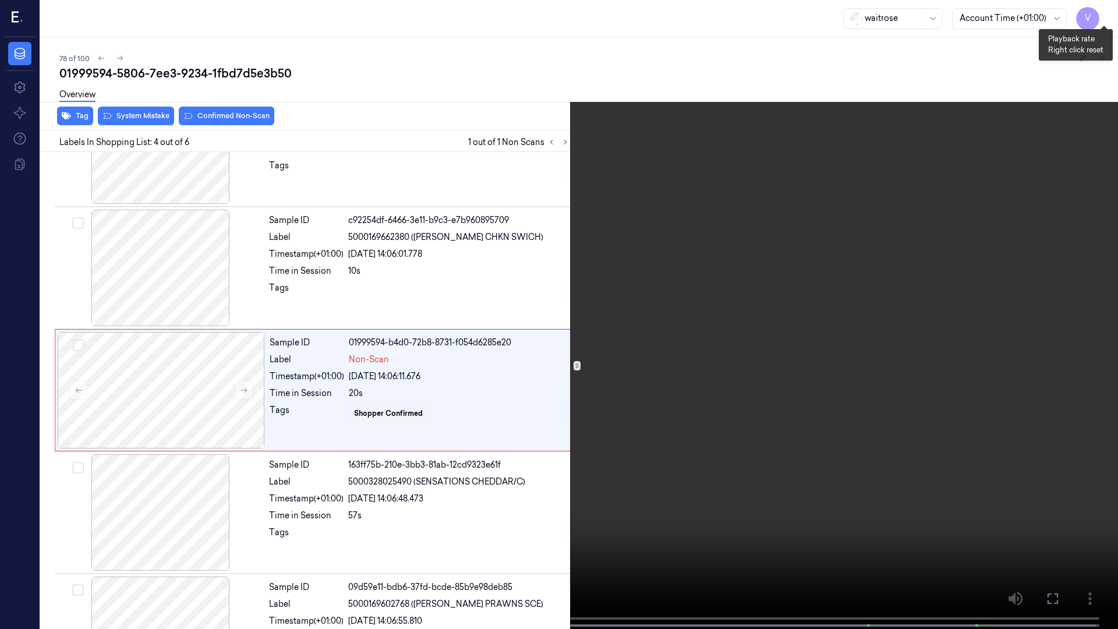
click at [1103, 20] on button "x 2" at bounding box center [1104, 14] width 19 height 19
click at [1103, 20] on button "x 4" at bounding box center [1104, 14] width 19 height 19
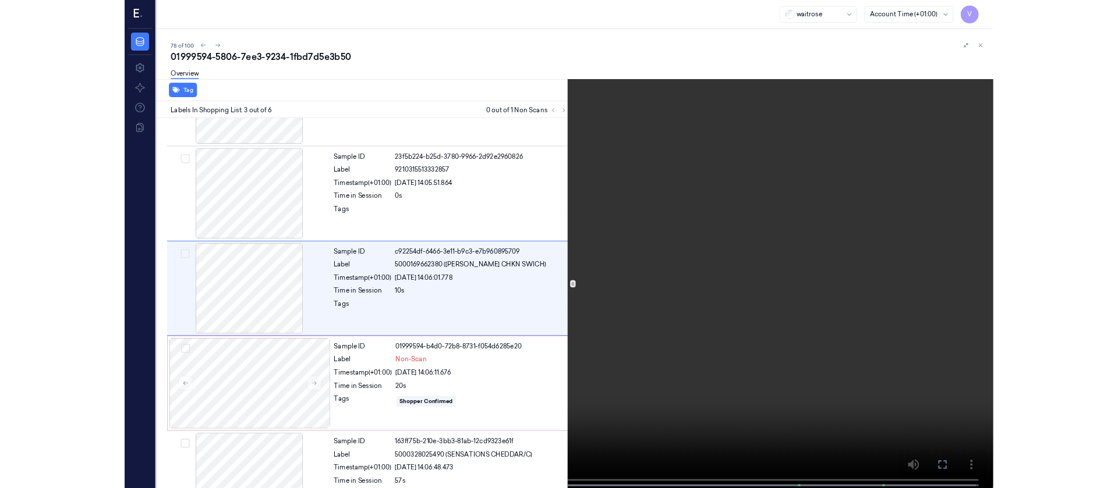
scroll to position [67, 0]
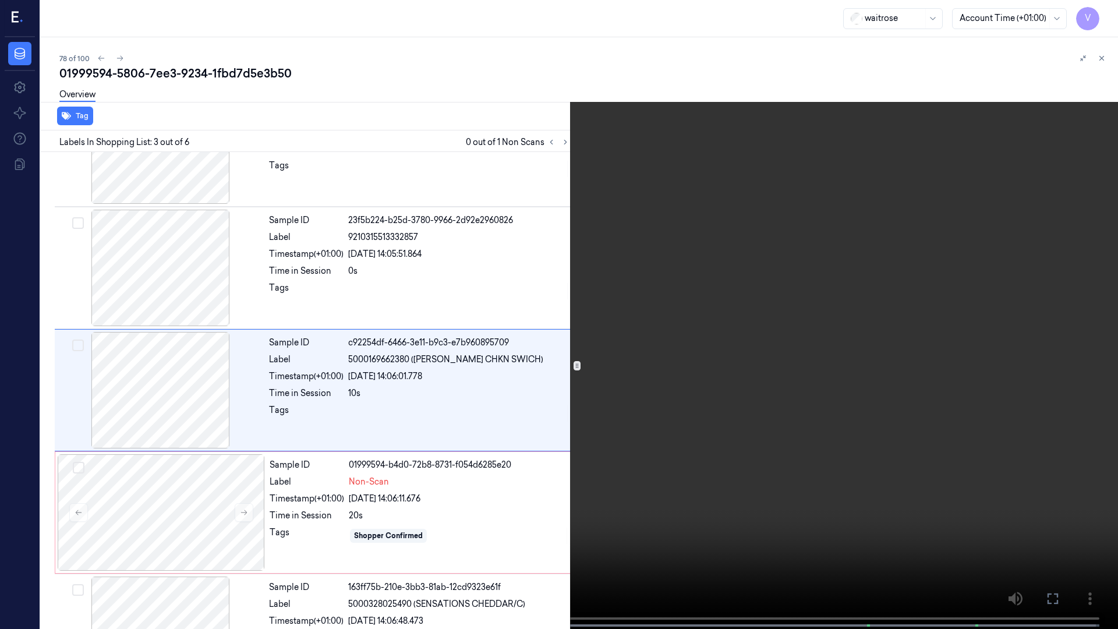
click at [0, 0] on button at bounding box center [0, 0] width 0 height 0
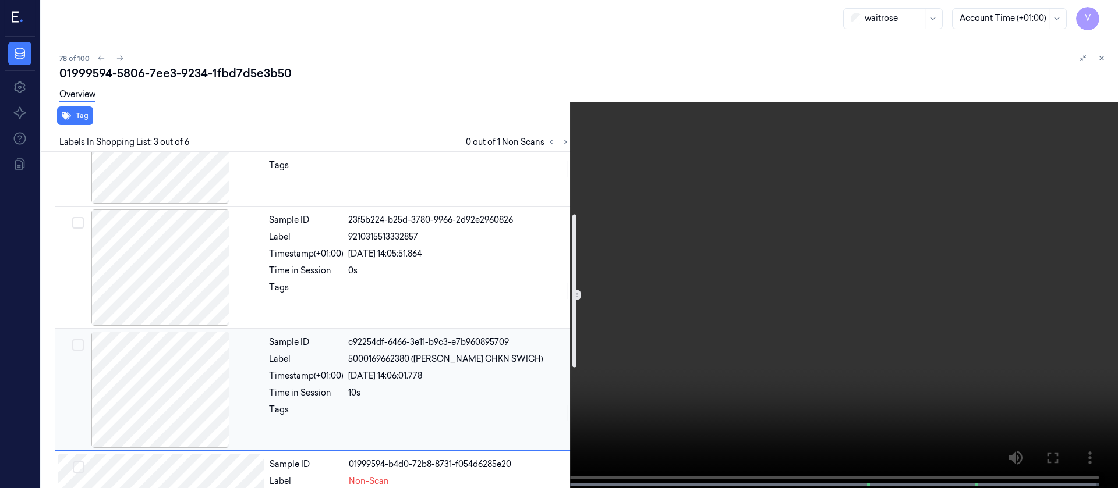
scroll to position [242, 0]
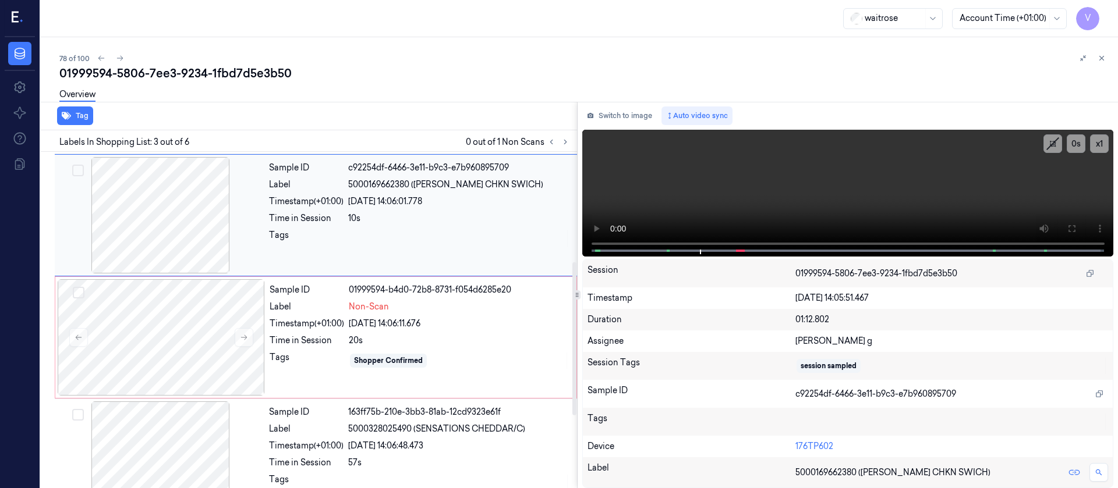
click at [360, 234] on div at bounding box center [459, 238] width 222 height 19
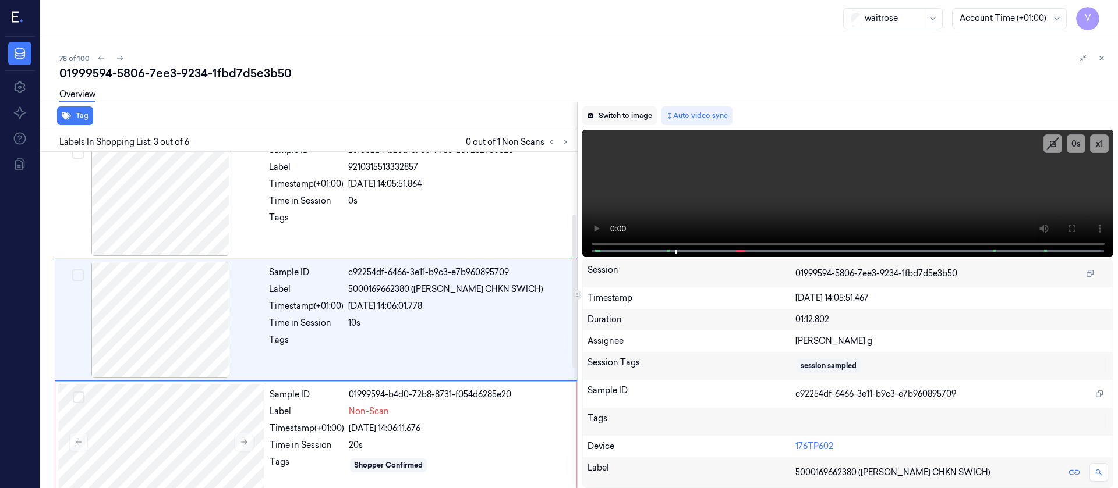
click at [621, 117] on button "Switch to image" at bounding box center [619, 116] width 75 height 19
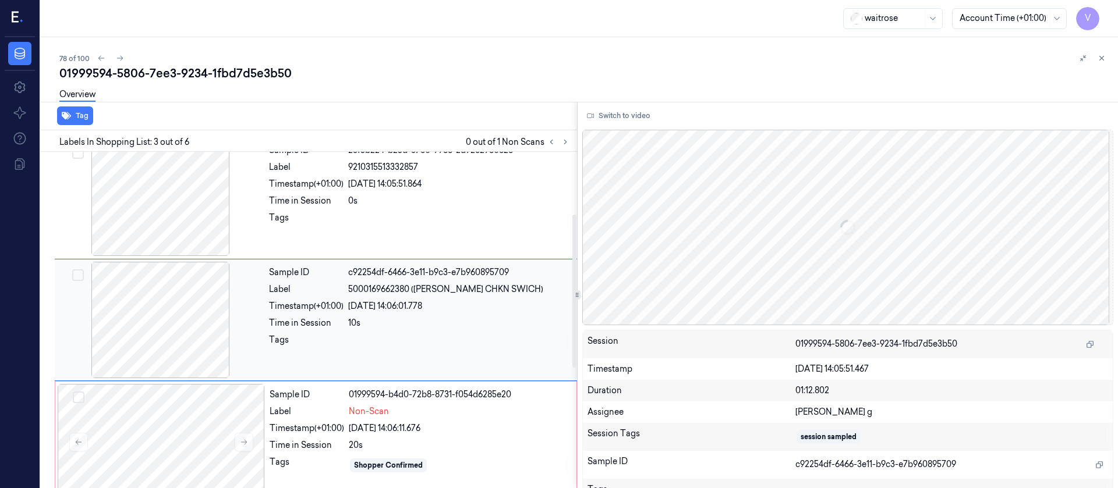
click at [219, 337] on div at bounding box center [160, 320] width 207 height 116
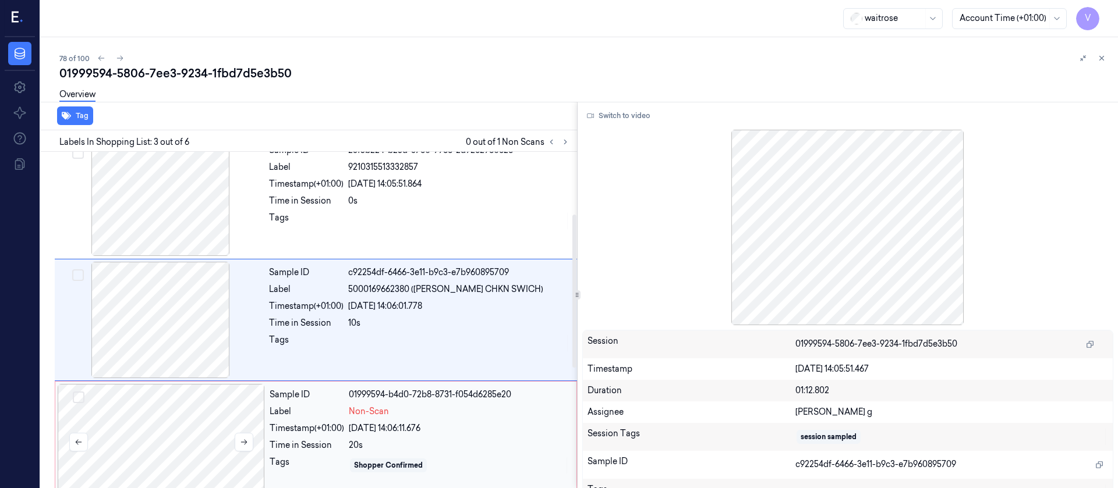
click at [118, 442] on div at bounding box center [161, 442] width 207 height 116
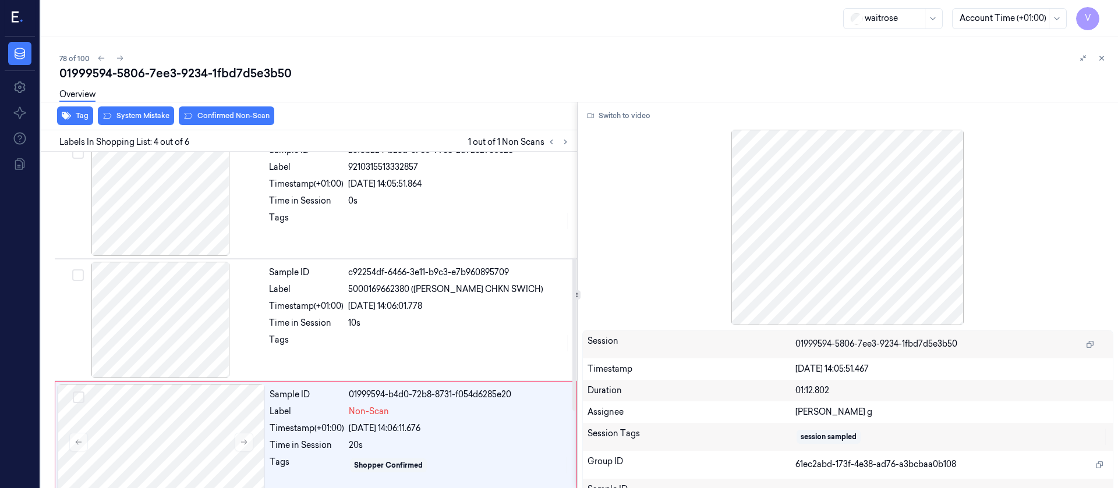
scroll to position [259, 0]
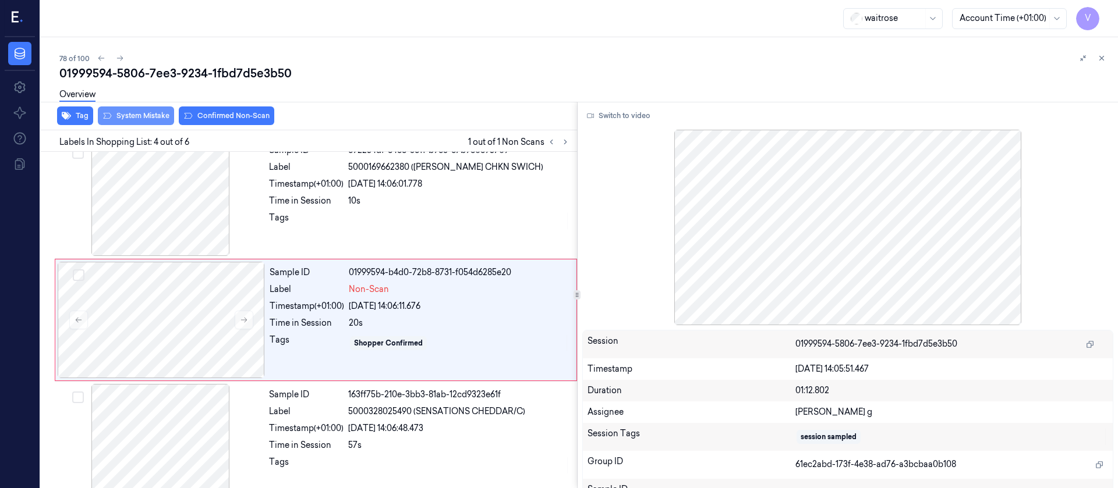
click at [141, 124] on button "System Mistake" at bounding box center [136, 116] width 76 height 19
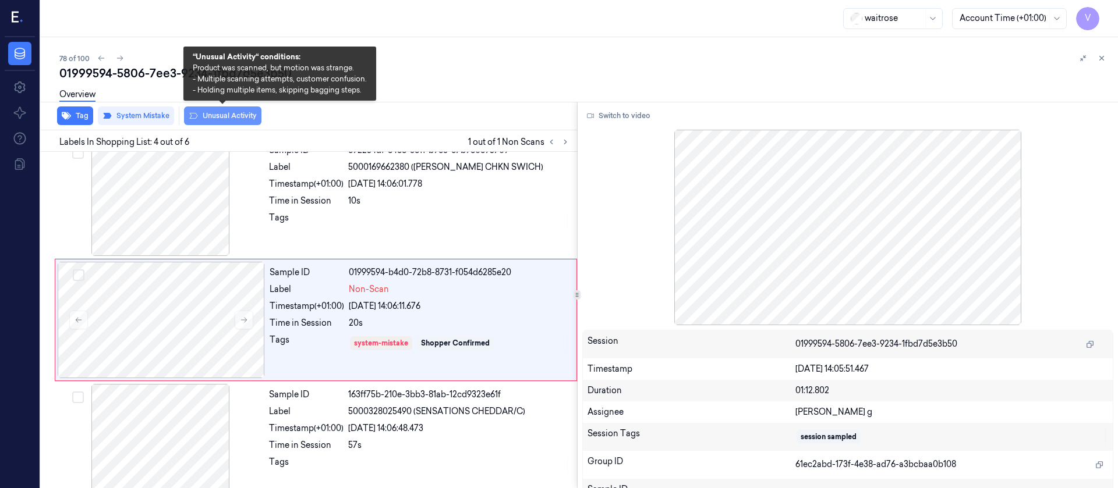
click at [222, 113] on button "Unusual Activity" at bounding box center [222, 116] width 77 height 19
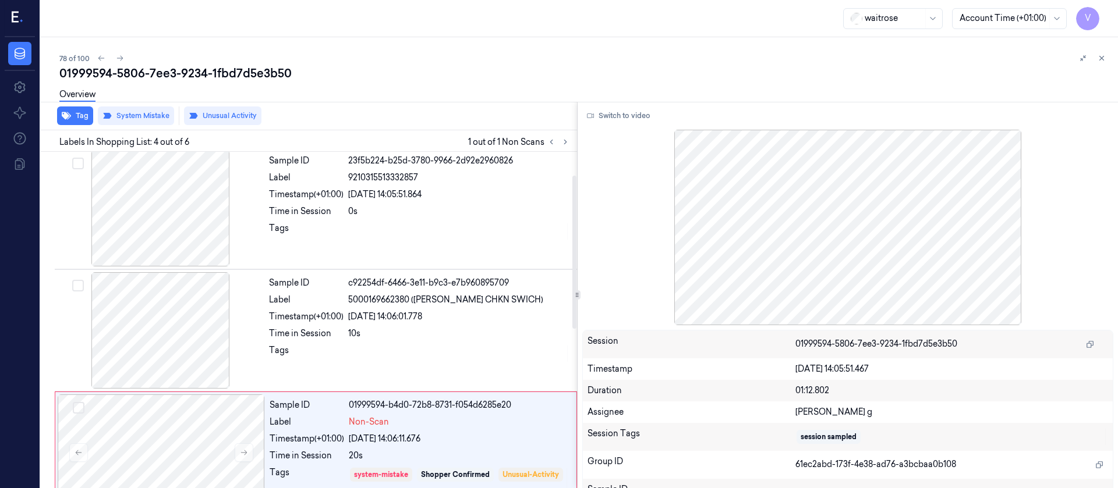
scroll to position [51, 0]
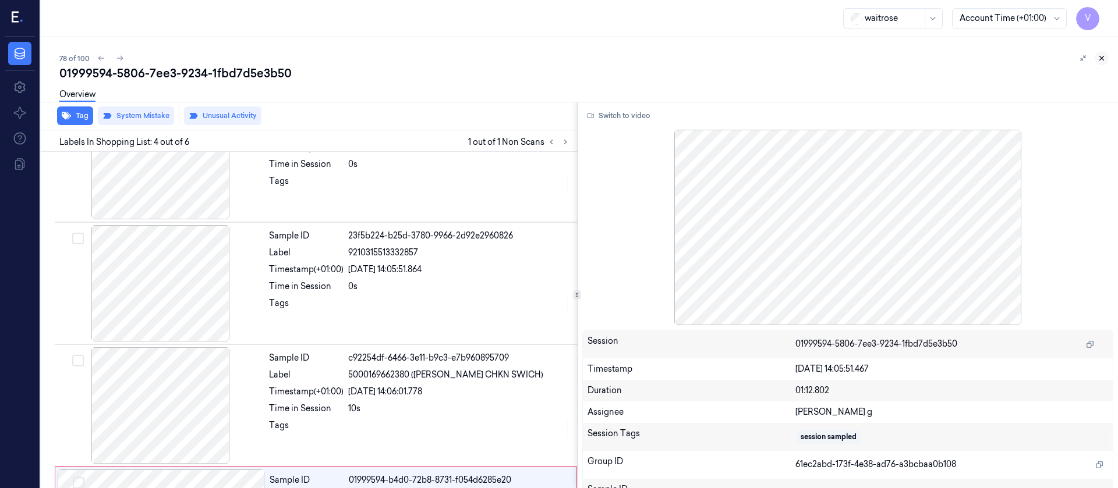
click at [1099, 64] on button at bounding box center [1102, 58] width 14 height 14
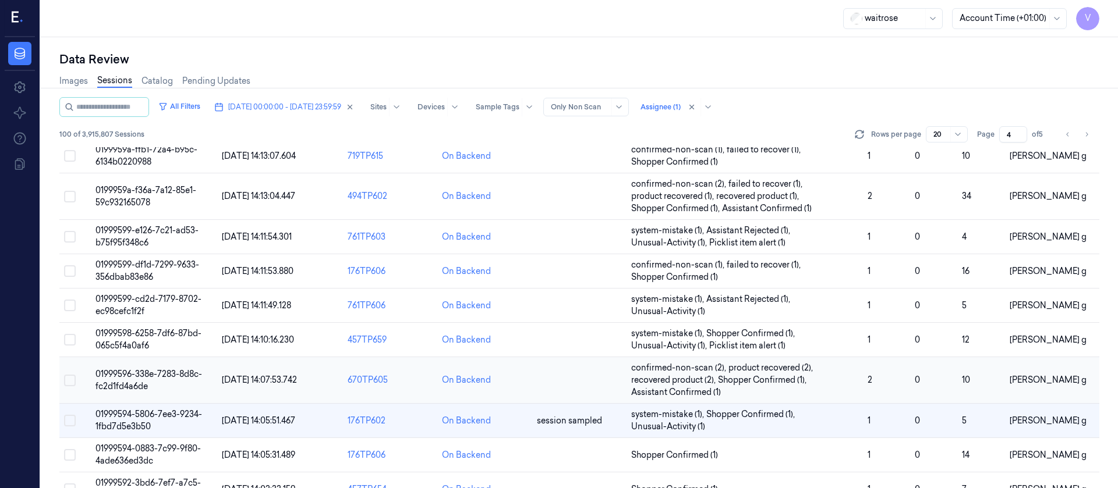
scroll to position [405, 0]
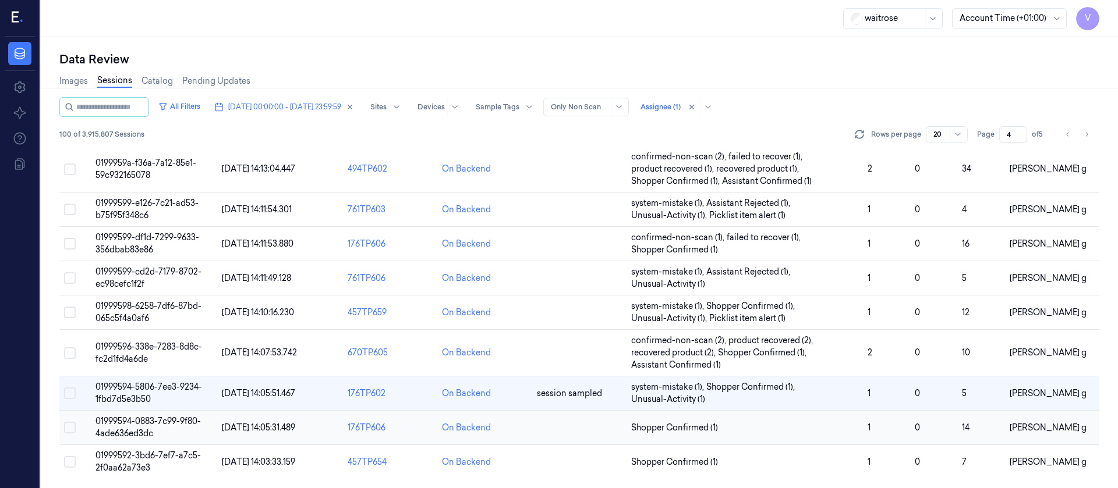
click at [536, 430] on td at bounding box center [579, 428] width 94 height 34
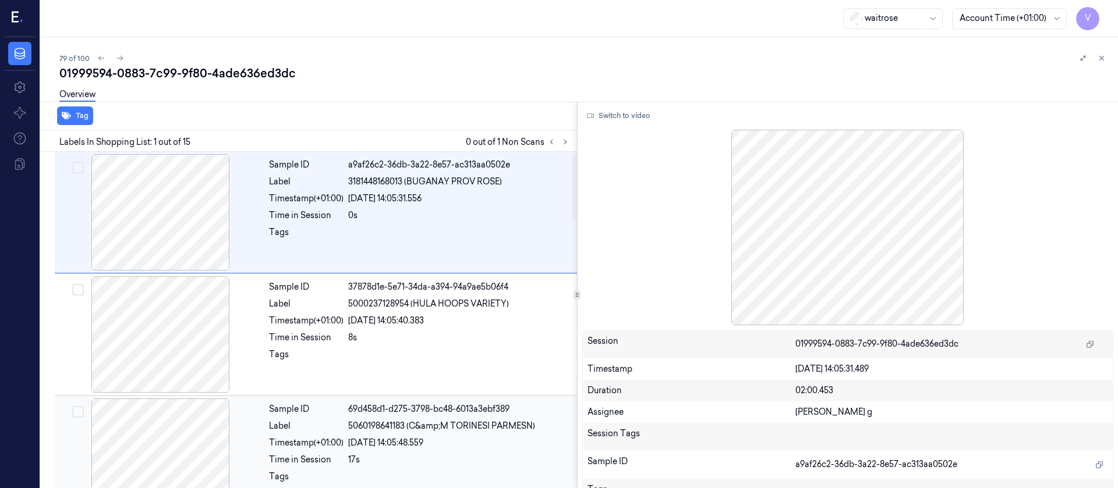
scroll to position [175, 0]
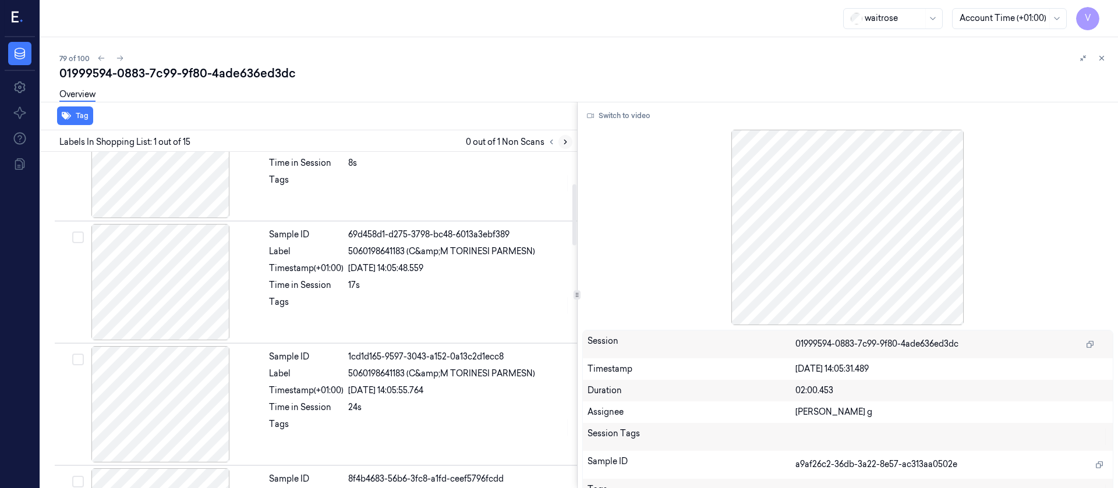
click at [565, 143] on icon at bounding box center [565, 142] width 2 height 4
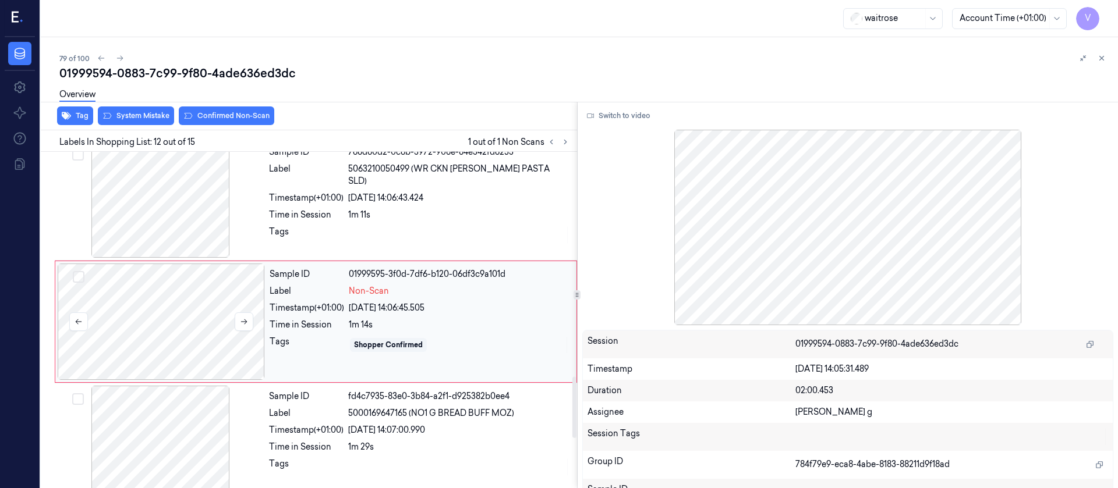
scroll to position [1237, 0]
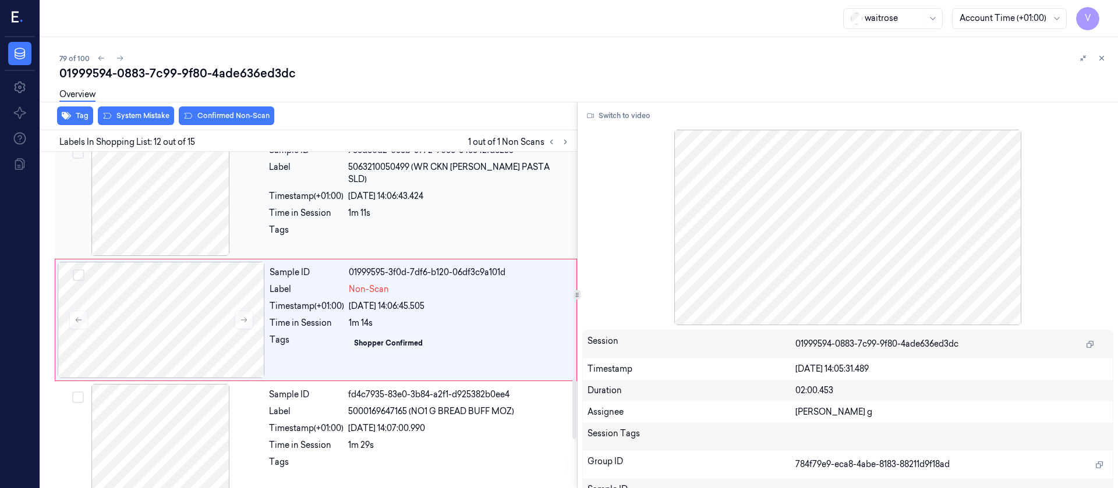
click at [146, 221] on div at bounding box center [160, 198] width 207 height 116
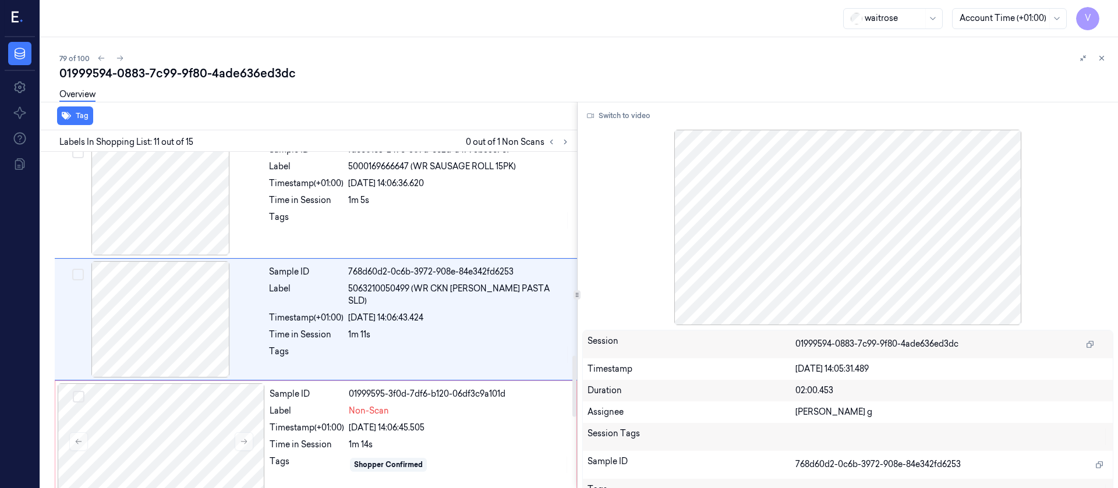
scroll to position [1115, 0]
click at [625, 116] on button "Switch to video" at bounding box center [618, 116] width 73 height 19
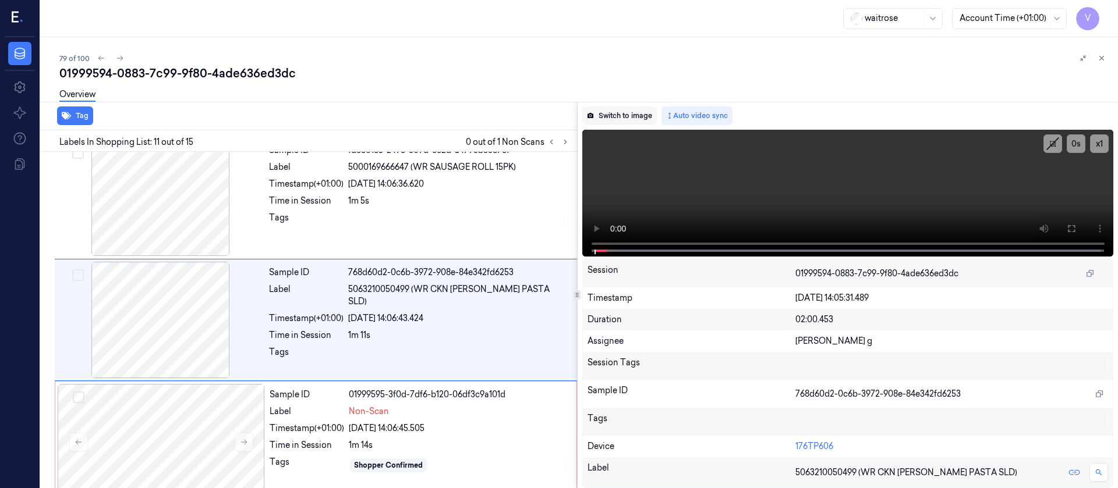
click at [628, 116] on button "Switch to image" at bounding box center [619, 116] width 75 height 19
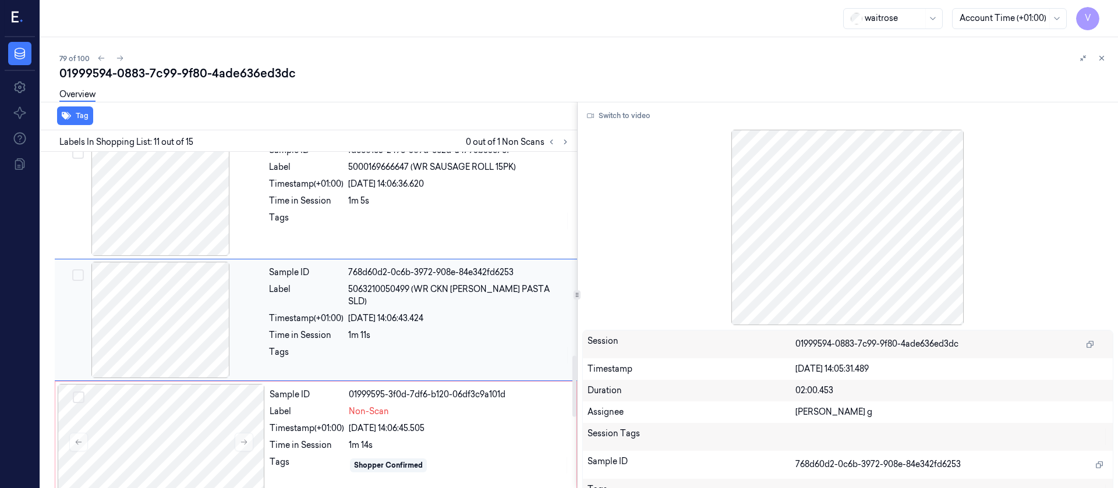
click at [156, 328] on div at bounding box center [160, 320] width 207 height 116
click at [643, 118] on button "Switch to video" at bounding box center [618, 116] width 73 height 19
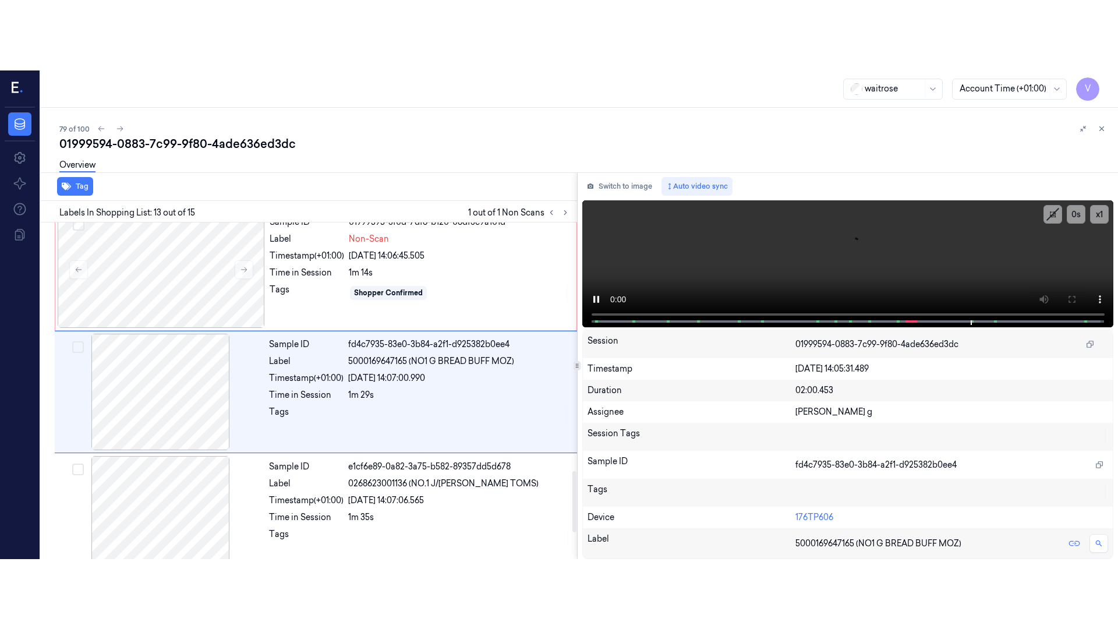
scroll to position [1359, 0]
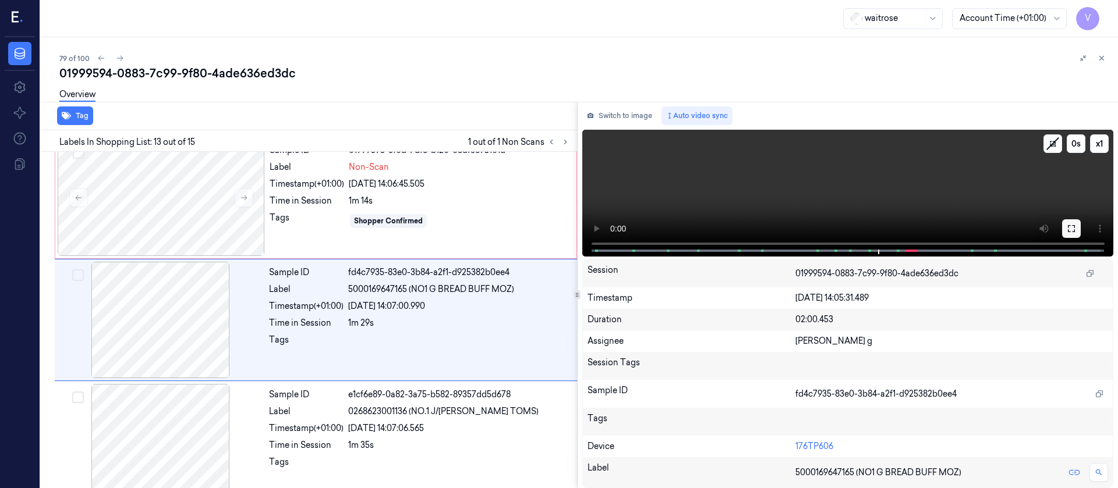
click at [1068, 229] on icon at bounding box center [1071, 228] width 7 height 7
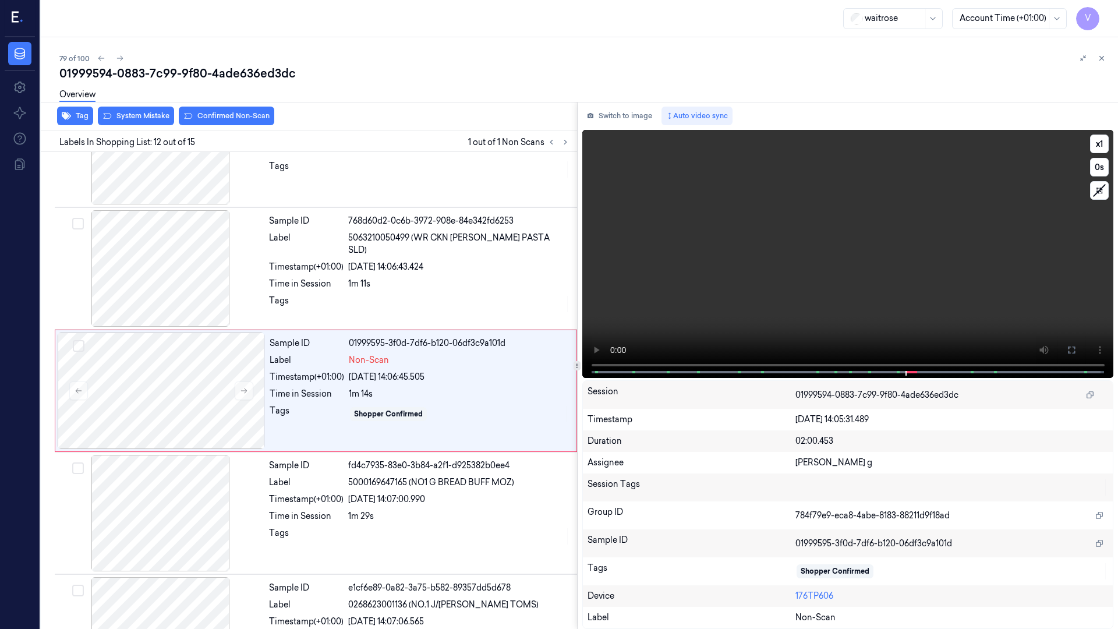
scroll to position [1167, 0]
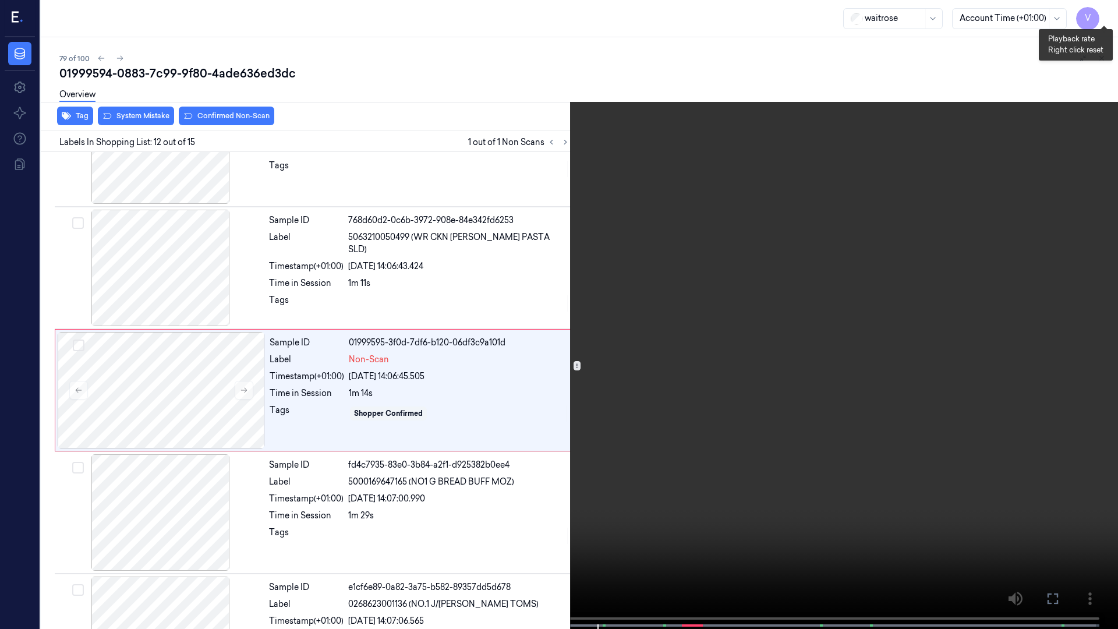
click at [1099, 15] on button "x 1" at bounding box center [1104, 14] width 19 height 19
click at [1099, 15] on button "x 2" at bounding box center [1104, 14] width 19 height 19
click at [1107, 12] on button "x 4" at bounding box center [1104, 14] width 19 height 19
click at [0, 0] on button at bounding box center [0, 0] width 0 height 0
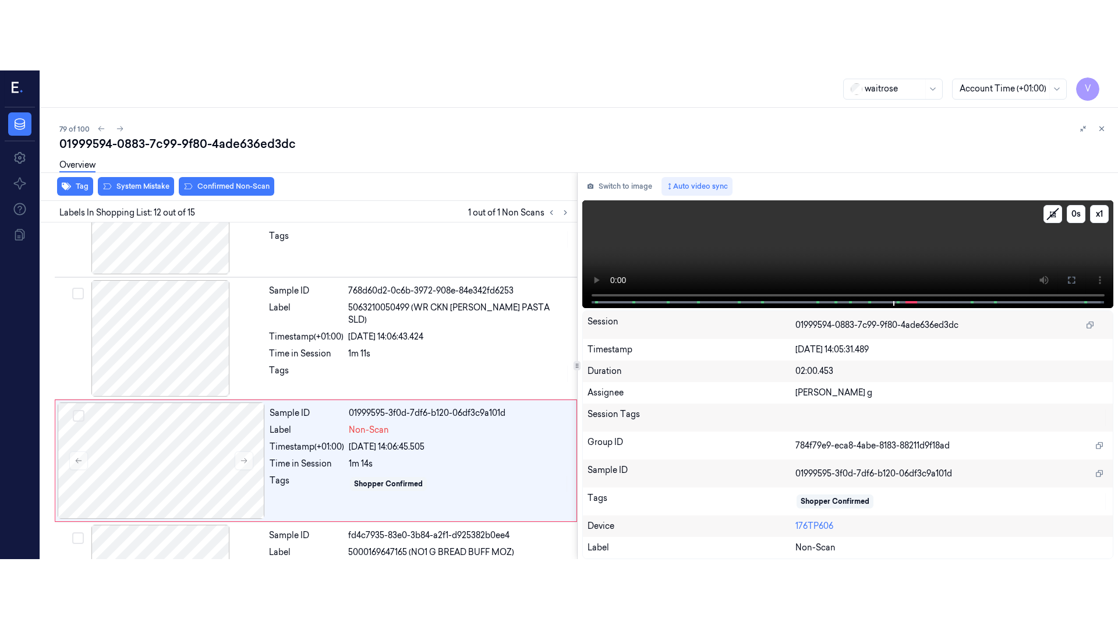
scroll to position [1237, 0]
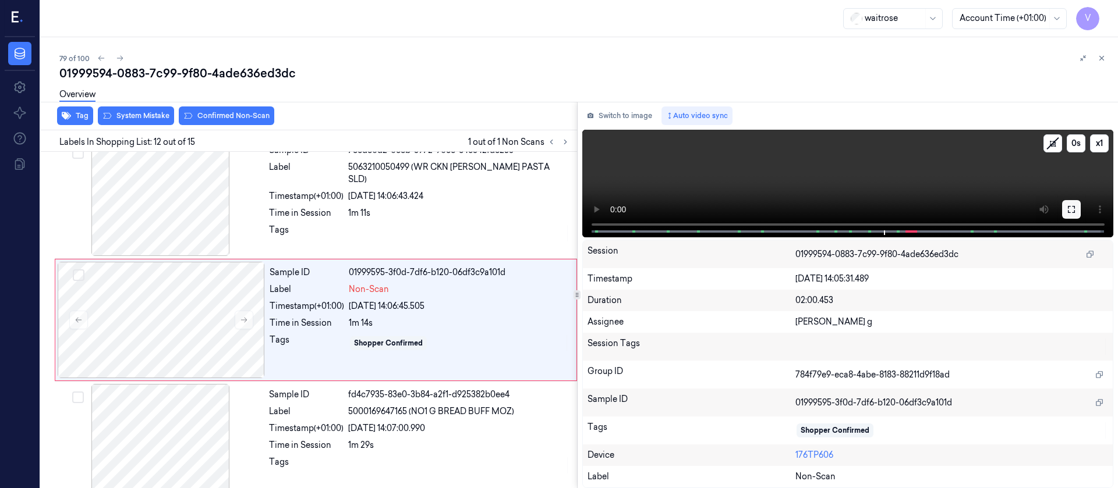
click at [1075, 212] on icon at bounding box center [1071, 209] width 7 height 7
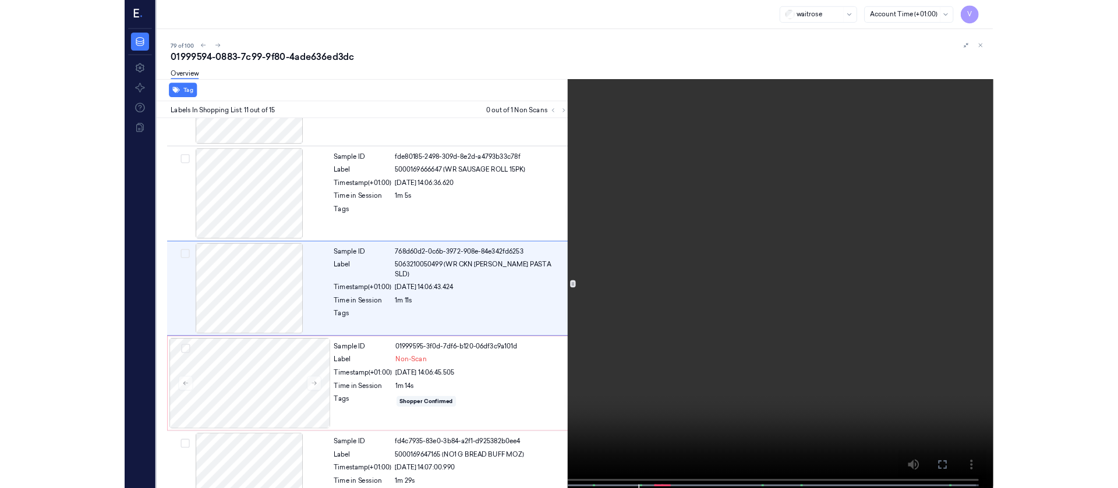
scroll to position [1045, 0]
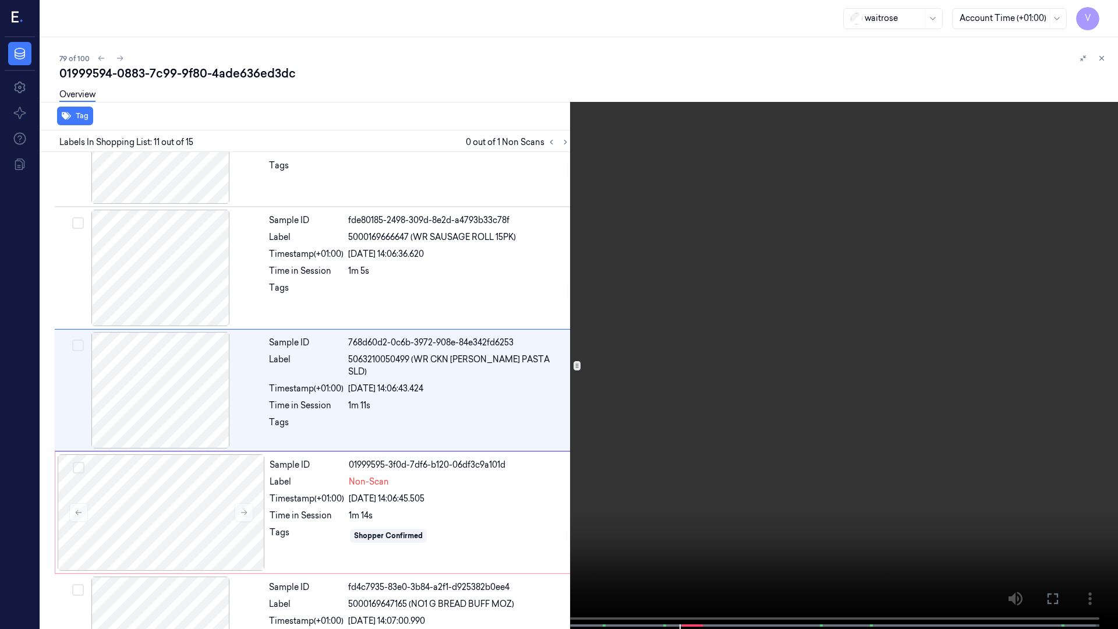
click at [0, 0] on icon at bounding box center [0, 0] width 0 height 0
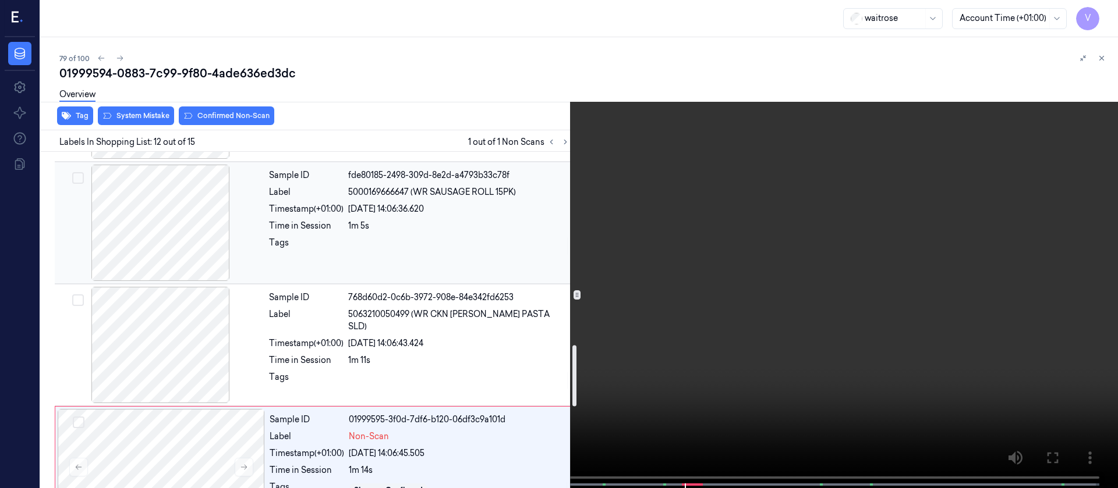
scroll to position [992, 0]
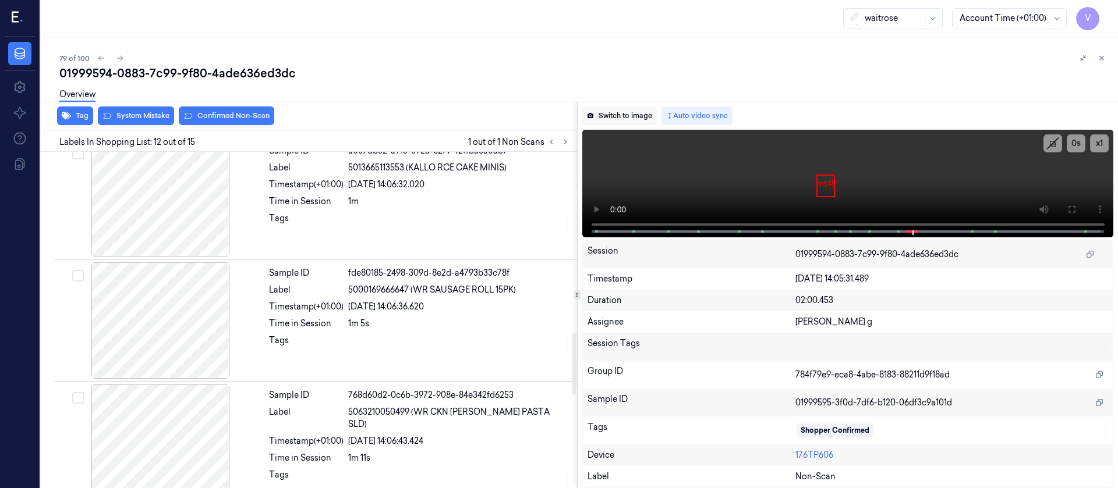
click at [610, 115] on button "Switch to image" at bounding box center [619, 116] width 75 height 19
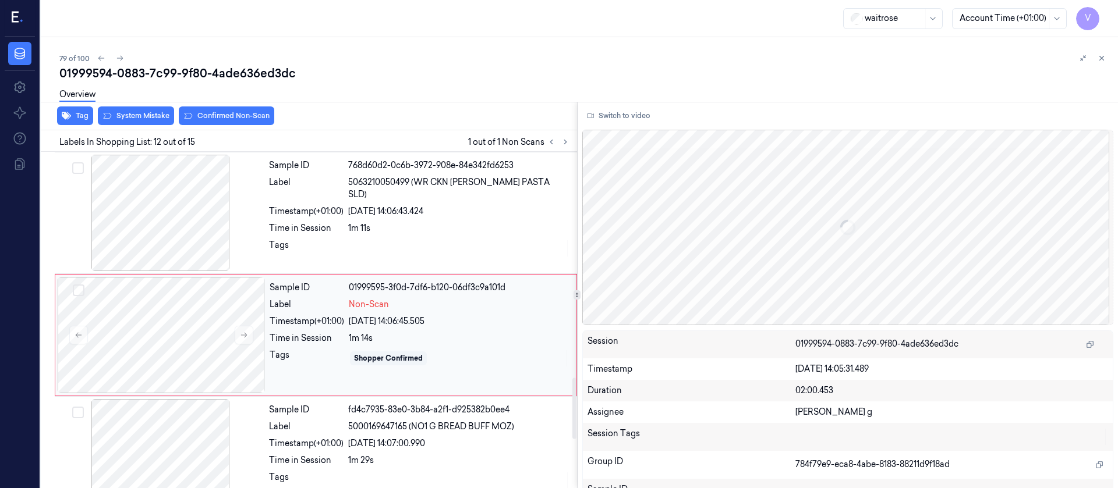
scroll to position [1237, 0]
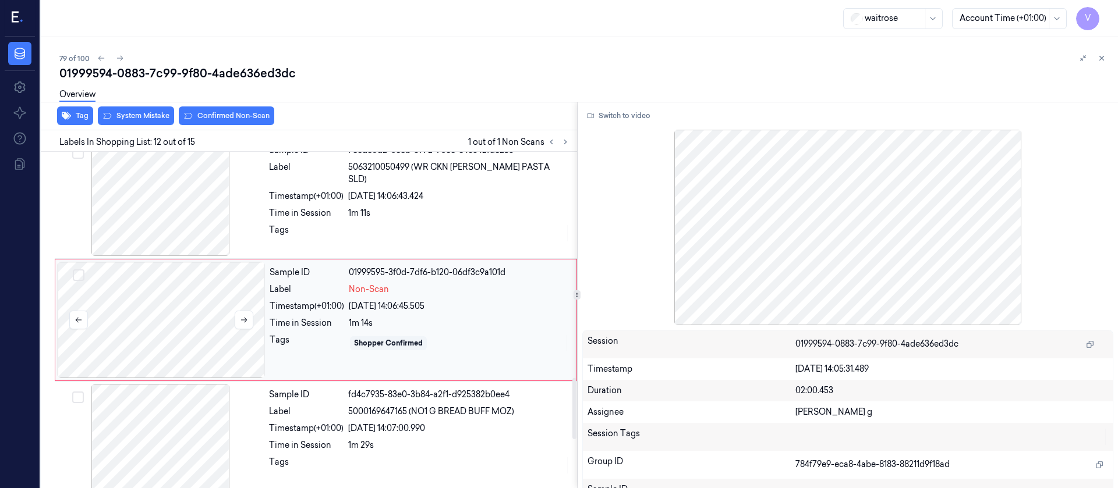
click at [161, 322] on div at bounding box center [161, 320] width 207 height 116
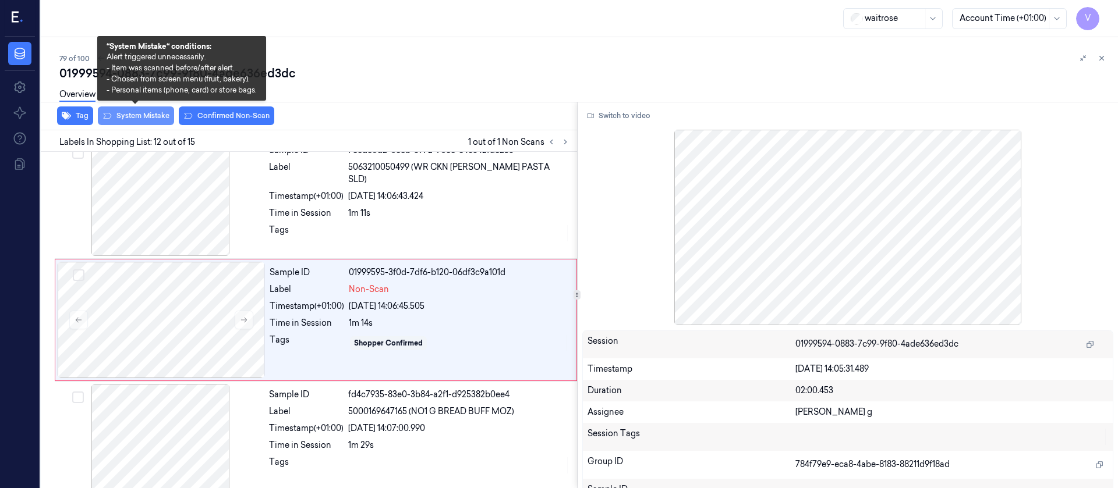
click at [143, 121] on button "System Mistake" at bounding box center [136, 116] width 76 height 19
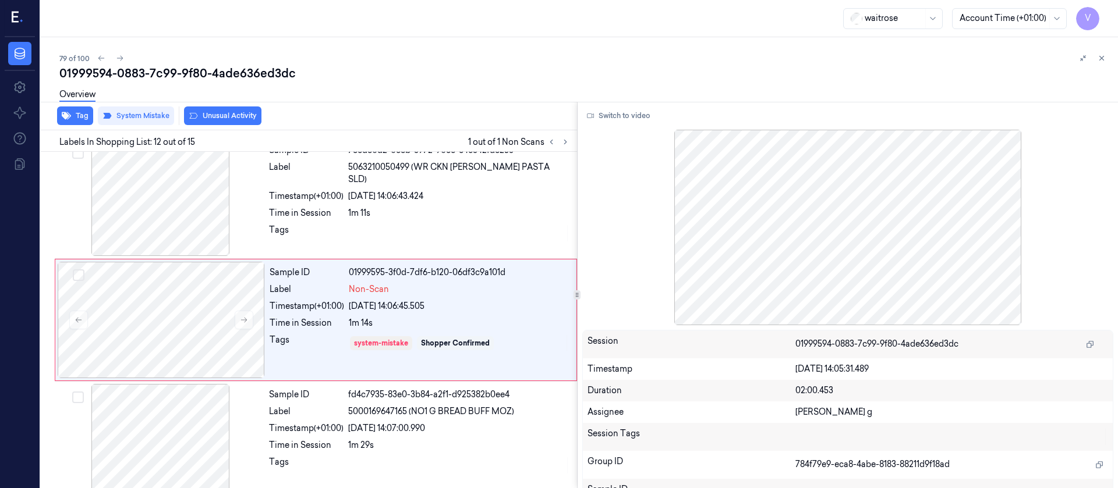
click at [206, 115] on button "Unusual Activity" at bounding box center [222, 116] width 77 height 19
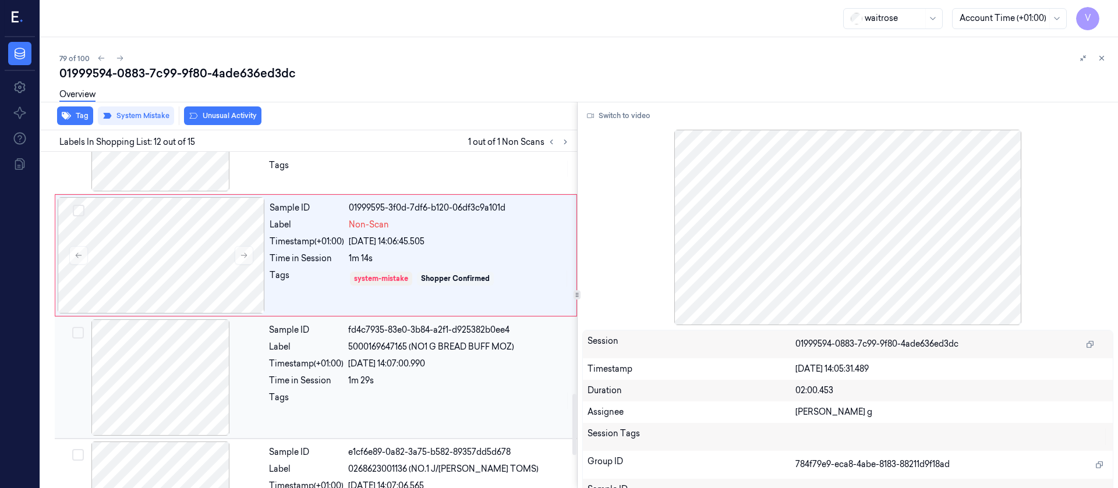
scroll to position [1324, 0]
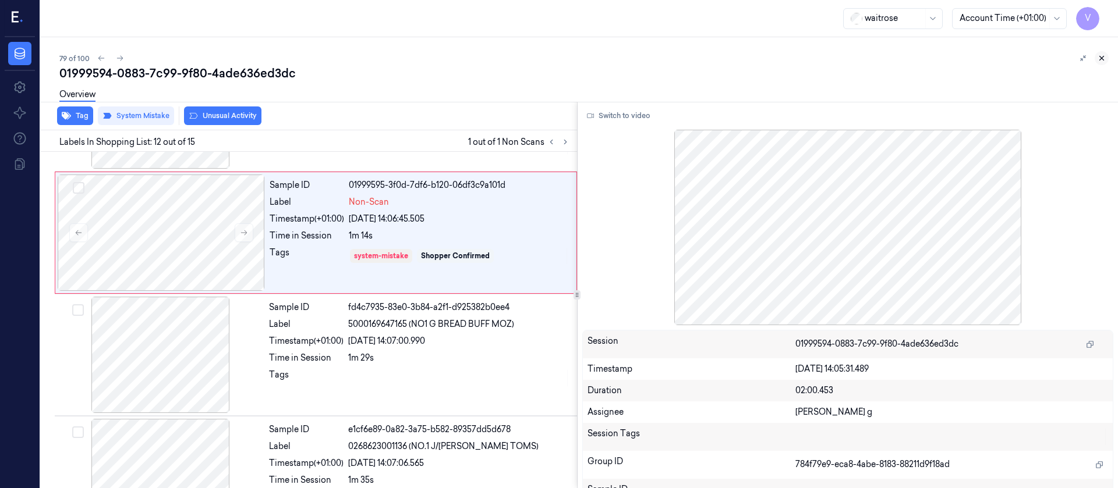
click at [1103, 56] on icon at bounding box center [1102, 58] width 4 height 4
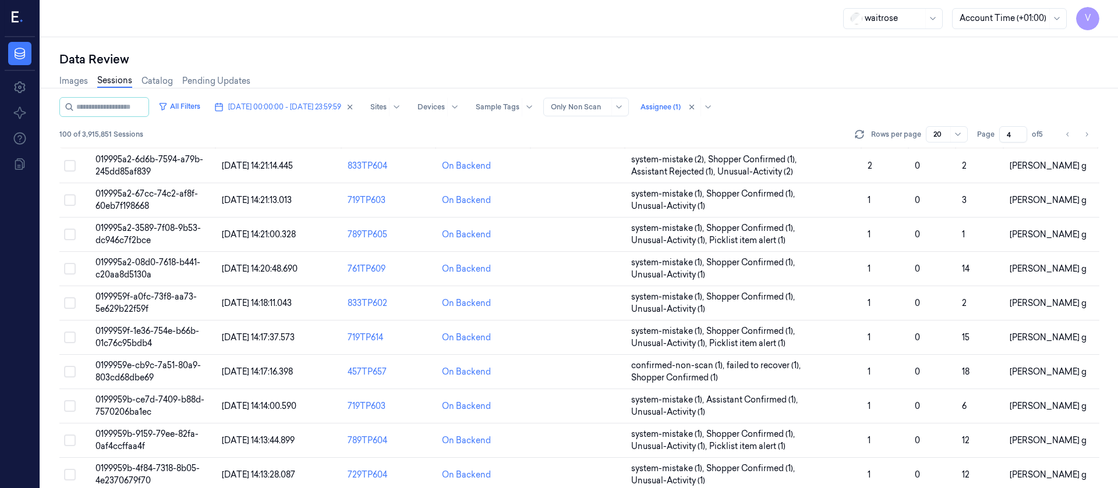
scroll to position [405, 0]
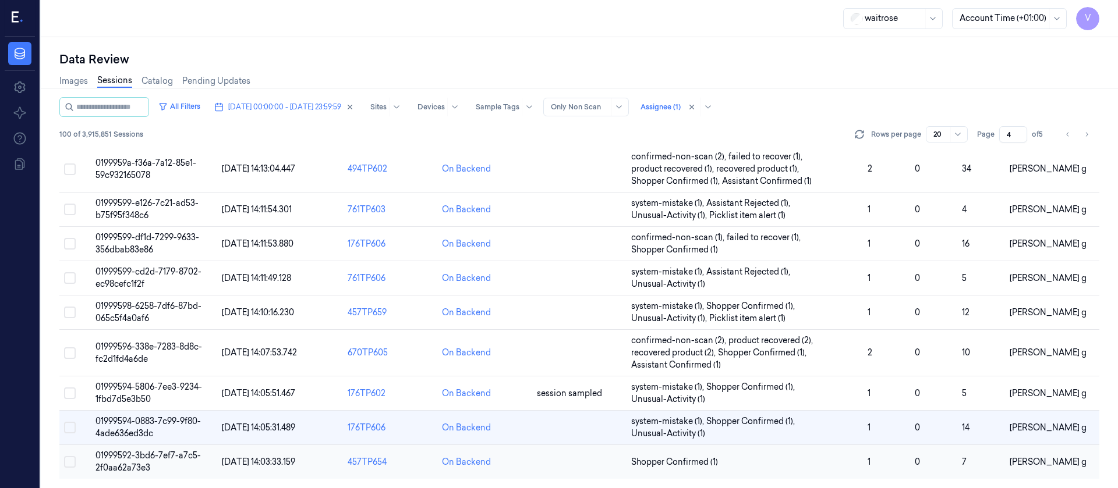
click at [543, 468] on td at bounding box center [579, 462] width 94 height 34
click at [533, 470] on td at bounding box center [579, 462] width 94 height 34
click at [543, 463] on td at bounding box center [579, 462] width 94 height 34
click at [543, 462] on td at bounding box center [579, 462] width 94 height 34
click at [578, 459] on td at bounding box center [579, 462] width 94 height 34
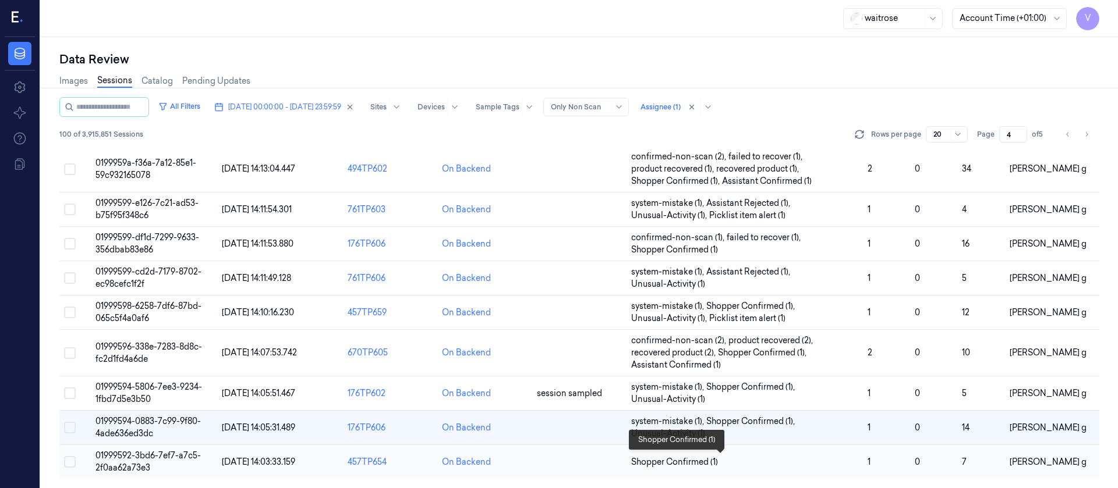
click at [768, 459] on span "Shopper Confirmed (1)" at bounding box center [744, 462] width 227 height 12
click at [564, 454] on td at bounding box center [579, 462] width 94 height 34
click at [561, 461] on td at bounding box center [579, 462] width 94 height 34
click at [559, 461] on td at bounding box center [579, 462] width 94 height 34
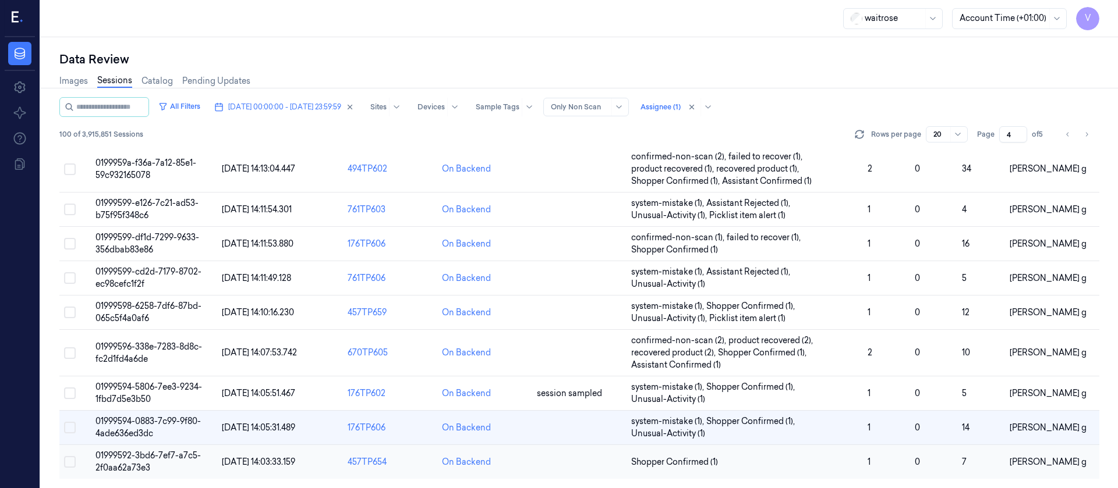
click at [559, 461] on td at bounding box center [579, 462] width 94 height 34
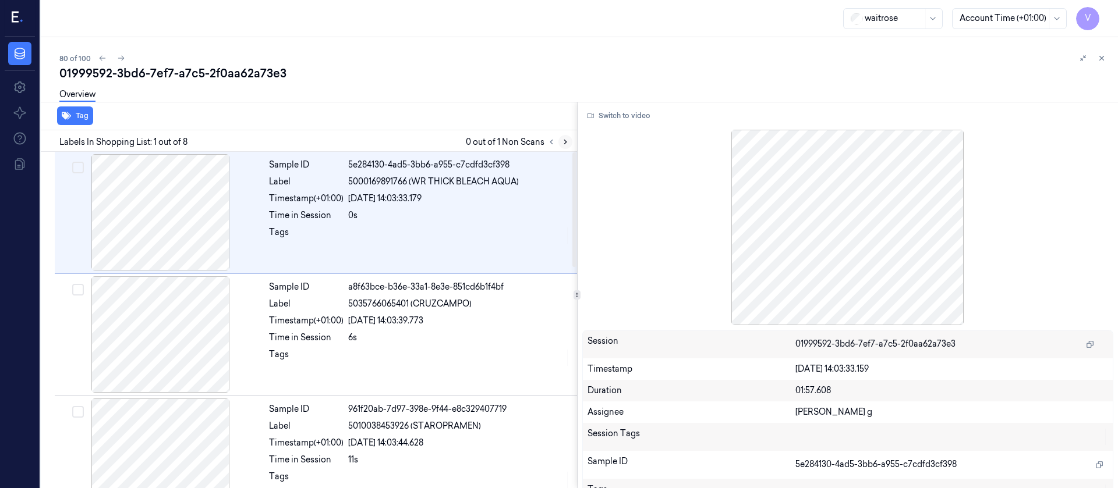
click at [564, 147] on button at bounding box center [565, 142] width 14 height 14
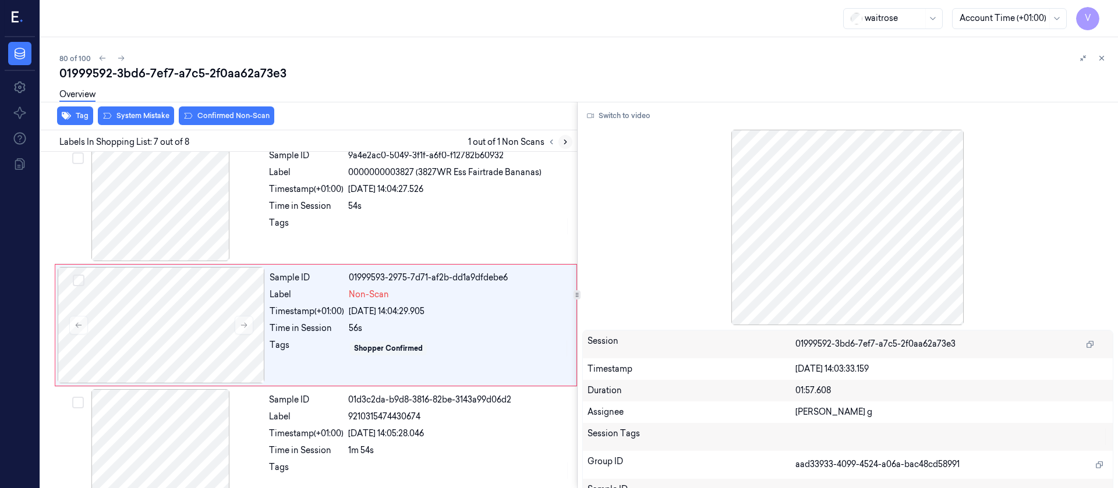
scroll to position [626, 0]
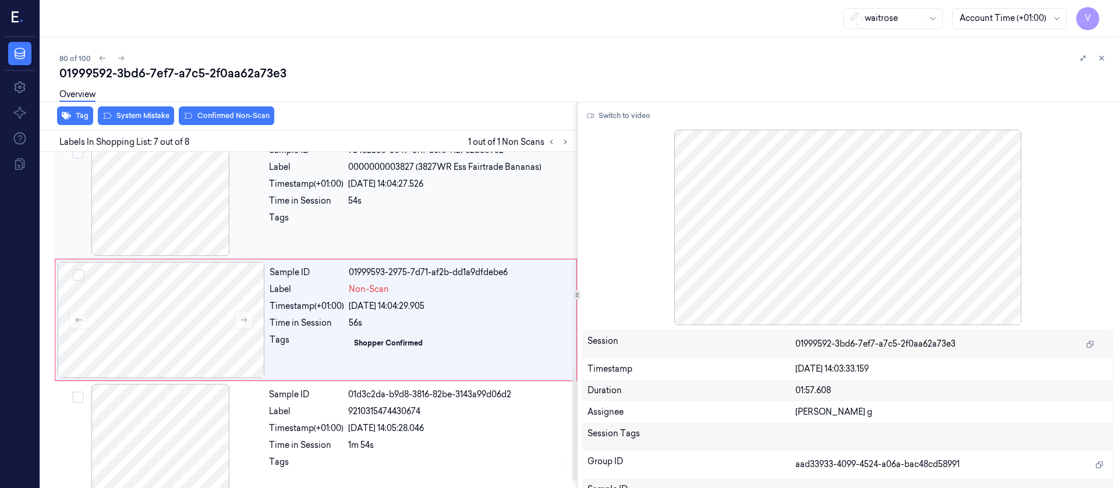
click at [179, 207] on div at bounding box center [160, 198] width 207 height 116
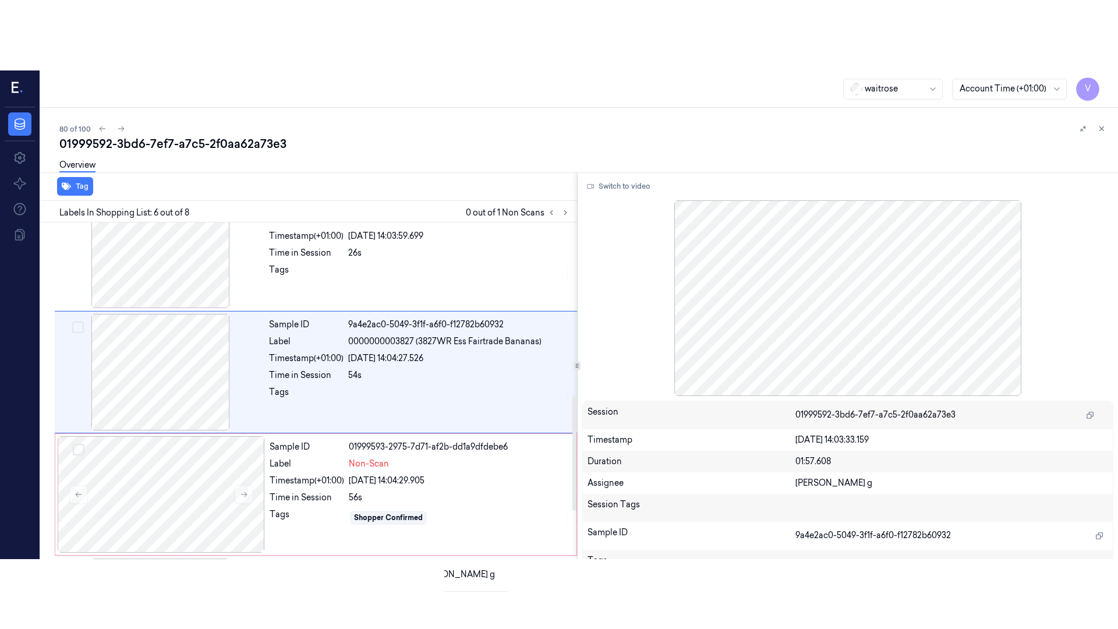
scroll to position [504, 0]
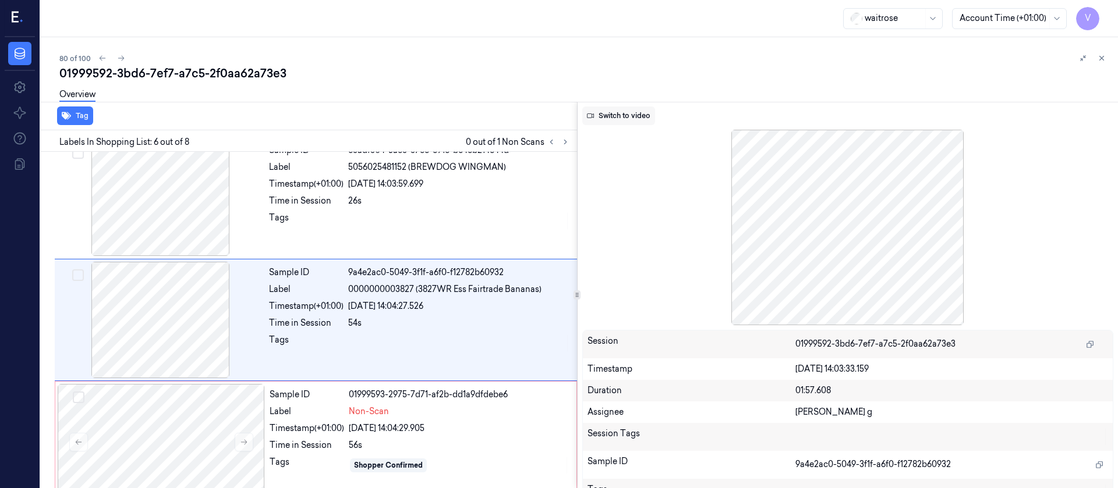
click at [629, 114] on button "Switch to video" at bounding box center [618, 116] width 73 height 19
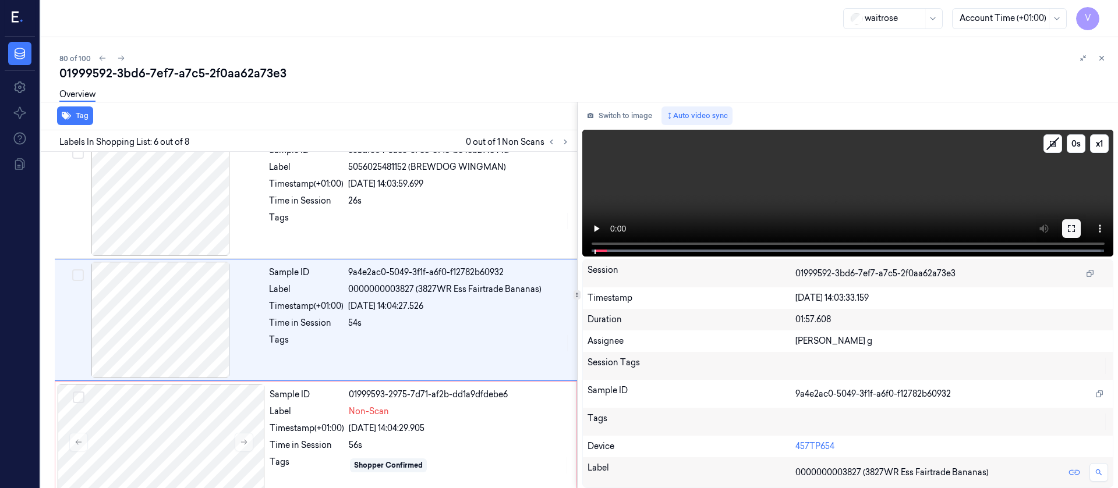
click at [1067, 227] on icon at bounding box center [1071, 228] width 9 height 9
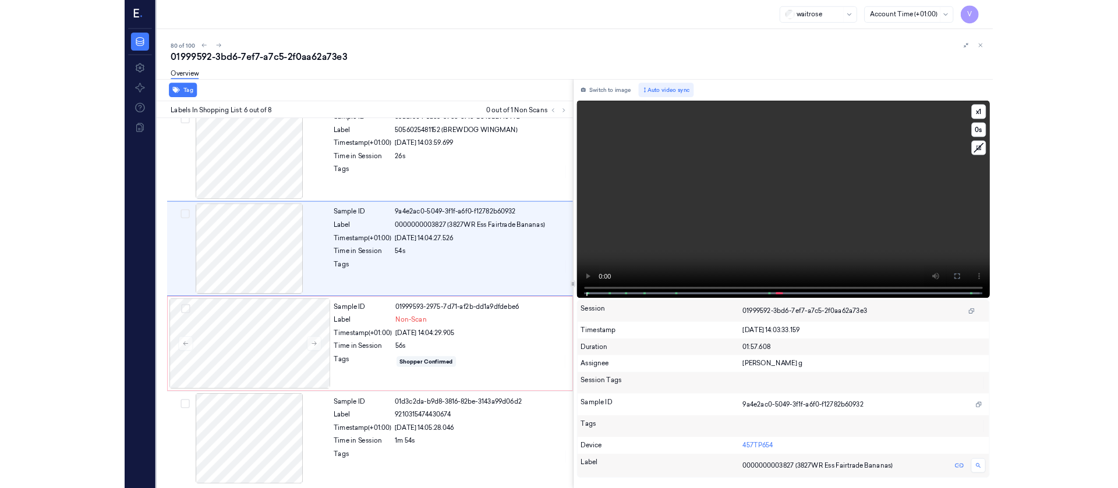
scroll to position [434, 0]
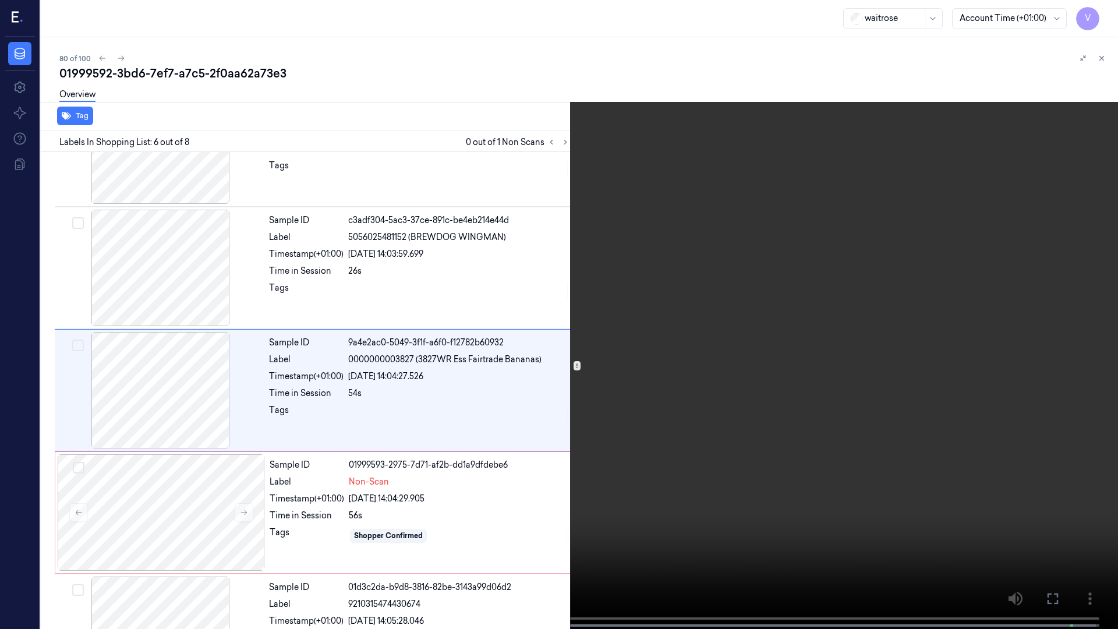
click at [0, 0] on icon at bounding box center [0, 0] width 0 height 0
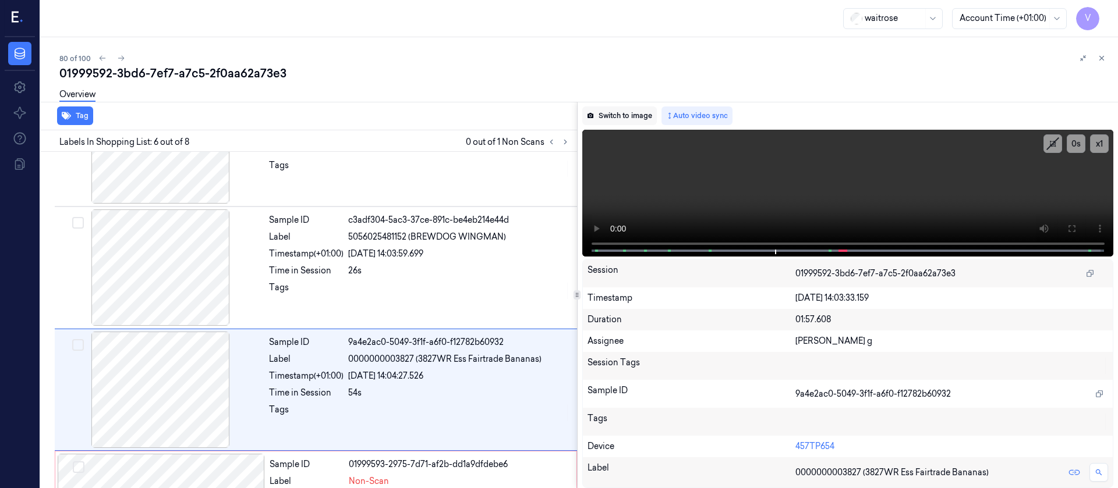
click at [610, 115] on button "Switch to image" at bounding box center [619, 116] width 75 height 19
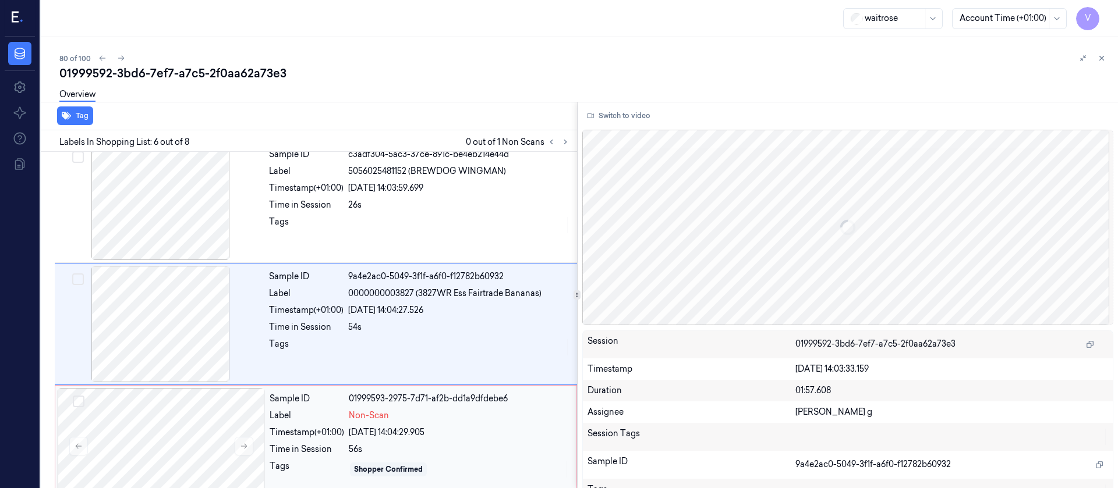
scroll to position [504, 0]
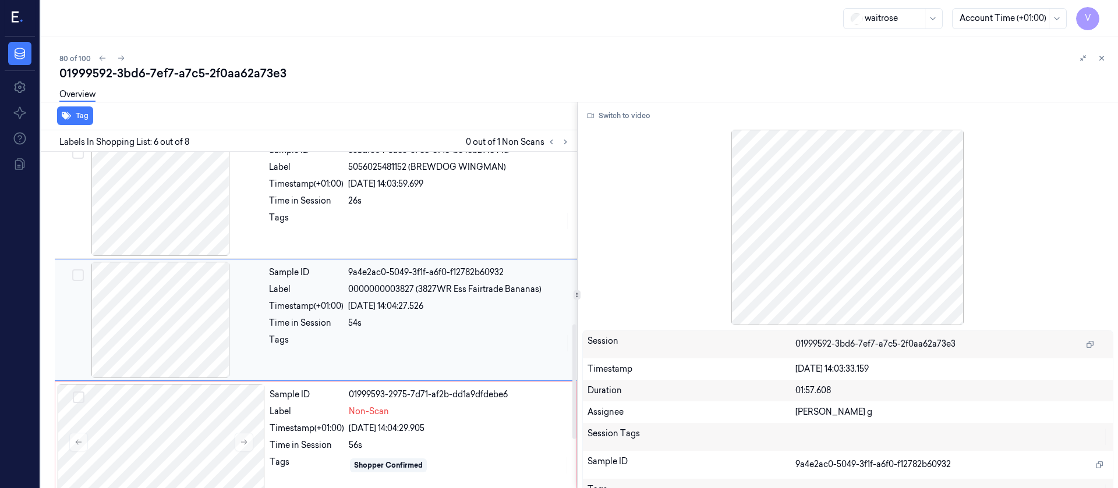
click at [164, 316] on div at bounding box center [160, 320] width 207 height 116
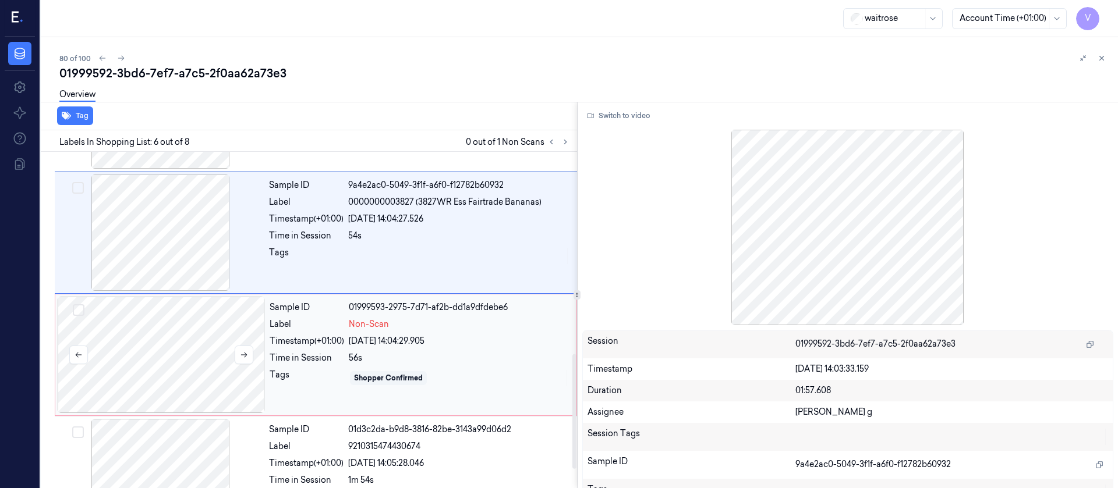
click at [157, 378] on div at bounding box center [161, 355] width 207 height 116
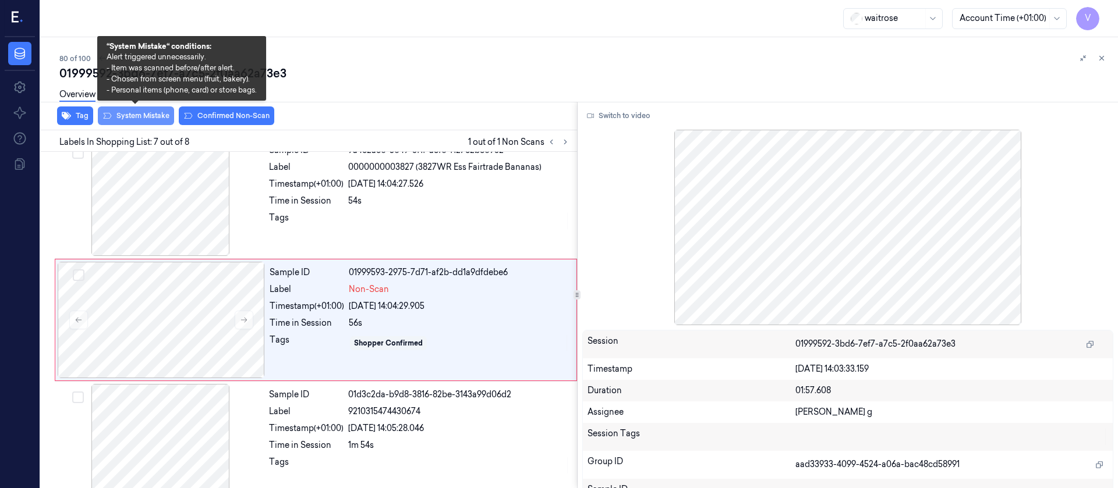
click at [144, 120] on button "System Mistake" at bounding box center [136, 116] width 76 height 19
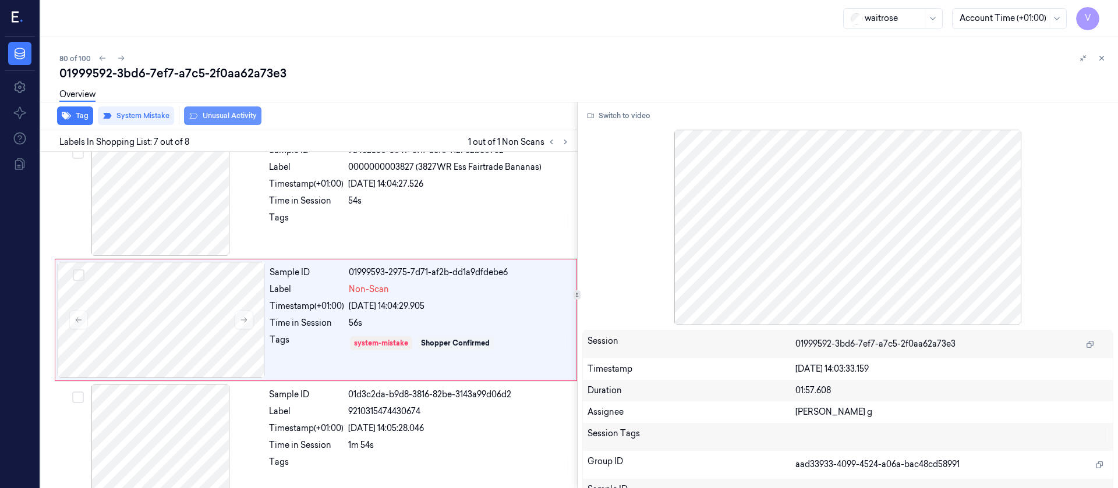
click at [221, 115] on button "Unusual Activity" at bounding box center [222, 116] width 77 height 19
click at [72, 115] on button "Tag" at bounding box center [75, 116] width 36 height 19
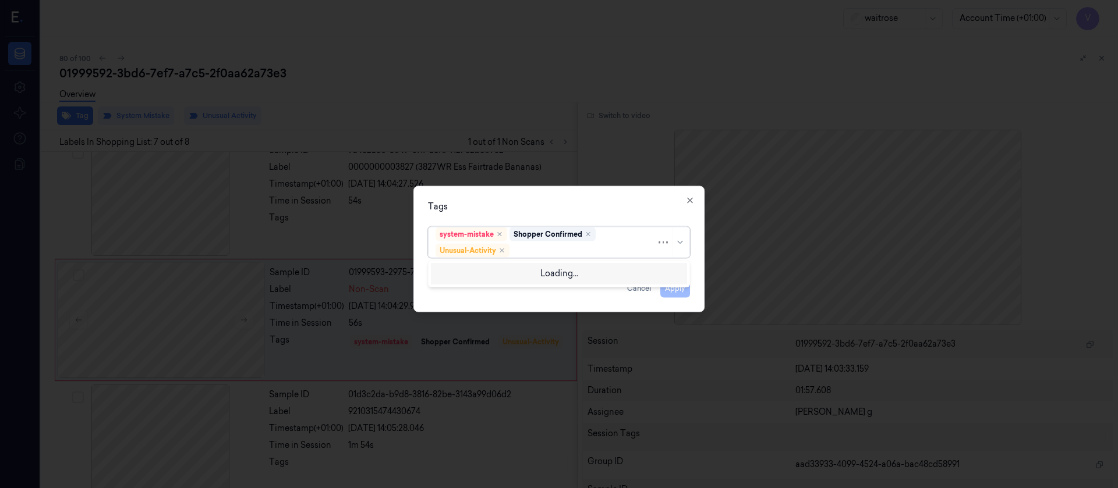
click at [534, 250] on div at bounding box center [584, 251] width 144 height 12
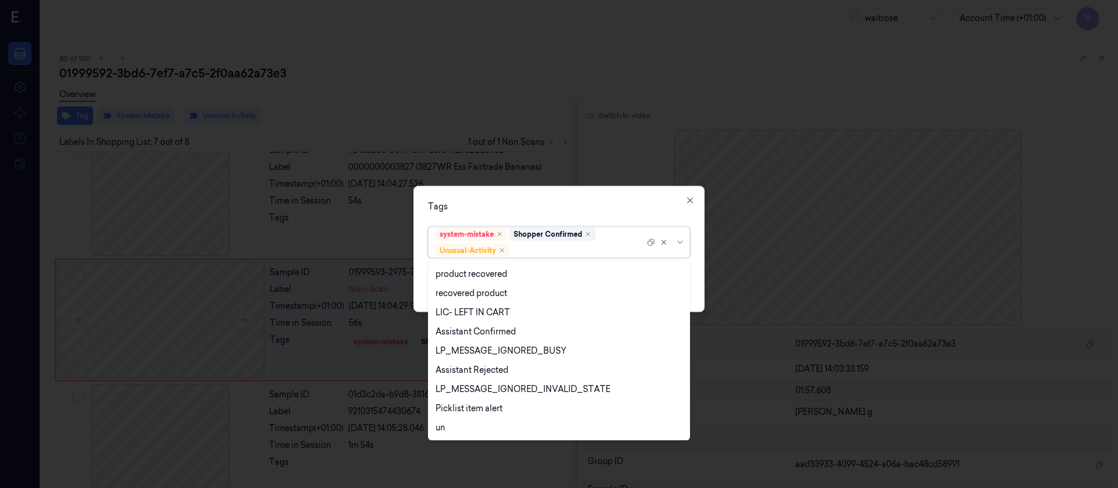
scroll to position [229, 0]
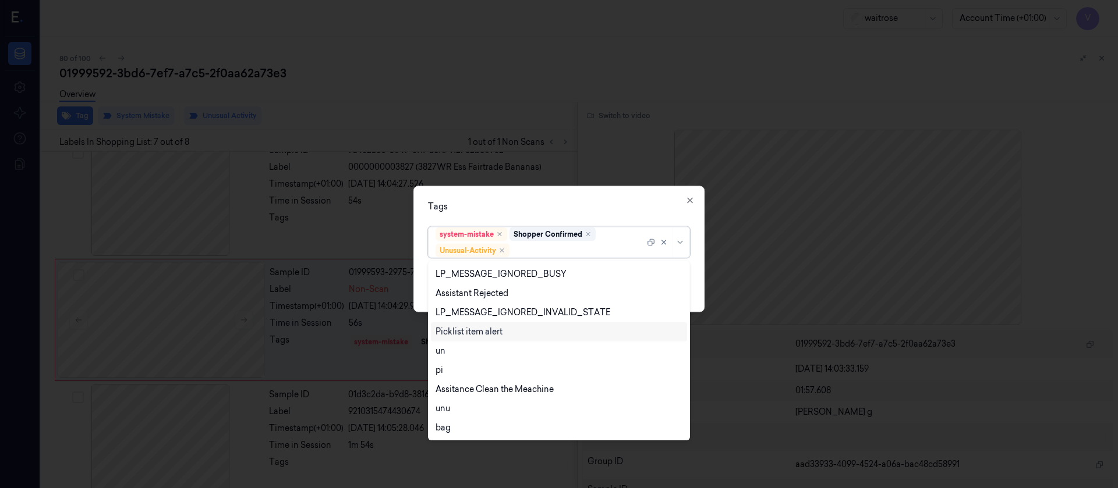
click at [473, 330] on div "Picklist item alert" at bounding box center [468, 332] width 67 height 12
click at [585, 189] on div "Tags option Picklist item alert, selected. 20 results available. Use Up and Dow…" at bounding box center [558, 249] width 291 height 126
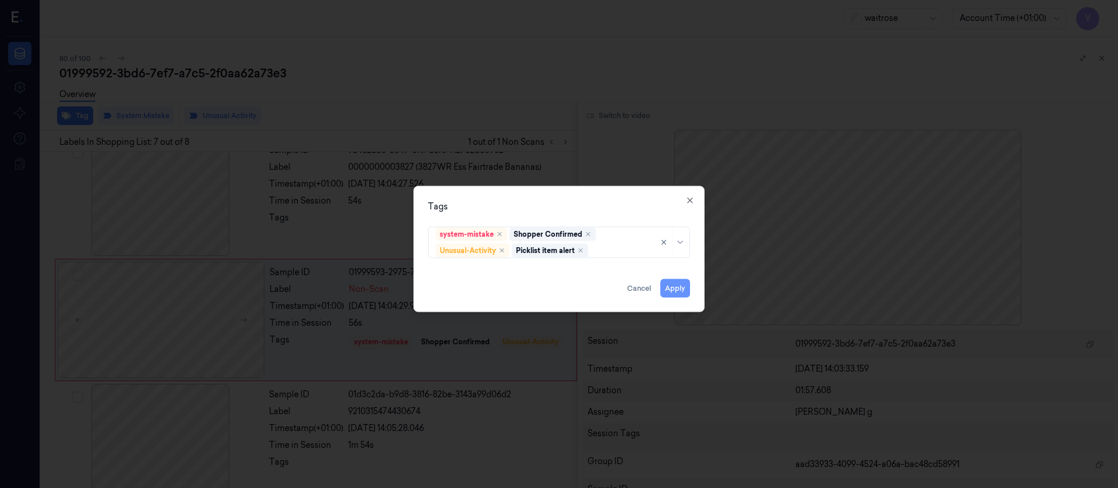
click at [668, 286] on button "Apply" at bounding box center [675, 288] width 30 height 19
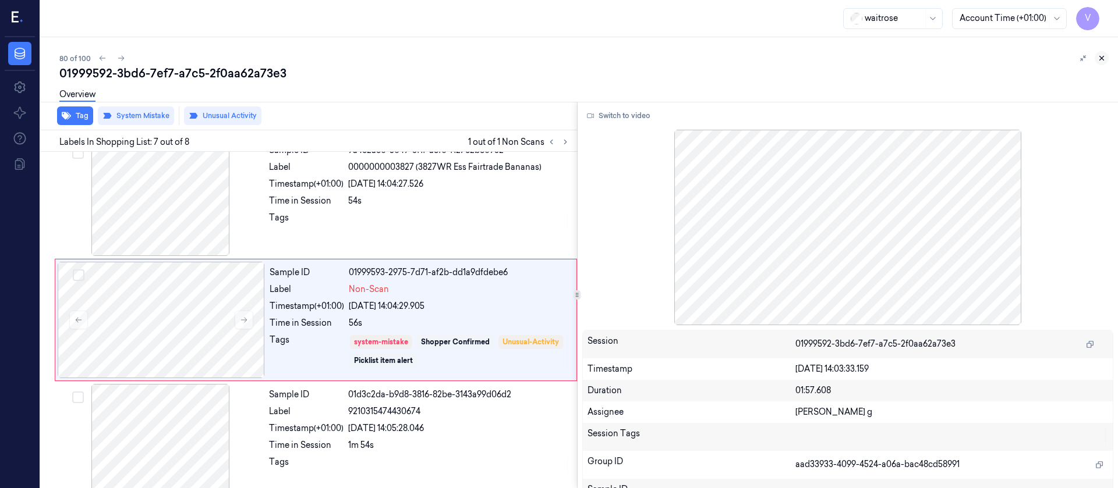
click at [1107, 55] on button at bounding box center [1102, 58] width 14 height 14
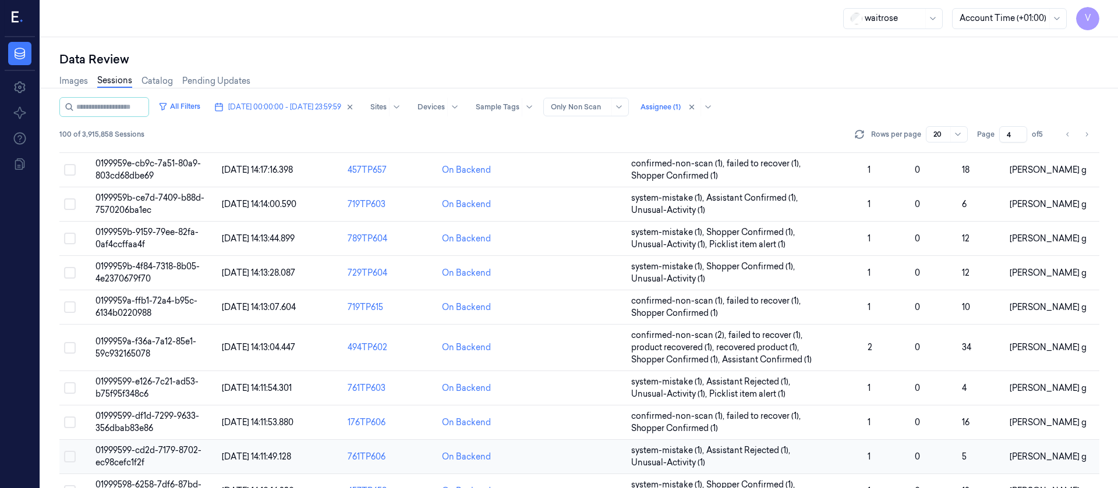
scroll to position [405, 0]
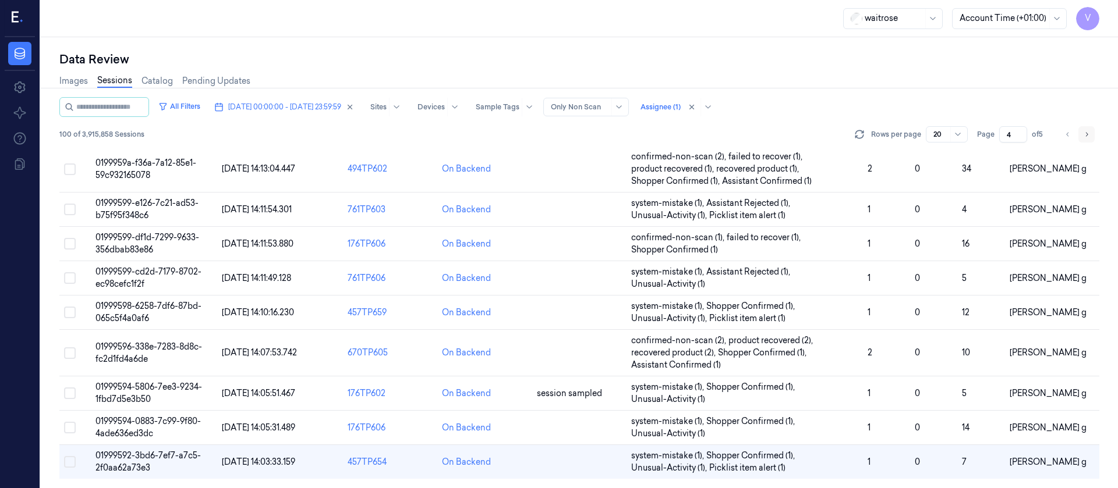
click at [1086, 131] on icon "Go to next page" at bounding box center [1086, 134] width 7 height 9
type input "5"
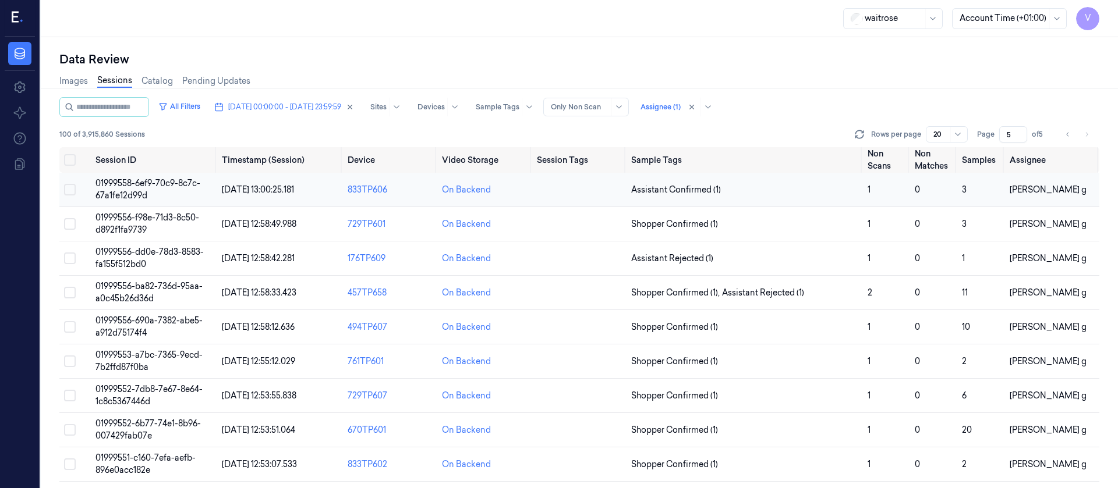
click at [541, 187] on td at bounding box center [579, 190] width 94 height 34
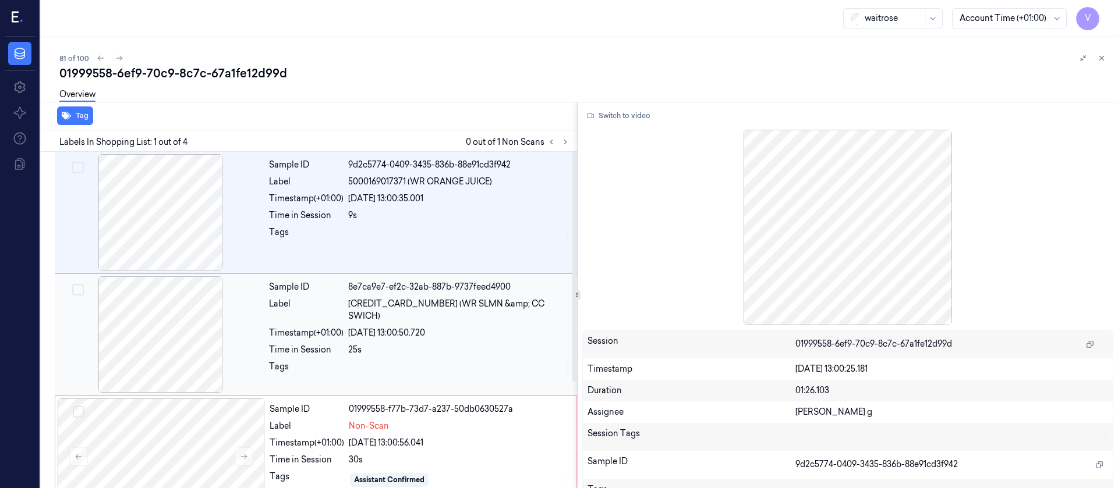
click at [165, 348] on div at bounding box center [160, 335] width 207 height 116
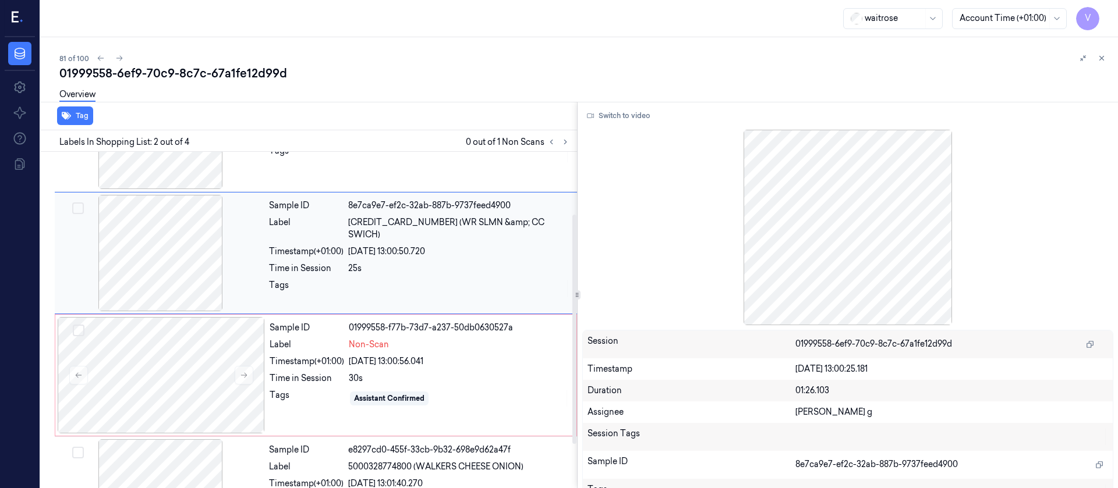
scroll to position [102, 0]
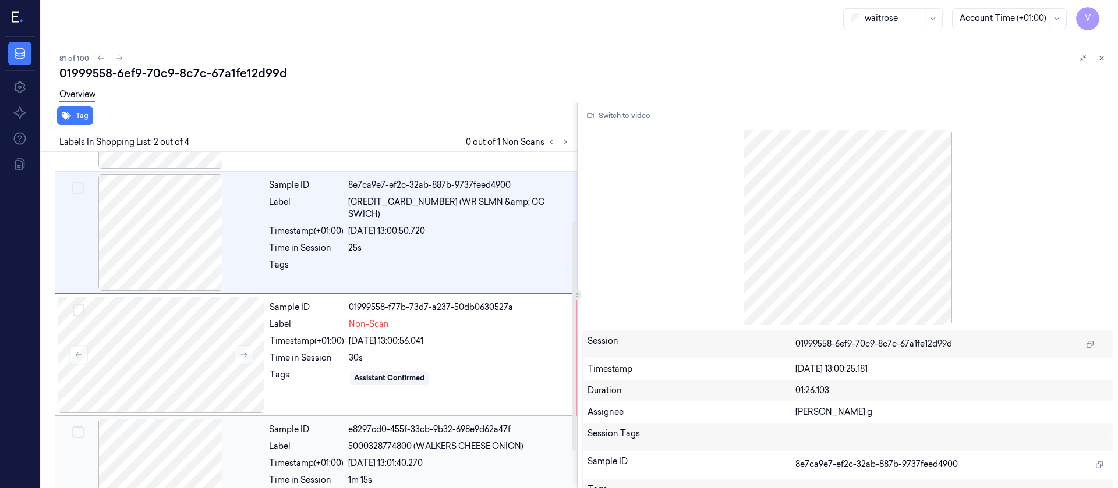
click at [166, 441] on div at bounding box center [160, 477] width 207 height 116
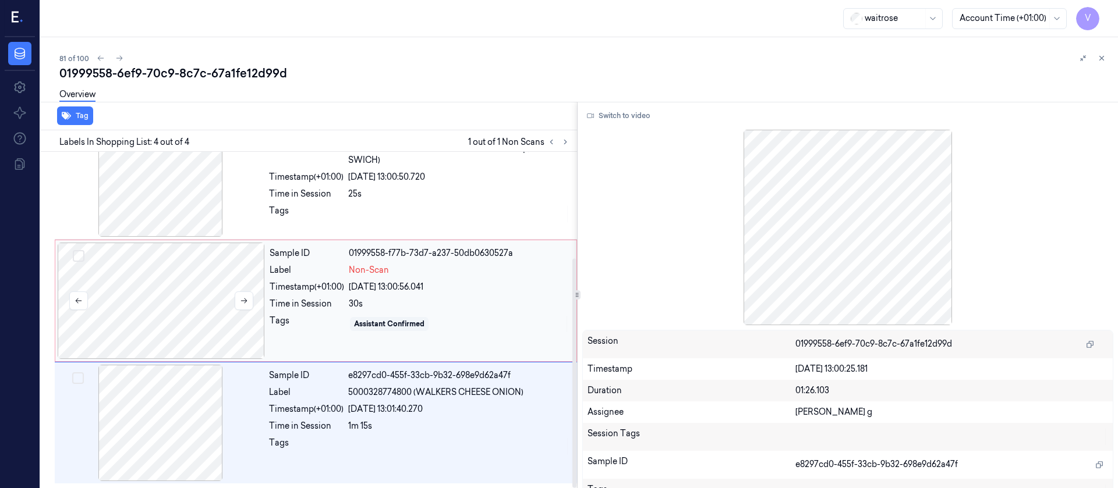
click at [172, 324] on div at bounding box center [161, 301] width 207 height 116
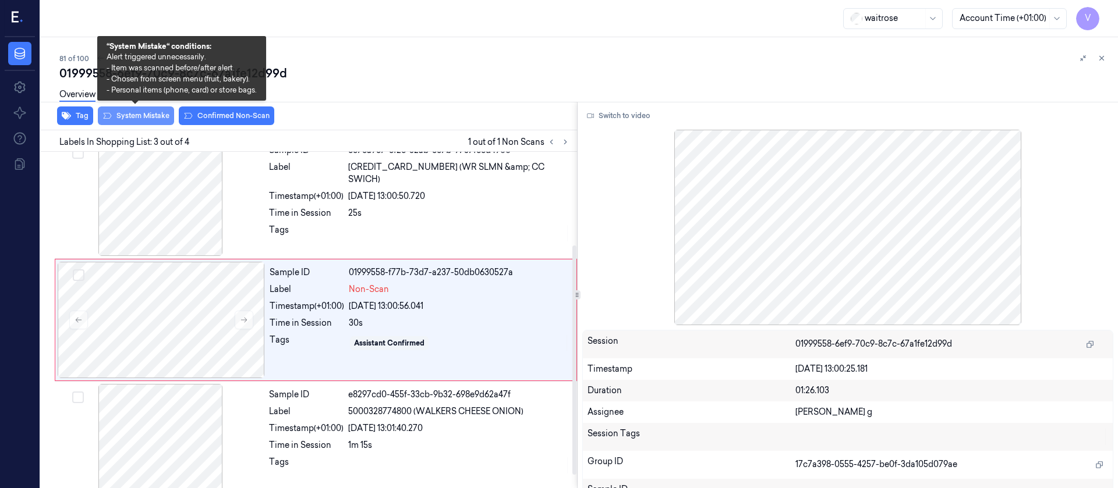
click at [142, 116] on button "System Mistake" at bounding box center [136, 116] width 76 height 19
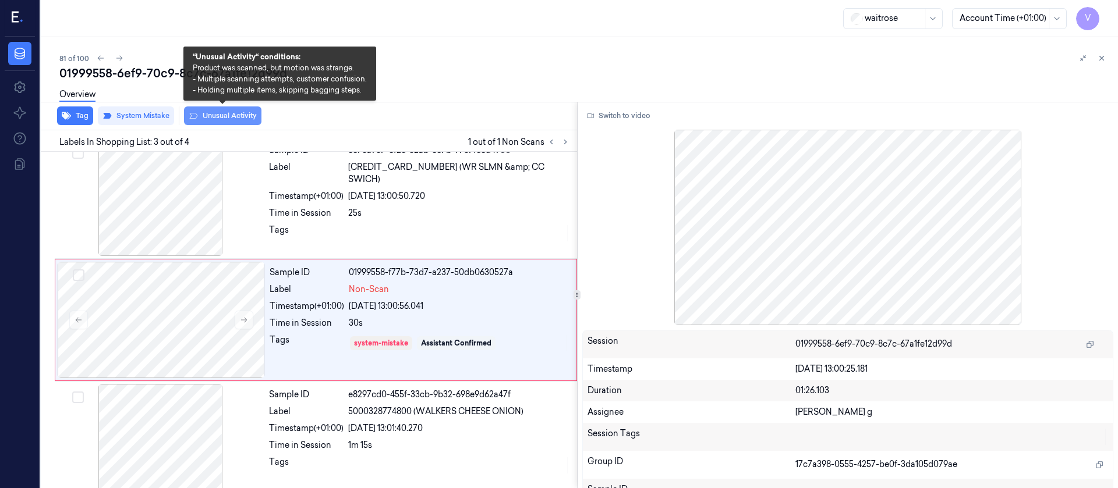
click at [217, 112] on button "Unusual Activity" at bounding box center [222, 116] width 77 height 19
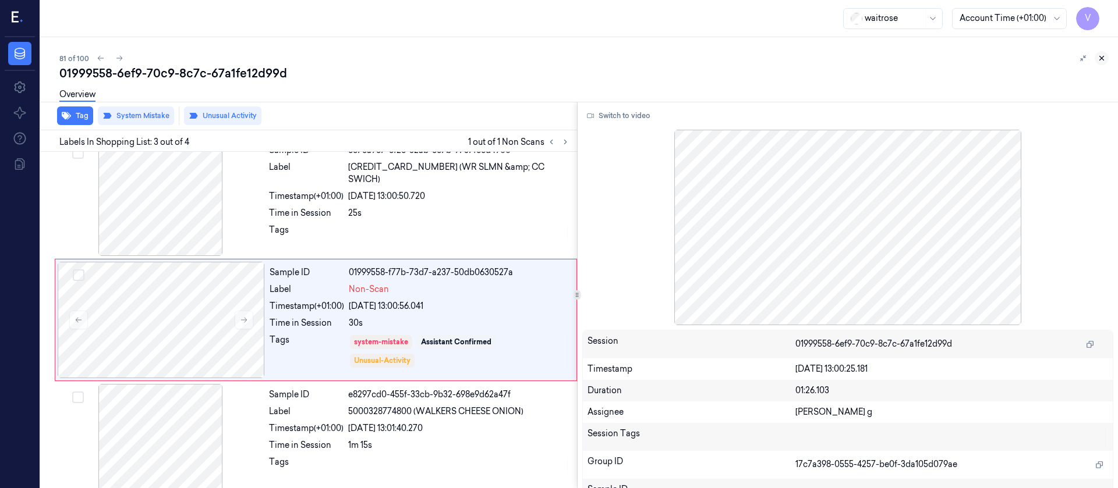
click at [1103, 55] on icon at bounding box center [1101, 58] width 8 height 8
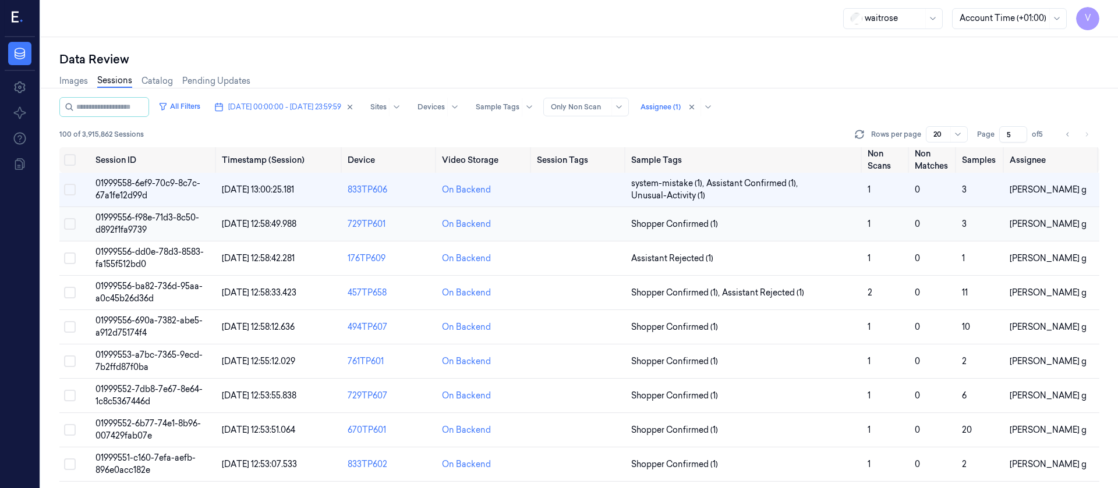
click at [545, 222] on td at bounding box center [579, 224] width 94 height 34
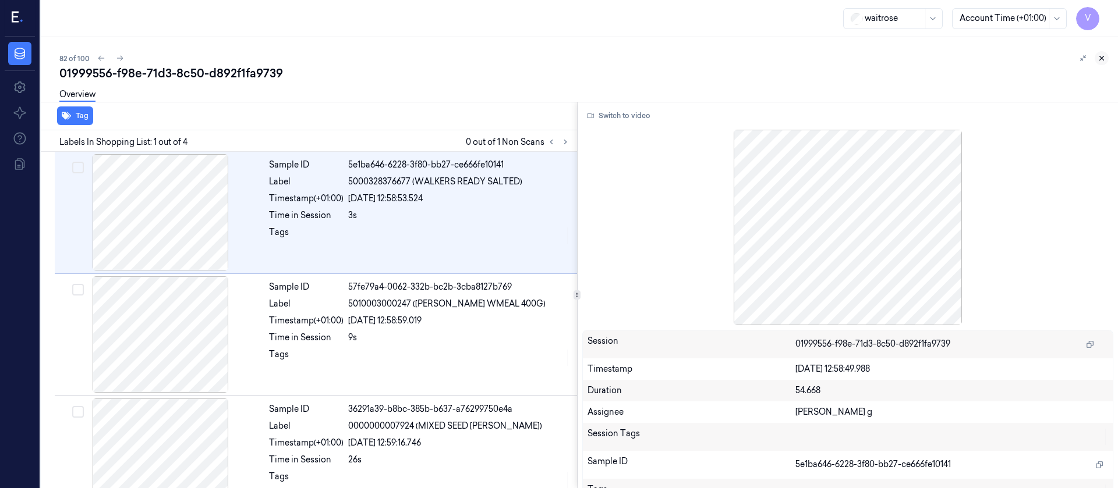
click at [1100, 56] on icon at bounding box center [1102, 58] width 4 height 4
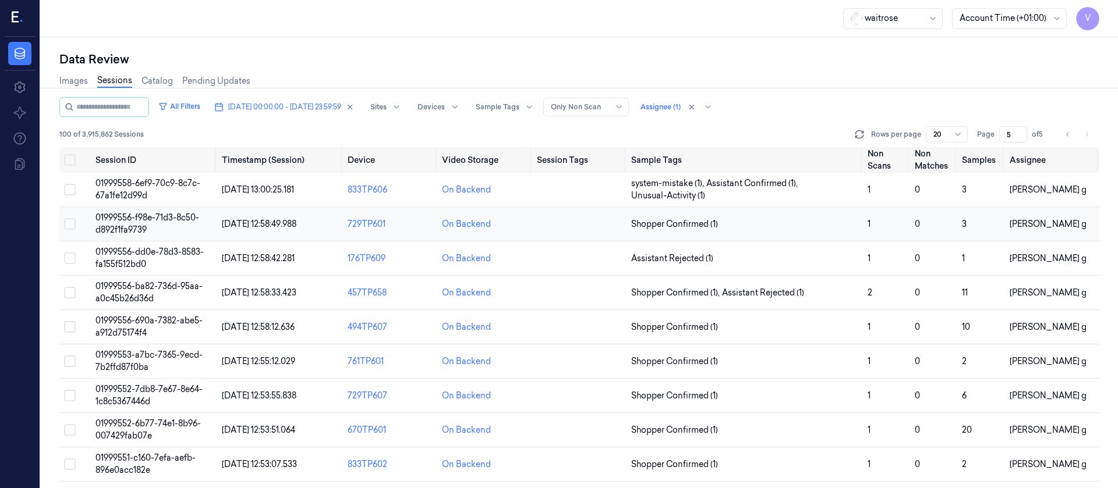
click at [551, 230] on td at bounding box center [579, 224] width 94 height 34
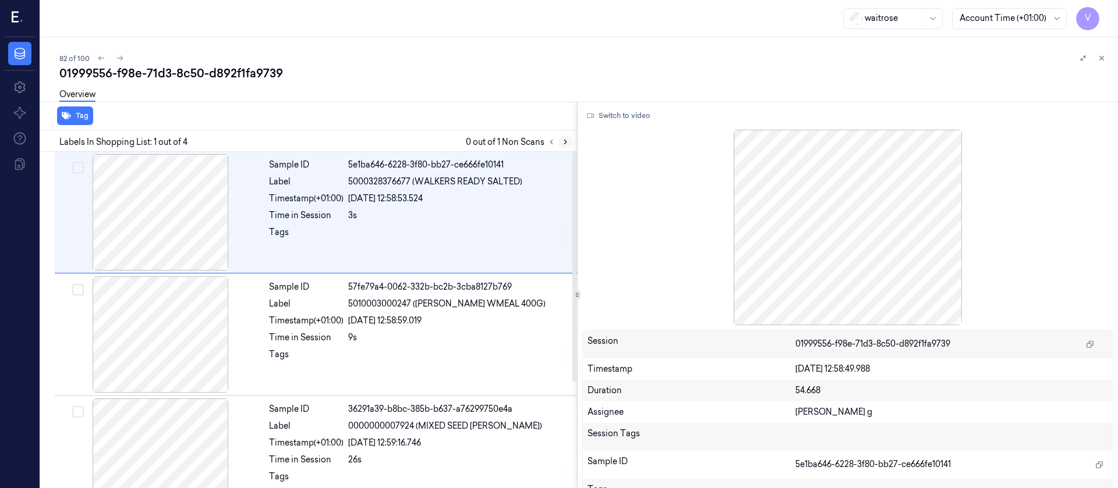
click at [564, 140] on icon at bounding box center [565, 142] width 8 height 8
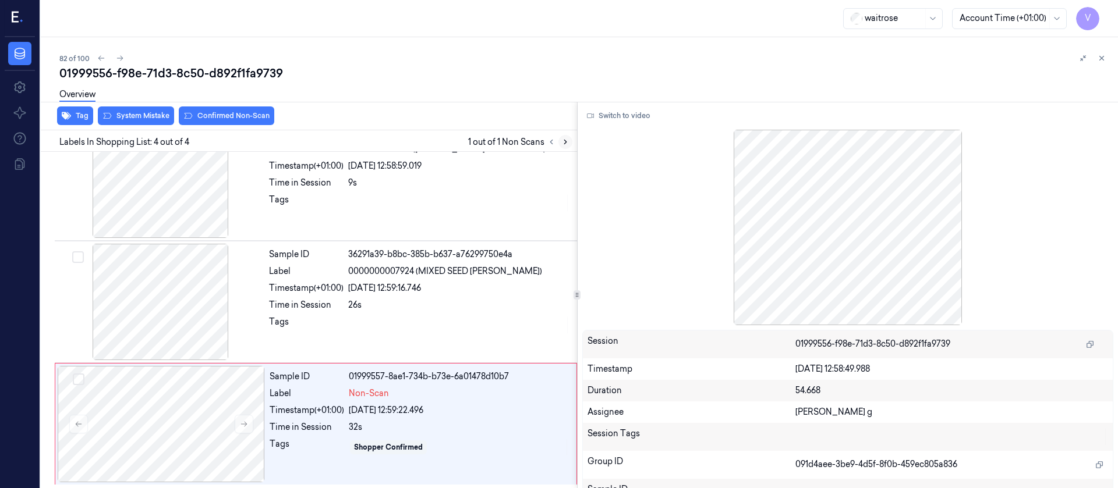
scroll to position [156, 0]
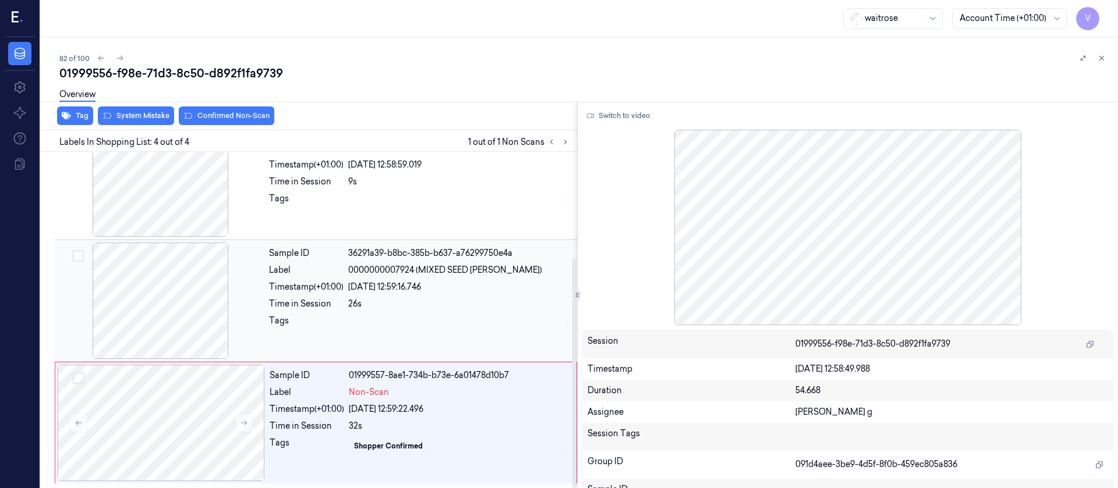
click at [136, 295] on div at bounding box center [160, 301] width 207 height 116
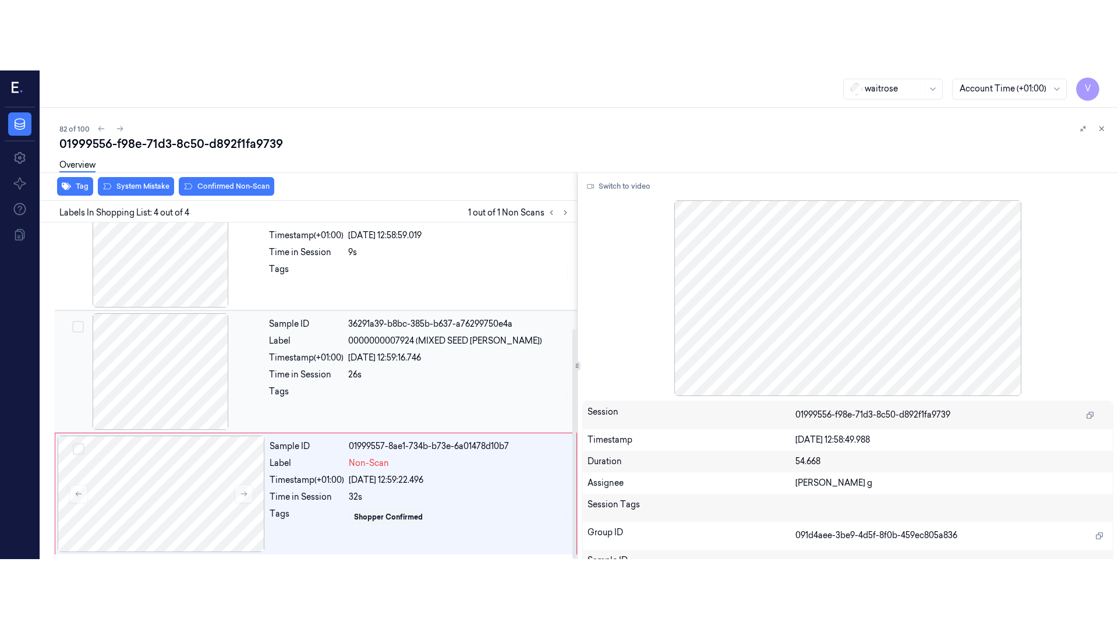
scroll to position [137, 0]
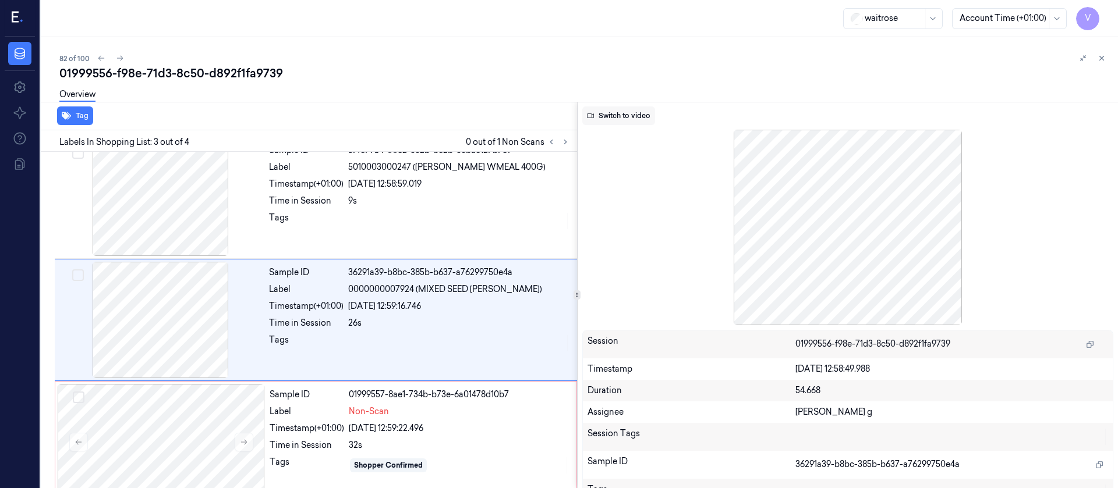
click at [610, 118] on button "Switch to video" at bounding box center [618, 116] width 73 height 19
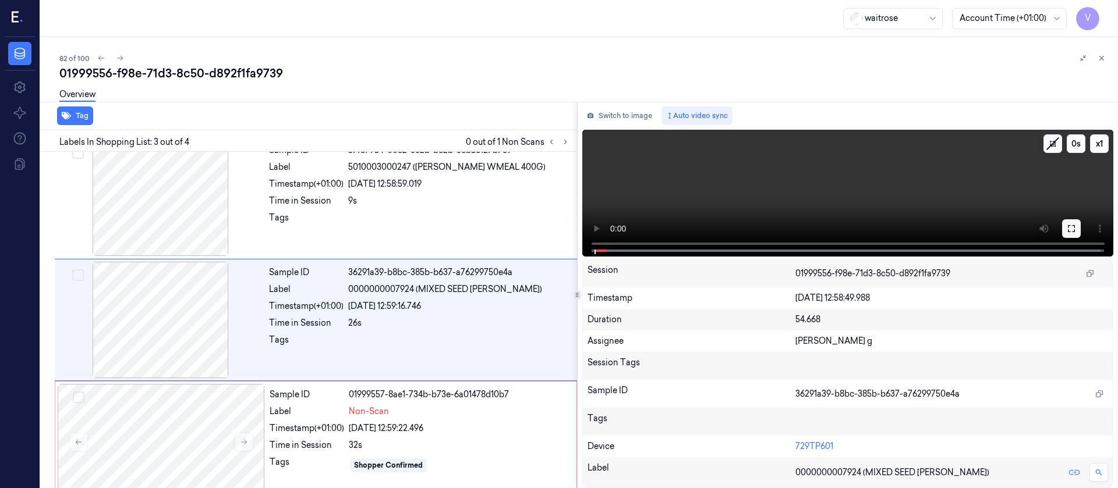
click at [1074, 228] on icon at bounding box center [1071, 228] width 9 height 9
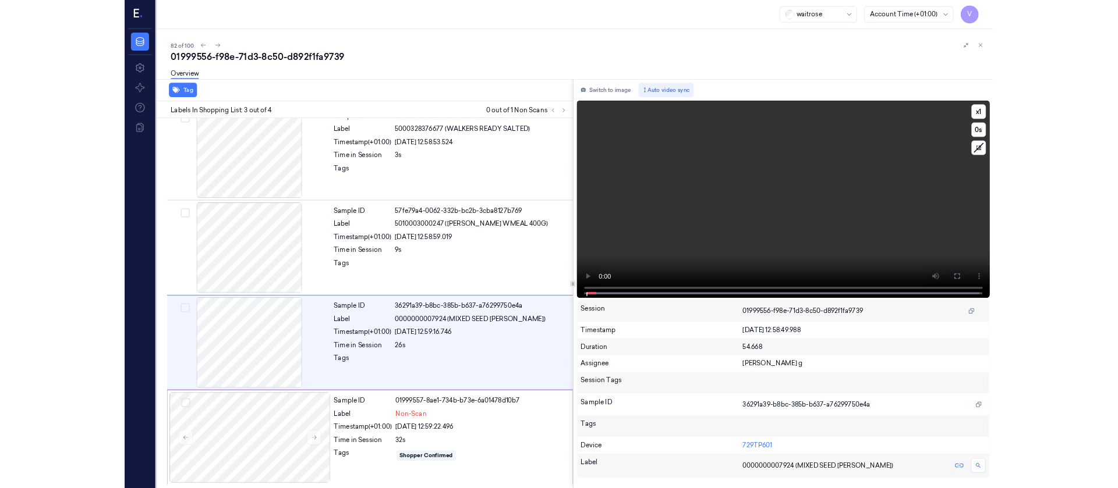
scroll to position [16, 0]
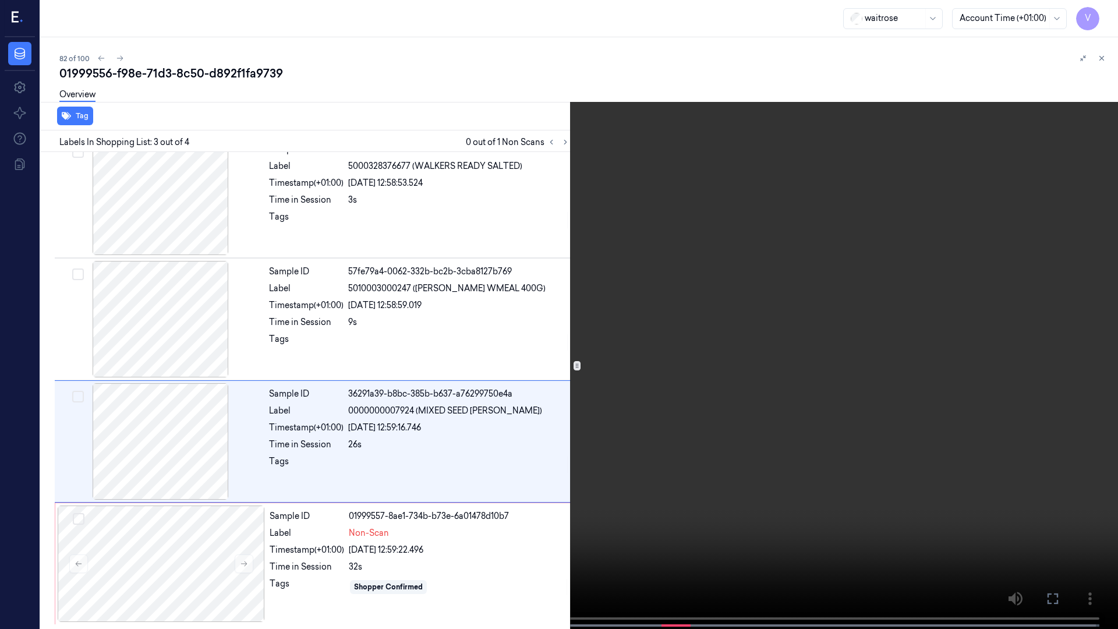
click at [0, 0] on icon at bounding box center [0, 0] width 0 height 0
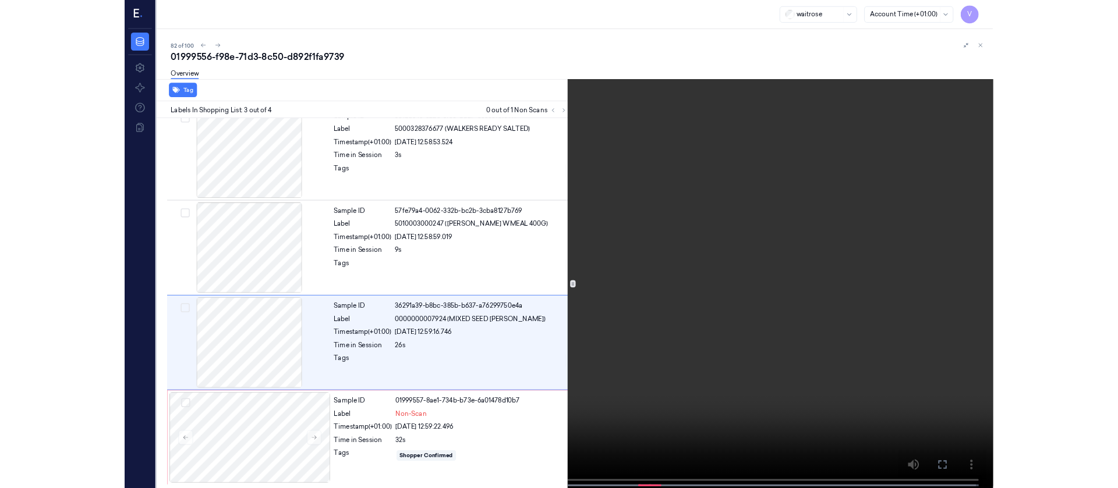
scroll to position [137, 0]
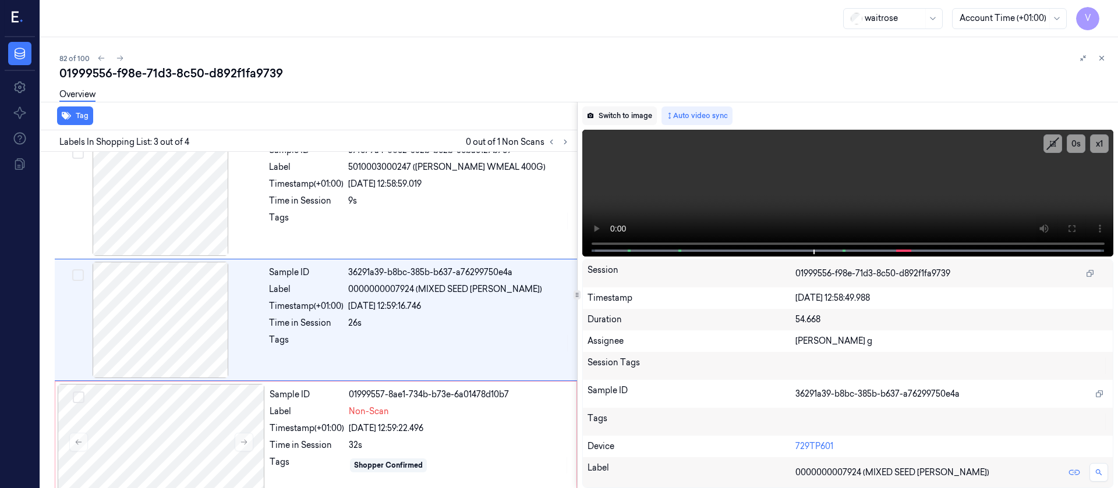
click at [610, 119] on button "Switch to image" at bounding box center [619, 116] width 75 height 19
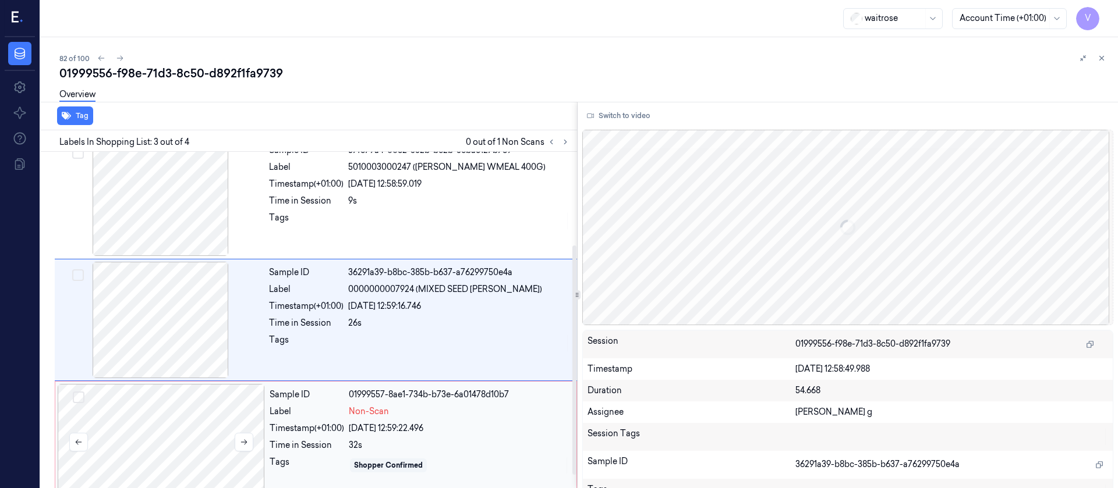
click at [171, 457] on div at bounding box center [161, 442] width 207 height 116
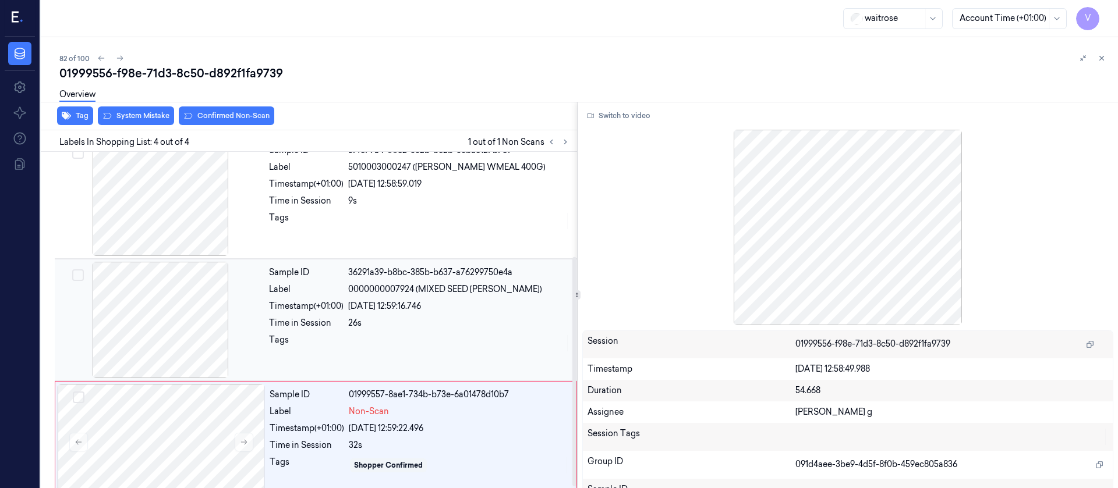
scroll to position [156, 0]
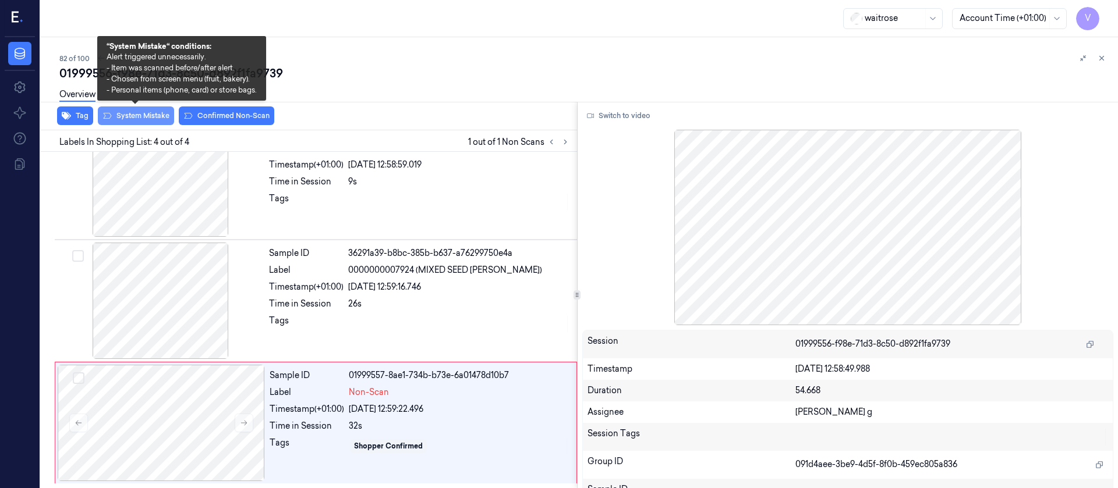
click at [139, 112] on button "System Mistake" at bounding box center [136, 116] width 76 height 19
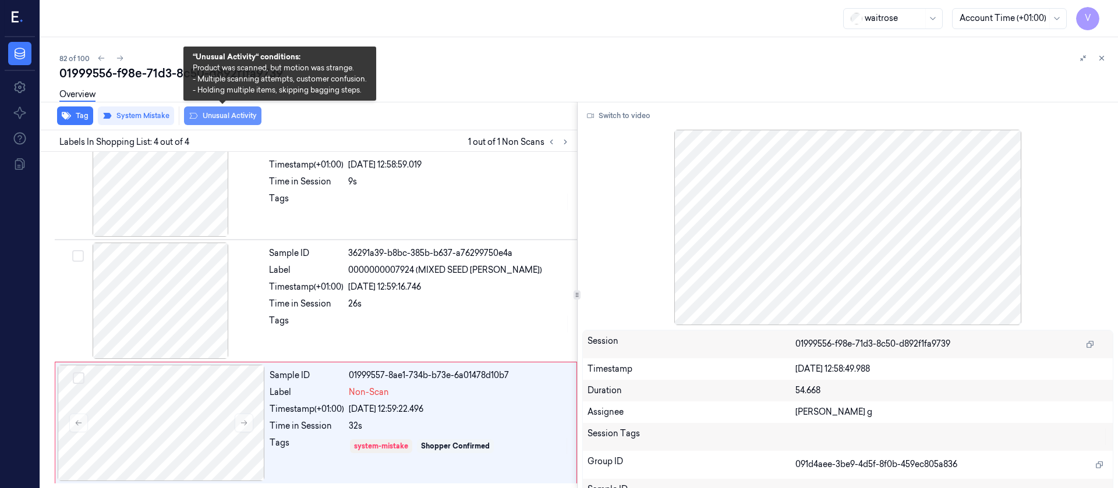
click at [218, 115] on button "Unusual Activity" at bounding box center [222, 116] width 77 height 19
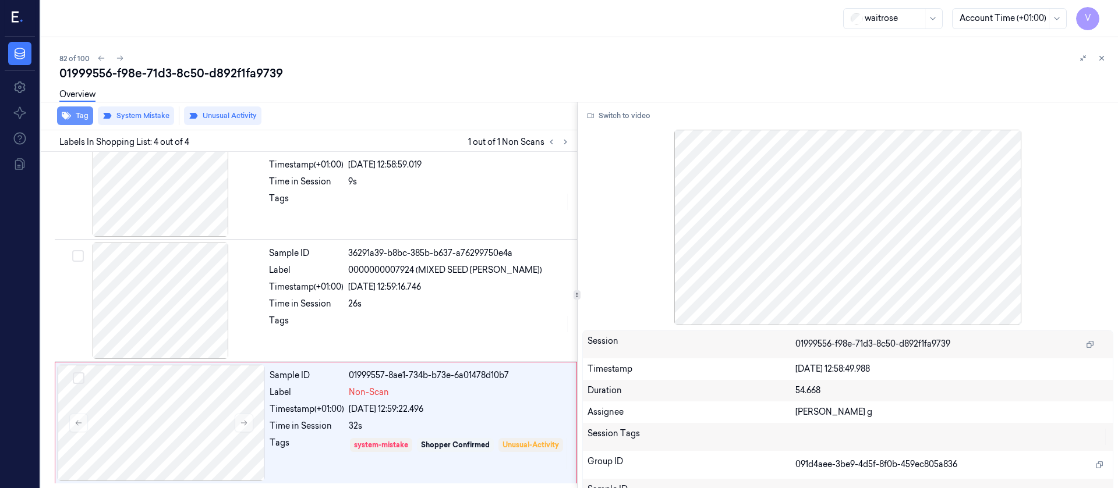
click at [80, 118] on button "Tag" at bounding box center [75, 116] width 36 height 19
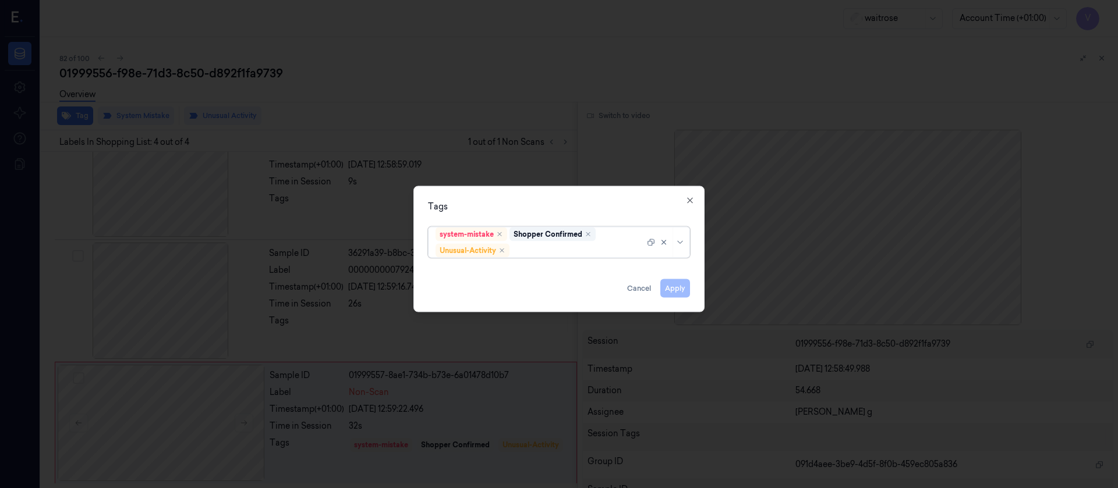
click at [547, 249] on div at bounding box center [578, 251] width 133 height 12
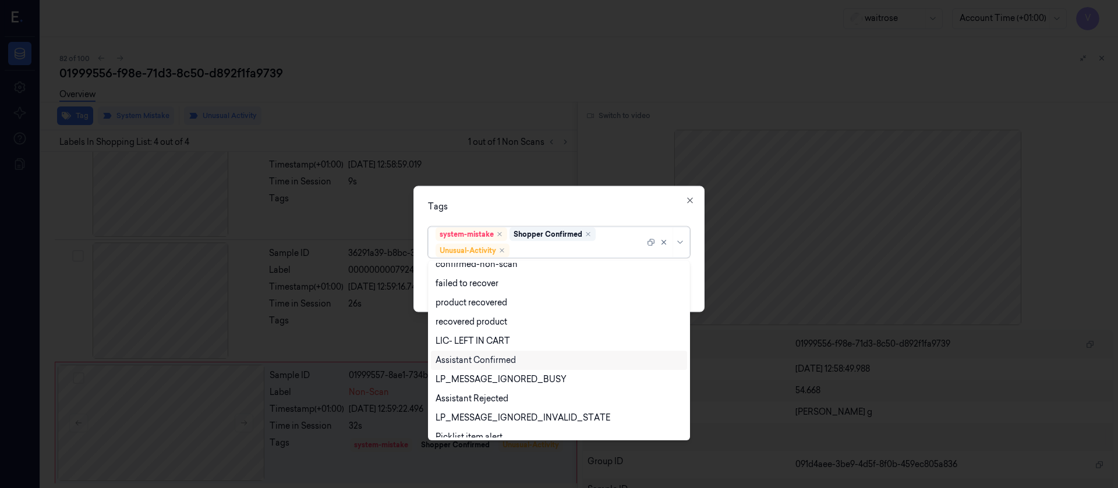
scroll to position [229, 0]
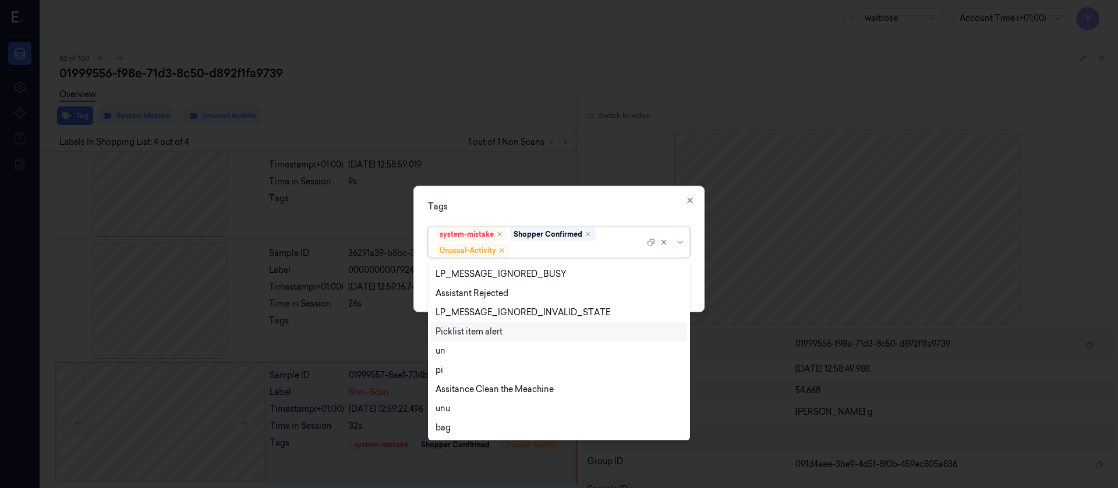
click at [463, 332] on div "Picklist item alert" at bounding box center [468, 332] width 67 height 12
click at [544, 209] on div "Tags" at bounding box center [559, 206] width 262 height 12
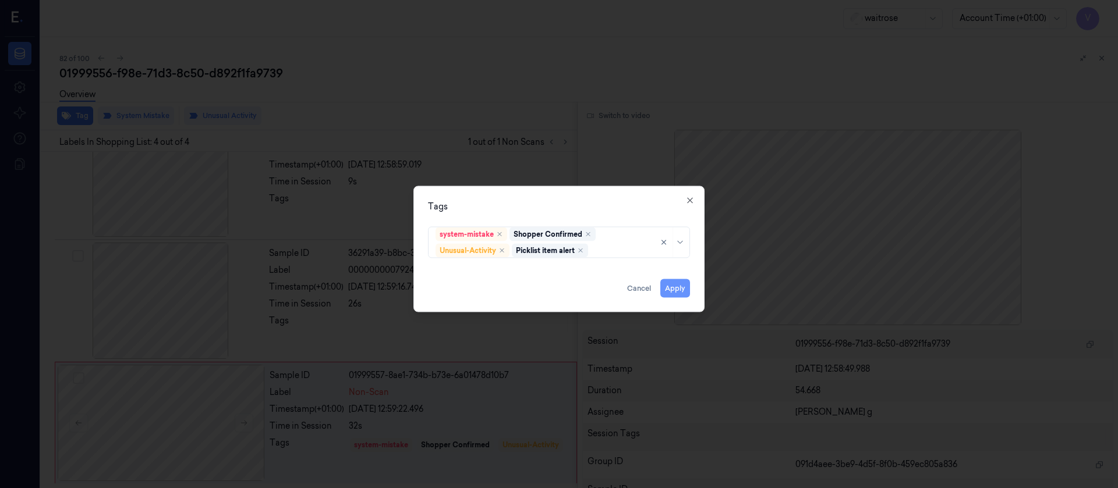
click at [683, 289] on button "Apply" at bounding box center [675, 288] width 30 height 19
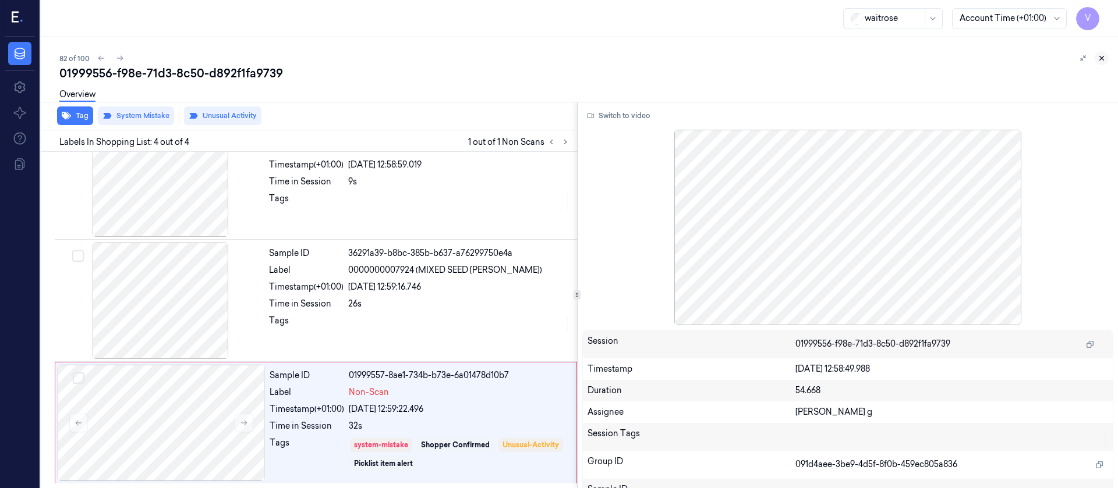
click at [1107, 55] on button at bounding box center [1102, 58] width 14 height 14
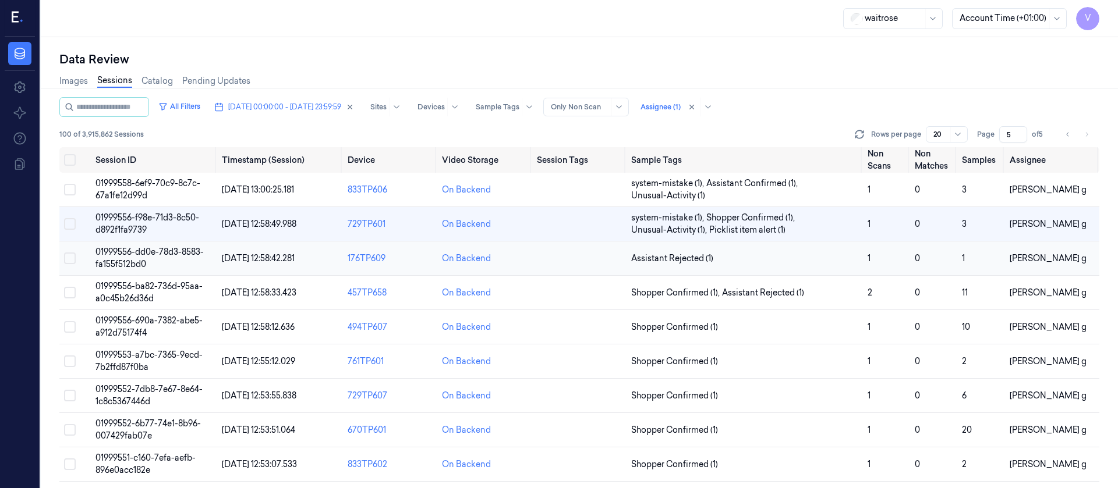
click at [587, 257] on td at bounding box center [579, 259] width 94 height 34
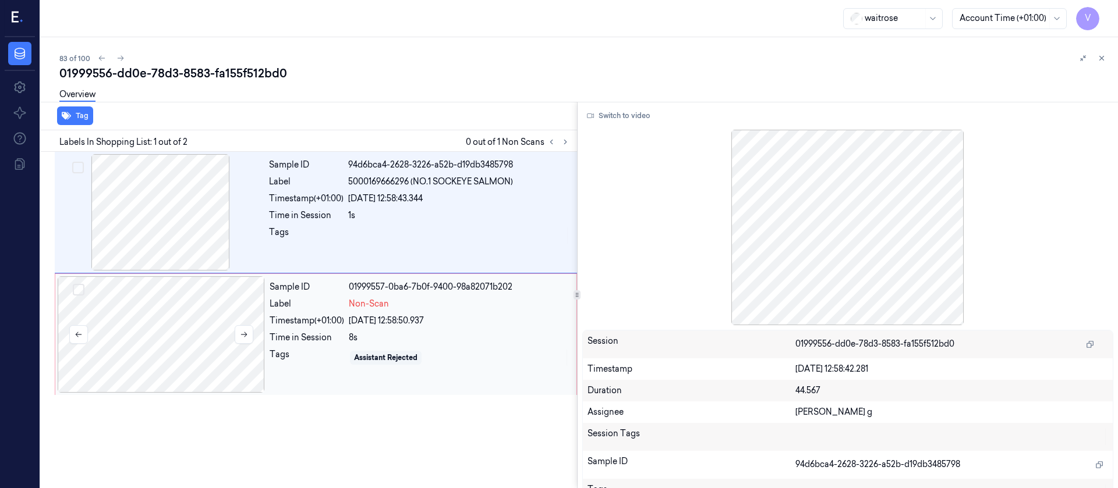
click at [126, 348] on div at bounding box center [161, 335] width 207 height 116
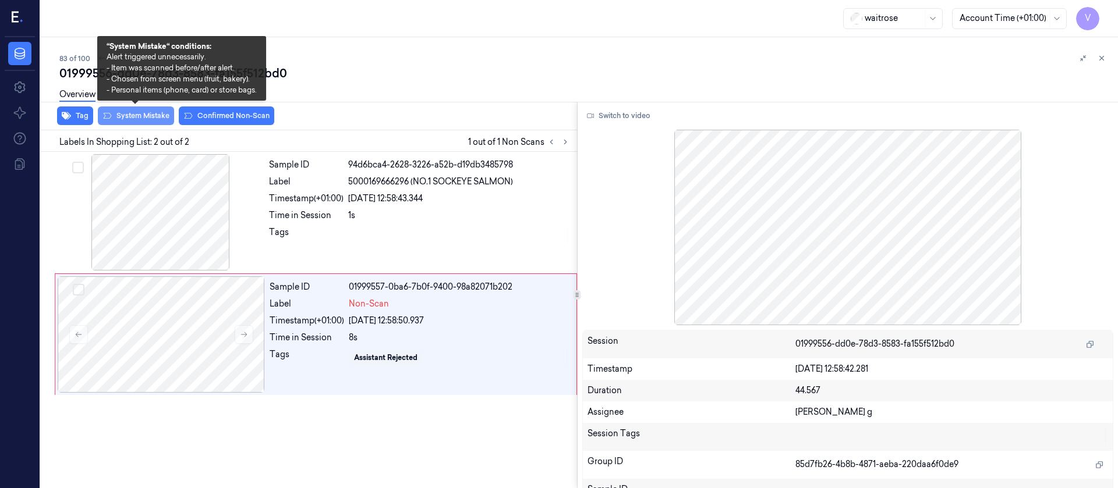
click at [125, 117] on button "System Mistake" at bounding box center [136, 116] width 76 height 19
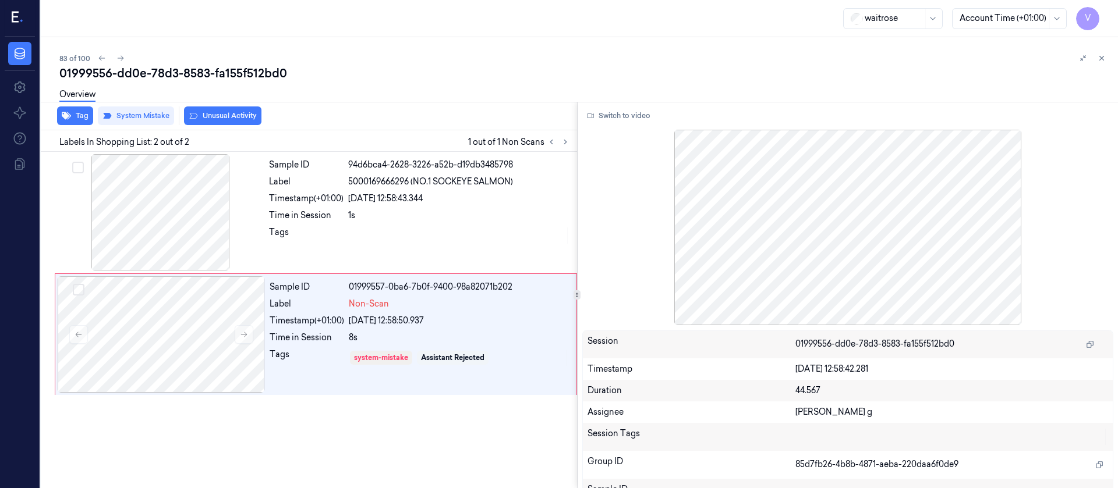
click at [218, 117] on button "Unusual Activity" at bounding box center [222, 116] width 77 height 19
click at [162, 208] on div at bounding box center [160, 212] width 207 height 116
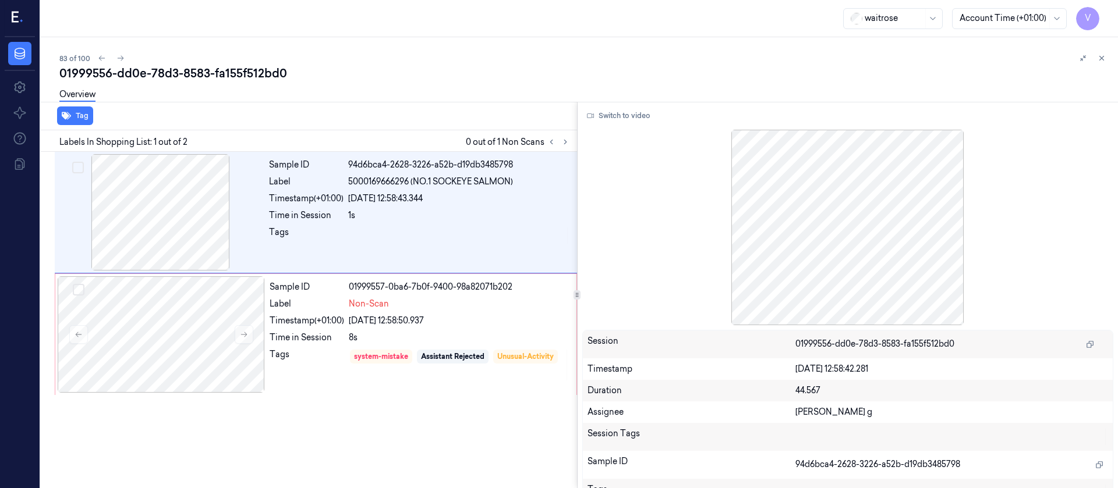
click at [451, 33] on div "waitrose Account Time (+01:00) V" at bounding box center [579, 18] width 1077 height 37
click at [1103, 65] on div "01999556-dd0e-78d3-8583-fa155f512bd0" at bounding box center [583, 73] width 1049 height 16
click at [1103, 58] on icon at bounding box center [1101, 58] width 8 height 8
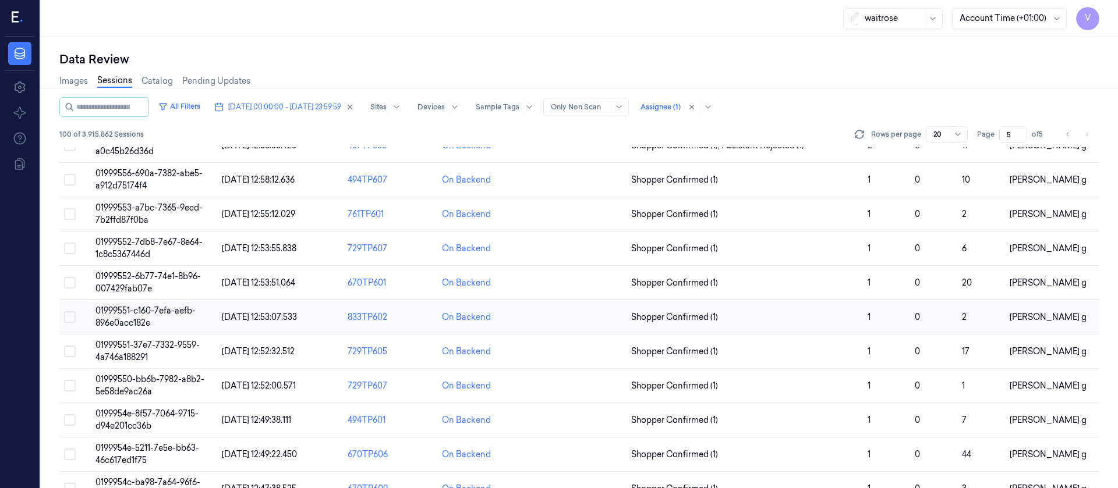
scroll to position [175, 0]
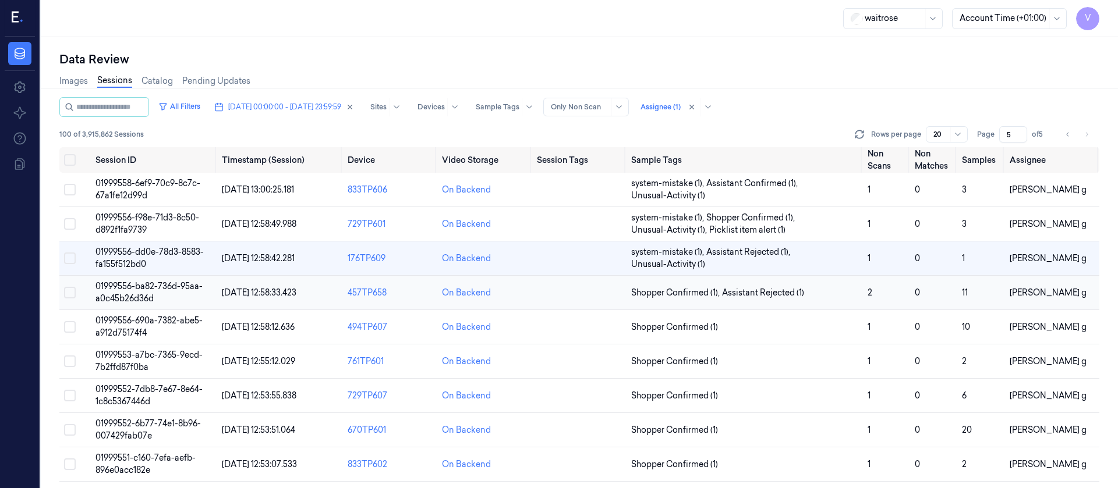
click at [573, 296] on td at bounding box center [579, 293] width 94 height 34
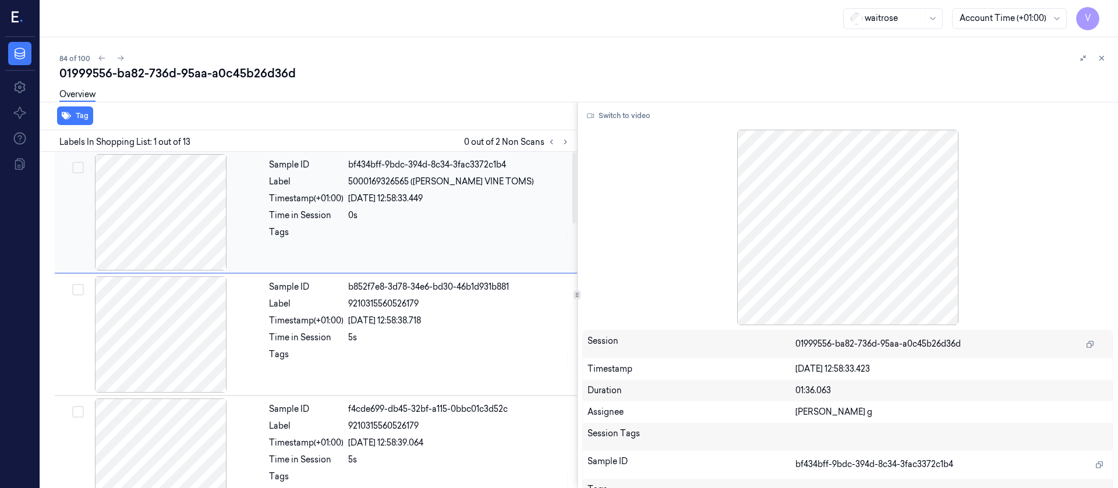
click at [288, 218] on div "Time in Session" at bounding box center [306, 216] width 75 height 12
click at [570, 141] on button at bounding box center [565, 142] width 14 height 14
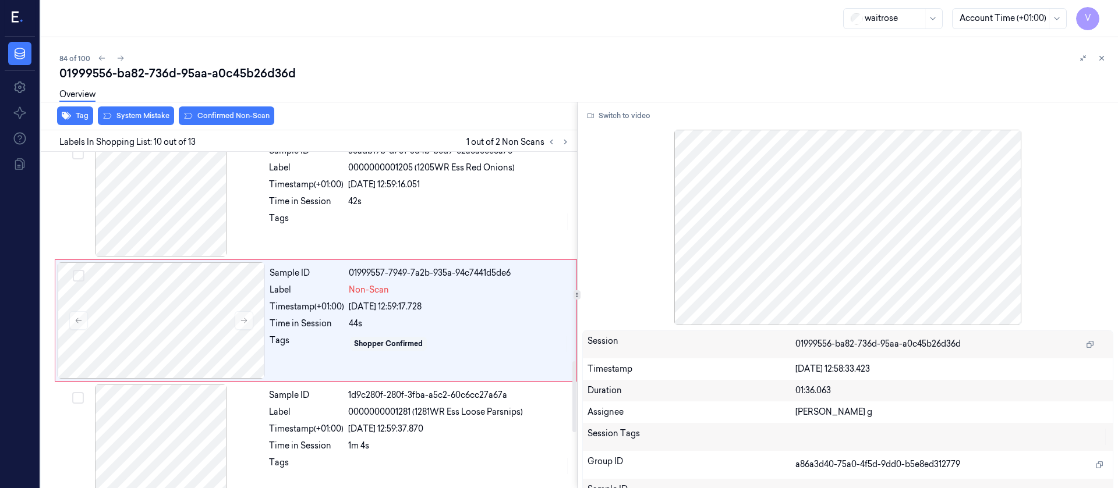
scroll to position [993, 0]
click at [218, 222] on div at bounding box center [160, 198] width 207 height 116
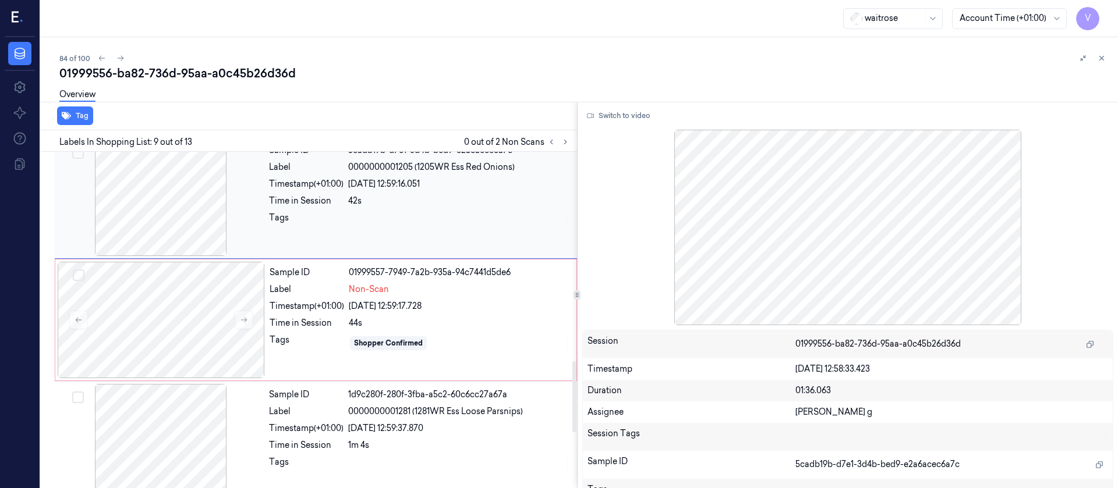
scroll to position [870, 0]
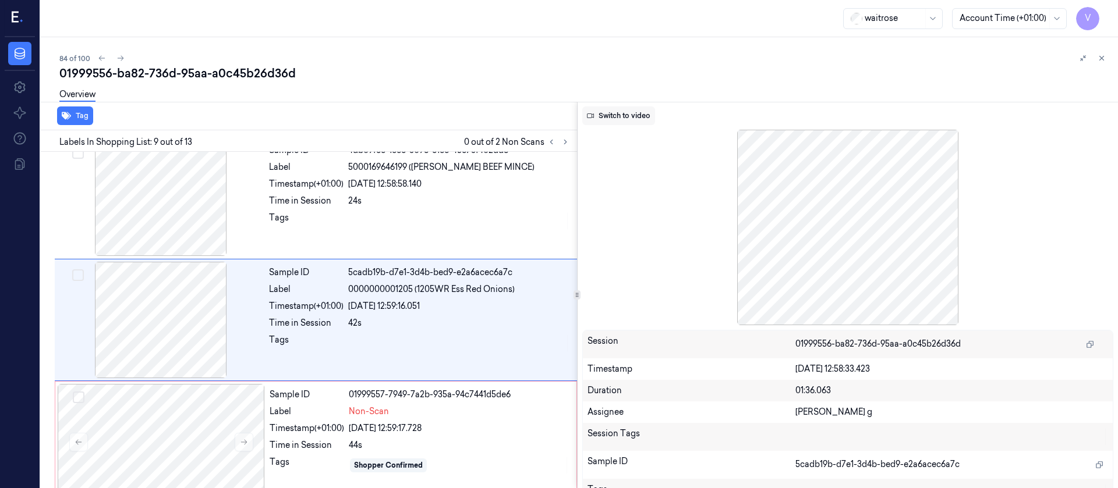
click at [614, 118] on button "Switch to video" at bounding box center [618, 116] width 73 height 19
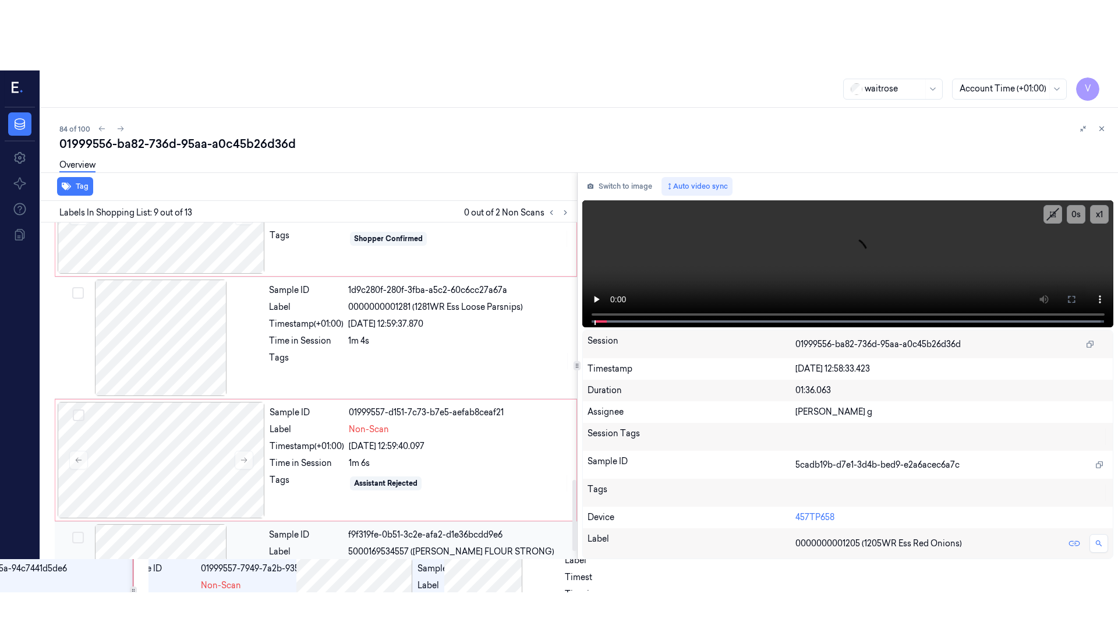
scroll to position [1220, 0]
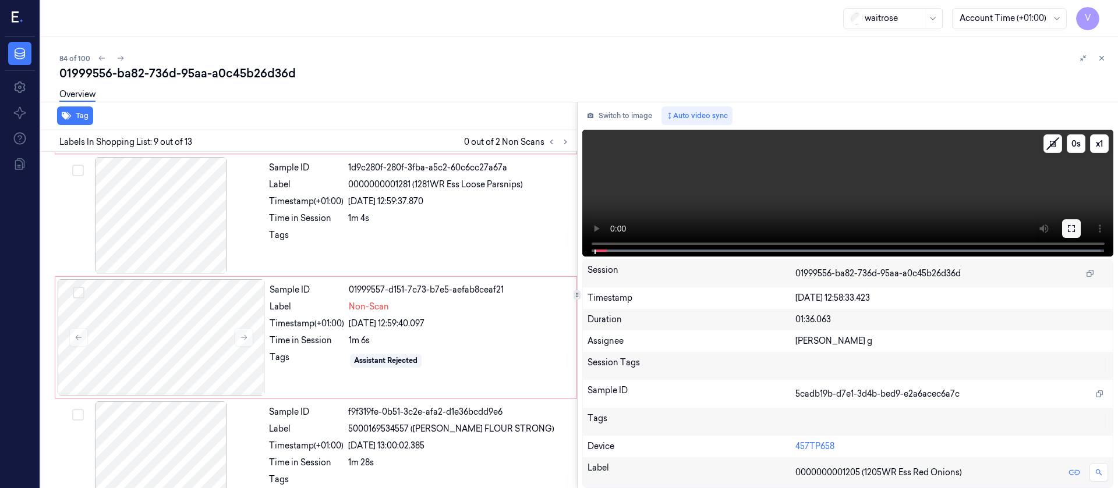
click at [1073, 229] on icon at bounding box center [1071, 228] width 9 height 9
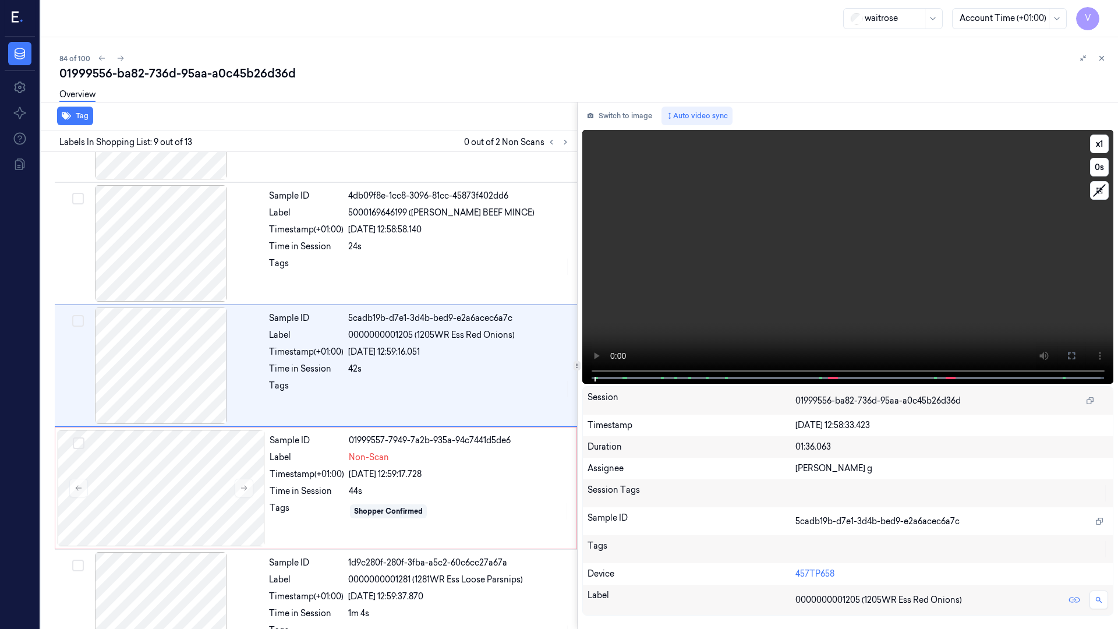
scroll to position [801, 0]
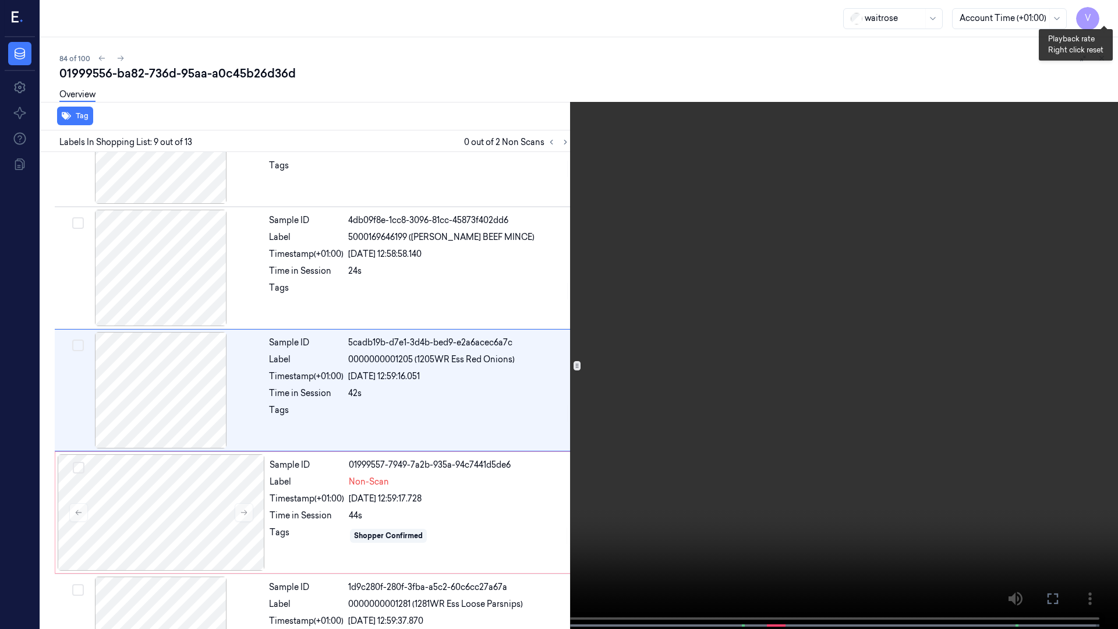
click at [1103, 12] on button "x 1" at bounding box center [1104, 14] width 19 height 19
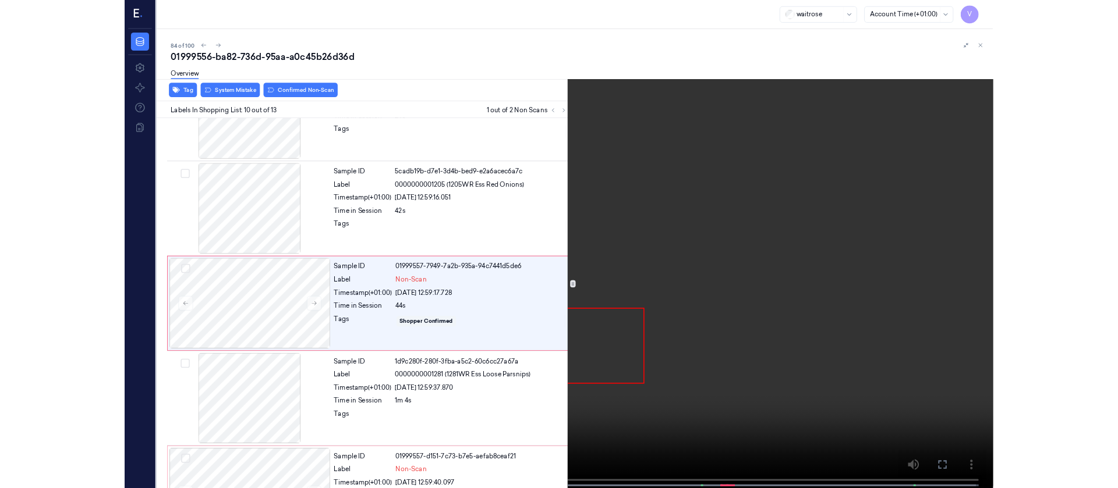
scroll to position [923, 0]
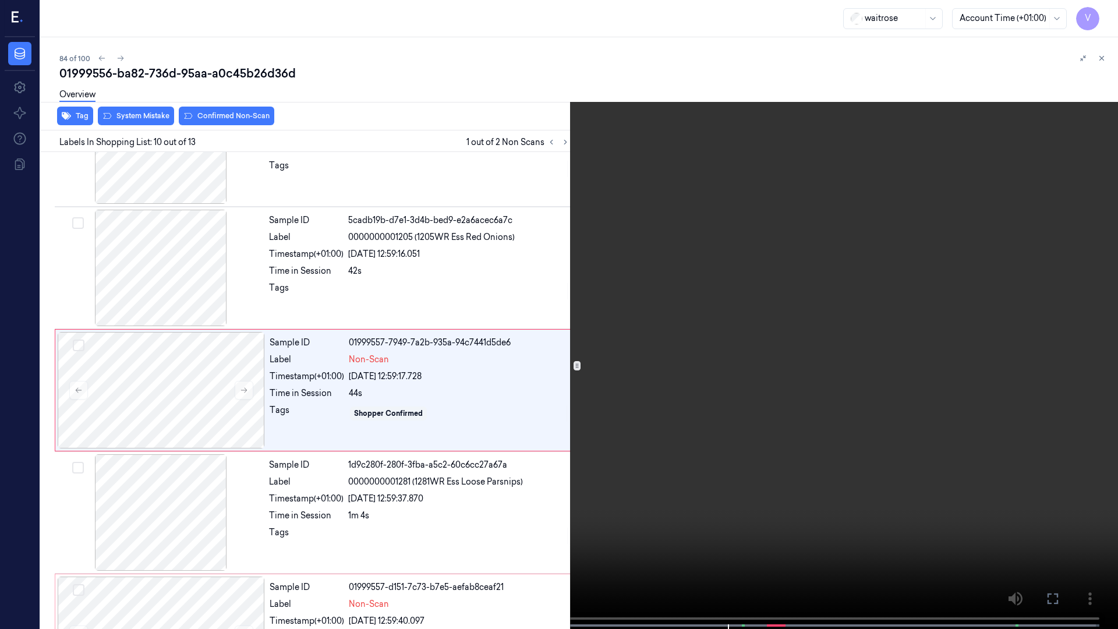
click at [0, 0] on button at bounding box center [0, 0] width 0 height 0
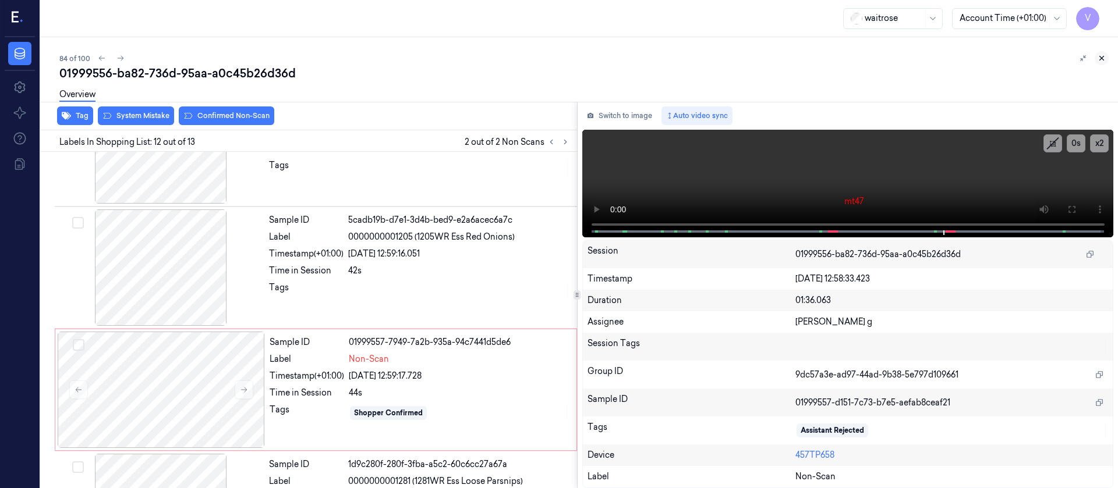
click at [1103, 58] on icon at bounding box center [1101, 58] width 8 height 8
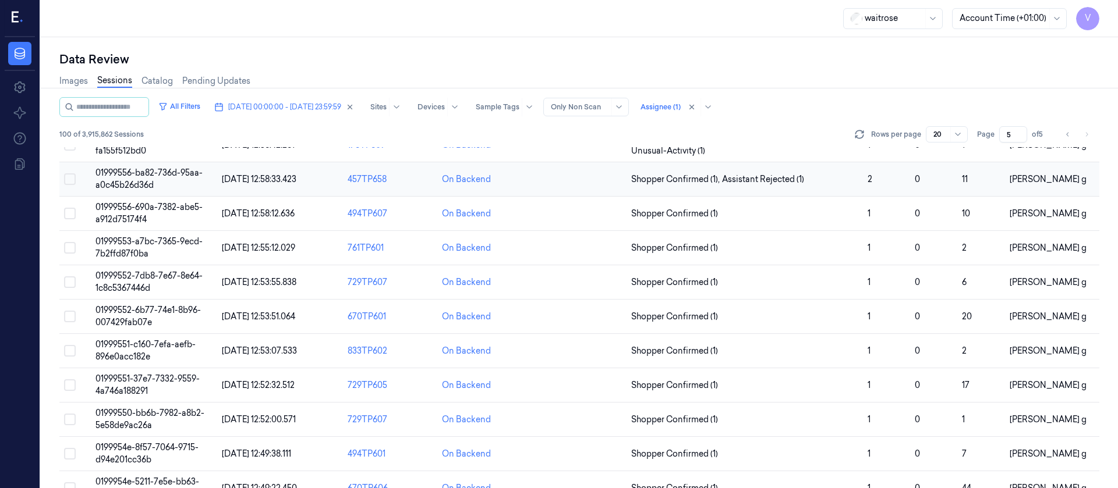
scroll to position [8, 0]
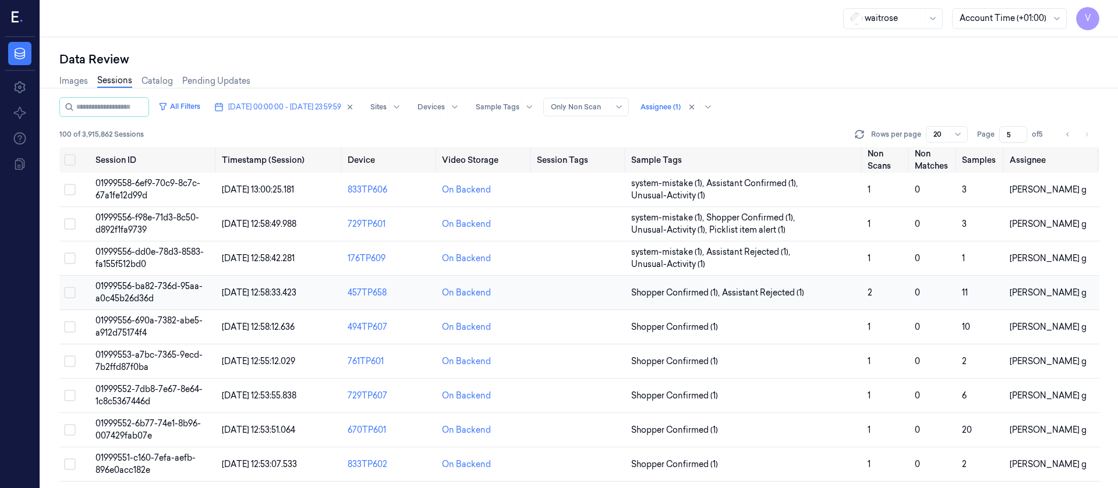
click at [575, 296] on td at bounding box center [579, 293] width 94 height 34
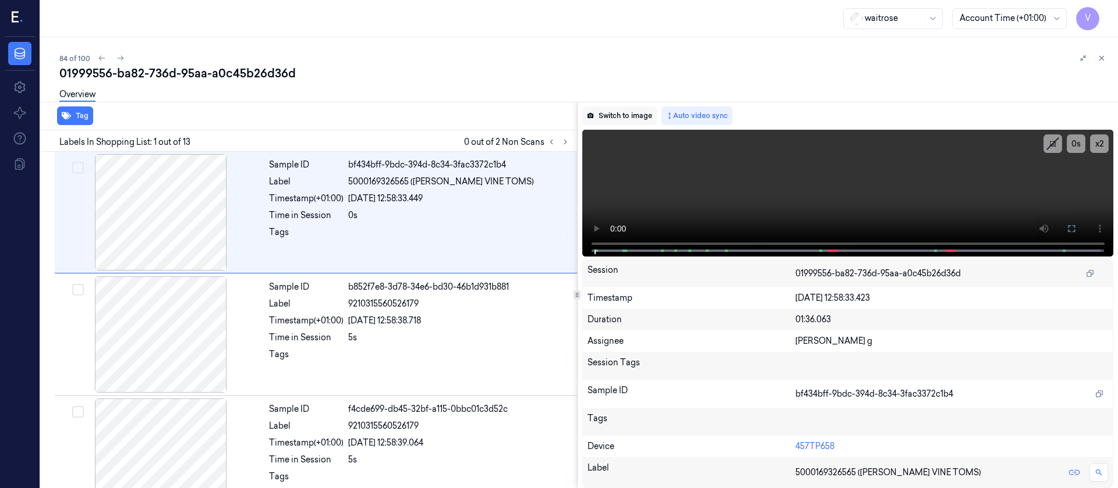
click at [624, 112] on button "Switch to image" at bounding box center [619, 116] width 75 height 19
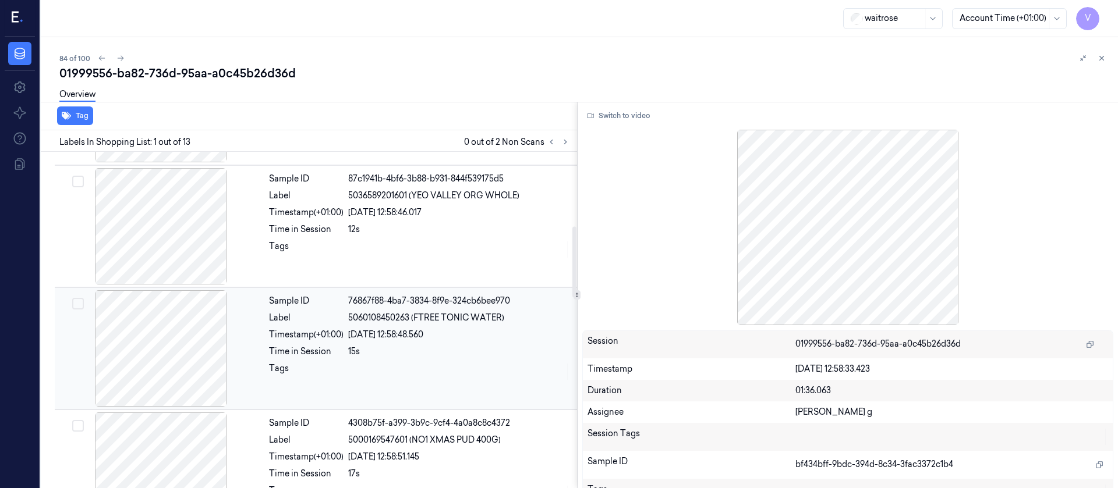
scroll to position [437, 0]
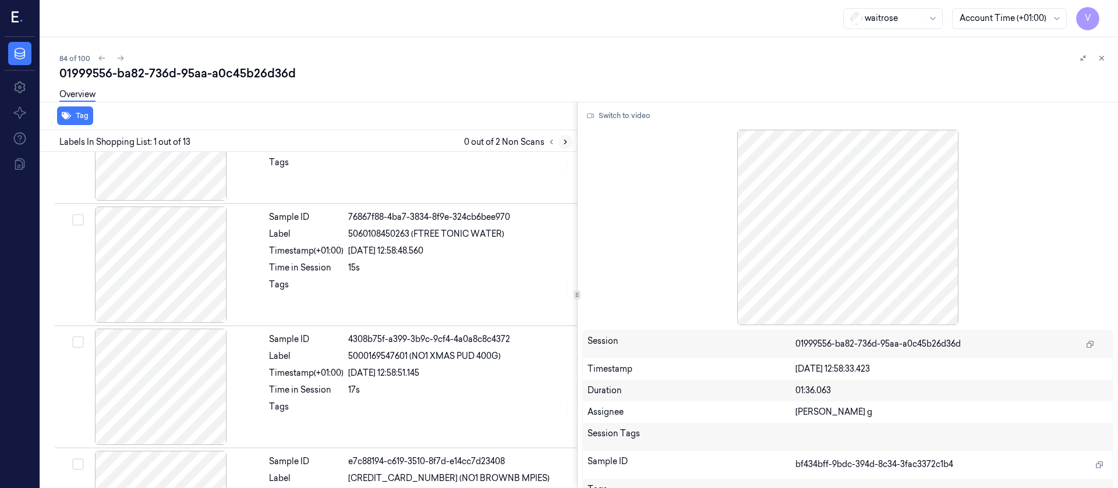
click at [565, 139] on icon at bounding box center [565, 142] width 8 height 8
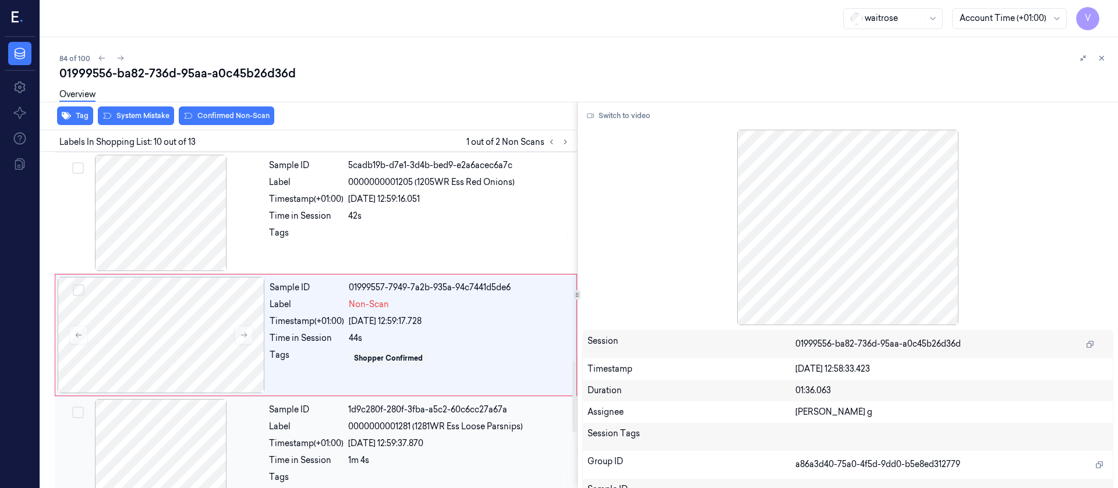
scroll to position [993, 0]
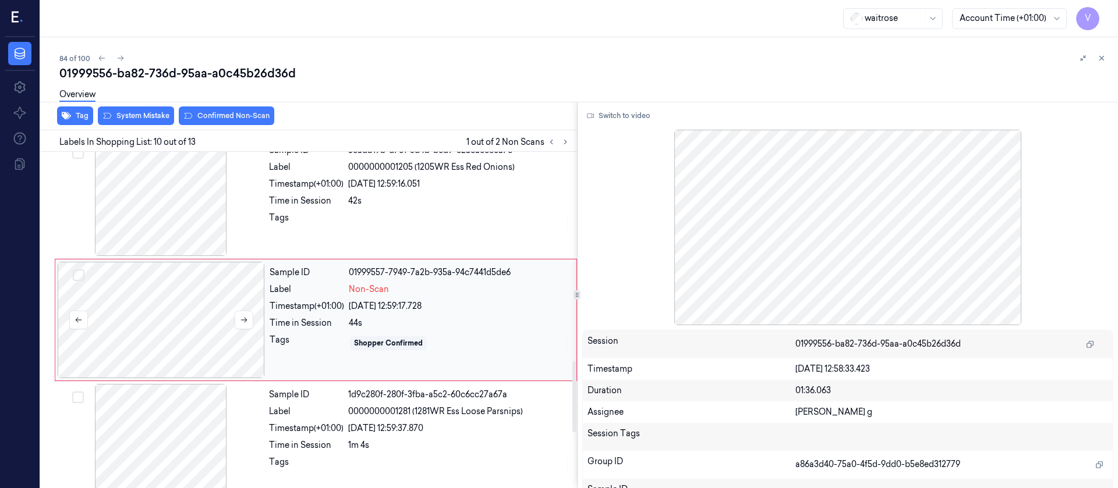
click at [167, 335] on div at bounding box center [161, 320] width 207 height 116
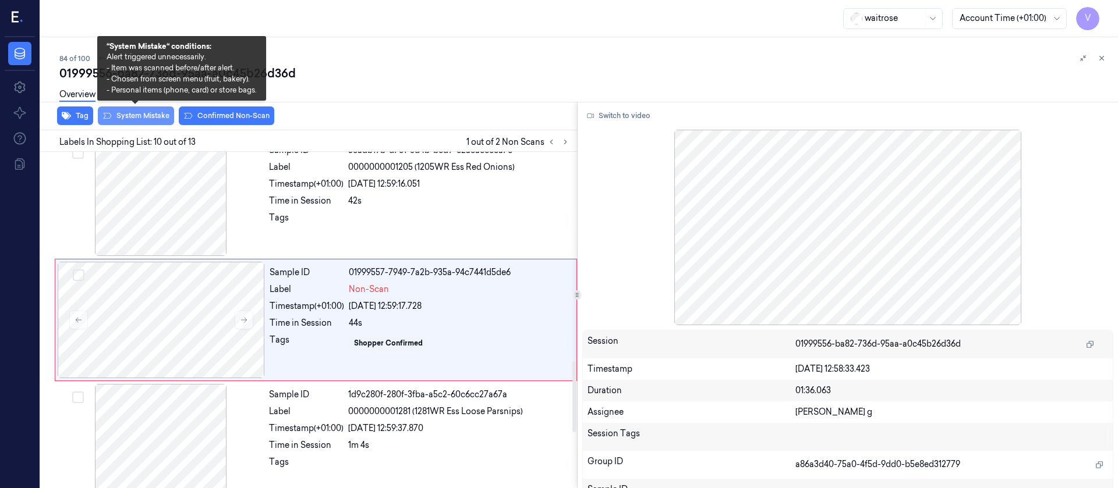
click at [132, 115] on button "System Mistake" at bounding box center [136, 116] width 76 height 19
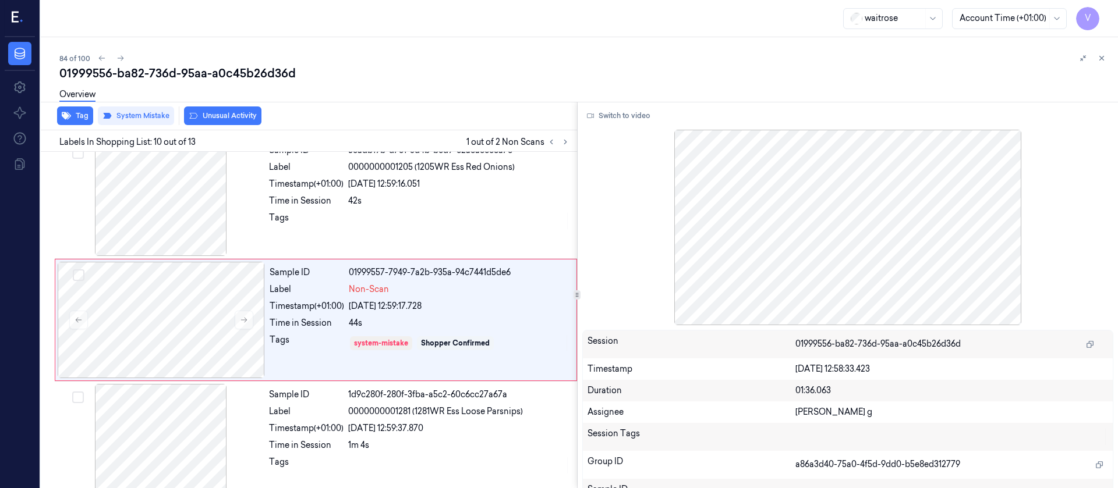
click at [222, 116] on button "Unusual Activity" at bounding box center [222, 116] width 77 height 19
click at [76, 111] on div "Overview" at bounding box center [77, 97] width 36 height 30
click at [81, 115] on button "Tag" at bounding box center [75, 116] width 36 height 19
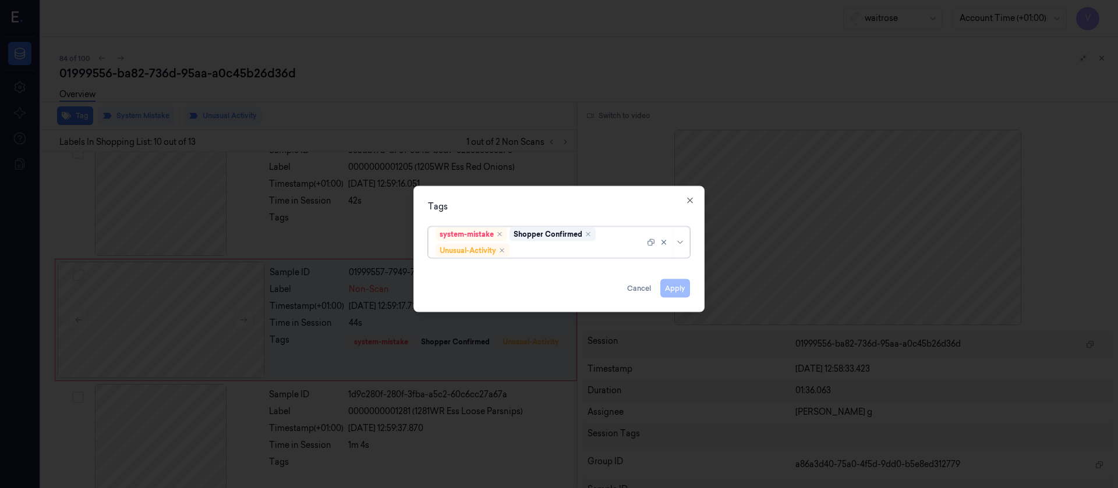
click at [533, 247] on div at bounding box center [578, 251] width 133 height 12
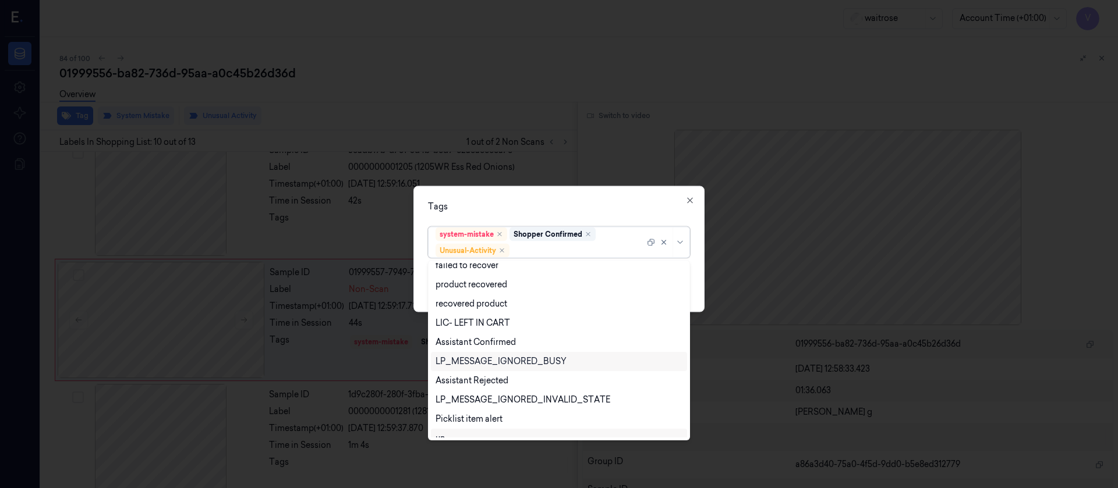
scroll to position [229, 0]
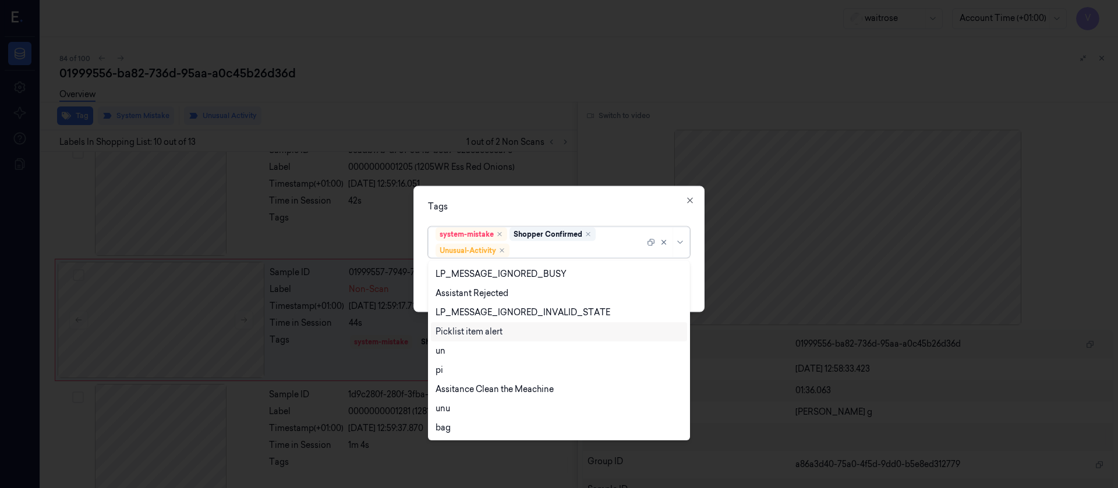
click at [470, 329] on div "Picklist item alert" at bounding box center [468, 332] width 67 height 12
click at [566, 206] on div "Tags" at bounding box center [559, 206] width 262 height 12
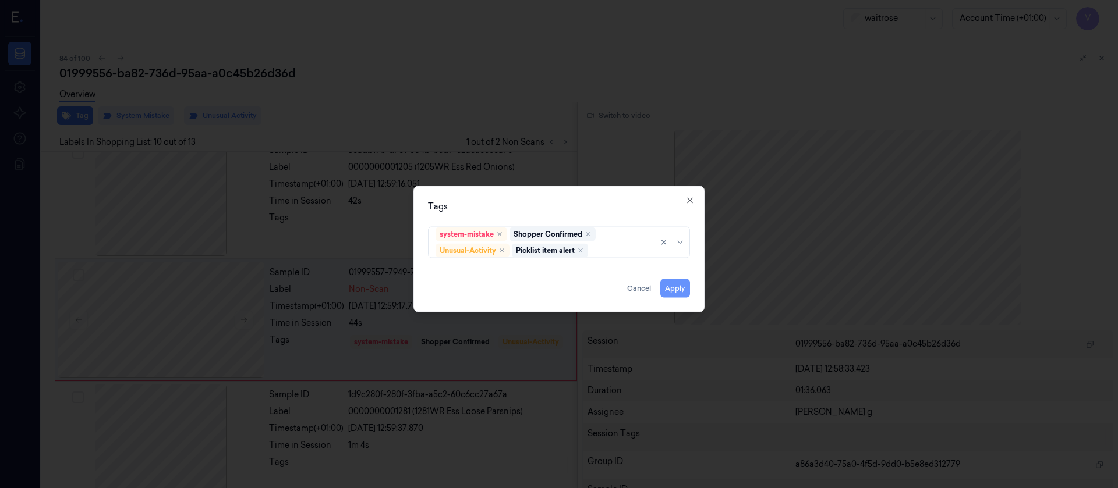
click at [672, 285] on button "Apply" at bounding box center [675, 288] width 30 height 19
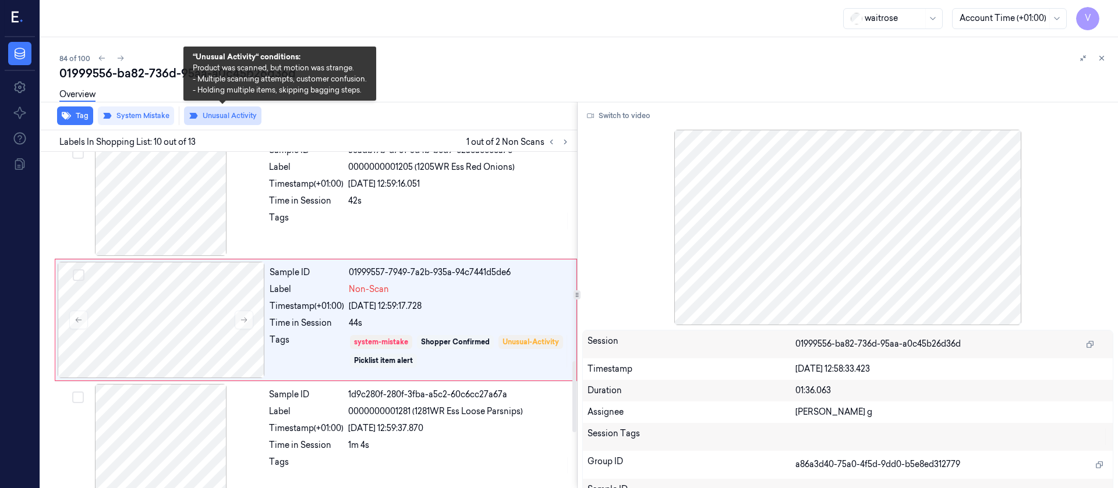
click at [234, 124] on button "Unusual Activity" at bounding box center [222, 116] width 77 height 19
click at [228, 115] on button "Unusual Activity" at bounding box center [222, 116] width 77 height 19
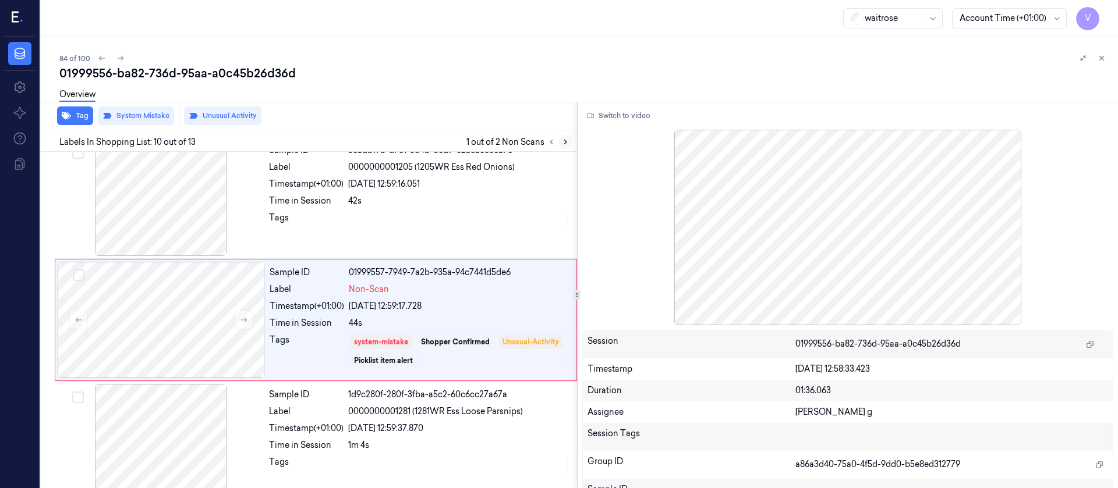
click at [565, 144] on icon at bounding box center [565, 142] width 8 height 8
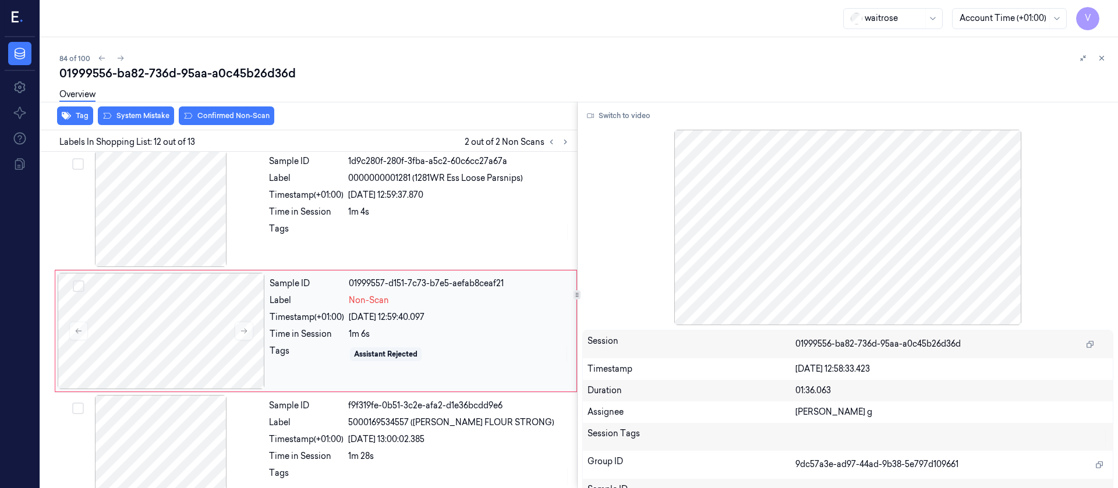
scroll to position [1237, 0]
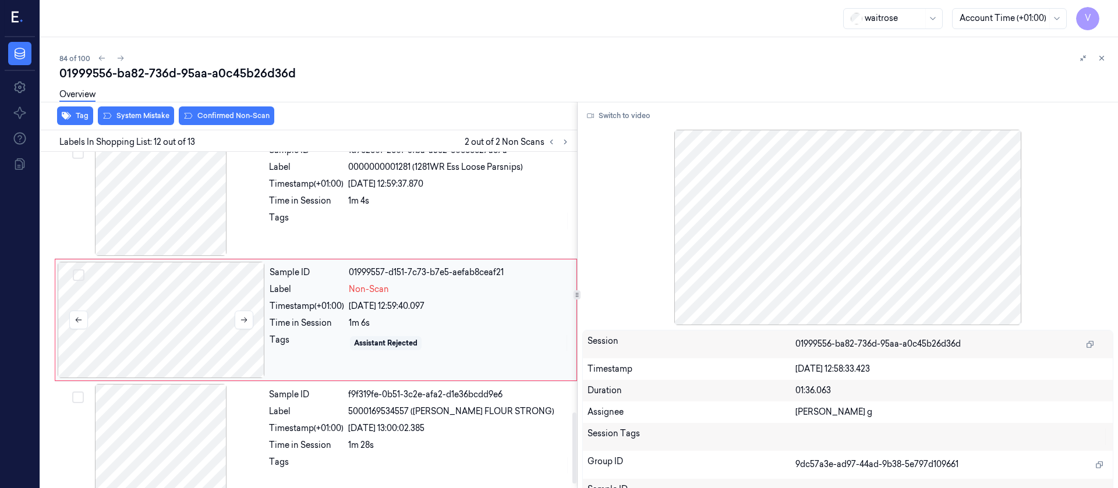
click at [189, 340] on div at bounding box center [161, 320] width 207 height 116
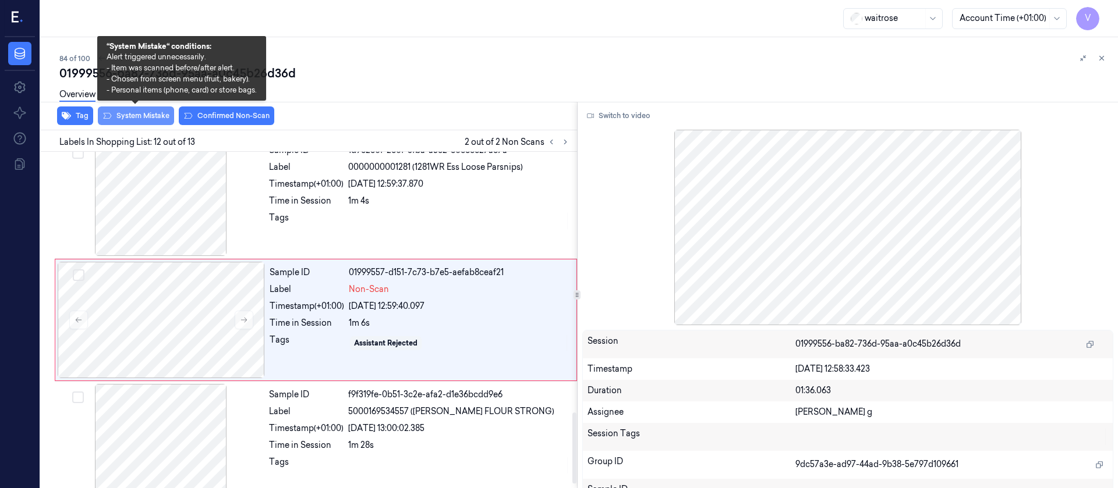
click at [130, 116] on button "System Mistake" at bounding box center [136, 116] width 76 height 19
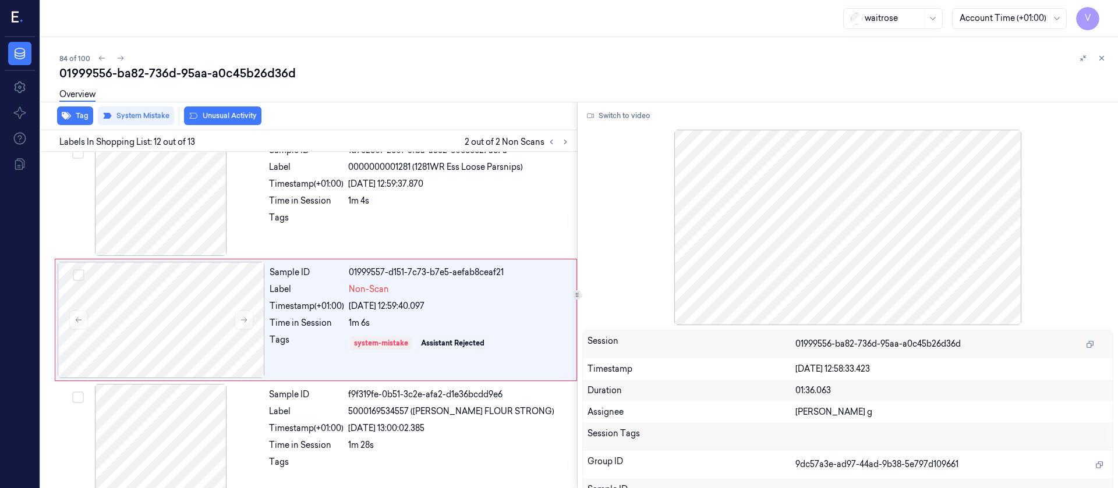
click at [230, 116] on button "Unusual Activity" at bounding box center [222, 116] width 77 height 19
click at [70, 114] on icon "button" at bounding box center [66, 115] width 9 height 9
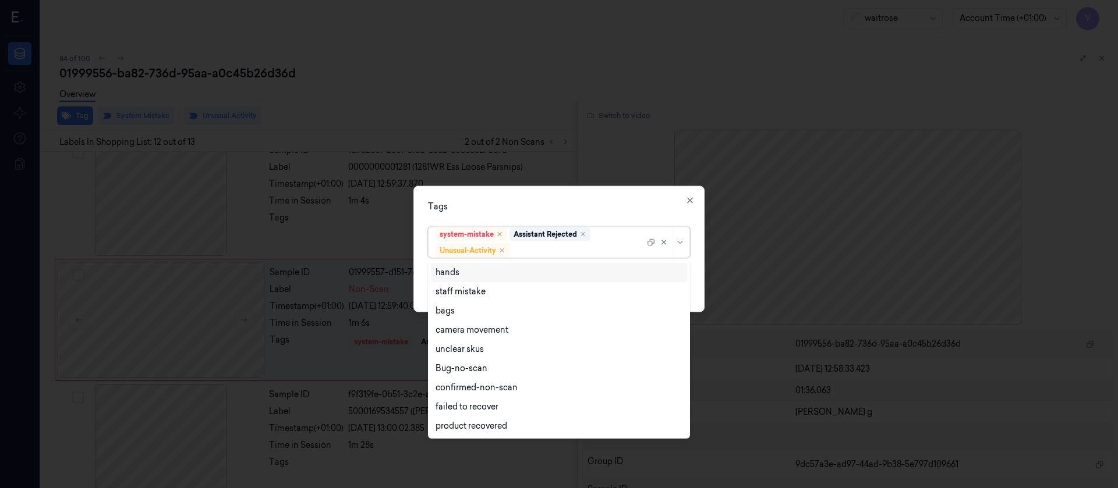
click at [542, 255] on div at bounding box center [578, 251] width 133 height 12
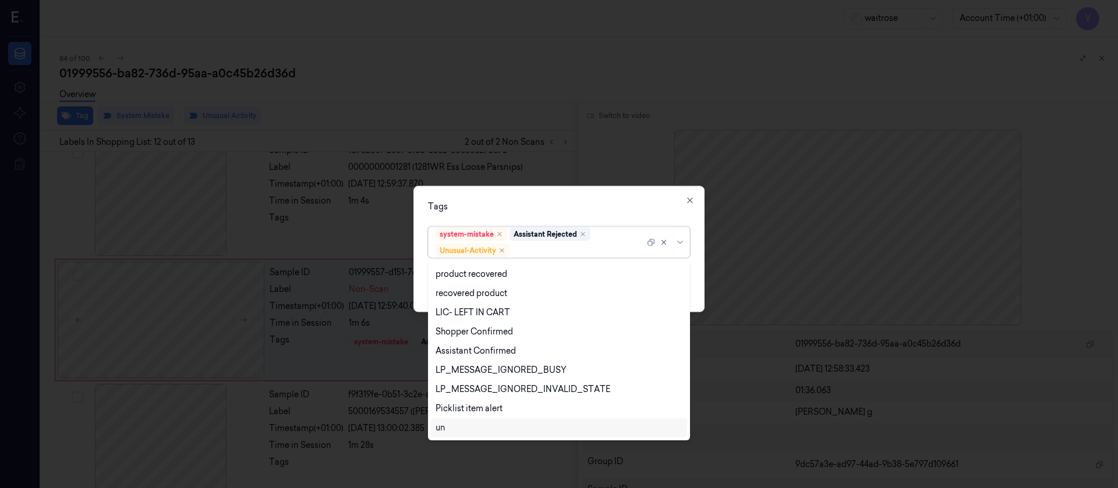
scroll to position [229, 0]
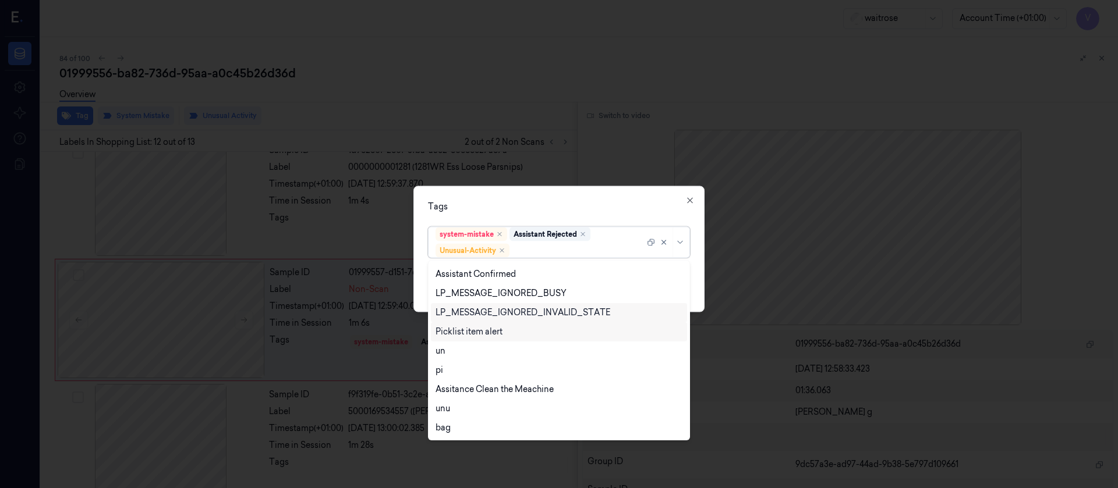
click at [473, 331] on div "Picklist item alert" at bounding box center [468, 332] width 67 height 12
click at [581, 204] on div "Tags" at bounding box center [559, 206] width 262 height 12
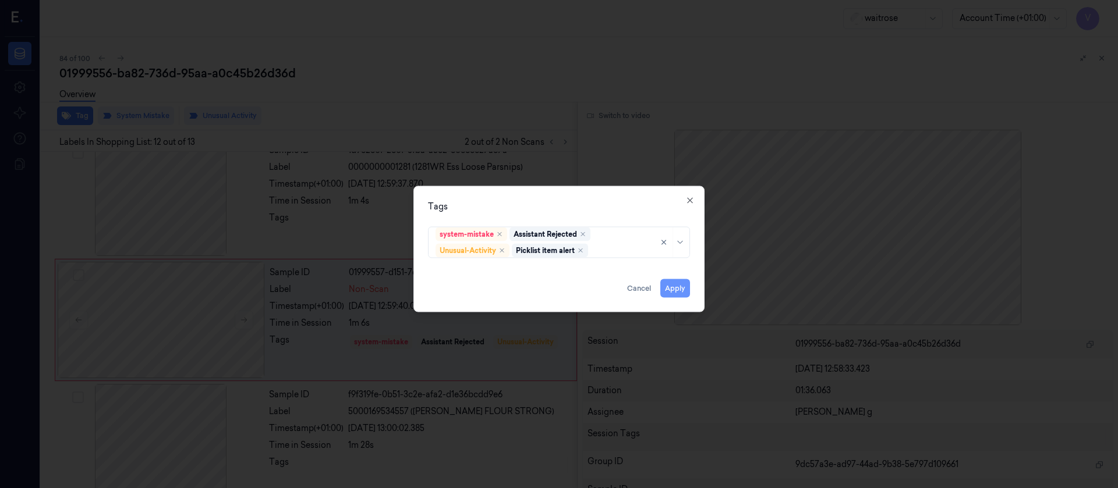
click at [675, 289] on button "Apply" at bounding box center [675, 288] width 30 height 19
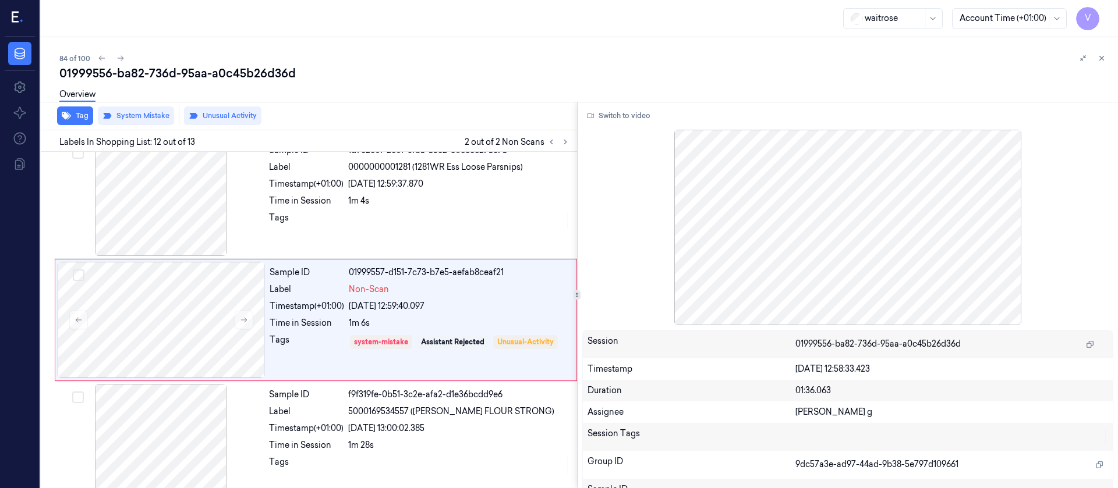
click at [760, 59] on div "84 of 100" at bounding box center [583, 58] width 1049 height 14
click at [1104, 59] on icon at bounding box center [1101, 58] width 8 height 8
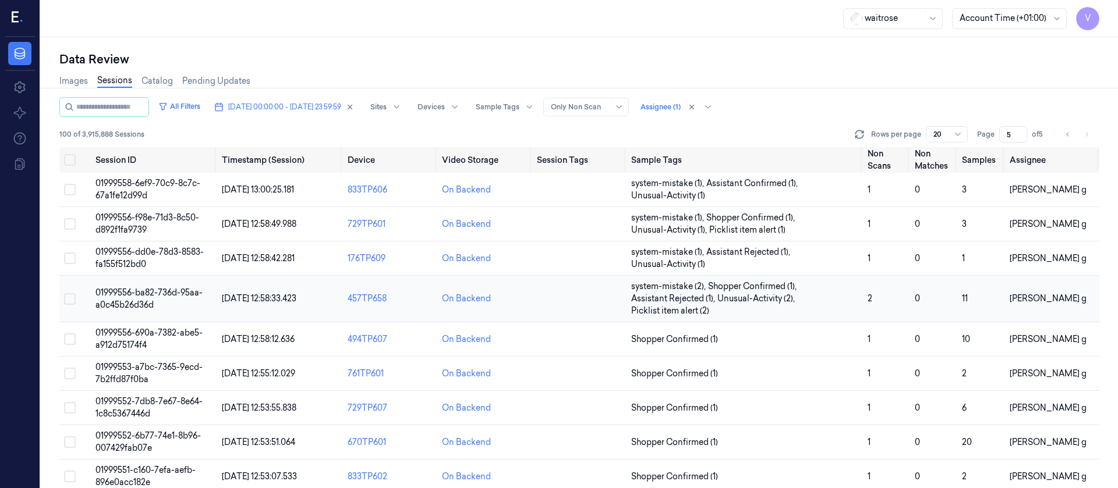
scroll to position [9, 0]
click at [565, 342] on td at bounding box center [579, 340] width 94 height 34
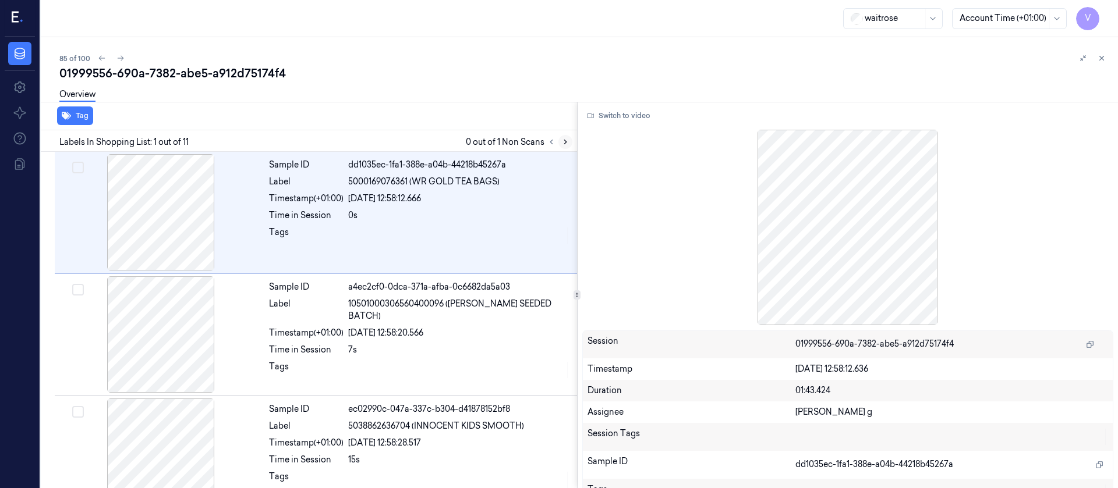
drag, startPoint x: 573, startPoint y: 139, endPoint x: 565, endPoint y: 140, distance: 8.3
click at [571, 140] on div "Labels In Shopping List: 1 out of 11 0 out of 1 Non Scans" at bounding box center [306, 141] width 541 height 22
click at [565, 141] on icon at bounding box center [565, 142] width 8 height 8
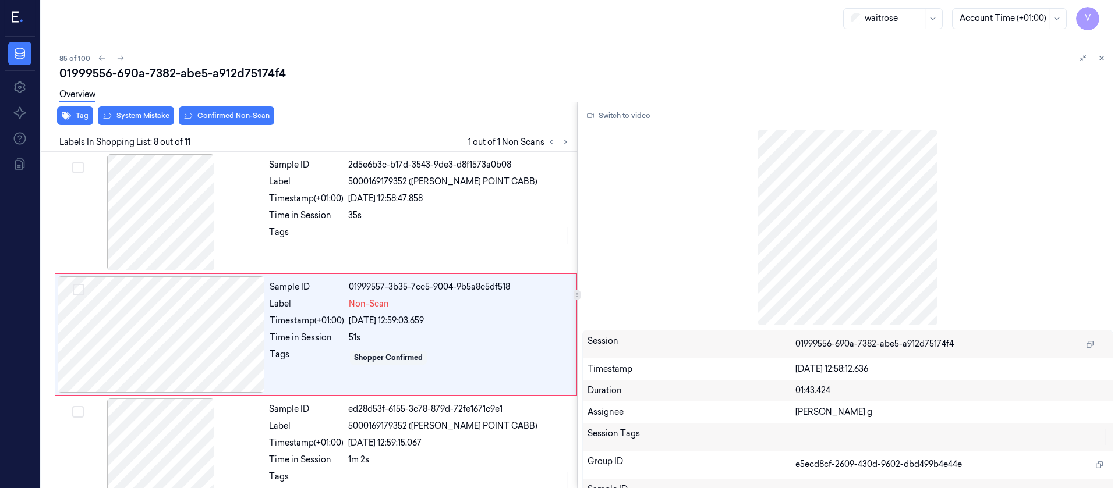
scroll to position [748, 0]
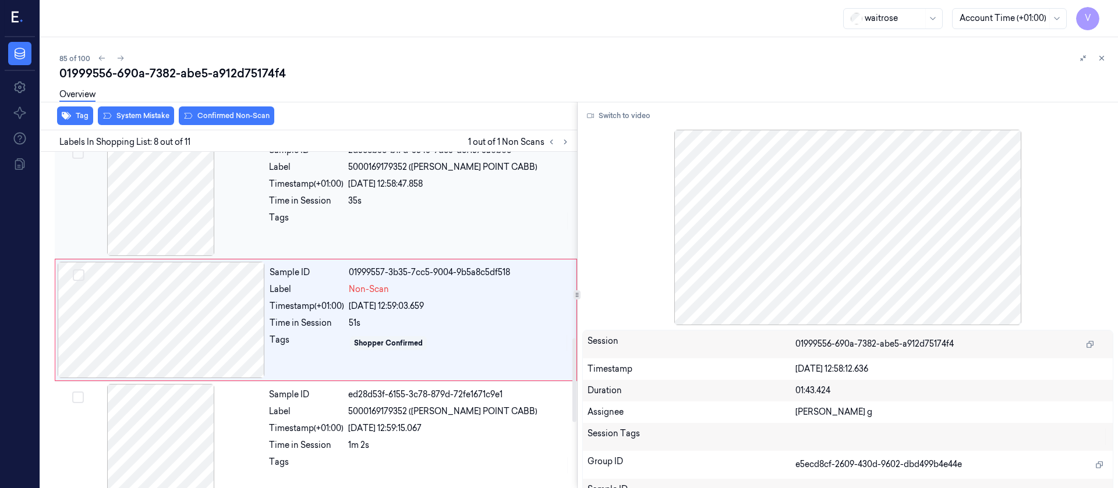
click at [169, 195] on div at bounding box center [160, 198] width 207 height 116
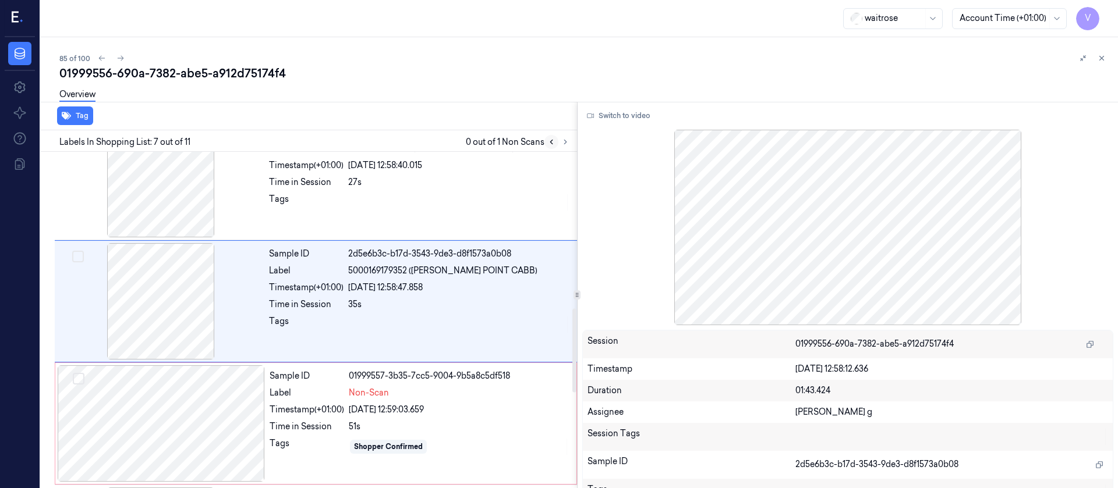
scroll to position [626, 0]
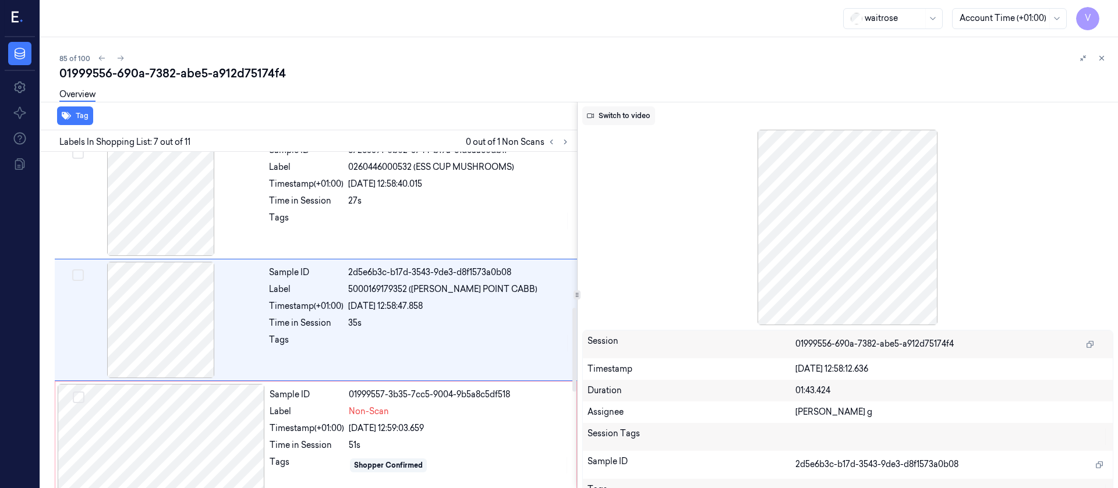
click at [640, 119] on button "Switch to video" at bounding box center [618, 116] width 73 height 19
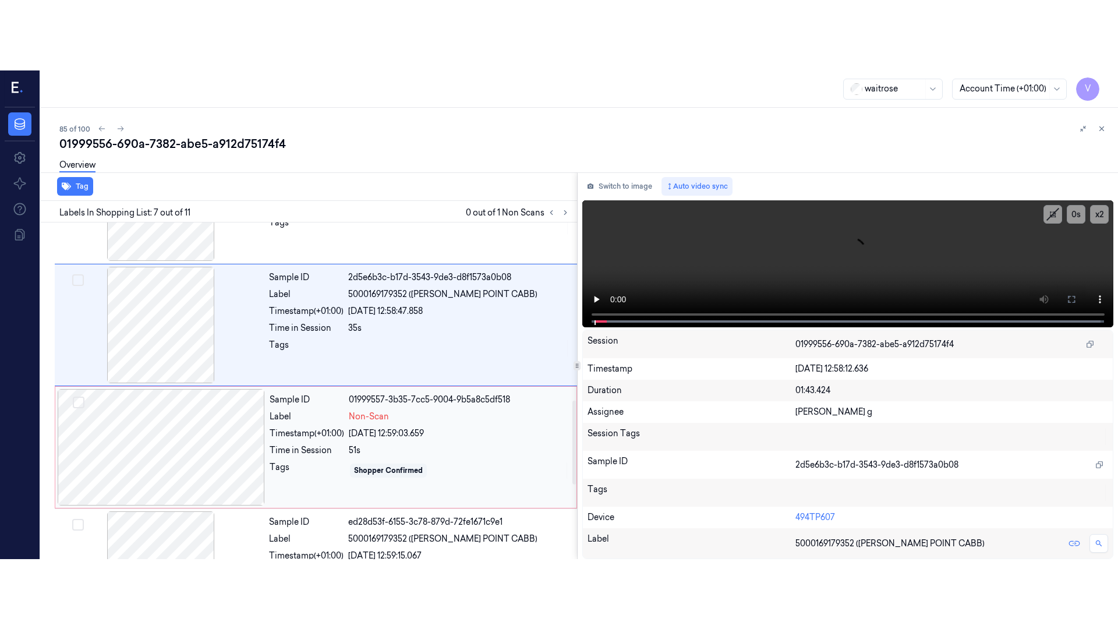
scroll to position [713, 0]
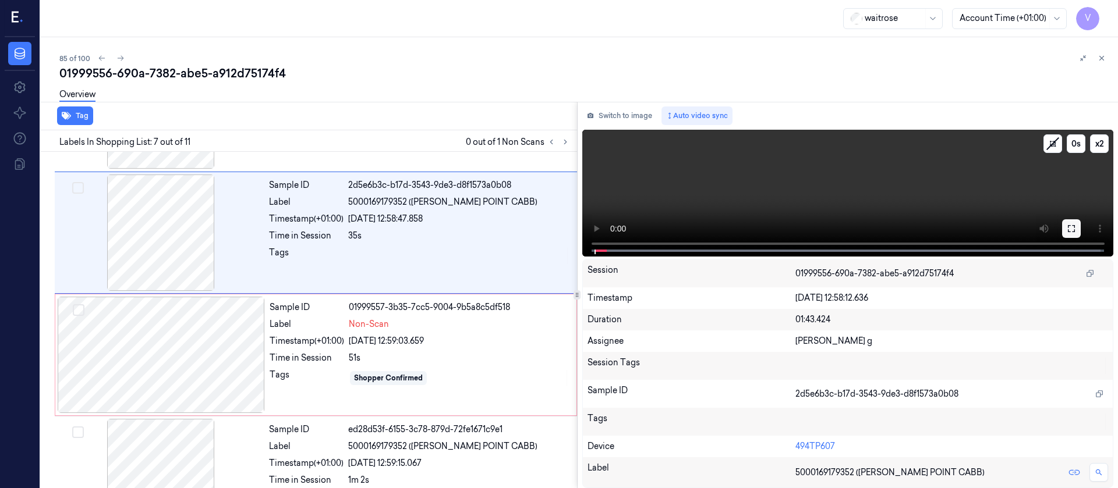
click at [1071, 226] on icon at bounding box center [1071, 228] width 9 height 9
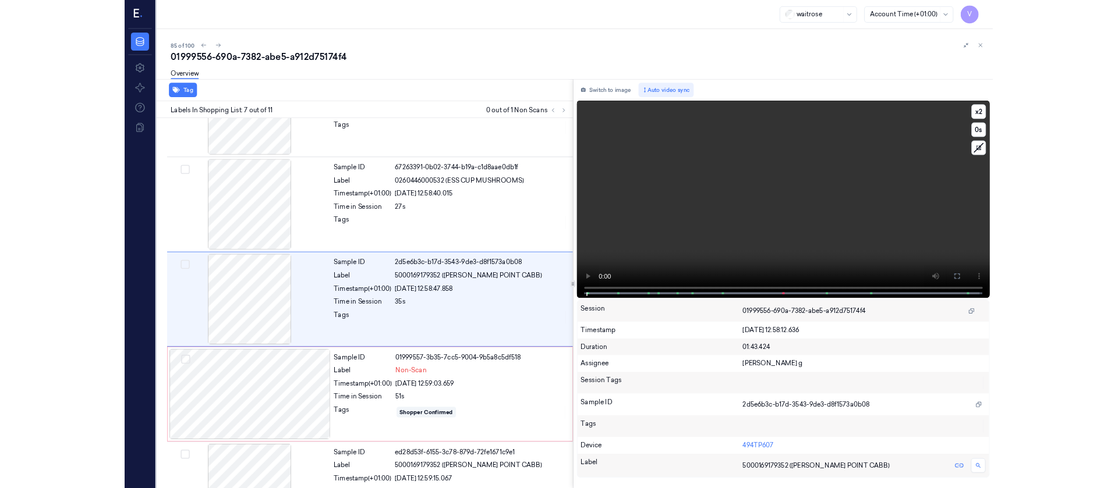
scroll to position [556, 0]
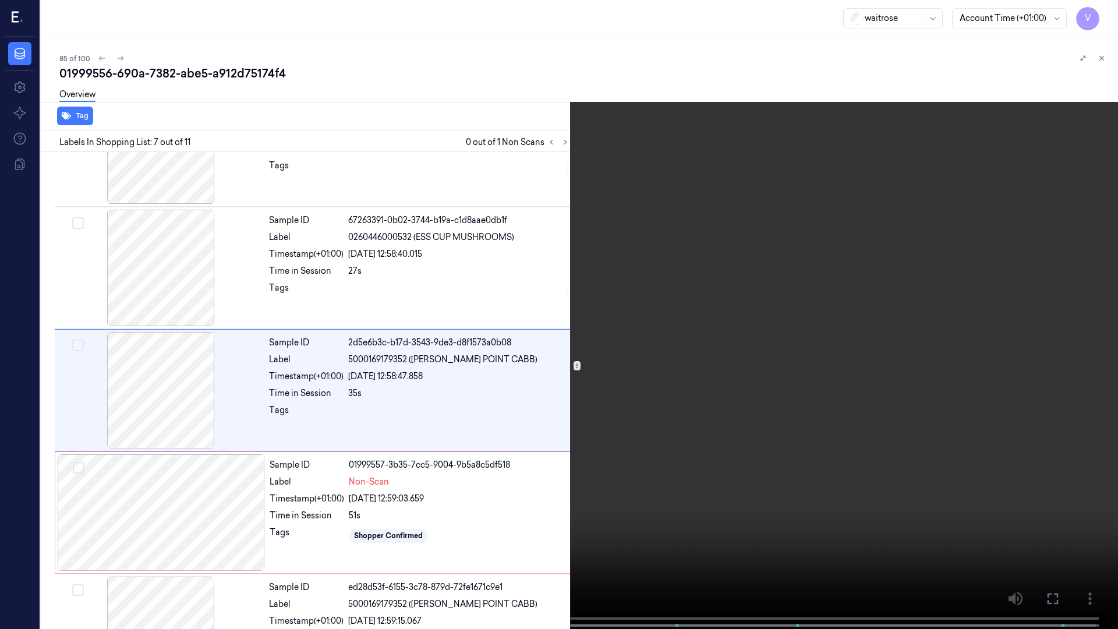
click at [0, 0] on icon at bounding box center [0, 0] width 0 height 0
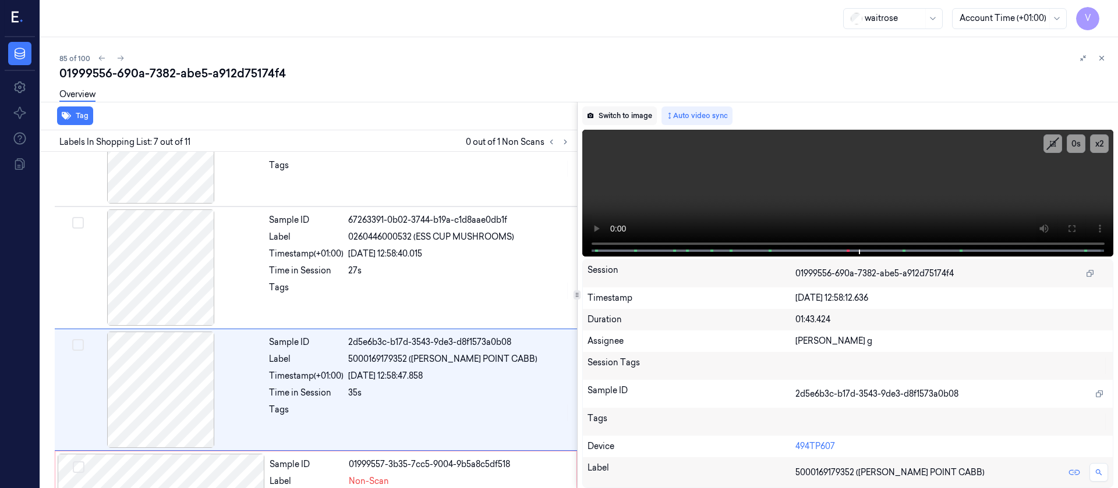
click at [608, 112] on button "Switch to image" at bounding box center [619, 116] width 75 height 19
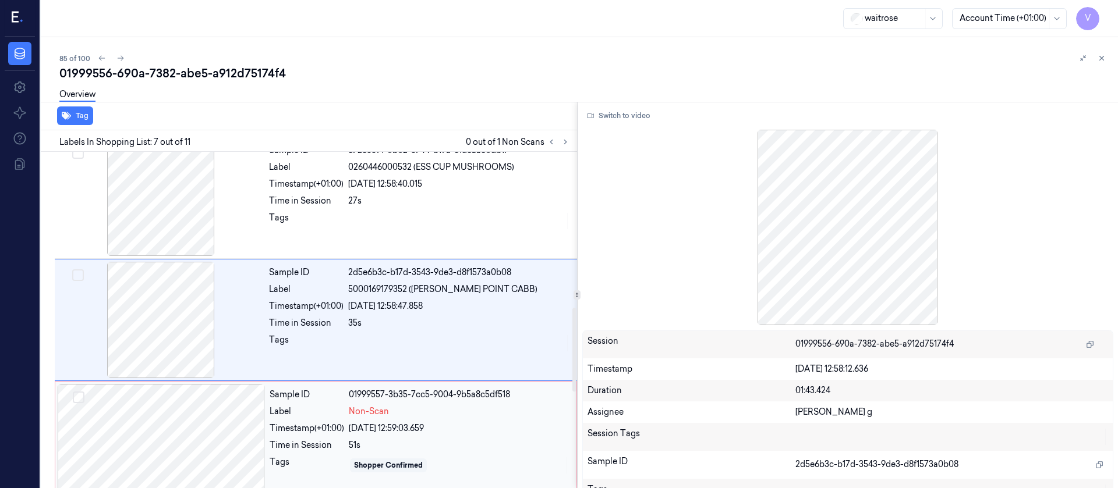
click at [157, 422] on div at bounding box center [161, 442] width 207 height 116
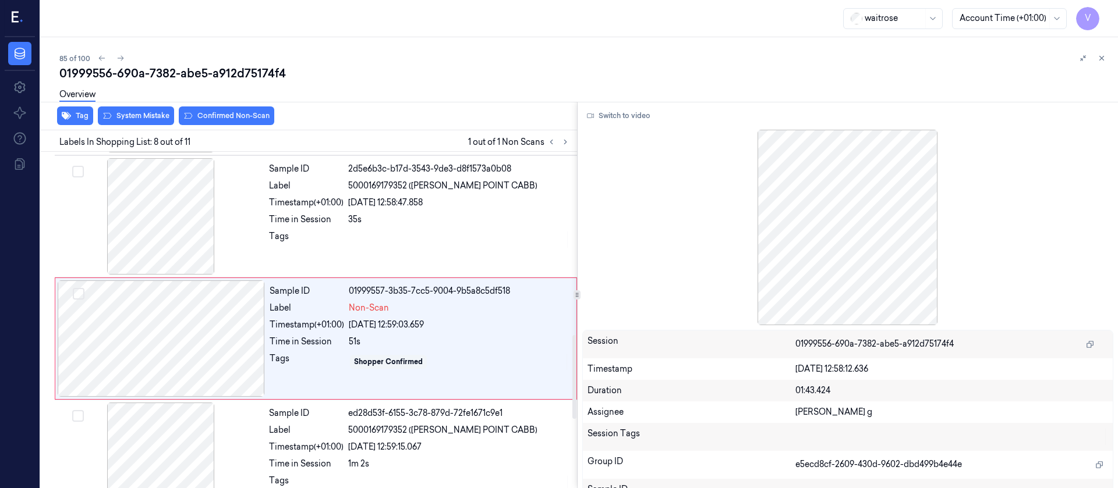
scroll to position [748, 0]
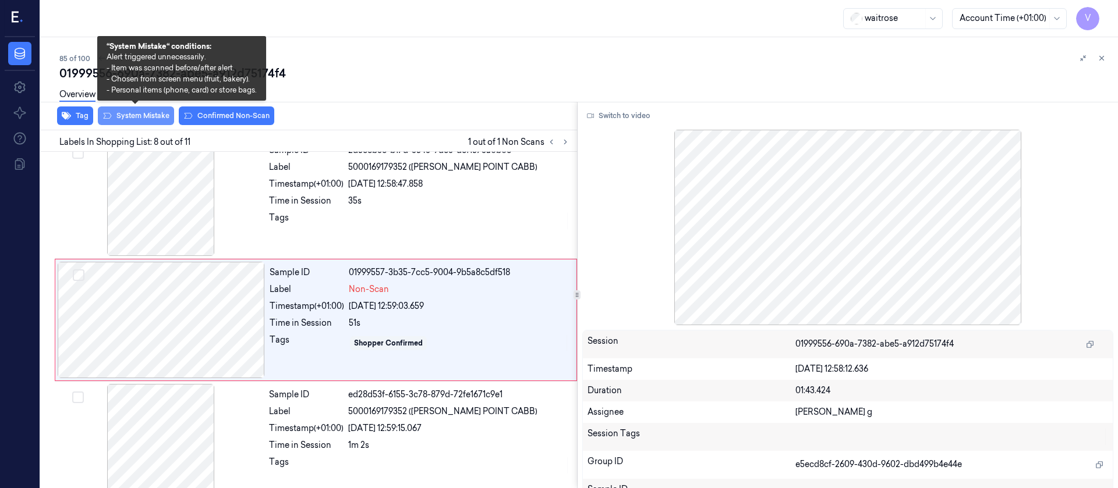
click at [125, 121] on button "System Mistake" at bounding box center [136, 116] width 76 height 19
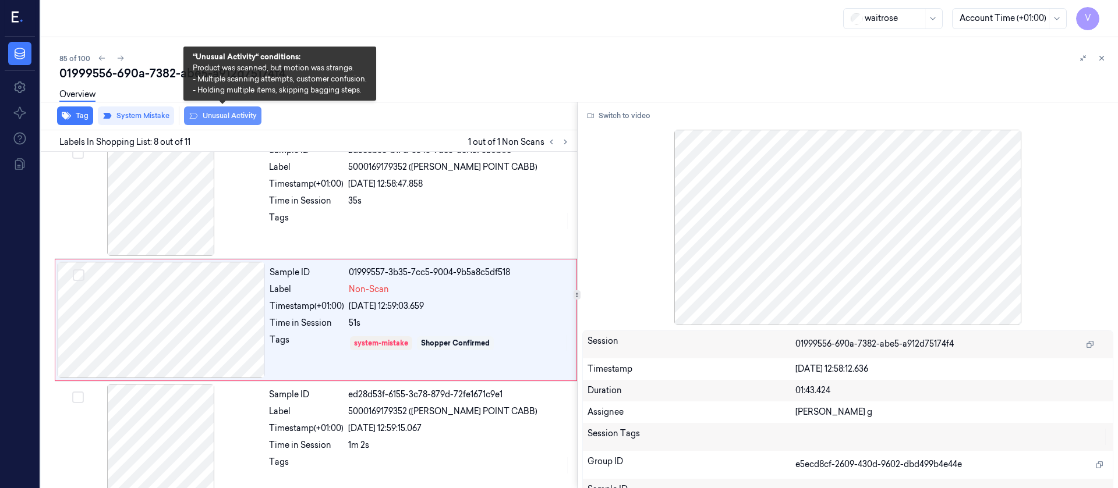
click at [240, 119] on button "Unusual Activity" at bounding box center [222, 116] width 77 height 19
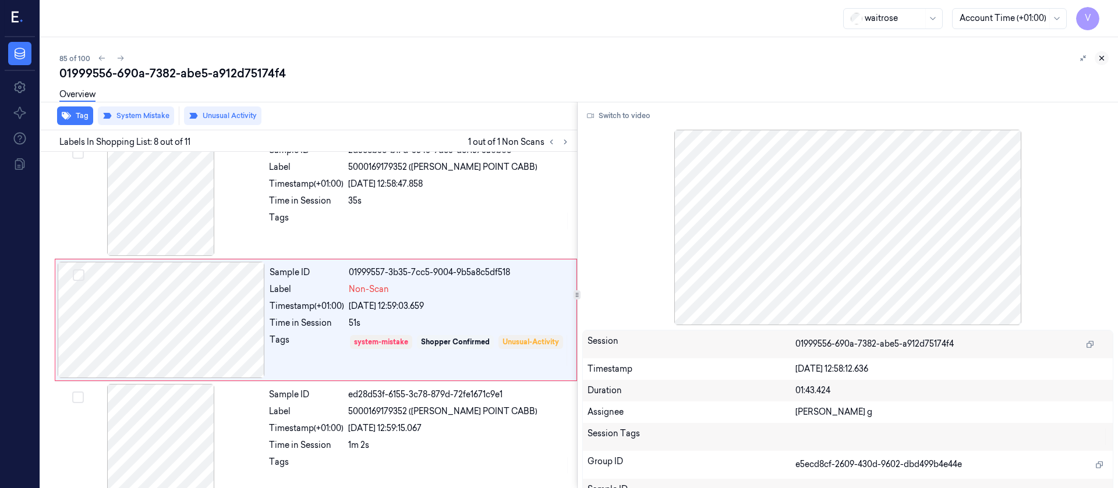
click at [1100, 62] on icon at bounding box center [1101, 58] width 8 height 8
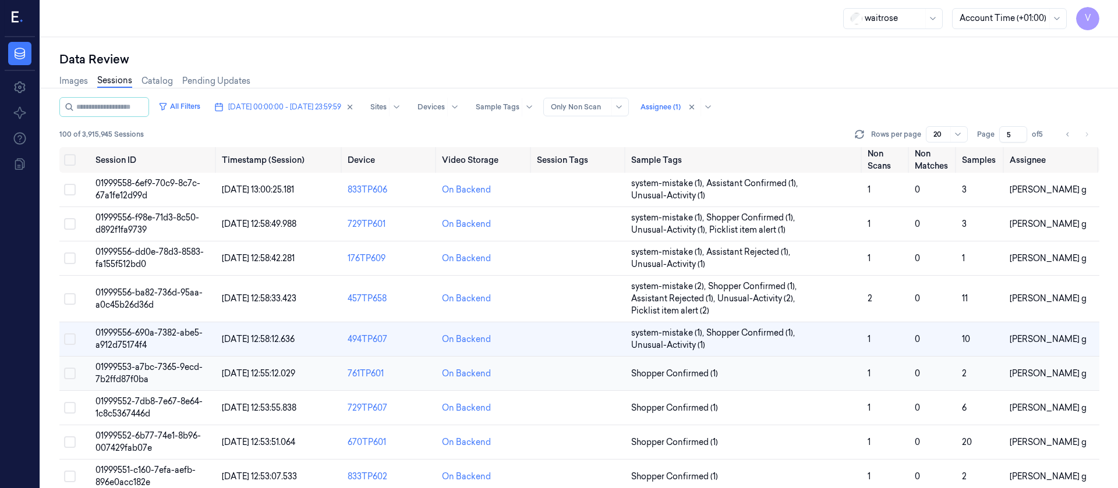
click at [583, 382] on td at bounding box center [579, 374] width 94 height 34
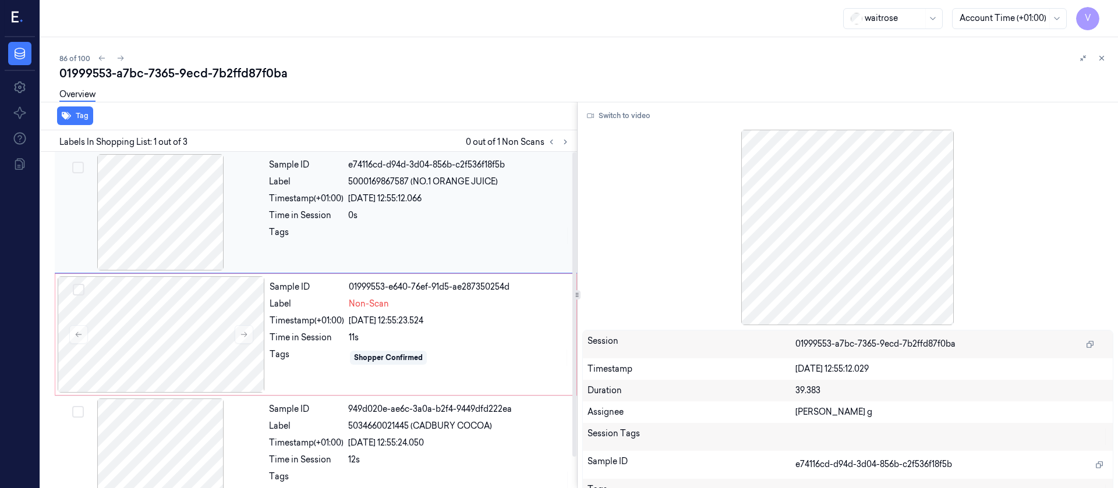
click at [168, 221] on div at bounding box center [160, 212] width 207 height 116
click at [618, 116] on button "Switch to video" at bounding box center [618, 116] width 73 height 19
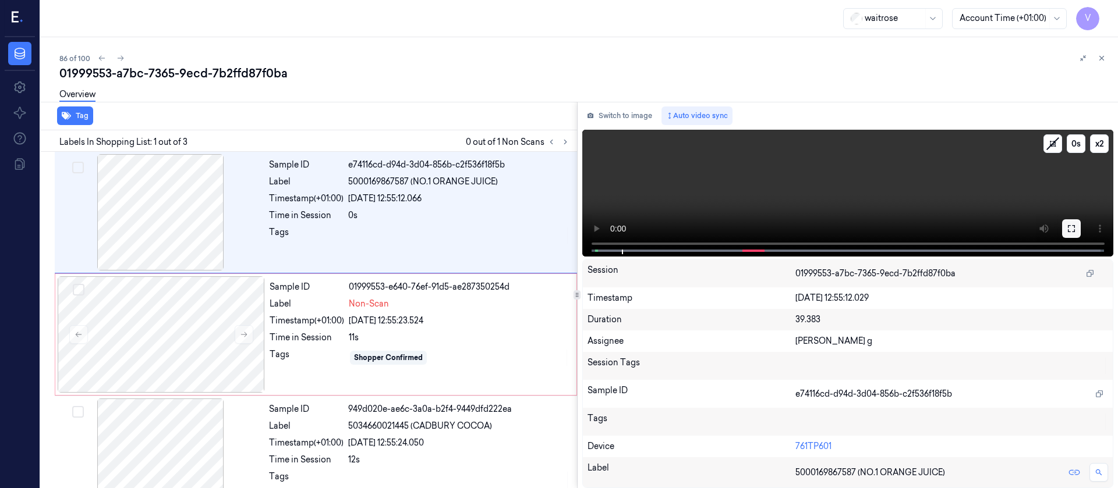
click at [1074, 229] on icon at bounding box center [1071, 228] width 7 height 7
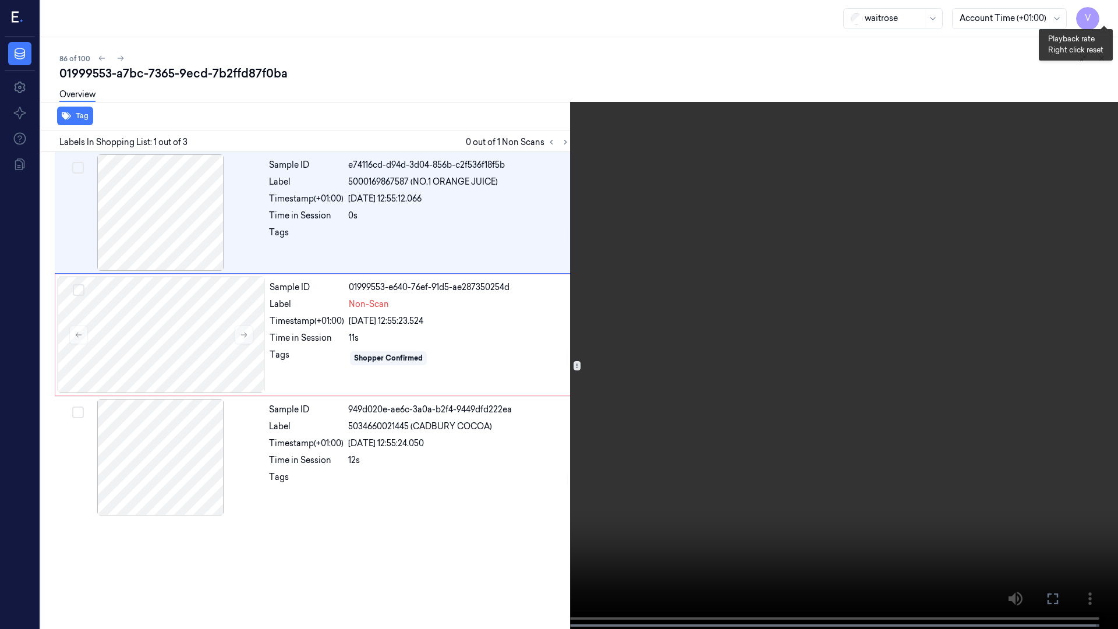
click at [1100, 16] on button "x 2" at bounding box center [1104, 14] width 19 height 19
click at [1100, 16] on button "x 4" at bounding box center [1104, 14] width 19 height 19
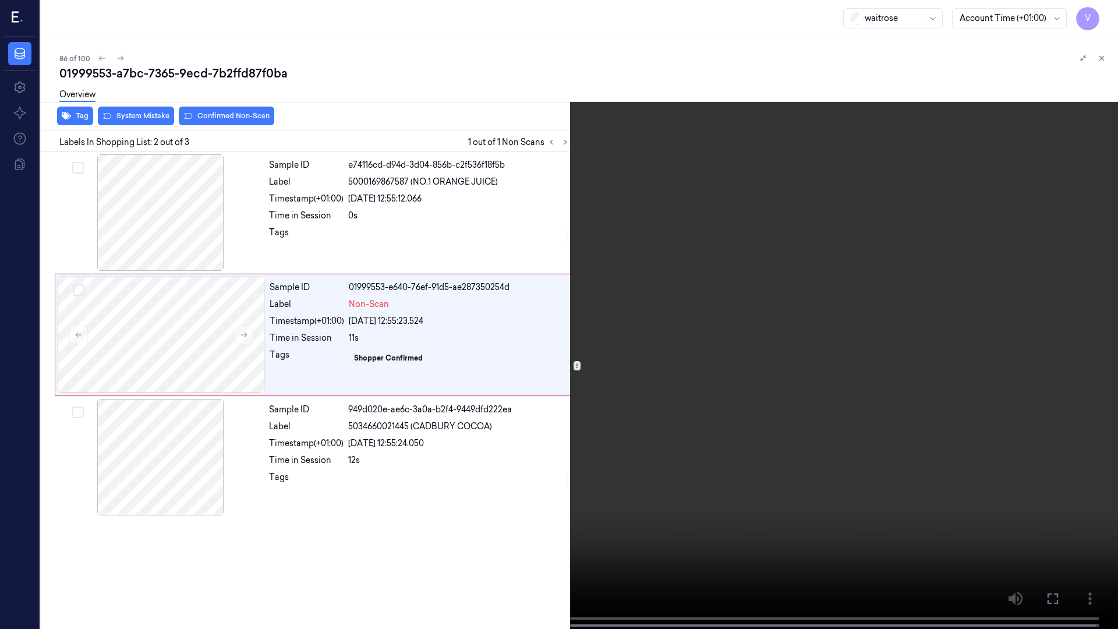
click at [0, 0] on icon at bounding box center [0, 0] width 0 height 0
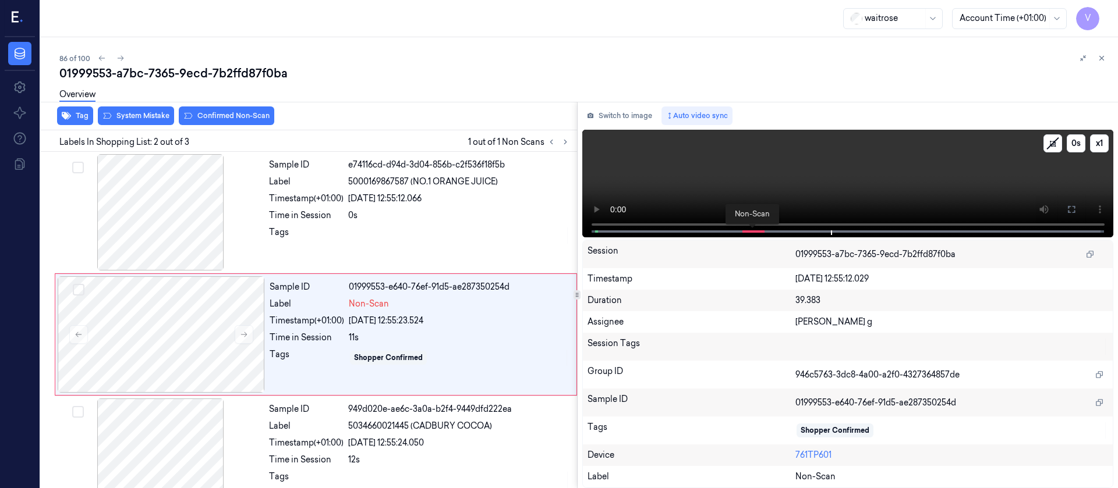
click at [751, 229] on span at bounding box center [751, 232] width 2 height 6
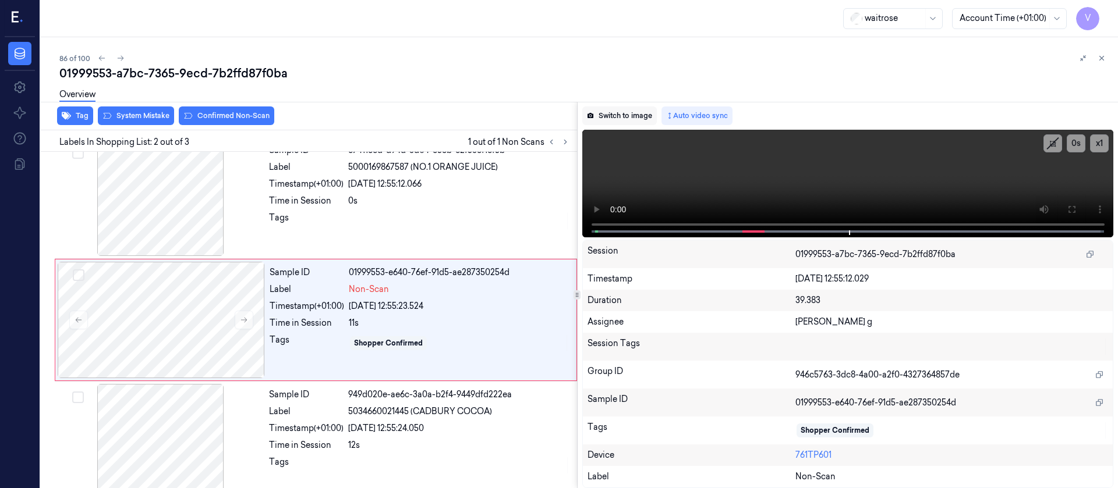
click at [612, 122] on button "Switch to image" at bounding box center [619, 116] width 75 height 19
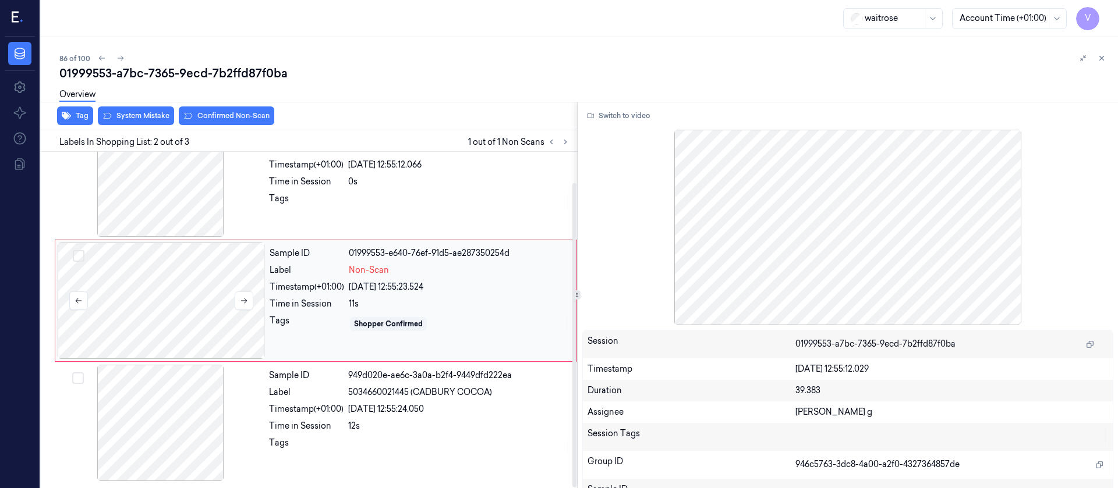
click at [178, 307] on div at bounding box center [161, 301] width 207 height 116
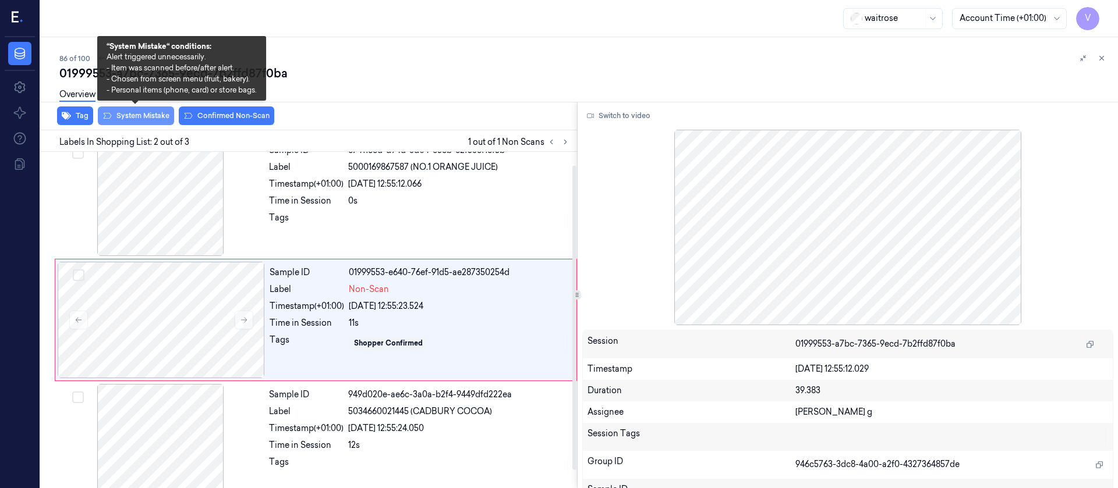
click at [132, 115] on button "System Mistake" at bounding box center [136, 116] width 76 height 19
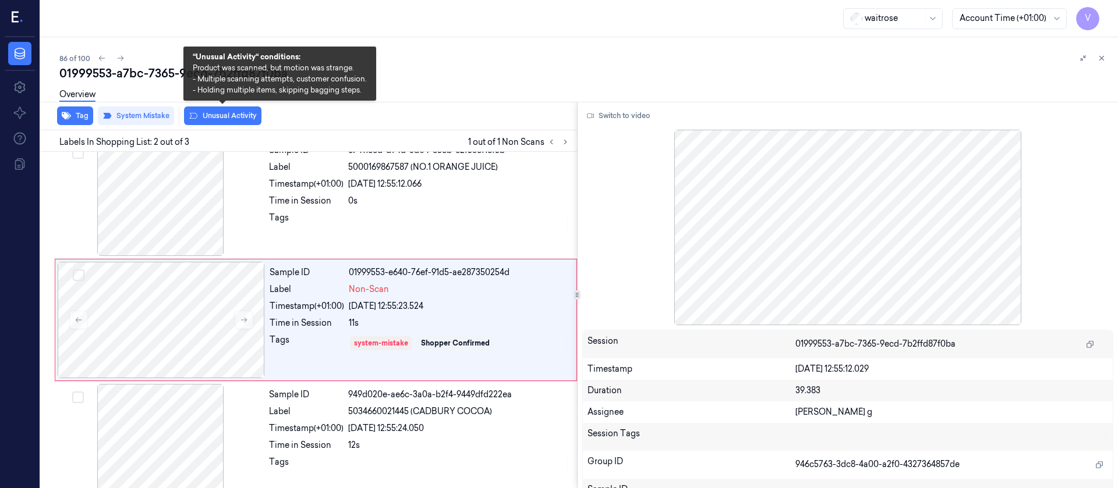
click at [220, 117] on button "Unusual Activity" at bounding box center [222, 116] width 77 height 19
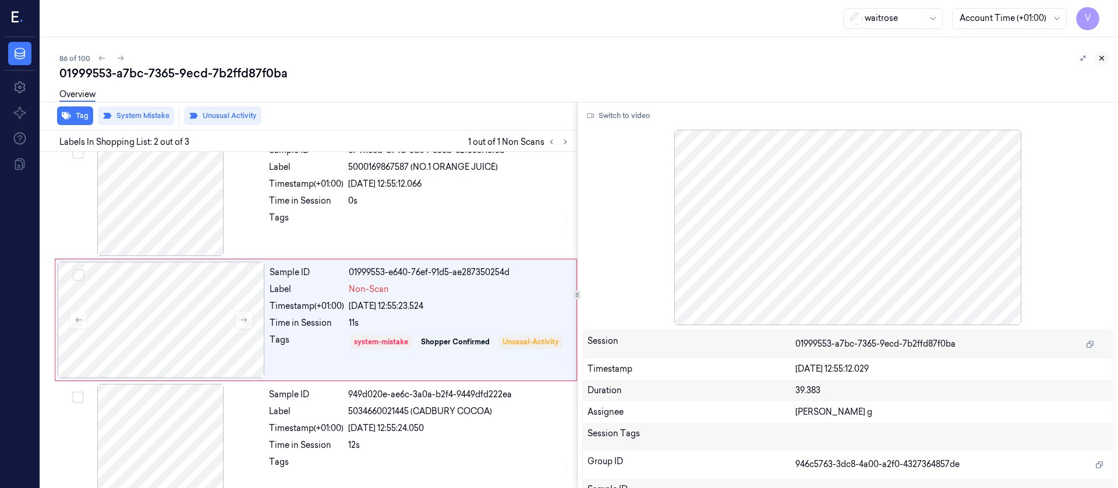
click at [1097, 59] on icon at bounding box center [1101, 58] width 8 height 8
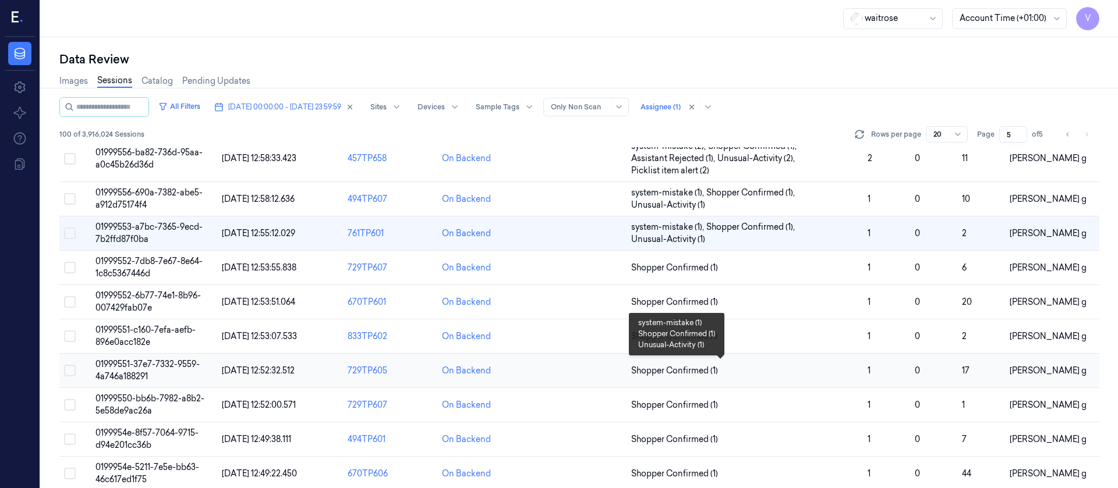
scroll to position [175, 0]
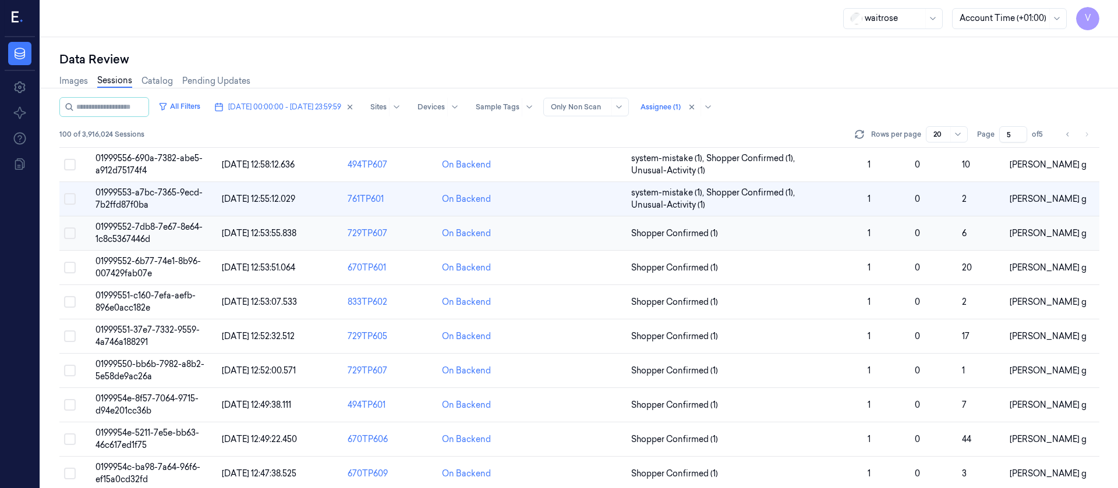
click at [584, 238] on td at bounding box center [579, 234] width 94 height 34
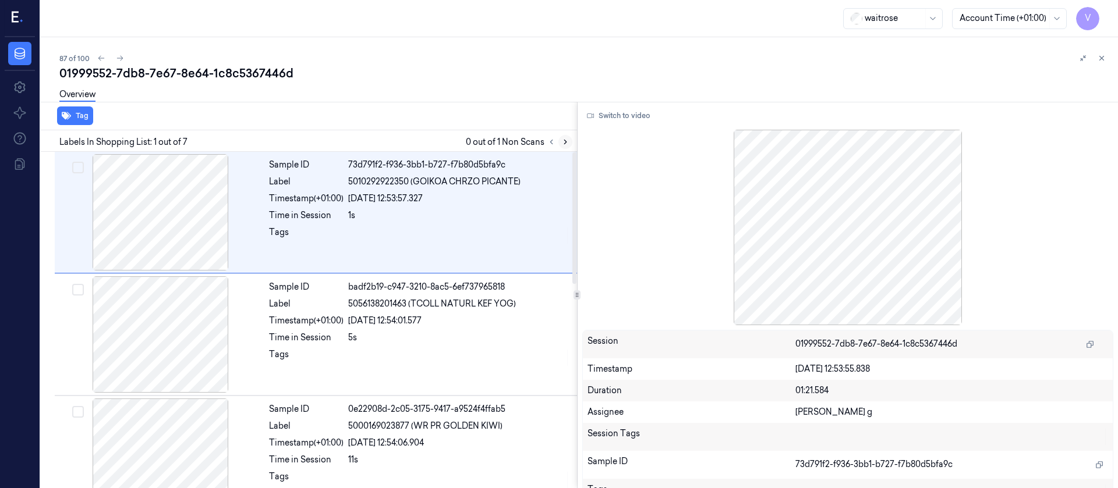
click at [567, 141] on icon at bounding box center [565, 142] width 8 height 8
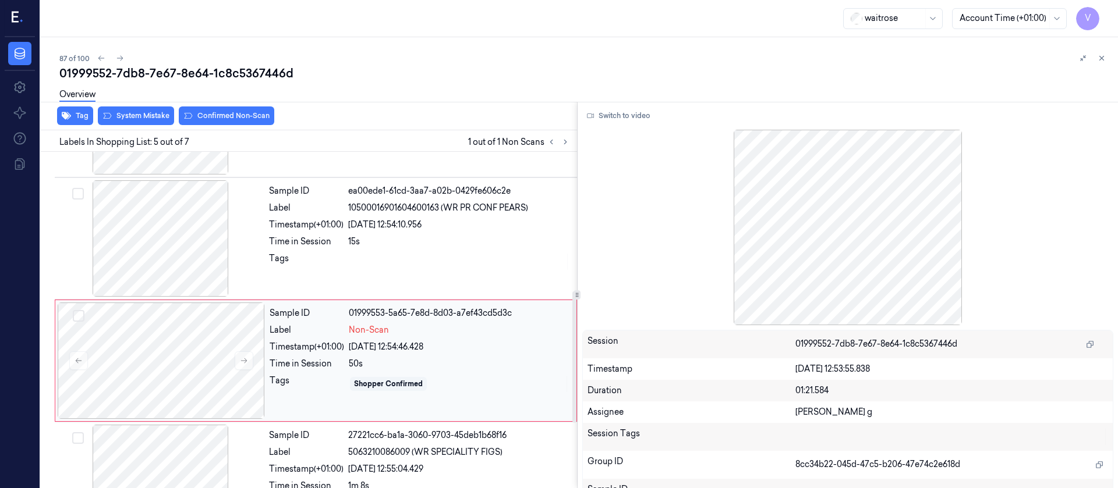
scroll to position [381, 0]
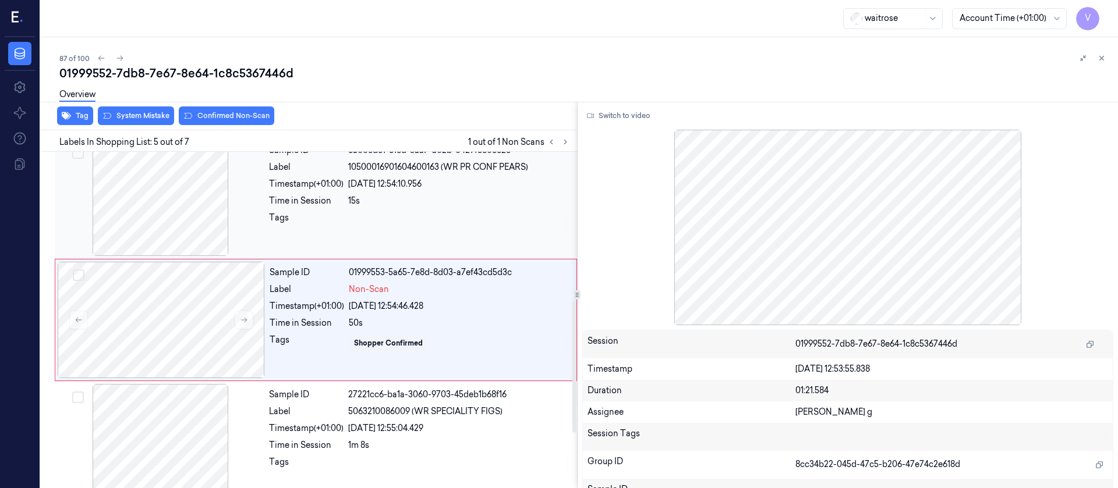
click at [177, 203] on div at bounding box center [160, 198] width 207 height 116
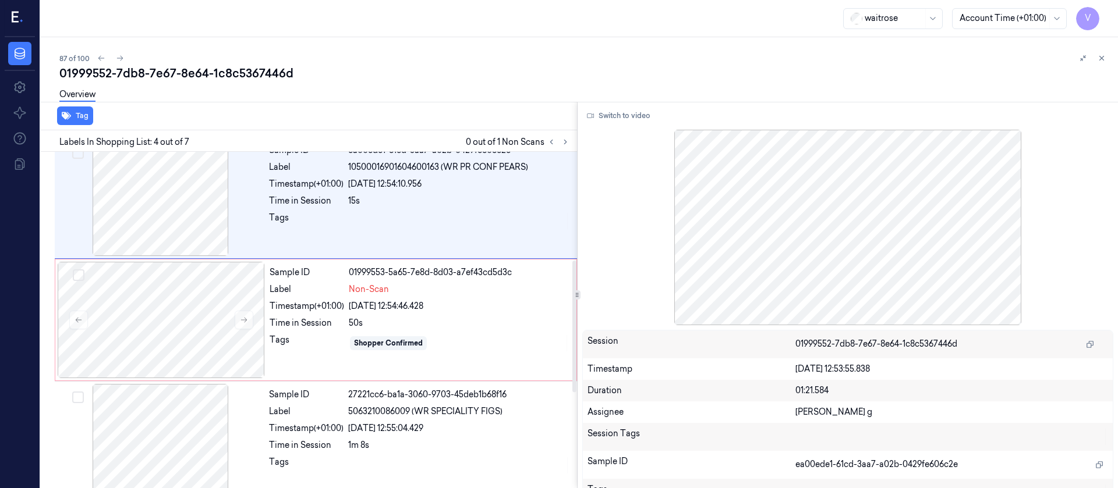
scroll to position [259, 0]
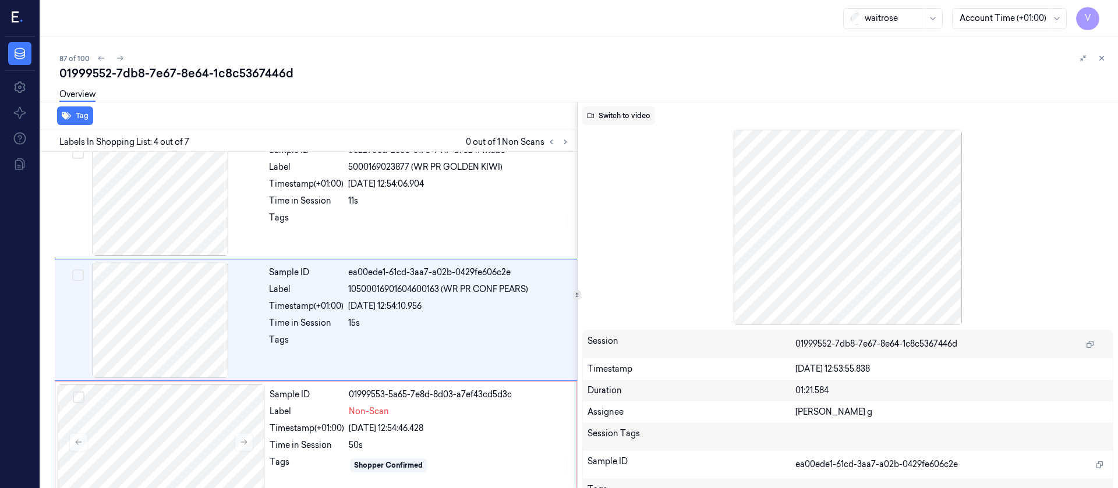
click at [637, 120] on button "Switch to video" at bounding box center [618, 116] width 73 height 19
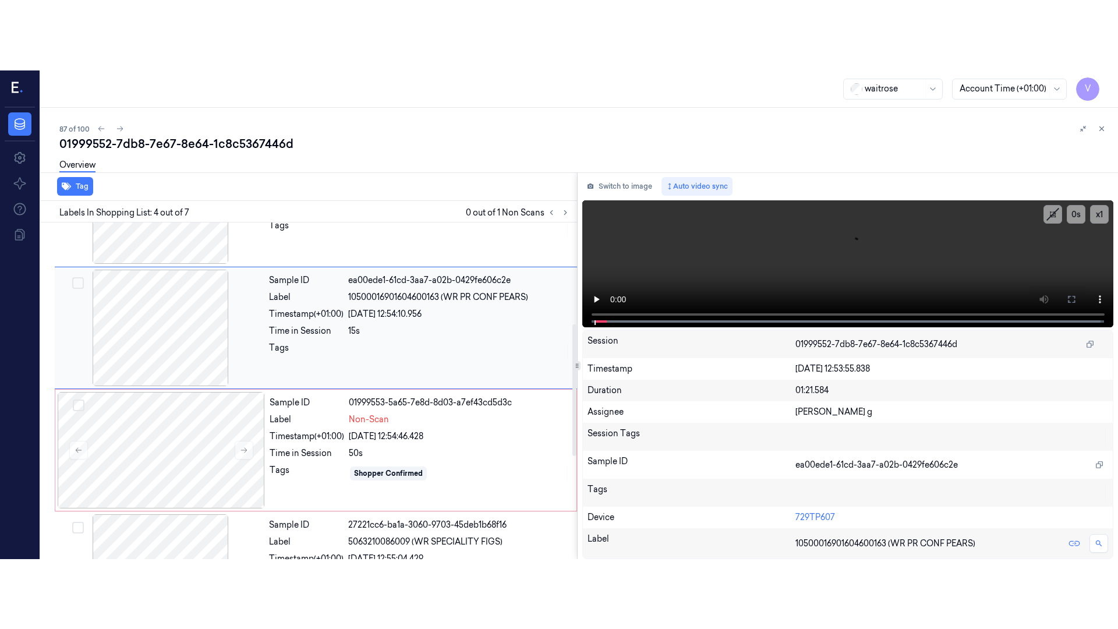
scroll to position [346, 0]
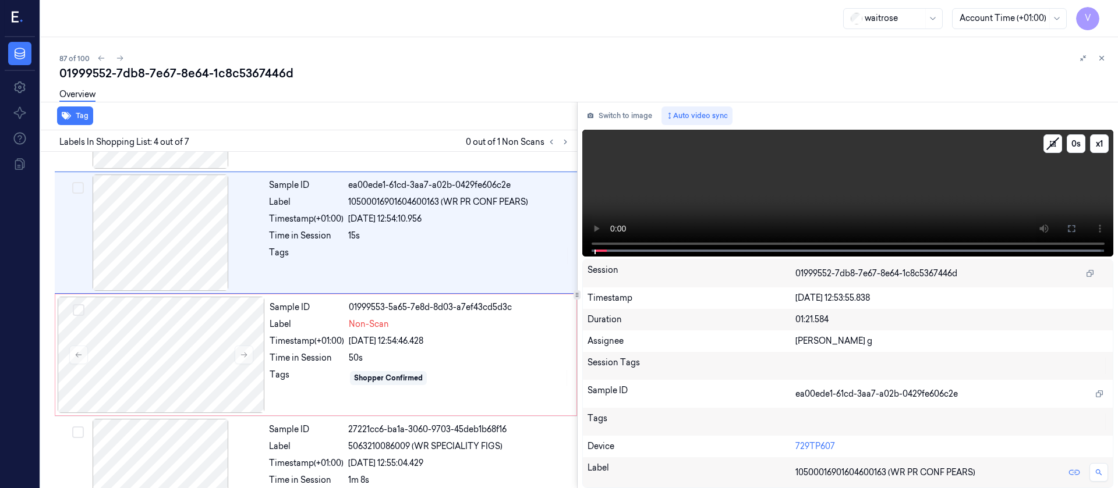
click at [1074, 233] on icon at bounding box center [1071, 228] width 9 height 9
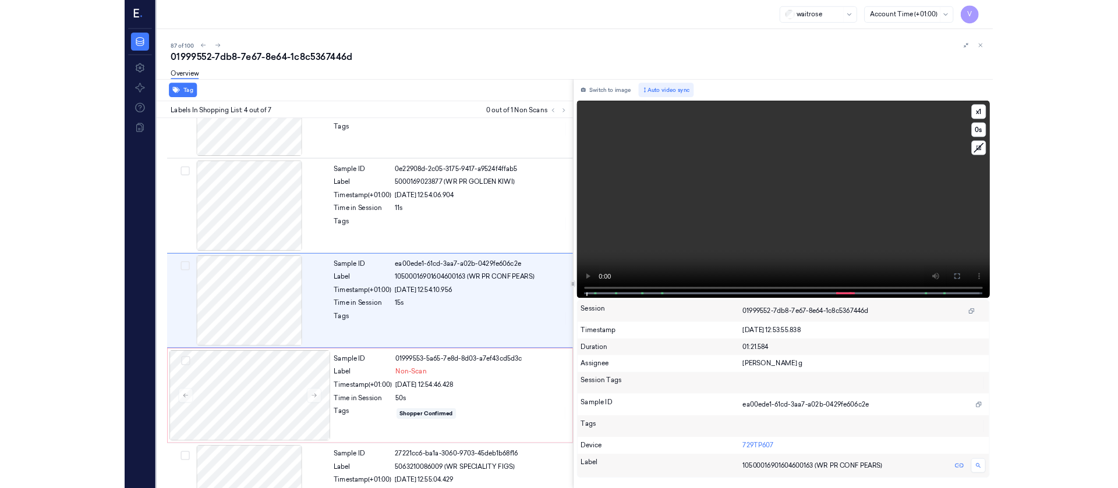
scroll to position [189, 0]
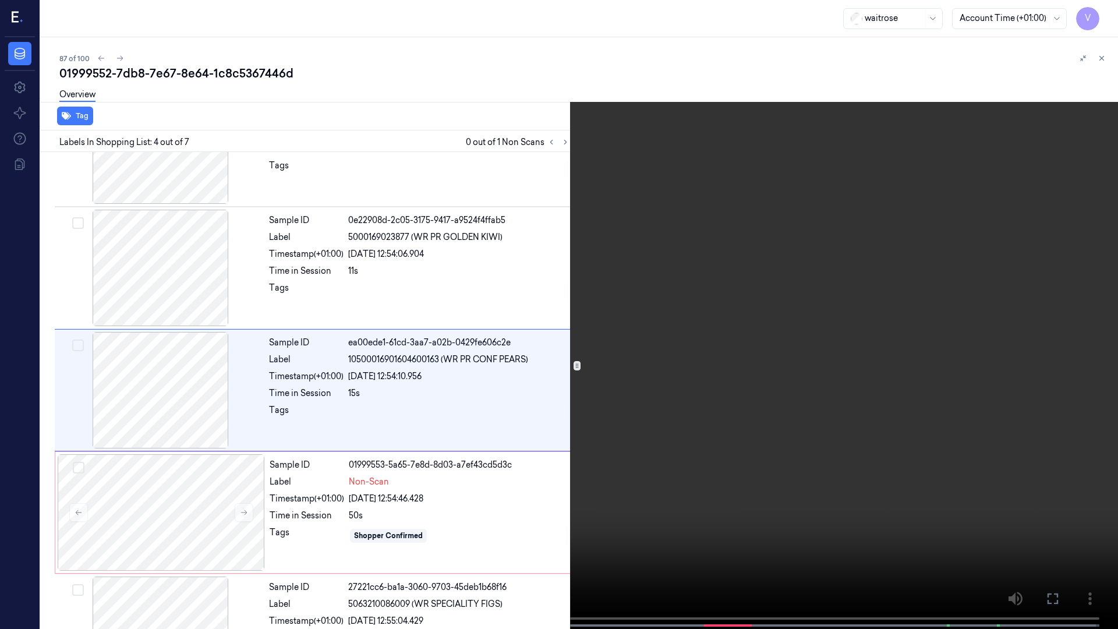
click at [0, 0] on icon at bounding box center [0, 0] width 0 height 0
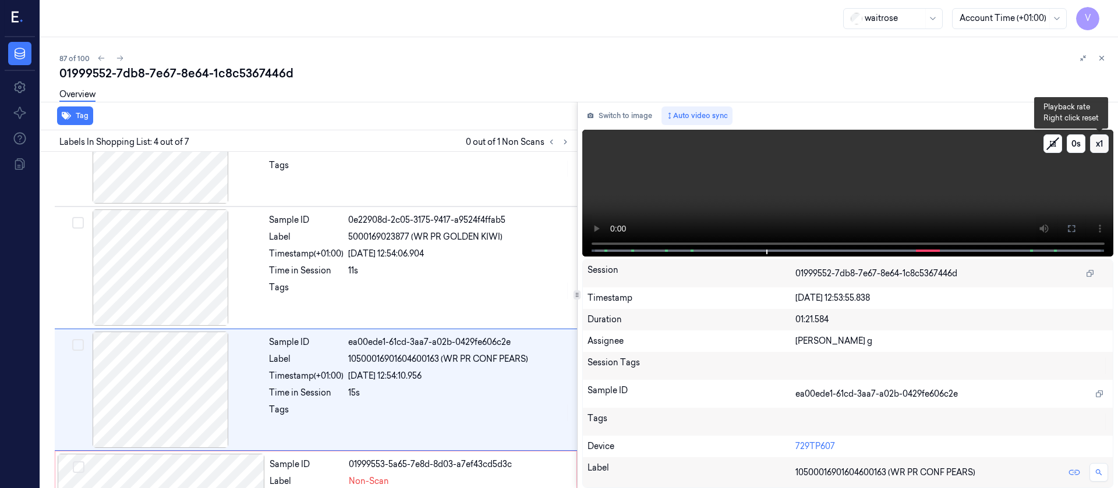
click at [1101, 142] on button "x 1" at bounding box center [1099, 143] width 19 height 19
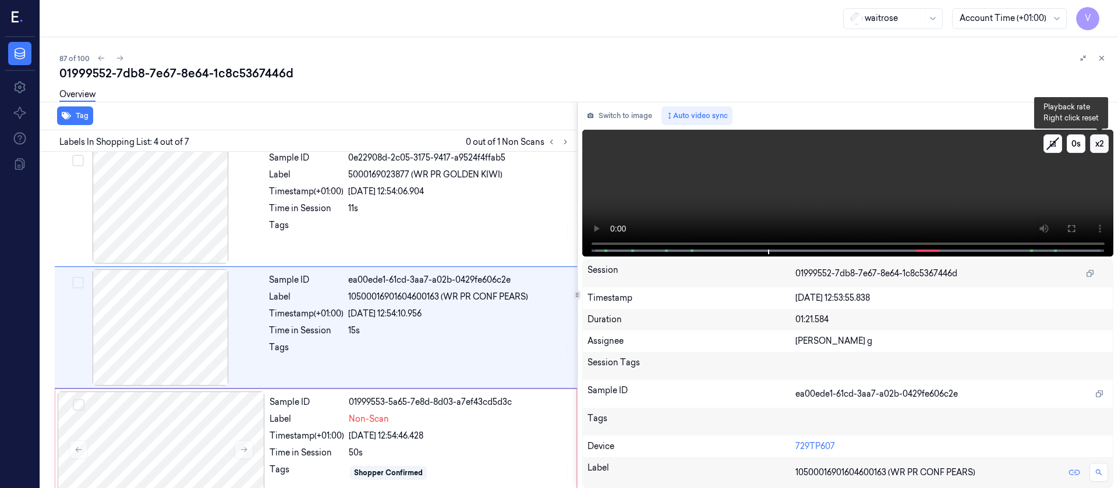
scroll to position [259, 0]
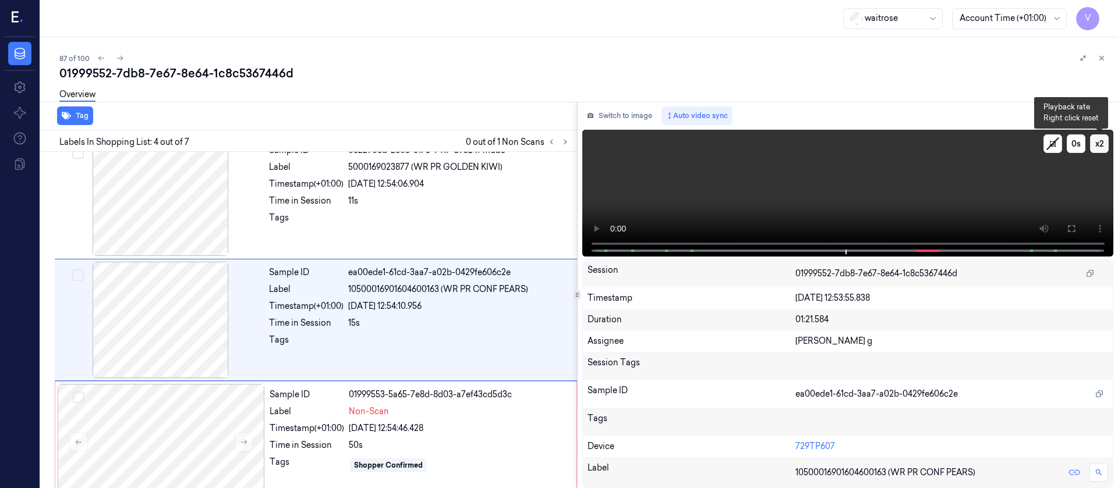
click at [1101, 142] on button "x 2" at bounding box center [1099, 143] width 19 height 19
click at [1101, 142] on button "x 4" at bounding box center [1099, 143] width 19 height 19
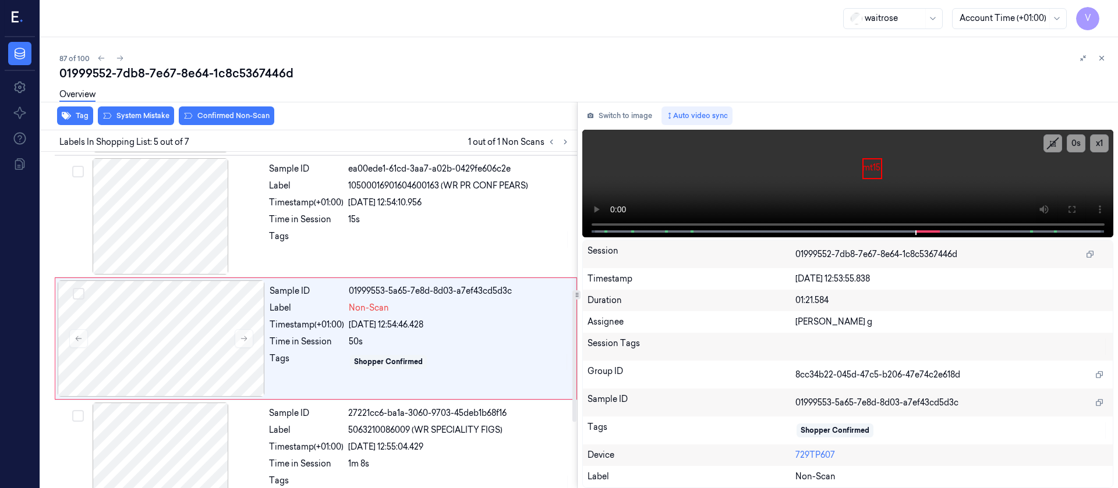
scroll to position [381, 0]
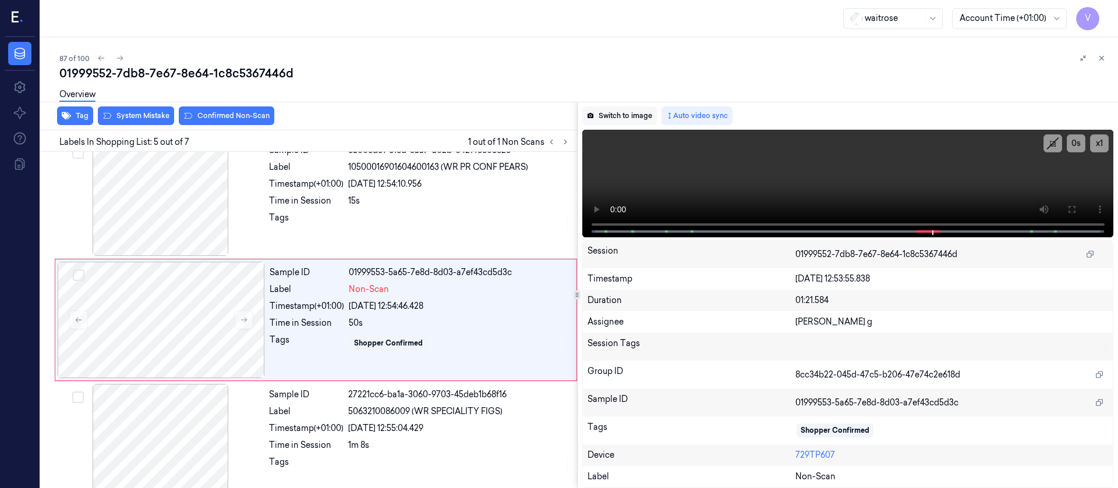
click at [623, 118] on button "Switch to image" at bounding box center [619, 116] width 75 height 19
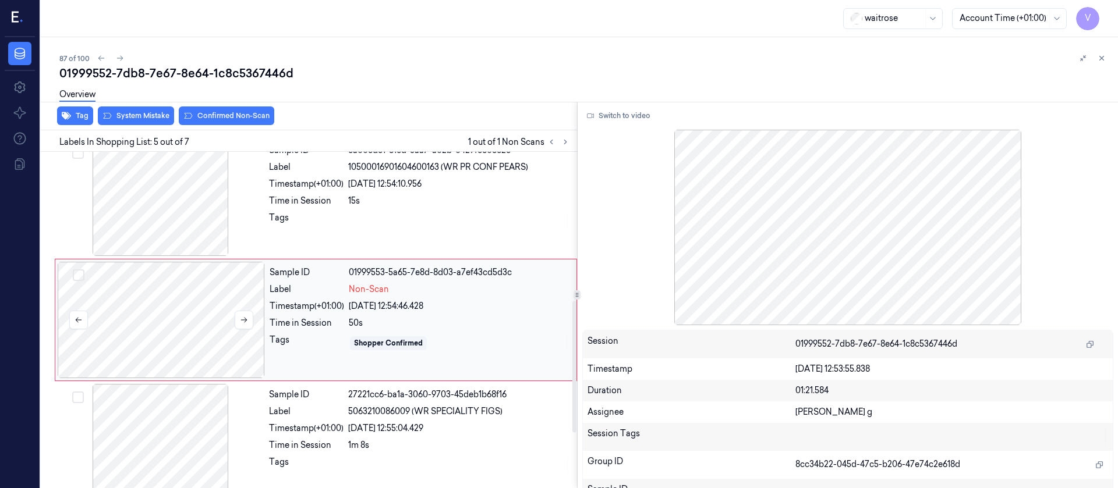
click at [199, 327] on div at bounding box center [161, 320] width 207 height 116
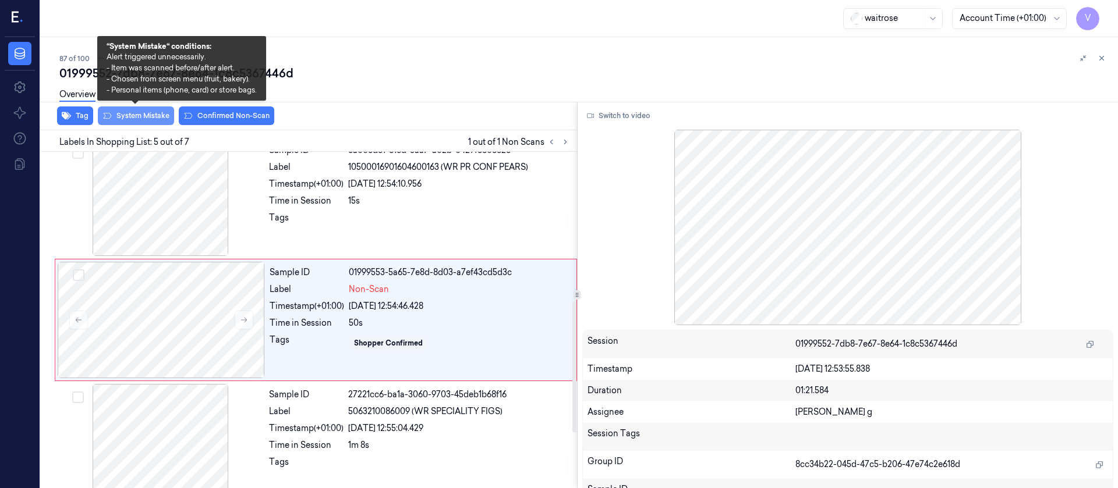
click at [130, 116] on button "System Mistake" at bounding box center [136, 116] width 76 height 19
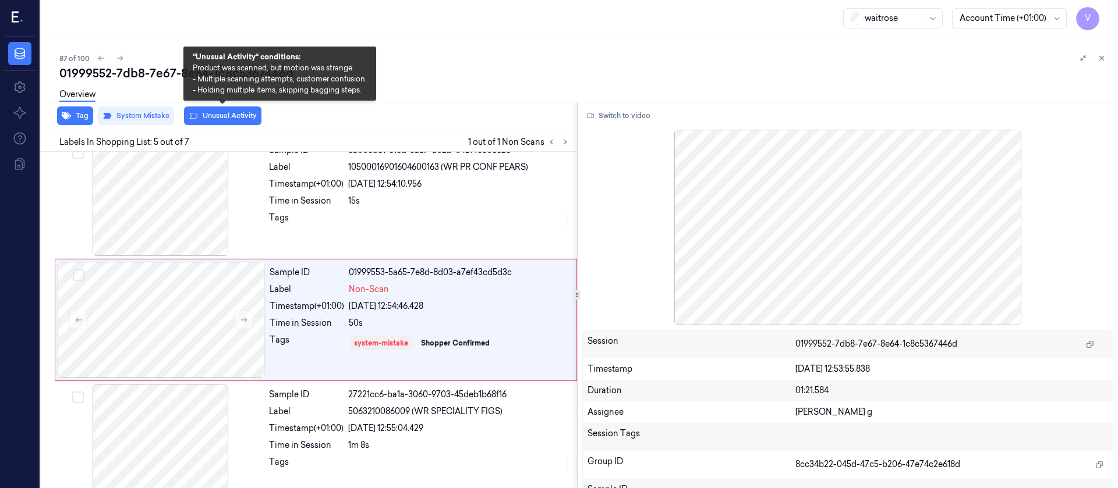
click at [220, 115] on button "Unusual Activity" at bounding box center [222, 116] width 77 height 19
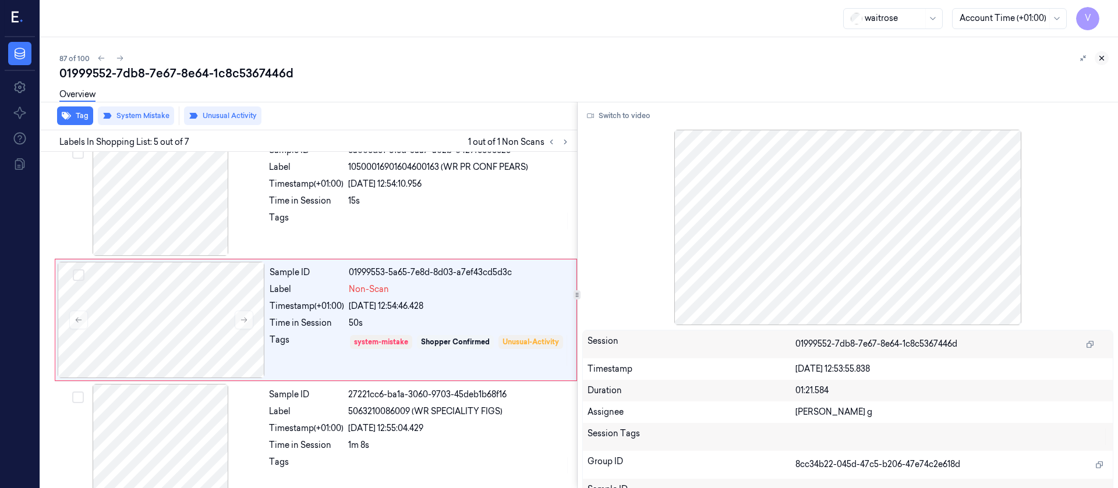
click at [1102, 58] on icon at bounding box center [1102, 58] width 4 height 4
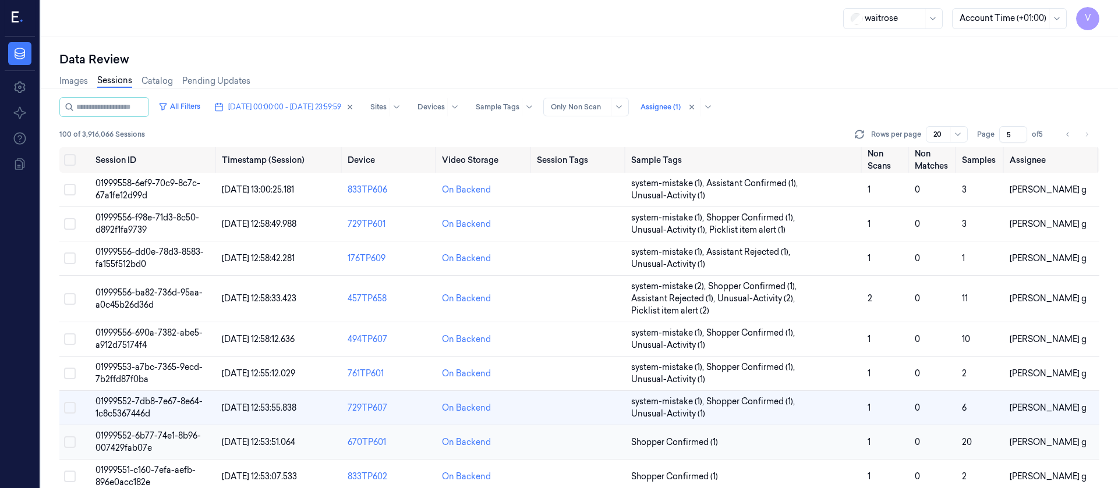
click at [558, 445] on td at bounding box center [579, 443] width 94 height 34
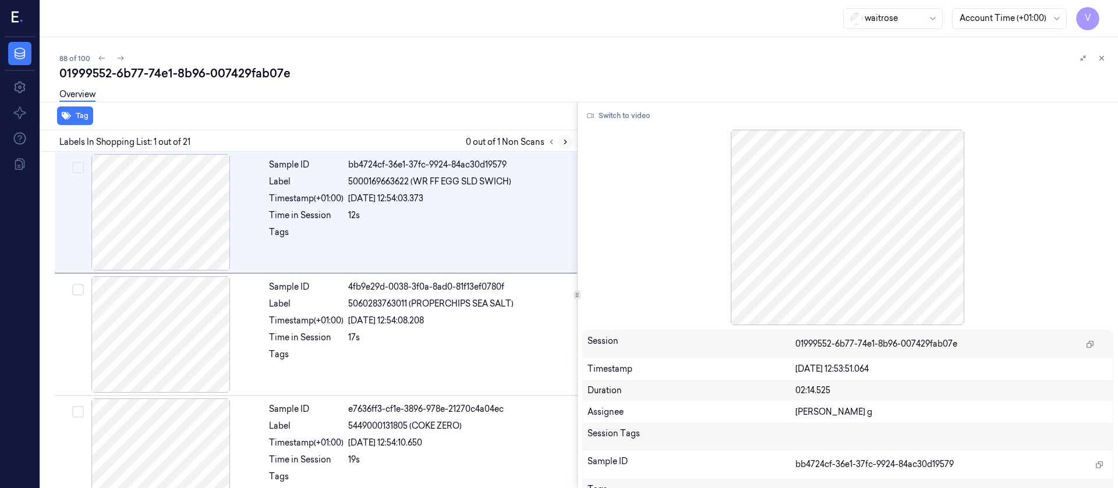
click at [561, 141] on icon at bounding box center [565, 142] width 8 height 8
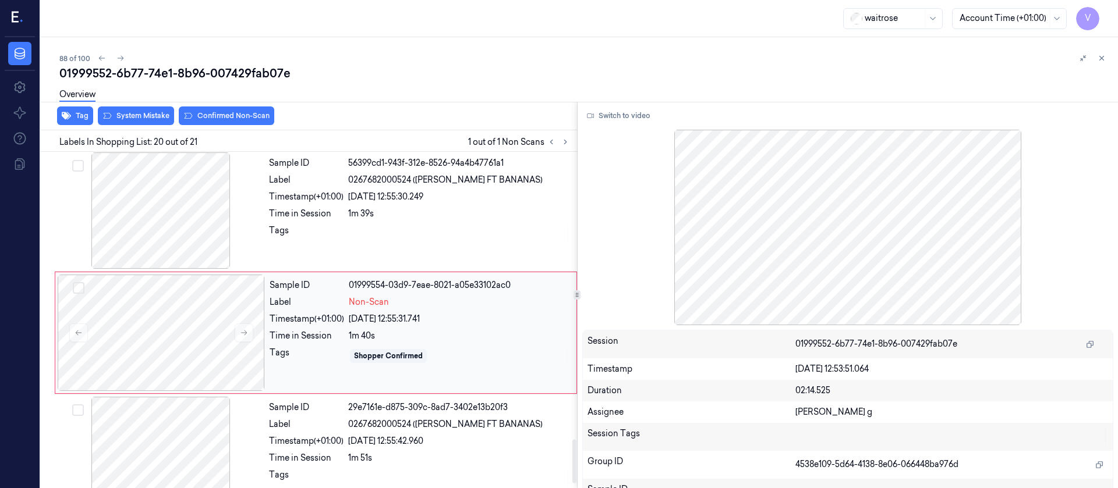
scroll to position [2215, 0]
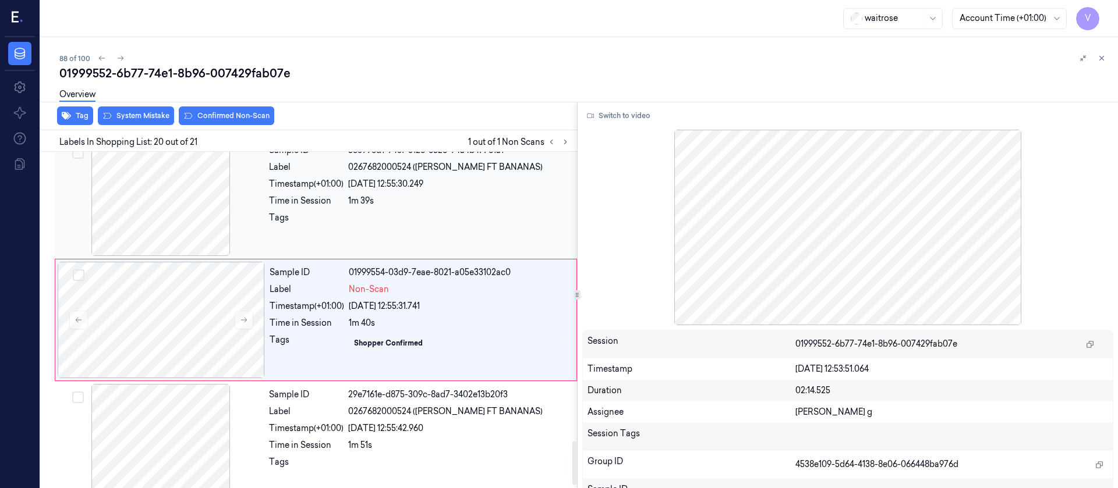
click at [398, 215] on div at bounding box center [459, 221] width 222 height 19
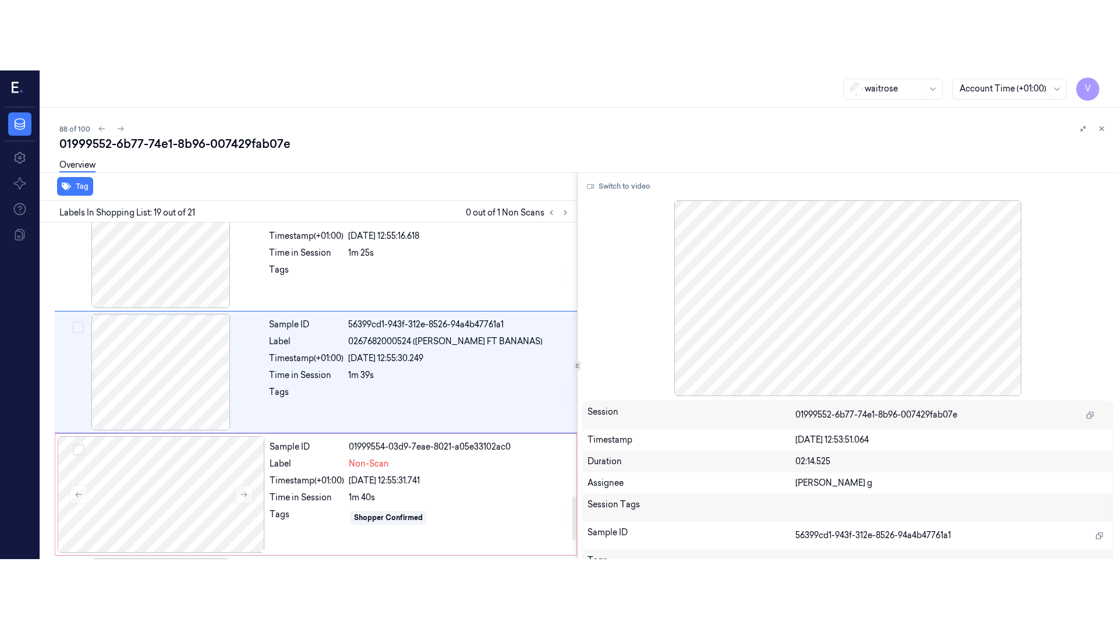
scroll to position [2093, 0]
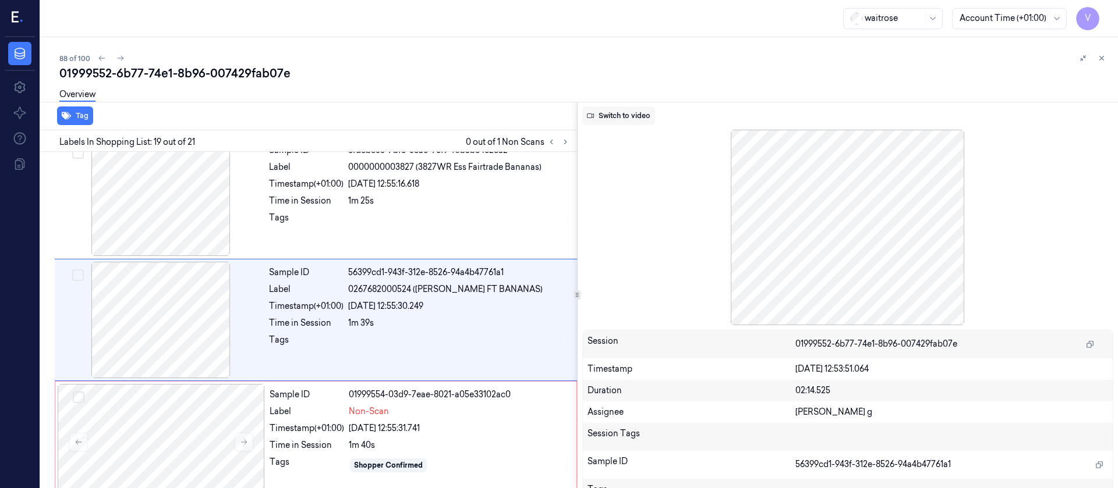
click at [628, 121] on button "Switch to video" at bounding box center [618, 116] width 73 height 19
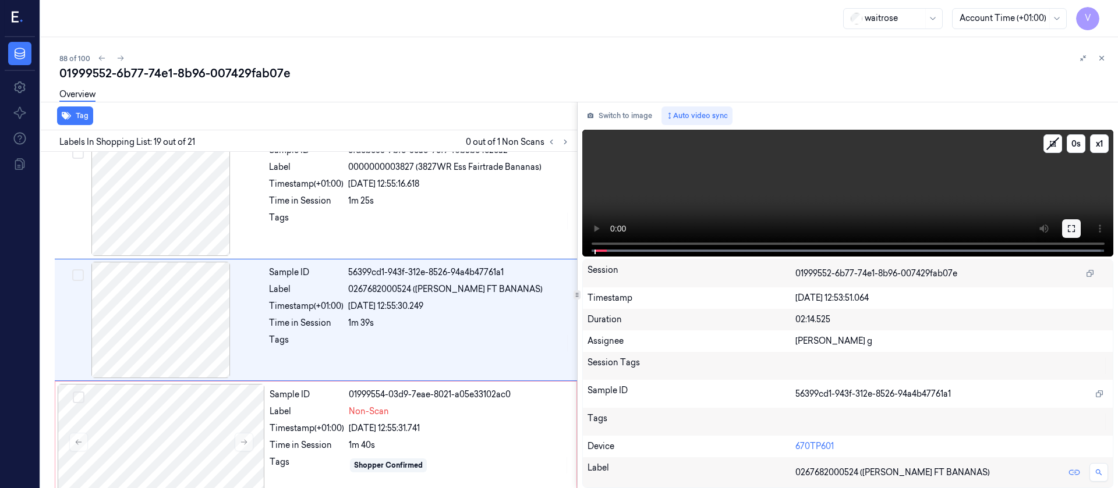
click at [1073, 229] on icon at bounding box center [1071, 228] width 9 height 9
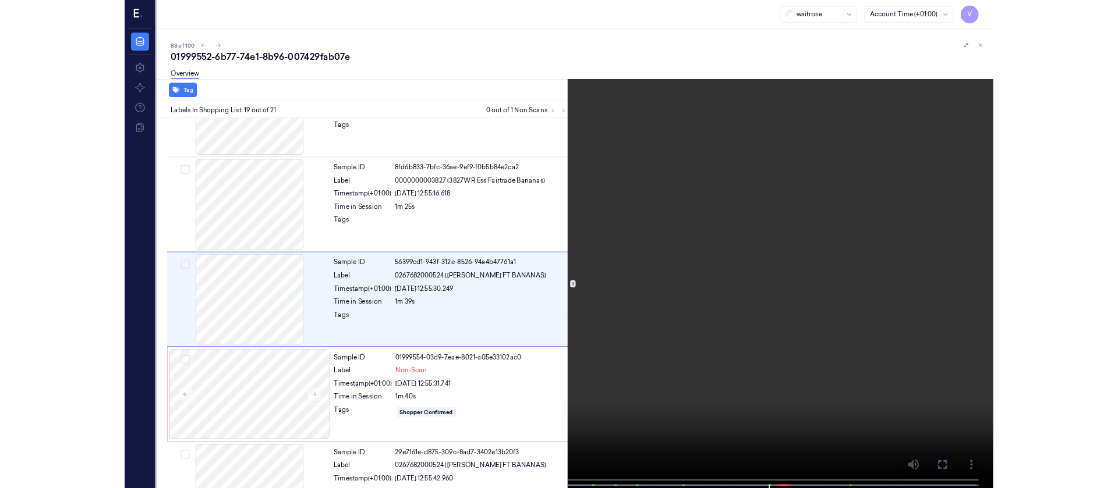
scroll to position [2023, 0]
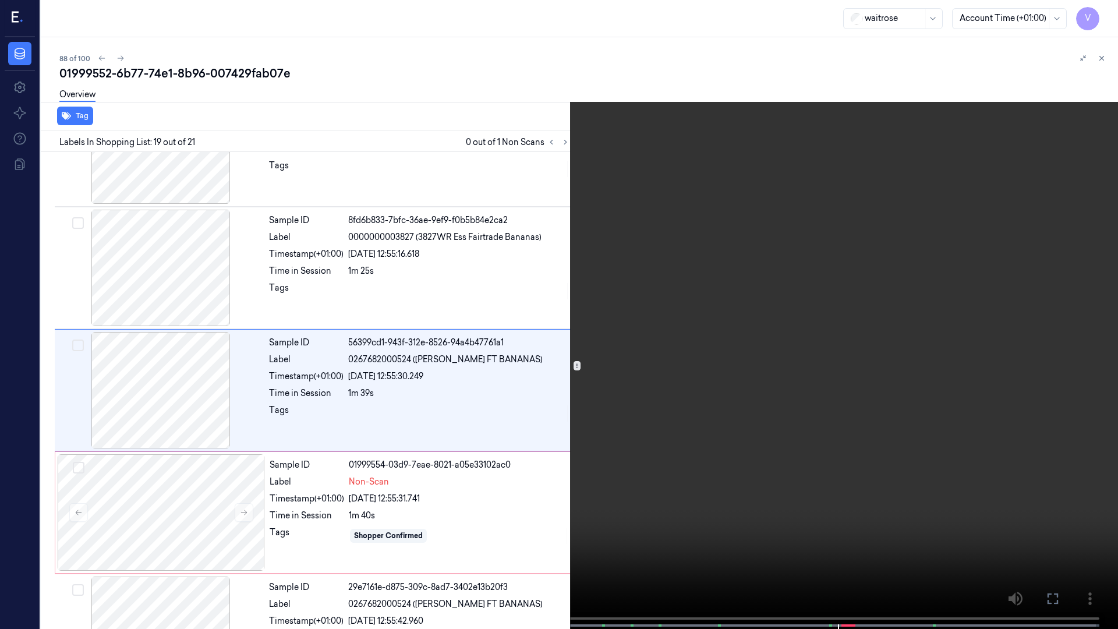
click at [0, 0] on icon at bounding box center [0, 0] width 0 height 0
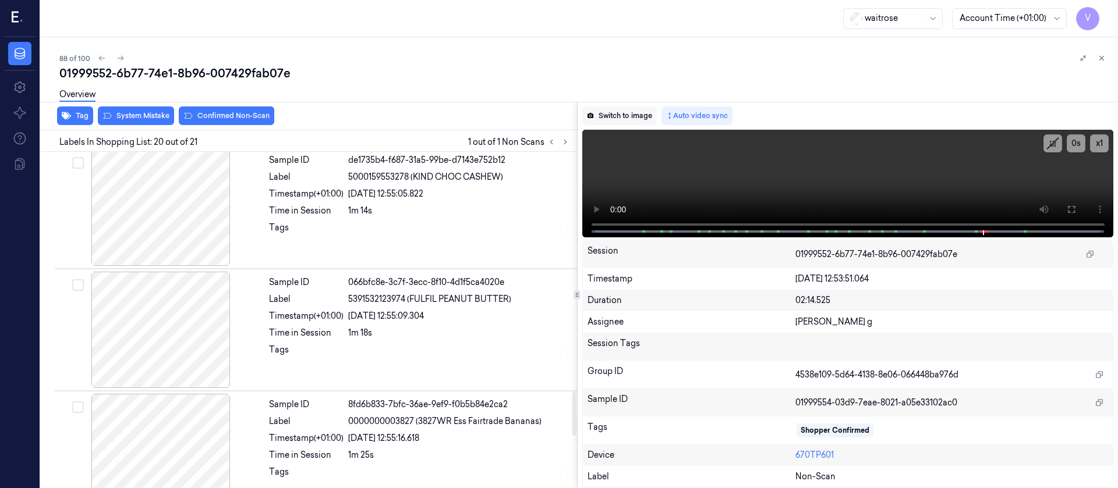
click at [619, 125] on button "Switch to image" at bounding box center [619, 116] width 75 height 19
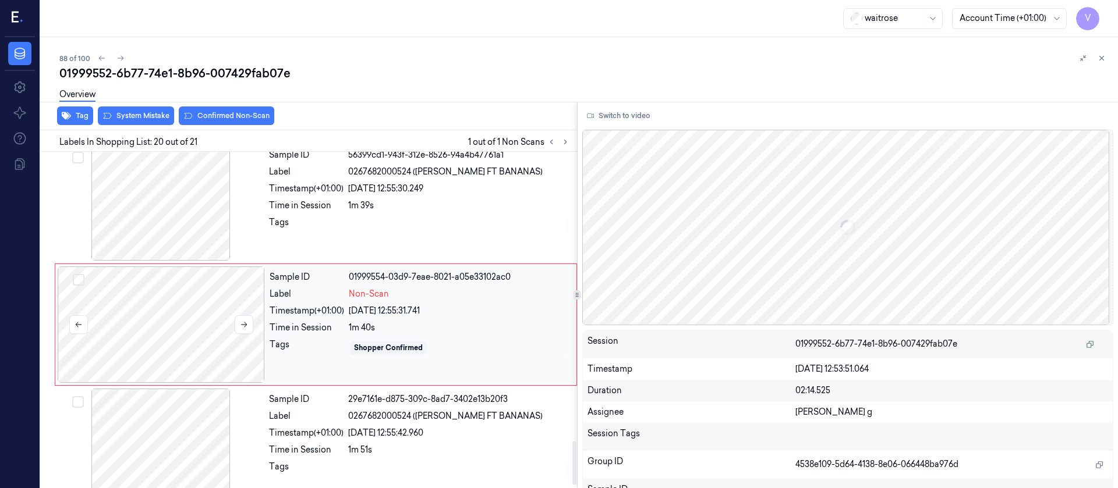
scroll to position [2215, 0]
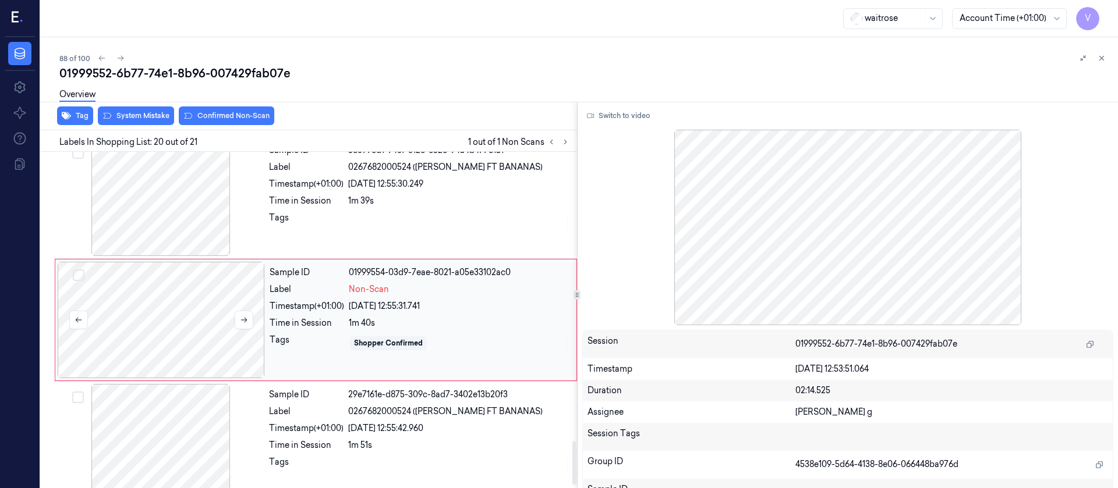
click at [184, 310] on div at bounding box center [161, 320] width 207 height 116
click at [121, 116] on button "System Mistake" at bounding box center [136, 116] width 76 height 19
click at [229, 111] on button "Unusual Activity" at bounding box center [222, 116] width 77 height 19
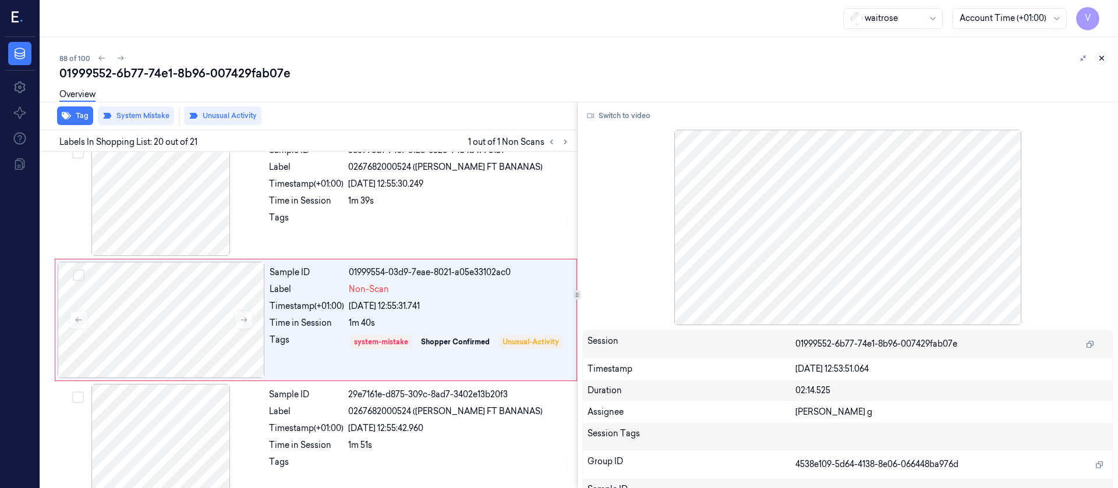
click at [1103, 56] on icon at bounding box center [1102, 58] width 4 height 4
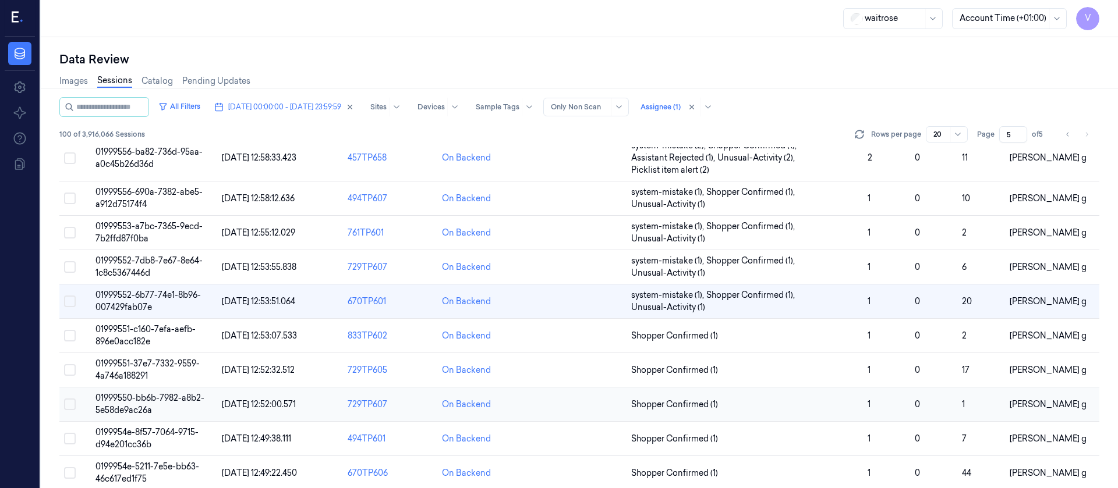
scroll to position [175, 0]
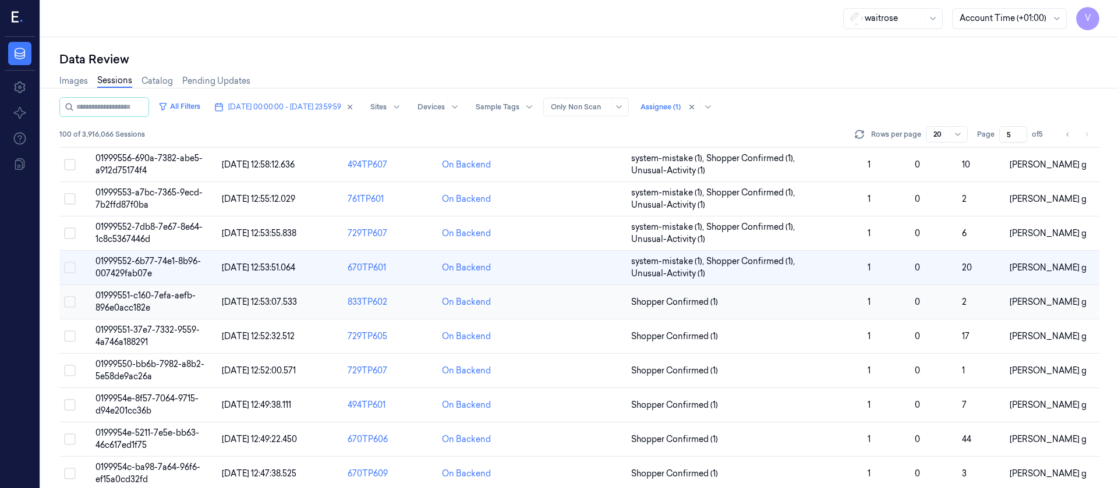
click at [569, 300] on td at bounding box center [579, 302] width 94 height 34
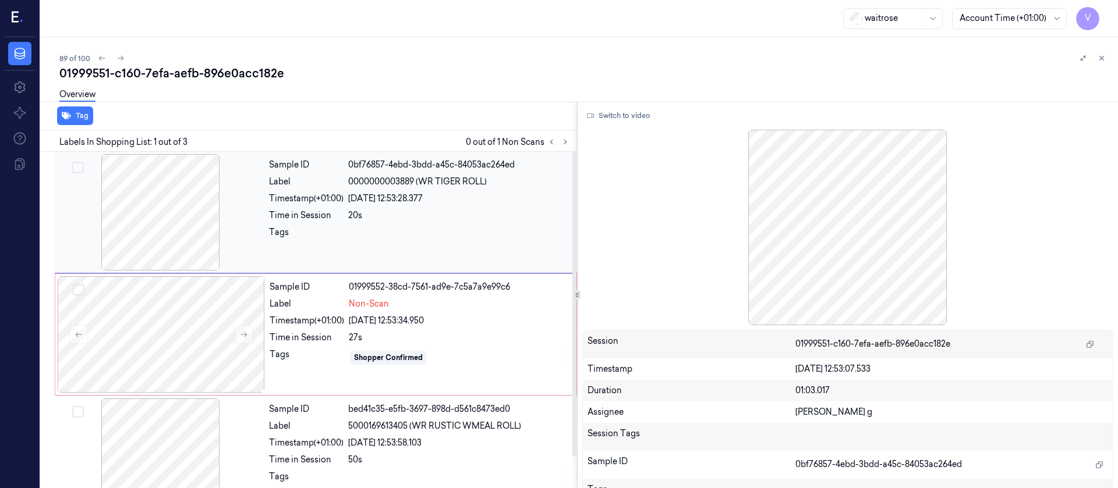
click at [150, 226] on div at bounding box center [160, 212] width 207 height 116
click at [607, 122] on button "Switch to video" at bounding box center [618, 116] width 73 height 19
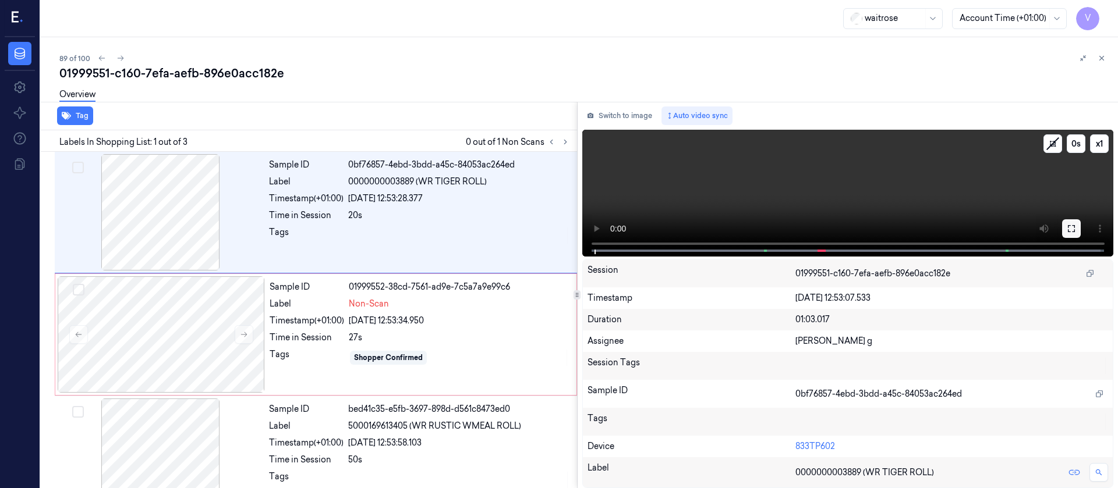
click at [1069, 226] on icon at bounding box center [1071, 228] width 9 height 9
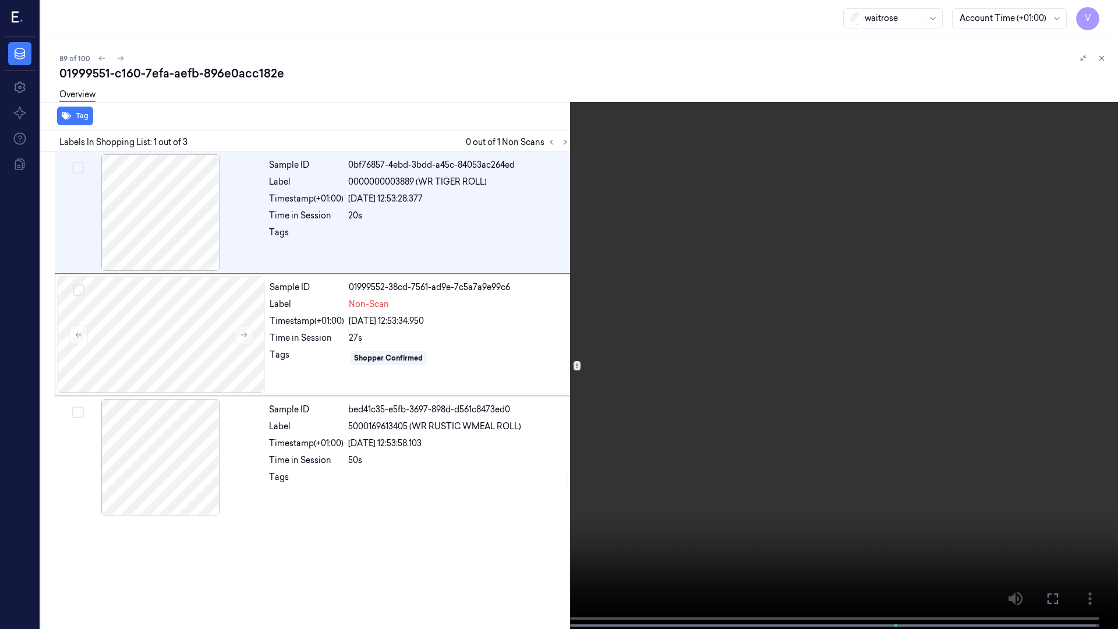
click at [0, 0] on icon at bounding box center [0, 0] width 0 height 0
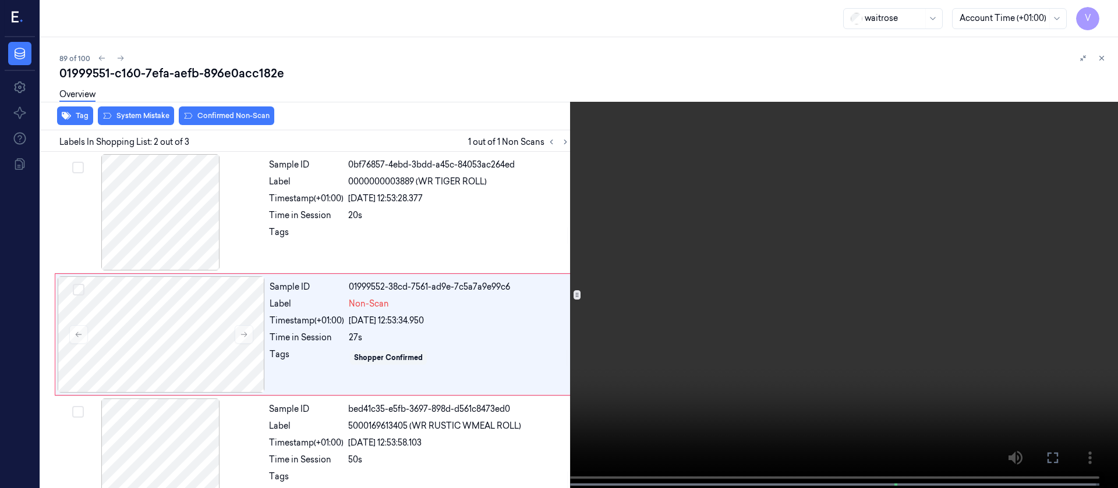
scroll to position [15, 0]
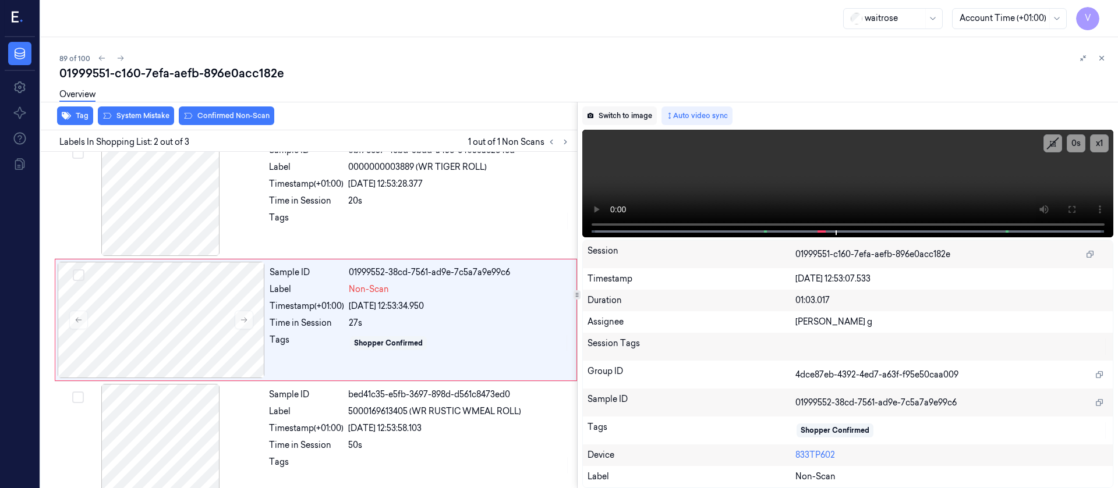
click at [616, 114] on button "Switch to image" at bounding box center [619, 116] width 75 height 19
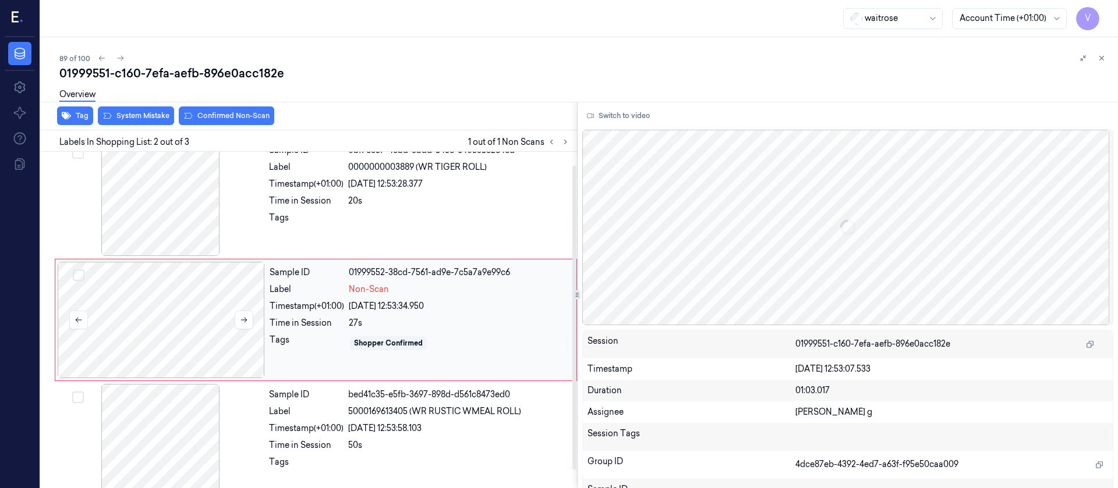
click at [141, 320] on div at bounding box center [161, 320] width 207 height 116
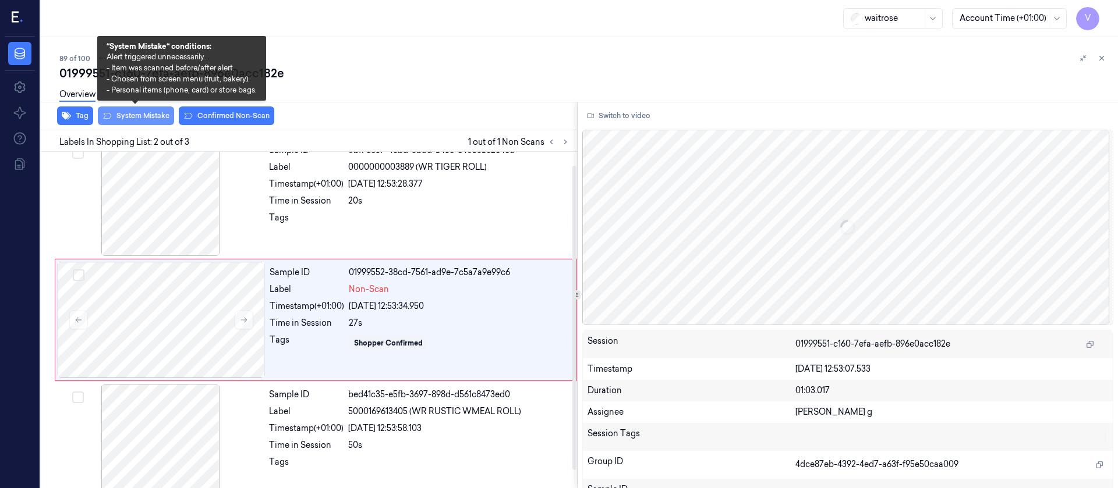
click at [151, 114] on button "System Mistake" at bounding box center [136, 116] width 76 height 19
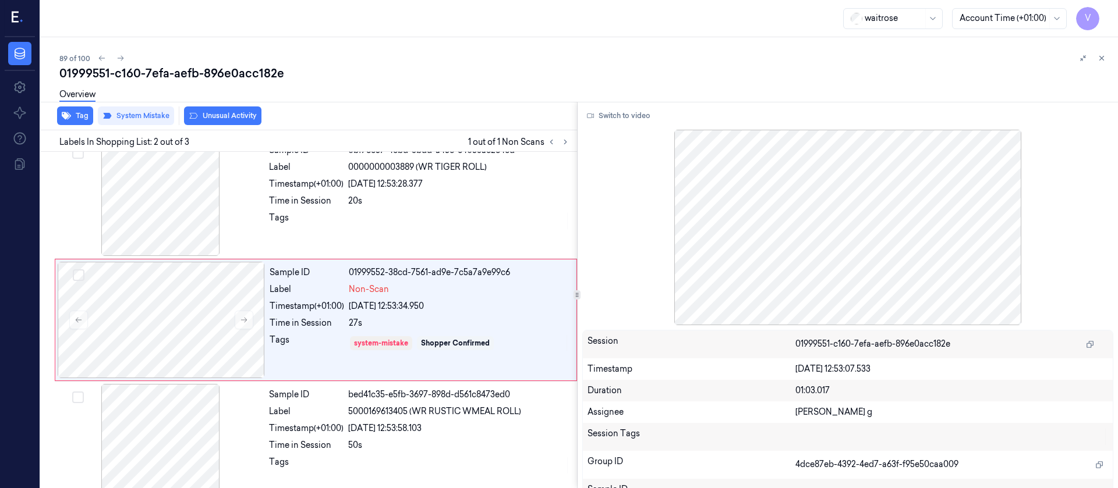
click at [219, 119] on button "Unusual Activity" at bounding box center [222, 116] width 77 height 19
click at [79, 115] on button "Tag" at bounding box center [75, 116] width 36 height 19
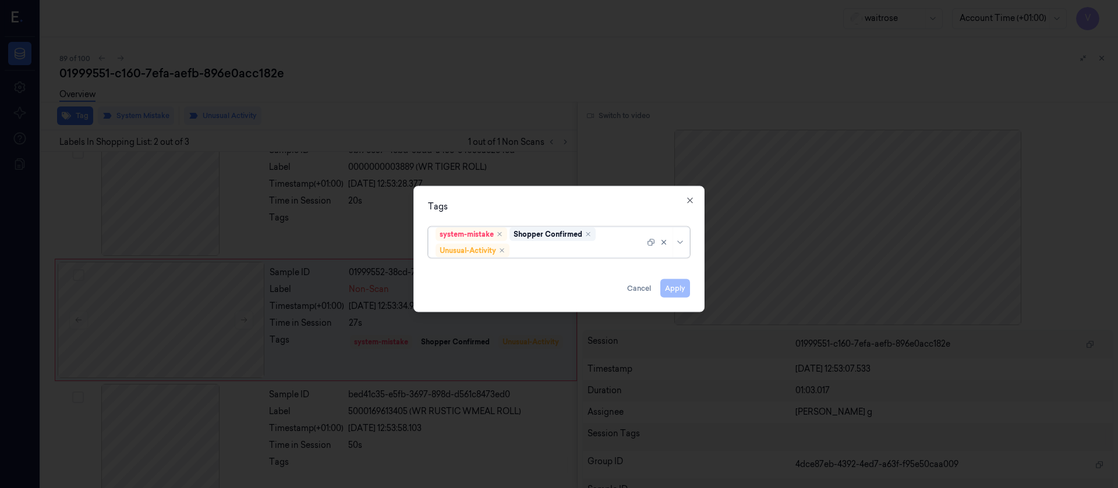
click at [533, 249] on div at bounding box center [578, 251] width 133 height 12
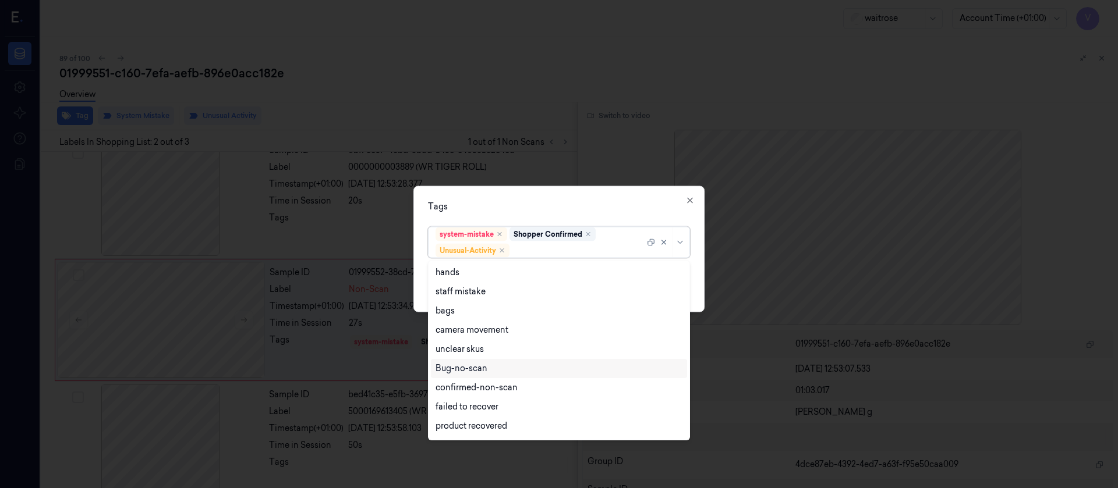
scroll to position [152, 0]
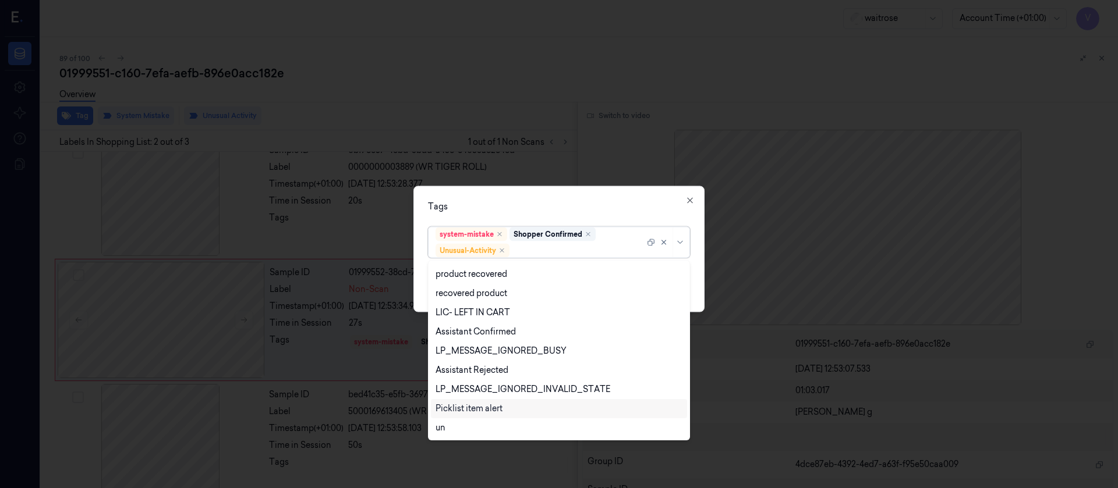
click at [461, 406] on div "Picklist item alert" at bounding box center [468, 409] width 67 height 12
drag, startPoint x: 568, startPoint y: 197, endPoint x: 573, endPoint y: 211, distance: 15.5
click at [568, 196] on div "Tags option Picklist item alert, selected. 20 results available. Use Up and Dow…" at bounding box center [558, 249] width 291 height 126
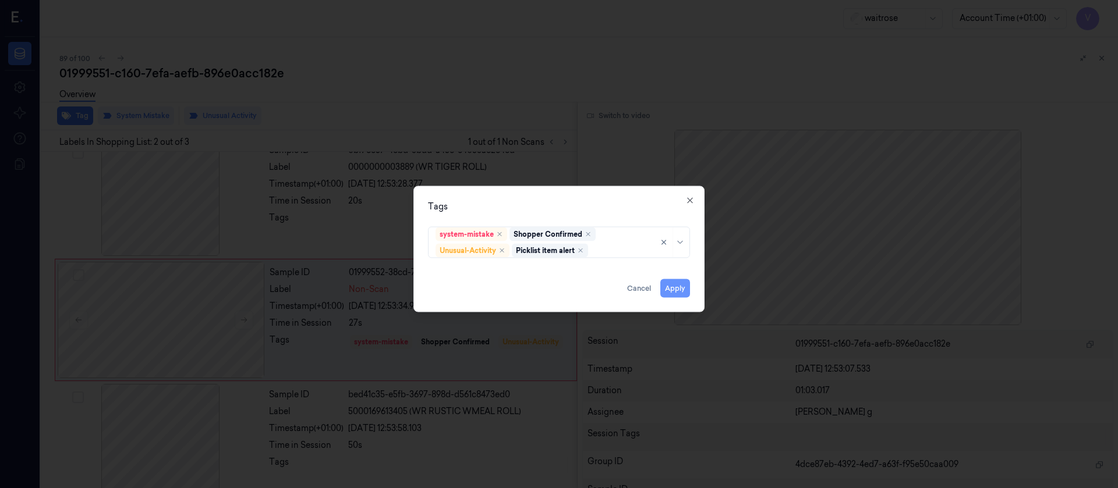
click at [679, 285] on button "Apply" at bounding box center [675, 288] width 30 height 19
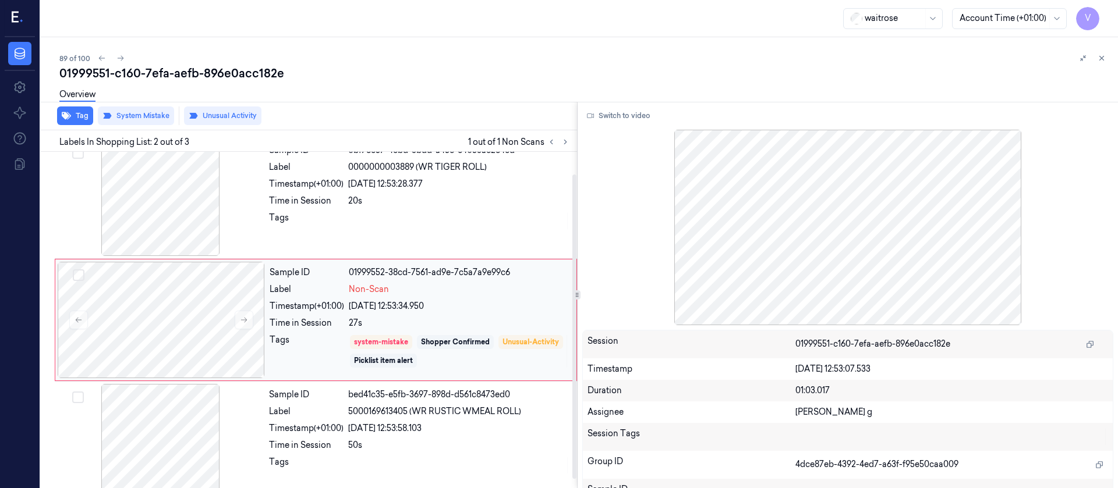
scroll to position [34, 0]
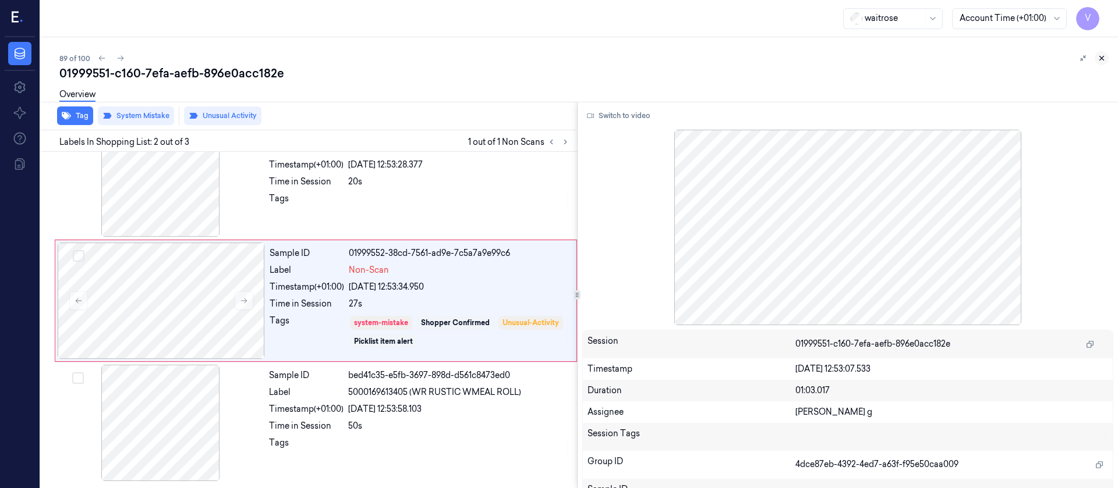
click at [1104, 56] on icon at bounding box center [1101, 58] width 8 height 8
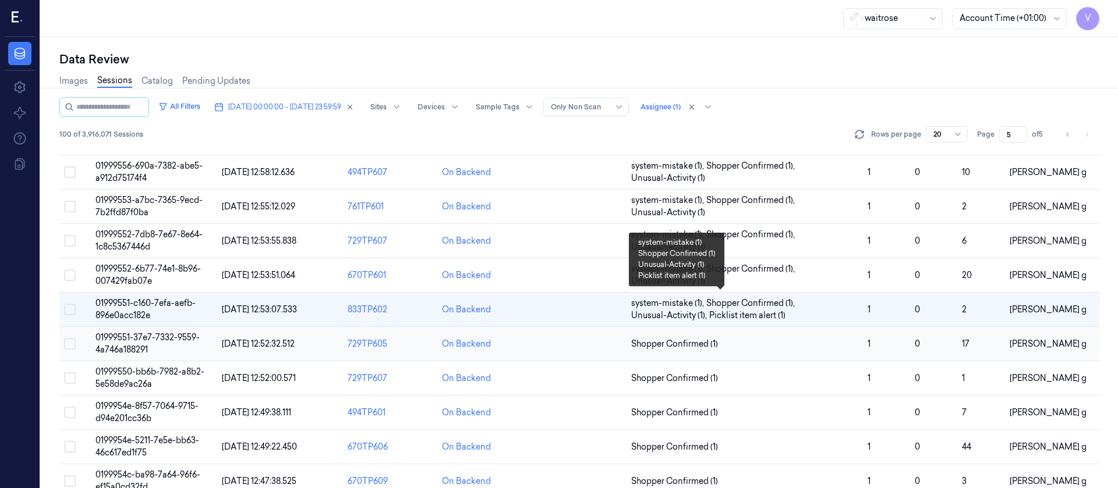
scroll to position [175, 0]
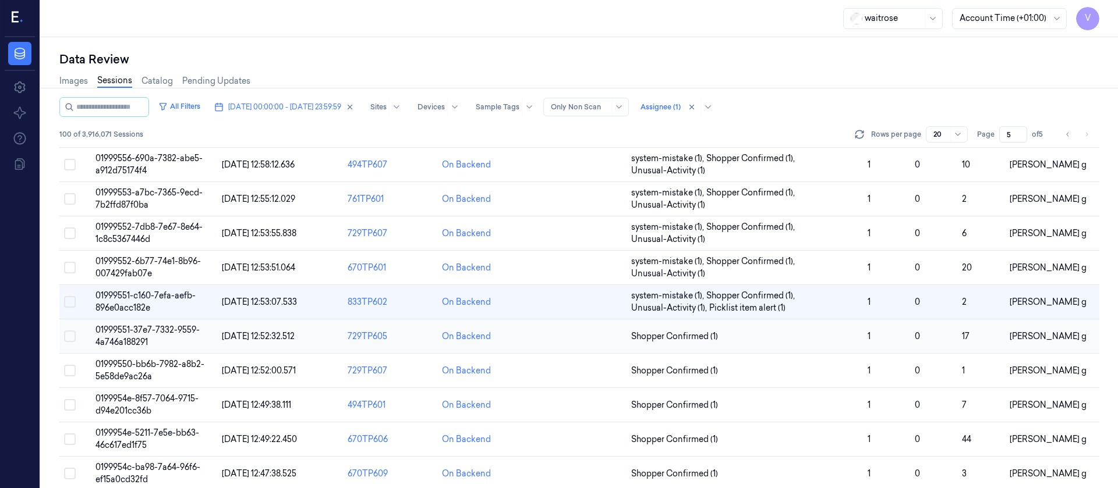
click at [575, 345] on td at bounding box center [579, 337] width 94 height 34
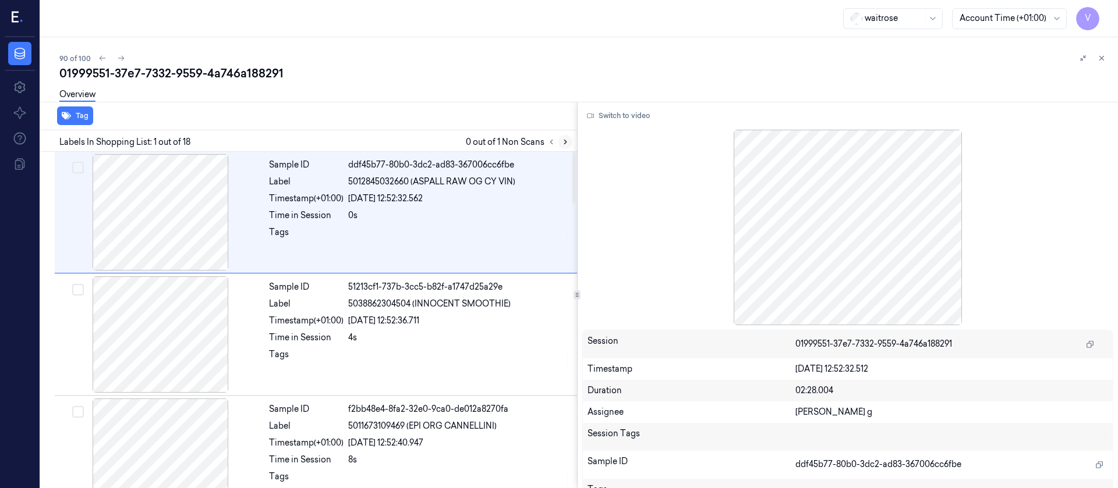
click at [568, 143] on icon at bounding box center [565, 142] width 8 height 8
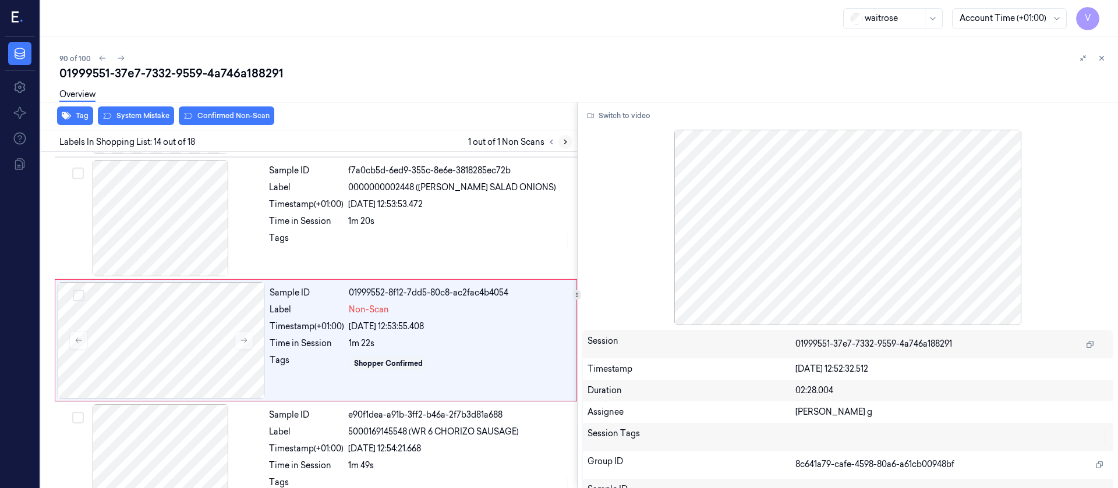
scroll to position [1482, 0]
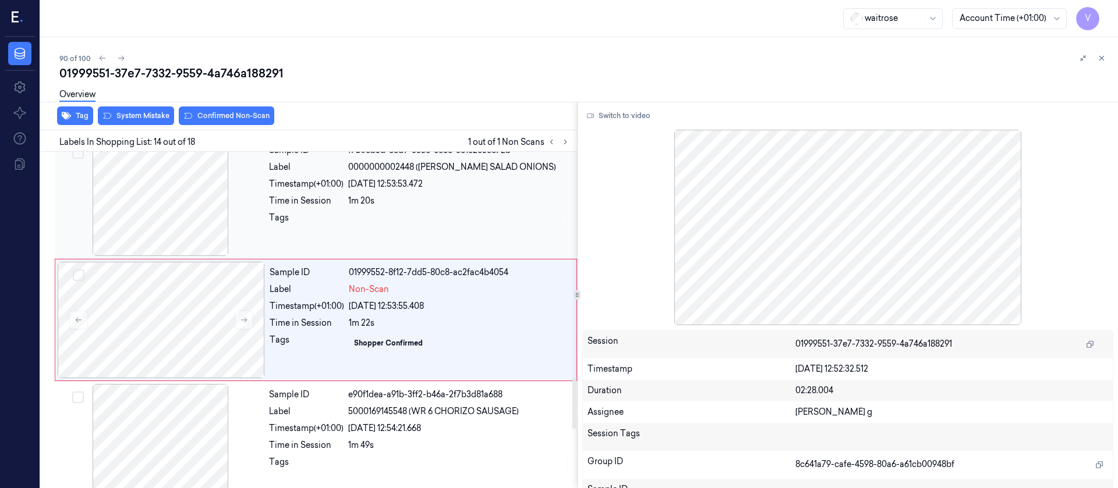
click at [180, 201] on div at bounding box center [160, 198] width 207 height 116
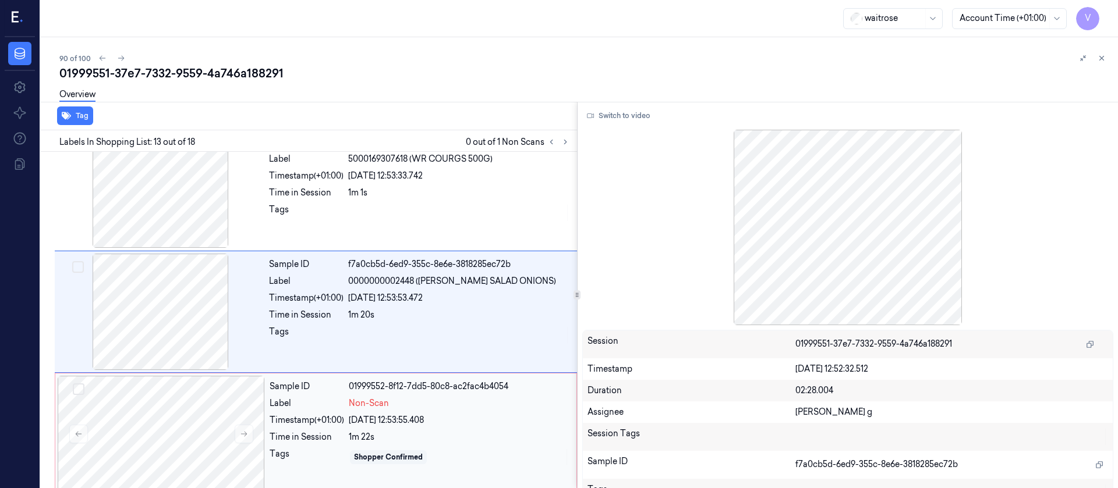
scroll to position [1359, 0]
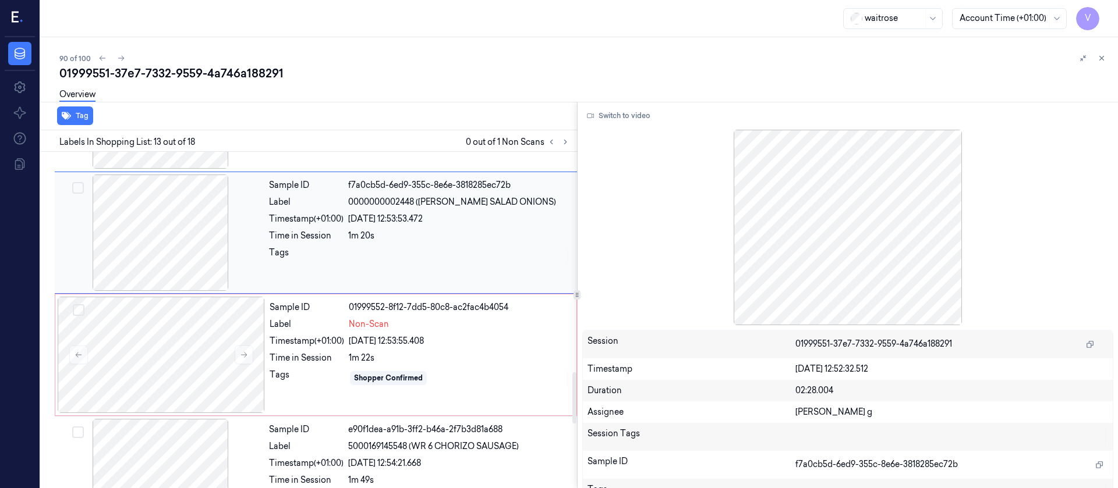
click at [137, 228] on div at bounding box center [160, 233] width 207 height 116
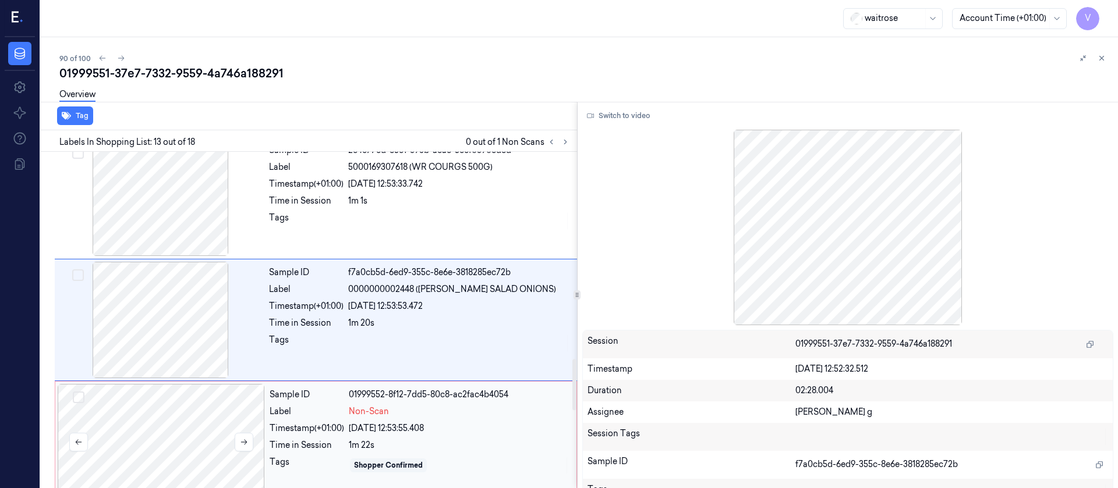
click at [159, 437] on div at bounding box center [161, 442] width 207 height 116
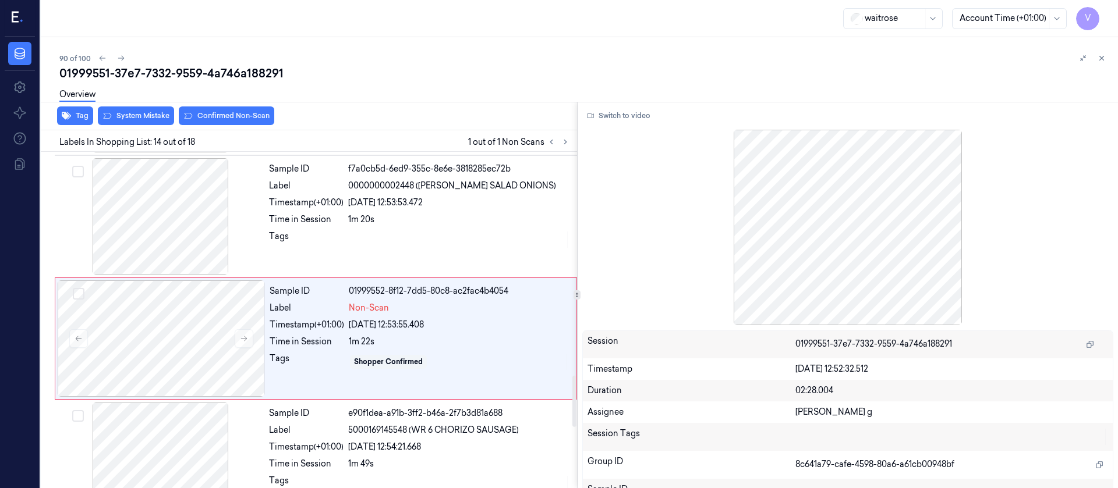
scroll to position [1482, 0]
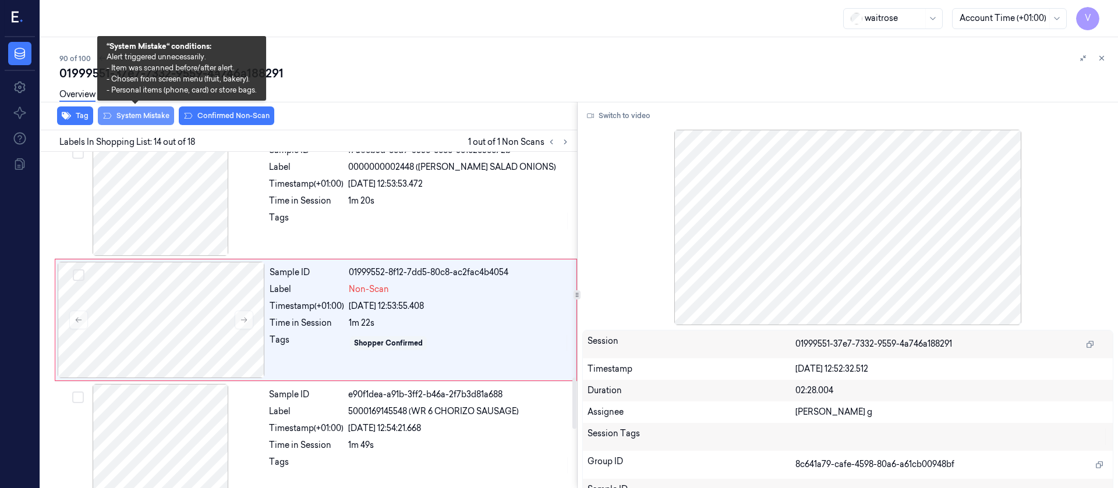
click at [132, 112] on button "System Mistake" at bounding box center [136, 116] width 76 height 19
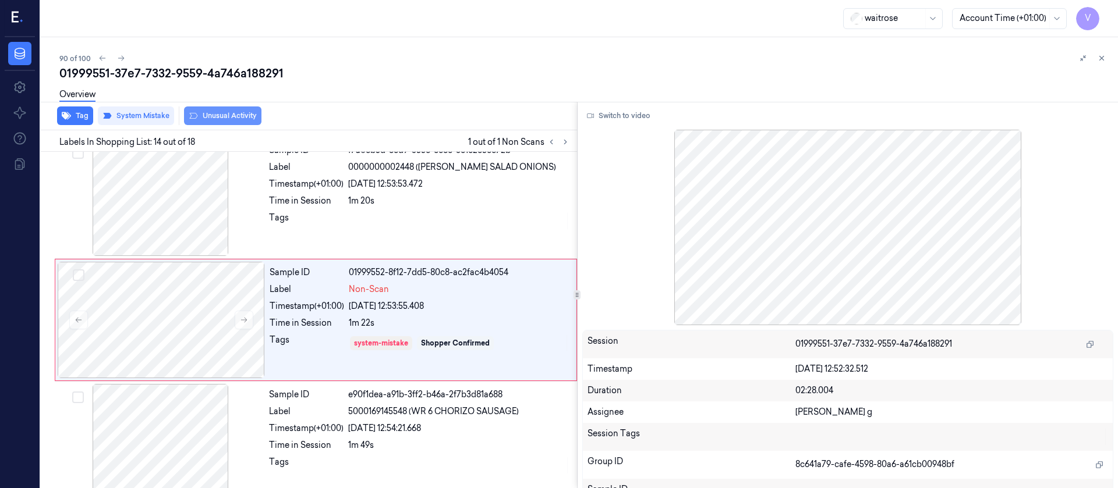
click at [217, 115] on button "Unusual Activity" at bounding box center [222, 116] width 77 height 19
click at [70, 116] on icon "button" at bounding box center [66, 116] width 9 height 8
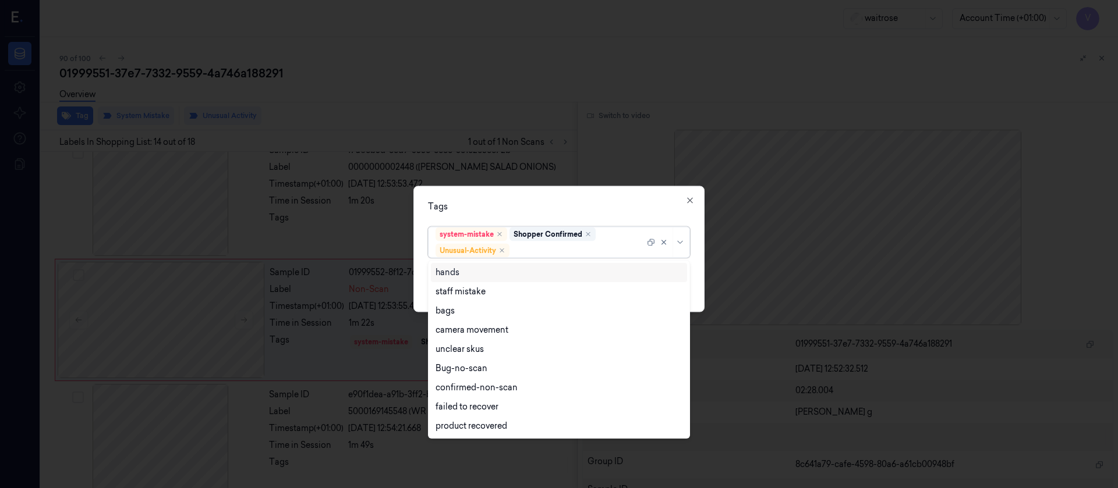
click at [543, 246] on div at bounding box center [578, 251] width 133 height 12
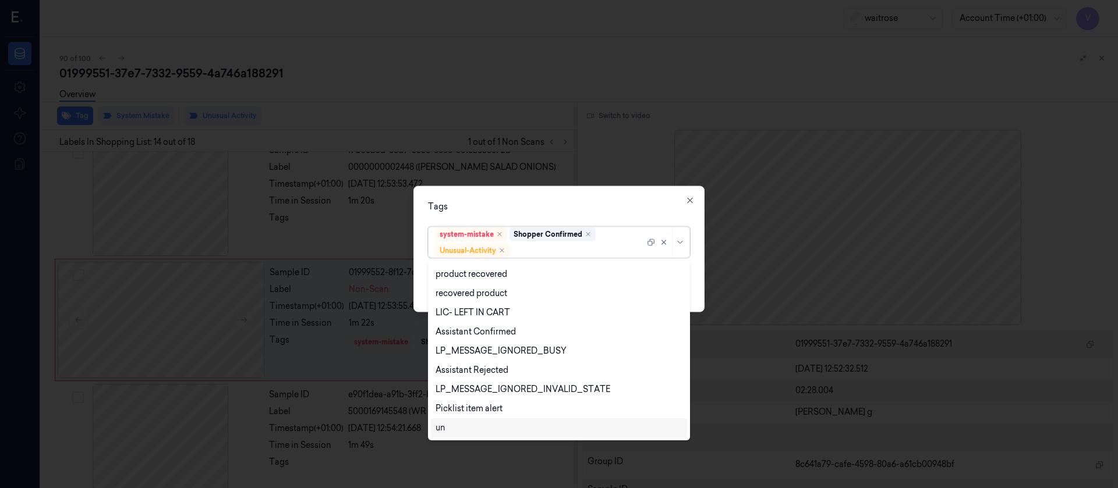
scroll to position [229, 0]
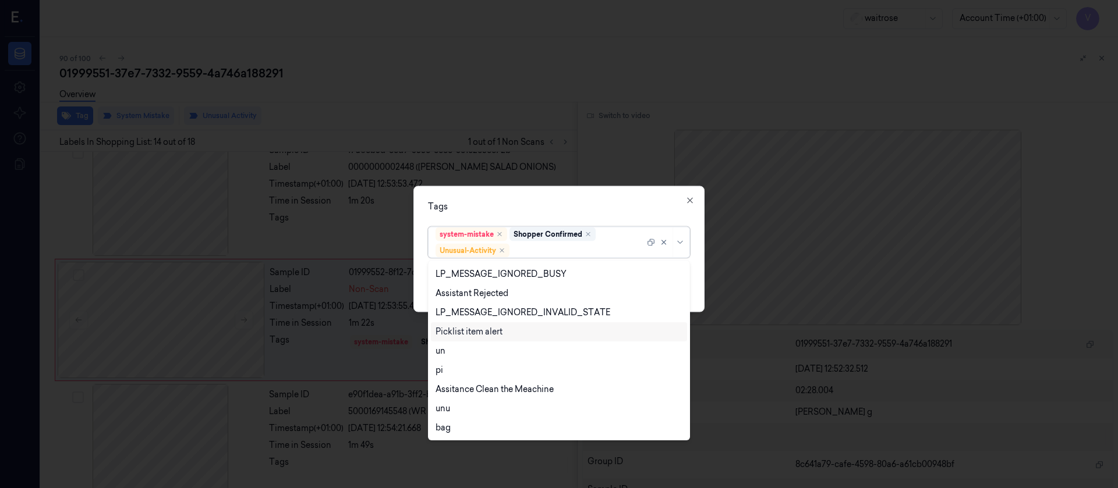
click at [472, 331] on div "Picklist item alert" at bounding box center [468, 332] width 67 height 12
click at [550, 211] on div "Tags" at bounding box center [559, 206] width 262 height 12
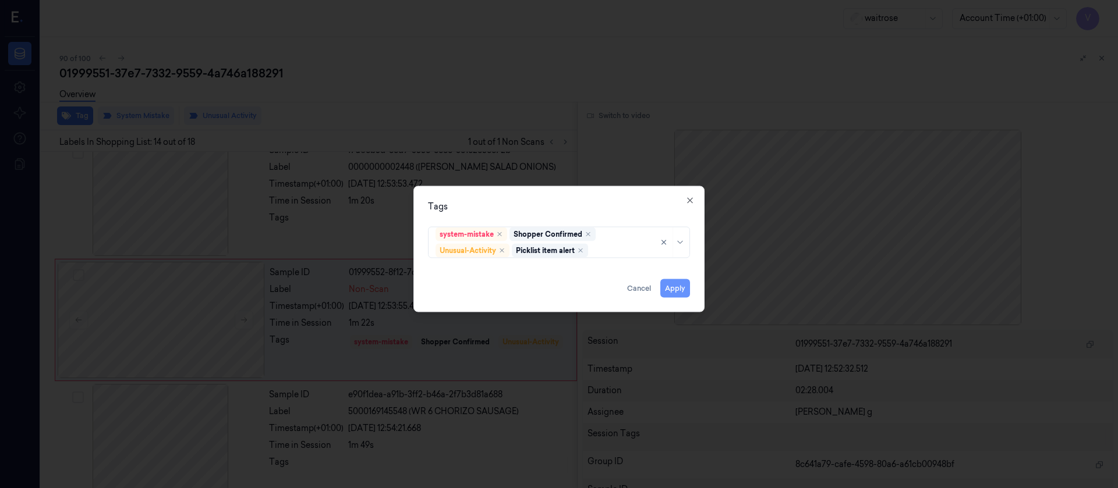
click at [679, 291] on button "Apply" at bounding box center [675, 288] width 30 height 19
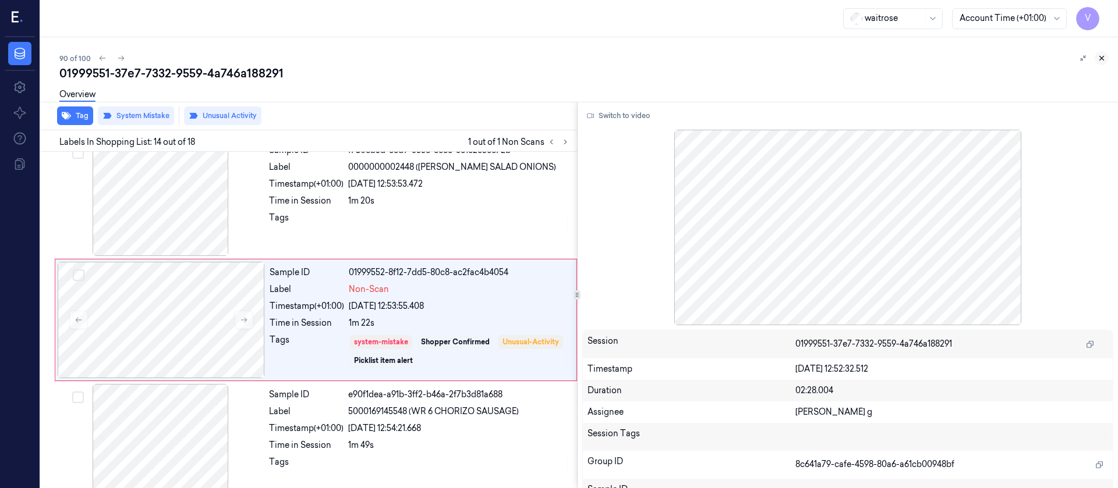
click at [1100, 56] on icon at bounding box center [1102, 58] width 4 height 4
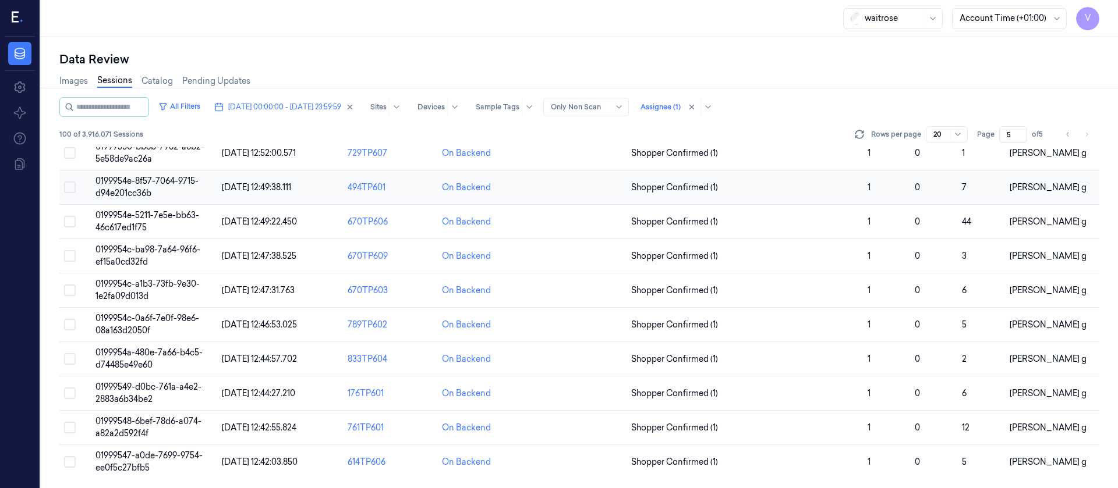
scroll to position [218, 0]
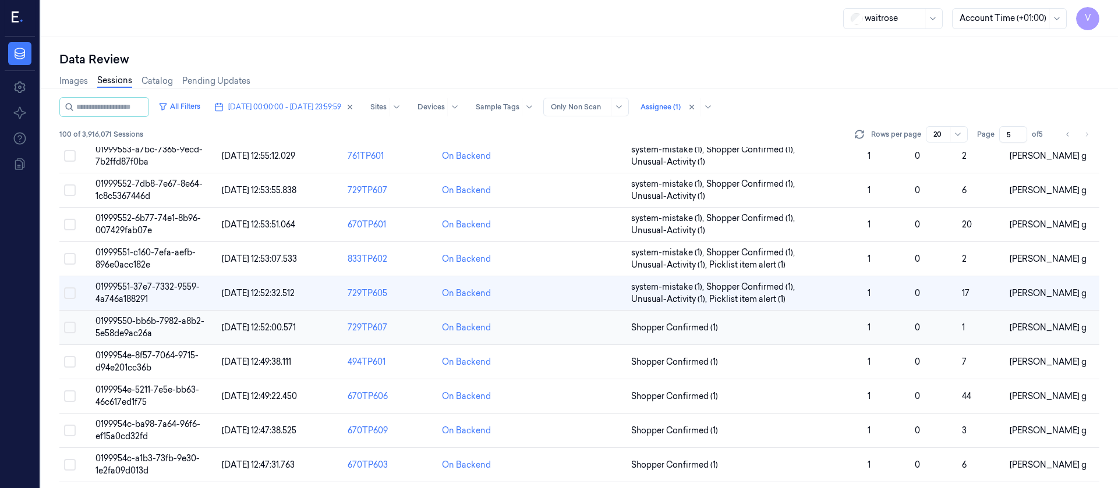
click at [564, 318] on td at bounding box center [579, 328] width 94 height 34
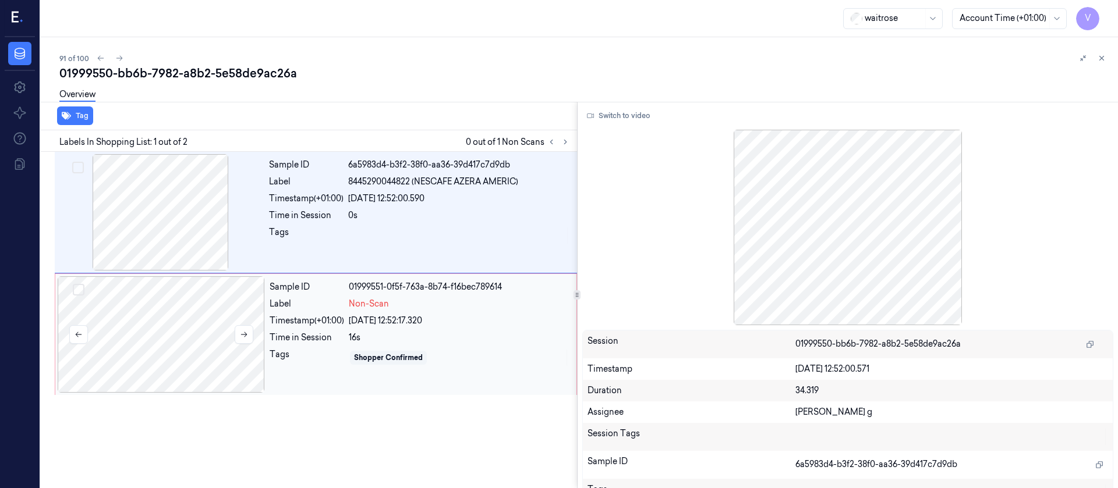
click at [164, 323] on div at bounding box center [161, 335] width 207 height 116
click at [190, 197] on div at bounding box center [160, 212] width 207 height 116
click at [158, 370] on div at bounding box center [161, 335] width 207 height 116
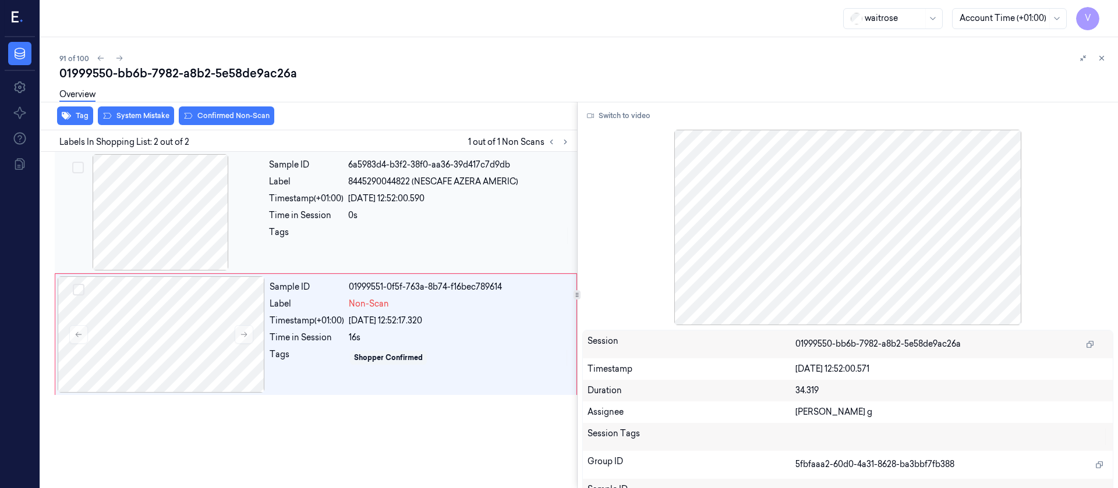
click at [362, 253] on div "Sample ID 6a5983d4-b3f2-38f0-aa36-39d417c7d9db Label 8445290044822 (NESCAFE AZE…" at bounding box center [419, 212] width 310 height 116
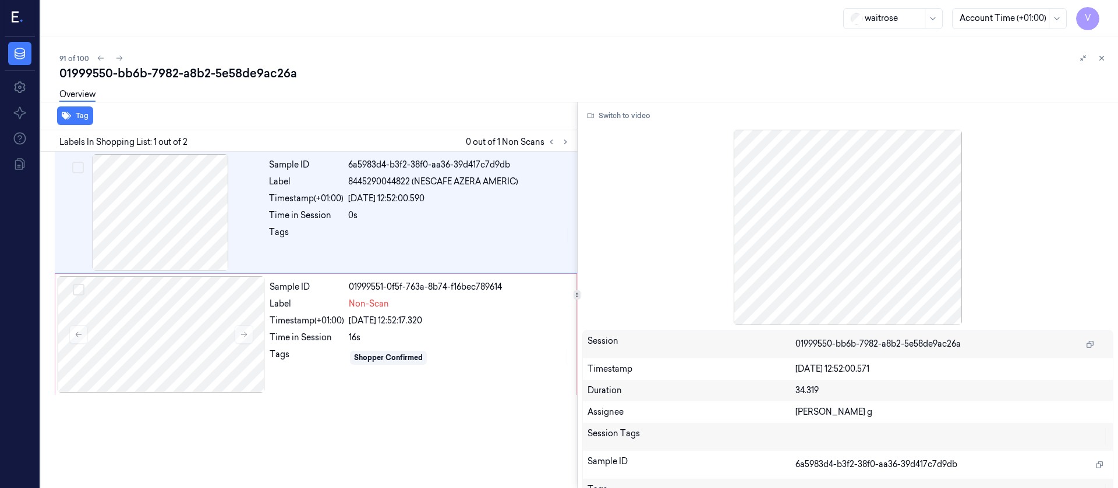
click at [626, 126] on div "Switch to video Session 01999550-bb6b-7982-a8b2-5e58de9ac26a Timestamp 29/09/20…" at bounding box center [848, 295] width 541 height 387
click at [635, 115] on button "Switch to video" at bounding box center [618, 116] width 73 height 19
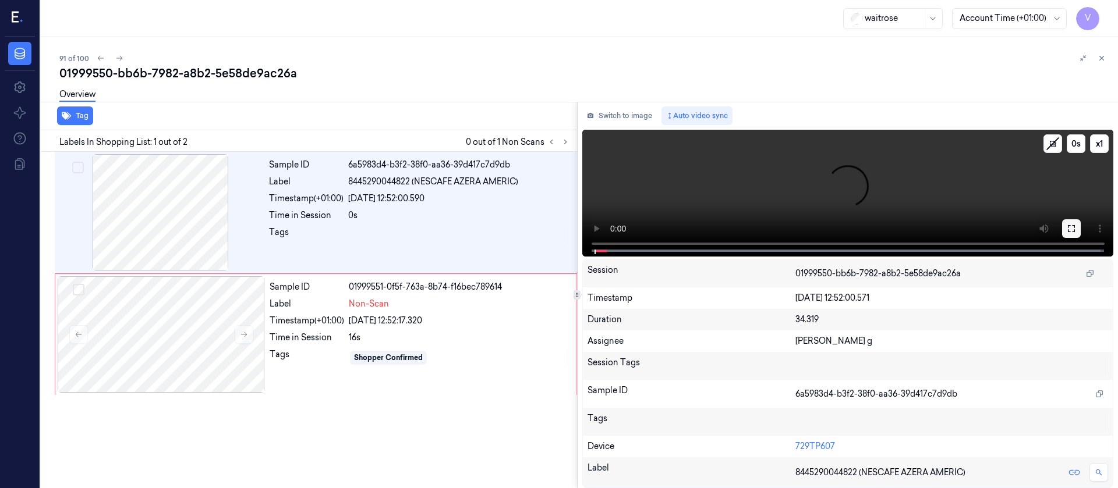
click at [1069, 227] on icon at bounding box center [1071, 228] width 9 height 9
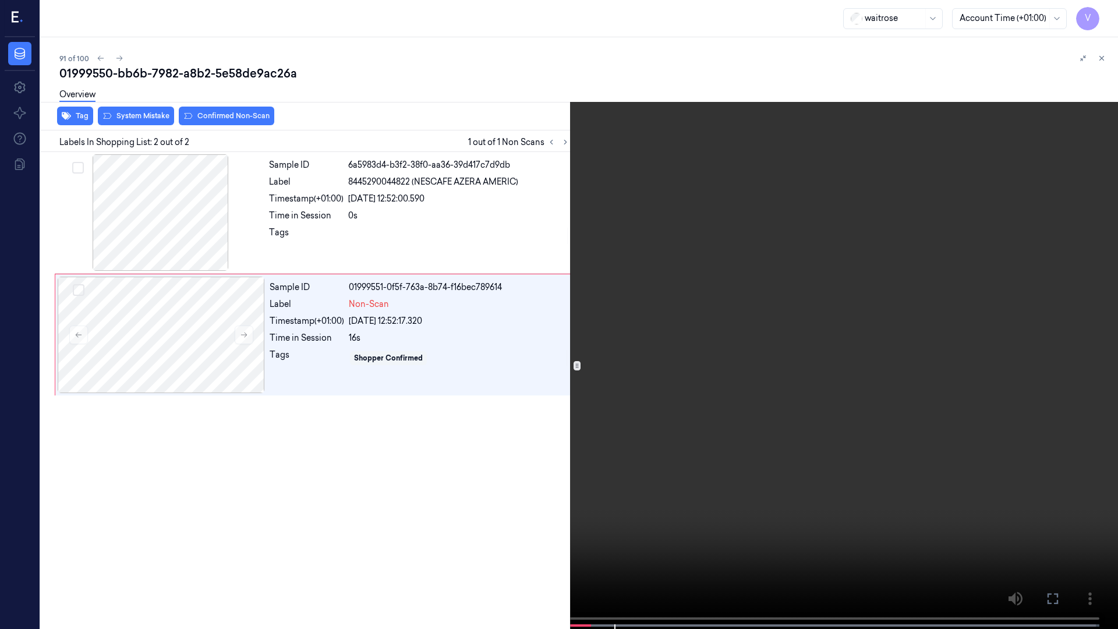
click at [0, 0] on icon at bounding box center [0, 0] width 0 height 0
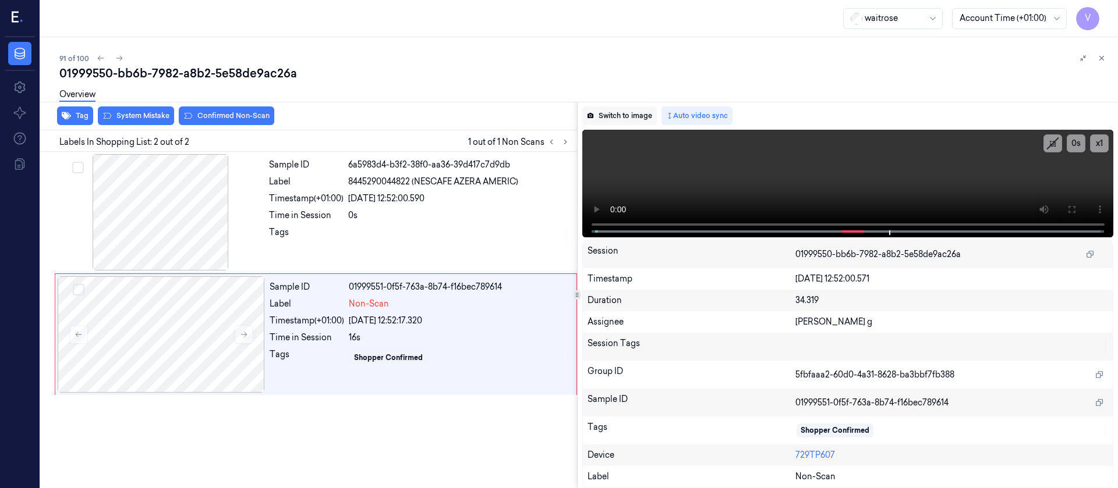
click at [591, 122] on button "Switch to image" at bounding box center [619, 116] width 75 height 19
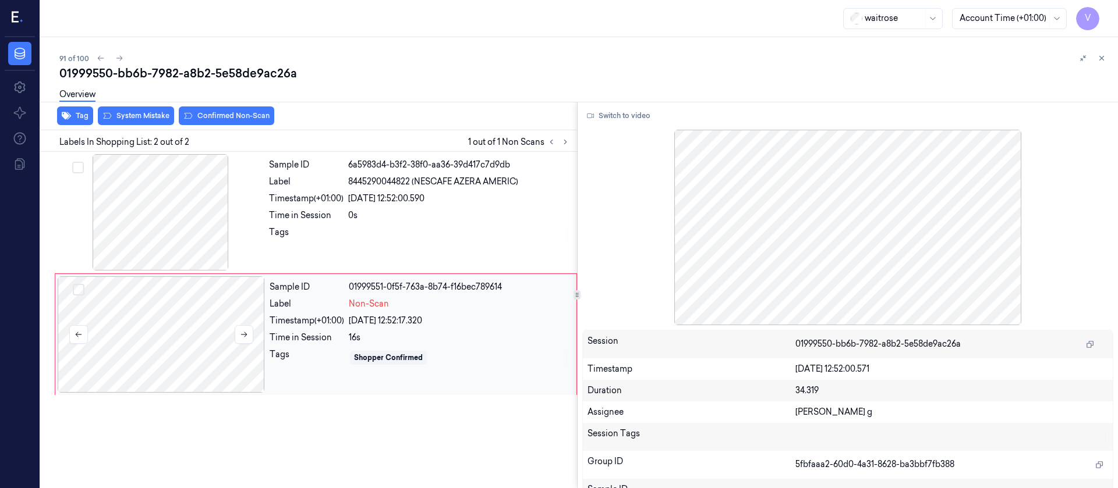
click at [187, 309] on div at bounding box center [161, 335] width 207 height 116
click at [144, 128] on div "Tag System Mistake Confirmed Non-Scan" at bounding box center [306, 116] width 541 height 29
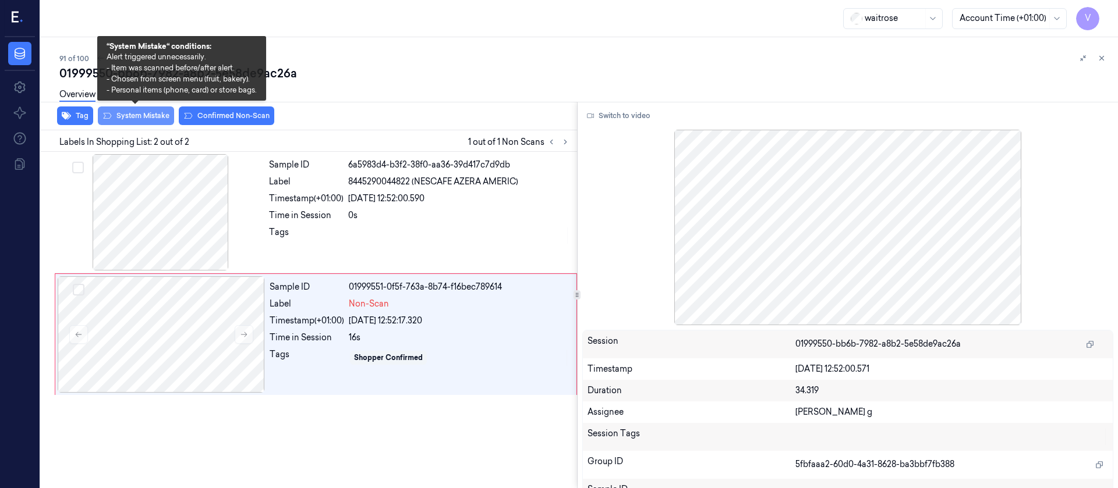
click at [141, 117] on button "System Mistake" at bounding box center [136, 116] width 76 height 19
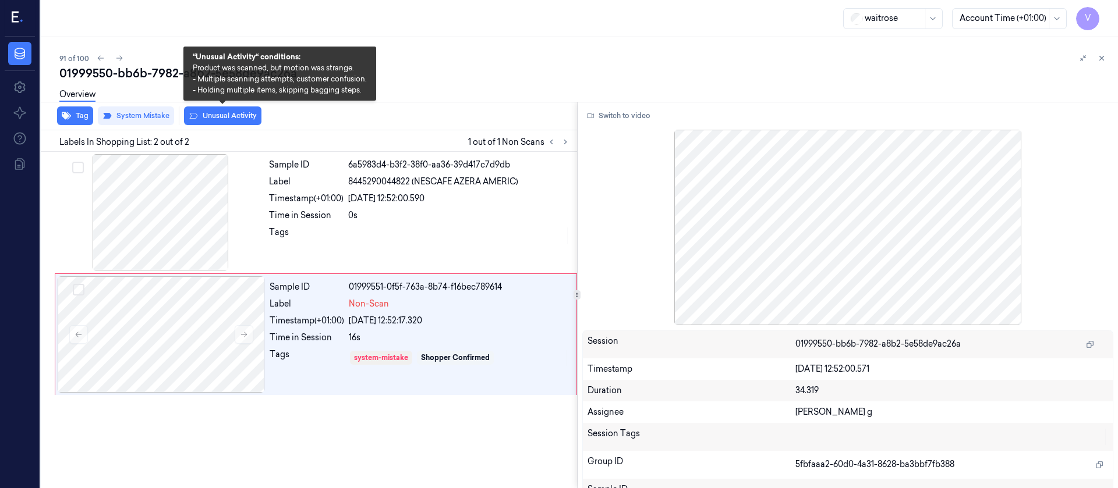
click at [228, 116] on button "Unusual Activity" at bounding box center [222, 116] width 77 height 19
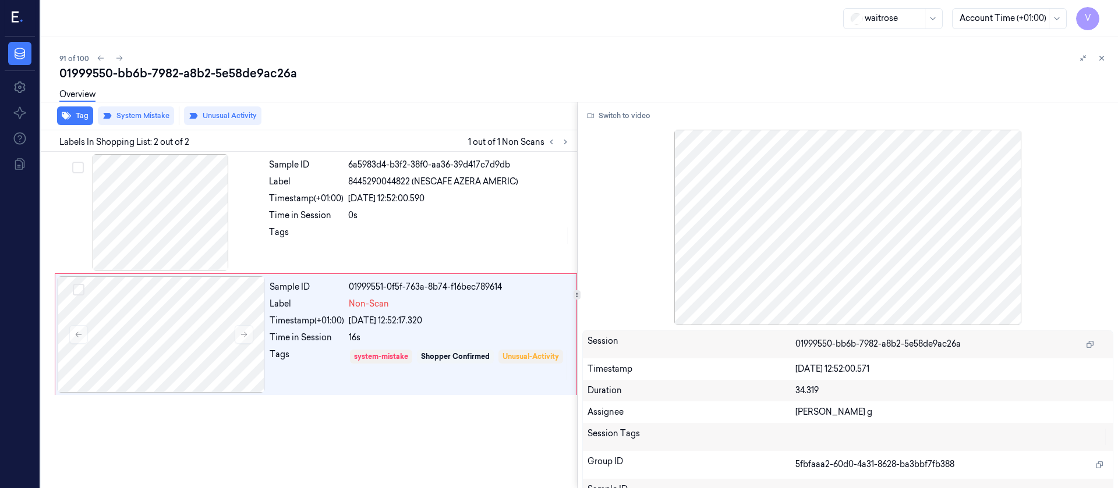
click at [702, 75] on div "01999550-bb6b-7982-a8b2-5e58de9ac26a" at bounding box center [583, 73] width 1049 height 16
click at [1108, 52] on div at bounding box center [1092, 58] width 33 height 14
click at [1100, 59] on icon at bounding box center [1101, 58] width 8 height 8
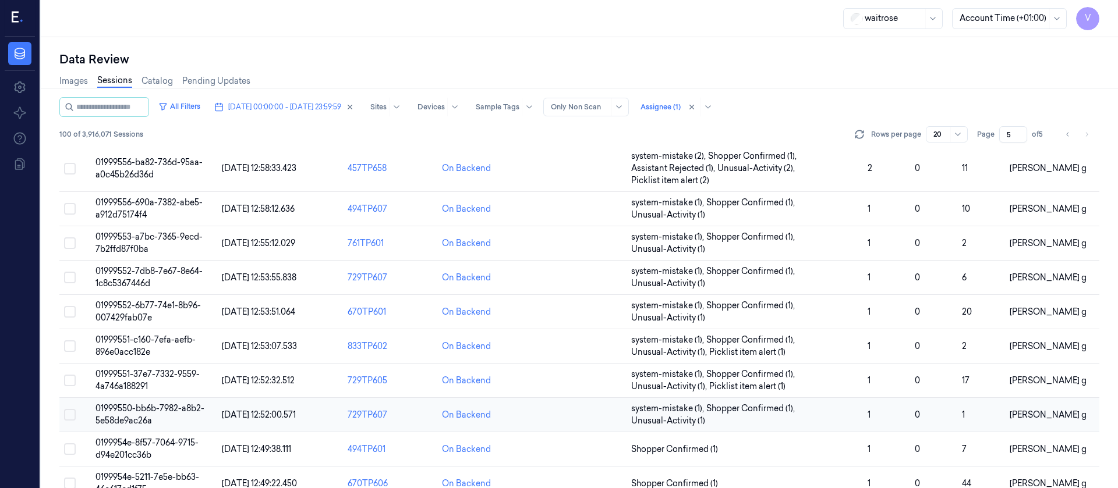
scroll to position [218, 0]
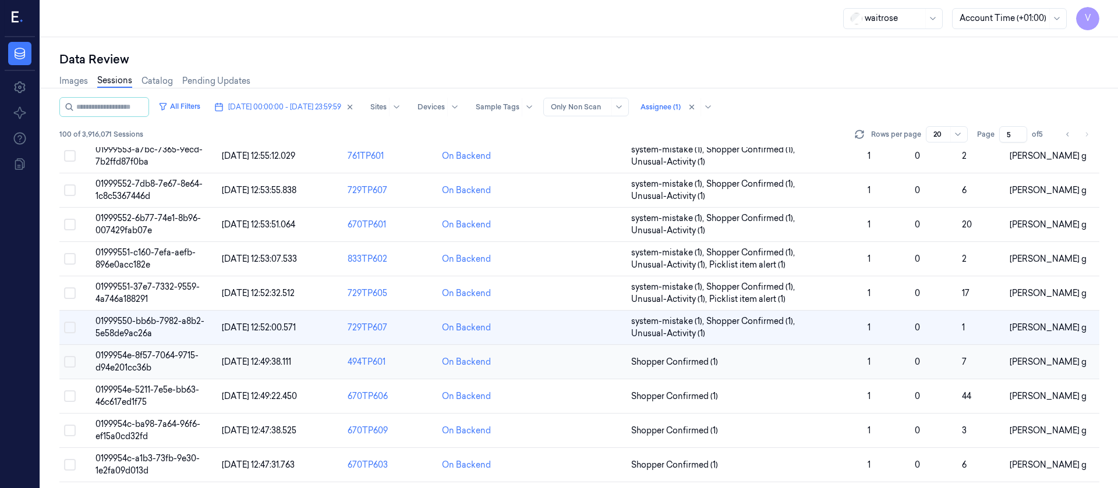
click at [558, 364] on td at bounding box center [579, 362] width 94 height 34
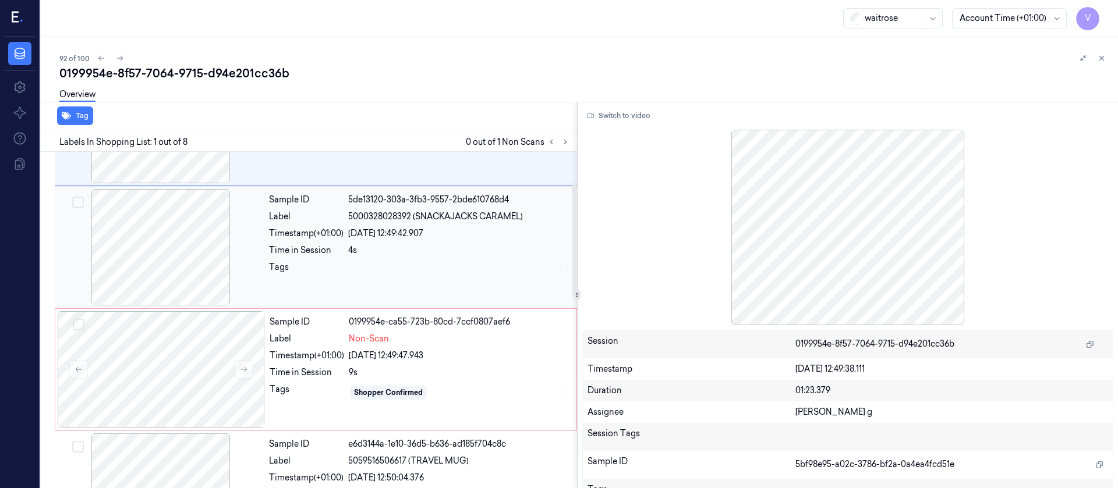
click at [168, 262] on div at bounding box center [160, 247] width 207 height 116
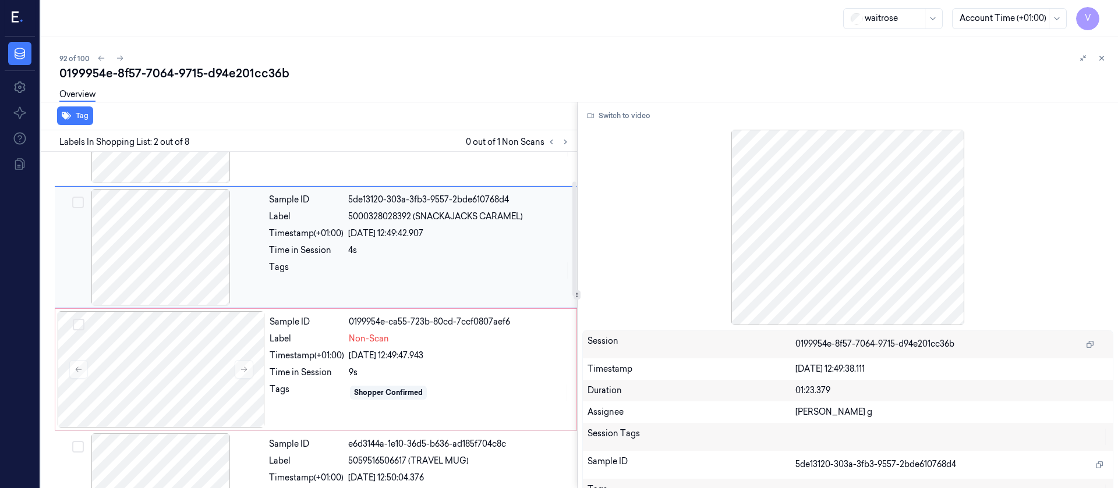
scroll to position [15, 0]
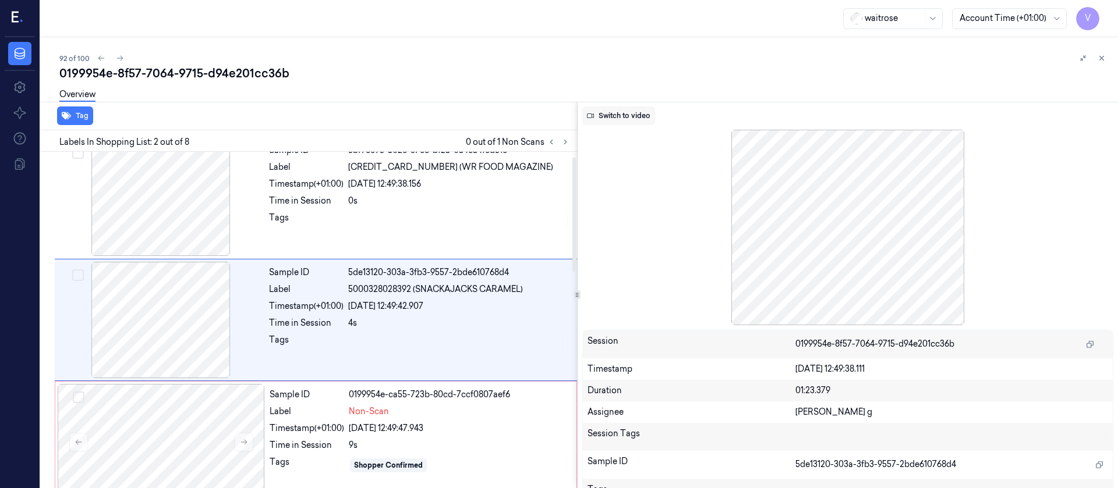
click at [626, 109] on button "Switch to video" at bounding box center [618, 116] width 73 height 19
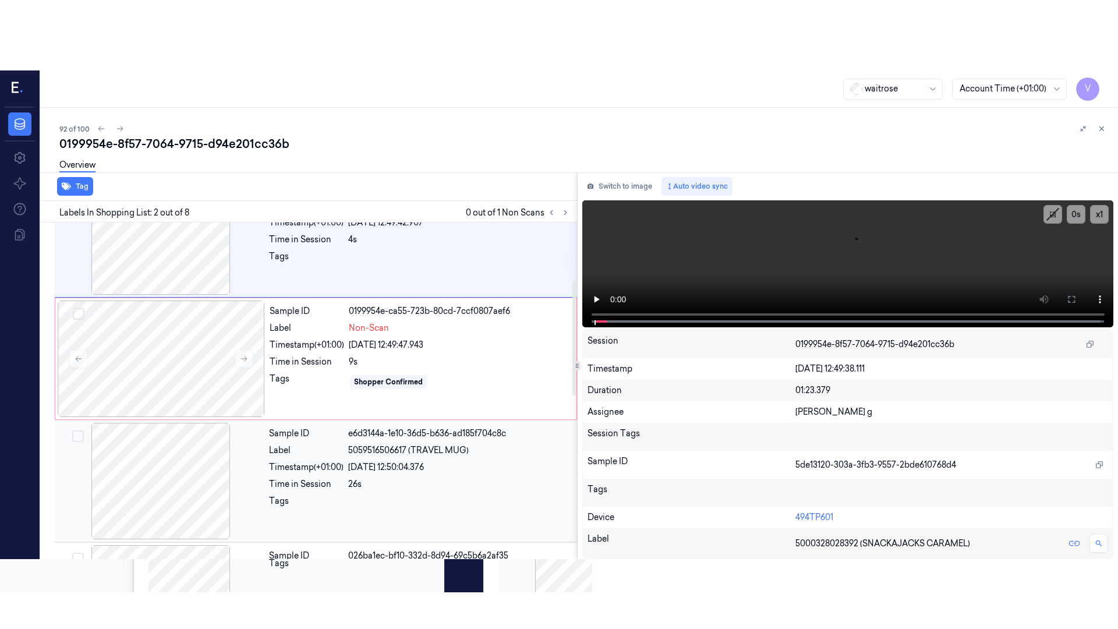
scroll to position [189, 0]
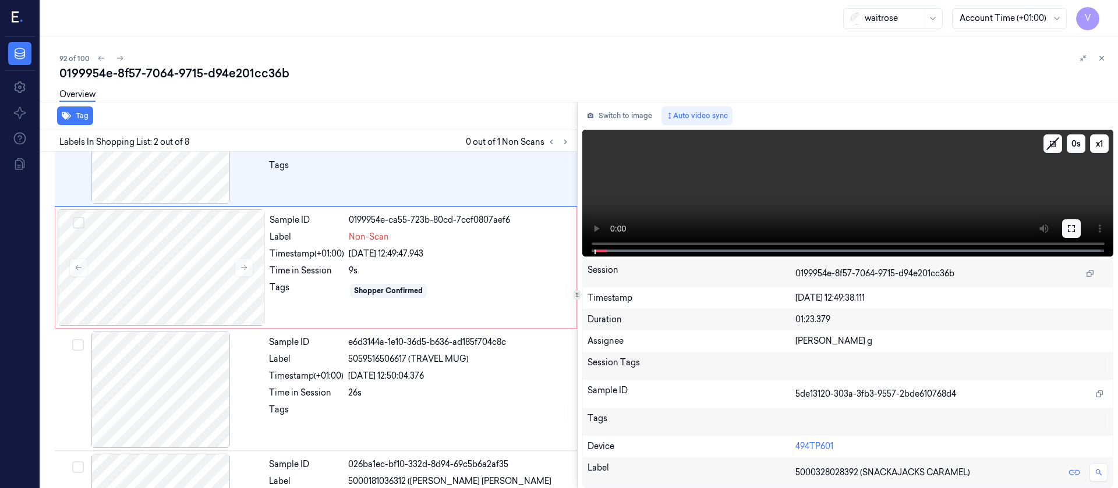
click at [1071, 229] on icon at bounding box center [1071, 228] width 9 height 9
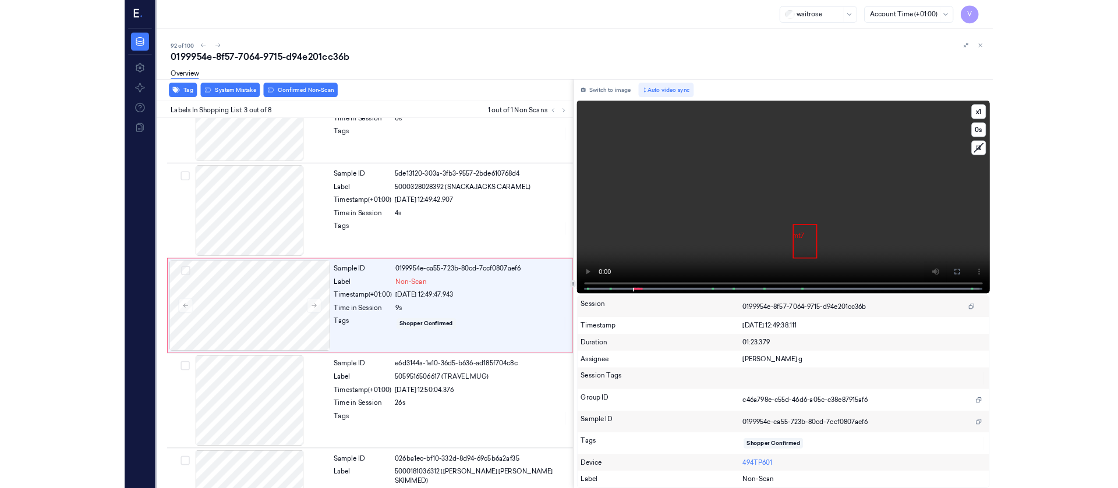
scroll to position [67, 0]
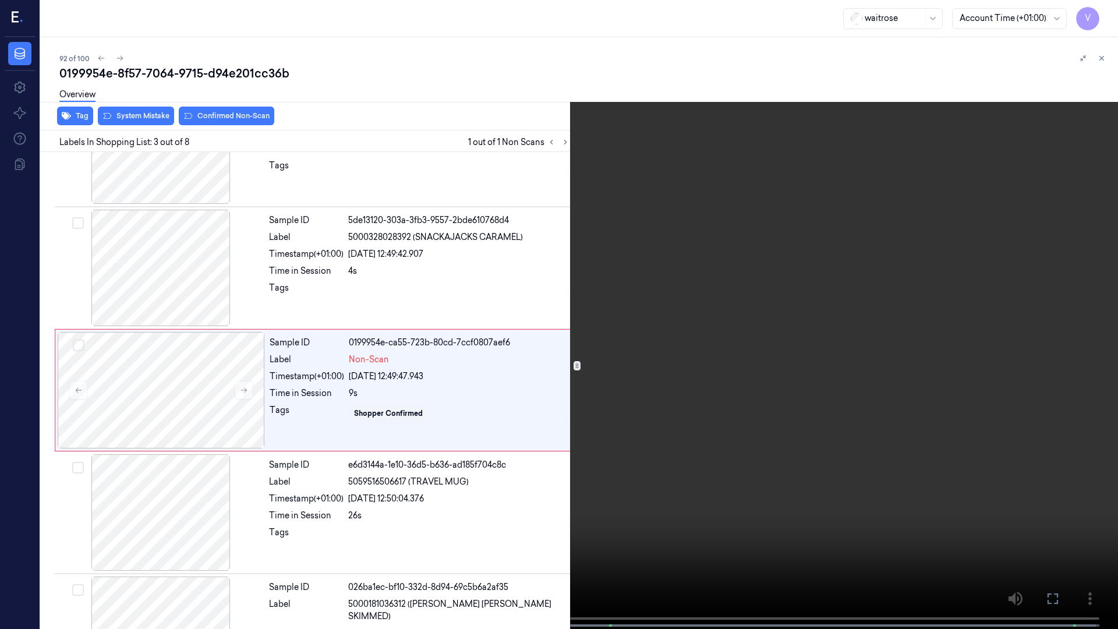
click at [0, 0] on icon at bounding box center [0, 0] width 0 height 0
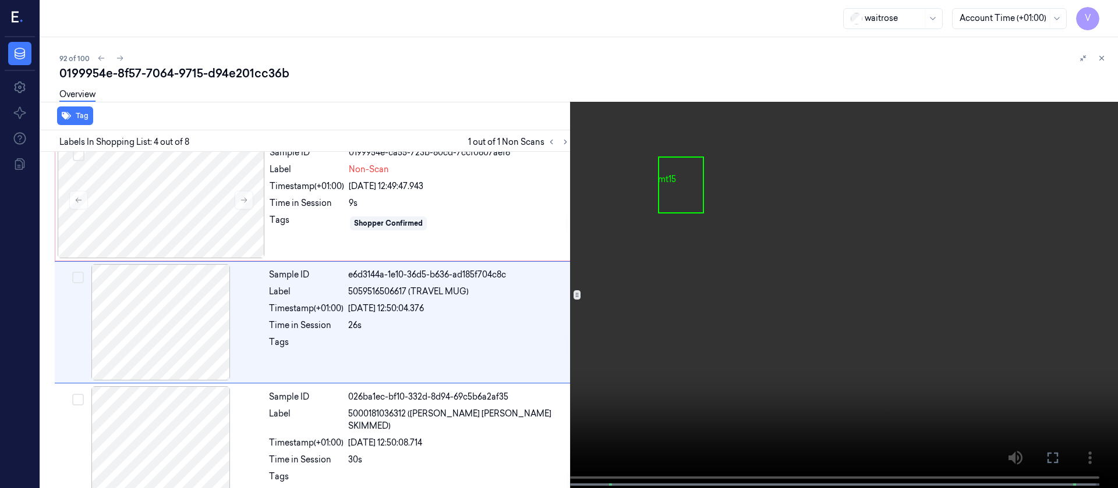
scroll to position [259, 0]
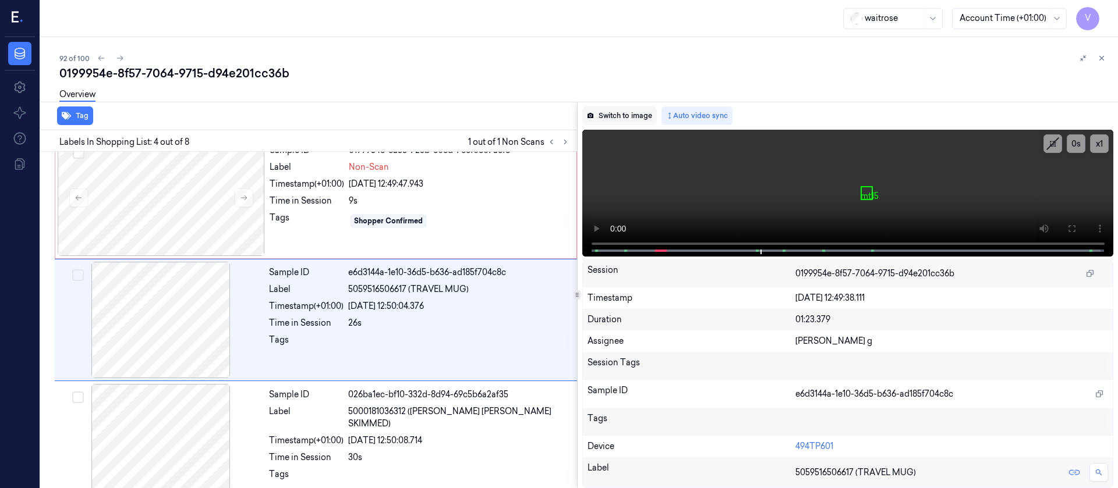
click at [613, 117] on button "Switch to image" at bounding box center [619, 116] width 75 height 19
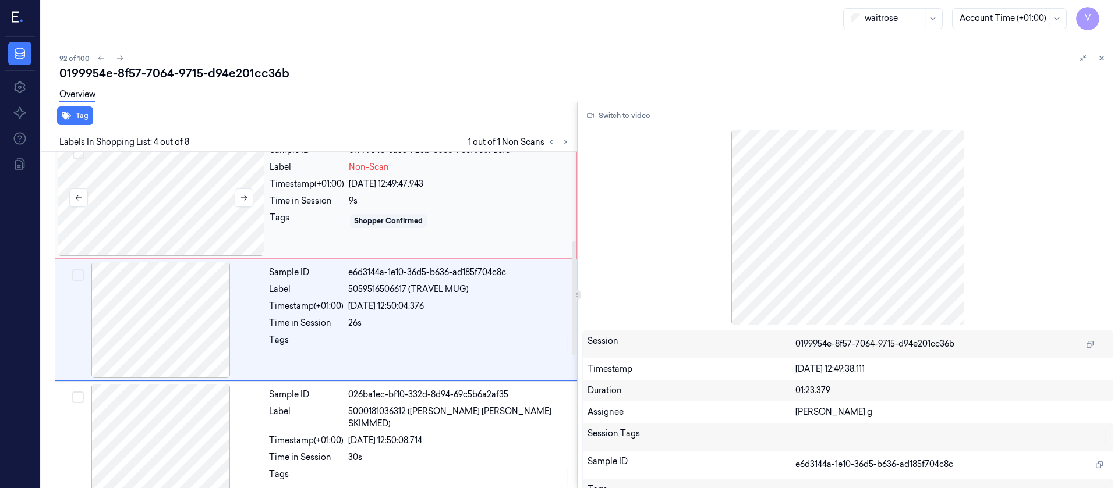
click at [181, 204] on div at bounding box center [161, 198] width 207 height 116
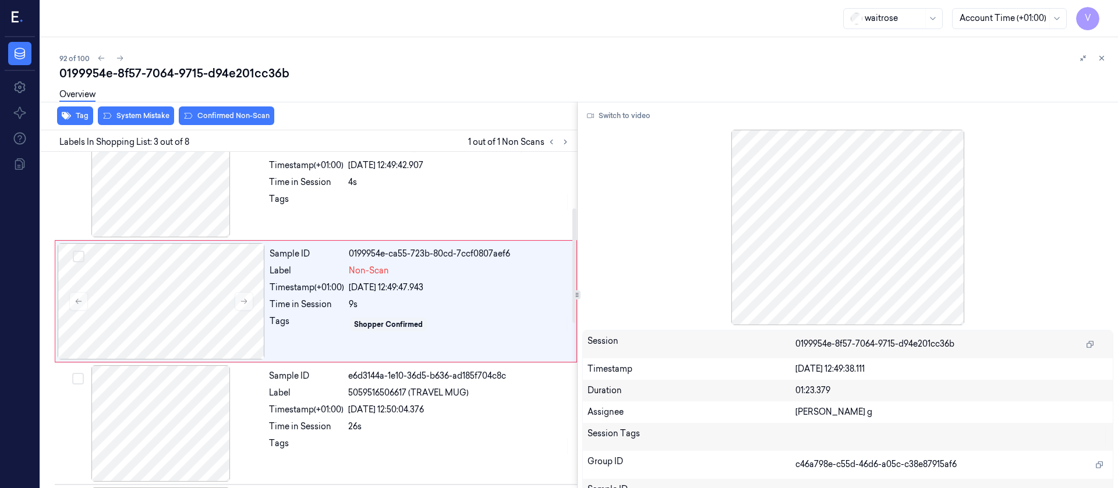
scroll to position [137, 0]
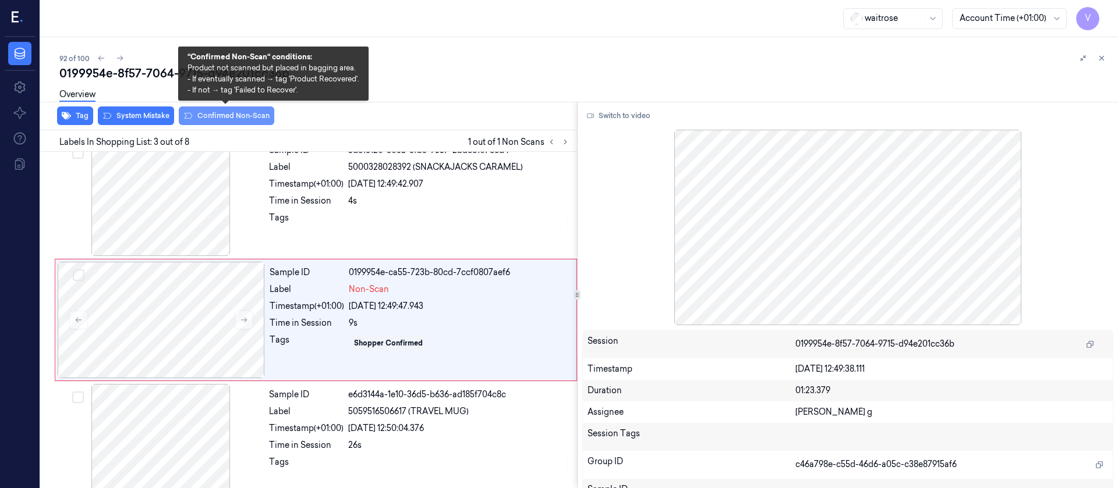
click at [248, 115] on button "Confirmed Non-Scan" at bounding box center [226, 116] width 95 height 19
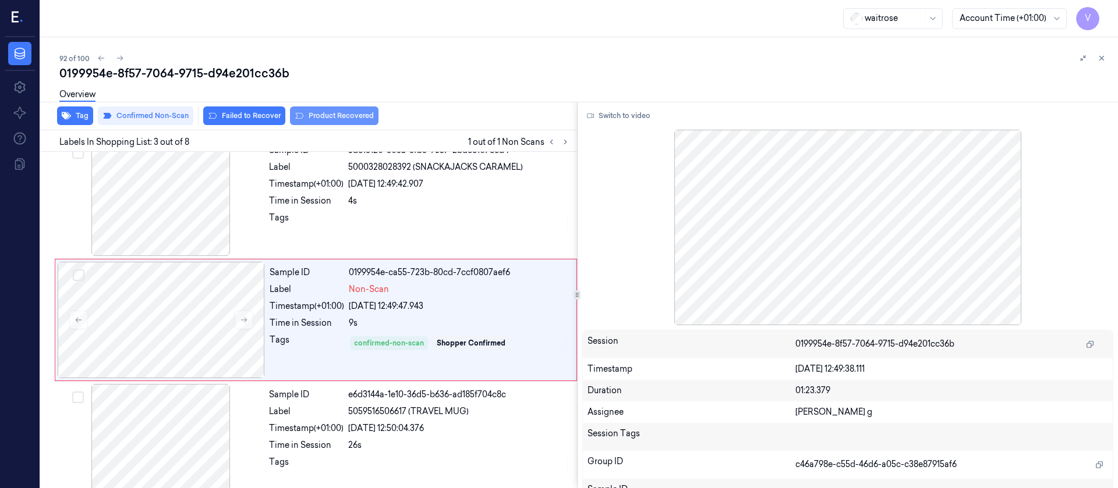
click at [350, 112] on button "Product Recovered" at bounding box center [334, 116] width 88 height 19
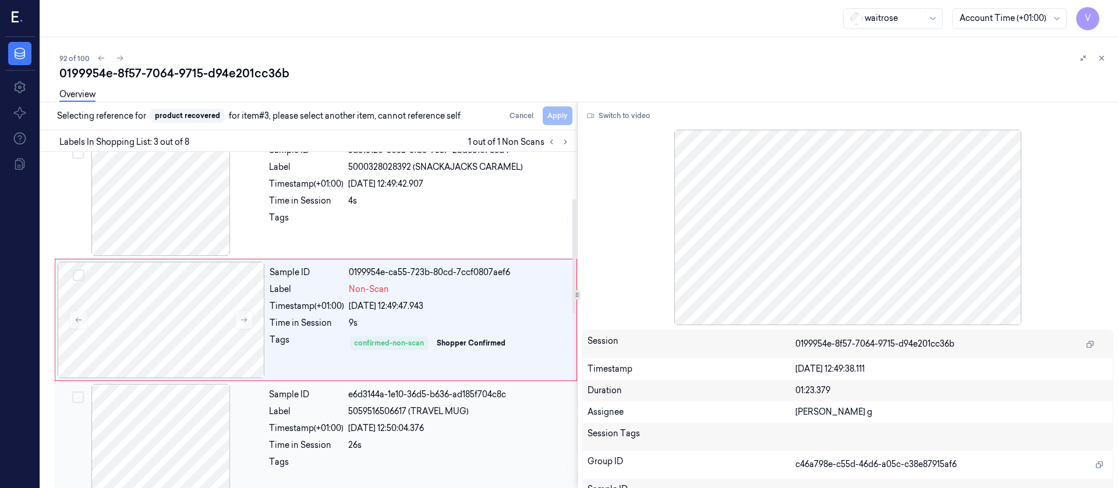
click at [151, 417] on div at bounding box center [160, 442] width 207 height 116
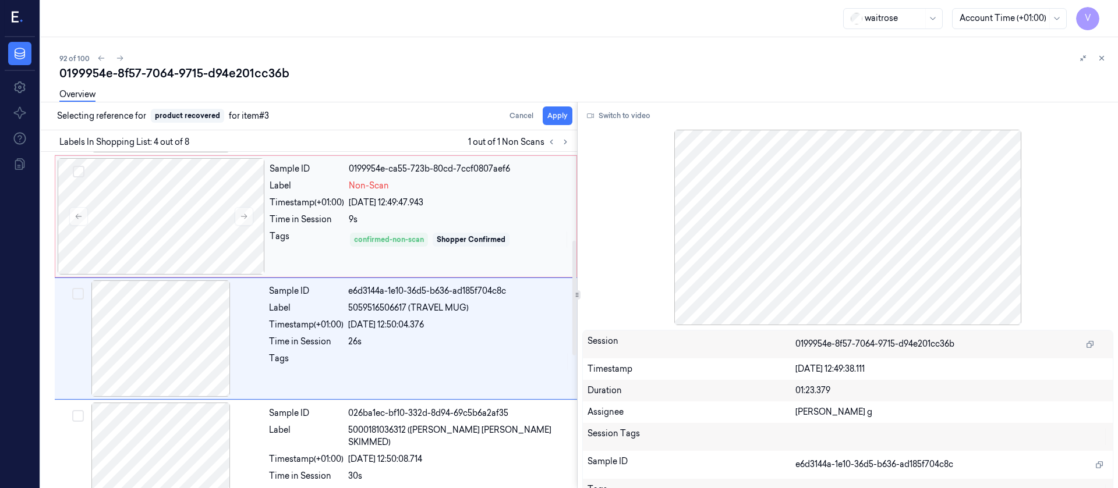
scroll to position [259, 0]
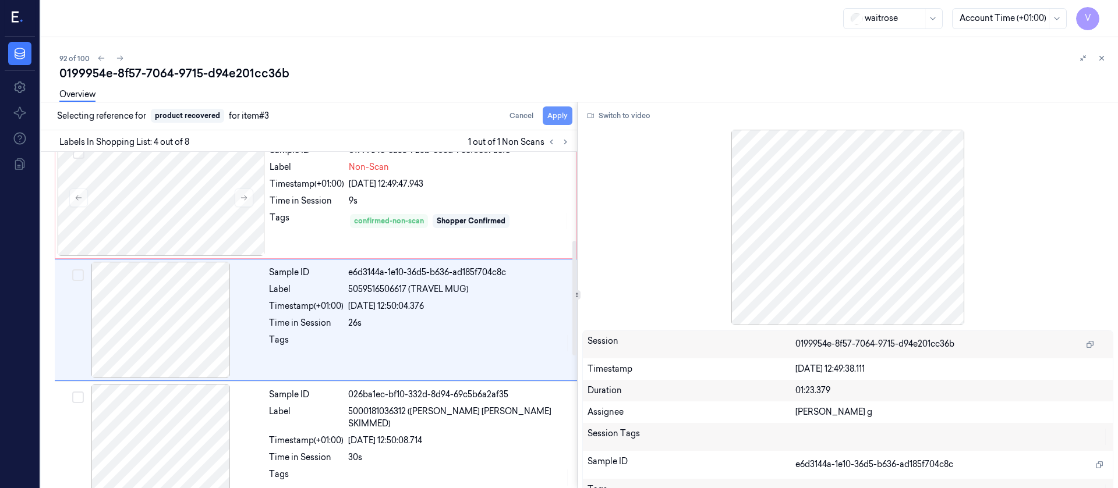
click at [550, 119] on button "Apply" at bounding box center [558, 116] width 30 height 19
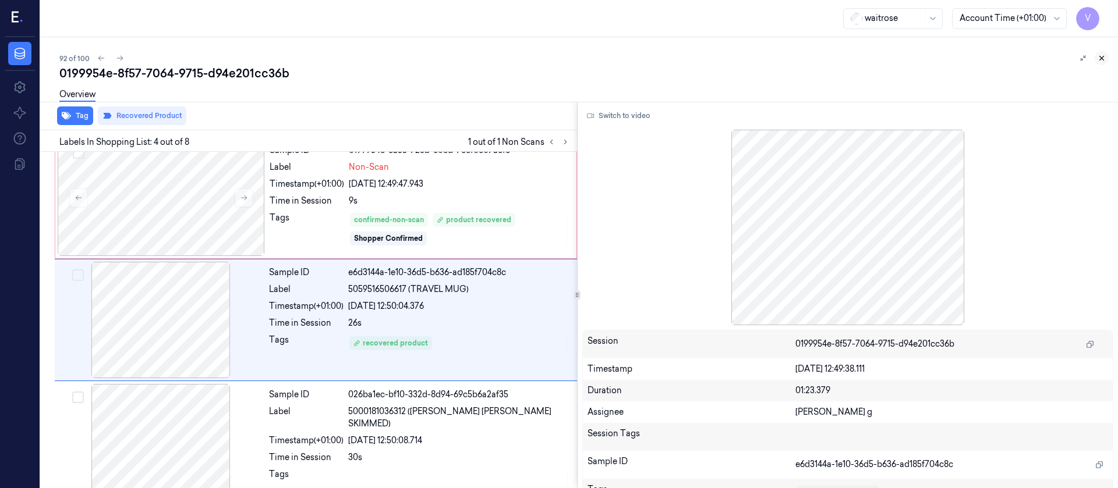
click at [1104, 57] on icon at bounding box center [1101, 58] width 8 height 8
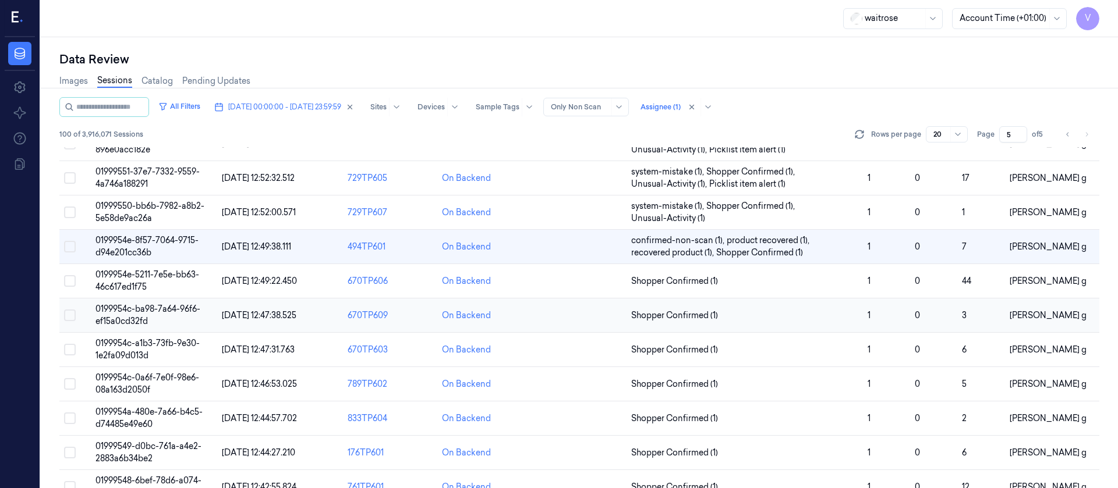
scroll to position [349, 0]
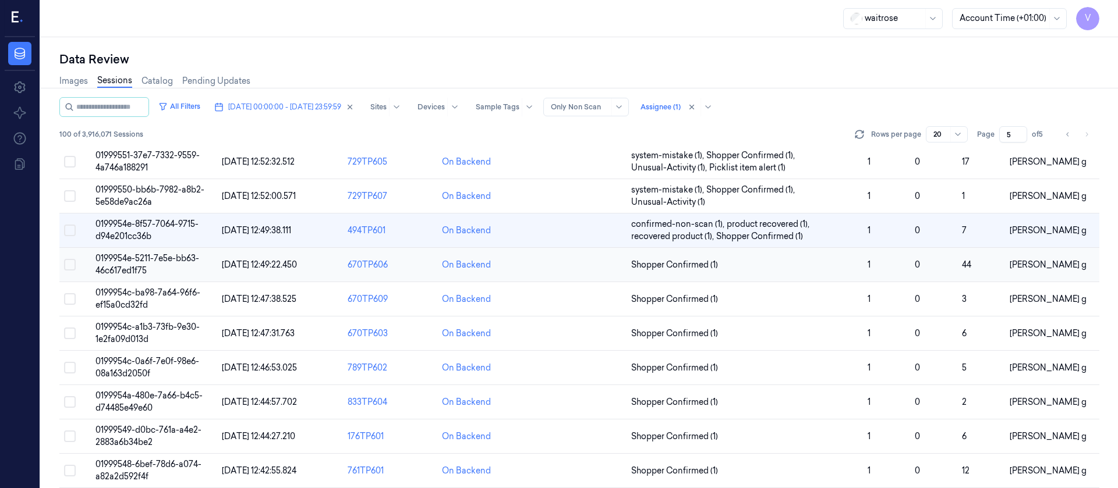
click at [552, 267] on td at bounding box center [579, 265] width 94 height 34
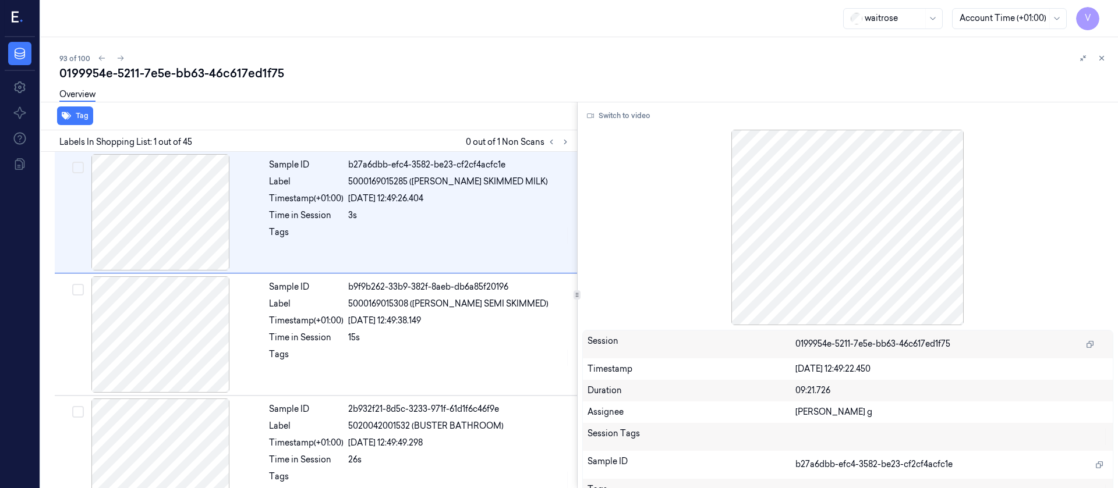
click at [390, 36] on div "waitrose Account Time (+01:00) V" at bounding box center [579, 18] width 1077 height 37
click at [564, 140] on icon at bounding box center [565, 142] width 8 height 8
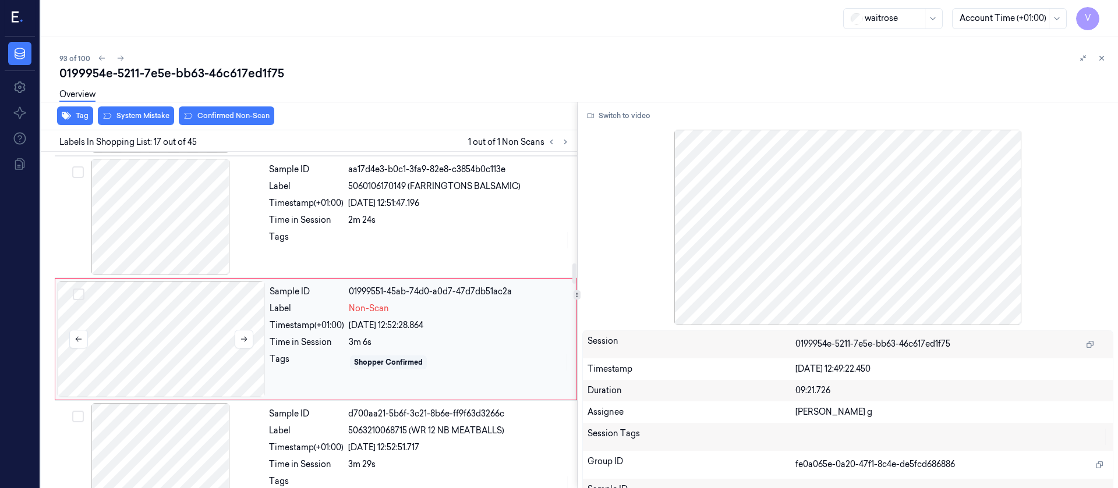
scroll to position [1848, 0]
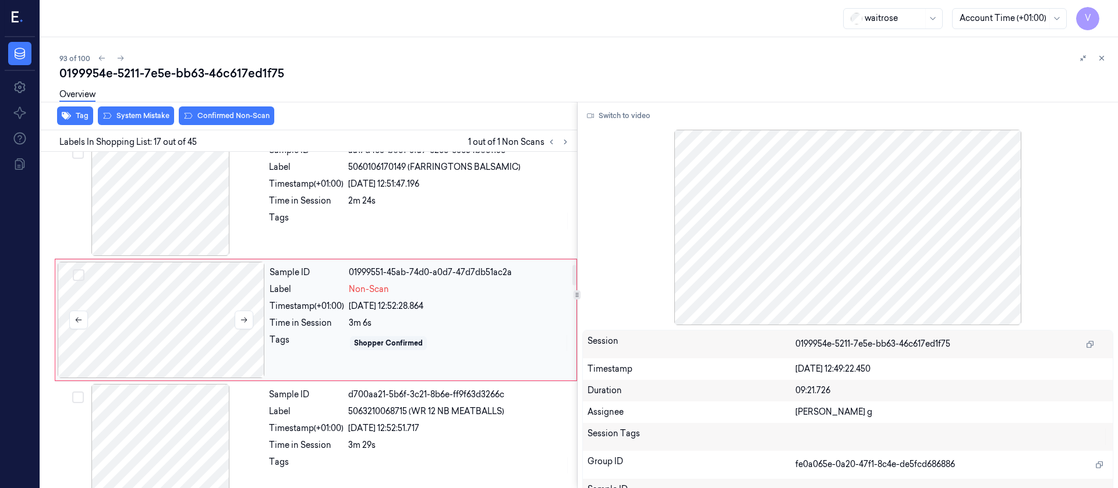
click at [243, 310] on div at bounding box center [161, 320] width 207 height 116
click at [243, 311] on button at bounding box center [244, 320] width 19 height 19
click at [242, 318] on icon at bounding box center [244, 320] width 8 height 8
click at [245, 316] on icon at bounding box center [244, 320] width 8 height 8
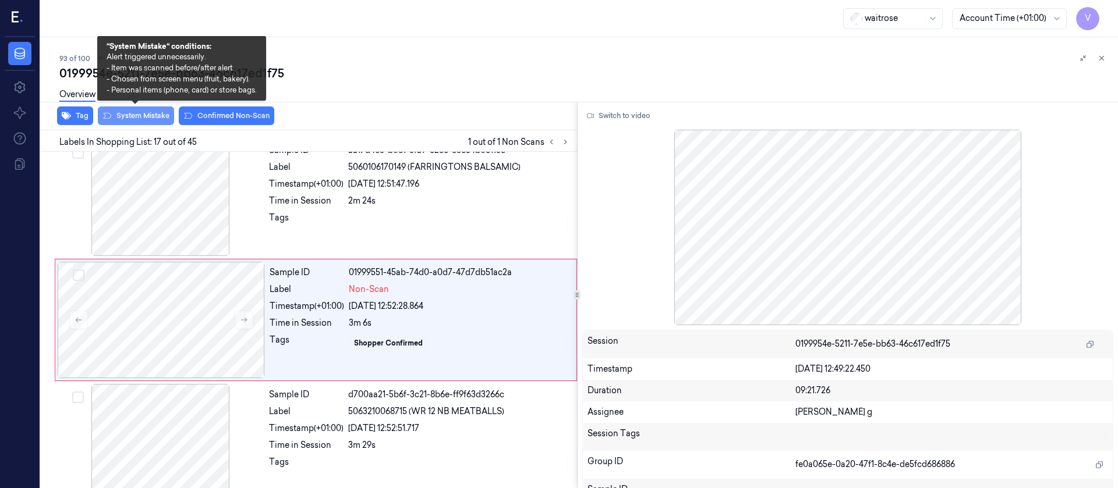
click at [121, 122] on button "System Mistake" at bounding box center [136, 116] width 76 height 19
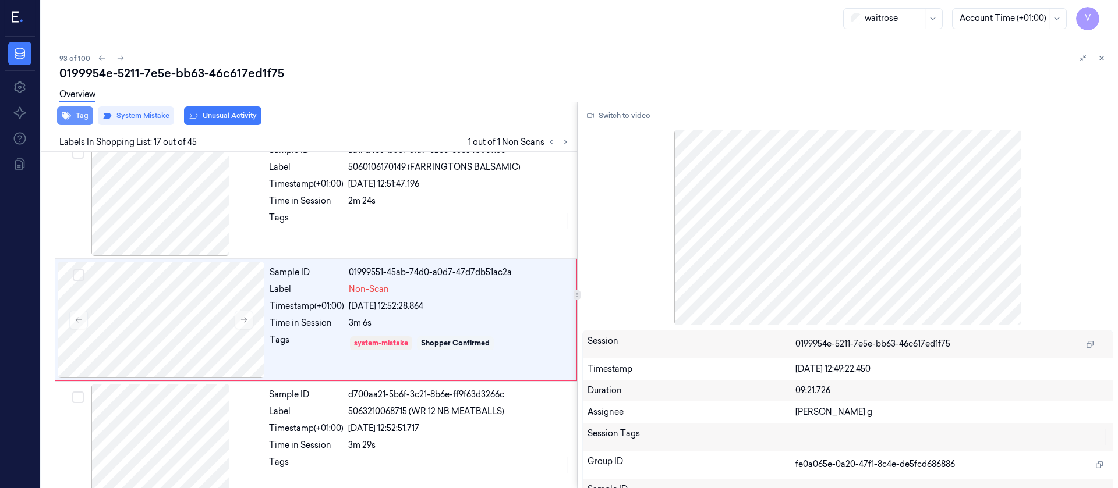
click at [79, 120] on button "Tag" at bounding box center [75, 116] width 36 height 19
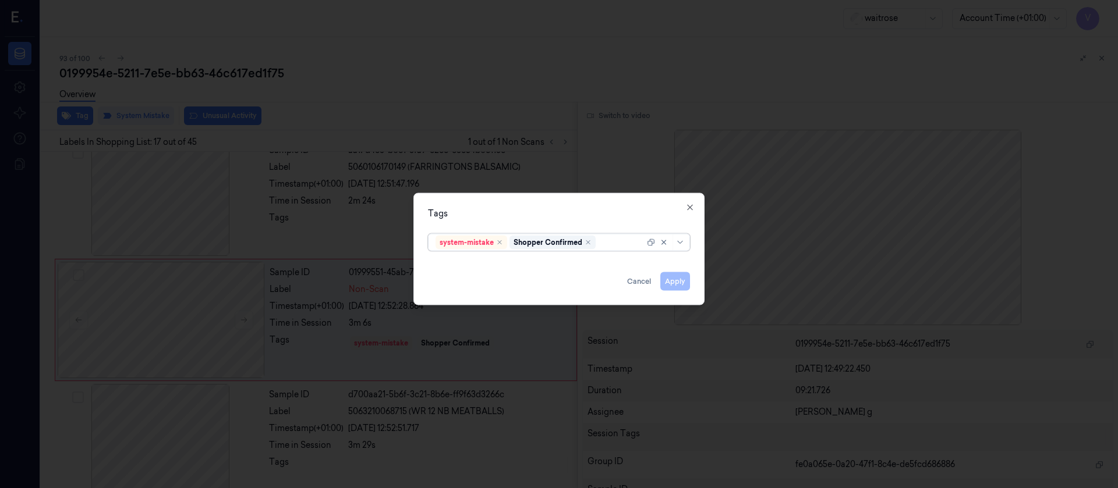
click at [608, 245] on div at bounding box center [621, 242] width 47 height 12
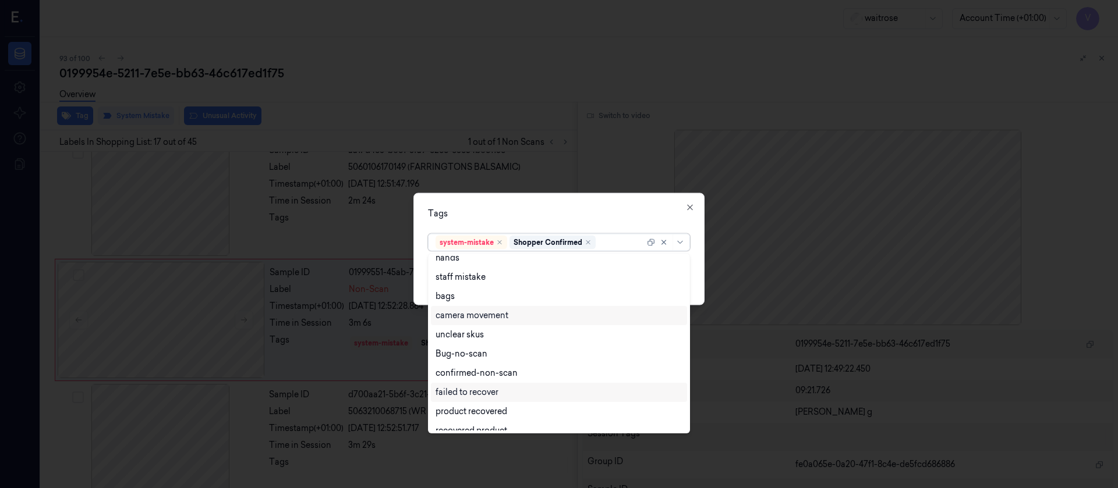
scroll to position [0, 0]
click at [456, 308] on div "bags" at bounding box center [558, 304] width 247 height 12
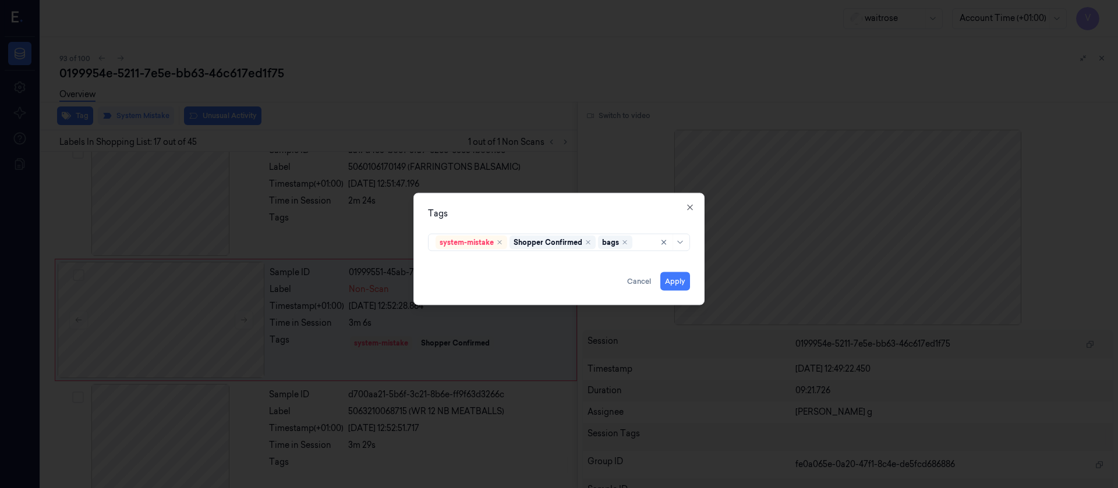
click at [566, 218] on div "Tags" at bounding box center [559, 213] width 262 height 12
click at [674, 279] on button "Apply" at bounding box center [675, 281] width 30 height 19
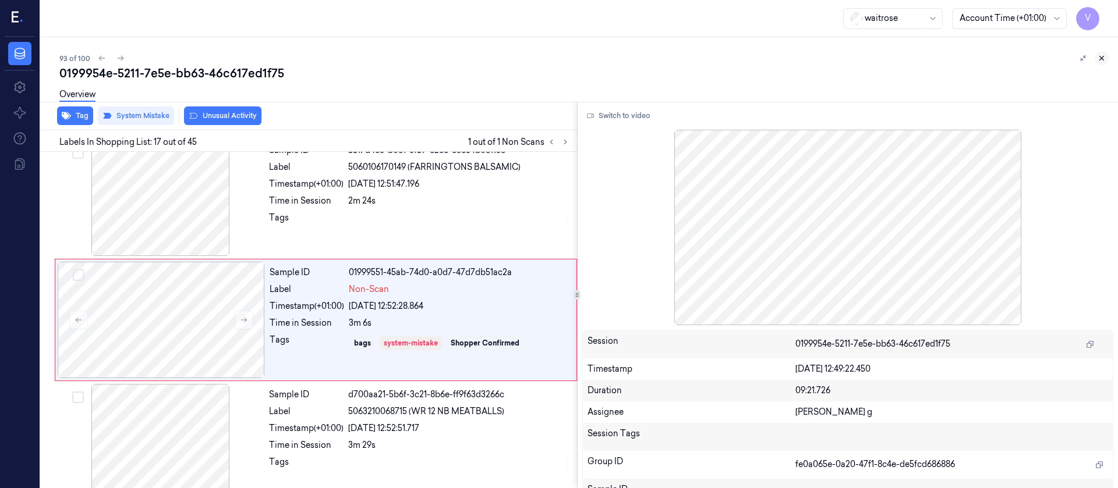
click at [1100, 64] on button at bounding box center [1102, 58] width 14 height 14
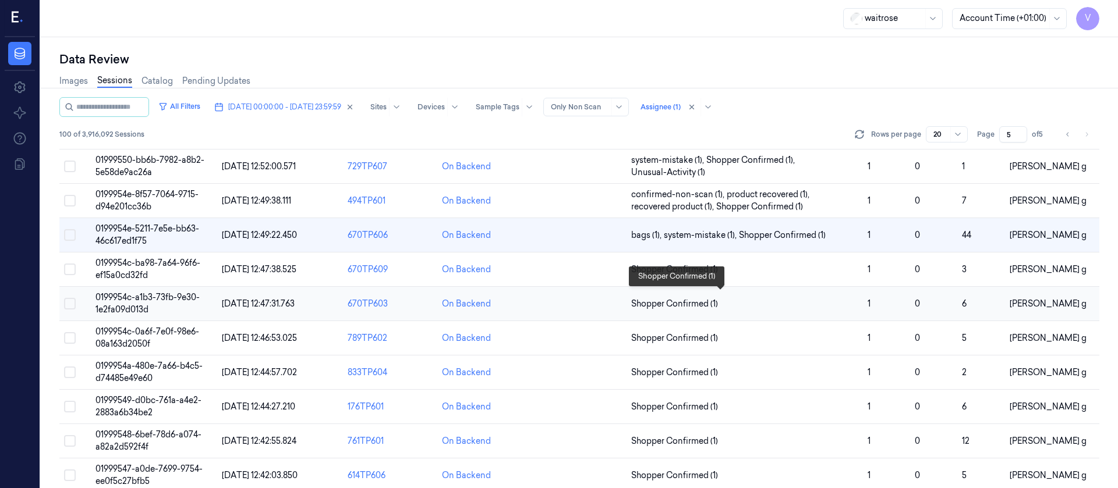
scroll to position [392, 0]
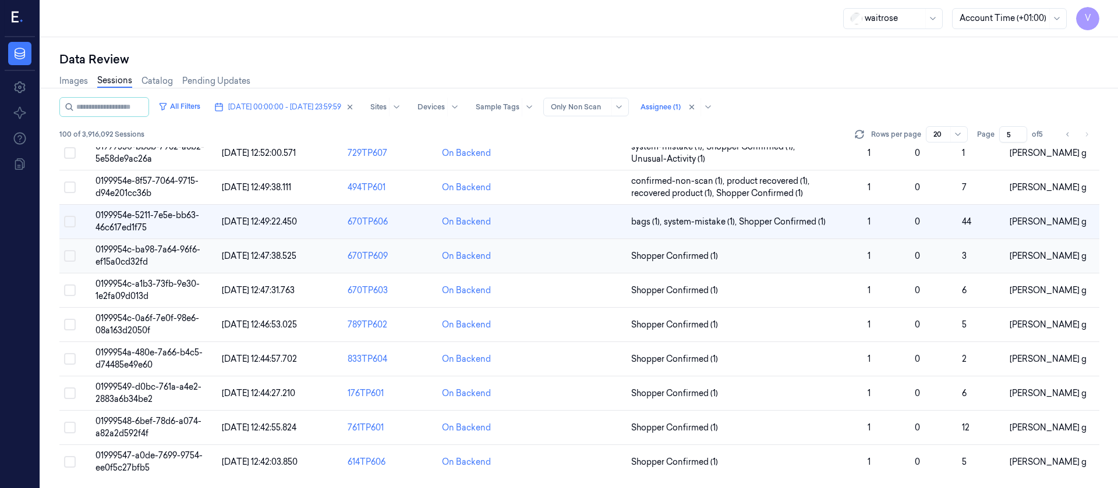
click at [569, 256] on td at bounding box center [579, 256] width 94 height 34
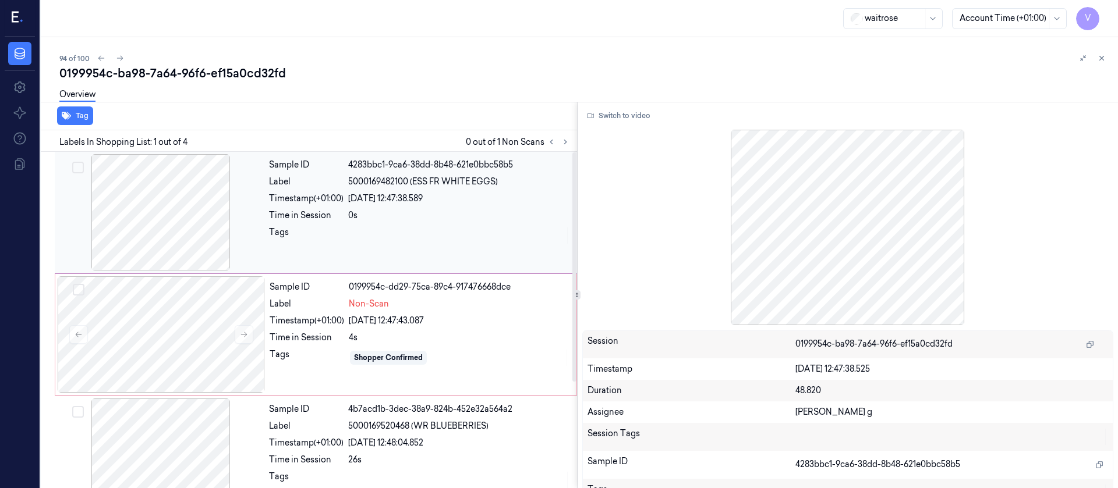
click at [335, 238] on div "Tags" at bounding box center [306, 235] width 75 height 19
click at [618, 125] on button "Switch to video" at bounding box center [618, 116] width 73 height 19
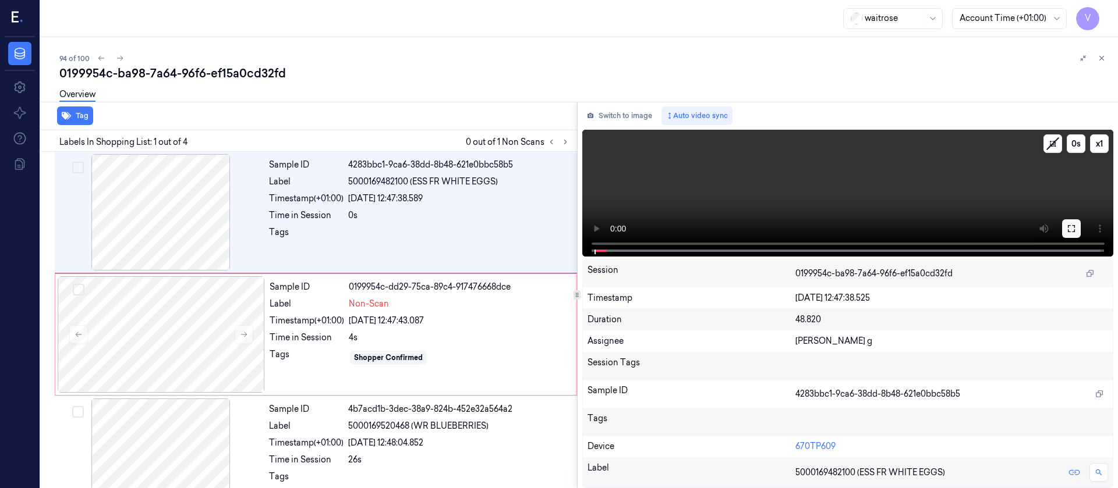
click at [1067, 232] on icon at bounding box center [1071, 228] width 9 height 9
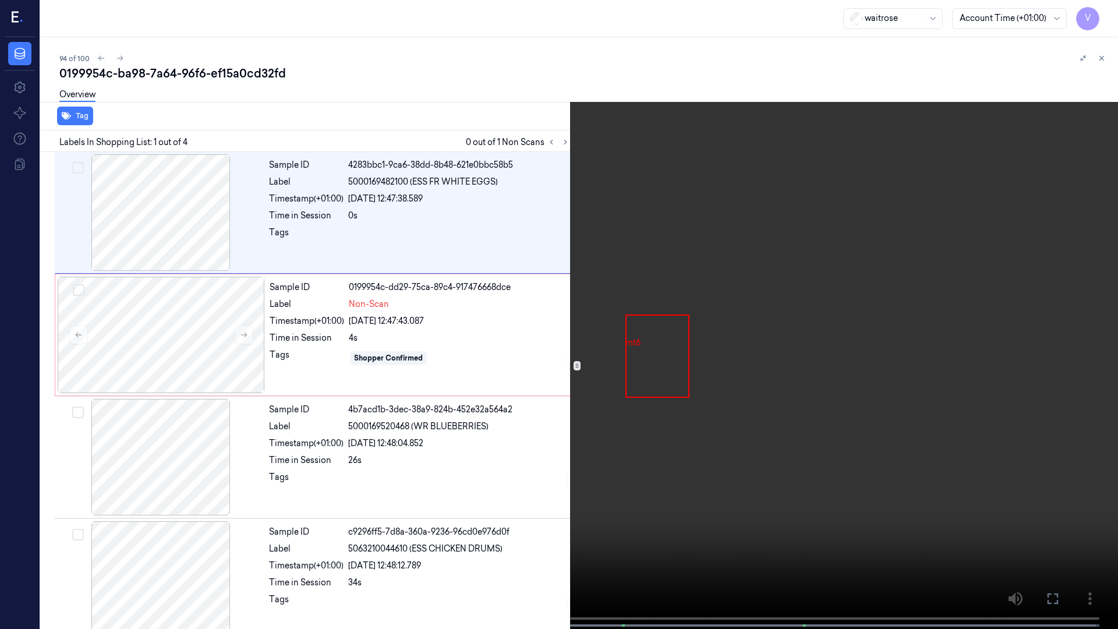
click at [0, 0] on icon at bounding box center [0, 0] width 0 height 0
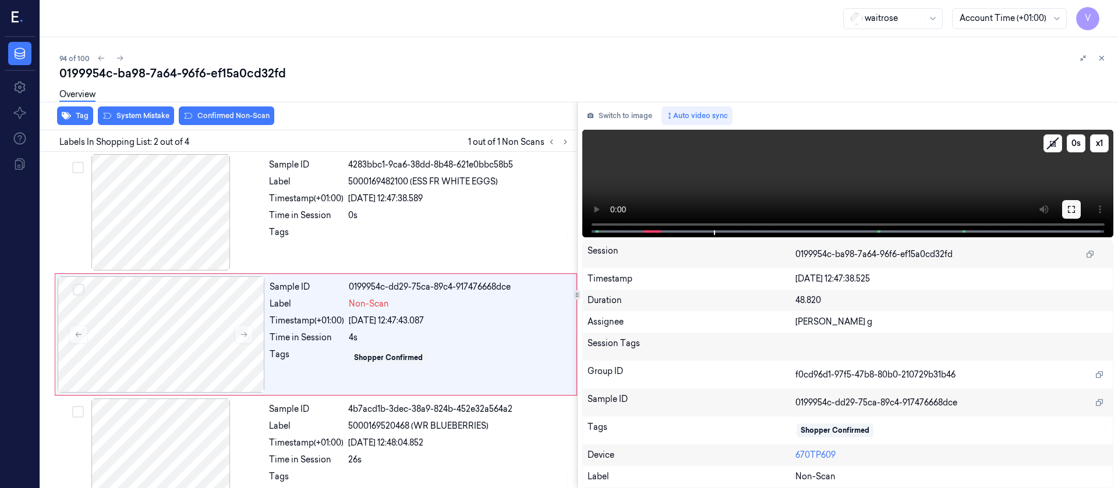
click at [1071, 211] on icon at bounding box center [1071, 209] width 9 height 9
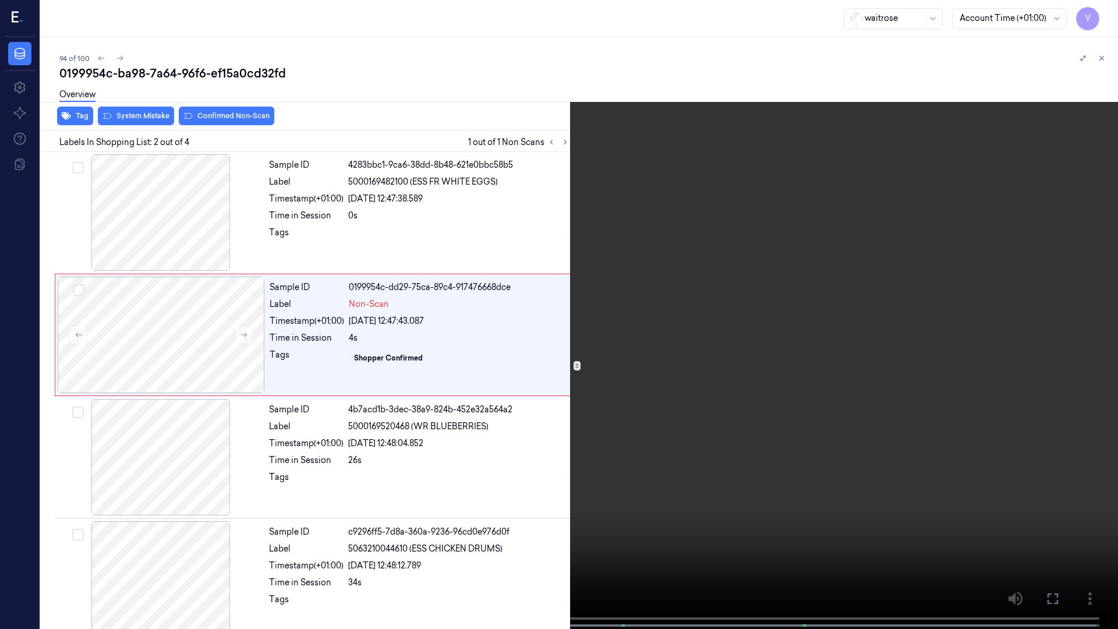
click at [0, 0] on icon at bounding box center [0, 0] width 0 height 0
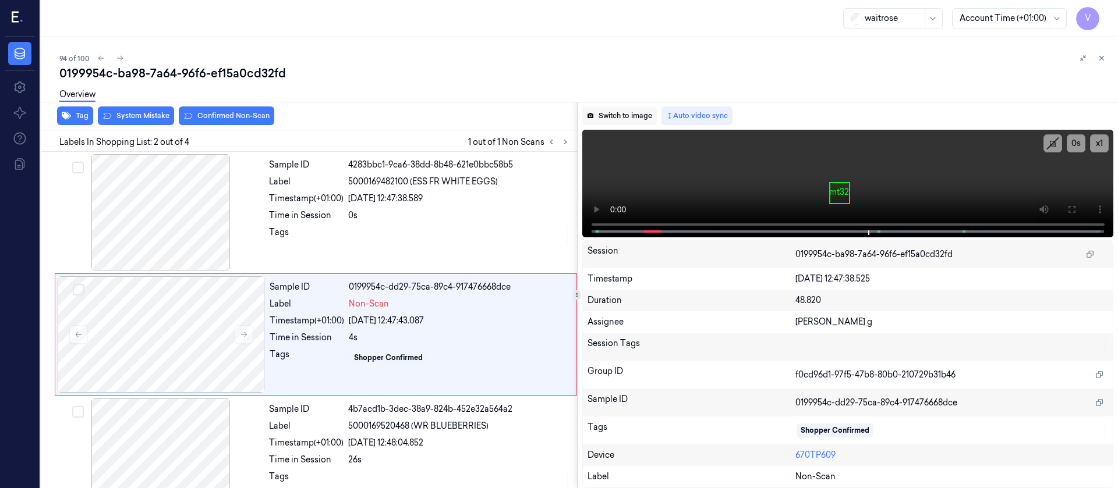
click at [614, 115] on button "Switch to image" at bounding box center [619, 116] width 75 height 19
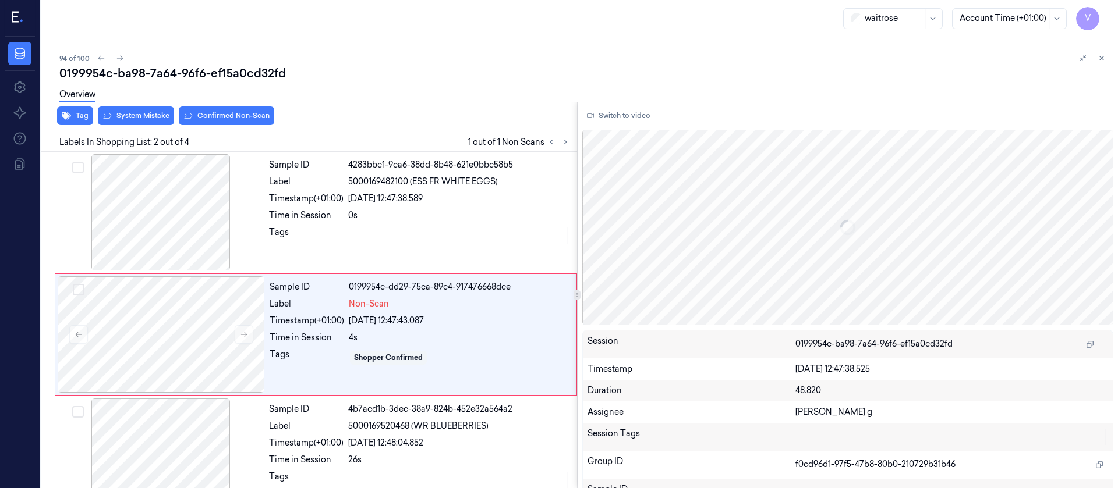
scroll to position [15, 0]
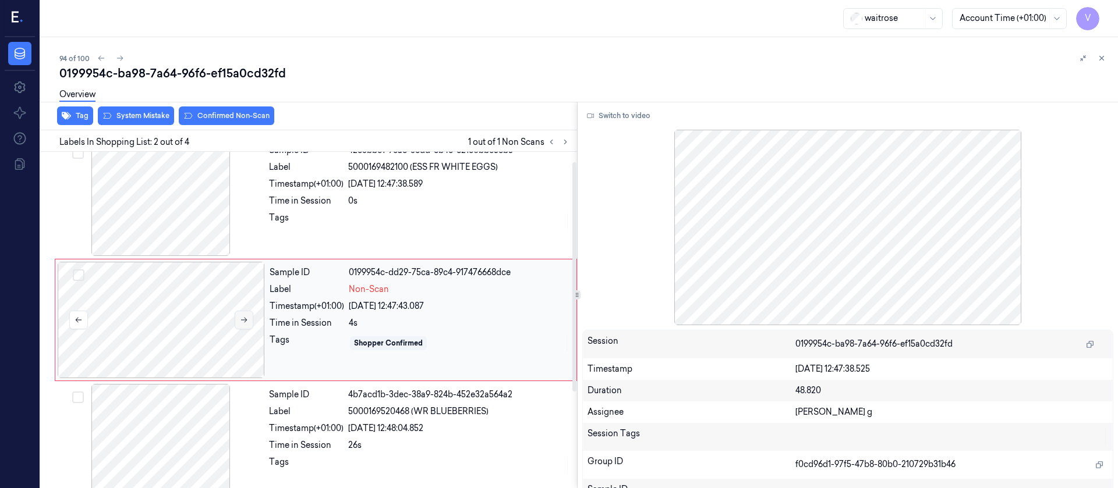
click at [248, 320] on button at bounding box center [244, 320] width 19 height 19
click at [200, 325] on div at bounding box center [161, 320] width 207 height 116
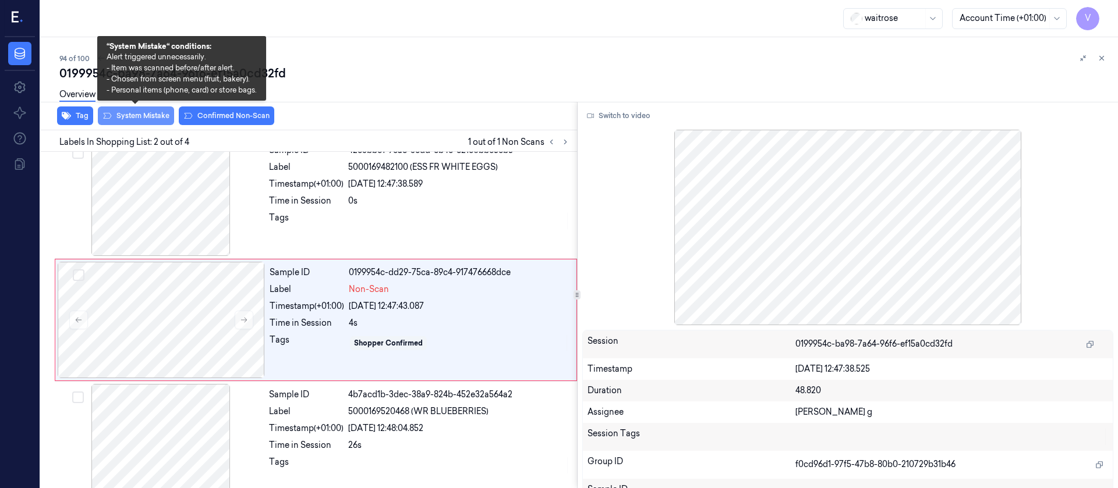
click at [134, 115] on button "System Mistake" at bounding box center [136, 116] width 76 height 19
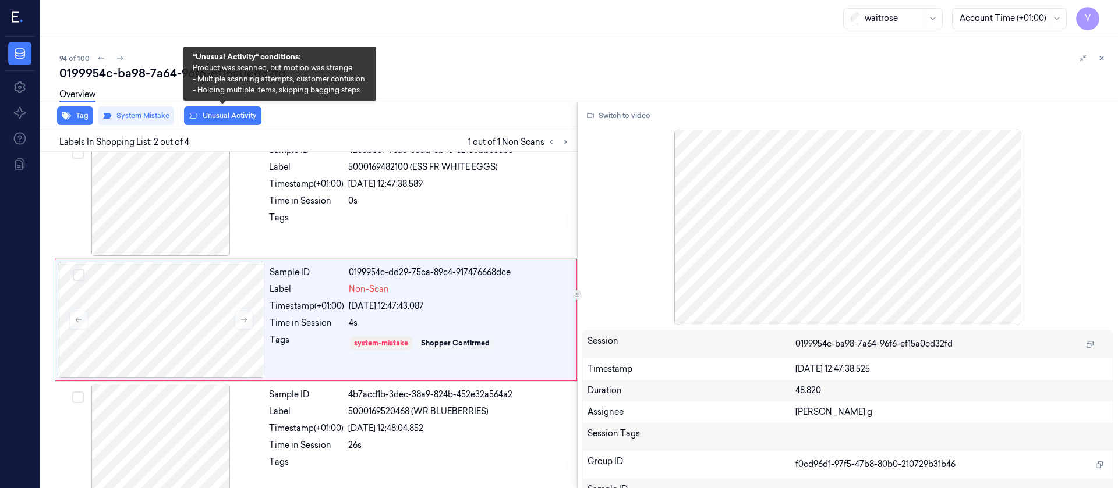
click at [225, 116] on button "Unusual Activity" at bounding box center [222, 116] width 77 height 19
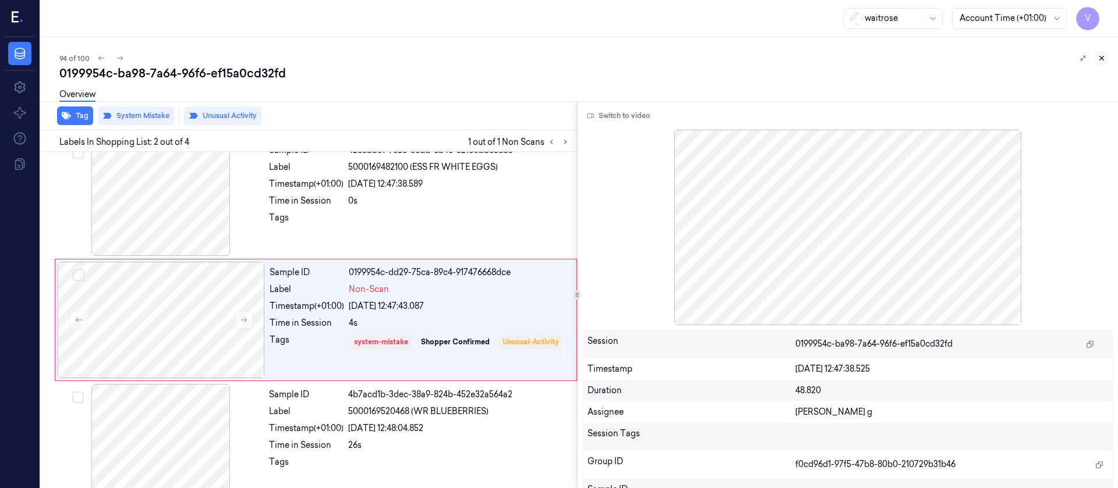
click at [1106, 57] on button at bounding box center [1102, 58] width 14 height 14
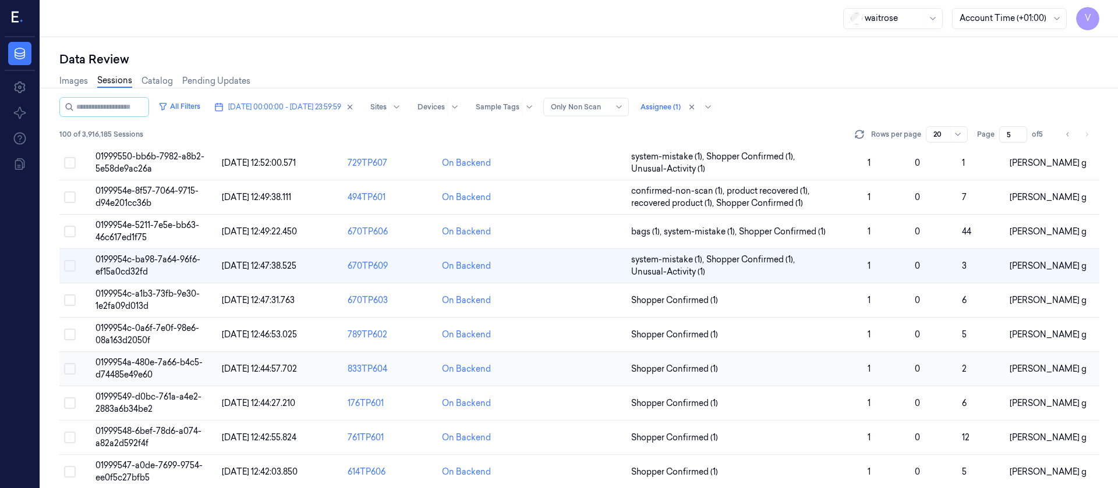
scroll to position [392, 0]
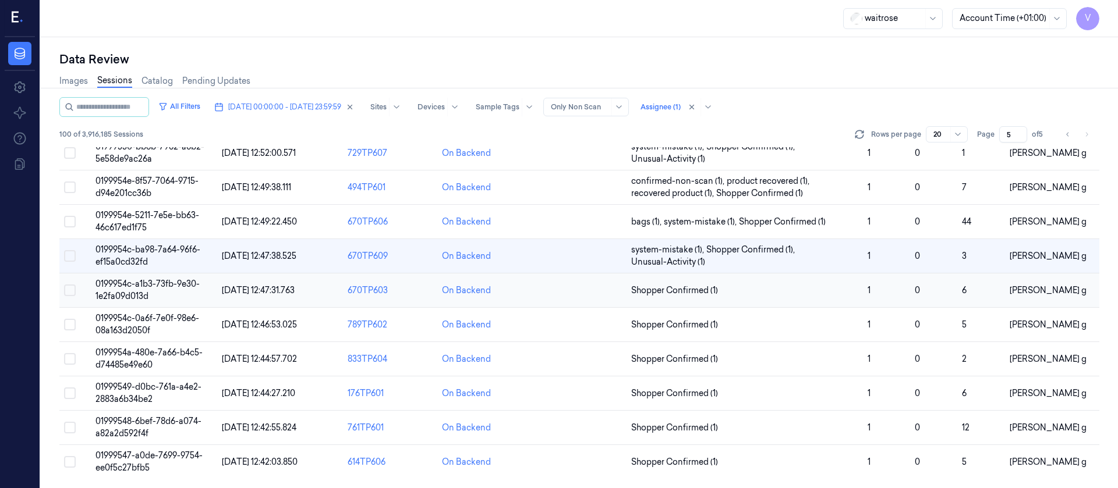
click at [574, 291] on td at bounding box center [579, 291] width 94 height 34
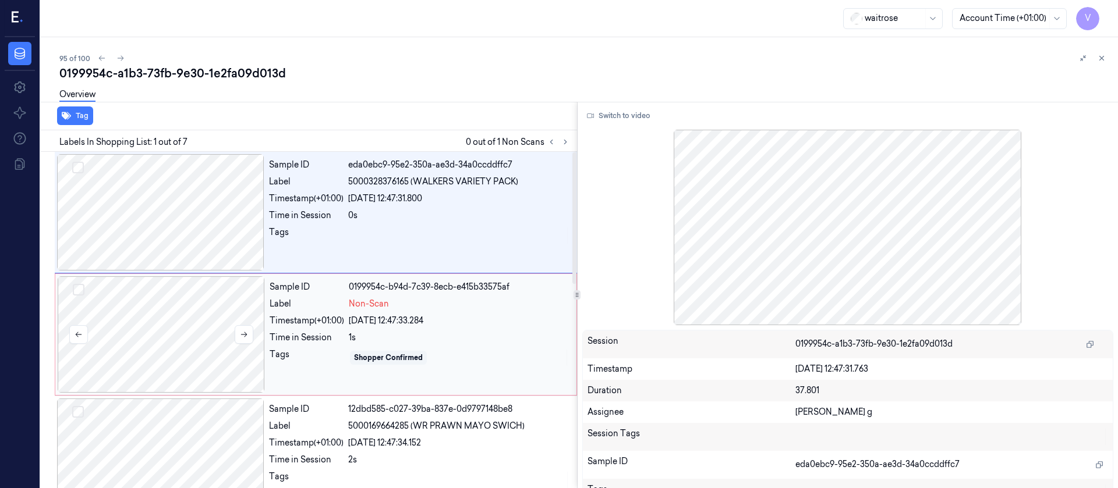
click at [150, 330] on div at bounding box center [161, 335] width 207 height 116
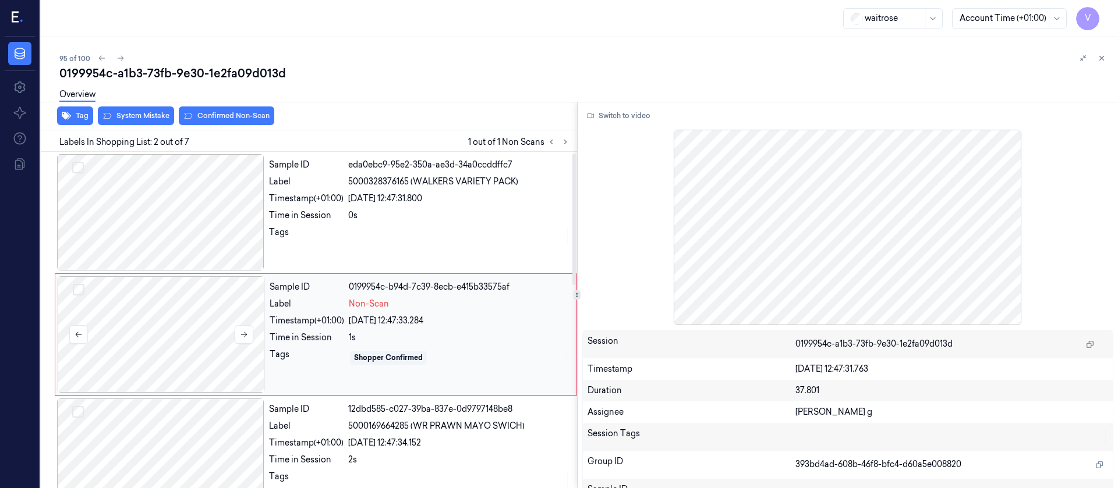
scroll to position [15, 0]
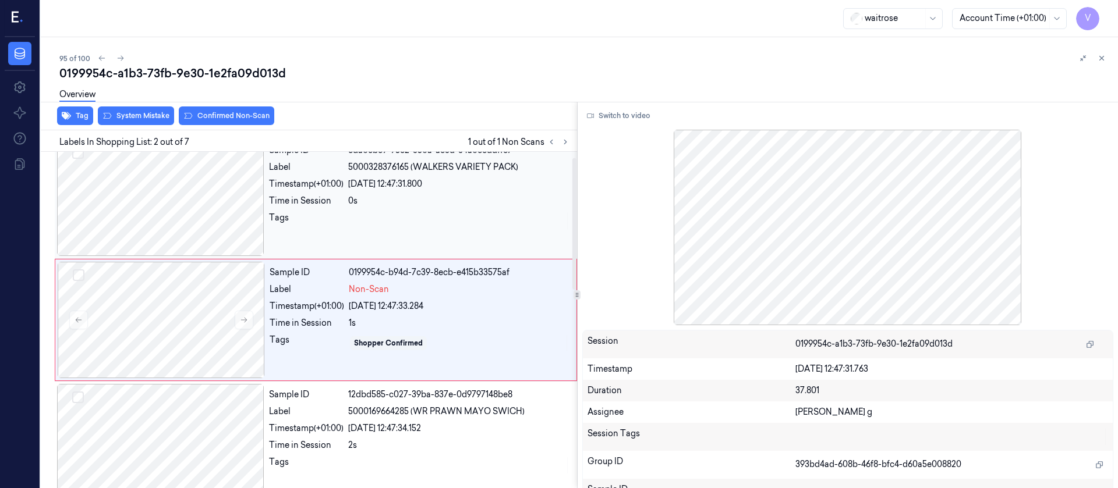
click at [171, 213] on div at bounding box center [160, 198] width 207 height 116
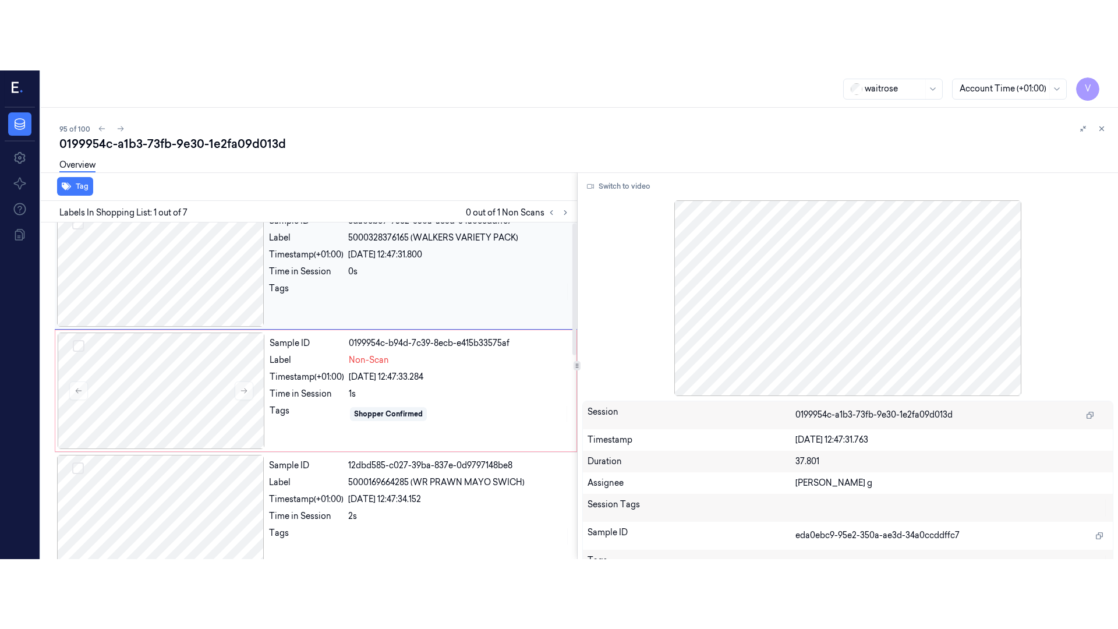
scroll to position [0, 0]
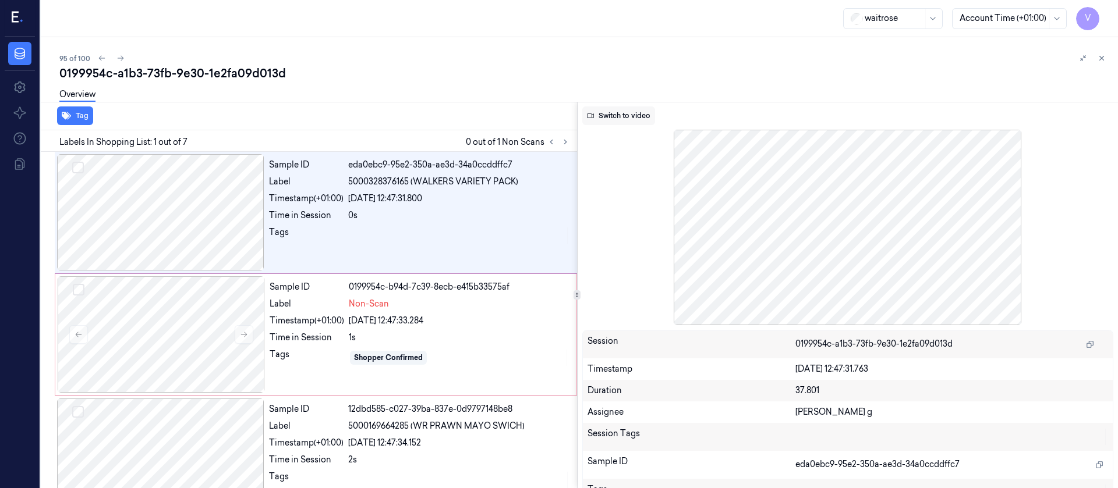
click at [619, 118] on button "Switch to video" at bounding box center [618, 116] width 73 height 19
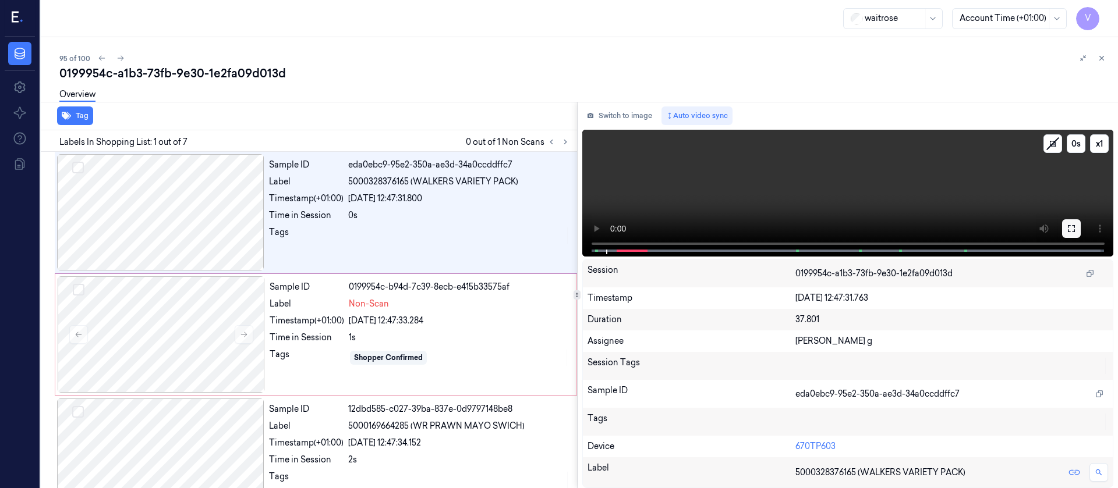
click at [1067, 228] on icon at bounding box center [1071, 228] width 9 height 9
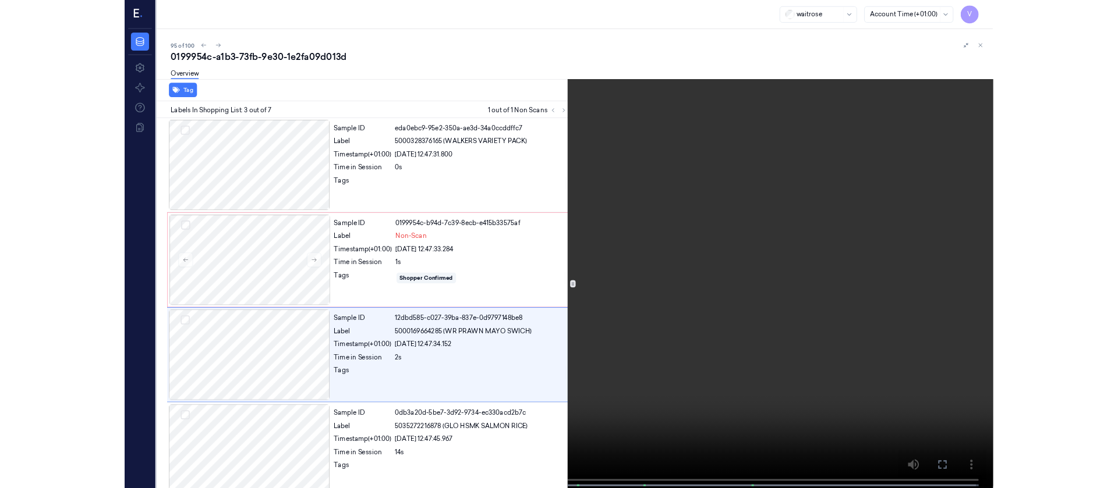
scroll to position [11, 0]
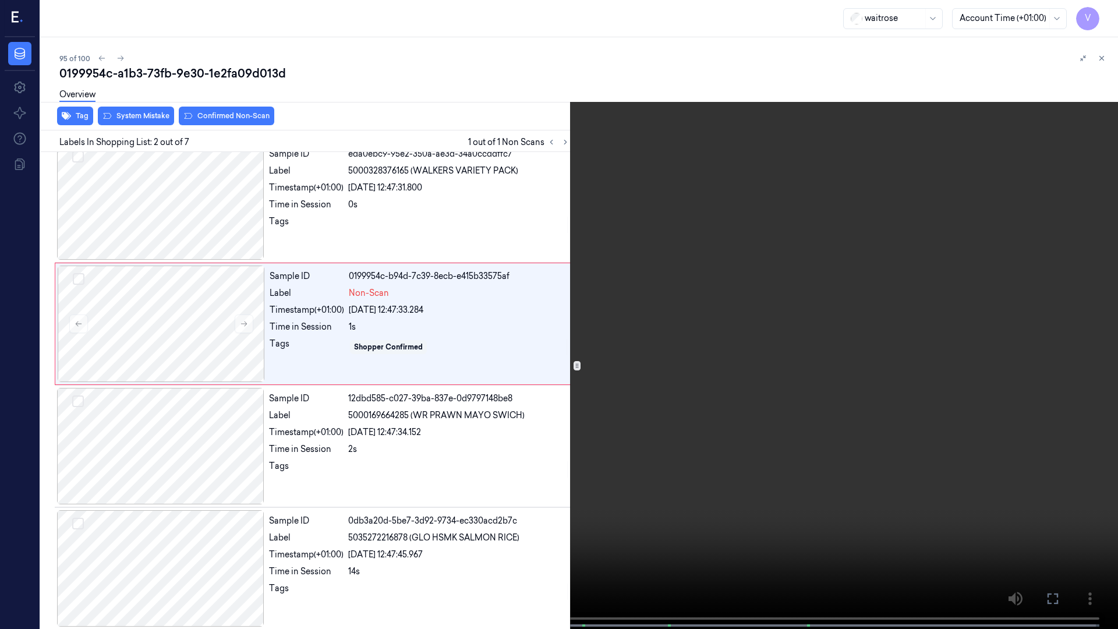
click at [0, 0] on icon at bounding box center [0, 0] width 0 height 0
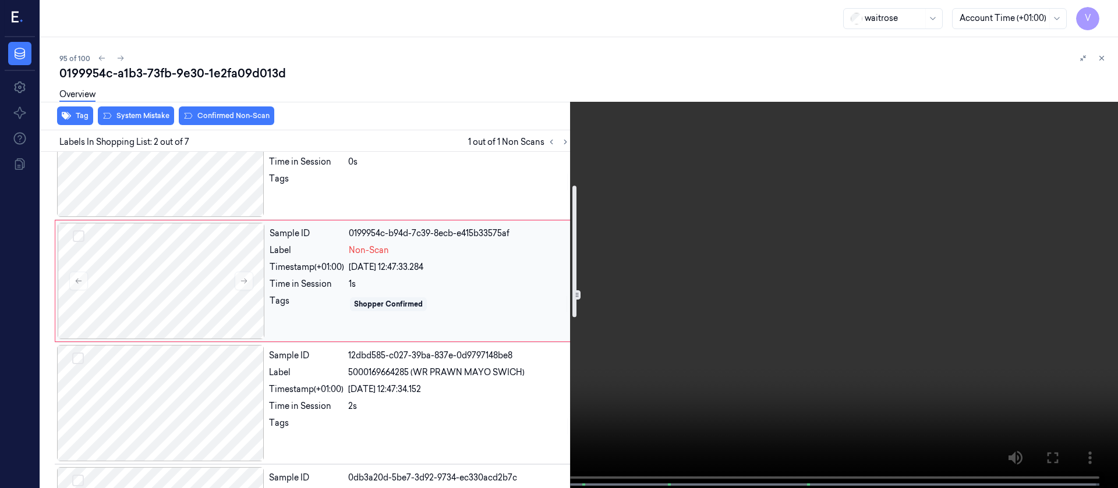
scroll to position [0, 0]
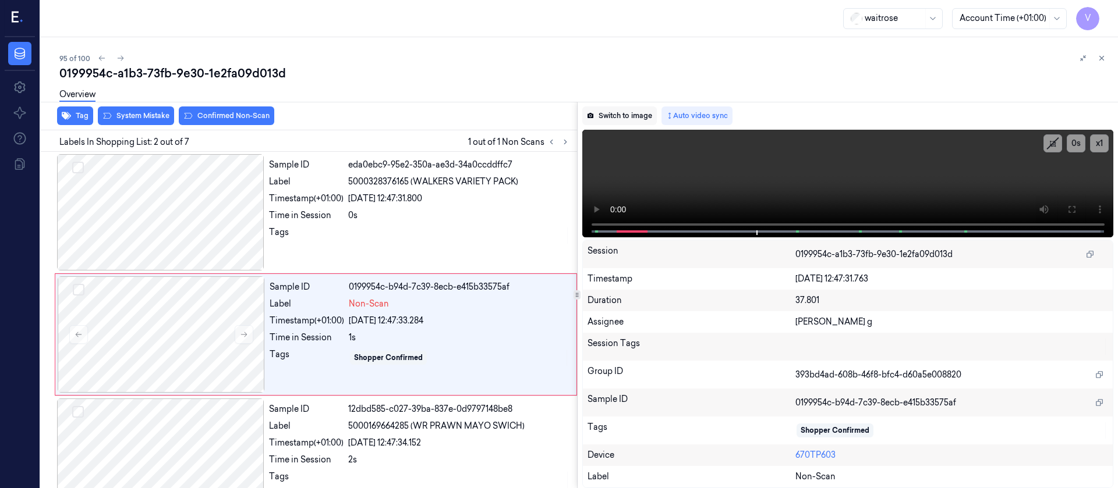
click at [624, 119] on button "Switch to image" at bounding box center [619, 116] width 75 height 19
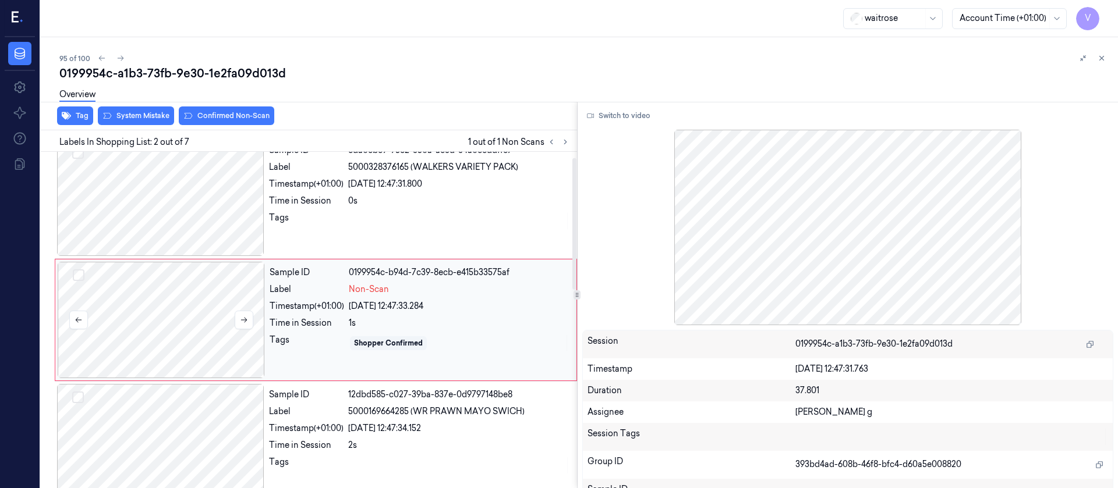
click at [167, 332] on div at bounding box center [161, 320] width 207 height 116
click at [245, 324] on icon at bounding box center [244, 320] width 8 height 8
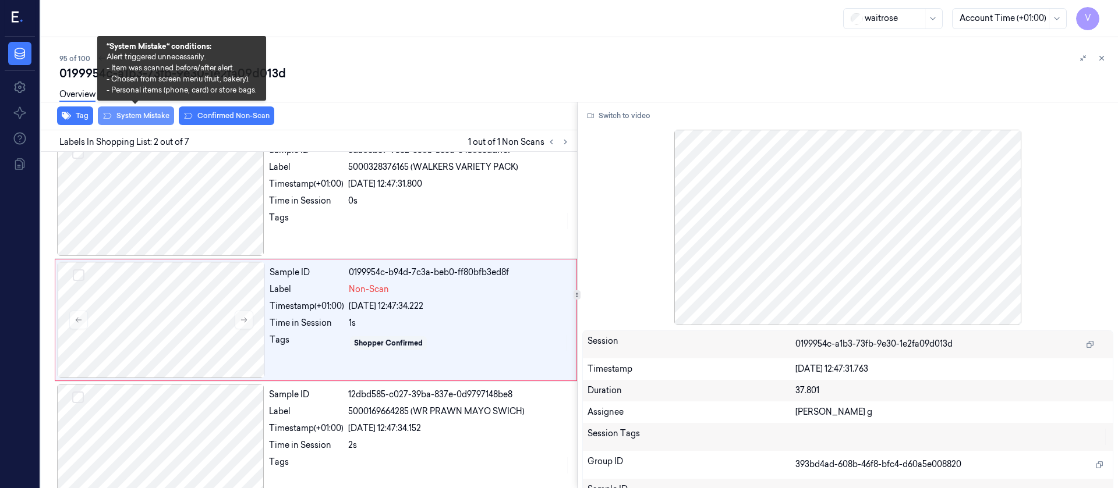
click at [145, 121] on button "System Mistake" at bounding box center [136, 116] width 76 height 19
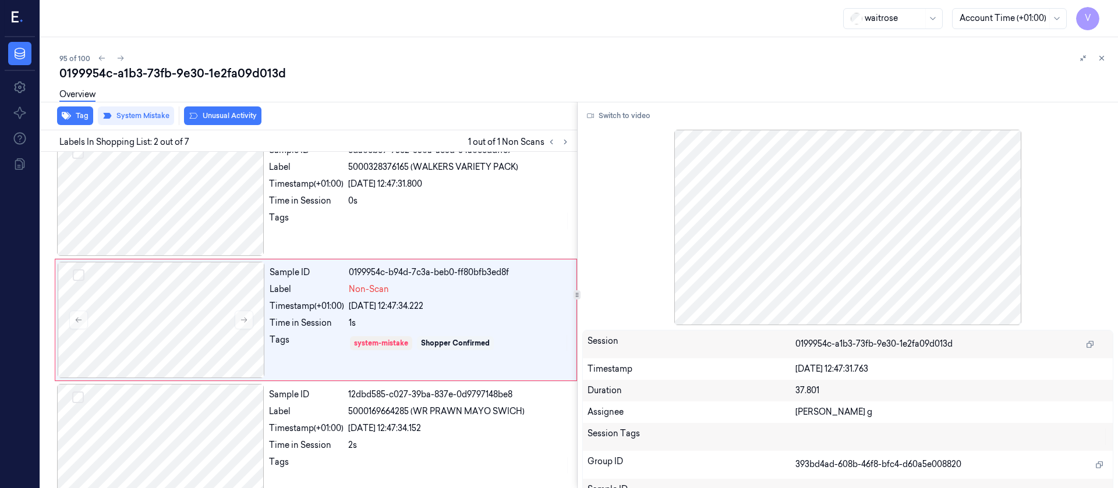
click at [215, 113] on button "Unusual Activity" at bounding box center [222, 116] width 77 height 19
click at [1098, 59] on icon at bounding box center [1101, 58] width 8 height 8
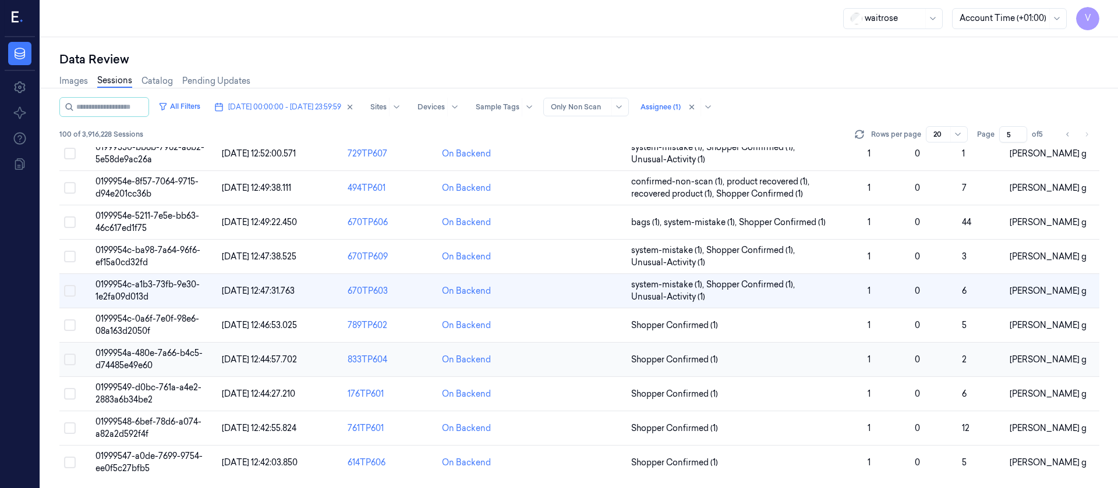
scroll to position [392, 0]
click at [590, 328] on td at bounding box center [579, 325] width 94 height 34
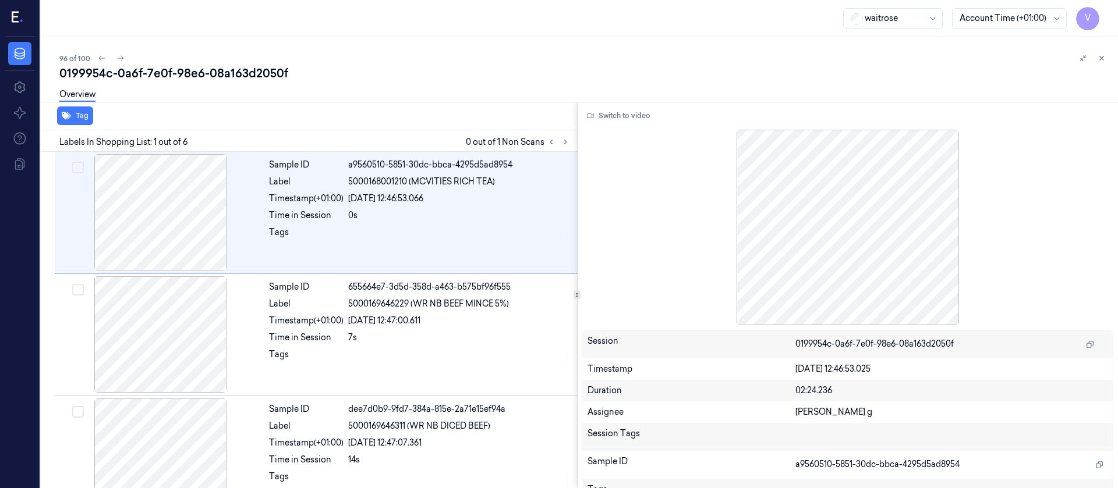
click at [391, 101] on div "Overview" at bounding box center [583, 97] width 1049 height 30
click at [566, 146] on icon at bounding box center [565, 142] width 8 height 8
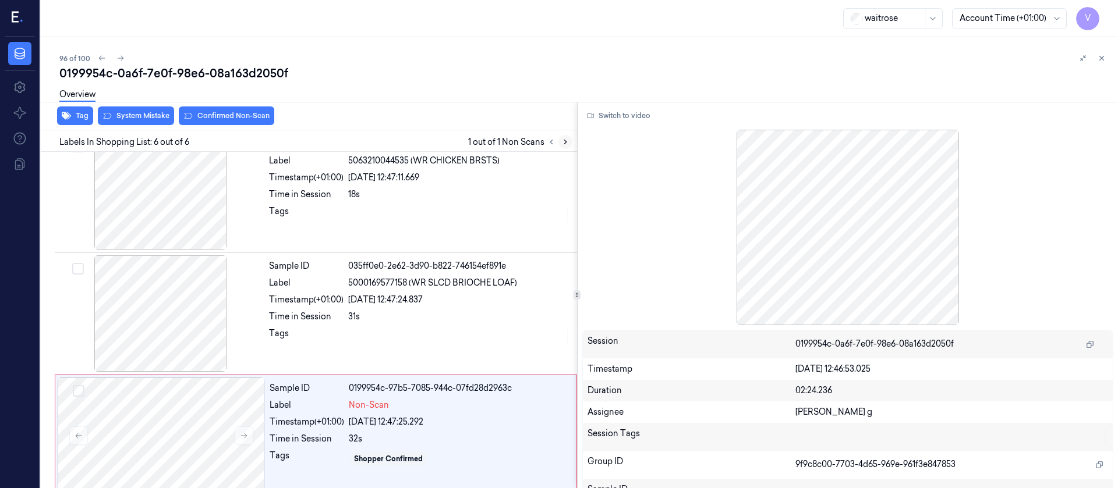
scroll to position [401, 0]
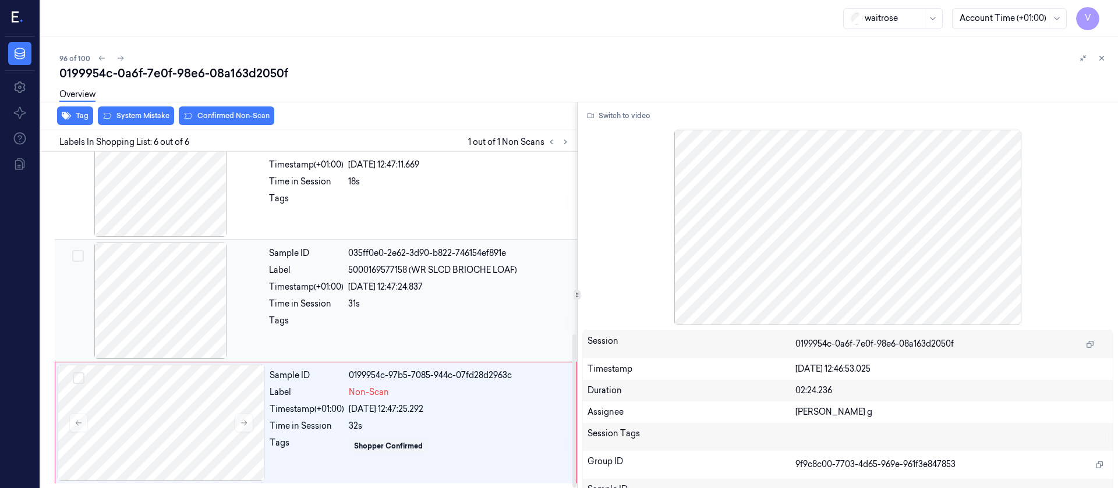
click at [334, 291] on div "Timestamp (+01:00)" at bounding box center [306, 287] width 75 height 12
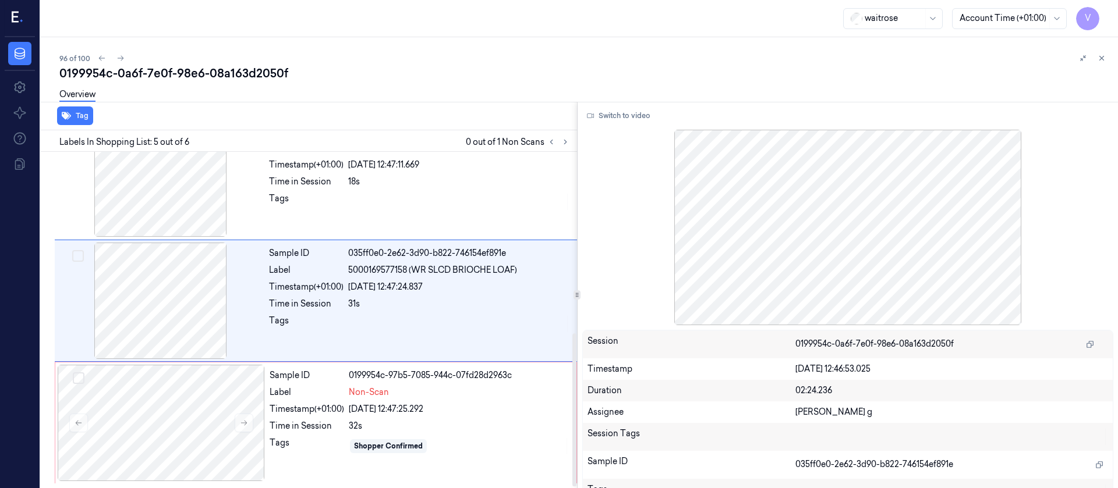
scroll to position [381, 0]
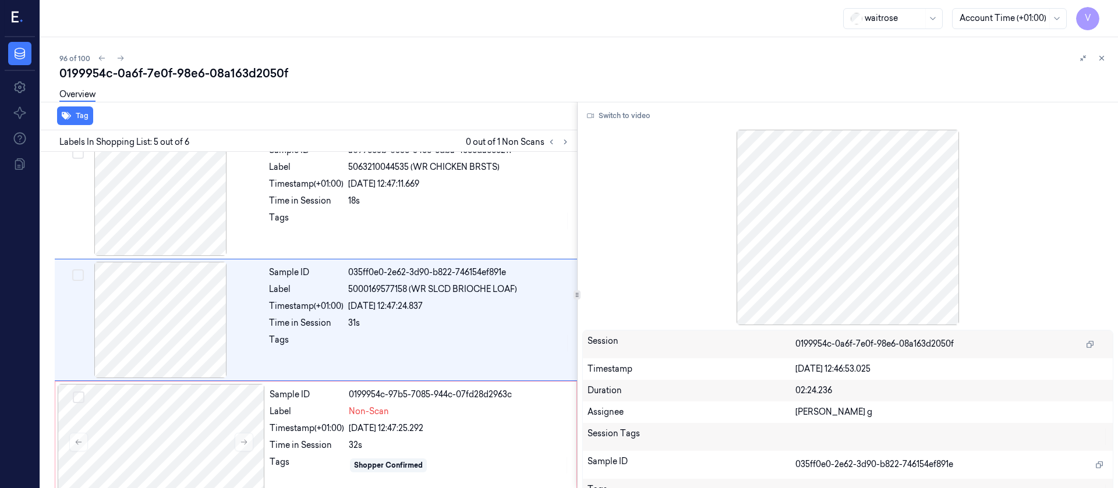
click at [629, 125] on div "Switch to video Session 0199954c-0a6f-7e0f-98e6-08a163d2050f Timestamp 29/09/20…" at bounding box center [848, 295] width 541 height 387
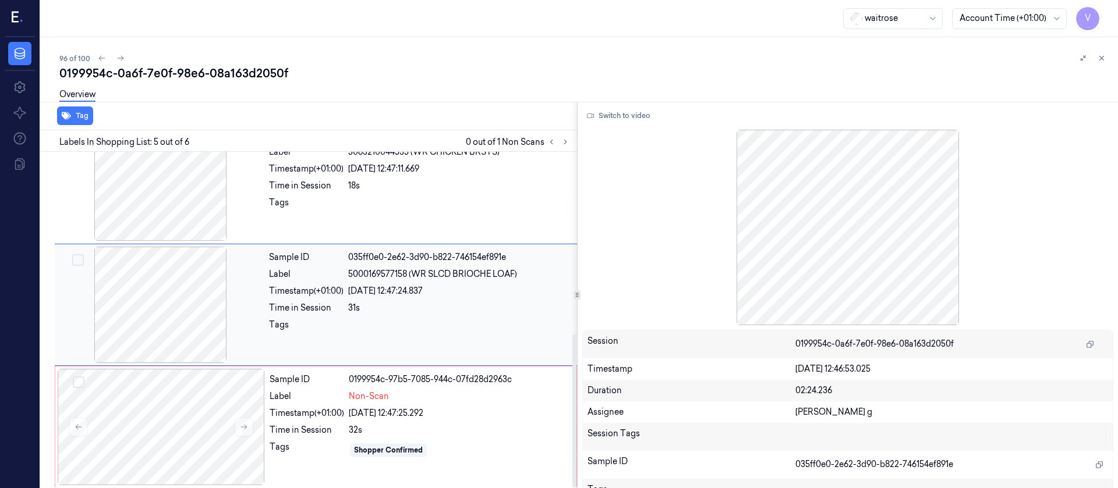
scroll to position [401, 0]
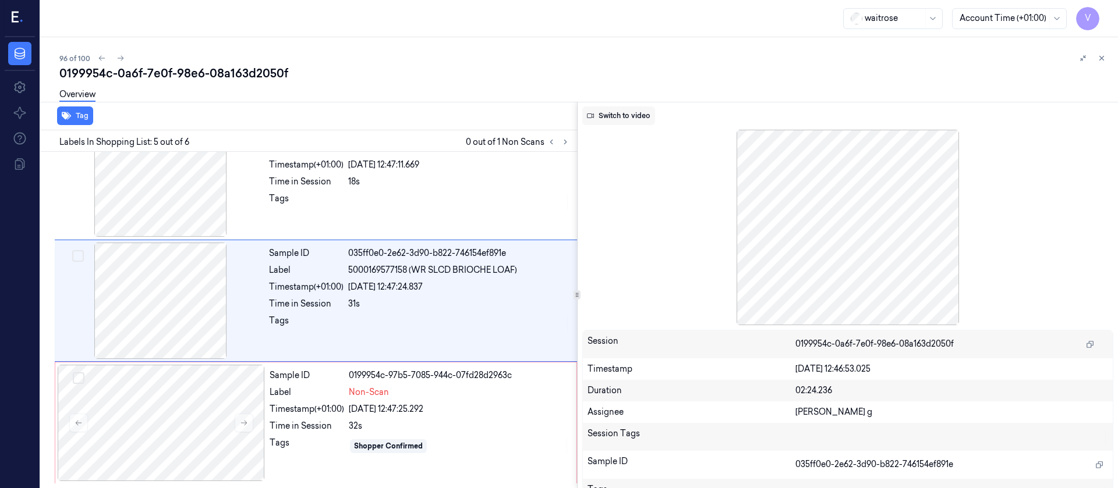
click at [619, 113] on button "Switch to video" at bounding box center [618, 116] width 73 height 19
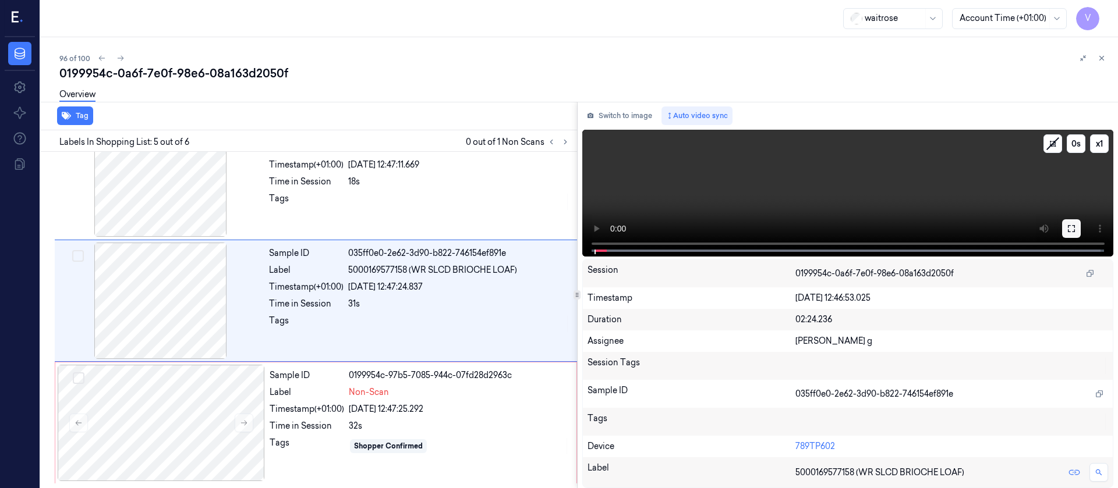
click at [1074, 229] on icon at bounding box center [1071, 228] width 9 height 9
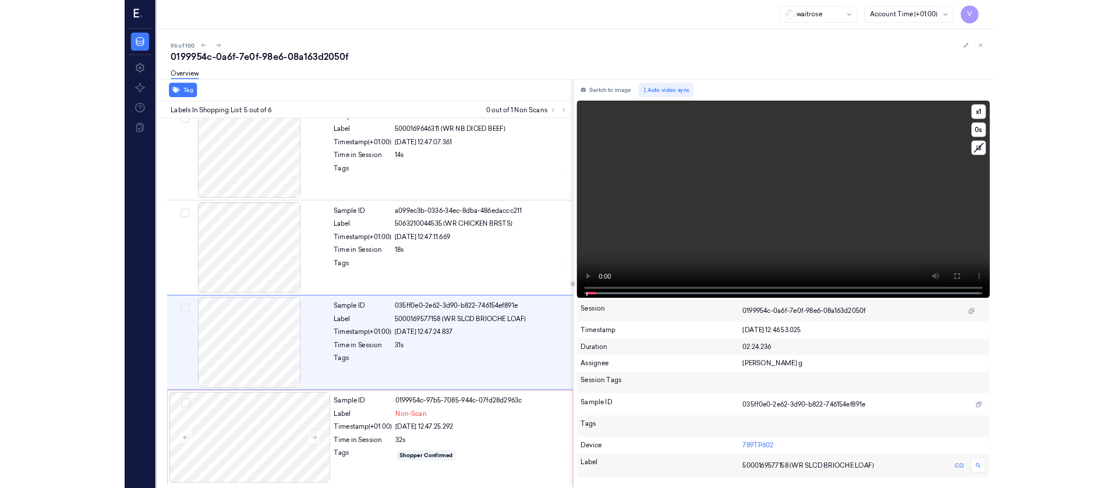
scroll to position [260, 0]
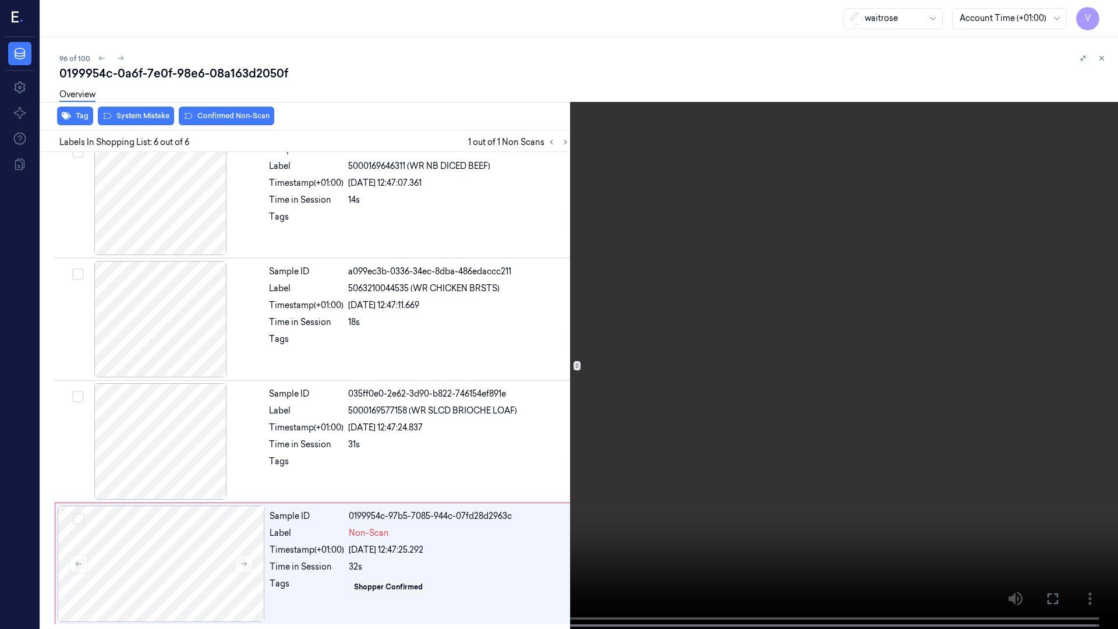
click at [0, 0] on icon at bounding box center [0, 0] width 0 height 0
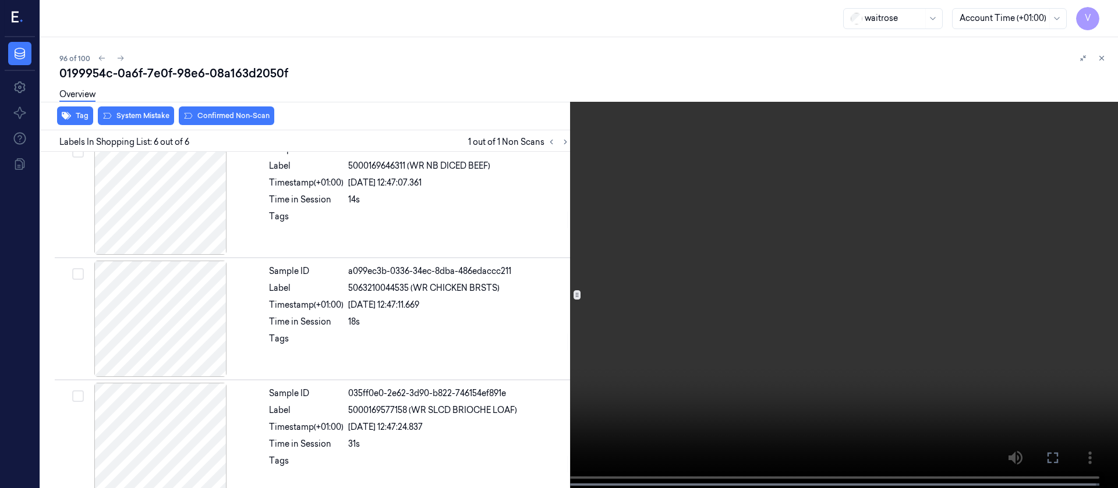
scroll to position [401, 0]
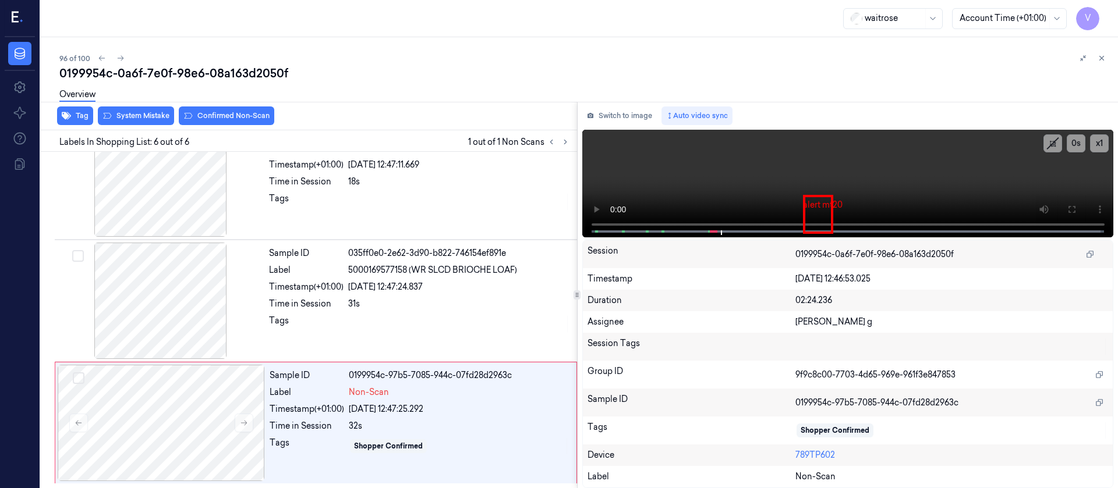
click at [605, 104] on div "Switch to image Auto video sync x 1 0 s alert mt20 Non-Scan Session 0199954c-0a…" at bounding box center [848, 295] width 541 height 387
click at [590, 118] on icon at bounding box center [590, 115] width 6 height 5
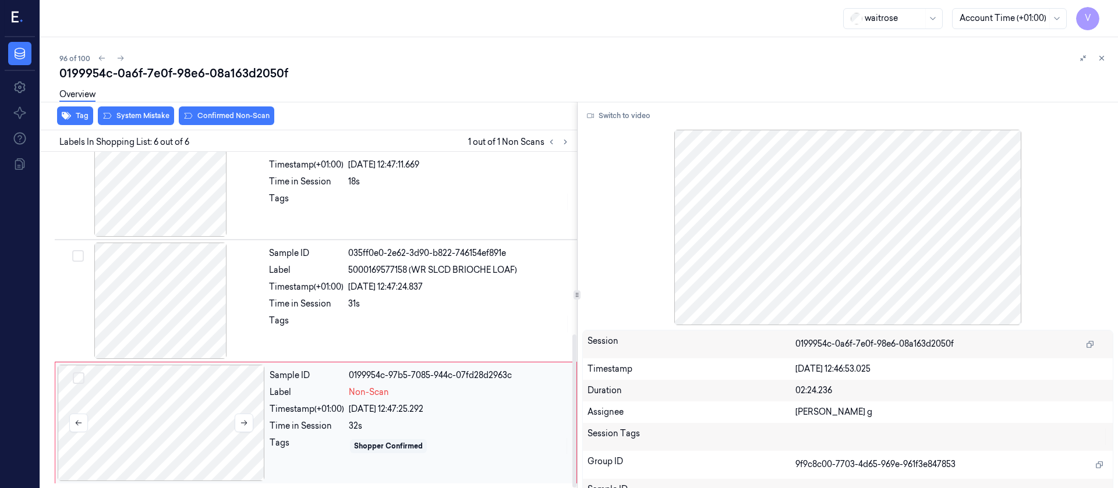
click at [142, 417] on div at bounding box center [161, 423] width 207 height 116
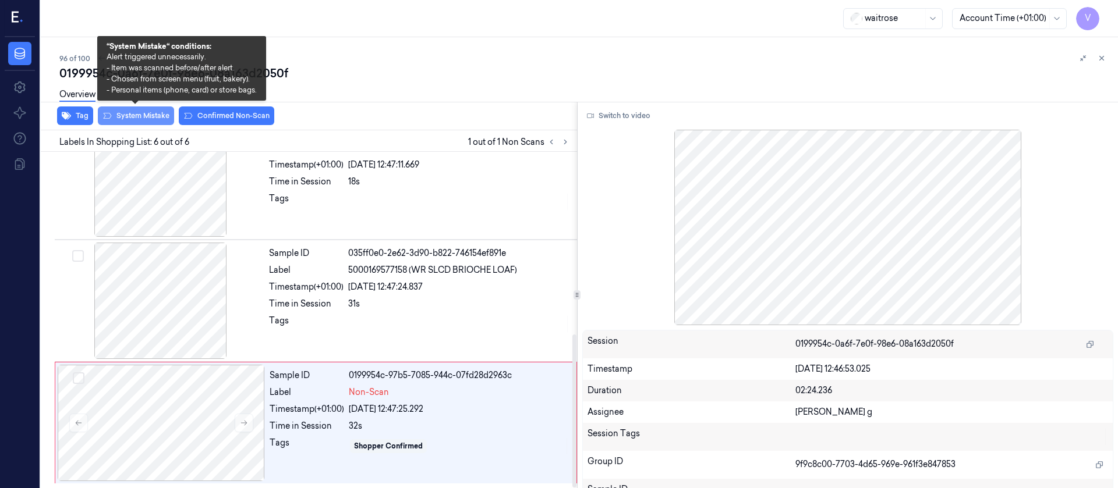
click at [146, 117] on button "System Mistake" at bounding box center [136, 116] width 76 height 19
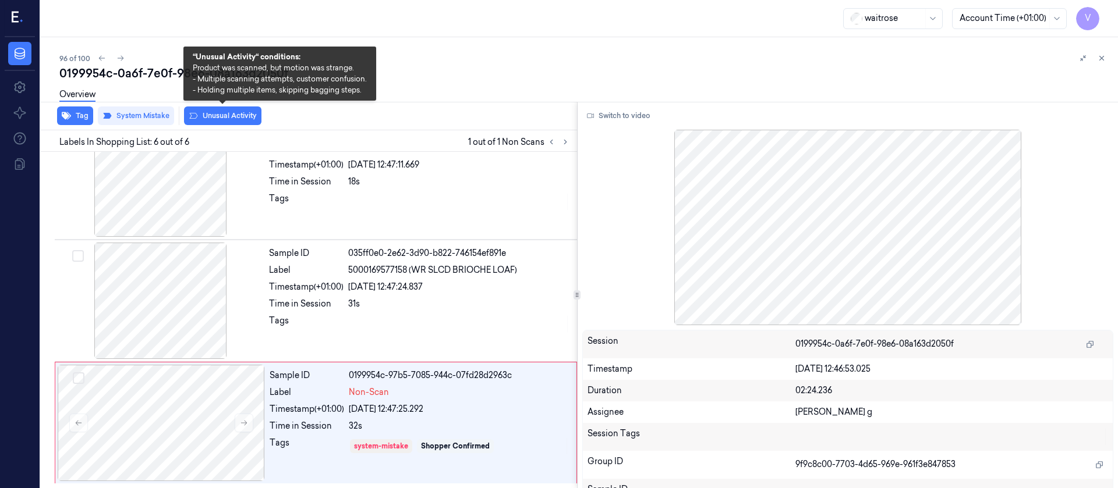
click at [217, 115] on button "Unusual Activity" at bounding box center [222, 116] width 77 height 19
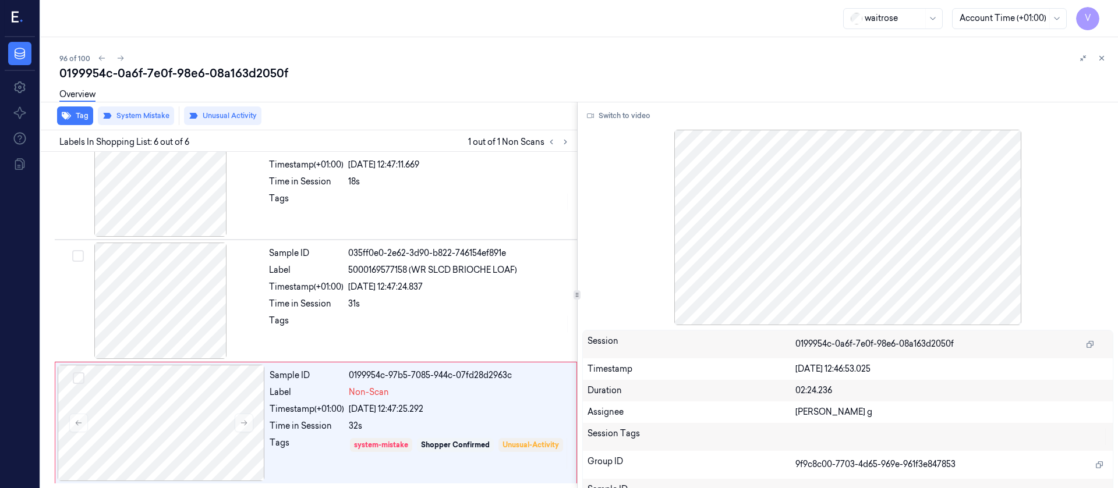
click at [1107, 52] on div at bounding box center [1092, 58] width 33 height 14
click at [1102, 62] on button at bounding box center [1102, 58] width 14 height 14
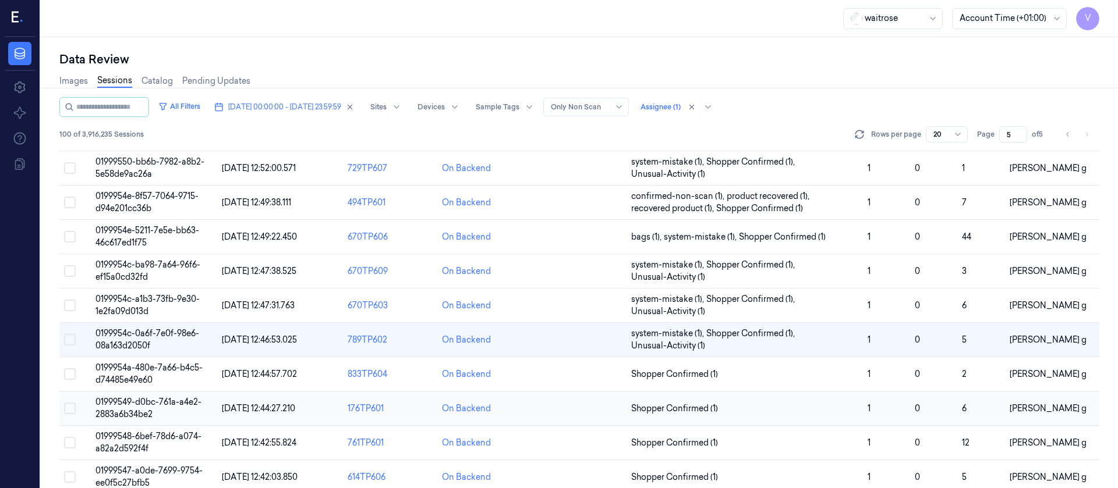
scroll to position [392, 0]
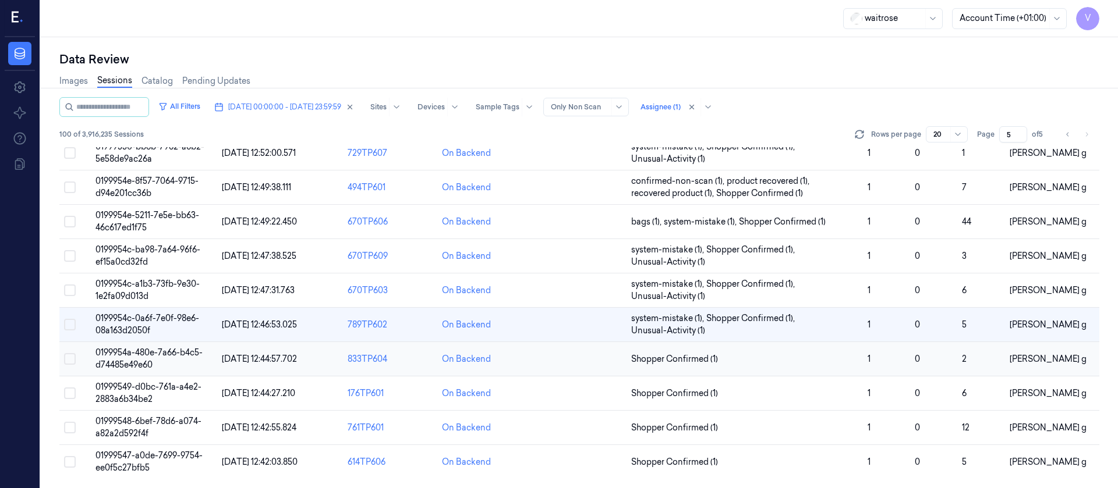
click at [567, 363] on td at bounding box center [579, 359] width 94 height 34
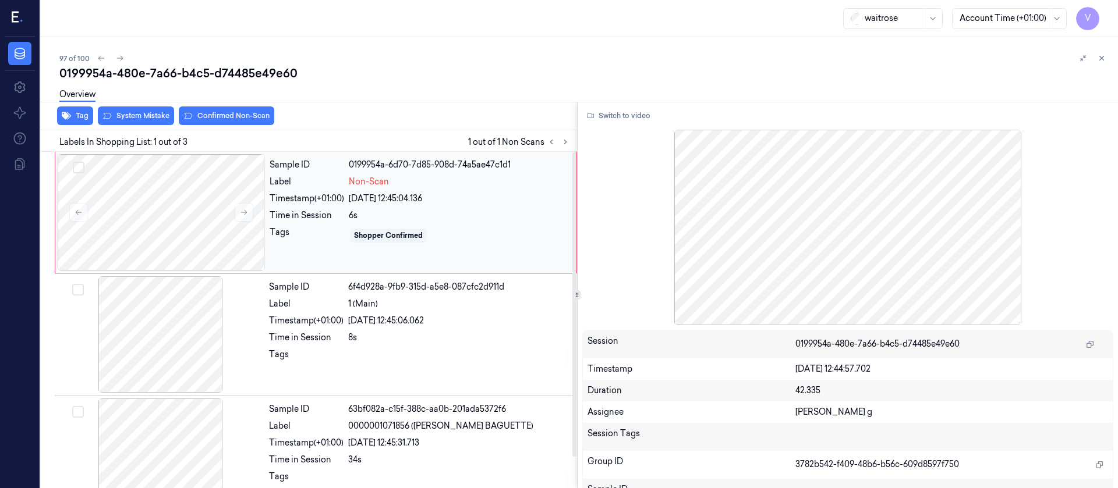
click at [451, 218] on div "6s" at bounding box center [459, 216] width 221 height 12
click at [619, 114] on button "Switch to video" at bounding box center [618, 116] width 73 height 19
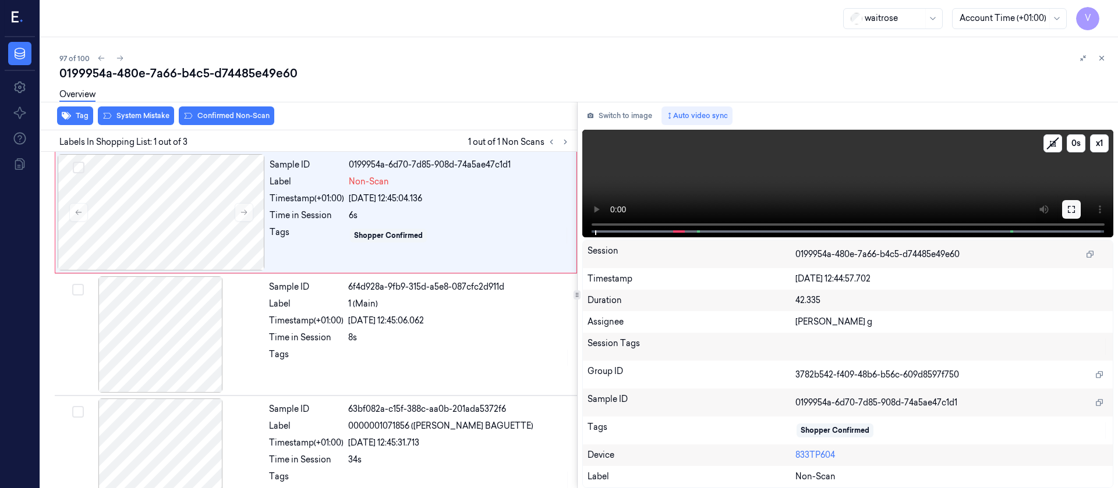
click at [1074, 210] on icon at bounding box center [1071, 209] width 9 height 9
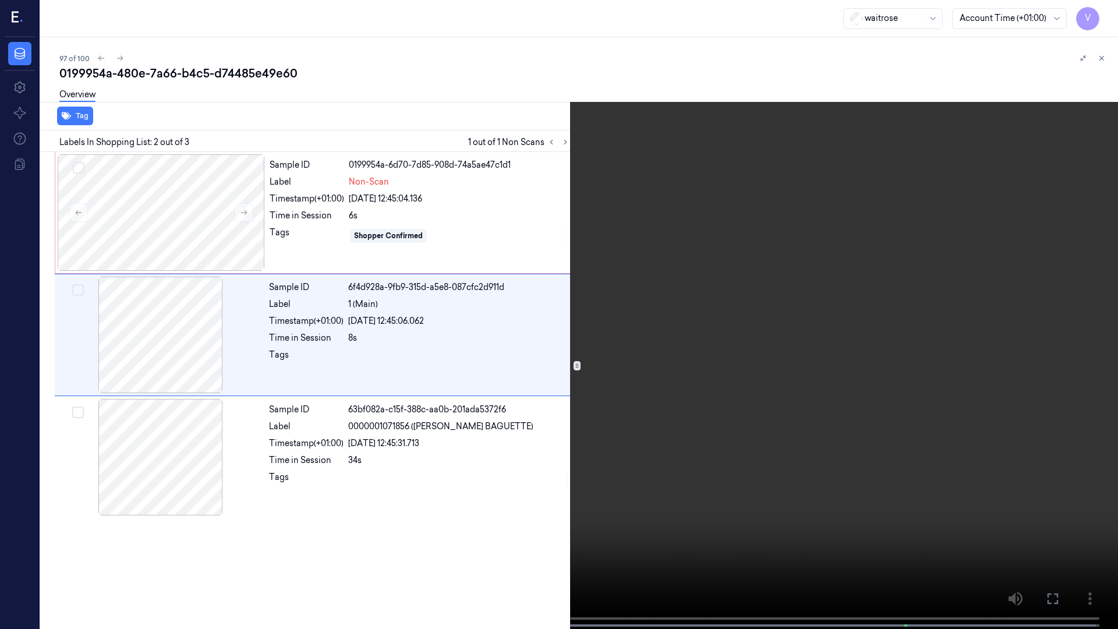
click at [0, 0] on icon at bounding box center [0, 0] width 0 height 0
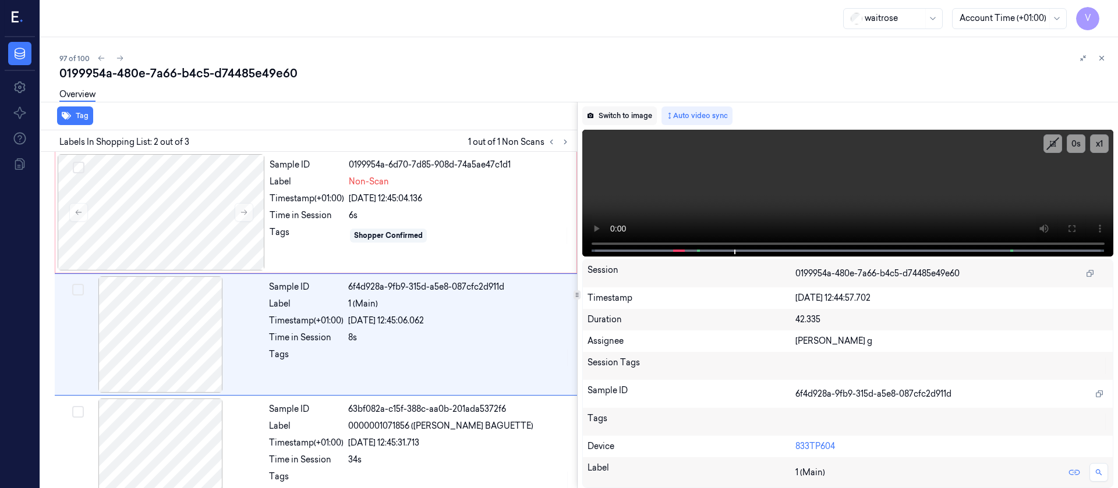
click at [608, 122] on button "Switch to image" at bounding box center [619, 116] width 75 height 19
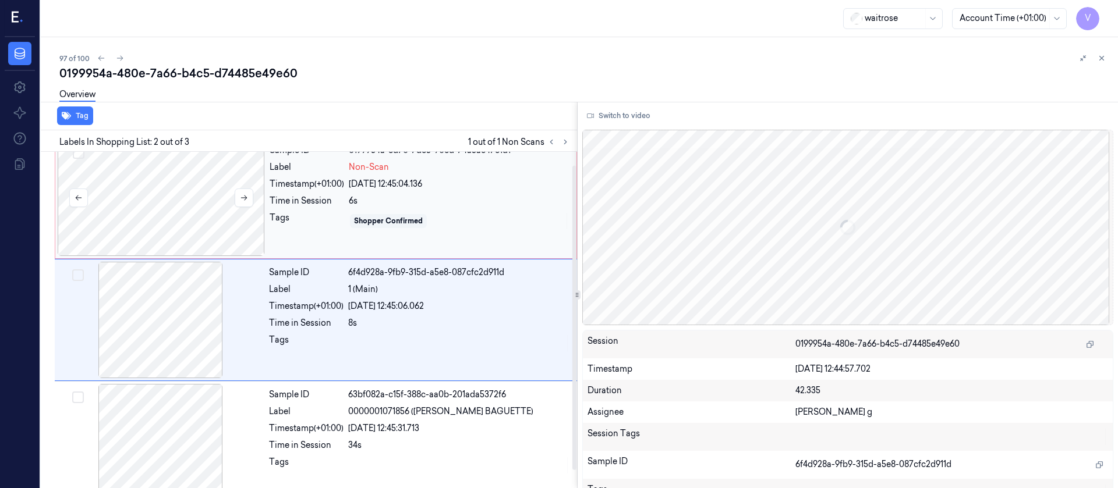
click at [162, 221] on div at bounding box center [161, 198] width 207 height 116
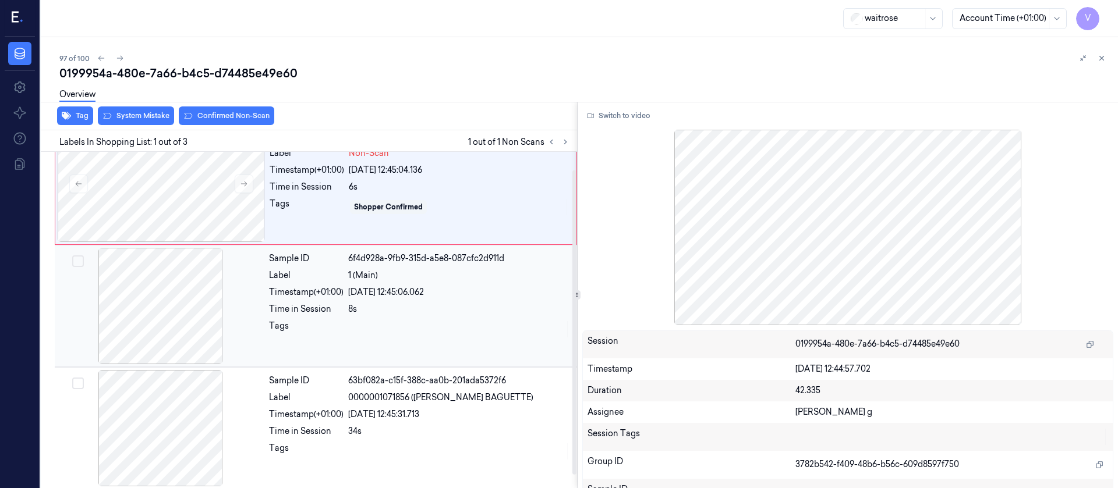
scroll to position [34, 0]
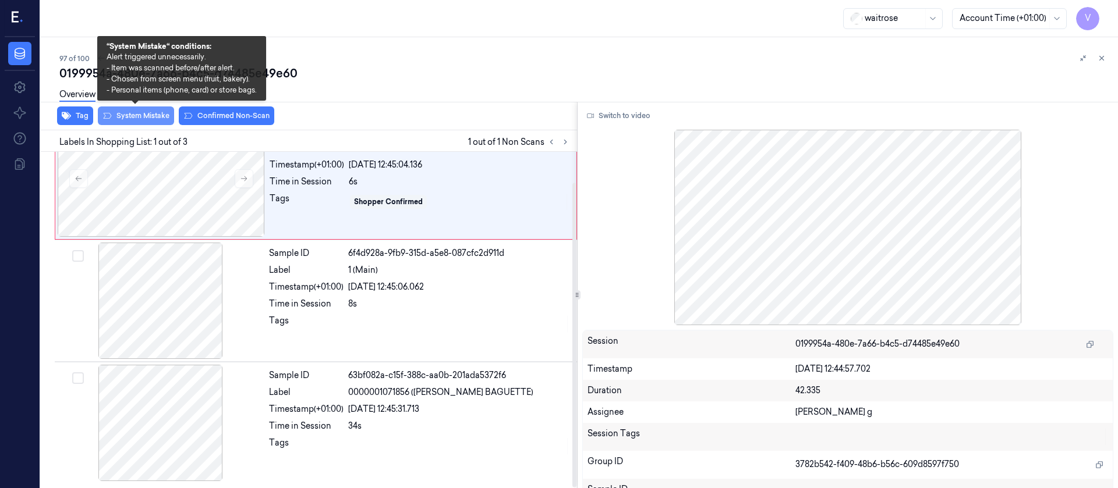
click at [116, 113] on button "System Mistake" at bounding box center [136, 116] width 76 height 19
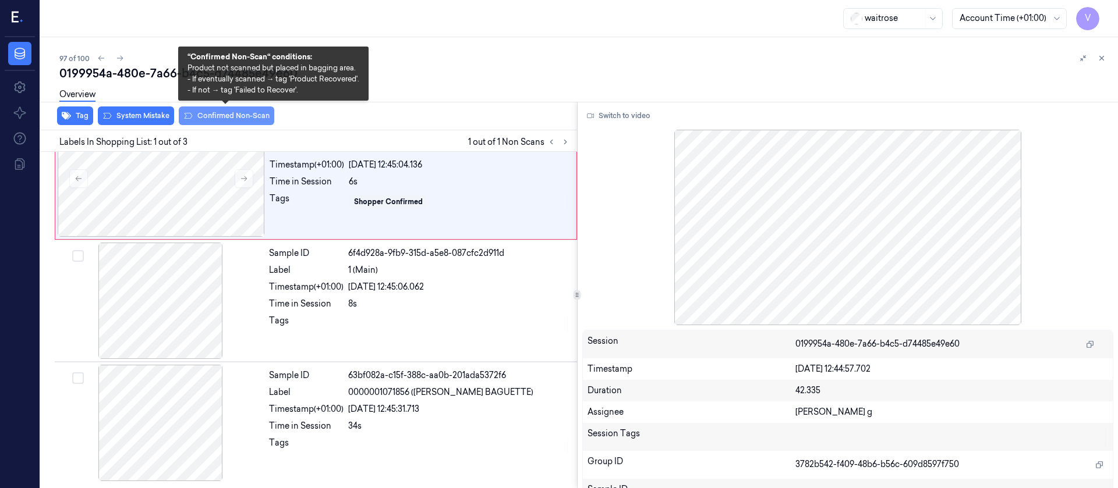
scroll to position [0, 0]
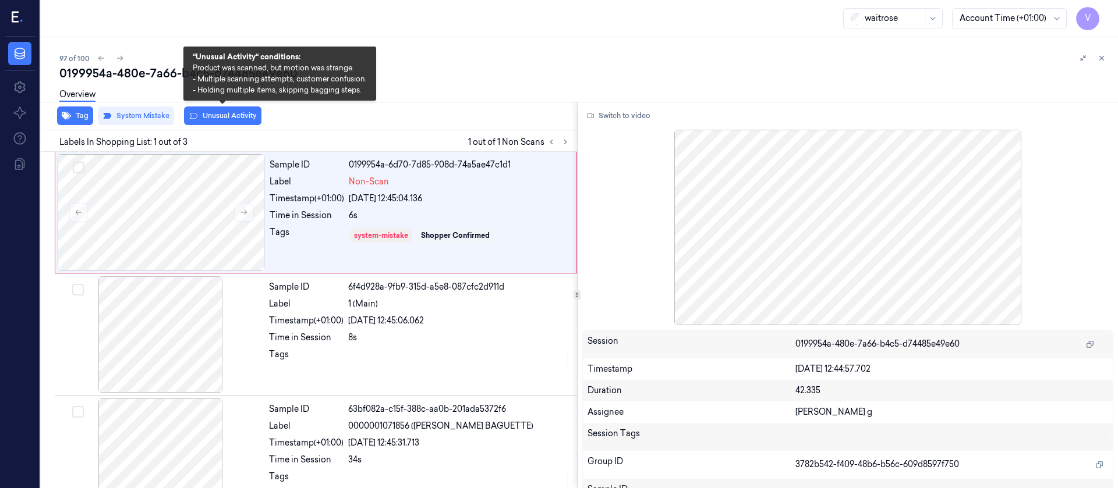
click at [232, 121] on button "Unusual Activity" at bounding box center [222, 116] width 77 height 19
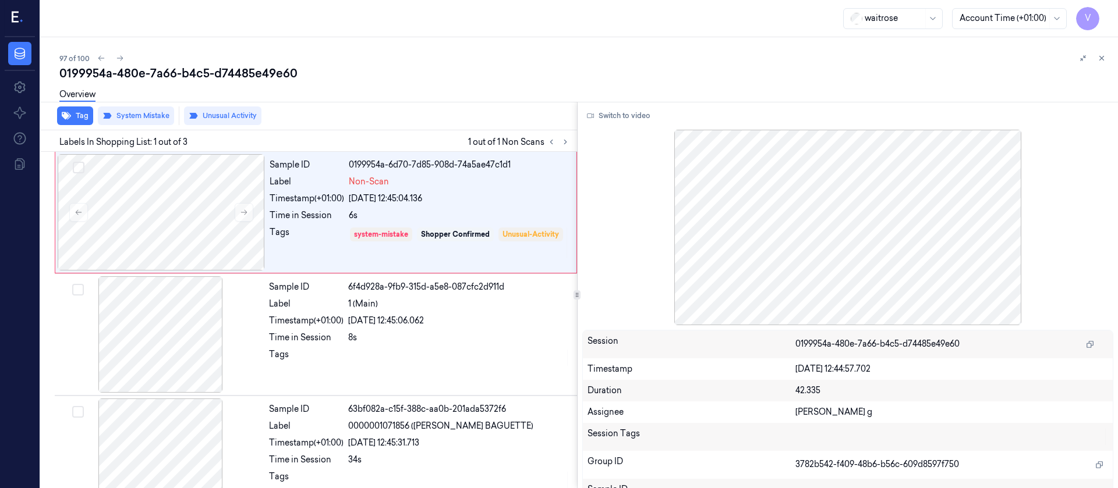
click at [458, 90] on div "Overview" at bounding box center [583, 97] width 1049 height 30
click at [1107, 57] on button at bounding box center [1102, 58] width 14 height 14
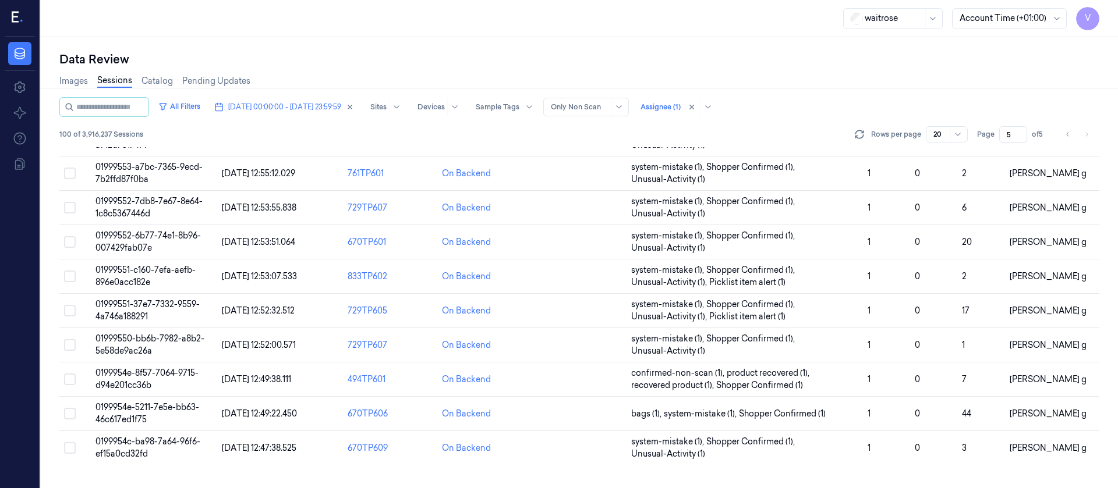
scroll to position [392, 0]
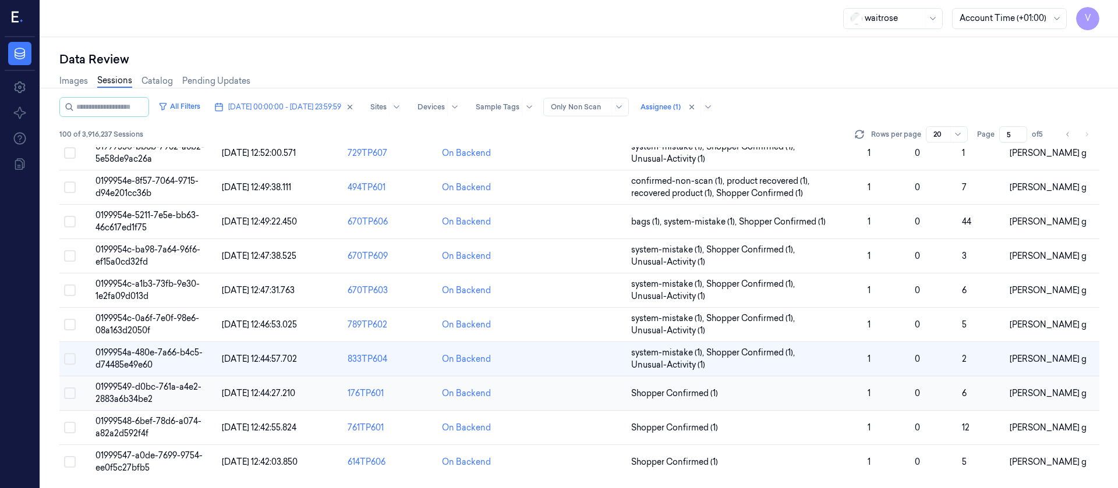
click at [586, 394] on td at bounding box center [579, 394] width 94 height 34
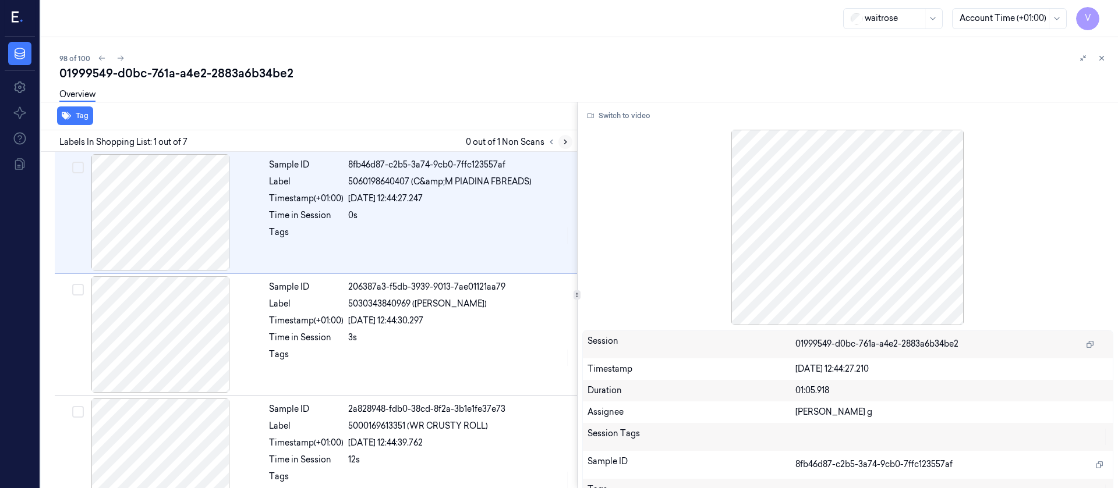
click at [568, 144] on icon at bounding box center [565, 142] width 8 height 8
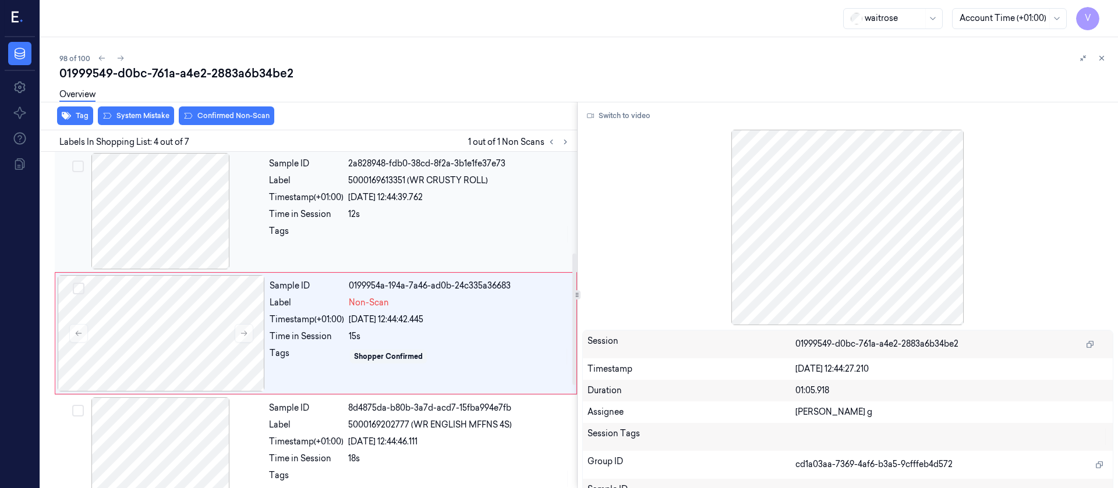
scroll to position [259, 0]
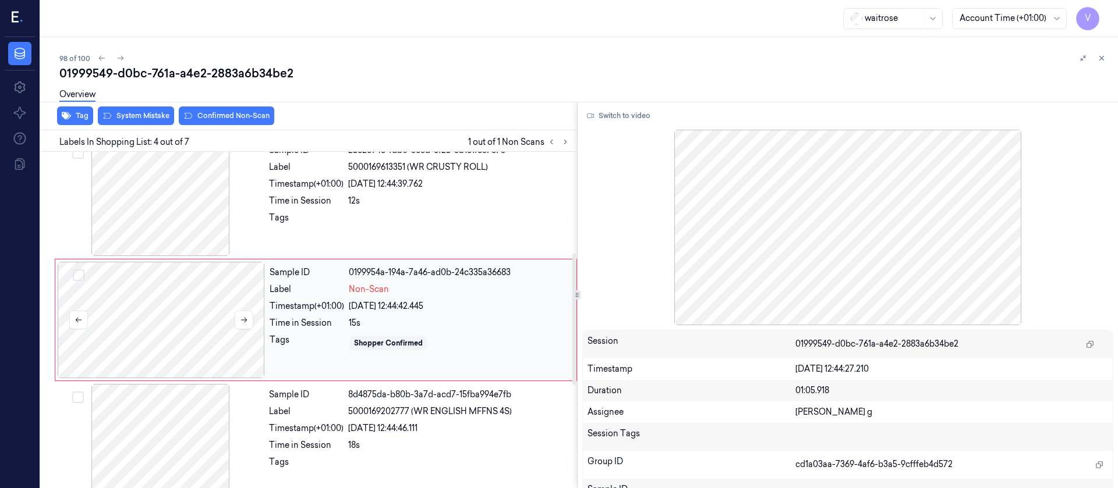
click at [172, 319] on div at bounding box center [161, 320] width 207 height 116
click at [133, 211] on div at bounding box center [160, 198] width 207 height 116
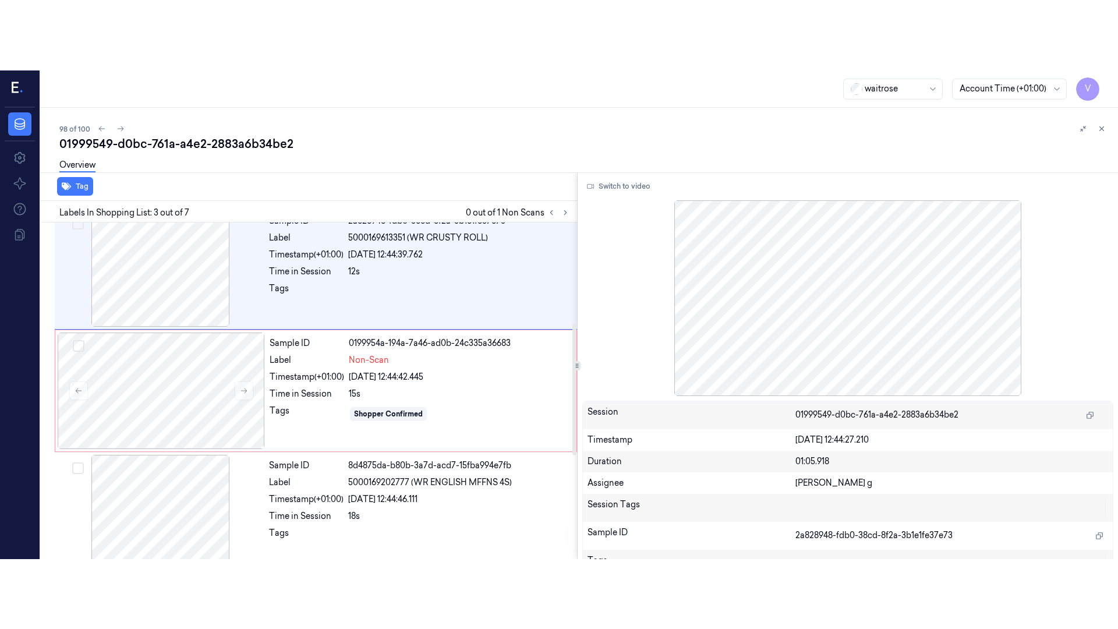
scroll to position [137, 0]
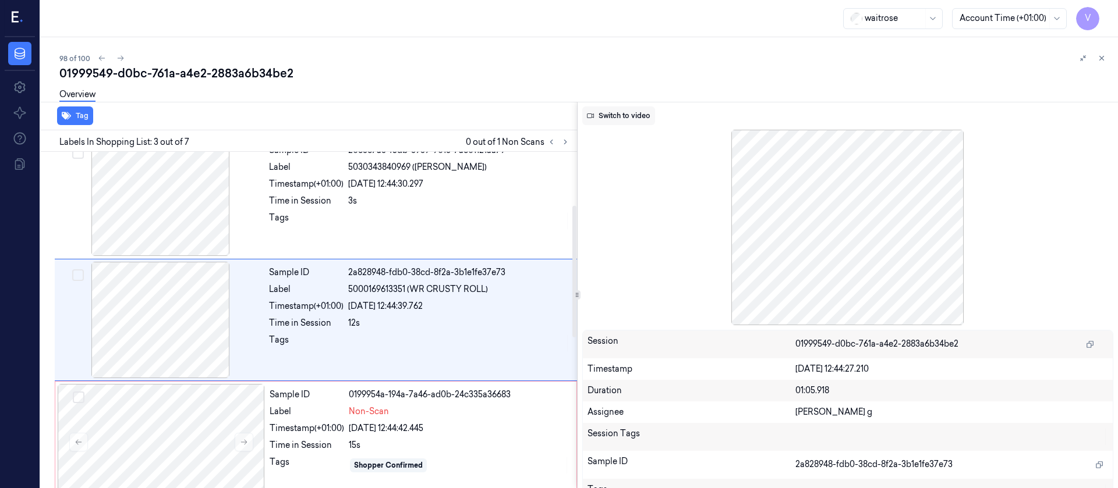
click at [622, 124] on button "Switch to video" at bounding box center [618, 116] width 73 height 19
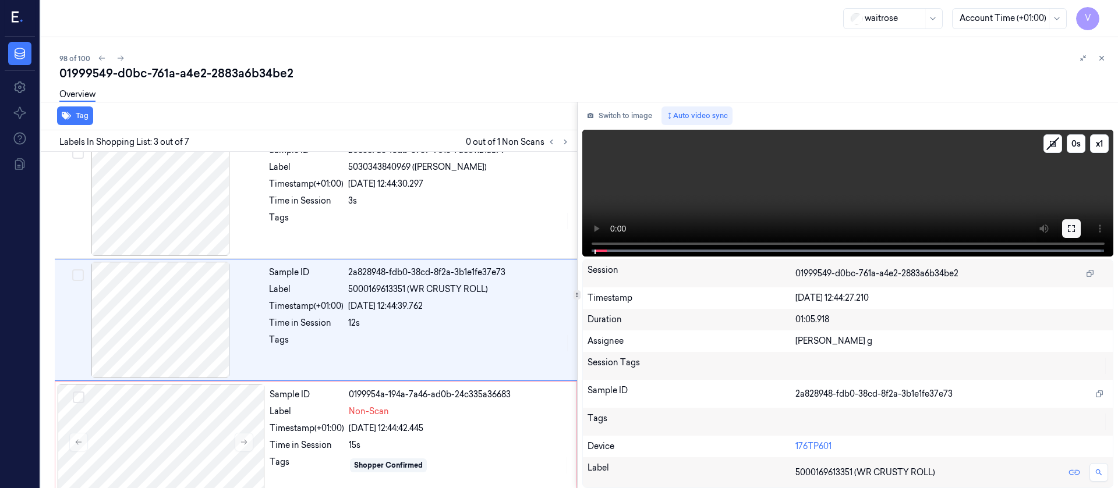
click at [1070, 228] on icon at bounding box center [1071, 228] width 9 height 9
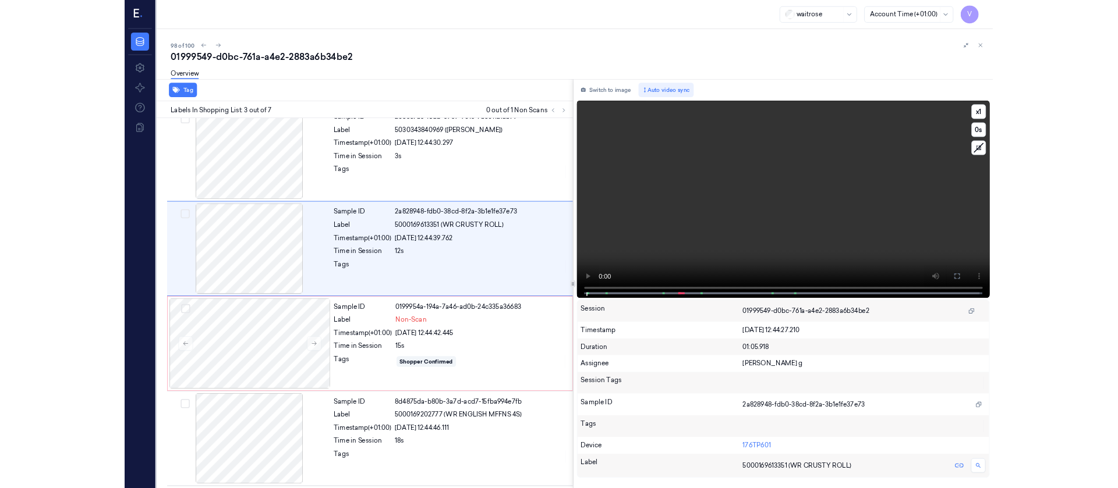
scroll to position [67, 0]
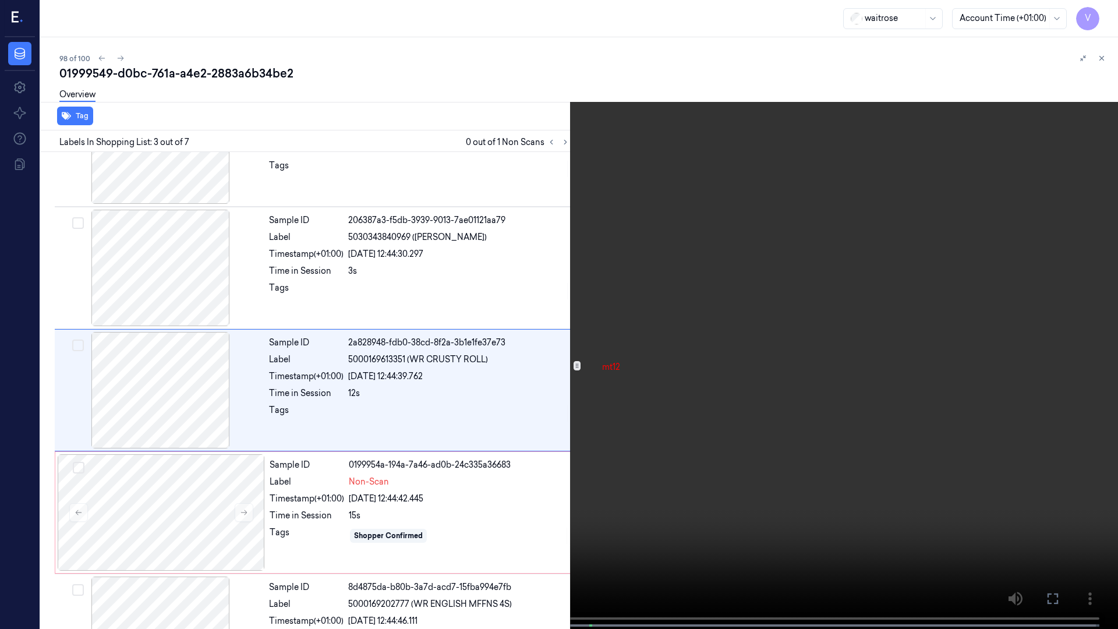
click at [0, 0] on button at bounding box center [0, 0] width 0 height 0
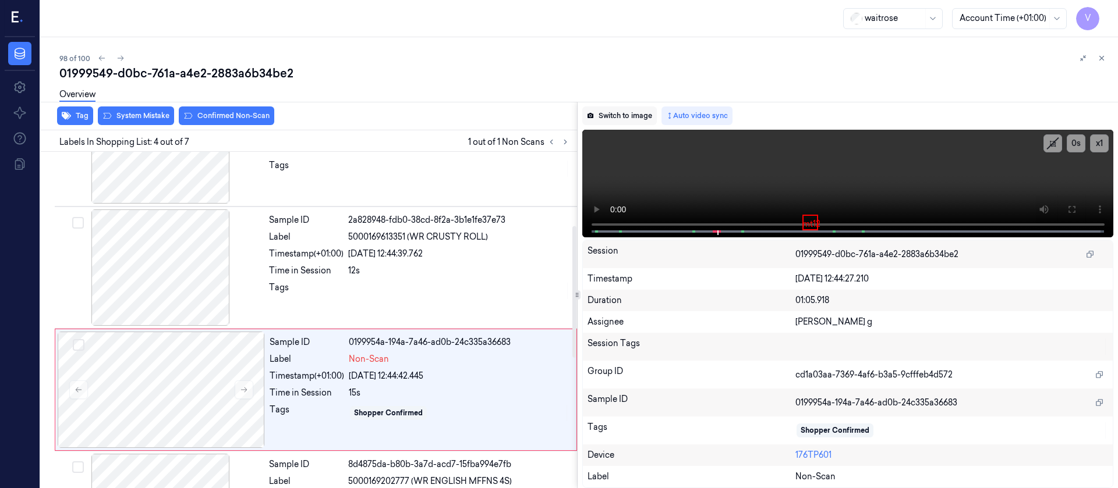
click at [619, 123] on button "Switch to image" at bounding box center [619, 116] width 75 height 19
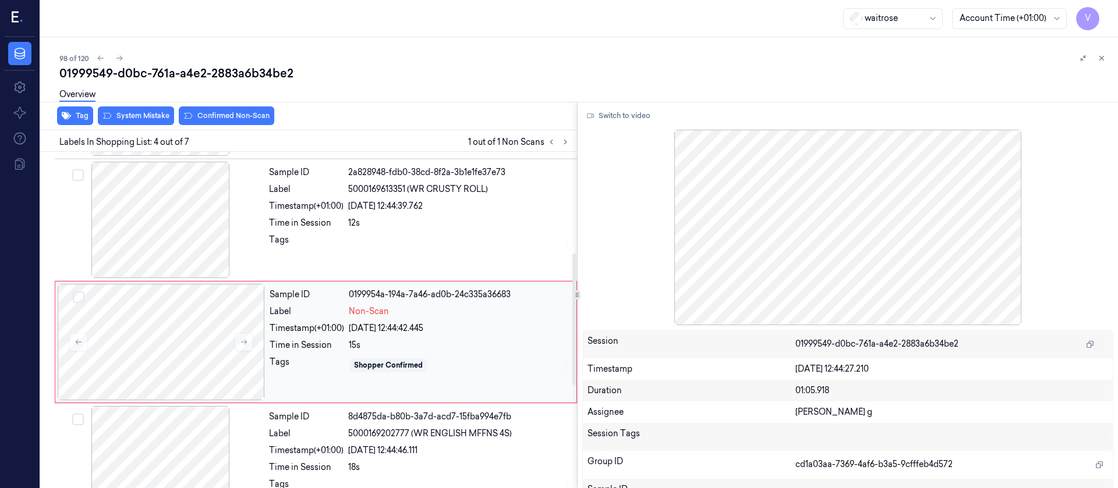
scroll to position [259, 0]
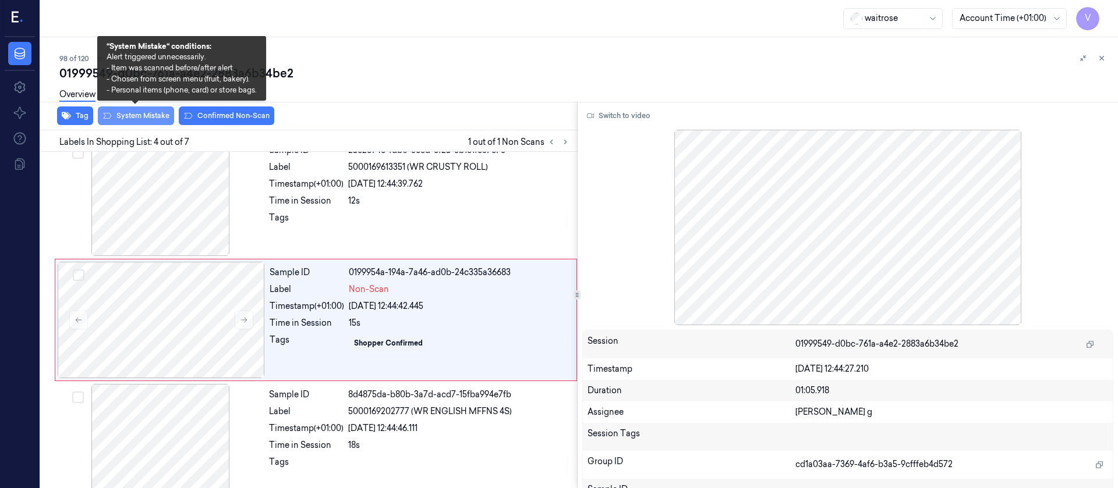
click at [138, 118] on button "System Mistake" at bounding box center [136, 116] width 76 height 19
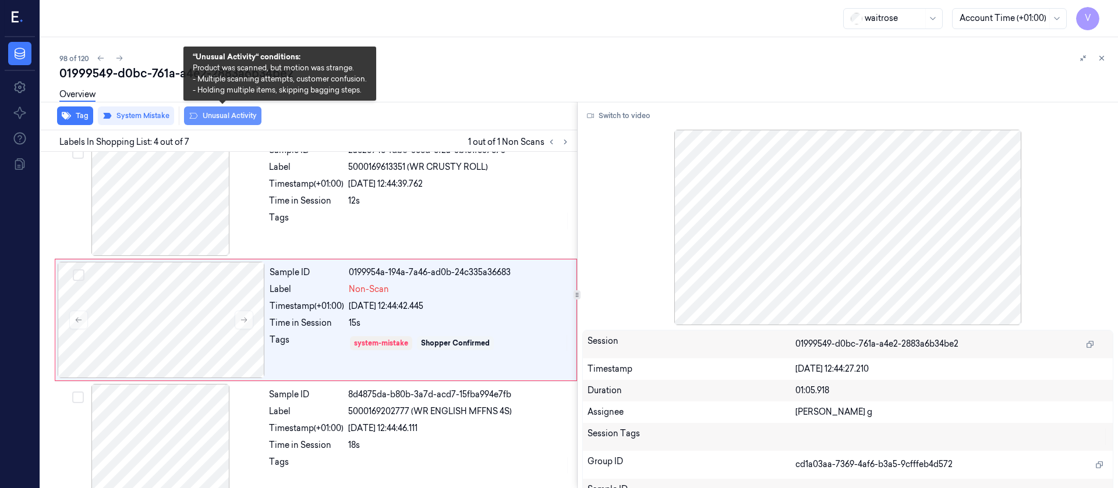
click at [217, 113] on button "Unusual Activity" at bounding box center [222, 116] width 77 height 19
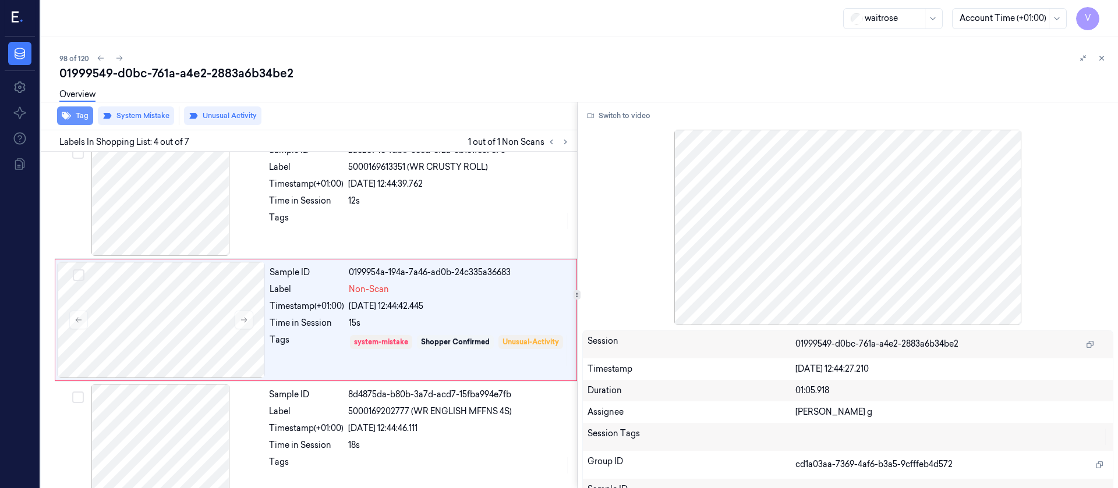
click at [69, 114] on icon "button" at bounding box center [66, 115] width 9 height 9
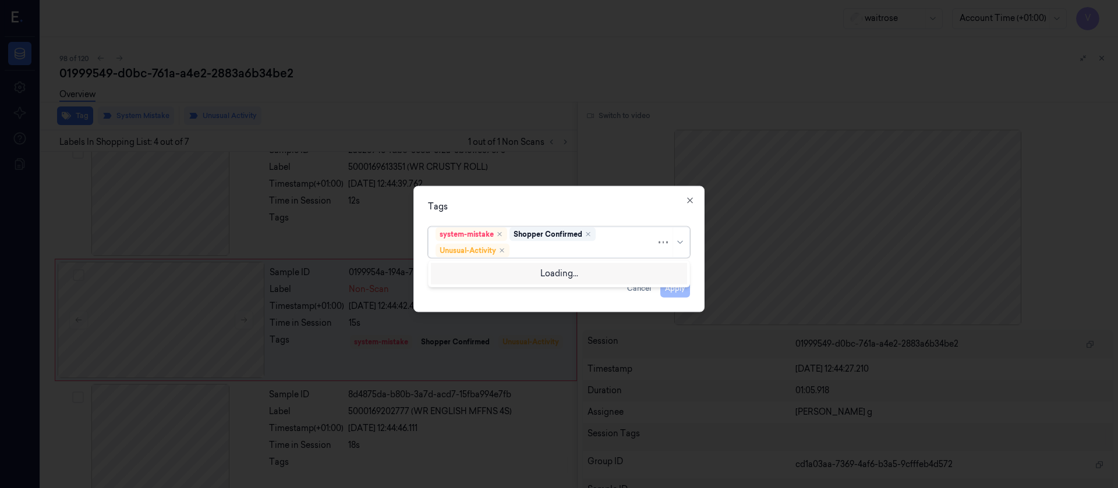
click at [563, 252] on div at bounding box center [584, 251] width 144 height 12
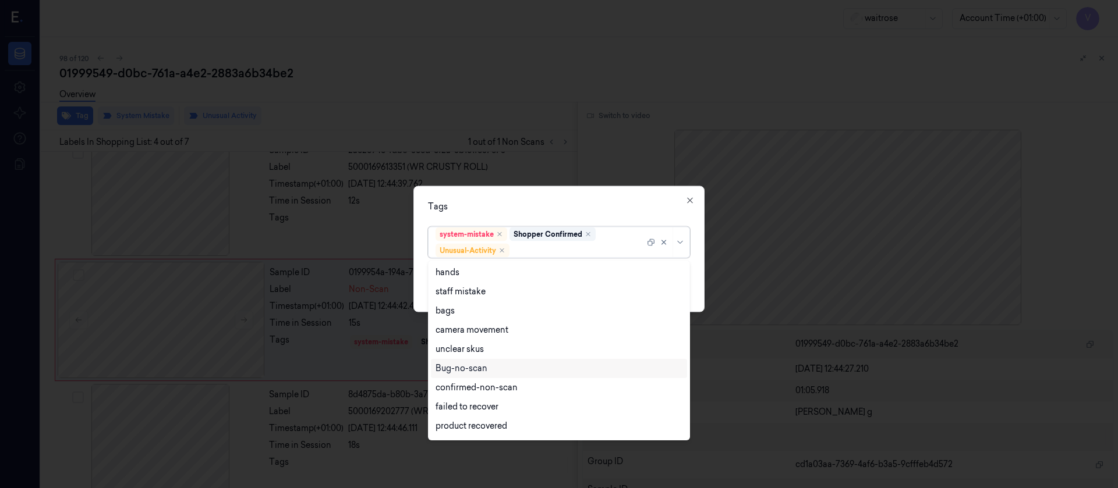
scroll to position [152, 0]
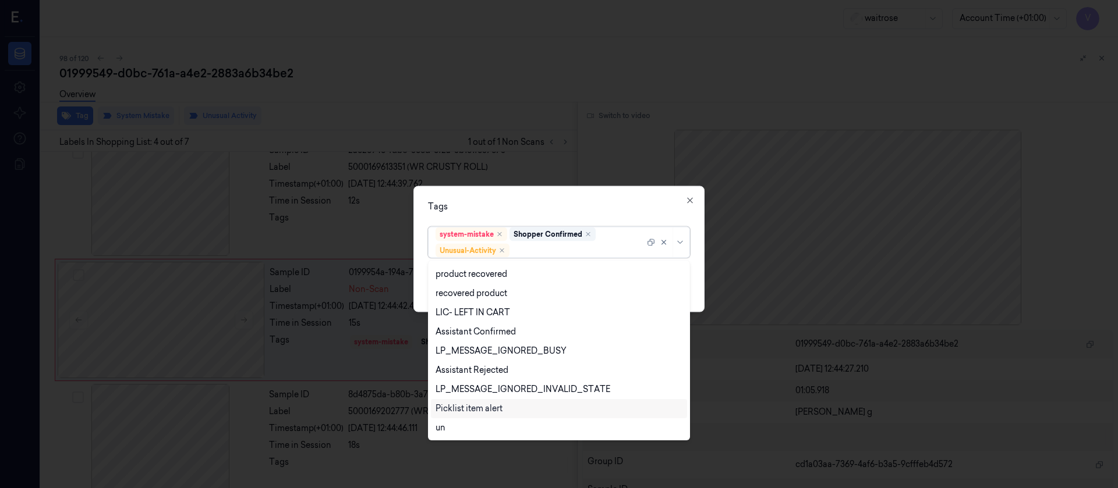
click at [460, 407] on div "Picklist item alert" at bounding box center [468, 409] width 67 height 12
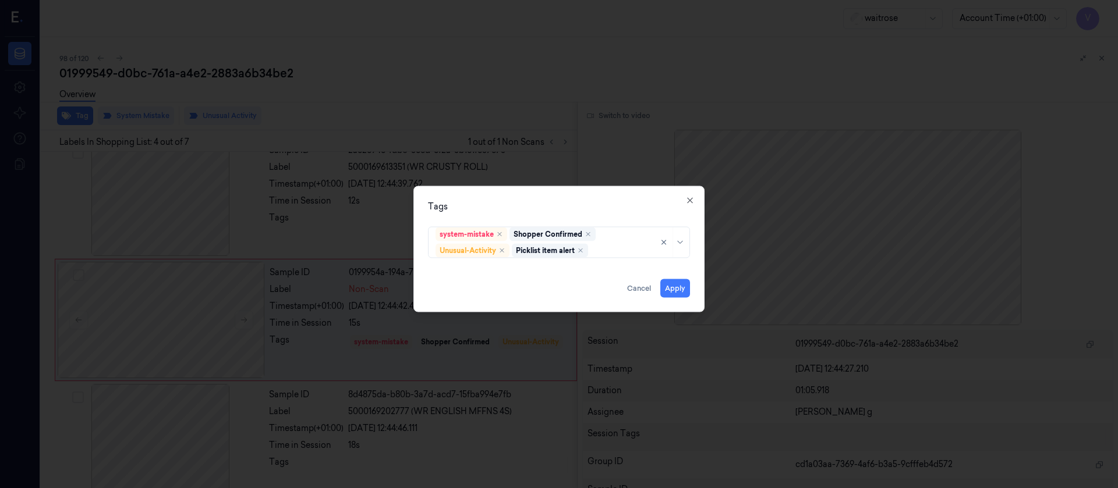
click at [576, 204] on div "Tags" at bounding box center [559, 206] width 262 height 12
click at [671, 292] on button "Apply" at bounding box center [675, 288] width 30 height 19
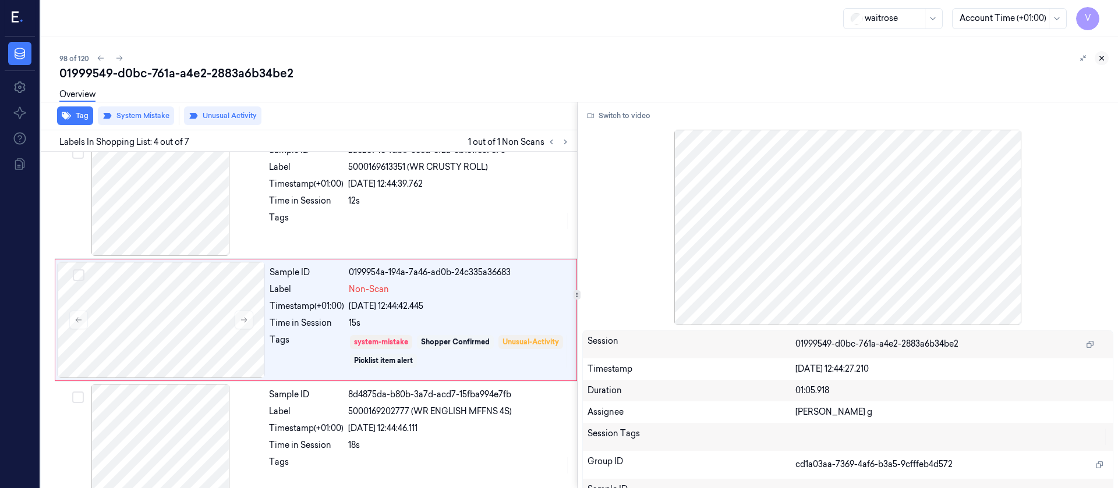
click at [1096, 61] on button at bounding box center [1102, 58] width 14 height 14
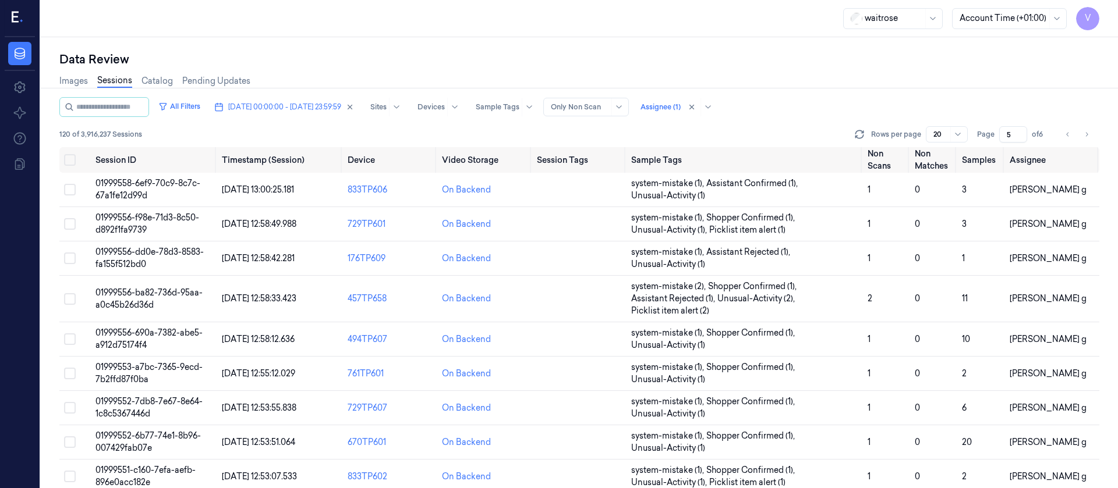
scroll to position [392, 0]
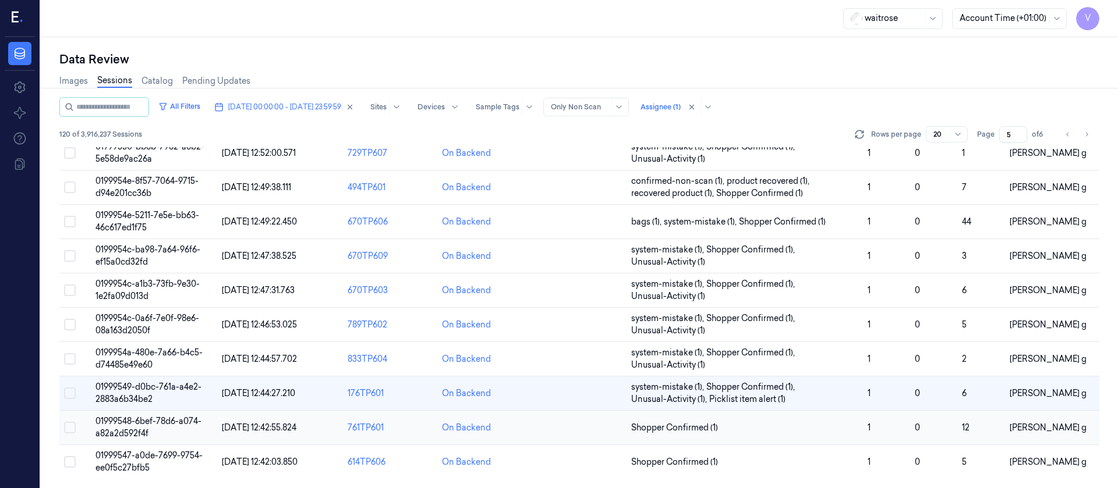
click at [572, 426] on td at bounding box center [579, 428] width 94 height 34
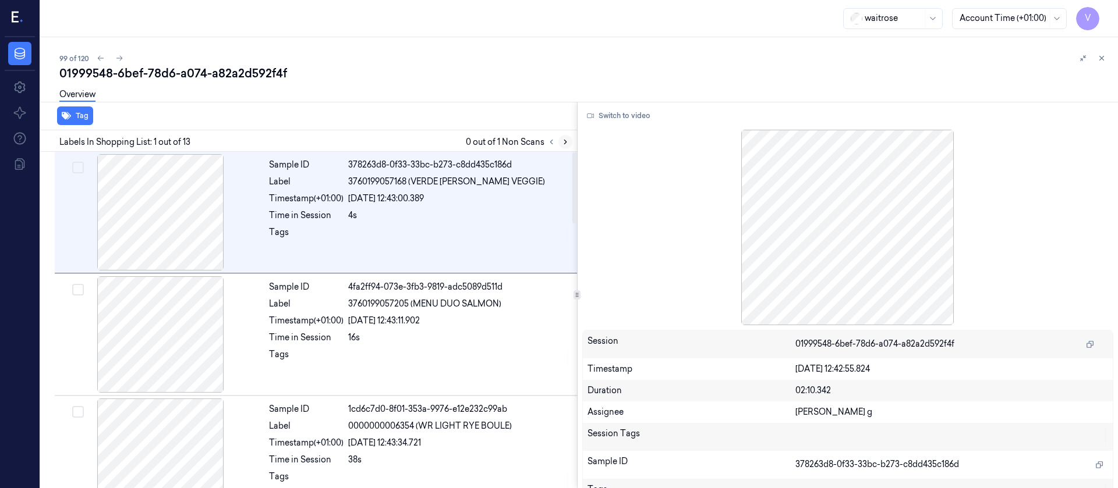
click at [568, 135] on button at bounding box center [565, 142] width 14 height 14
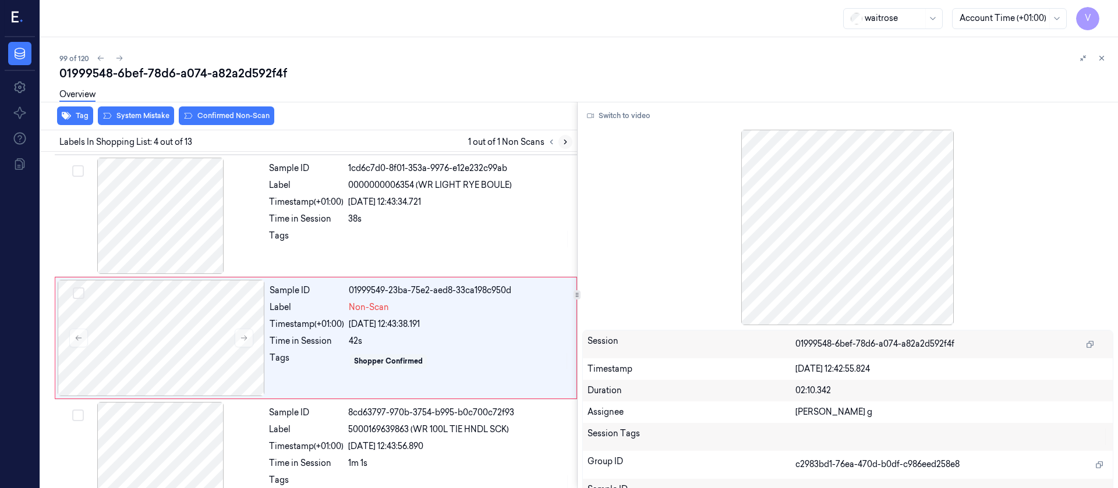
scroll to position [259, 0]
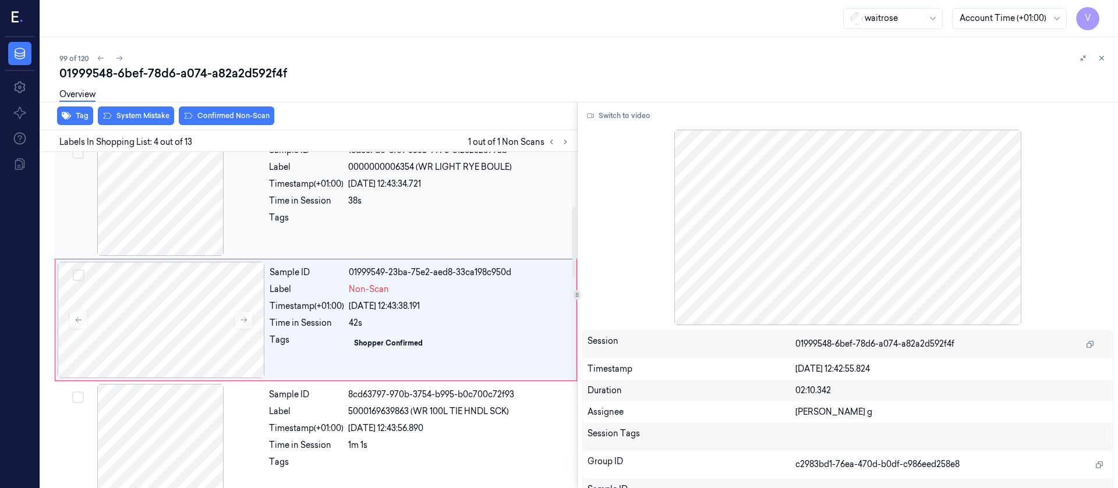
click at [359, 214] on div at bounding box center [459, 221] width 222 height 19
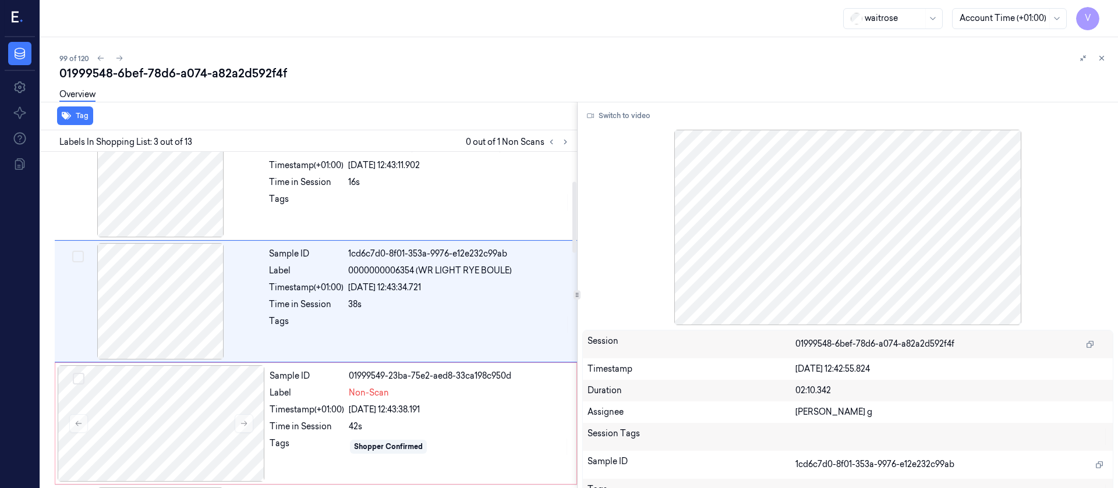
scroll to position [137, 0]
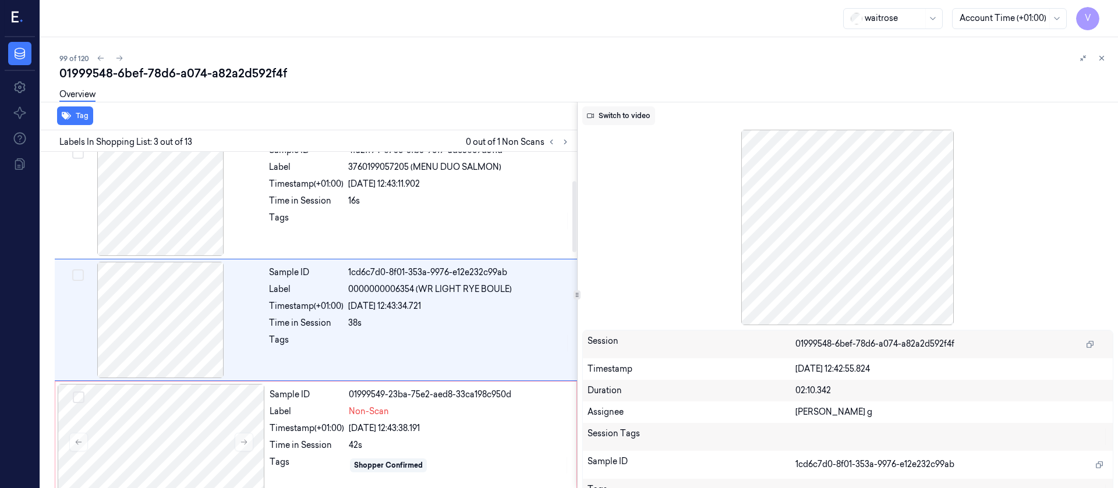
click at [632, 114] on button "Switch to video" at bounding box center [618, 116] width 73 height 19
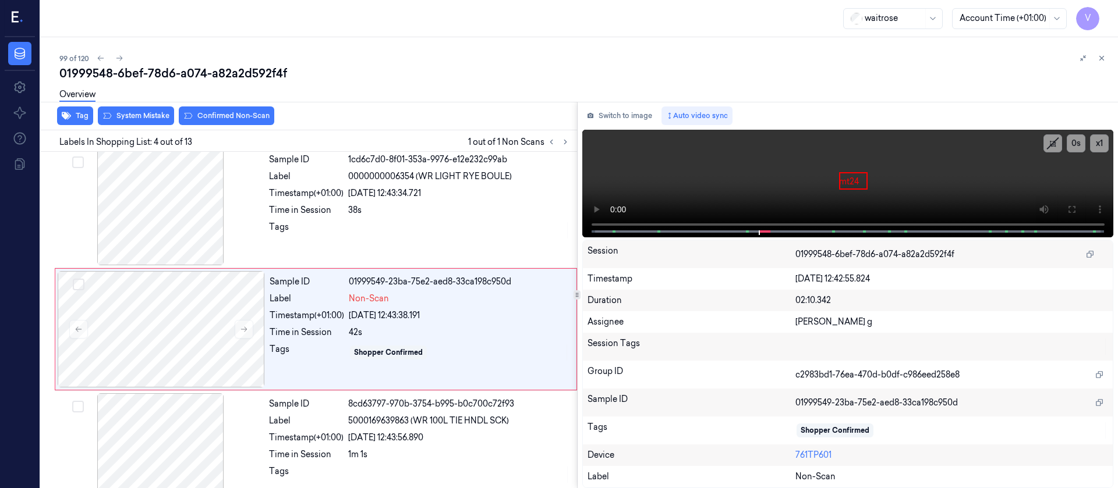
click at [742, 254] on div "Session" at bounding box center [691, 254] width 208 height 19
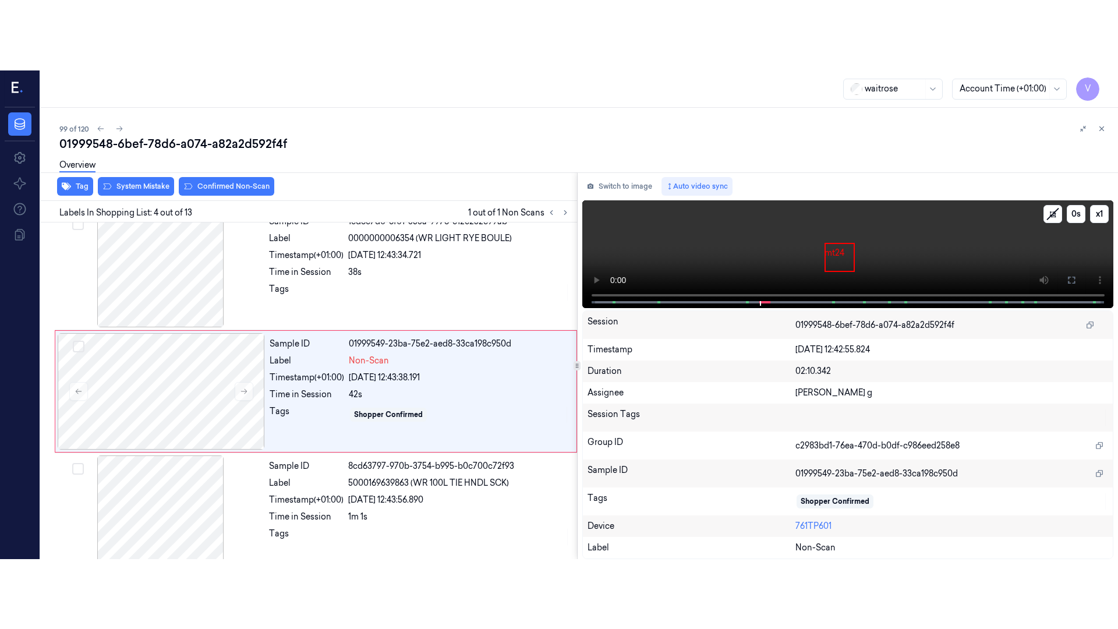
scroll to position [259, 0]
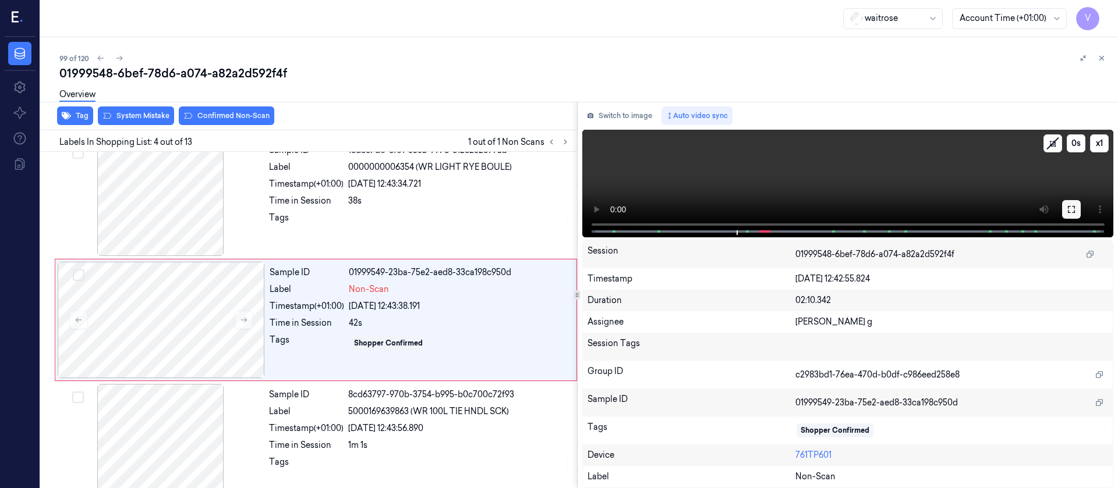
click at [1069, 204] on button at bounding box center [1071, 209] width 19 height 19
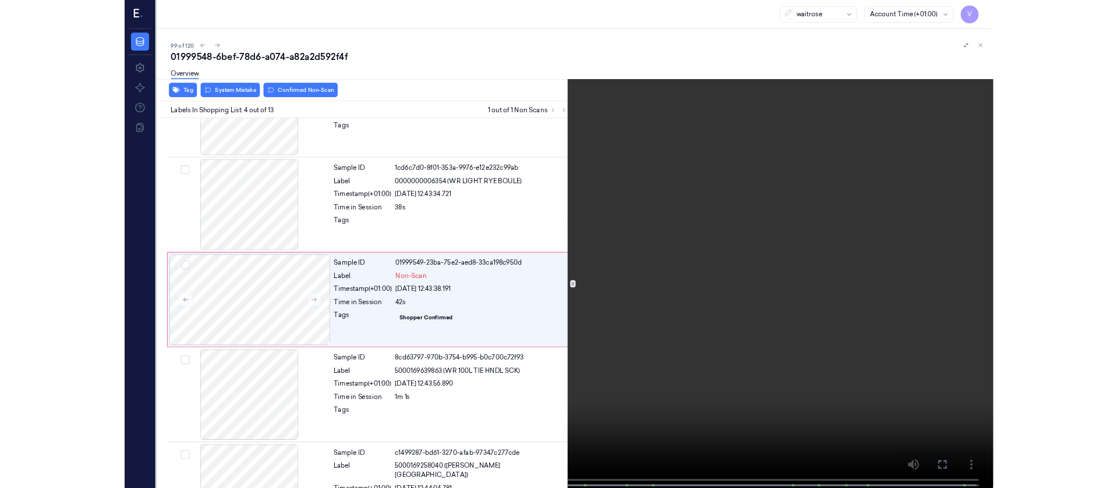
scroll to position [189, 0]
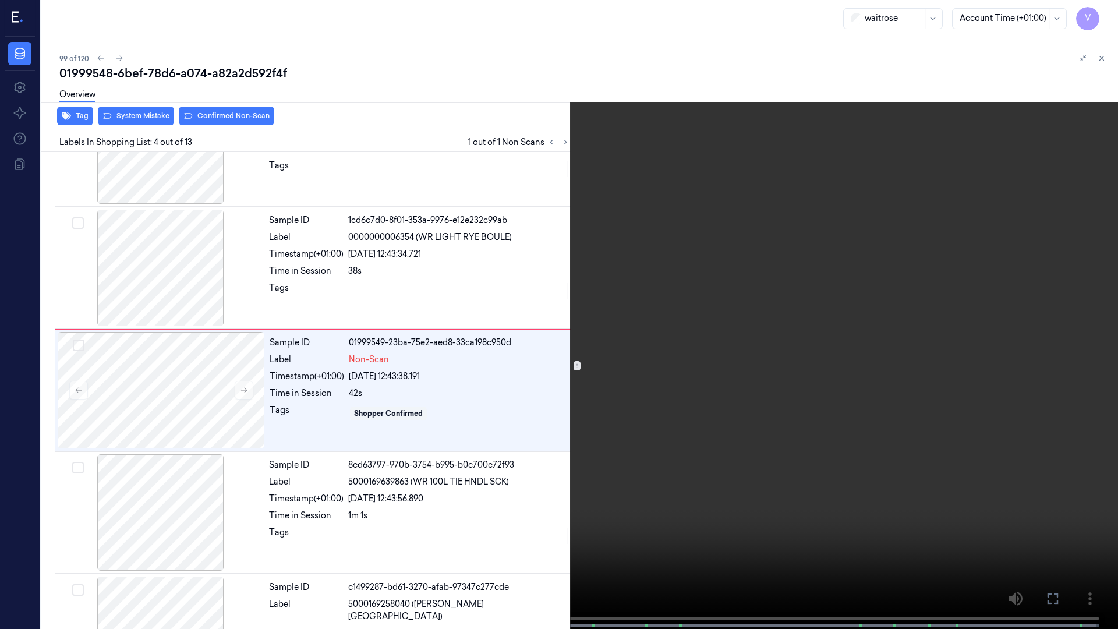
click at [0, 0] on icon at bounding box center [0, 0] width 0 height 0
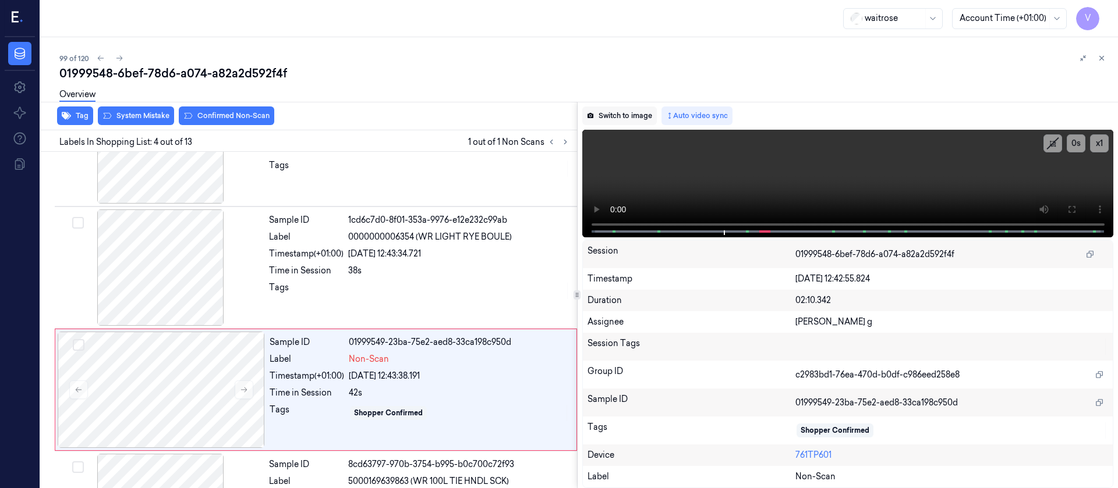
click at [607, 117] on button "Switch to image" at bounding box center [619, 116] width 75 height 19
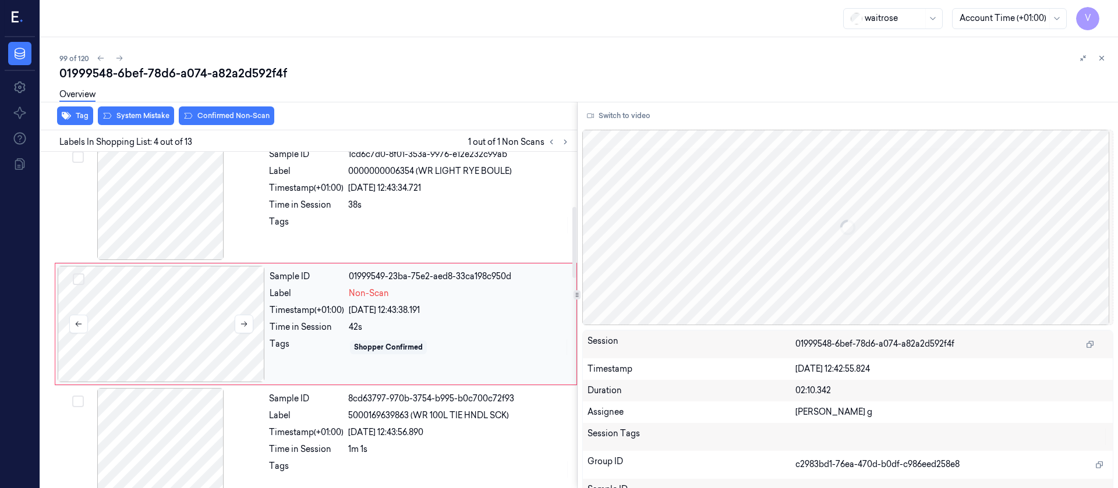
scroll to position [259, 0]
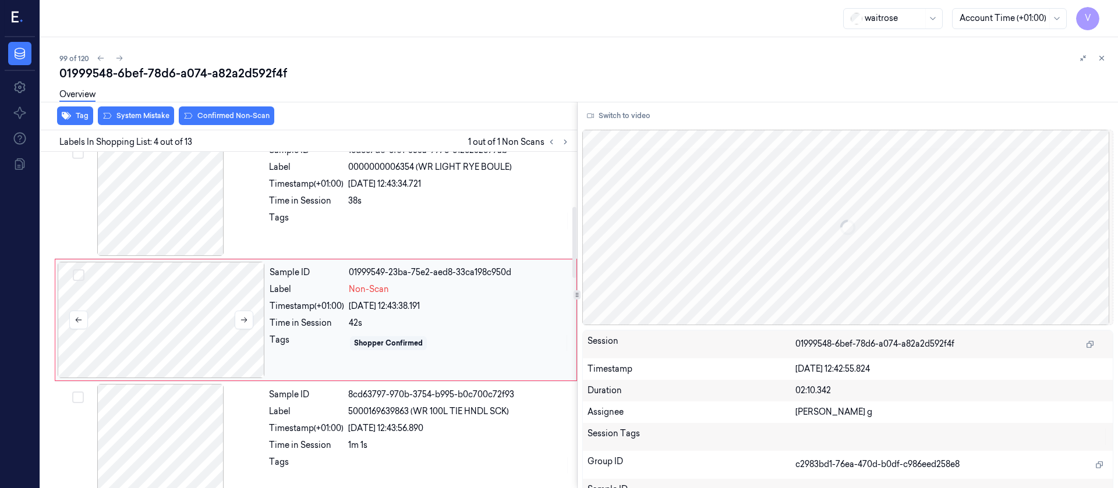
click at [184, 311] on div at bounding box center [161, 320] width 207 height 116
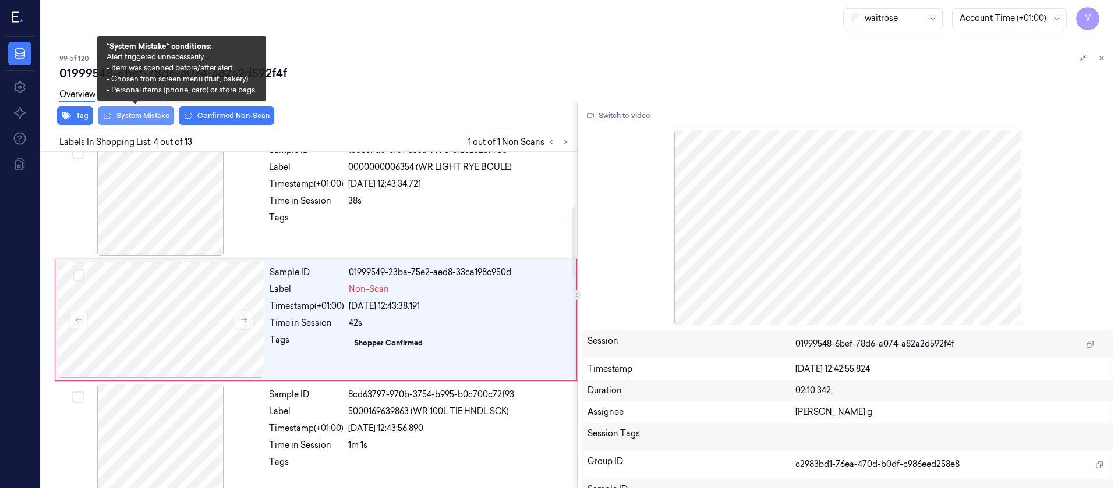
click at [141, 120] on button "System Mistake" at bounding box center [136, 116] width 76 height 19
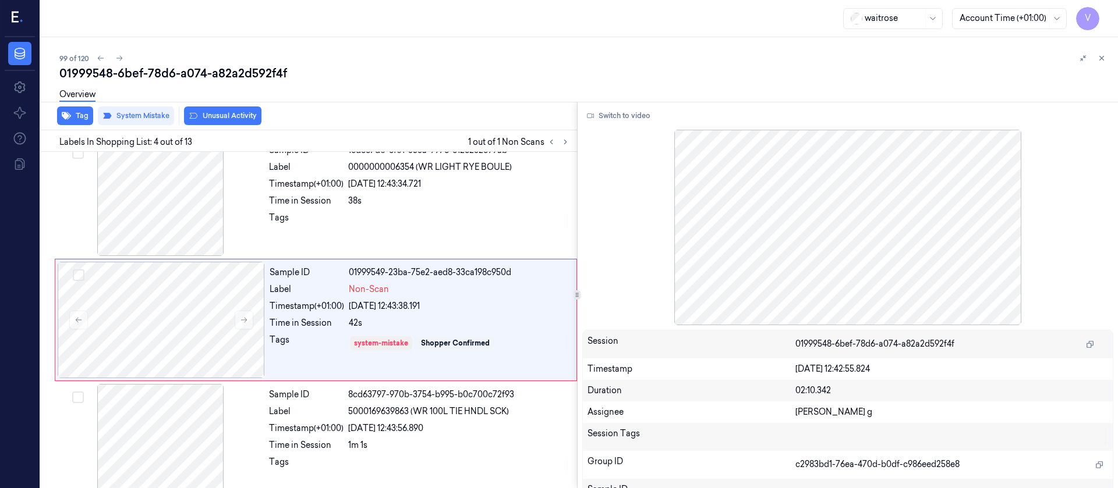
click at [205, 115] on button "Unusual Activity" at bounding box center [222, 116] width 77 height 19
click at [70, 121] on button "Tag" at bounding box center [75, 116] width 36 height 19
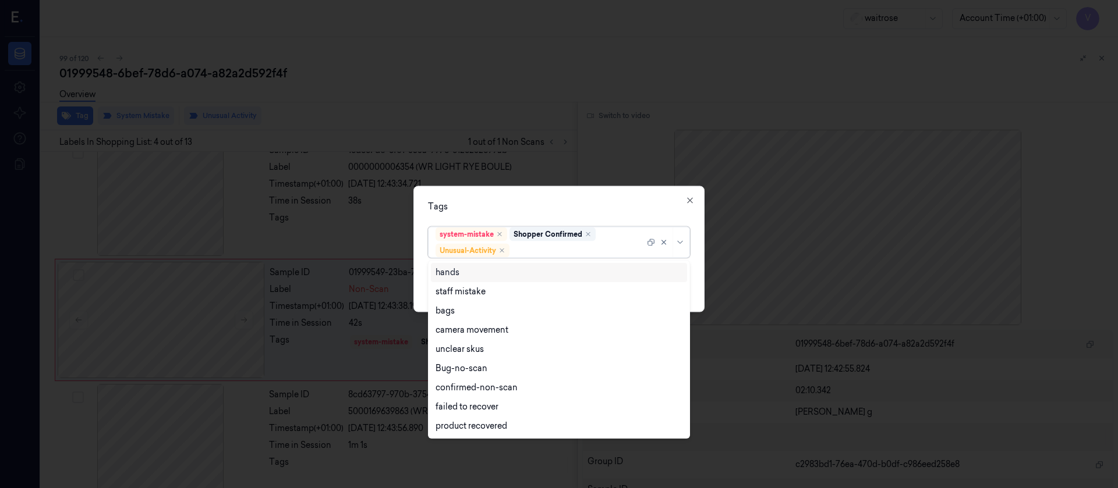
click at [548, 247] on div at bounding box center [578, 251] width 133 height 12
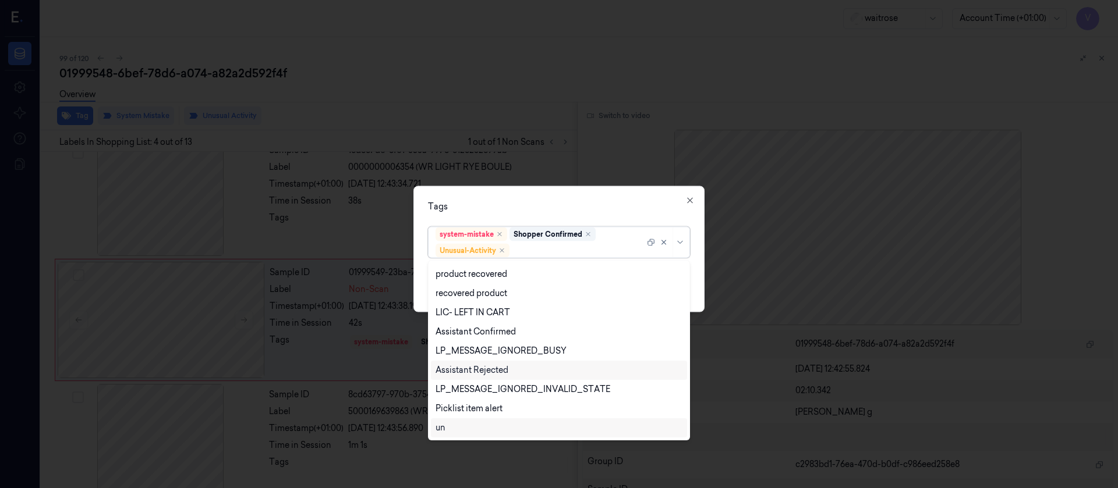
scroll to position [229, 0]
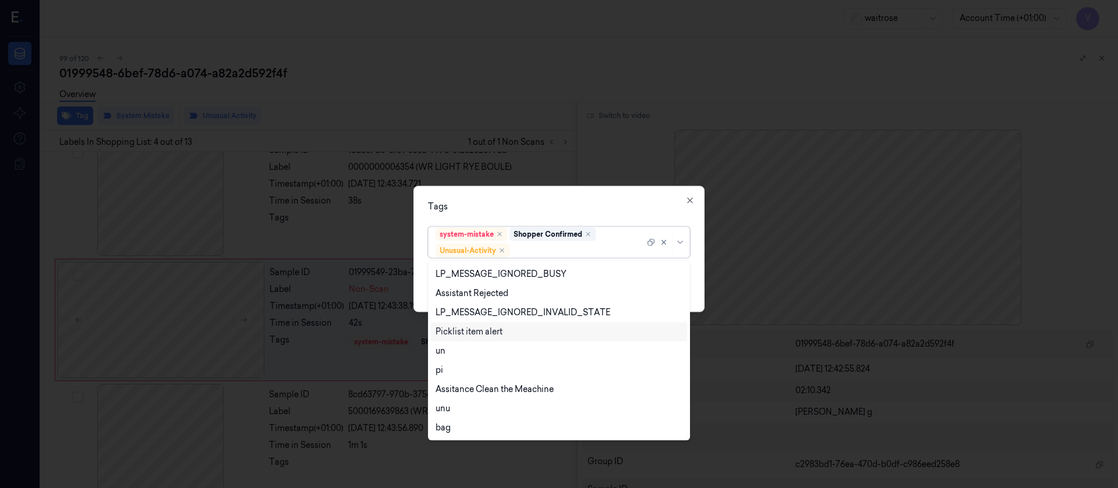
click at [487, 331] on div "Picklist item alert" at bounding box center [468, 332] width 67 height 12
click at [603, 211] on div "Tags" at bounding box center [559, 206] width 262 height 12
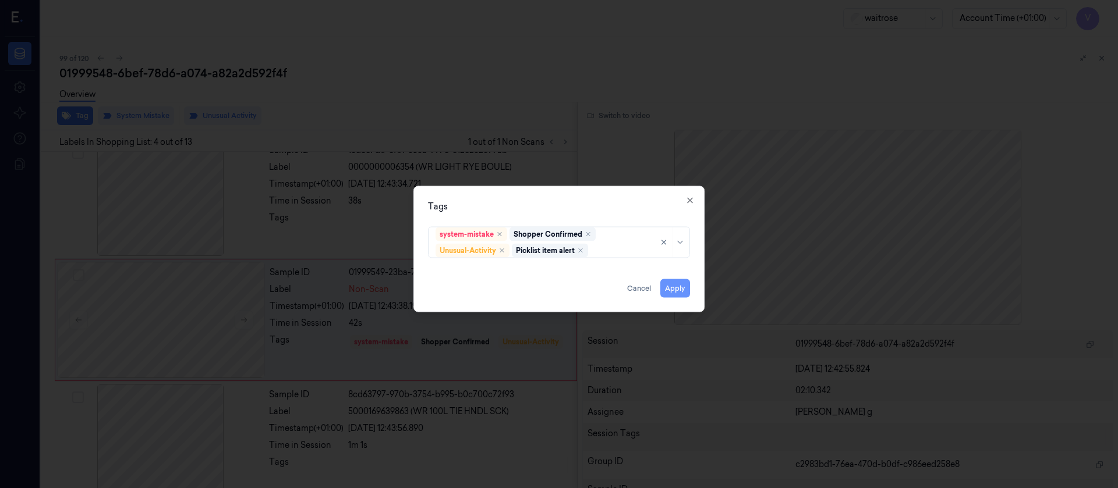
click at [667, 285] on button "Apply" at bounding box center [675, 288] width 30 height 19
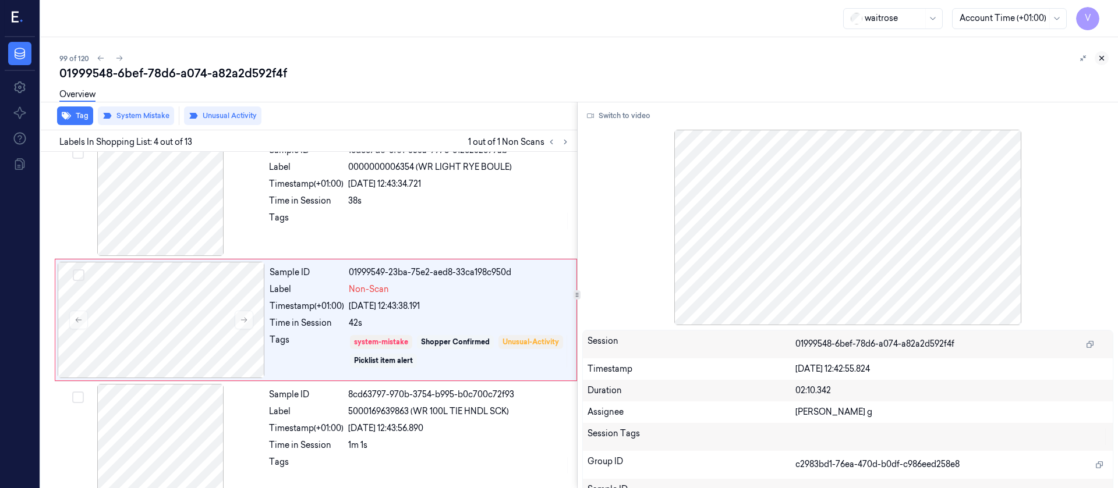
click at [1103, 61] on icon at bounding box center [1101, 58] width 8 height 8
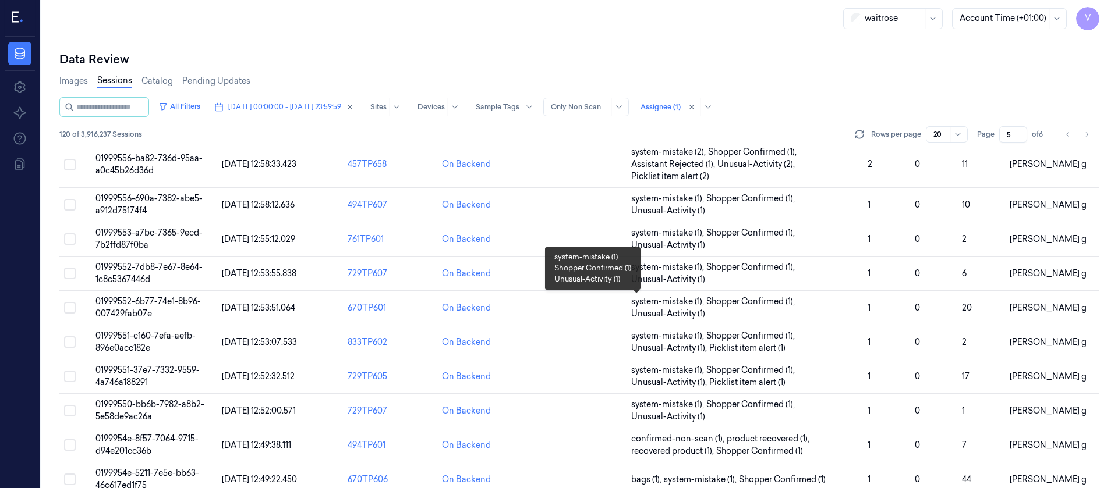
scroll to position [392, 0]
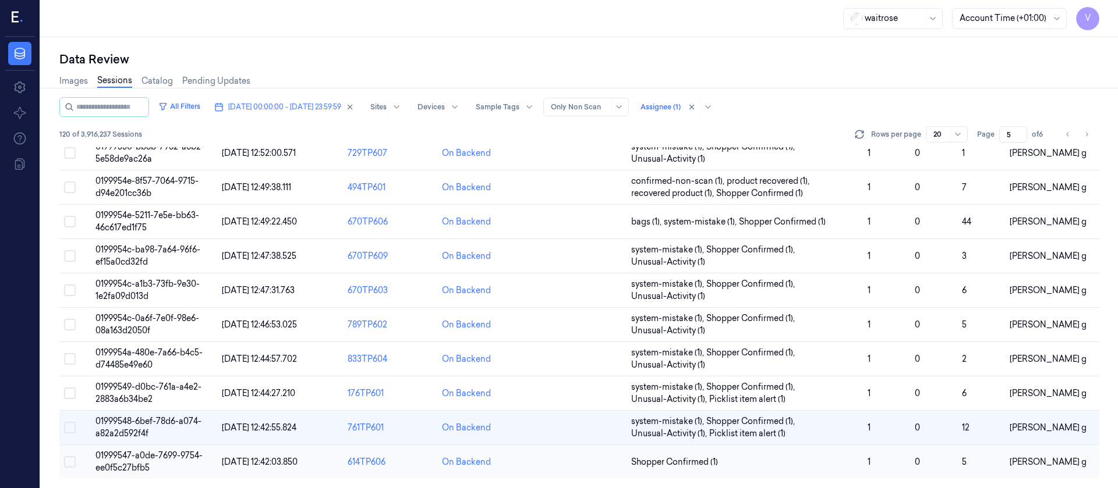
click at [552, 468] on td at bounding box center [579, 462] width 94 height 34
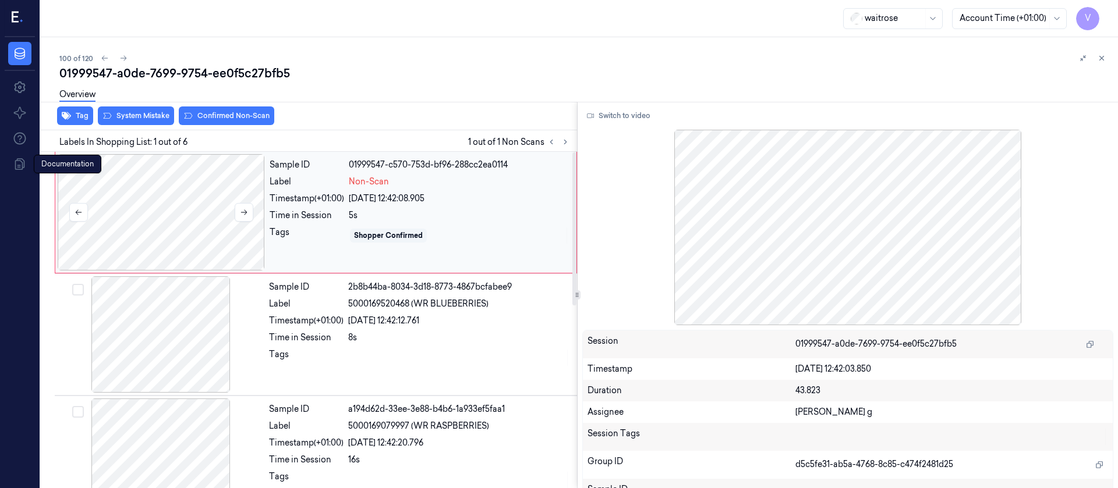
click at [193, 222] on div at bounding box center [161, 212] width 207 height 116
click at [614, 120] on button "Switch to video" at bounding box center [618, 116] width 73 height 19
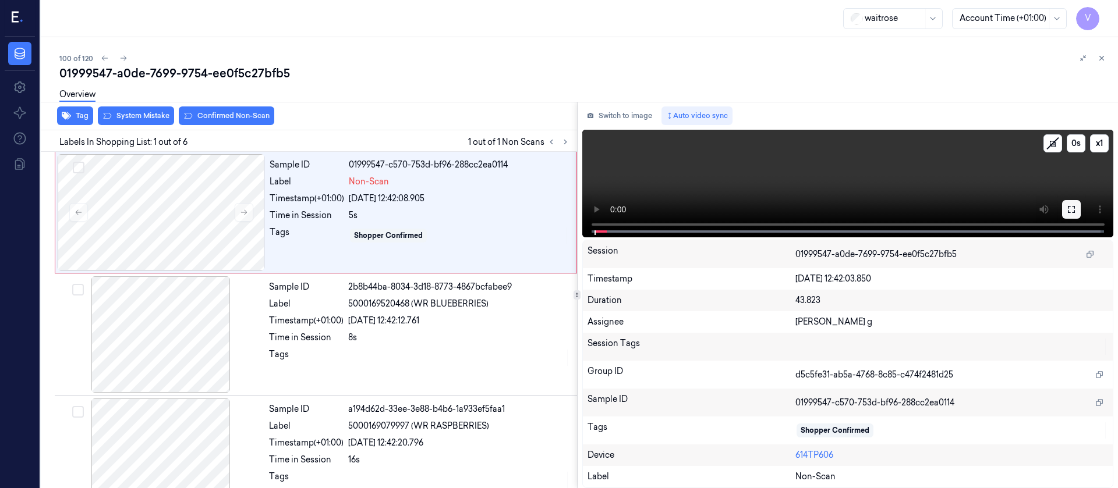
click at [1067, 213] on icon at bounding box center [1071, 209] width 9 height 9
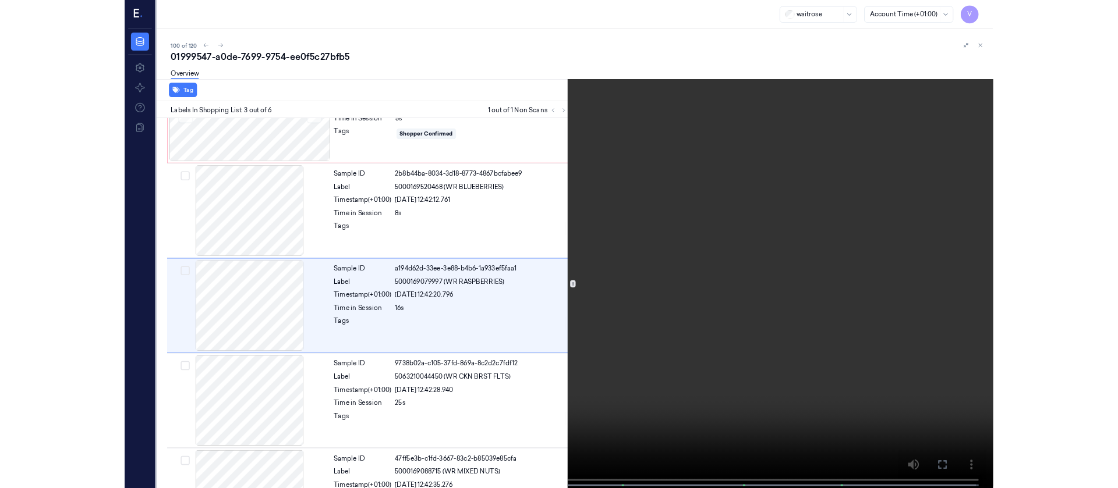
scroll to position [67, 0]
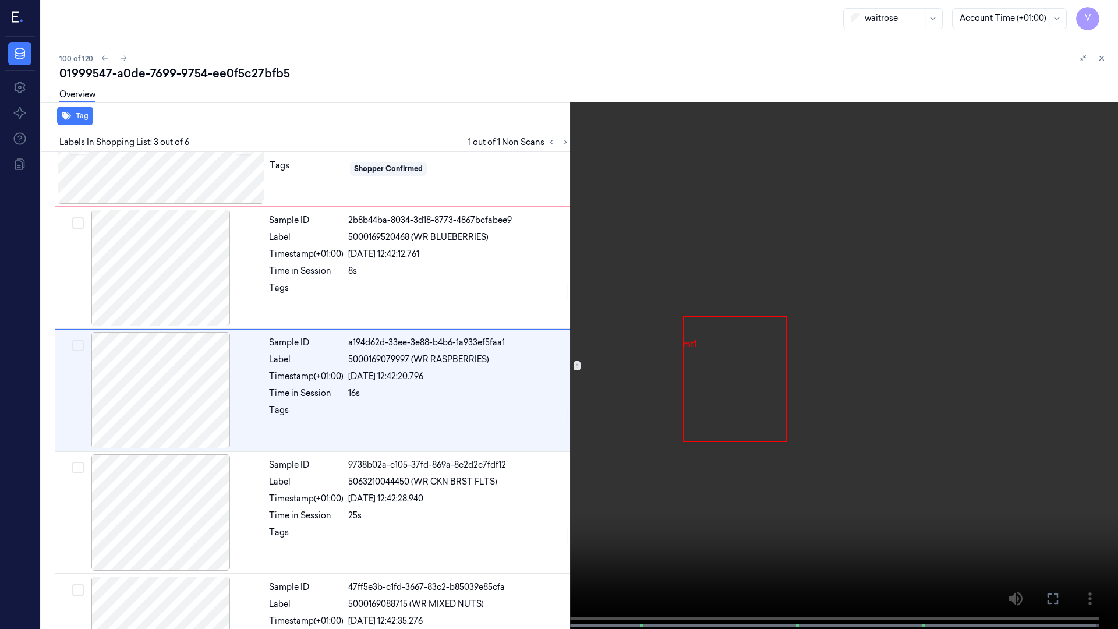
click at [0, 0] on icon at bounding box center [0, 0] width 0 height 0
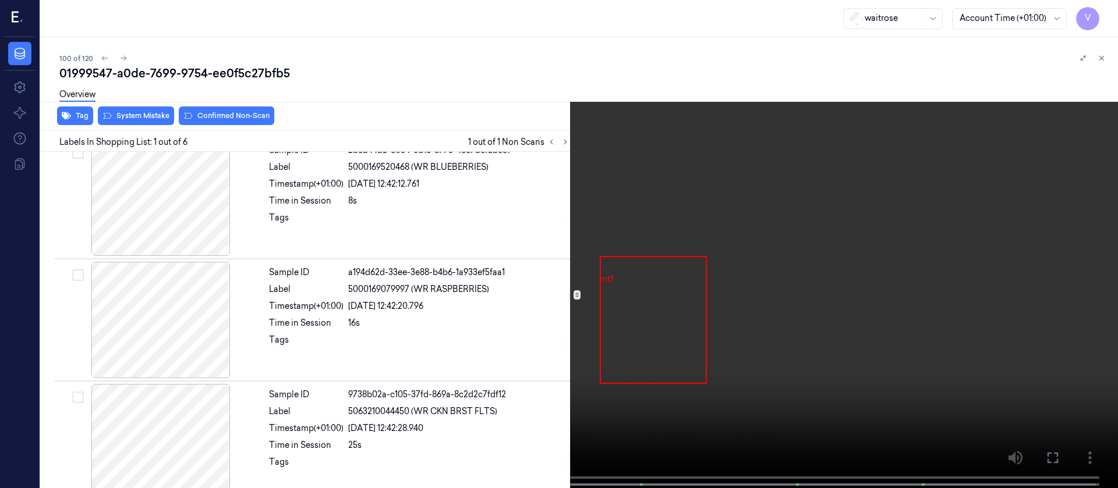
scroll to position [0, 0]
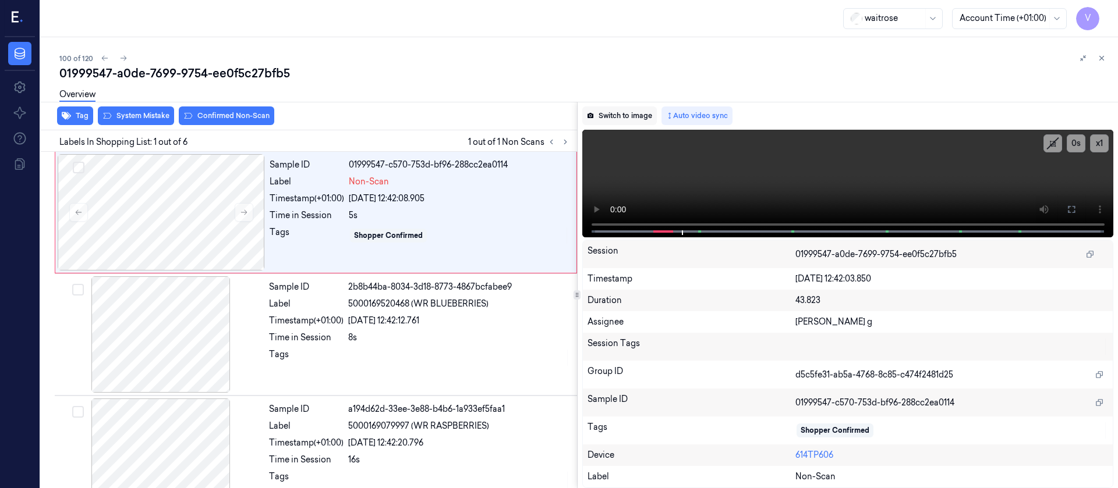
click at [607, 112] on button "Switch to image" at bounding box center [619, 116] width 75 height 19
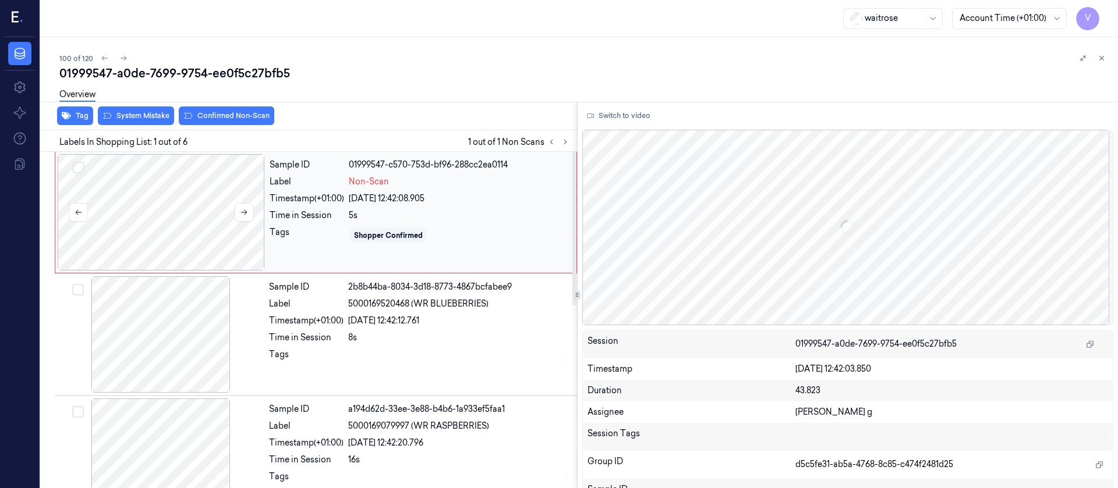
click at [162, 206] on div at bounding box center [161, 212] width 207 height 116
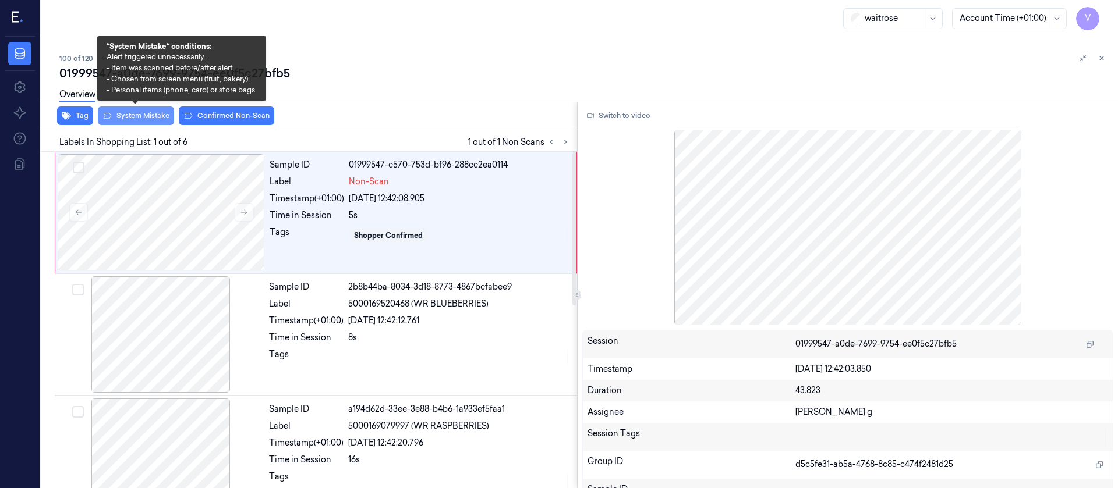
click at [130, 115] on button "System Mistake" at bounding box center [136, 116] width 76 height 19
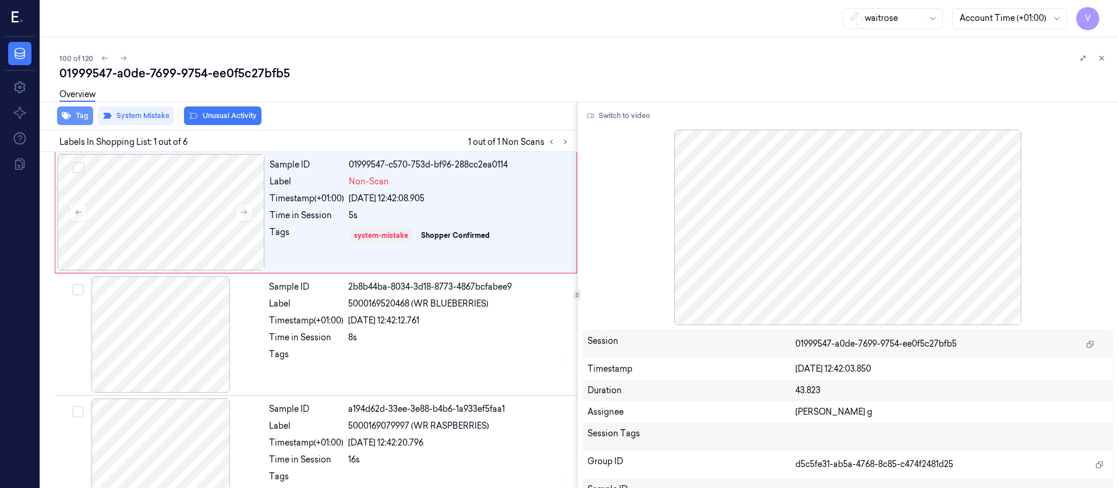
click at [80, 115] on button "Tag" at bounding box center [75, 116] width 36 height 19
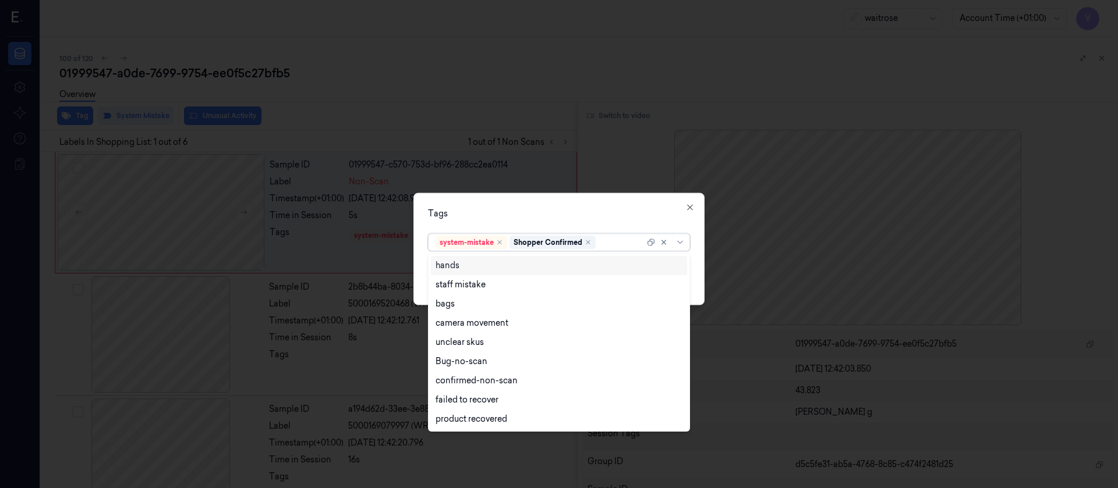
click at [608, 245] on div at bounding box center [621, 242] width 47 height 12
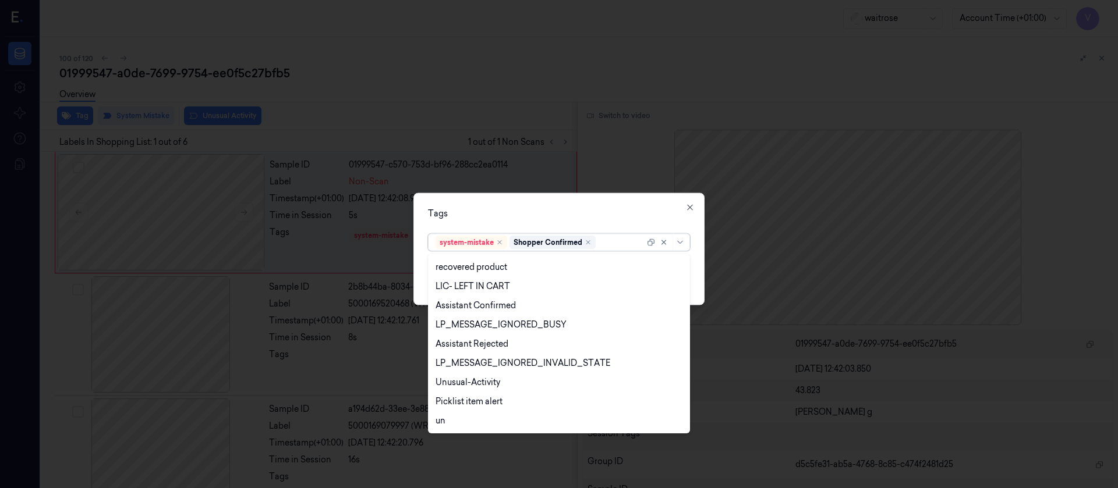
scroll to position [248, 0]
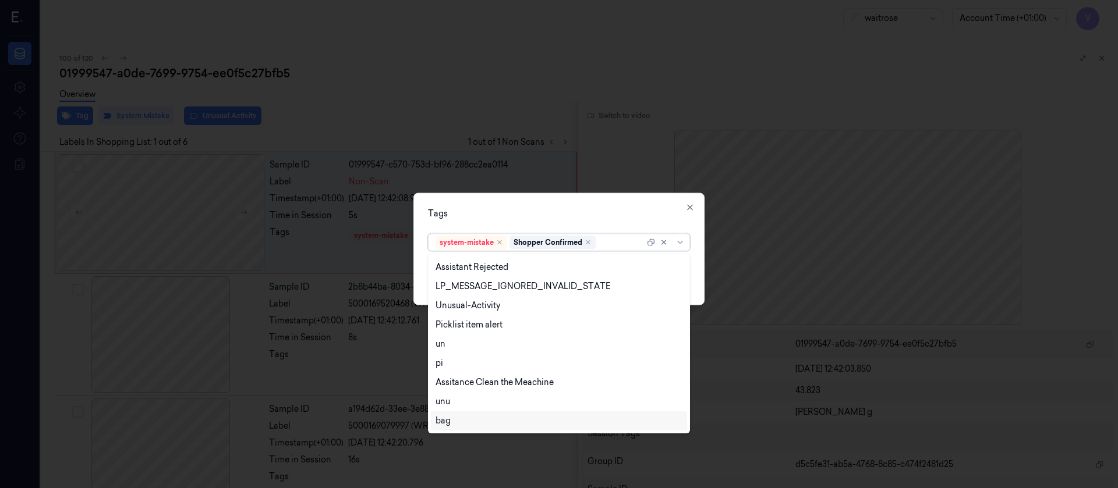
click at [447, 418] on div "bag" at bounding box center [442, 421] width 15 height 12
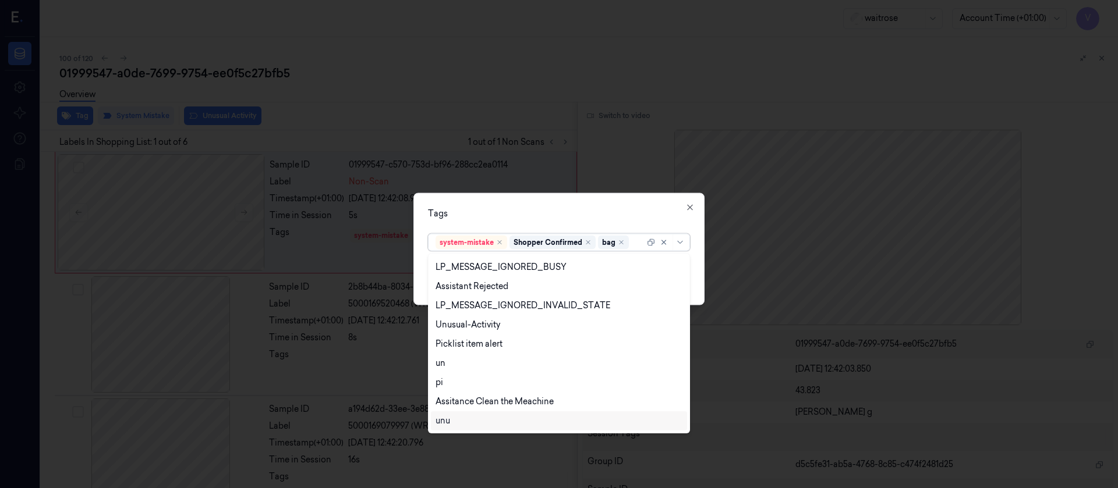
scroll to position [229, 0]
click at [619, 242] on icon "Remove ,bag" at bounding box center [621, 242] width 7 height 7
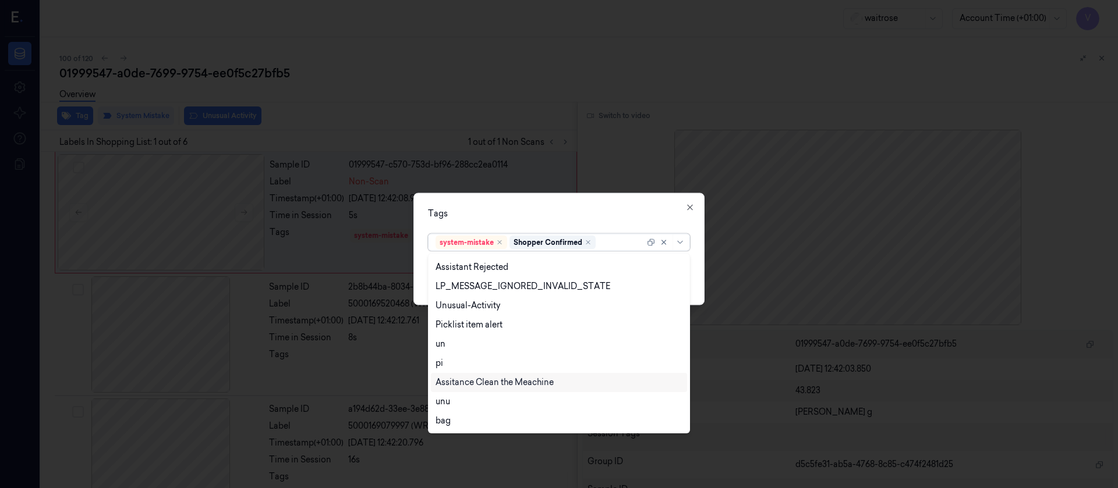
scroll to position [0, 0]
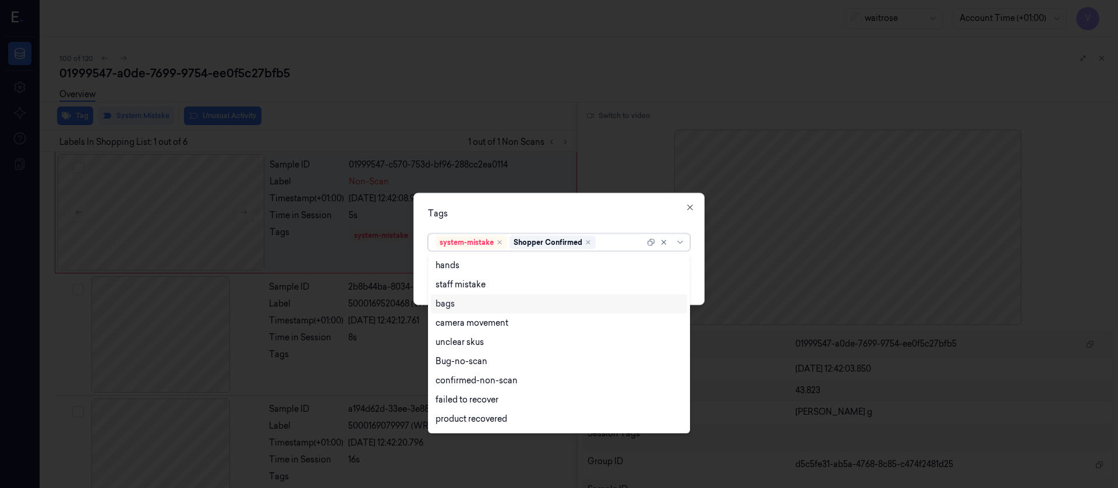
click at [463, 302] on div "bags" at bounding box center [558, 304] width 247 height 12
click at [604, 199] on div "Tags option bags, selected. 21 results available. Use Up and Down to choose opt…" at bounding box center [558, 249] width 291 height 112
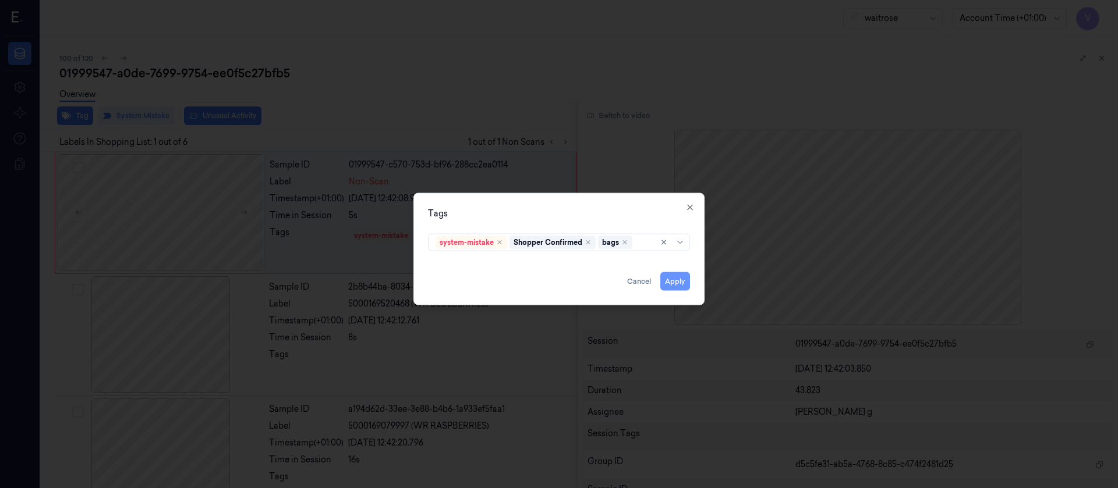
click at [679, 278] on button "Apply" at bounding box center [675, 281] width 30 height 19
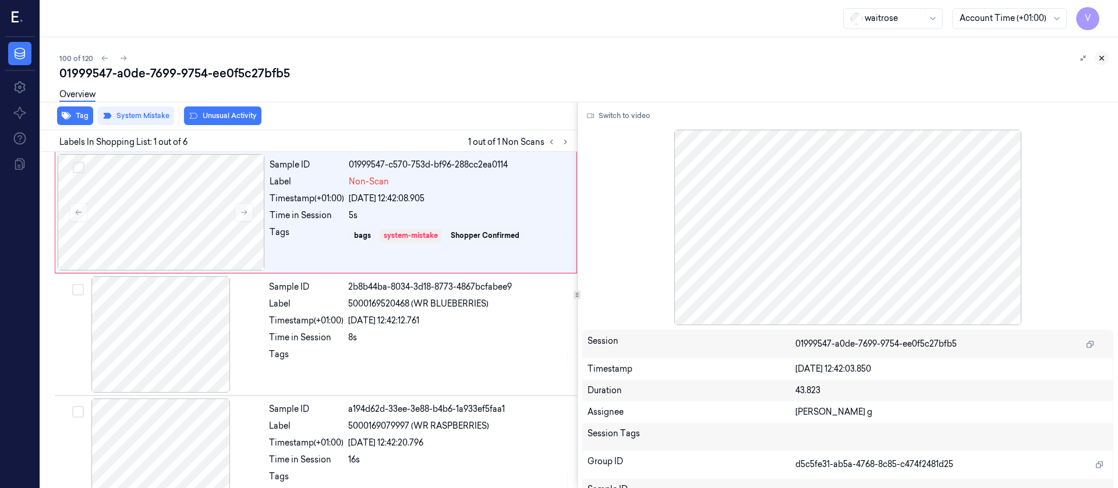
click at [1101, 56] on icon at bounding box center [1101, 58] width 8 height 8
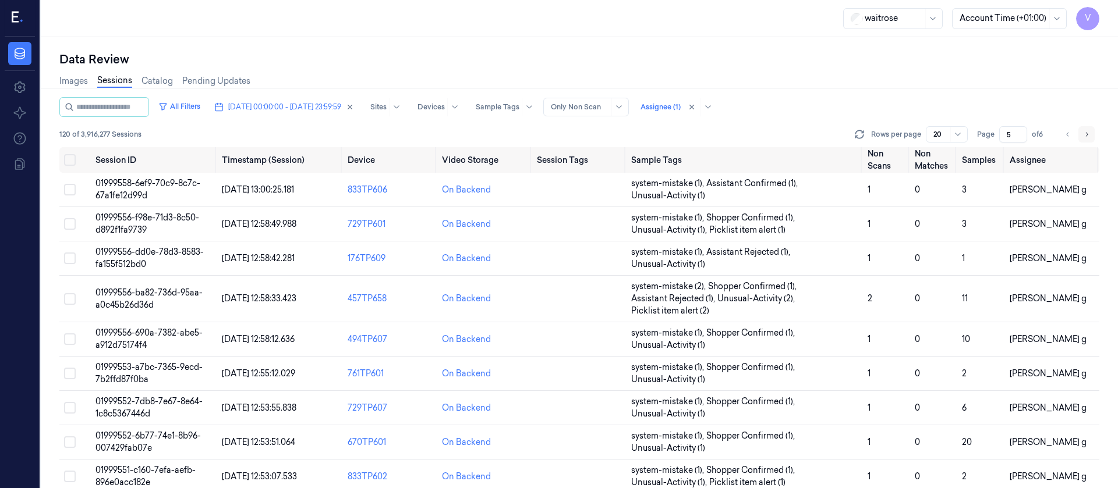
click at [1086, 135] on icon "Go to next page" at bounding box center [1086, 134] width 7 height 9
type input "6"
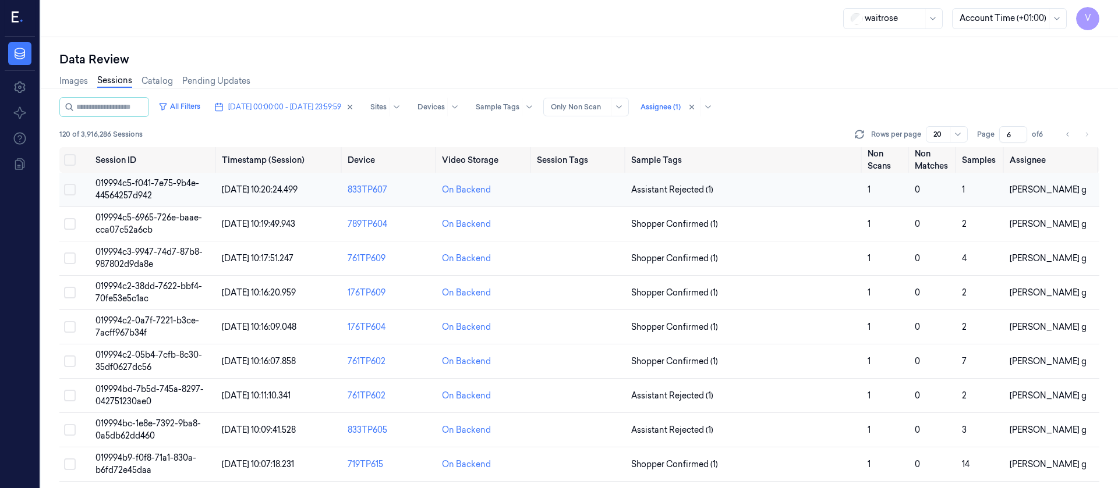
click at [569, 192] on td at bounding box center [579, 190] width 94 height 34
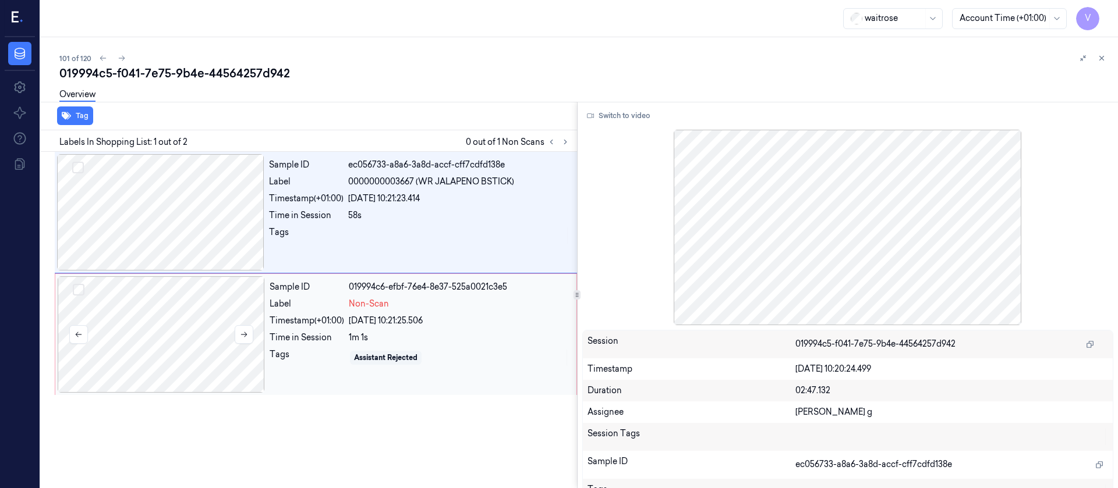
click at [109, 337] on div at bounding box center [161, 335] width 207 height 116
click at [200, 182] on div at bounding box center [160, 212] width 207 height 116
click at [615, 119] on button "Switch to video" at bounding box center [618, 116] width 73 height 19
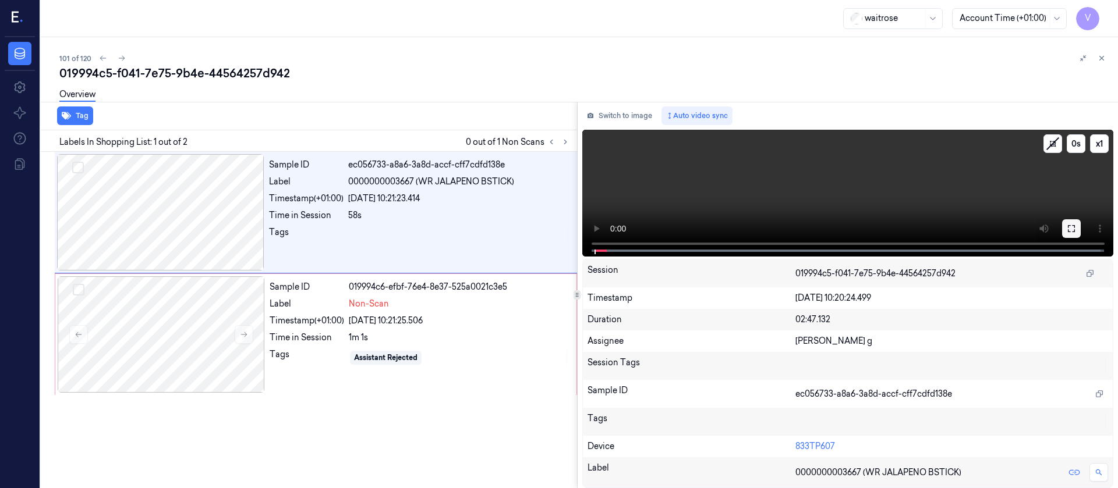
click at [1079, 235] on button at bounding box center [1071, 228] width 19 height 19
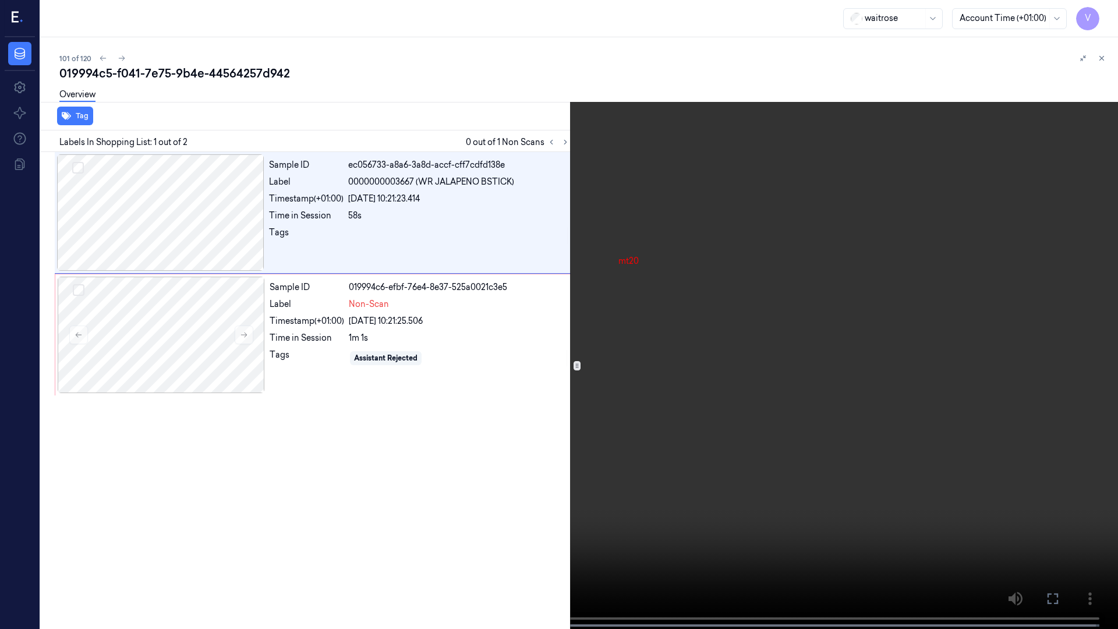
click at [41, 488] on video at bounding box center [559, 315] width 1118 height 631
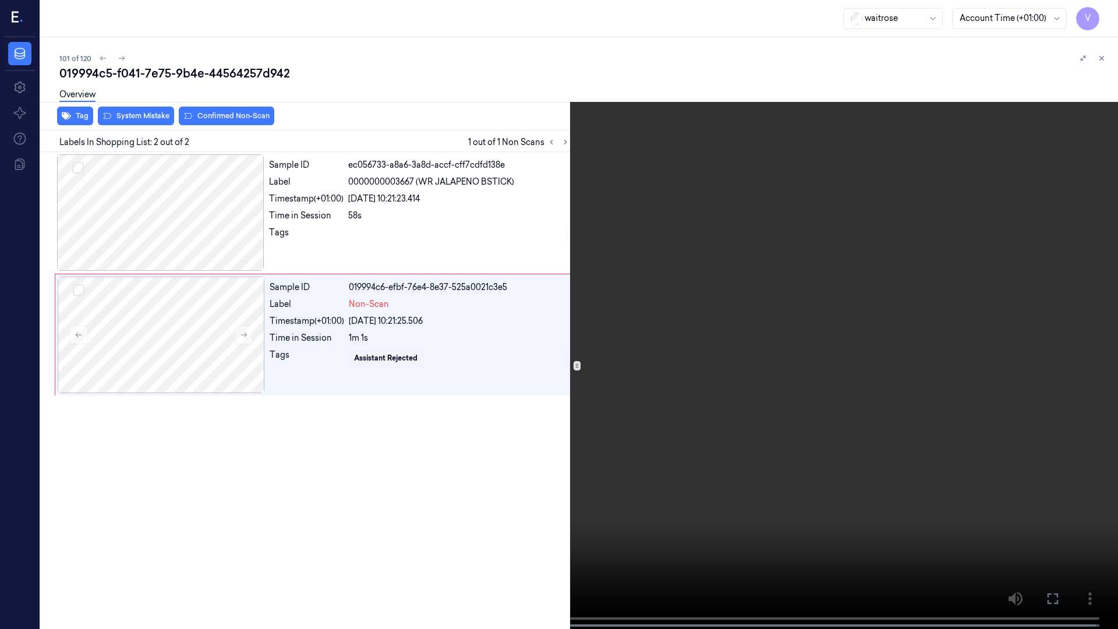
click at [0, 0] on icon at bounding box center [0, 0] width 0 height 0
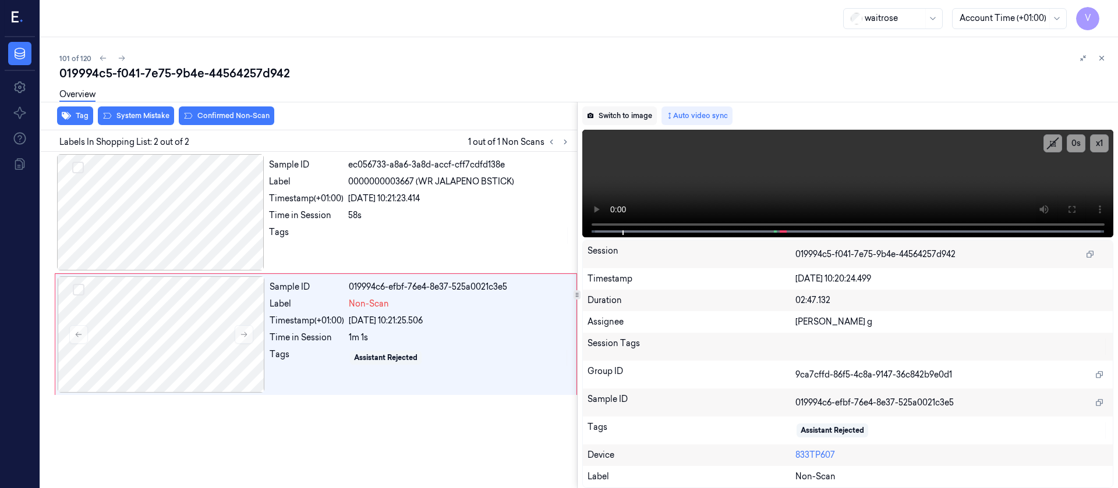
click at [615, 117] on button "Switch to image" at bounding box center [619, 116] width 75 height 19
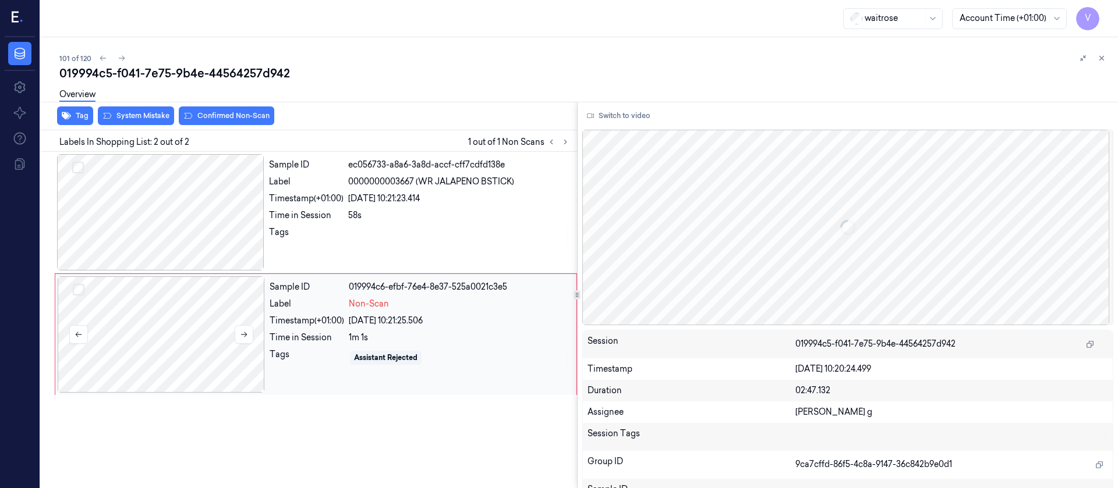
click at [202, 321] on div at bounding box center [161, 335] width 207 height 116
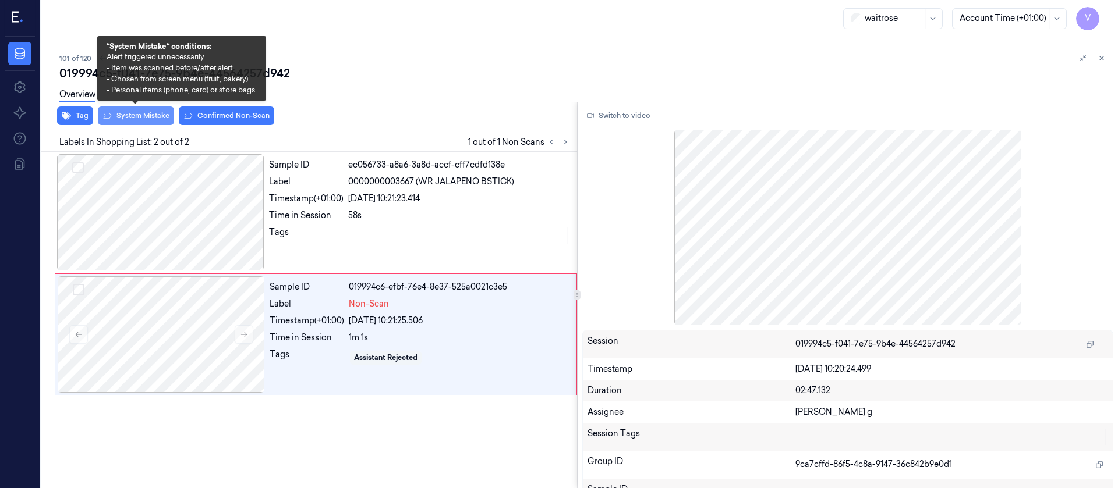
click at [141, 120] on button "System Mistake" at bounding box center [136, 116] width 76 height 19
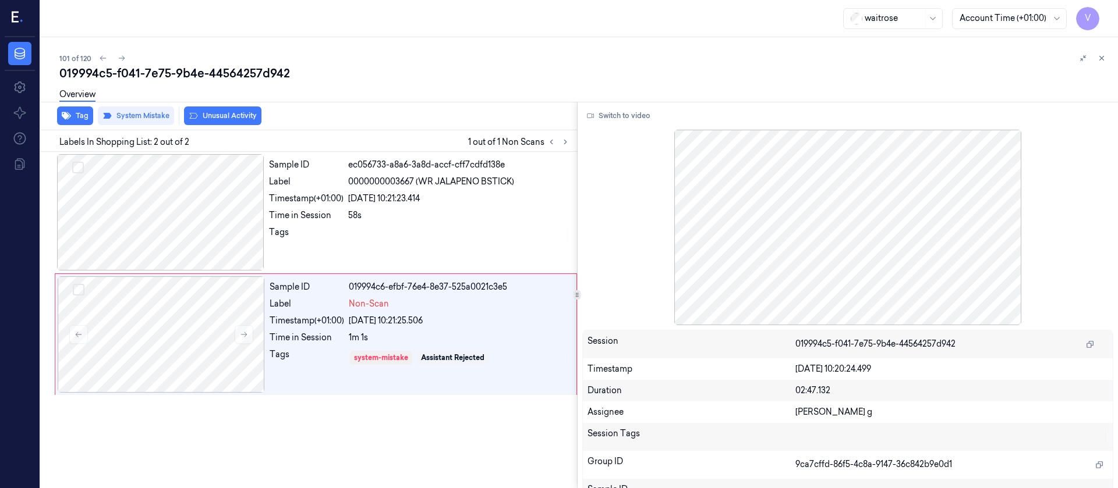
click at [239, 115] on button "Unusual Activity" at bounding box center [222, 116] width 77 height 19
click at [85, 114] on button "Tag" at bounding box center [75, 116] width 36 height 19
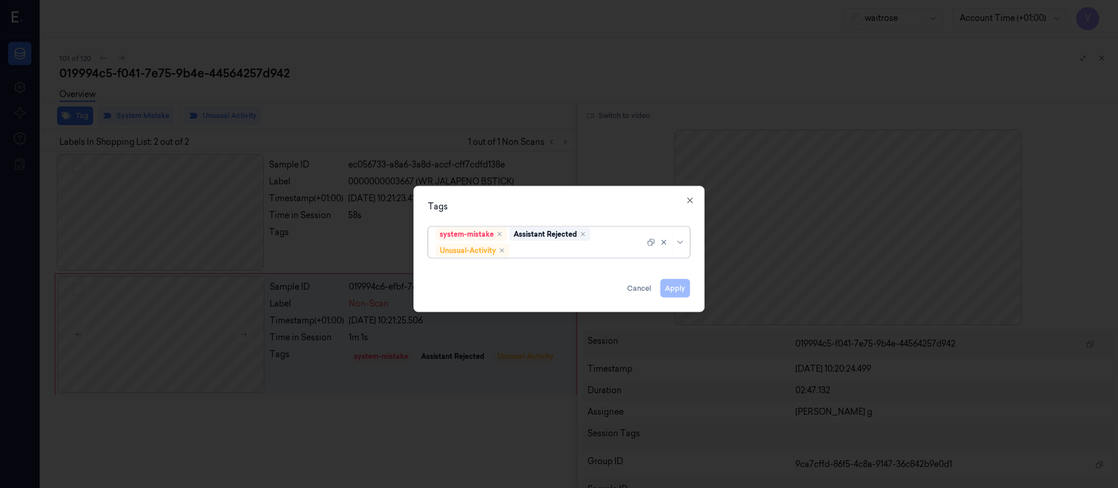
click at [579, 250] on div at bounding box center [578, 251] width 133 height 12
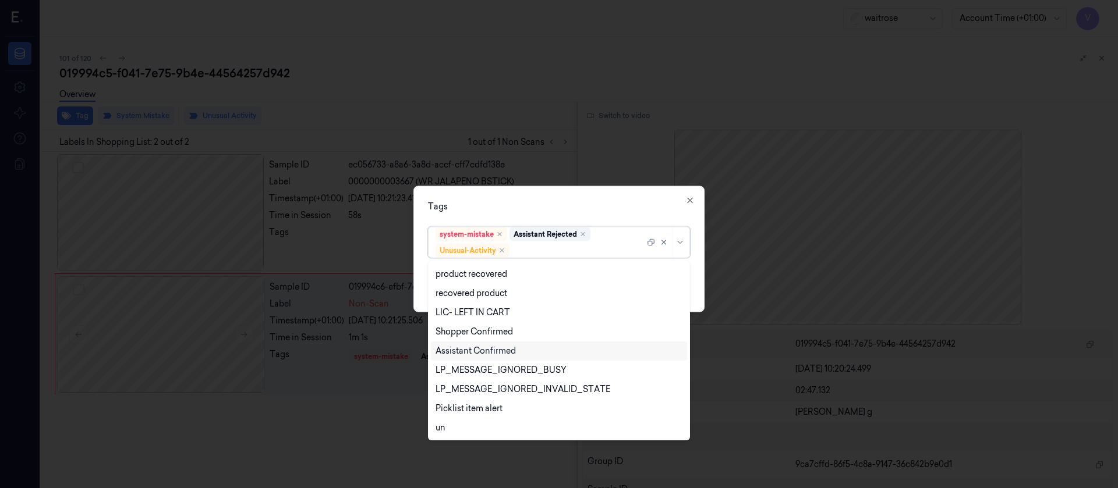
scroll to position [229, 0]
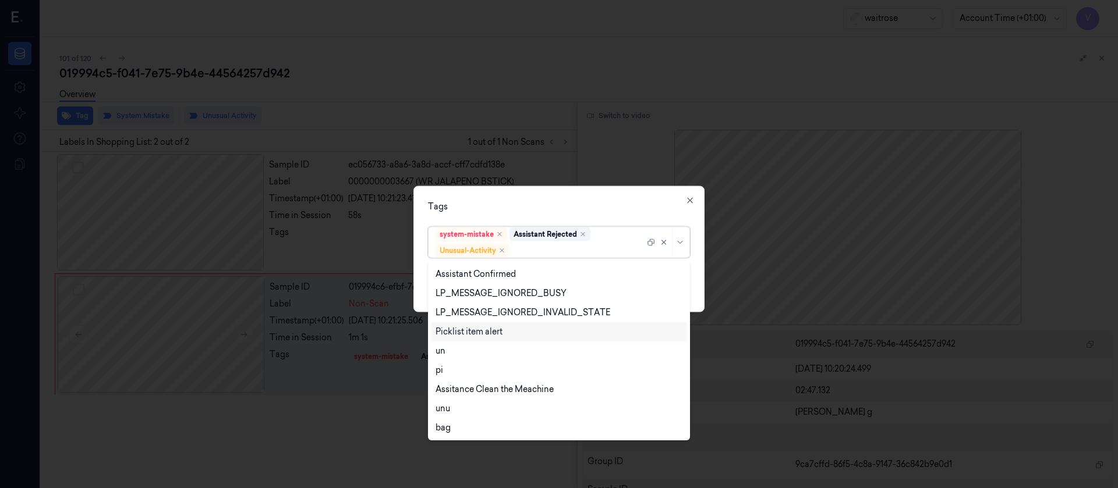
click at [466, 330] on div "Picklist item alert" at bounding box center [468, 332] width 67 height 12
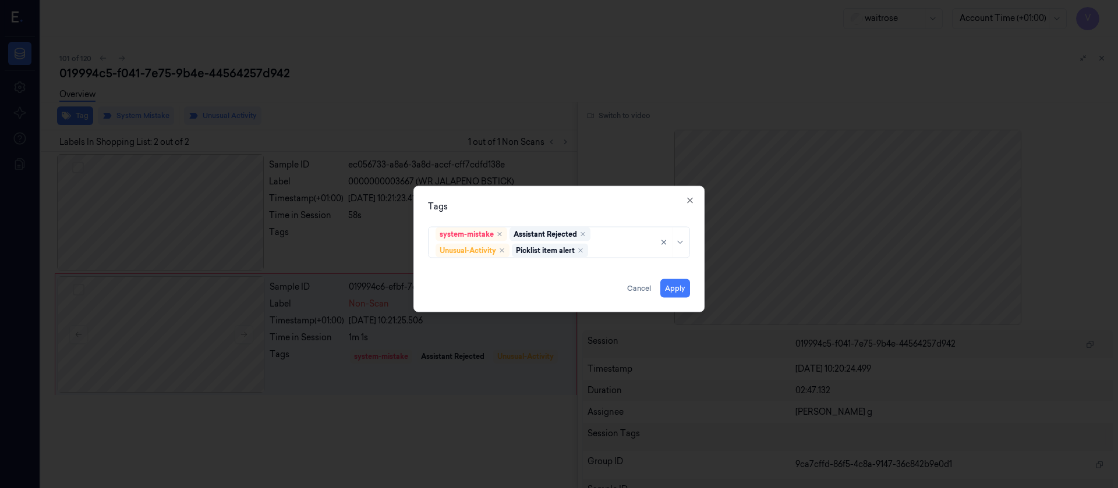
click at [597, 200] on div "Tags" at bounding box center [559, 206] width 262 height 12
click at [667, 282] on button "Apply" at bounding box center [675, 288] width 30 height 19
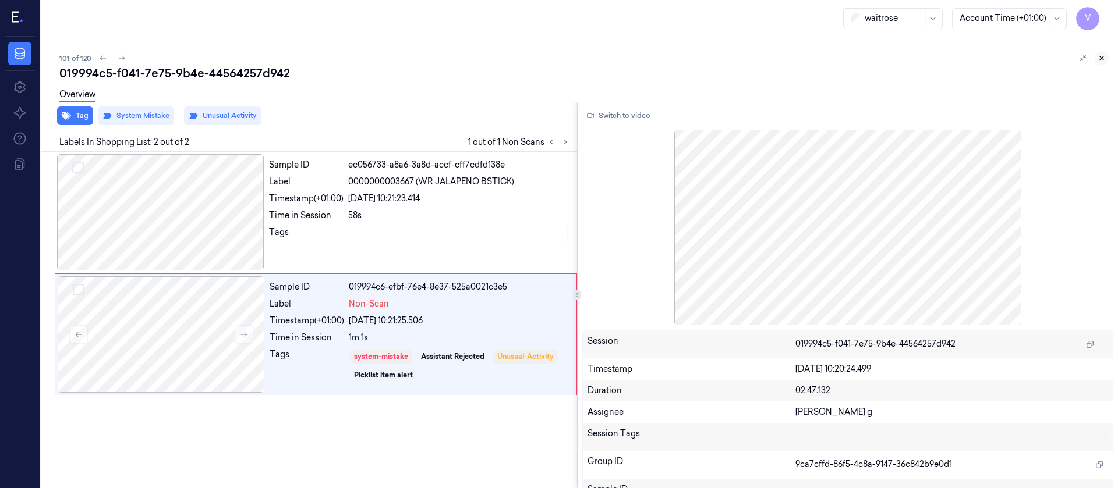
click at [1101, 56] on icon at bounding box center [1101, 58] width 8 height 8
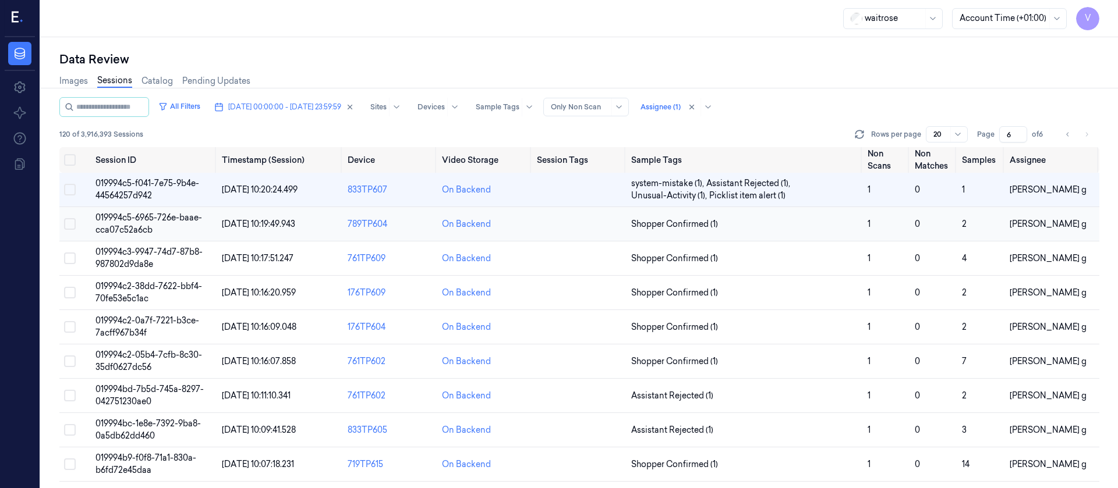
click at [578, 221] on td at bounding box center [579, 224] width 94 height 34
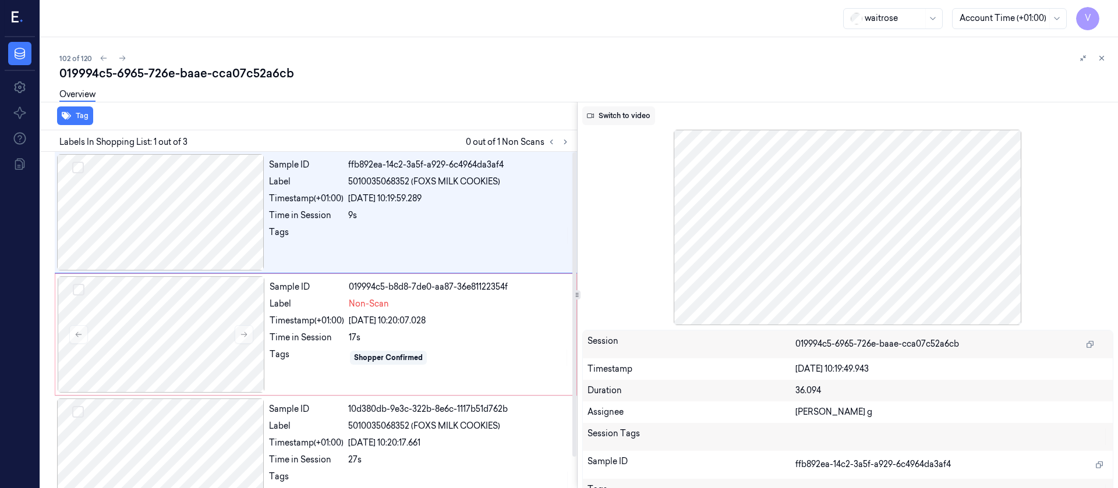
click at [605, 117] on button "Switch to video" at bounding box center [618, 116] width 73 height 19
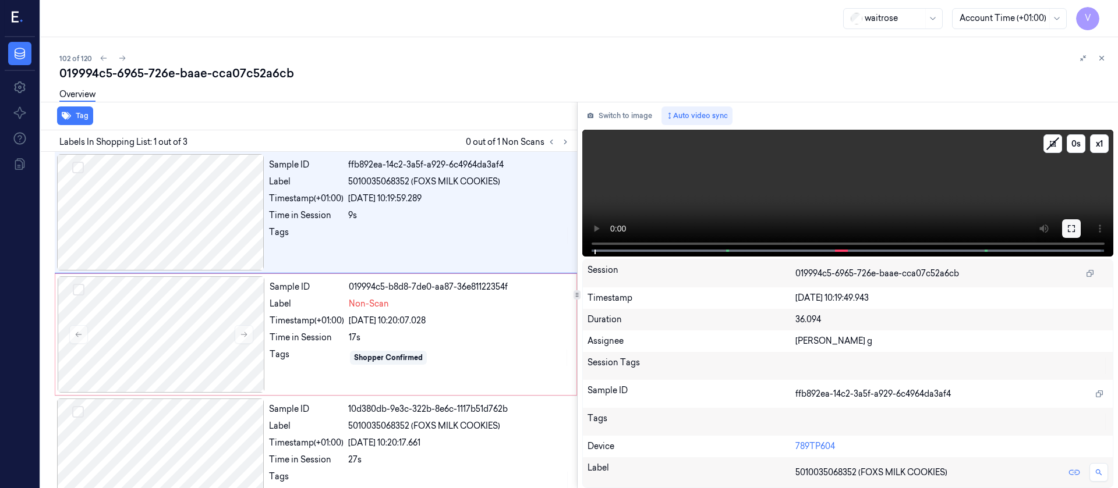
click at [1072, 228] on icon at bounding box center [1071, 228] width 9 height 9
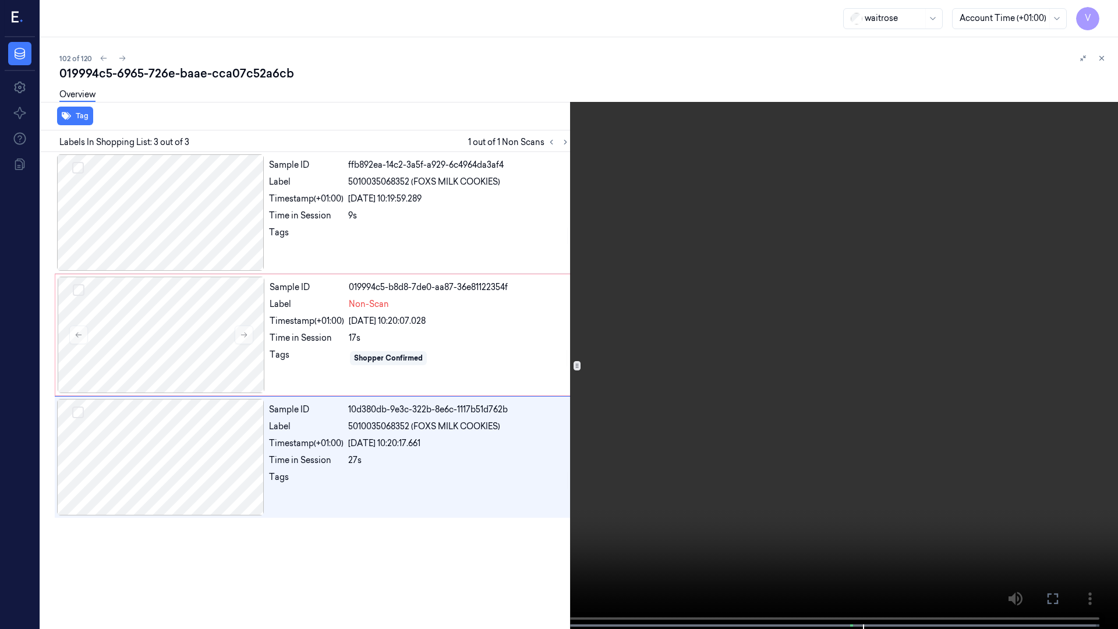
click at [0, 0] on icon at bounding box center [0, 0] width 0 height 0
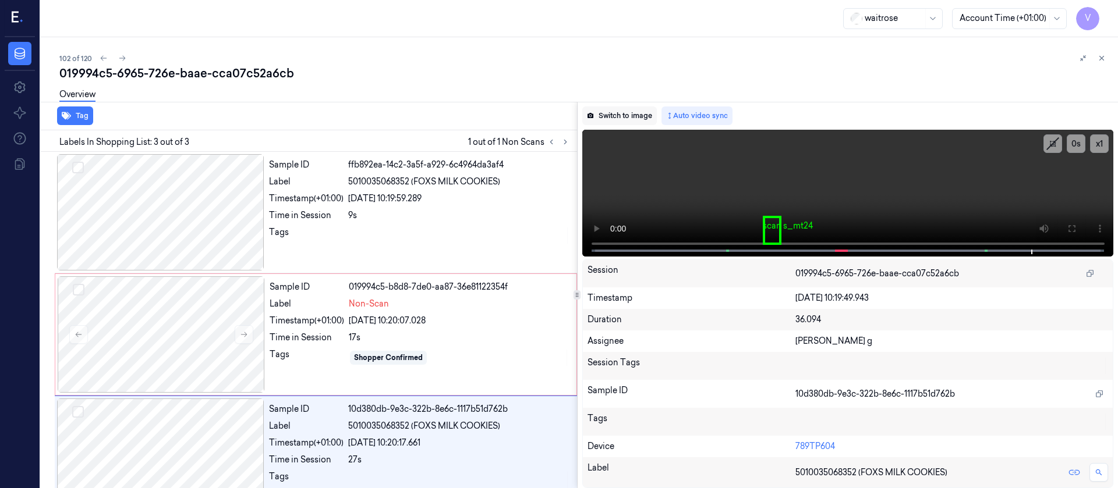
click at [608, 112] on button "Switch to image" at bounding box center [619, 116] width 75 height 19
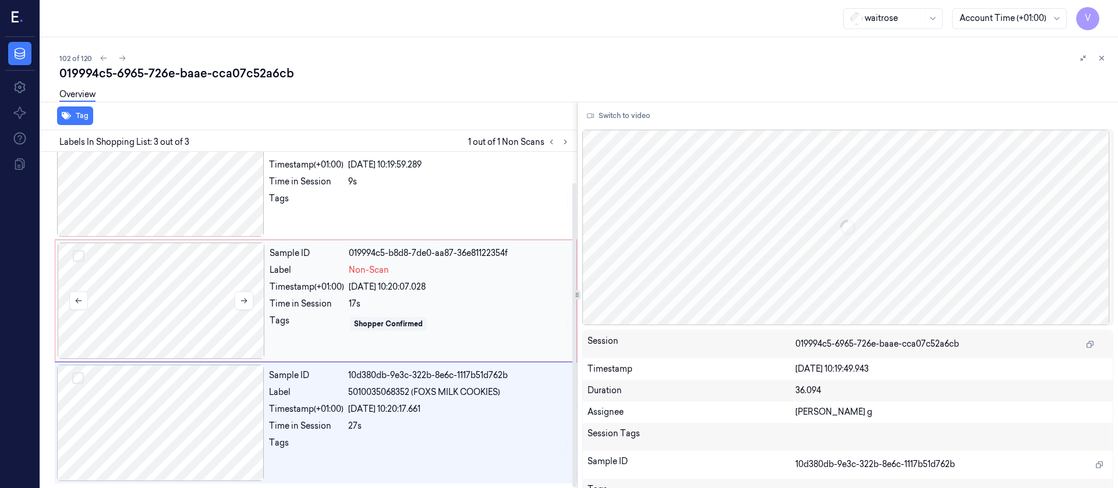
click at [130, 286] on div at bounding box center [161, 301] width 207 height 116
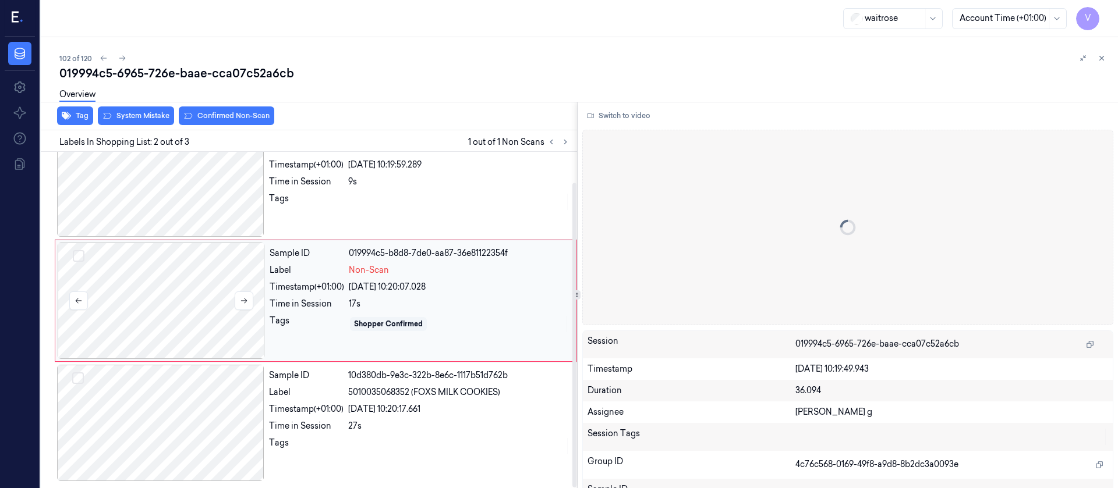
scroll to position [15, 0]
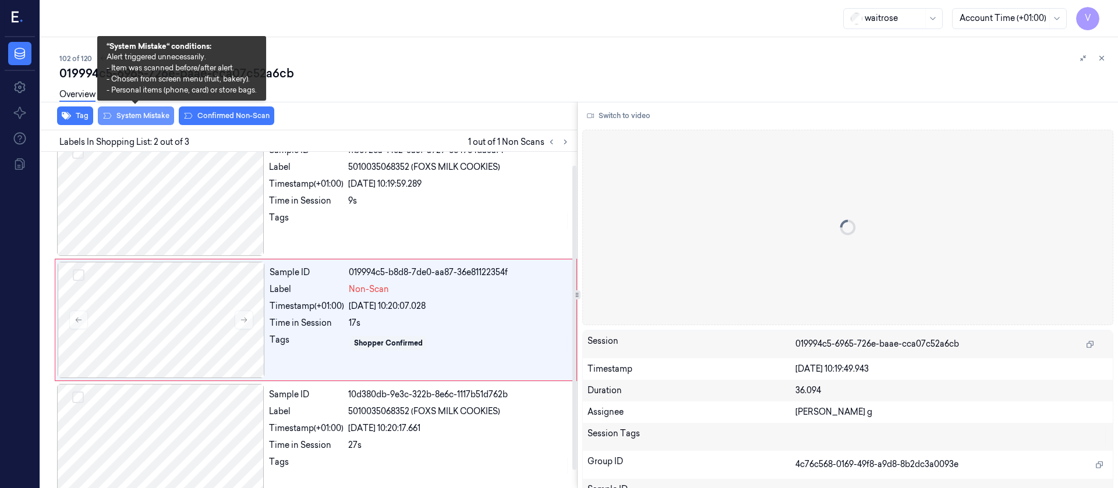
click at [133, 124] on button "System Mistake" at bounding box center [136, 116] width 76 height 19
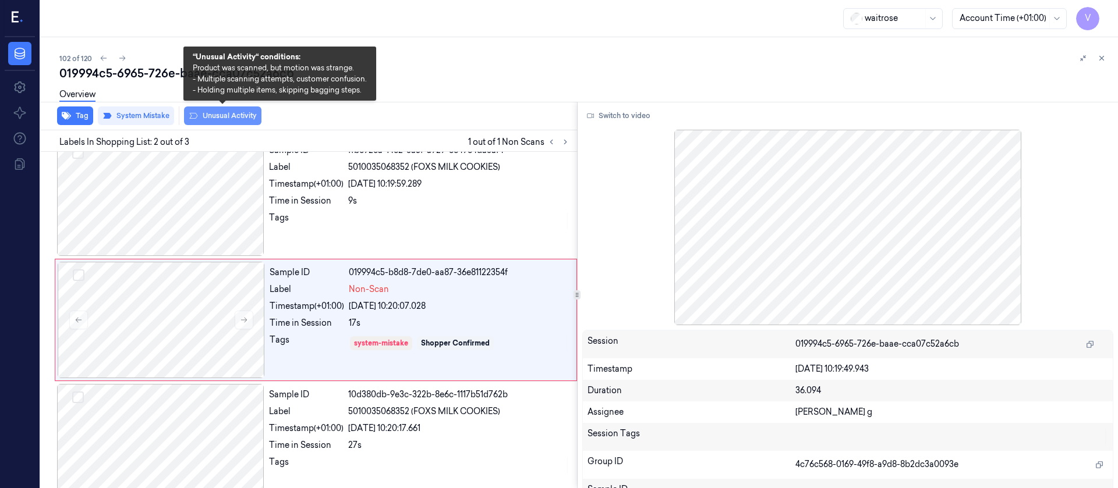
click at [215, 112] on button "Unusual Activity" at bounding box center [222, 116] width 77 height 19
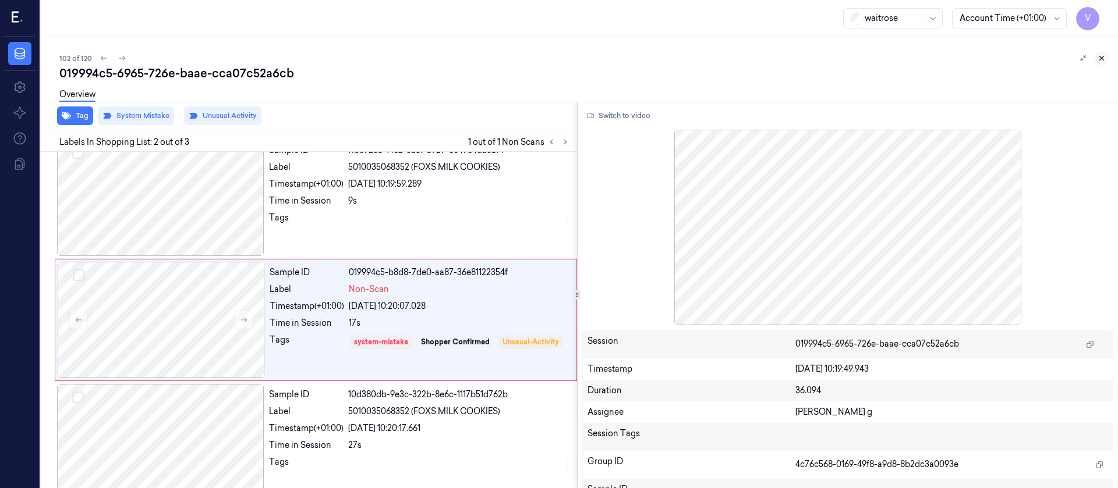
click at [1104, 55] on icon at bounding box center [1101, 58] width 8 height 8
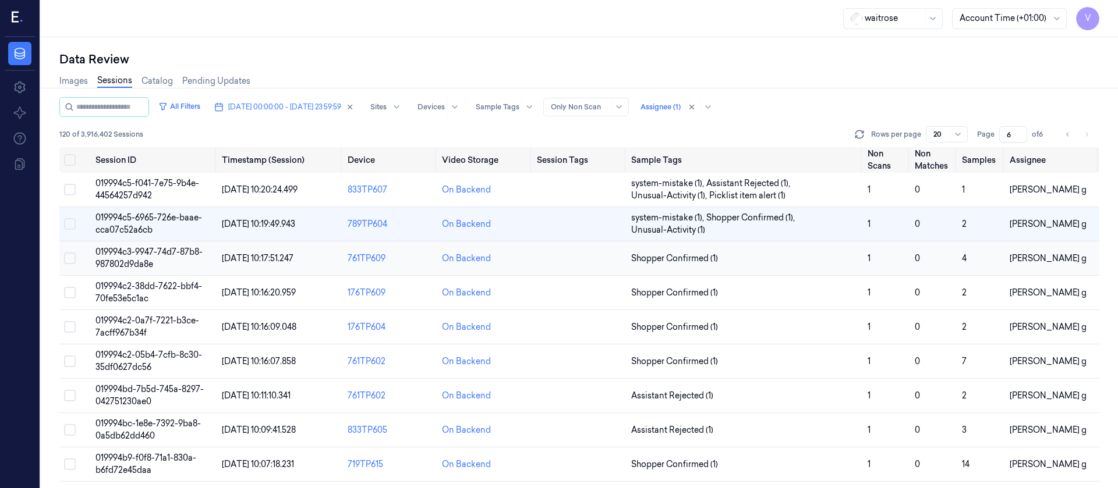
click at [597, 257] on td at bounding box center [579, 259] width 94 height 34
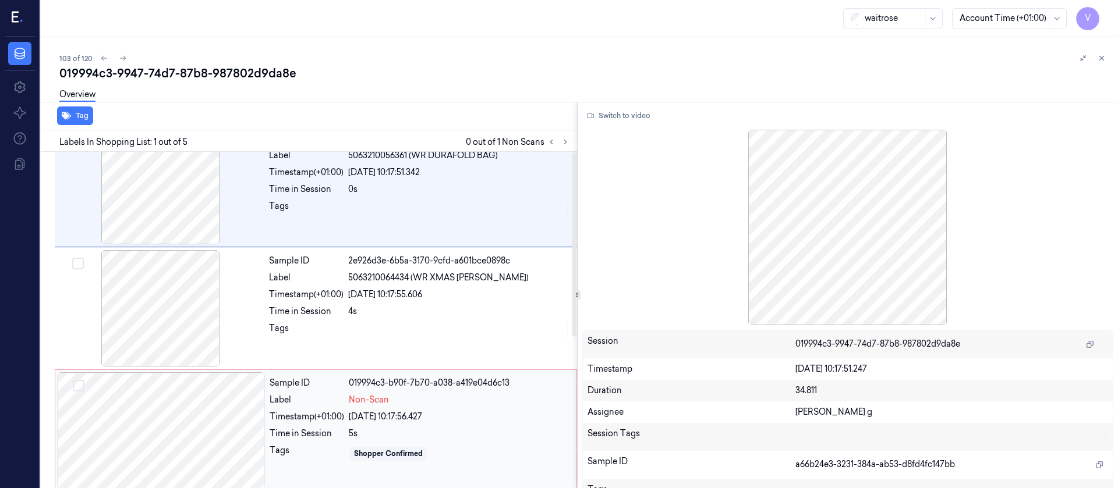
scroll to position [87, 0]
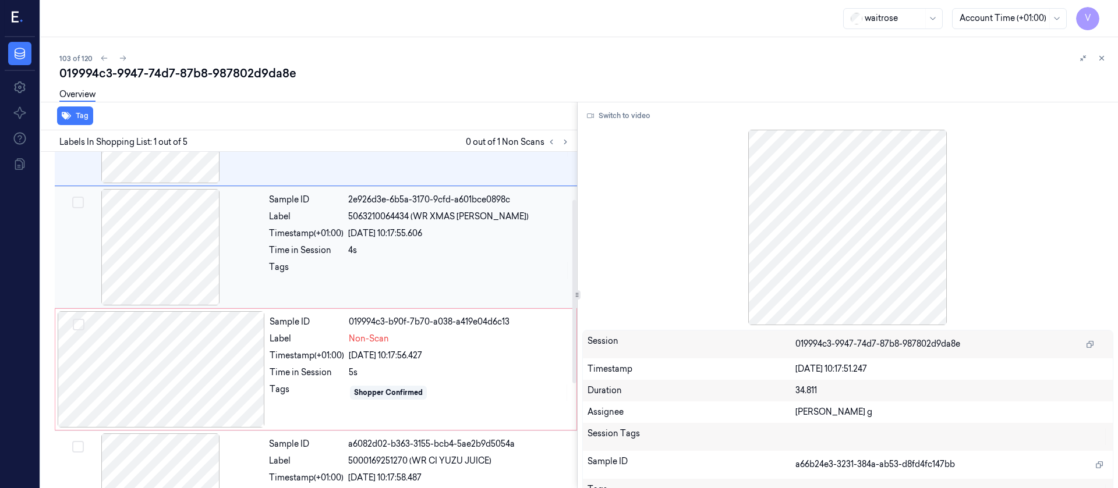
click at [199, 260] on div at bounding box center [160, 247] width 207 height 116
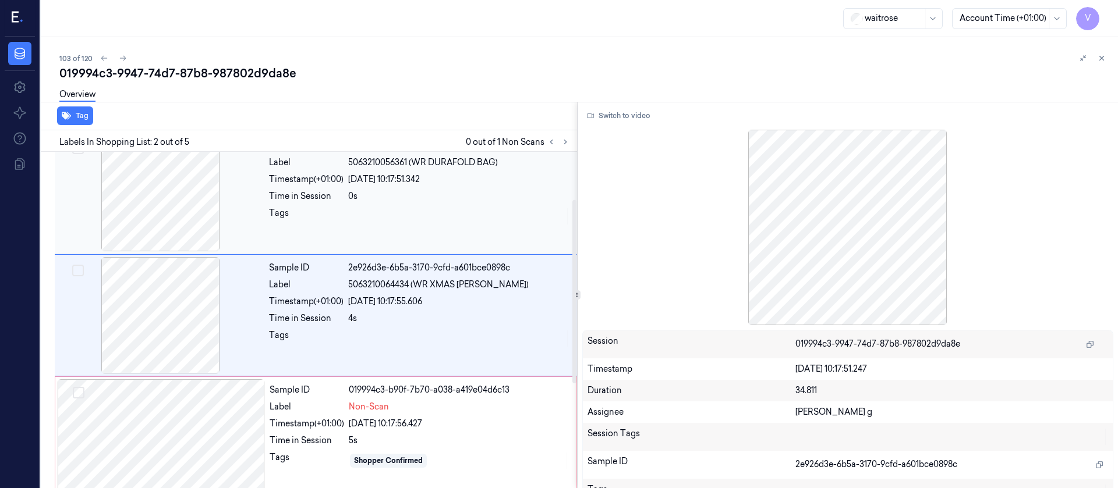
scroll to position [15, 0]
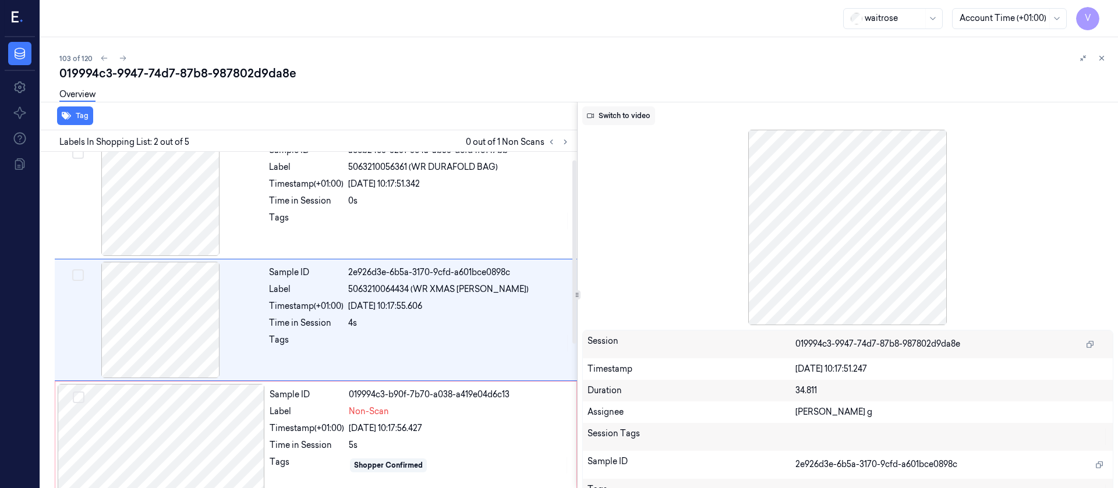
click at [624, 109] on button "Switch to video" at bounding box center [618, 116] width 73 height 19
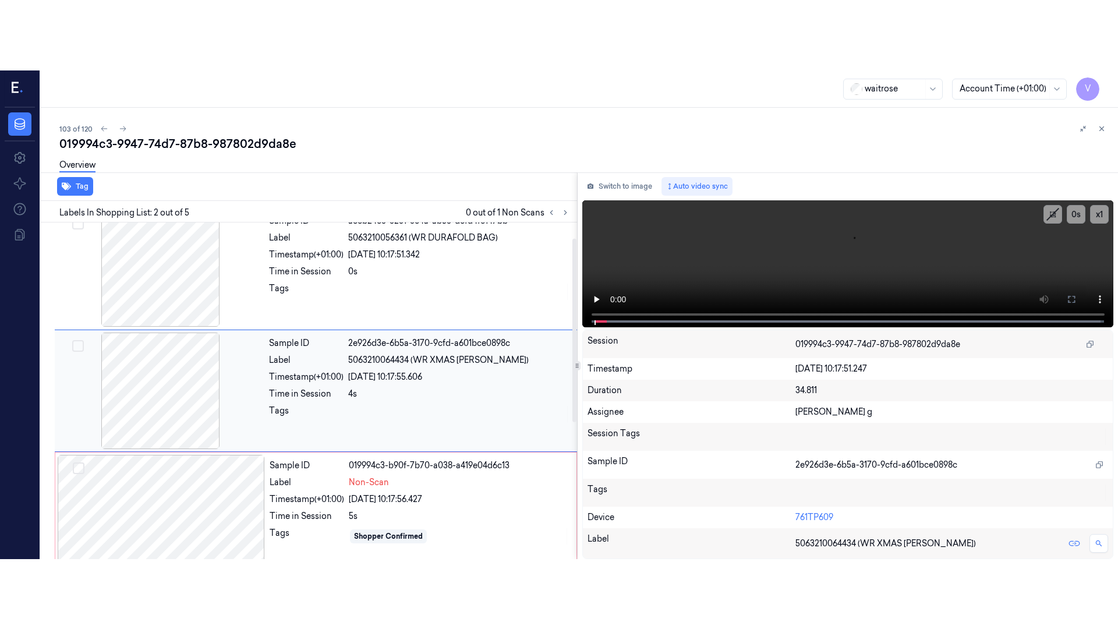
scroll to position [102, 0]
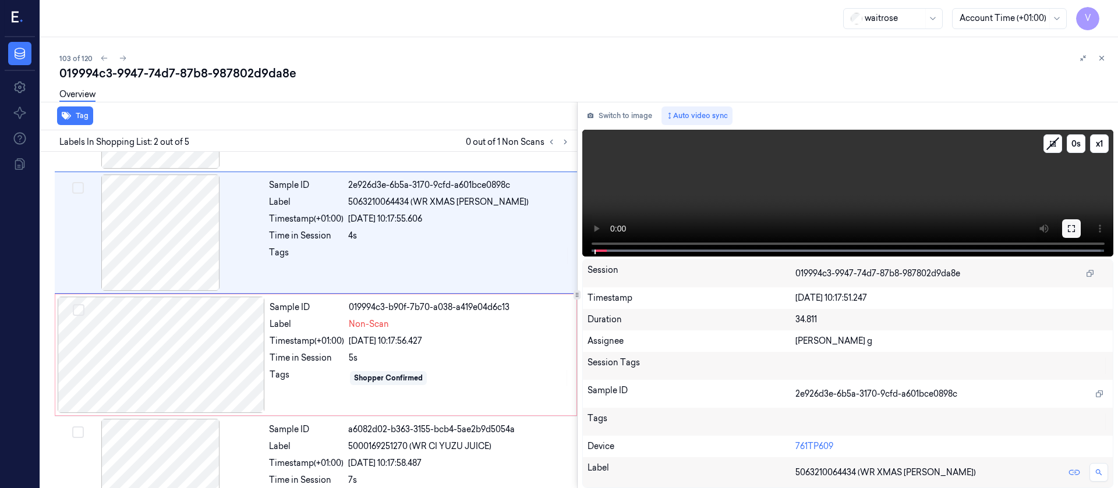
click at [1075, 225] on icon at bounding box center [1071, 228] width 9 height 9
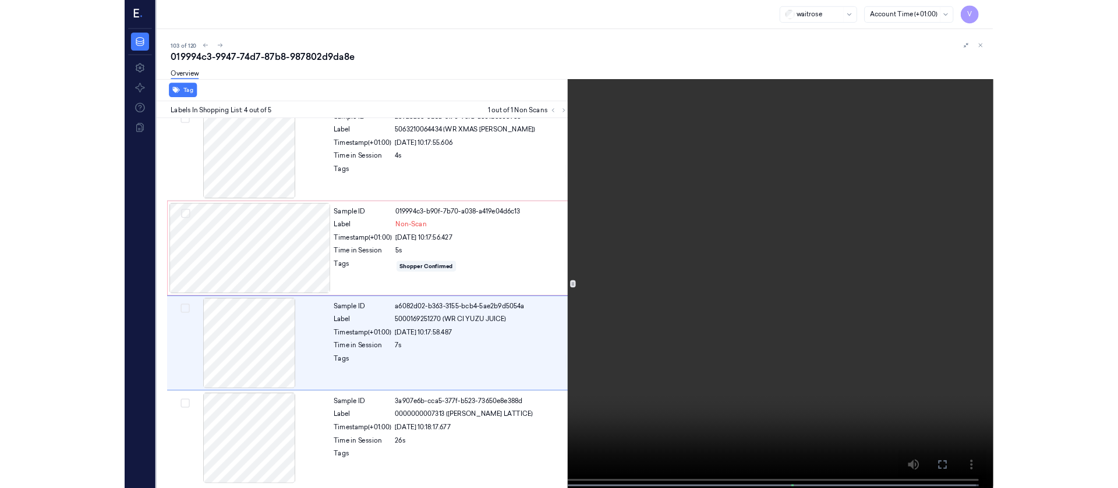
scroll to position [138, 0]
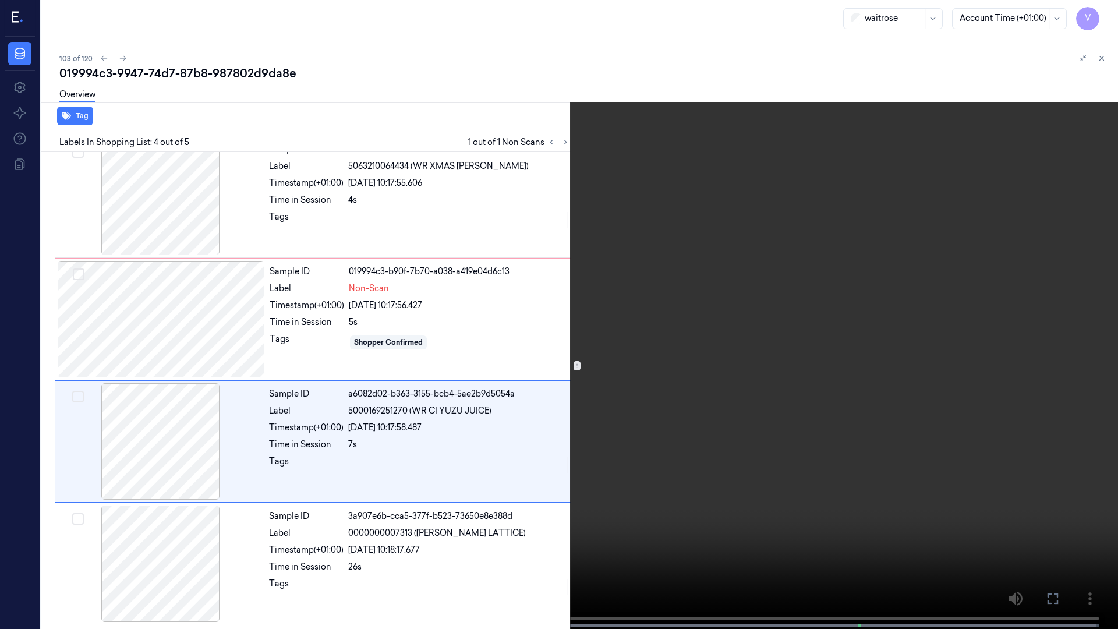
click at [0, 0] on icon at bounding box center [0, 0] width 0 height 0
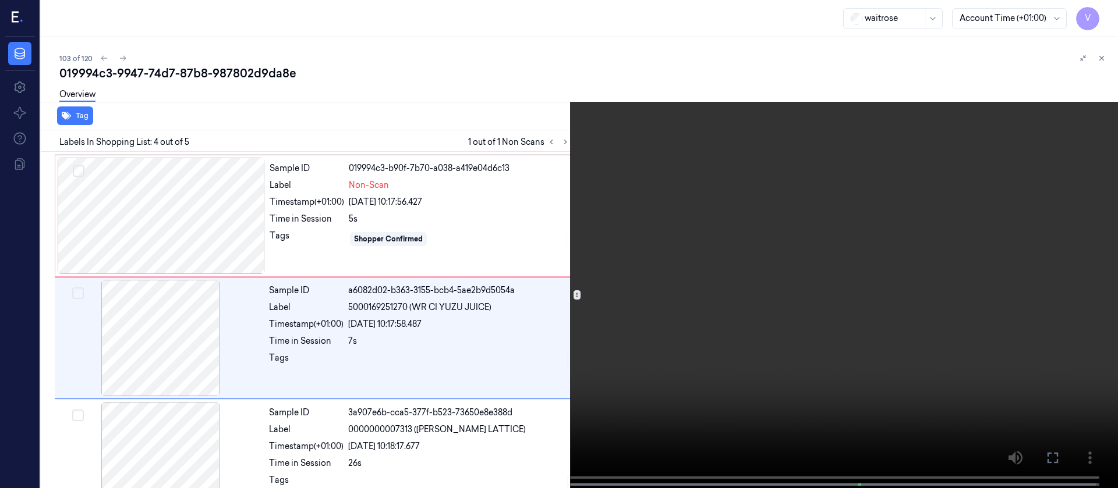
scroll to position [259, 0]
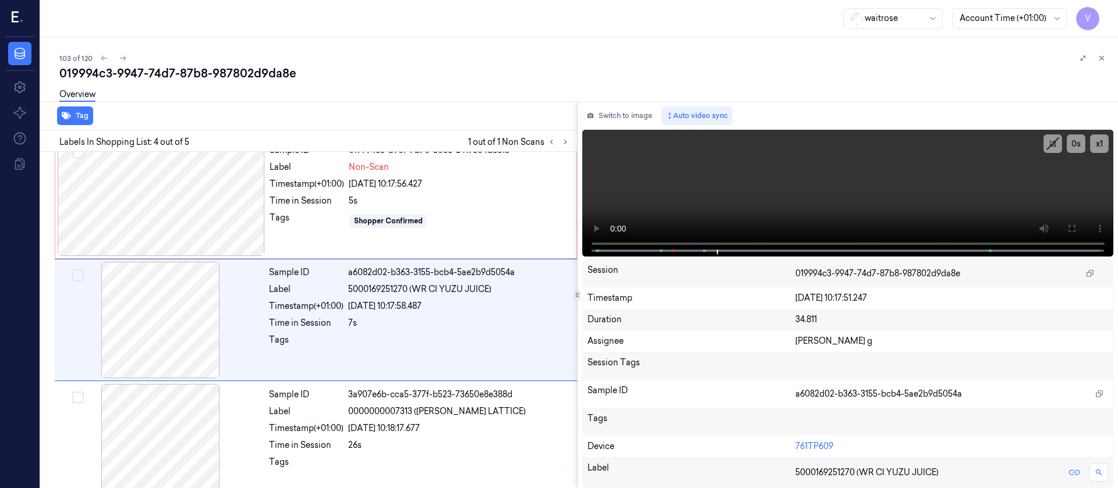
click at [609, 95] on div "Overview" at bounding box center [583, 97] width 1049 height 30
click at [603, 111] on button "Switch to image" at bounding box center [619, 116] width 75 height 19
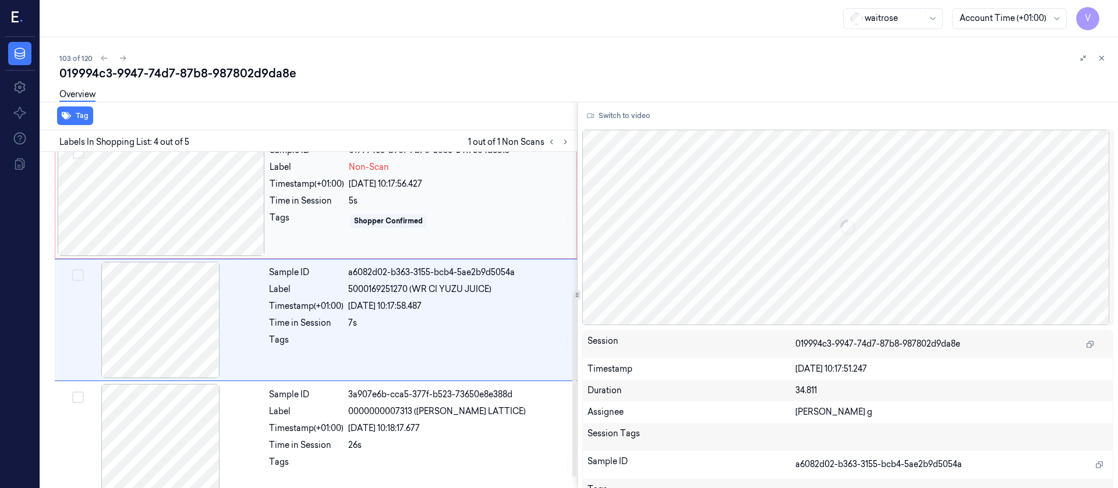
click at [180, 215] on div at bounding box center [161, 198] width 207 height 116
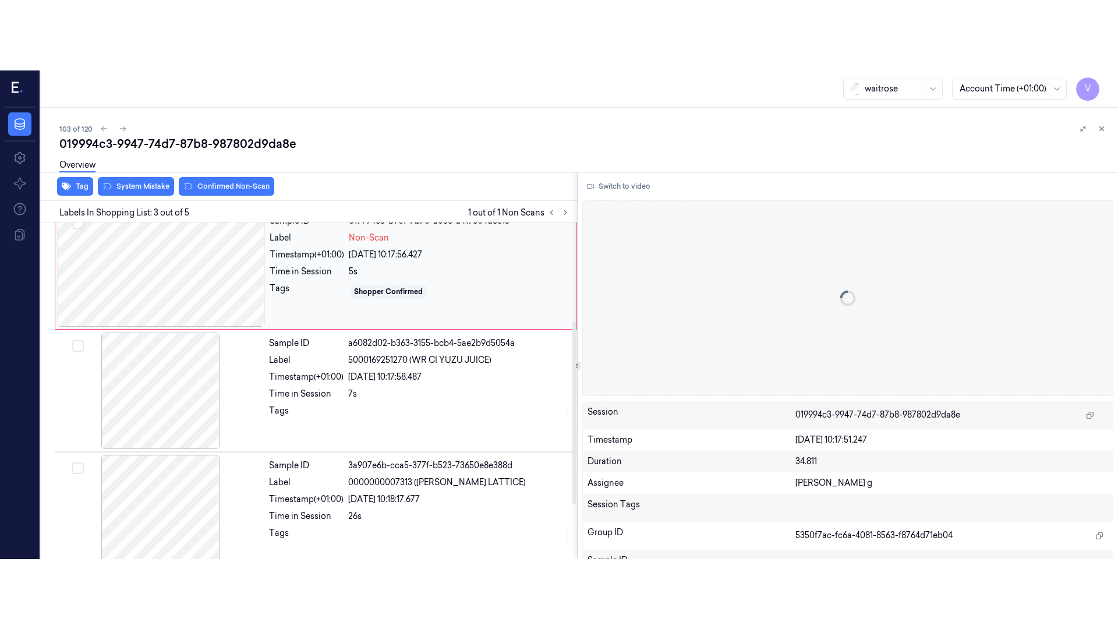
scroll to position [137, 0]
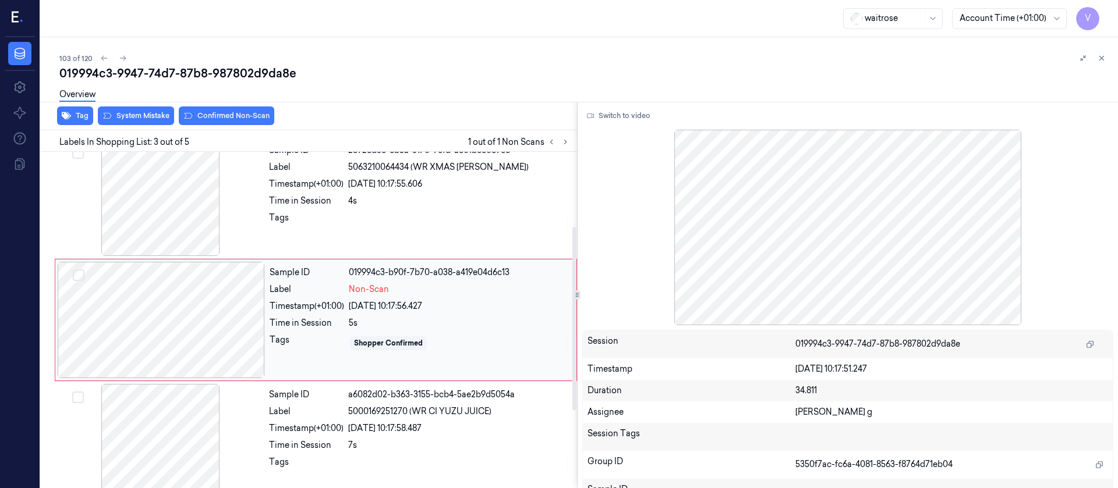
click at [224, 322] on div at bounding box center [161, 320] width 207 height 116
click at [232, 322] on div at bounding box center [161, 320] width 207 height 116
click at [609, 123] on button "Switch to video" at bounding box center [618, 116] width 73 height 19
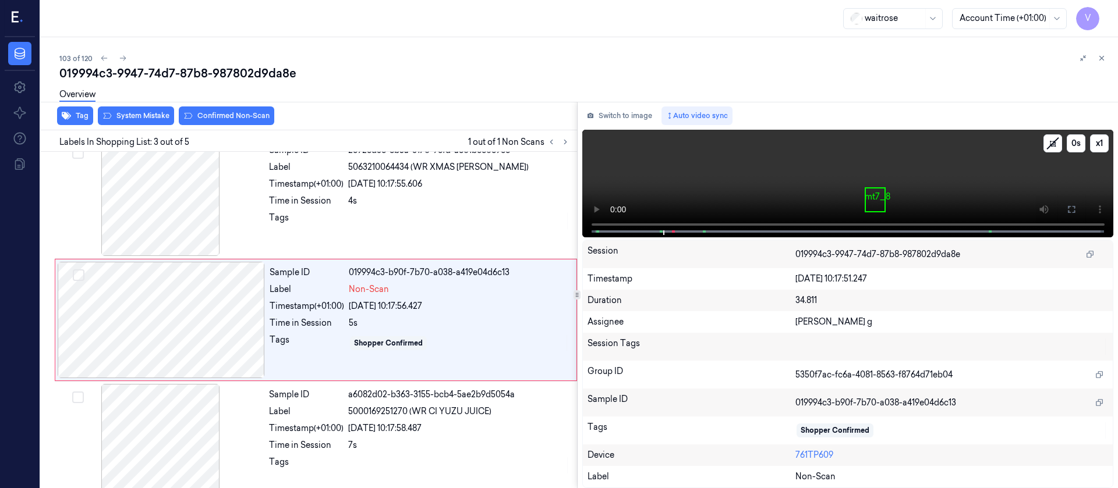
click at [657, 231] on div "x 1 0 s mt7_8 5063210064434 (WR XMAS BF FUDGE)" at bounding box center [848, 182] width 532 height 105
click at [1072, 214] on icon at bounding box center [1071, 209] width 9 height 9
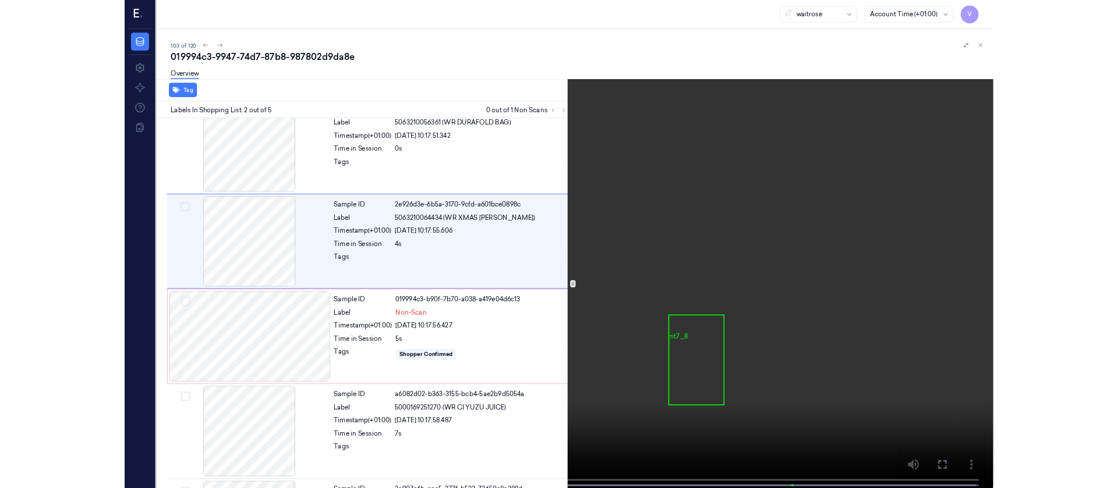
scroll to position [0, 0]
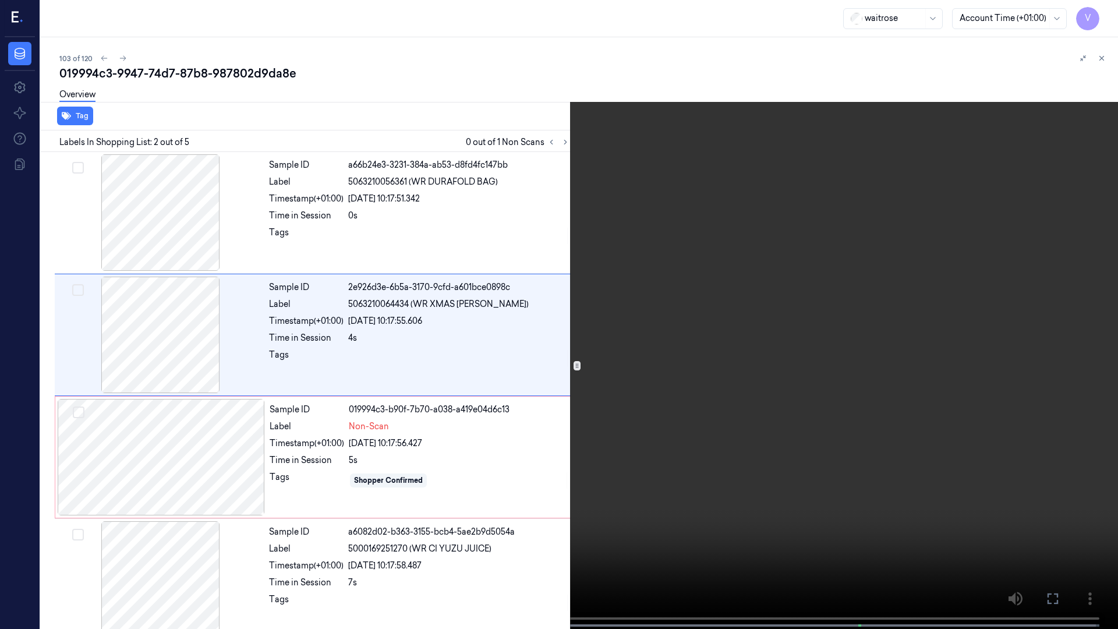
click at [0, 0] on button at bounding box center [0, 0] width 0 height 0
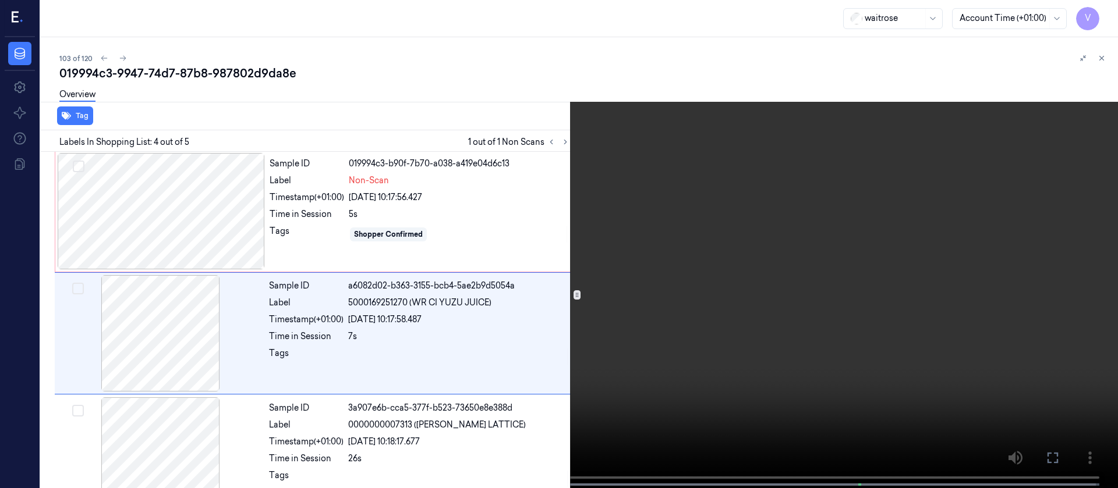
scroll to position [259, 0]
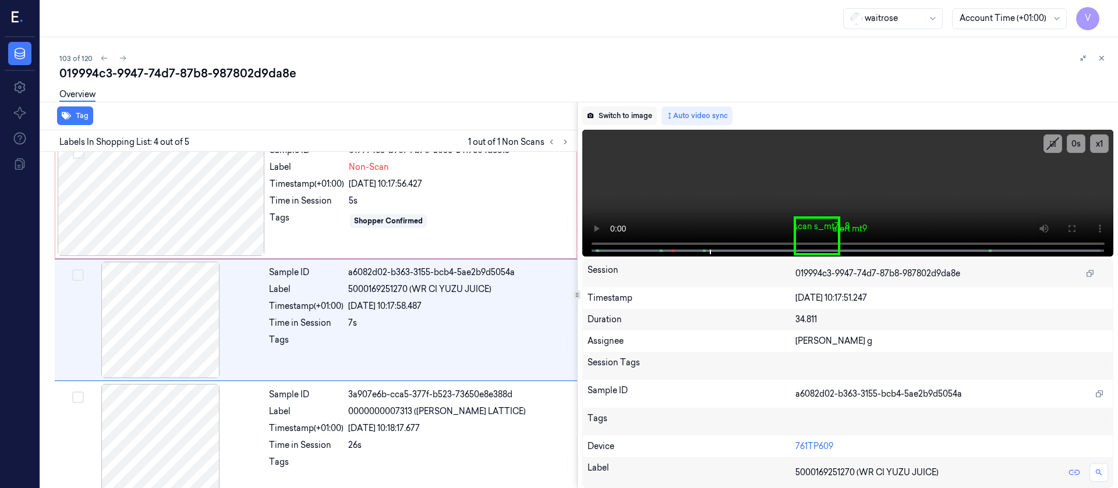
click at [619, 120] on button "Switch to image" at bounding box center [619, 116] width 75 height 19
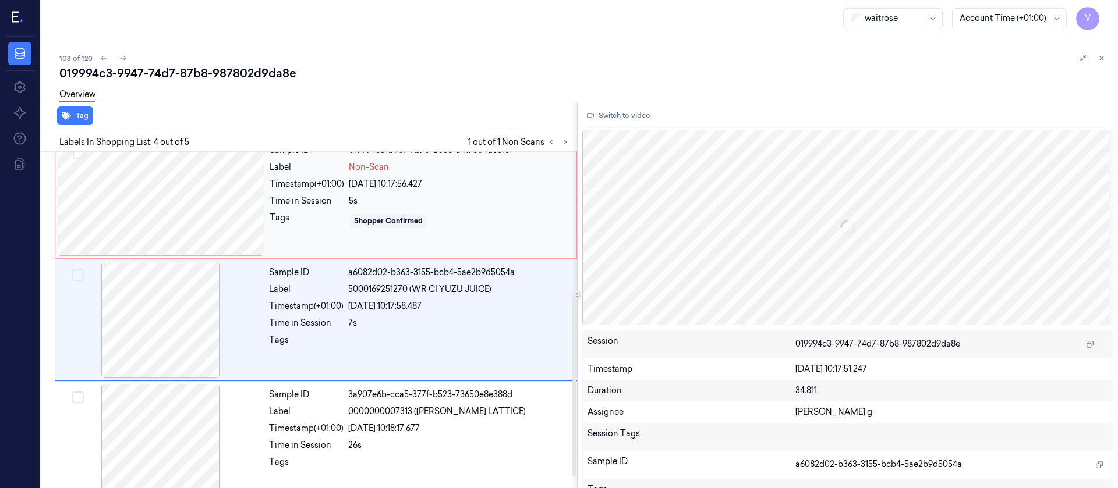
click at [155, 183] on div at bounding box center [161, 198] width 207 height 116
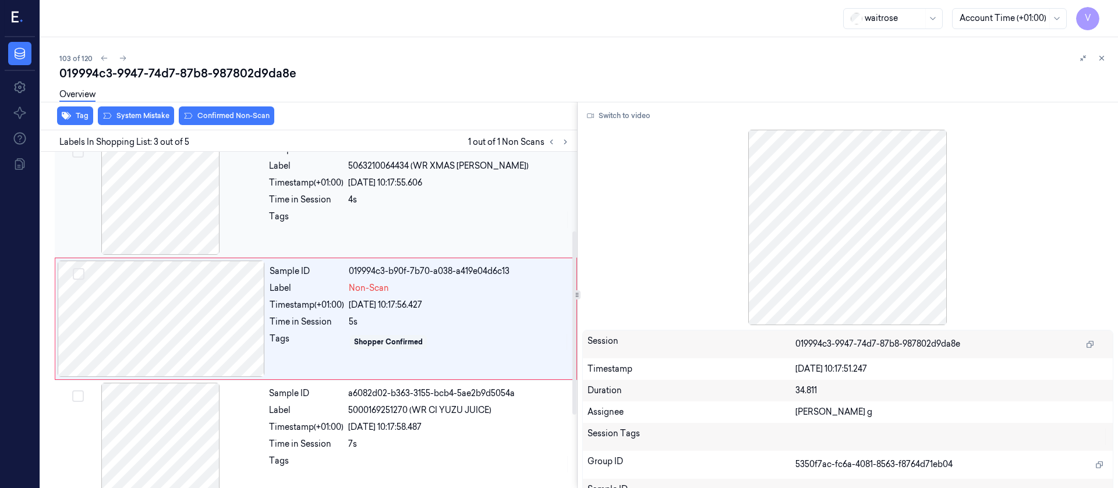
scroll to position [137, 0]
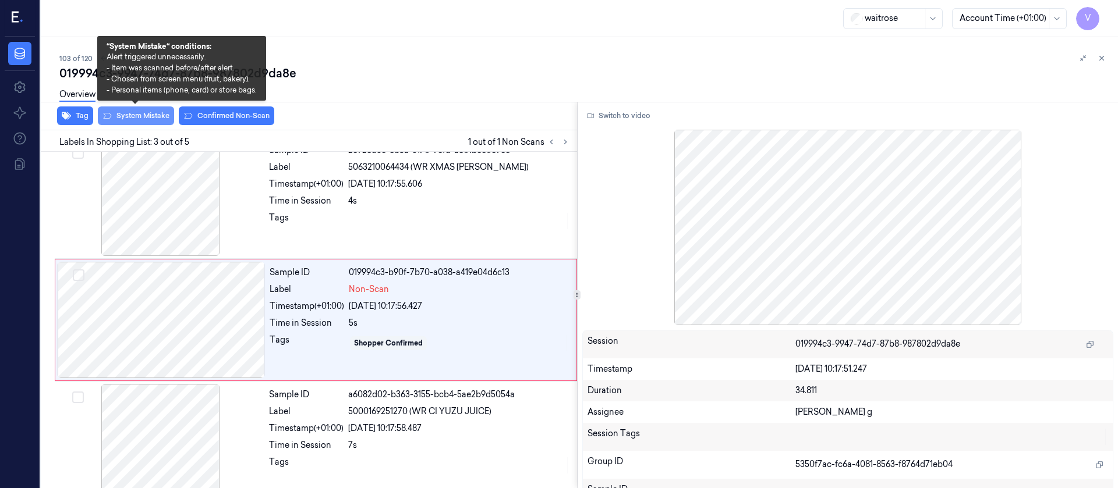
click at [145, 118] on button "System Mistake" at bounding box center [136, 116] width 76 height 19
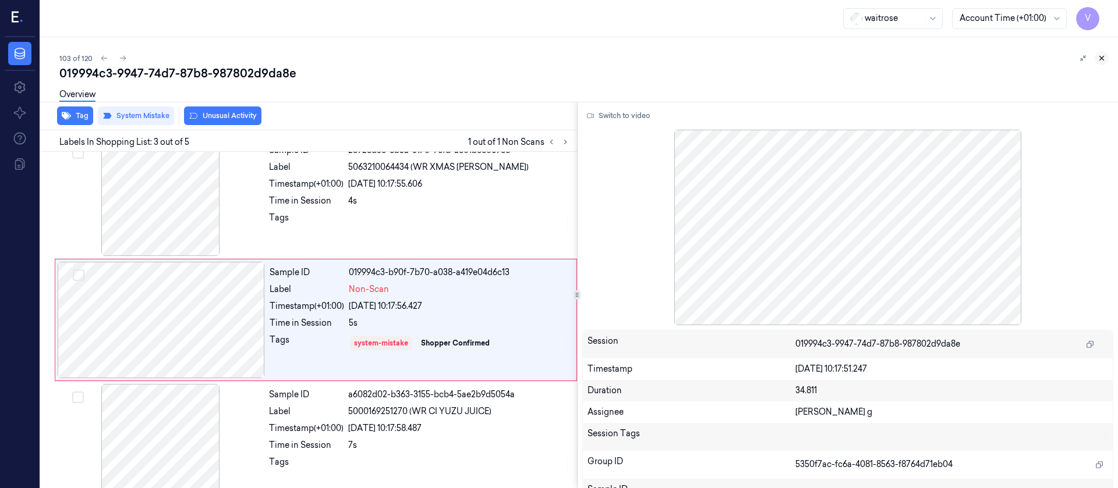
click at [1104, 58] on icon at bounding box center [1101, 58] width 8 height 8
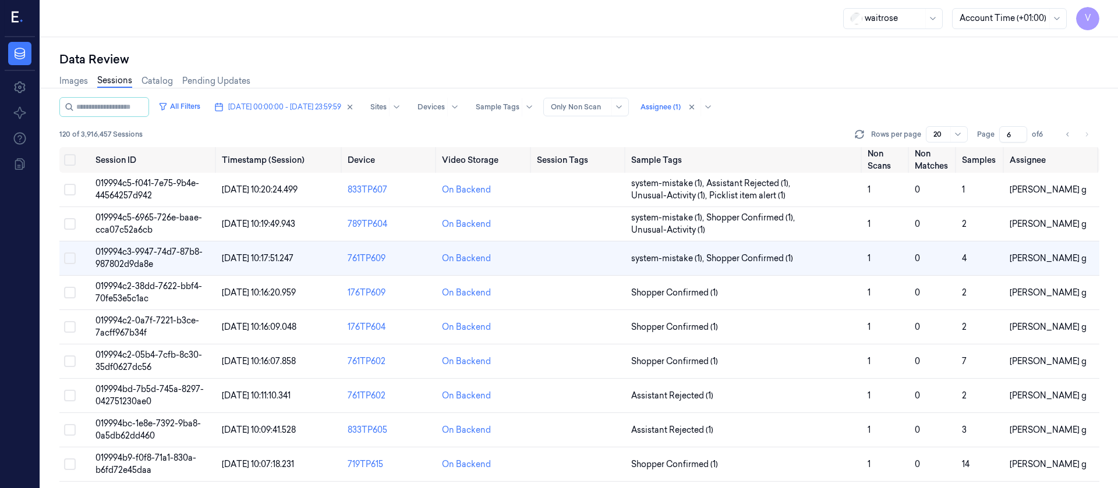
scroll to position [3, 0]
click at [558, 293] on td at bounding box center [579, 293] width 94 height 34
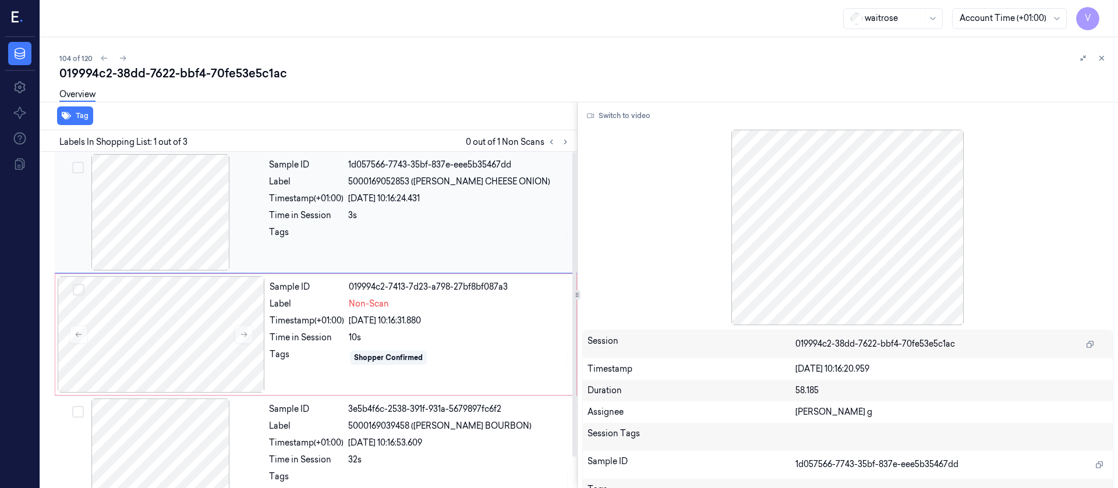
click at [331, 222] on div "Sample ID 1d057566-7743-35bf-837e-eee5b35467dd Label 5000169052853 (WR ESS CHEE…" at bounding box center [419, 212] width 310 height 116
click at [618, 115] on button "Switch to video" at bounding box center [618, 116] width 73 height 19
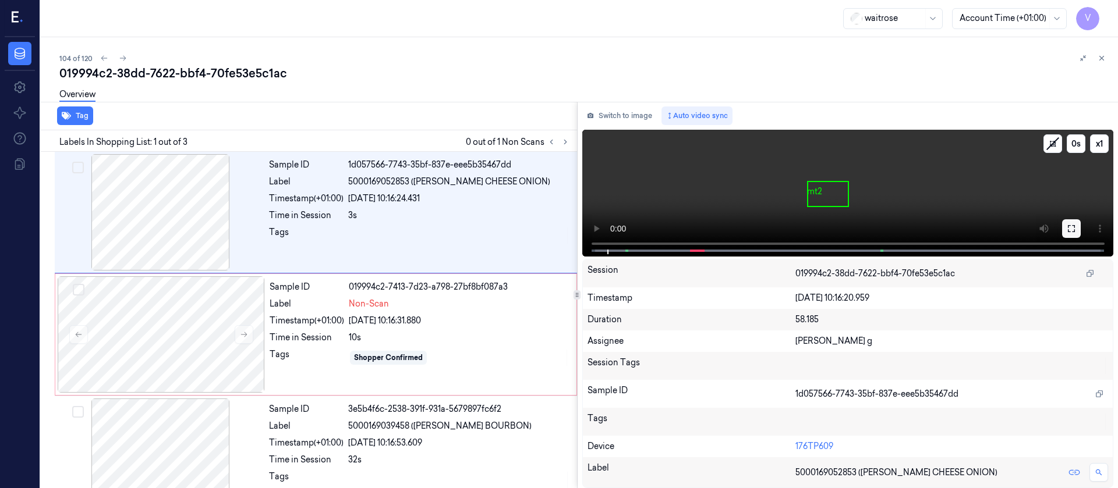
click at [1078, 229] on button at bounding box center [1071, 228] width 19 height 19
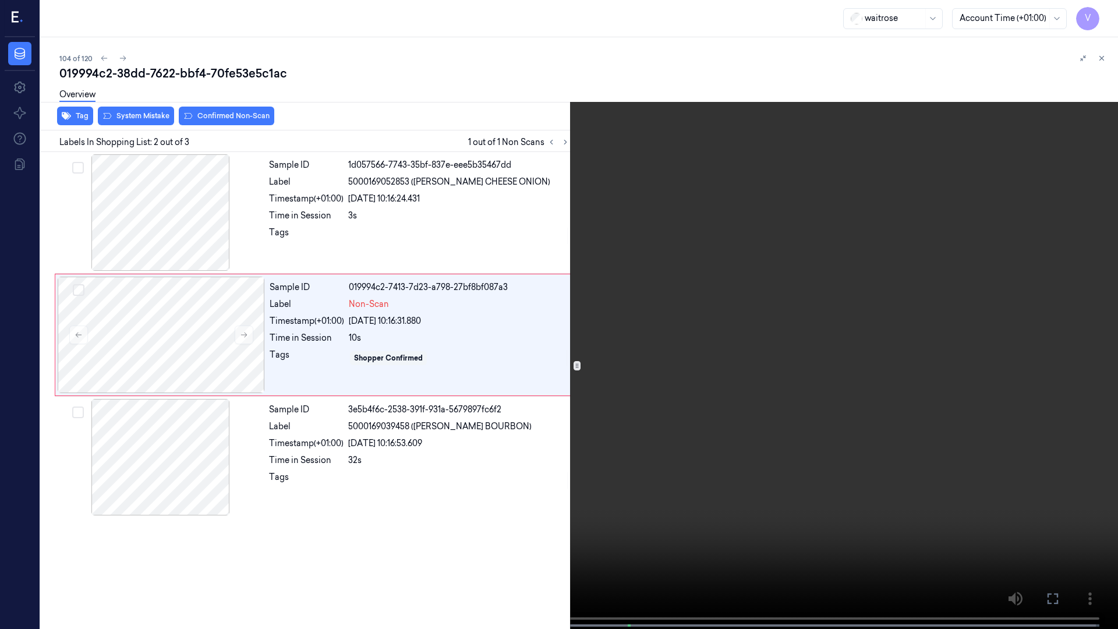
click at [0, 0] on icon at bounding box center [0, 0] width 0 height 0
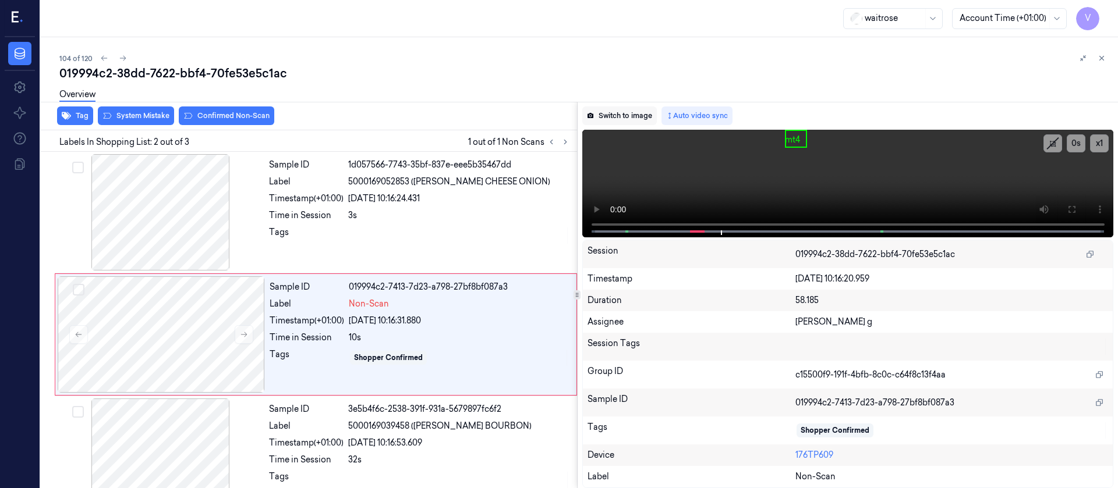
click at [629, 123] on button "Switch to image" at bounding box center [619, 116] width 75 height 19
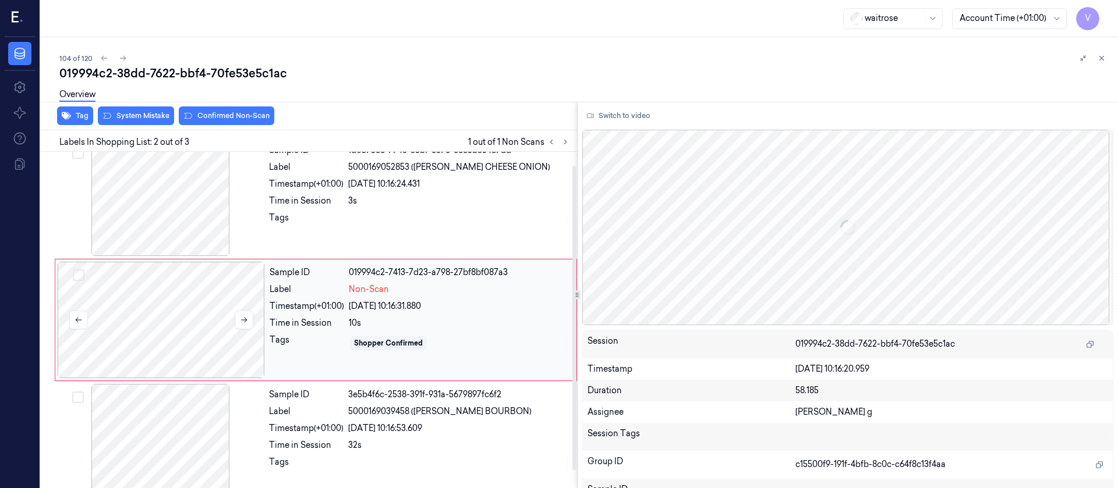
click at [153, 316] on div at bounding box center [161, 320] width 207 height 116
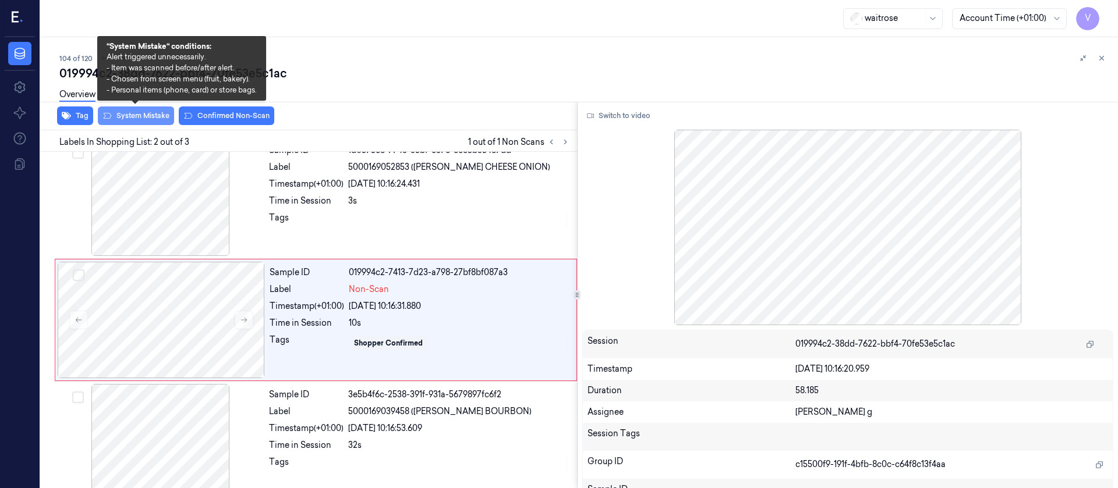
click at [126, 115] on button "System Mistake" at bounding box center [136, 116] width 76 height 19
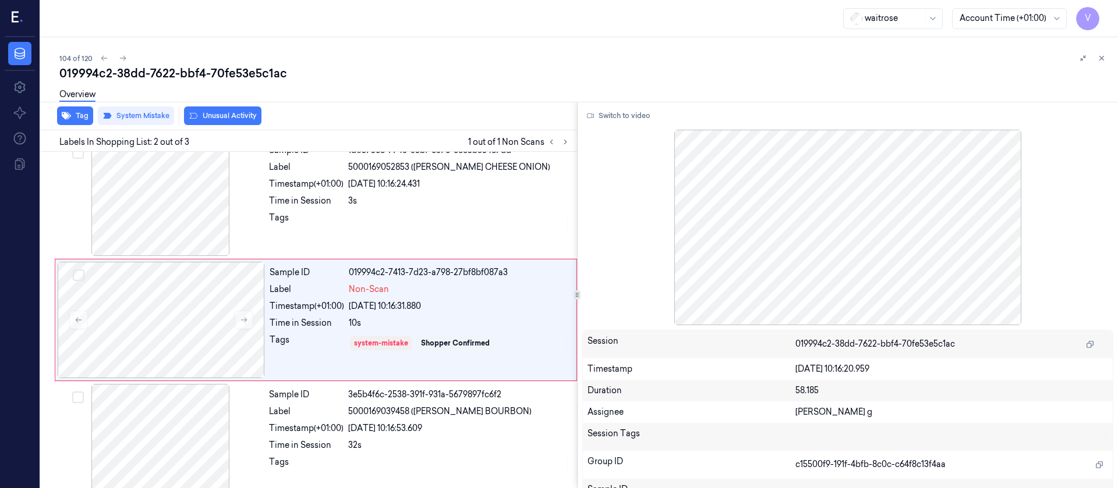
click at [224, 118] on button "Unusual Activity" at bounding box center [222, 116] width 77 height 19
click at [971, 73] on div "019994c2-38dd-7622-bbf4-70fe53e5c1ac" at bounding box center [583, 73] width 1049 height 16
click at [1098, 61] on icon at bounding box center [1101, 58] width 8 height 8
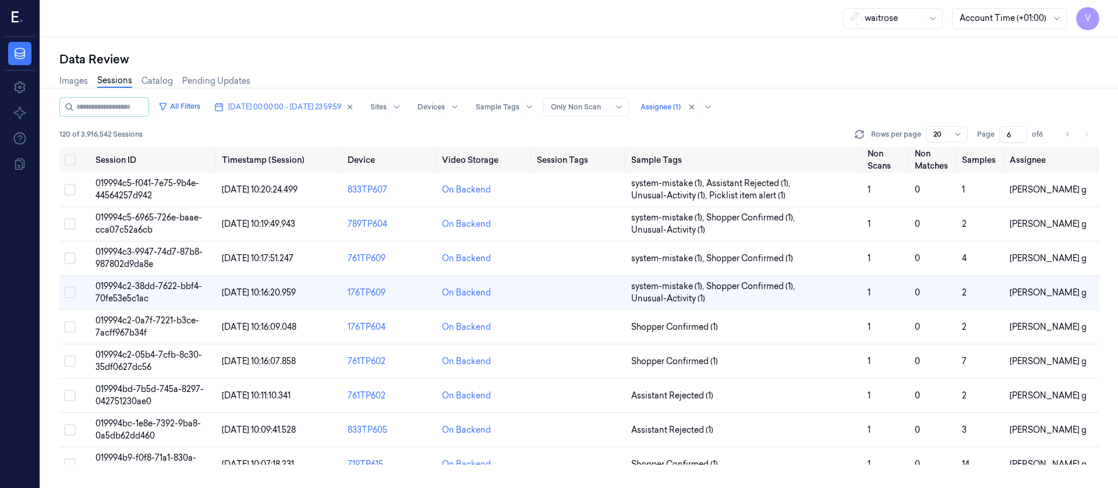
scroll to position [9, 0]
click at [586, 331] on td at bounding box center [579, 327] width 94 height 34
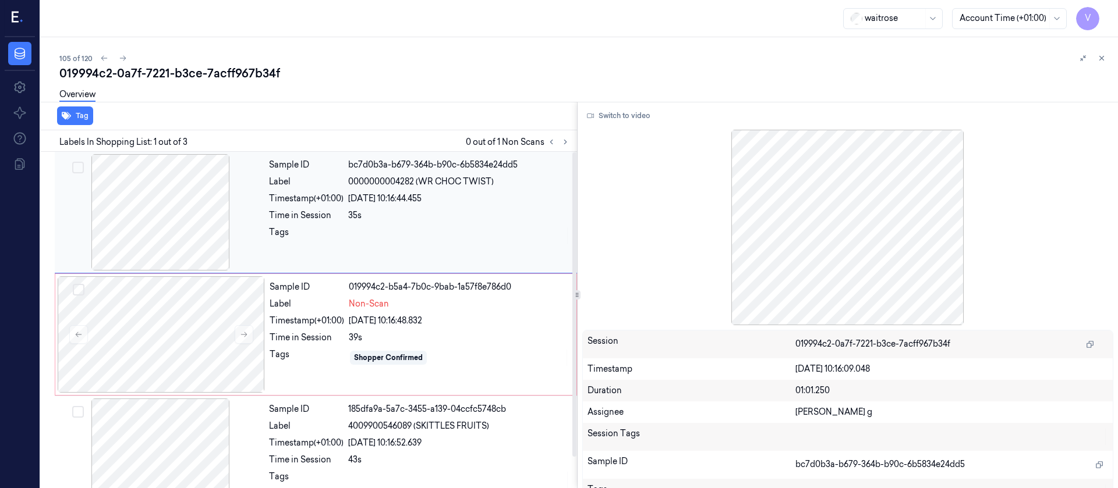
click at [168, 215] on div at bounding box center [160, 212] width 207 height 116
click at [607, 115] on button "Switch to video" at bounding box center [618, 116] width 73 height 19
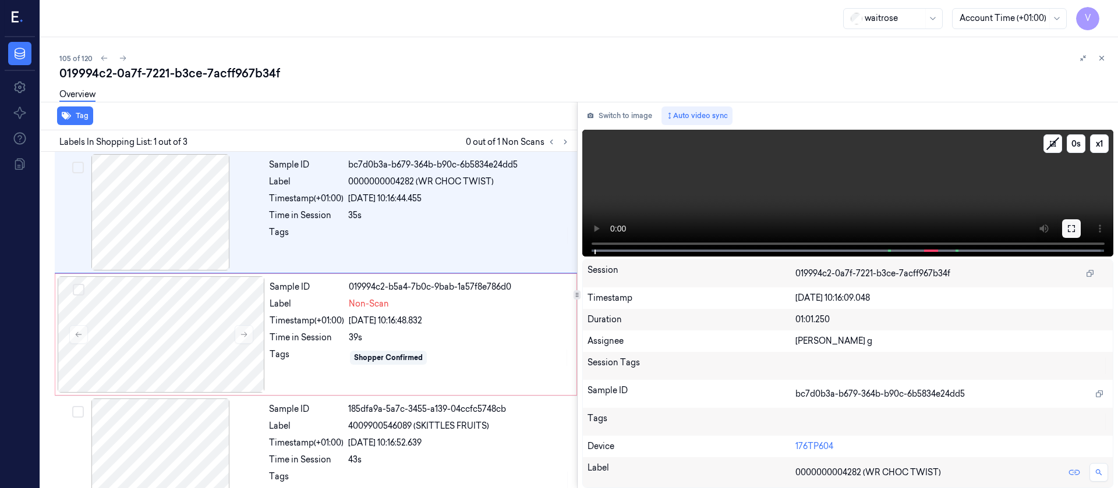
click at [1072, 224] on icon at bounding box center [1071, 228] width 9 height 9
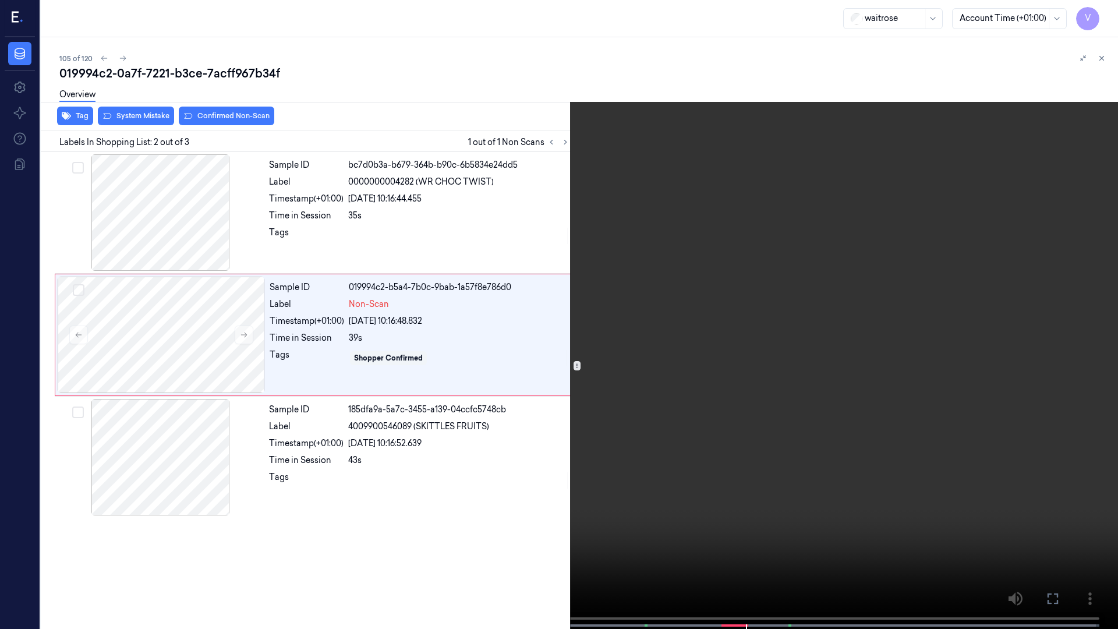
click at [0, 0] on icon at bounding box center [0, 0] width 0 height 0
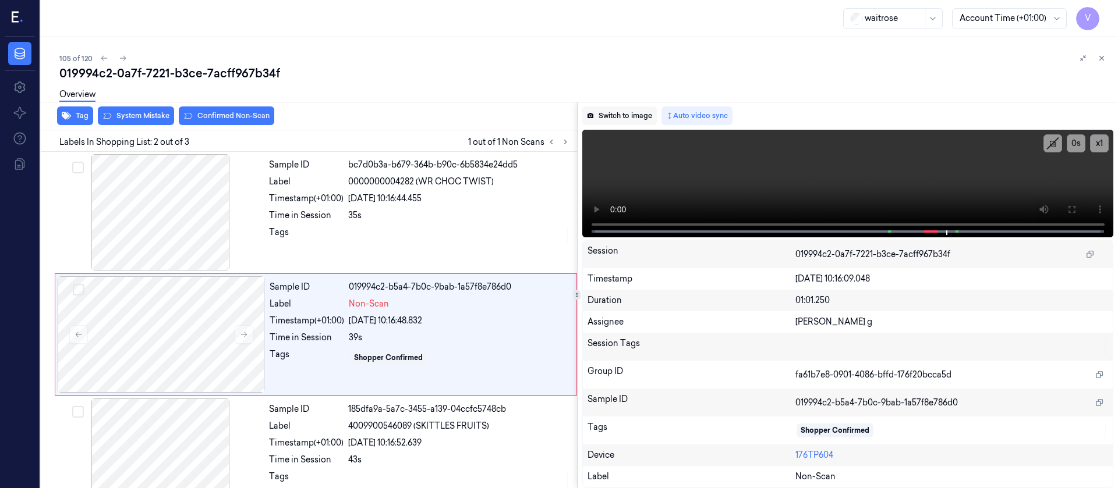
click at [612, 116] on button "Switch to image" at bounding box center [619, 116] width 75 height 19
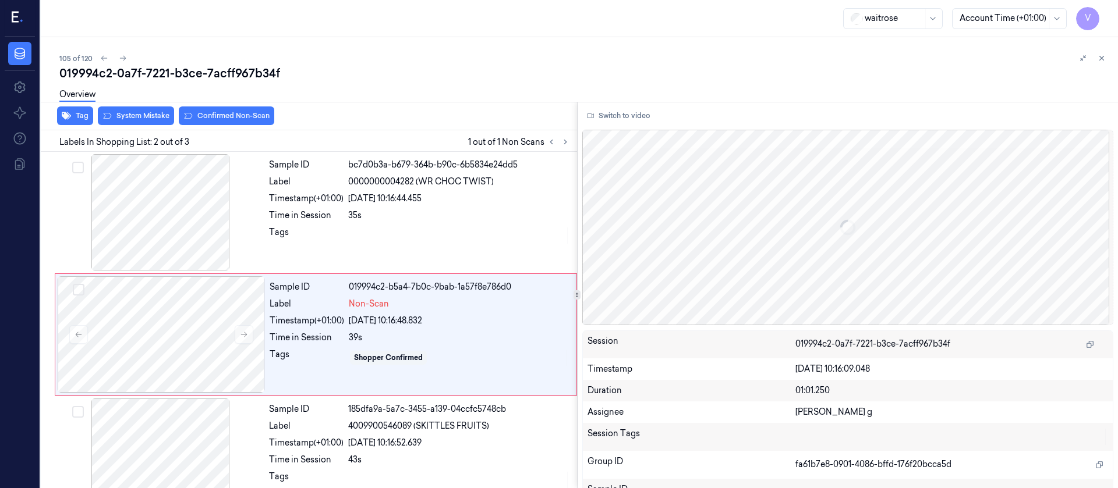
scroll to position [15, 0]
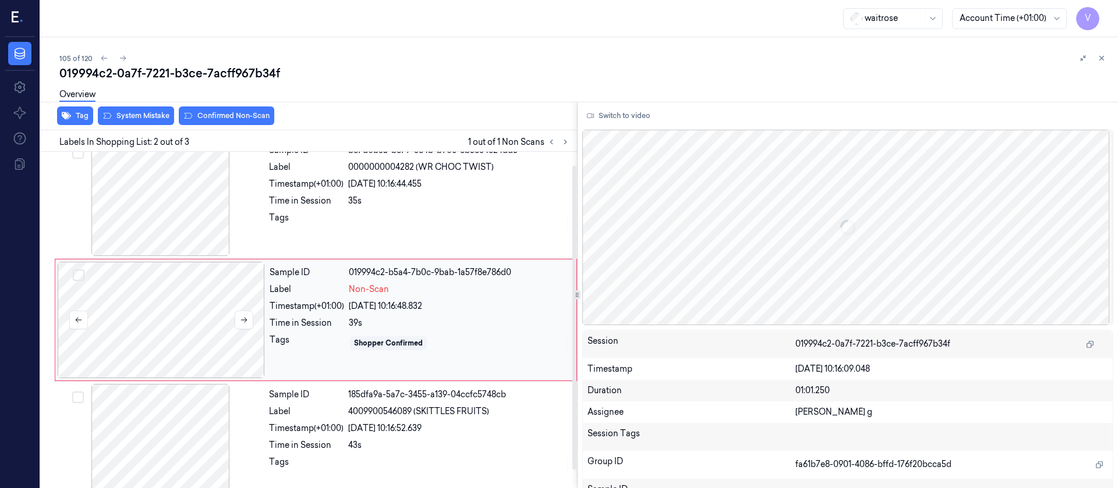
click at [162, 300] on div at bounding box center [161, 320] width 207 height 116
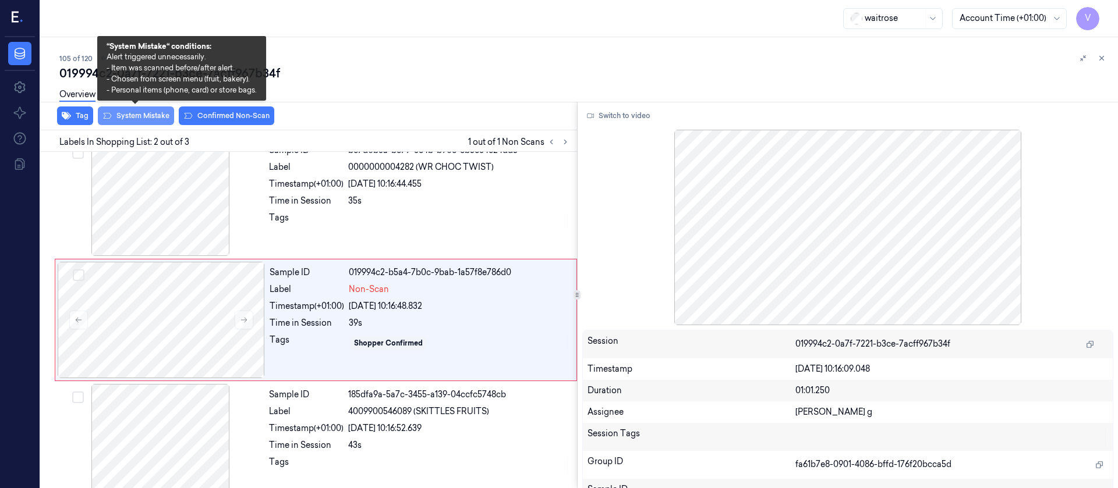
click at [132, 115] on button "System Mistake" at bounding box center [136, 116] width 76 height 19
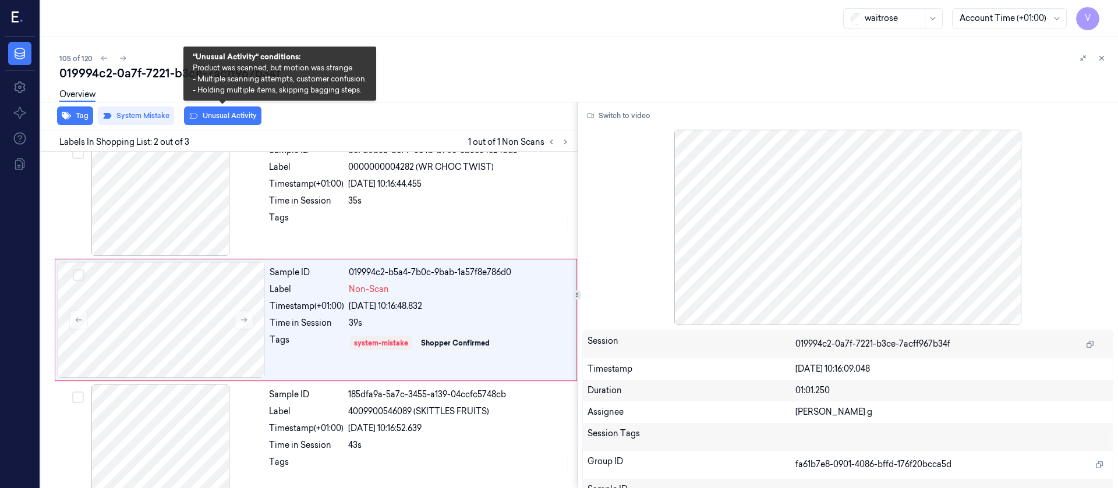
click at [221, 118] on button "Unusual Activity" at bounding box center [222, 116] width 77 height 19
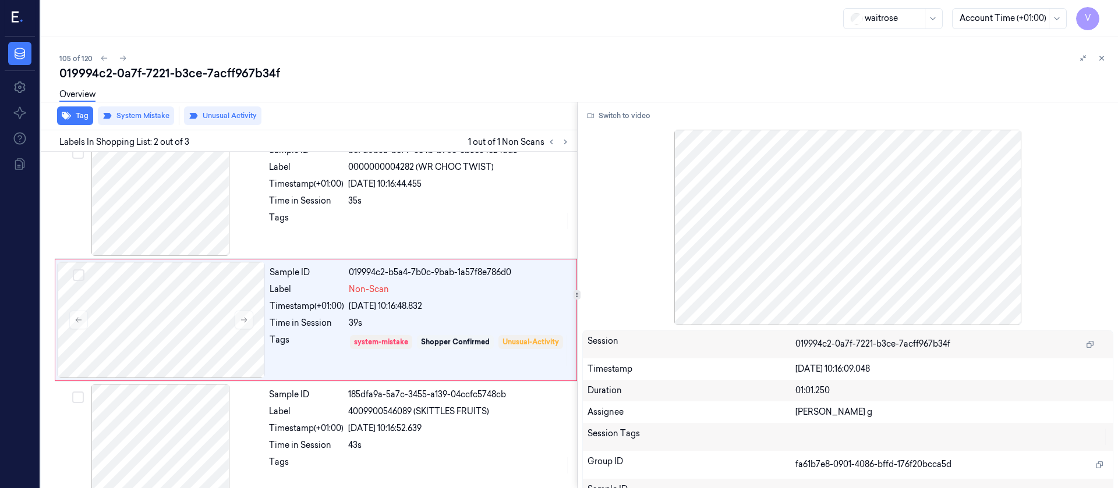
click at [68, 126] on div "Tag System Mistake Unusual Activity" at bounding box center [306, 116] width 541 height 29
click at [73, 118] on button "Tag" at bounding box center [75, 116] width 36 height 19
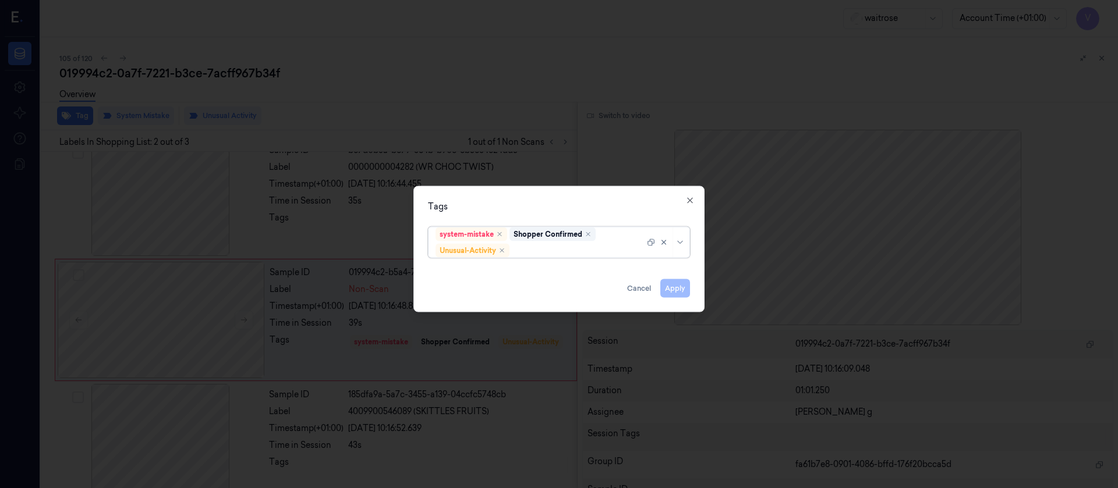
click at [544, 246] on div at bounding box center [578, 251] width 133 height 12
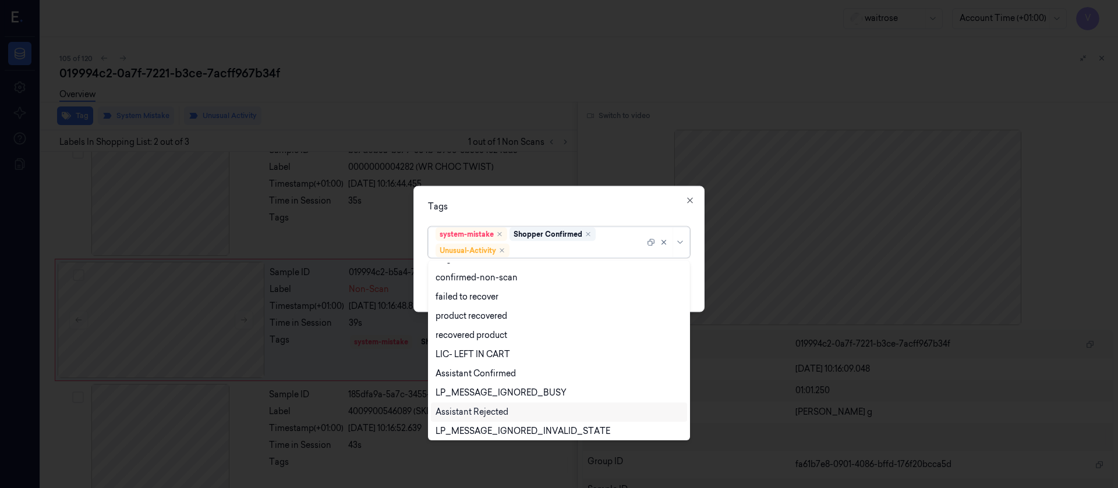
scroll to position [152, 0]
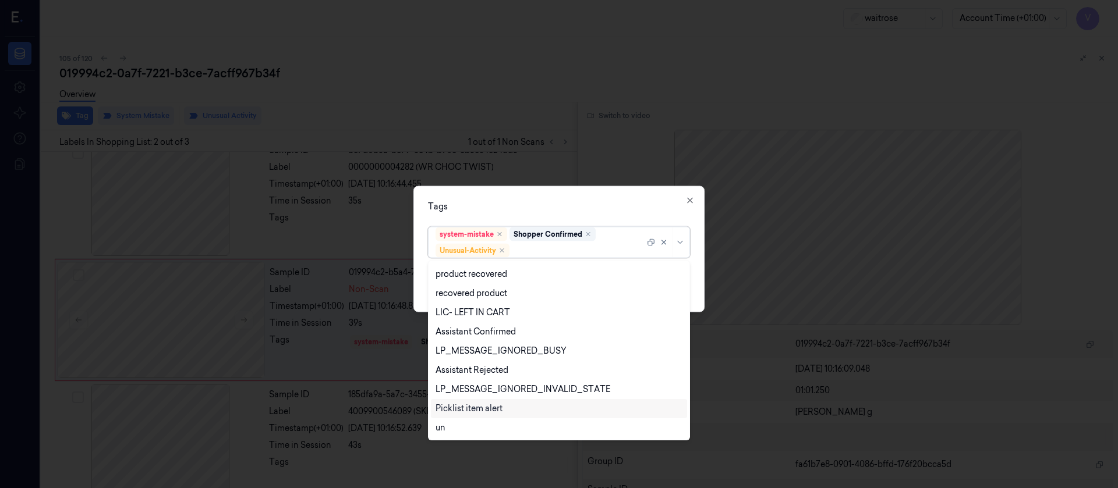
click at [469, 408] on div "Picklist item alert" at bounding box center [468, 409] width 67 height 12
click at [596, 210] on div "Tags" at bounding box center [559, 206] width 262 height 12
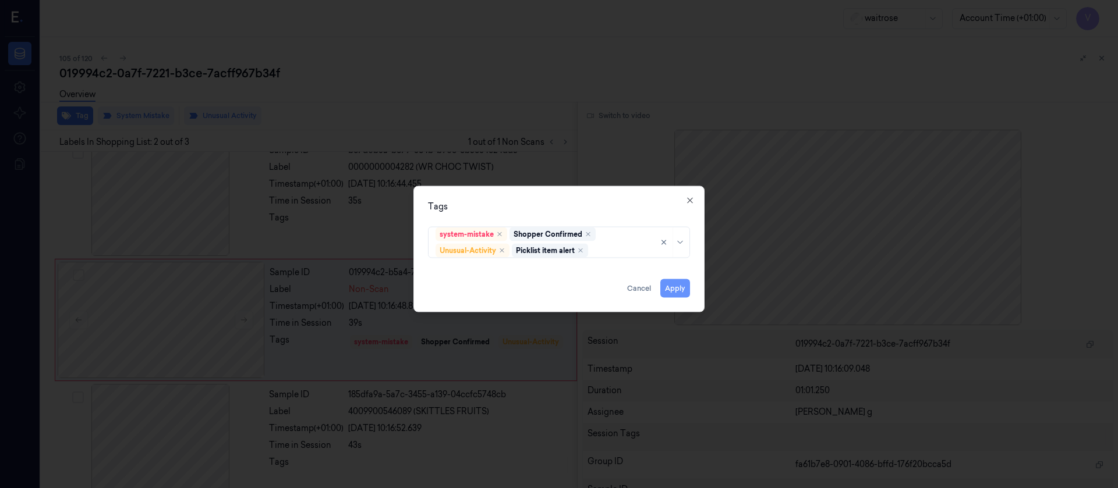
click at [677, 286] on button "Apply" at bounding box center [675, 288] width 30 height 19
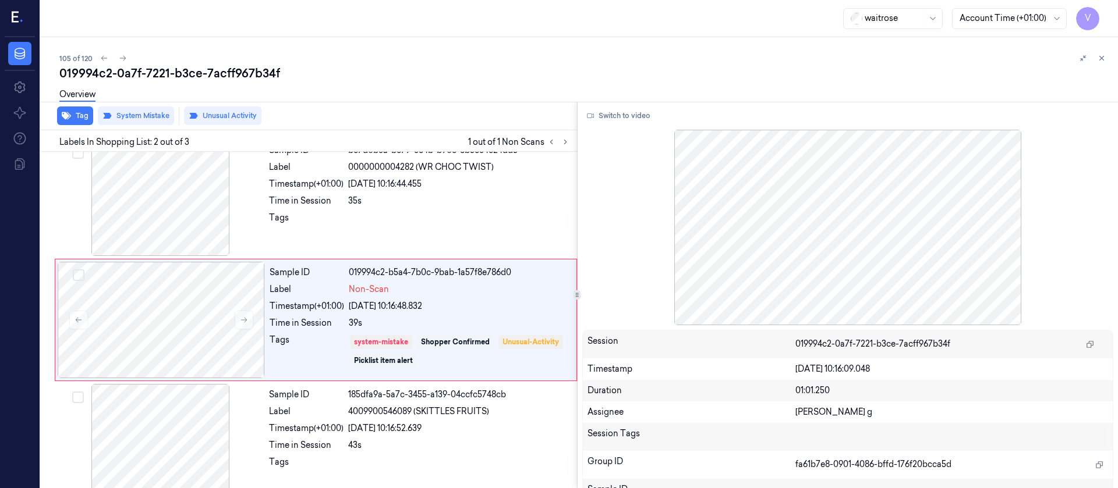
click at [813, 100] on div "Overview" at bounding box center [583, 97] width 1049 height 30
click at [1102, 60] on icon at bounding box center [1101, 58] width 8 height 8
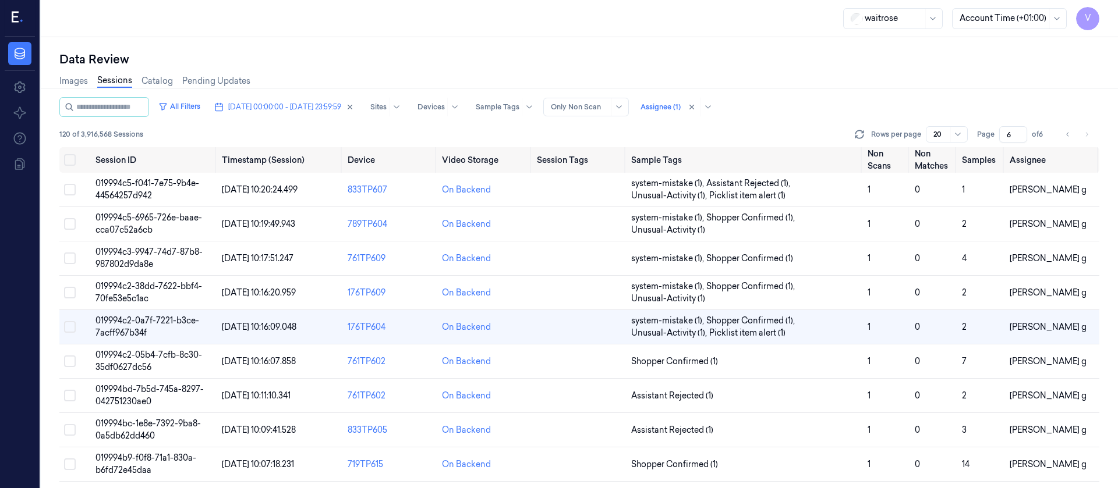
scroll to position [19, 0]
click at [578, 357] on td at bounding box center [579, 362] width 94 height 34
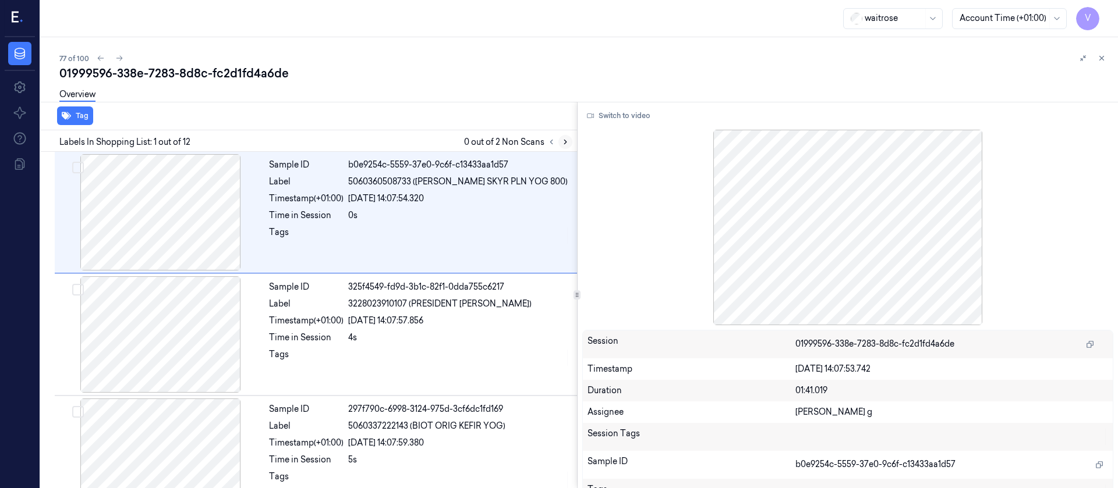
click at [564, 143] on icon at bounding box center [565, 142] width 8 height 8
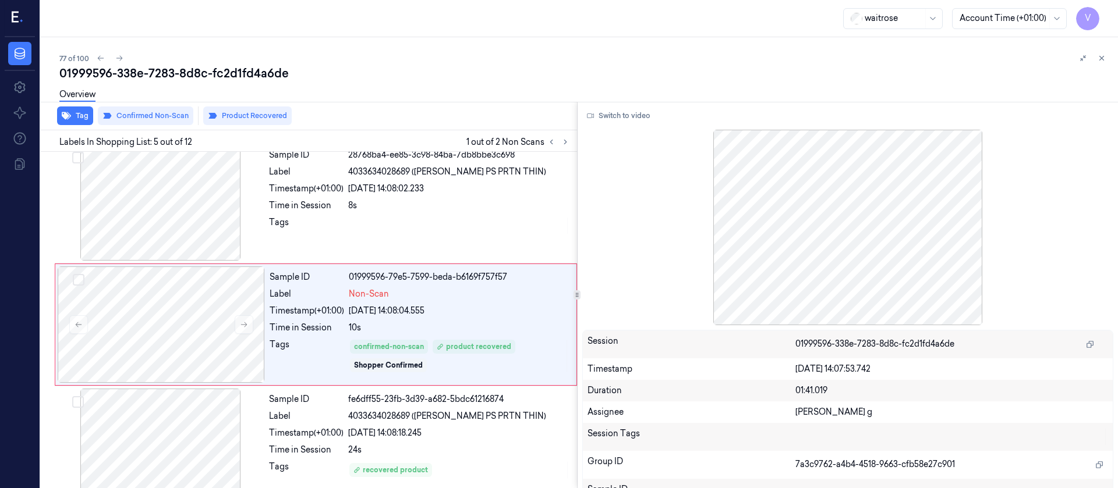
scroll to position [381, 0]
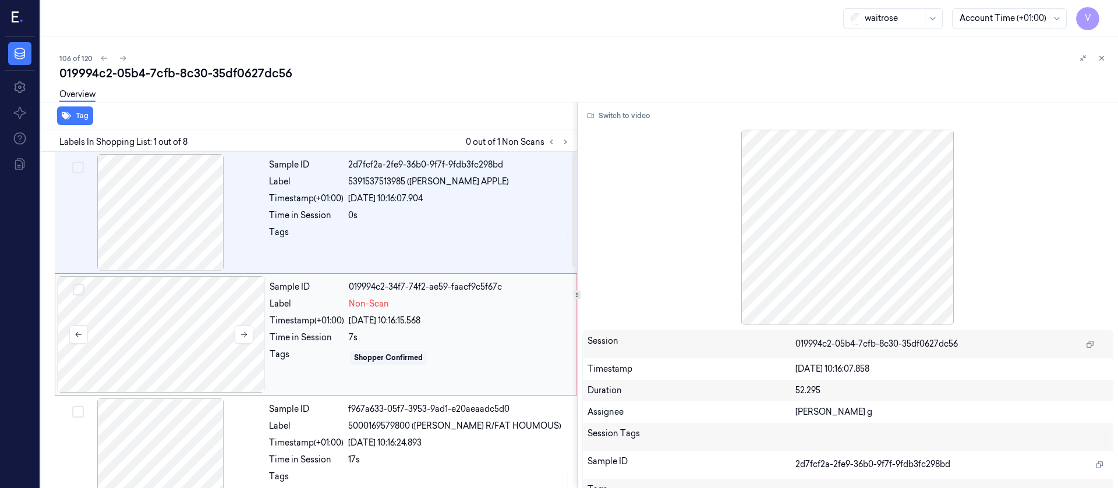
click at [139, 304] on div at bounding box center [161, 335] width 207 height 116
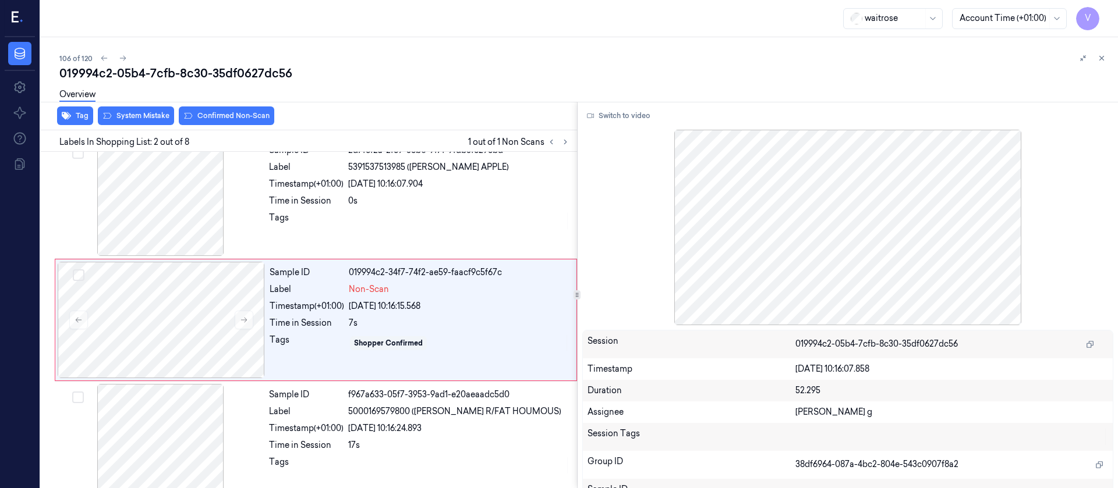
click at [440, 55] on div "106 of 120" at bounding box center [583, 58] width 1049 height 14
click at [304, 210] on div "Sample ID 2d7fcf2a-2fe9-36b0-9f7f-9fdb3fc298bd Label 5391537513985 ([PERSON_NAM…" at bounding box center [419, 198] width 310 height 116
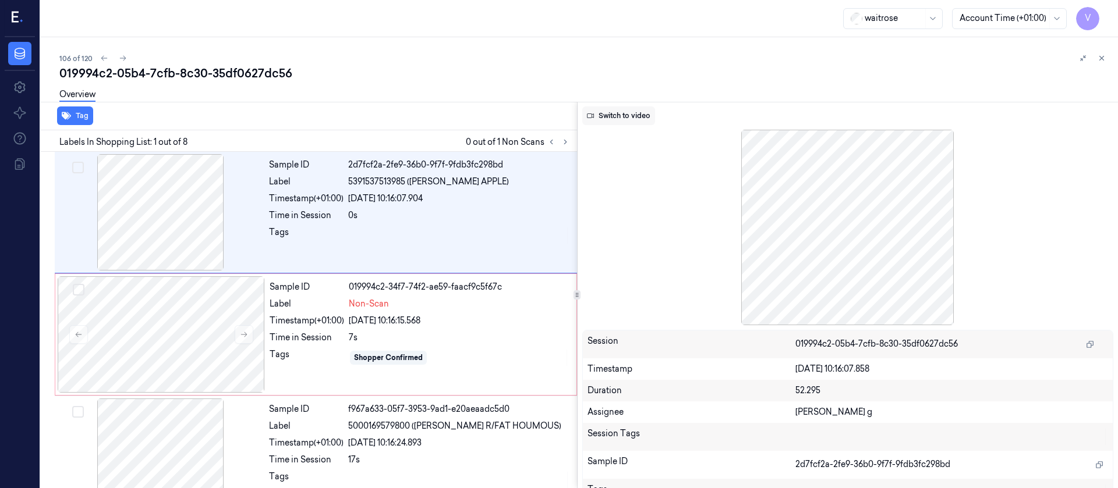
click at [617, 114] on button "Switch to video" at bounding box center [618, 116] width 73 height 19
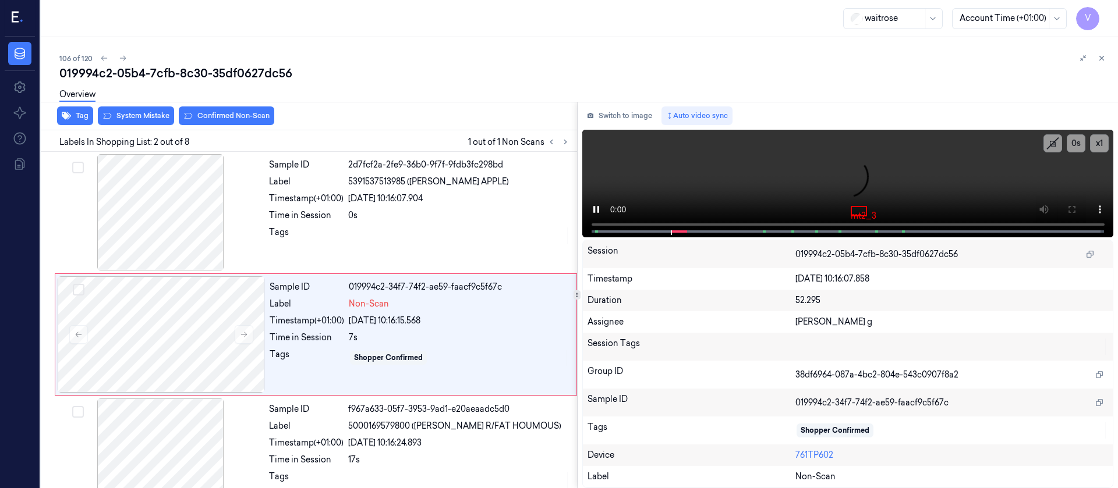
scroll to position [15, 0]
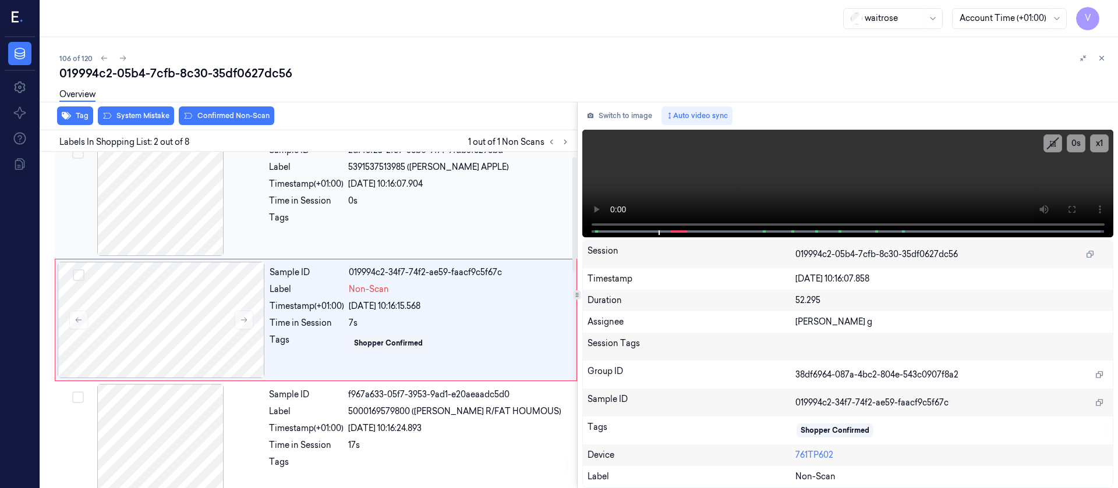
click at [403, 218] on div at bounding box center [459, 221] width 222 height 19
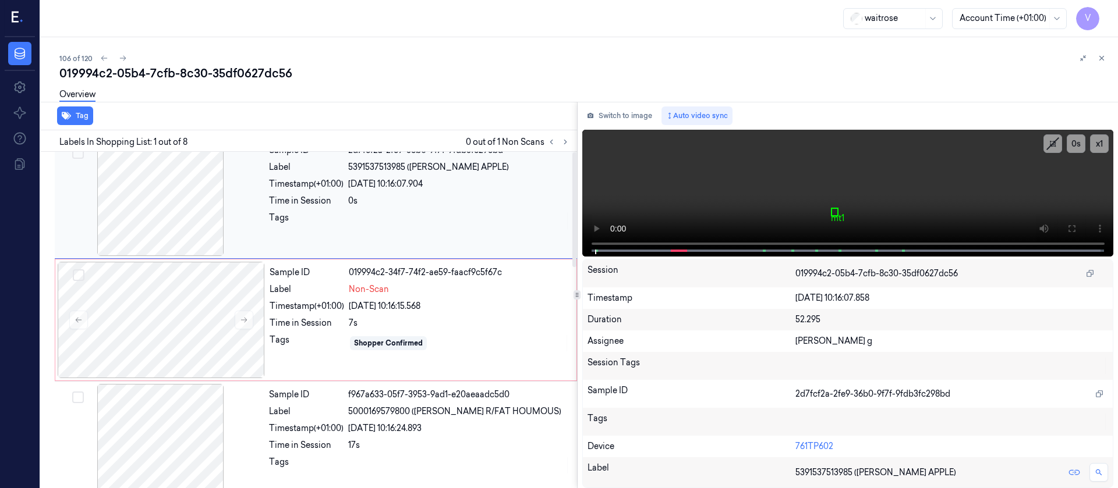
scroll to position [0, 0]
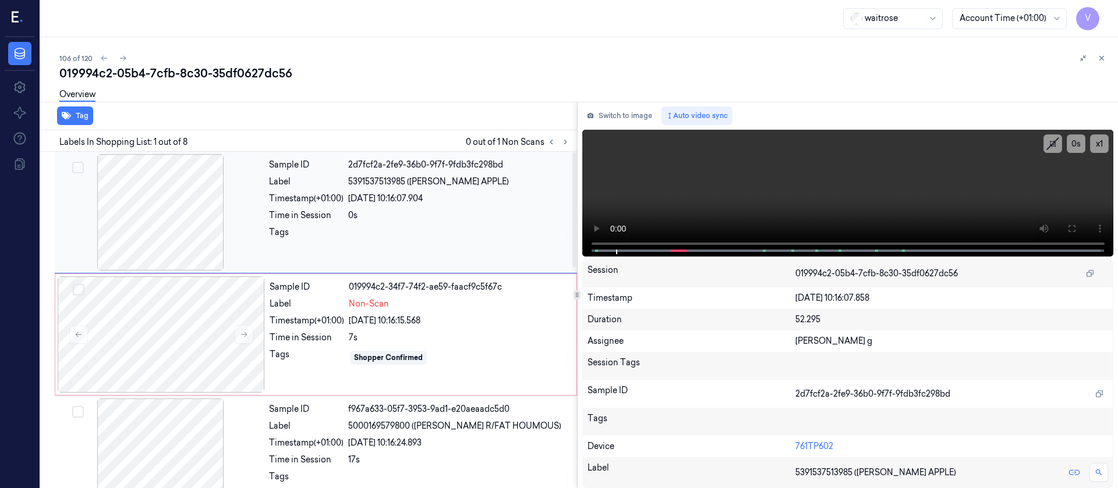
click at [350, 203] on div "[DATE] 10:16:07.904" at bounding box center [459, 199] width 222 height 12
click at [1075, 233] on icon at bounding box center [1071, 228] width 9 height 9
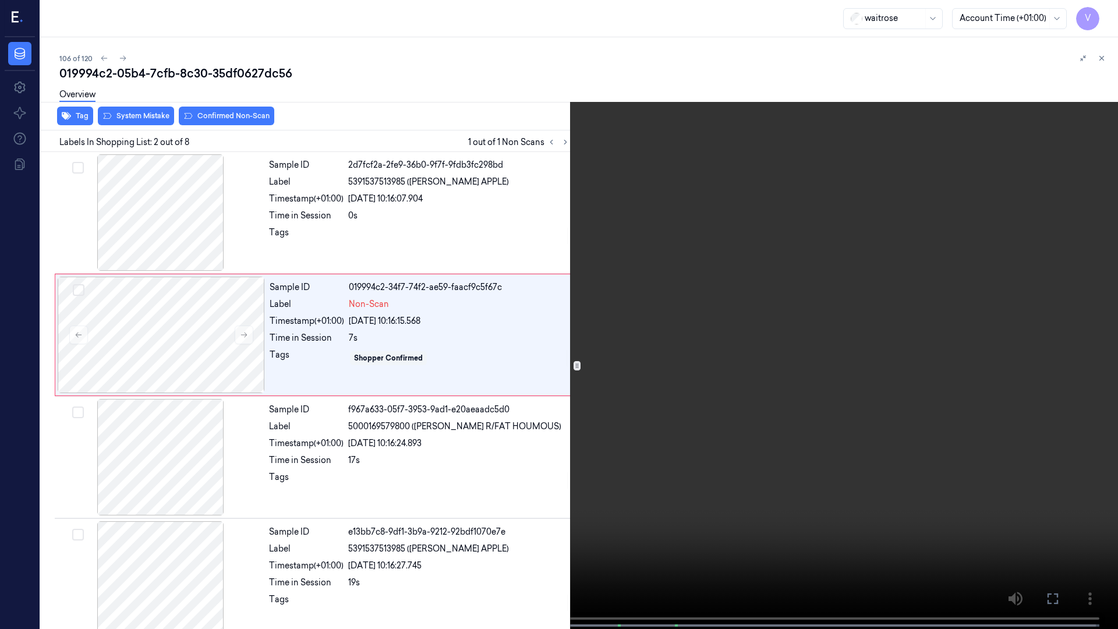
click at [0, 0] on icon at bounding box center [0, 0] width 0 height 0
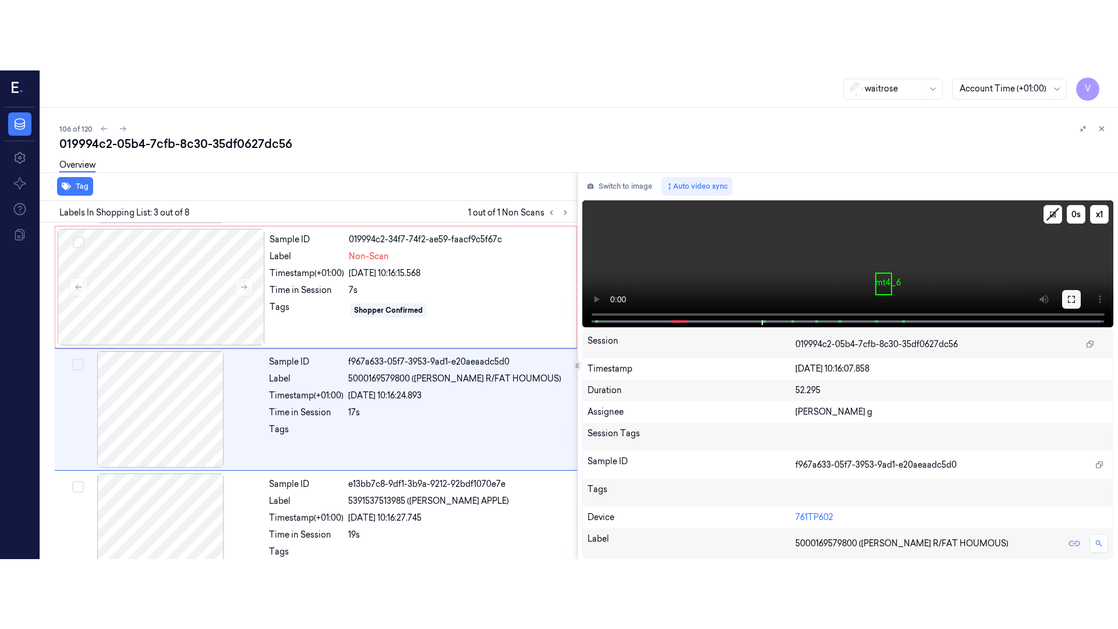
scroll to position [137, 0]
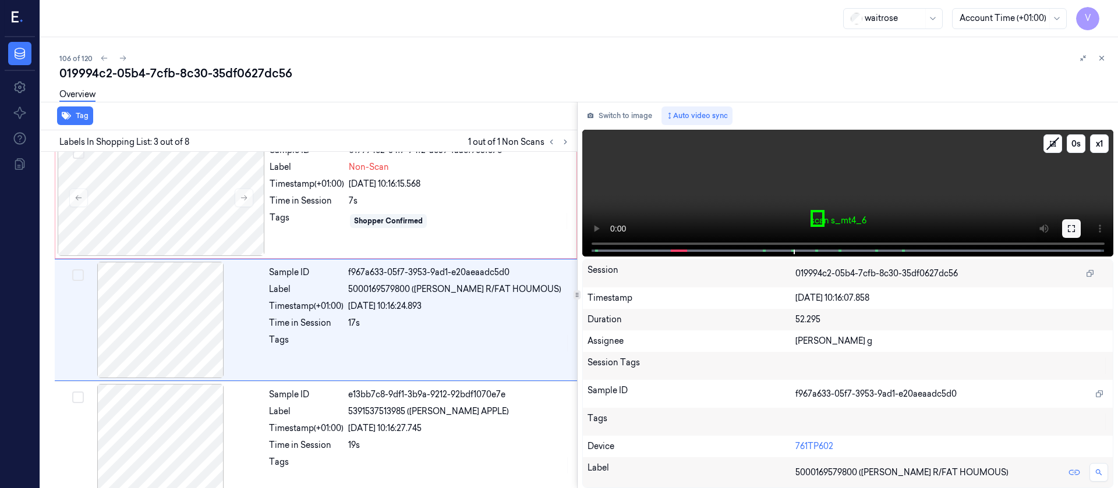
click at [1072, 207] on video at bounding box center [848, 193] width 532 height 127
click at [1068, 226] on icon at bounding box center [1071, 228] width 7 height 7
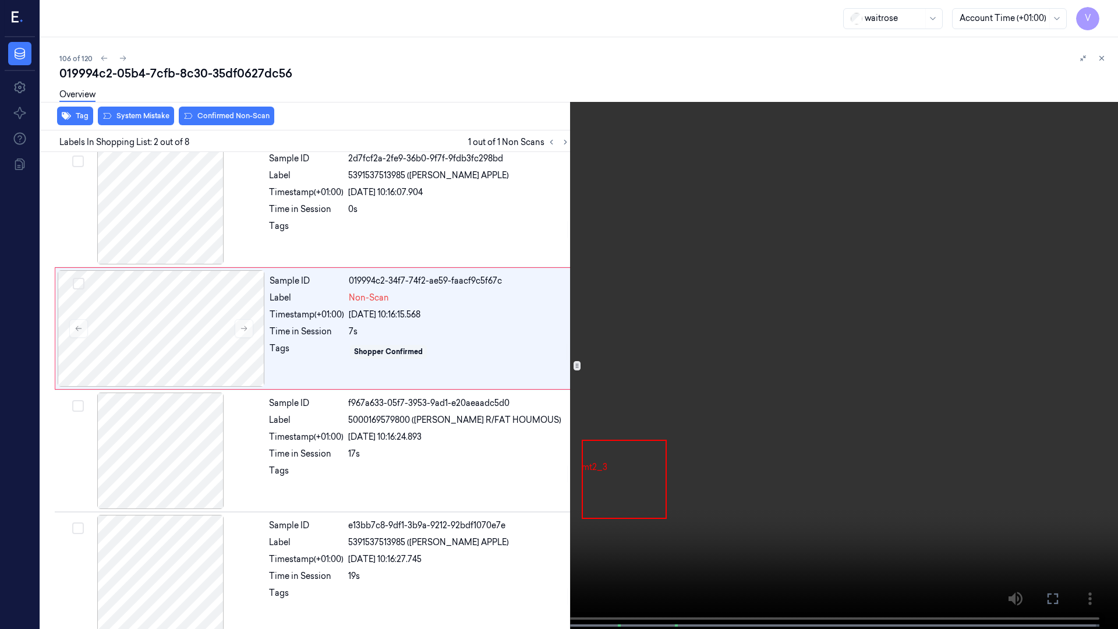
scroll to position [0, 0]
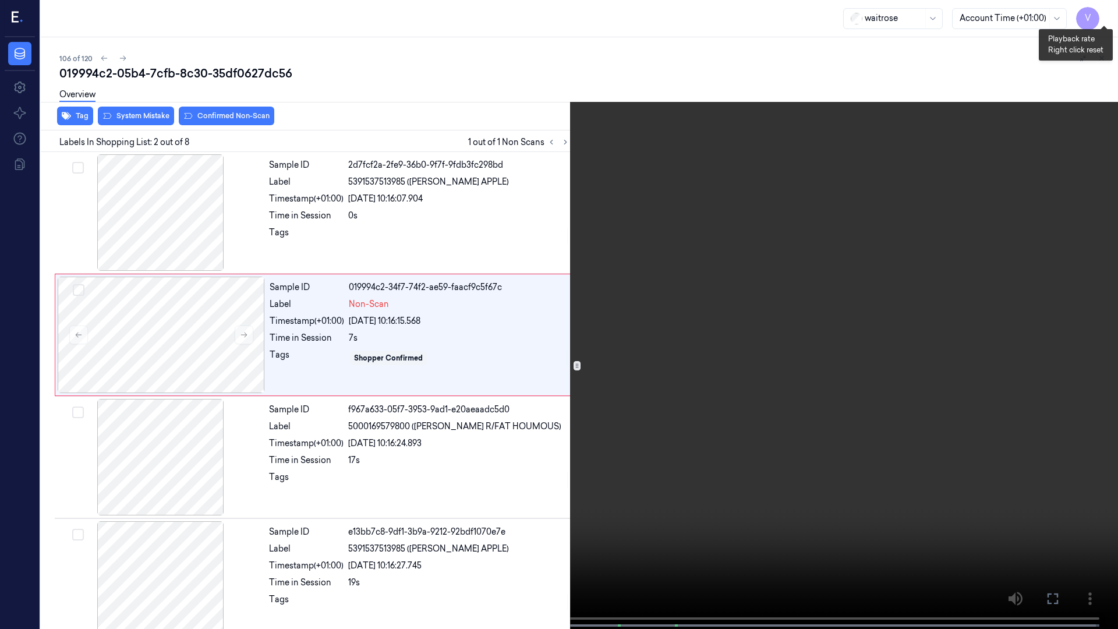
click at [1107, 9] on button "x 1" at bounding box center [1104, 14] width 19 height 19
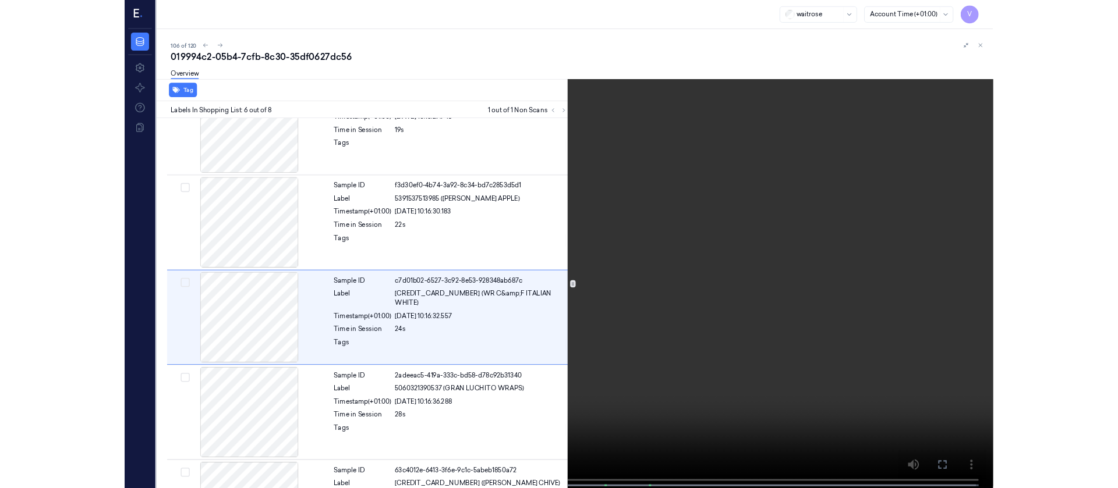
scroll to position [434, 0]
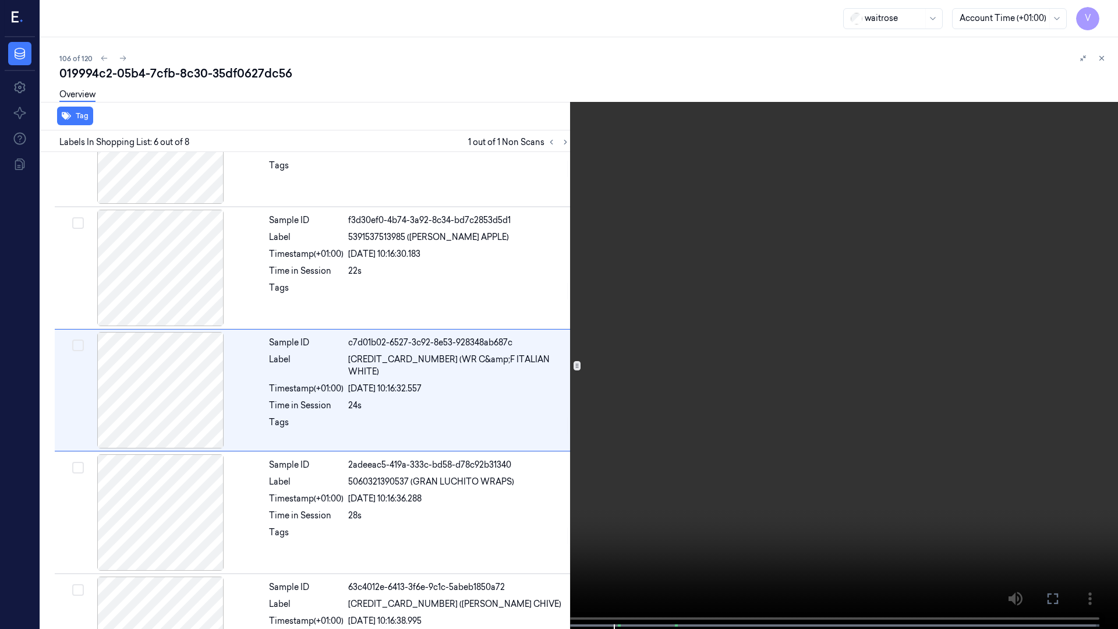
click at [0, 0] on icon at bounding box center [0, 0] width 0 height 0
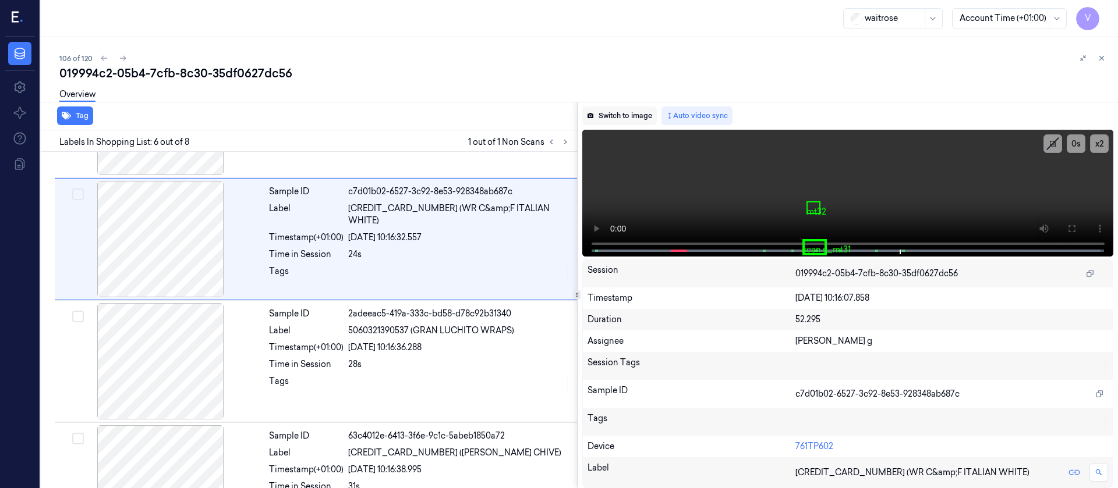
click at [613, 115] on button "Switch to image" at bounding box center [619, 116] width 75 height 19
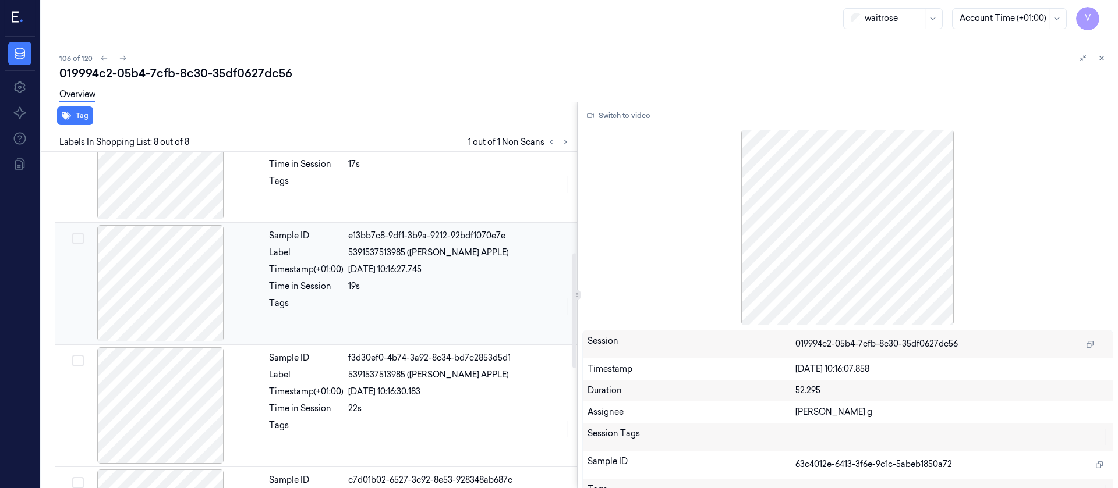
scroll to position [121, 0]
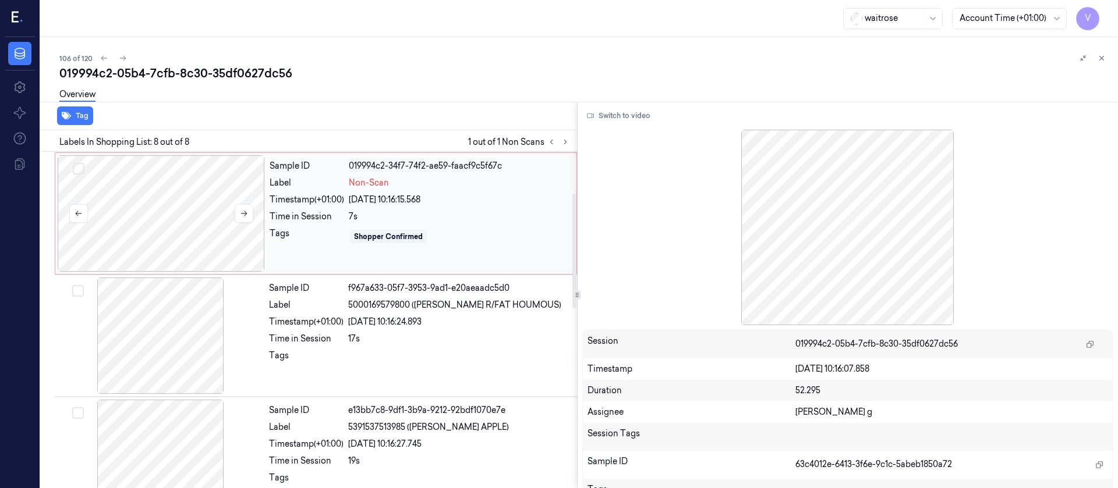
click at [161, 236] on div at bounding box center [161, 213] width 207 height 116
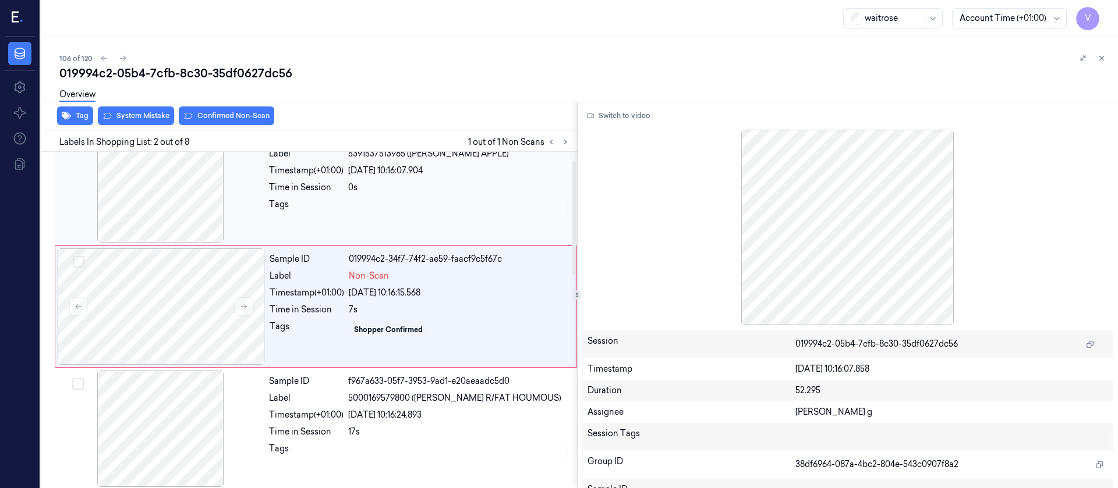
scroll to position [15, 0]
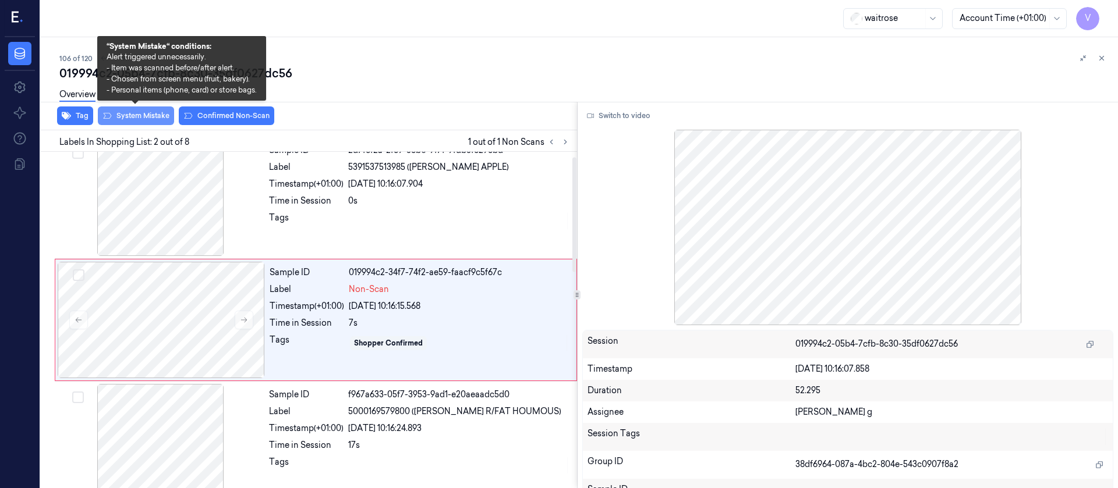
click at [132, 116] on button "System Mistake" at bounding box center [136, 116] width 76 height 19
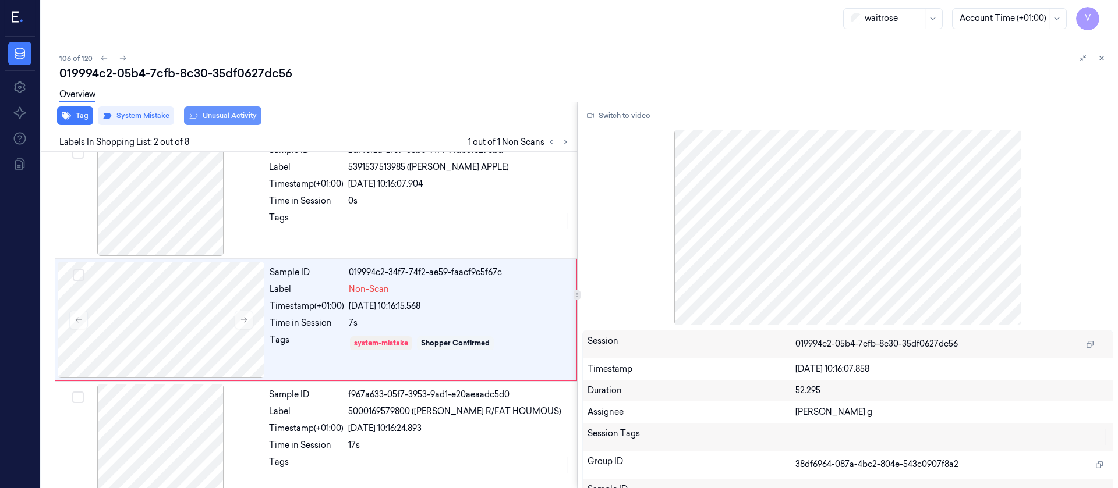
click at [230, 115] on button "Unusual Activity" at bounding box center [222, 116] width 77 height 19
click at [1106, 59] on button at bounding box center [1102, 58] width 14 height 14
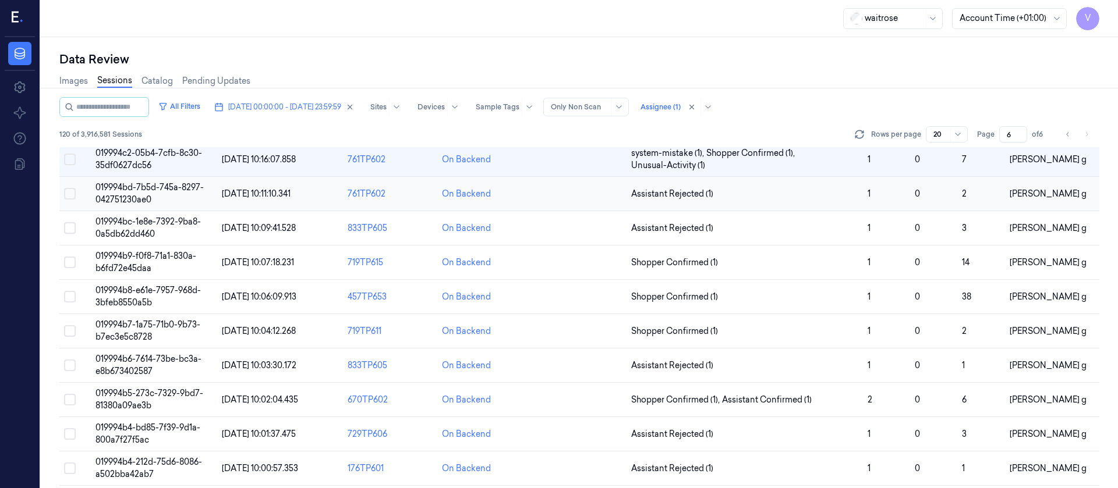
scroll to position [175, 0]
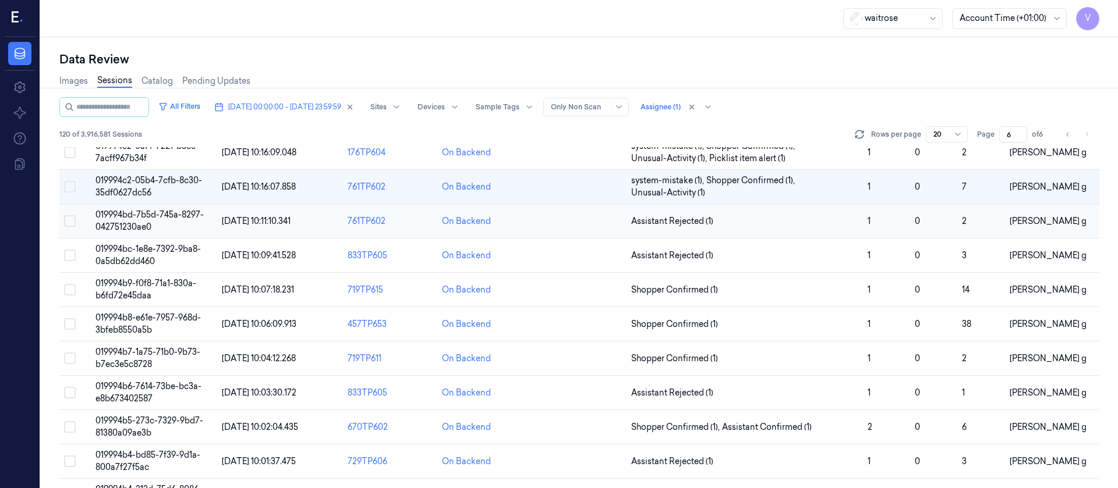
click at [554, 221] on td at bounding box center [579, 221] width 94 height 34
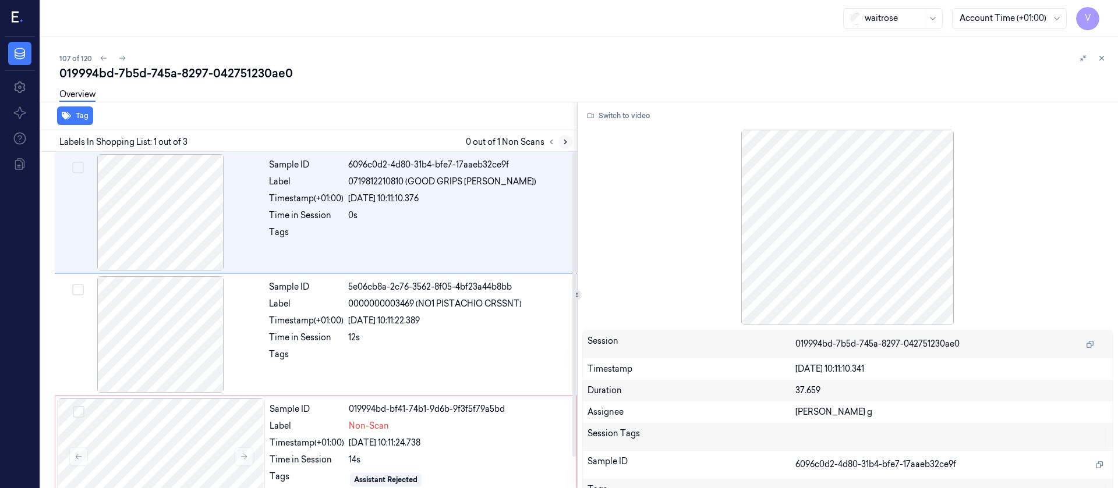
click at [569, 139] on icon at bounding box center [565, 142] width 8 height 8
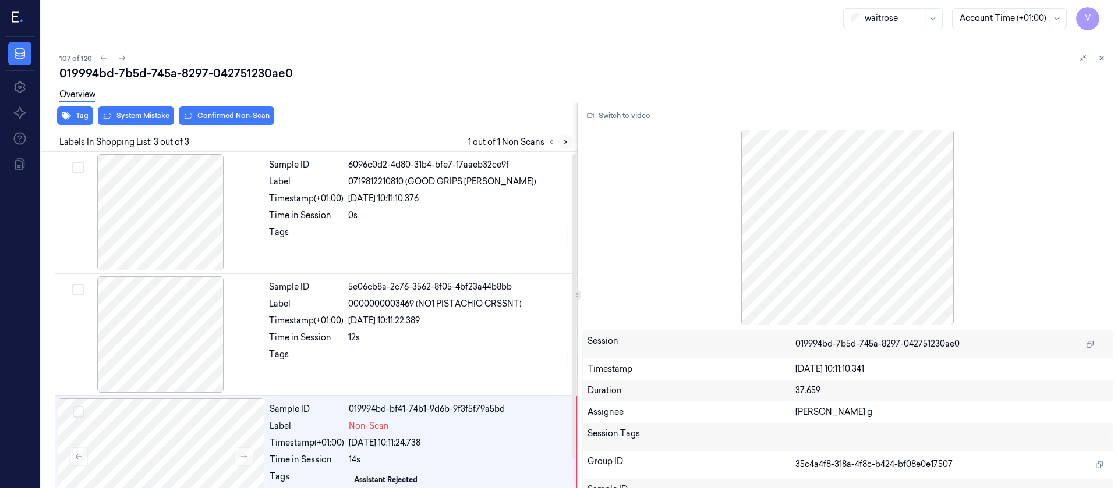
scroll to position [34, 0]
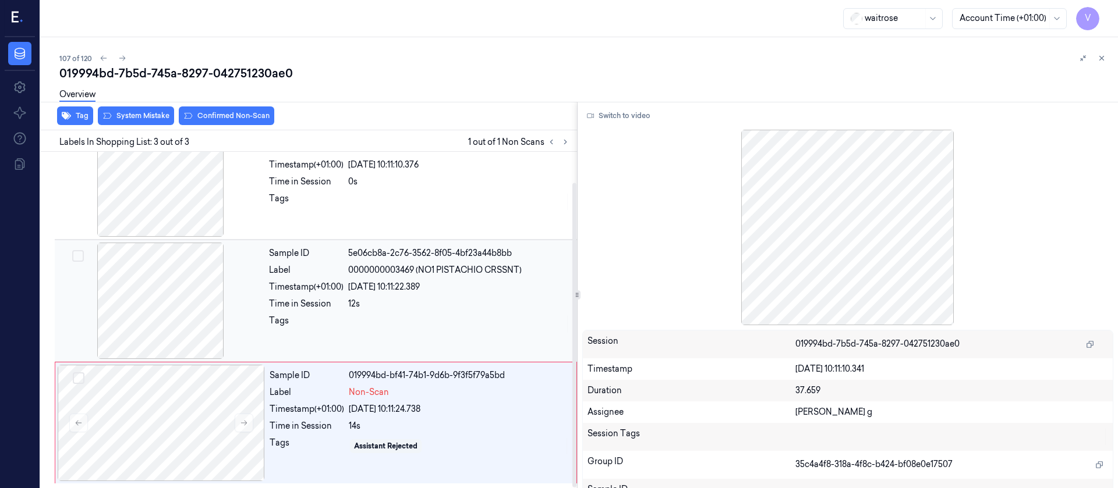
click at [317, 309] on div "Time in Session" at bounding box center [306, 304] width 75 height 12
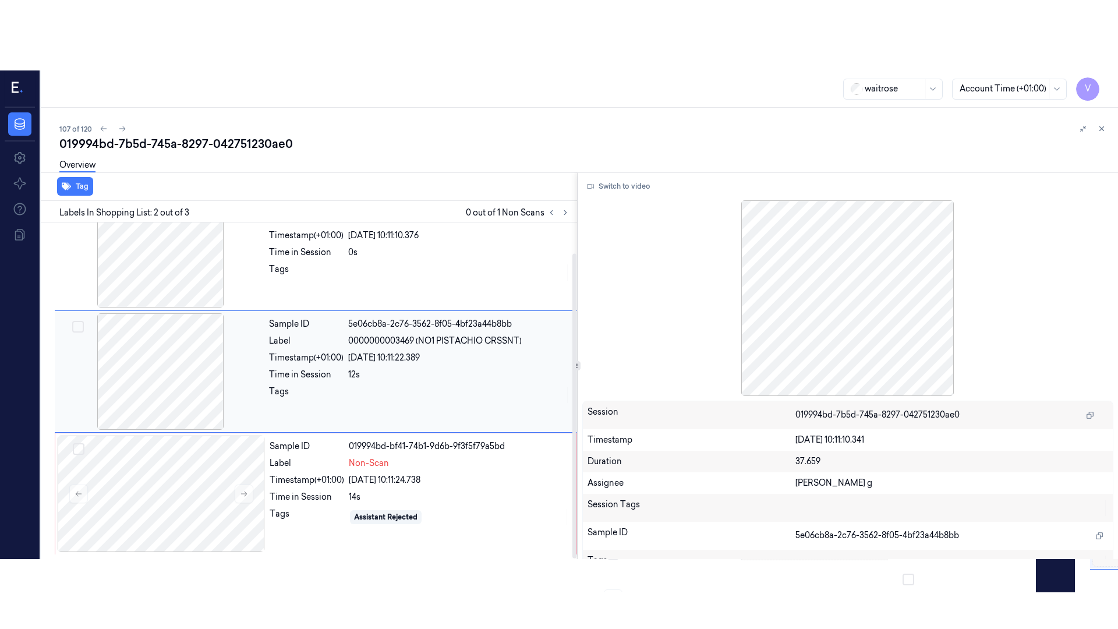
scroll to position [15, 0]
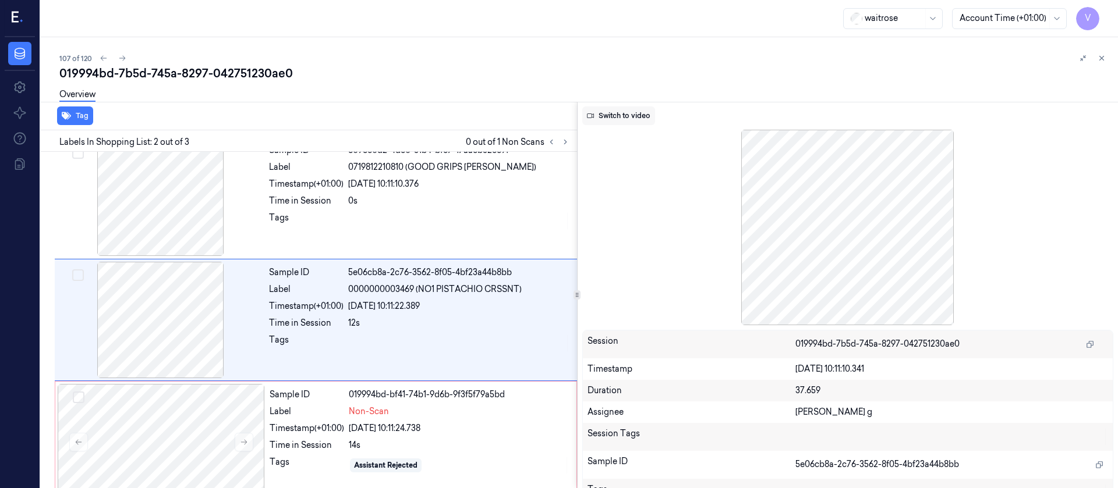
click at [604, 116] on button "Switch to video" at bounding box center [618, 116] width 73 height 19
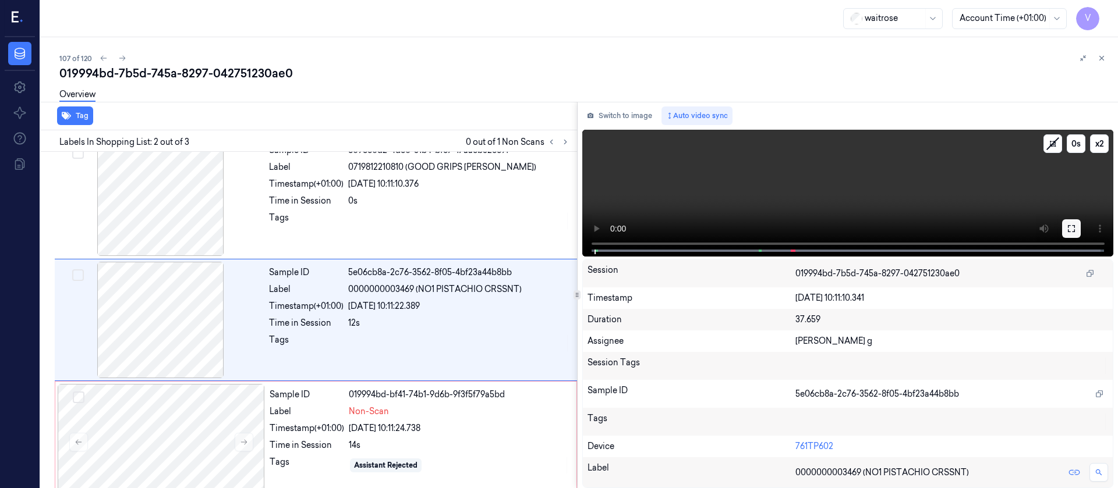
click at [1069, 229] on icon at bounding box center [1071, 228] width 9 height 9
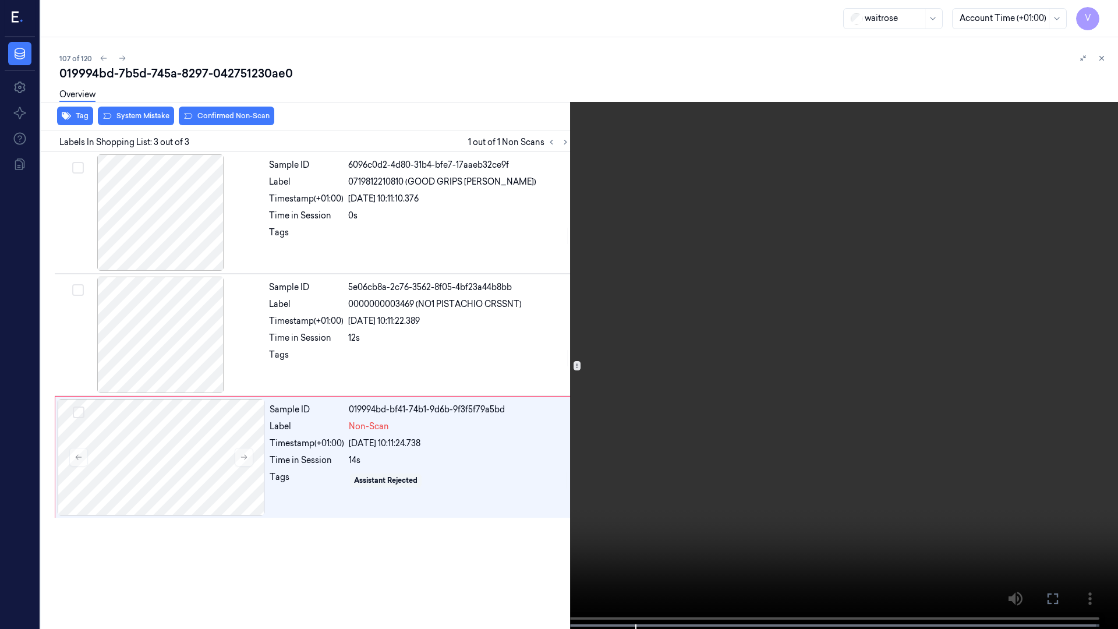
click at [0, 0] on button at bounding box center [0, 0] width 0 height 0
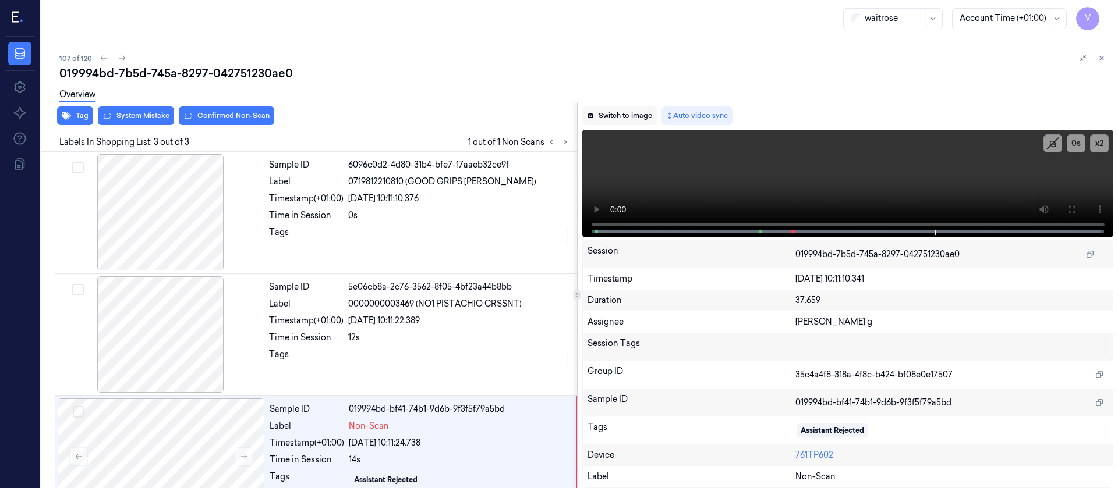
click at [618, 112] on button "Switch to image" at bounding box center [619, 116] width 75 height 19
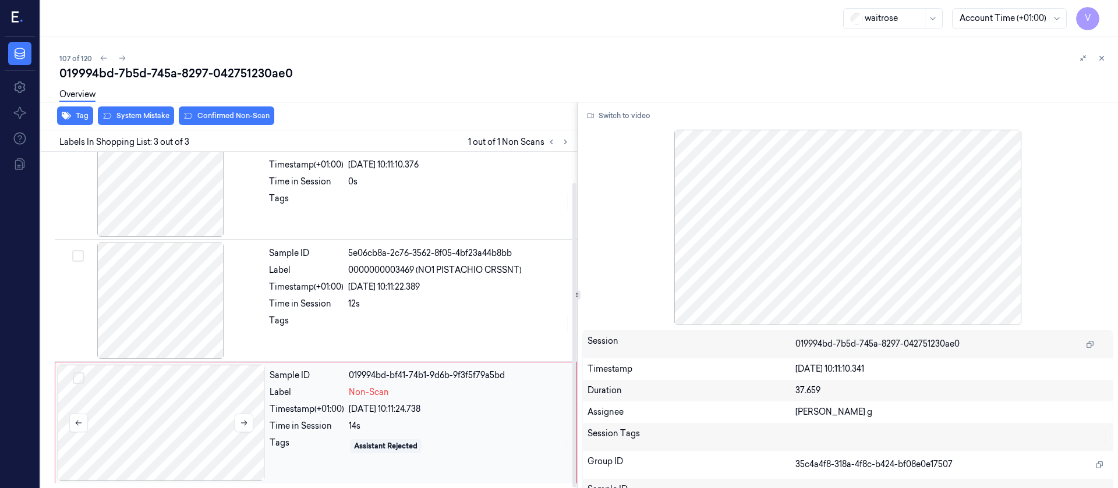
click at [195, 434] on div at bounding box center [161, 423] width 207 height 116
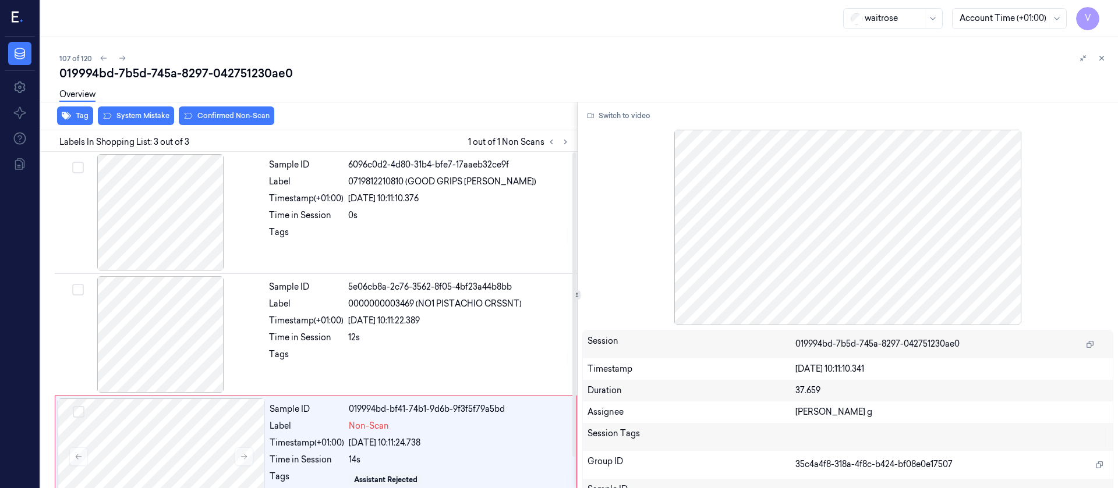
click at [129, 109] on div "Overview" at bounding box center [583, 97] width 1049 height 30
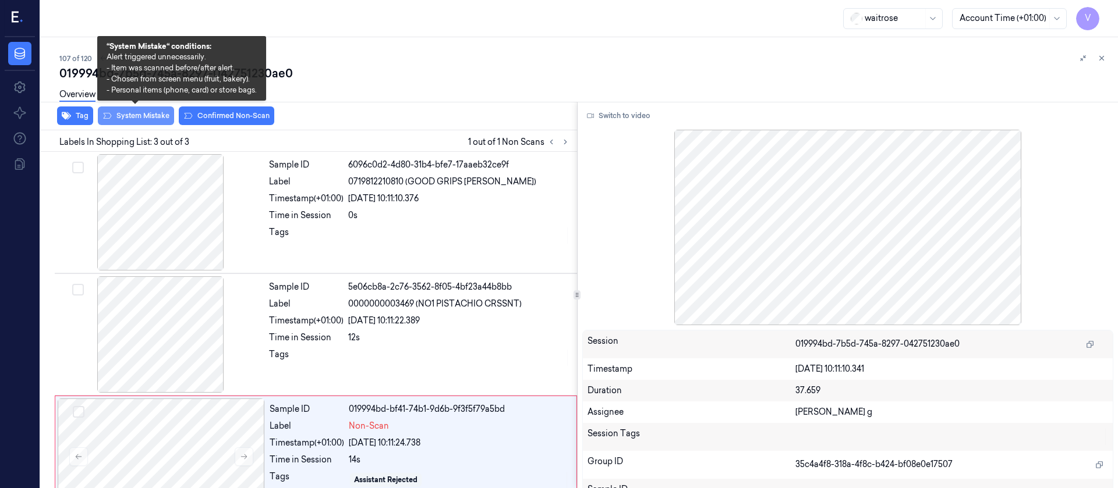
click at [126, 112] on button "System Mistake" at bounding box center [136, 116] width 76 height 19
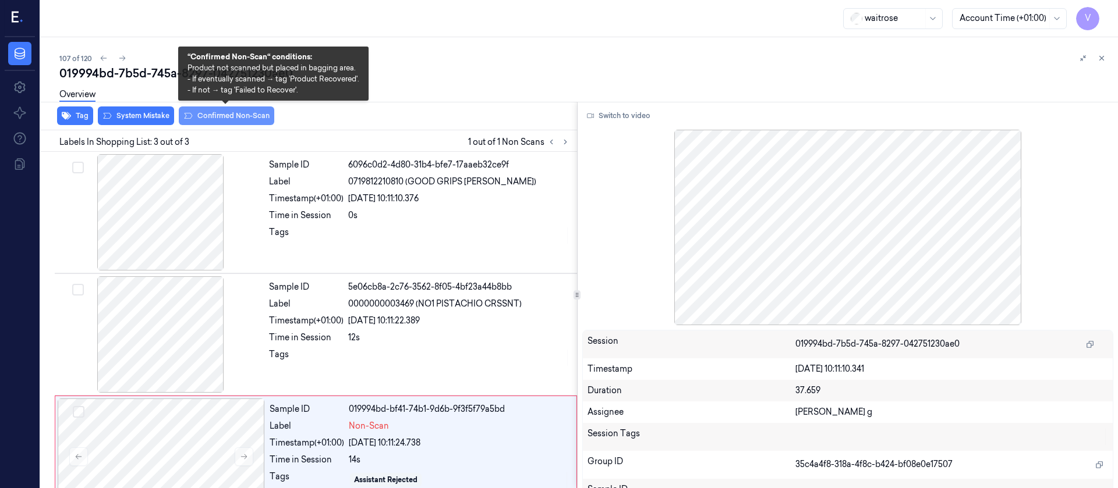
scroll to position [34, 0]
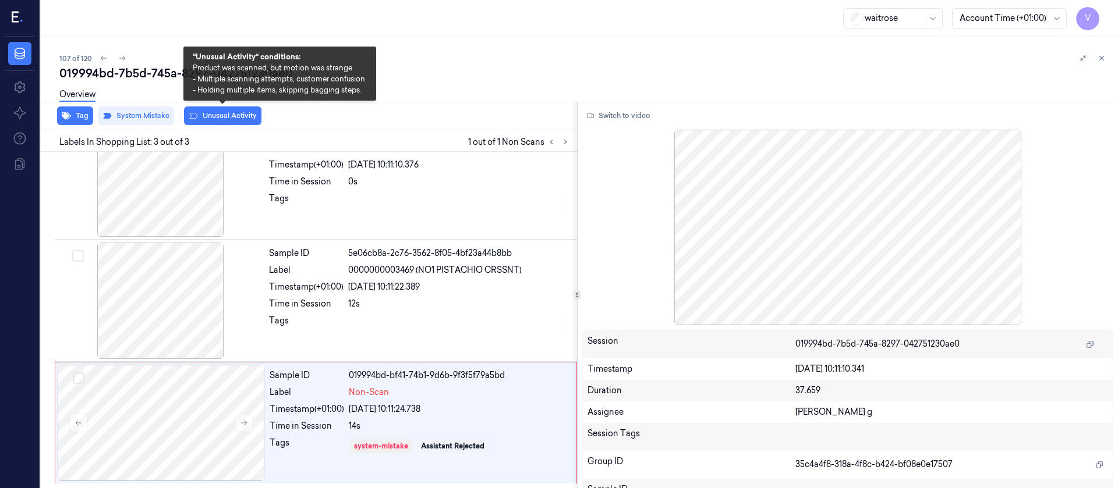
click at [235, 116] on button "Unusual Activity" at bounding box center [222, 116] width 77 height 19
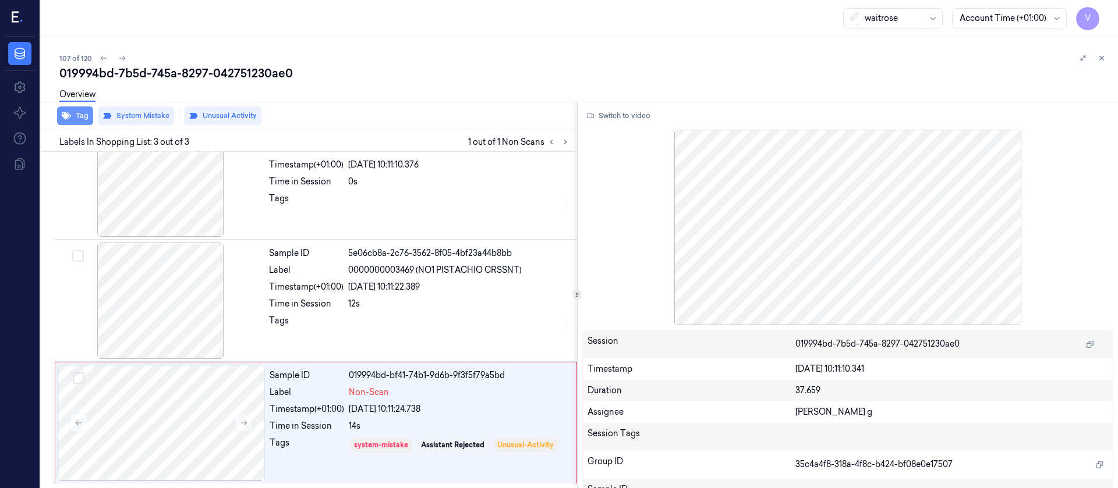
click at [77, 113] on button "Tag" at bounding box center [75, 116] width 36 height 19
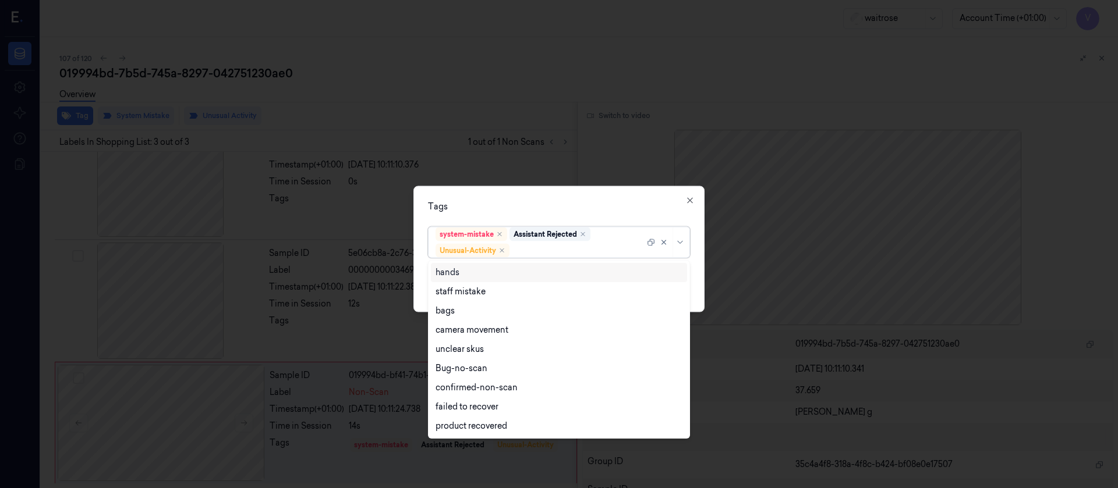
click at [549, 246] on div at bounding box center [578, 251] width 133 height 12
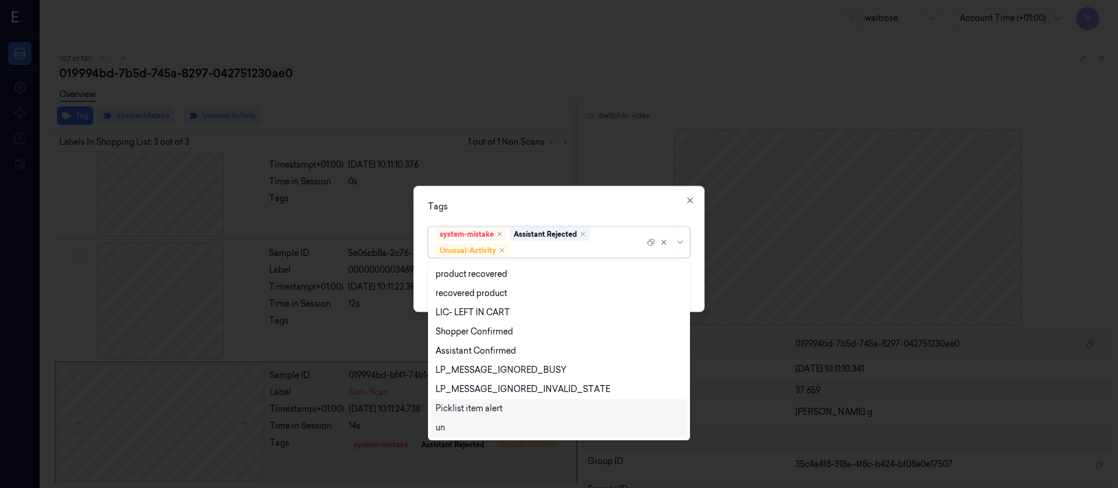
scroll to position [229, 0]
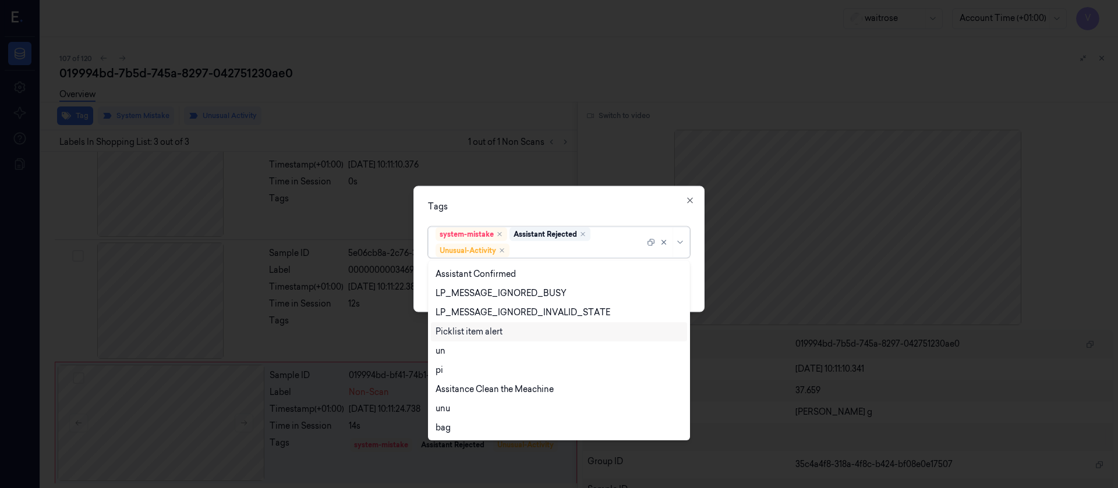
click at [465, 328] on div "Picklist item alert" at bounding box center [468, 332] width 67 height 12
click at [617, 217] on div "Tags option Picklist item alert, selected. 20 results available. Use Up and Dow…" at bounding box center [558, 249] width 291 height 126
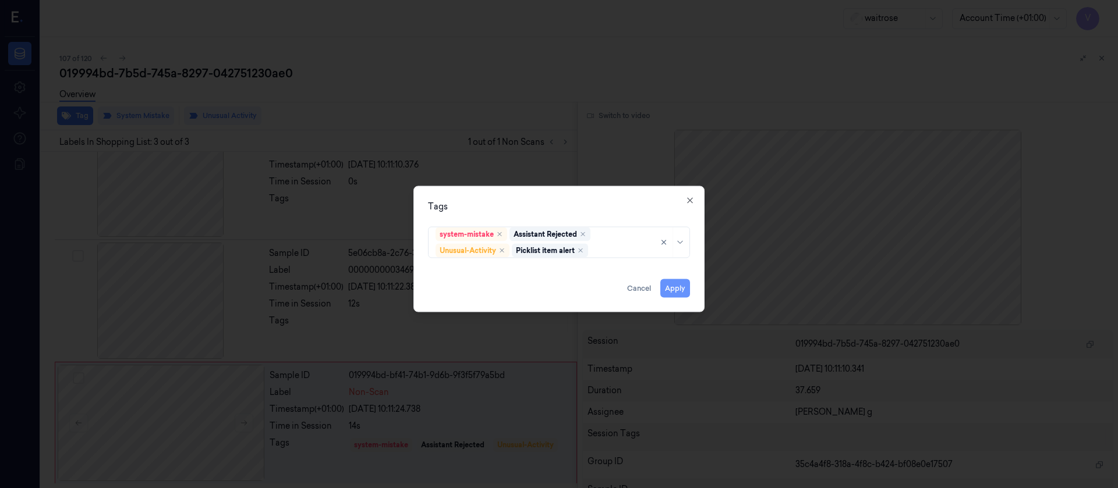
click at [675, 281] on button "Apply" at bounding box center [675, 288] width 30 height 19
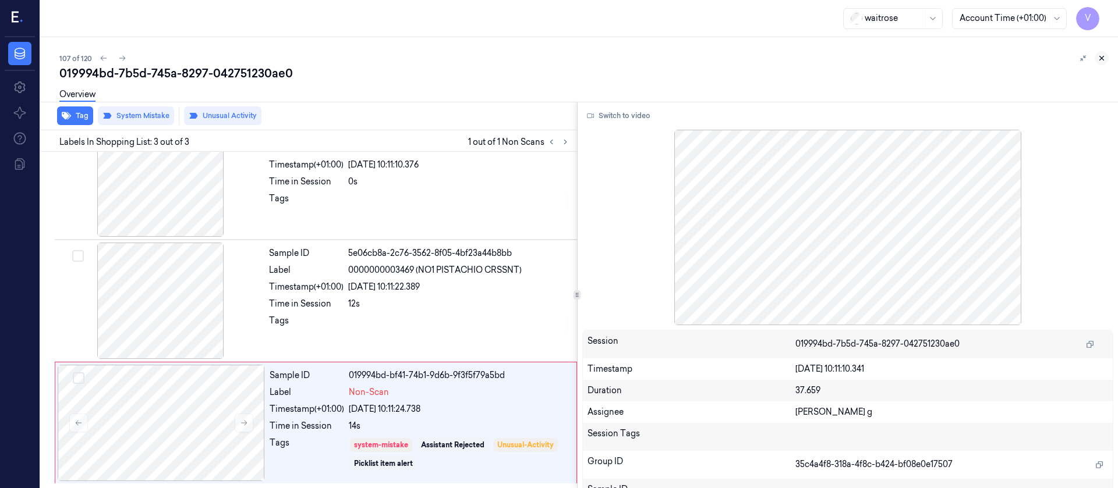
click at [1104, 58] on icon at bounding box center [1101, 58] width 8 height 8
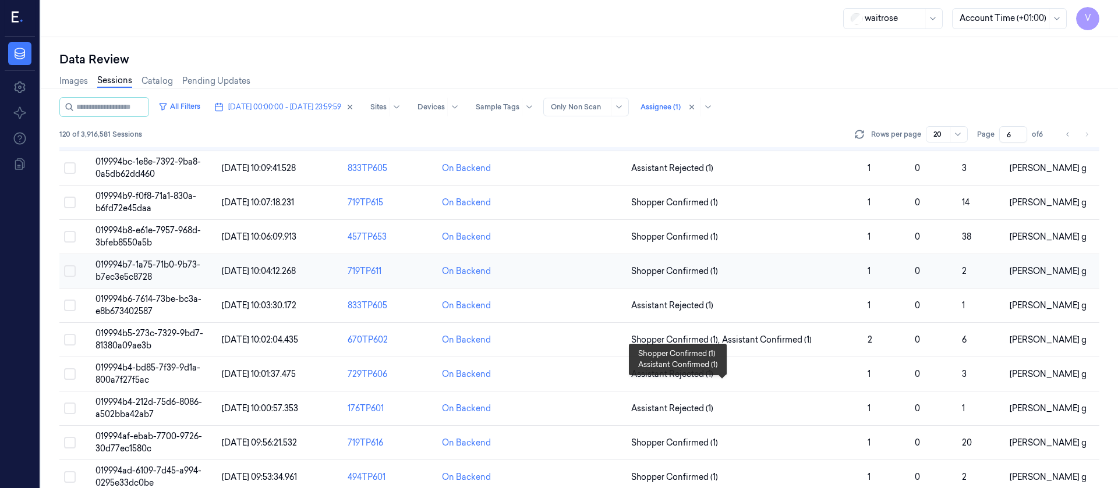
scroll to position [175, 0]
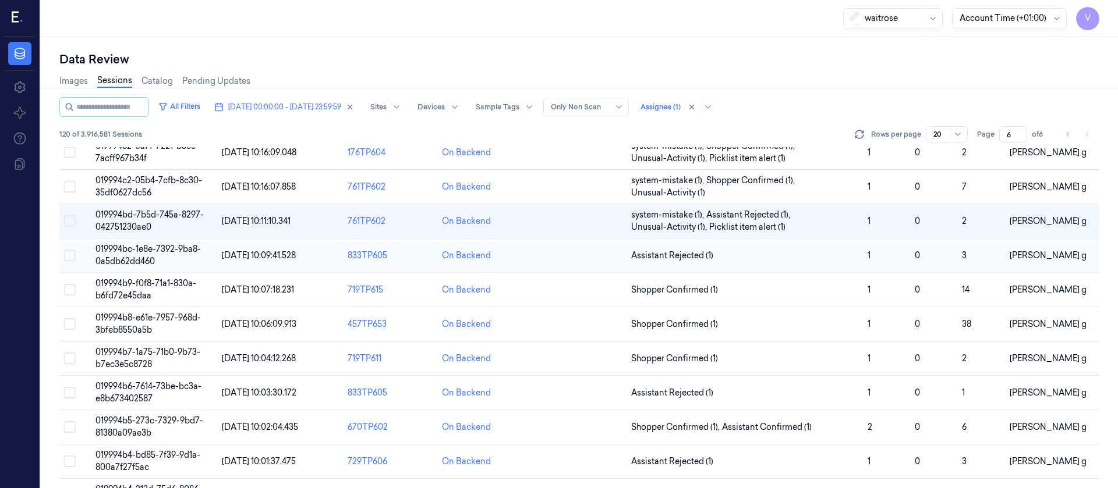
click at [565, 256] on td at bounding box center [579, 256] width 94 height 34
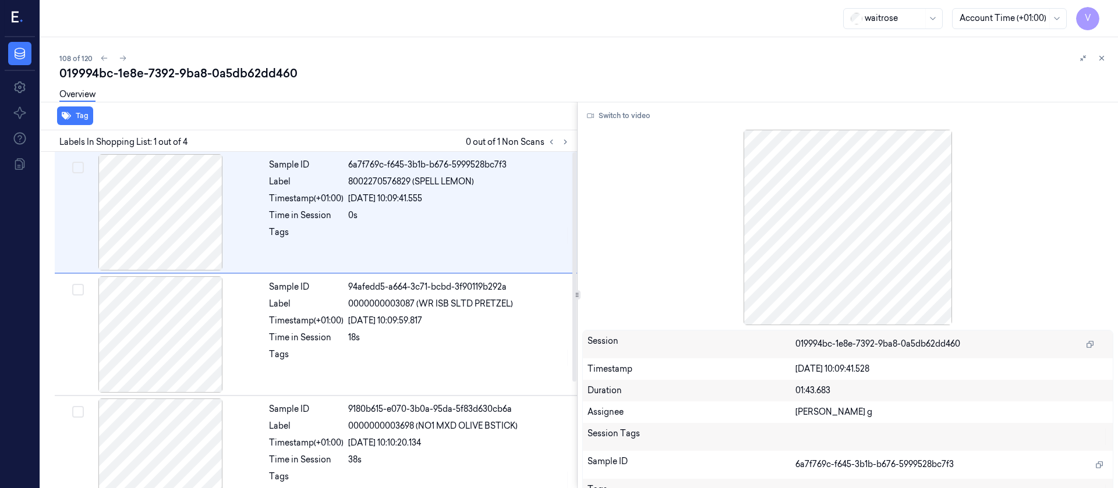
click at [428, 98] on div "Overview" at bounding box center [583, 97] width 1049 height 30
click at [566, 139] on icon at bounding box center [565, 142] width 8 height 8
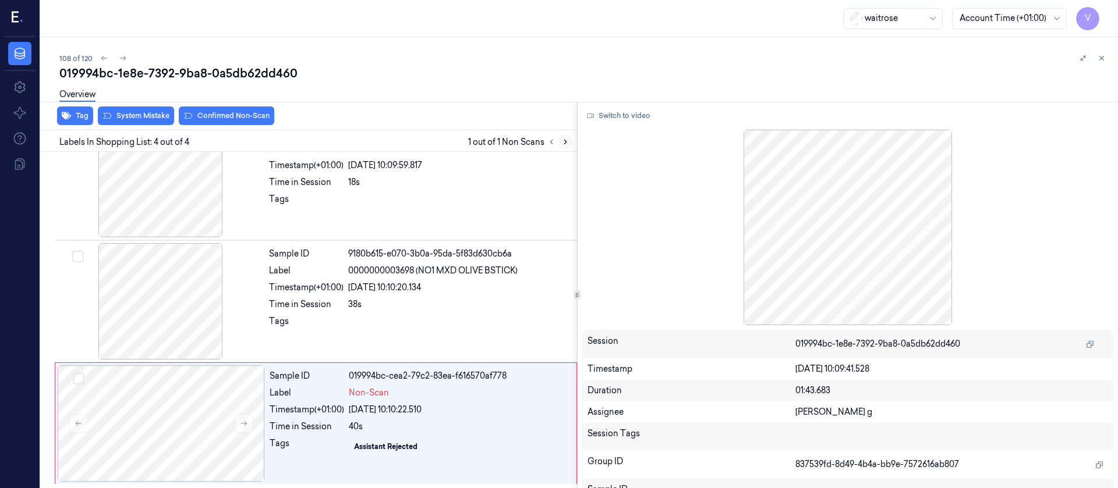
scroll to position [156, 0]
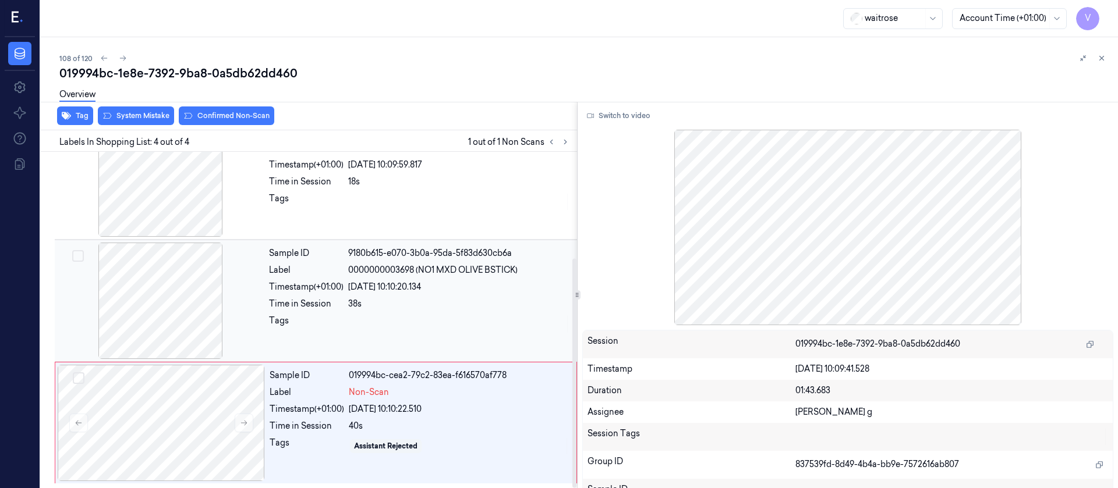
click at [139, 286] on div at bounding box center [160, 301] width 207 height 116
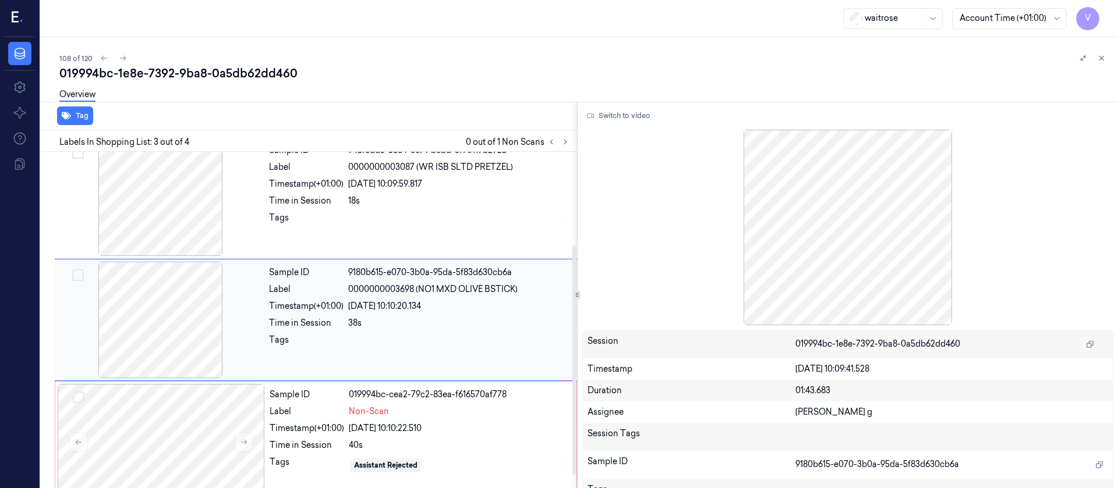
click at [138, 334] on div at bounding box center [160, 320] width 207 height 116
click at [604, 119] on button "Switch to video" at bounding box center [618, 116] width 73 height 19
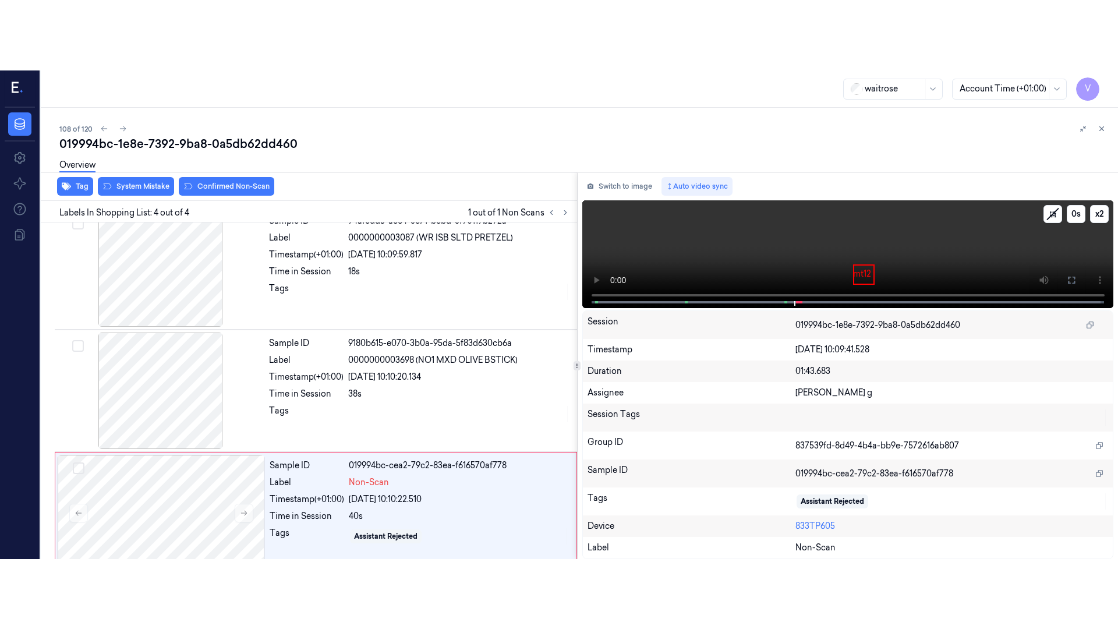
scroll to position [156, 0]
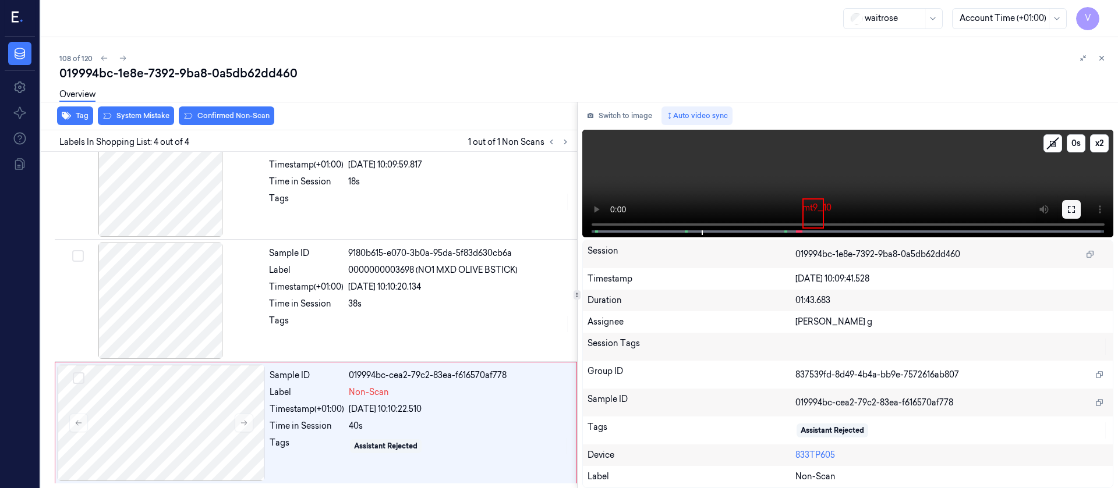
click at [1064, 214] on button at bounding box center [1071, 209] width 19 height 19
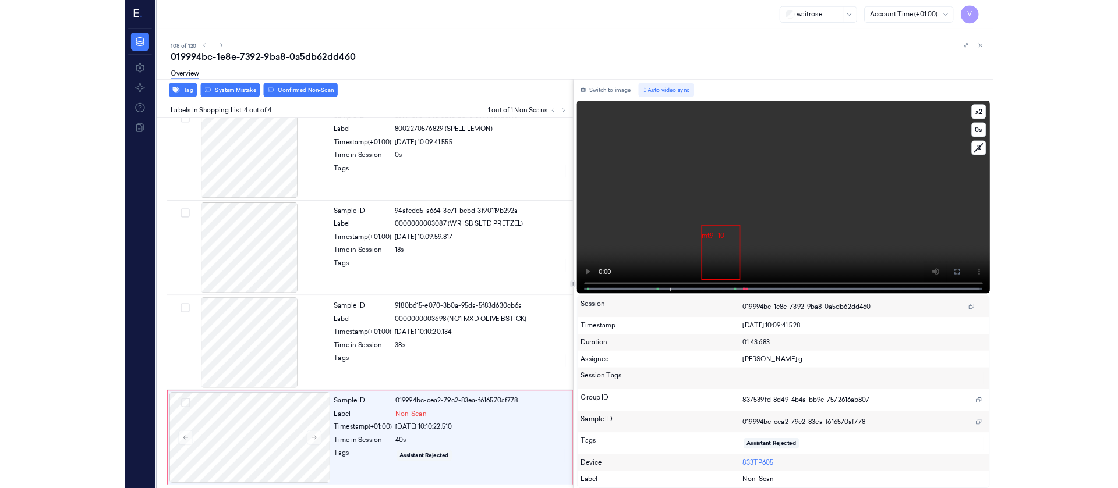
scroll to position [16, 0]
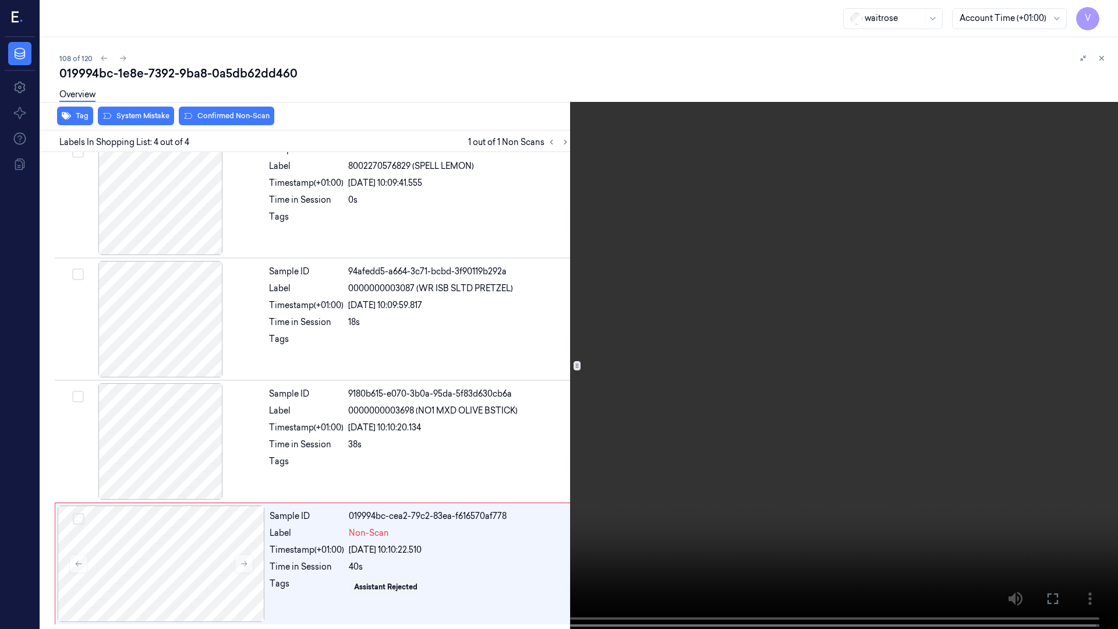
click at [0, 0] on icon at bounding box center [0, 0] width 0 height 0
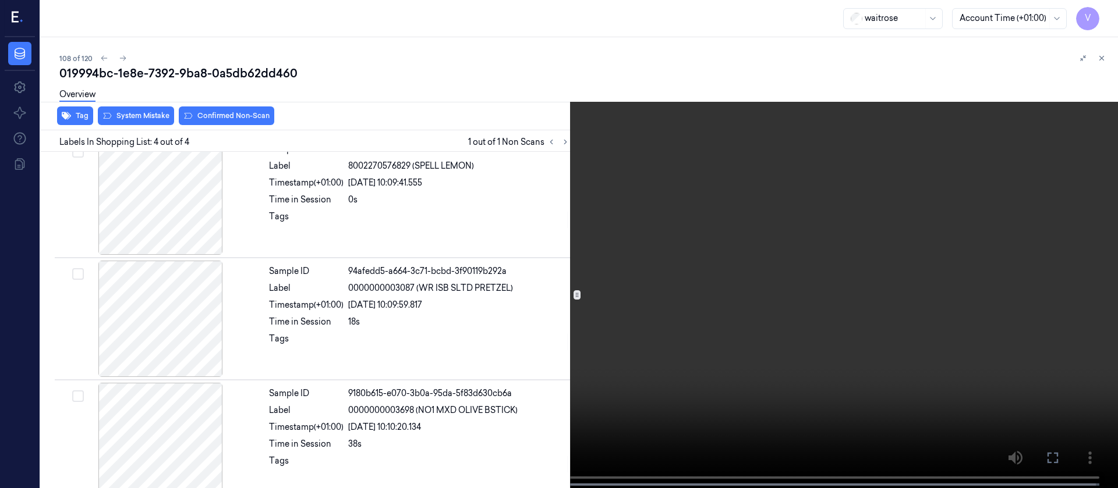
scroll to position [156, 0]
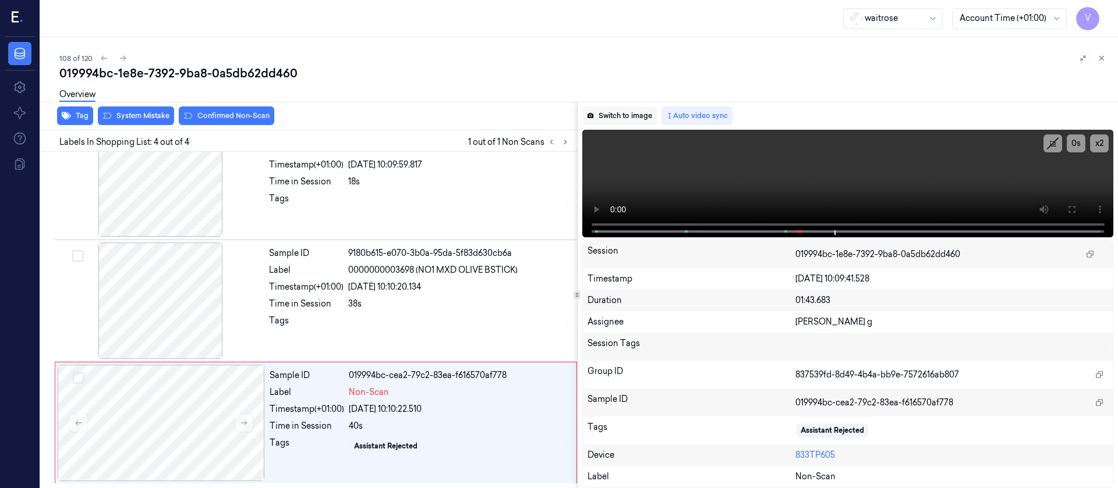
click at [607, 114] on button "Switch to image" at bounding box center [619, 116] width 75 height 19
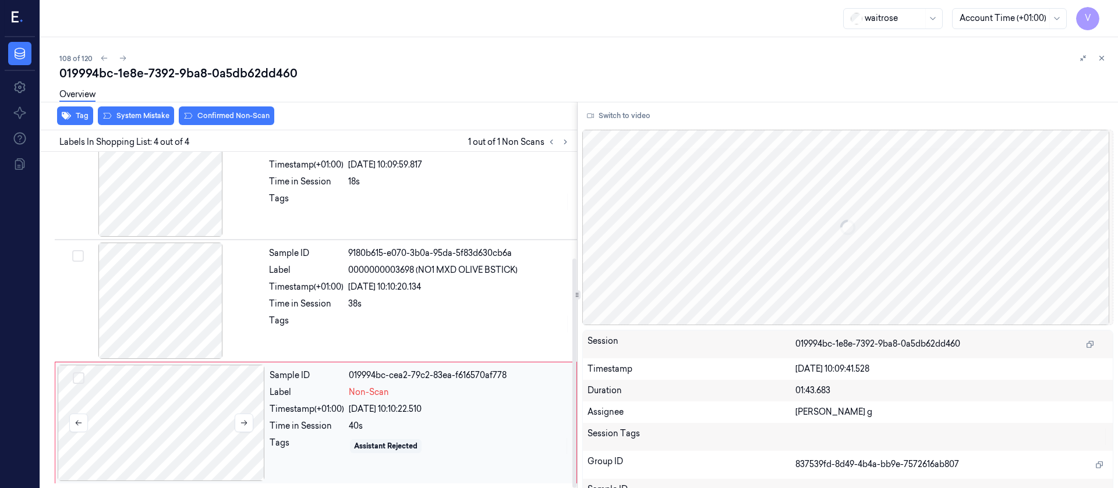
click at [179, 426] on div at bounding box center [161, 423] width 207 height 116
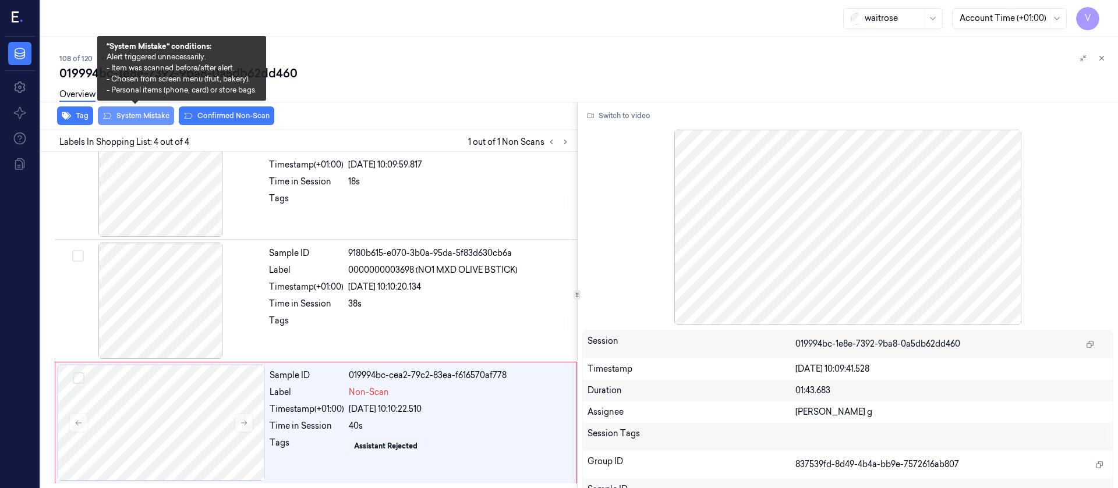
click at [136, 112] on button "System Mistake" at bounding box center [136, 116] width 76 height 19
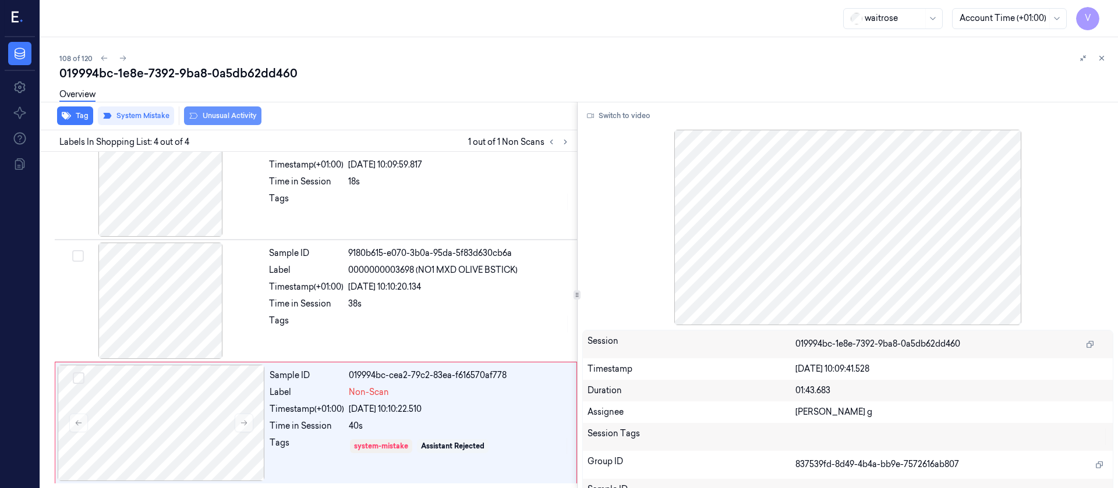
click at [224, 117] on button "Unusual Activity" at bounding box center [222, 116] width 77 height 19
click at [183, 432] on div at bounding box center [161, 423] width 207 height 116
click at [61, 108] on div "Overview" at bounding box center [77, 97] width 36 height 30
click at [73, 118] on button "Tag" at bounding box center [75, 116] width 36 height 19
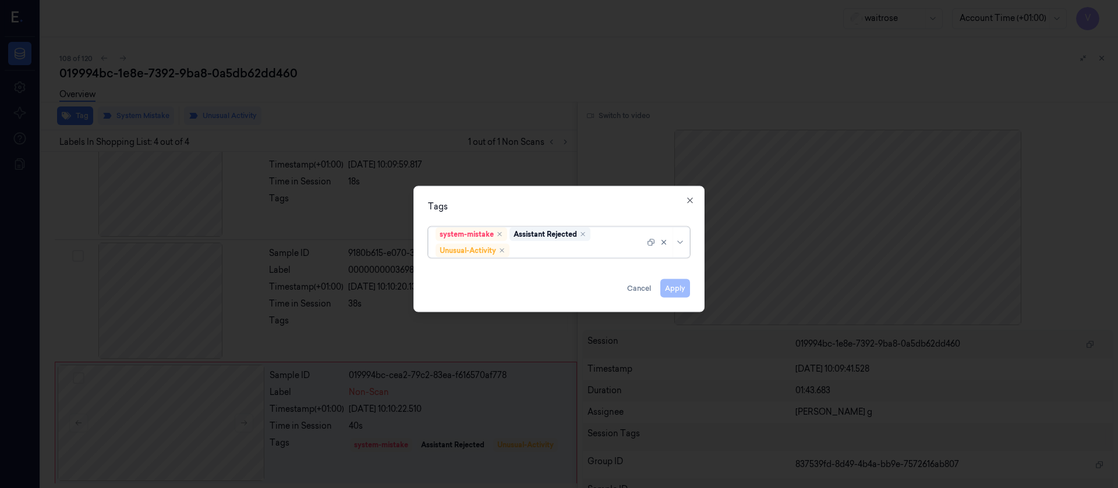
click at [566, 253] on div at bounding box center [578, 251] width 133 height 12
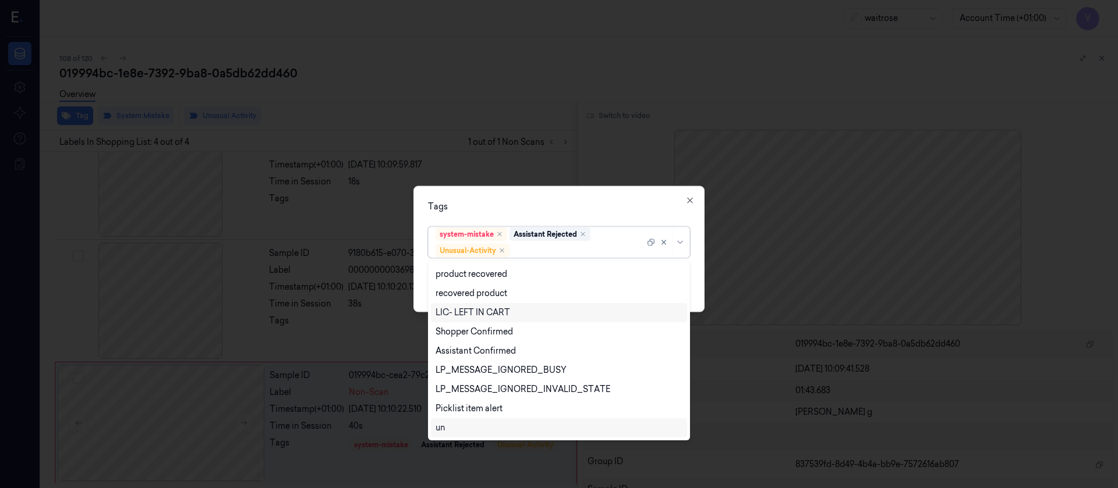
scroll to position [229, 0]
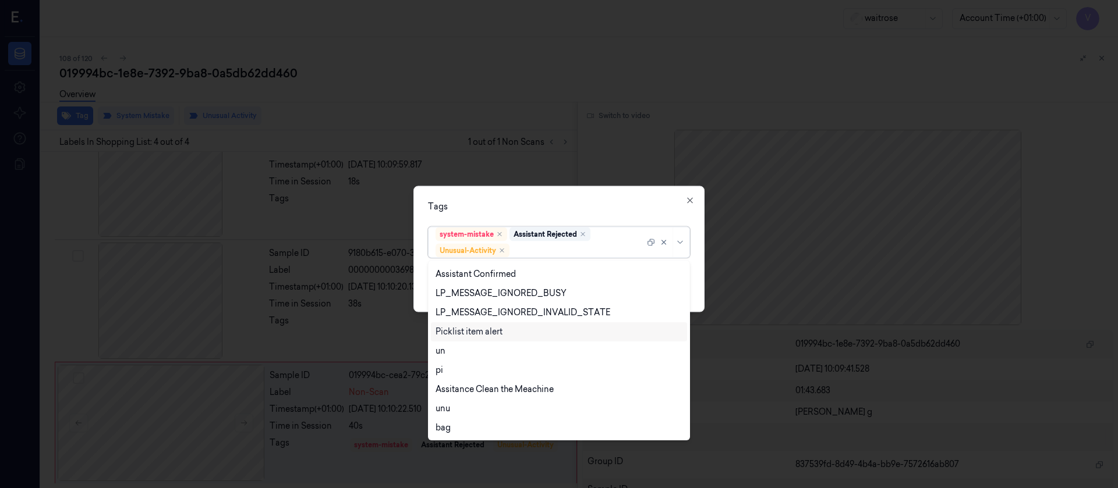
click at [487, 331] on div "Picklist item alert" at bounding box center [468, 332] width 67 height 12
click at [611, 212] on div "Tags option Picklist item alert, selected. 20 results available. Use Up and Dow…" at bounding box center [558, 249] width 291 height 126
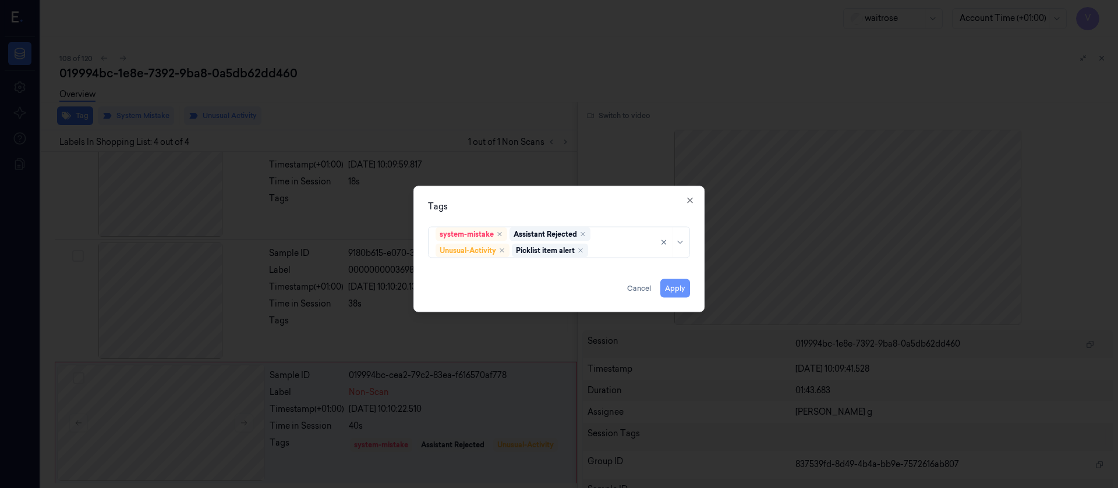
click at [672, 286] on button "Apply" at bounding box center [675, 288] width 30 height 19
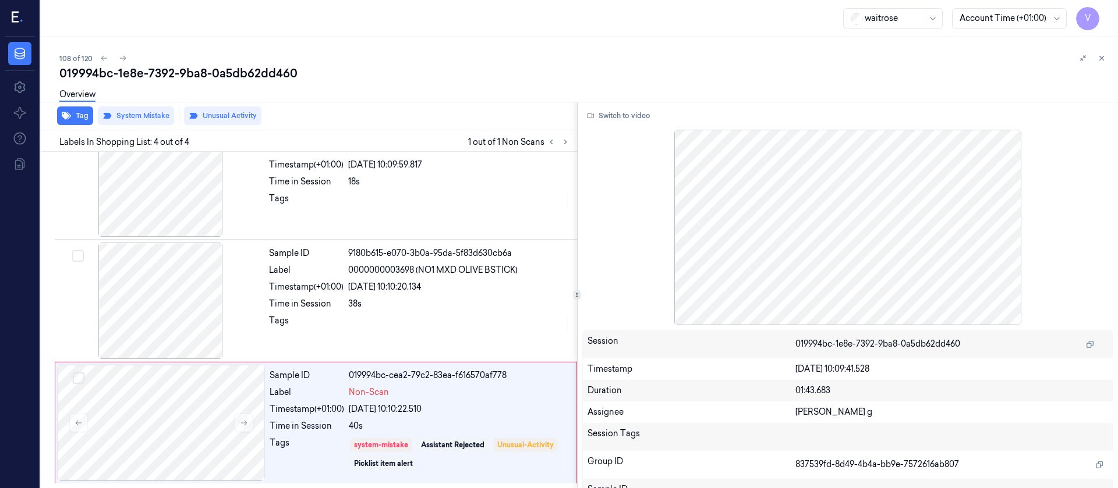
drag, startPoint x: 985, startPoint y: 68, endPoint x: 1047, endPoint y: 90, distance: 66.1
click at [986, 68] on div "019994bc-1e8e-7392-9ba8-0a5db62dd460" at bounding box center [583, 73] width 1049 height 16
click at [1095, 59] on button at bounding box center [1102, 58] width 14 height 14
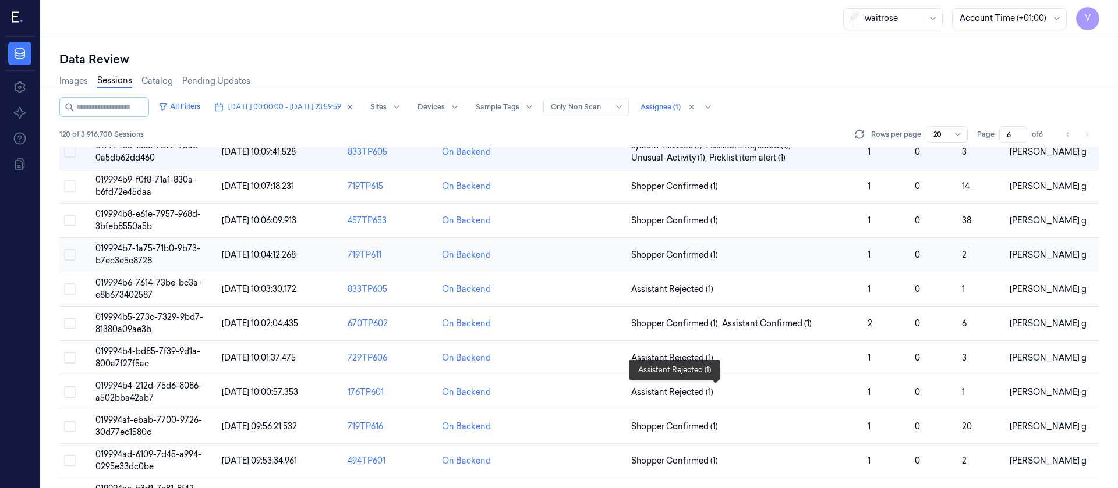
scroll to position [262, 0]
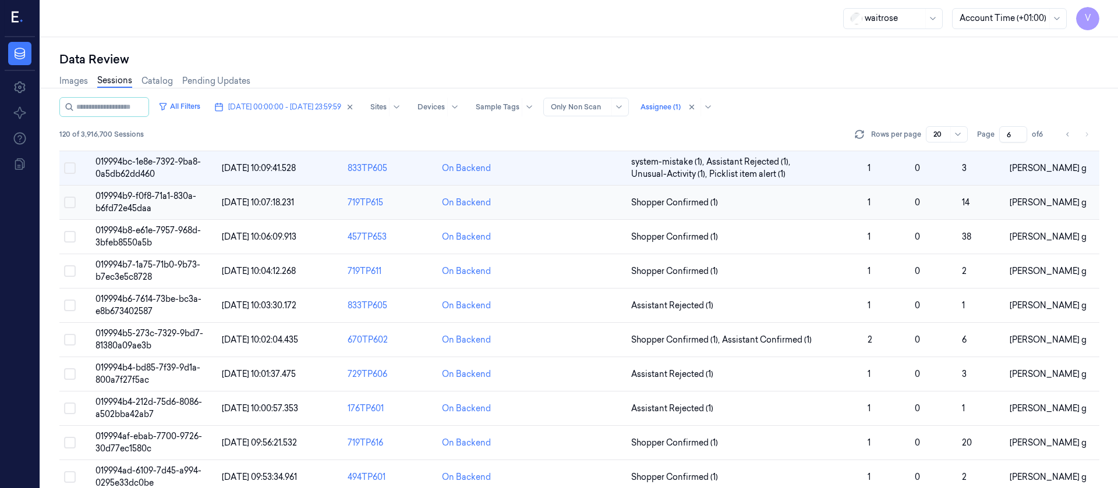
drag, startPoint x: 569, startPoint y: 204, endPoint x: 572, endPoint y: 199, distance: 6.3
click at [568, 203] on td at bounding box center [579, 203] width 94 height 34
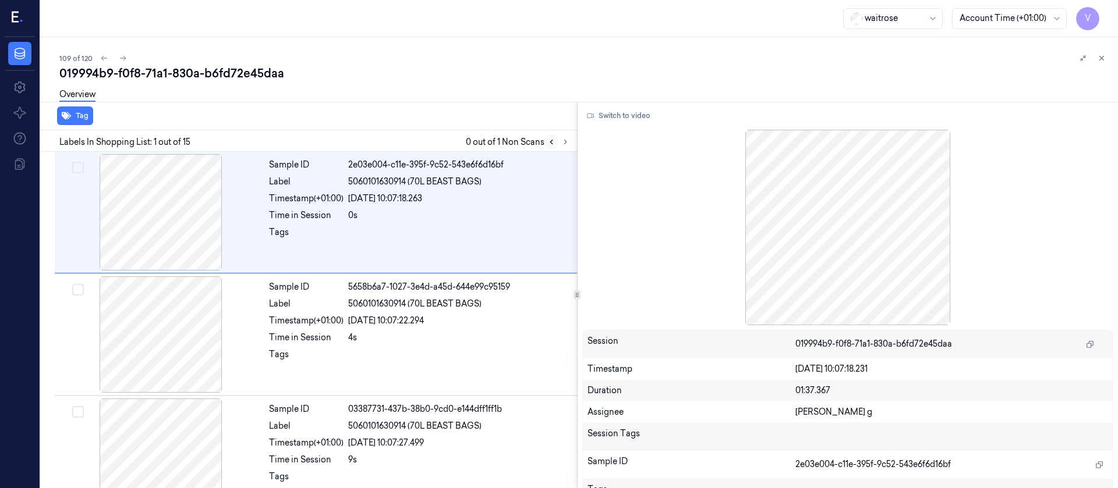
click at [554, 140] on icon at bounding box center [551, 142] width 8 height 8
click at [552, 143] on icon at bounding box center [551, 142] width 2 height 4
click at [1104, 59] on icon at bounding box center [1101, 58] width 8 height 8
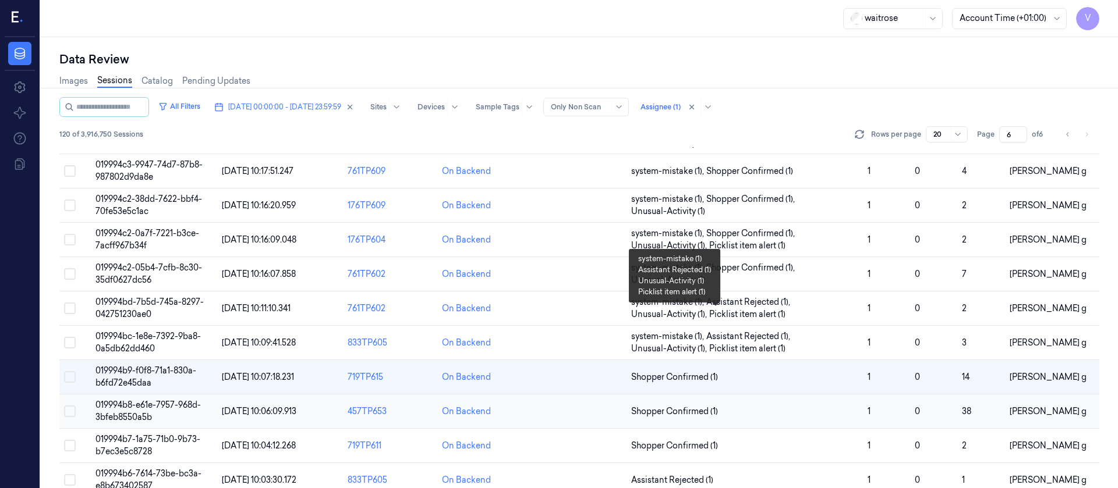
scroll to position [175, 0]
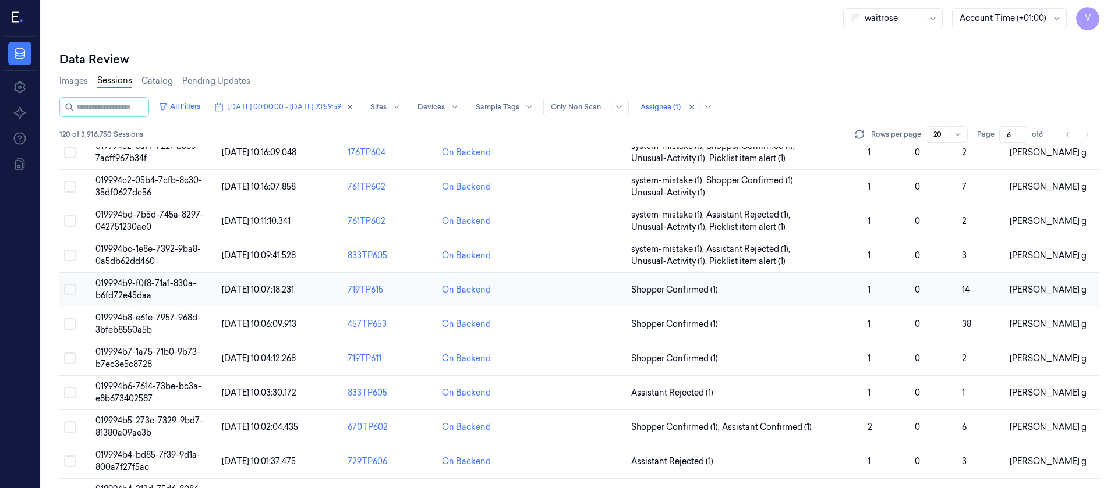
click at [587, 295] on td at bounding box center [579, 290] width 94 height 34
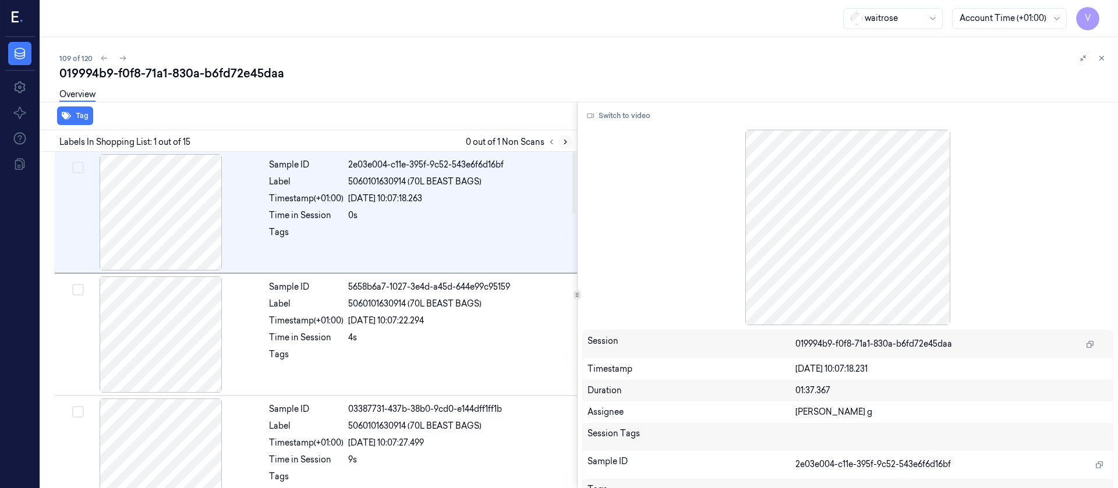
click at [568, 140] on icon at bounding box center [565, 142] width 8 height 8
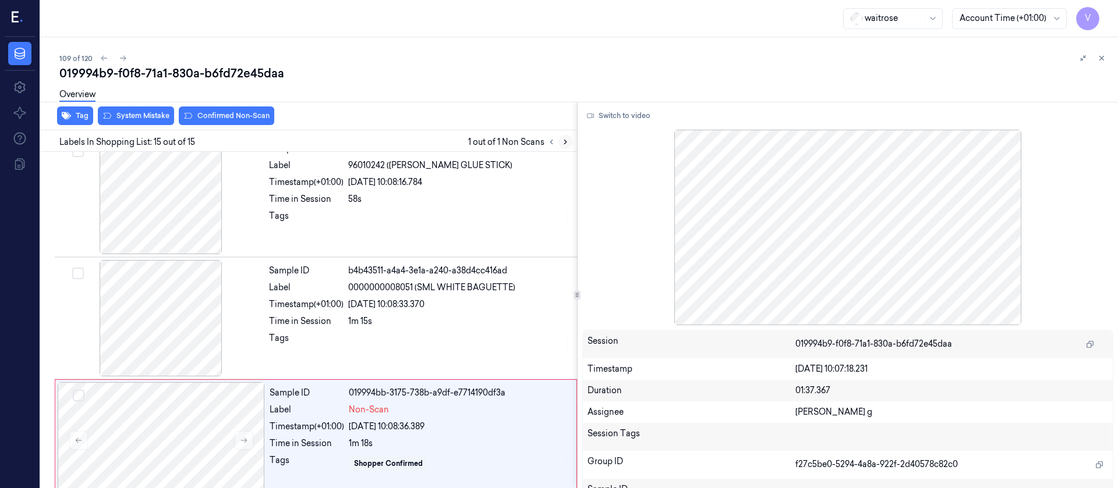
scroll to position [1501, 0]
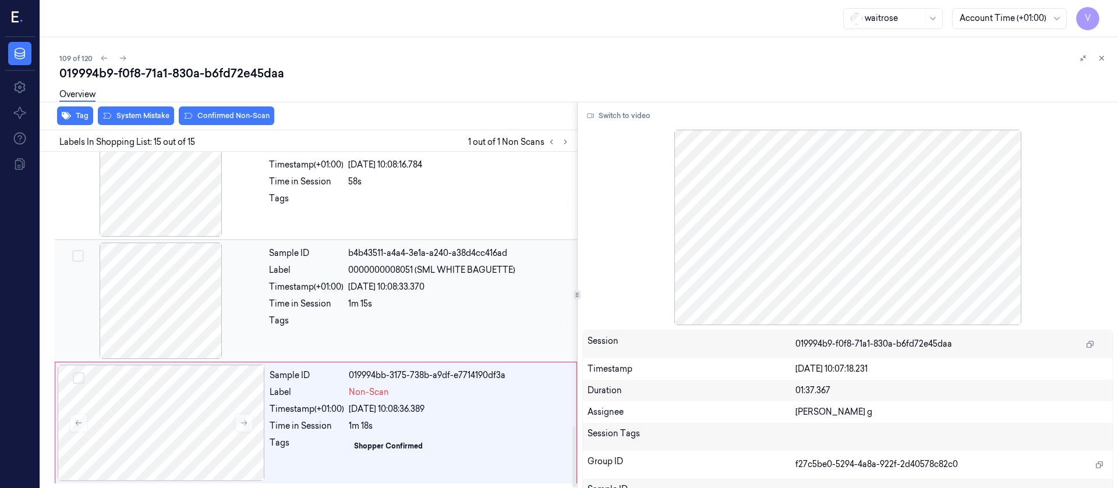
click at [188, 311] on div at bounding box center [160, 301] width 207 height 116
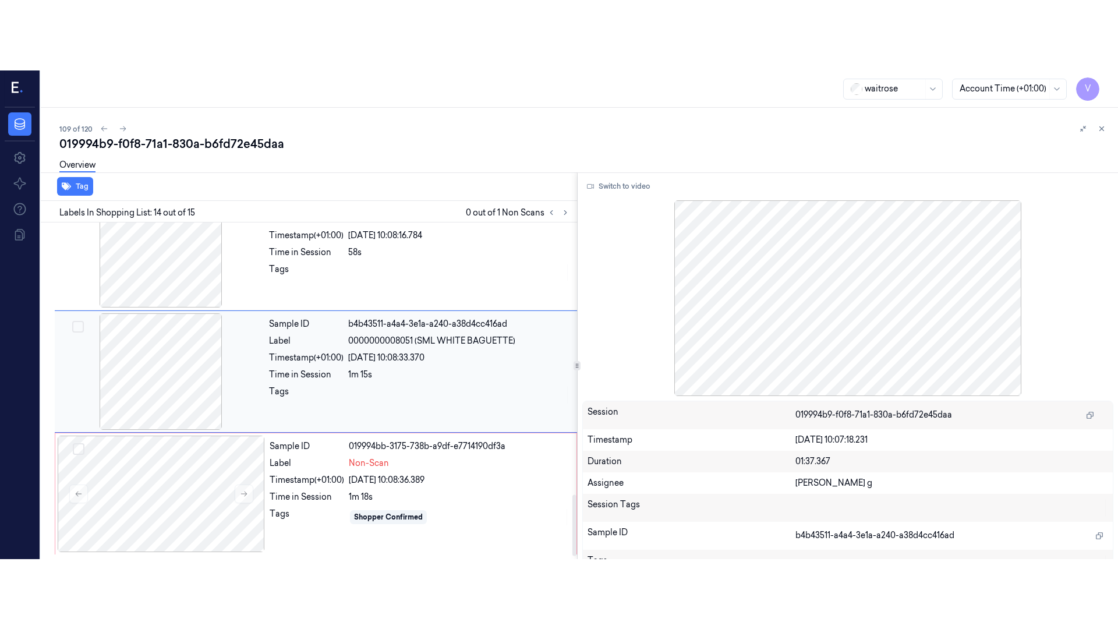
scroll to position [1482, 0]
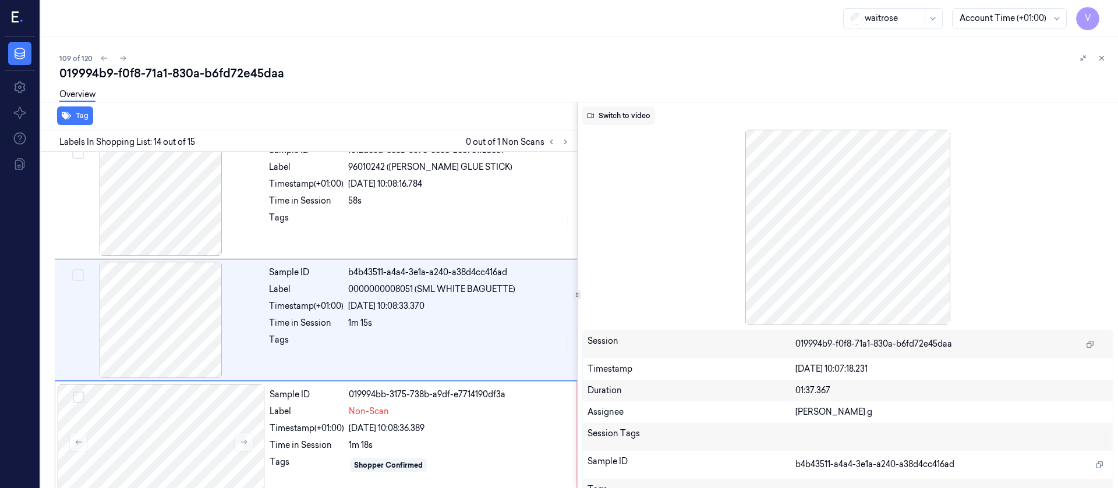
click at [615, 114] on button "Switch to video" at bounding box center [618, 116] width 73 height 19
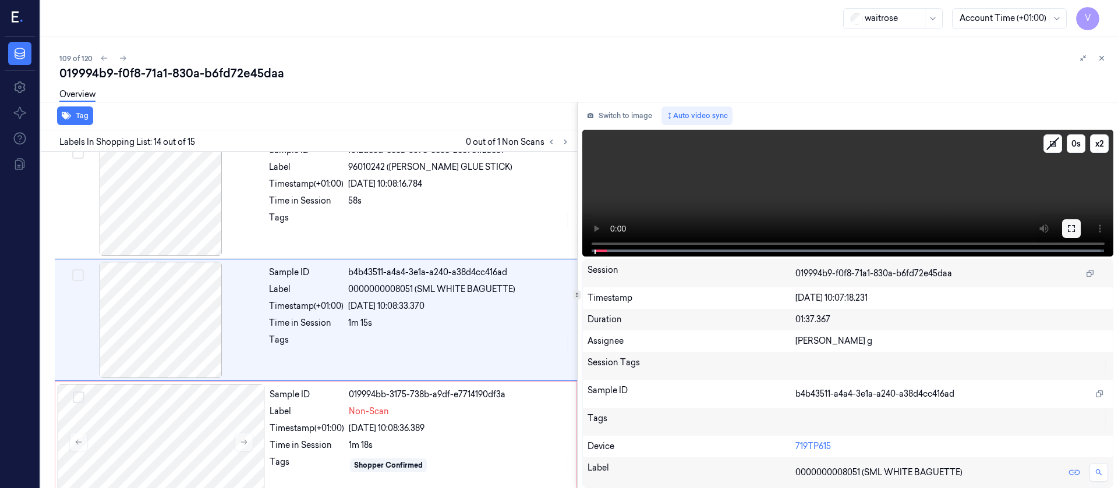
click at [1074, 228] on icon at bounding box center [1071, 228] width 9 height 9
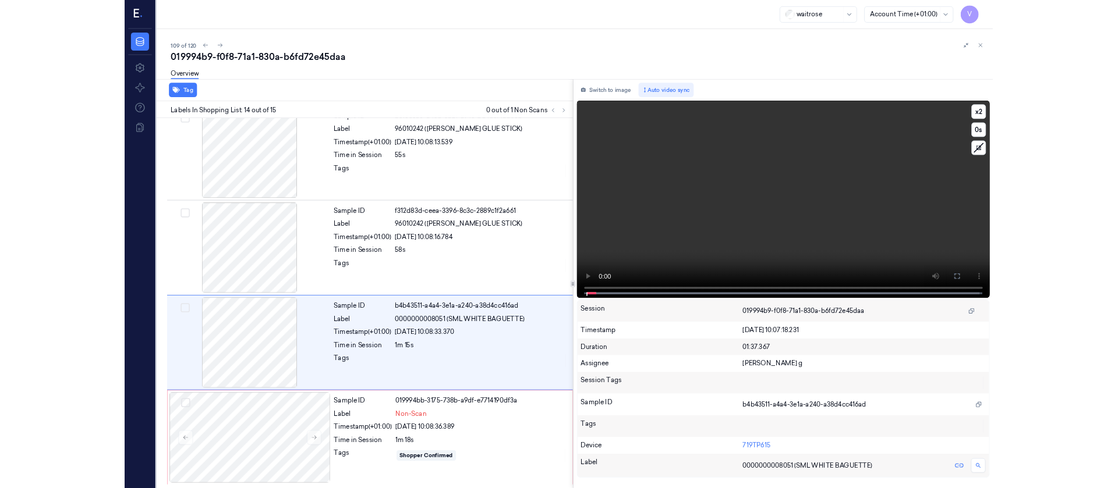
scroll to position [1361, 0]
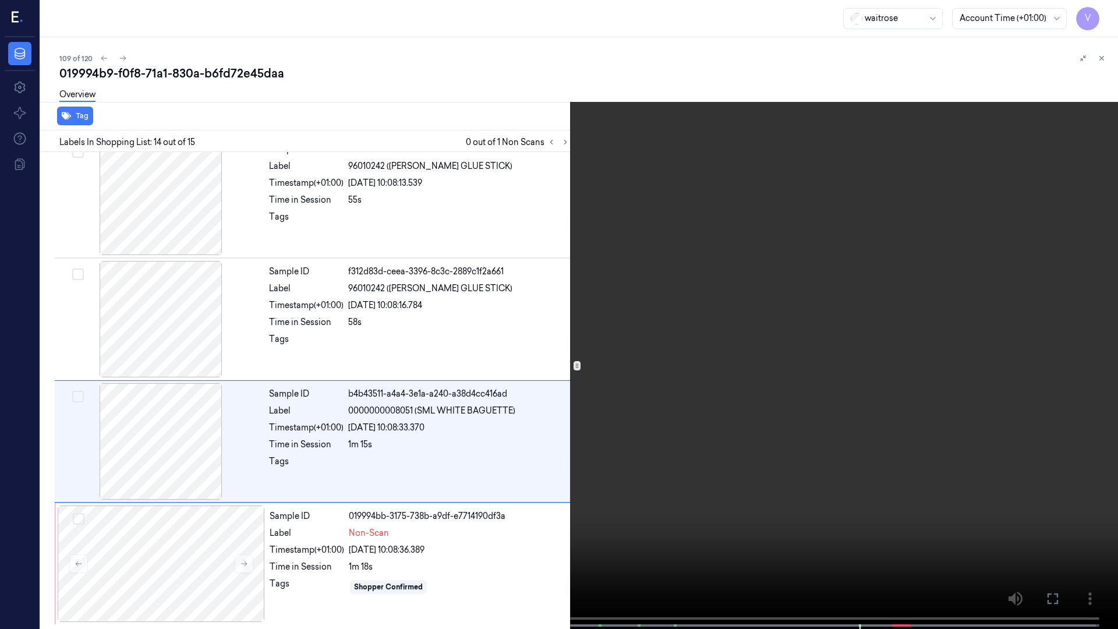
click at [0, 0] on icon at bounding box center [0, 0] width 0 height 0
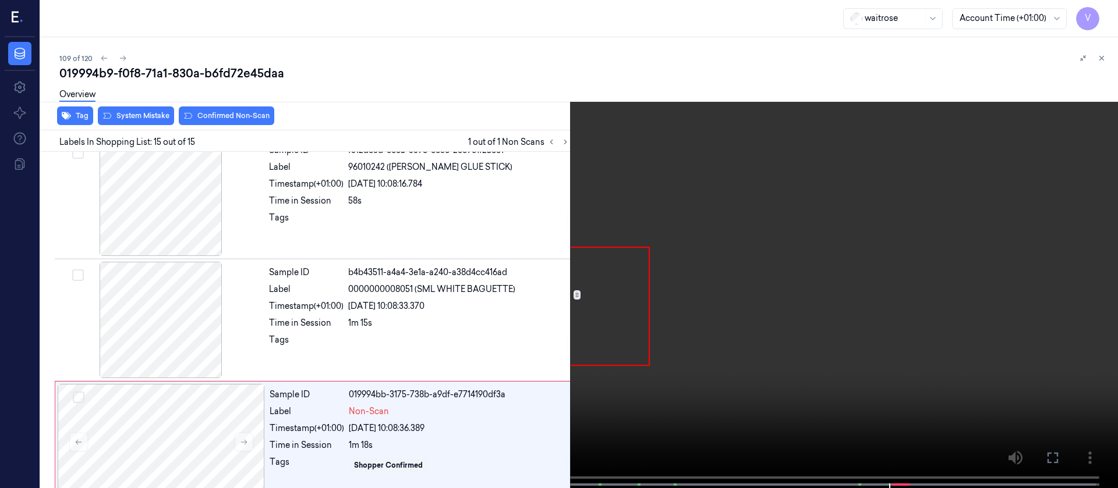
scroll to position [1501, 0]
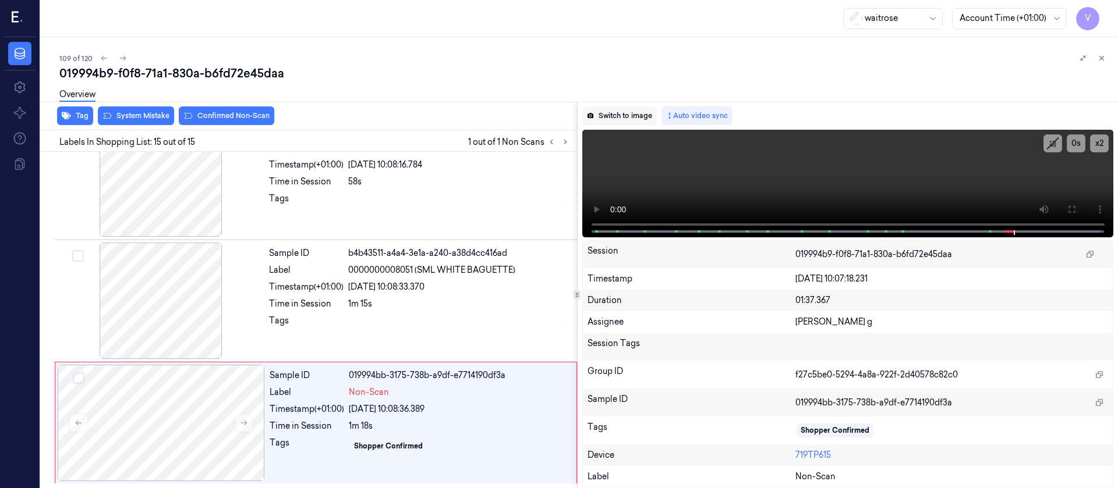
click at [635, 124] on button "Switch to image" at bounding box center [619, 116] width 75 height 19
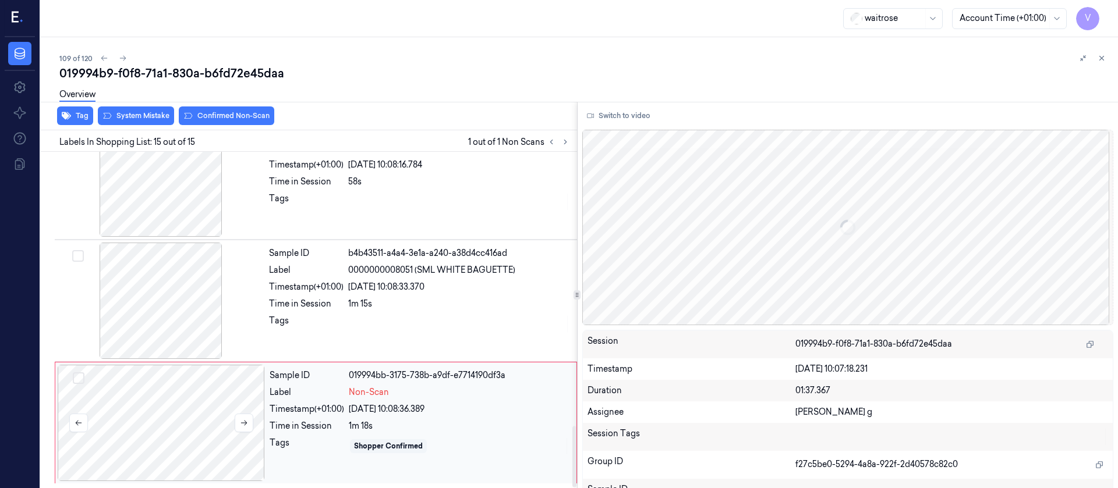
click at [165, 417] on div at bounding box center [161, 423] width 207 height 116
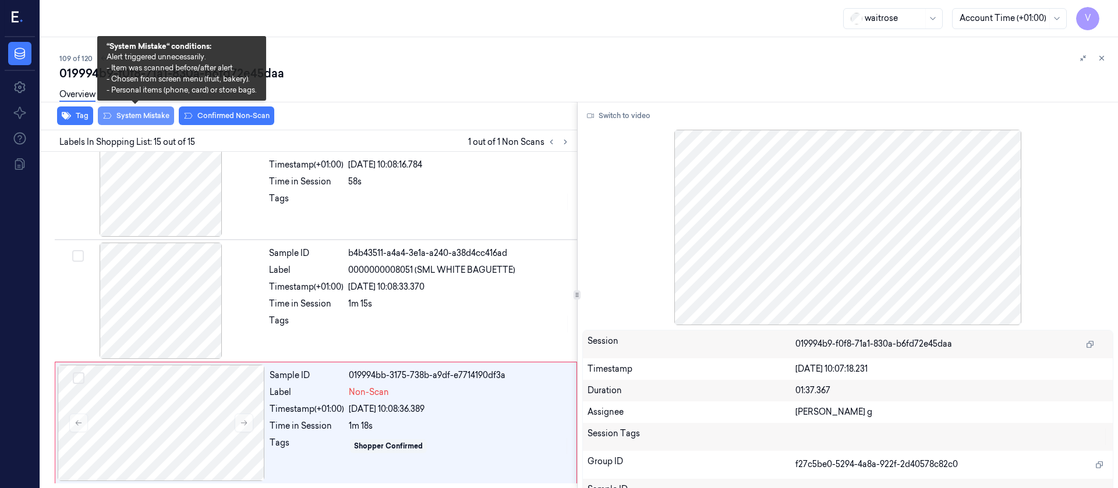
click at [134, 115] on button "System Mistake" at bounding box center [136, 116] width 76 height 19
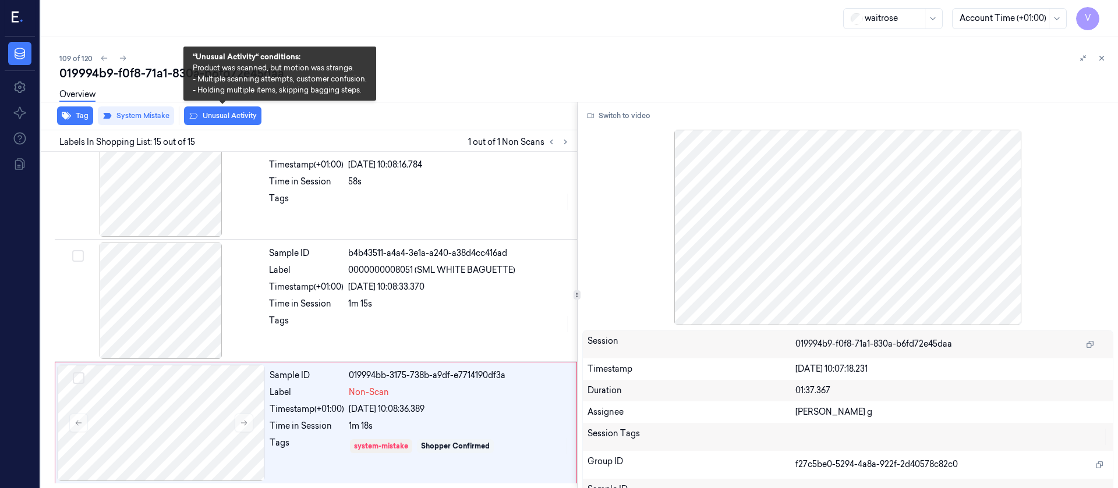
click at [238, 113] on button "Unusual Activity" at bounding box center [222, 116] width 77 height 19
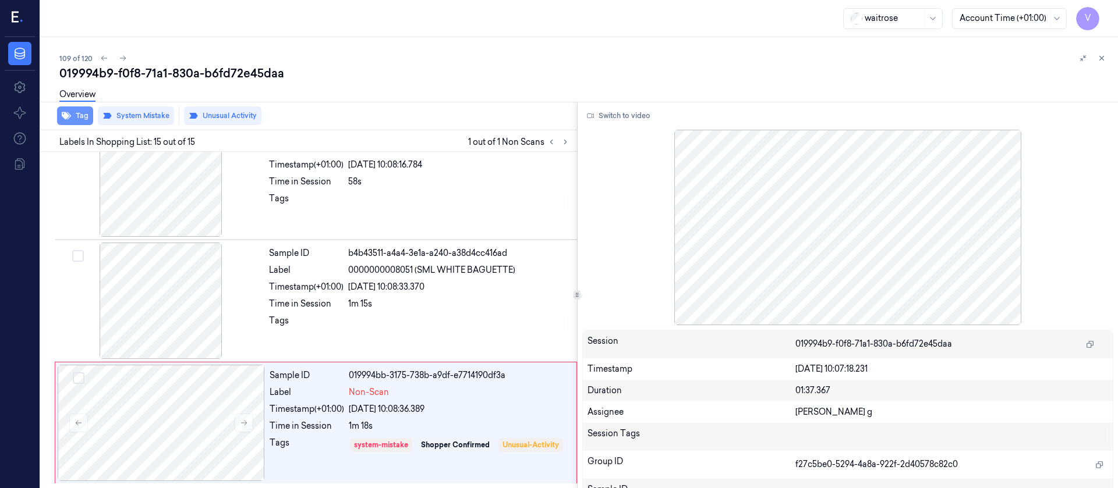
click at [74, 115] on button "Tag" at bounding box center [75, 116] width 36 height 19
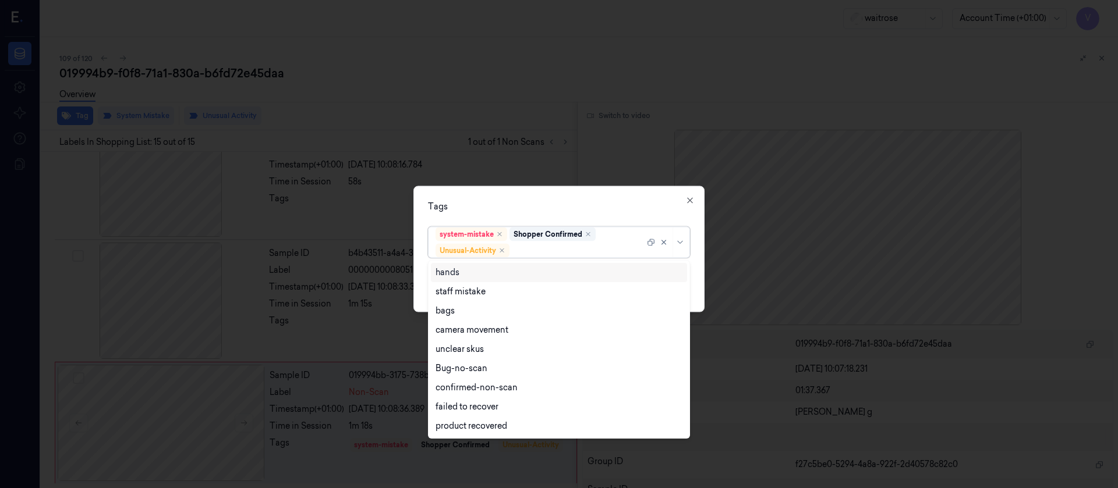
click at [537, 249] on div at bounding box center [578, 251] width 133 height 12
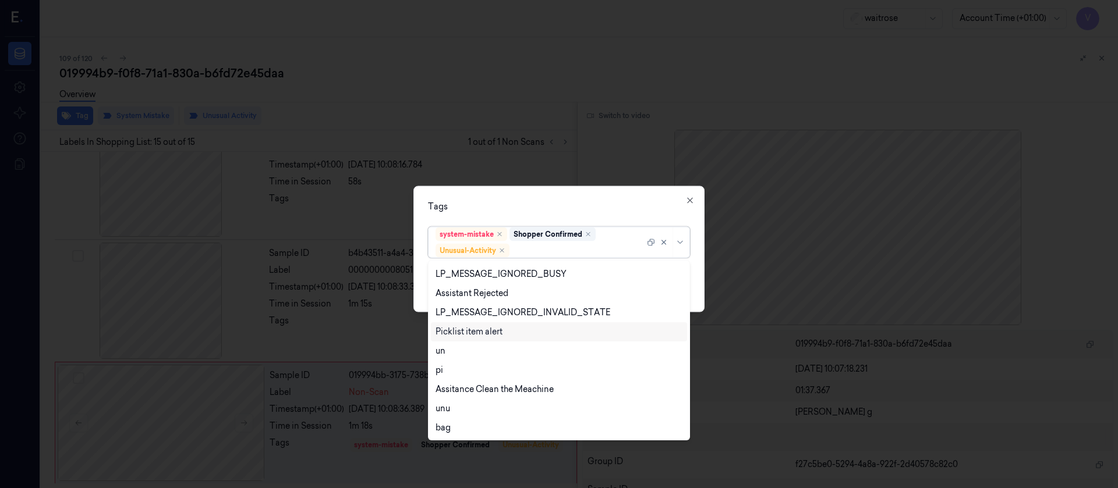
click at [479, 337] on div "Picklist item alert" at bounding box center [468, 332] width 67 height 12
click at [604, 192] on div "Tags option Picklist item alert, selected. 20 results available. Use Up and Dow…" at bounding box center [558, 249] width 291 height 126
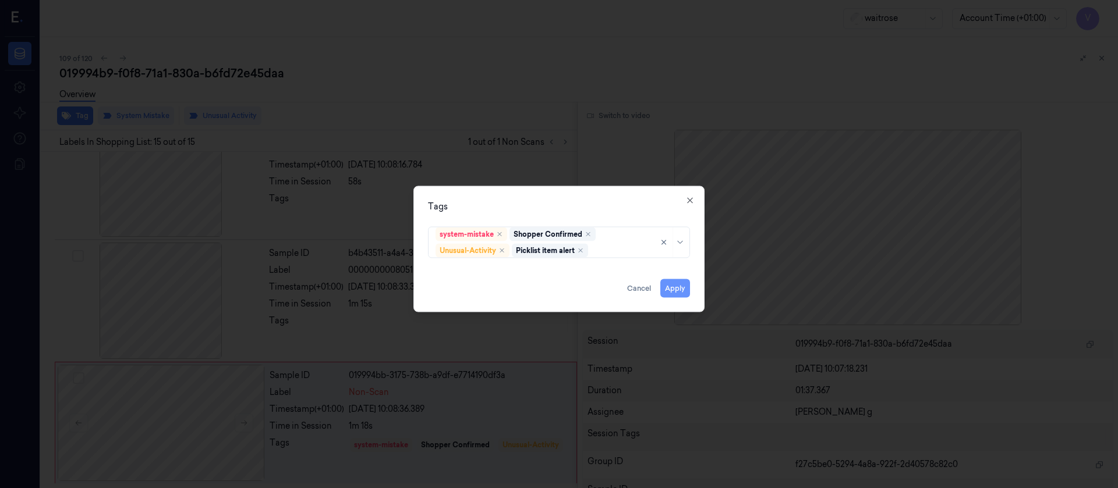
click at [675, 289] on button "Apply" at bounding box center [675, 288] width 30 height 19
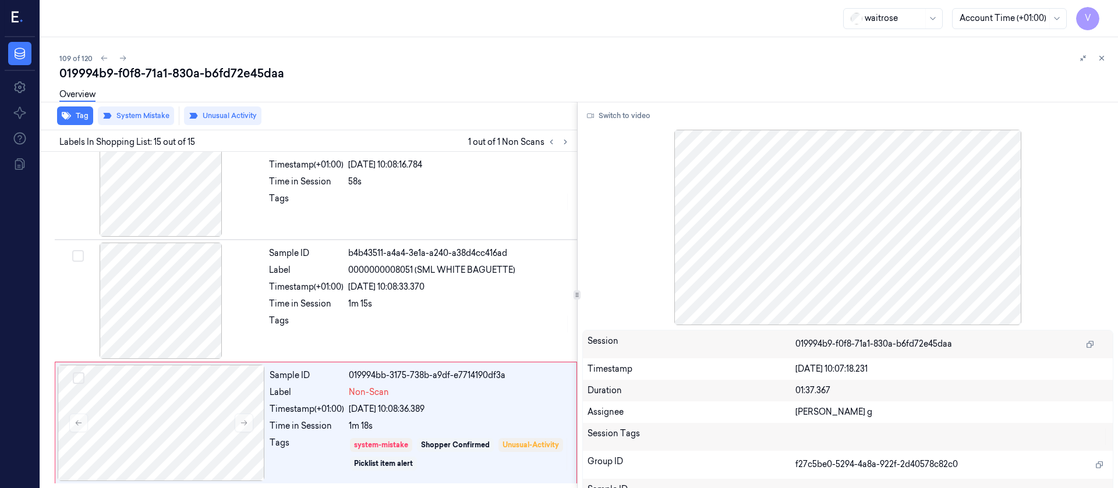
click at [1013, 63] on div "109 of 120" at bounding box center [583, 58] width 1049 height 14
click at [1107, 54] on button at bounding box center [1102, 58] width 14 height 14
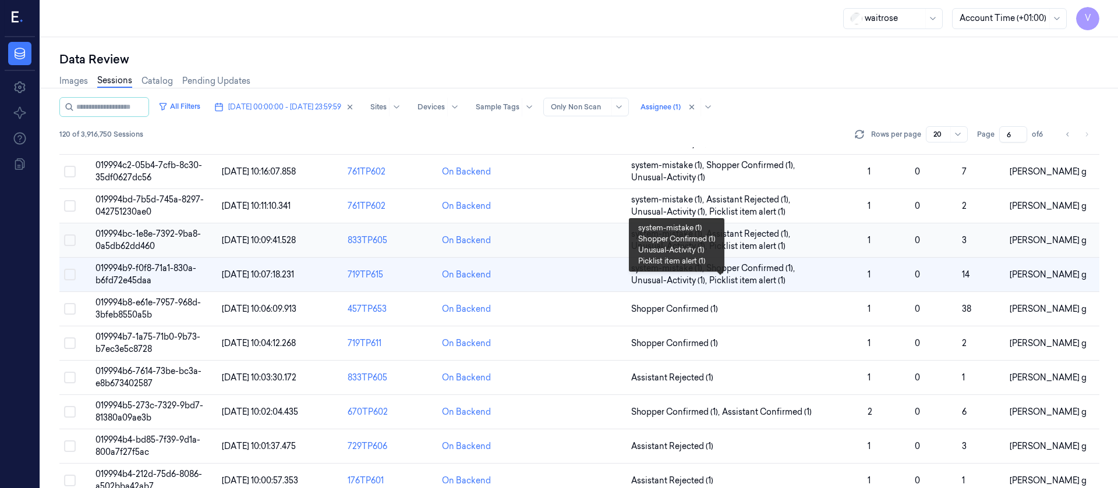
scroll to position [175, 0]
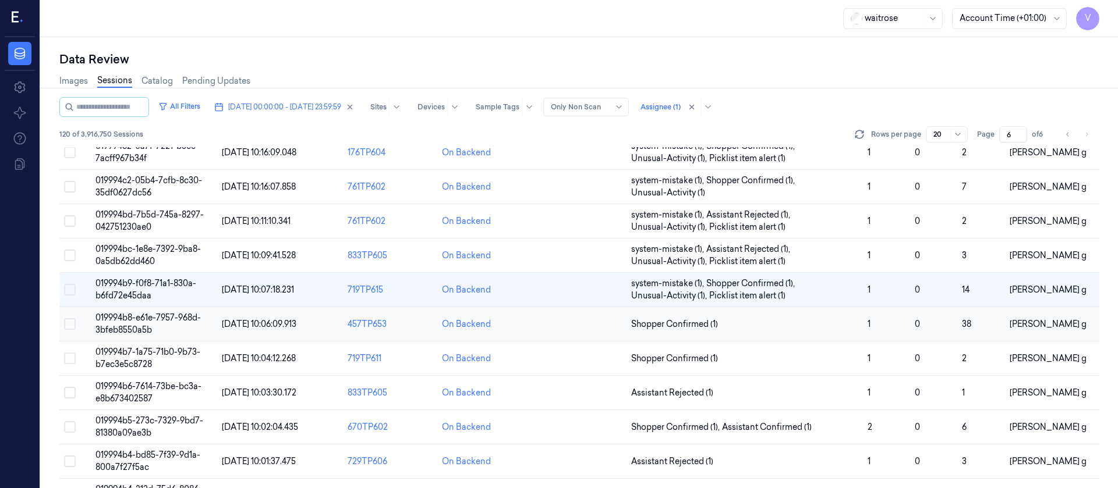
click at [579, 324] on td at bounding box center [579, 324] width 94 height 34
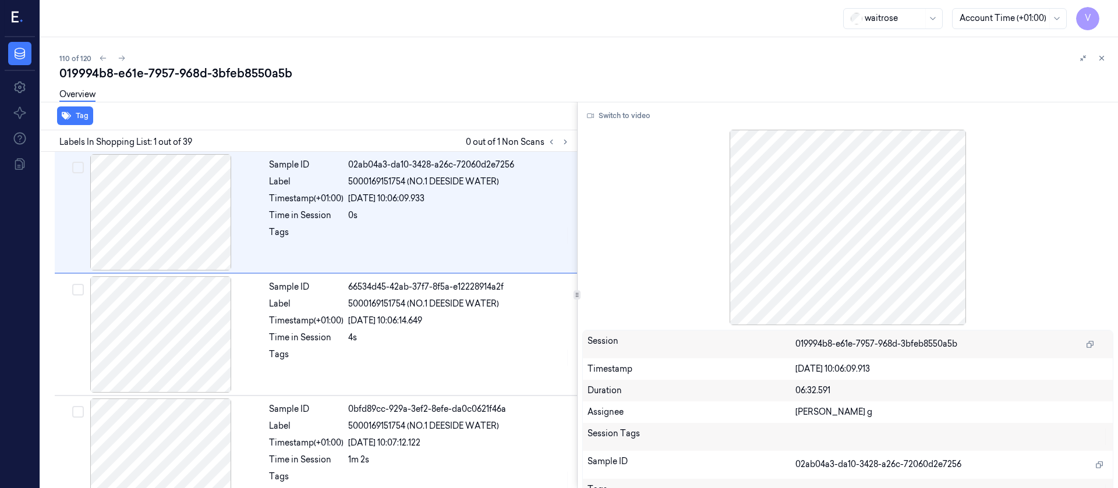
click at [1108, 57] on div "110 of 120 019994b8-e61e-7957-968d-3bfeb8550a5b Overview Tag Labels In Shopping…" at bounding box center [579, 262] width 1077 height 451
click at [1107, 56] on button at bounding box center [1102, 58] width 14 height 14
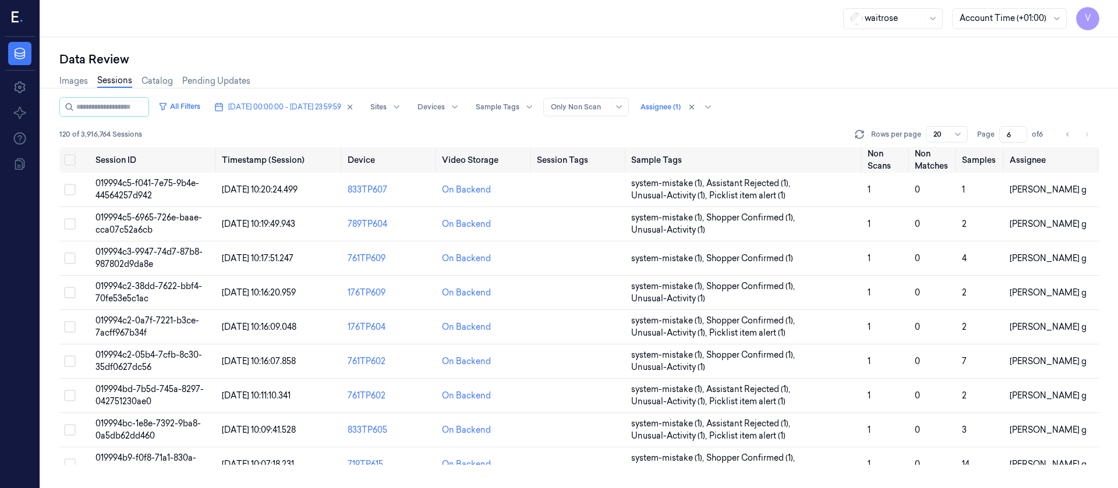
scroll to position [181, 0]
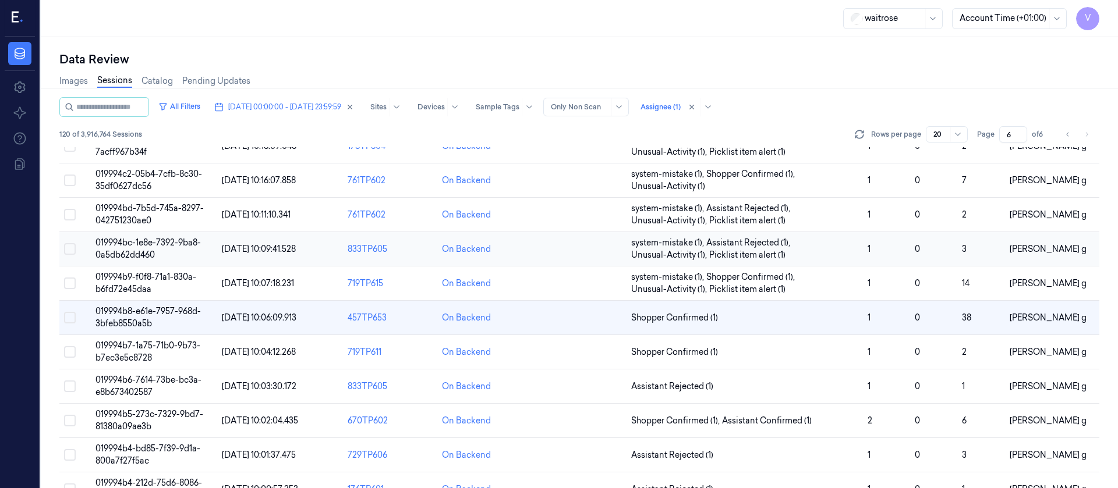
click at [580, 247] on td at bounding box center [579, 249] width 94 height 34
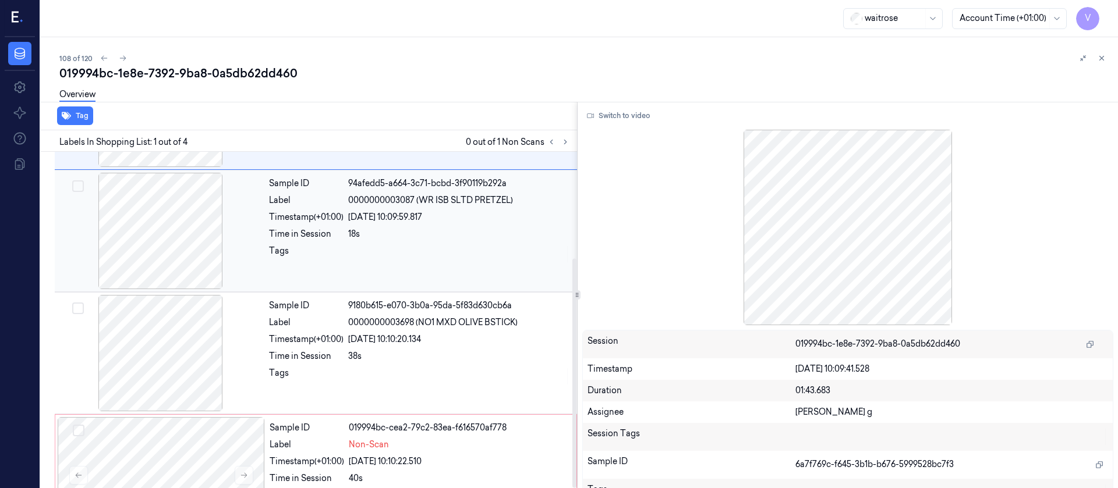
scroll to position [156, 0]
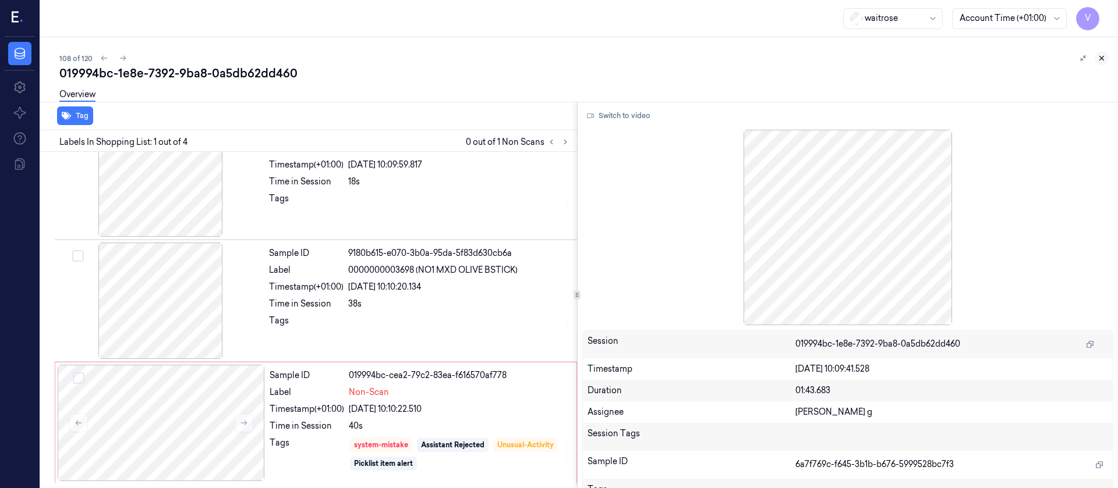
click at [1101, 55] on icon at bounding box center [1101, 58] width 8 height 8
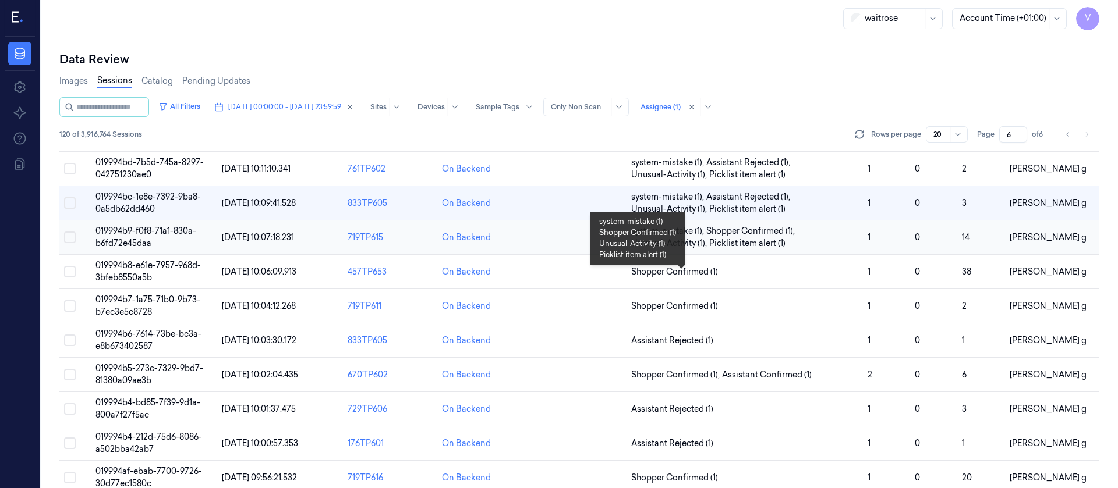
scroll to position [181, 0]
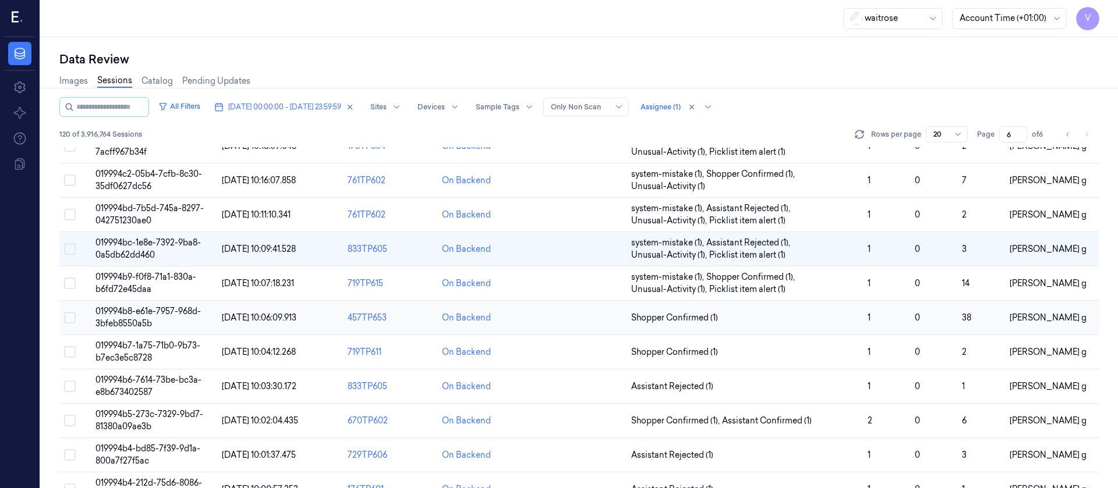
click at [599, 325] on td at bounding box center [579, 318] width 94 height 34
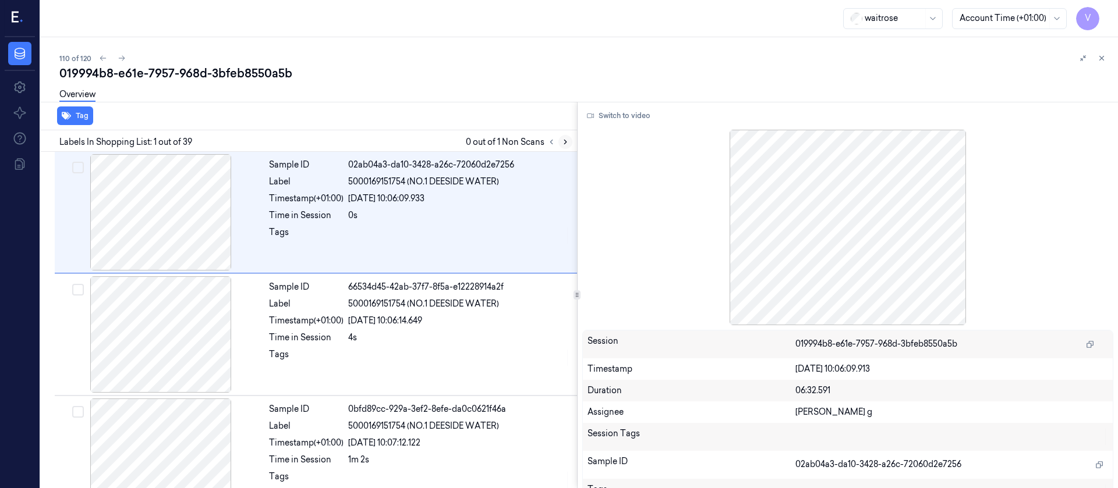
click at [559, 140] on button at bounding box center [565, 142] width 14 height 14
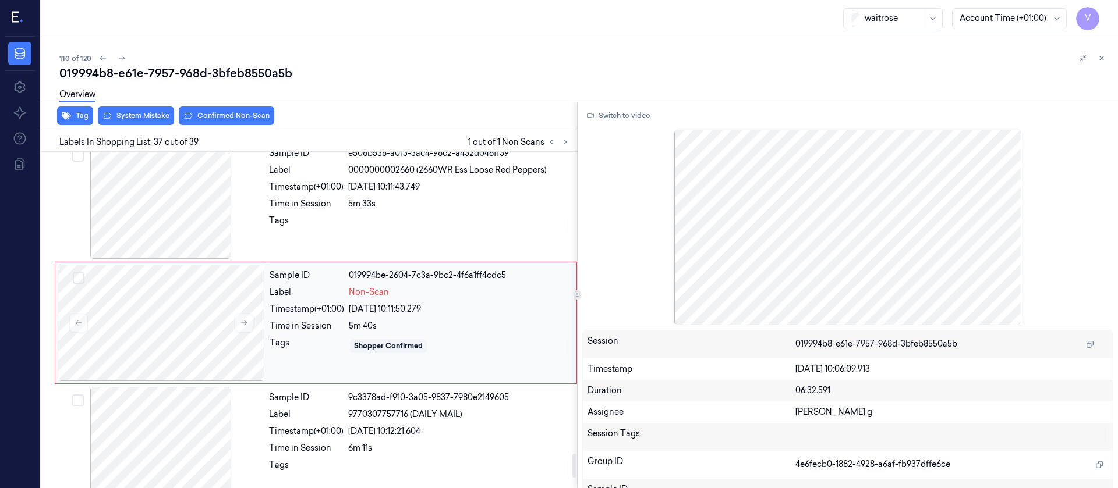
scroll to position [4294, 0]
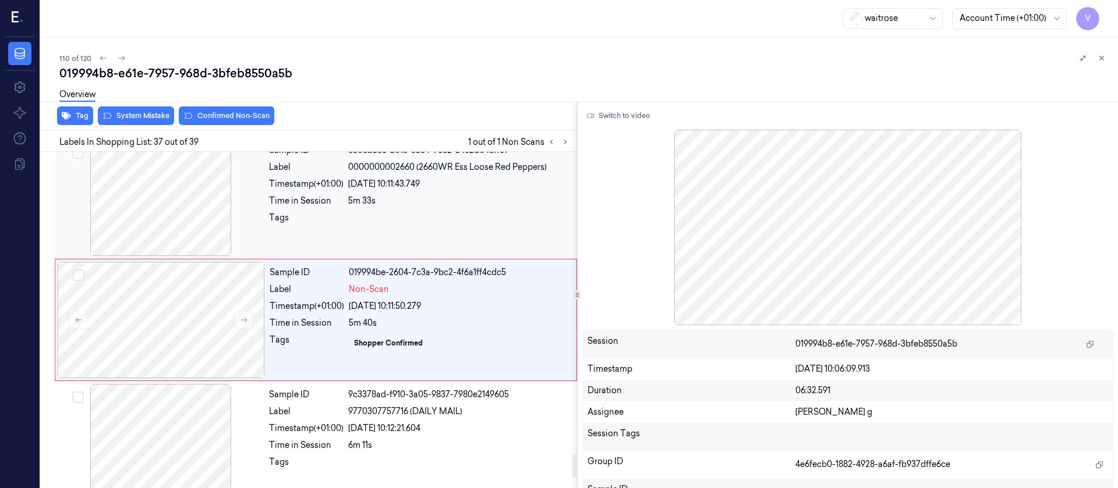
click at [194, 215] on div at bounding box center [160, 198] width 207 height 116
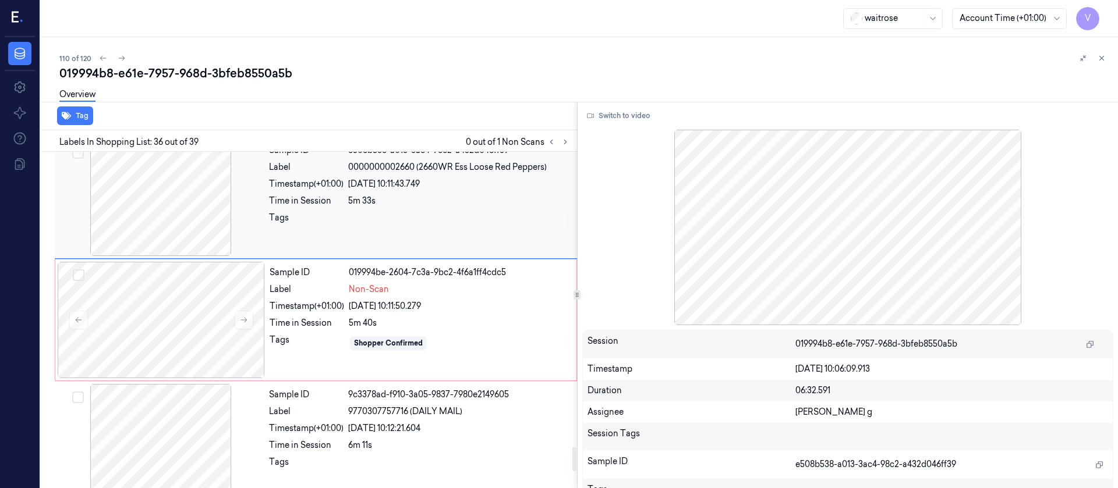
scroll to position [4171, 0]
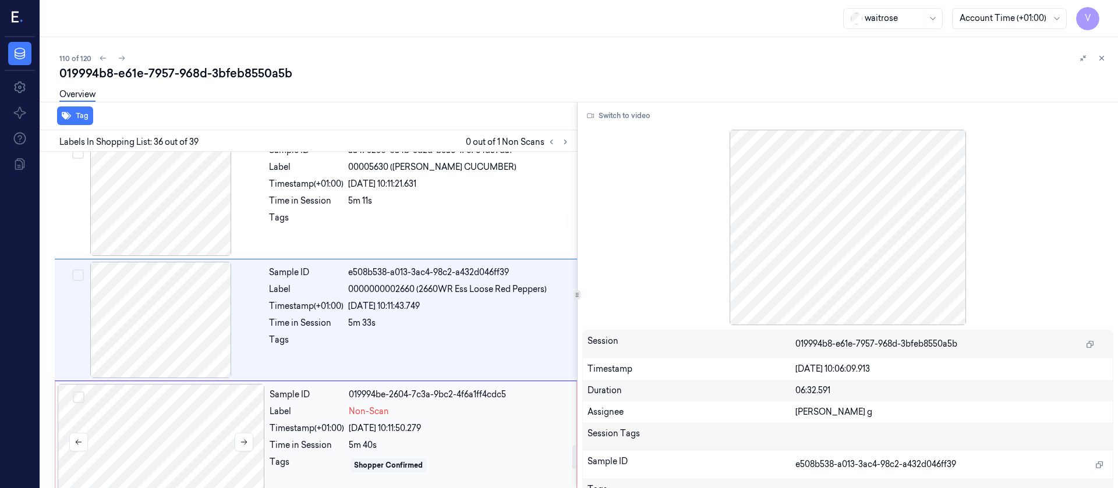
click at [157, 433] on div at bounding box center [161, 442] width 207 height 116
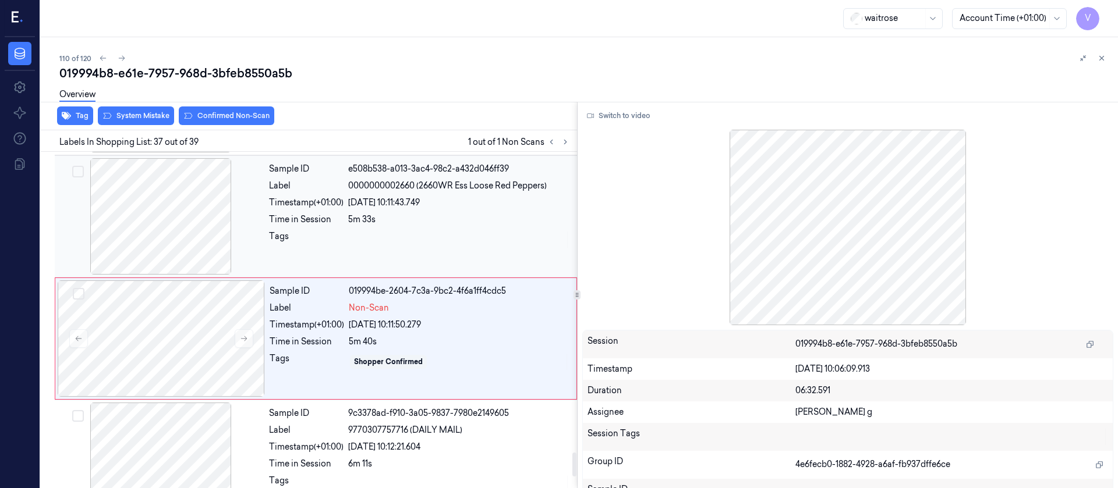
scroll to position [4294, 0]
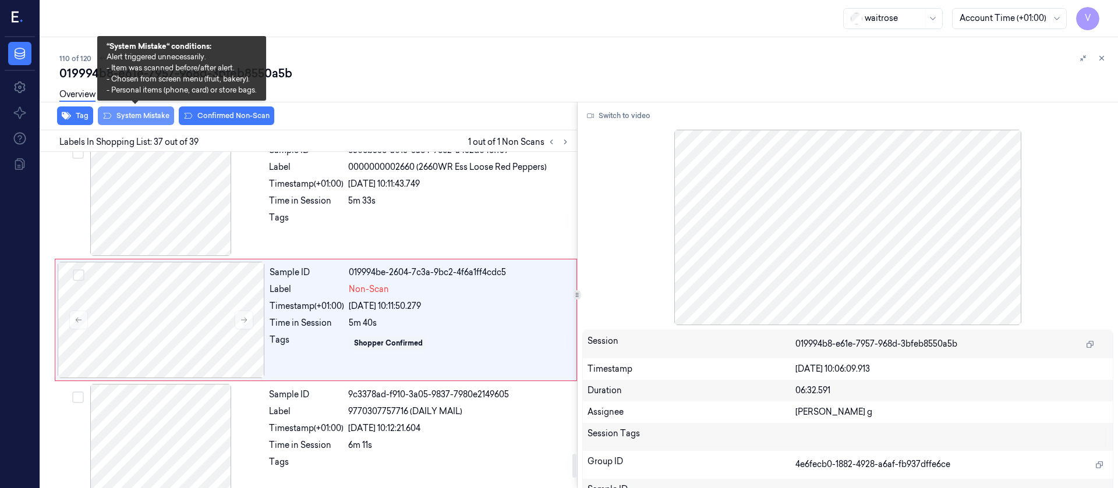
click at [150, 121] on button "System Mistake" at bounding box center [136, 116] width 76 height 19
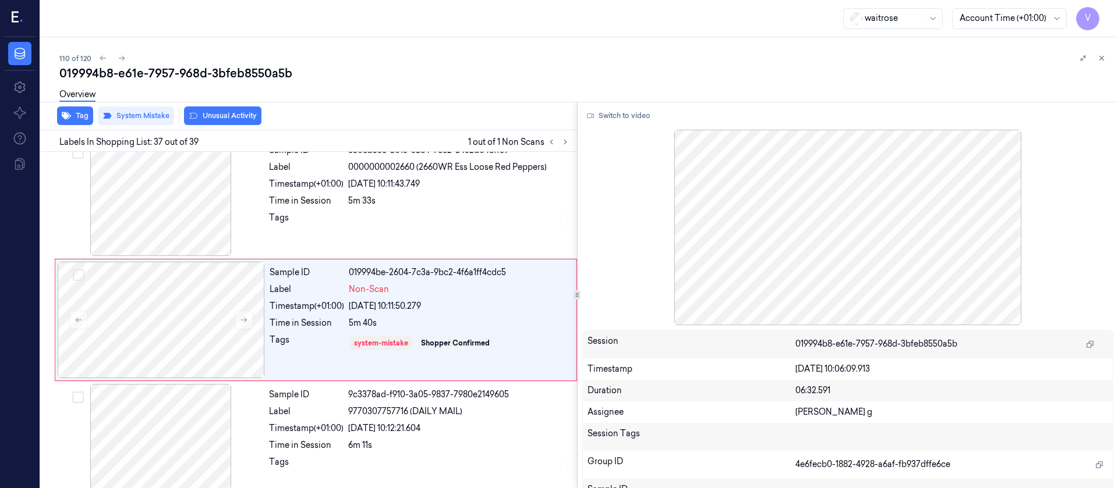
click at [223, 112] on button "Unusual Activity" at bounding box center [222, 116] width 77 height 19
click at [75, 111] on button "Tag" at bounding box center [75, 116] width 36 height 19
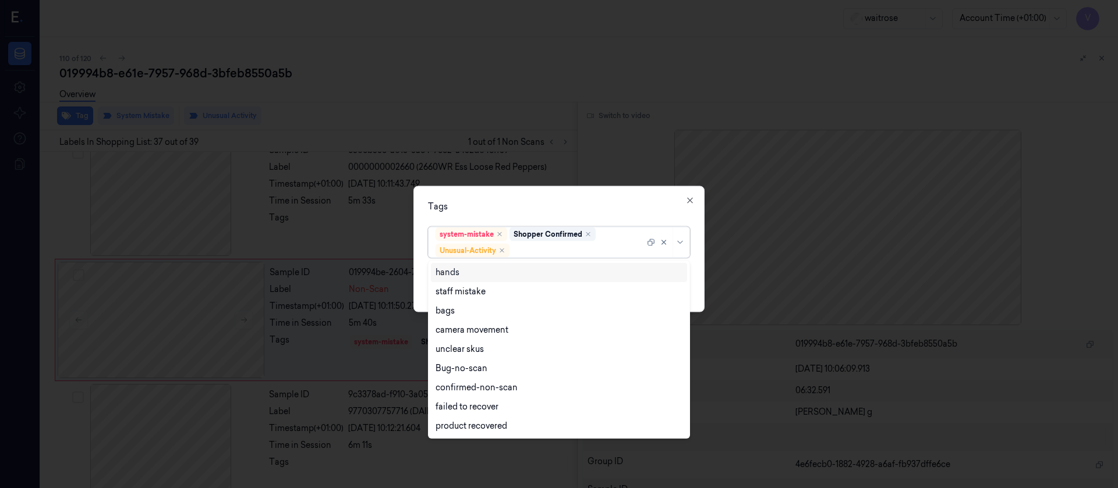
click at [549, 249] on div at bounding box center [578, 251] width 133 height 12
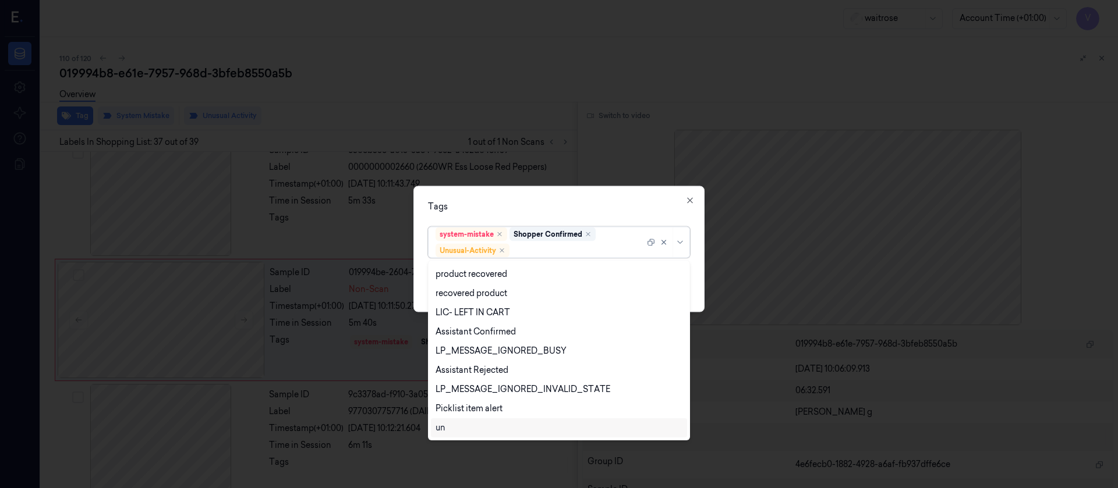
scroll to position [229, 0]
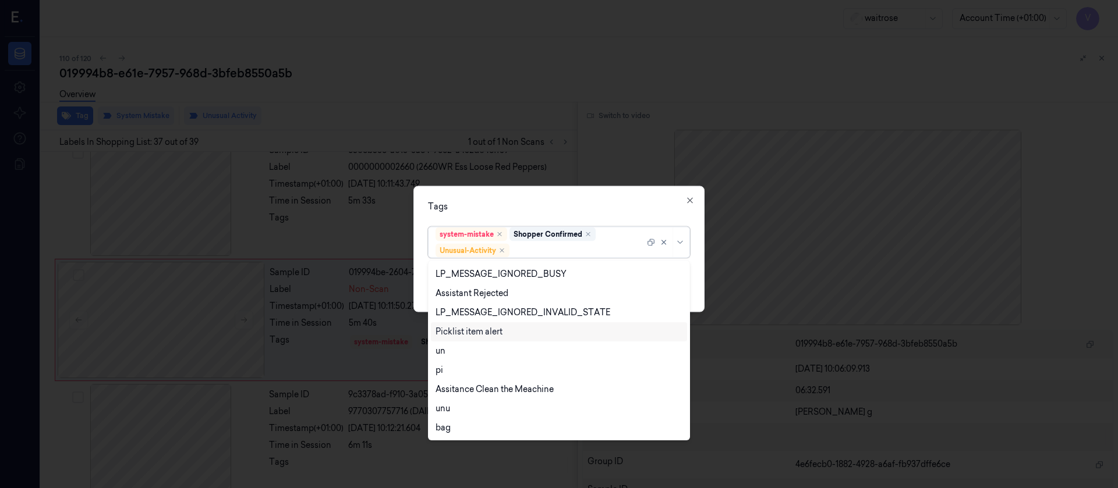
click at [474, 332] on div "Picklist item alert" at bounding box center [468, 332] width 67 height 12
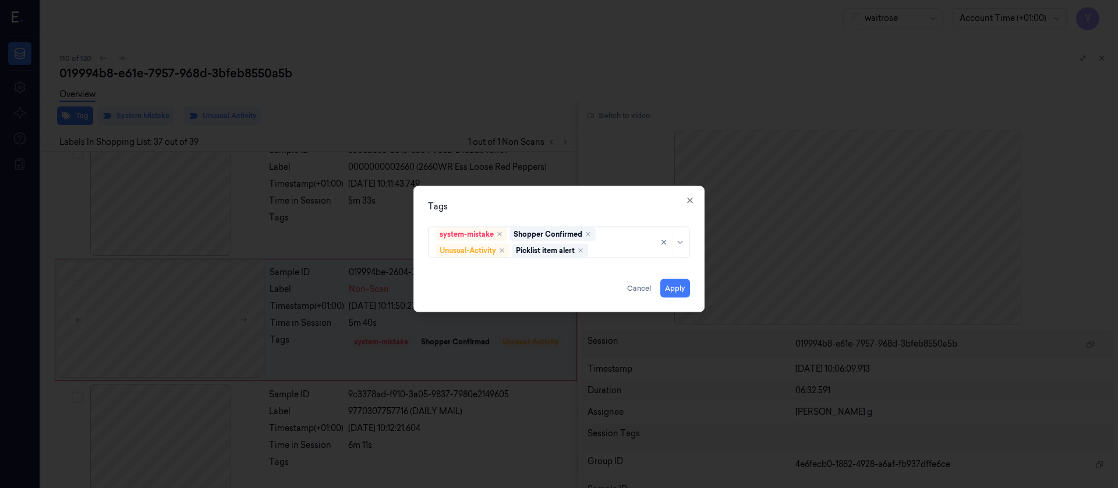
click at [580, 195] on div "Tags system-mistake Shopper Confirmed Unusual-Activity Picklist item alert Appl…" at bounding box center [558, 249] width 291 height 126
click at [597, 204] on div "Tags" at bounding box center [559, 206] width 262 height 12
click at [678, 289] on button "Apply" at bounding box center [675, 288] width 30 height 19
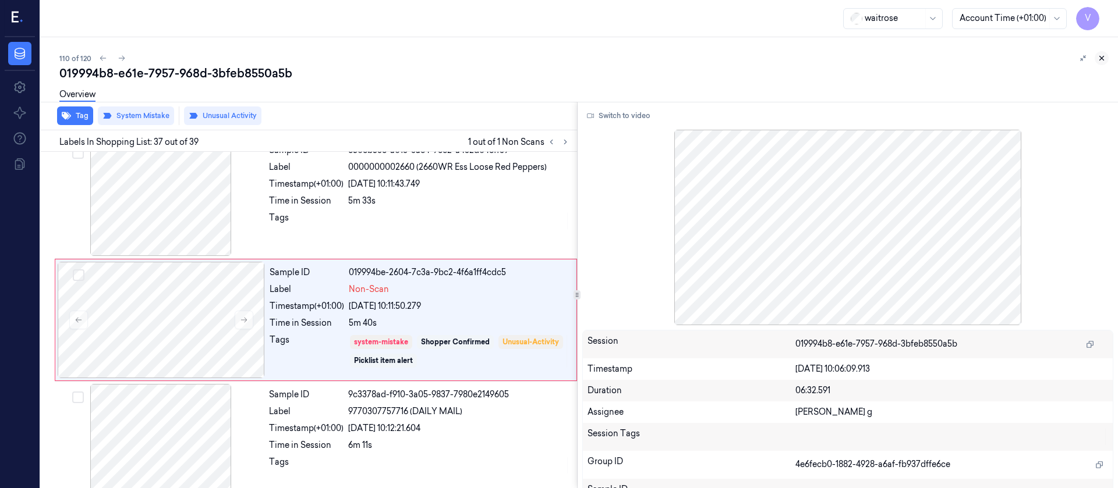
click at [1106, 61] on button at bounding box center [1102, 58] width 14 height 14
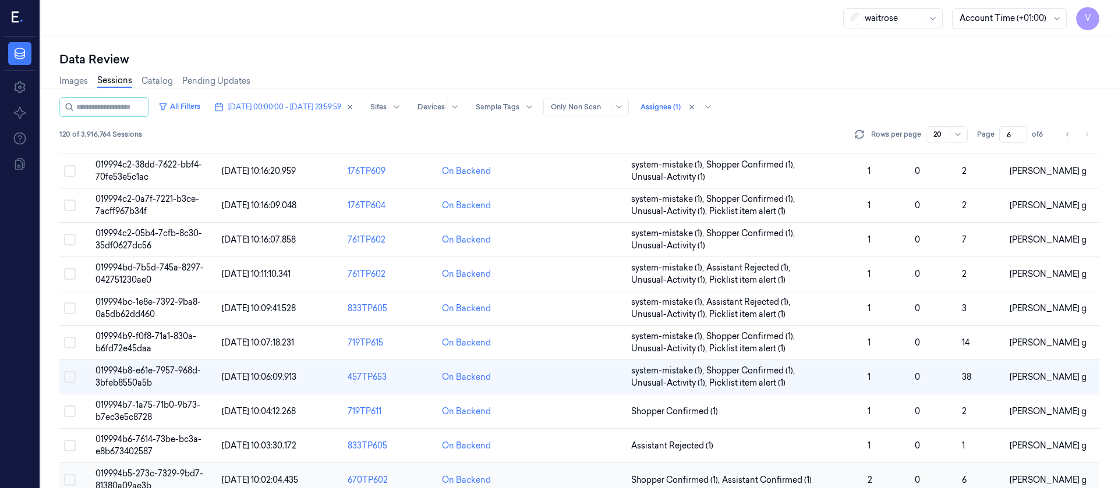
scroll to position [281, 0]
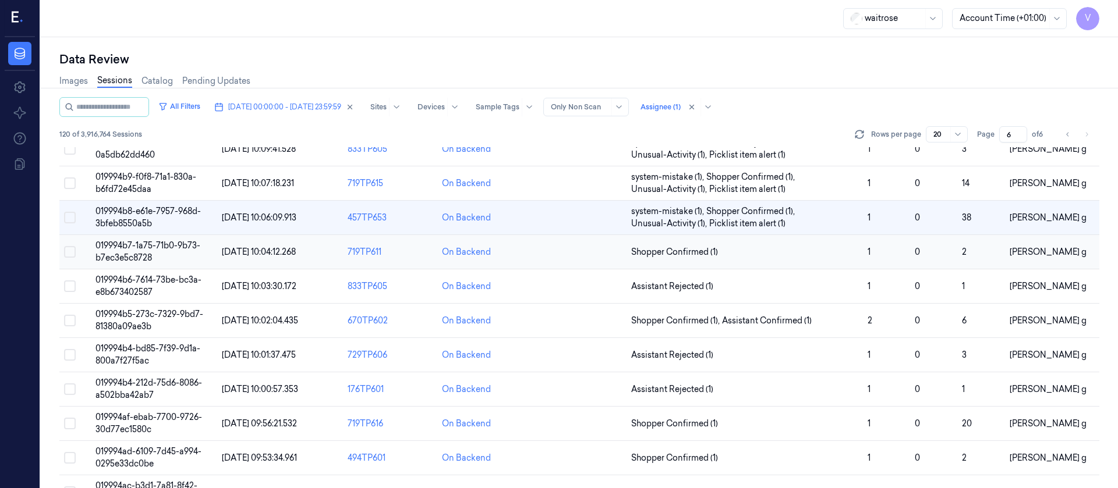
click at [592, 254] on td at bounding box center [579, 252] width 94 height 34
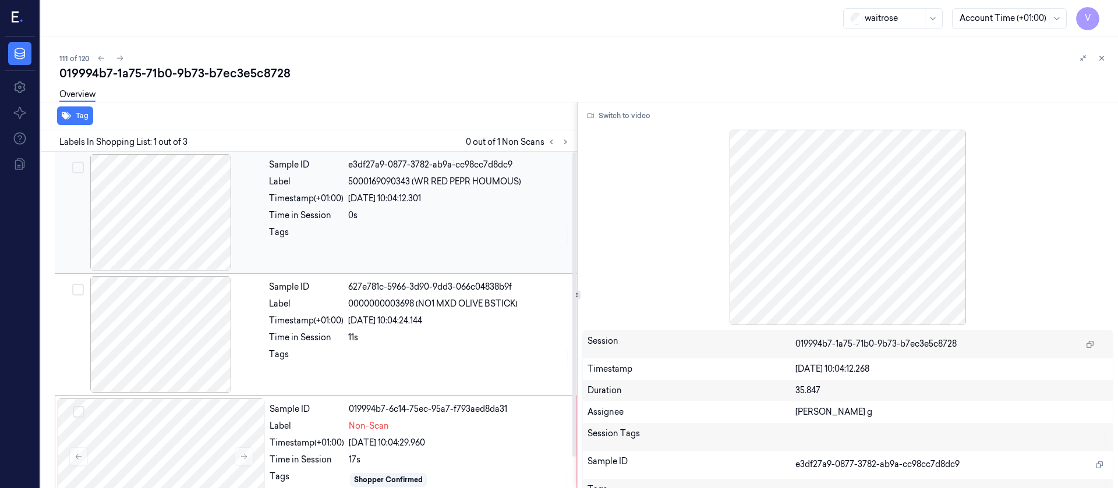
click at [349, 227] on div at bounding box center [459, 235] width 222 height 19
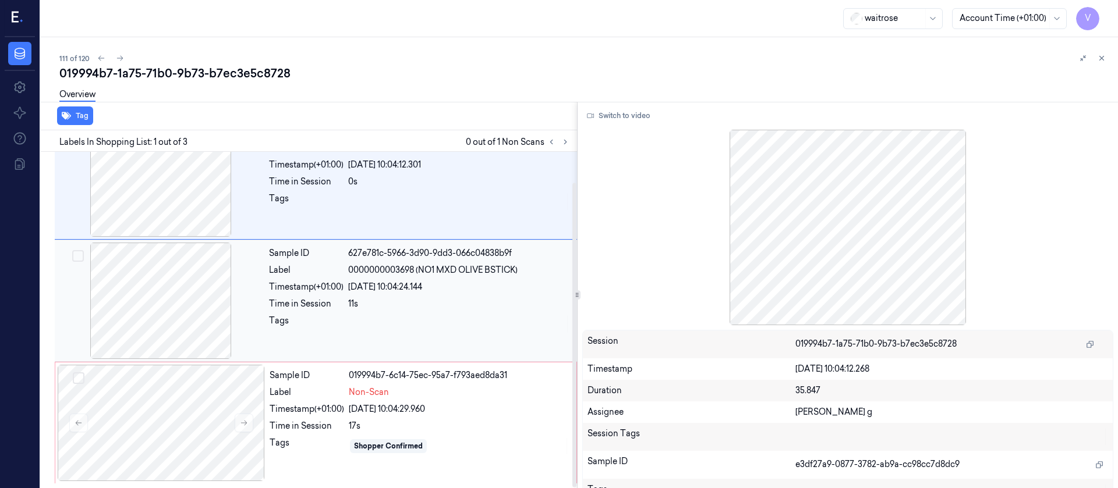
click at [348, 272] on div "Label 0000000003698 (NO1 MXD OLIVE BSTICK)" at bounding box center [419, 270] width 301 height 12
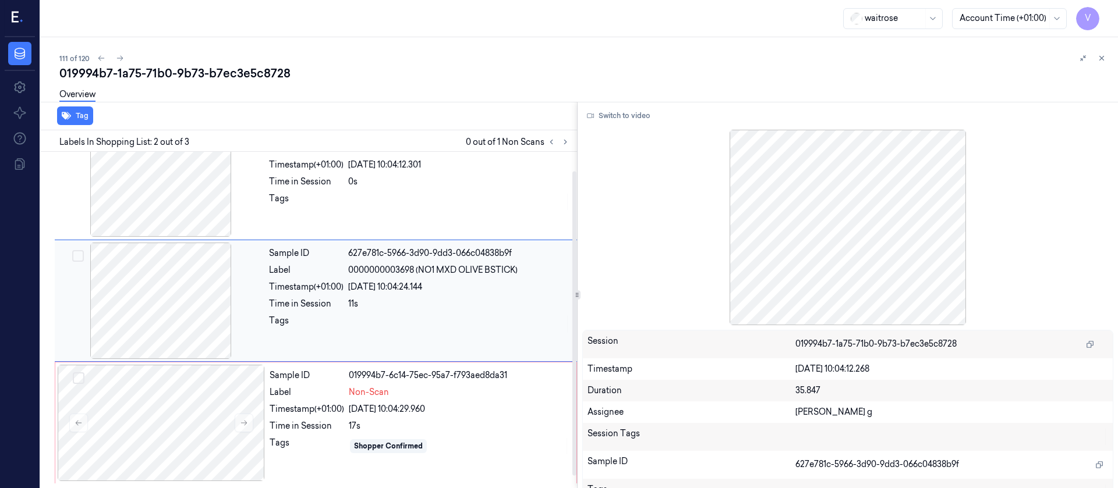
scroll to position [15, 0]
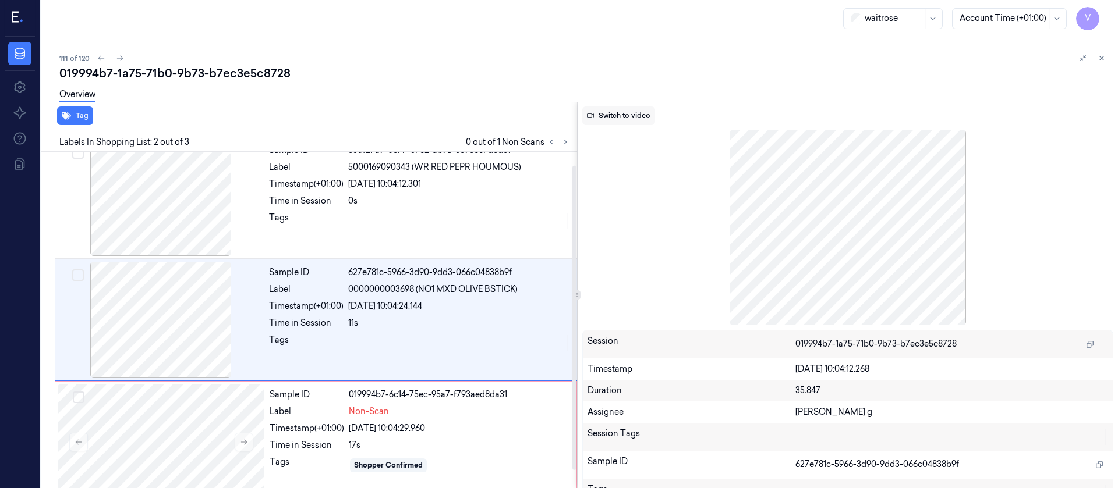
click at [620, 112] on button "Switch to video" at bounding box center [618, 116] width 73 height 19
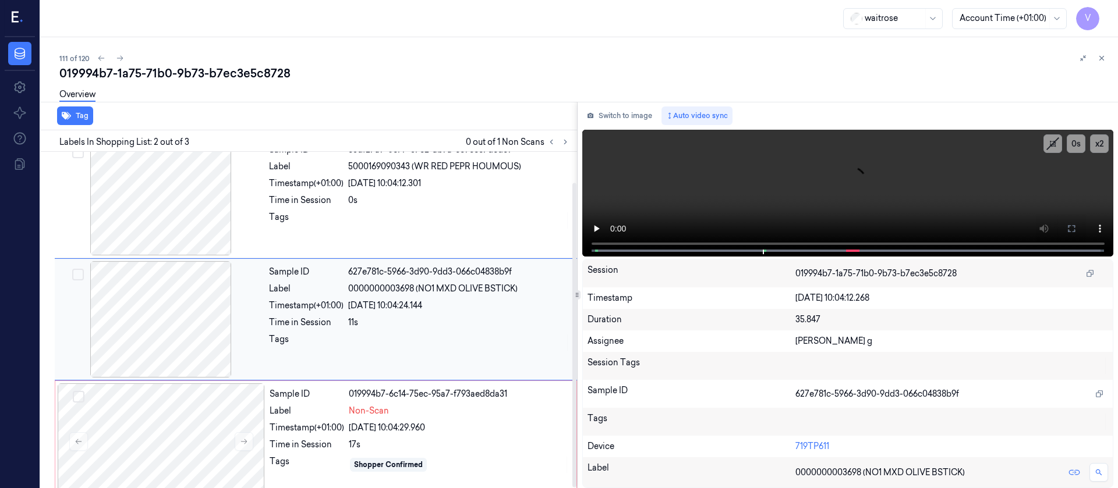
scroll to position [34, 0]
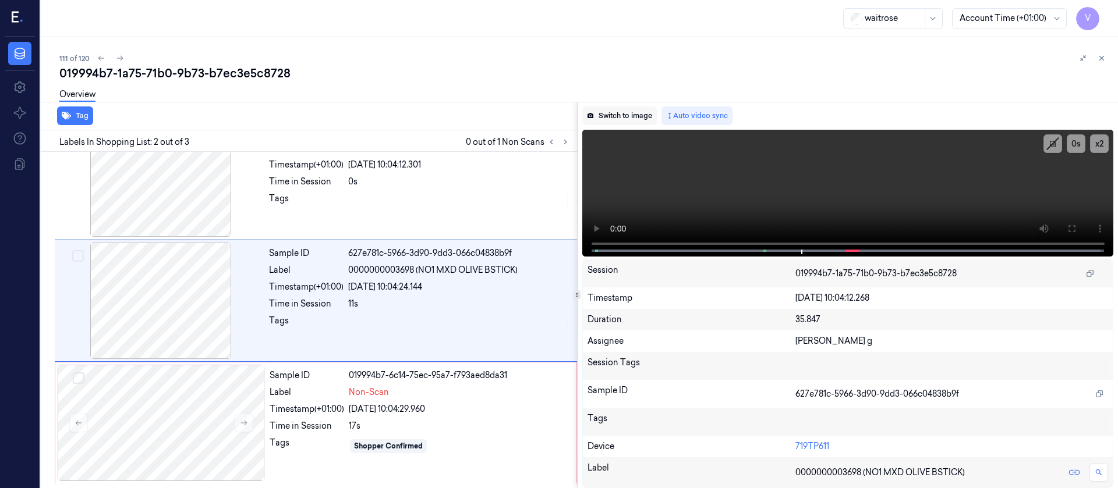
click at [607, 118] on button "Switch to image" at bounding box center [619, 116] width 75 height 19
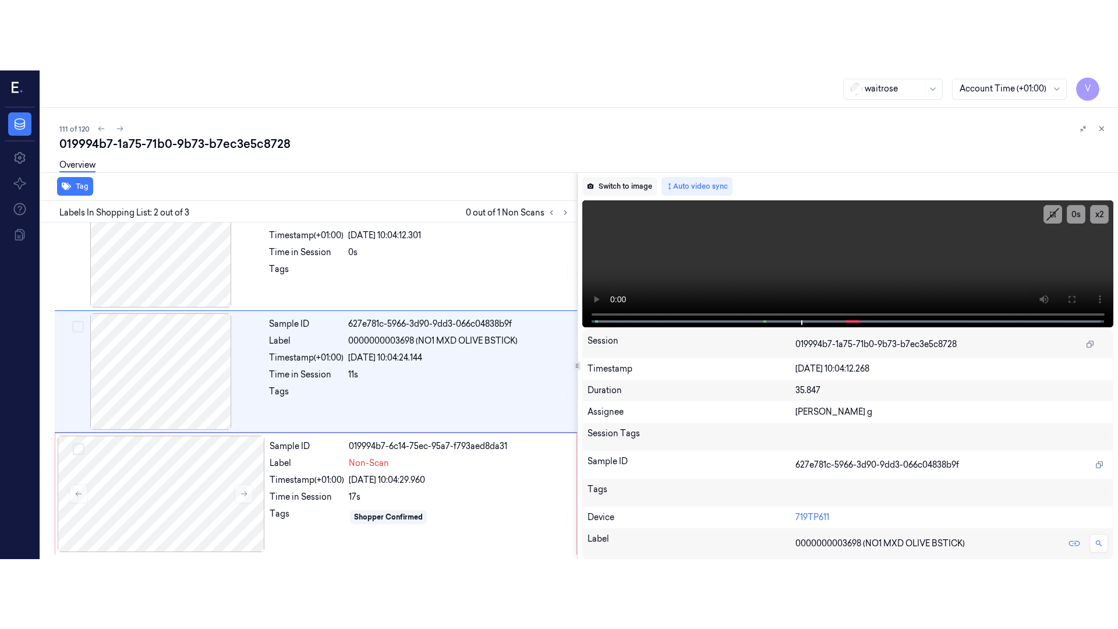
scroll to position [15, 0]
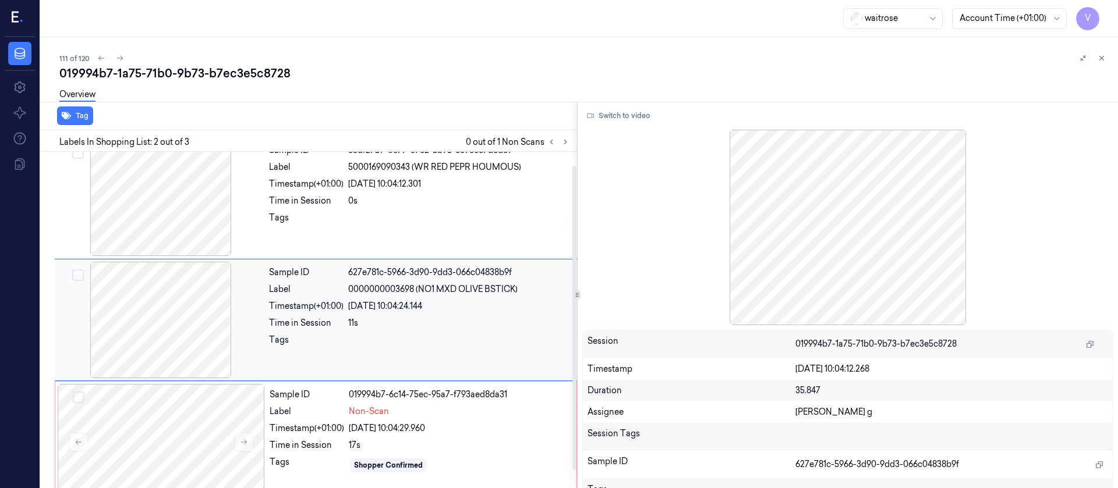
click at [351, 366] on div "Sample ID 627e781c-5966-3d90-9dd3-066c04838b9f Label 0000000003698 (NO1 MXD OLI…" at bounding box center [419, 320] width 310 height 116
click at [612, 115] on button "Switch to video" at bounding box center [618, 116] width 73 height 19
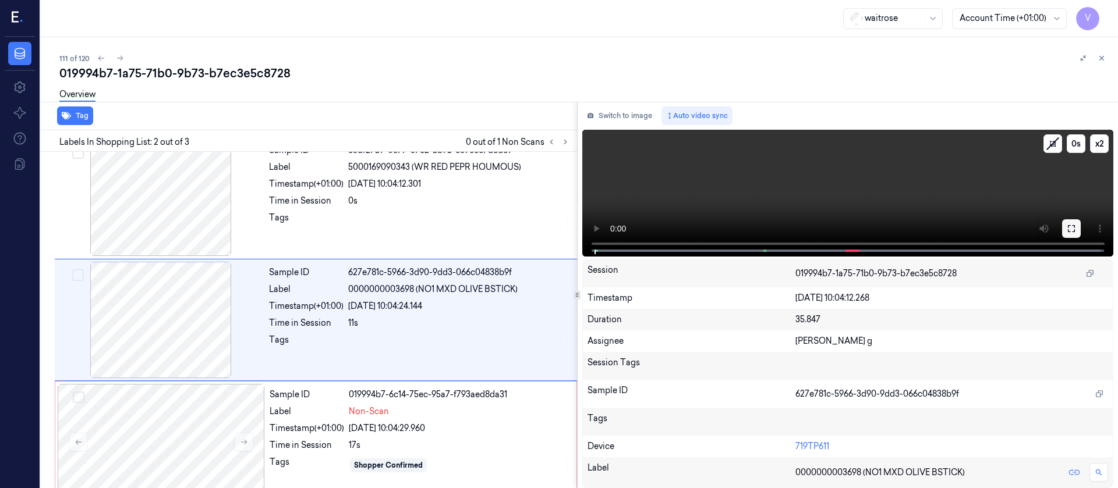
click at [1075, 226] on icon at bounding box center [1071, 228] width 9 height 9
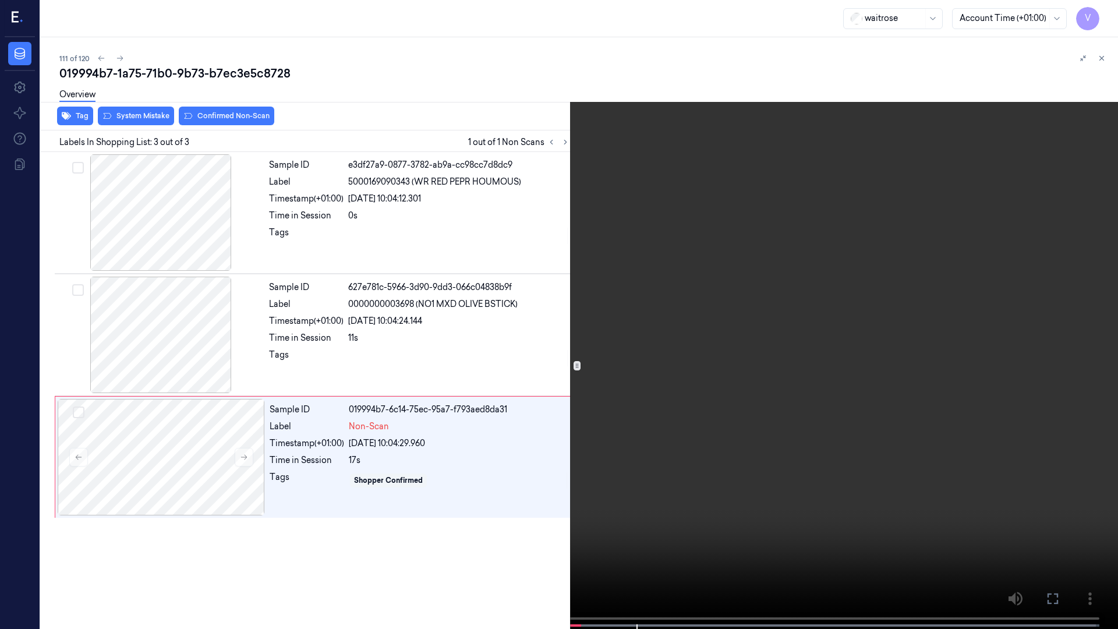
click at [0, 0] on icon at bounding box center [0, 0] width 0 height 0
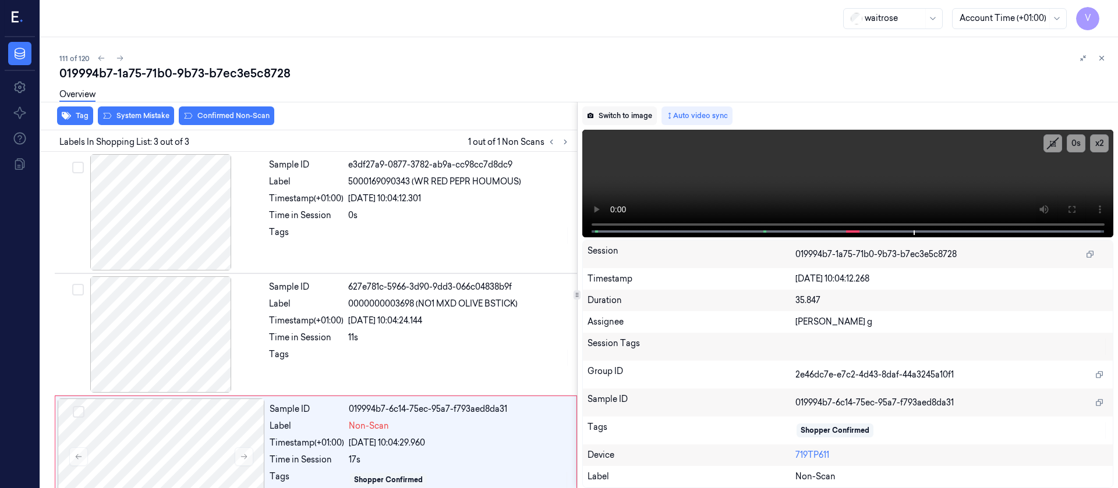
click at [637, 118] on button "Switch to image" at bounding box center [619, 116] width 75 height 19
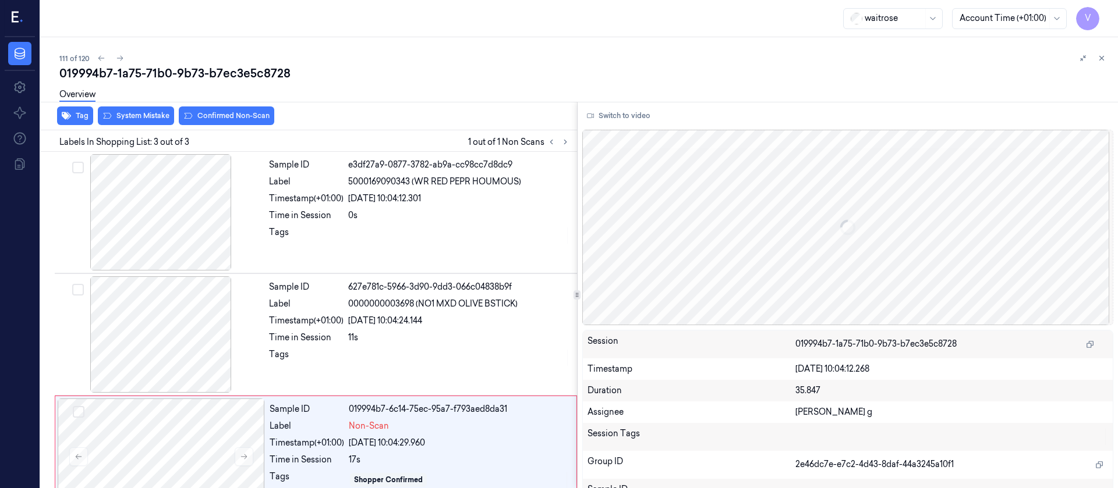
scroll to position [34, 0]
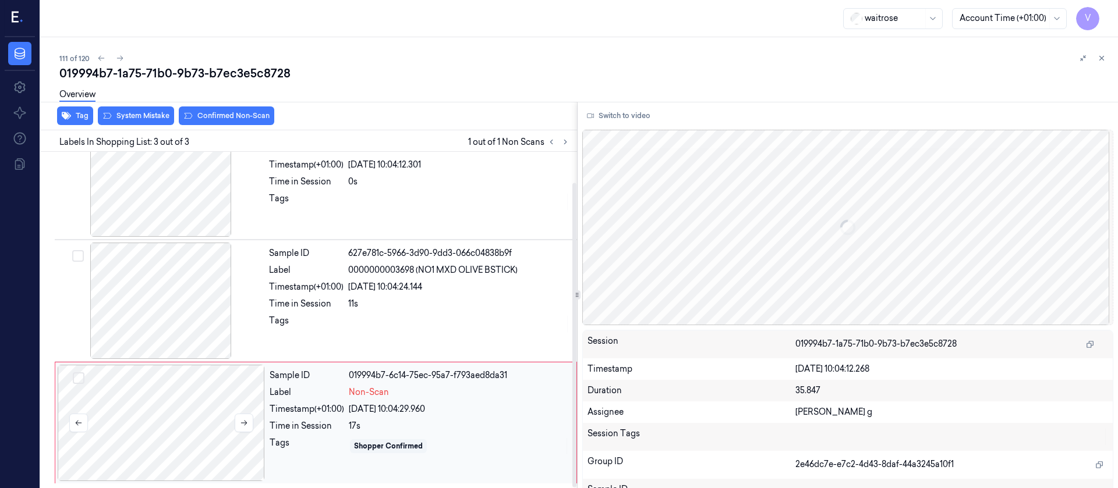
click at [186, 406] on div at bounding box center [161, 423] width 207 height 116
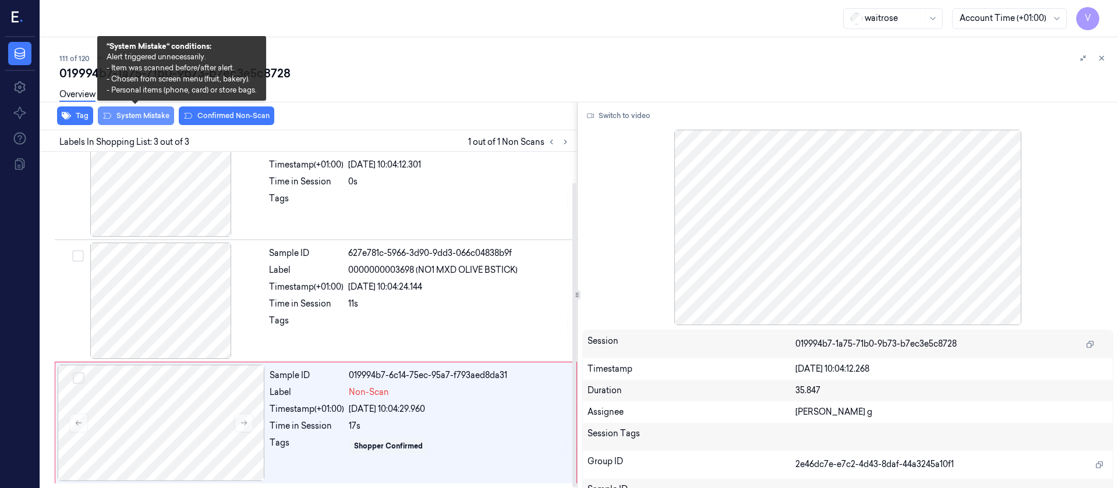
click at [147, 114] on button "System Mistake" at bounding box center [136, 116] width 76 height 19
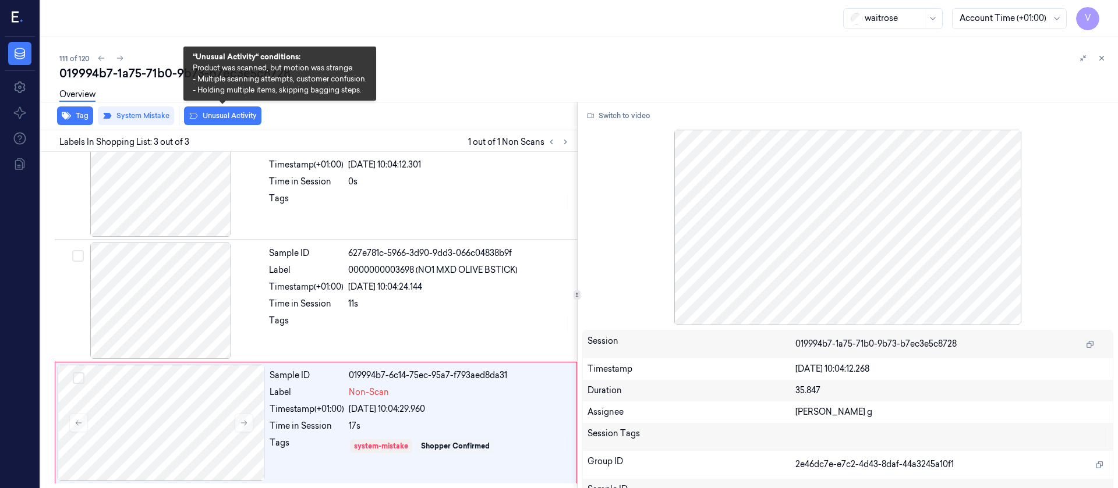
click at [233, 121] on button "Unusual Activity" at bounding box center [222, 116] width 77 height 19
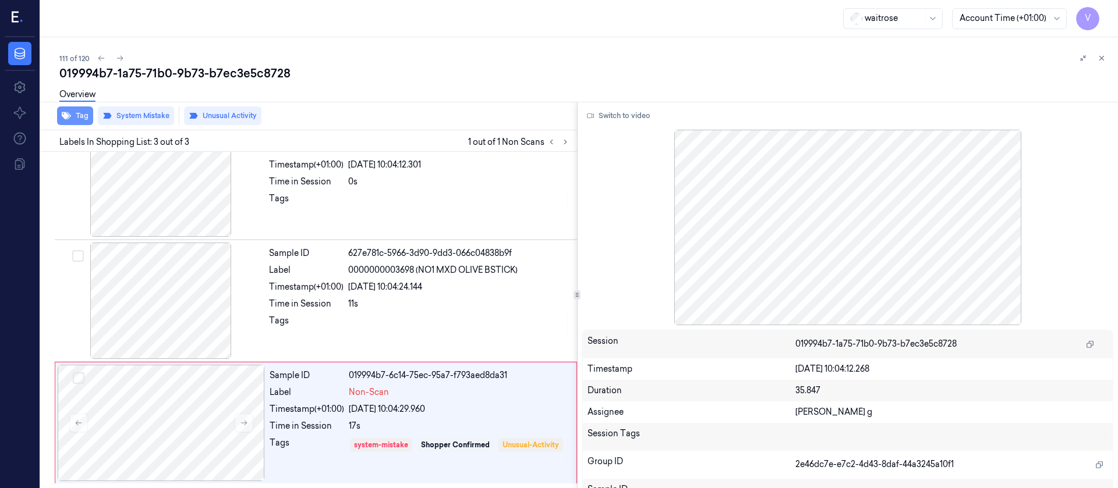
click at [70, 115] on icon "button" at bounding box center [66, 116] width 9 height 8
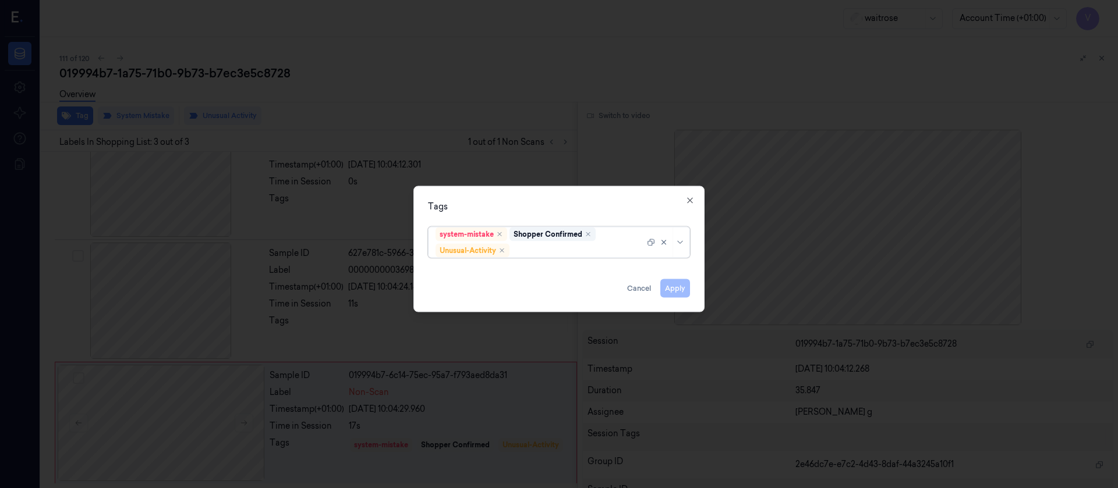
click at [538, 254] on div at bounding box center [578, 251] width 133 height 12
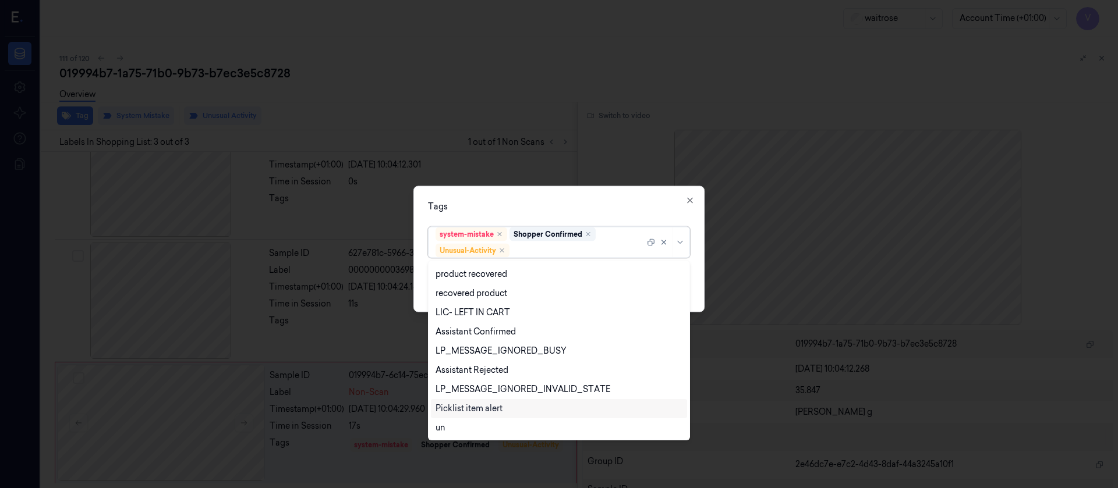
scroll to position [229, 0]
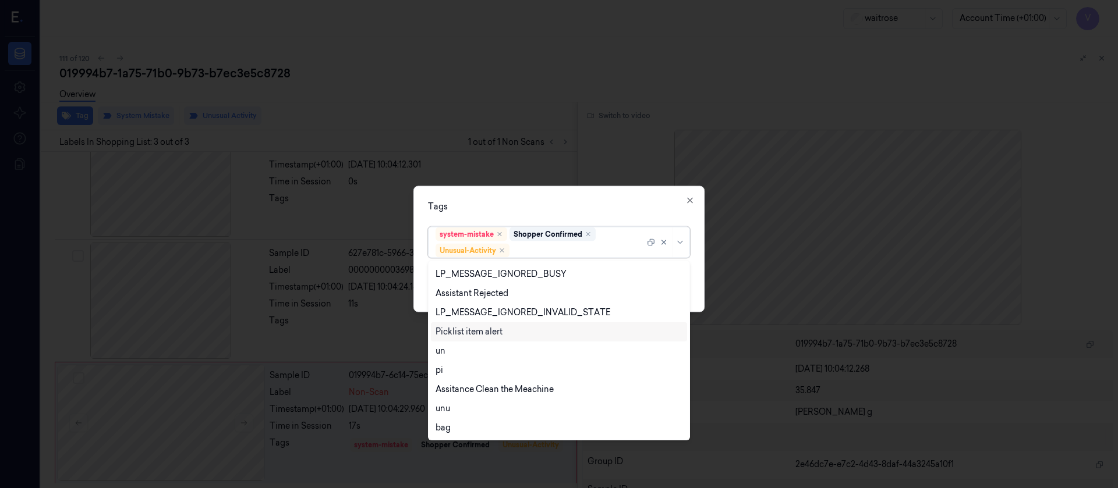
click at [472, 336] on div "Picklist item alert" at bounding box center [468, 332] width 67 height 12
click at [554, 212] on div "Tags option Picklist item alert, selected. 20 results available. Use Up and Dow…" at bounding box center [558, 249] width 291 height 126
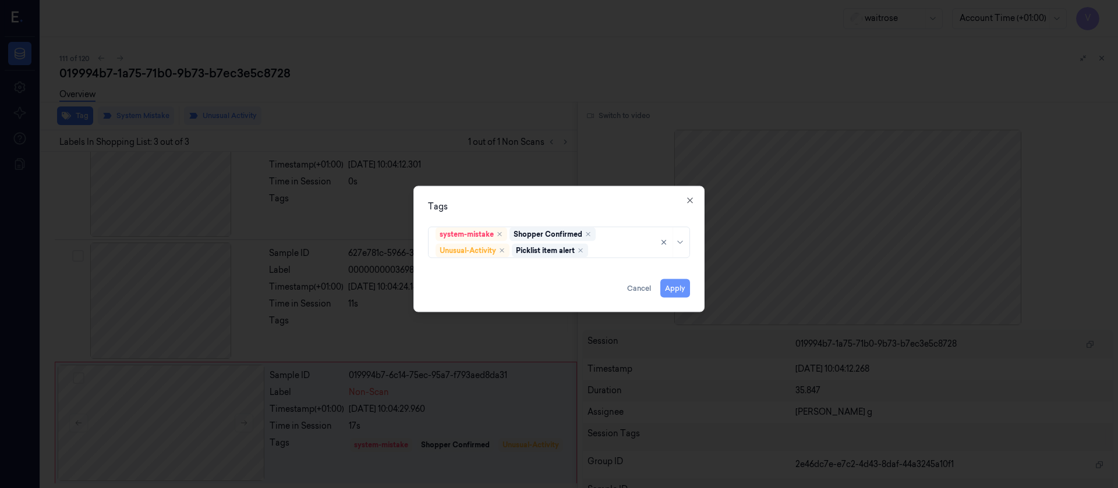
click at [682, 291] on button "Apply" at bounding box center [675, 288] width 30 height 19
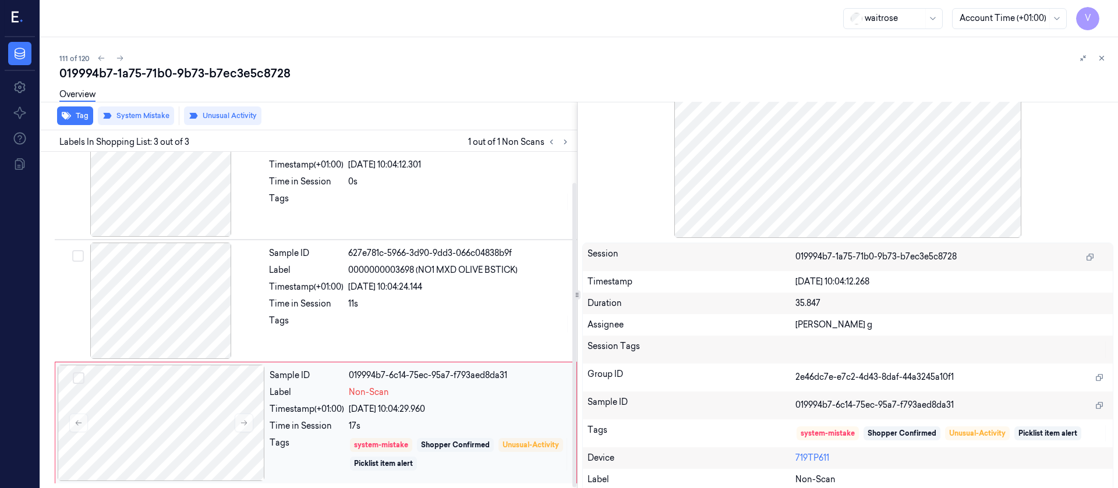
scroll to position [90, 0]
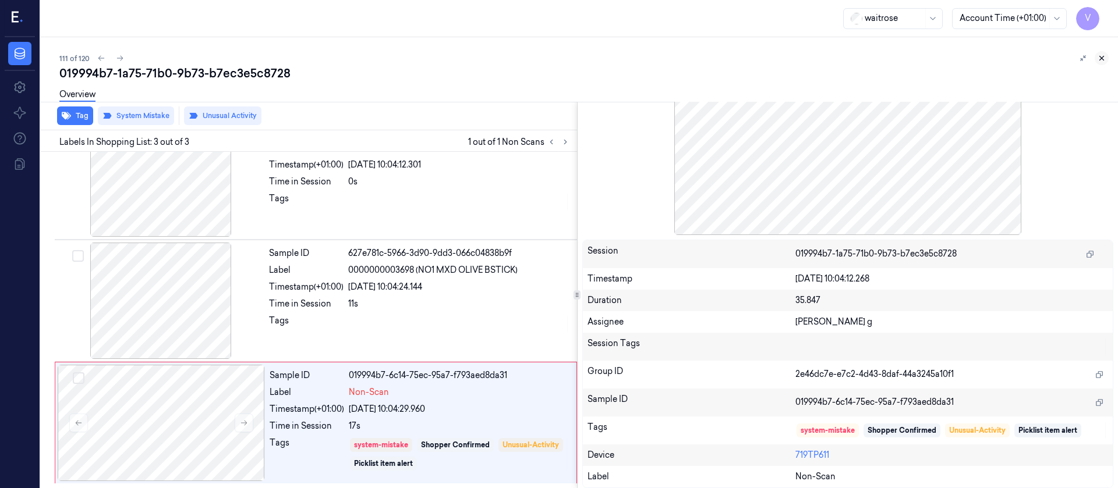
click at [1100, 52] on button at bounding box center [1102, 58] width 14 height 14
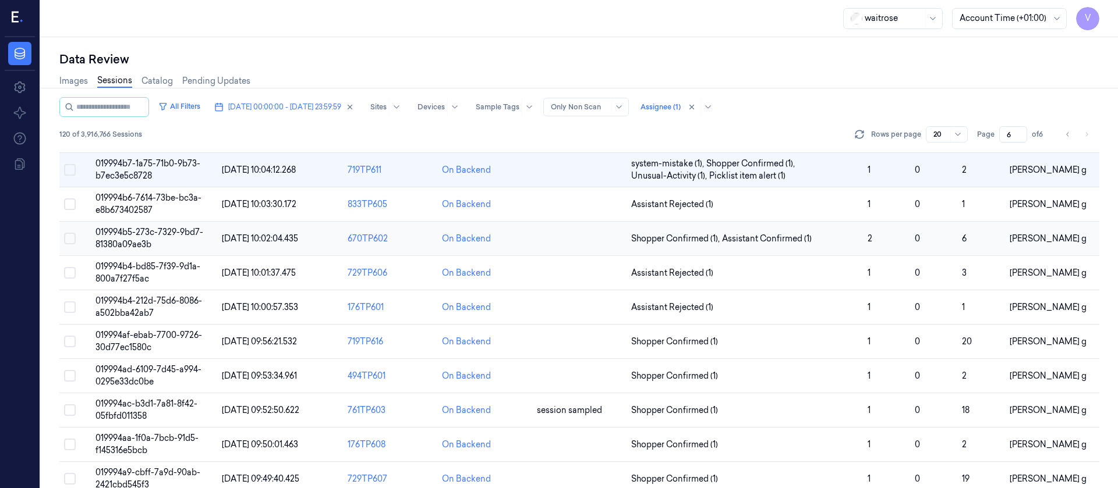
scroll to position [380, 0]
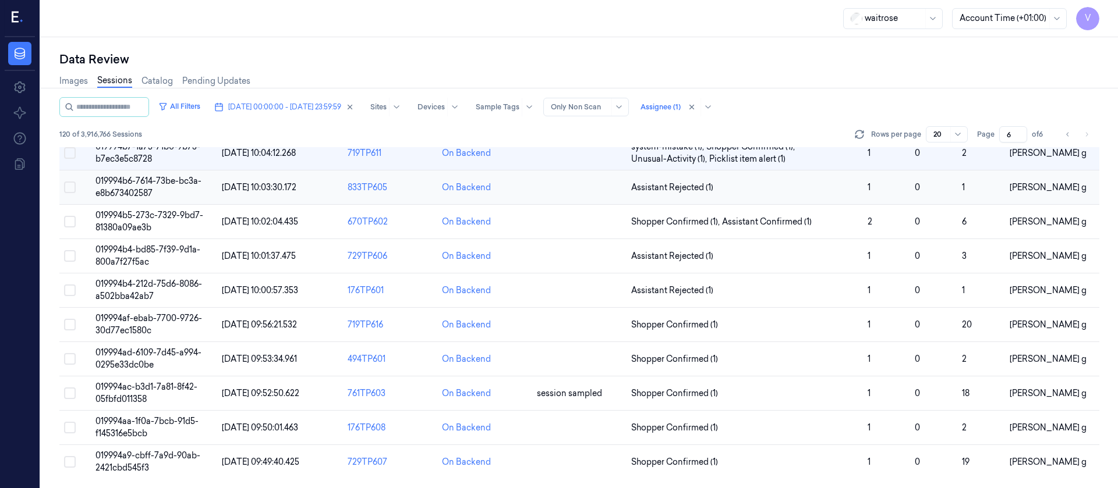
click at [583, 194] on td at bounding box center [579, 188] width 94 height 34
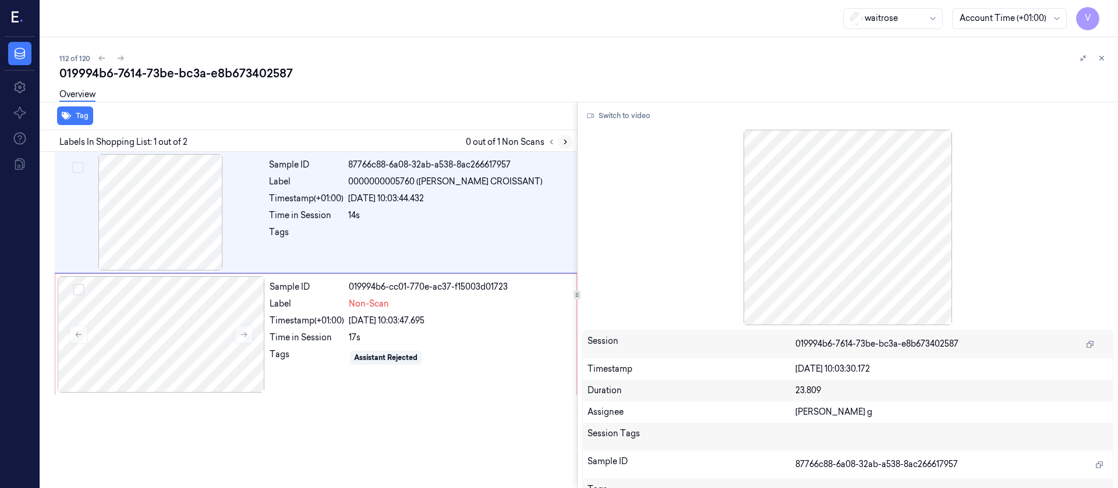
click at [562, 145] on button at bounding box center [565, 142] width 14 height 14
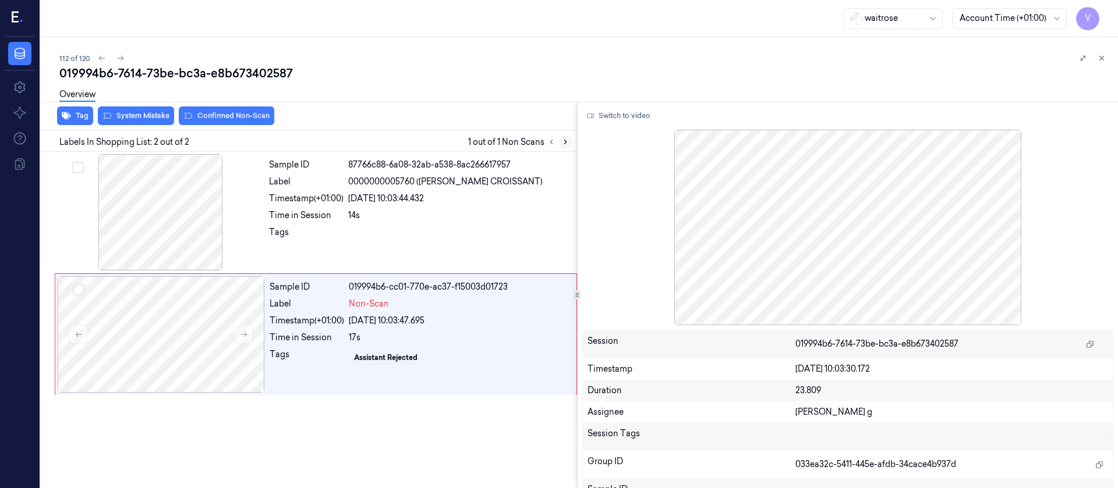
click at [564, 144] on icon at bounding box center [565, 142] width 8 height 8
click at [176, 205] on div at bounding box center [160, 212] width 207 height 116
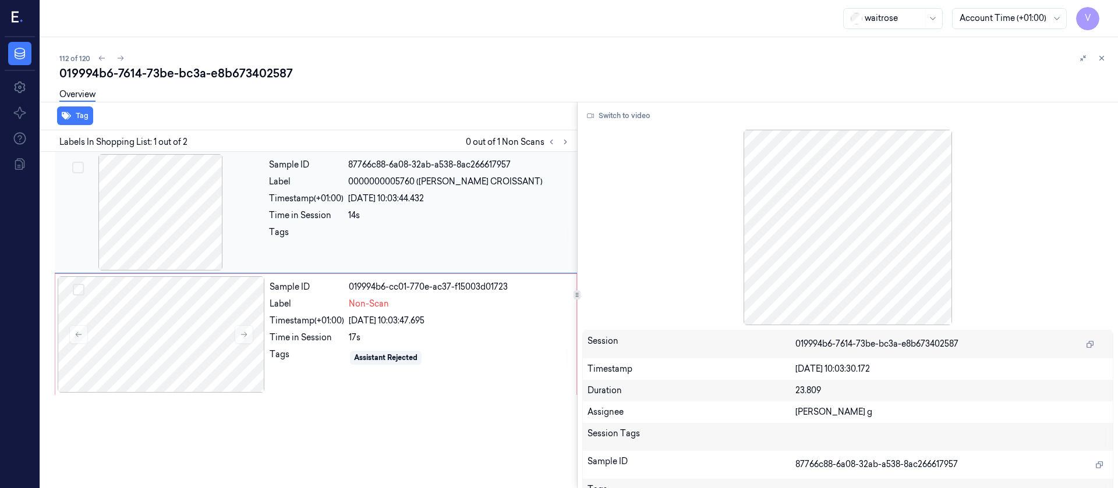
click at [378, 240] on div at bounding box center [459, 235] width 222 height 19
click at [218, 215] on div at bounding box center [160, 212] width 207 height 116
click at [603, 118] on button "Switch to video" at bounding box center [618, 116] width 73 height 19
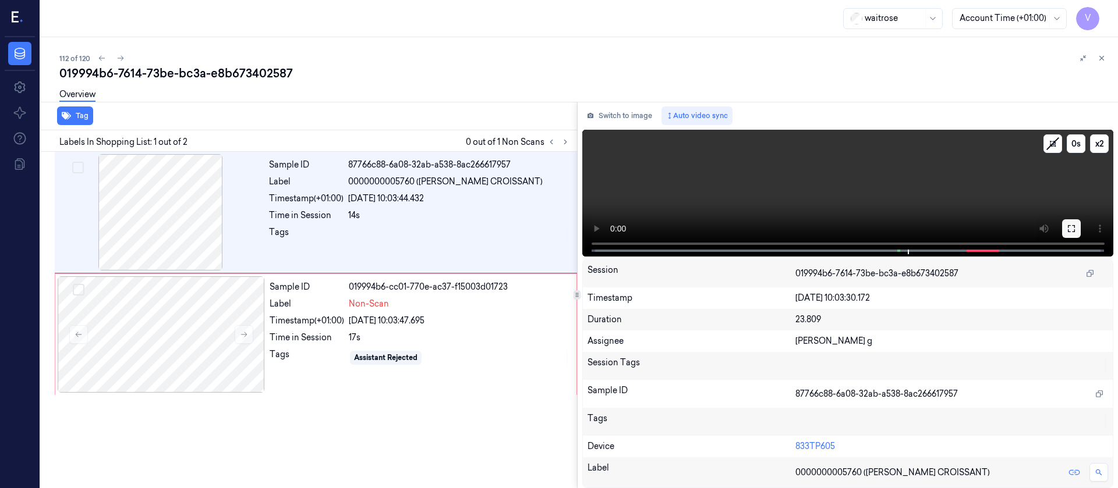
click at [1068, 233] on button at bounding box center [1071, 228] width 19 height 19
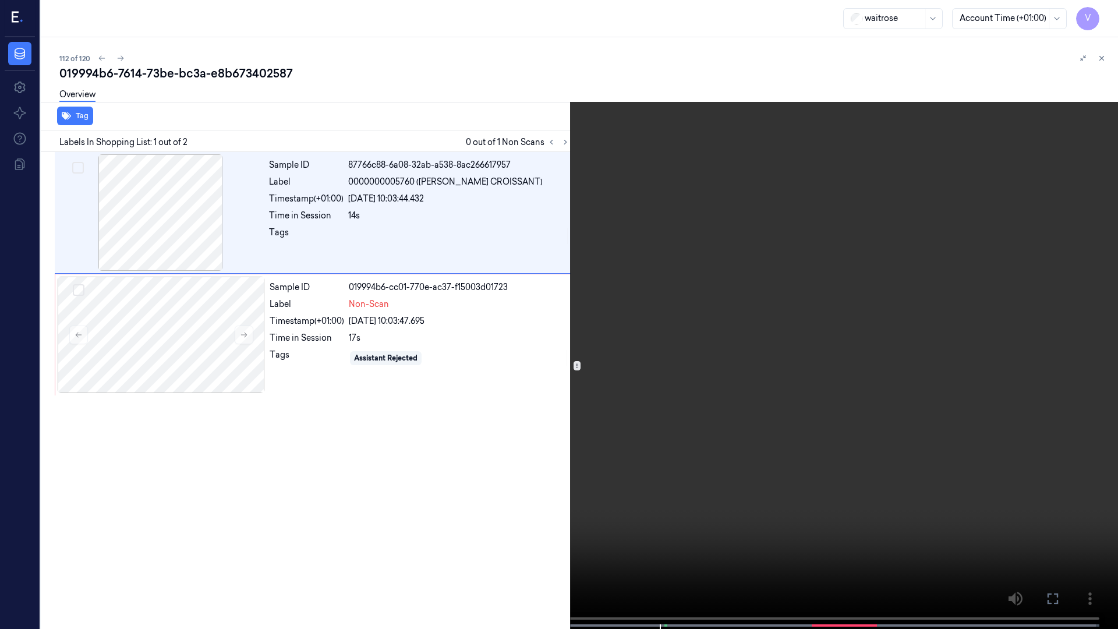
click at [1093, 7] on video at bounding box center [559, 315] width 1118 height 631
click at [1100, 13] on button "x 2" at bounding box center [1104, 14] width 19 height 19
click at [1100, 13] on button "x 4" at bounding box center [1104, 14] width 19 height 19
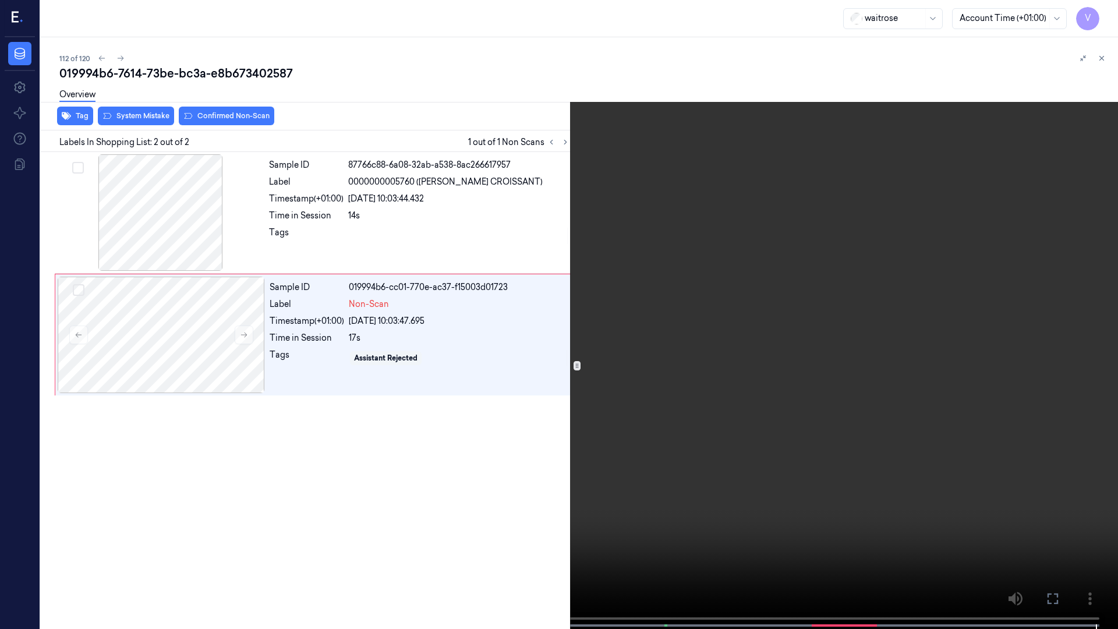
click at [0, 0] on icon at bounding box center [0, 0] width 0 height 0
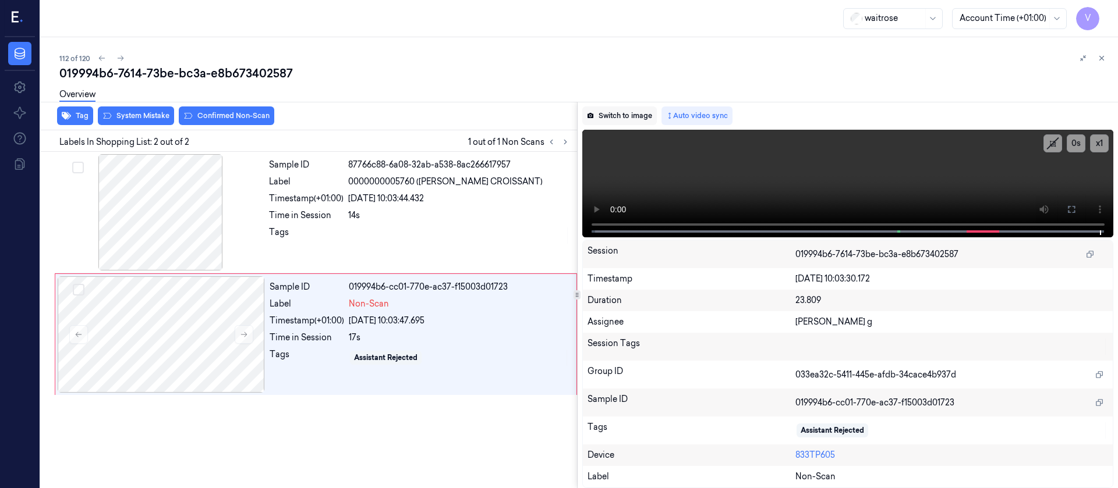
click at [604, 111] on button "Switch to image" at bounding box center [619, 116] width 75 height 19
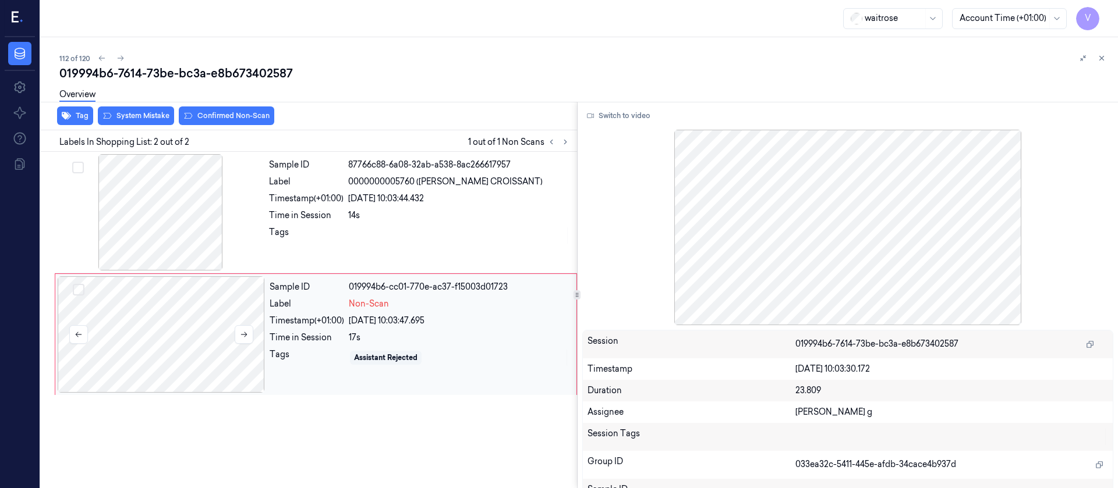
click at [214, 313] on div at bounding box center [161, 335] width 207 height 116
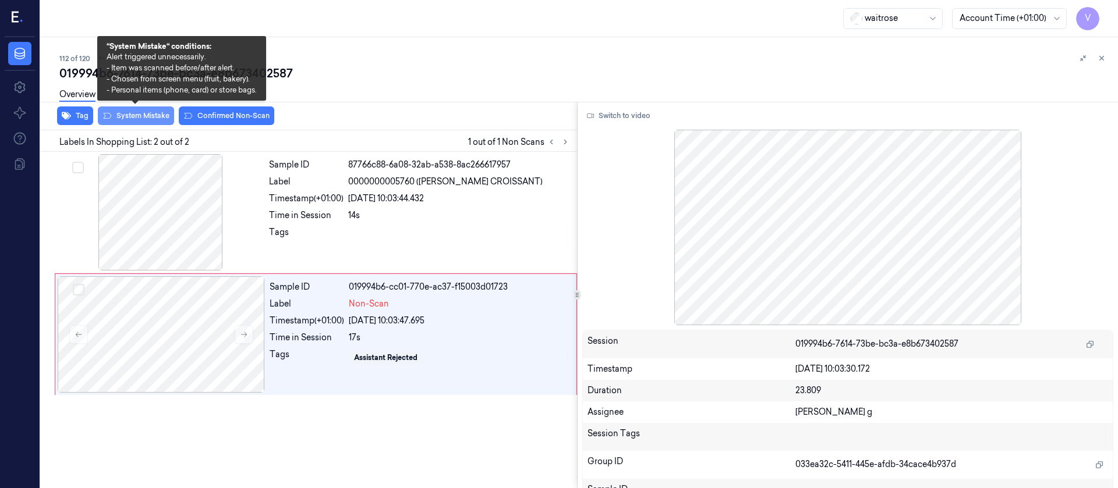
click at [137, 115] on button "System Mistake" at bounding box center [136, 116] width 76 height 19
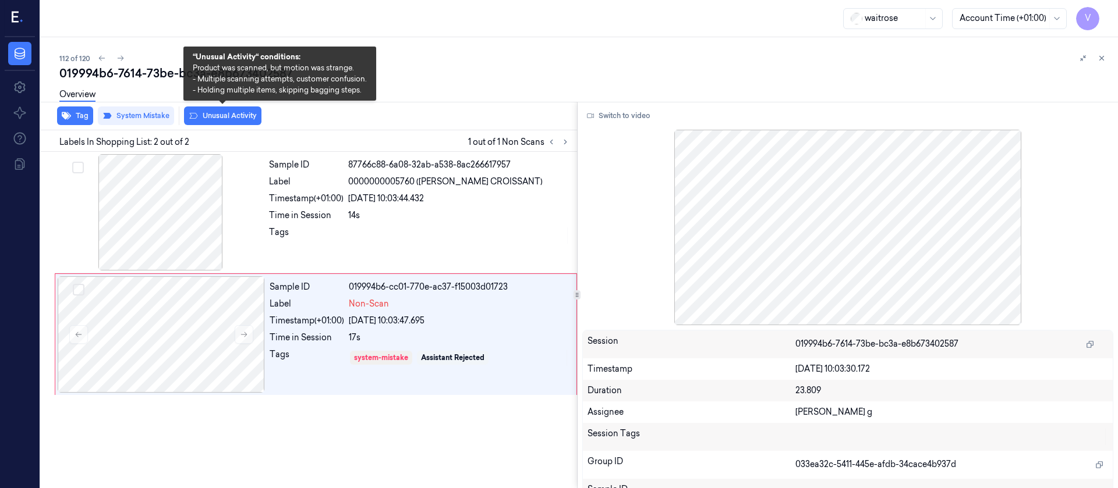
click at [215, 116] on button "Unusual Activity" at bounding box center [222, 116] width 77 height 19
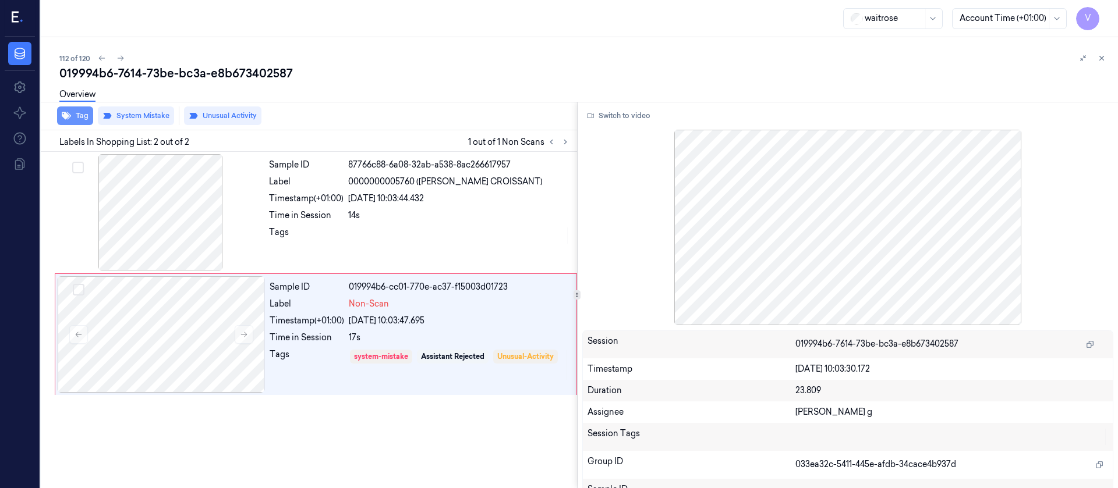
click at [80, 115] on button "Tag" at bounding box center [75, 116] width 36 height 19
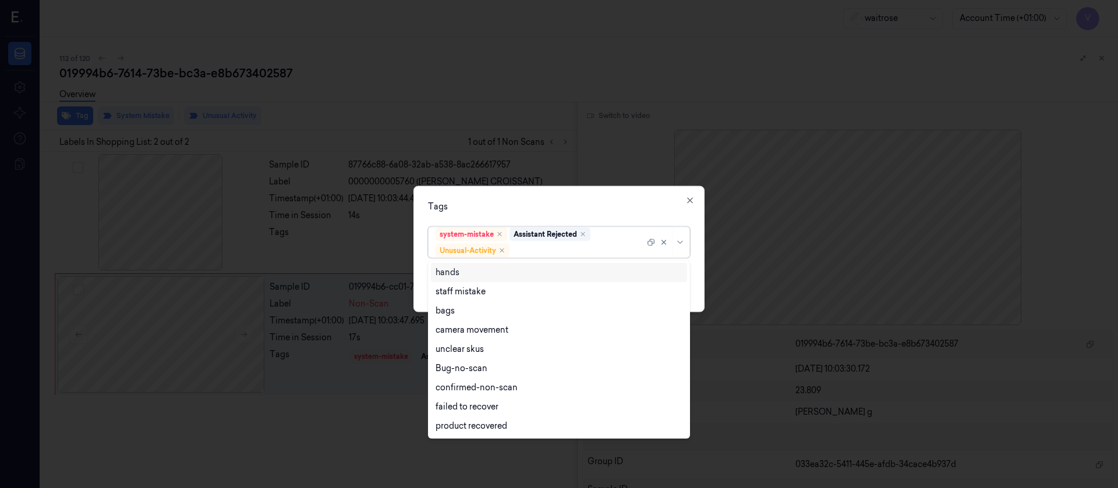
click at [558, 245] on div at bounding box center [578, 251] width 133 height 12
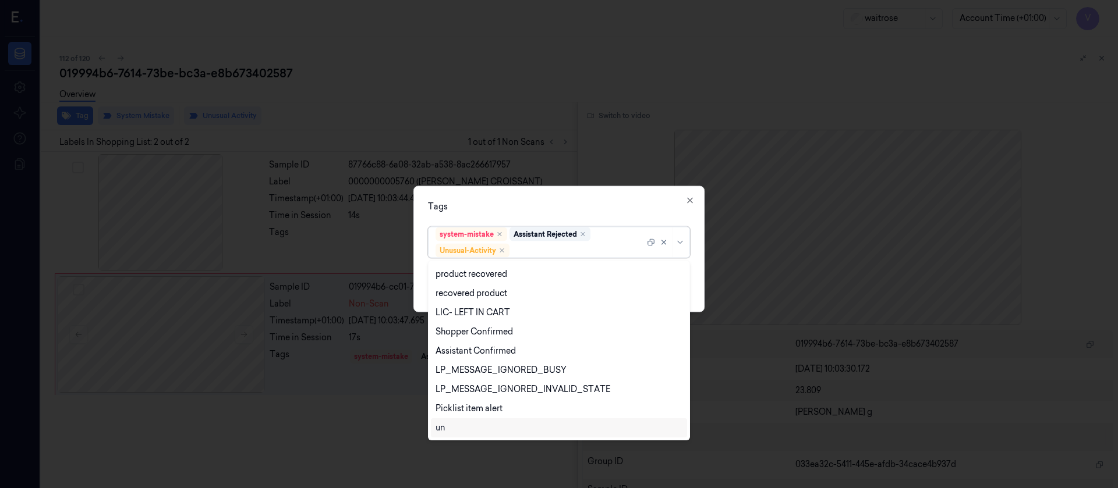
scroll to position [229, 0]
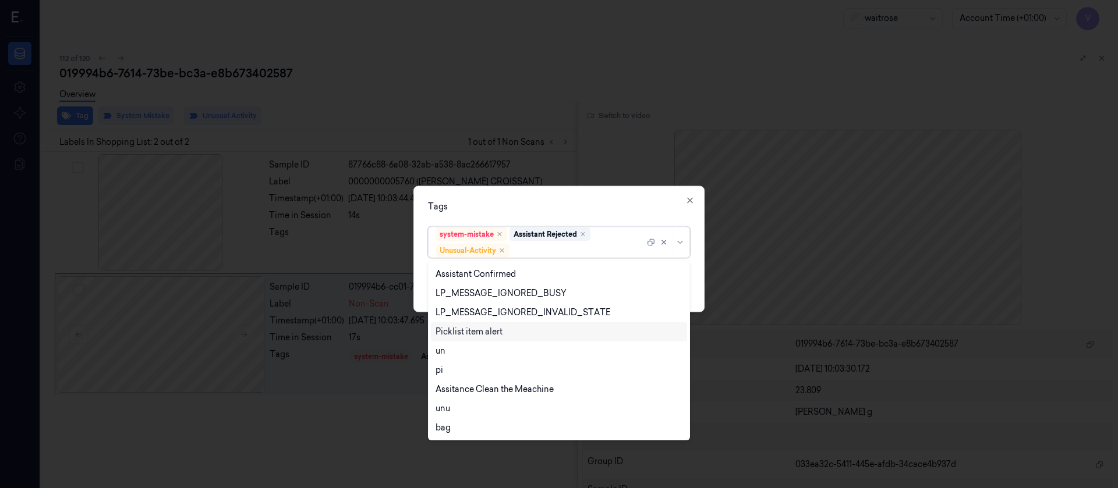
click at [476, 331] on div "Picklist item alert" at bounding box center [468, 332] width 67 height 12
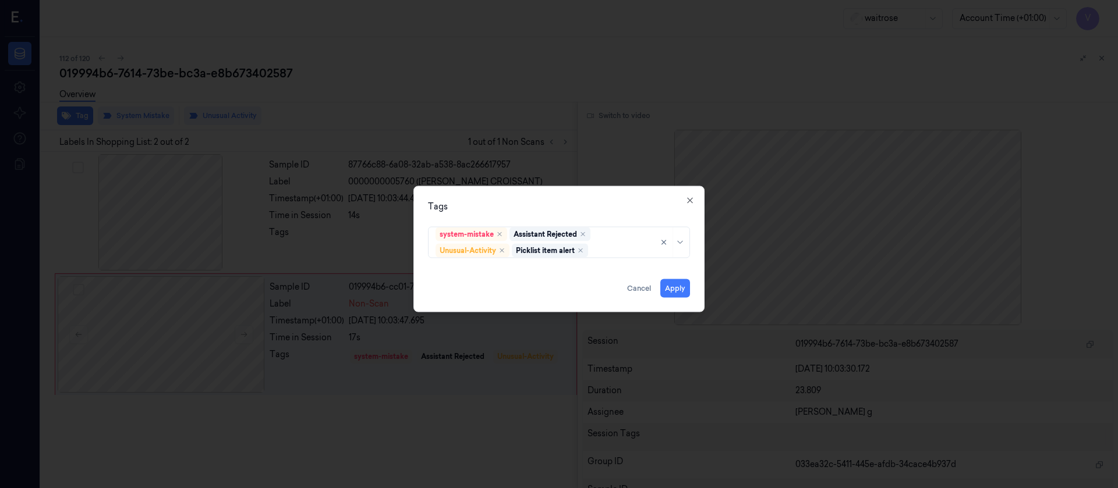
click at [599, 206] on div "Tags" at bounding box center [559, 206] width 262 height 12
click at [666, 291] on button "Apply" at bounding box center [675, 288] width 30 height 19
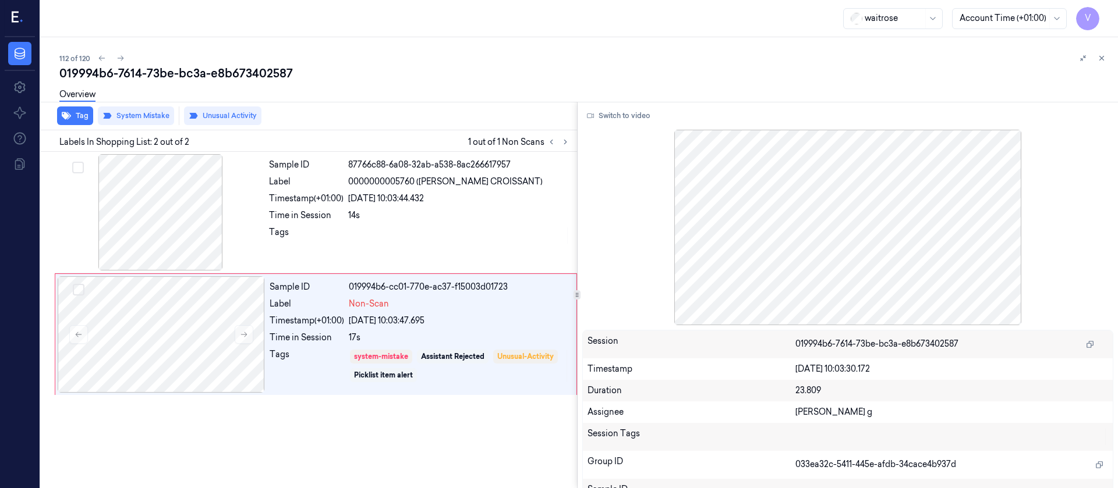
click at [589, 52] on div "112 of 120" at bounding box center [583, 58] width 1049 height 14
click at [1103, 54] on icon at bounding box center [1101, 58] width 8 height 8
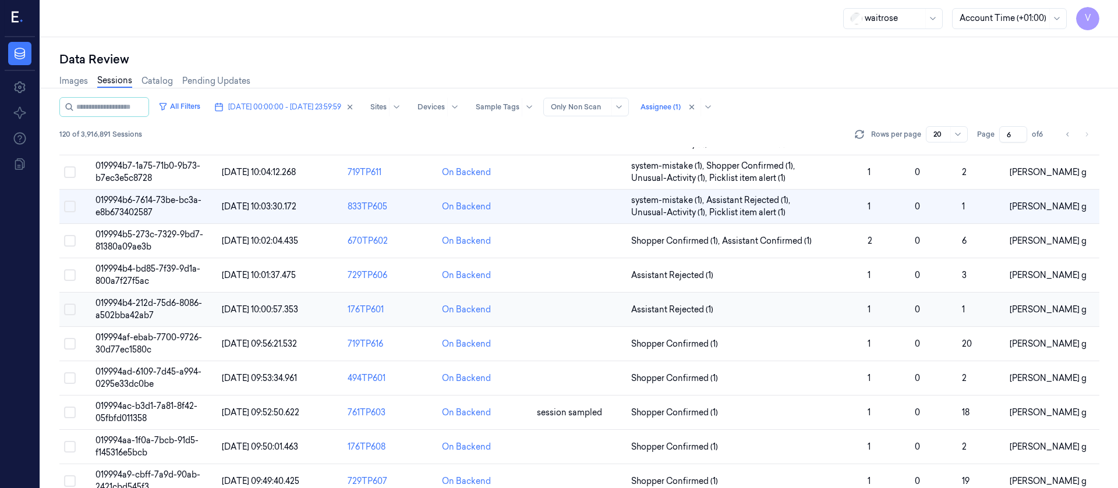
scroll to position [380, 0]
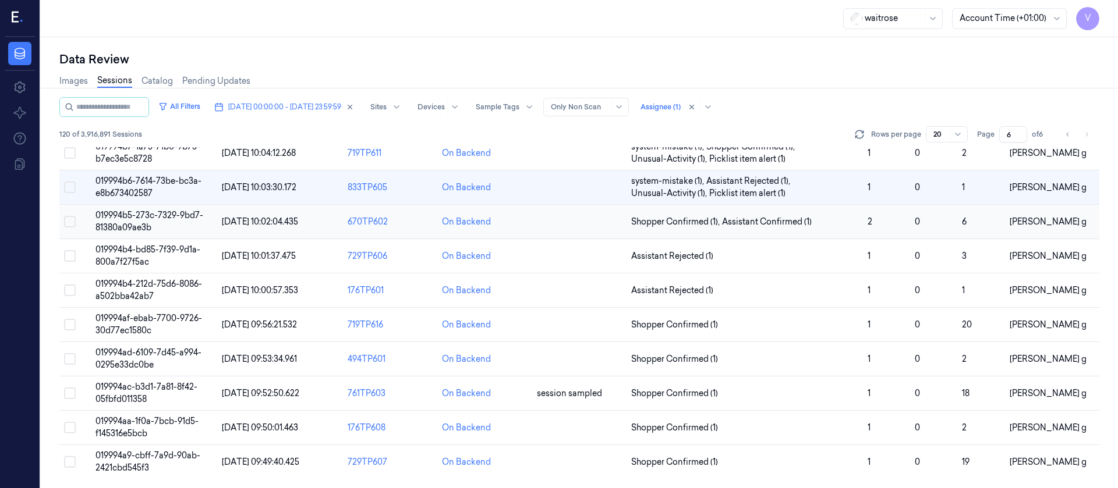
click at [567, 221] on td at bounding box center [579, 222] width 94 height 34
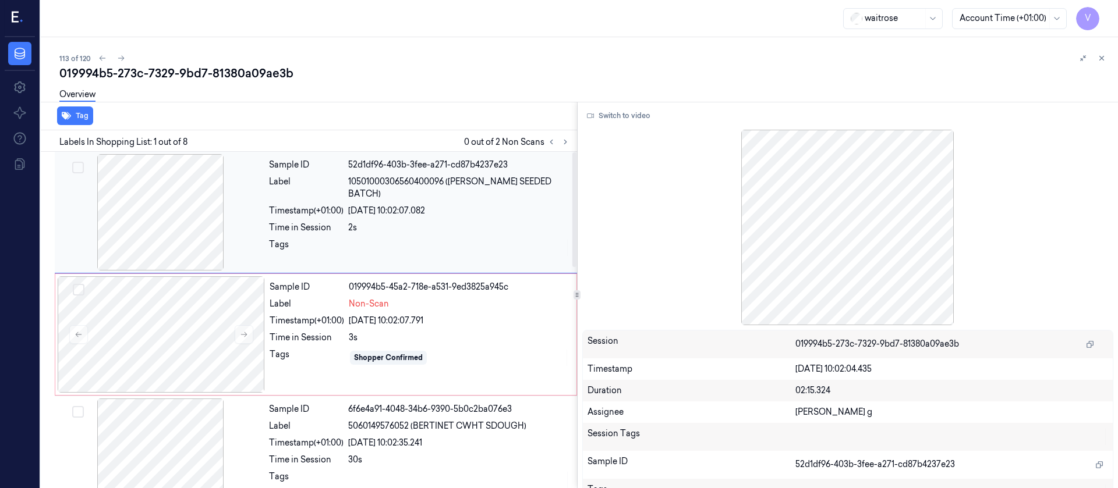
click at [330, 222] on div "Sample ID 52d1df96-403b-3fee-a271-cd87b4237e23 Label 10501000306560400096 ([PER…" at bounding box center [419, 212] width 310 height 116
click at [614, 123] on button "Switch to video" at bounding box center [618, 116] width 73 height 19
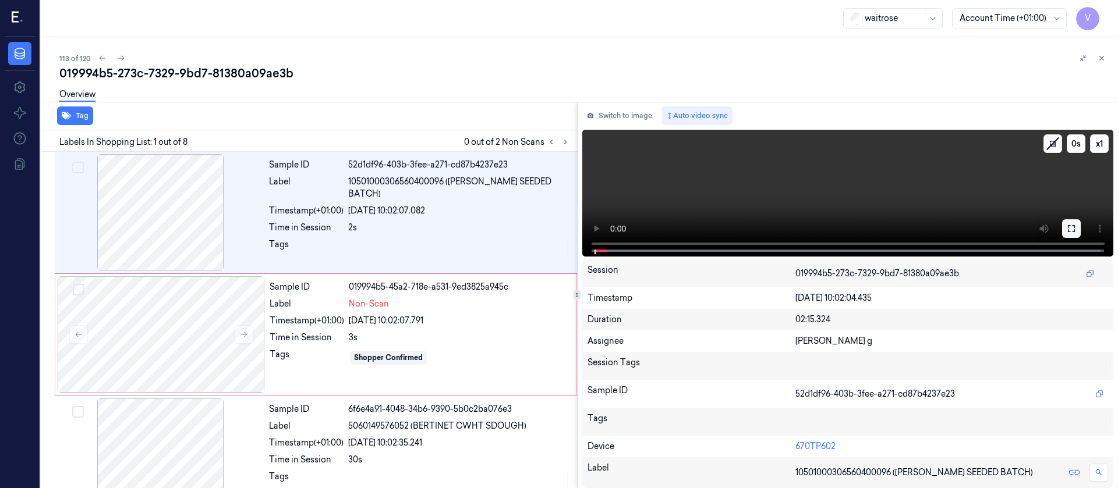
click at [1068, 227] on icon at bounding box center [1071, 228] width 7 height 7
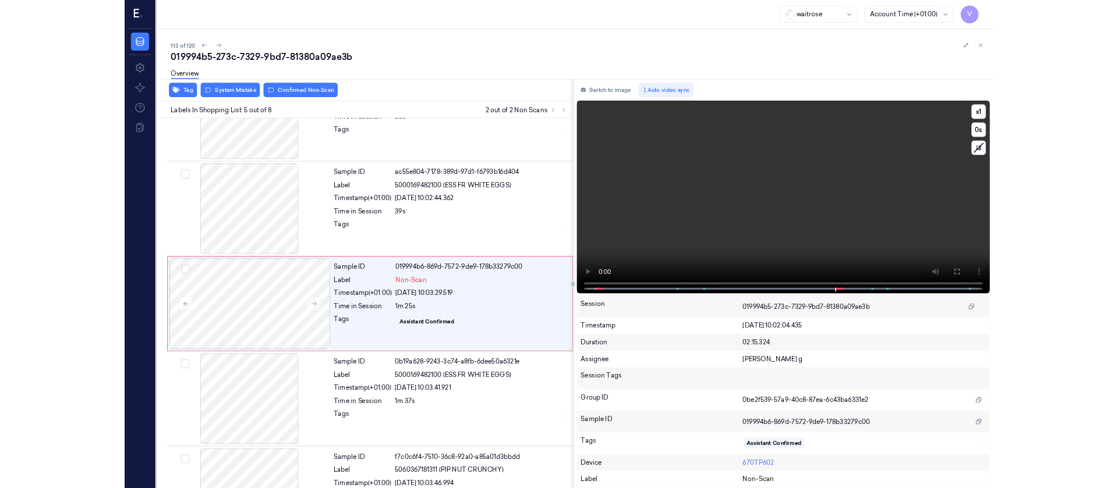
scroll to position [311, 0]
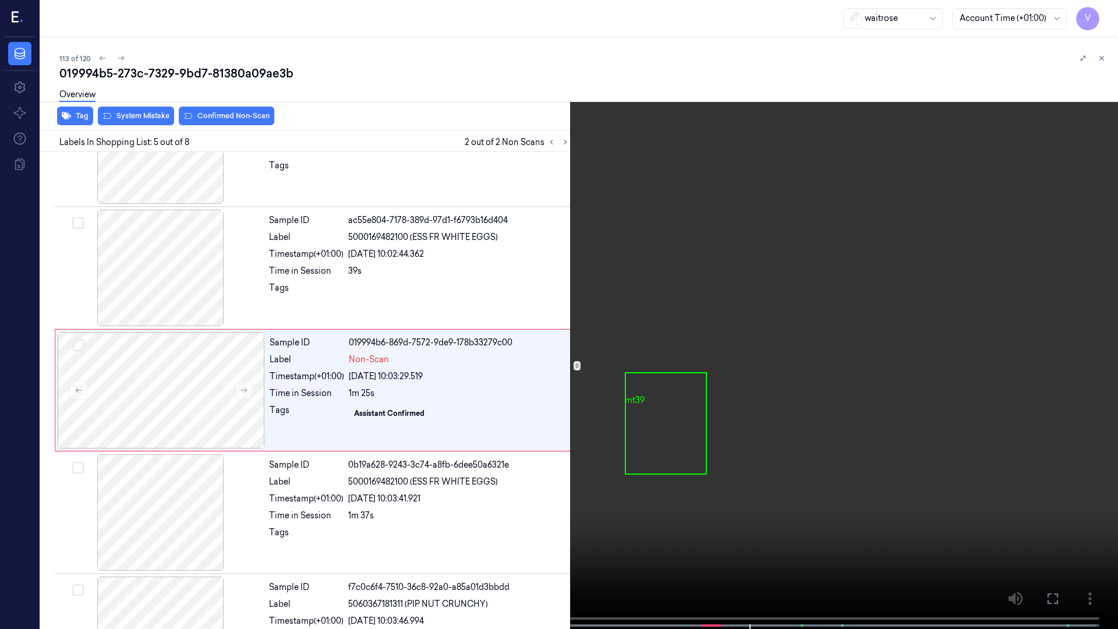
click at [0, 0] on icon at bounding box center [0, 0] width 0 height 0
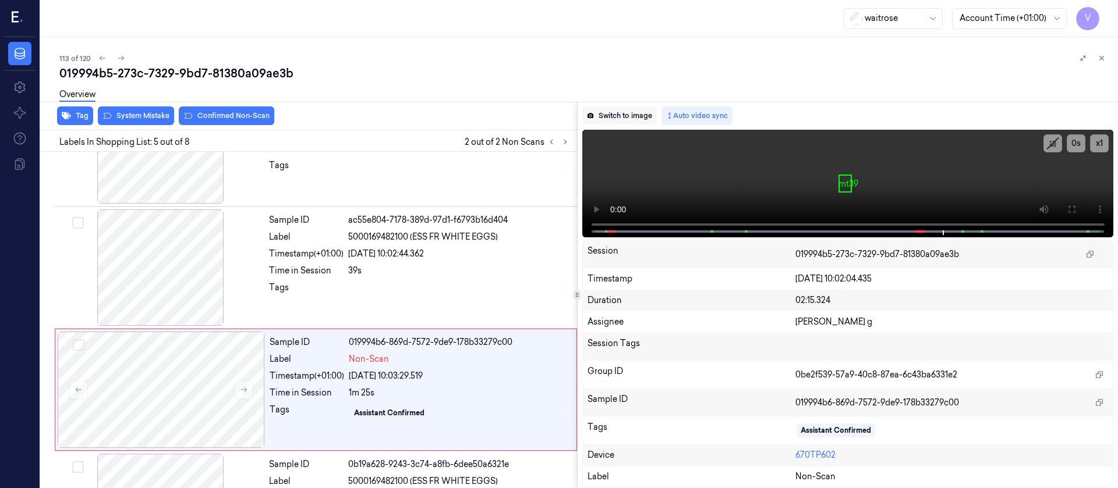
click at [618, 113] on button "Switch to image" at bounding box center [619, 116] width 75 height 19
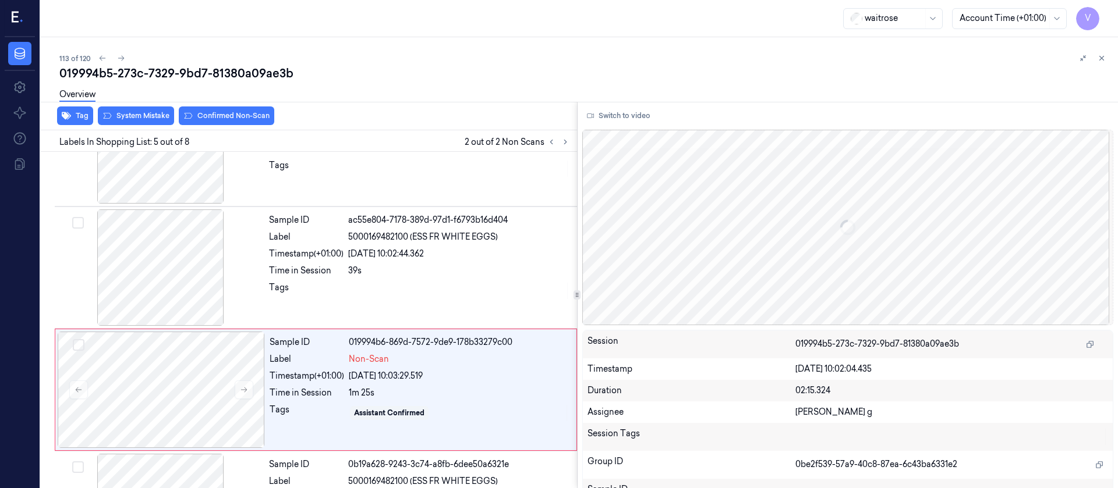
scroll to position [381, 0]
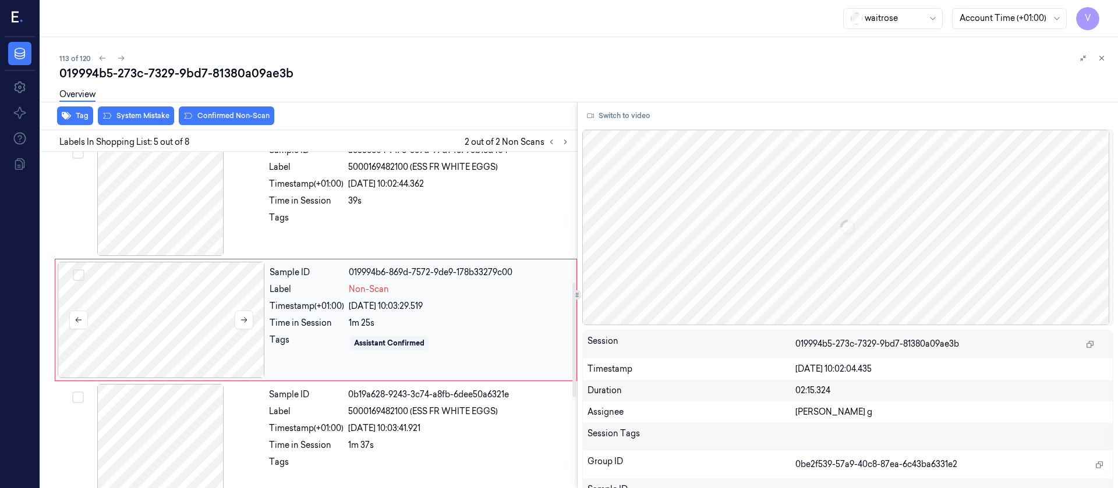
click at [161, 323] on div at bounding box center [161, 320] width 207 height 116
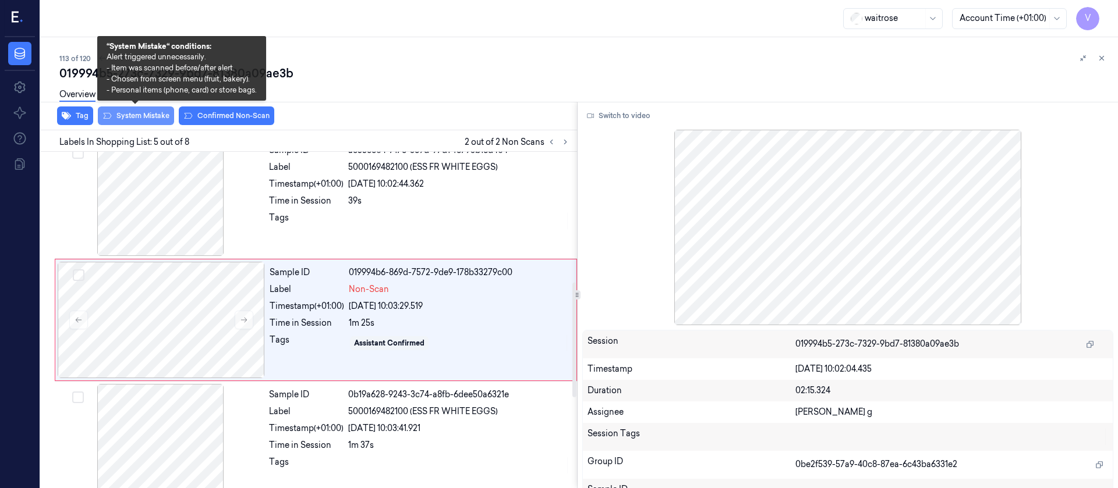
click at [130, 120] on button "System Mistake" at bounding box center [136, 116] width 76 height 19
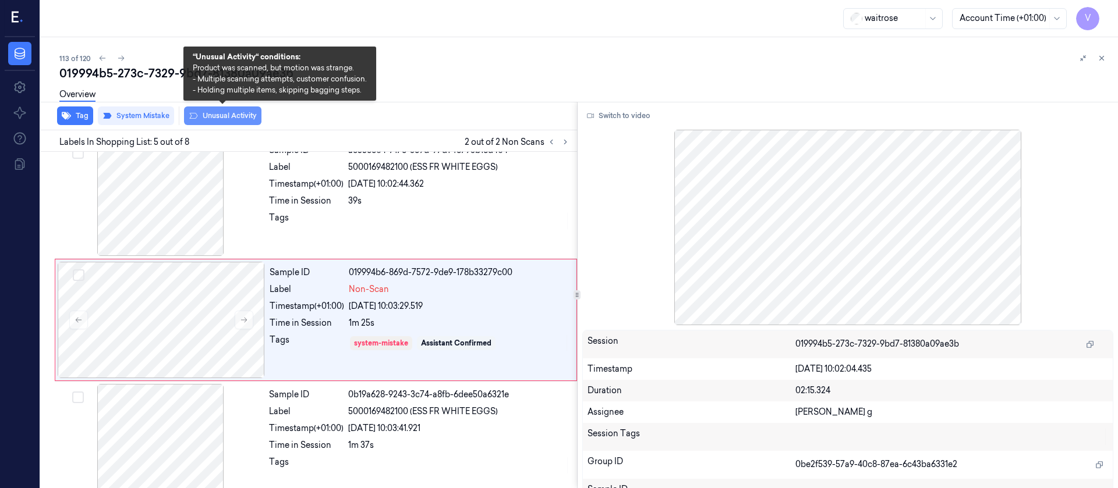
click at [206, 118] on button "Unusual Activity" at bounding box center [222, 116] width 77 height 19
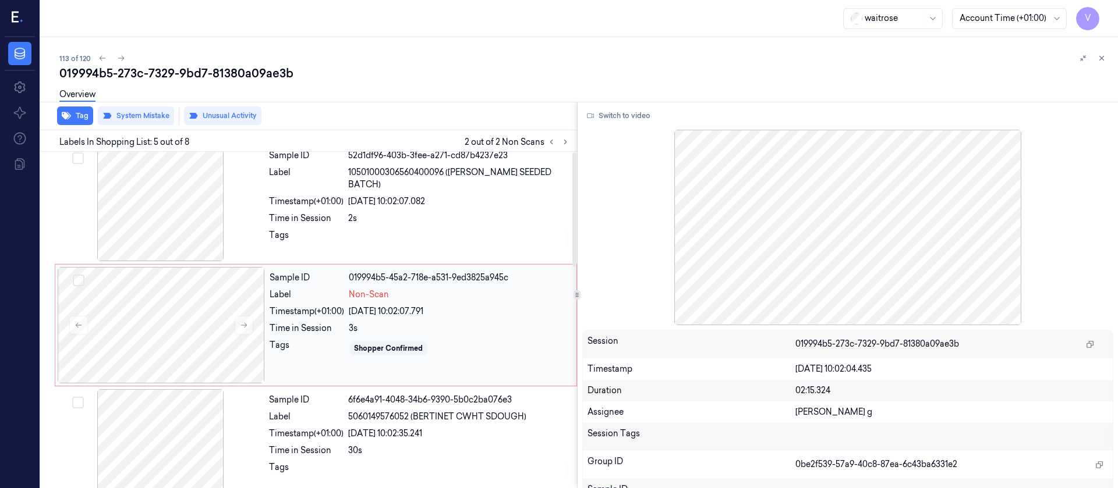
scroll to position [0, 0]
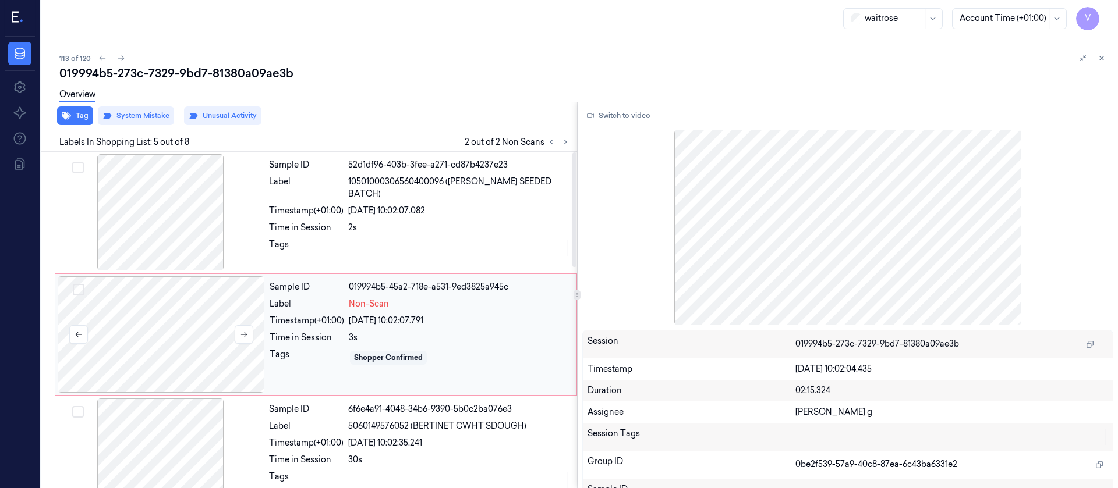
click at [171, 326] on div at bounding box center [161, 335] width 207 height 116
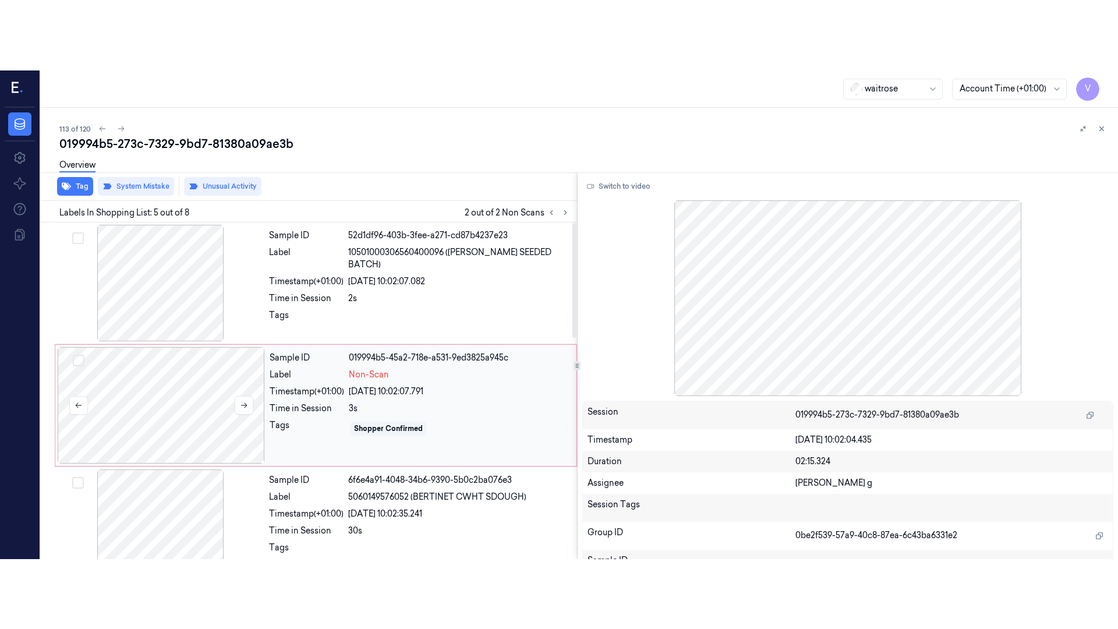
scroll to position [15, 0]
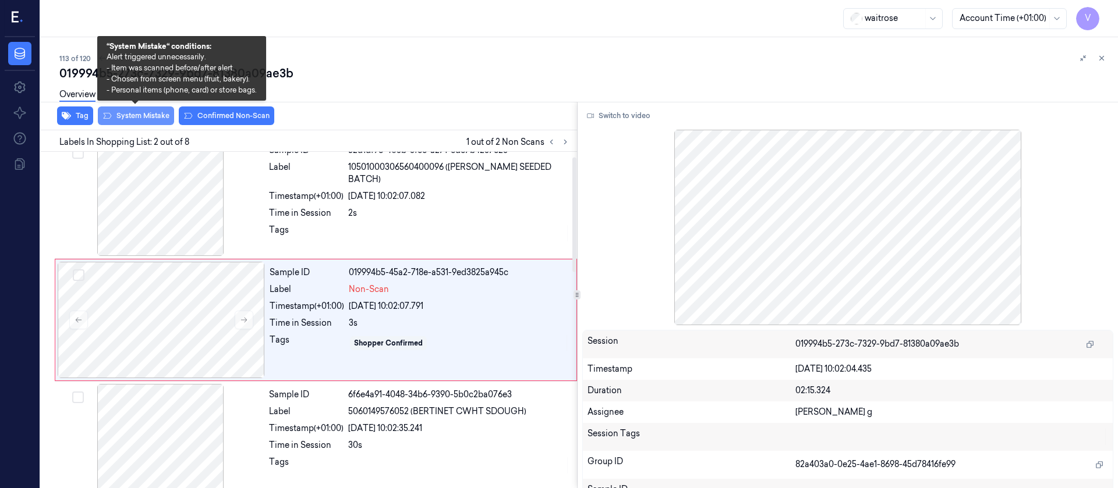
click at [131, 122] on button "System Mistake" at bounding box center [136, 116] width 76 height 19
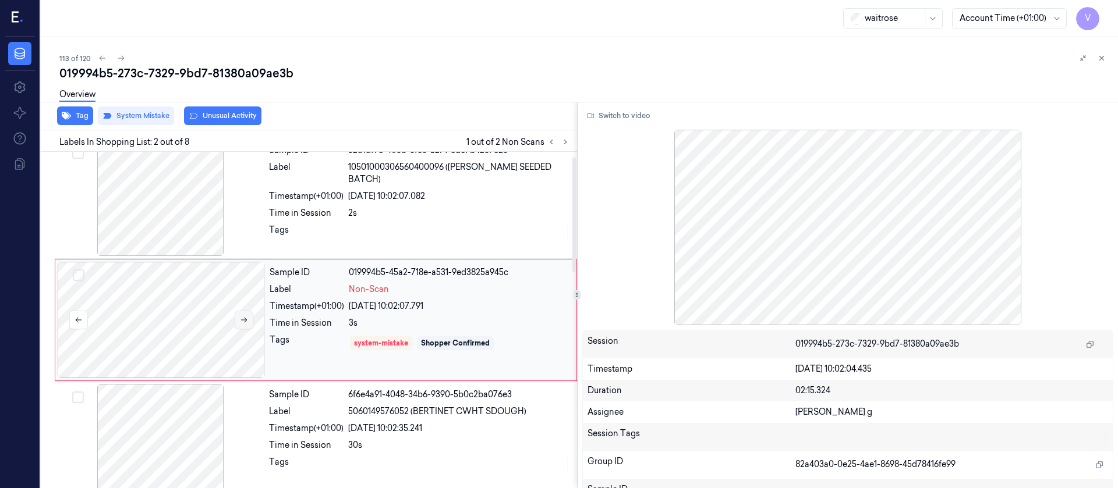
click at [244, 324] on button at bounding box center [244, 320] width 19 height 19
click at [612, 118] on button "Switch to video" at bounding box center [618, 116] width 73 height 19
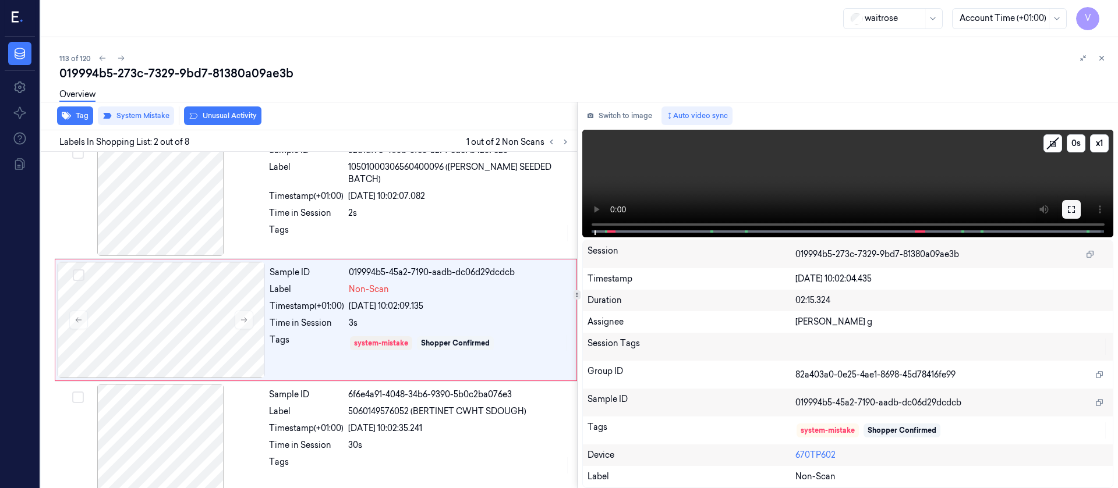
click at [1071, 207] on icon at bounding box center [1071, 209] width 9 height 9
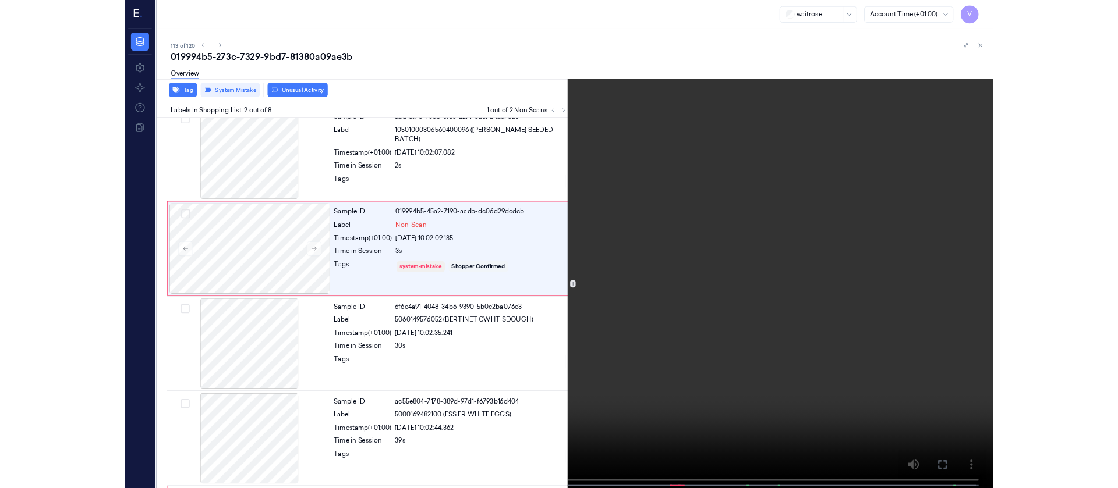
scroll to position [0, 0]
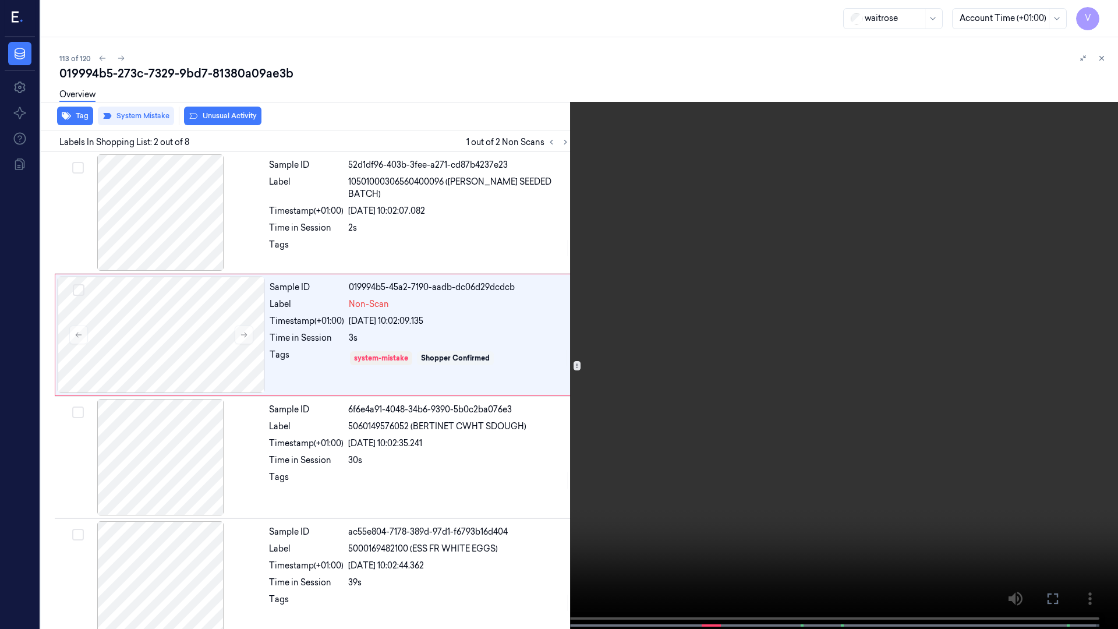
click at [519, 280] on video at bounding box center [559, 315] width 1118 height 631
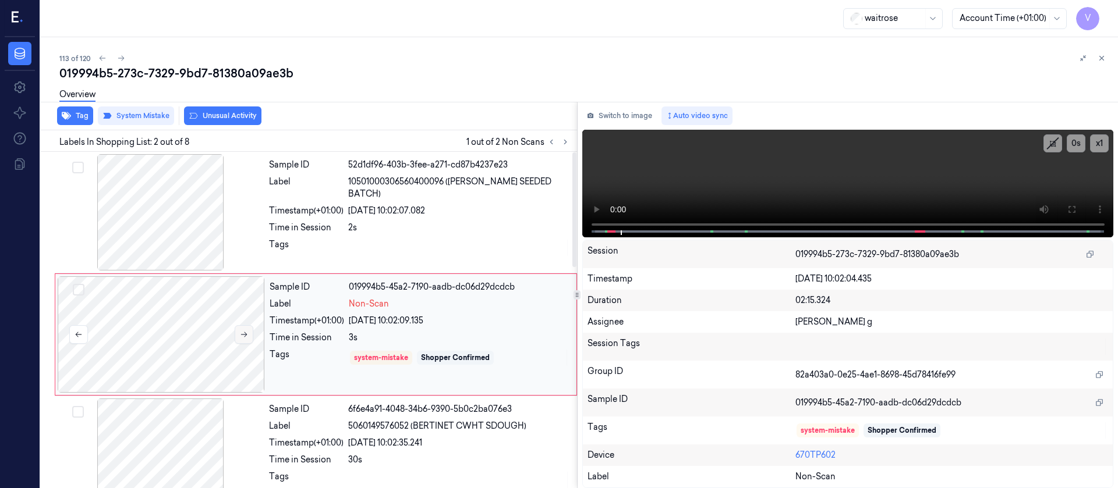
click at [249, 332] on button at bounding box center [244, 334] width 19 height 19
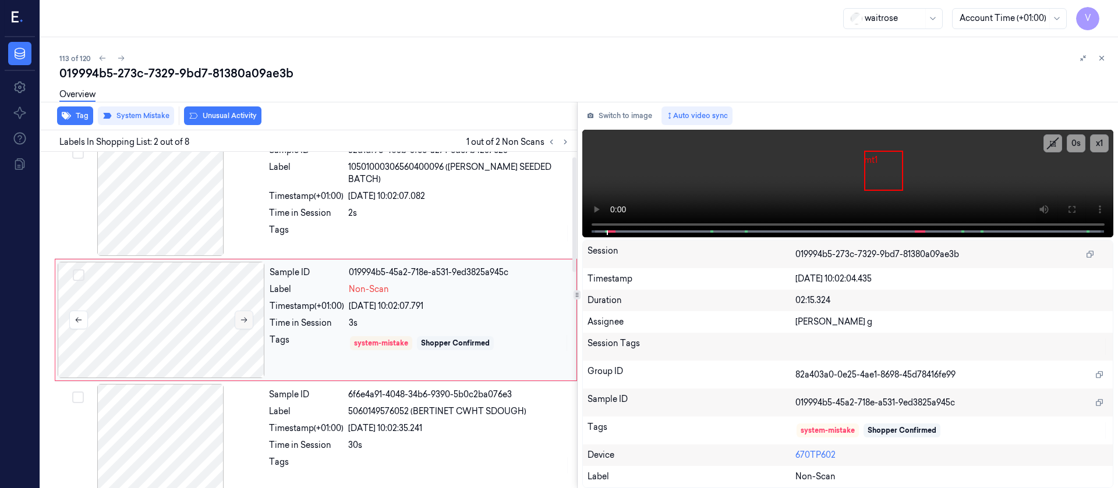
click at [247, 323] on icon at bounding box center [244, 320] width 8 height 8
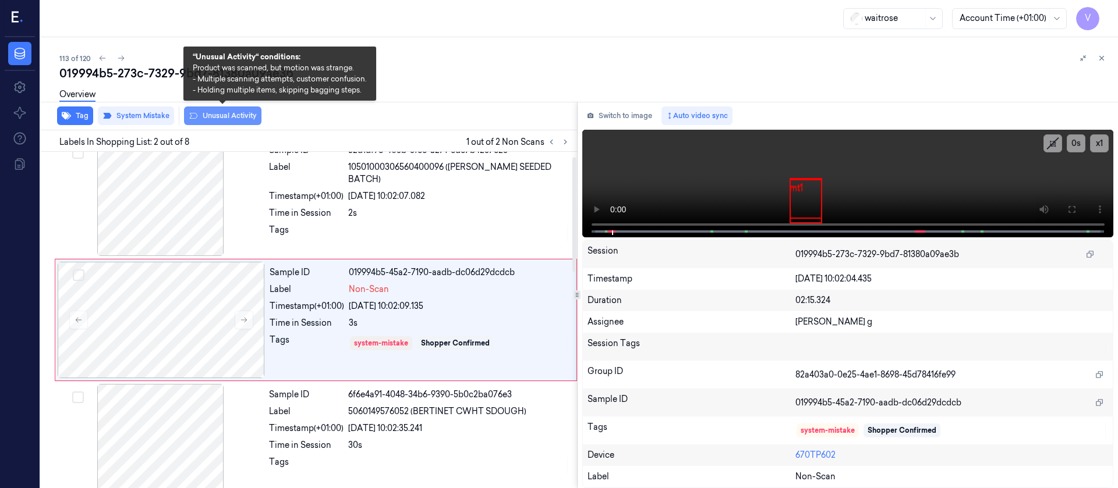
click at [236, 118] on button "Unusual Activity" at bounding box center [222, 116] width 77 height 19
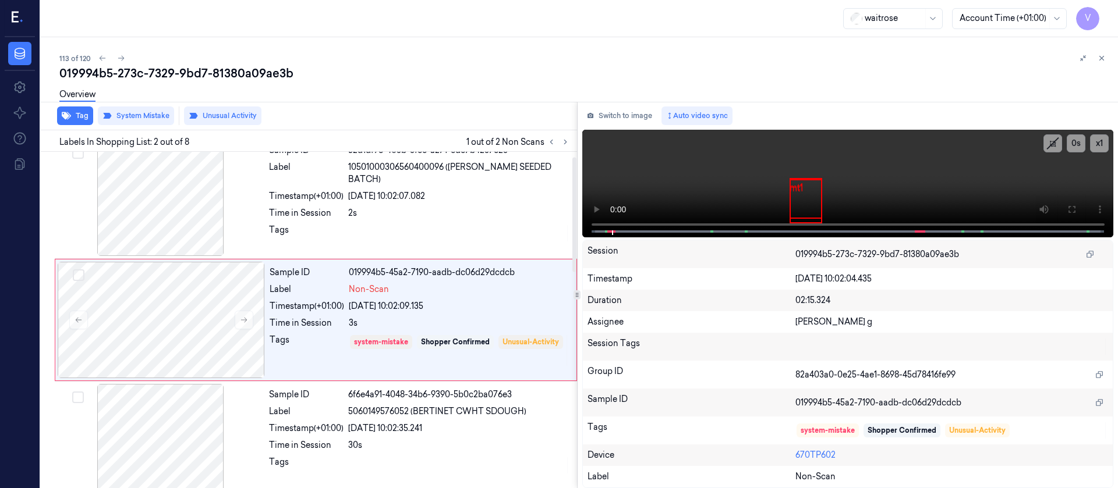
click at [472, 94] on div "Overview" at bounding box center [583, 97] width 1049 height 30
click at [1106, 58] on button at bounding box center [1102, 58] width 14 height 14
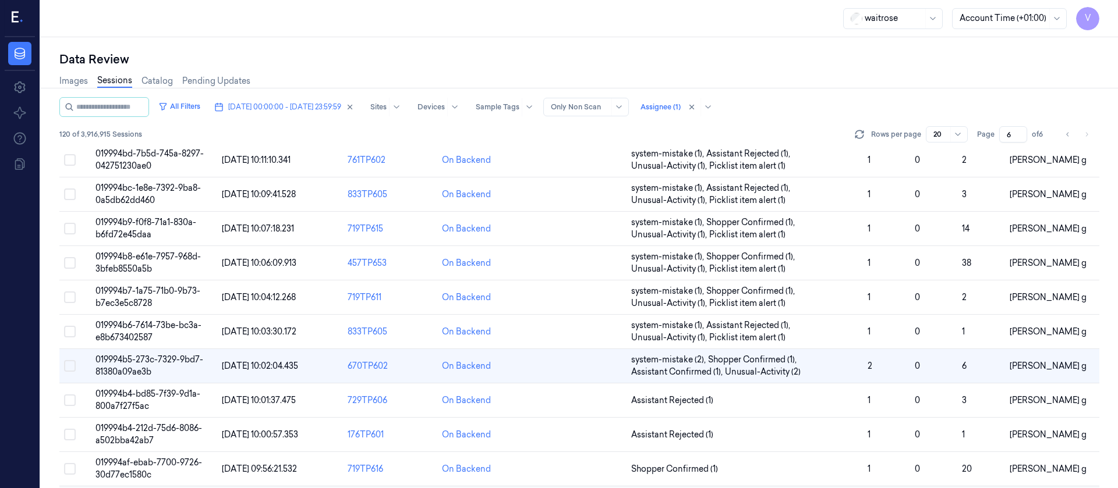
scroll to position [349, 0]
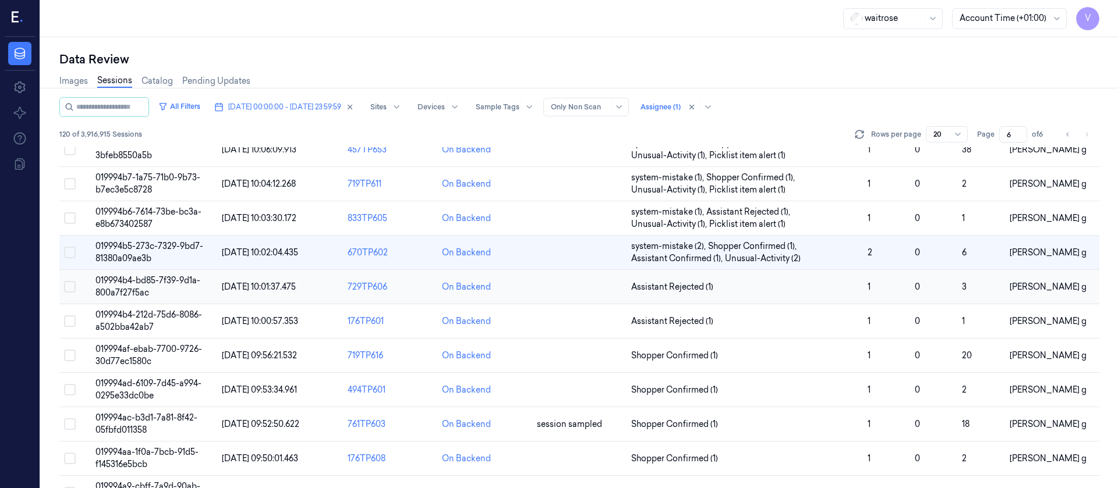
click at [559, 287] on td at bounding box center [579, 287] width 94 height 34
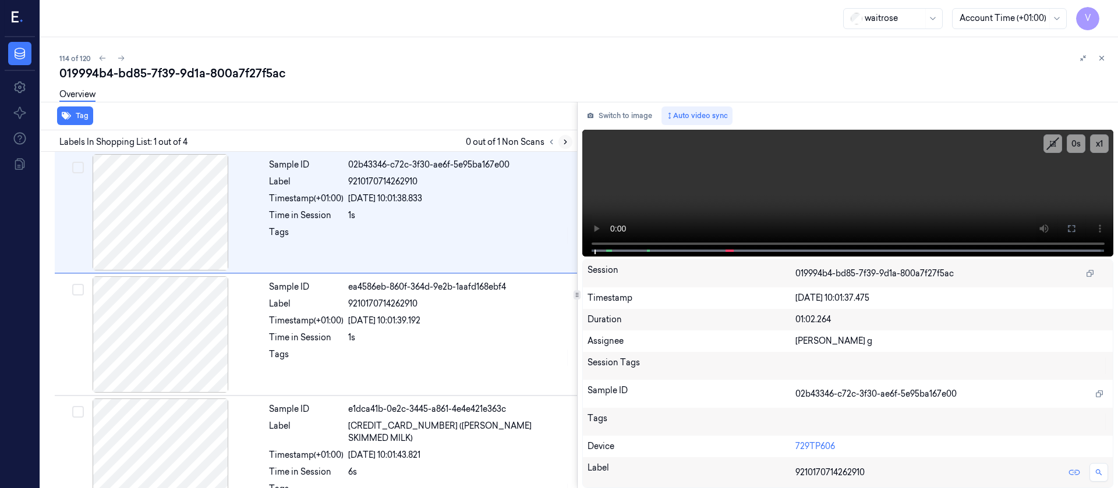
click at [564, 144] on icon at bounding box center [565, 142] width 8 height 8
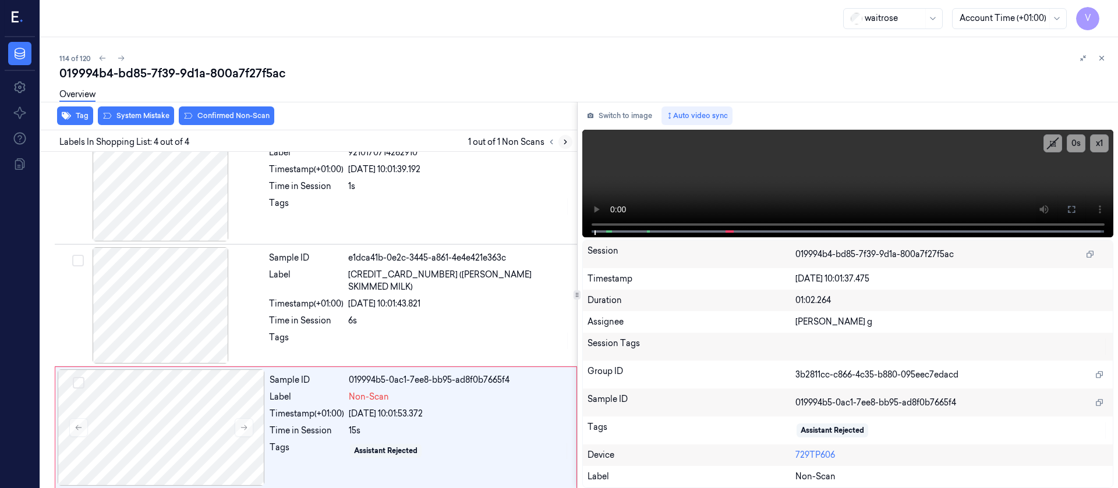
scroll to position [156, 0]
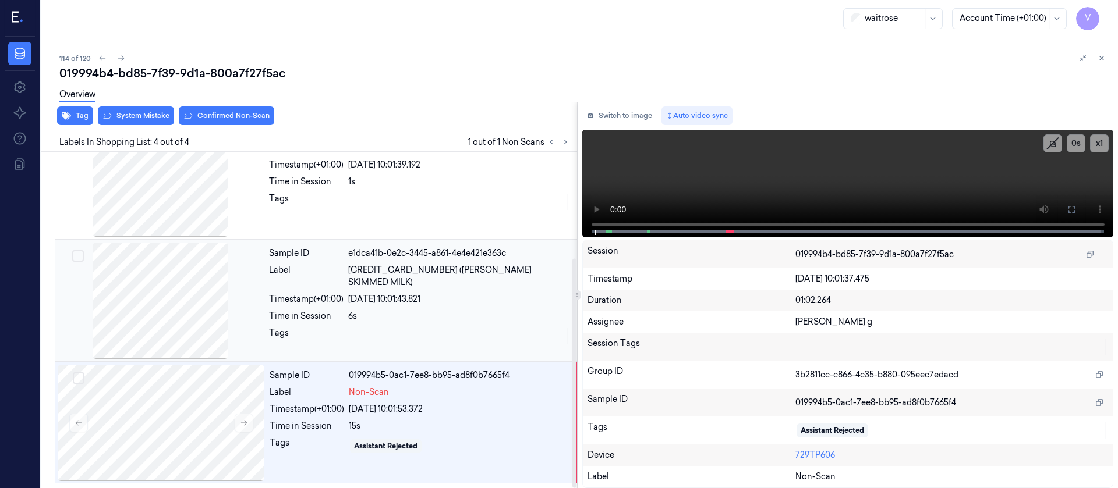
click at [220, 298] on div at bounding box center [160, 301] width 207 height 116
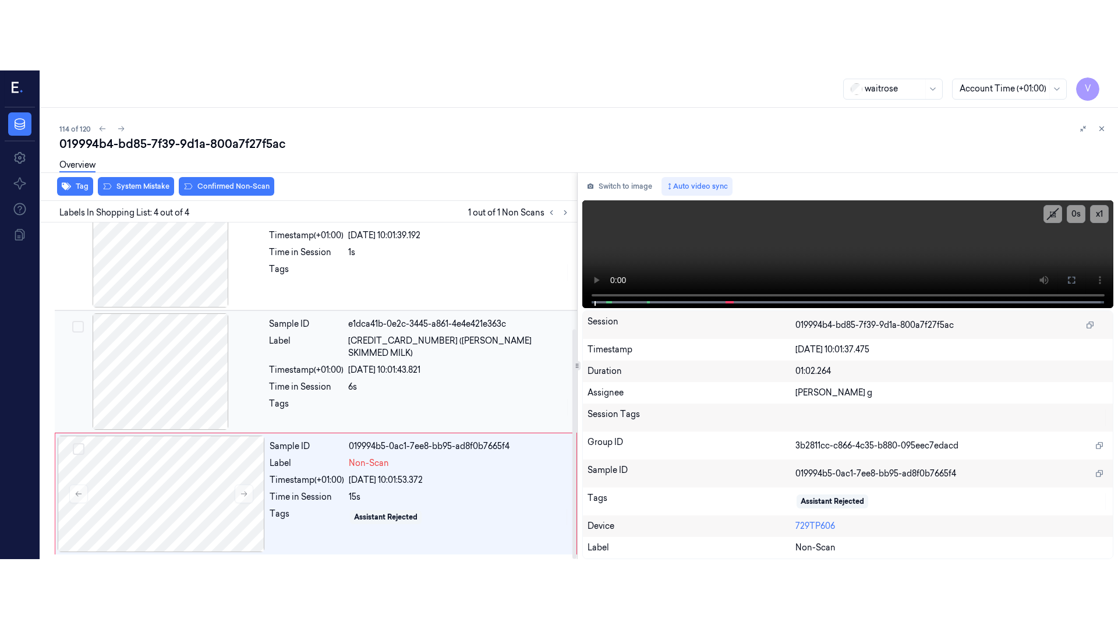
scroll to position [137, 0]
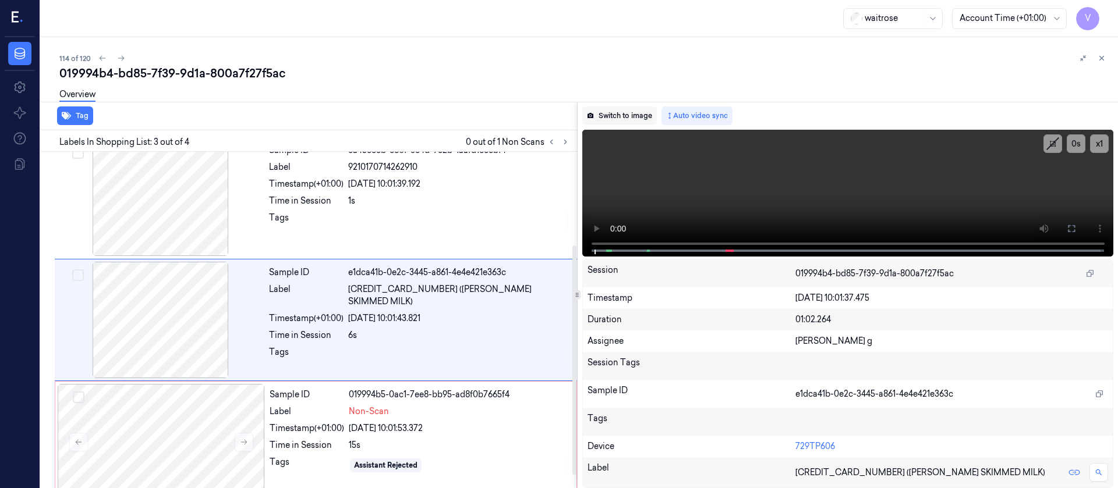
click at [621, 112] on button "Switch to image" at bounding box center [619, 116] width 75 height 19
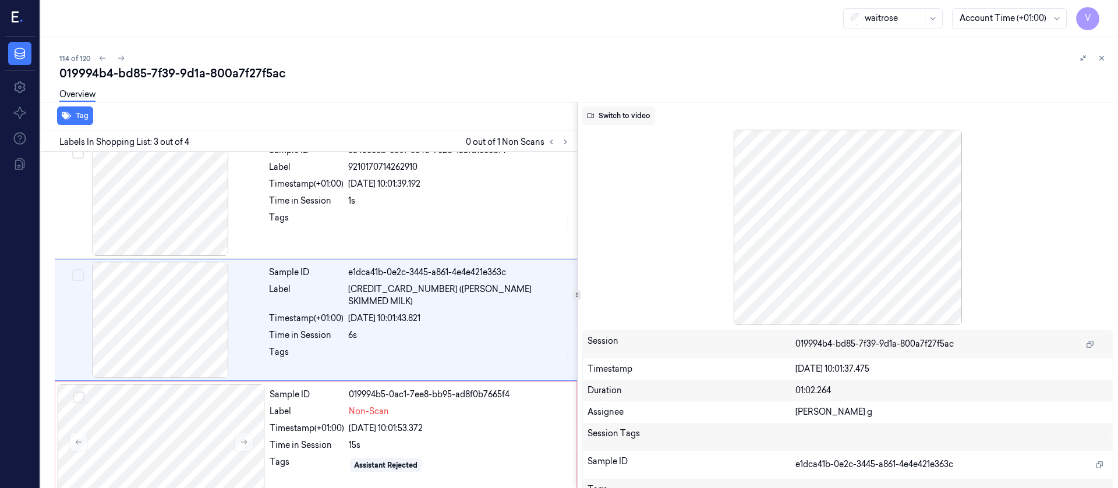
click at [617, 117] on button "Switch to video" at bounding box center [618, 116] width 73 height 19
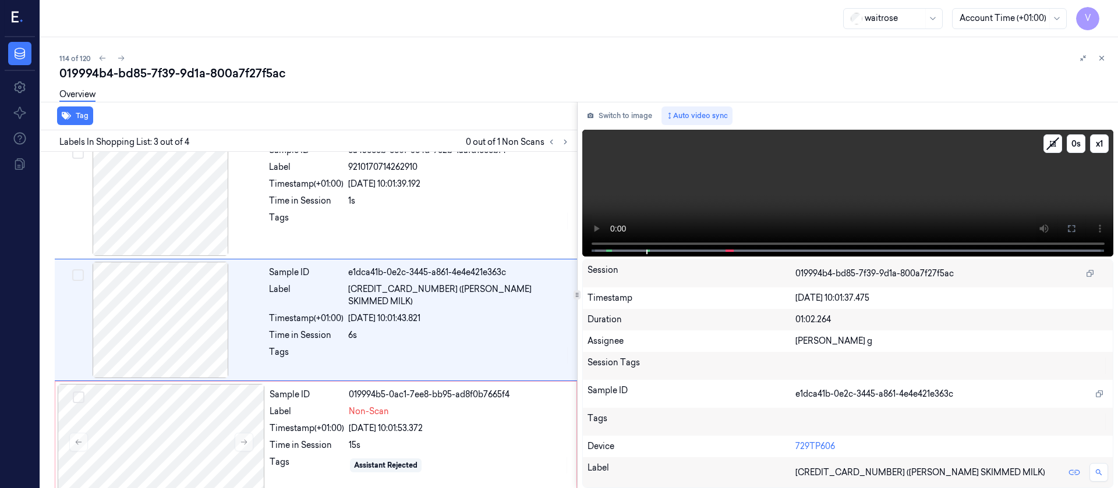
click at [1072, 227] on icon at bounding box center [1071, 228] width 9 height 9
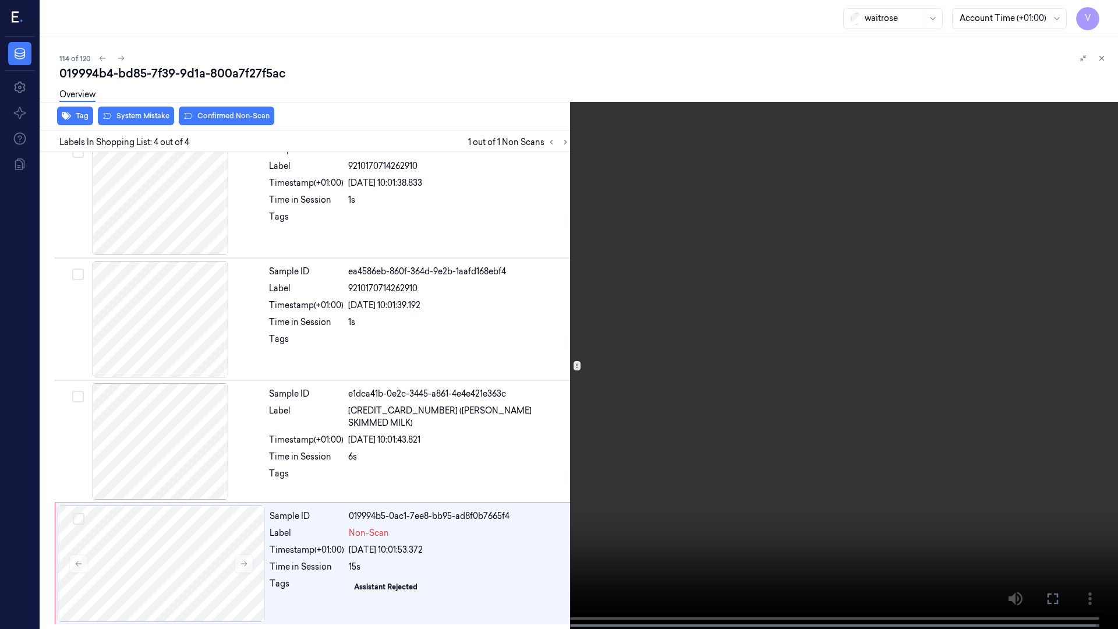
click at [0, 0] on icon at bounding box center [0, 0] width 0 height 0
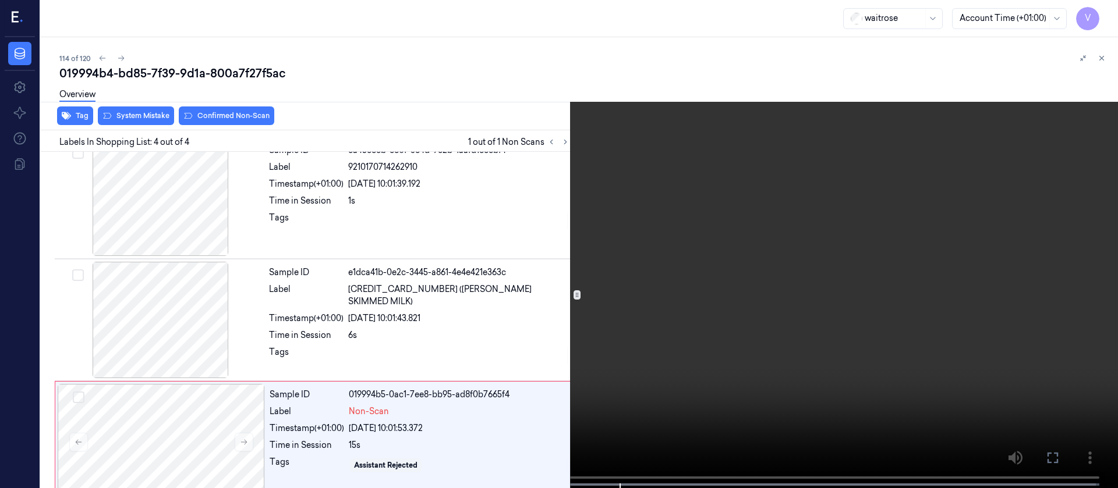
scroll to position [156, 0]
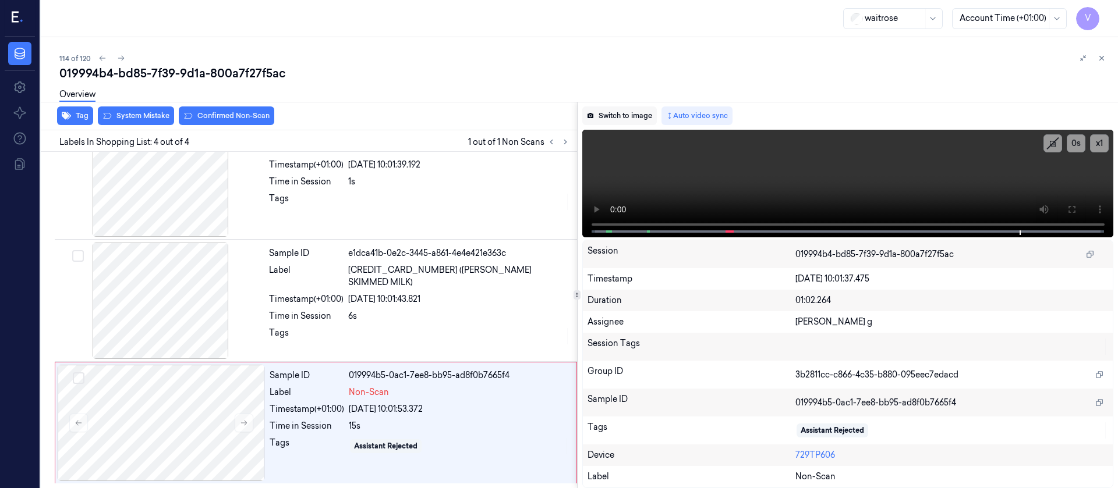
click at [636, 116] on button "Switch to image" at bounding box center [619, 116] width 75 height 19
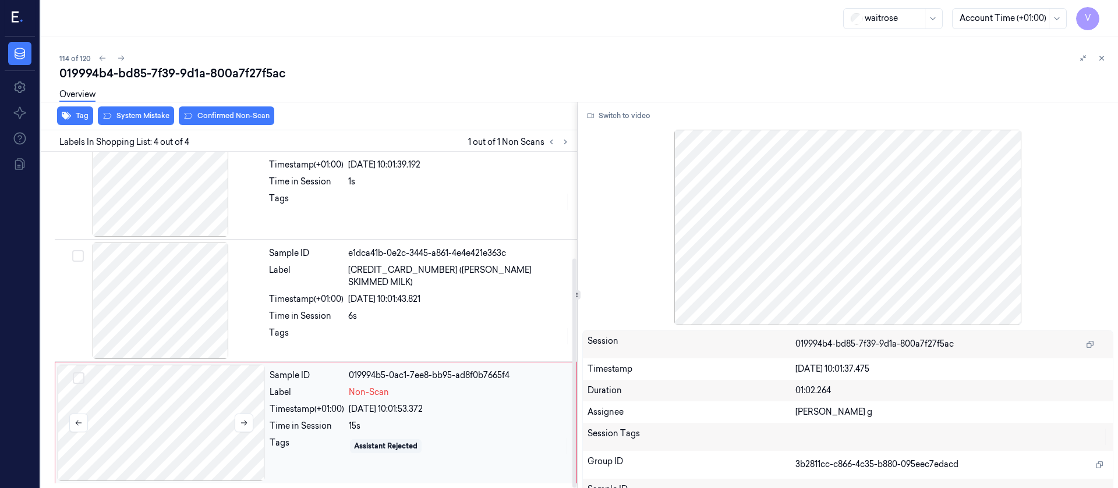
click at [176, 411] on div at bounding box center [161, 423] width 207 height 116
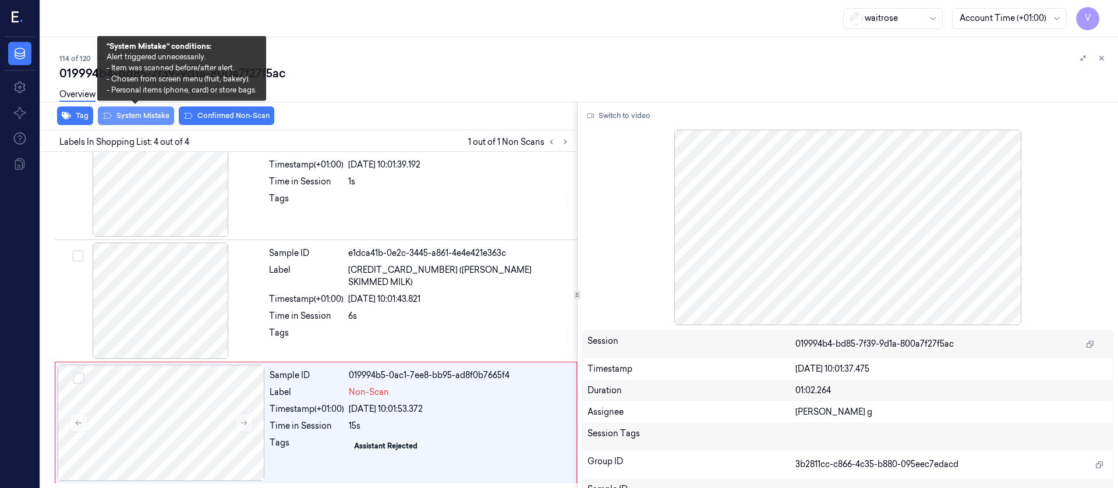
click at [148, 119] on button "System Mistake" at bounding box center [136, 116] width 76 height 19
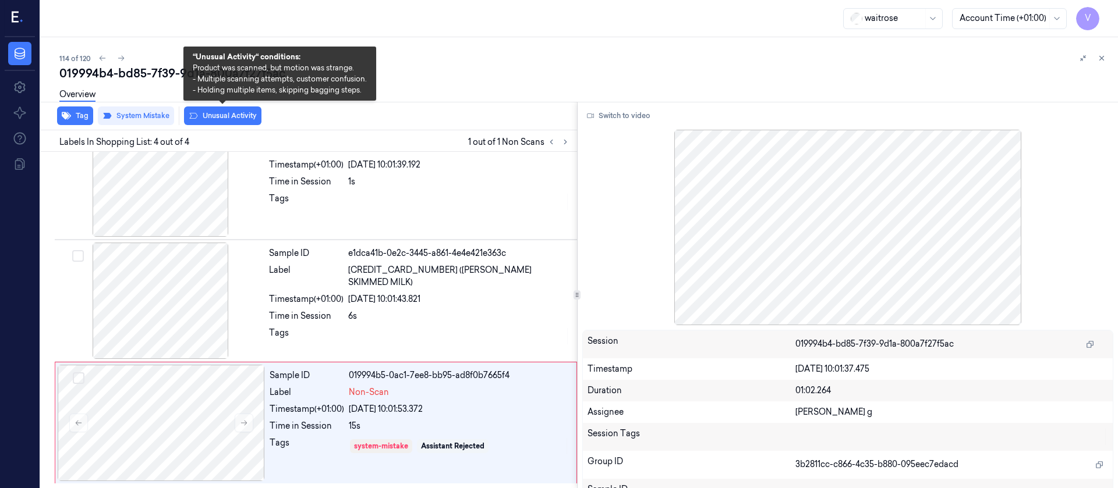
click at [210, 116] on button "Unusual Activity" at bounding box center [222, 116] width 77 height 19
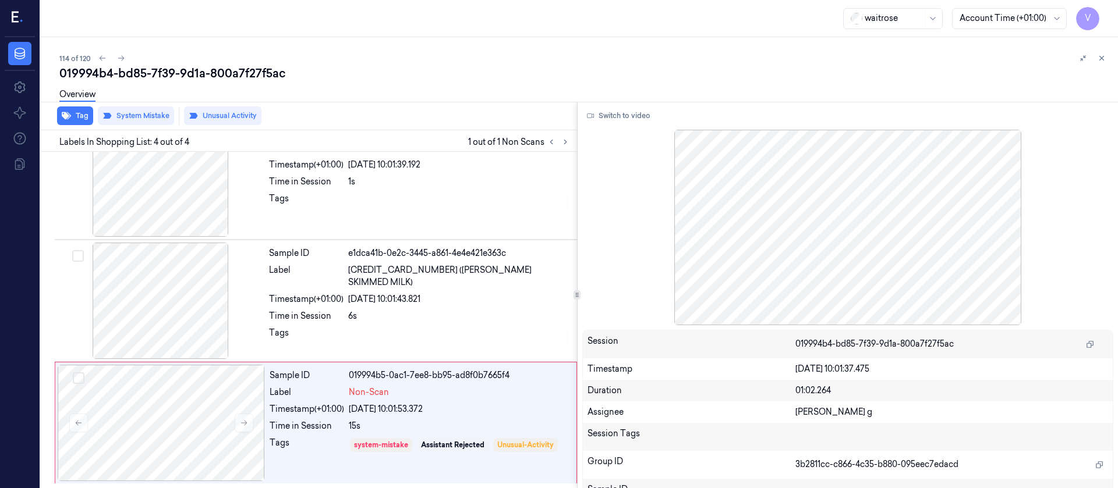
click at [745, 51] on div "114 of 120" at bounding box center [583, 58] width 1049 height 14
click at [1101, 56] on icon at bounding box center [1101, 58] width 8 height 8
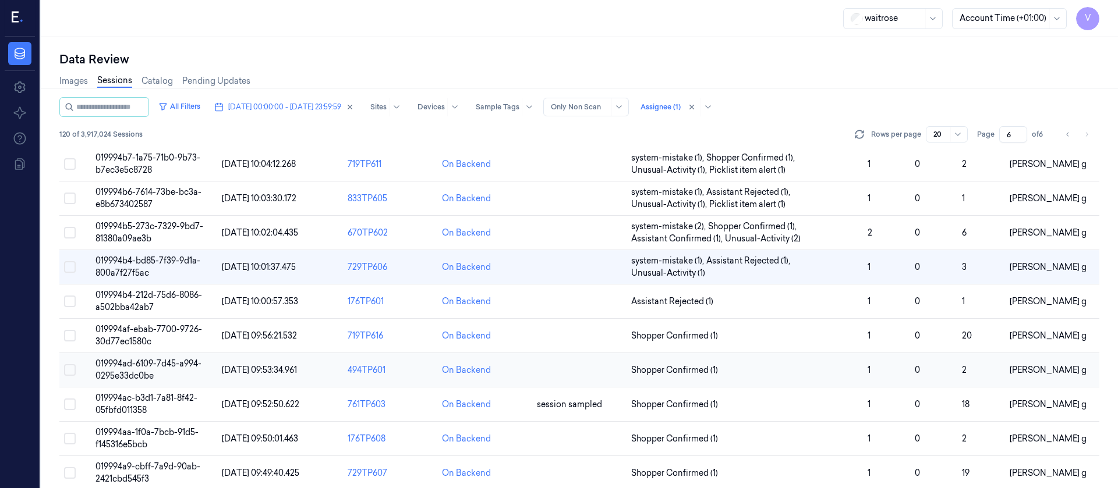
scroll to position [380, 0]
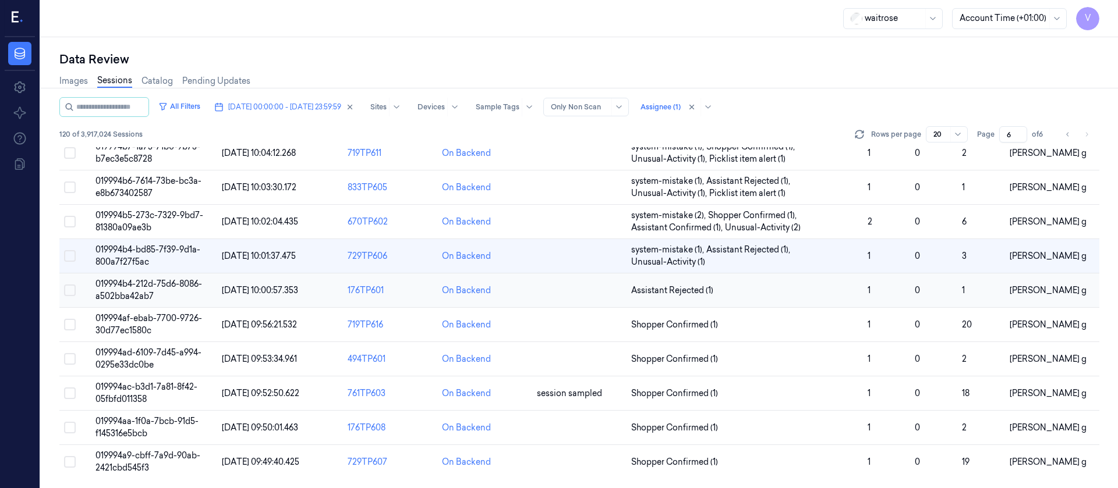
click at [548, 296] on td at bounding box center [579, 291] width 94 height 34
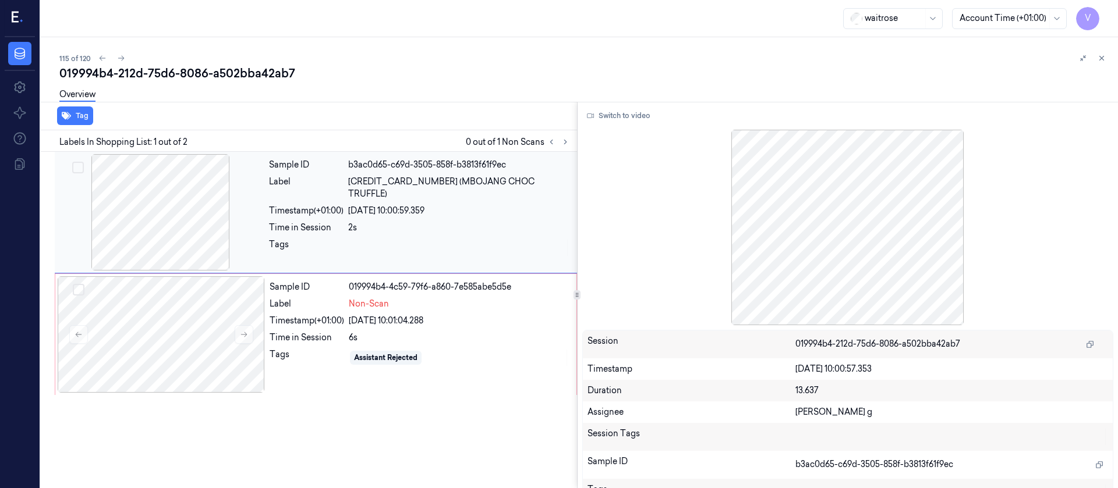
click at [129, 228] on div at bounding box center [160, 212] width 207 height 116
click at [154, 331] on div at bounding box center [161, 335] width 207 height 116
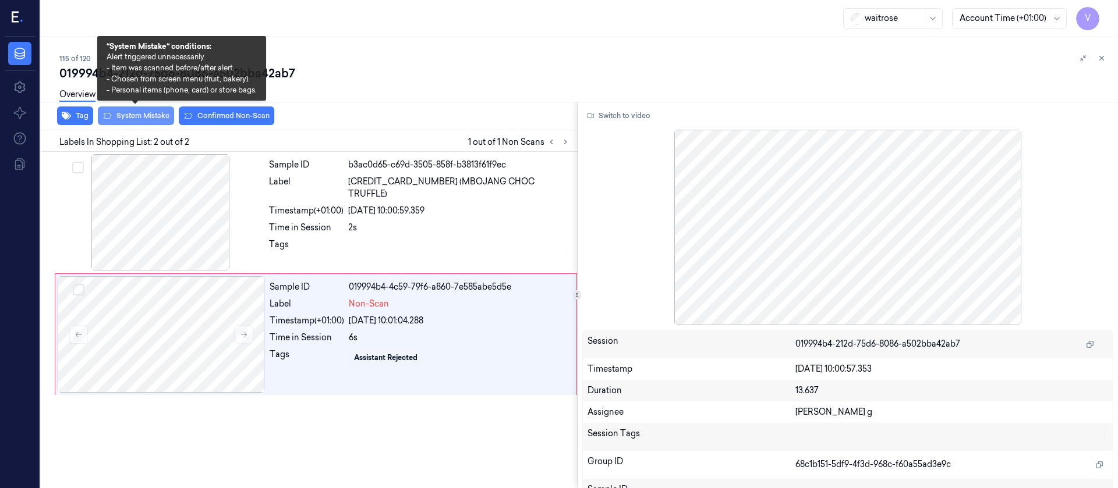
click at [138, 114] on button "System Mistake" at bounding box center [136, 116] width 76 height 19
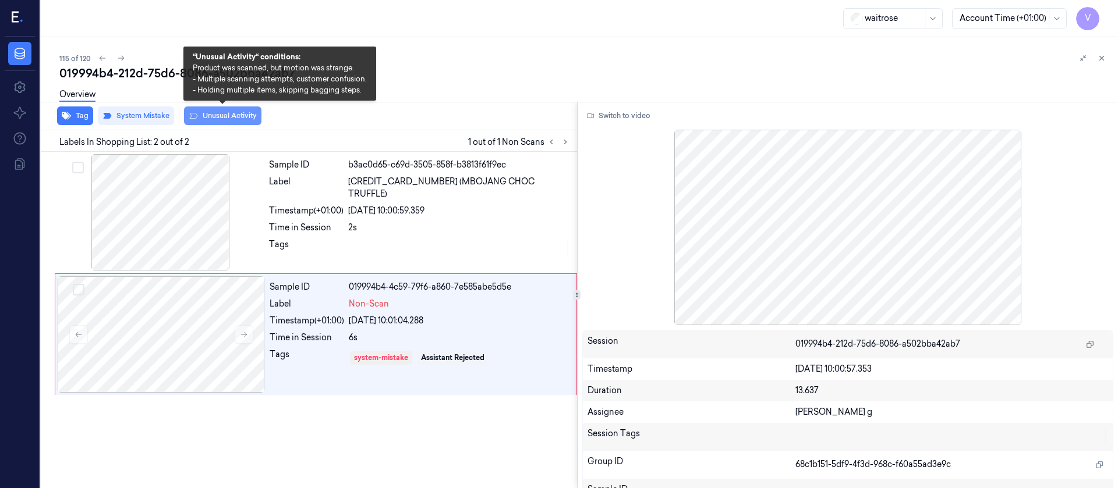
click at [210, 114] on button "Unusual Activity" at bounding box center [222, 116] width 77 height 19
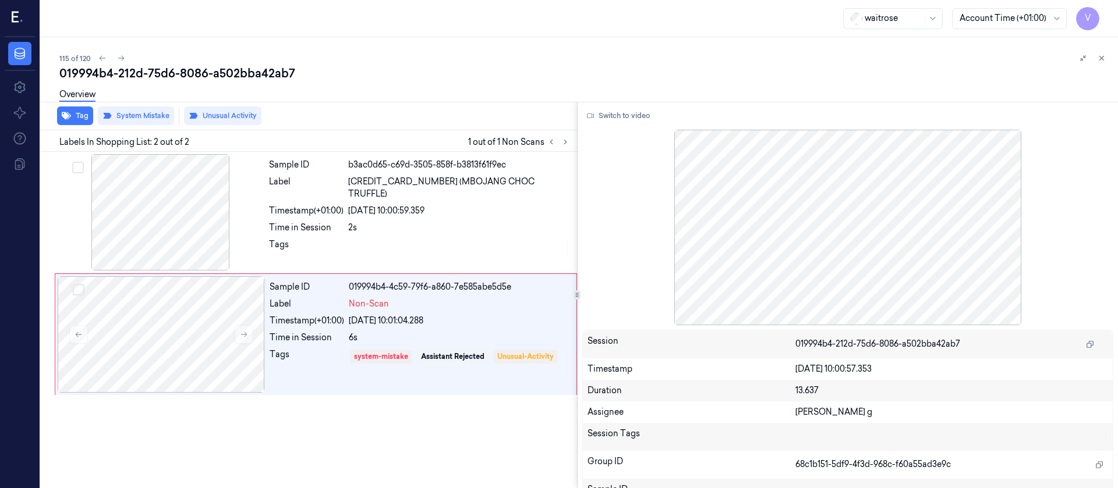
click at [512, 73] on div "019994b4-212d-75d6-8086-a502bba42ab7" at bounding box center [583, 73] width 1049 height 16
click at [1104, 59] on icon at bounding box center [1101, 58] width 8 height 8
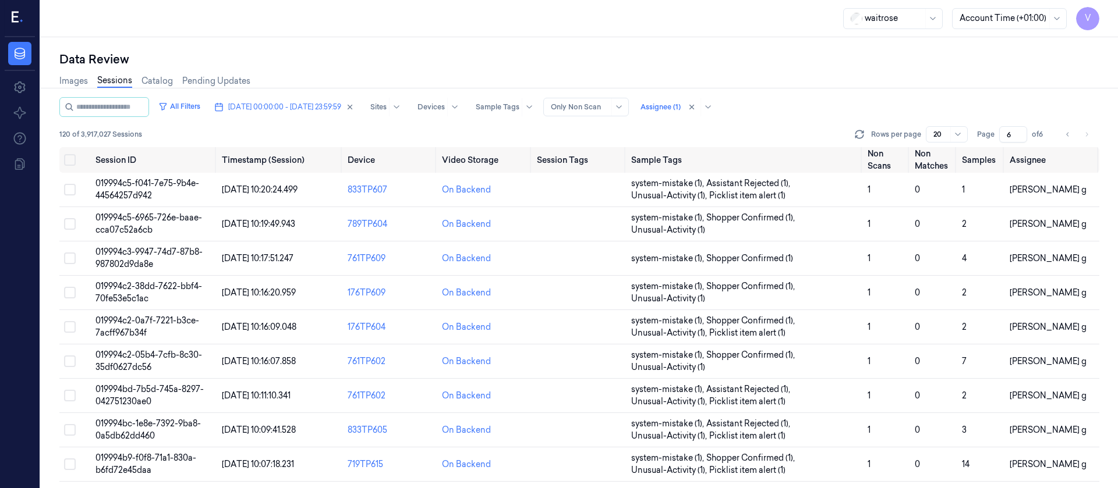
scroll to position [380, 0]
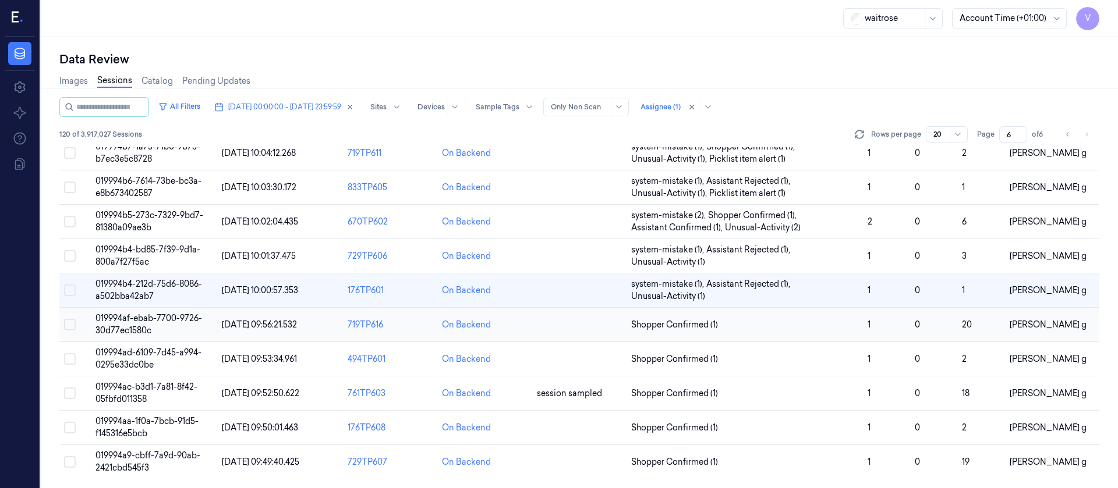
click at [583, 328] on td at bounding box center [579, 325] width 94 height 34
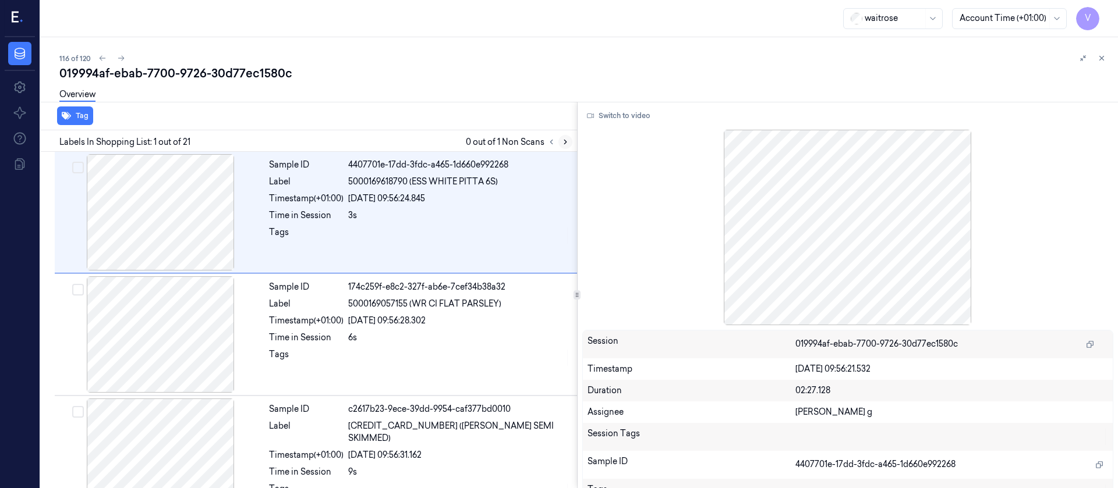
click at [565, 139] on icon at bounding box center [565, 142] width 8 height 8
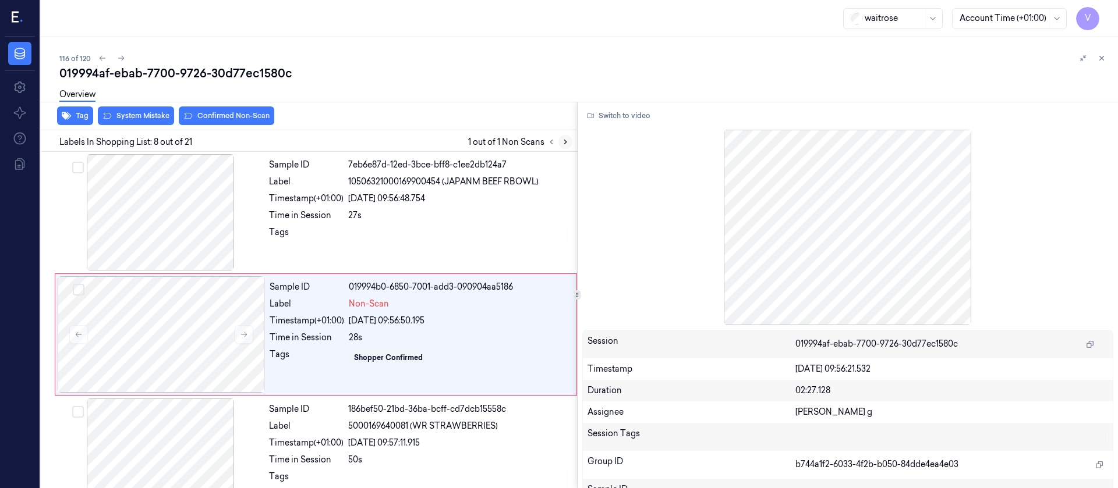
scroll to position [748, 0]
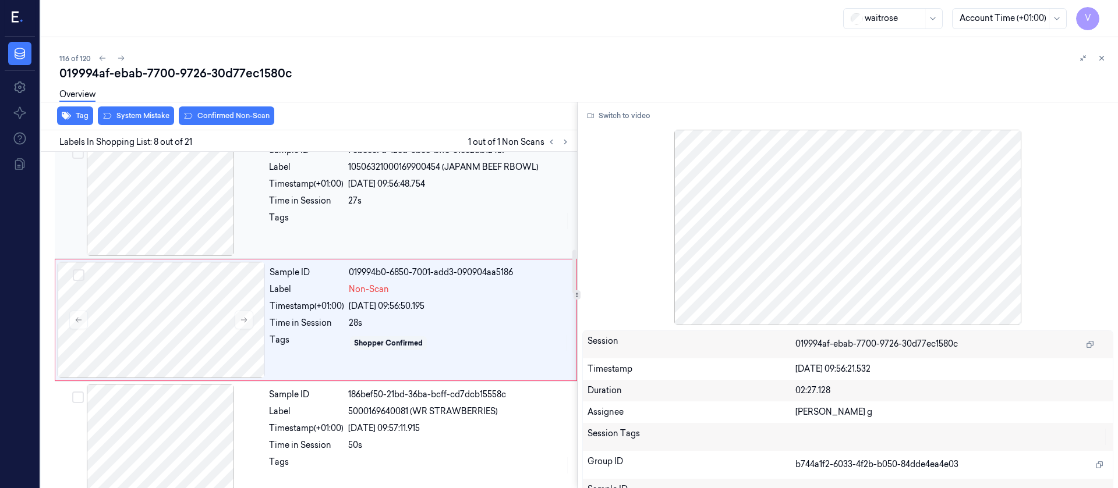
click at [195, 194] on div at bounding box center [160, 198] width 207 height 116
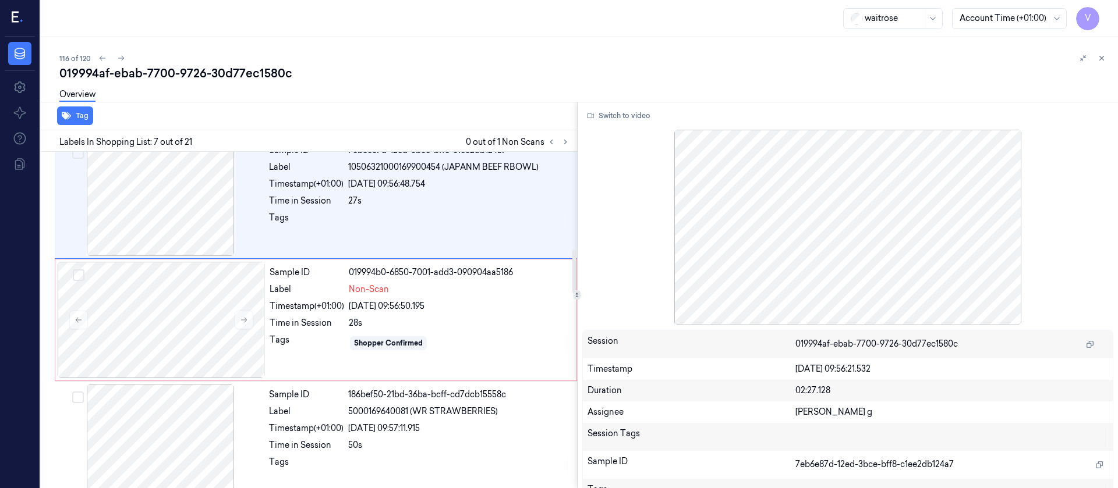
scroll to position [626, 0]
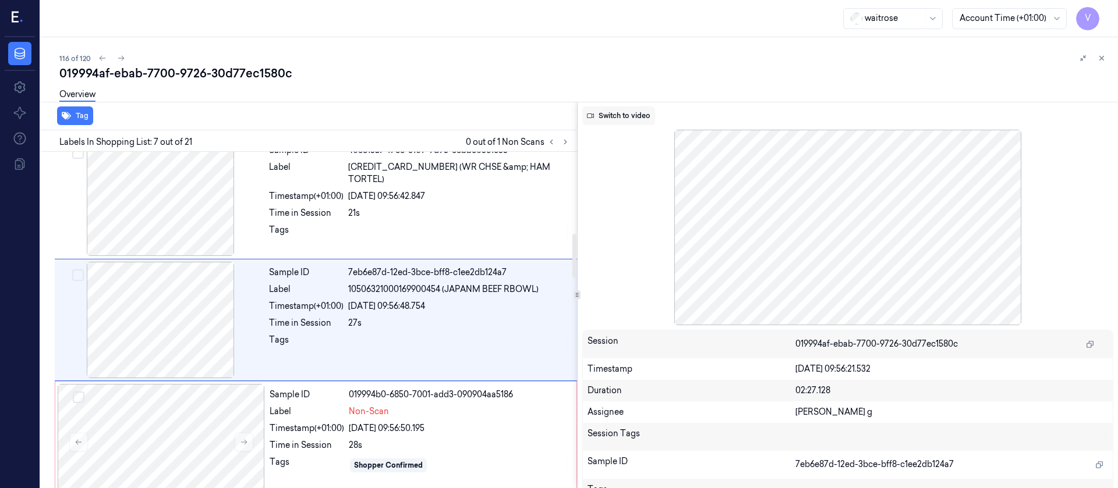
click at [615, 112] on button "Switch to video" at bounding box center [618, 116] width 73 height 19
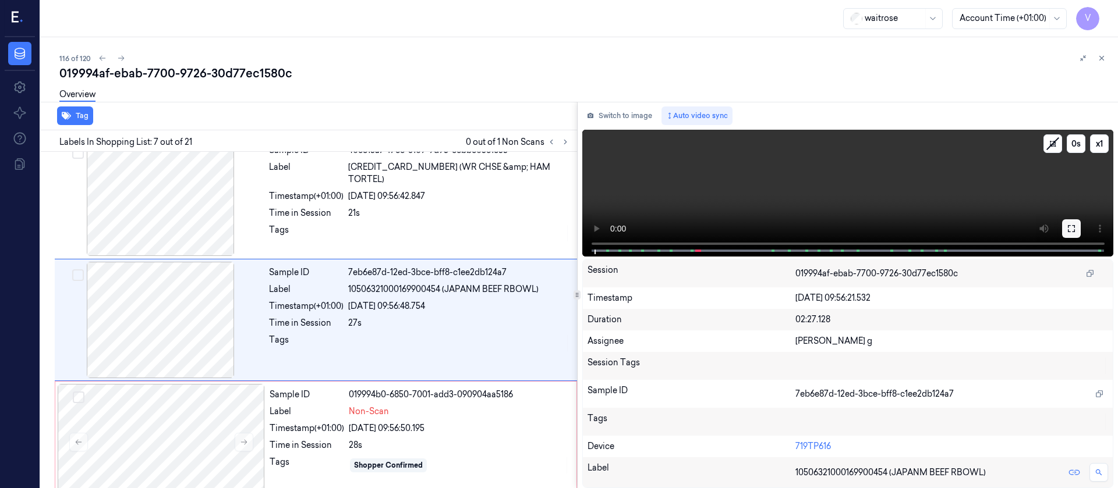
click at [1068, 229] on icon at bounding box center [1071, 228] width 9 height 9
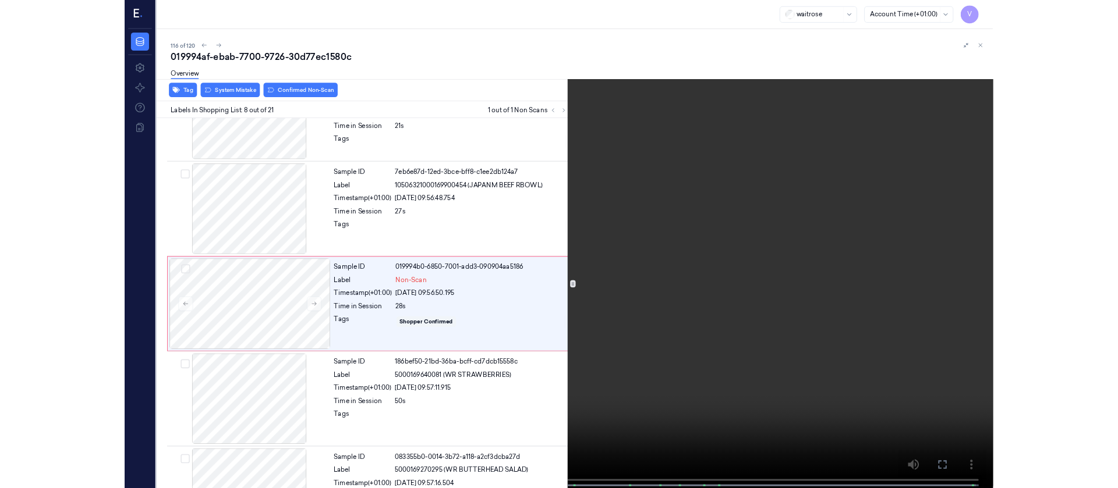
scroll to position [678, 0]
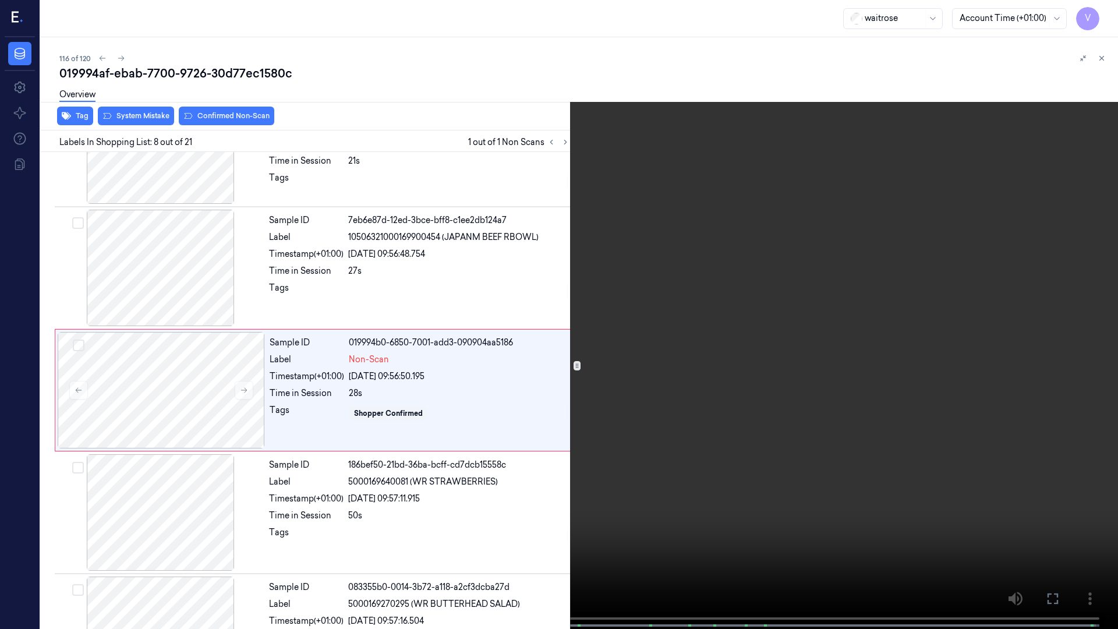
click at [0, 0] on icon at bounding box center [0, 0] width 0 height 0
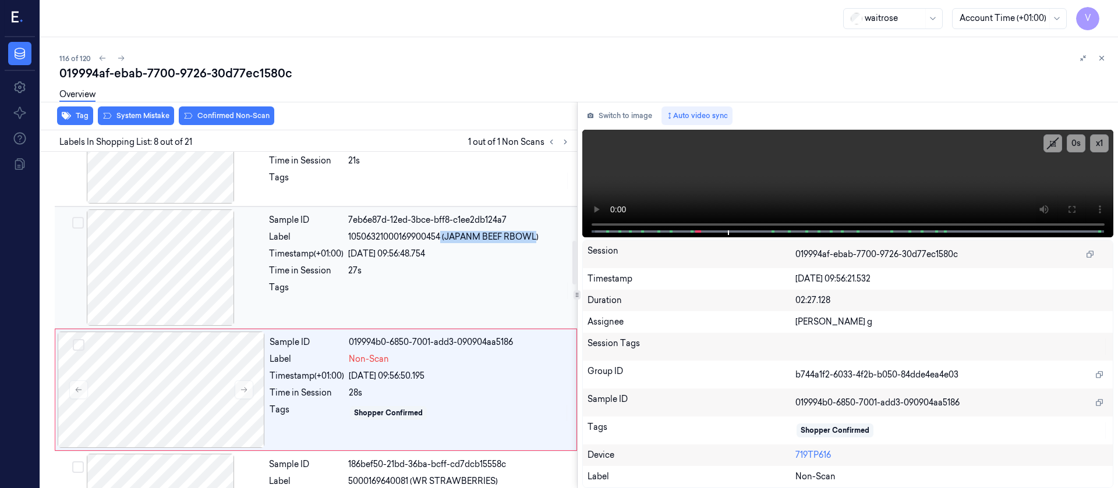
drag, startPoint x: 442, startPoint y: 239, endPoint x: 536, endPoint y: 241, distance: 93.8
click at [536, 241] on span "10506321000169900454 (JAPANM BEEF RBOWL)" at bounding box center [443, 237] width 190 height 12
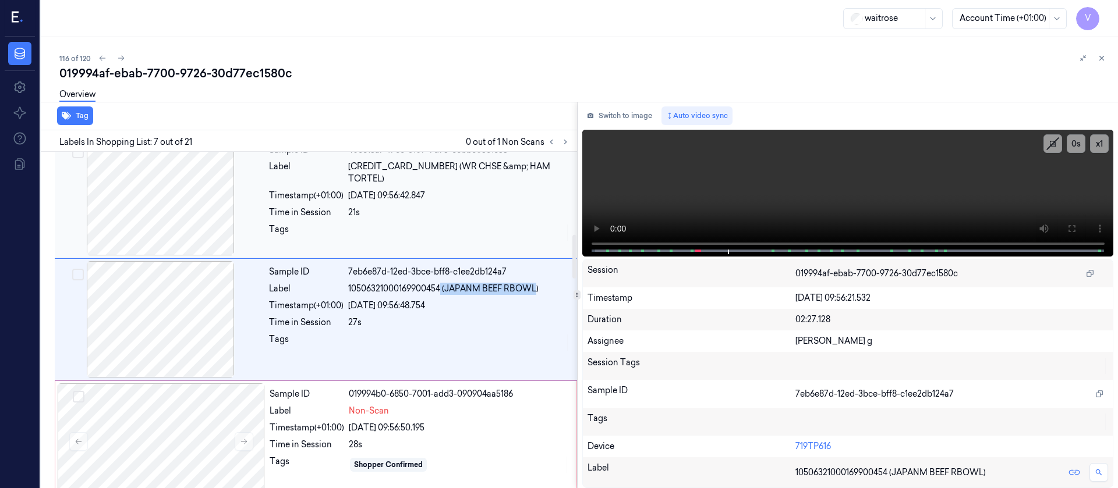
scroll to position [626, 0]
copy span "(JAPANM BEEF RBOWL"
click at [333, 335] on div "Tags" at bounding box center [306, 343] width 75 height 19
click at [612, 118] on button "Switch to image" at bounding box center [619, 116] width 75 height 19
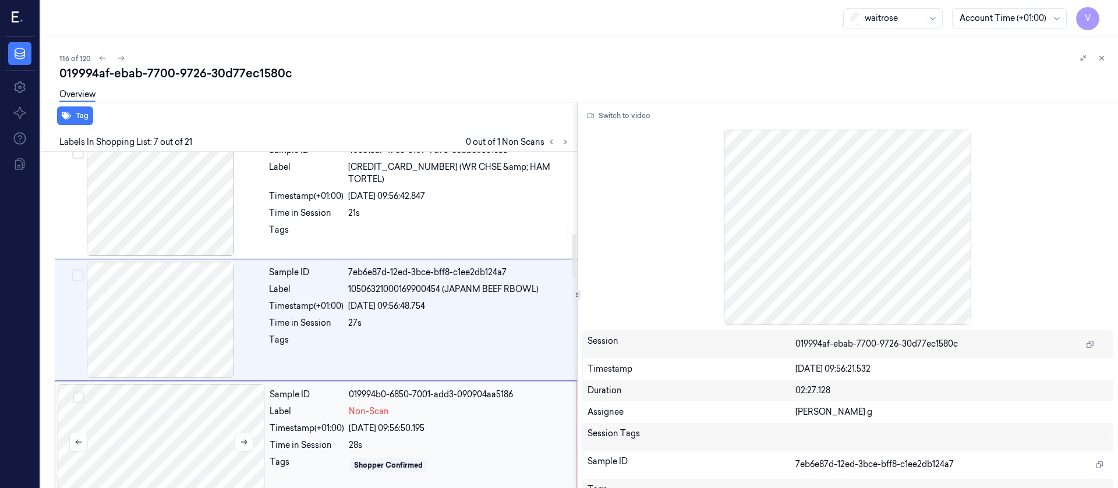
click at [225, 445] on div at bounding box center [161, 442] width 207 height 116
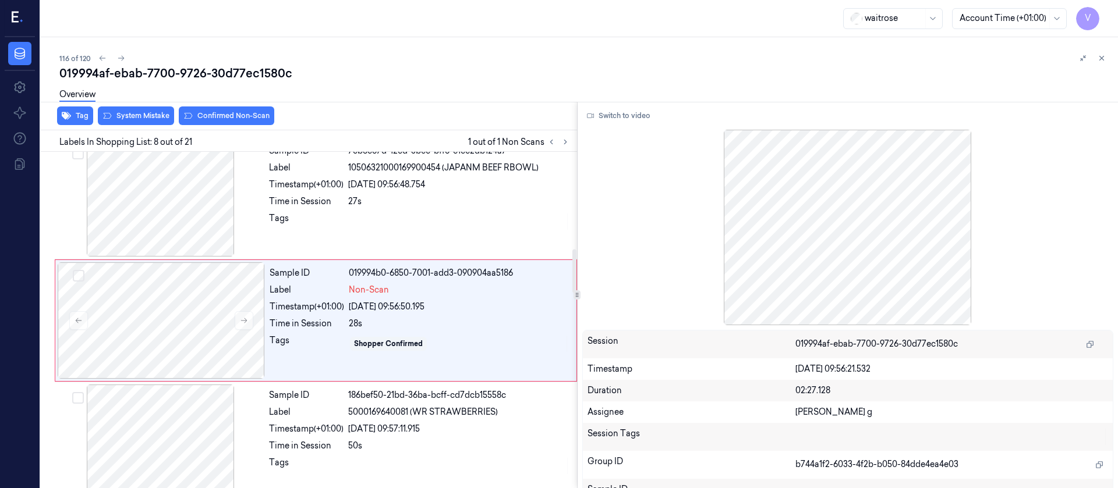
scroll to position [748, 0]
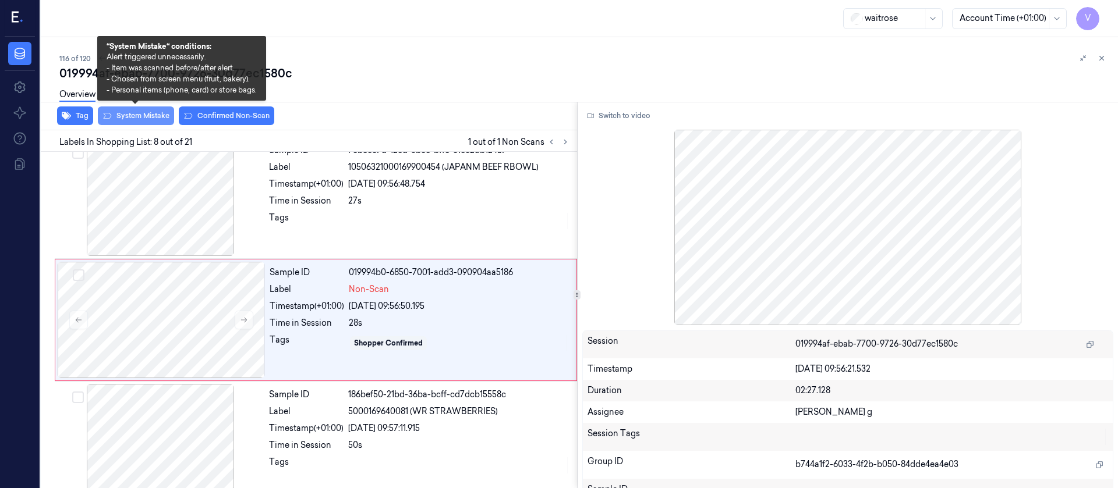
click at [147, 115] on button "System Mistake" at bounding box center [136, 116] width 76 height 19
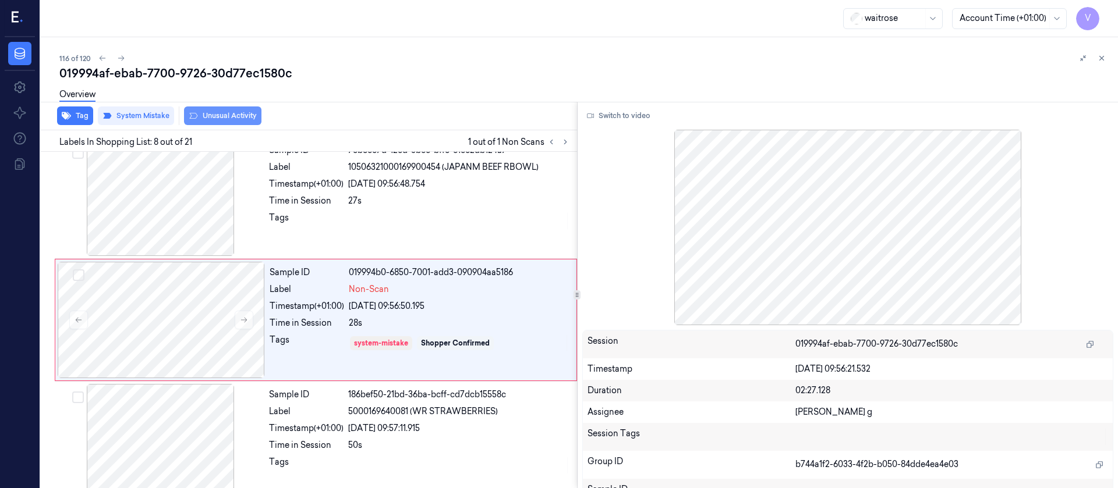
click at [228, 114] on button "Unusual Activity" at bounding box center [222, 116] width 77 height 19
click at [533, 61] on div "116 of 120" at bounding box center [583, 58] width 1049 height 14
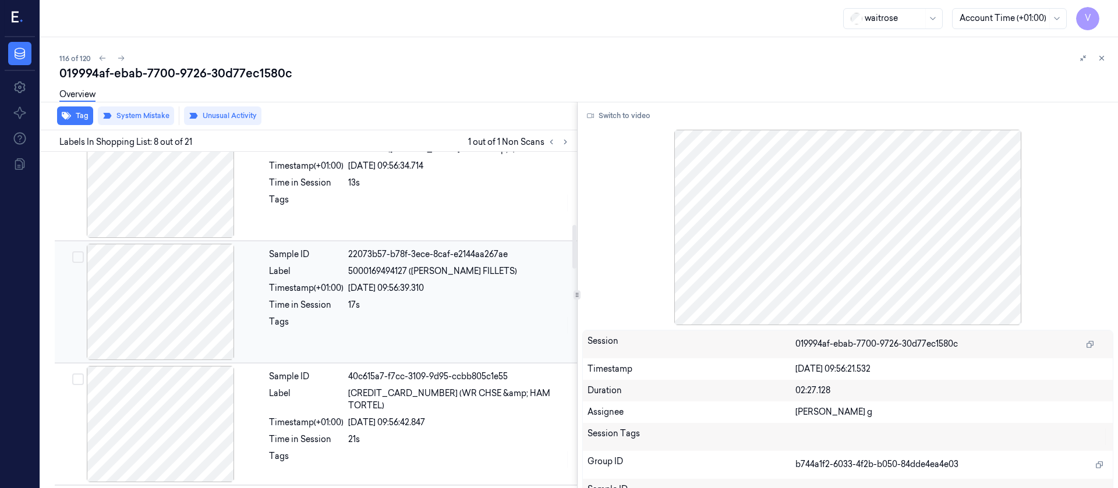
scroll to position [399, 0]
click at [1104, 56] on icon at bounding box center [1101, 58] width 8 height 8
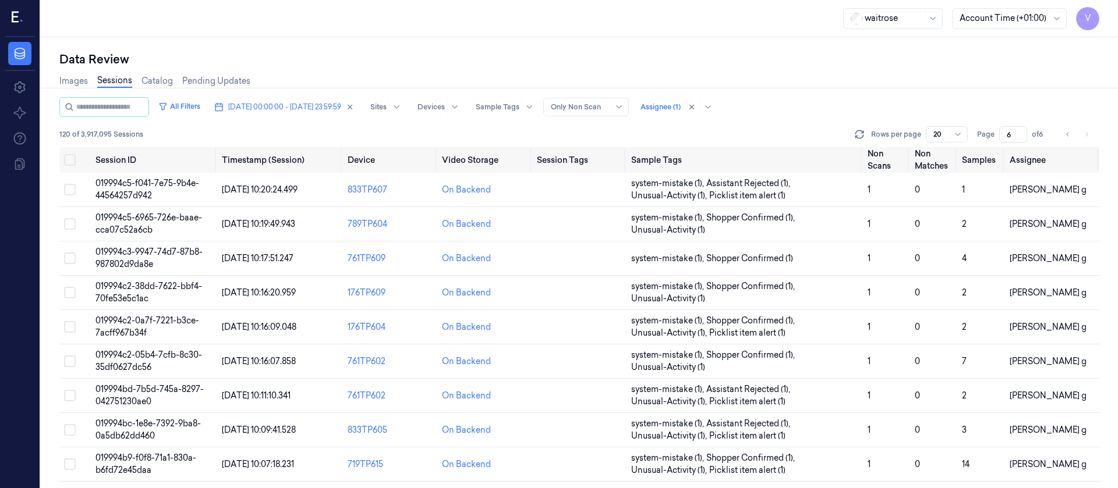
scroll to position [380, 0]
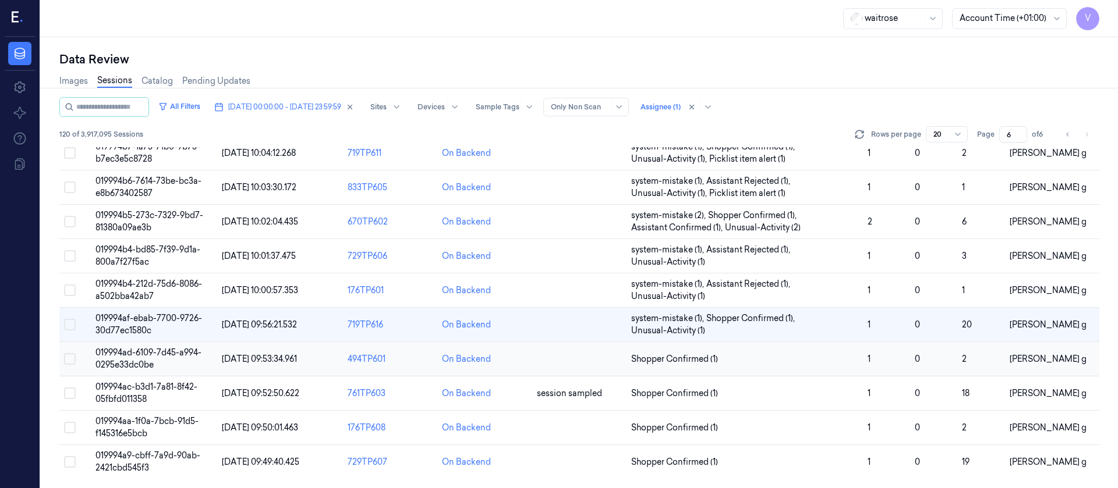
click at [569, 362] on td at bounding box center [579, 359] width 94 height 34
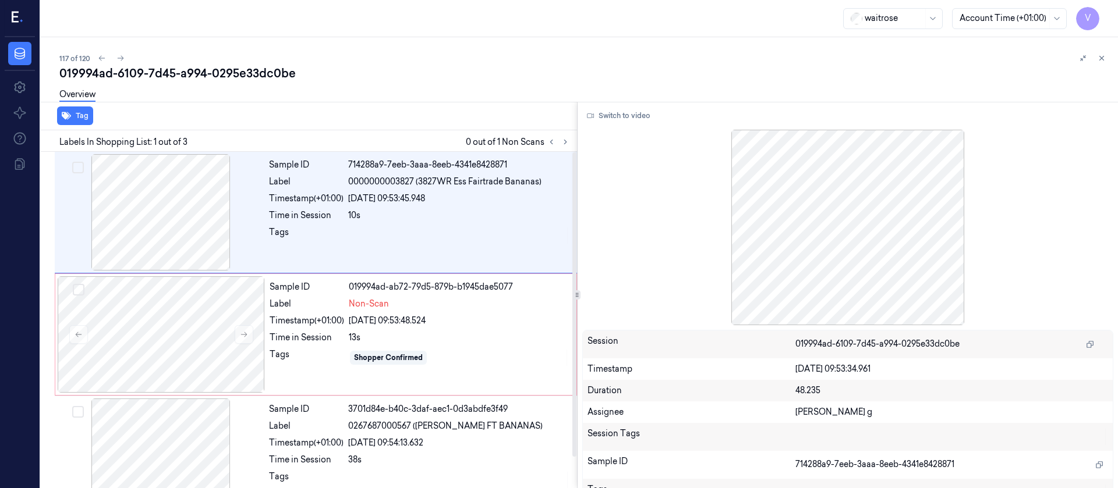
click at [452, 106] on div "Overview" at bounding box center [583, 97] width 1049 height 30
click at [1093, 56] on div at bounding box center [1092, 58] width 33 height 14
click at [1104, 61] on icon at bounding box center [1101, 58] width 8 height 8
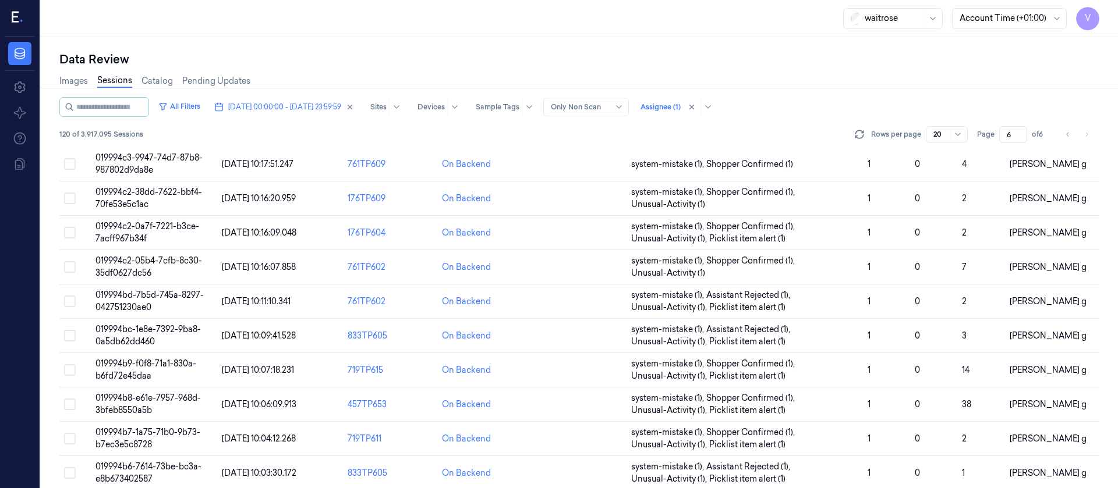
scroll to position [380, 0]
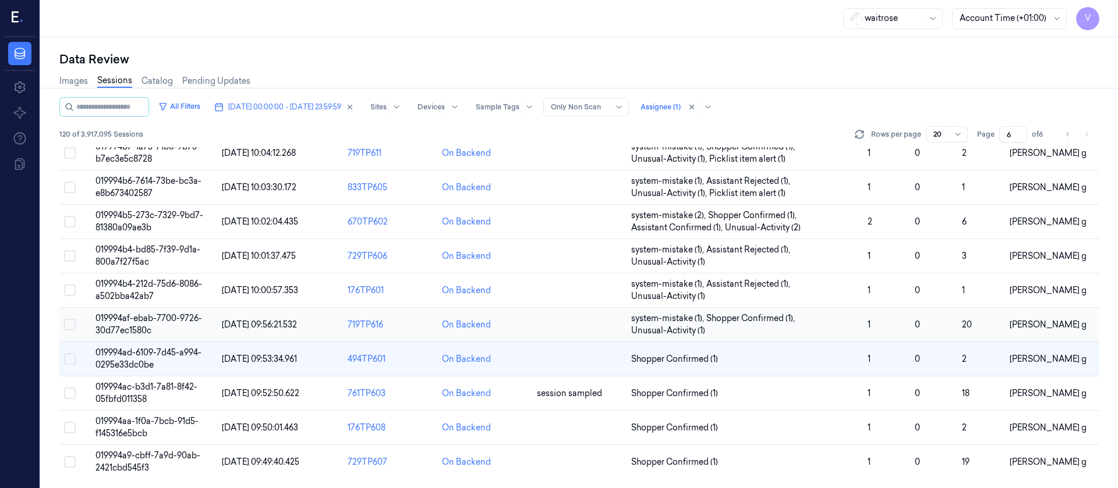
click at [562, 328] on td at bounding box center [579, 325] width 94 height 34
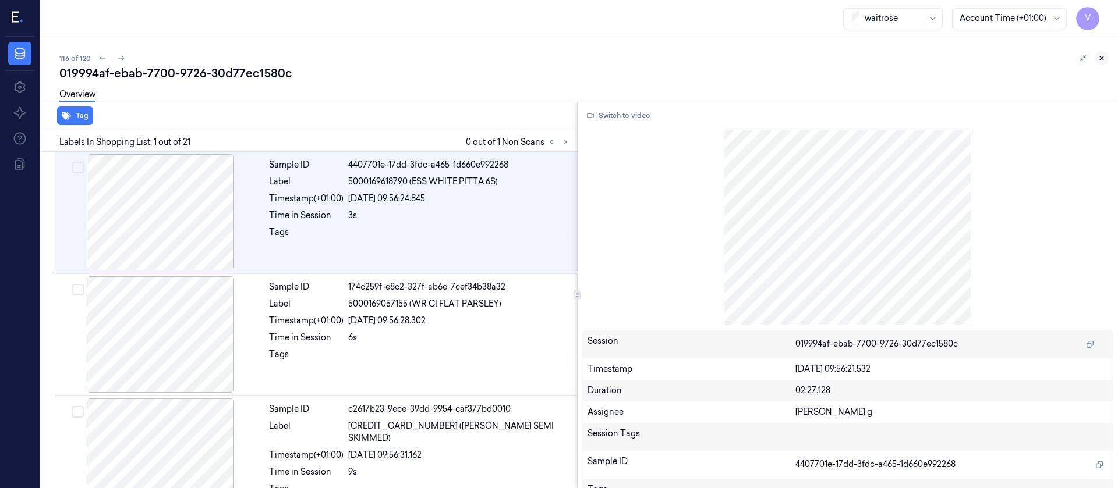
click at [1104, 60] on icon at bounding box center [1102, 58] width 4 height 4
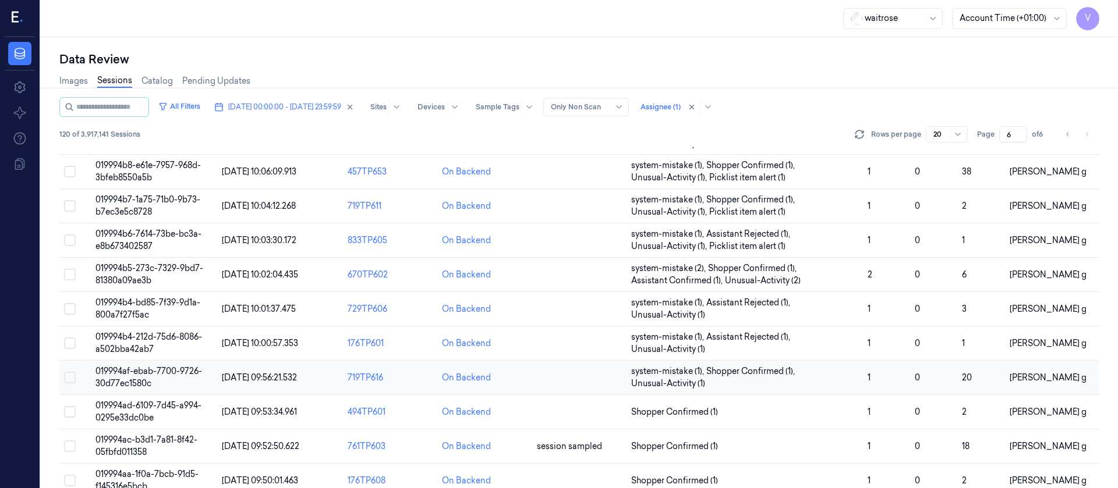
scroll to position [380, 0]
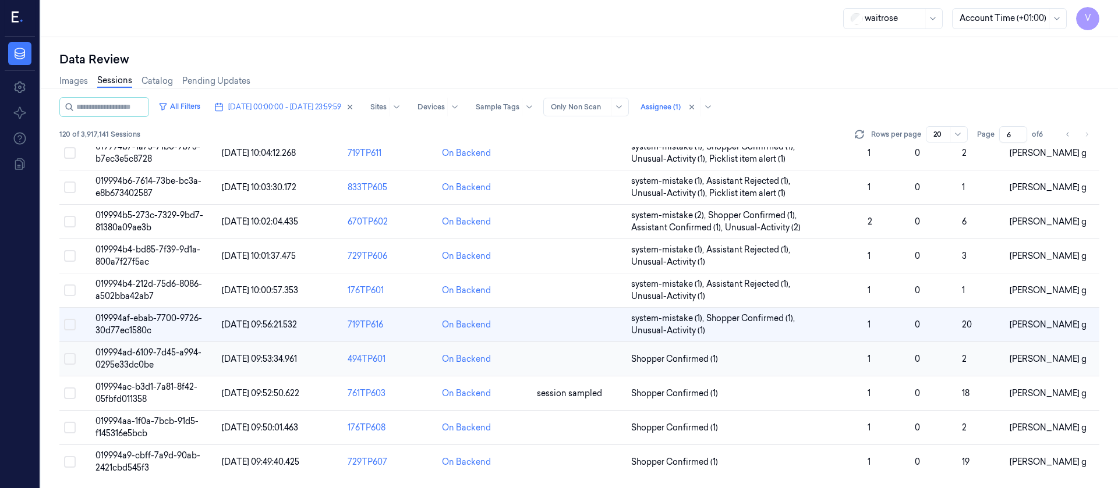
click at [580, 355] on td at bounding box center [579, 359] width 94 height 34
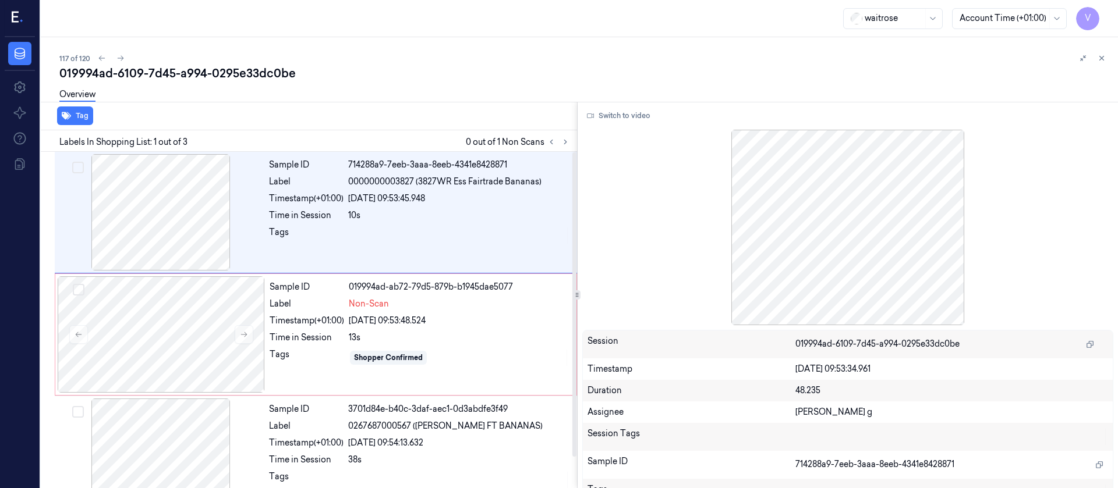
scroll to position [71, 0]
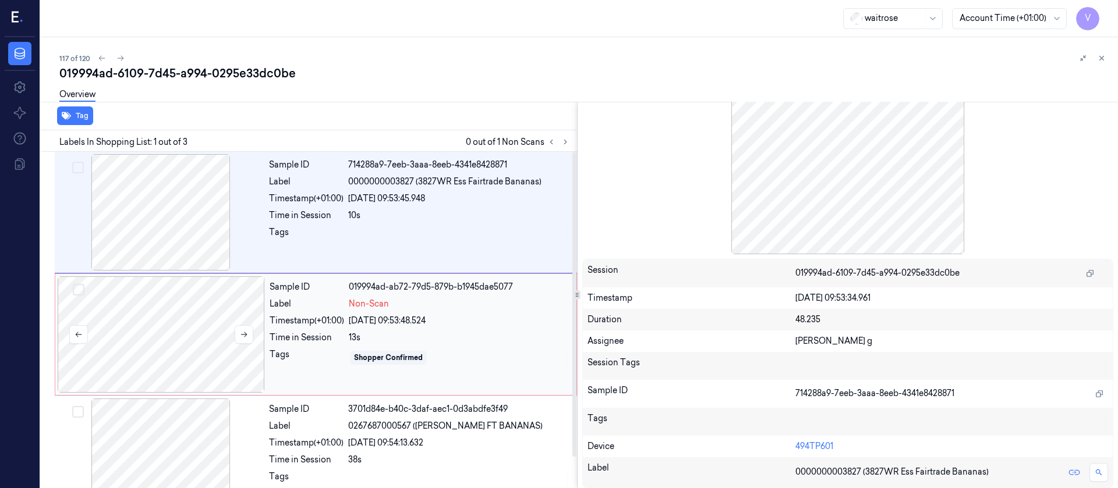
click at [170, 346] on div at bounding box center [161, 335] width 207 height 116
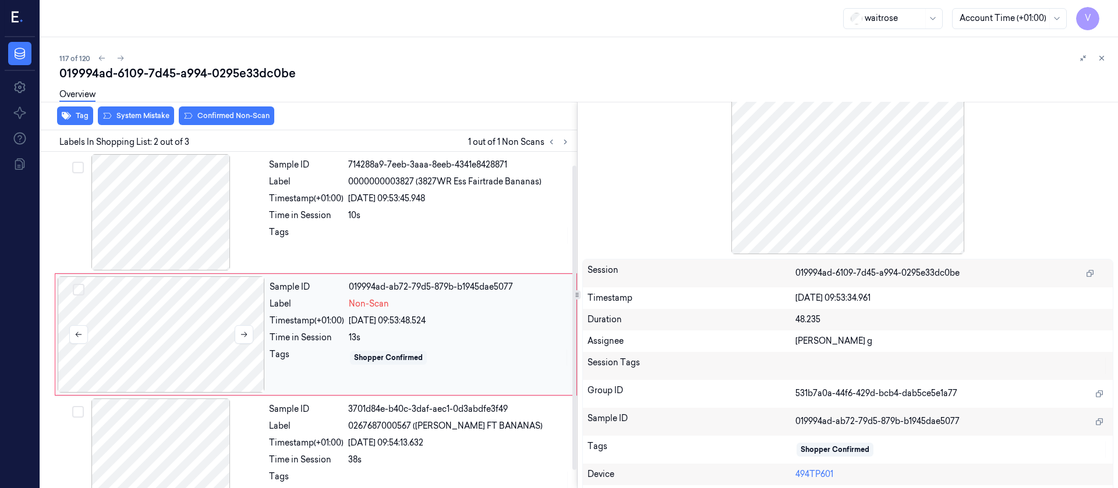
scroll to position [15, 0]
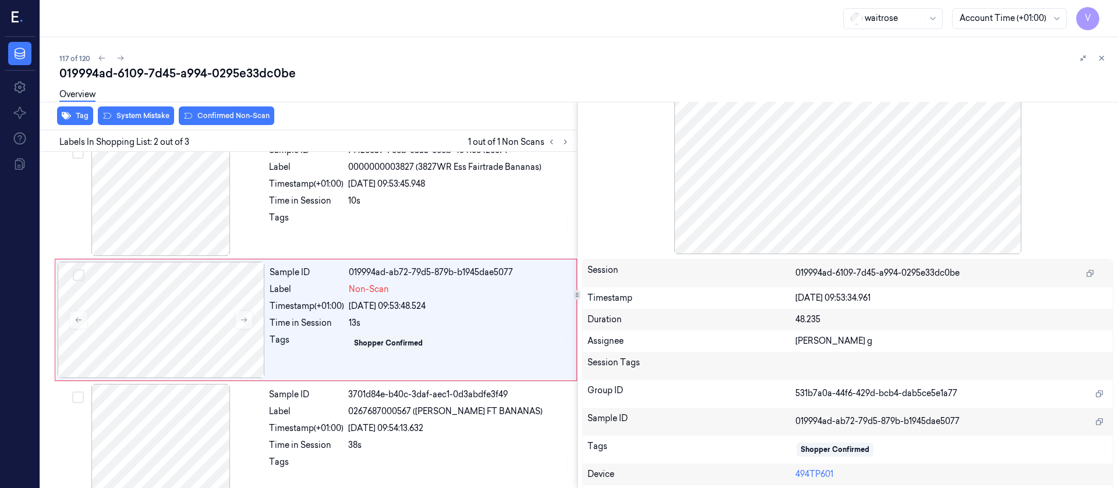
click at [436, 35] on div "waitrose Account Time (+01:00) V" at bounding box center [579, 18] width 1077 height 37
click at [181, 317] on div at bounding box center [161, 320] width 207 height 116
click at [349, 206] on div "10s" at bounding box center [459, 201] width 222 height 12
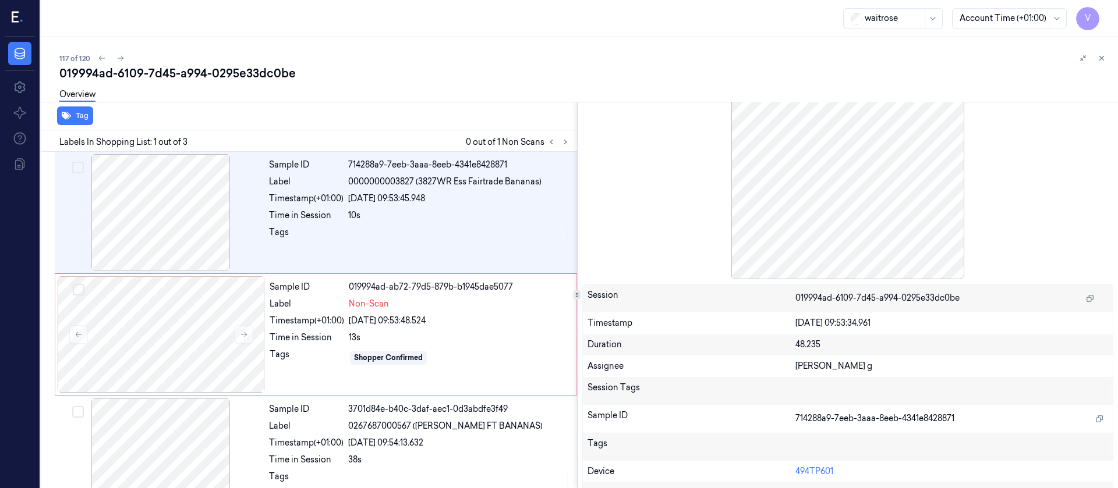
scroll to position [0, 0]
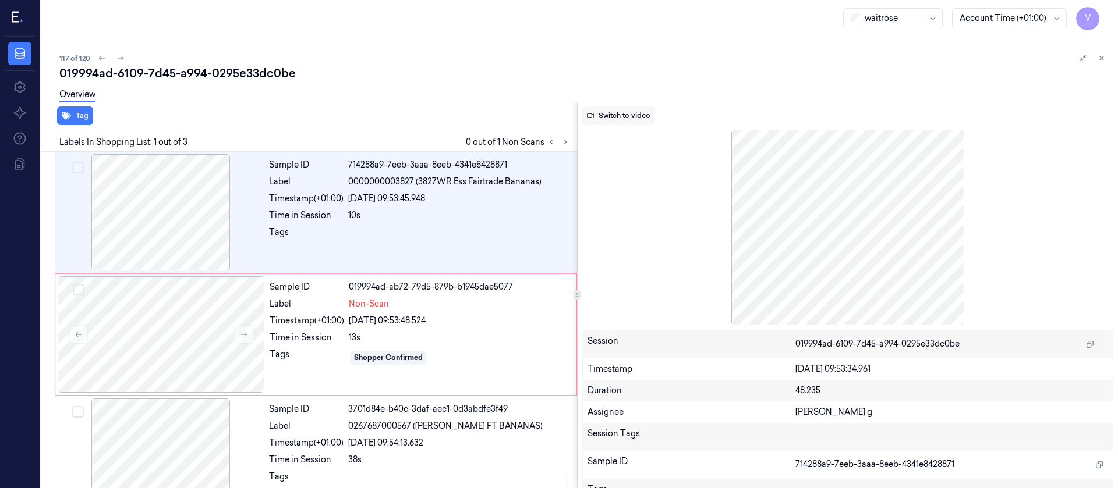
click at [610, 119] on button "Switch to video" at bounding box center [618, 116] width 73 height 19
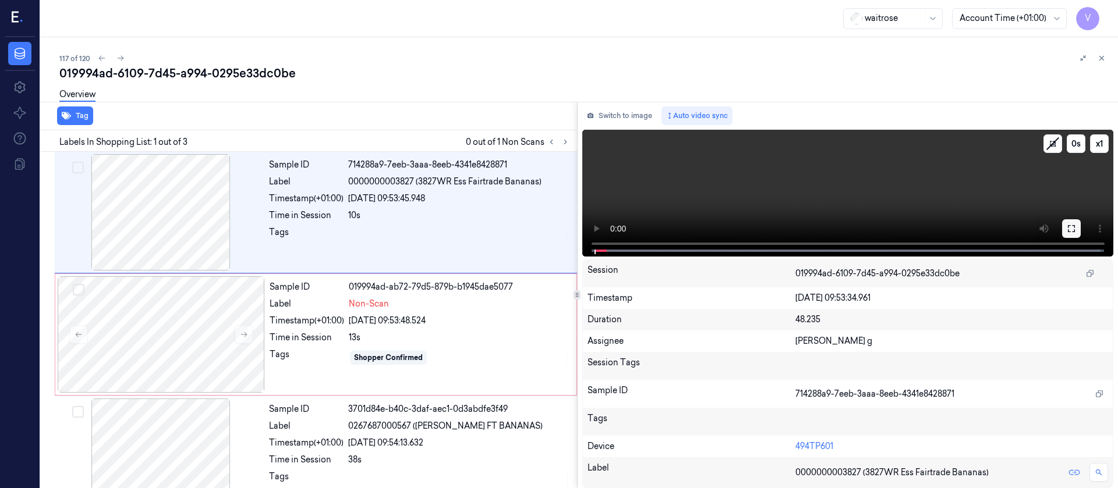
click at [1076, 232] on button at bounding box center [1071, 228] width 19 height 19
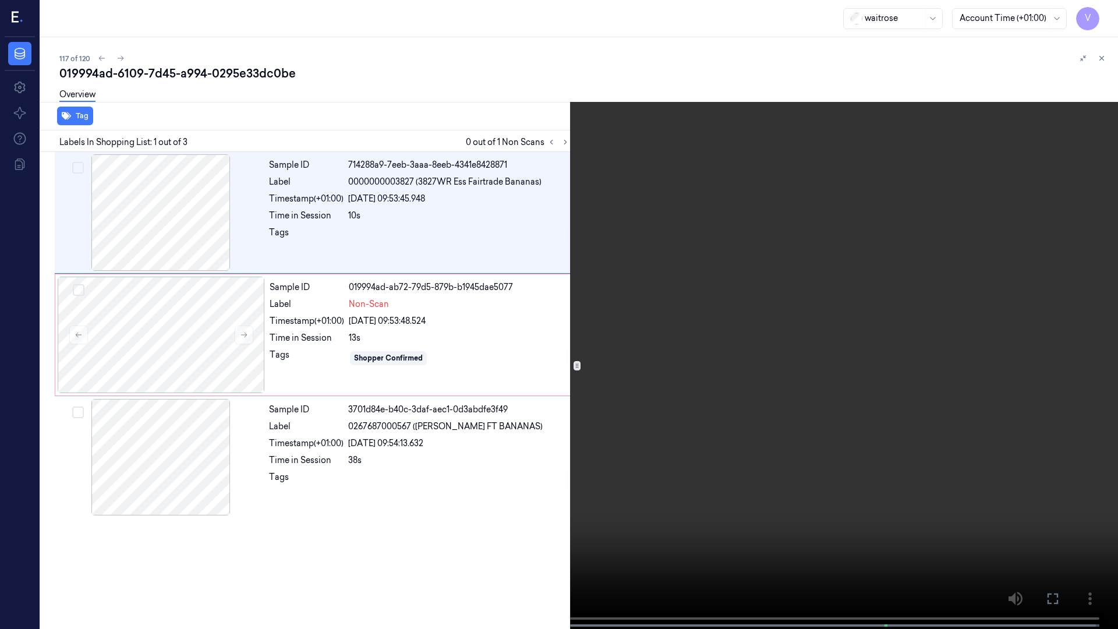
click at [0, 0] on icon at bounding box center [0, 0] width 0 height 0
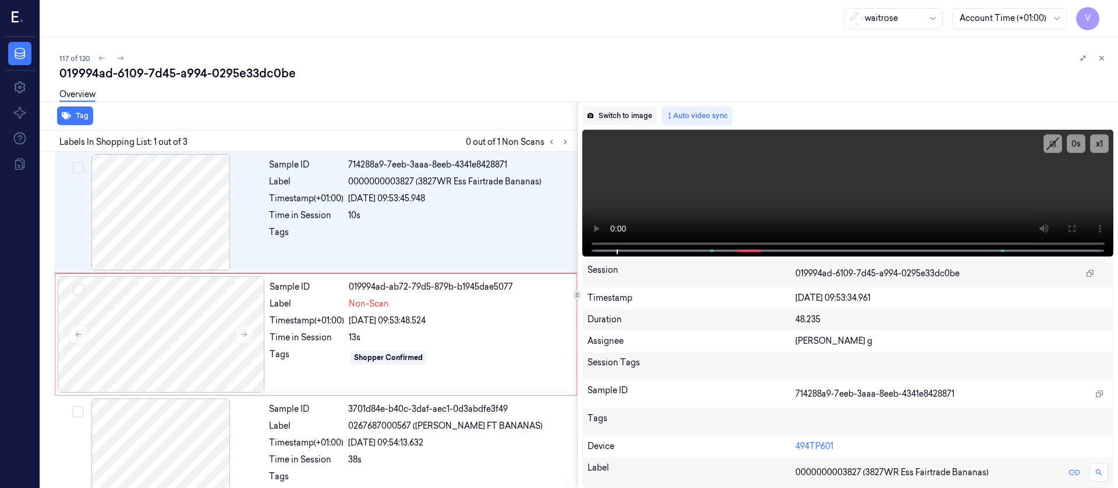
click at [626, 110] on button "Switch to image" at bounding box center [619, 116] width 75 height 19
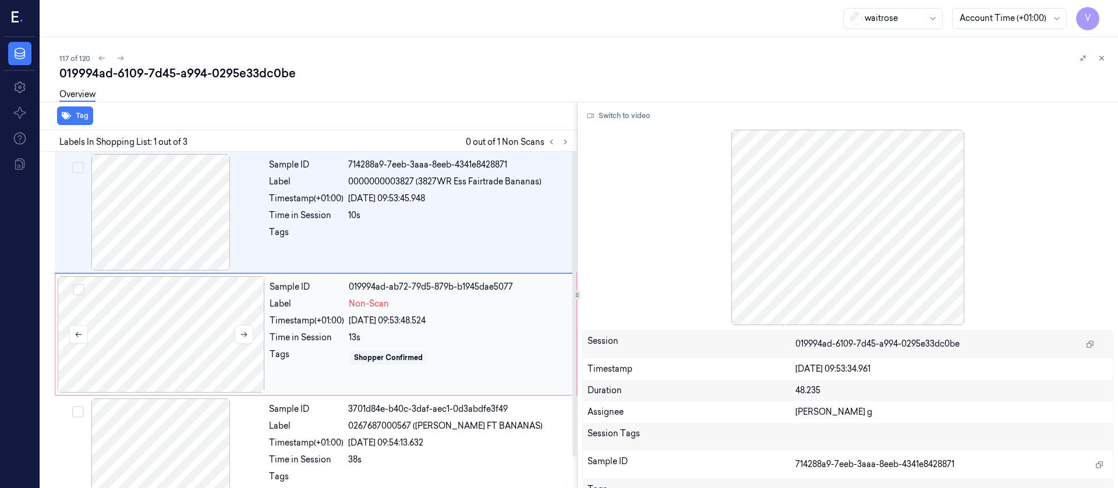
click at [156, 314] on div at bounding box center [161, 335] width 207 height 116
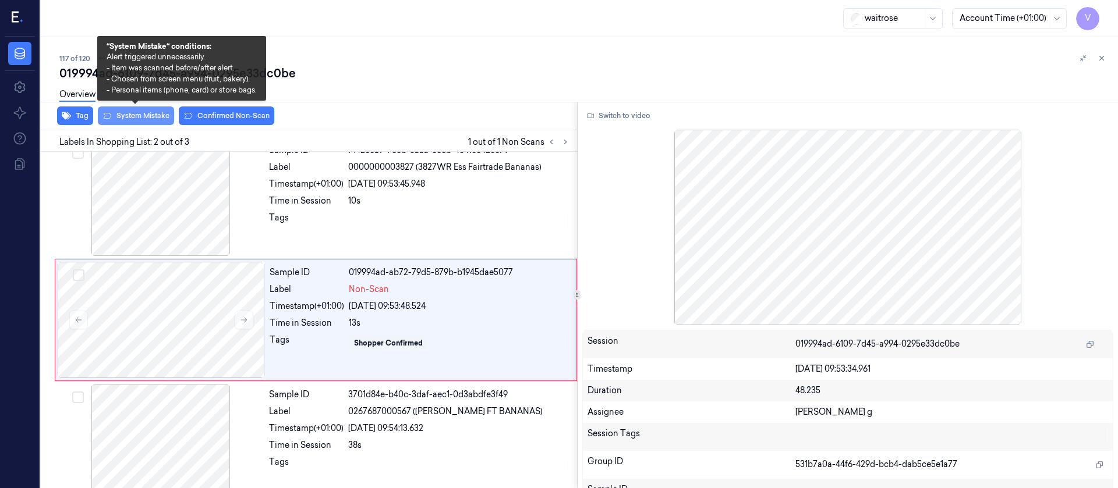
click at [131, 116] on button "System Mistake" at bounding box center [136, 116] width 76 height 19
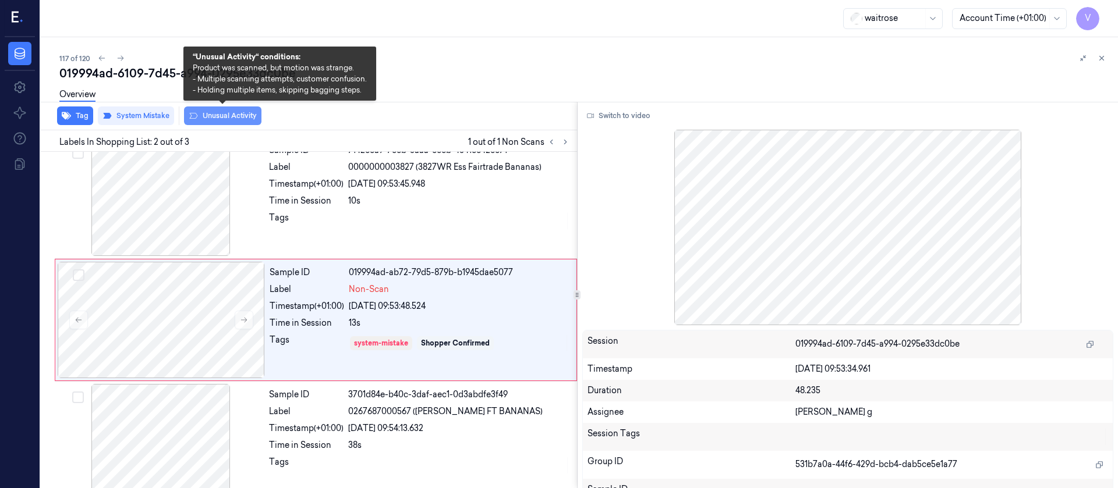
click at [204, 115] on button "Unusual Activity" at bounding box center [222, 116] width 77 height 19
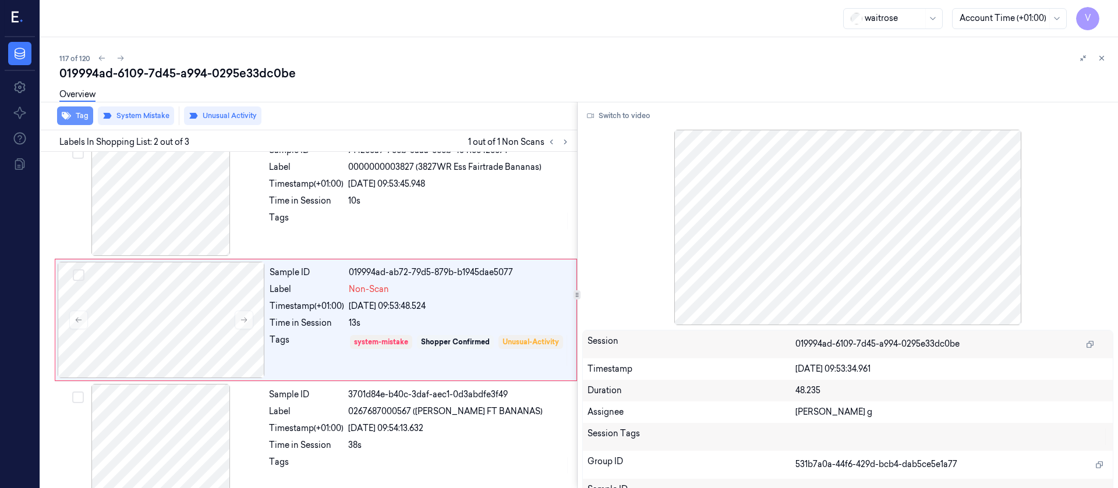
click at [69, 123] on button "Tag" at bounding box center [75, 116] width 36 height 19
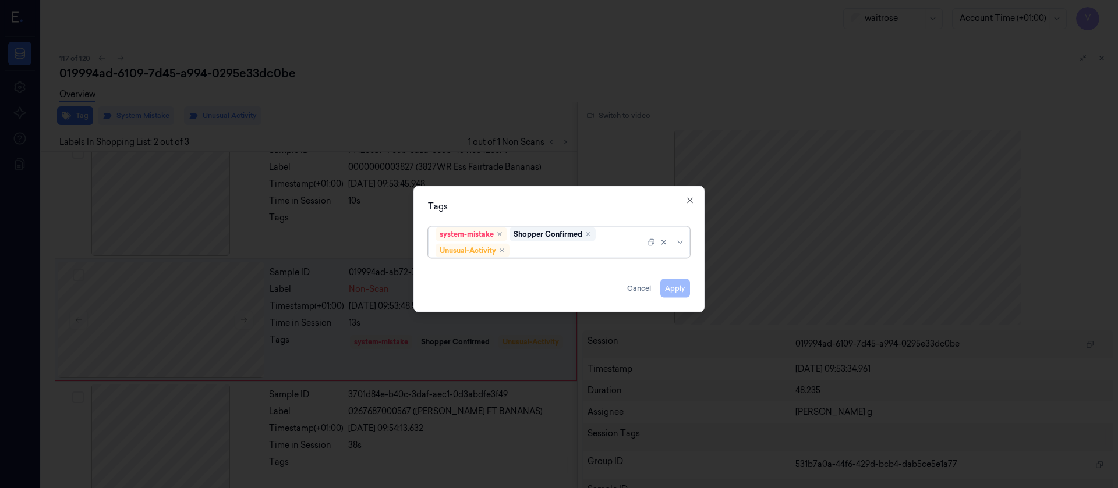
click at [554, 247] on div at bounding box center [578, 251] width 133 height 12
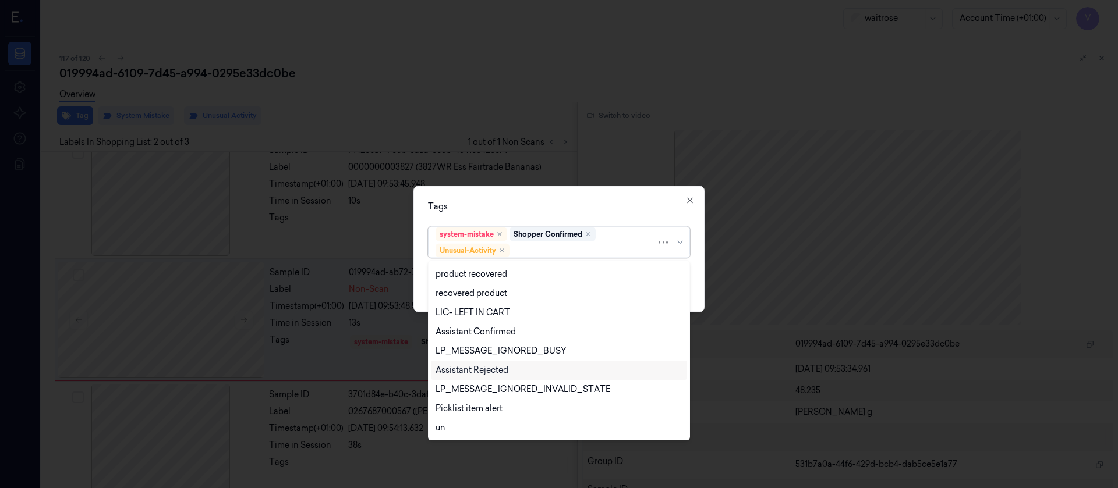
scroll to position [0, 0]
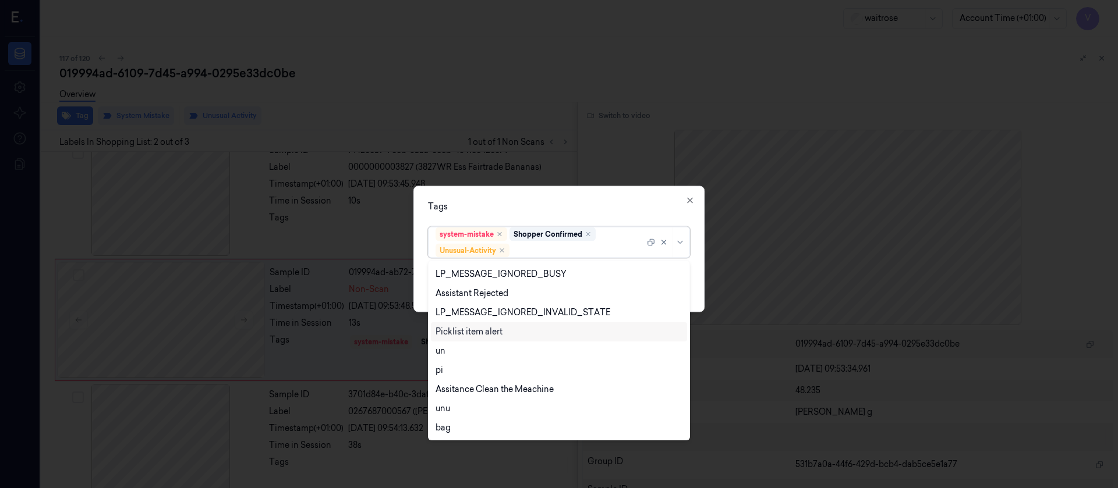
click at [467, 330] on div "Picklist item alert" at bounding box center [468, 332] width 67 height 12
click at [572, 197] on div "Tags option Picklist item alert, selected. 20 results available. Use Up and Dow…" at bounding box center [558, 249] width 291 height 126
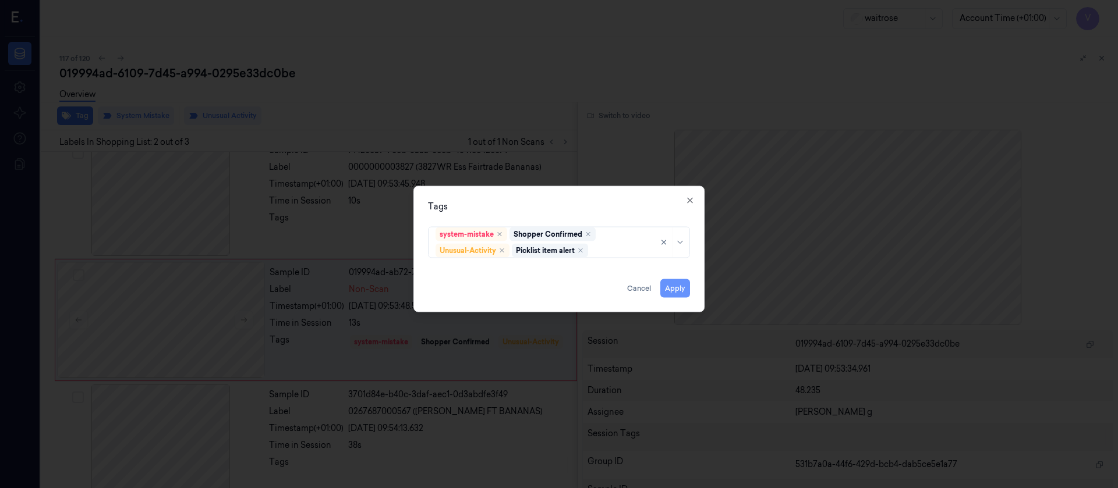
click at [675, 286] on button "Apply" at bounding box center [675, 288] width 30 height 19
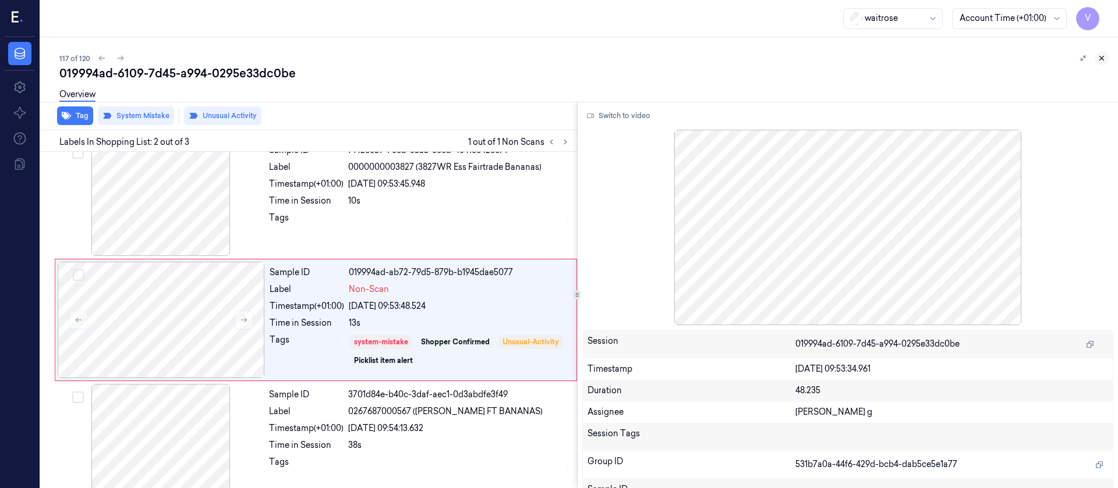
click at [1101, 55] on icon at bounding box center [1101, 58] width 8 height 8
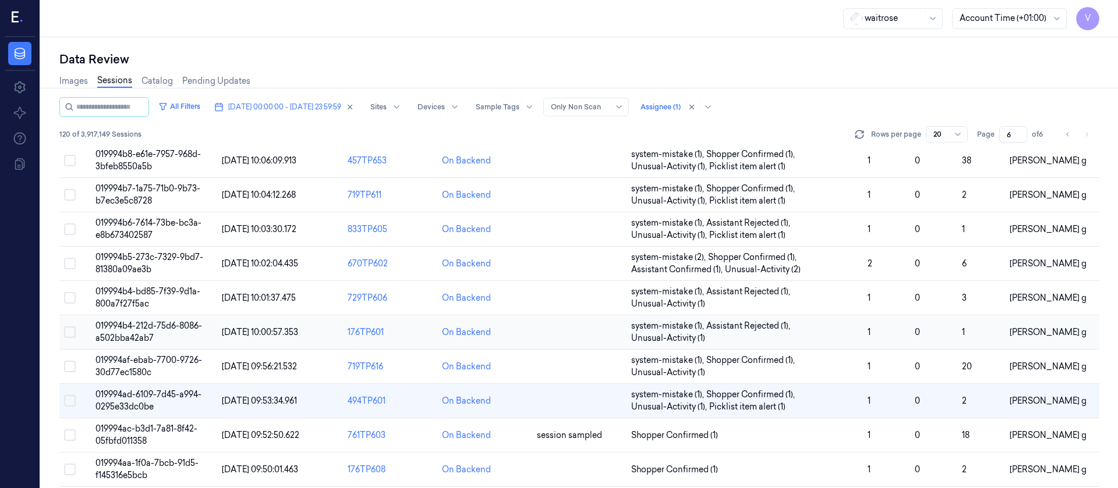
scroll to position [380, 0]
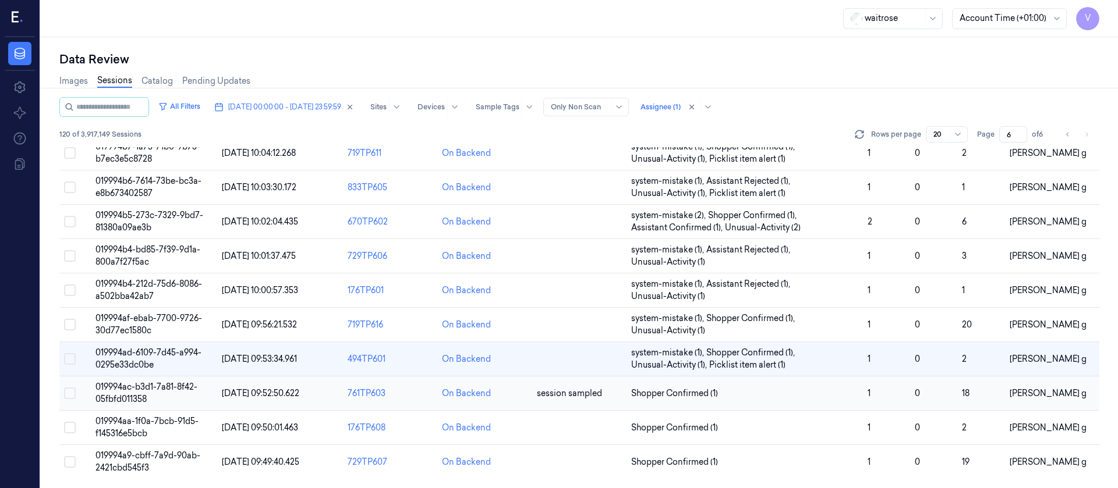
click at [500, 396] on div "On Backend" at bounding box center [484, 394] width 85 height 12
click at [514, 398] on div "On Backend" at bounding box center [484, 394] width 85 height 12
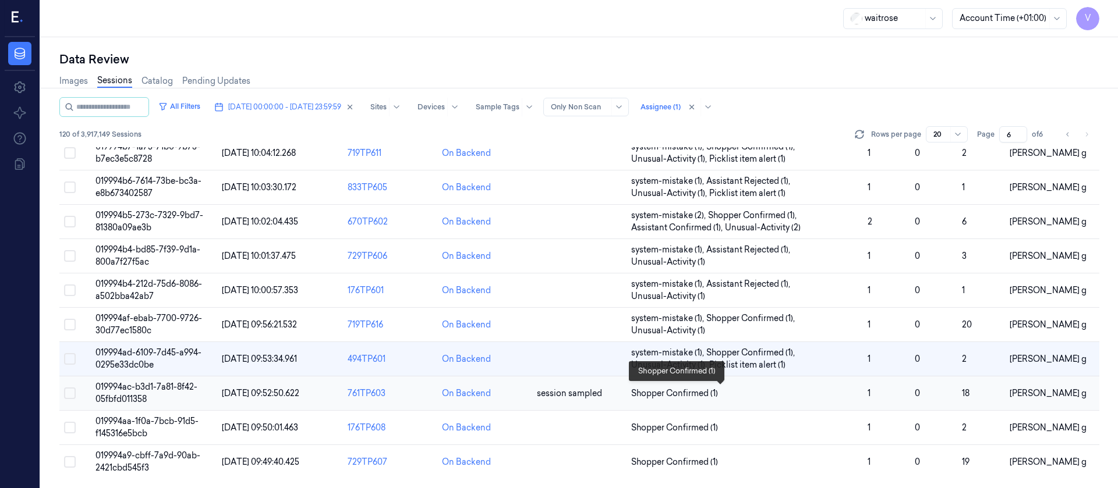
click at [776, 399] on span "Shopper Confirmed (1)" at bounding box center [744, 394] width 227 height 12
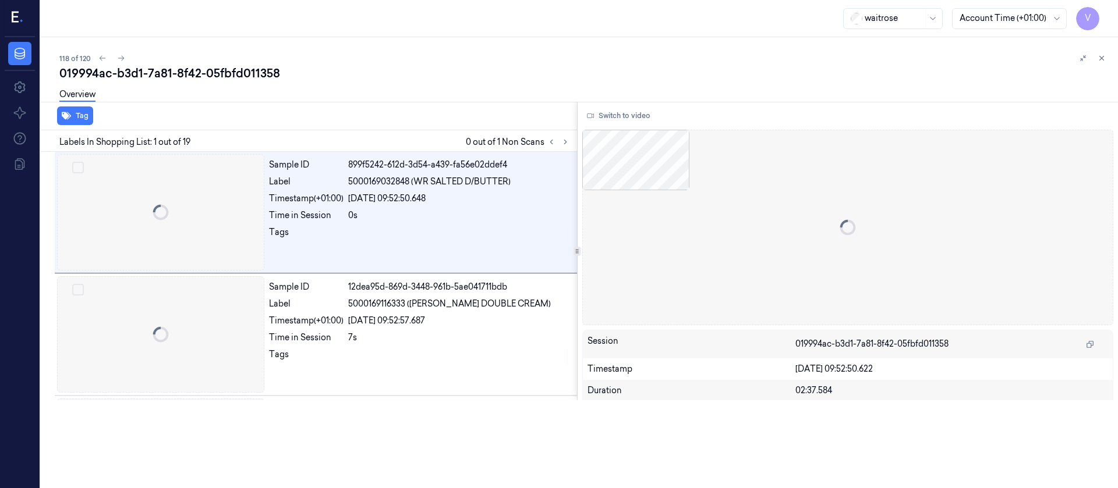
click at [777, 397] on div "118 of 120 019994ac-b3d1-7a81-8f42-05fbfd011358 Overview Tag Labels In Shopping…" at bounding box center [579, 262] width 1077 height 451
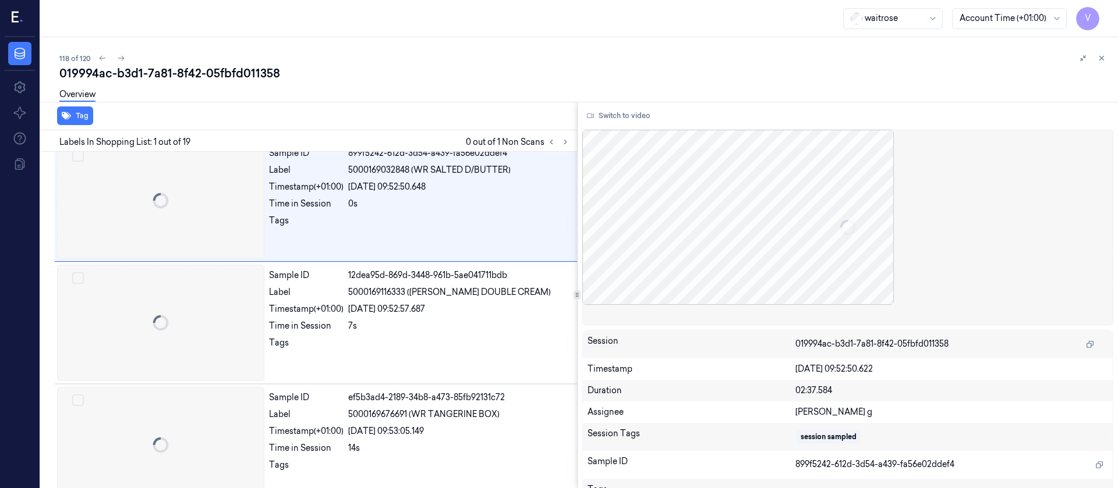
scroll to position [12, 0]
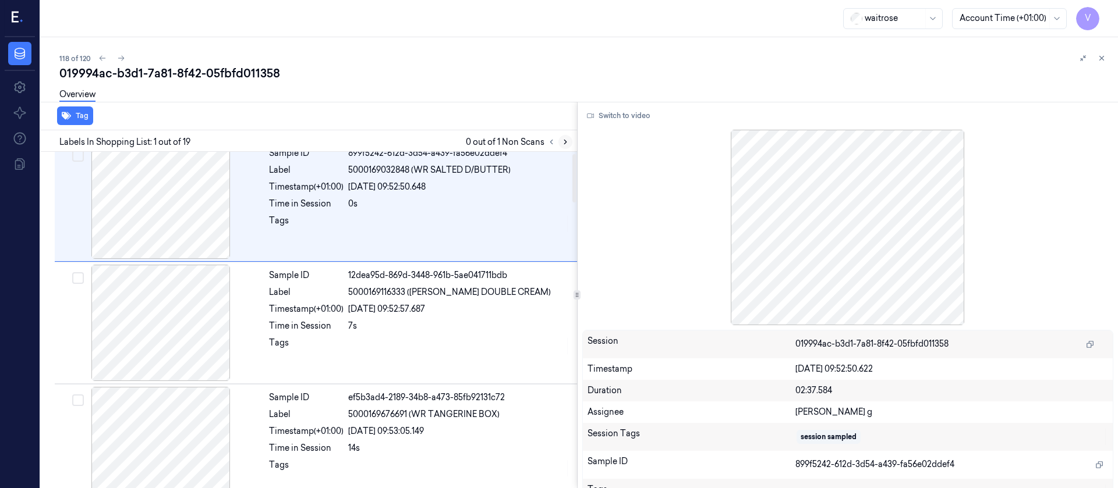
click at [567, 141] on icon at bounding box center [565, 142] width 8 height 8
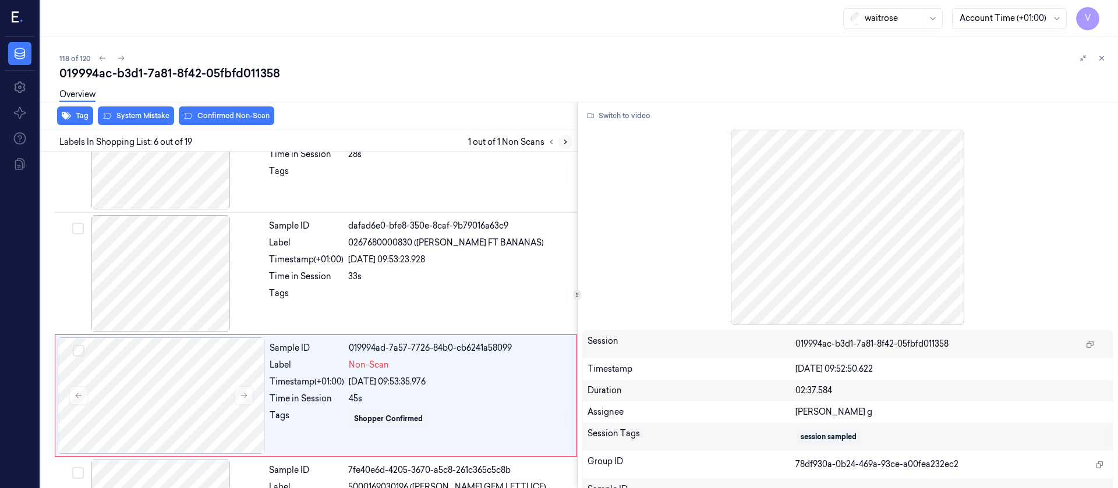
scroll to position [504, 0]
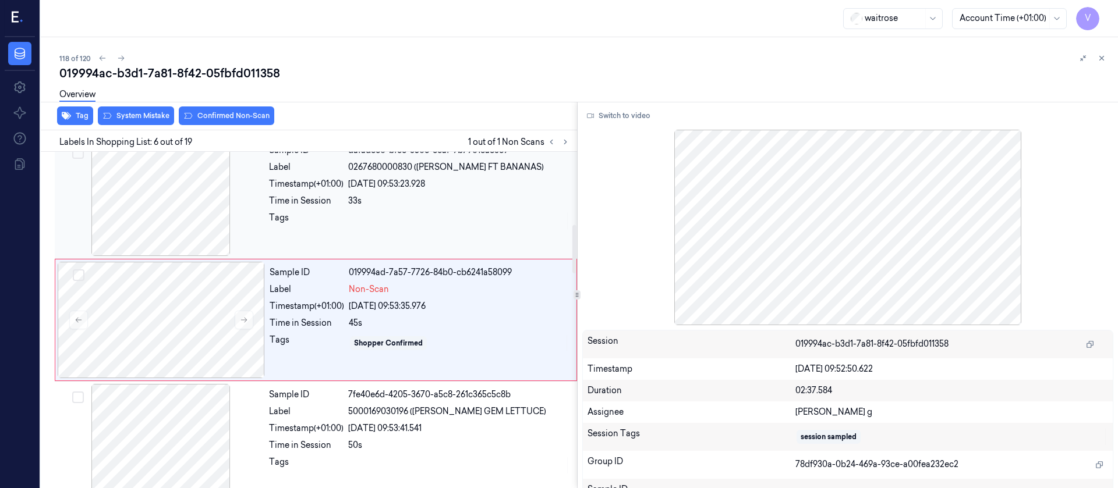
click at [402, 207] on div "33s" at bounding box center [459, 201] width 222 height 12
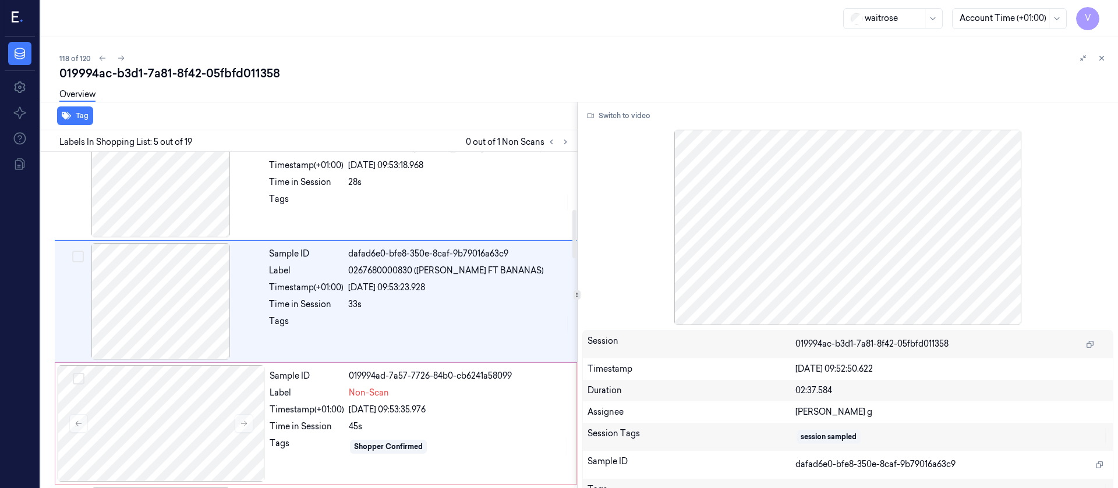
scroll to position [381, 0]
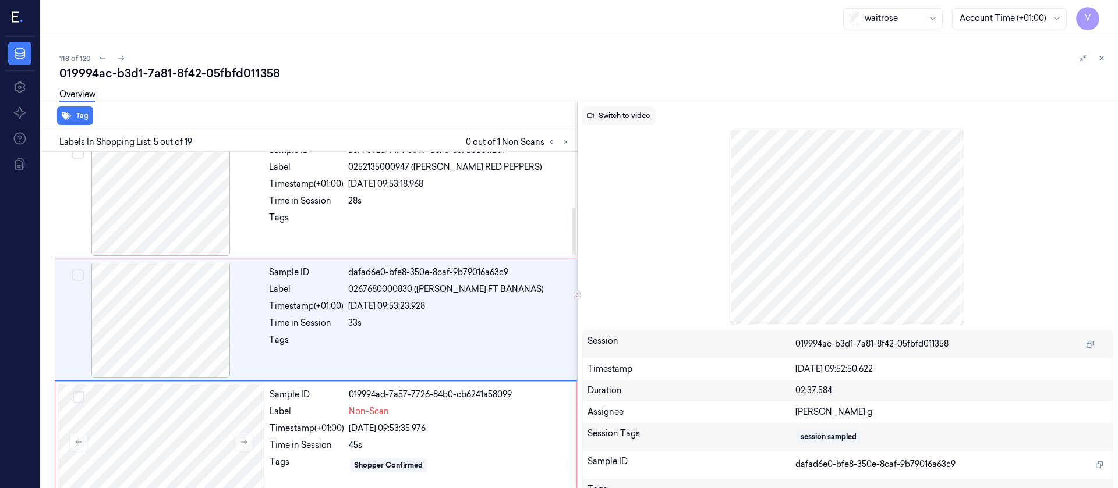
click at [629, 112] on button "Switch to video" at bounding box center [618, 116] width 73 height 19
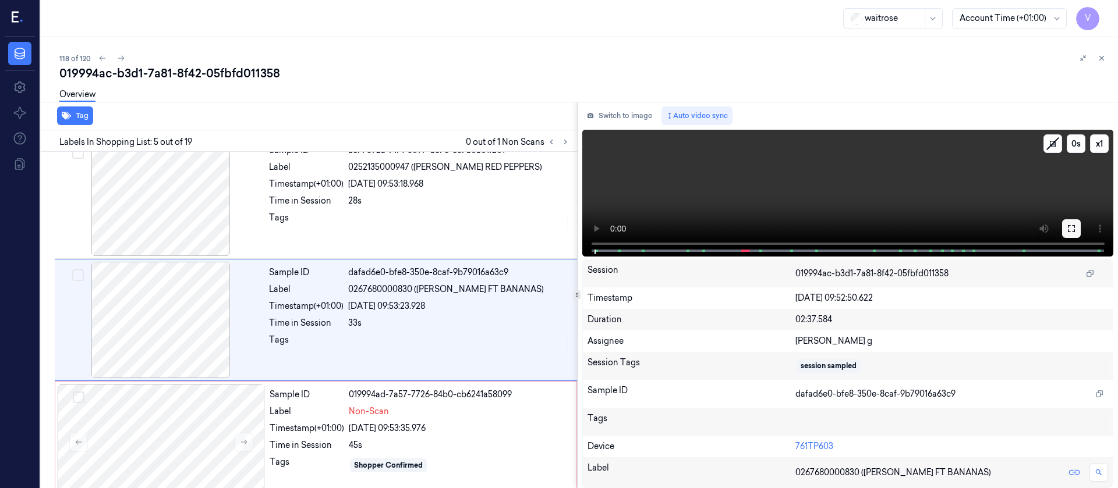
click at [1071, 232] on icon at bounding box center [1071, 228] width 9 height 9
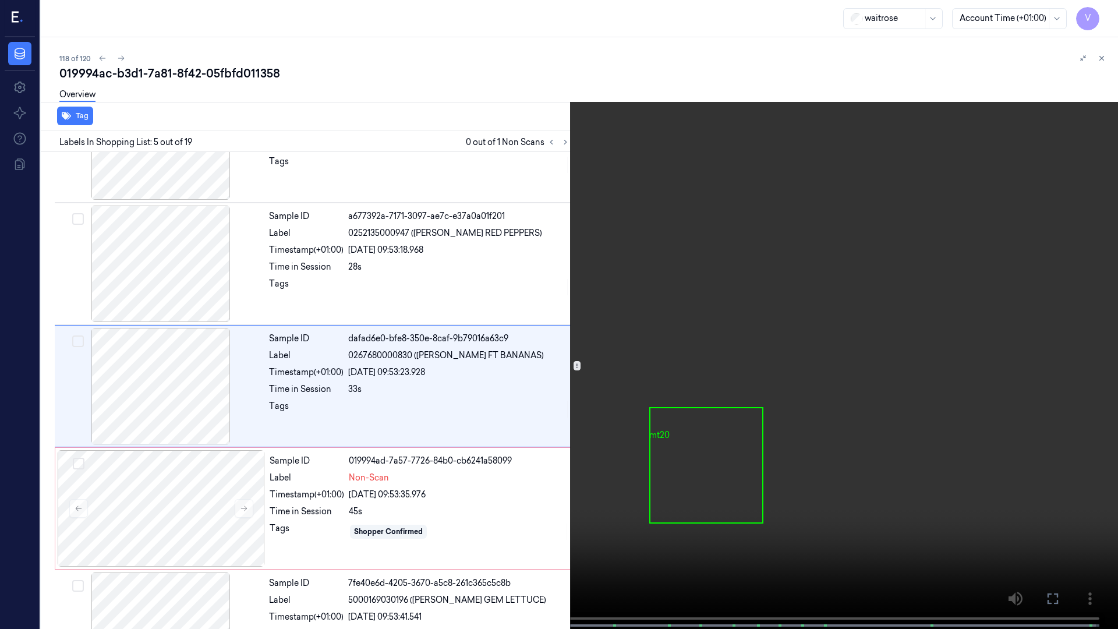
scroll to position [311, 0]
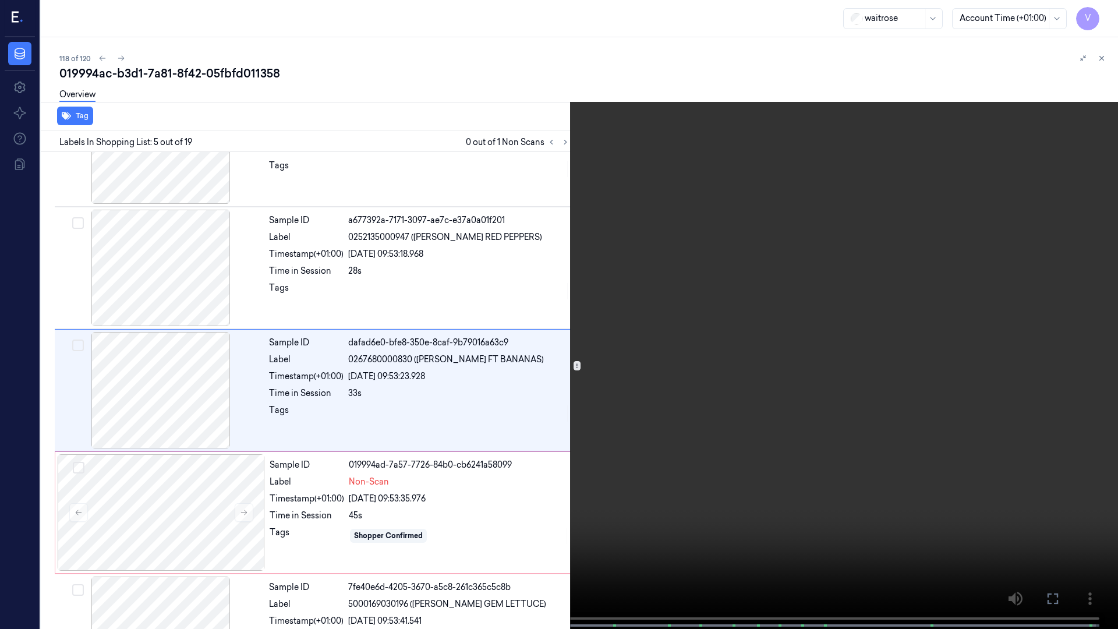
click at [0, 0] on icon at bounding box center [0, 0] width 0 height 0
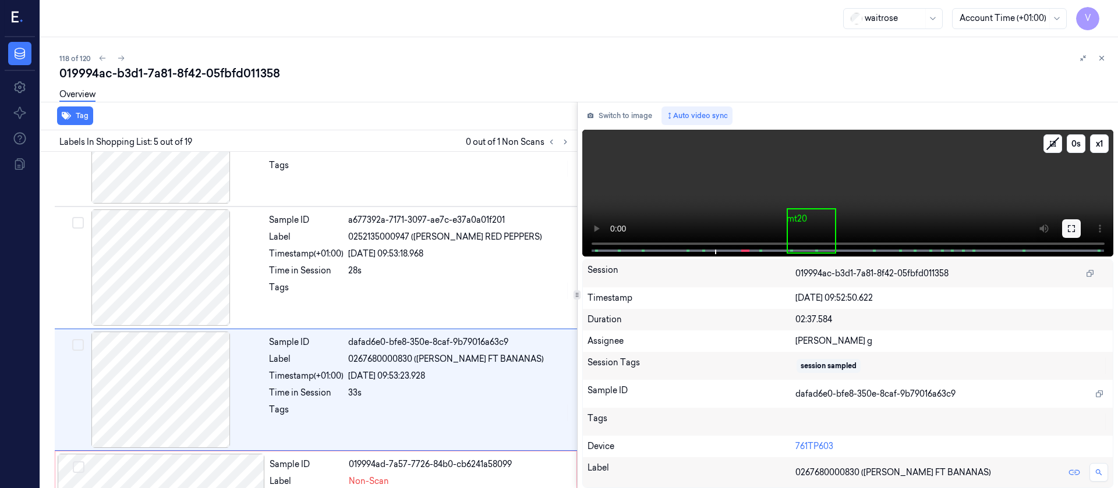
click at [1071, 235] on button at bounding box center [1071, 228] width 19 height 19
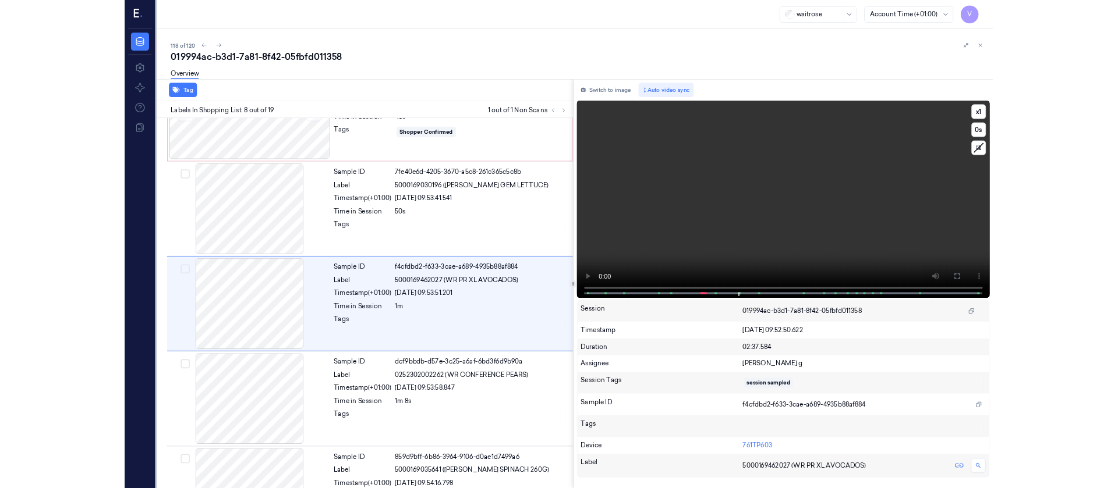
scroll to position [678, 0]
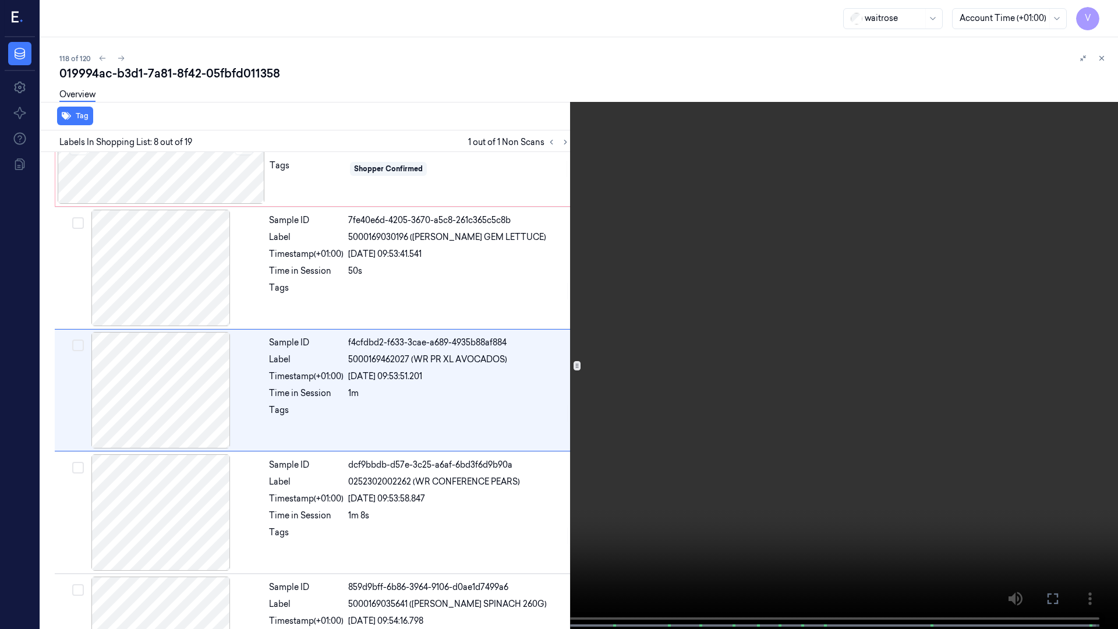
click at [0, 0] on icon at bounding box center [0, 0] width 0 height 0
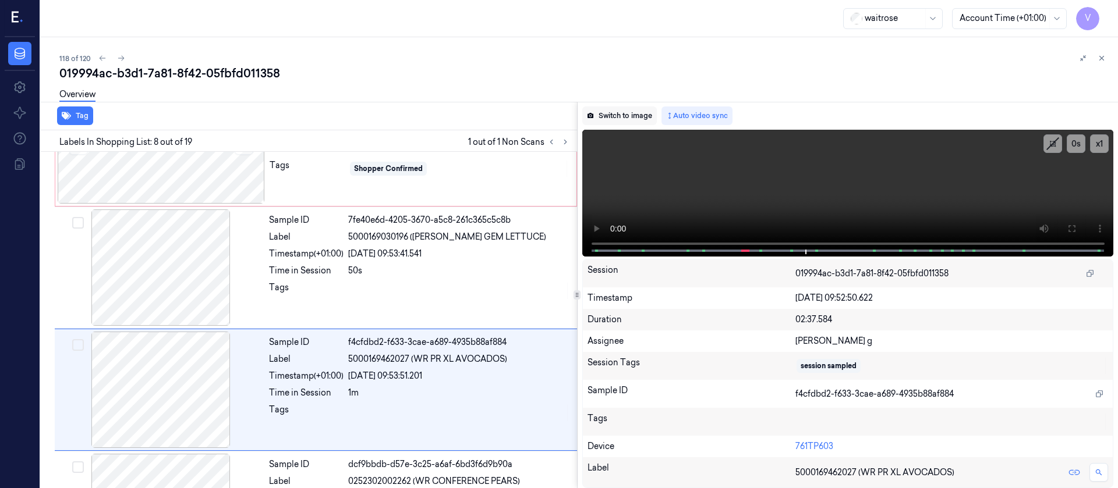
click at [597, 115] on button "Switch to image" at bounding box center [619, 116] width 75 height 19
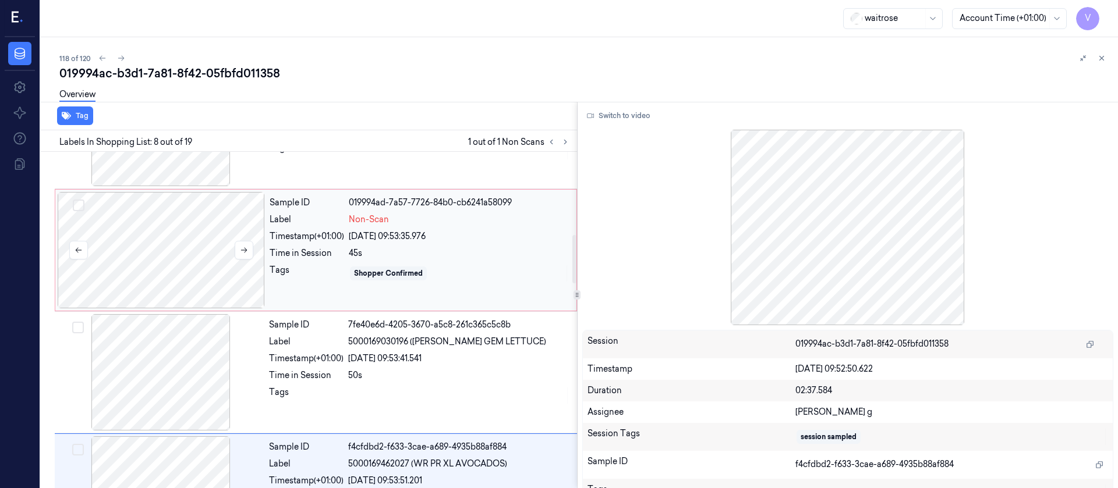
click at [160, 243] on div at bounding box center [161, 250] width 207 height 116
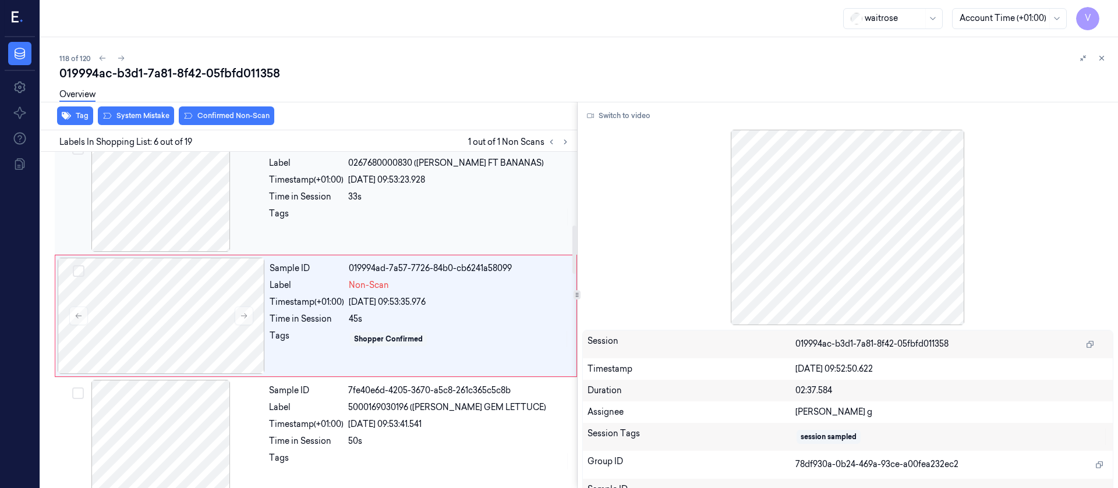
scroll to position [504, 0]
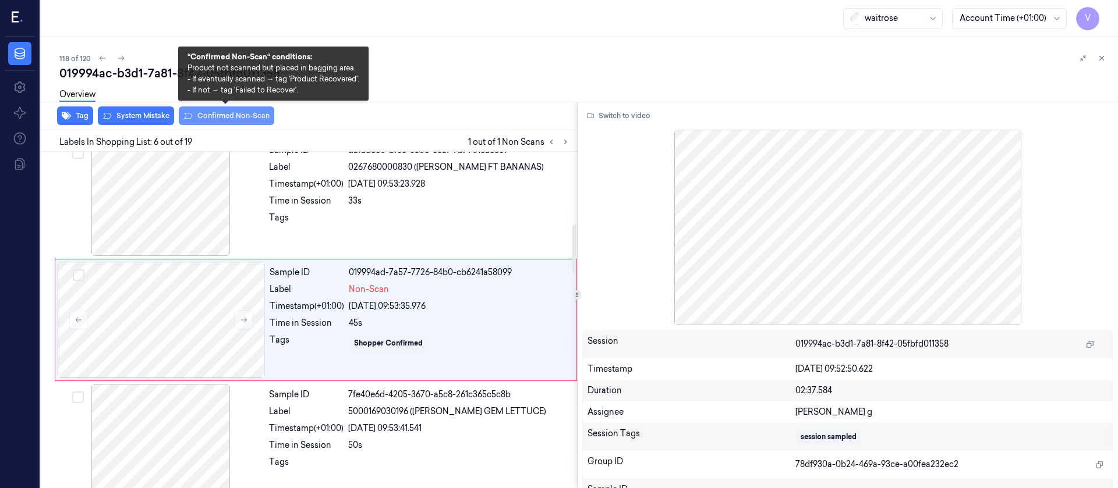
click at [231, 114] on button "Confirmed Non-Scan" at bounding box center [226, 116] width 95 height 19
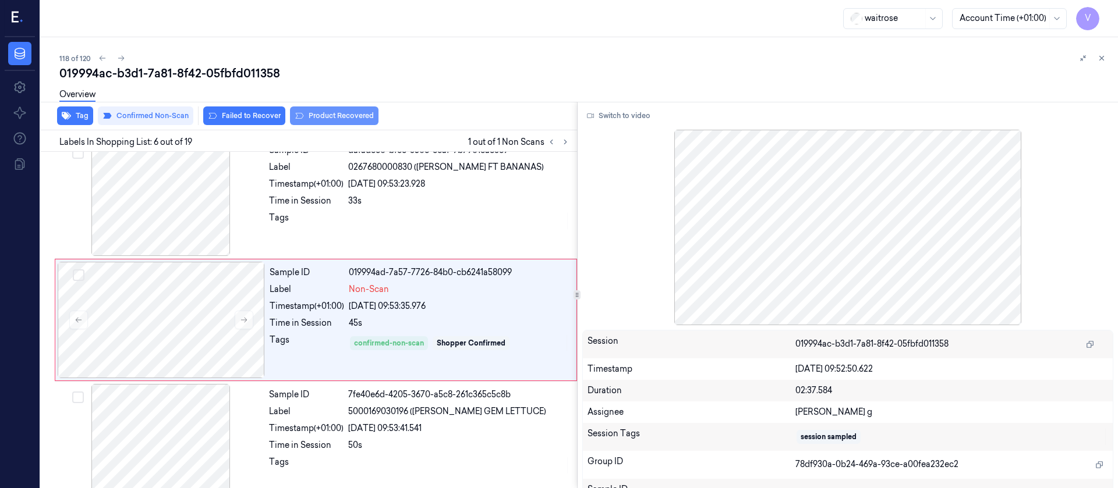
click at [317, 114] on button "Product Recovered" at bounding box center [334, 116] width 88 height 19
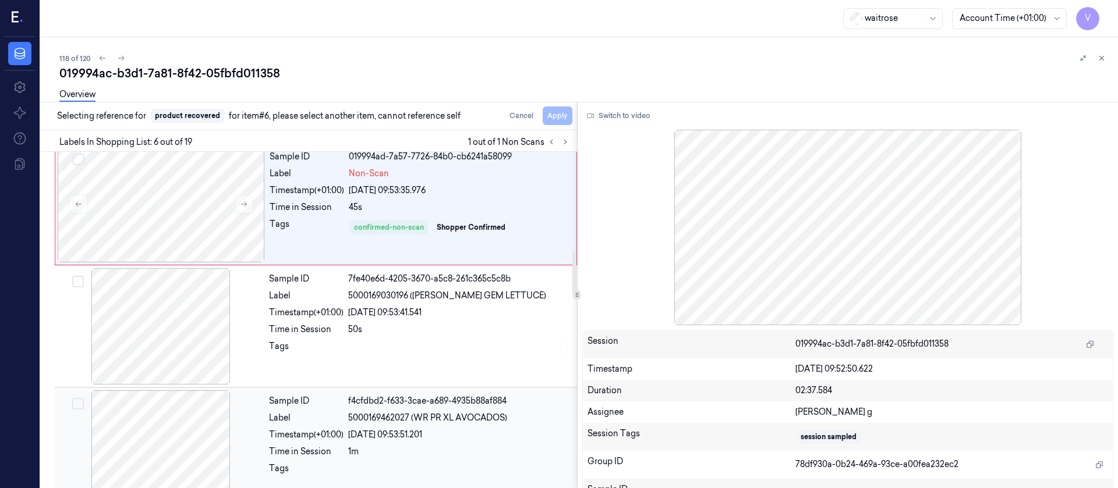
scroll to position [678, 0]
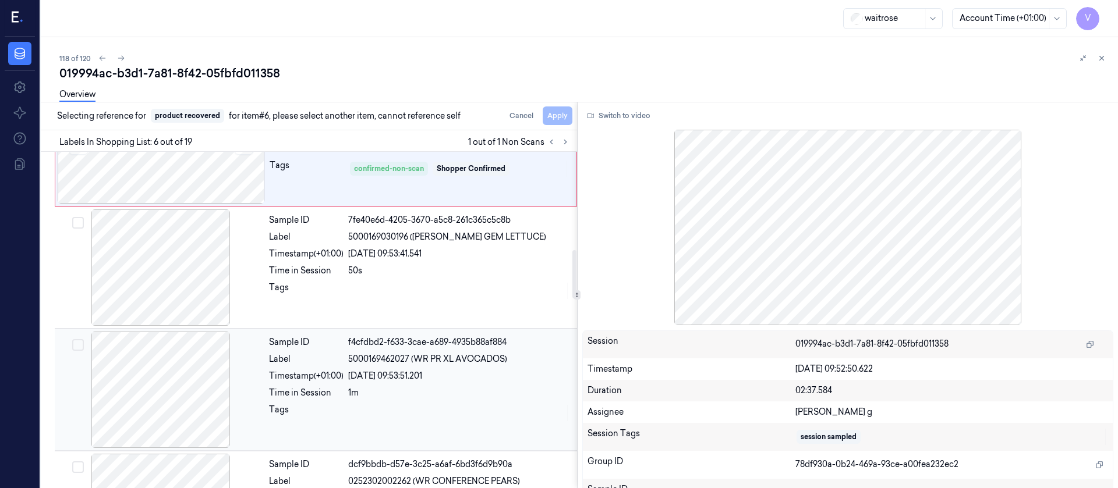
click at [182, 370] on div at bounding box center [160, 390] width 207 height 116
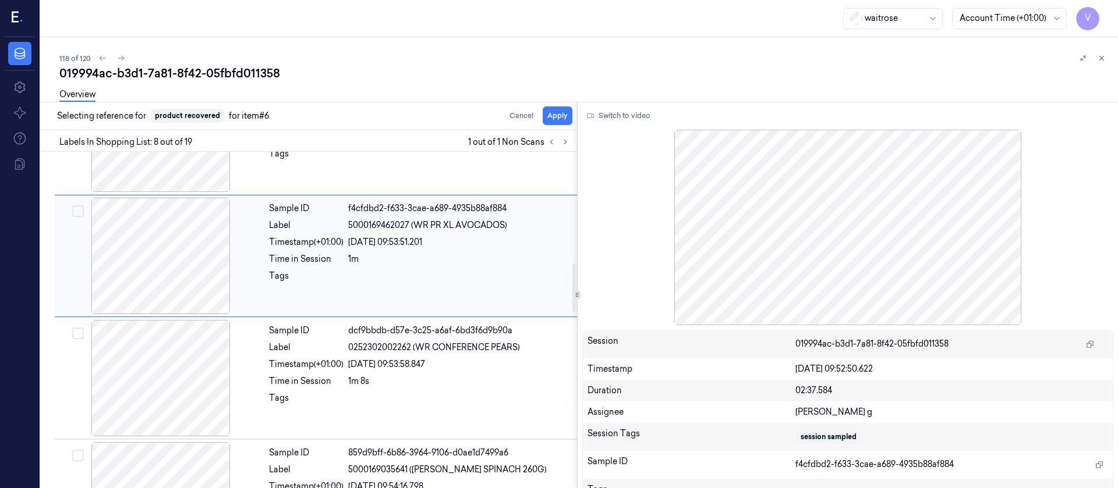
scroll to position [835, 0]
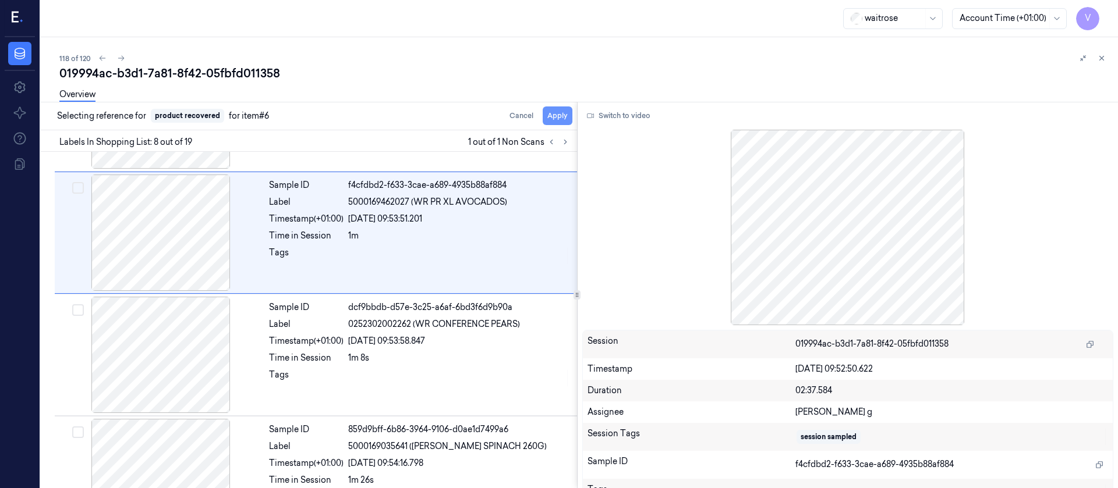
click at [557, 112] on button "Apply" at bounding box center [558, 116] width 30 height 19
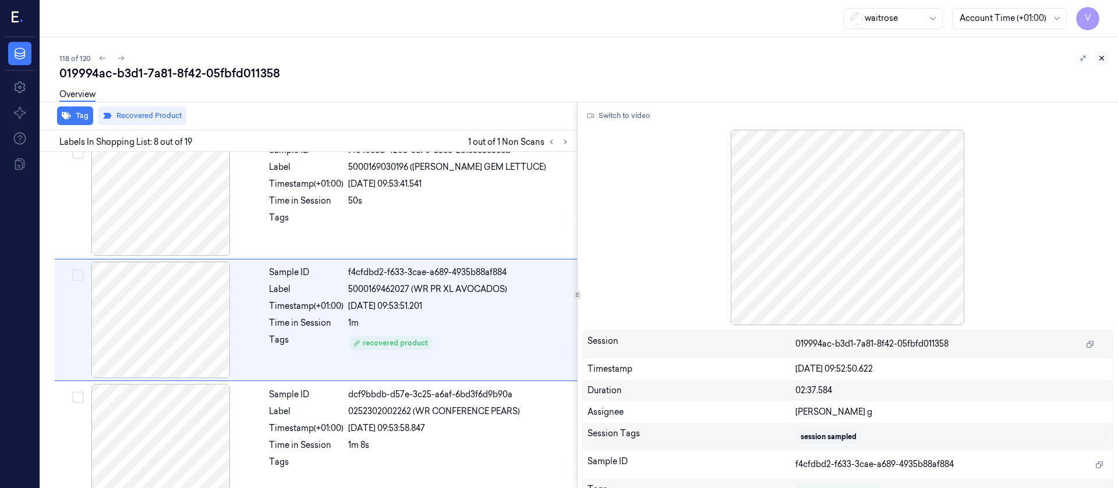
click at [1100, 57] on icon at bounding box center [1102, 58] width 4 height 4
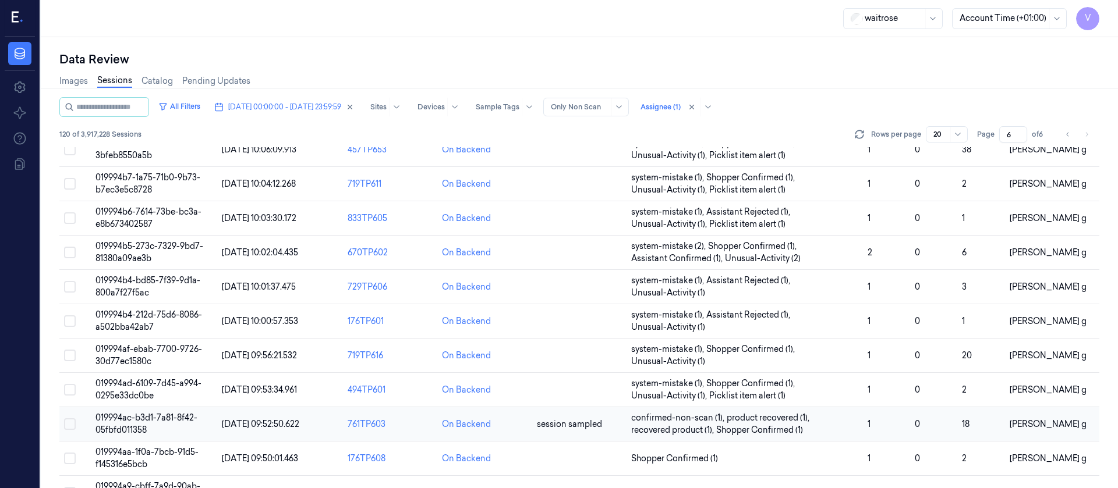
scroll to position [380, 0]
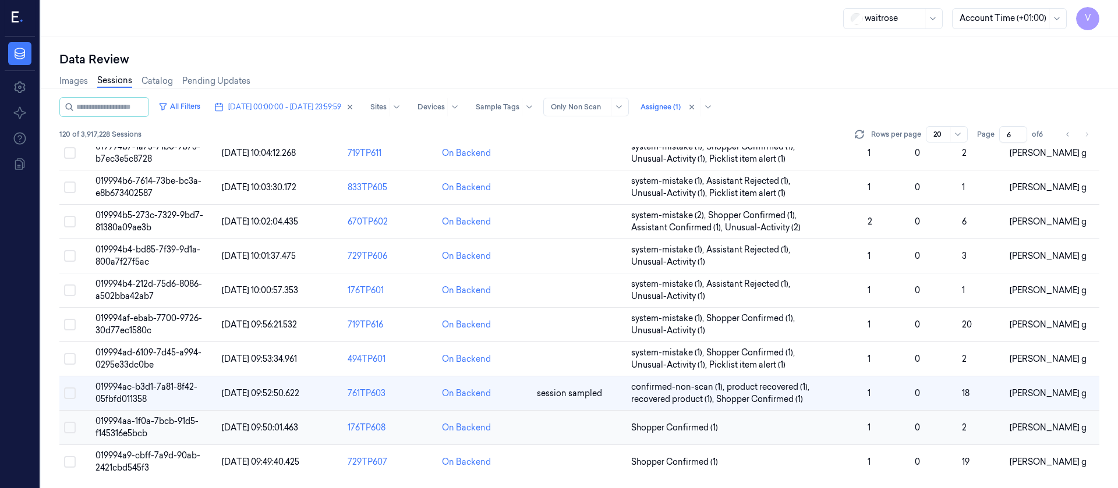
click at [565, 426] on td at bounding box center [579, 428] width 94 height 34
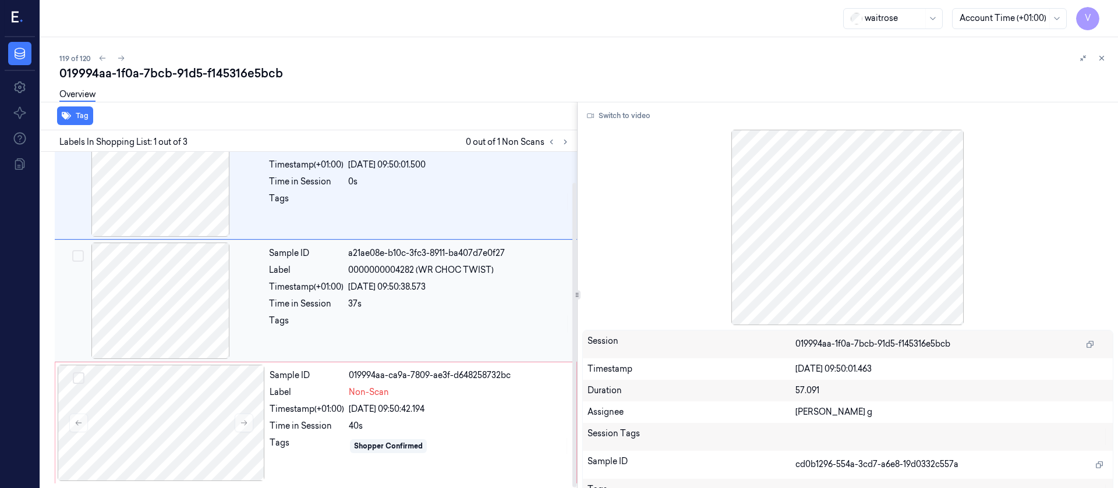
click at [165, 319] on div at bounding box center [160, 301] width 207 height 116
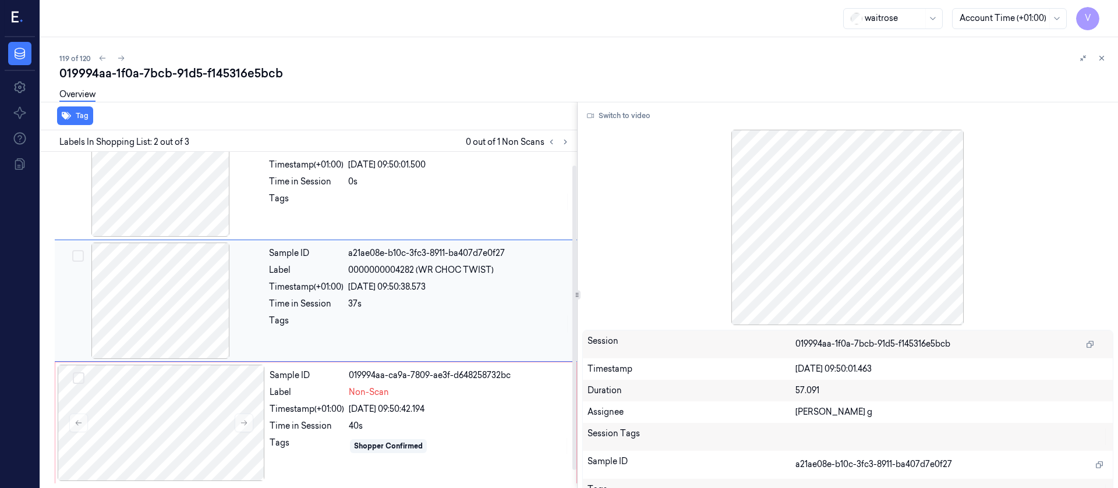
scroll to position [15, 0]
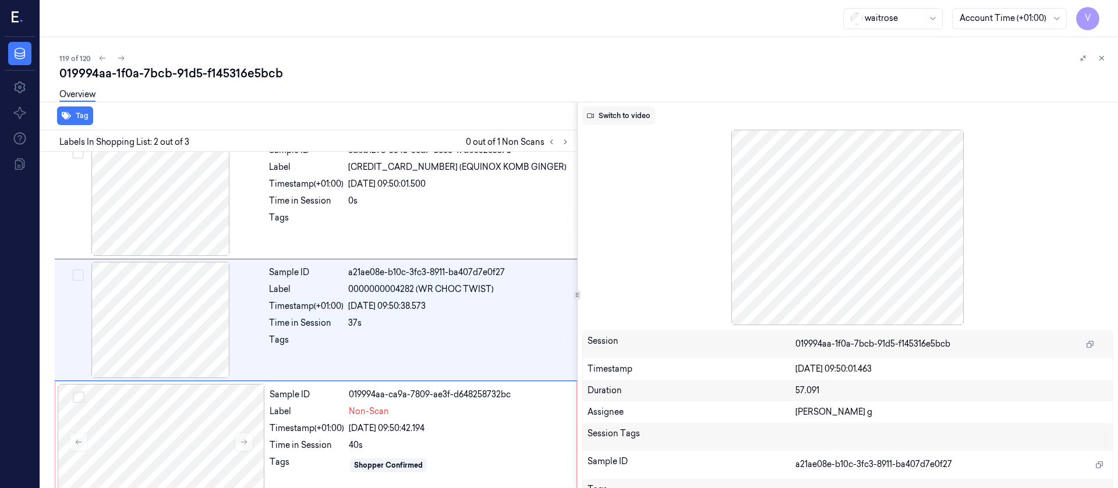
click at [616, 117] on button "Switch to video" at bounding box center [618, 116] width 73 height 19
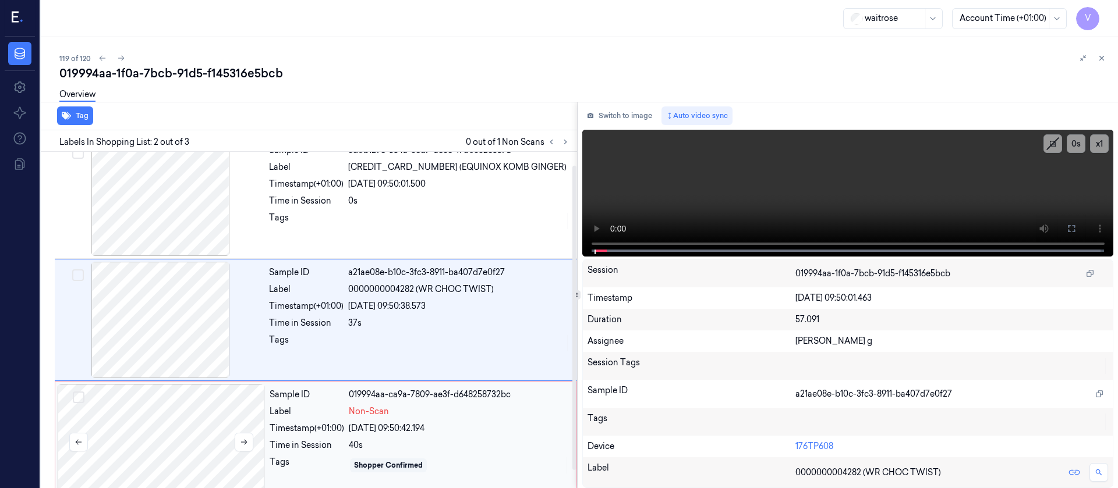
click at [189, 434] on div at bounding box center [161, 442] width 207 height 116
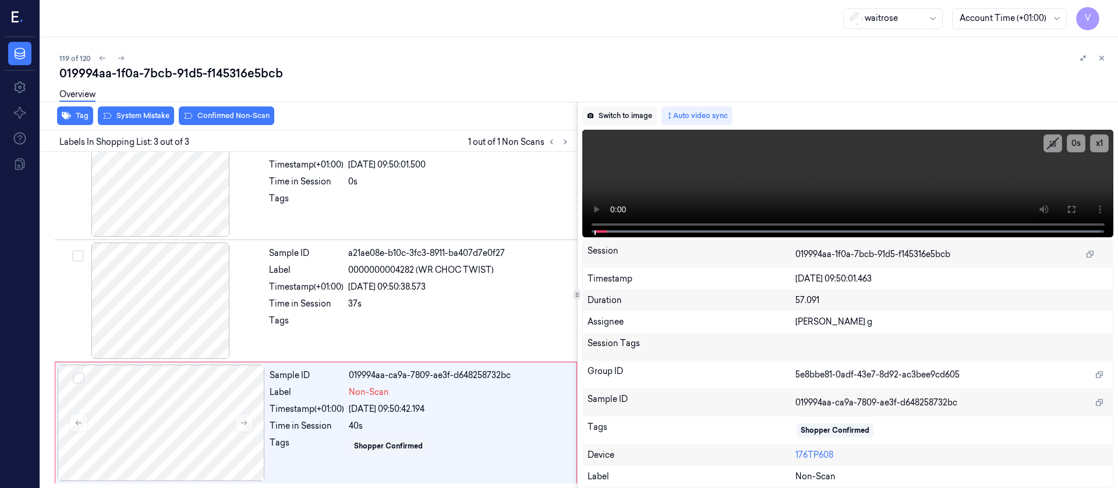
click at [628, 113] on button "Switch to image" at bounding box center [619, 116] width 75 height 19
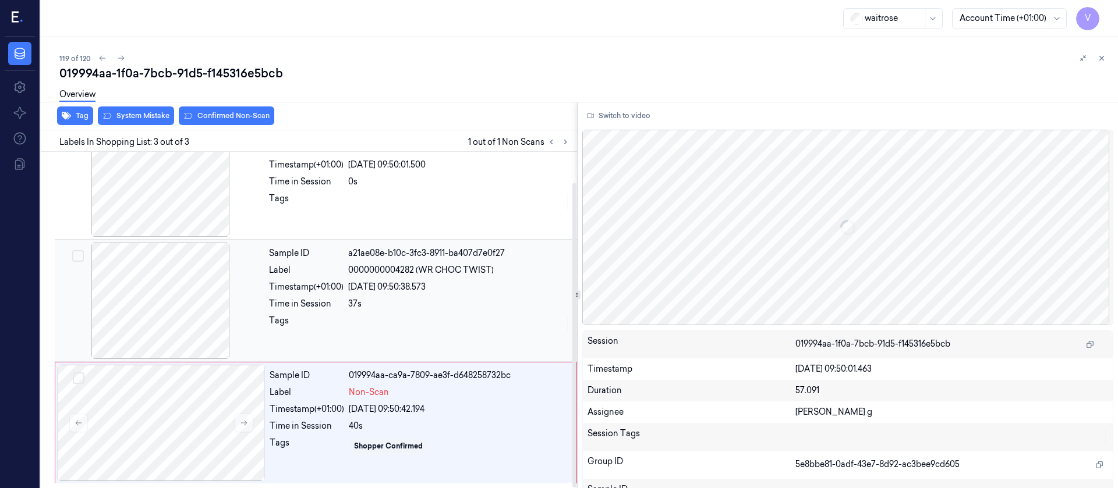
click at [391, 310] on div "Sample ID a21ae08e-b10c-3fc3-8911-ba407d7e0f27 Label 0000000004282 (WR CHOC TWI…" at bounding box center [419, 301] width 310 height 116
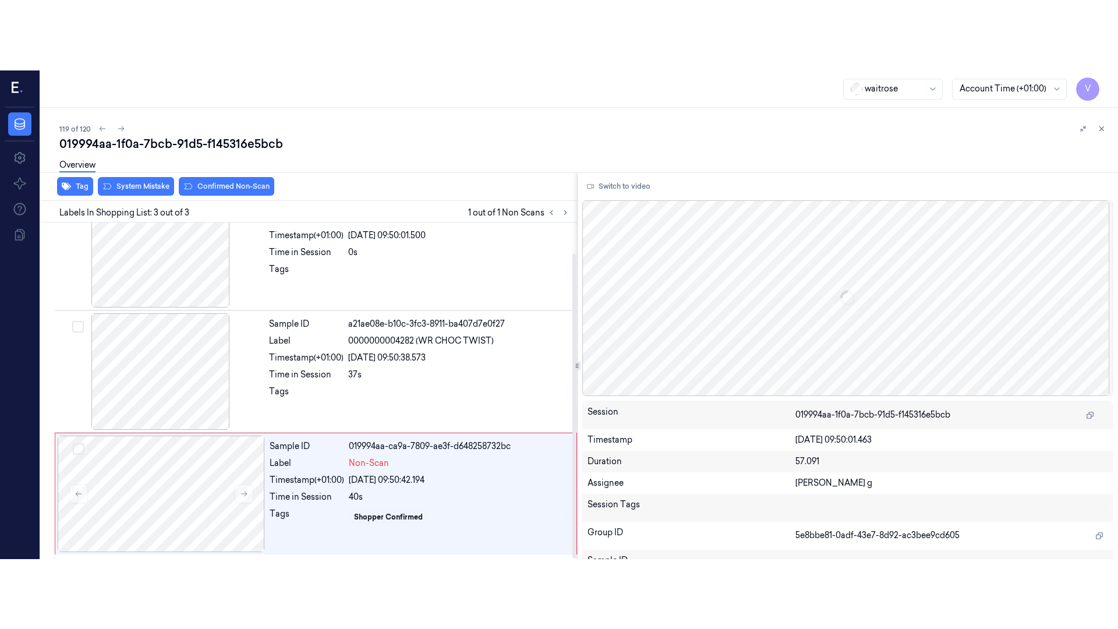
scroll to position [15, 0]
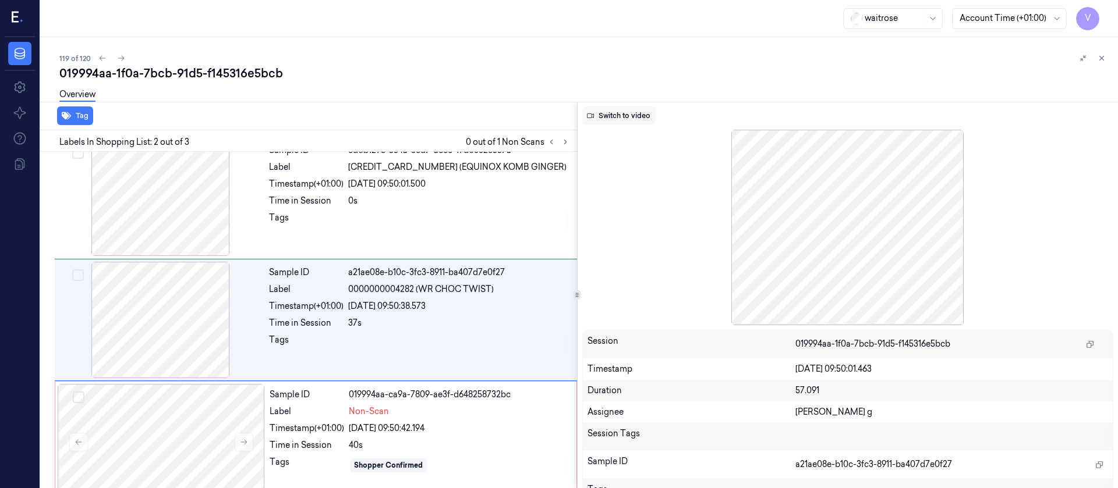
click at [614, 112] on button "Switch to video" at bounding box center [618, 116] width 73 height 19
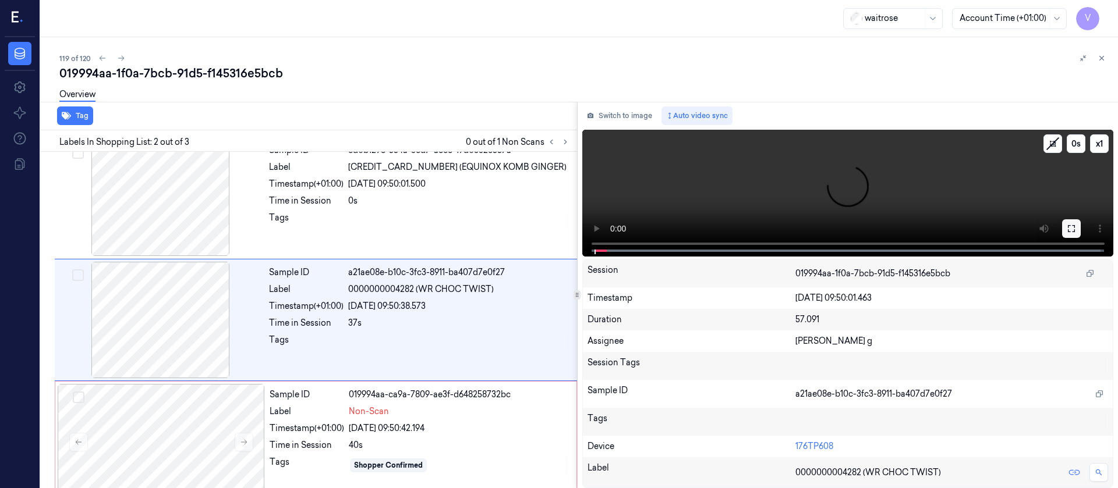
click at [1074, 235] on button at bounding box center [1071, 228] width 19 height 19
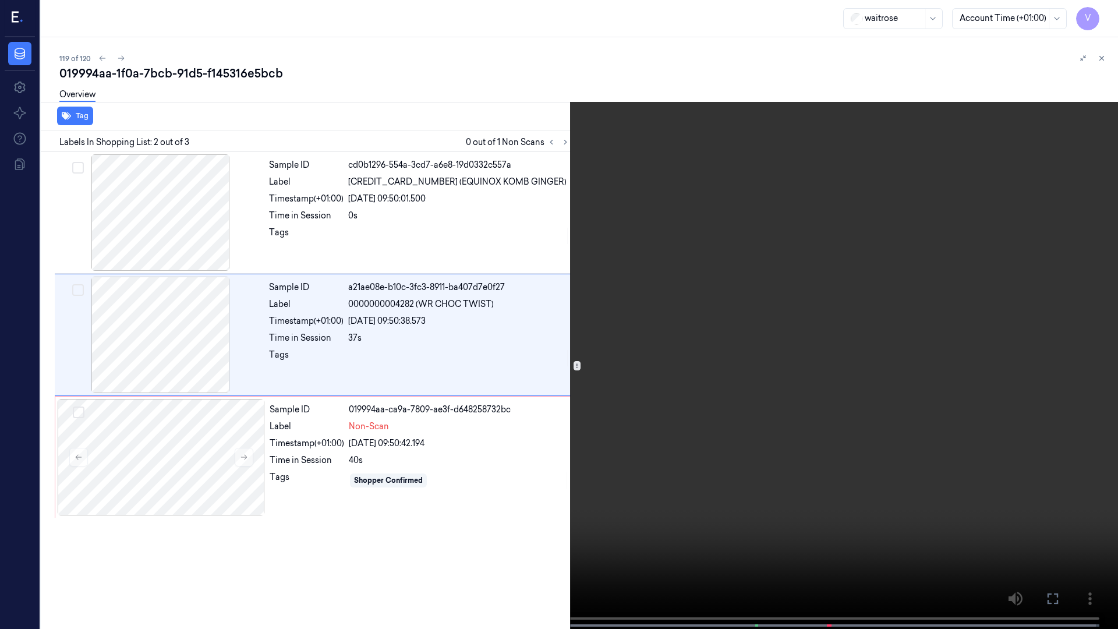
click at [0, 0] on button at bounding box center [0, 0] width 0 height 0
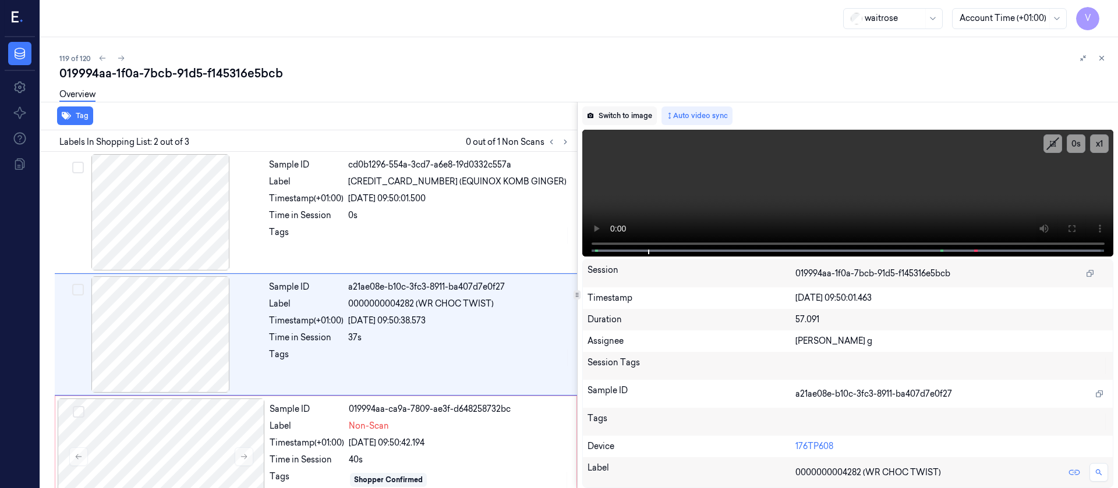
click at [603, 116] on button "Switch to image" at bounding box center [619, 116] width 75 height 19
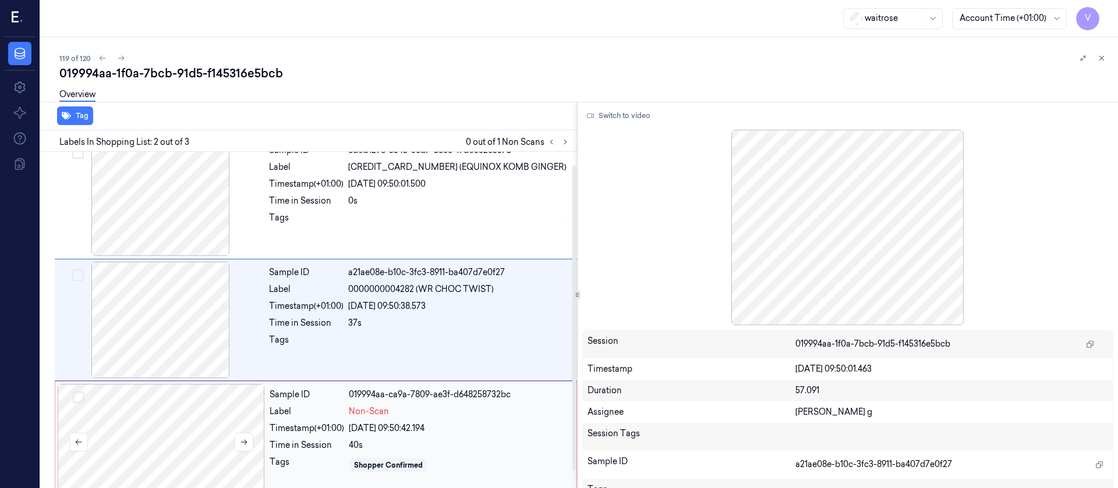
click at [144, 412] on div at bounding box center [161, 442] width 207 height 116
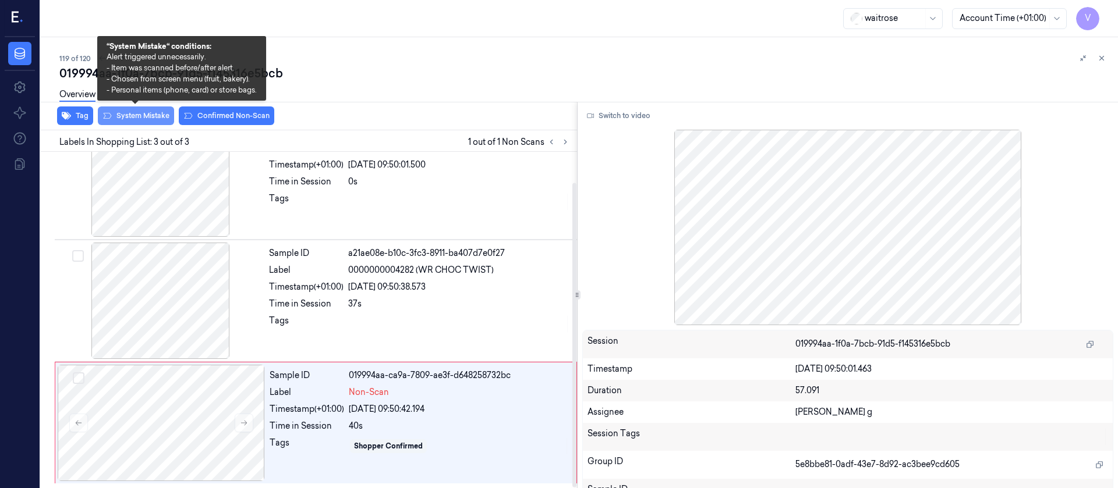
click at [129, 114] on button "System Mistake" at bounding box center [136, 116] width 76 height 19
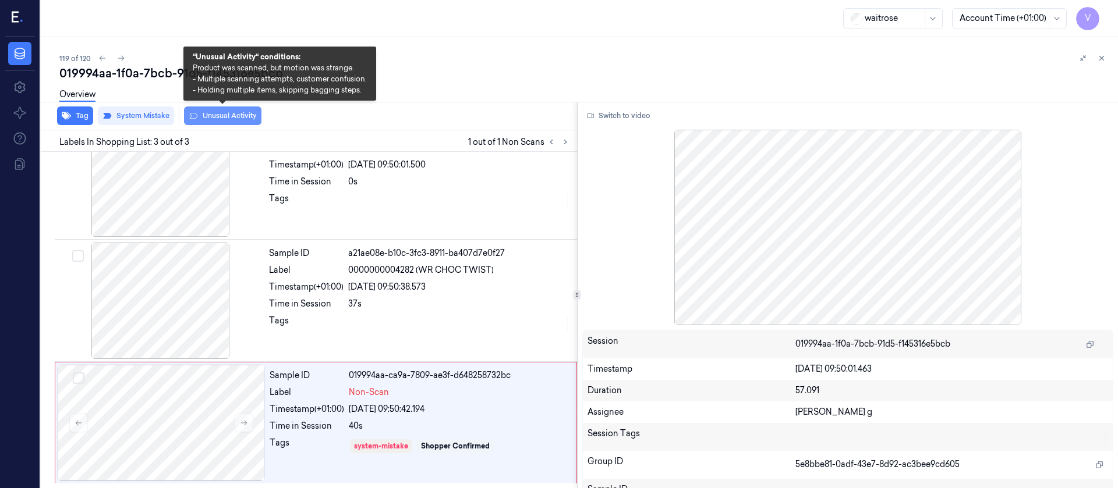
click at [252, 118] on button "Unusual Activity" at bounding box center [222, 116] width 77 height 19
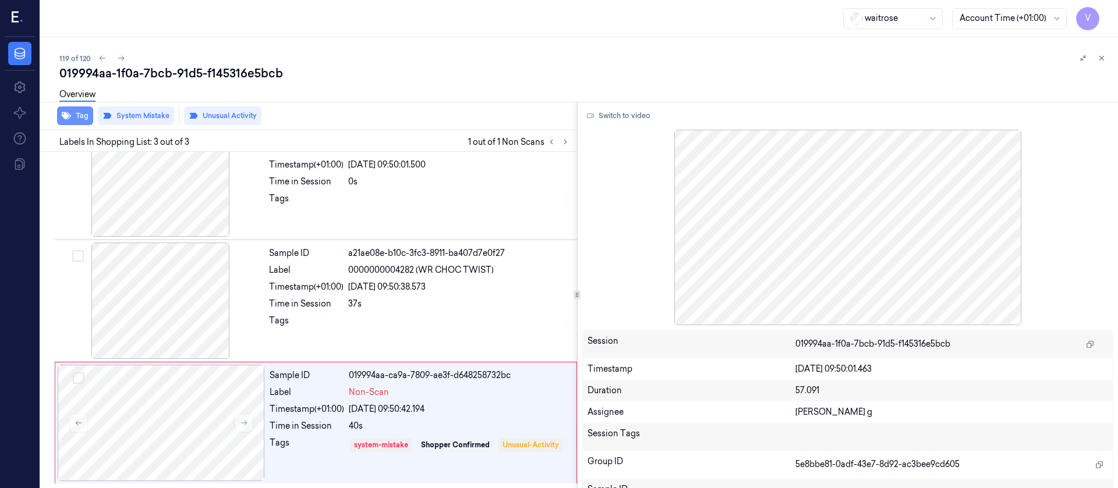
click at [76, 118] on button "Tag" at bounding box center [75, 116] width 36 height 19
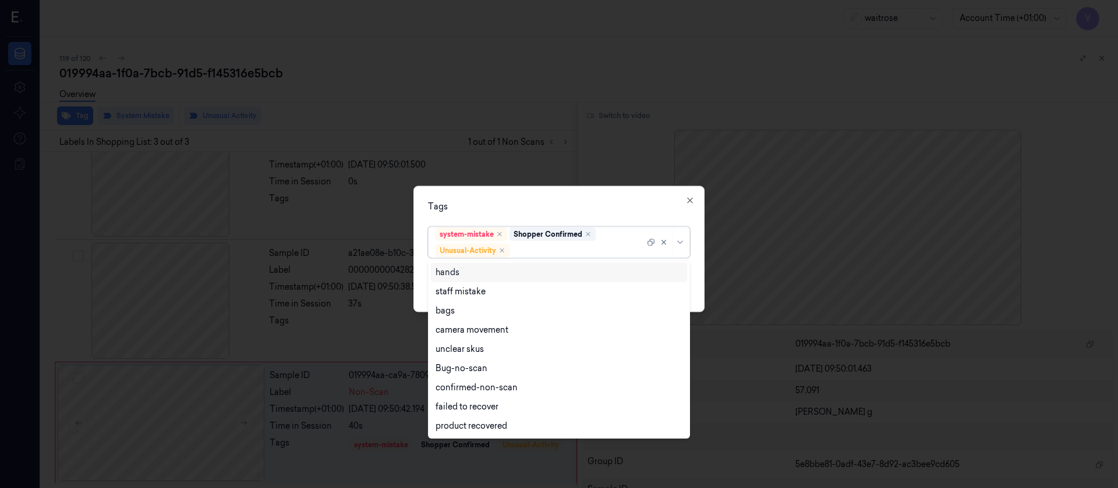
click at [585, 256] on div "system-mistake Shopper Confirmed Unusual-Activity" at bounding box center [539, 242] width 209 height 30
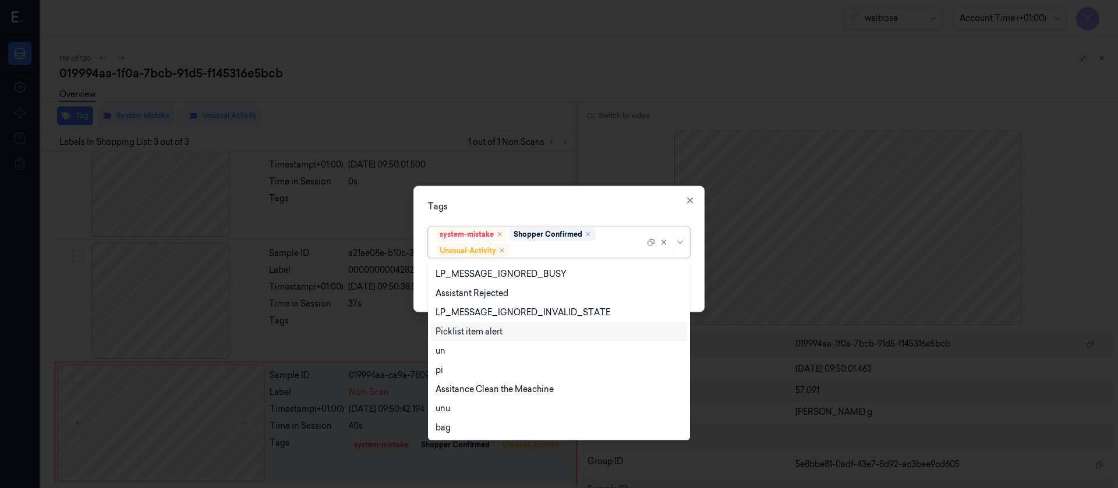
click at [463, 332] on div "Picklist item alert" at bounding box center [468, 332] width 67 height 12
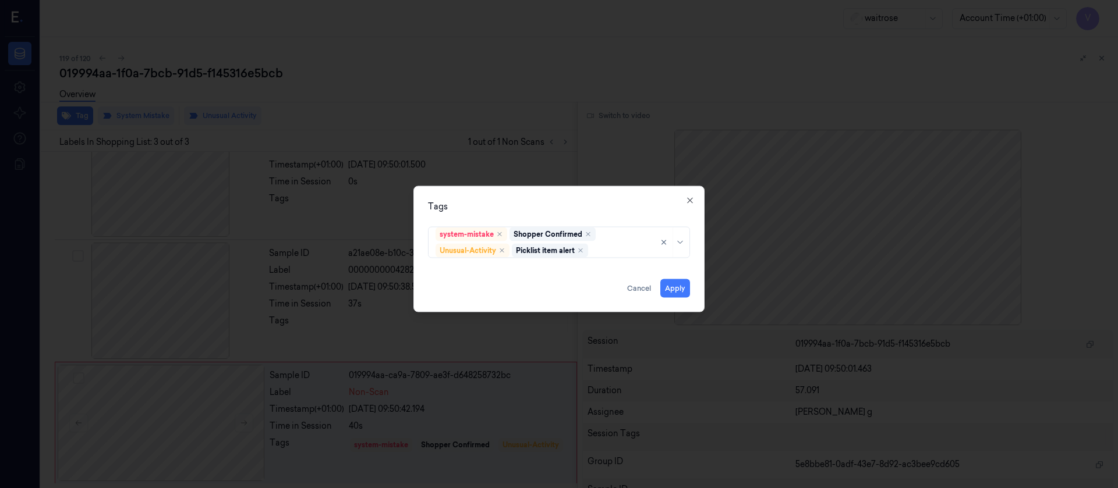
click at [631, 203] on div "Tags" at bounding box center [559, 206] width 262 height 12
click at [676, 290] on button "Apply" at bounding box center [675, 288] width 30 height 19
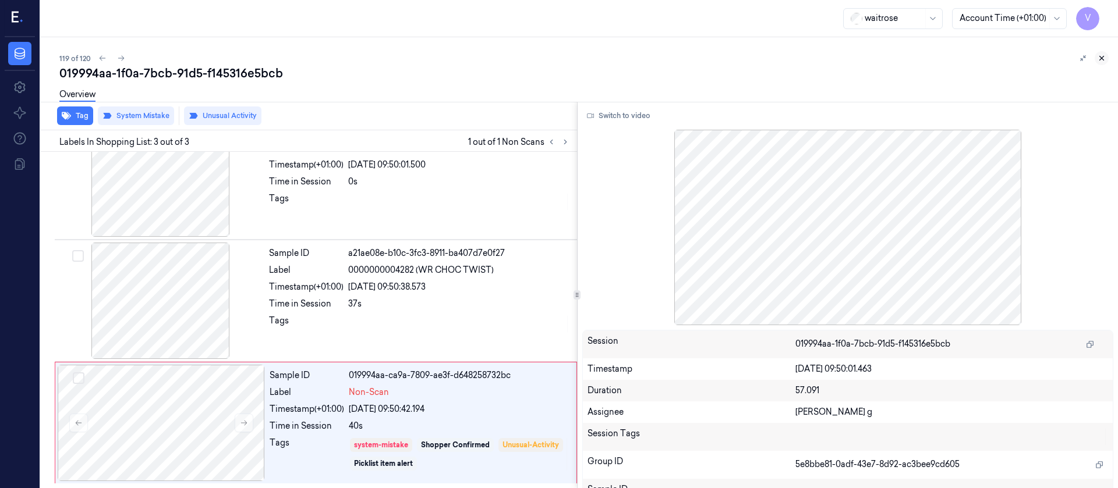
click at [1102, 56] on icon at bounding box center [1101, 58] width 8 height 8
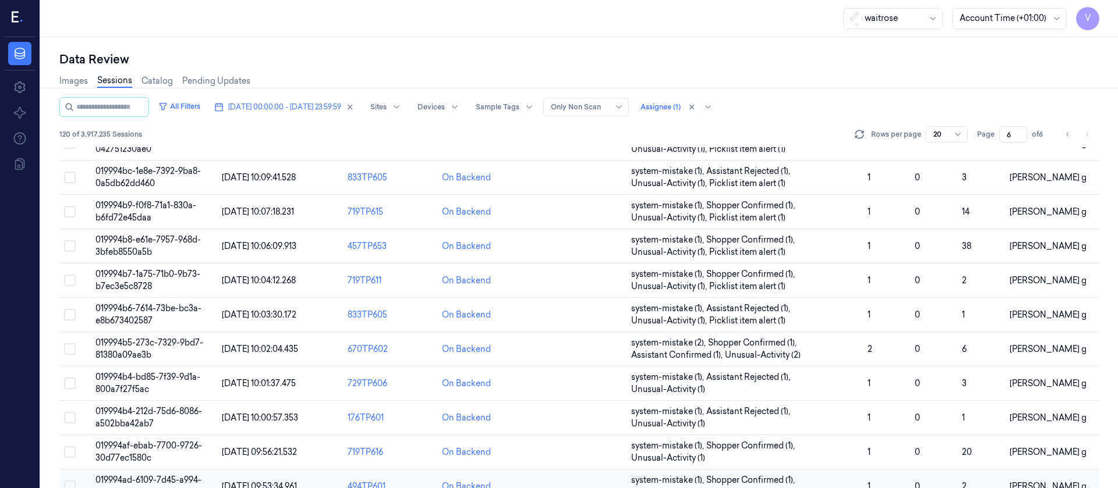
scroll to position [380, 0]
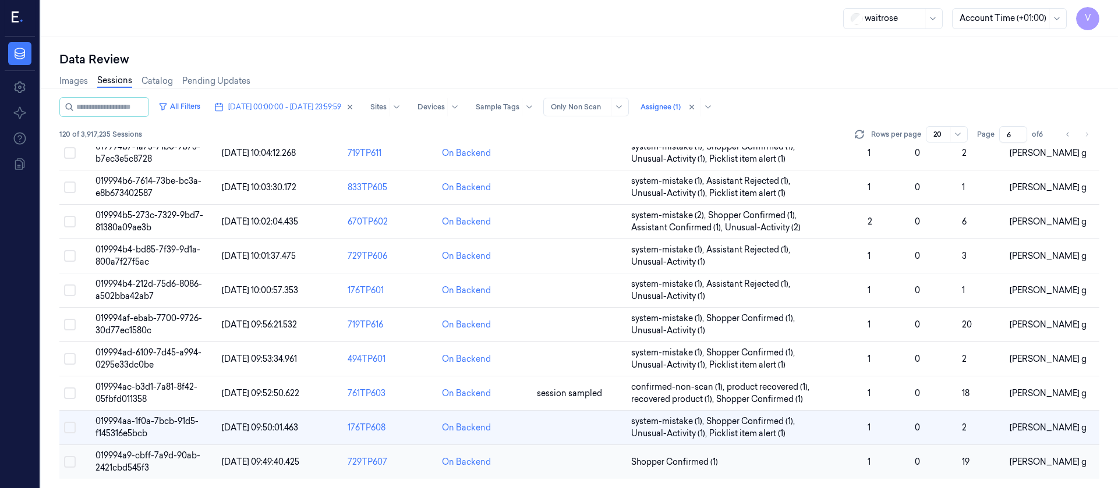
click at [571, 461] on td at bounding box center [579, 462] width 94 height 34
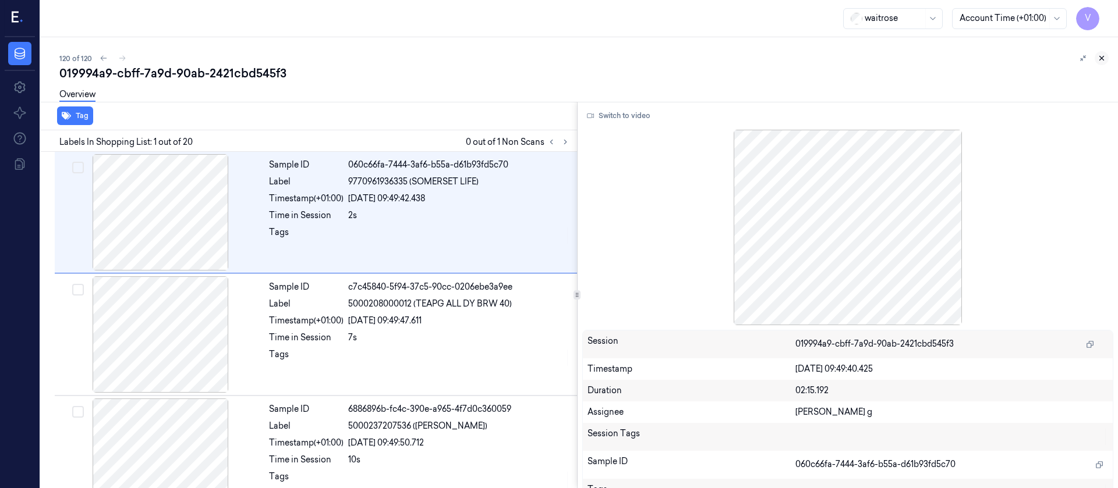
click at [1107, 58] on button at bounding box center [1102, 58] width 14 height 14
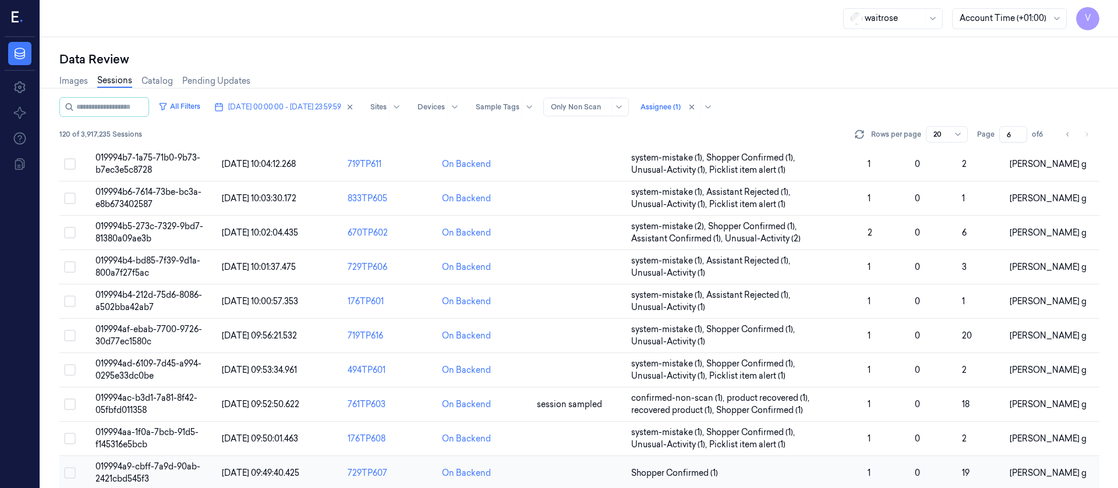
scroll to position [380, 0]
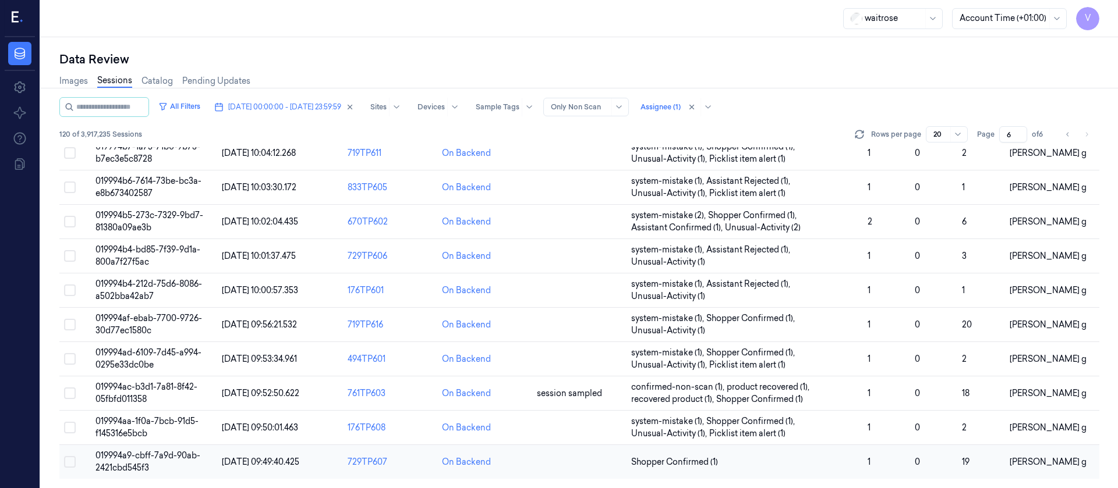
click at [548, 461] on td at bounding box center [579, 462] width 94 height 34
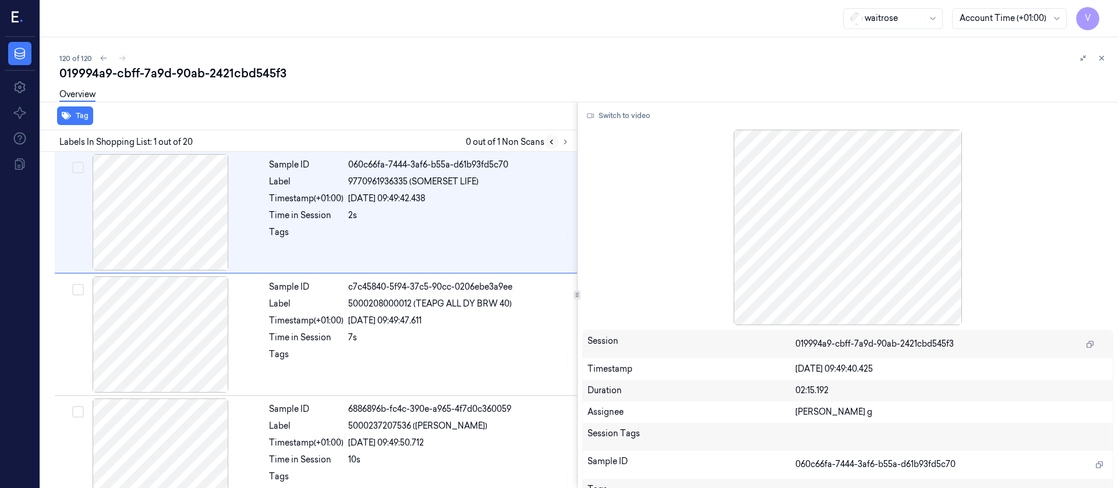
click at [555, 143] on icon at bounding box center [551, 142] width 8 height 8
click at [564, 145] on icon at bounding box center [565, 142] width 8 height 8
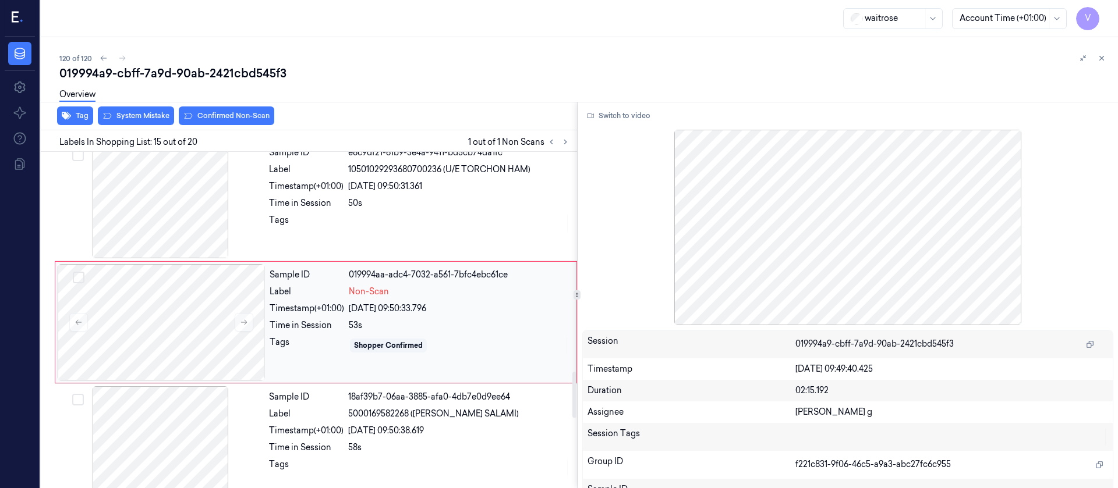
scroll to position [1604, 0]
click at [193, 309] on div at bounding box center [161, 320] width 207 height 116
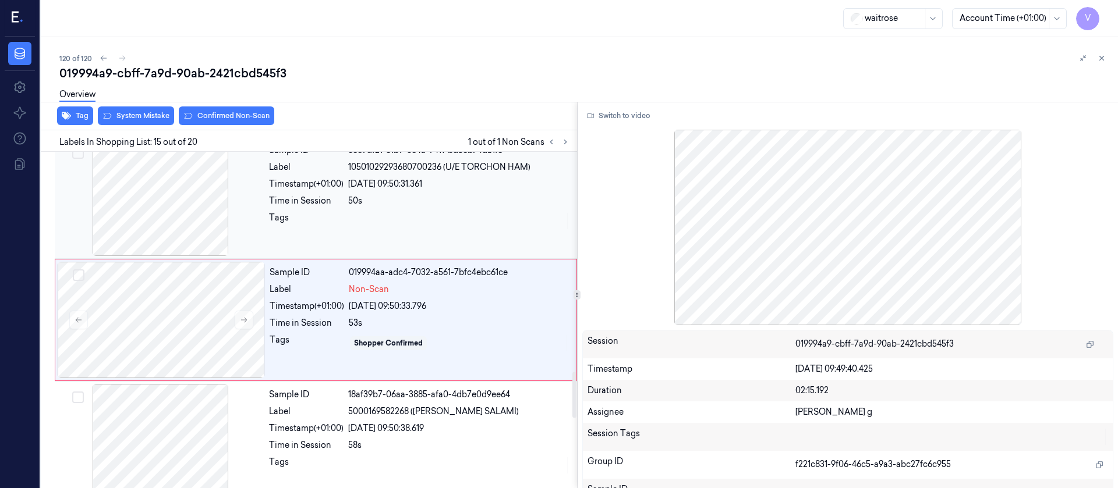
click at [197, 213] on div at bounding box center [160, 198] width 207 height 116
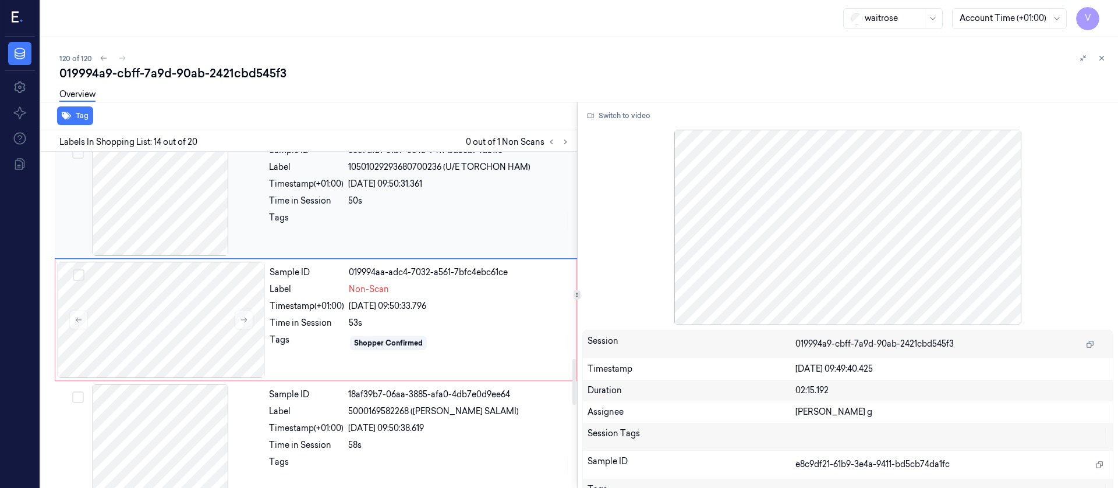
scroll to position [1482, 0]
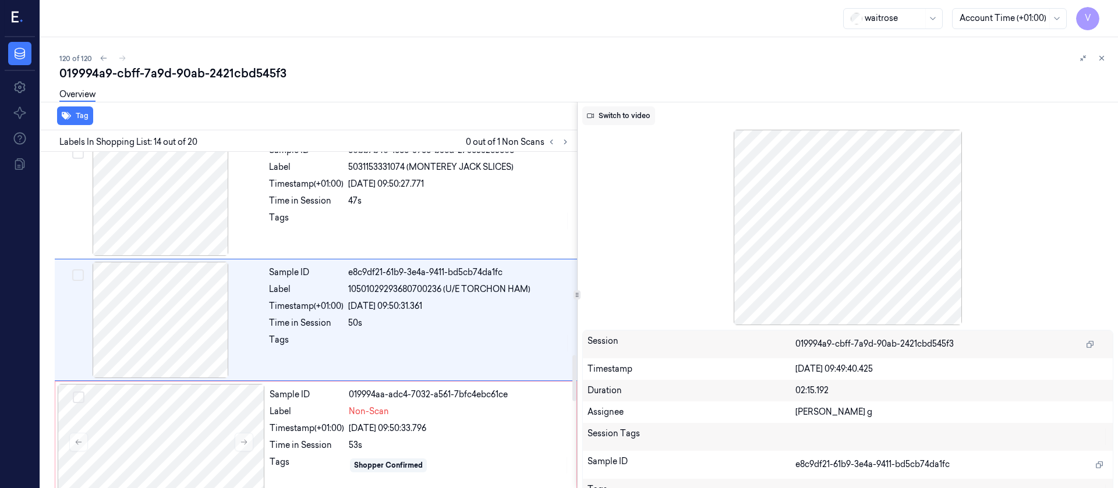
click at [622, 109] on button "Switch to video" at bounding box center [618, 116] width 73 height 19
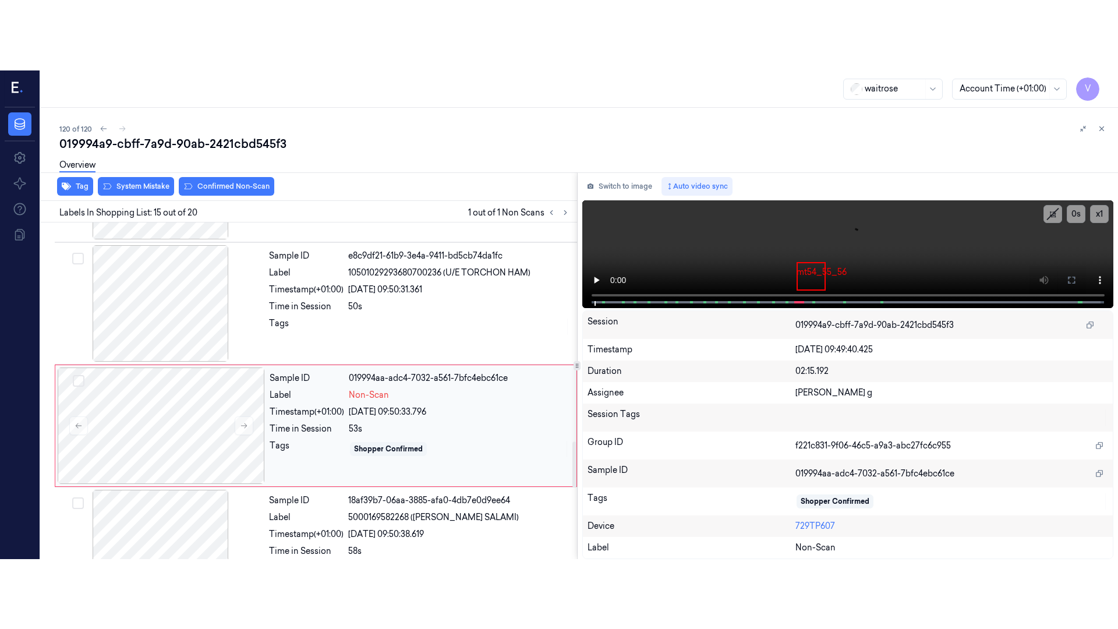
scroll to position [1604, 0]
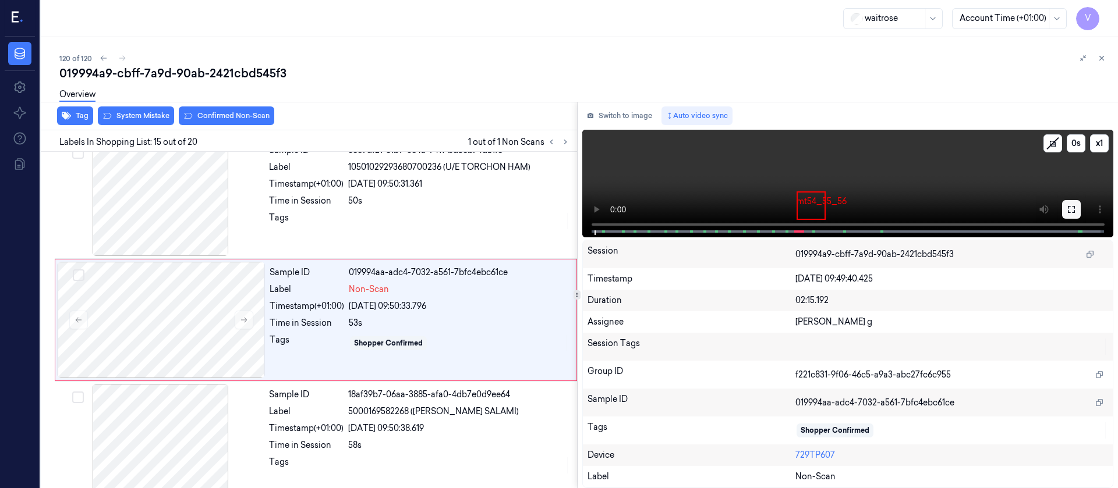
click at [1071, 211] on icon at bounding box center [1071, 209] width 9 height 9
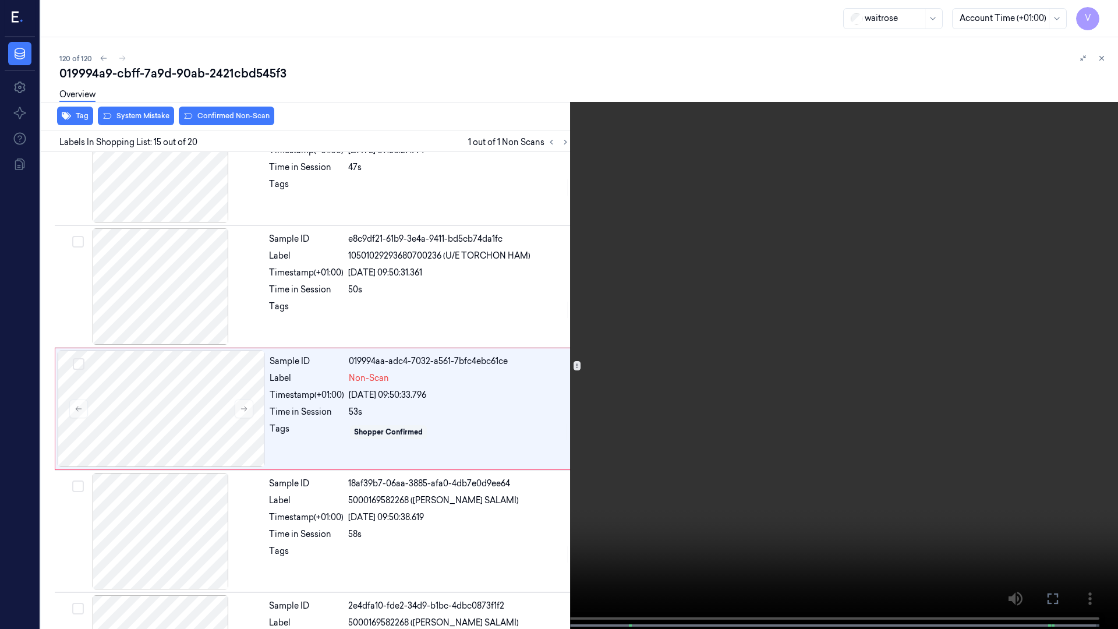
scroll to position [1534, 0]
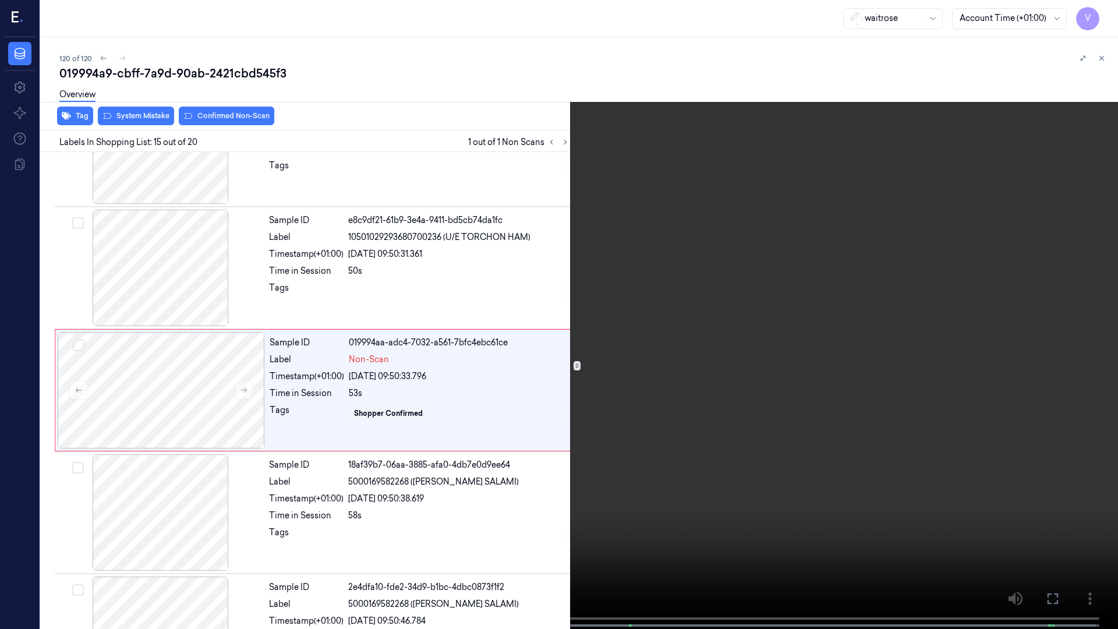
click at [427, 488] on span at bounding box center [428, 625] width 2 height 6
click at [0, 0] on icon at bounding box center [0, 0] width 0 height 0
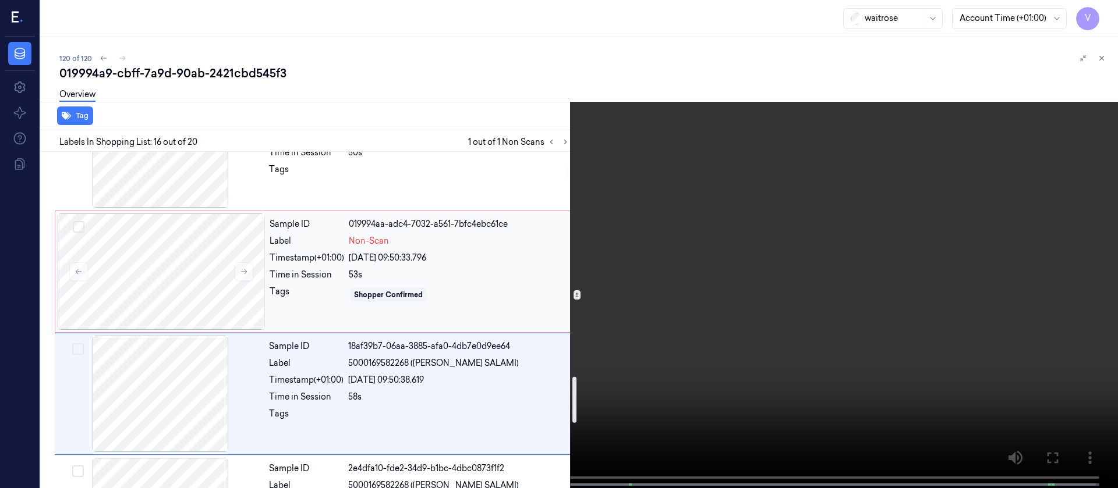
scroll to position [1639, 0]
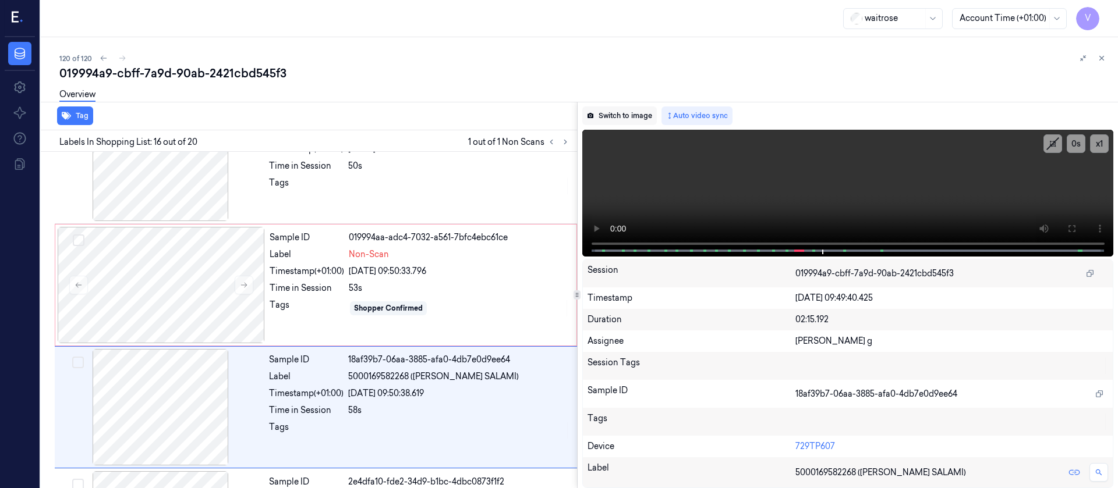
click at [614, 116] on button "Switch to image" at bounding box center [619, 116] width 75 height 19
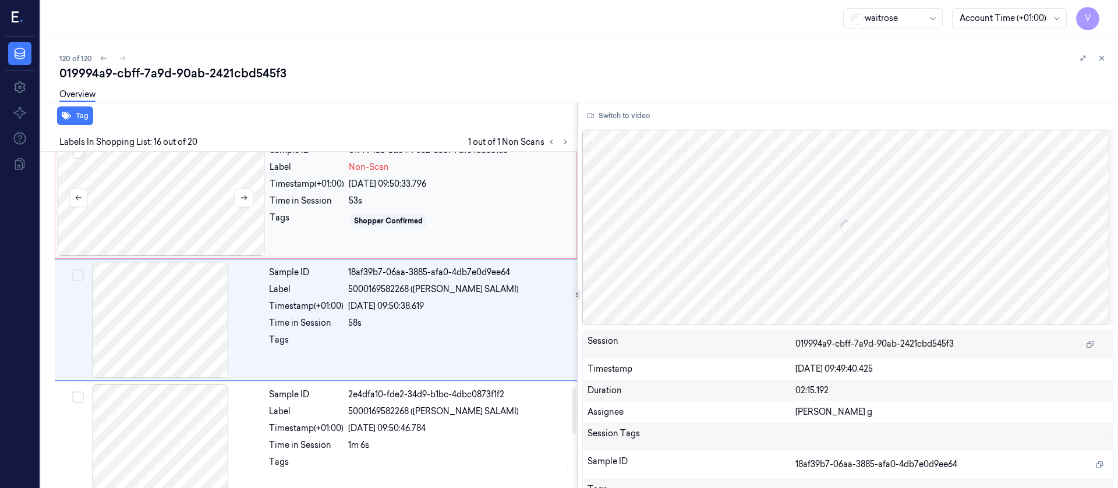
click at [179, 204] on div at bounding box center [161, 198] width 207 height 116
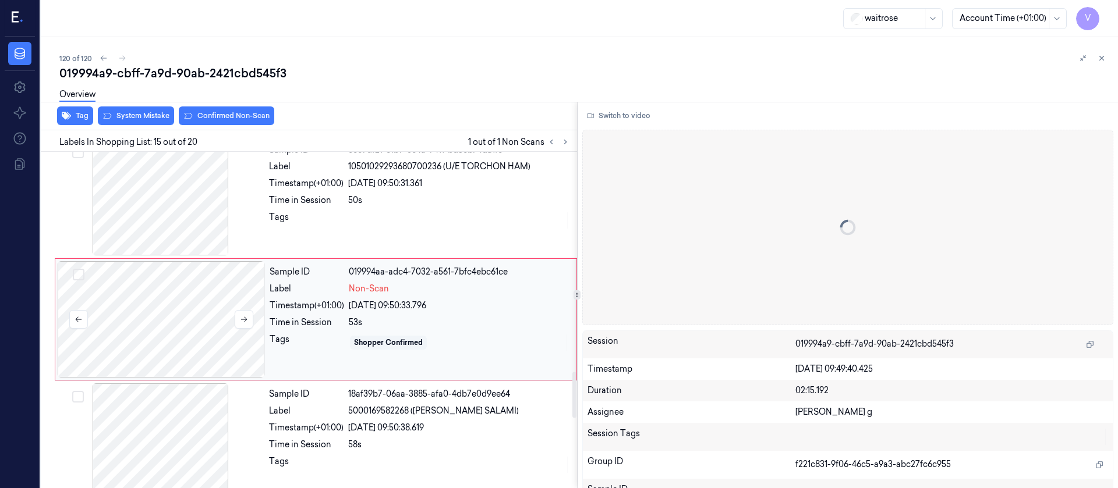
scroll to position [1604, 0]
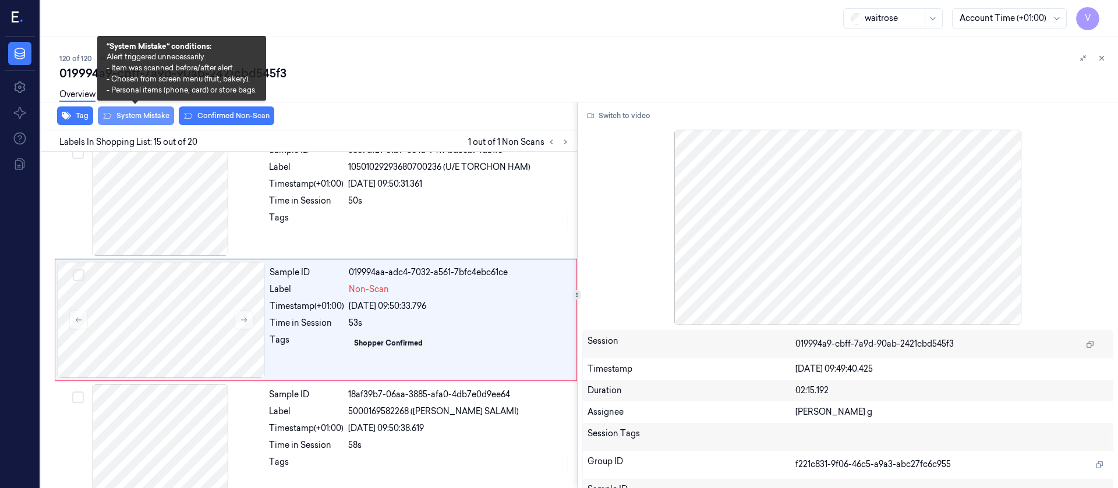
click at [140, 115] on button "System Mistake" at bounding box center [136, 116] width 76 height 19
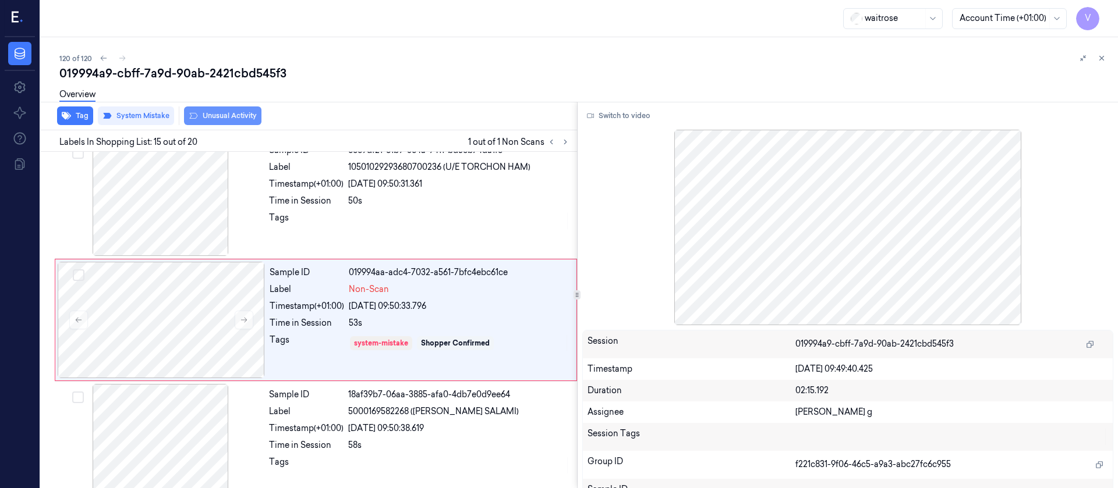
click at [219, 114] on button "Unusual Activity" at bounding box center [222, 116] width 77 height 19
click at [433, 76] on div "019994a9-cbff-7a9d-90ab-2421cbd545f3" at bounding box center [583, 73] width 1049 height 16
click at [1099, 58] on icon at bounding box center [1101, 58] width 8 height 8
